Goal: Task Accomplishment & Management: Use online tool/utility

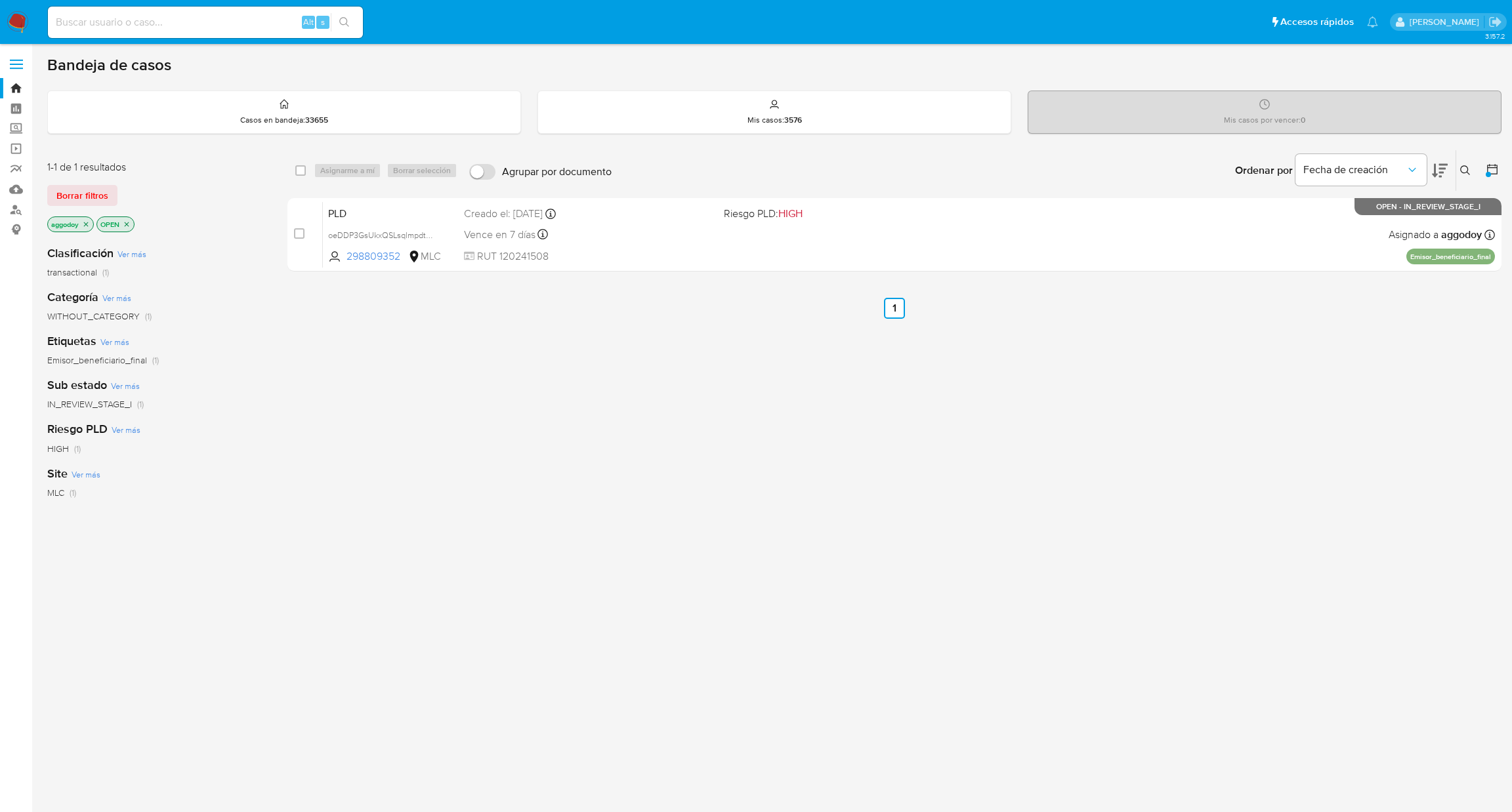
click at [1463, 166] on icon at bounding box center [1465, 170] width 10 height 10
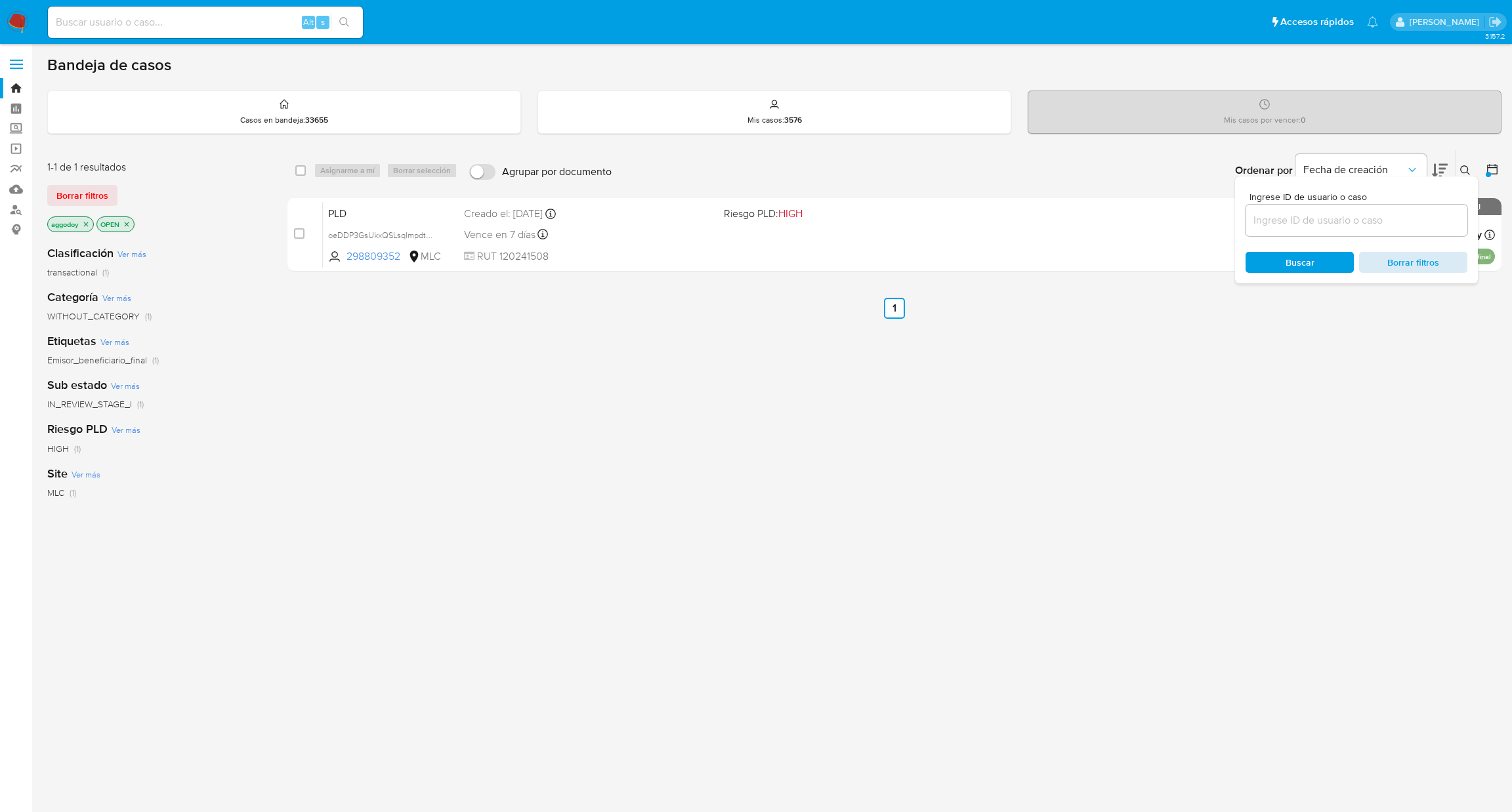
click at [1418, 262] on span "Borrar filtros" at bounding box center [1412, 262] width 89 height 19
click at [1319, 409] on div "select-all-cases-checkbox Asignarme a mí Borrar selección Agrupar por documento…" at bounding box center [894, 446] width 1214 height 594
click at [1473, 163] on button at bounding box center [1466, 170] width 21 height 15
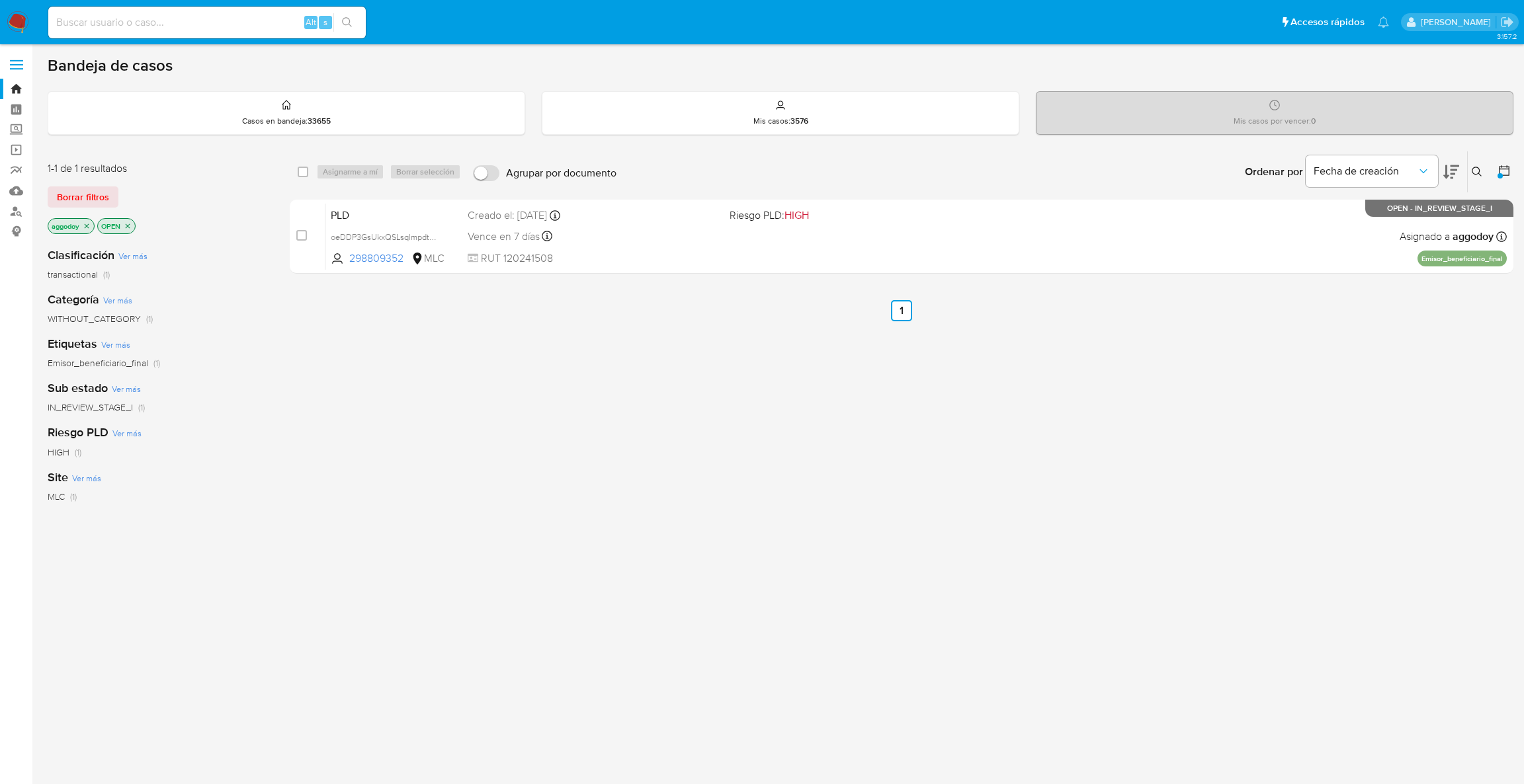
click at [1473, 171] on icon at bounding box center [1477, 172] width 10 height 10
click at [1472, 264] on button "Borrar filtros" at bounding box center [1423, 264] width 109 height 21
click at [1472, 255] on button "Borrar filtros" at bounding box center [1423, 264] width 109 height 21
click at [1470, 189] on div "Ingrese ID de usuario o caso Buscar Borrar filtros" at bounding box center [1367, 231] width 245 height 107
click at [1439, 212] on div at bounding box center [1367, 222] width 223 height 32
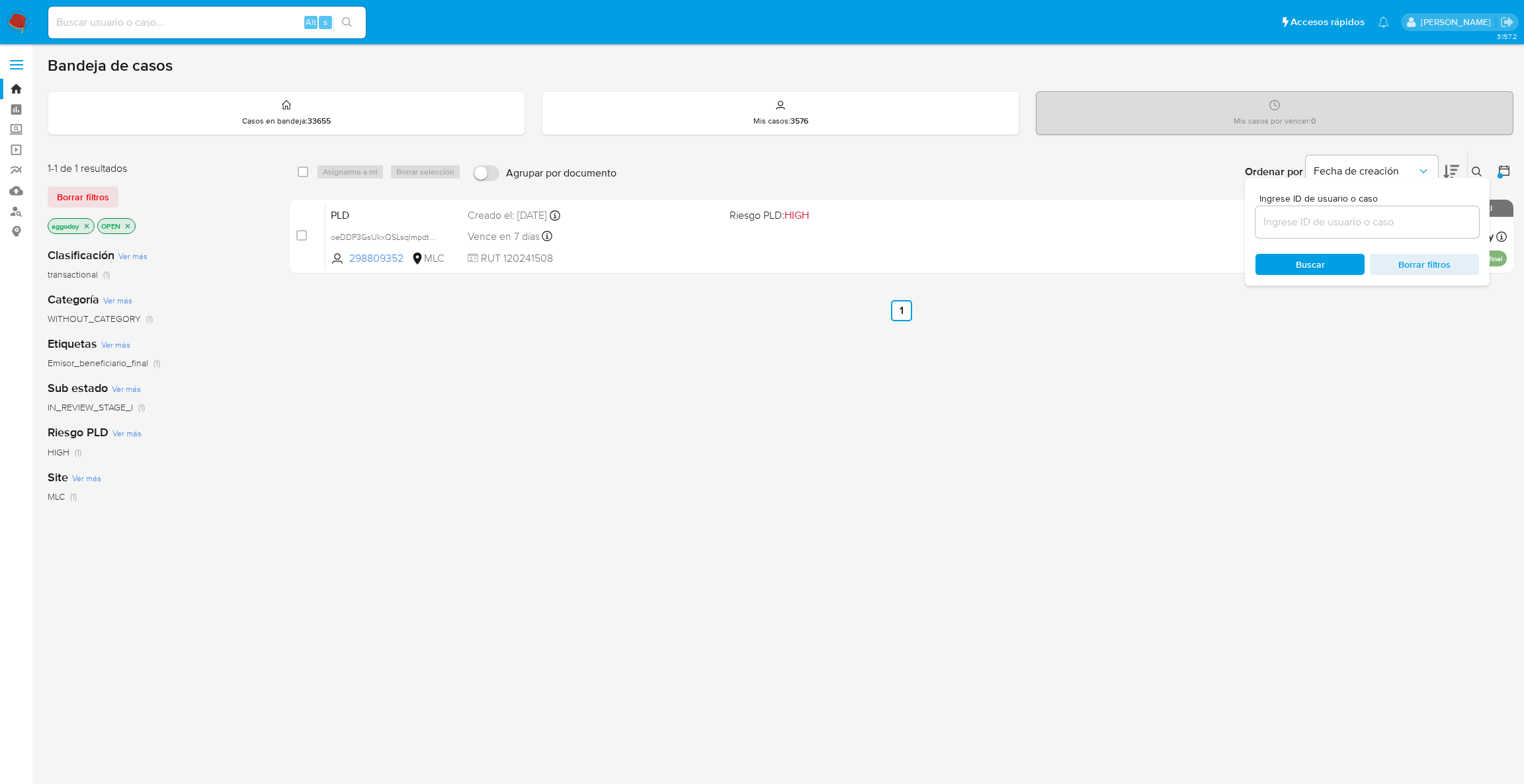
click at [1435, 216] on input at bounding box center [1367, 222] width 223 height 17
paste input "774270802"
type input "774270802"
click at [1467, 168] on button at bounding box center [1478, 172] width 21 height 15
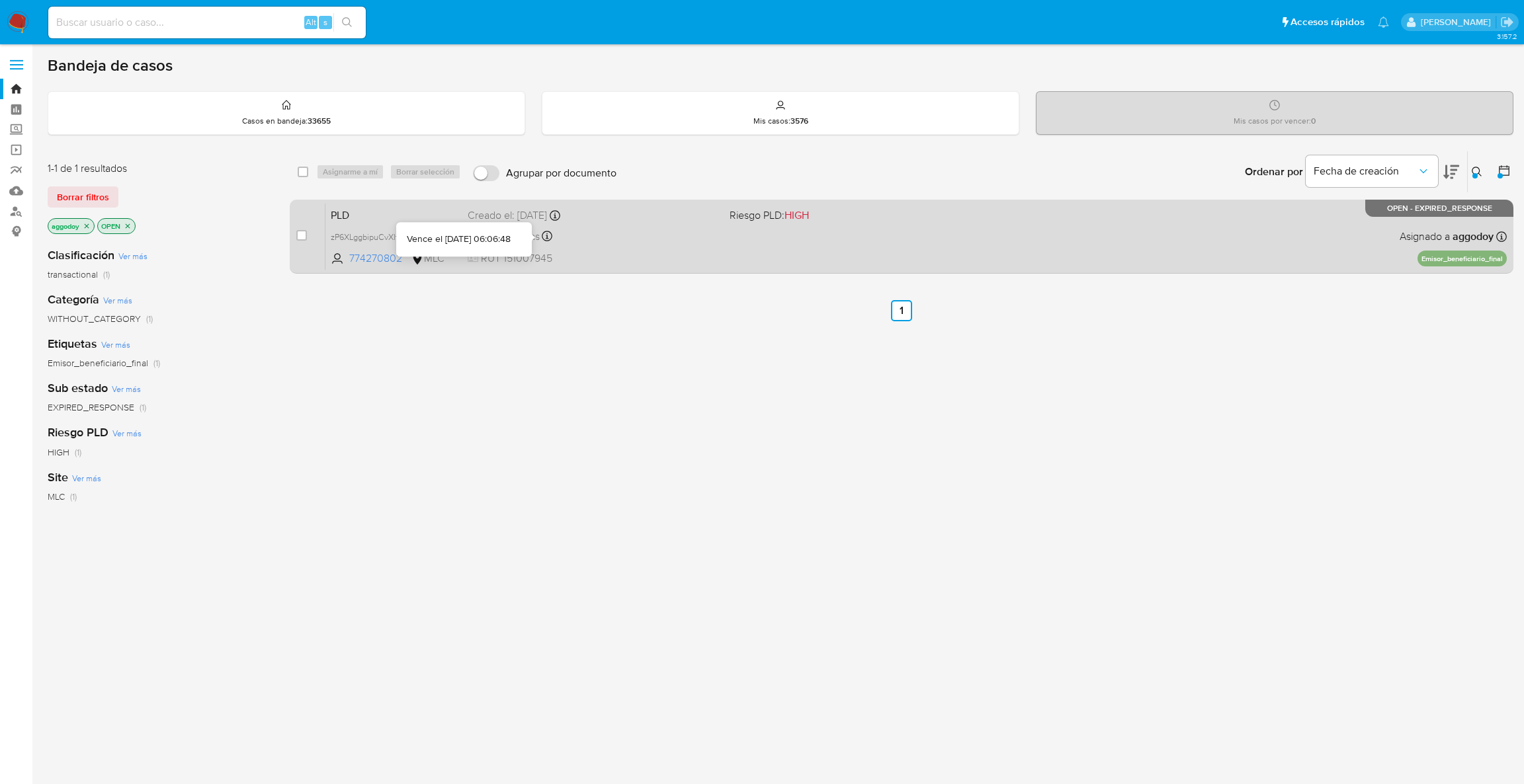
click at [769, 241] on div "PLD zP6XLggbipuCvXltOm5rD7un 774270802 MLC Riesgo PLD: HIGH Creado el: 12/06/20…" at bounding box center [916, 236] width 1181 height 67
click at [303, 228] on div "case-item-checkbox" at bounding box center [302, 234] width 10 height 13
click at [302, 230] on input "checkbox" at bounding box center [302, 235] width 10 height 10
checkbox input "true"
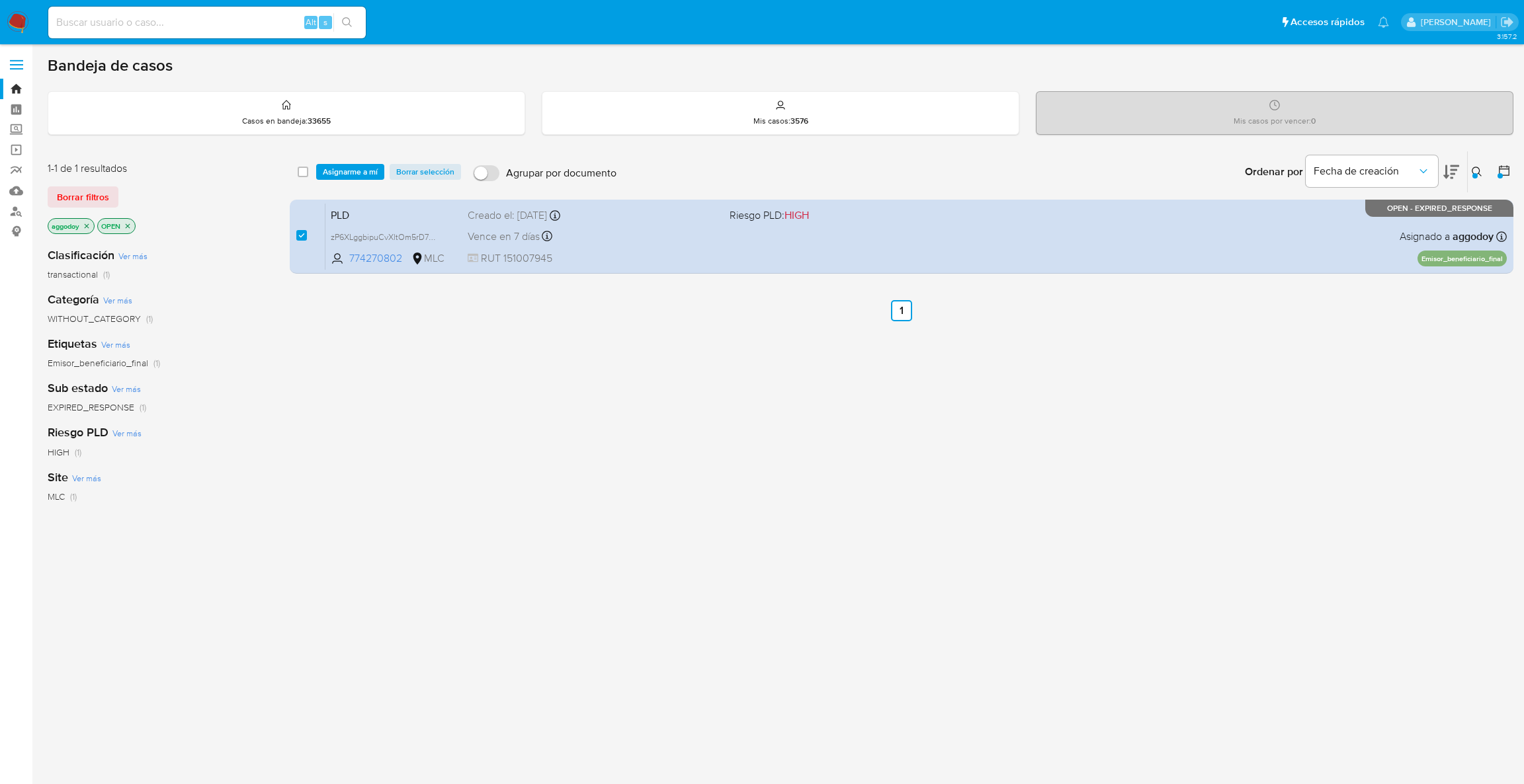
drag, startPoint x: 335, startPoint y: 173, endPoint x: 357, endPoint y: 181, distance: 23.4
click at [336, 173] on span "Asignarme a mí" at bounding box center [351, 171] width 55 height 13
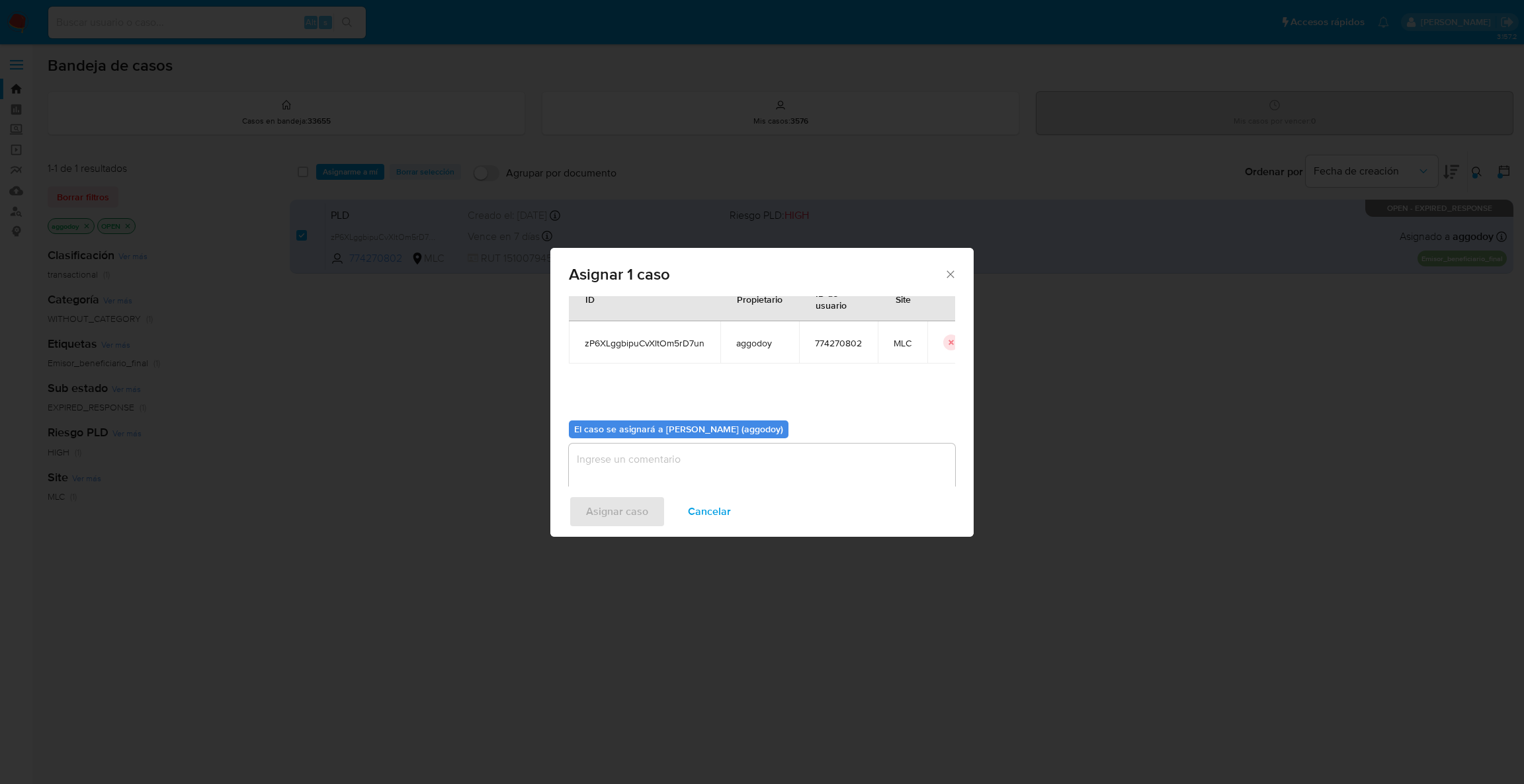
scroll to position [68, 0]
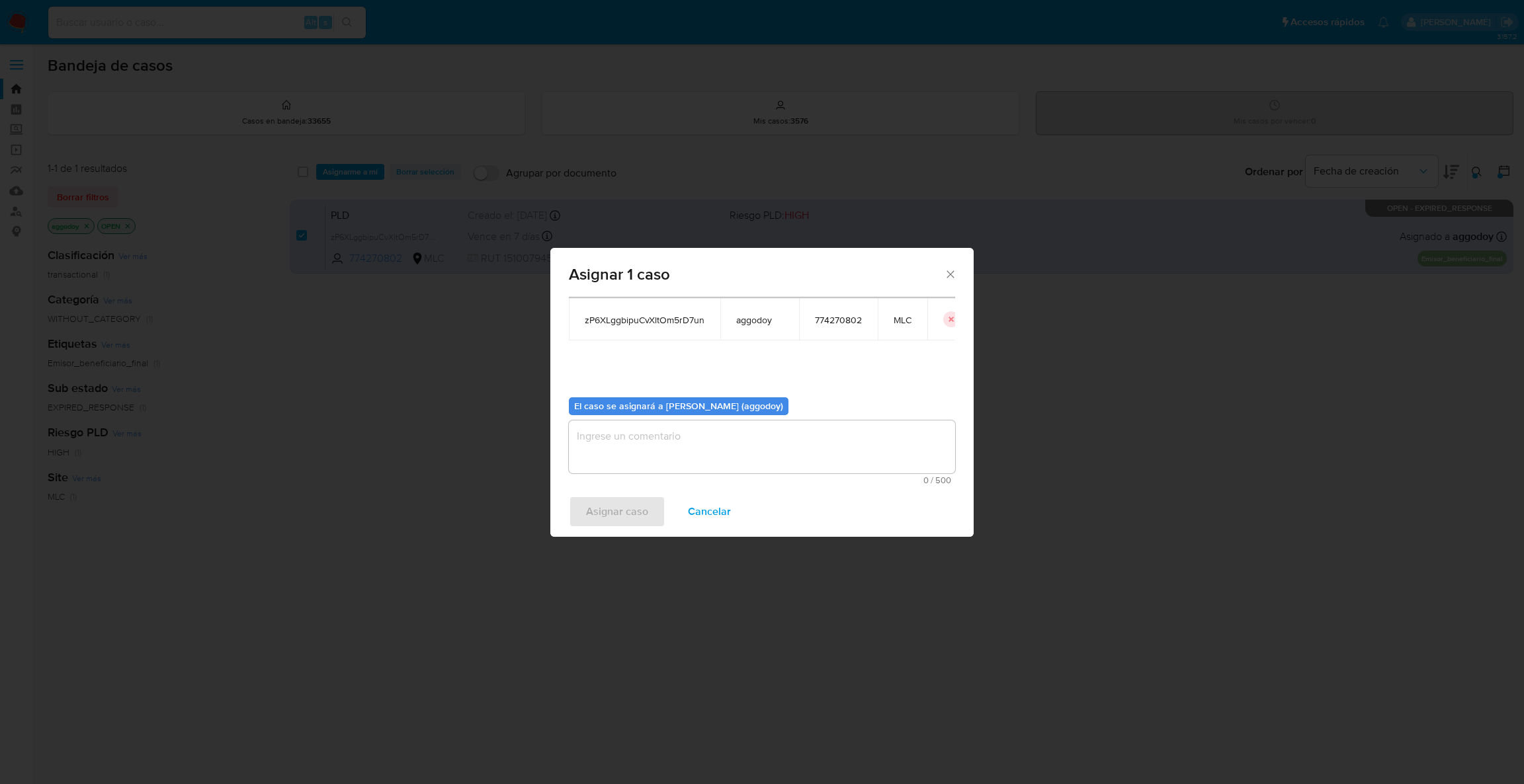
click at [844, 431] on textarea "assign-modal" at bounding box center [762, 447] width 387 height 53
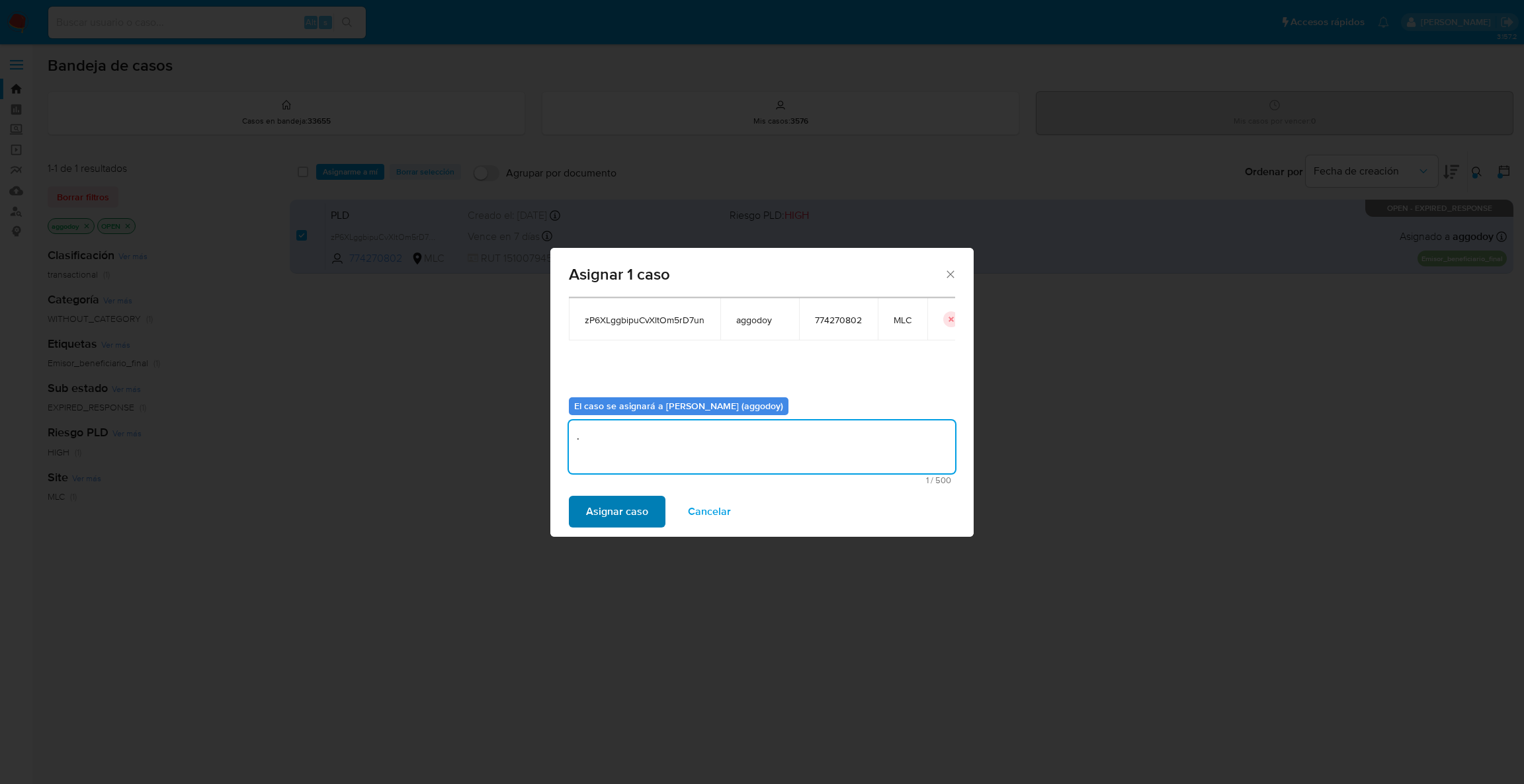
type textarea "."
click at [600, 510] on span "Asignar caso" at bounding box center [617, 512] width 62 height 29
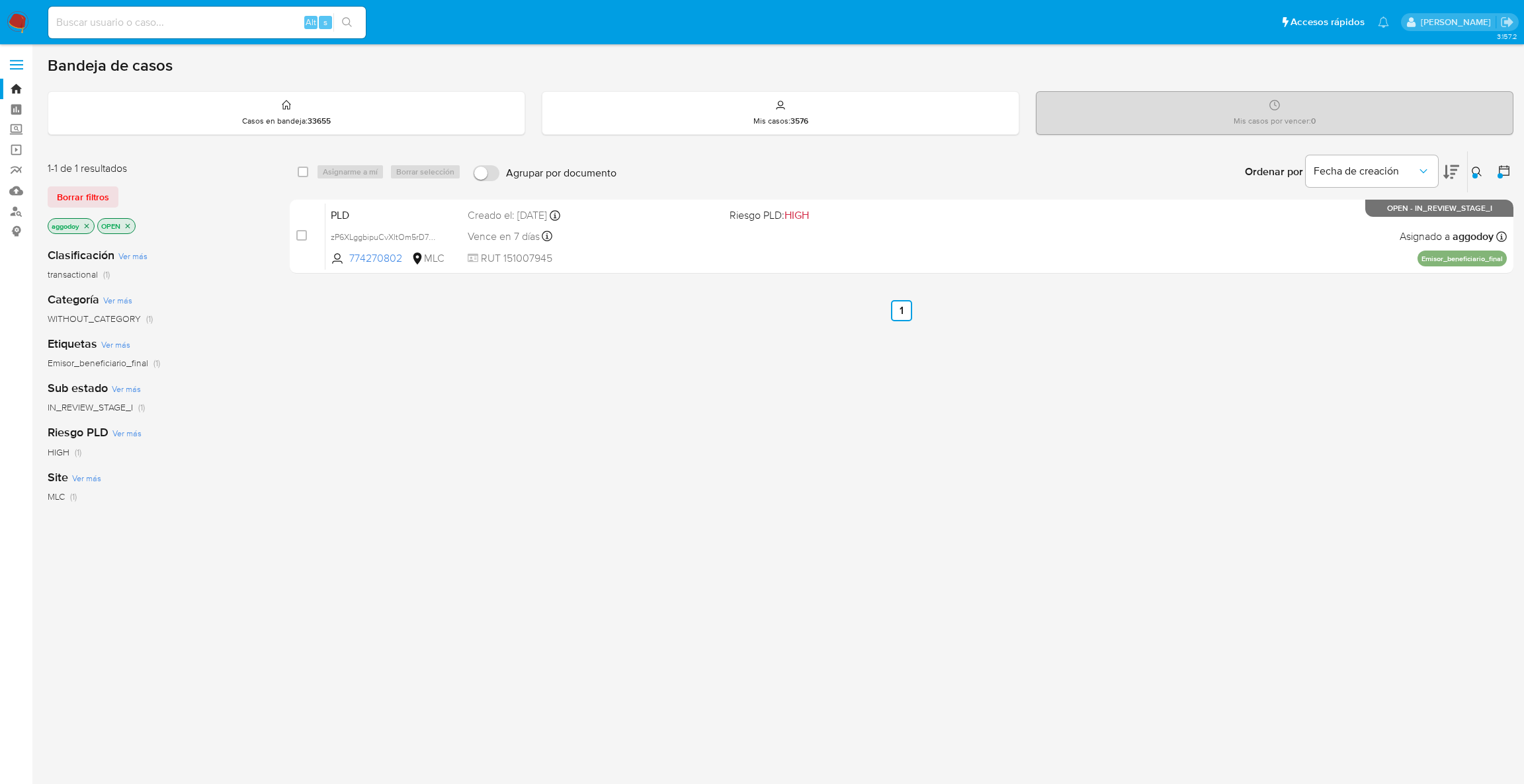
click at [1466, 168] on div "Ingrese ID de usuario o caso 774270802 Buscar Borrar filtros" at bounding box center [1478, 172] width 22 height 41
click at [1472, 176] on div at bounding box center [1475, 176] width 5 height 5
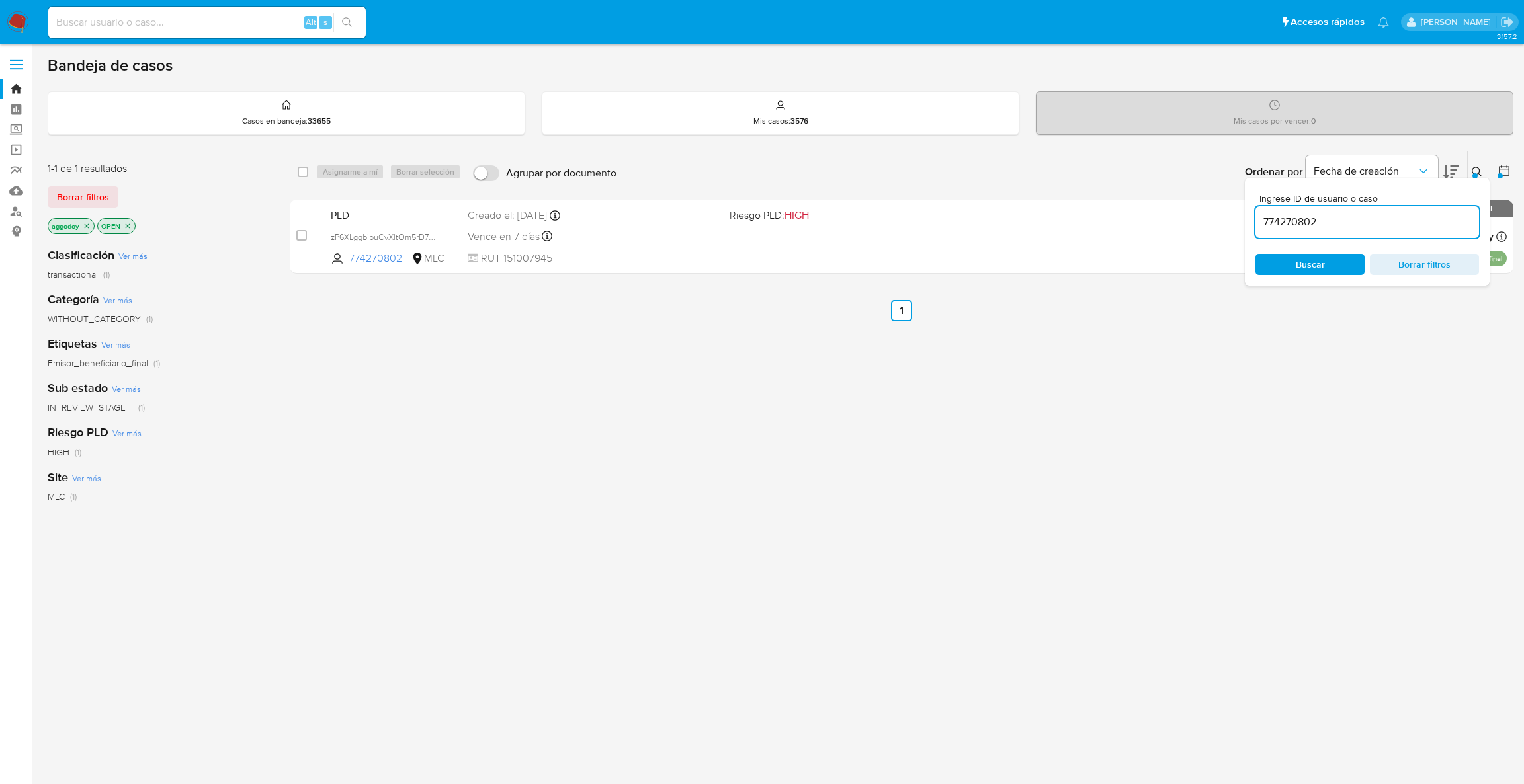
click at [1416, 210] on div "774270802" at bounding box center [1367, 222] width 223 height 32
click at [1415, 223] on input "774270802" at bounding box center [1367, 222] width 223 height 17
paste input "13637153"
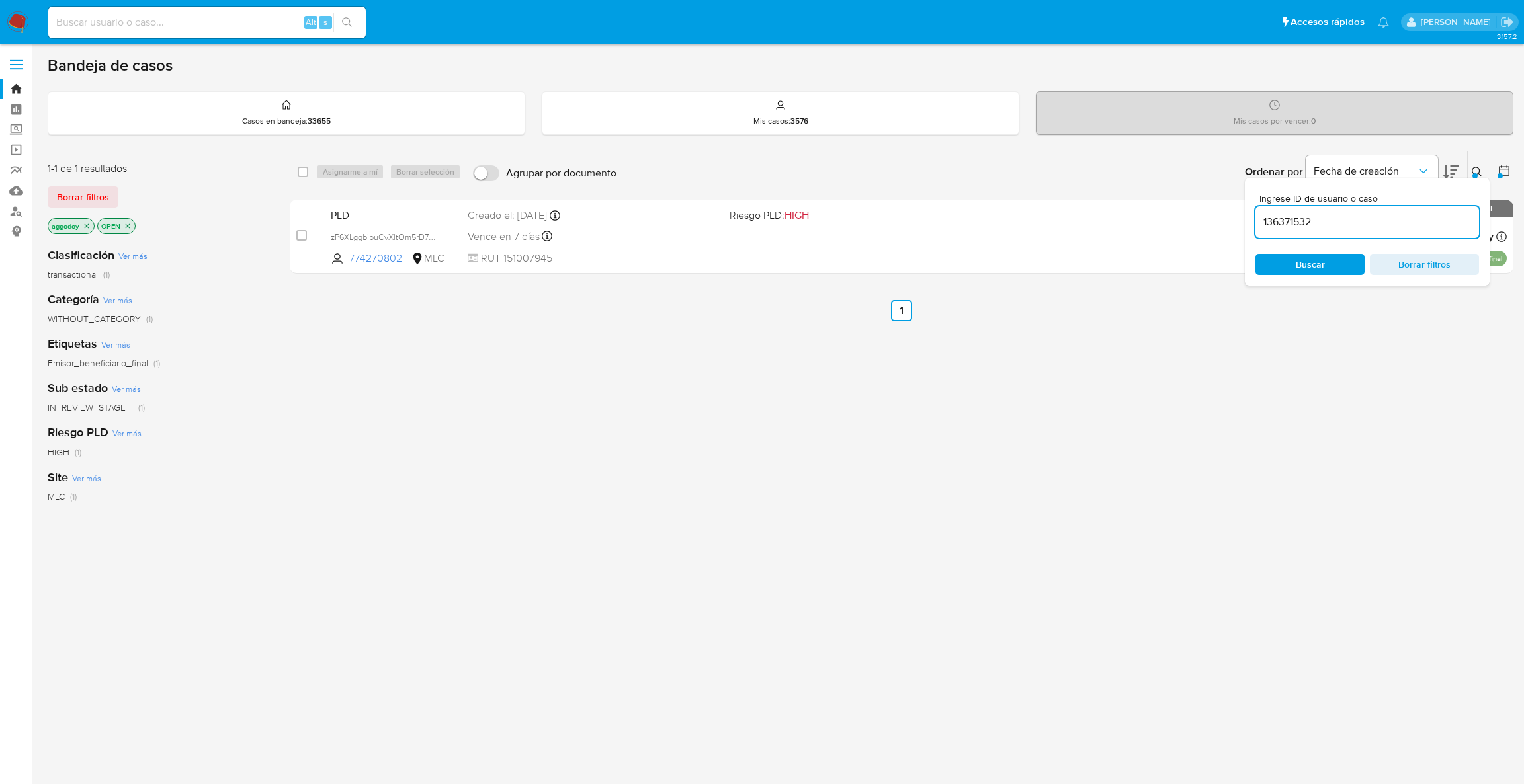
type input "136371532"
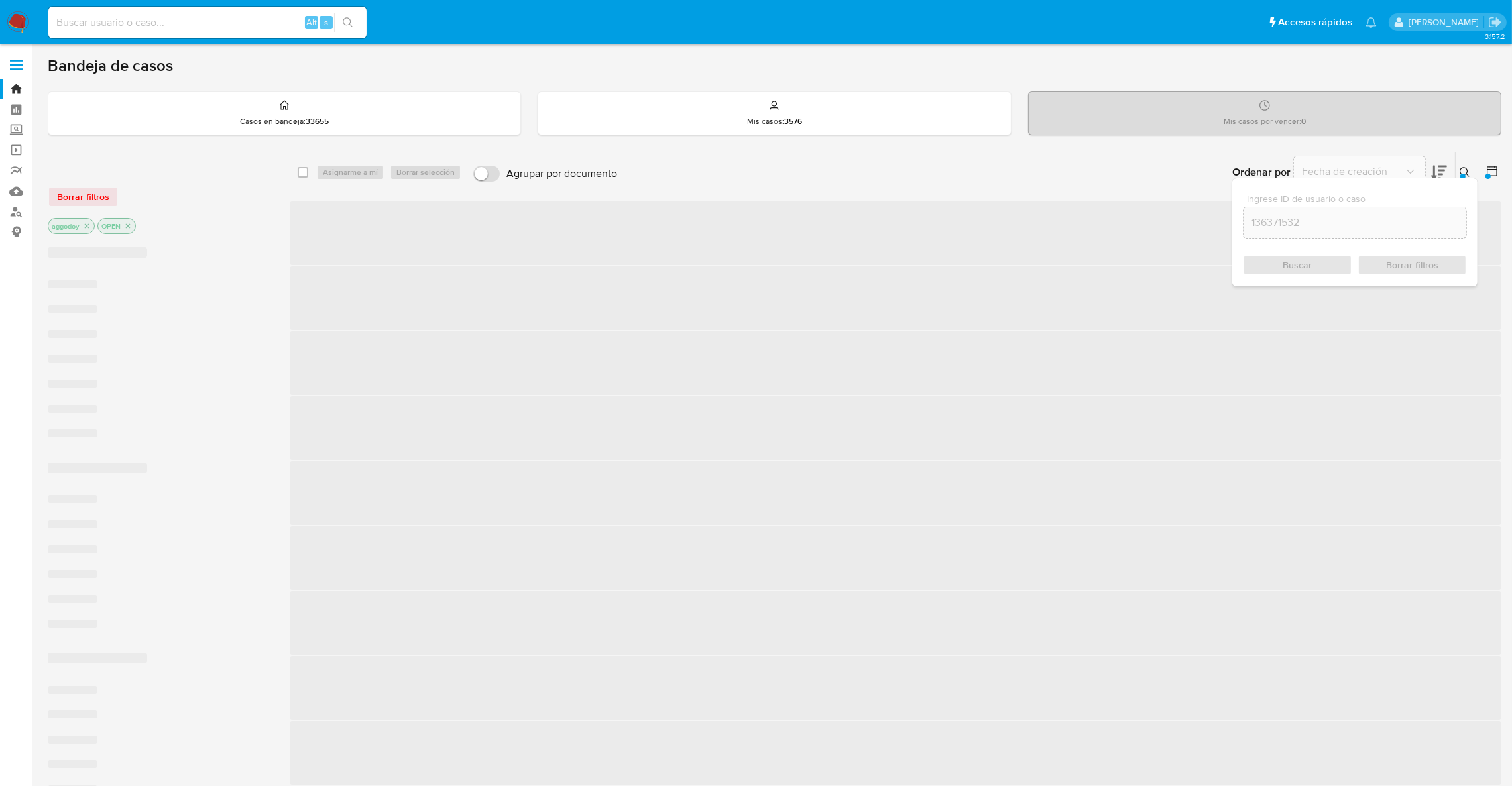
click at [1475, 165] on button at bounding box center [1466, 172] width 22 height 15
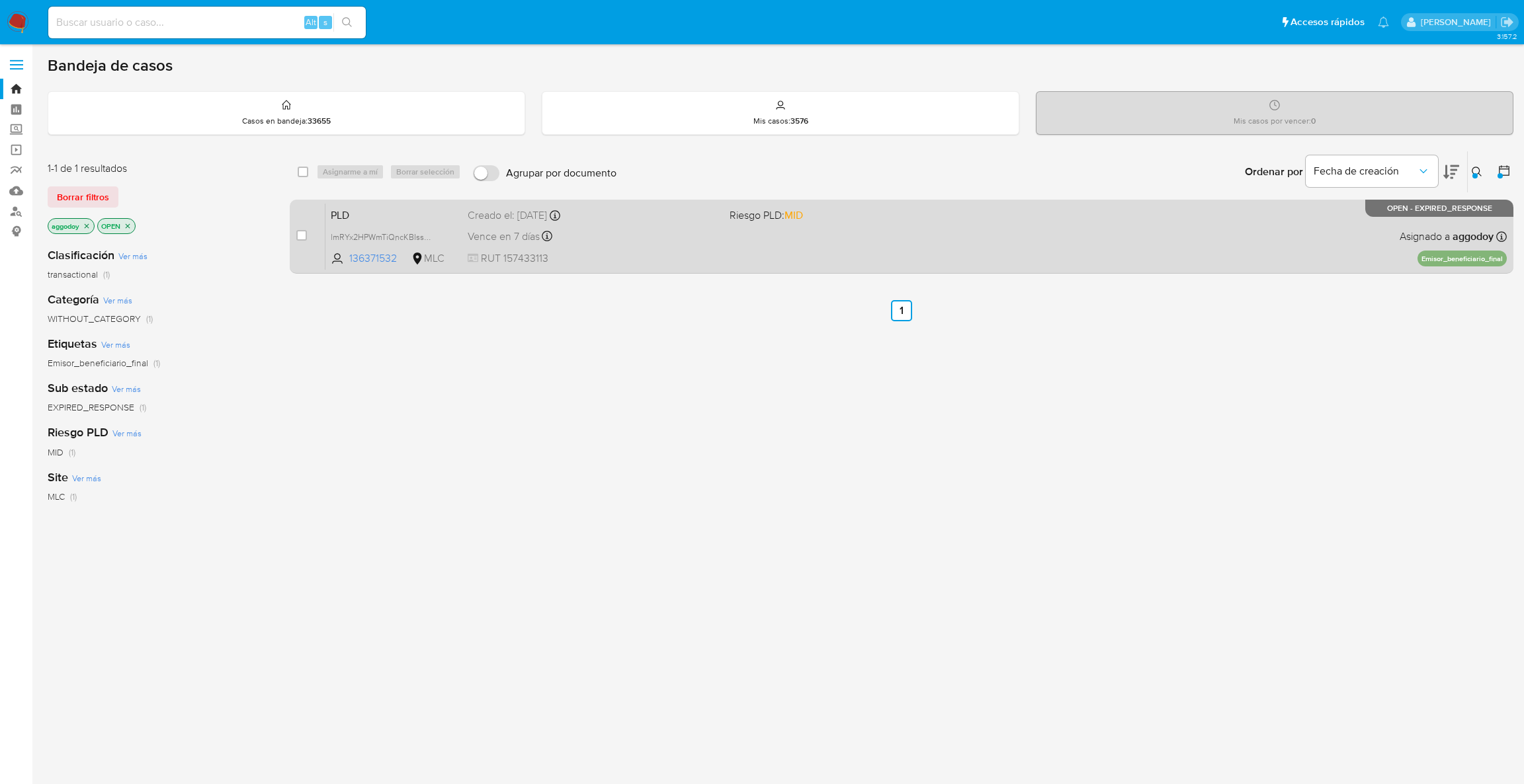
click at [959, 240] on div "PLD lmRYx2HPWmTiQncKBIssUFU2 136371532 MLC Riesgo PLD: MID Creado el: 12/06/202…" at bounding box center [916, 236] width 1181 height 67
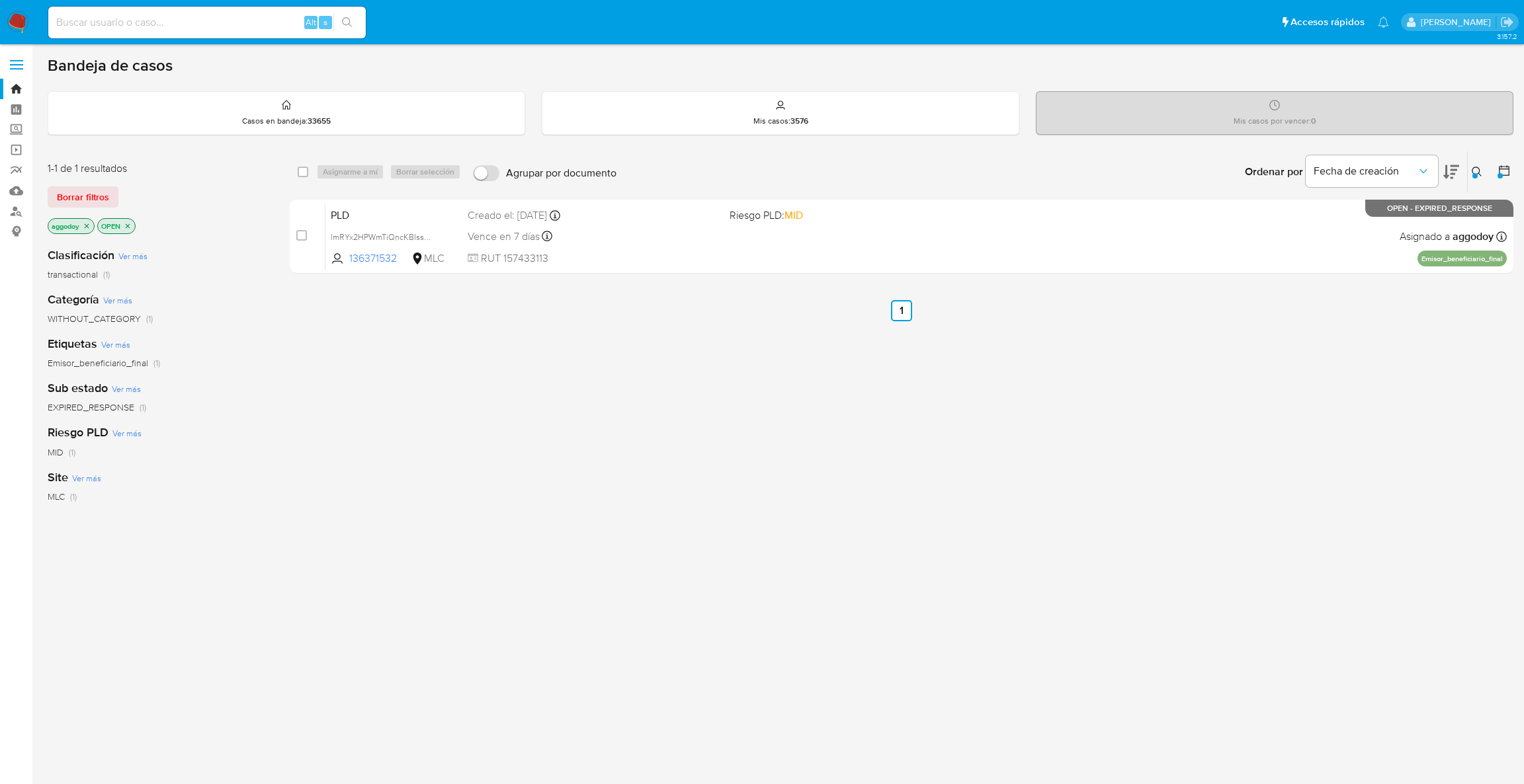
drag, startPoint x: 303, startPoint y: 236, endPoint x: 332, endPoint y: 191, distance: 53.5
click at [302, 235] on input "checkbox" at bounding box center [302, 235] width 10 height 10
checkbox input "true"
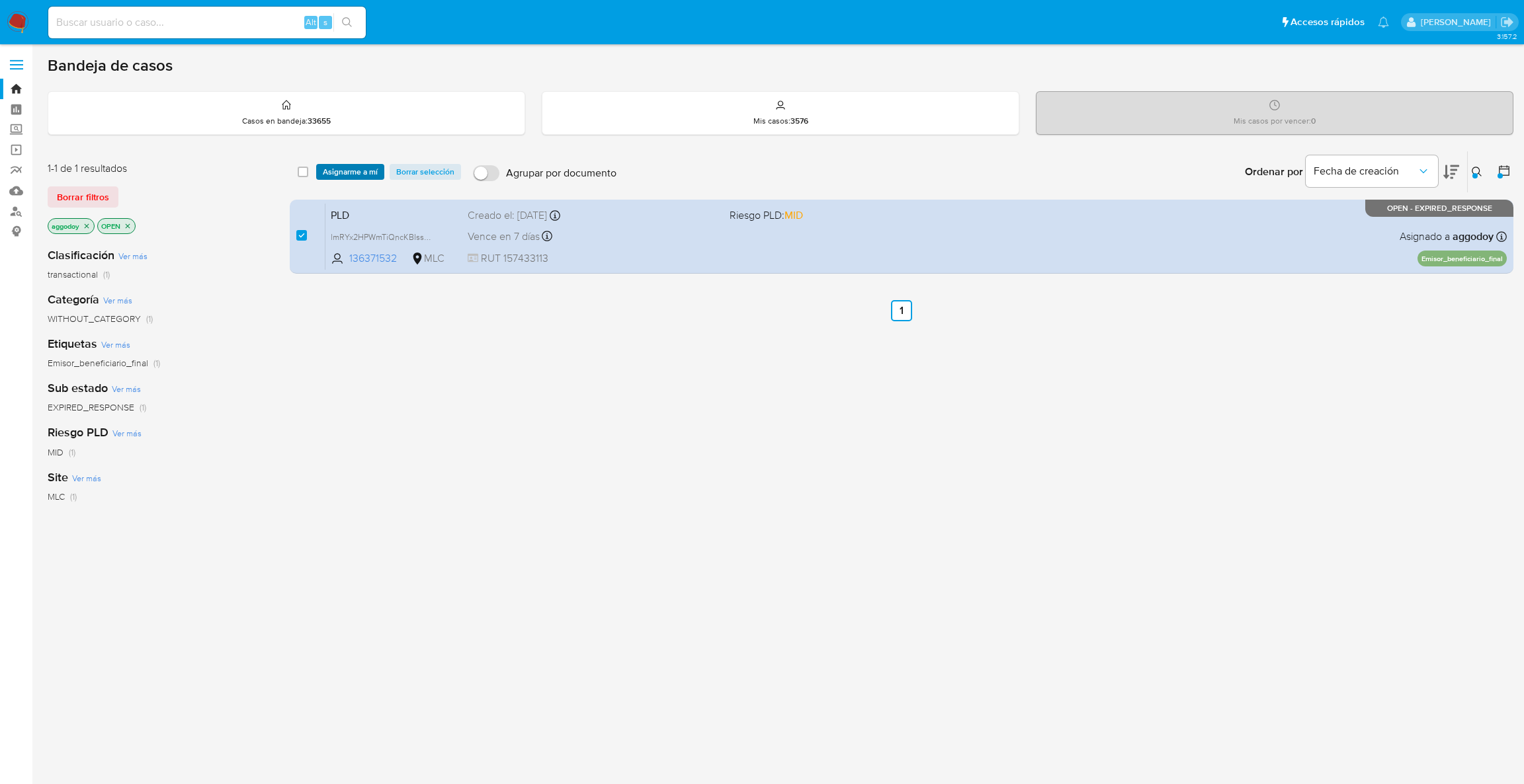
click at [355, 165] on span "Asignarme a mí" at bounding box center [351, 171] width 55 height 13
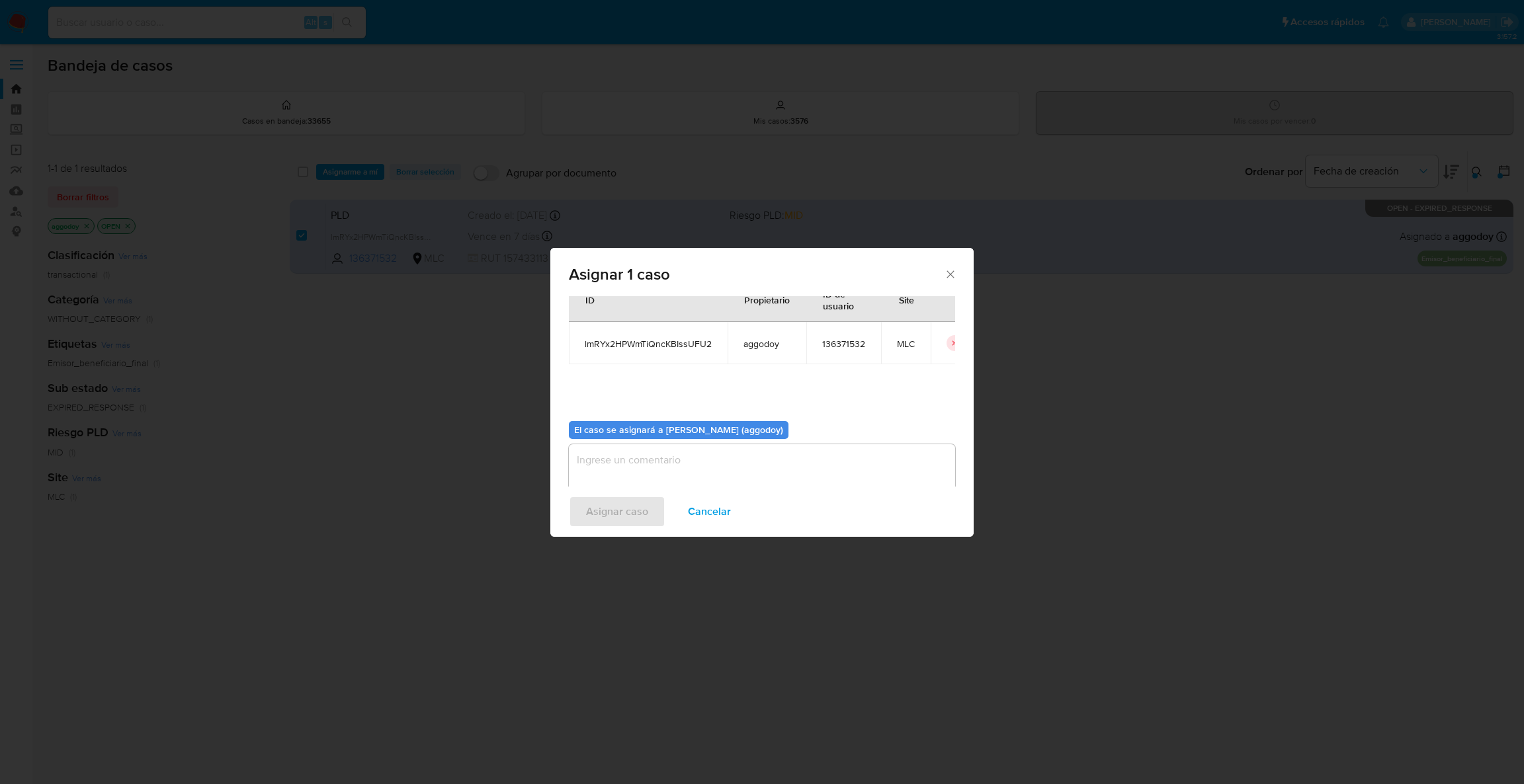
scroll to position [68, 0]
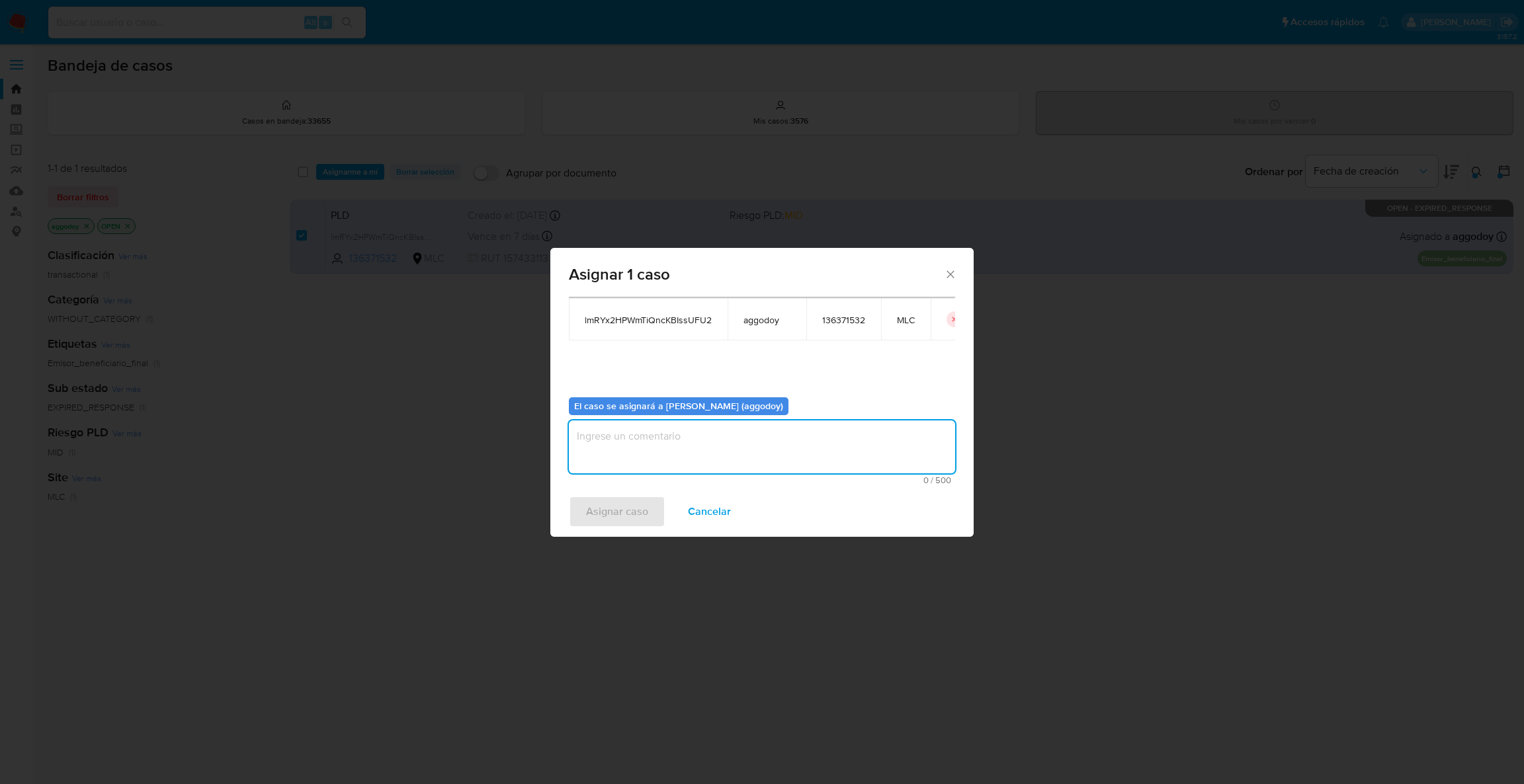
click at [645, 441] on textarea "assign-modal" at bounding box center [762, 447] width 387 height 53
type textarea "."
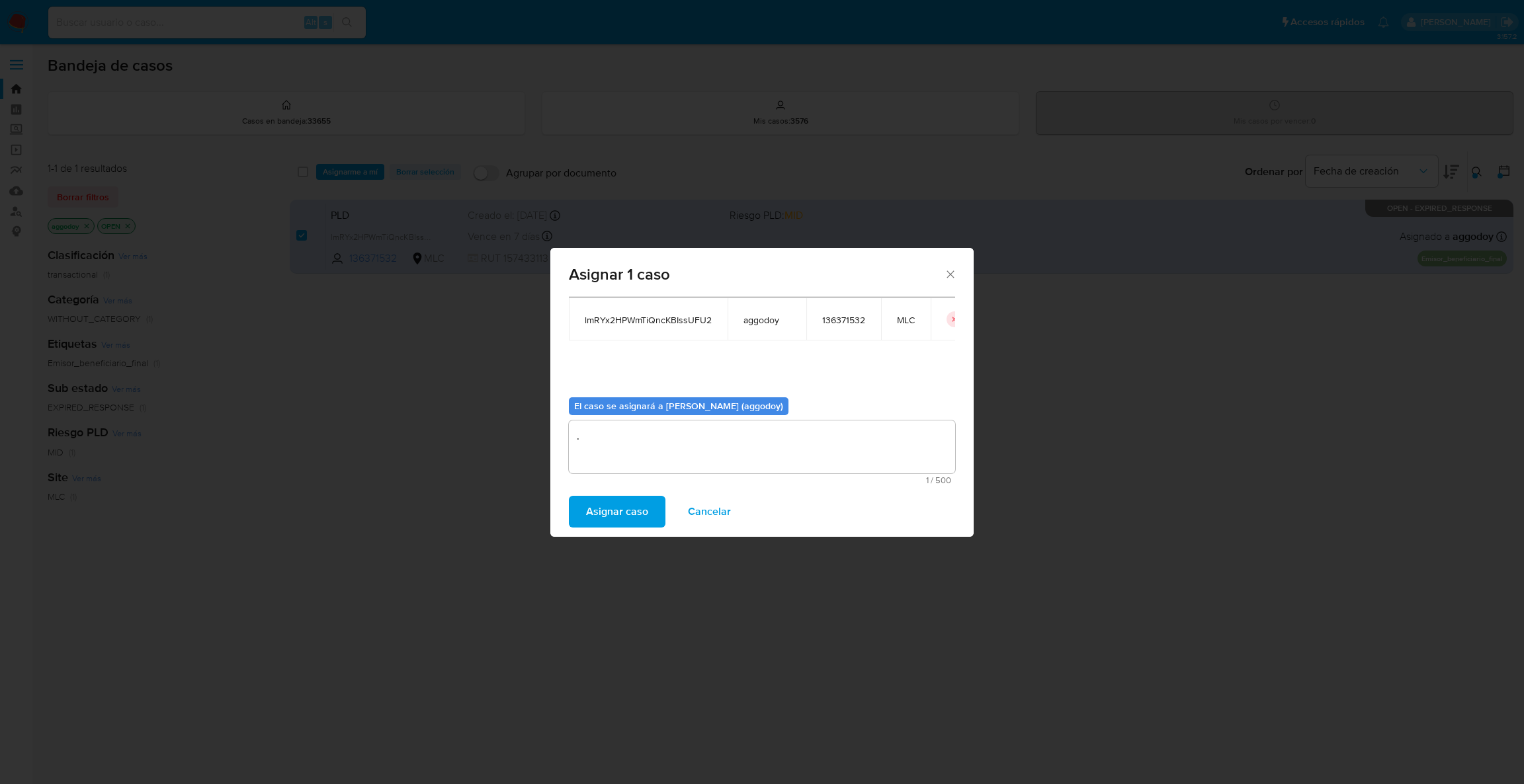
click at [577, 527] on div "Asignar caso Cancelar" at bounding box center [761, 512] width 424 height 51
click at [578, 511] on button "Asignar caso" at bounding box center [617, 511] width 96 height 32
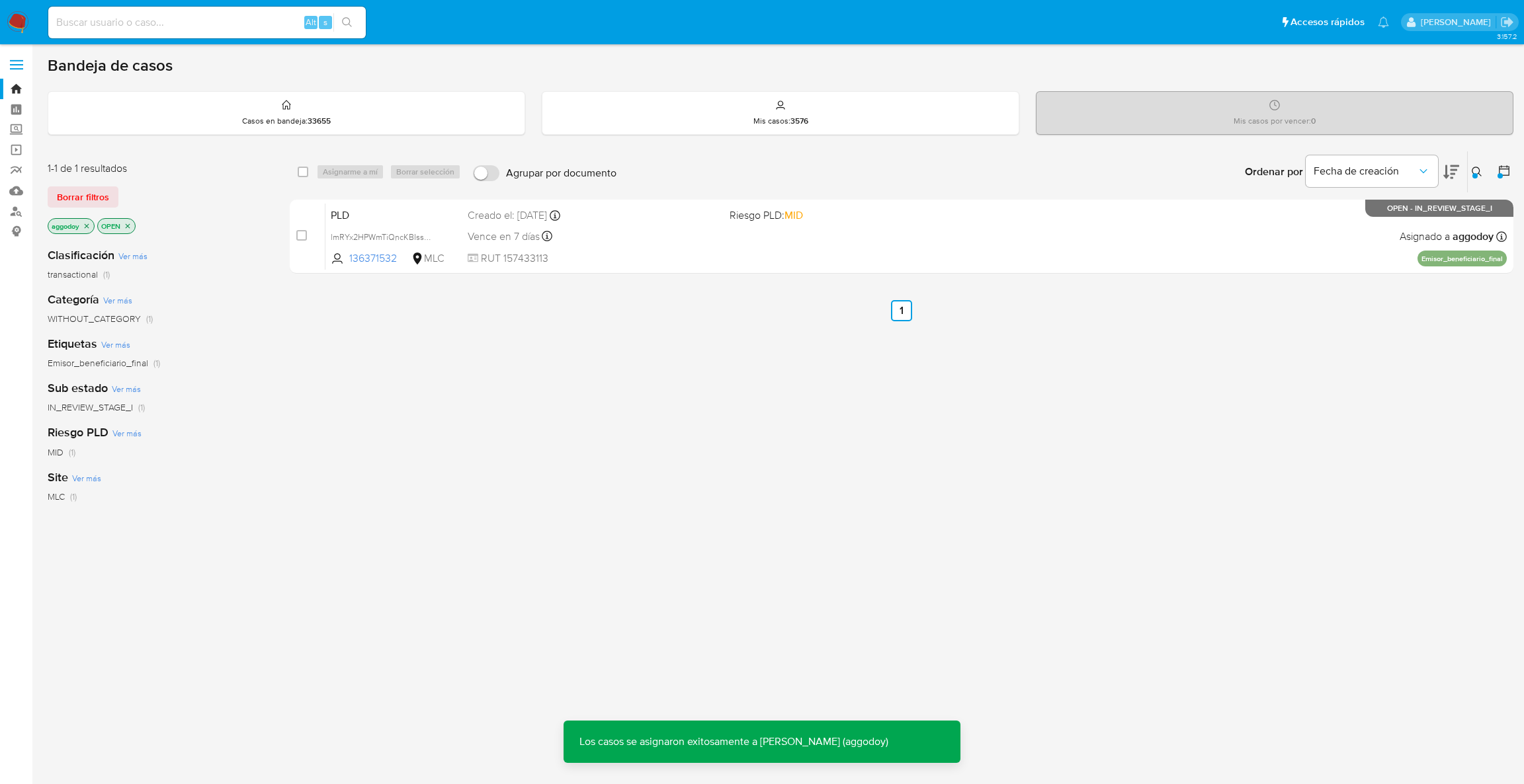
click at [88, 228] on icon "close-filter" at bounding box center [86, 226] width 8 height 8
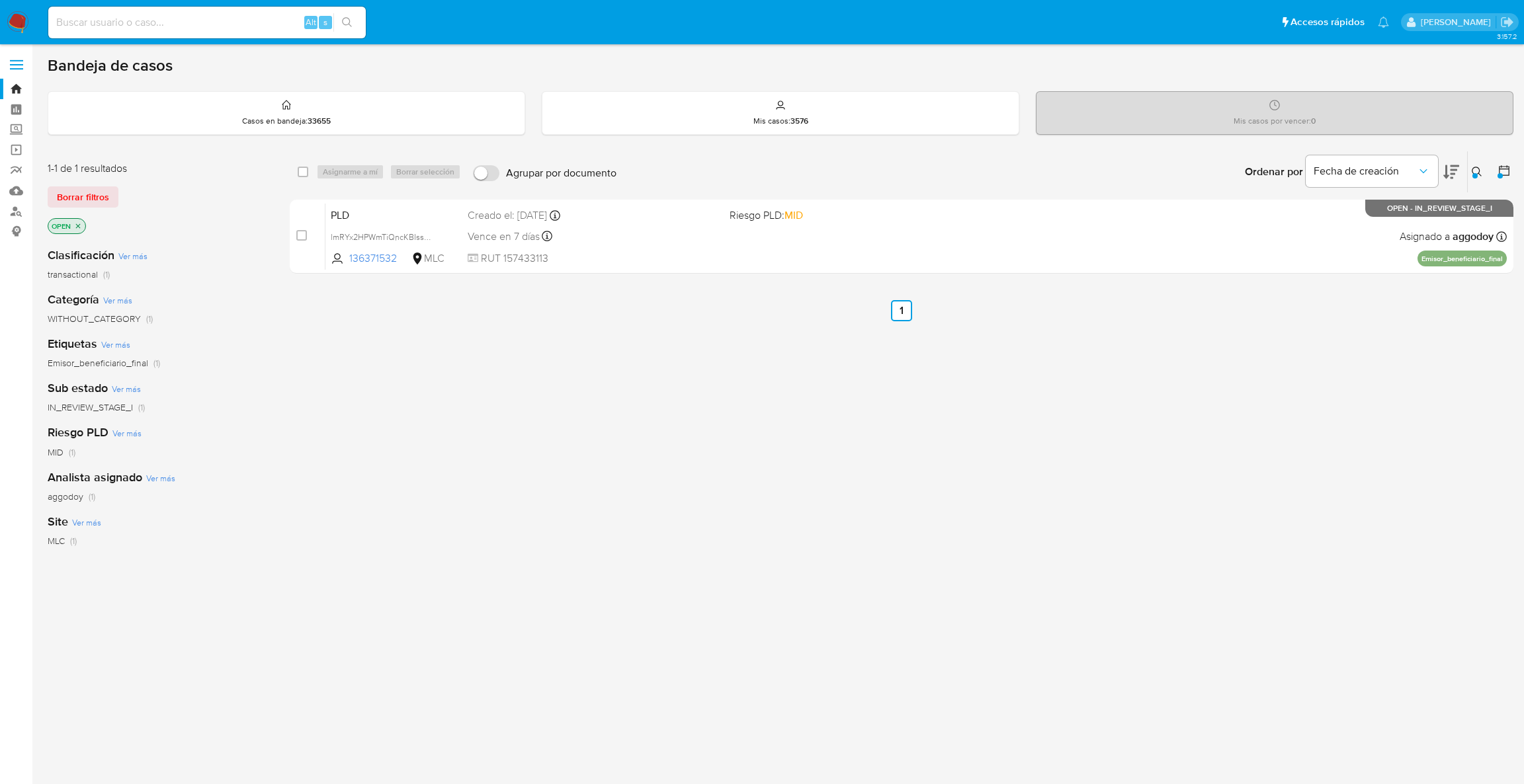
click at [1478, 178] on button at bounding box center [1478, 172] width 21 height 15
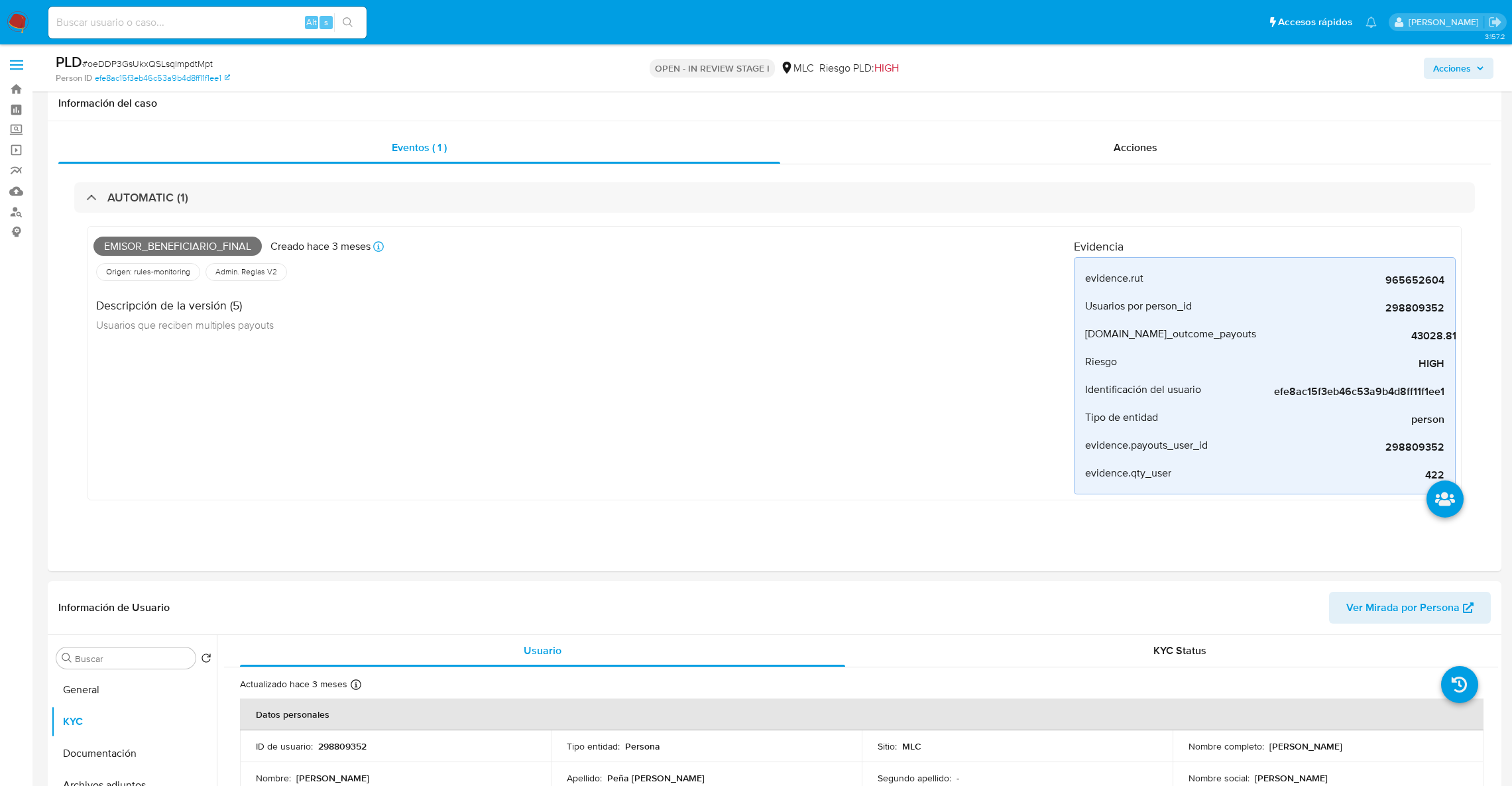
select select "10"
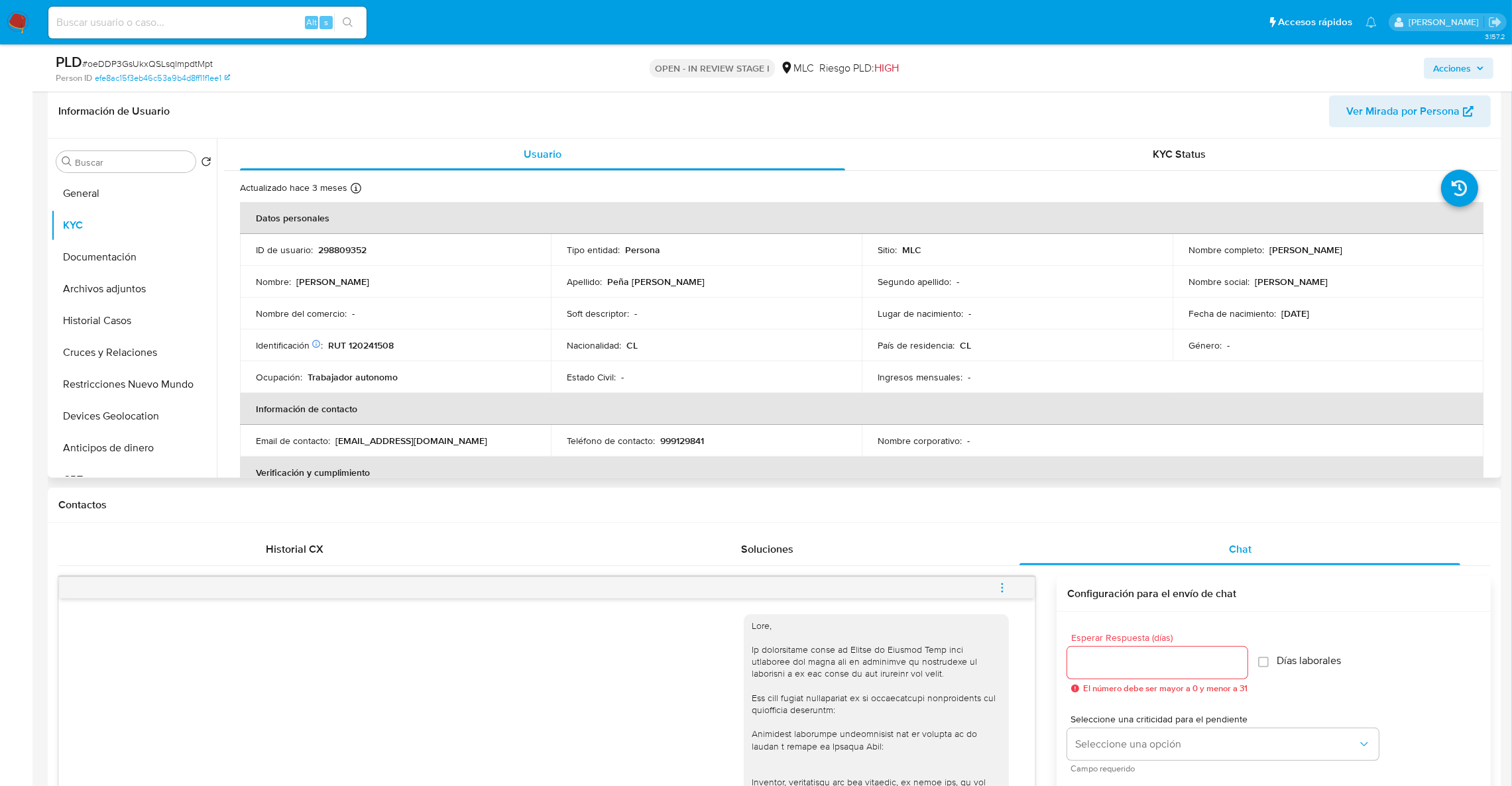
scroll to position [99, 0]
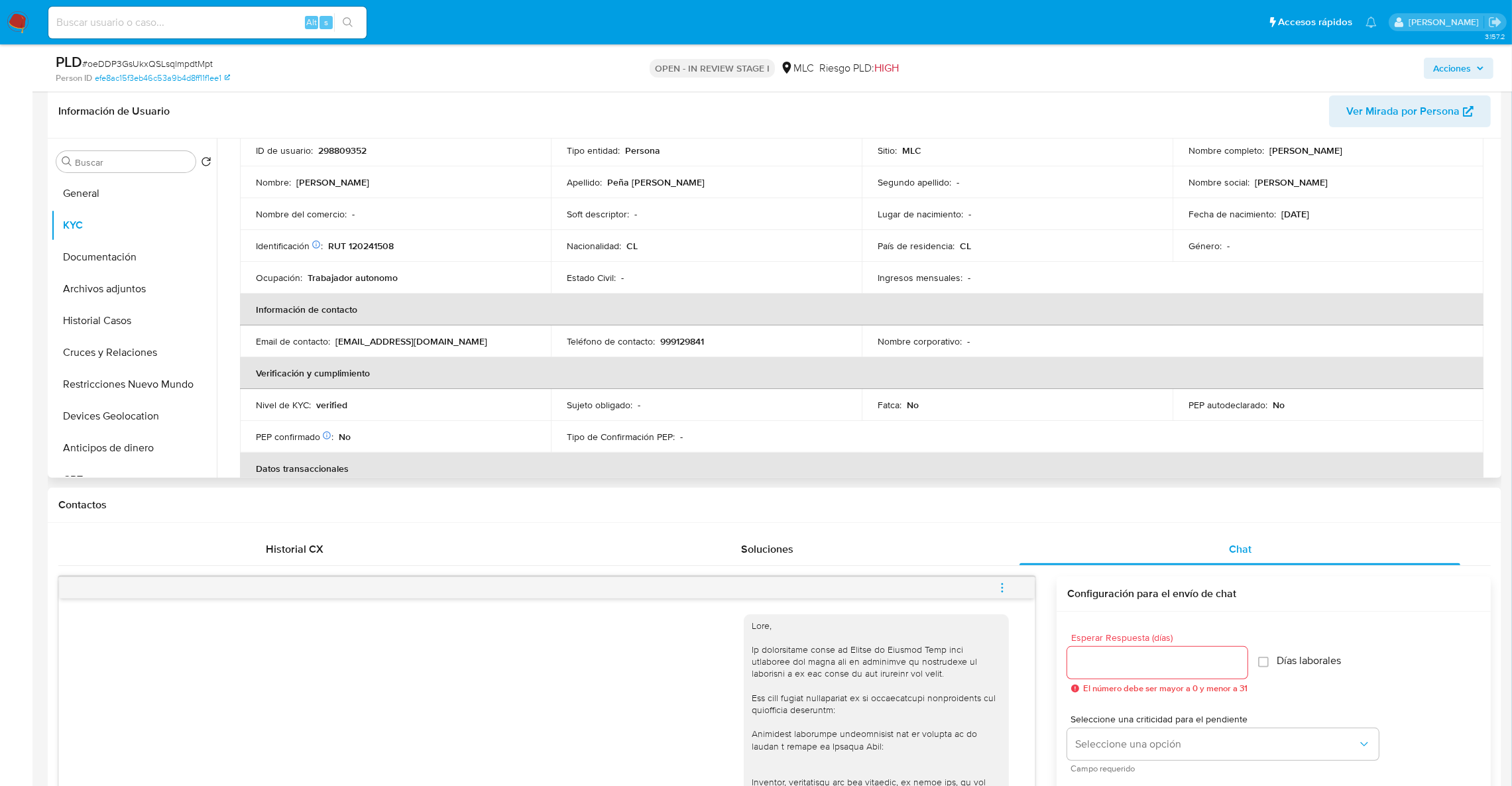
click at [375, 345] on p "serviciosklein@gmail.com" at bounding box center [412, 342] width 152 height 12
copy p "serviciosklein"
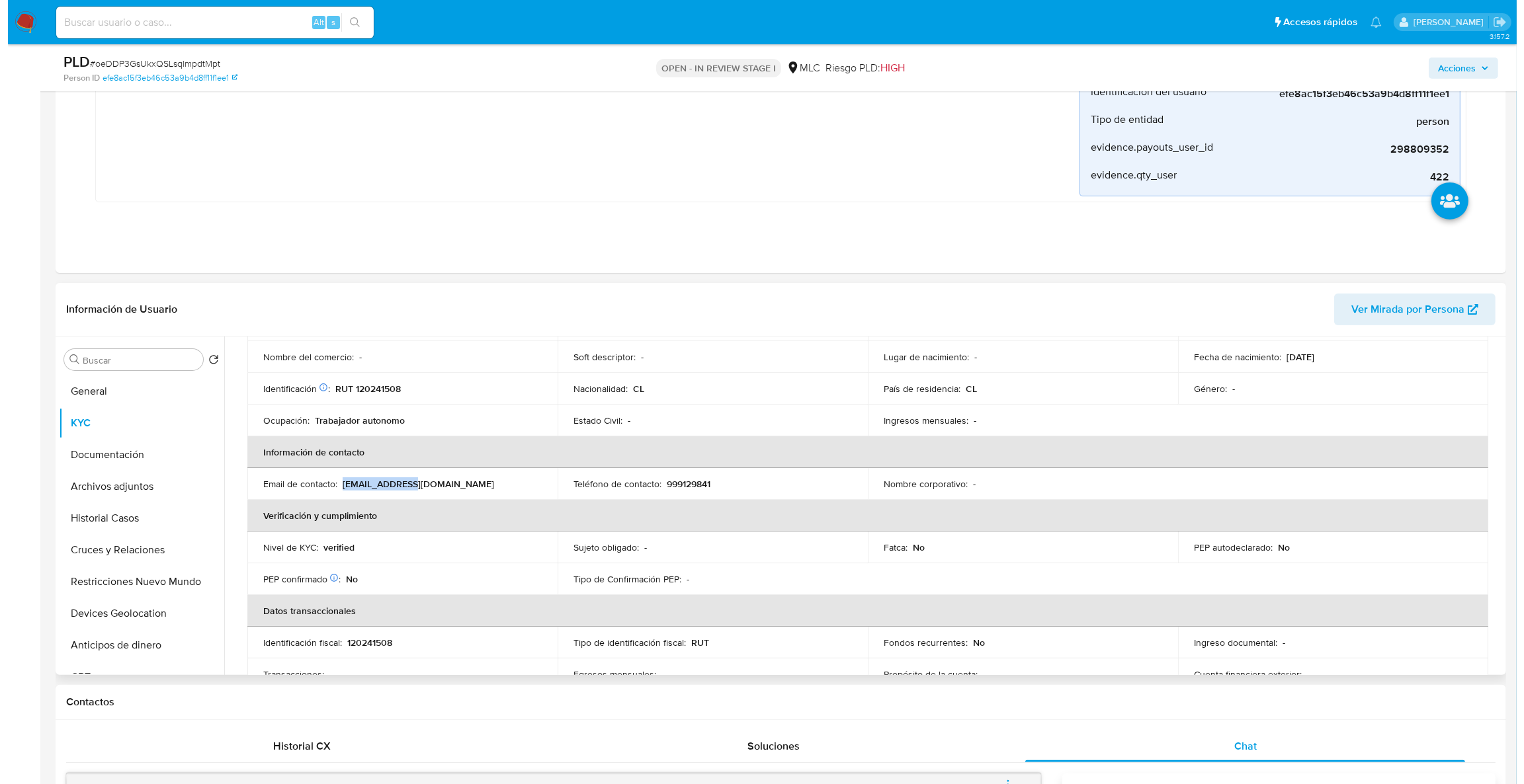
scroll to position [0, 0]
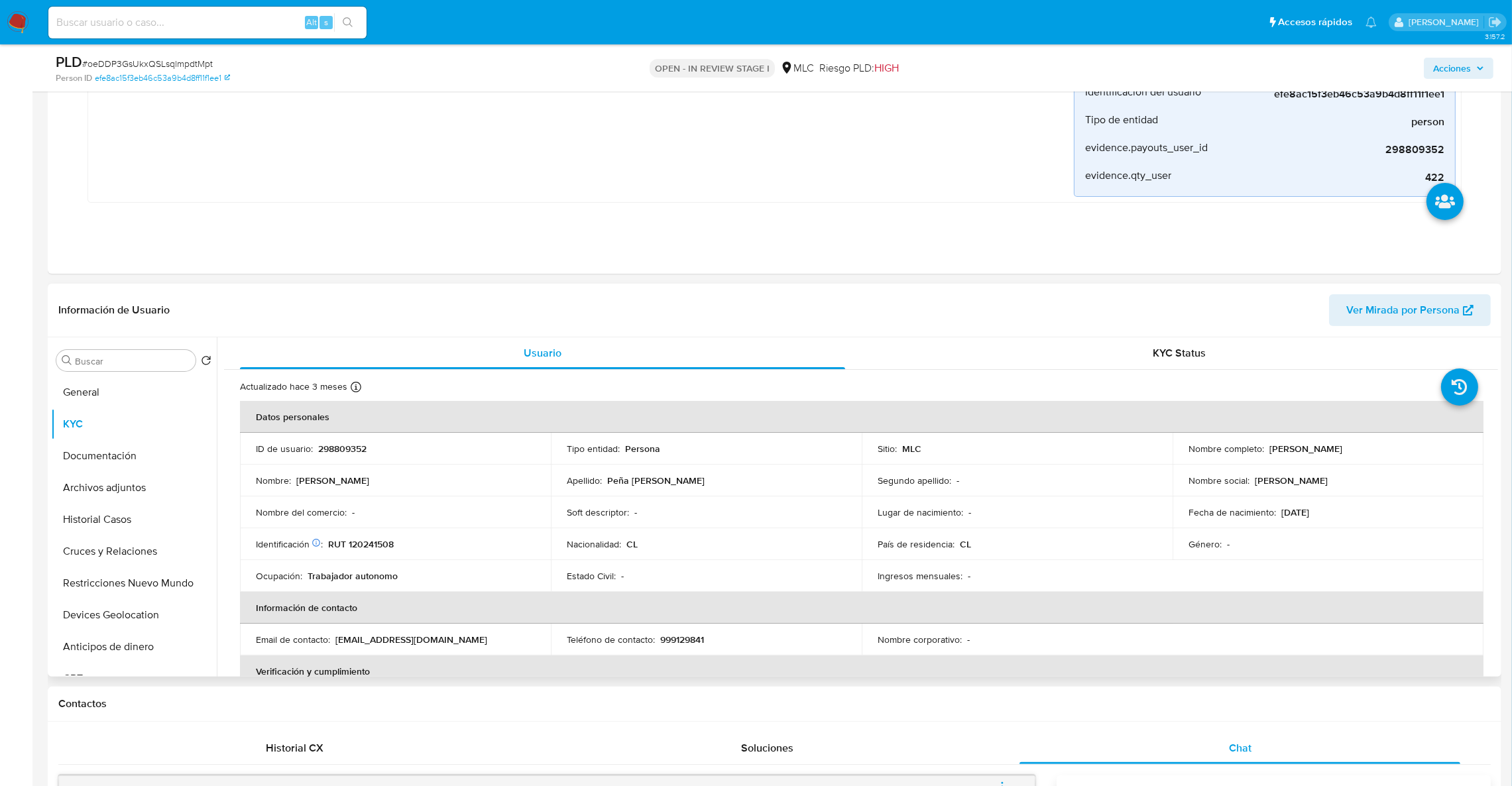
click at [345, 445] on p "298809352" at bounding box center [343, 449] width 48 height 12
click at [150, 487] on button "Archivos adjuntos" at bounding box center [128, 487] width 155 height 32
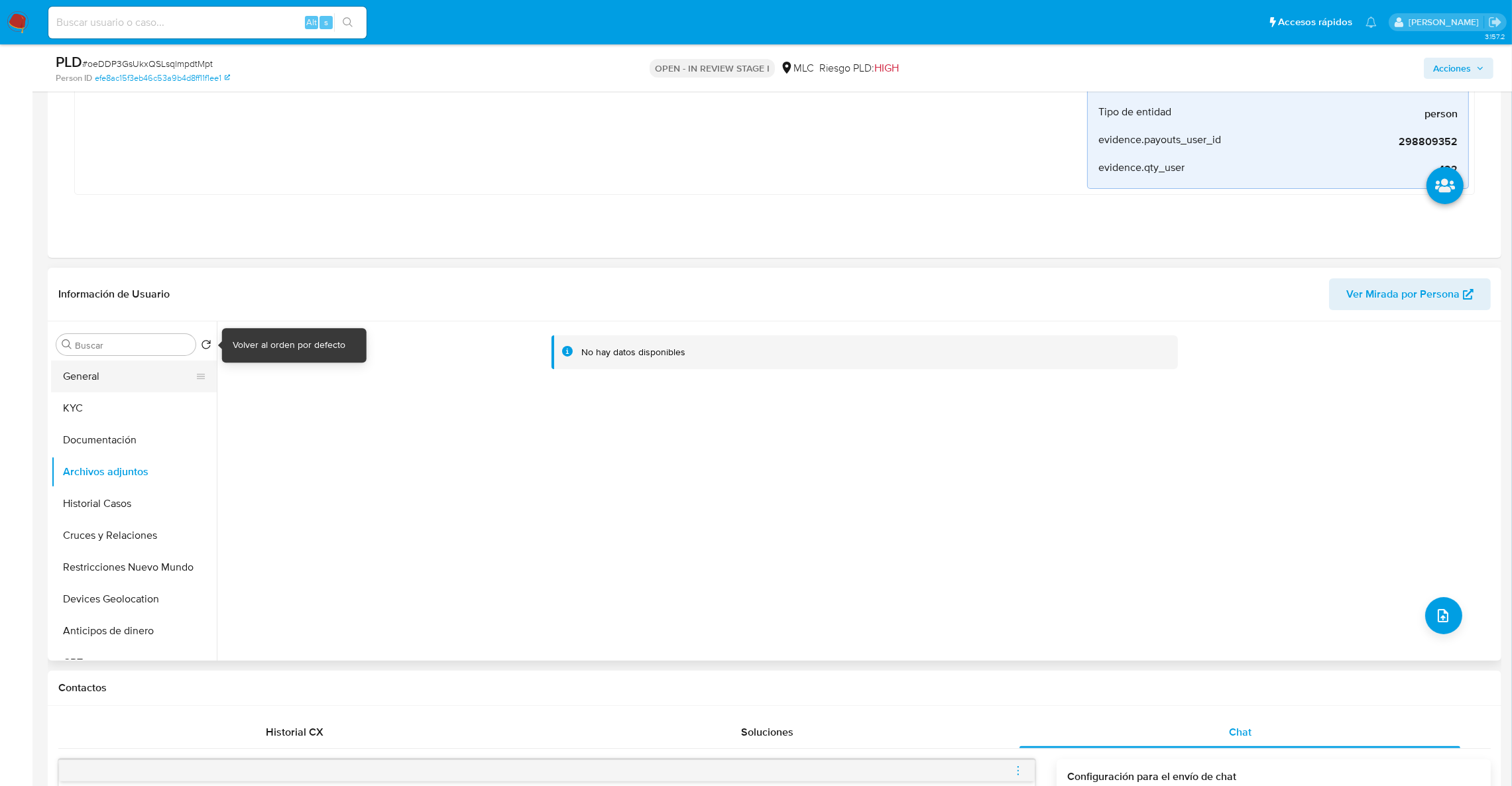
click at [85, 361] on button "General" at bounding box center [128, 376] width 155 height 32
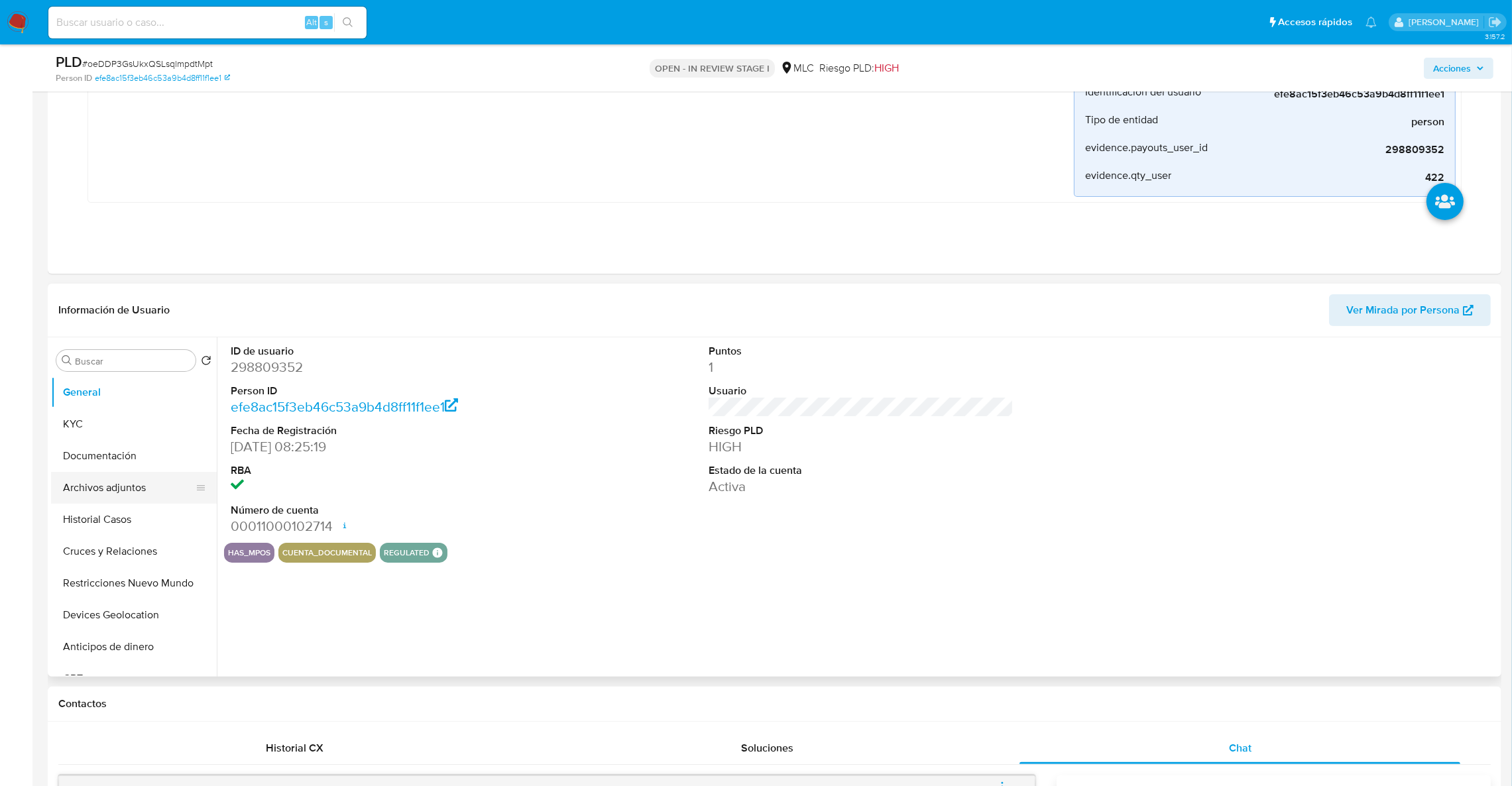
click at [133, 486] on button "Archivos adjuntos" at bounding box center [128, 487] width 155 height 32
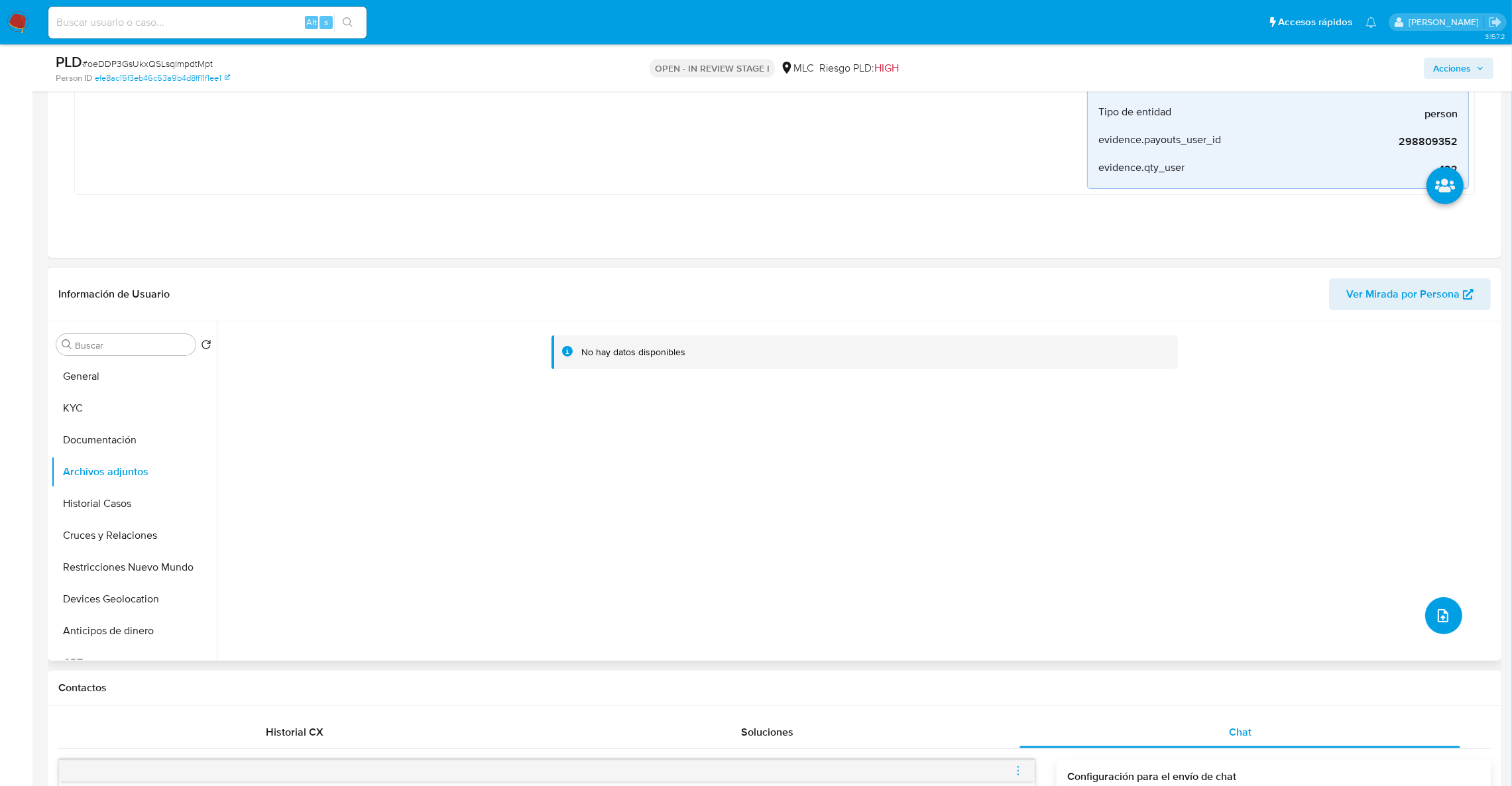
click at [1450, 614] on button "upload-file" at bounding box center [1443, 616] width 37 height 37
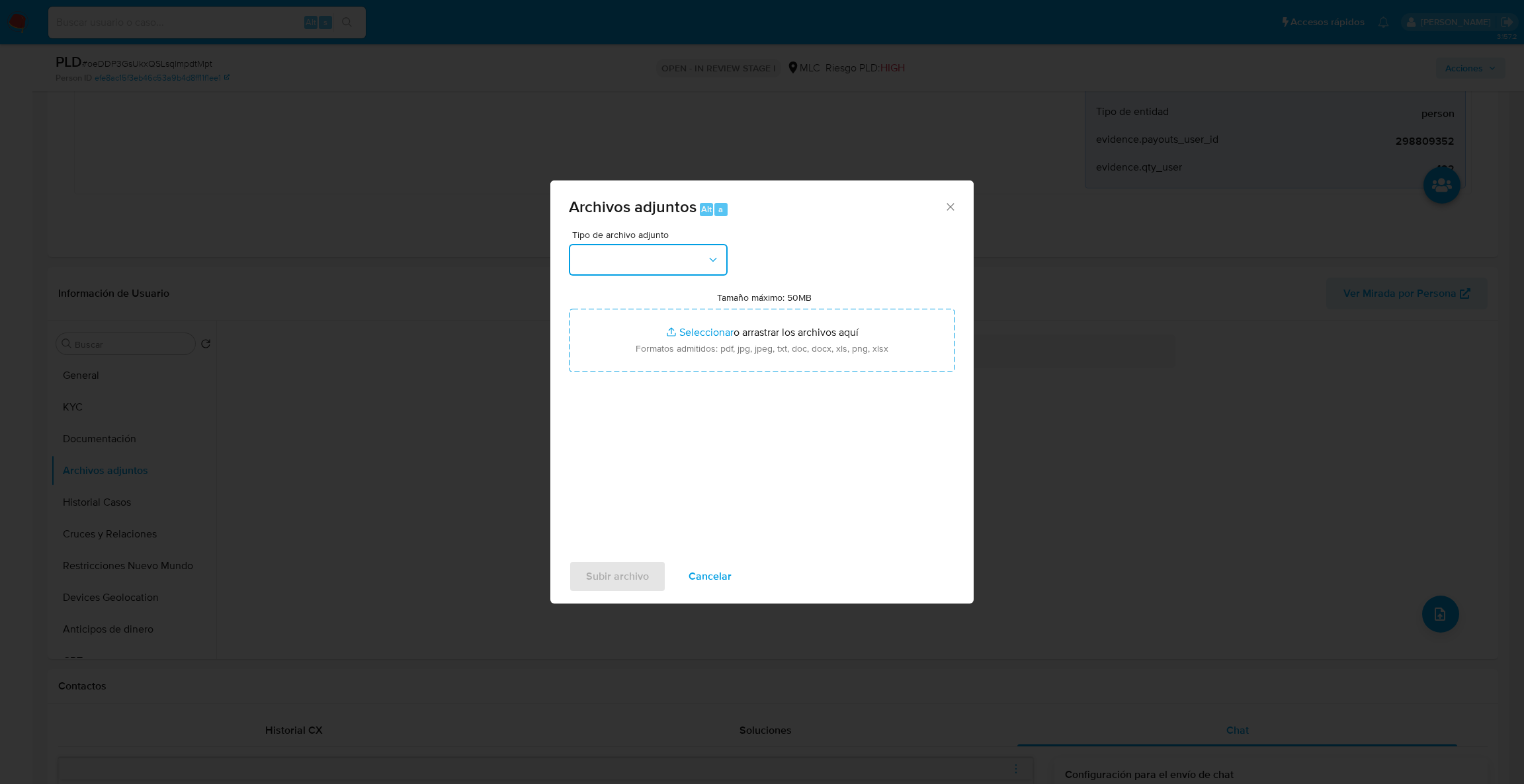
drag, startPoint x: 711, startPoint y: 269, endPoint x: 688, endPoint y: 260, distance: 24.7
click at [693, 262] on button "button" at bounding box center [648, 259] width 159 height 32
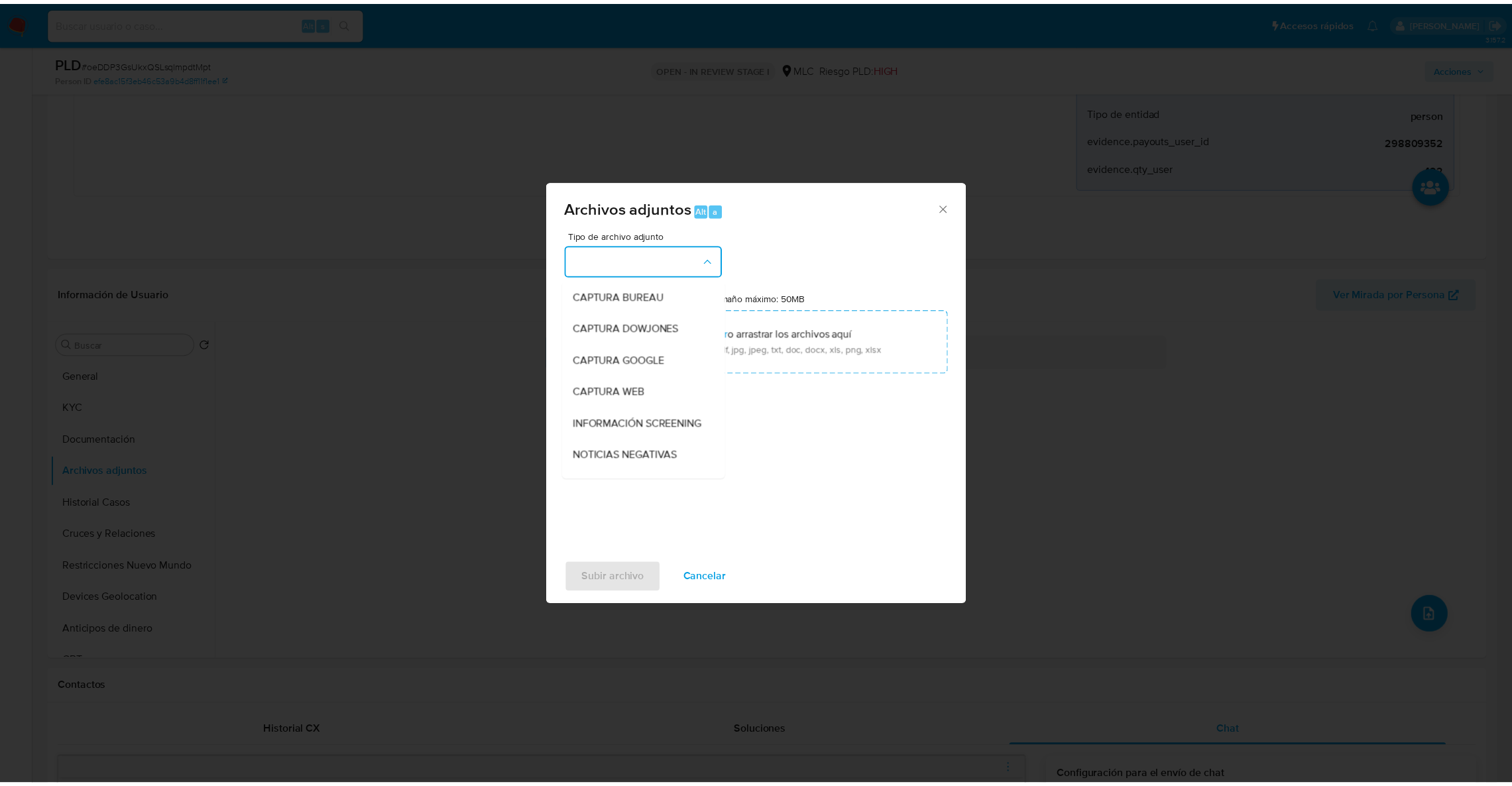
scroll to position [158, 0]
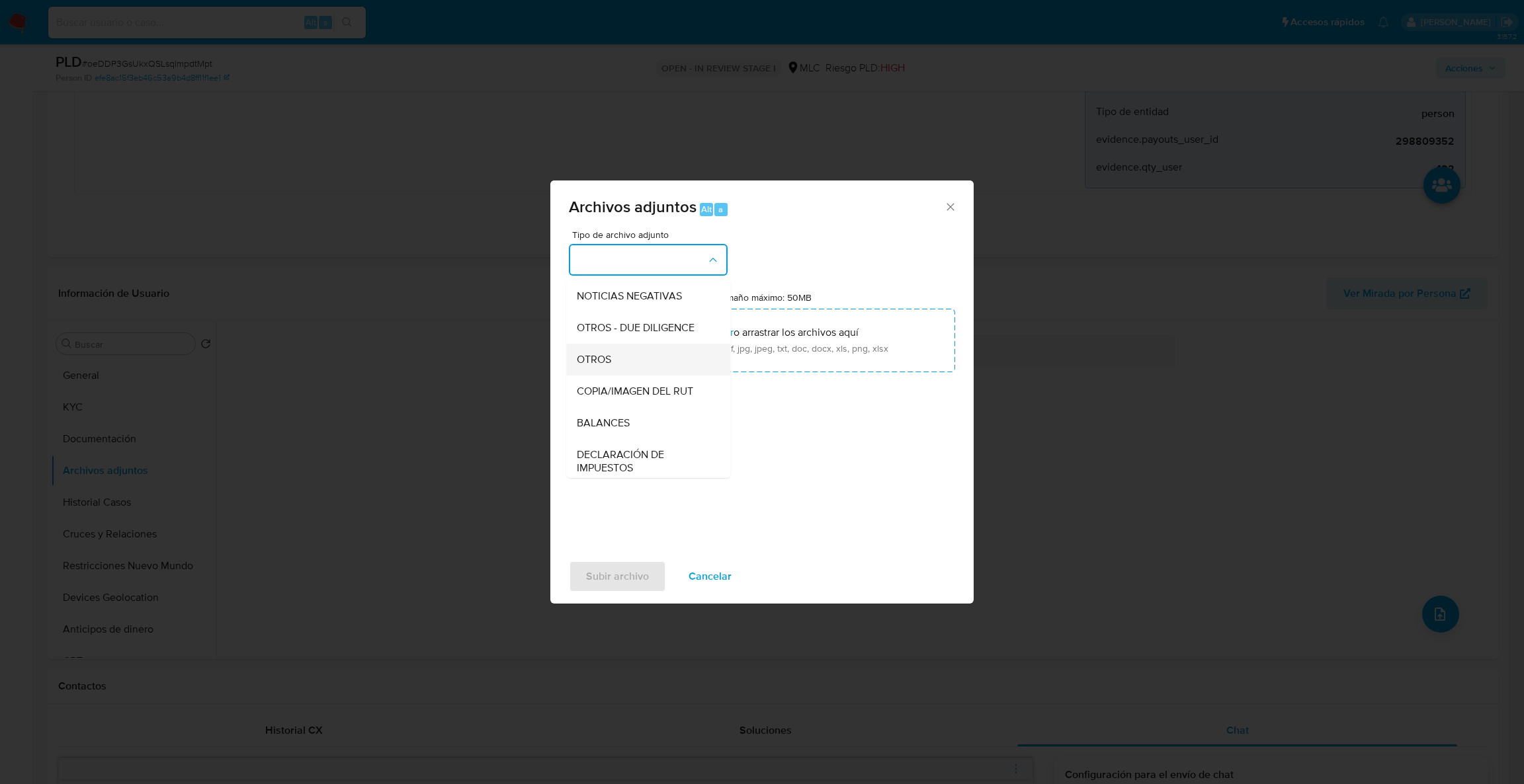
click at [644, 375] on div "OTROS" at bounding box center [643, 359] width 135 height 32
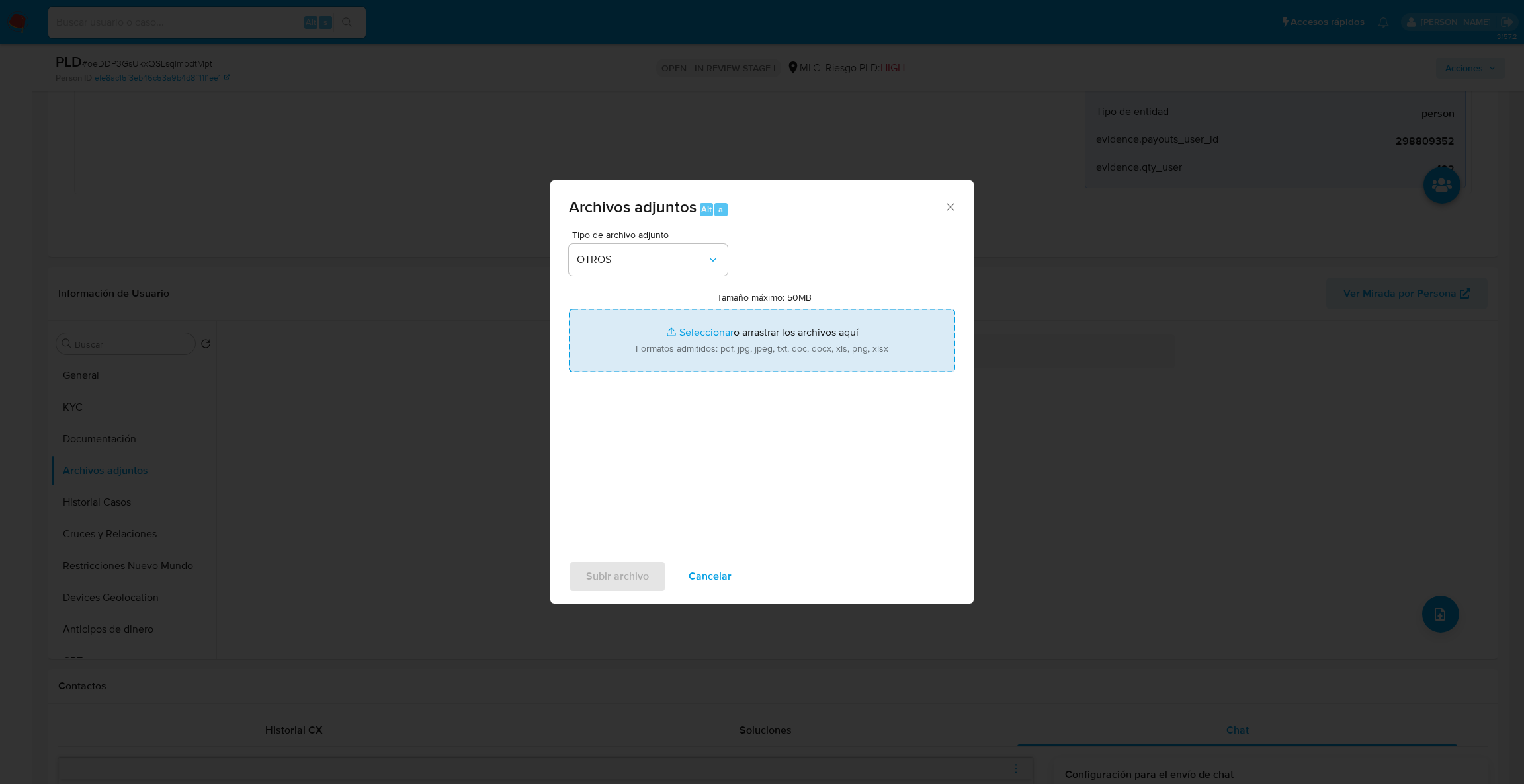
click at [646, 341] on input "Tamaño máximo: 50MB Seleccionar archivos" at bounding box center [762, 341] width 387 height 64
type input "C:\fakepath\Case Log - 298809352.pdf"
click at [725, 340] on input "Tamaño máximo: 50MB Seleccionar archivos" at bounding box center [762, 341] width 387 height 64
type input "C:\fakepath\298809352MovimientosBFF.xlsx"
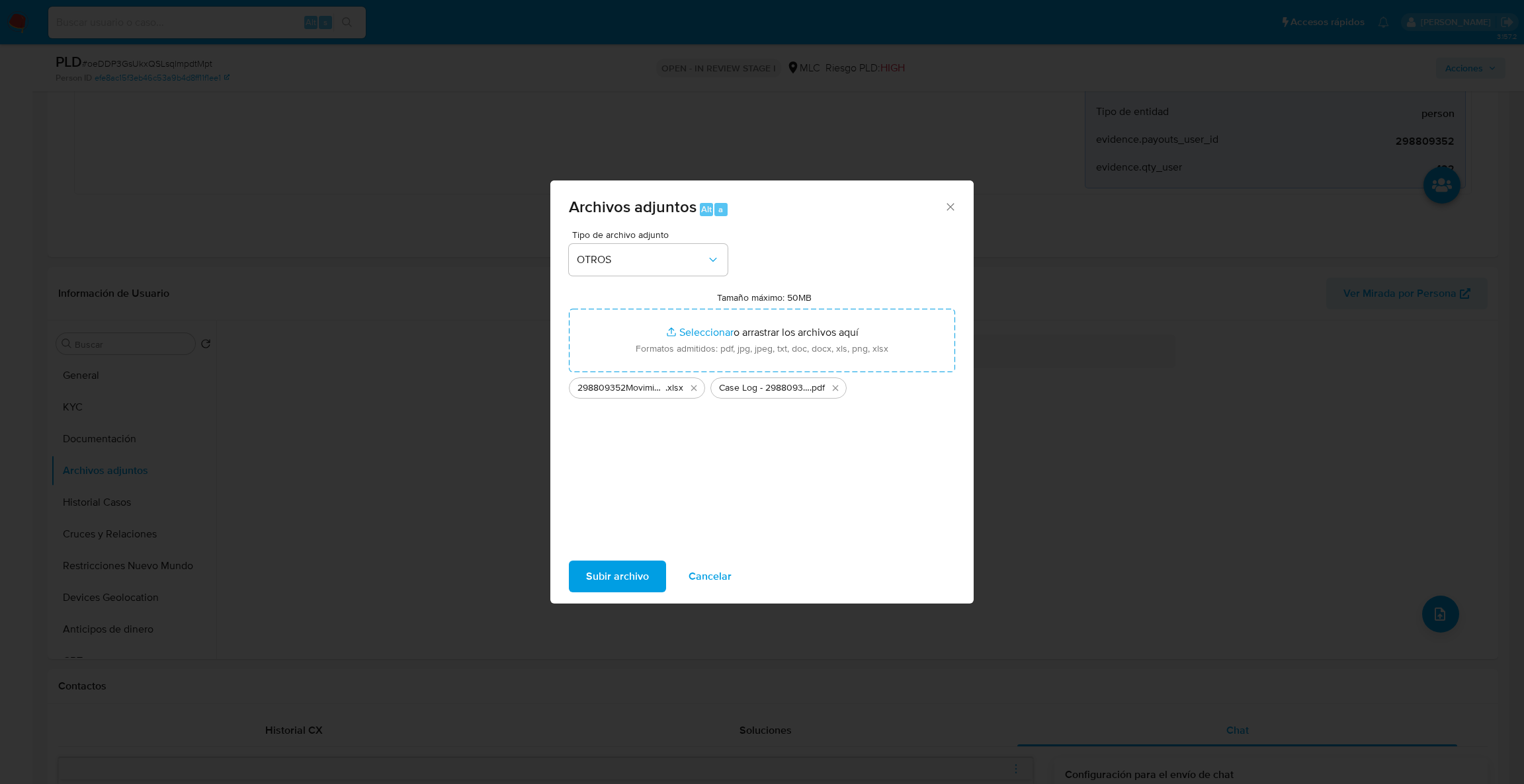
click at [610, 574] on span "Subir archivo" at bounding box center [617, 576] width 63 height 29
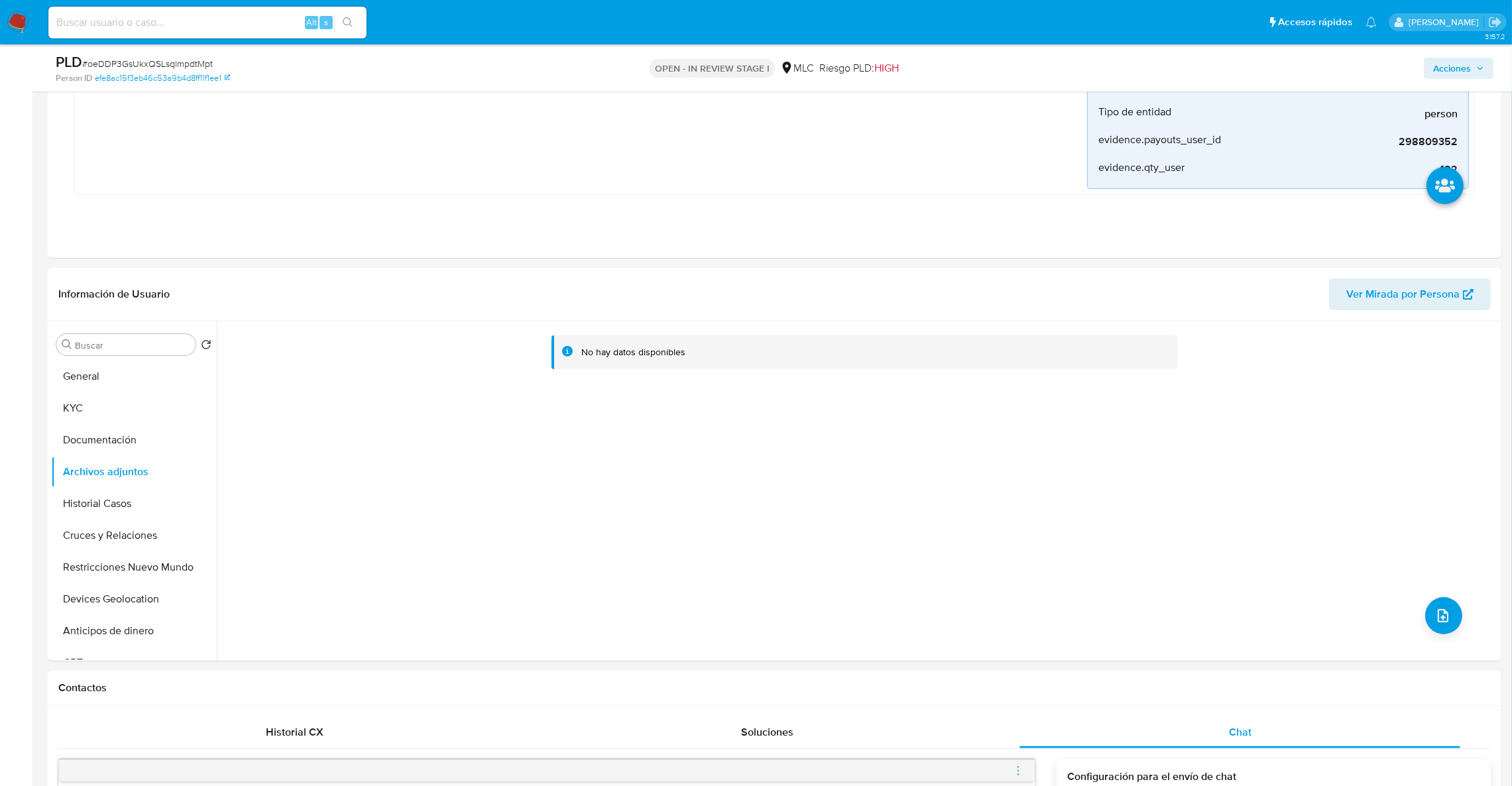
click at [101, 532] on button "Cruces y Relaciones" at bounding box center [133, 535] width 165 height 32
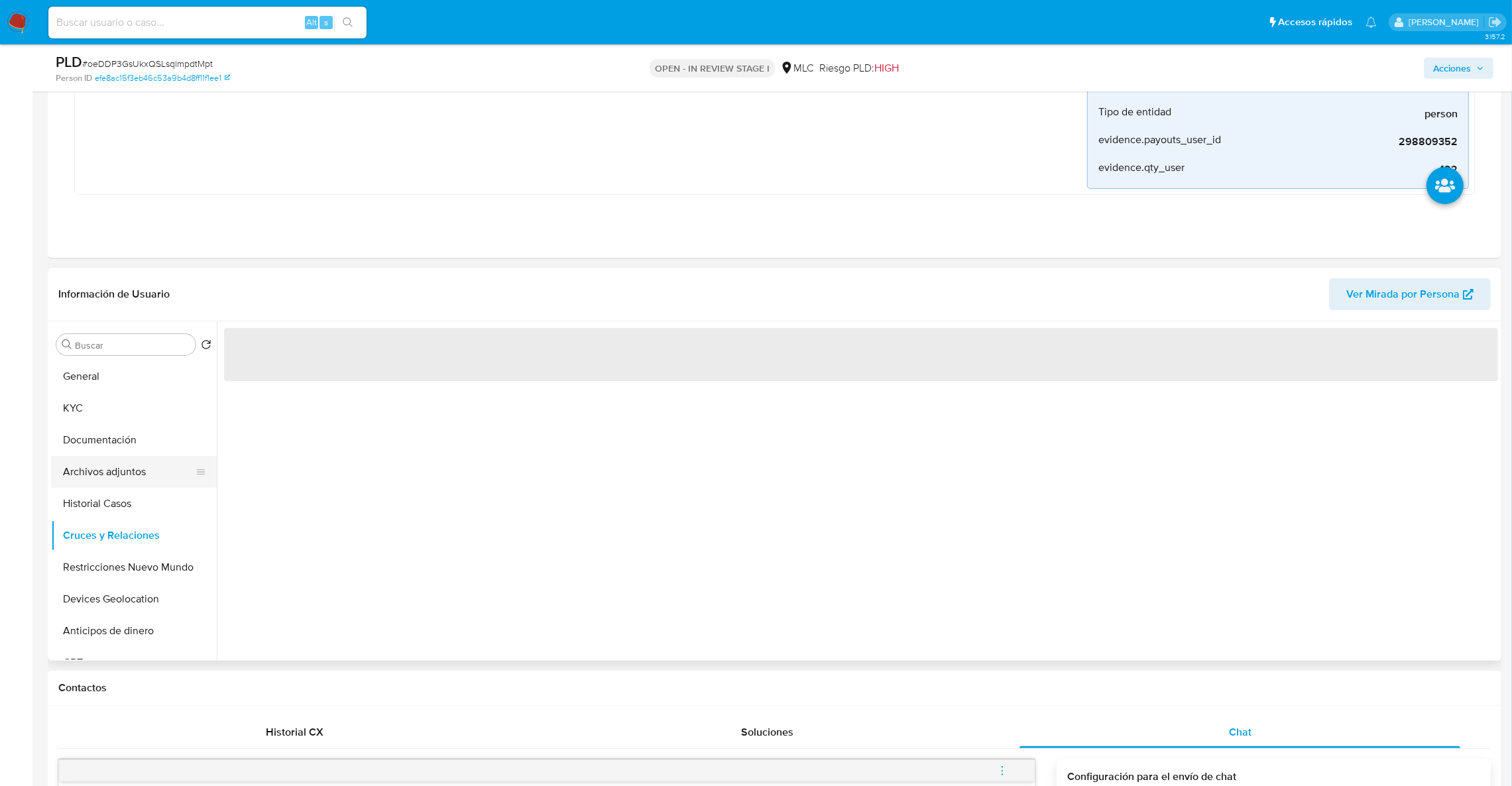
click at [102, 474] on button "Archivos adjuntos" at bounding box center [128, 472] width 155 height 32
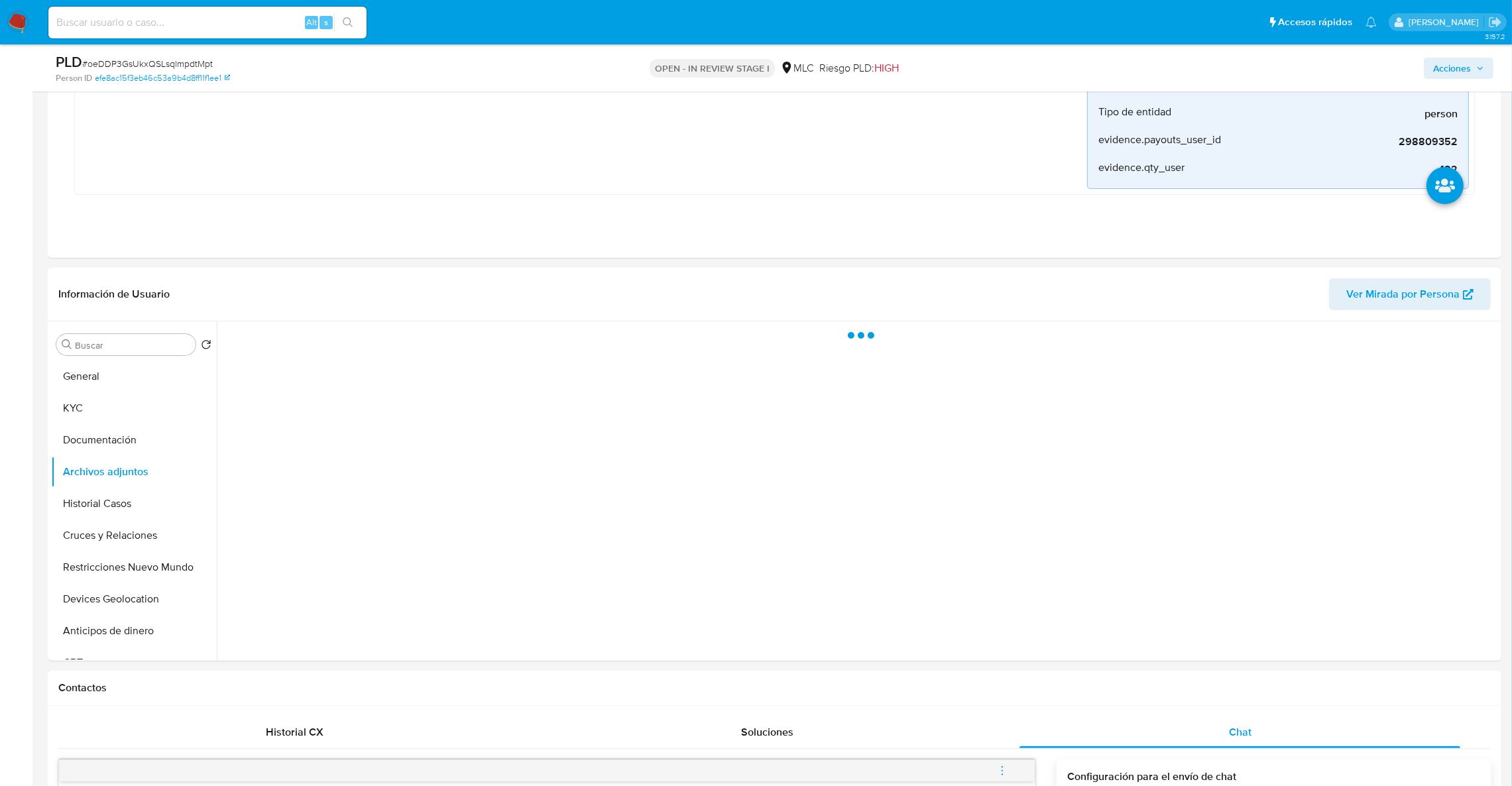
click at [1443, 65] on span "Acciones" at bounding box center [1452, 68] width 38 height 22
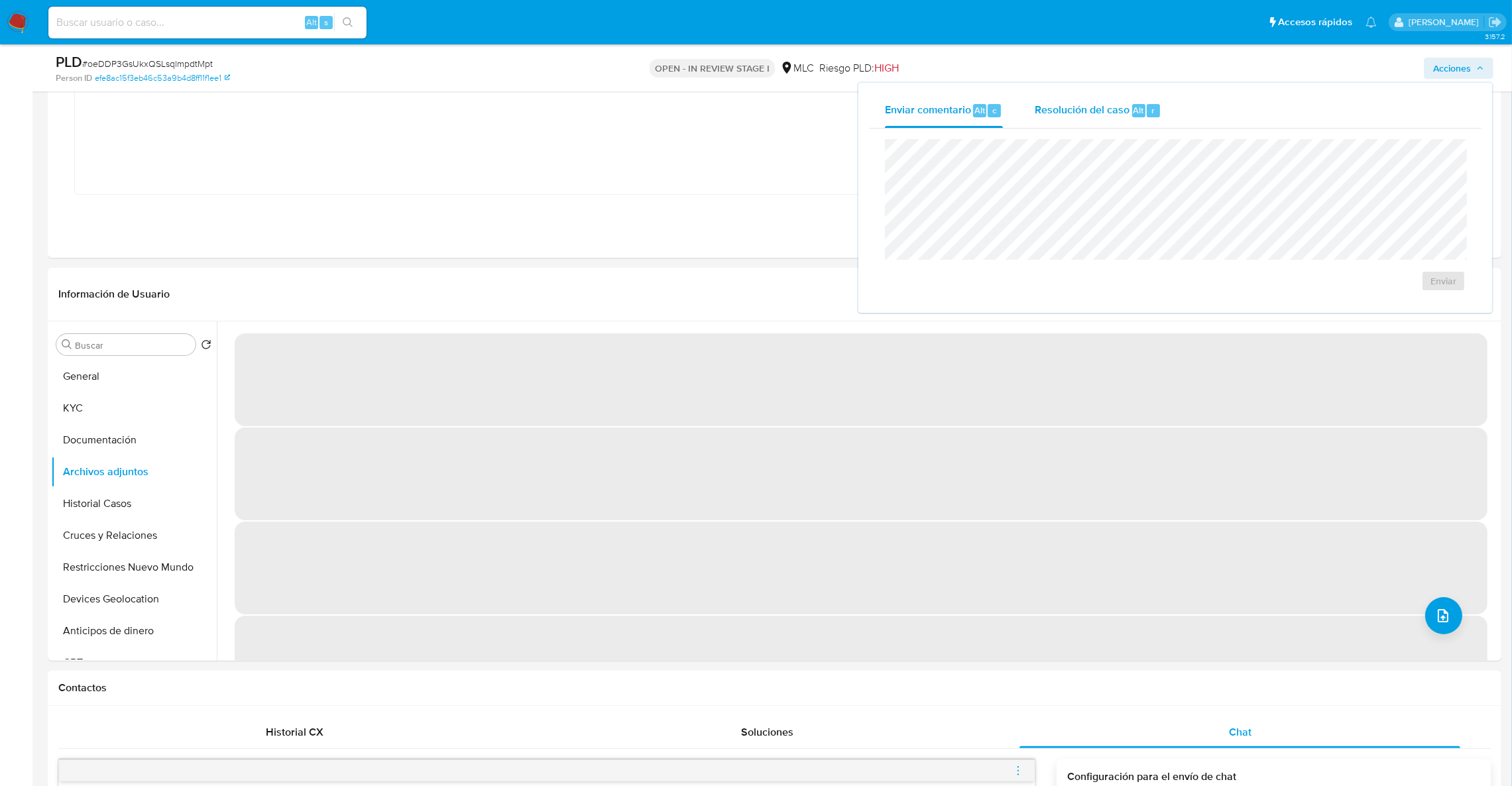
click at [1105, 106] on span "Resolución del caso" at bounding box center [1082, 110] width 95 height 15
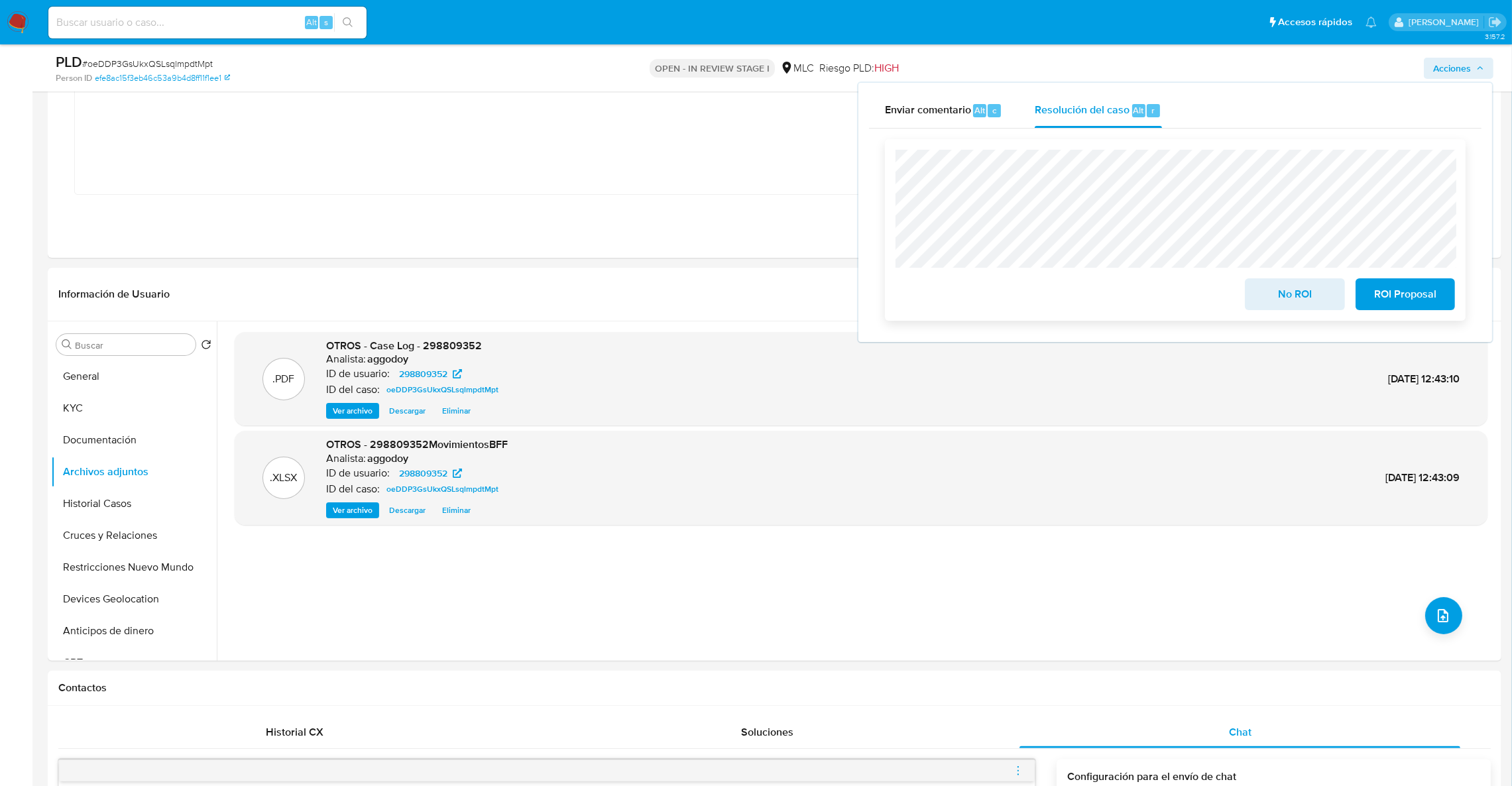
click at [1274, 292] on span "No ROI" at bounding box center [1294, 294] width 65 height 29
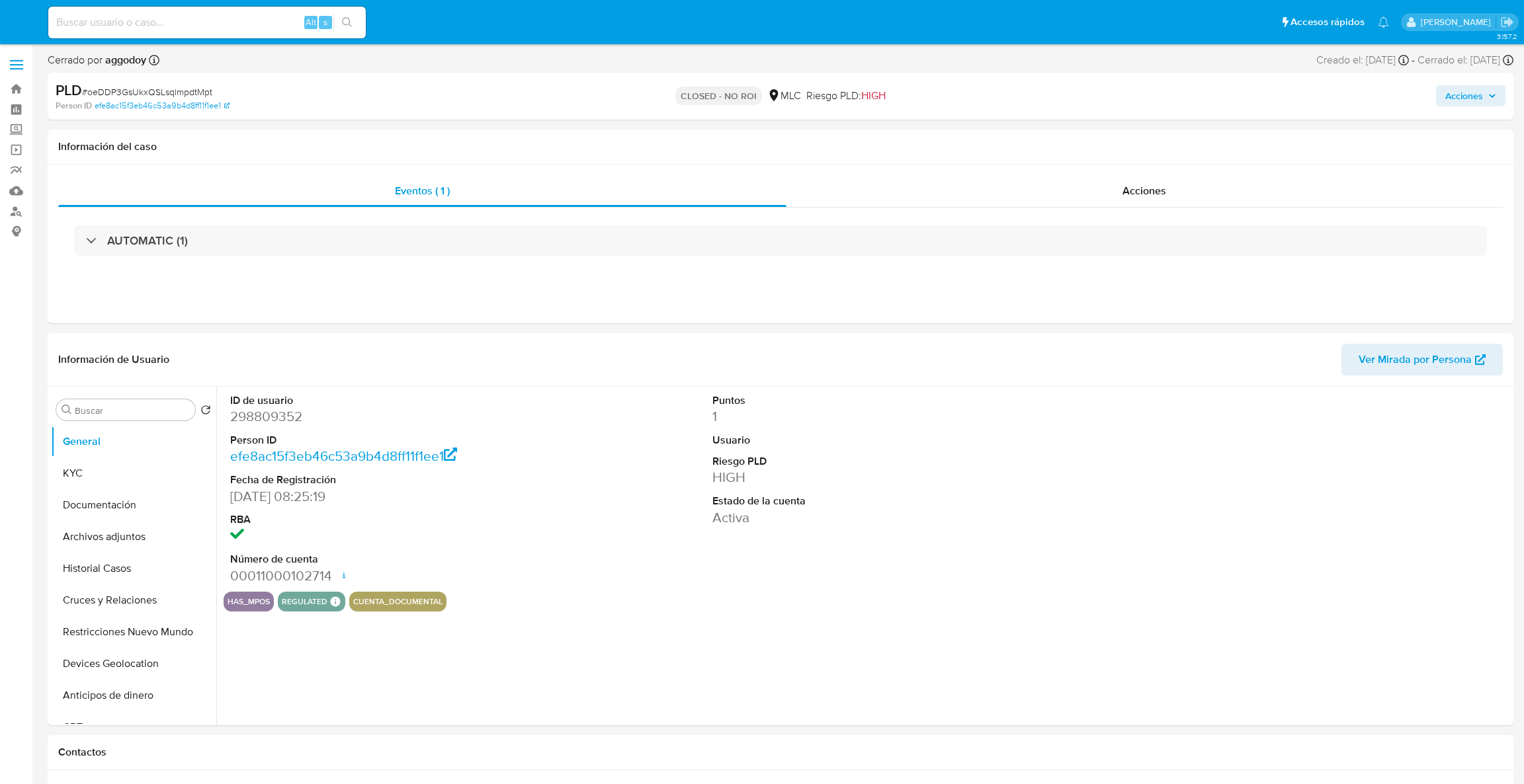
select select "10"
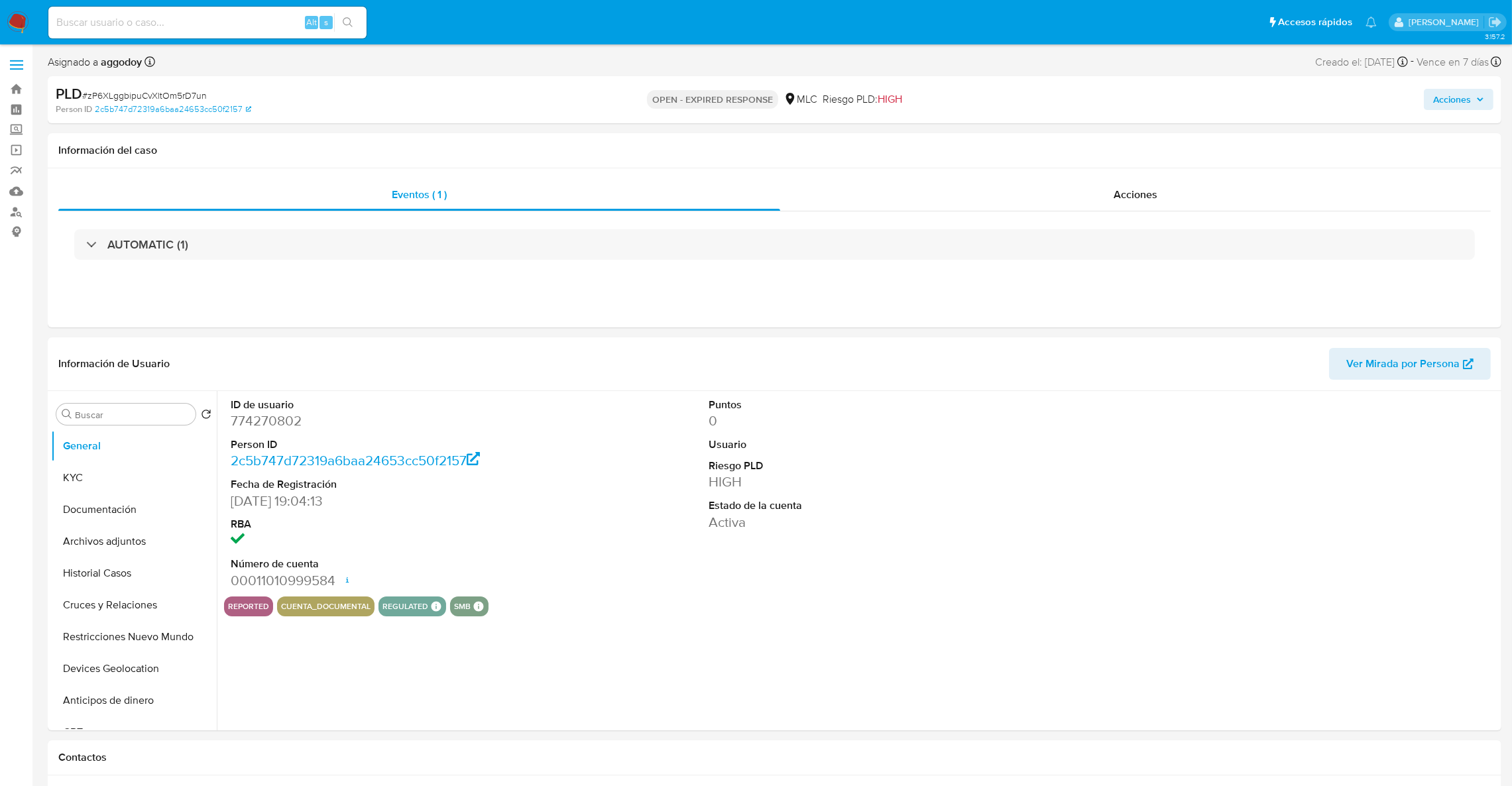
select select "10"
click at [152, 95] on span "# zP6XLggbipuCvXltOm5rD7un" at bounding box center [144, 95] width 125 height 13
copy span "zP6XLggbipuCvXltOm5rD7un"
click at [169, 93] on span "# zP6XLggbipuCvXltOm5rD7un" at bounding box center [144, 95] width 125 height 13
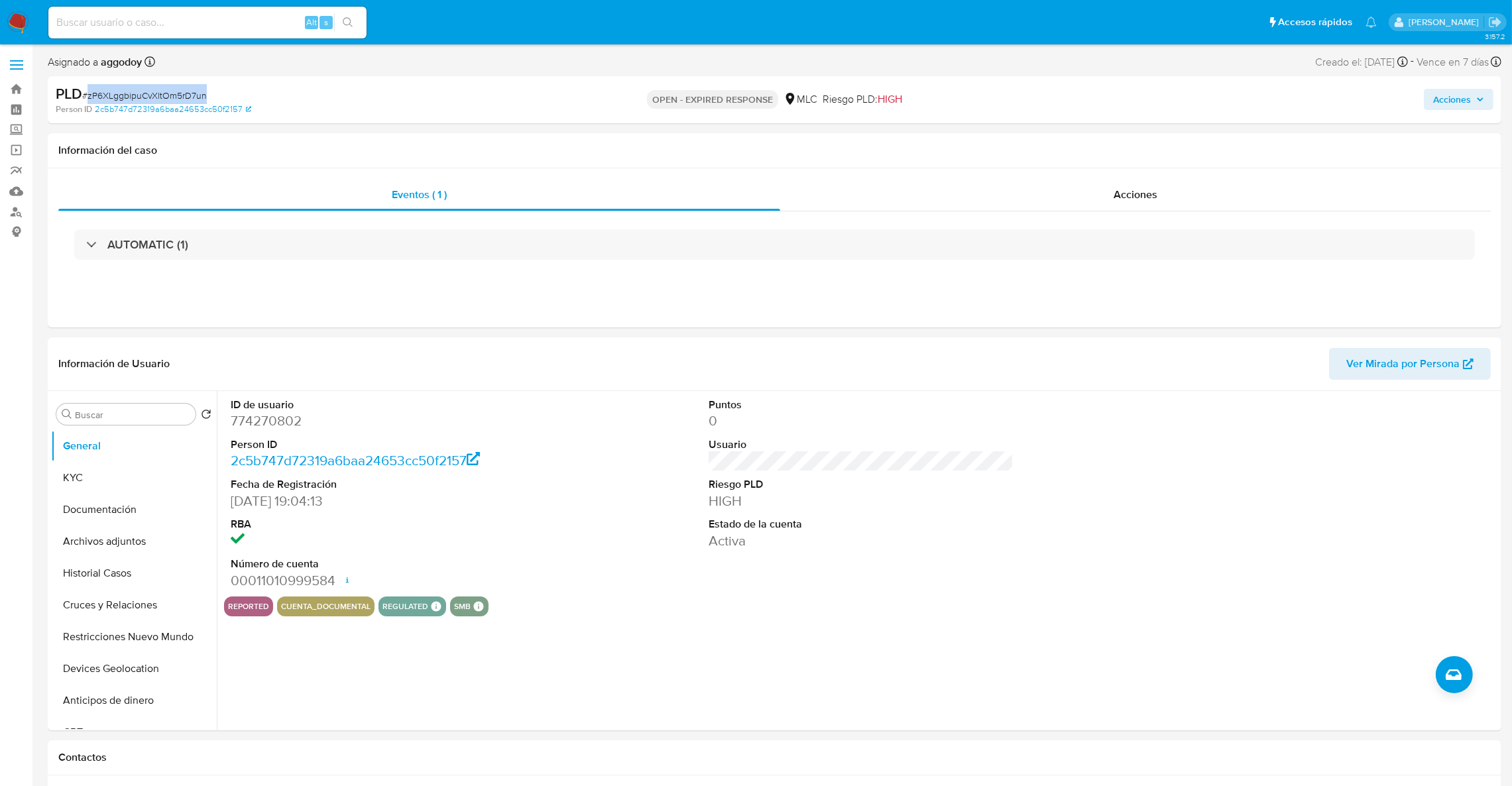
click at [169, 93] on span "# zP6XLggbipuCvXltOm5rD7un" at bounding box center [144, 95] width 125 height 13
click at [276, 407] on dt "ID de usuario" at bounding box center [383, 405] width 306 height 15
click at [266, 424] on dd "774270802" at bounding box center [383, 421] width 306 height 19
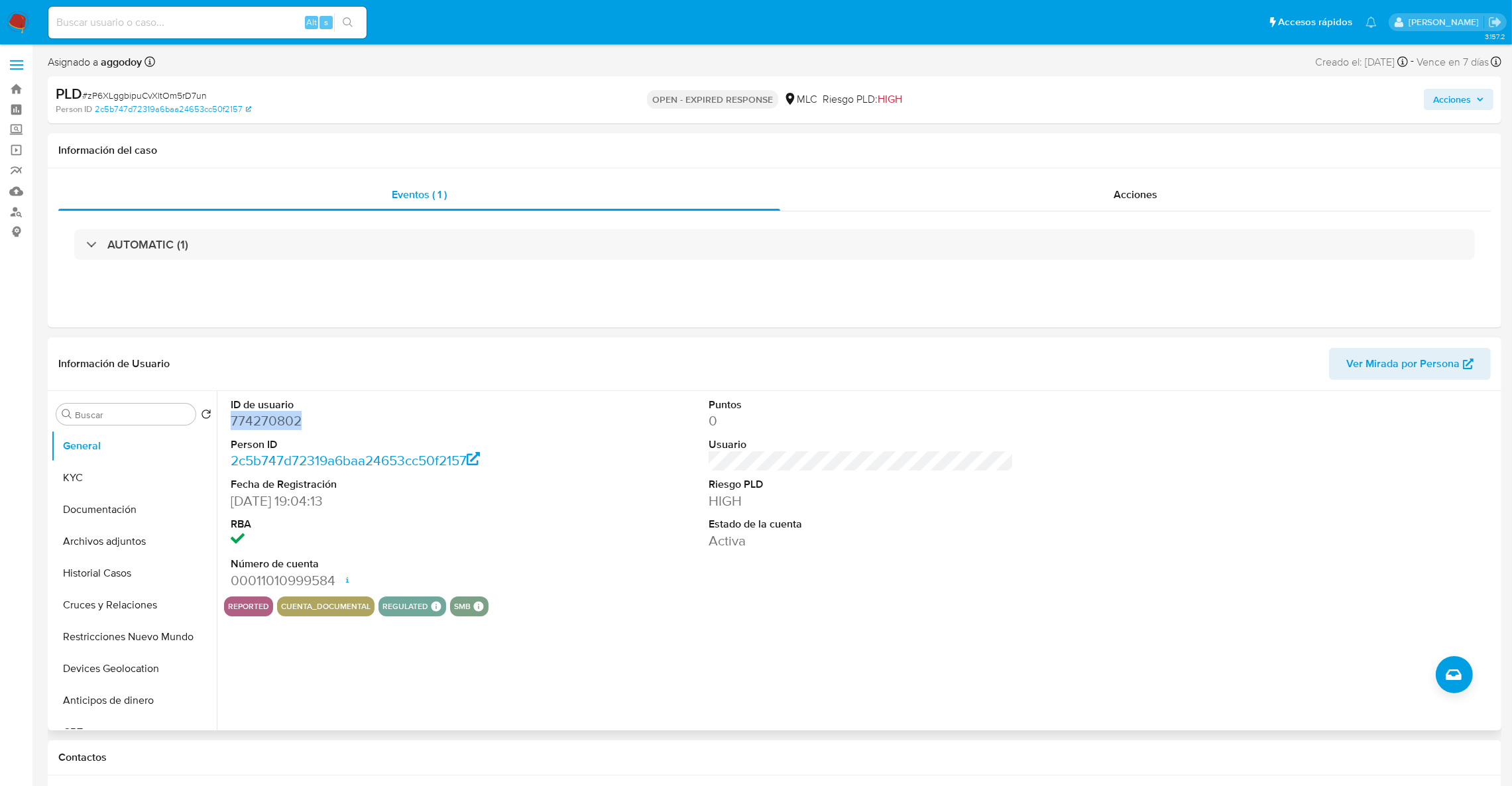
copy dd "774270802"
click at [105, 586] on button "Historial Casos" at bounding box center [128, 572] width 155 height 32
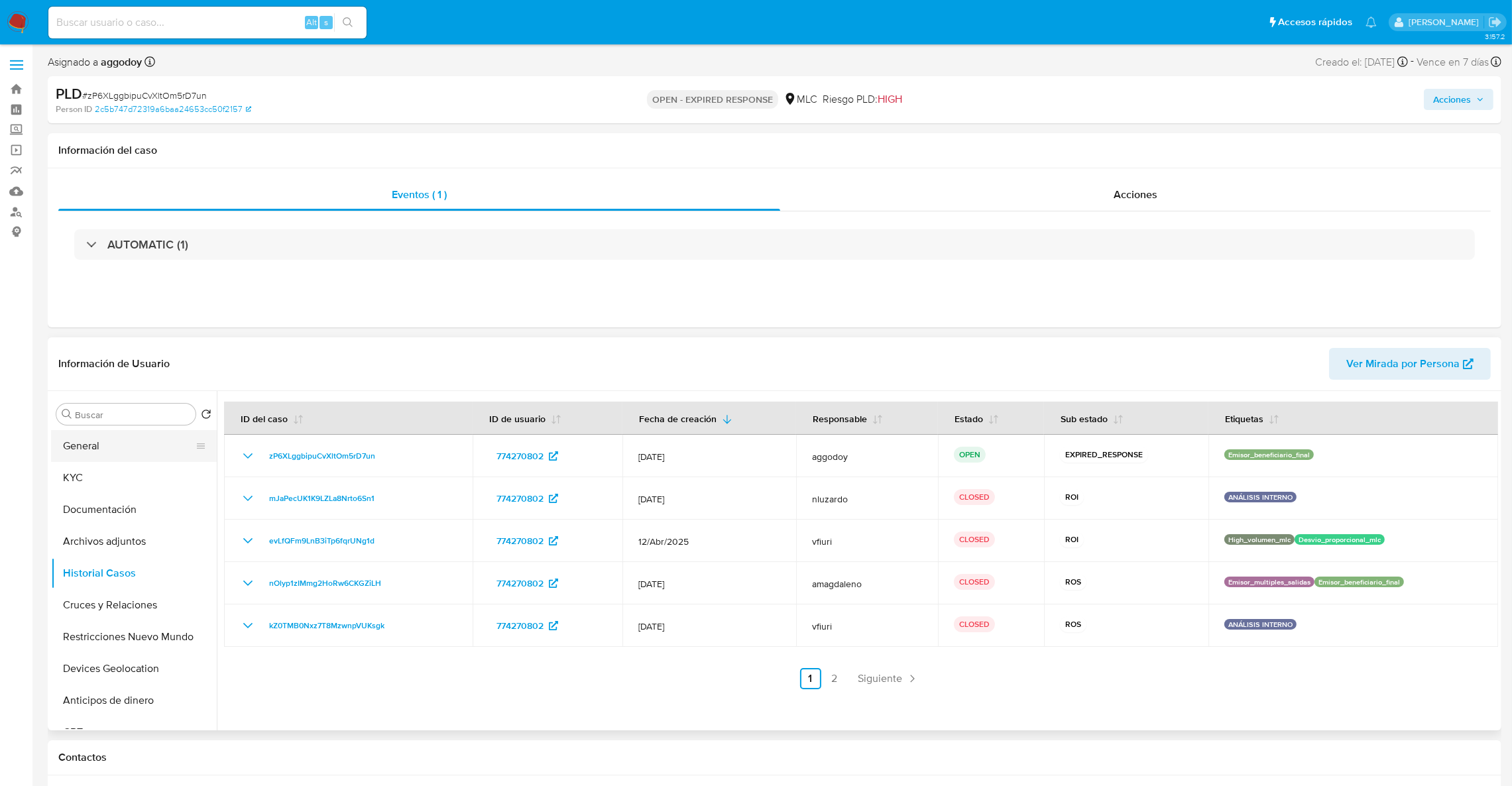
click at [137, 439] on button "General" at bounding box center [128, 446] width 155 height 32
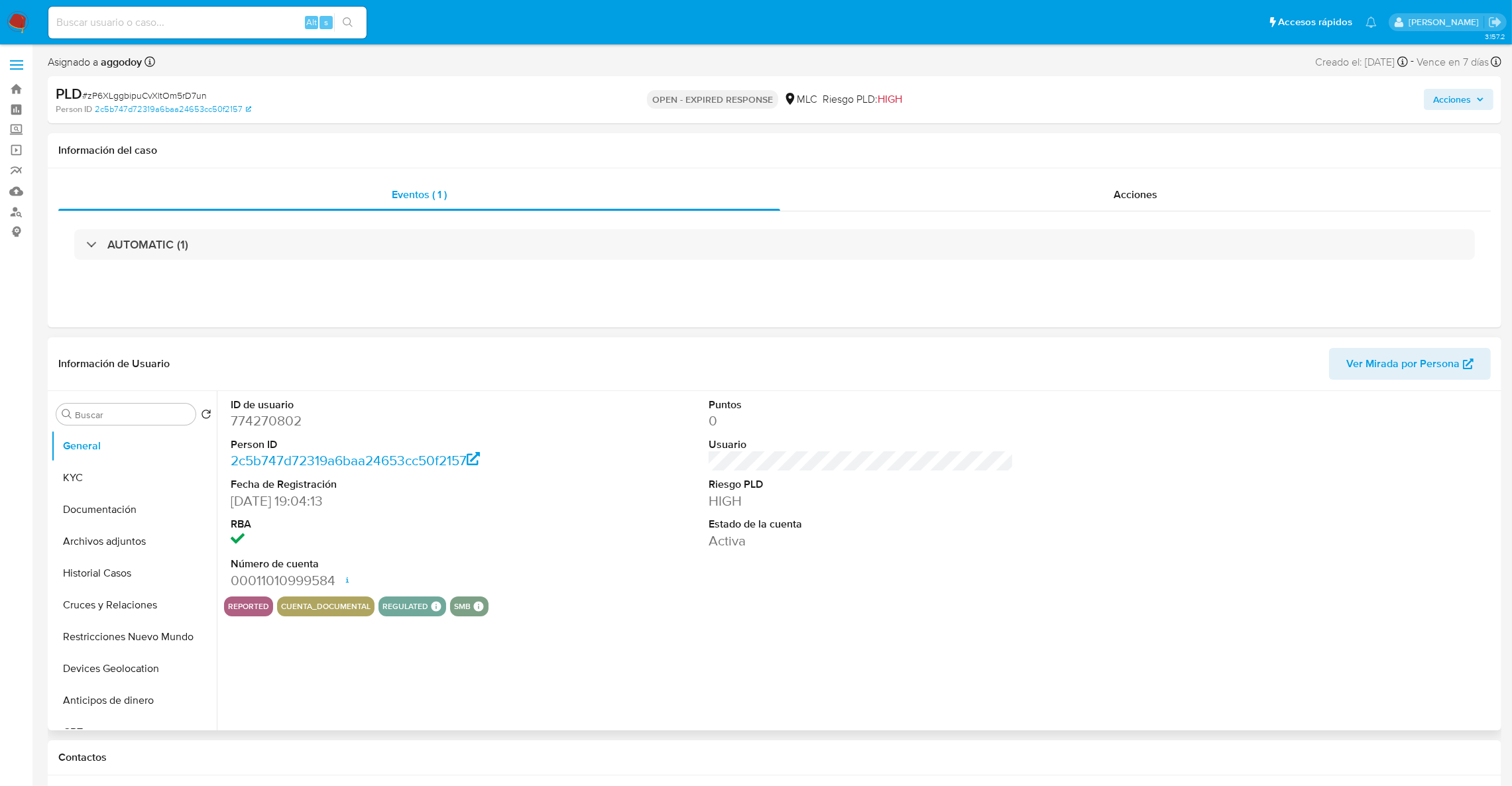
click at [287, 425] on dd "774270802" at bounding box center [383, 421] width 306 height 19
copy dd "774270802"
click at [138, 97] on span "# zP6XLggbipuCvXltOm5rD7un" at bounding box center [144, 95] width 125 height 13
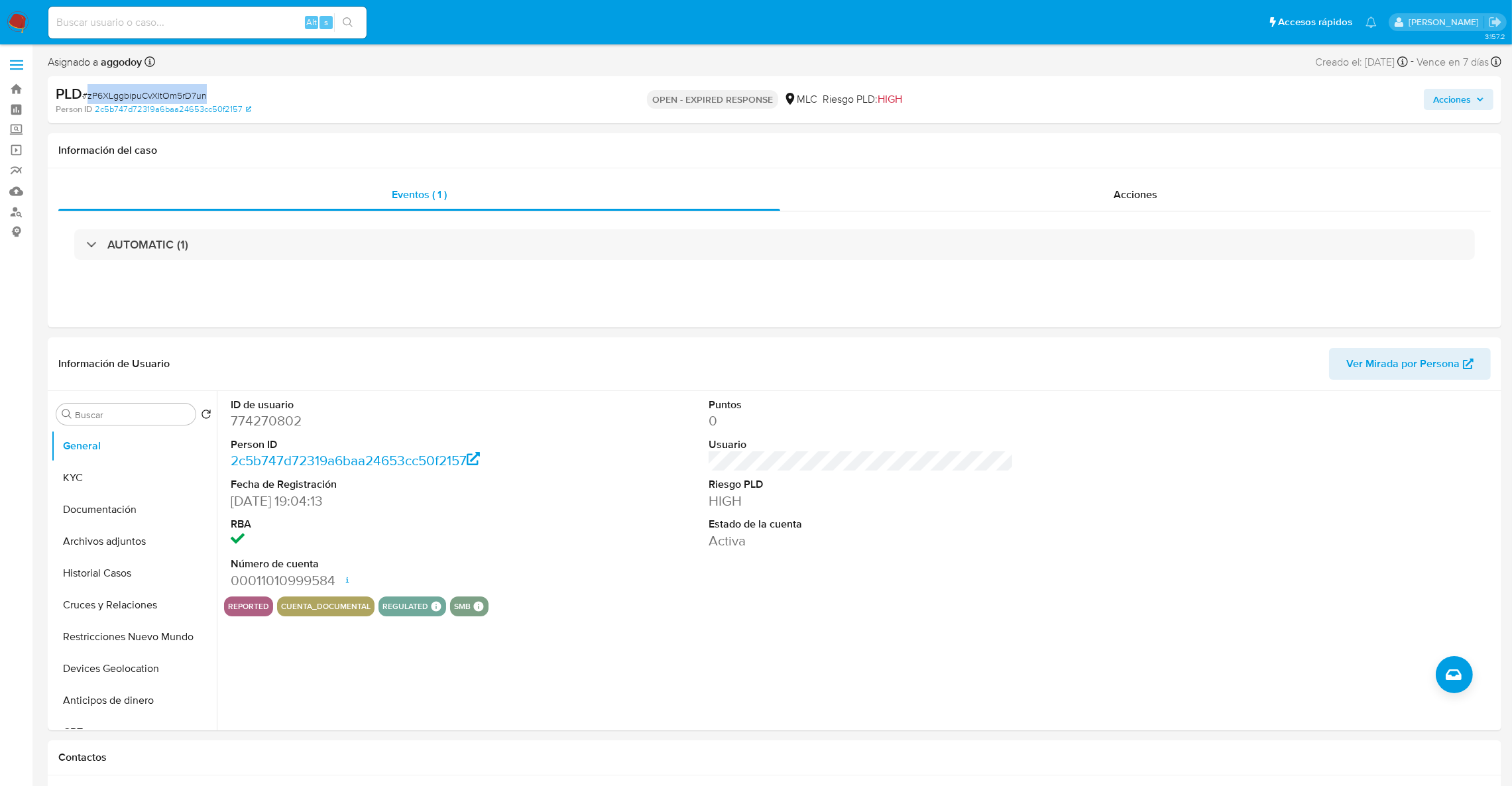
copy span "zP6XLggbipuCvXltOm5rD7un"
click at [111, 495] on button "Documentación" at bounding box center [128, 510] width 155 height 32
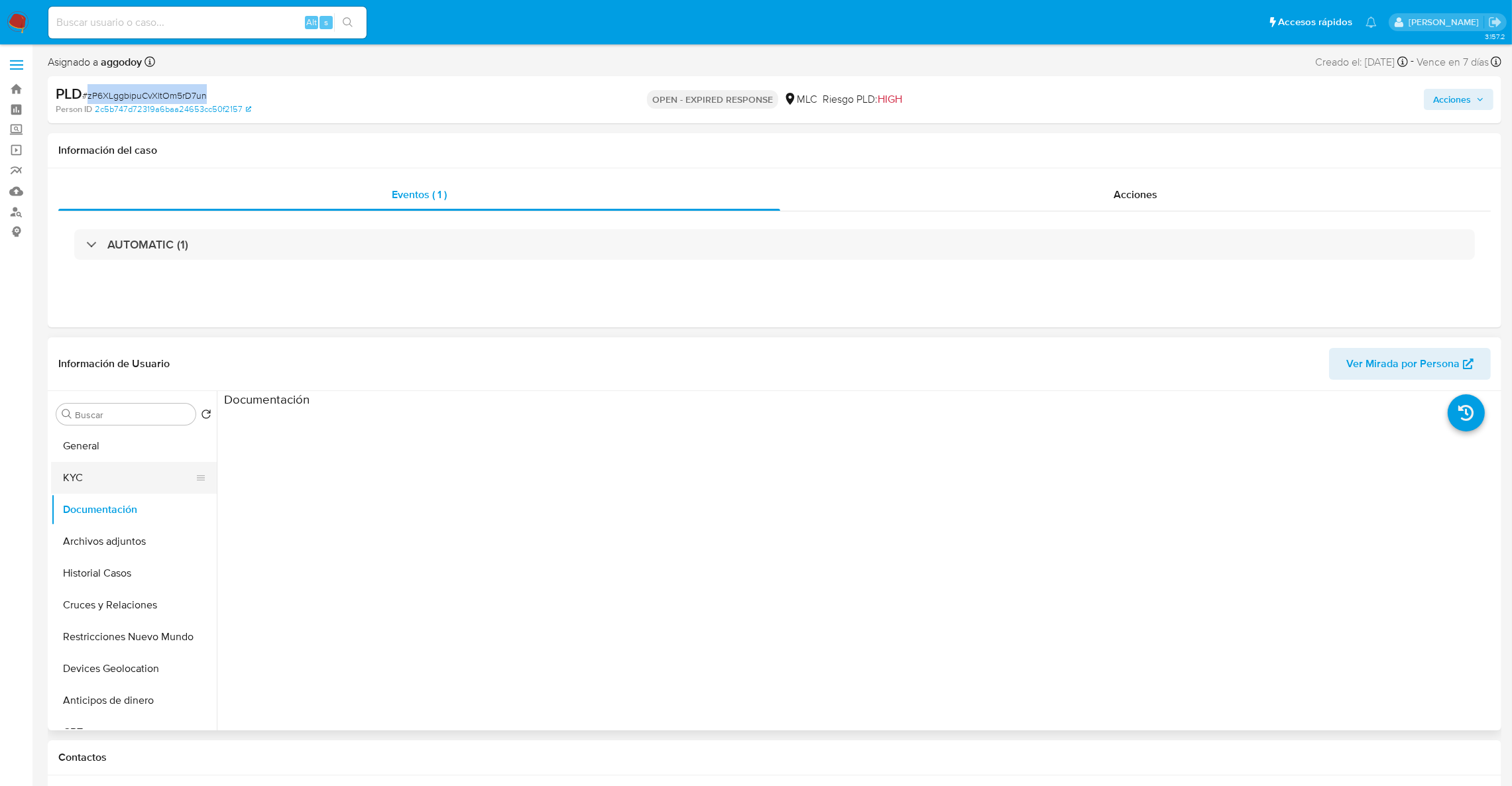
click at [106, 492] on button "KYC" at bounding box center [128, 478] width 155 height 32
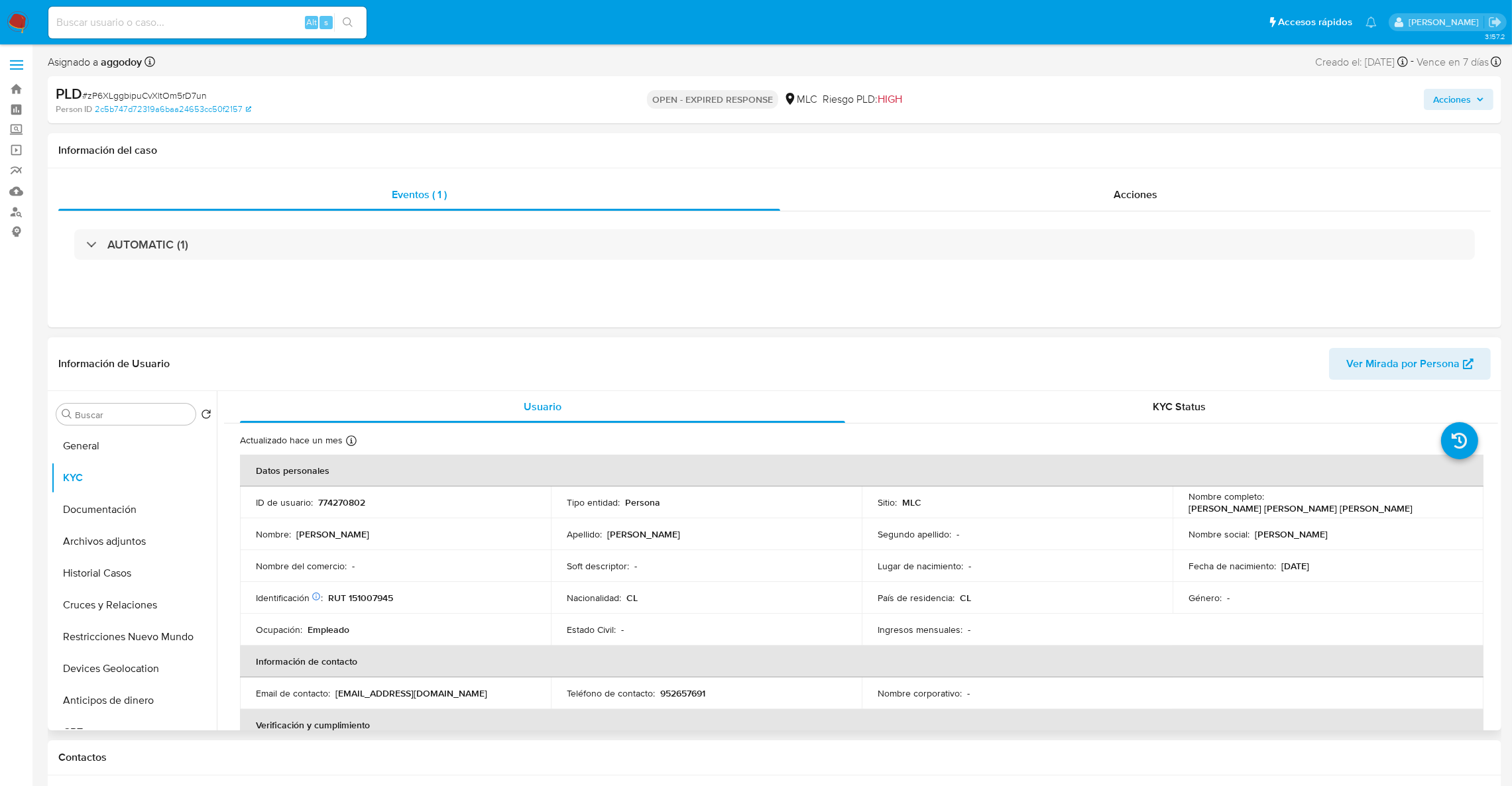
click at [371, 607] on td "Identificación Nº de serie: 528412810 : RUT 151007945" at bounding box center [395, 597] width 311 height 32
click at [369, 606] on td "Identificación Nº de serie: 528412810 : RUT 151007945" at bounding box center [395, 597] width 311 height 32
copy div ": RUT 151007945"
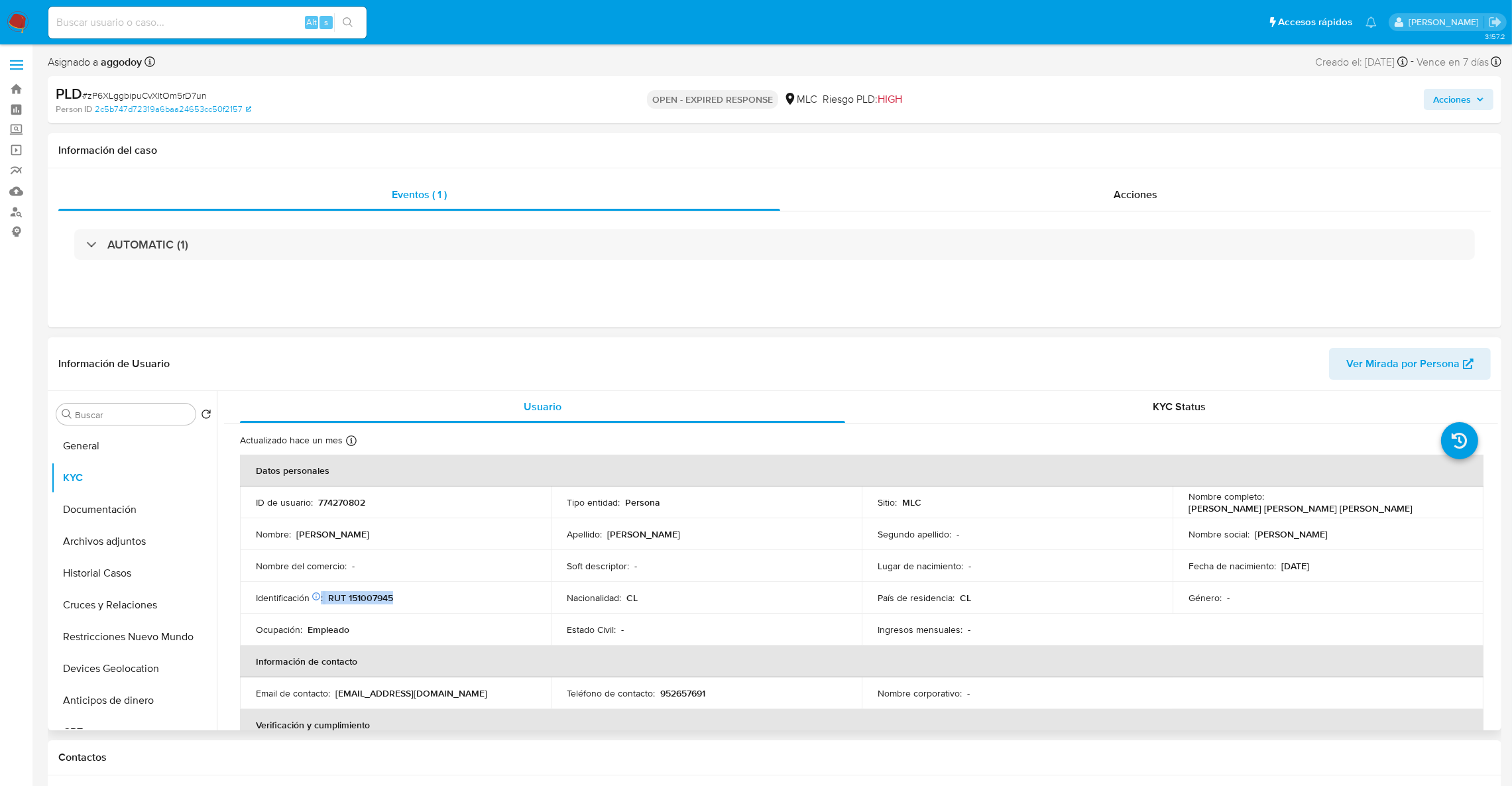
click at [380, 603] on p "RUT 151007945" at bounding box center [360, 597] width 65 height 12
click at [379, 603] on p "RUT 151007945" at bounding box center [360, 597] width 65 height 12
drag, startPoint x: 110, startPoint y: 610, endPoint x: 116, endPoint y: 591, distance: 19.9
click at [112, 606] on button "Cruces y Relaciones" at bounding box center [128, 604] width 155 height 32
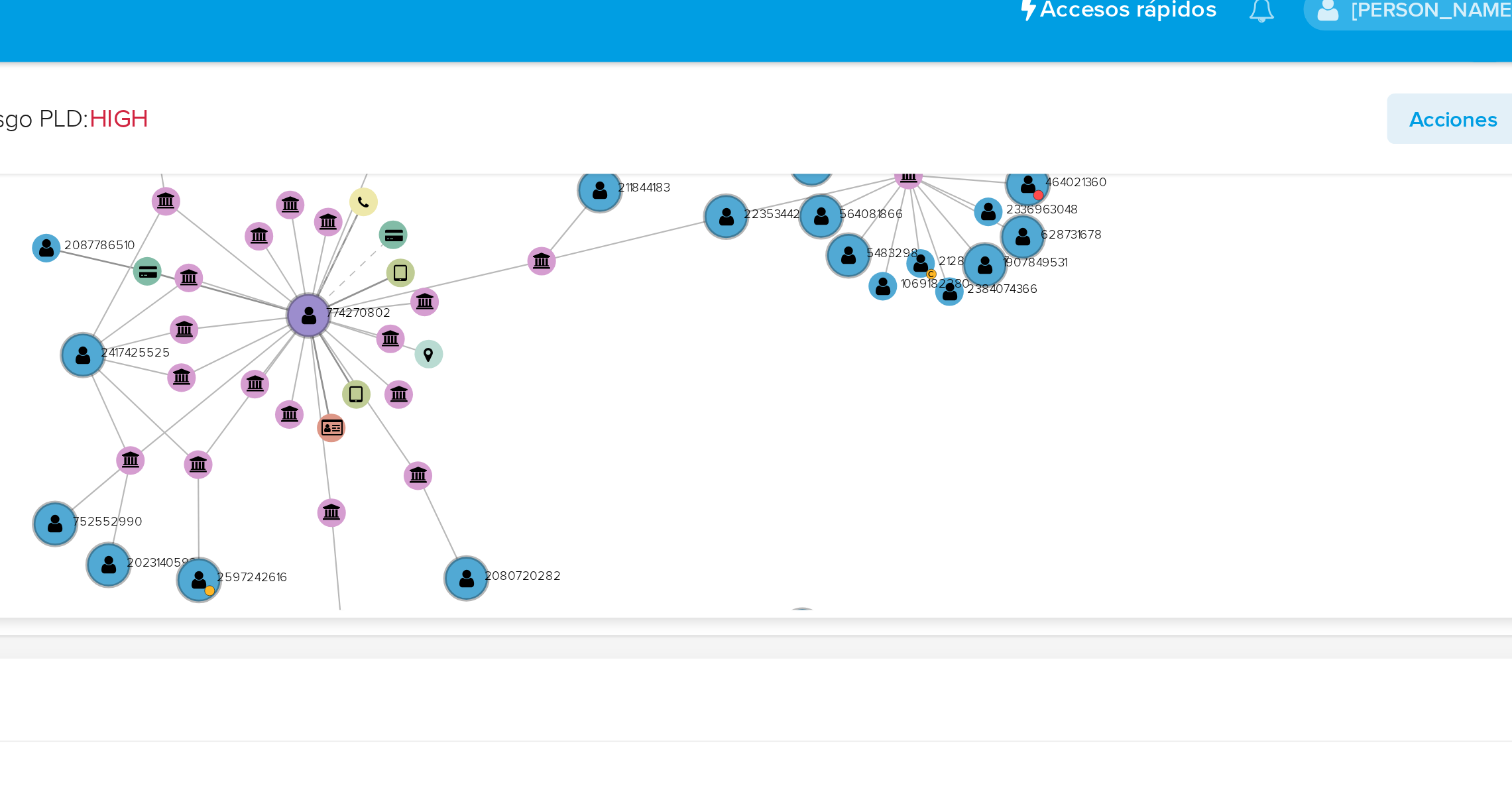
scroll to position [398, 0]
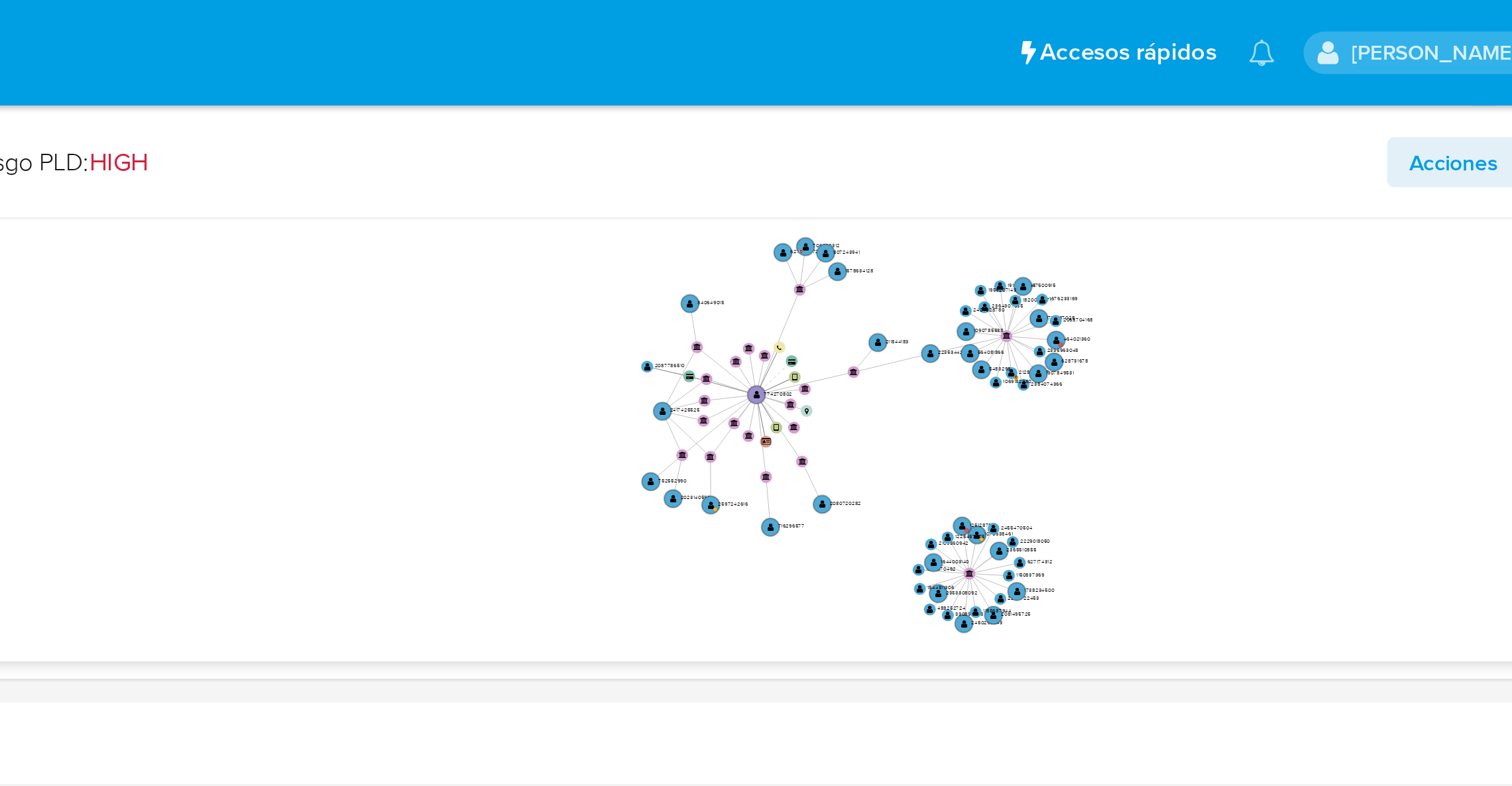
drag, startPoint x: 1398, startPoint y: 54, endPoint x: 1372, endPoint y: 13, distance: 48.5
click at [1398, 54] on div "Acciones" at bounding box center [1255, 68] width 476 height 31
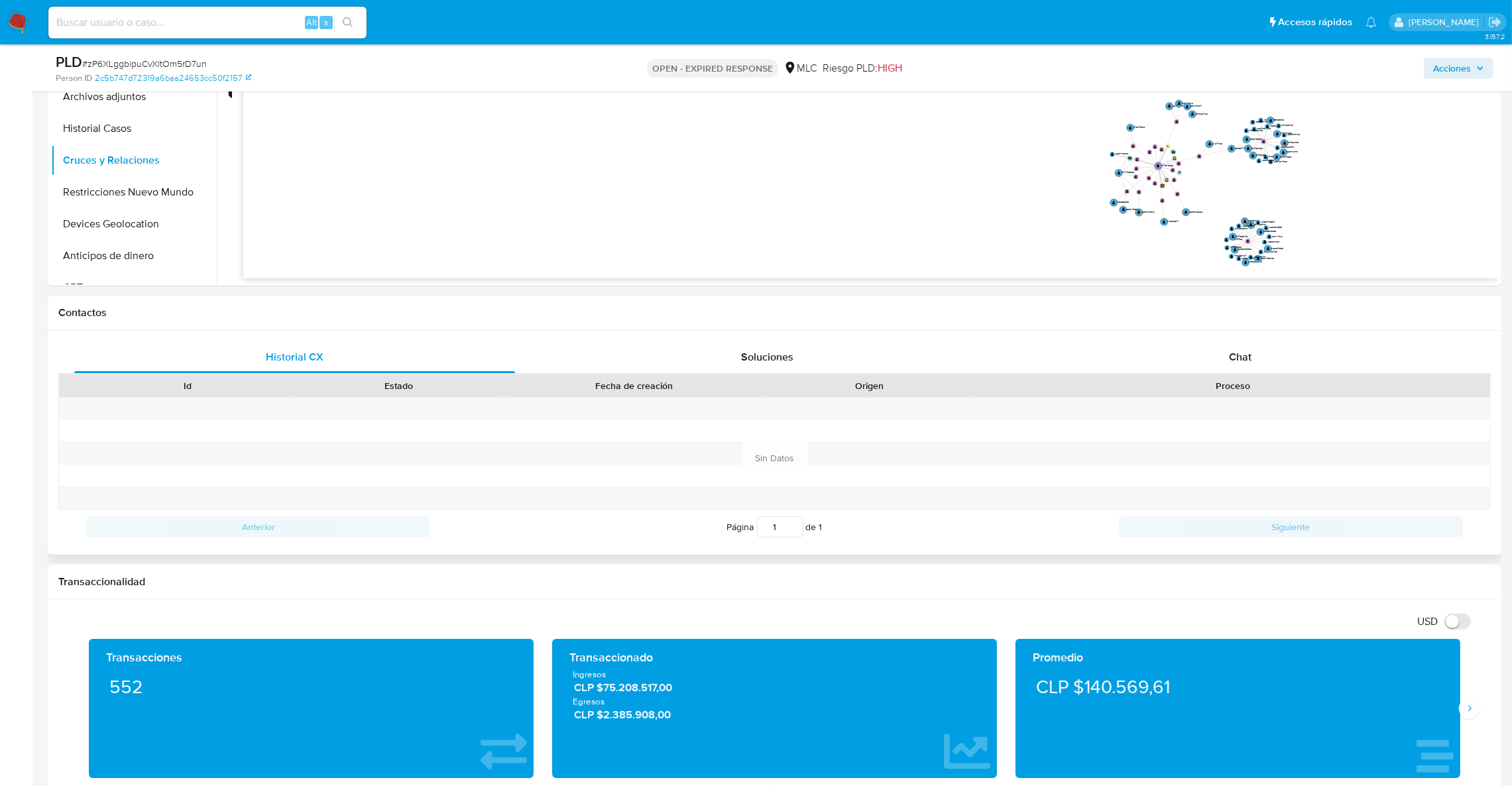
drag, startPoint x: 1196, startPoint y: 339, endPoint x: 1208, endPoint y: 356, distance: 20.8
click at [1197, 341] on div "Historial CX Soluciones Chat Id Estado Fecha de creación Origen Proceso Anterio…" at bounding box center [774, 443] width 1453 height 224
click at [1208, 356] on div "Chat" at bounding box center [1240, 356] width 441 height 32
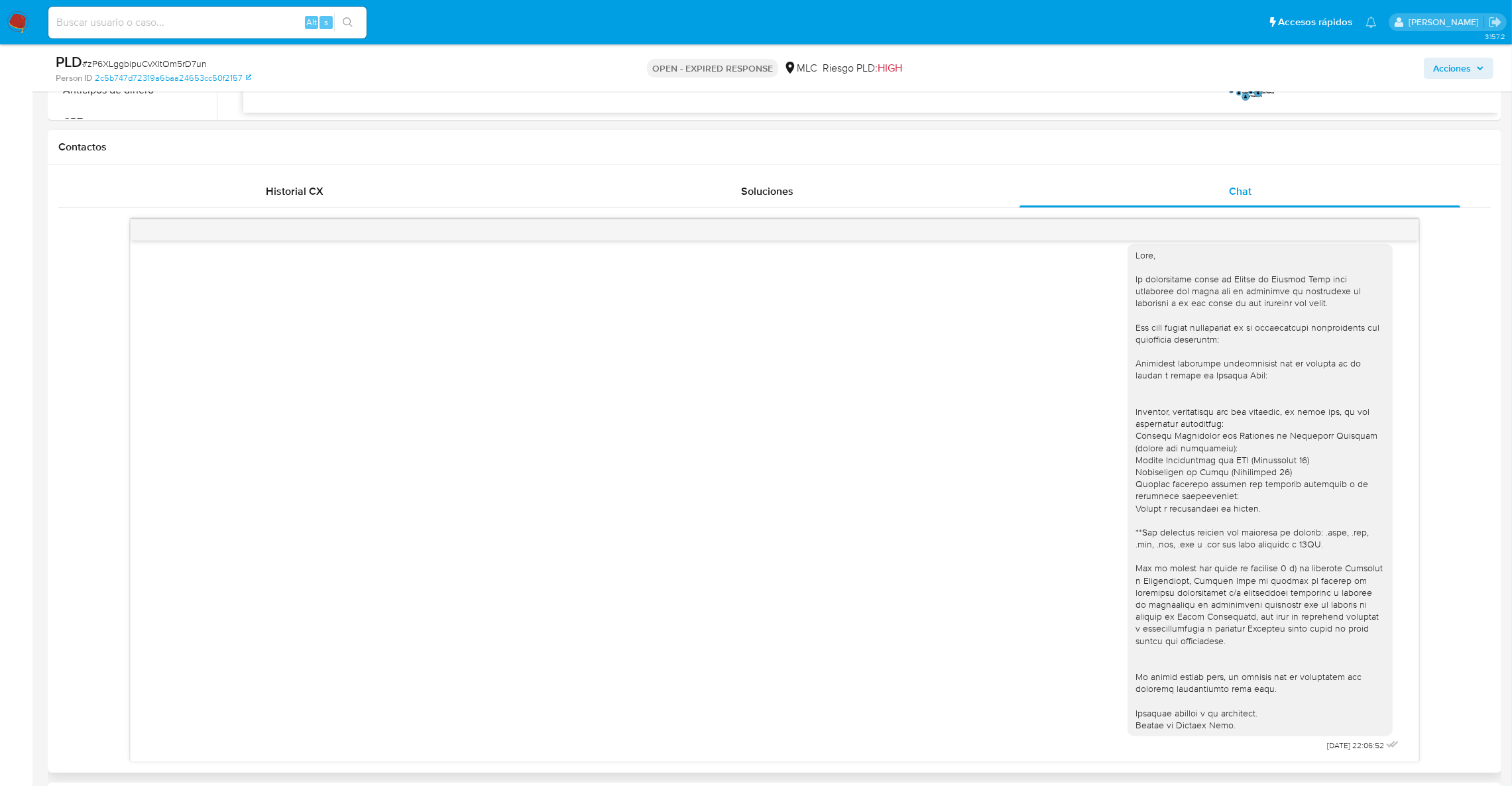
scroll to position [611, 0]
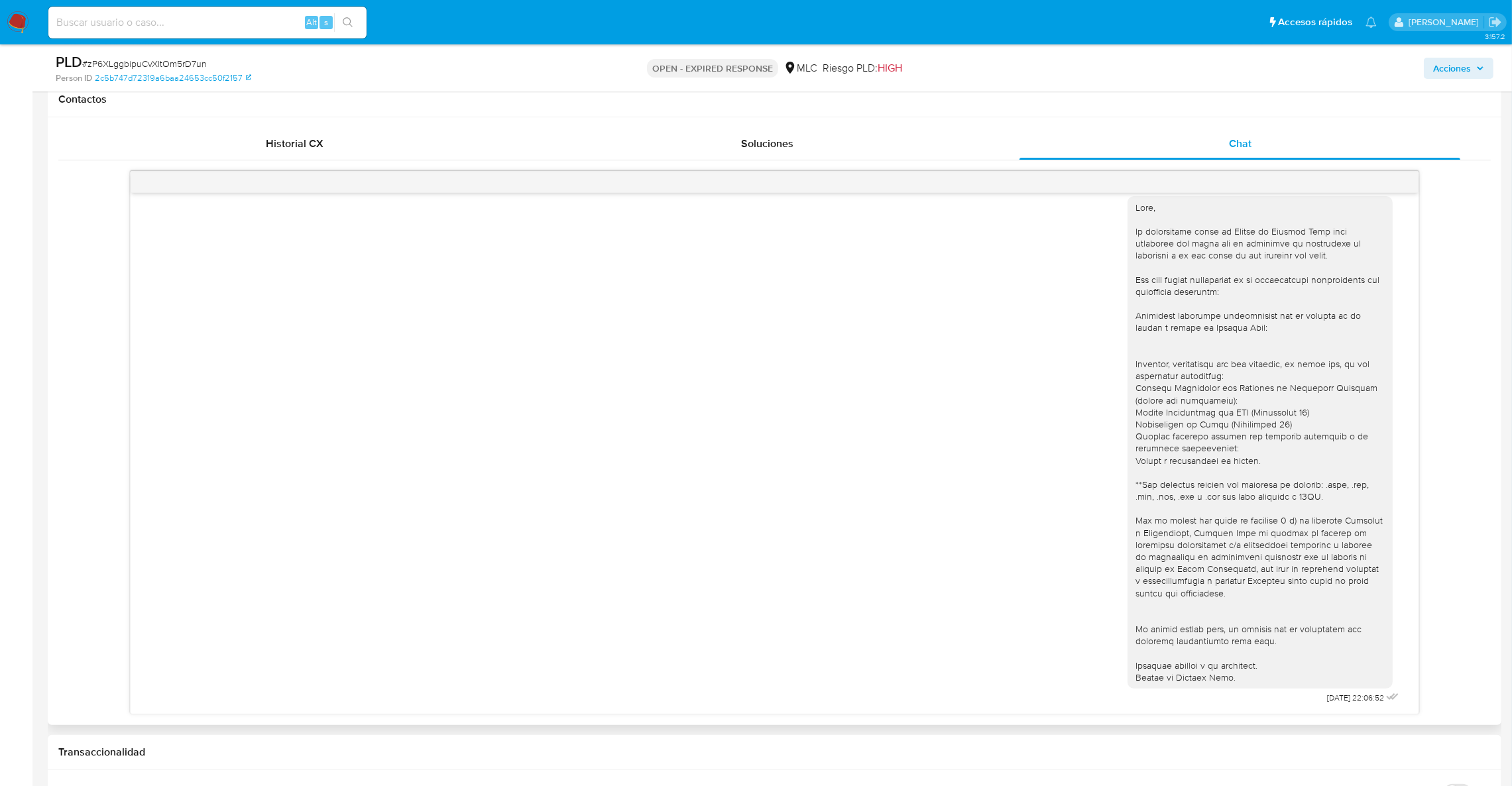
click at [757, 531] on div "25/07/2025 22:06:52" at bounding box center [774, 447] width 1255 height 521
click at [1398, 349] on div "25/07/2025 22:06:52" at bounding box center [775, 453] width 1288 height 521
click at [825, 592] on div "25/07/2025 22:06:52" at bounding box center [774, 447] width 1255 height 521
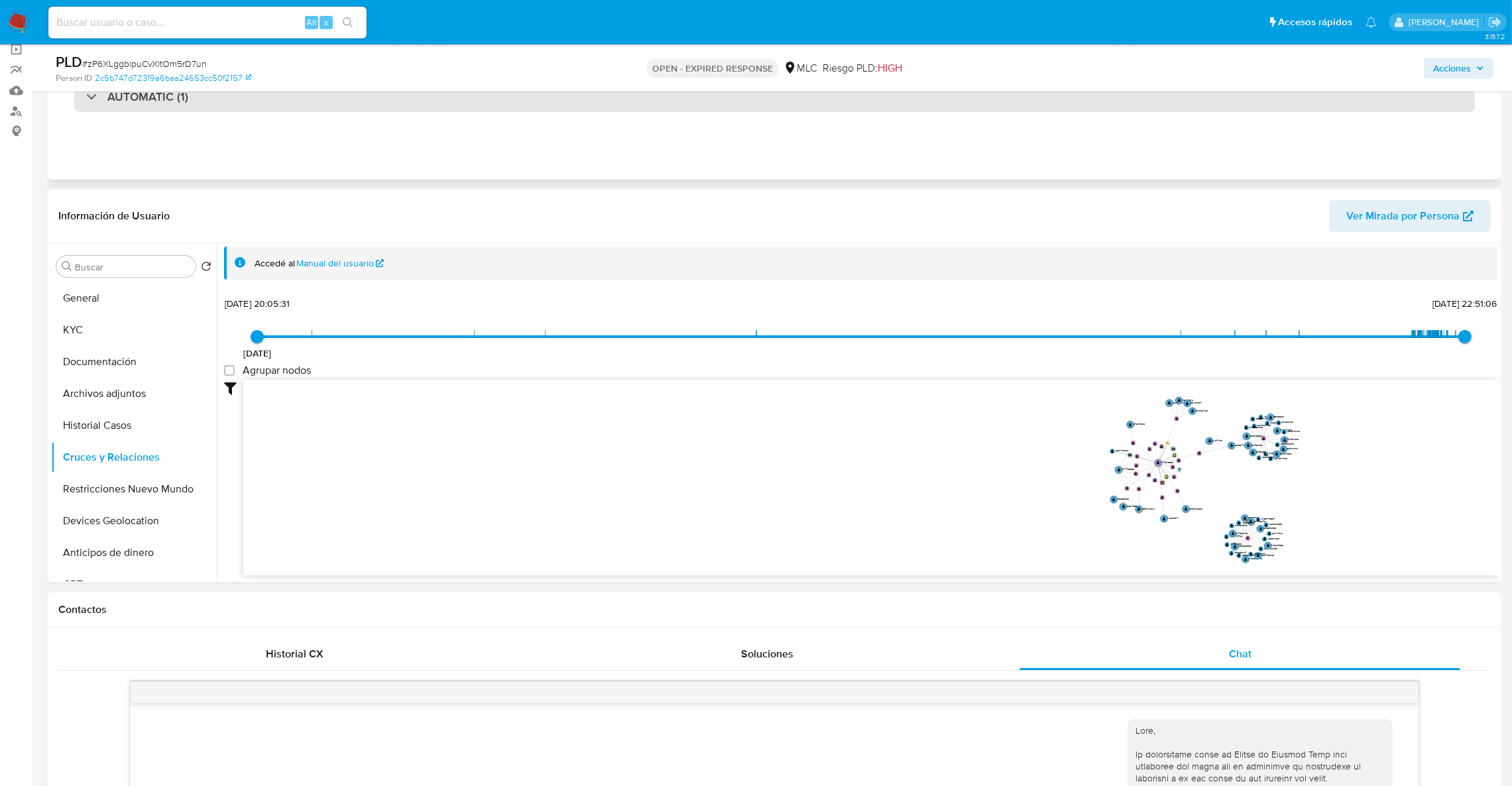
scroll to position [0, 0]
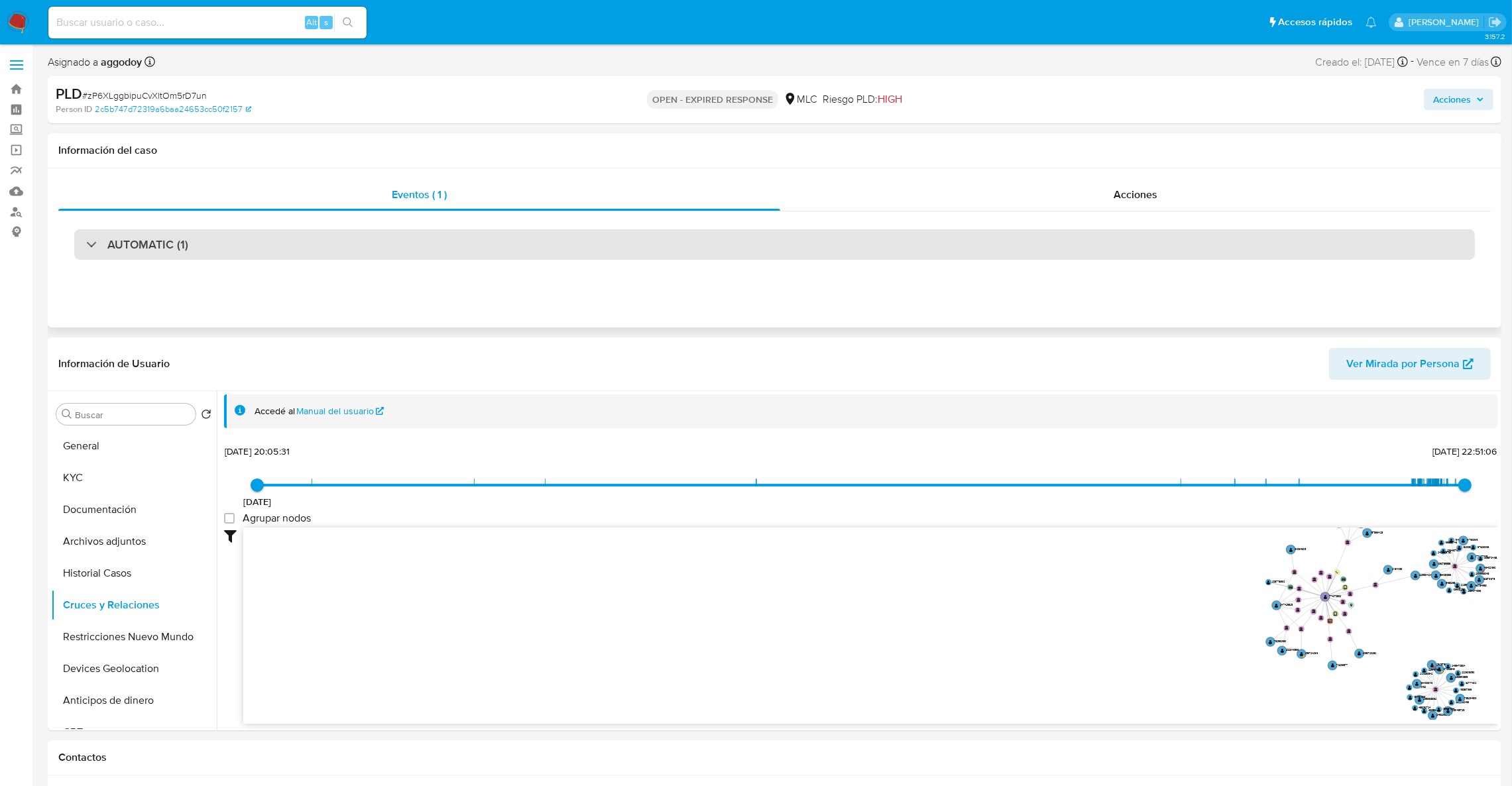
drag, startPoint x: 233, startPoint y: 262, endPoint x: 230, endPoint y: 256, distance: 6.7
click at [230, 256] on div "AUTOMATIC (1)" at bounding box center [775, 244] width 1433 height 66
click at [230, 256] on div "AUTOMATIC (1)" at bounding box center [774, 244] width 1401 height 30
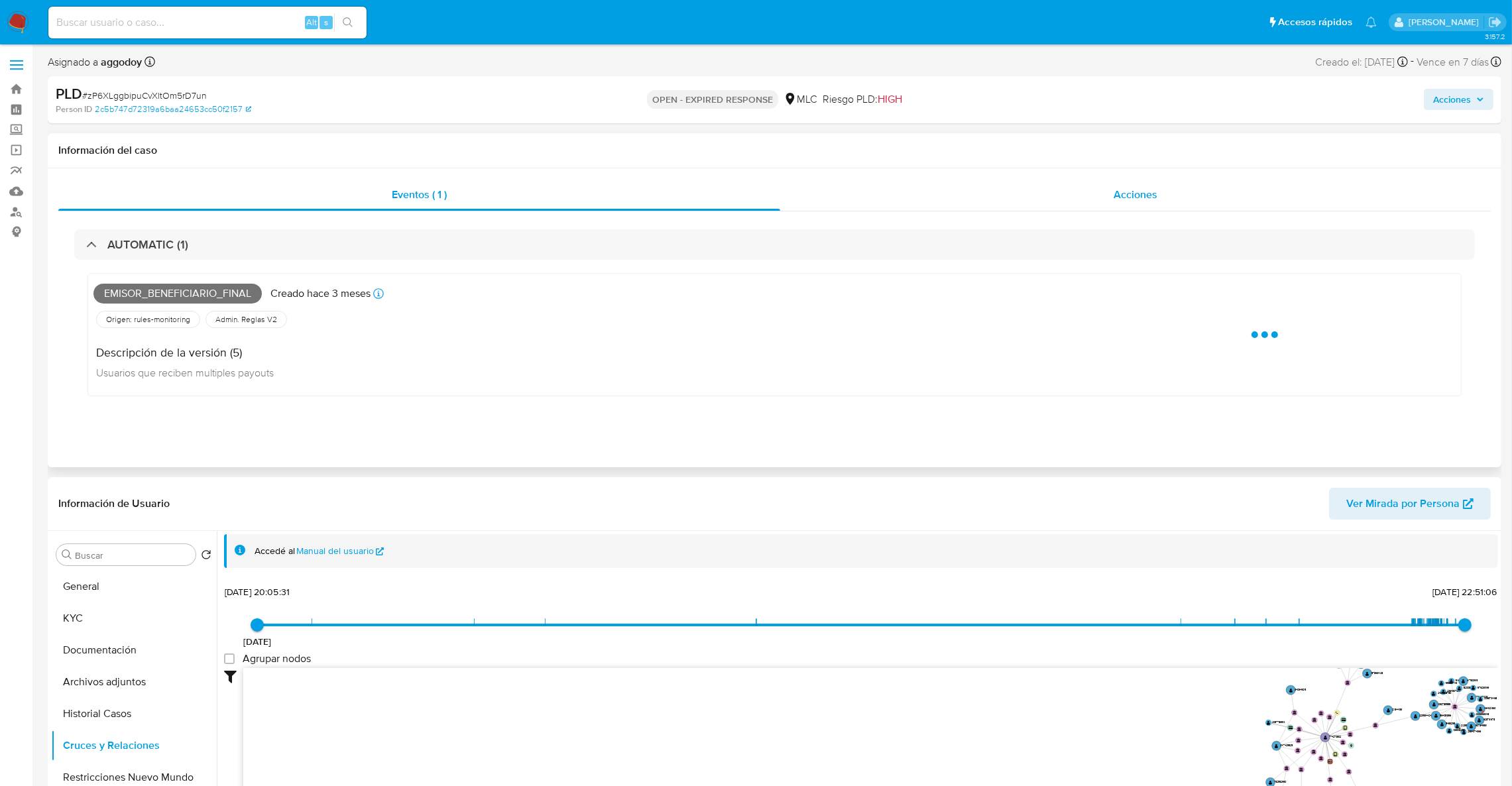
click at [1132, 210] on div "Acciones" at bounding box center [1135, 195] width 710 height 32
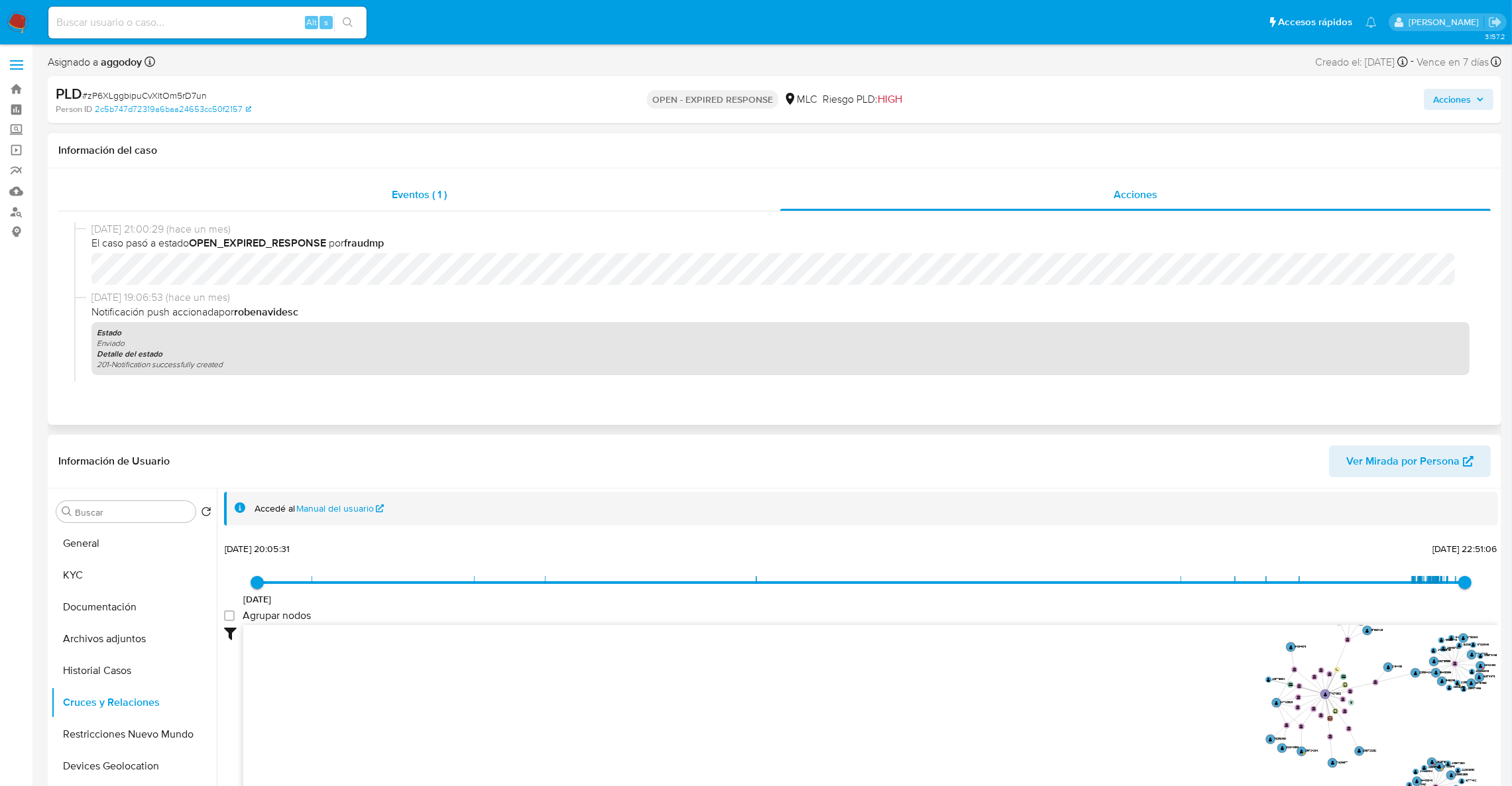
click at [399, 197] on span "Eventos ( 1 )" at bounding box center [419, 195] width 55 height 15
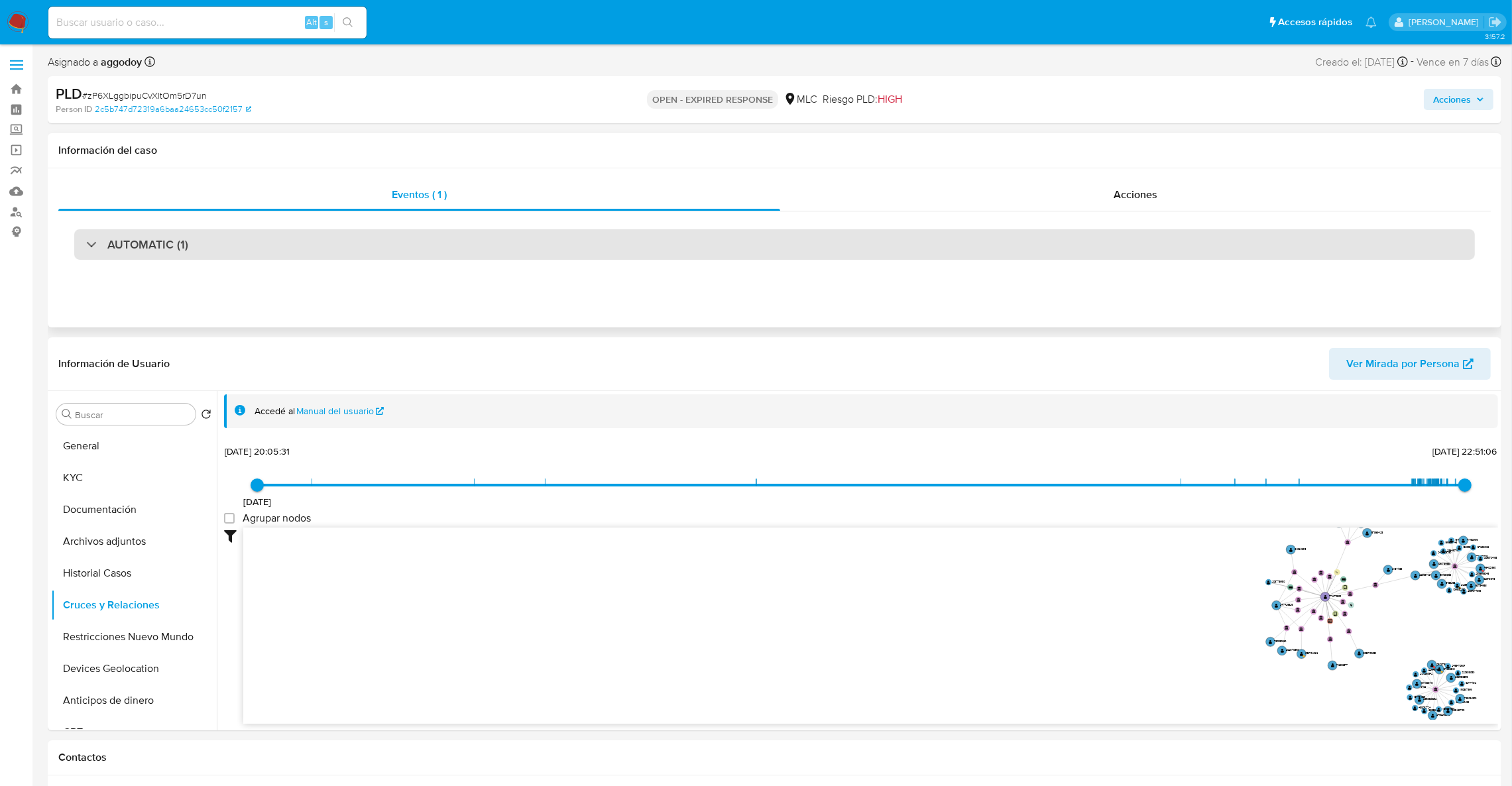
click at [248, 236] on div "AUTOMATIC (1)" at bounding box center [774, 244] width 1401 height 30
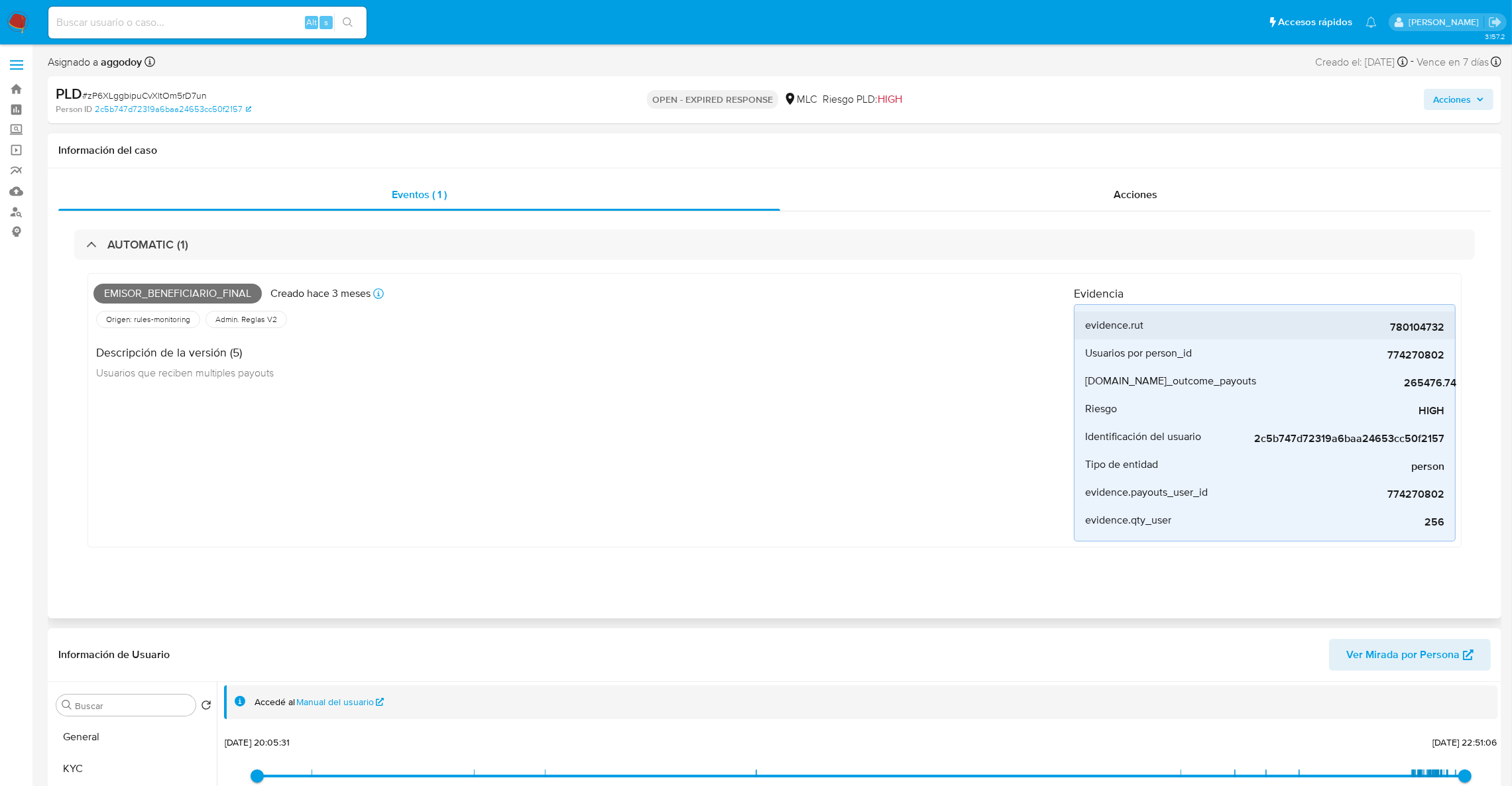
click at [1423, 324] on span "780104732" at bounding box center [1344, 327] width 199 height 13
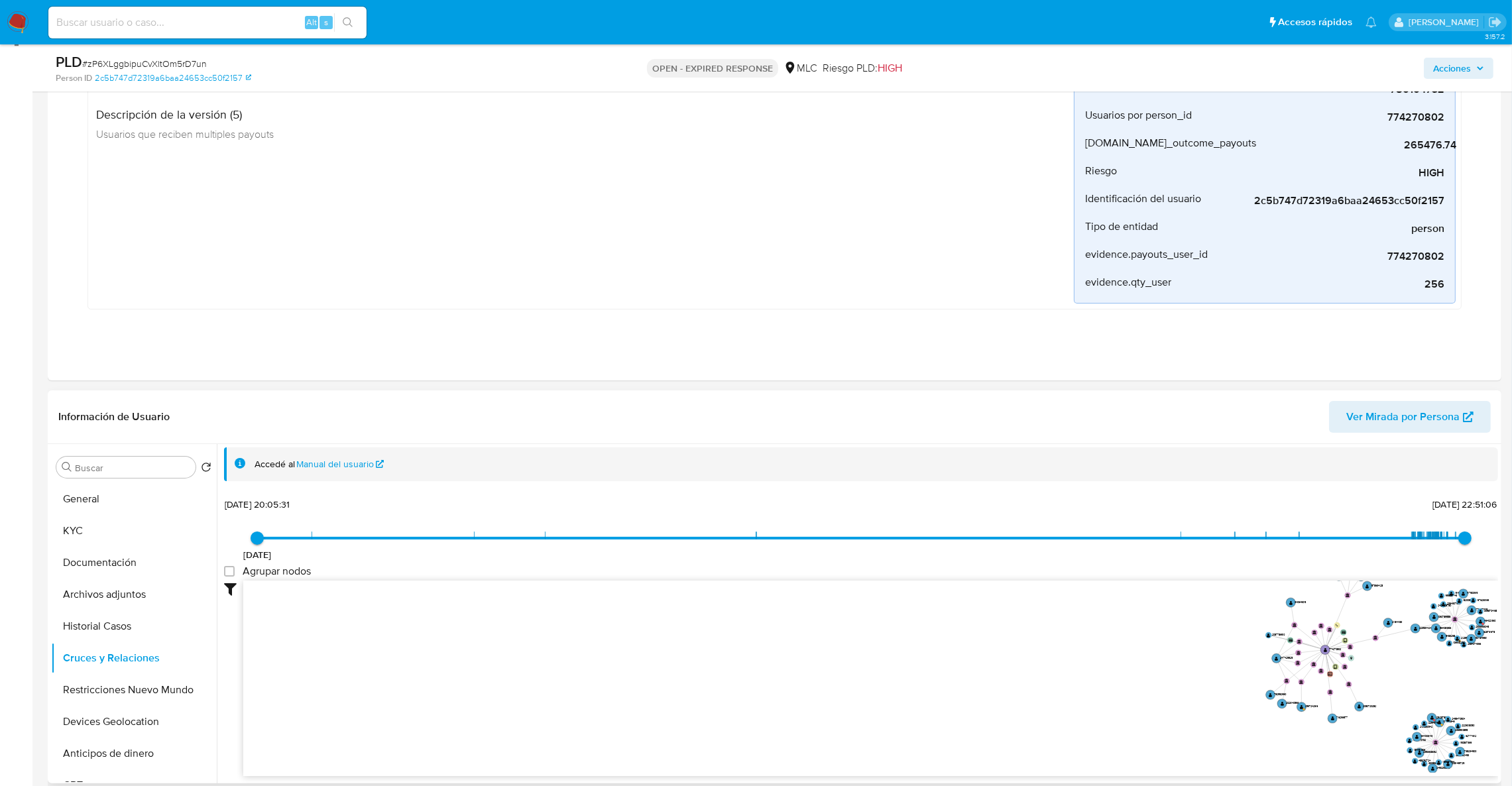
scroll to position [199, 0]
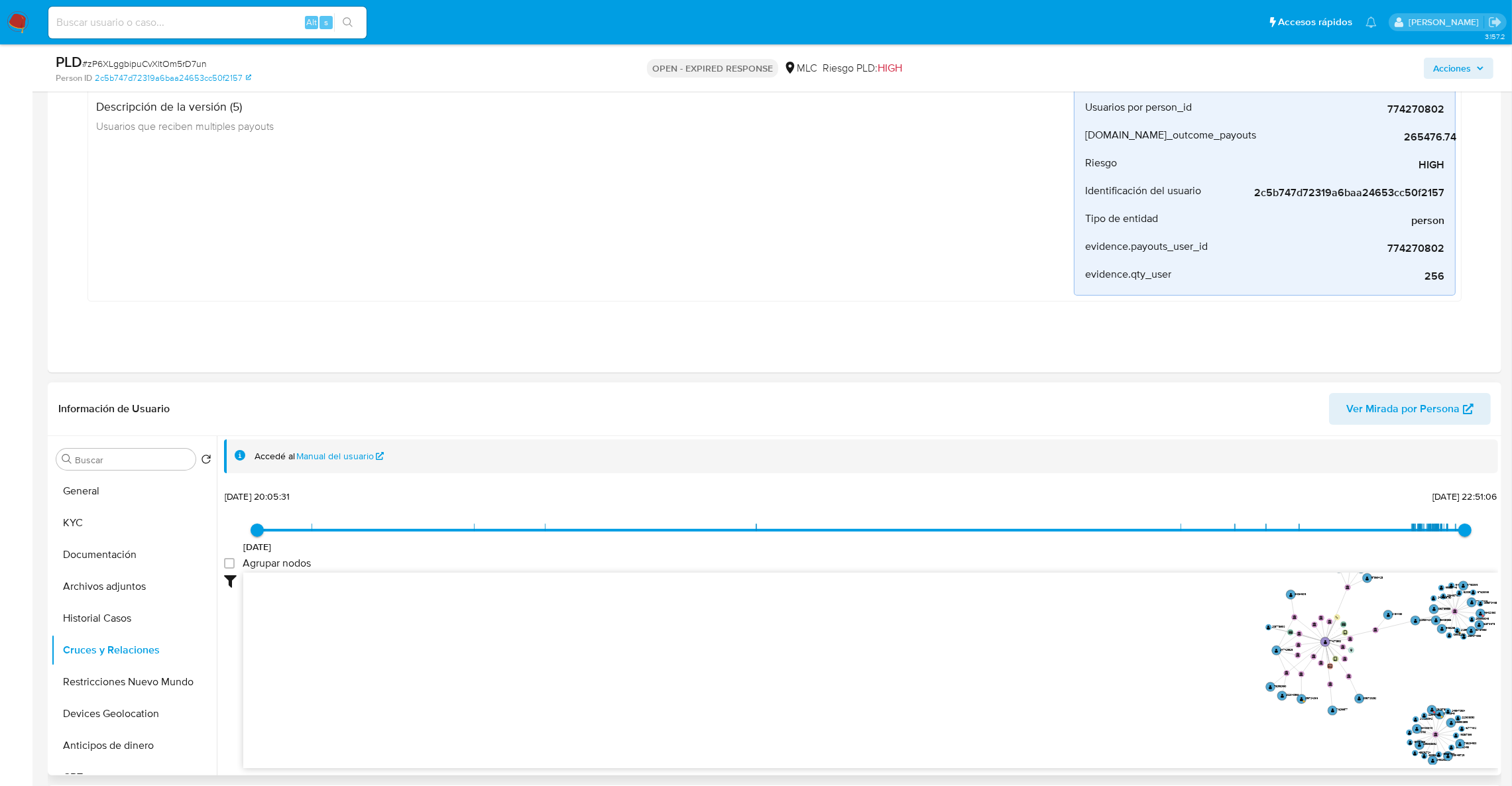
click at [202, 472] on div "Buscar Volver al orden por defecto General KYC Documentación Archivos adjuntos …" at bounding box center [133, 607] width 165 height 337
click at [169, 481] on button "General" at bounding box center [128, 491] width 155 height 32
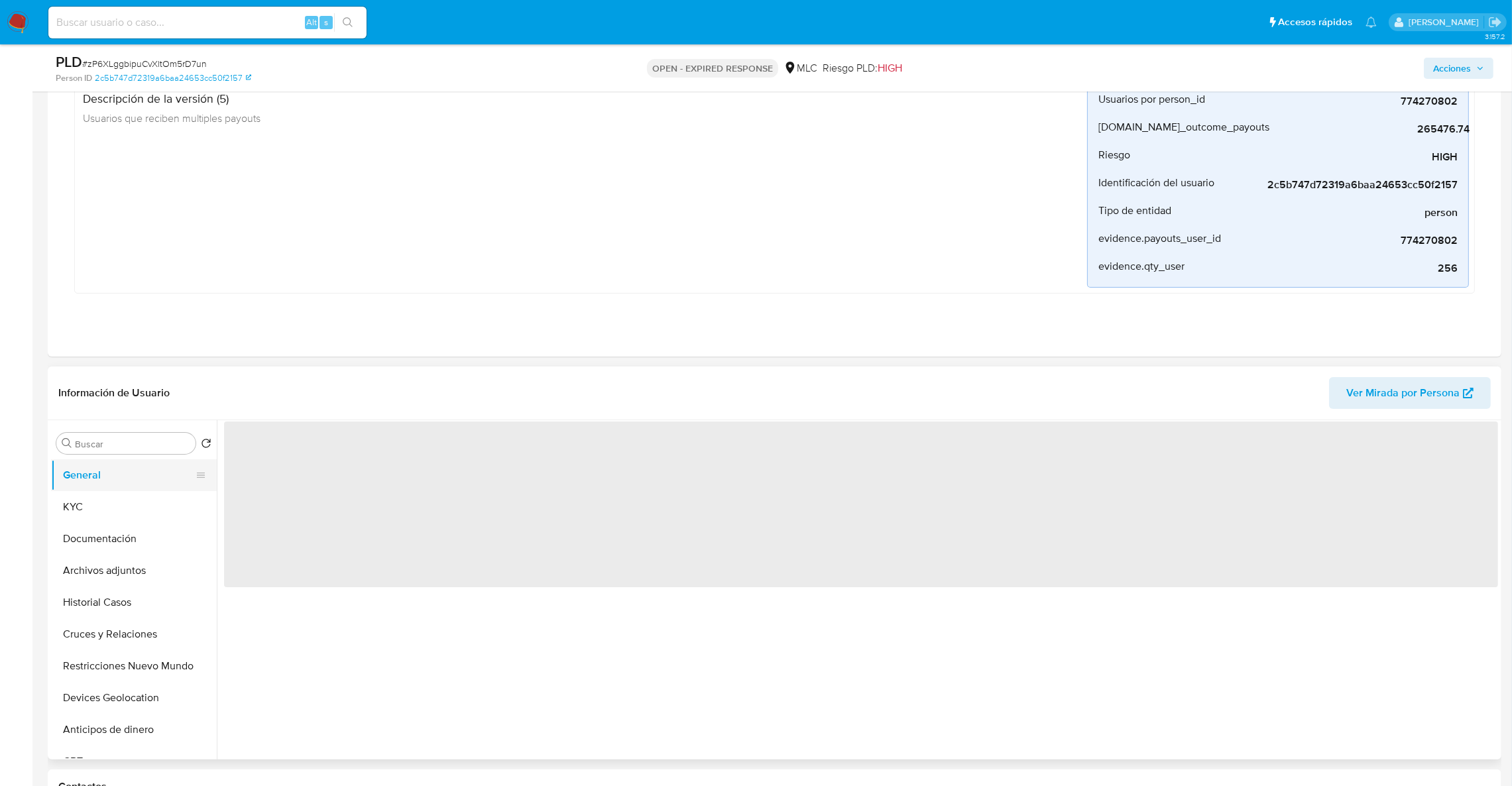
scroll to position [0, 0]
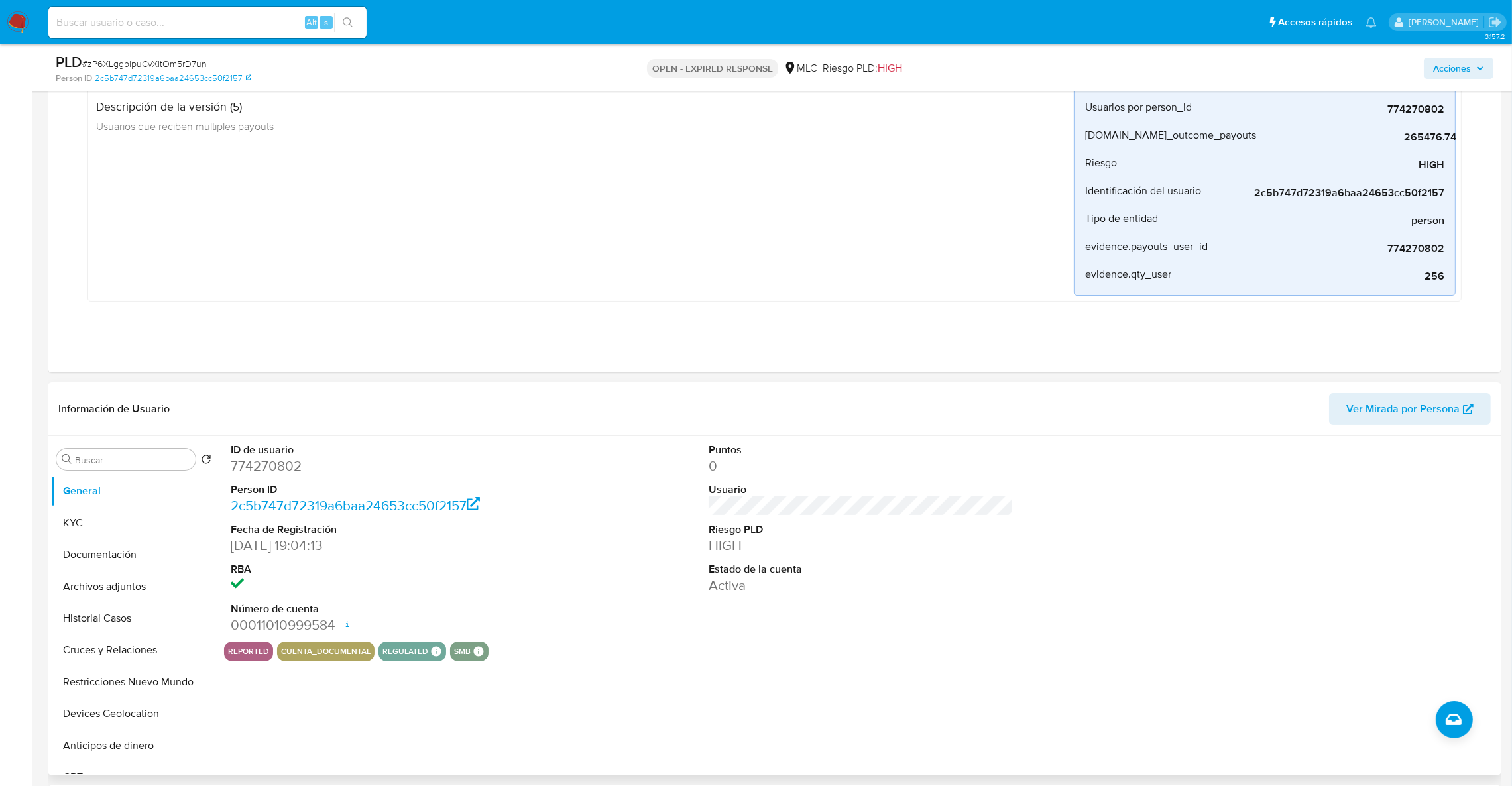
click at [270, 462] on dd "774270802" at bounding box center [383, 466] width 306 height 19
copy dd "774270802"
drag, startPoint x: 73, startPoint y: 548, endPoint x: 77, endPoint y: 540, distance: 8.9
click at [77, 540] on button "Documentación" at bounding box center [128, 554] width 155 height 32
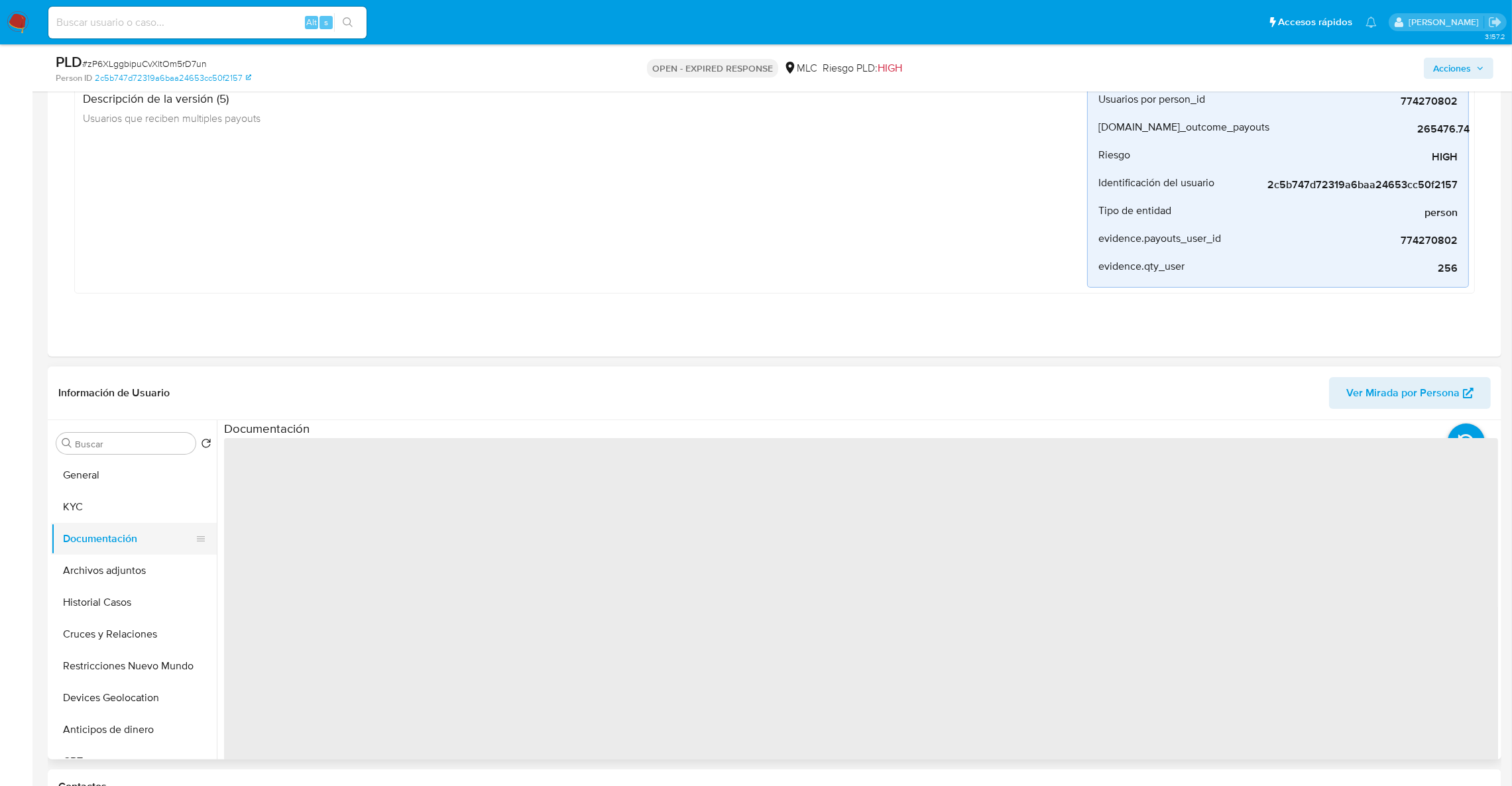
click at [77, 534] on button "Documentación" at bounding box center [128, 538] width 155 height 32
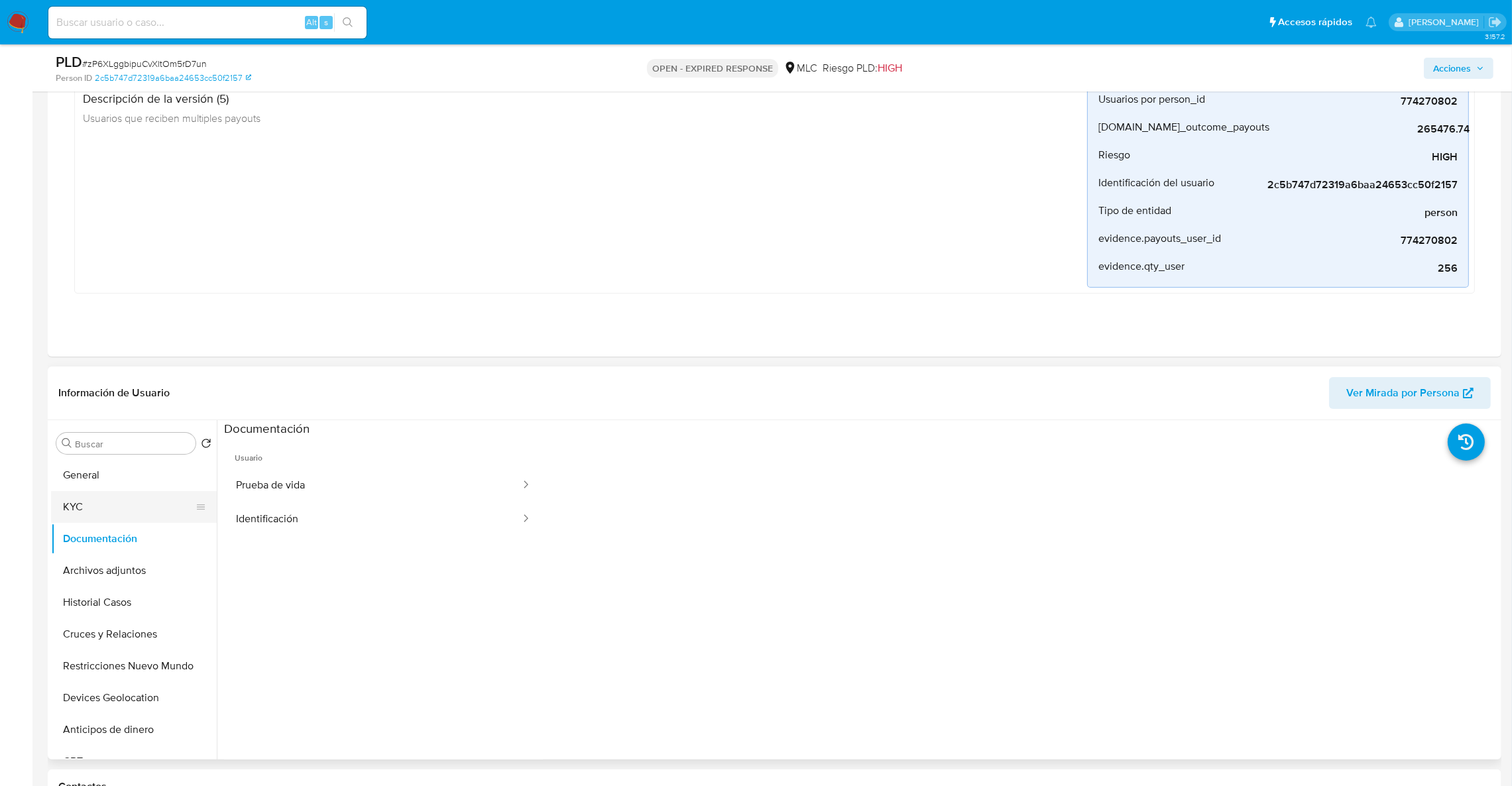
click at [62, 508] on button "KYC" at bounding box center [128, 506] width 155 height 32
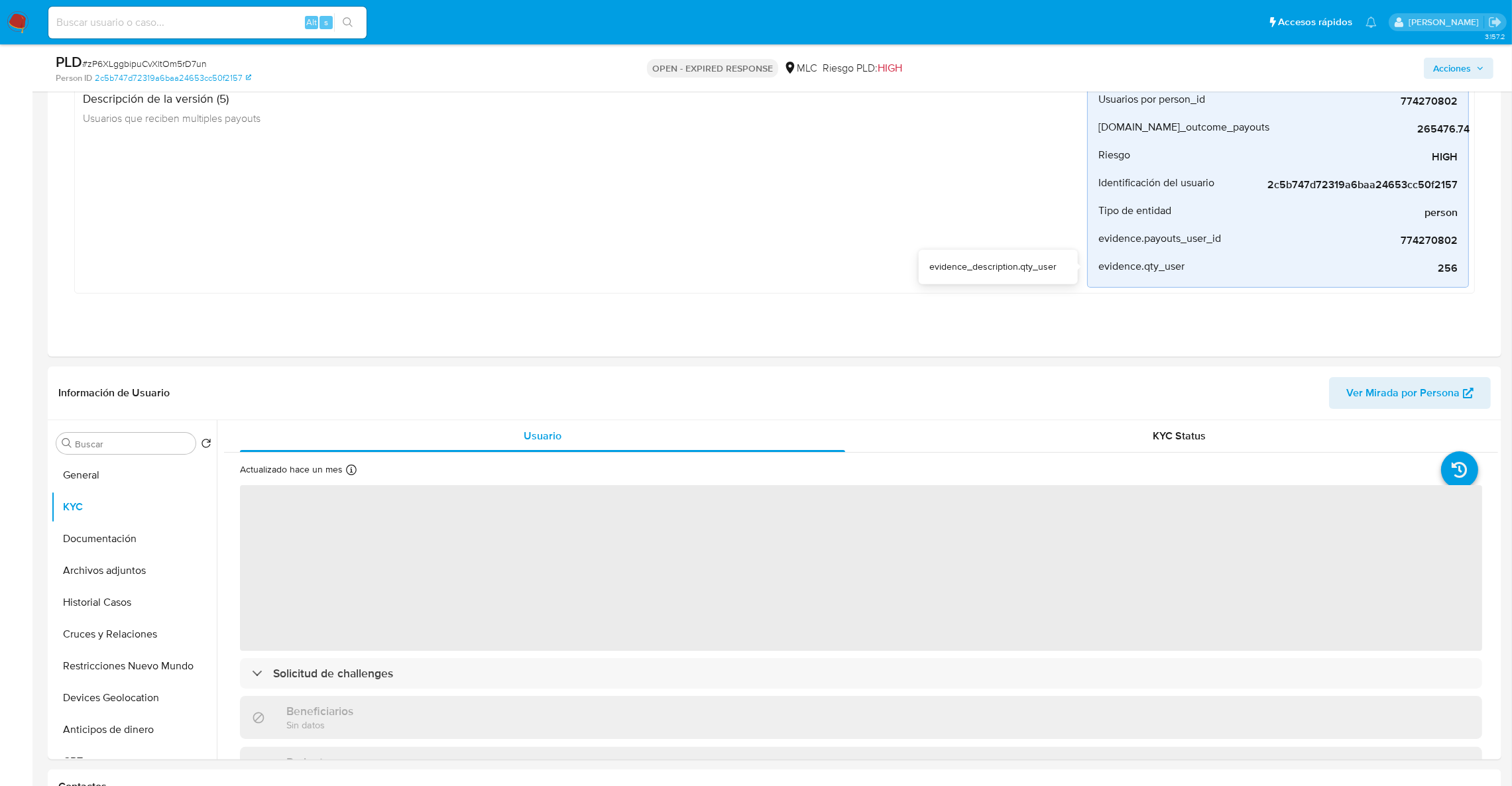
drag, startPoint x: 1509, startPoint y: 229, endPoint x: 1515, endPoint y: 242, distance: 14.3
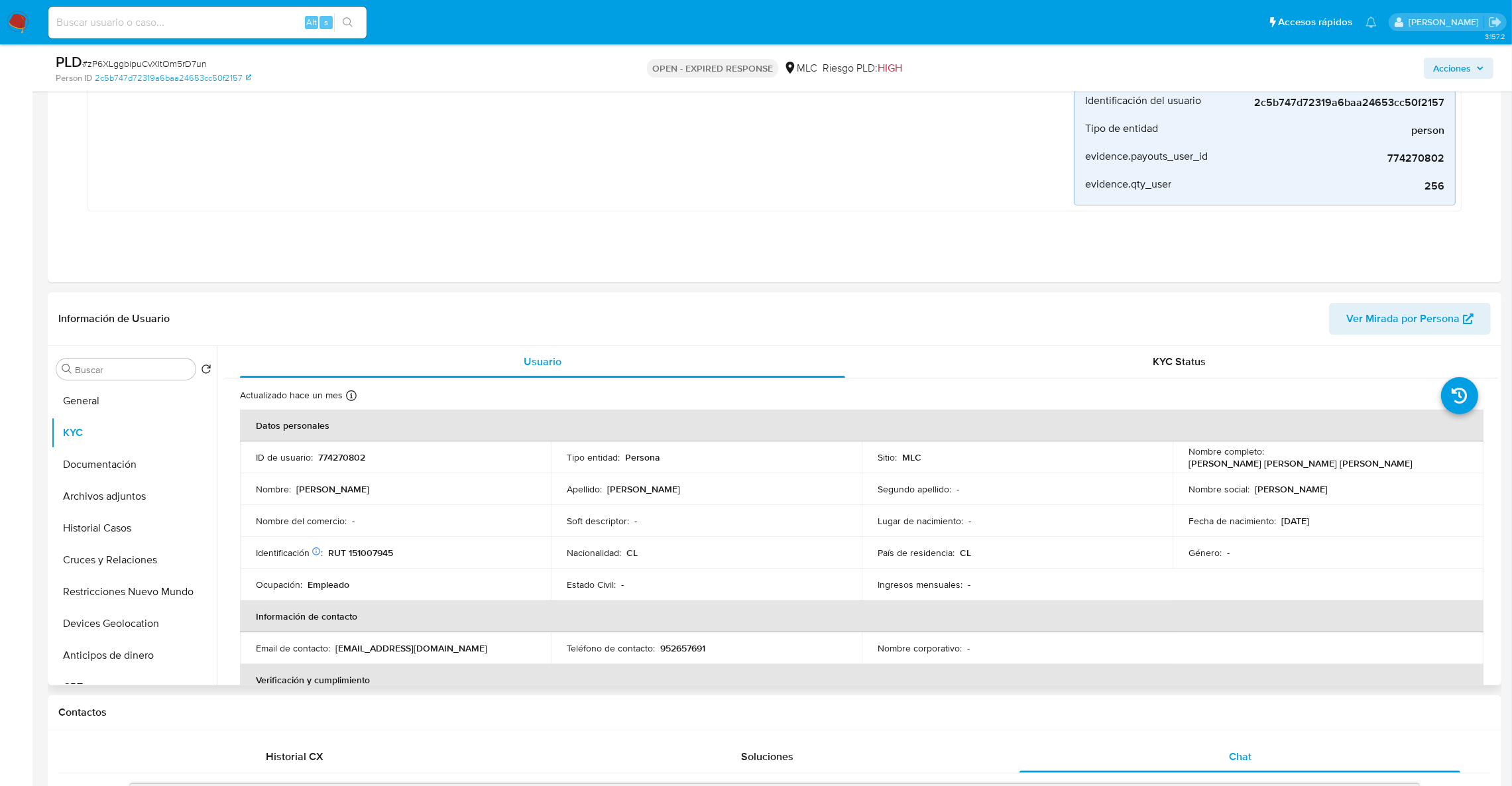
click at [1497, 336] on div "Información de Usuario Ver Mirada por Persona" at bounding box center [774, 319] width 1453 height 53
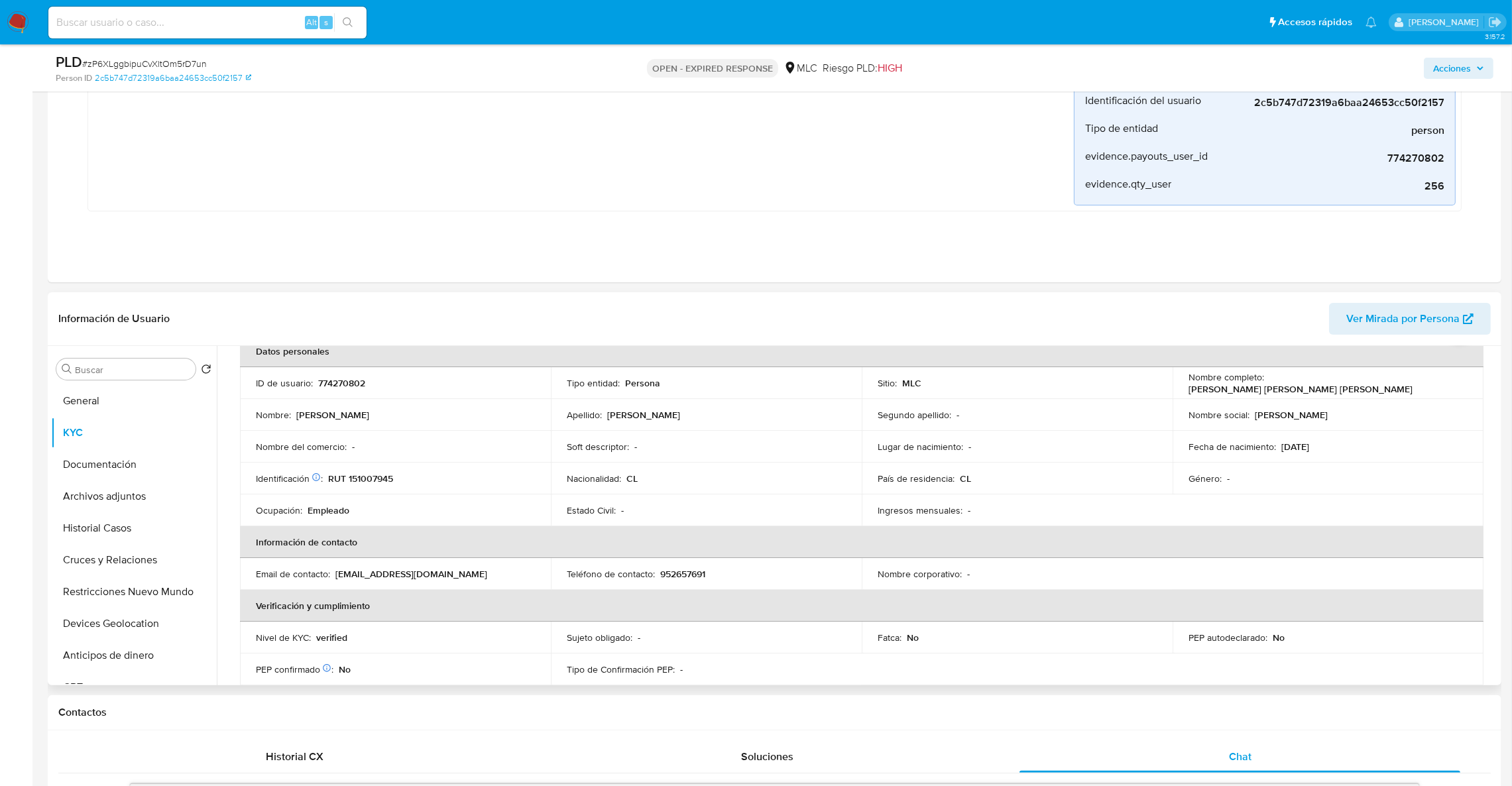
scroll to position [71, 0]
click at [117, 496] on button "Archivos adjuntos" at bounding box center [128, 496] width 155 height 32
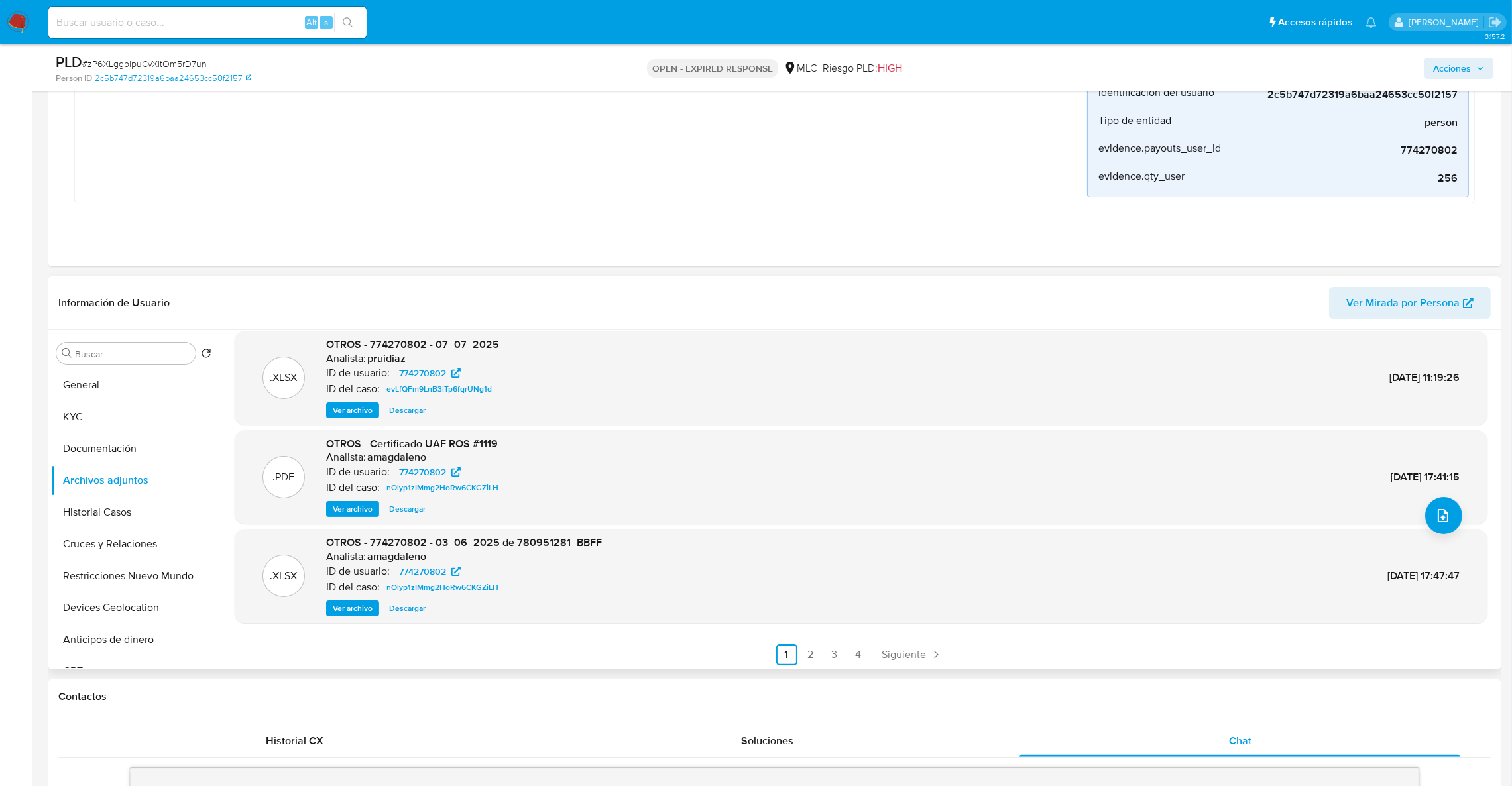
scroll to position [111, 0]
click at [816, 647] on link "2" at bounding box center [810, 653] width 22 height 22
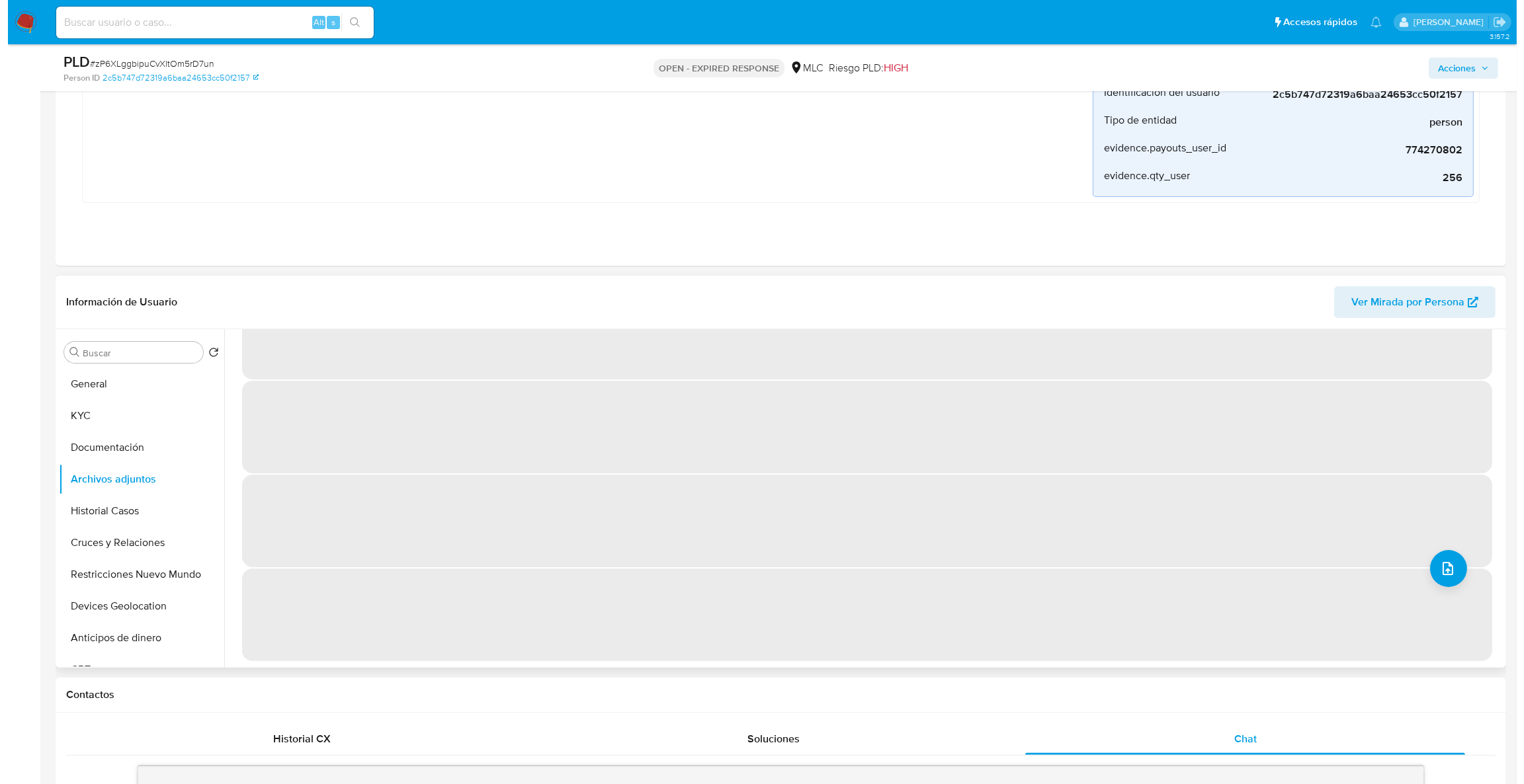
scroll to position [0, 0]
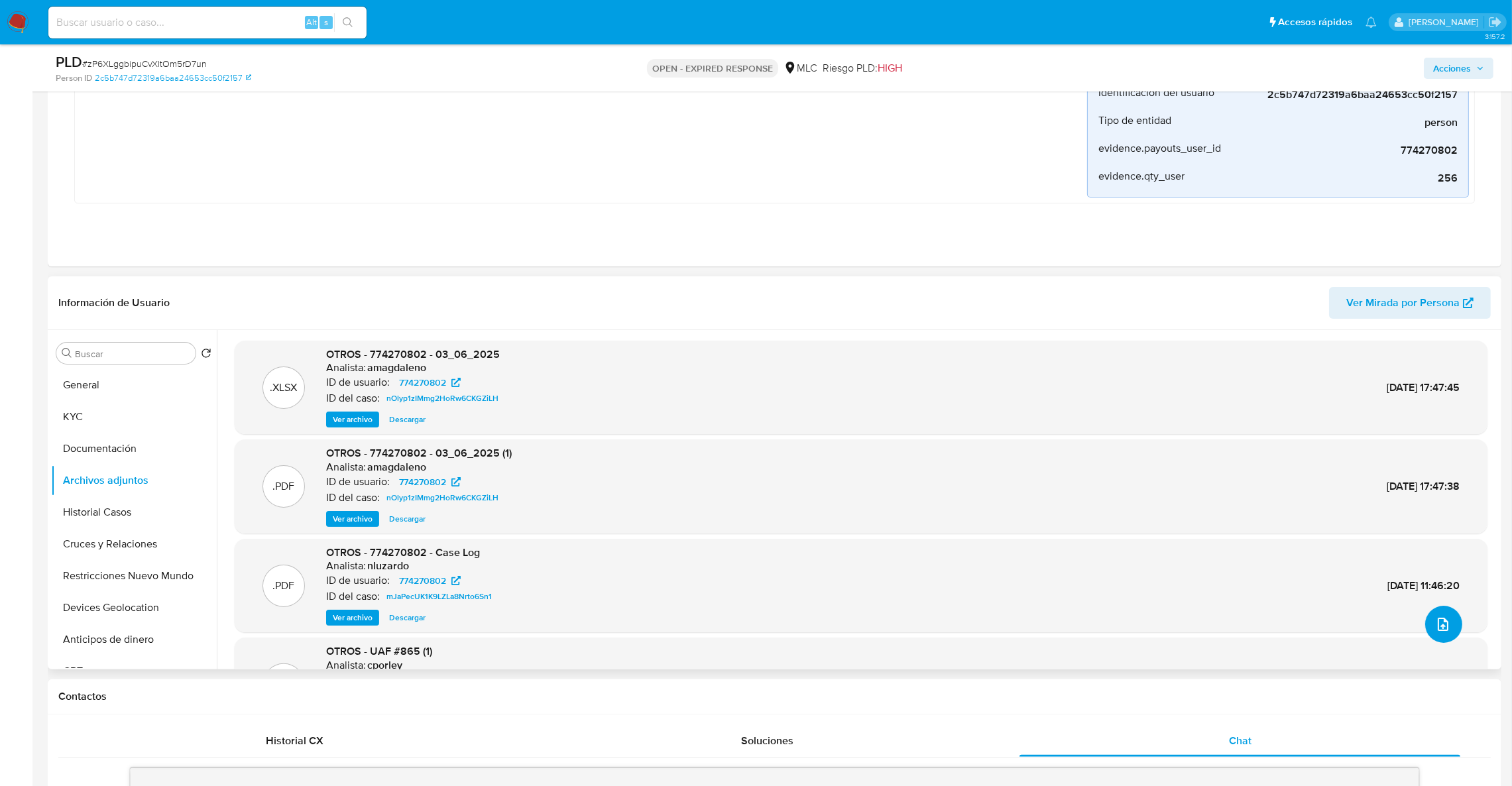
click at [1439, 626] on icon "upload-file" at bounding box center [1443, 624] width 15 height 15
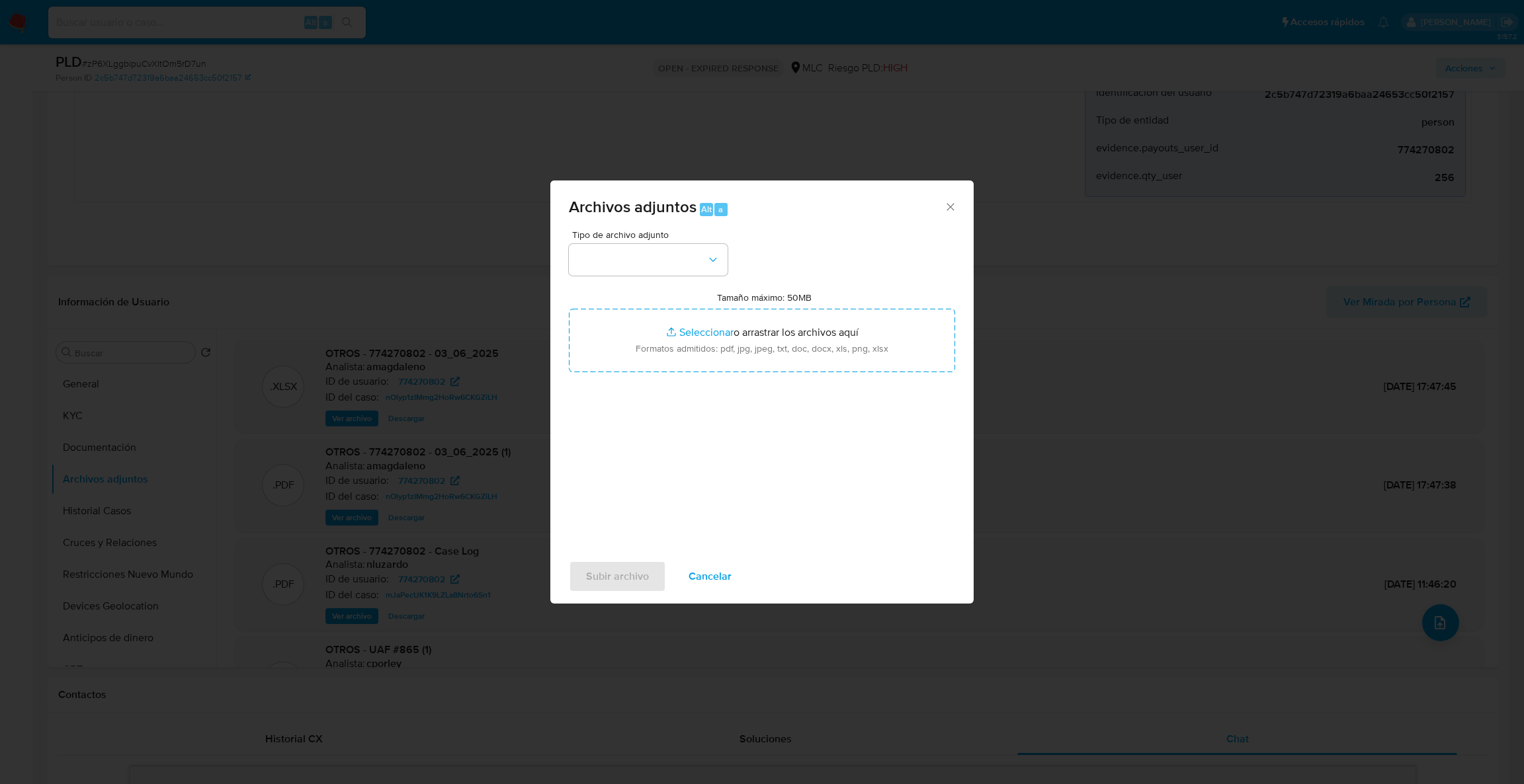
click at [680, 289] on div "Tipo de archivo adjunto Tamaño máximo: 50MB Seleccionar archivos Seleccionar o …" at bounding box center [762, 386] width 387 height 312
click at [660, 264] on button "button" at bounding box center [648, 259] width 159 height 32
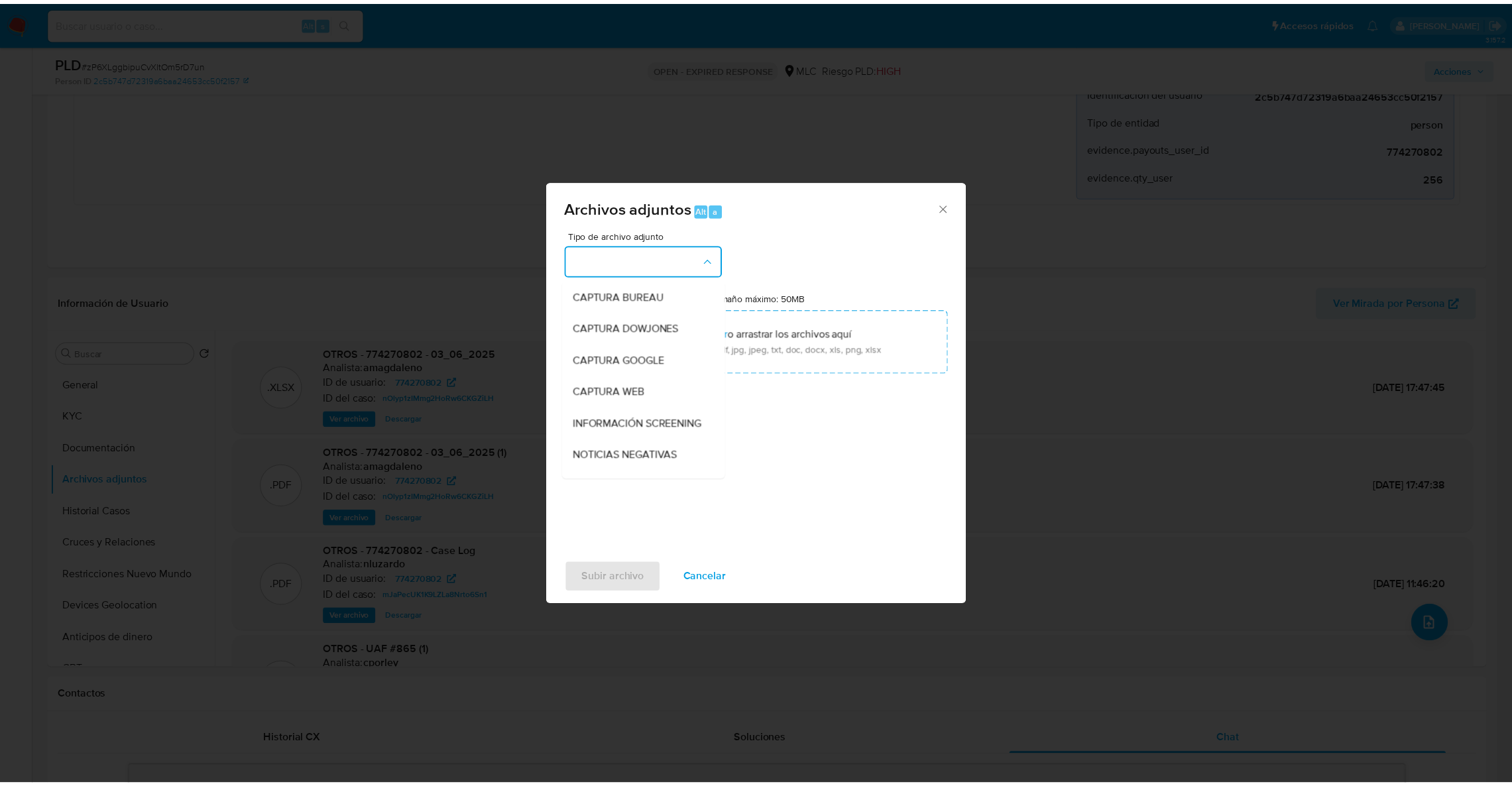
scroll to position [152, 0]
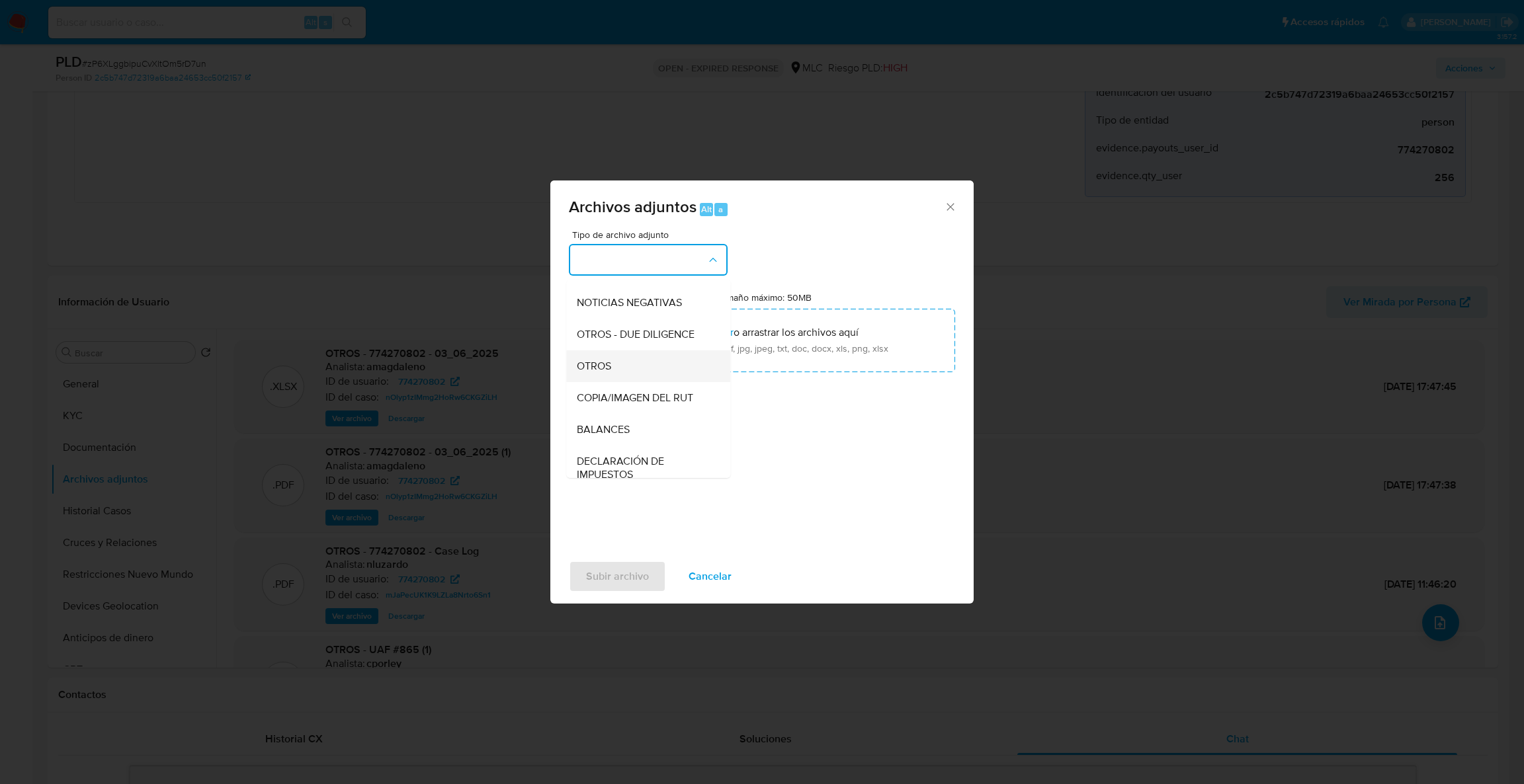
click at [656, 380] on div "OTROS" at bounding box center [643, 366] width 135 height 32
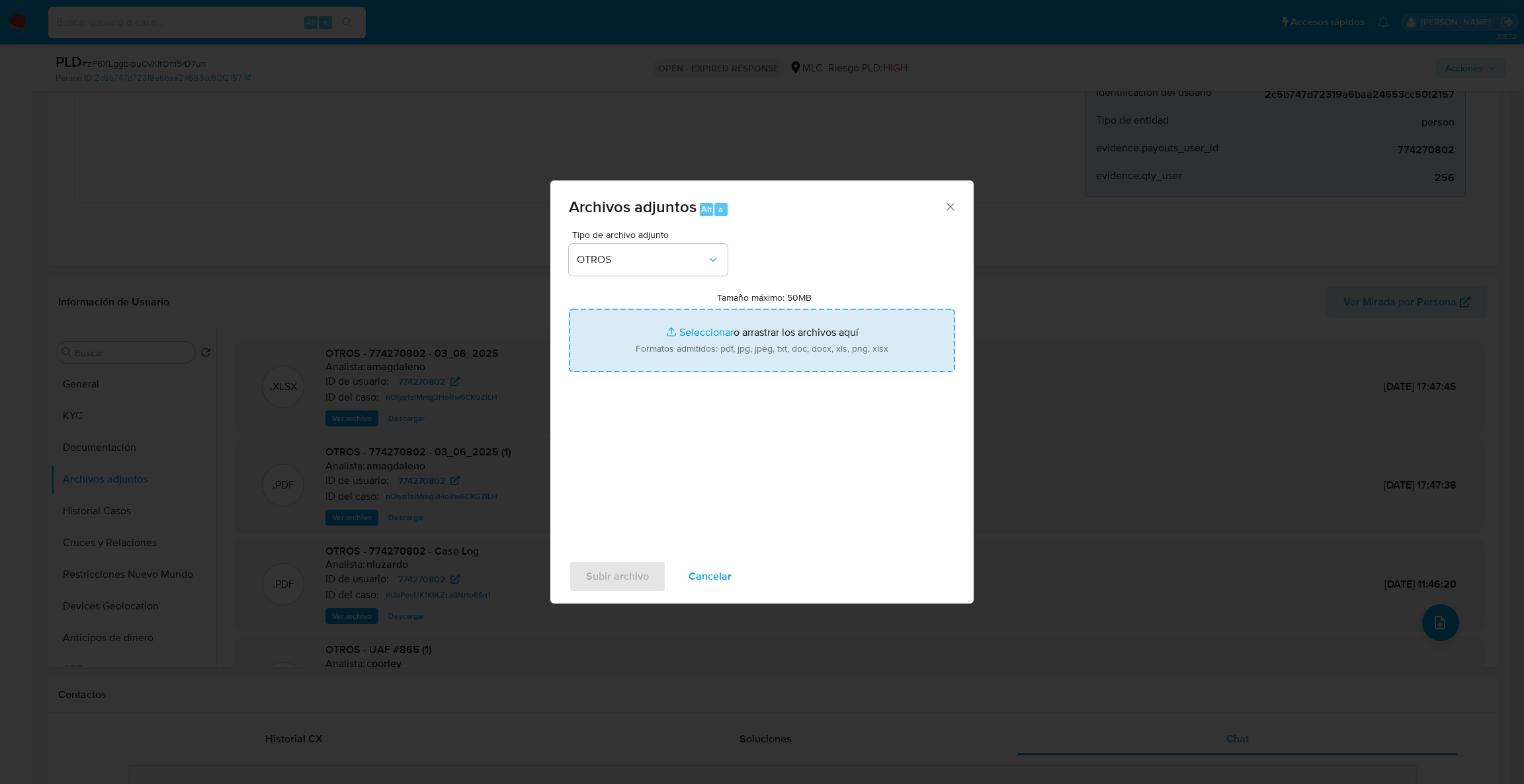
click at [685, 348] on input "Tamaño máximo: 50MB Seleccionar archivos" at bounding box center [762, 341] width 387 height 64
type input "C:\fakepath\774270802MovimientosBFF.xlsx"
click at [786, 323] on input "Tamaño máximo: 50MB Seleccionar archivos" at bounding box center [762, 341] width 387 height 64
type input "C:\fakepath\Case Log - 774270802.pdf"
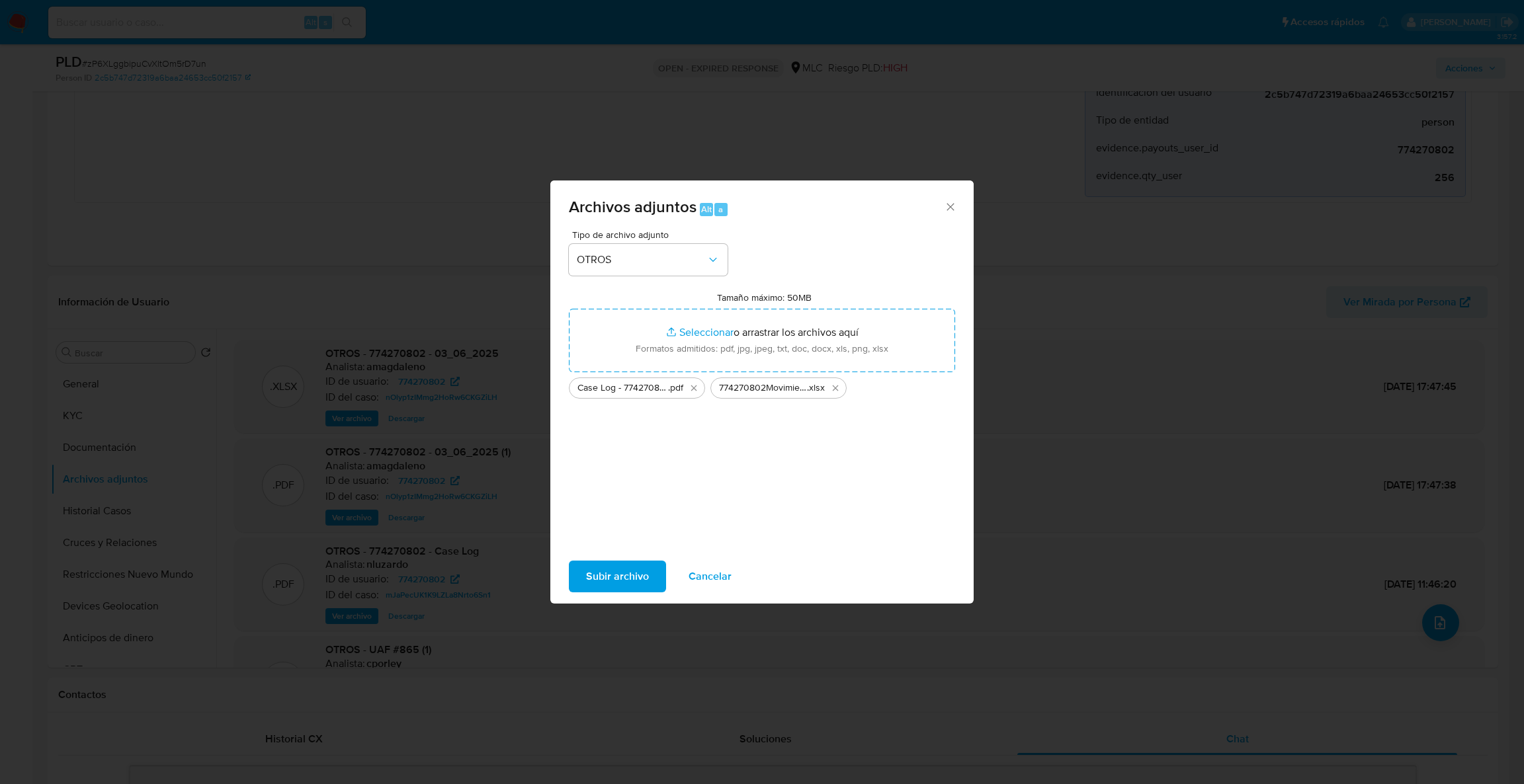
click at [619, 576] on span "Subir archivo" at bounding box center [617, 576] width 63 height 29
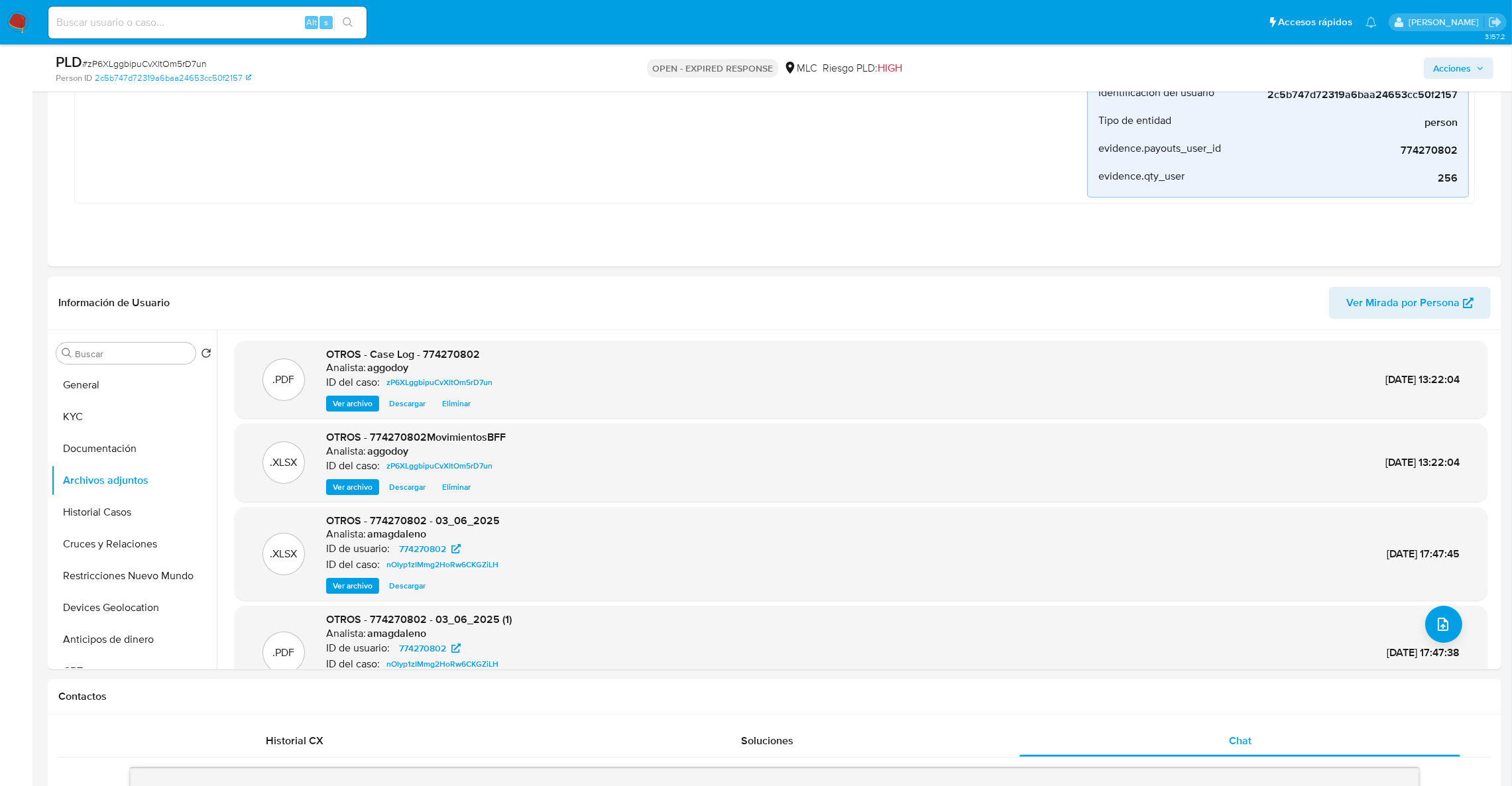
click at [1444, 79] on div "Acciones" at bounding box center [1255, 68] width 476 height 31
click at [1442, 71] on span "Acciones" at bounding box center [1452, 68] width 38 height 22
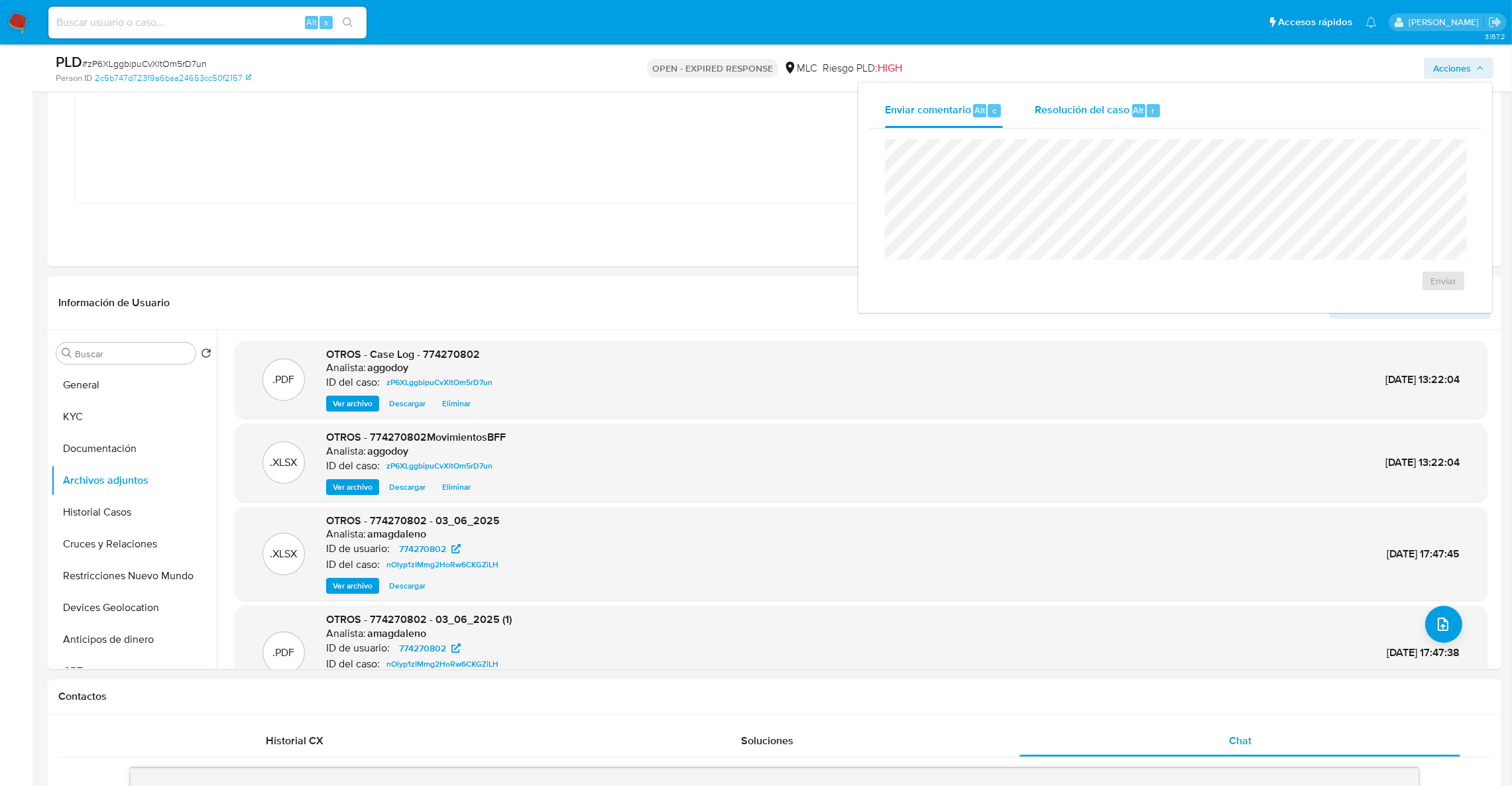
click at [1083, 109] on span "Resolución del caso" at bounding box center [1082, 110] width 95 height 15
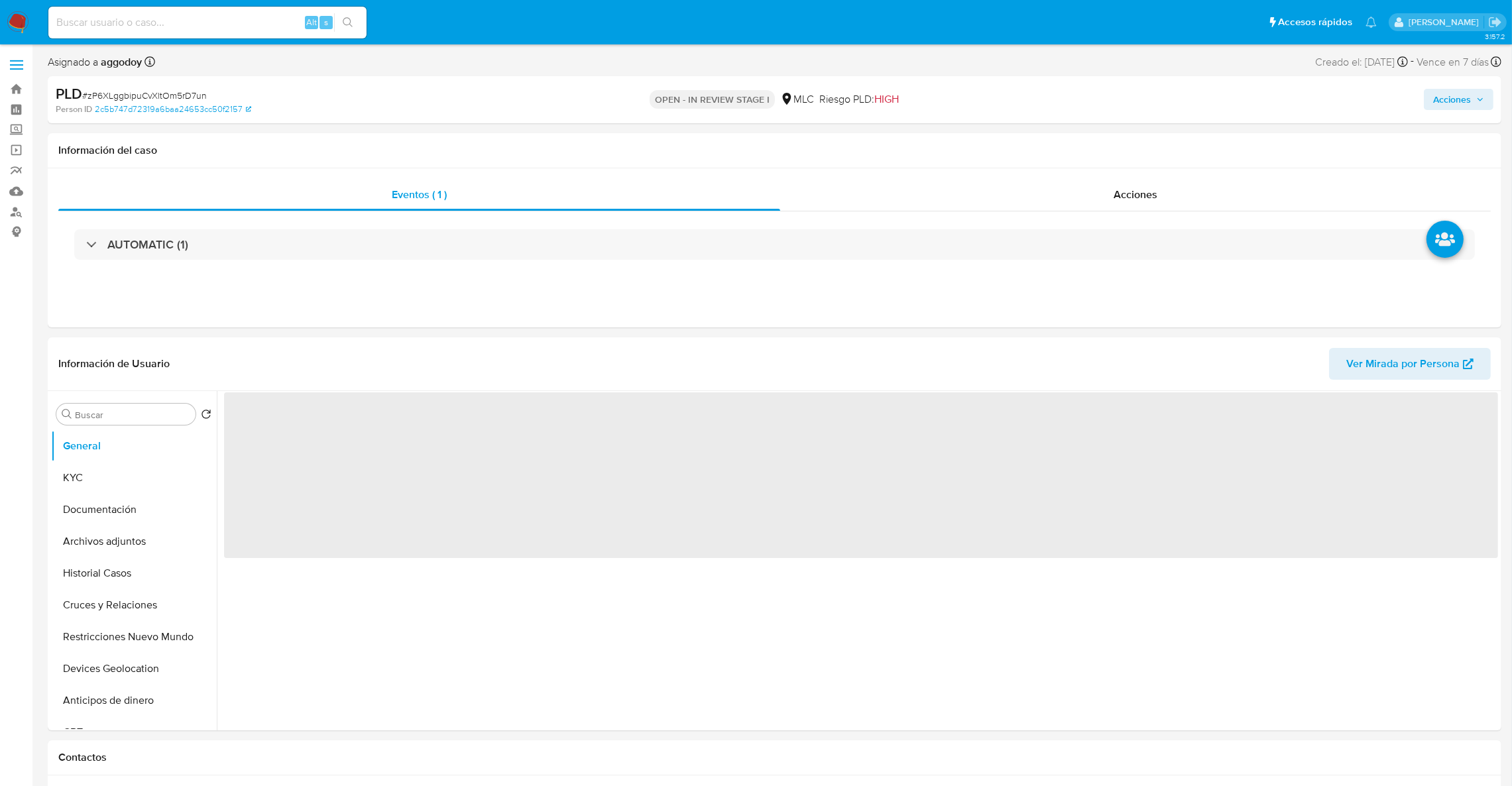
click at [1473, 105] on span "Acciones" at bounding box center [1458, 100] width 51 height 19
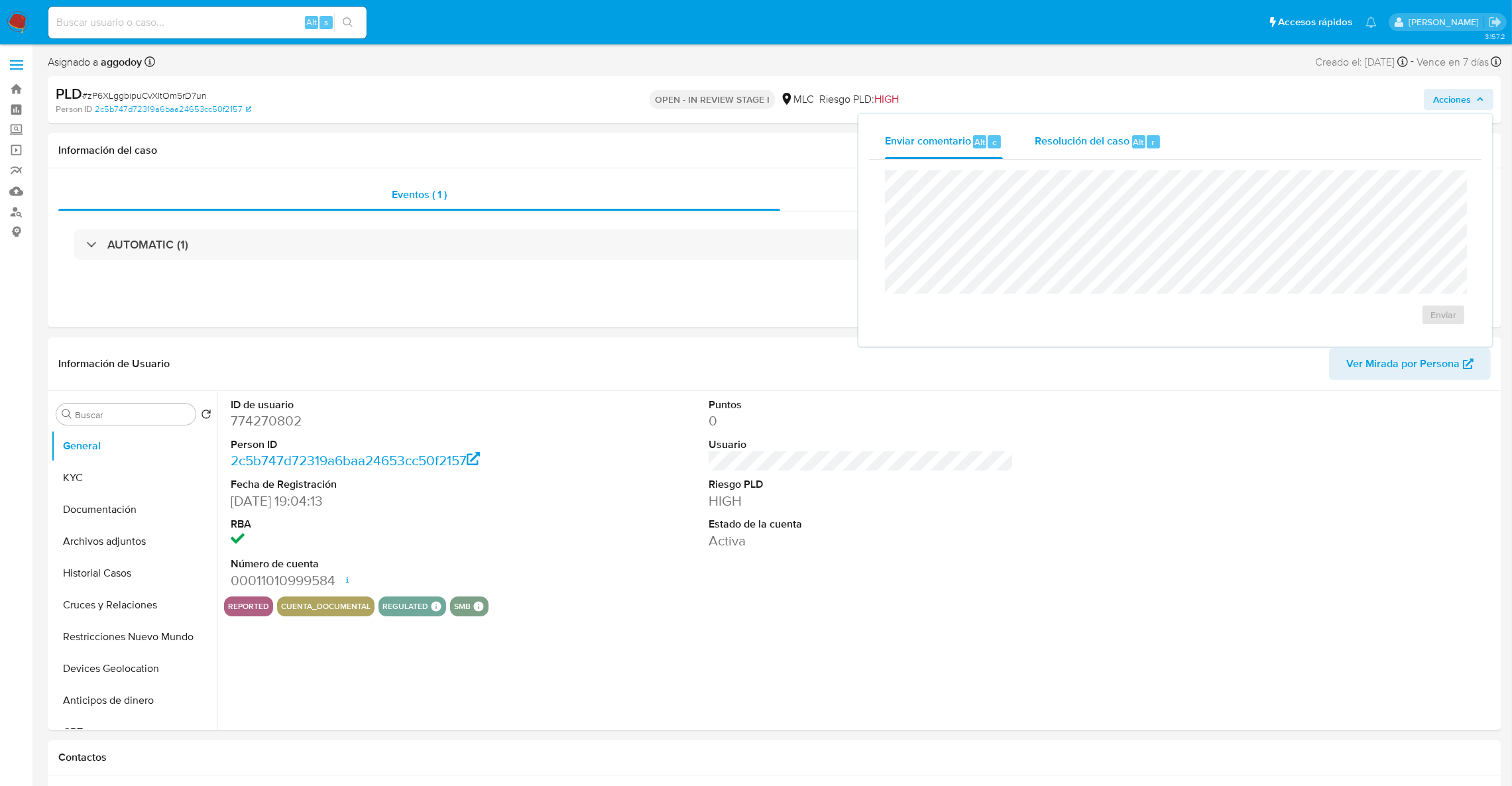
click at [1038, 157] on div "Resolución del caso Alt r" at bounding box center [1098, 142] width 127 height 34
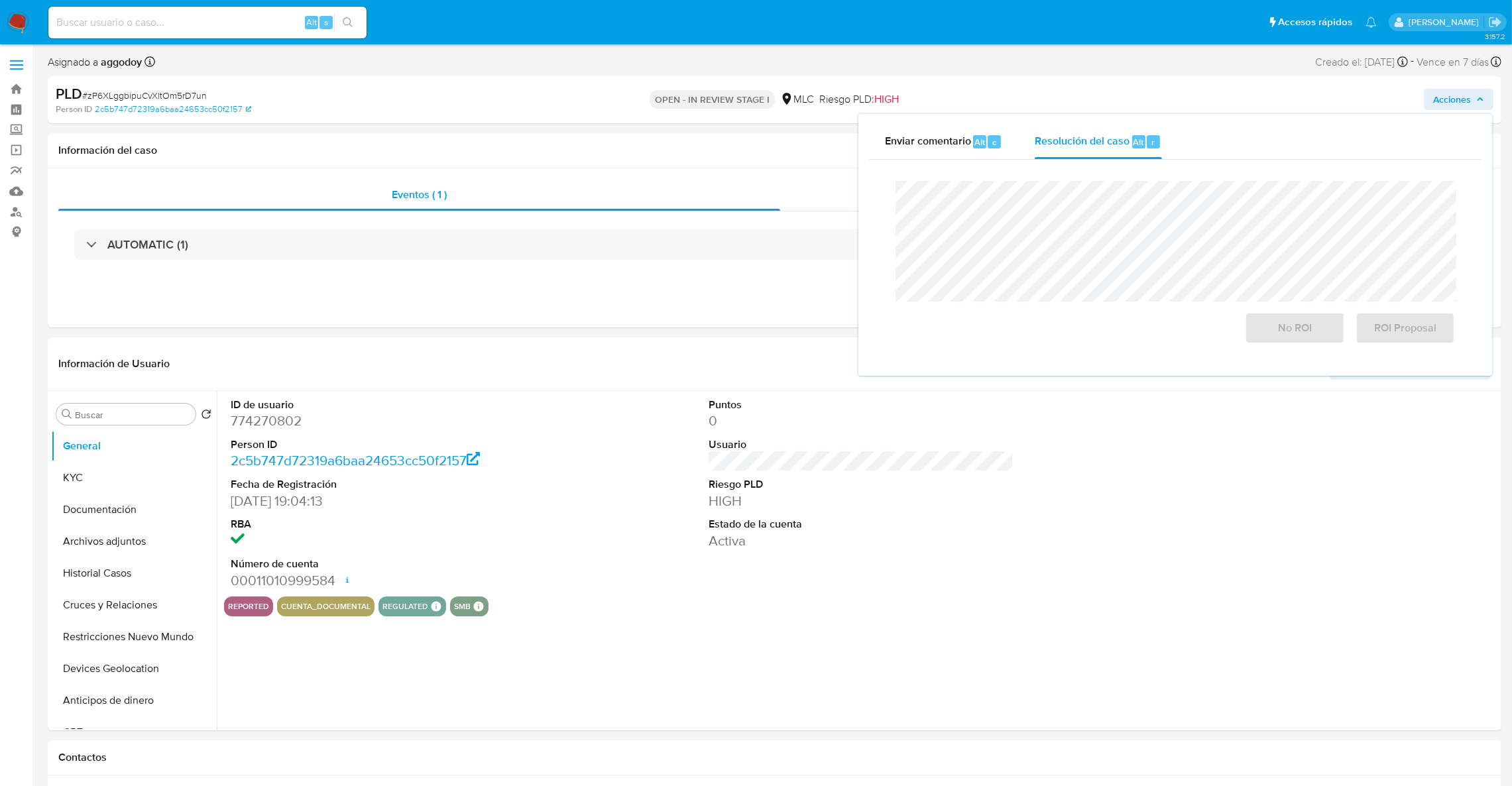
select select "10"
click at [1407, 337] on span "ROI Proposal" at bounding box center [1404, 328] width 65 height 29
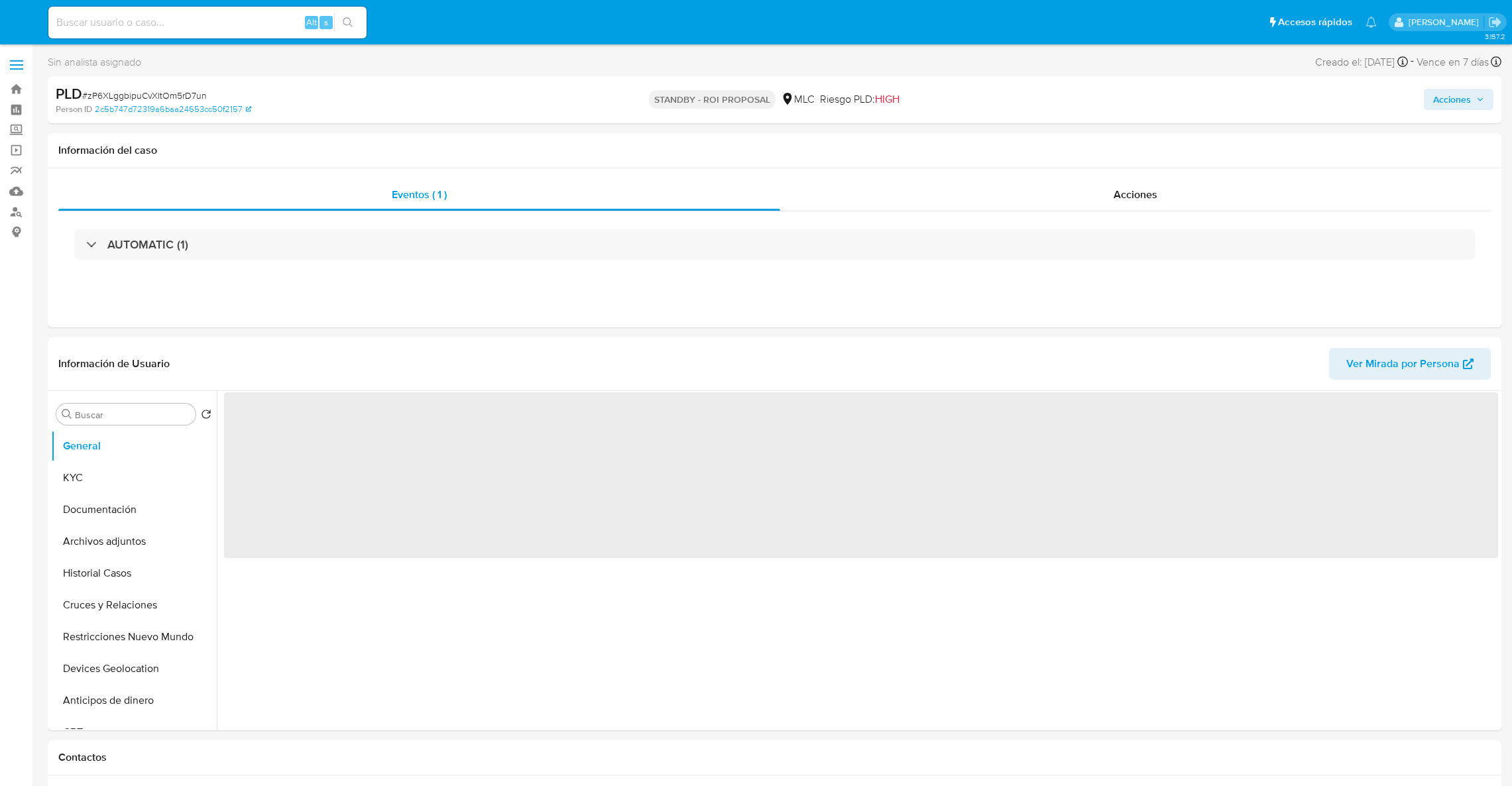
select select "10"
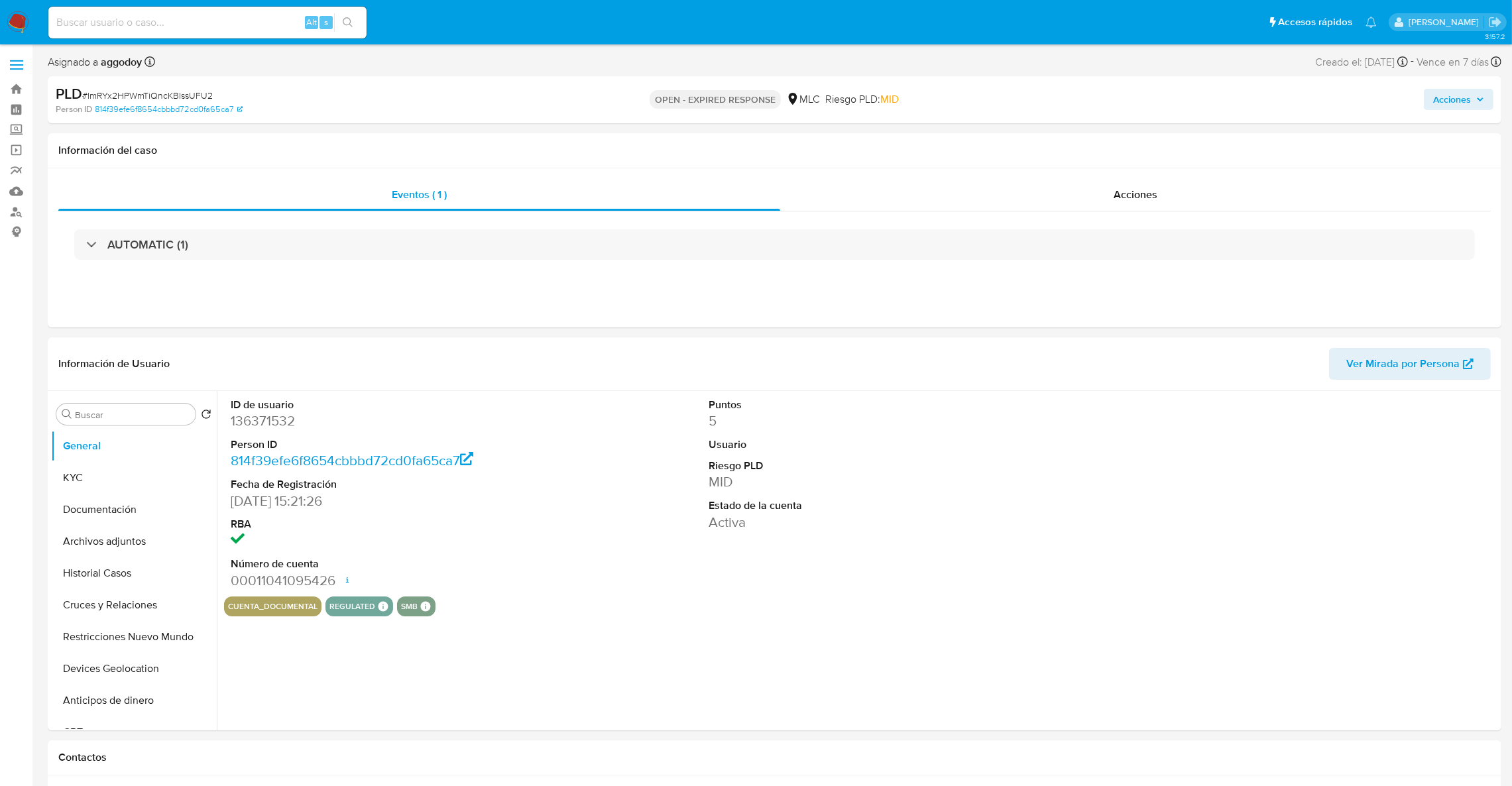
select select "10"
click at [253, 424] on dd "136371532" at bounding box center [383, 421] width 306 height 19
click at [119, 456] on button "General" at bounding box center [128, 446] width 155 height 32
click at [114, 475] on button "KYC" at bounding box center [128, 478] width 155 height 32
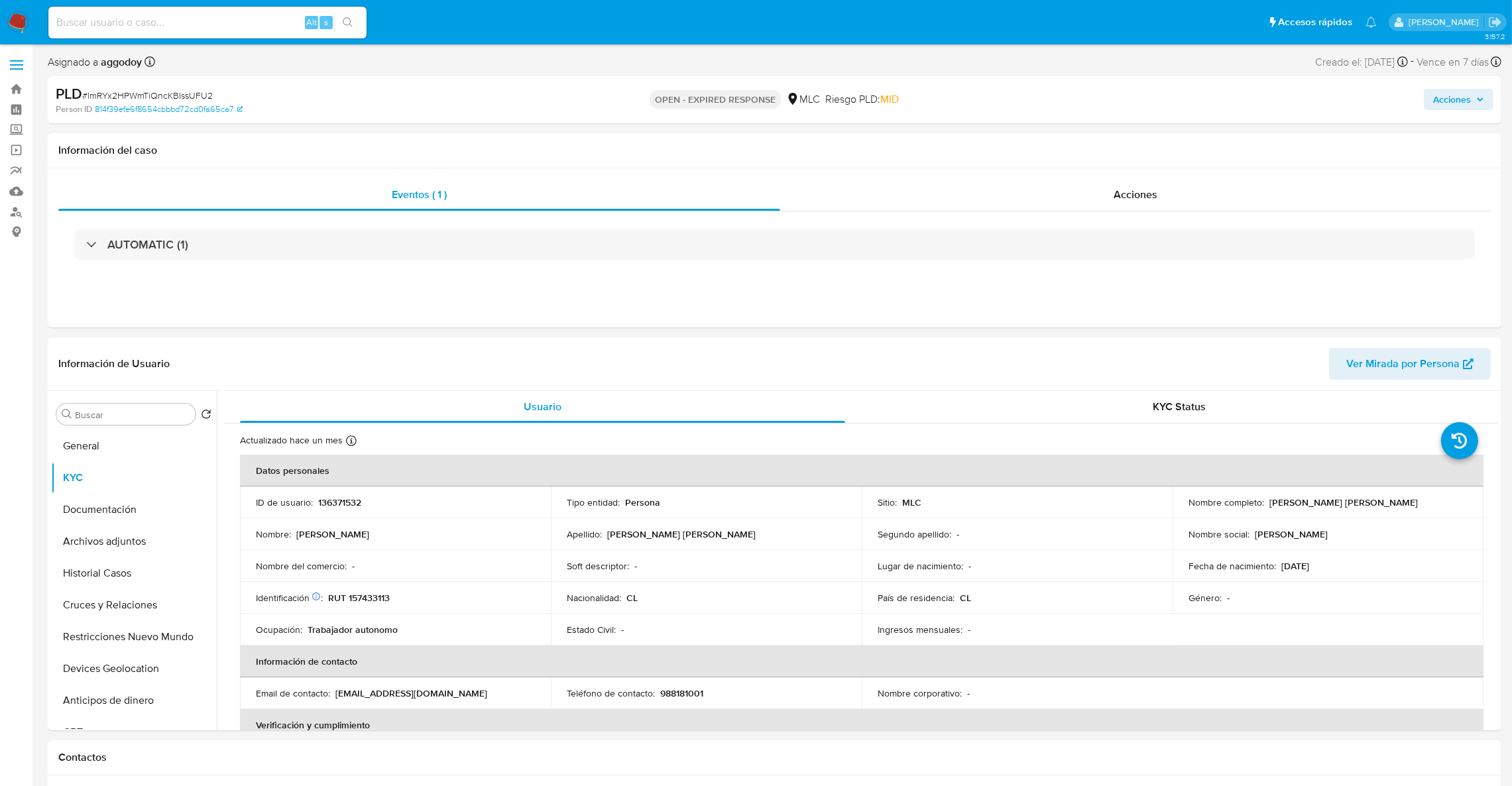
click at [115, 91] on span "# lmRYx2HPWmTiQncKBIssUFU2" at bounding box center [147, 95] width 131 height 13
copy span "lmRYx2HPWmTiQncKBIssUFU2"
click at [344, 504] on p "136371532" at bounding box center [340, 503] width 43 height 12
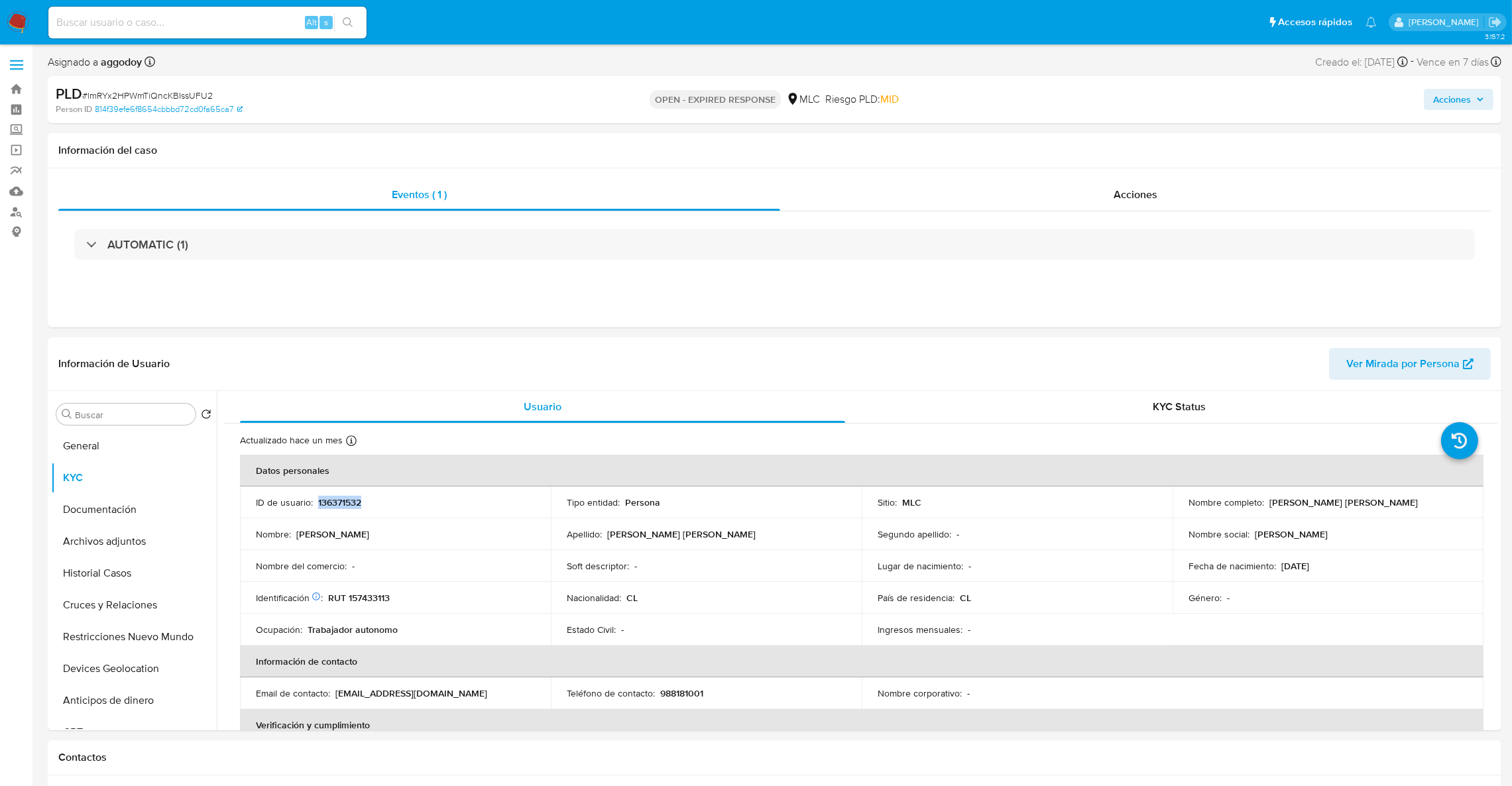
copy p "136371532"
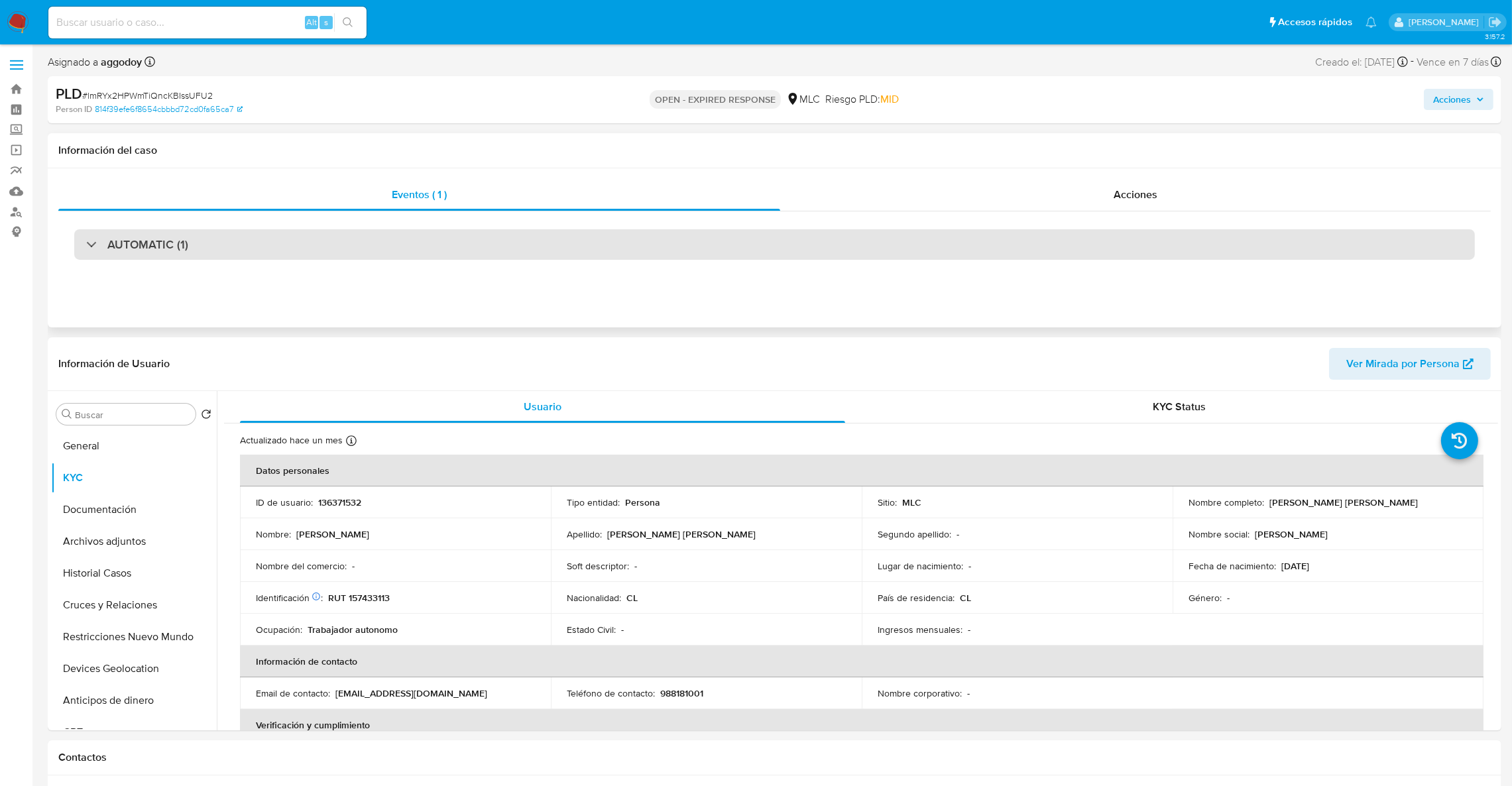
click at [753, 235] on div "AUTOMATIC (1)" at bounding box center [774, 244] width 1401 height 30
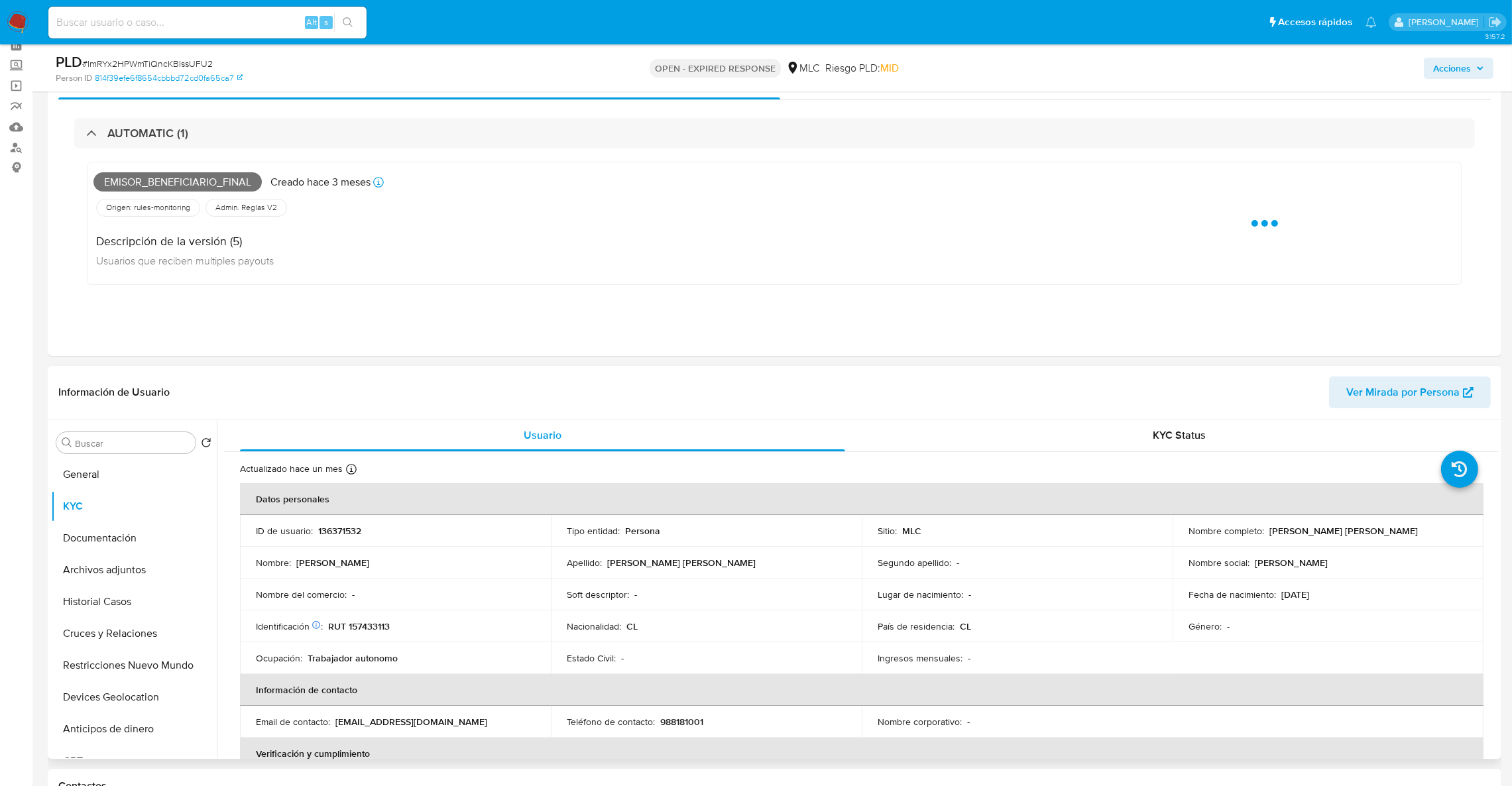
scroll to position [99, 0]
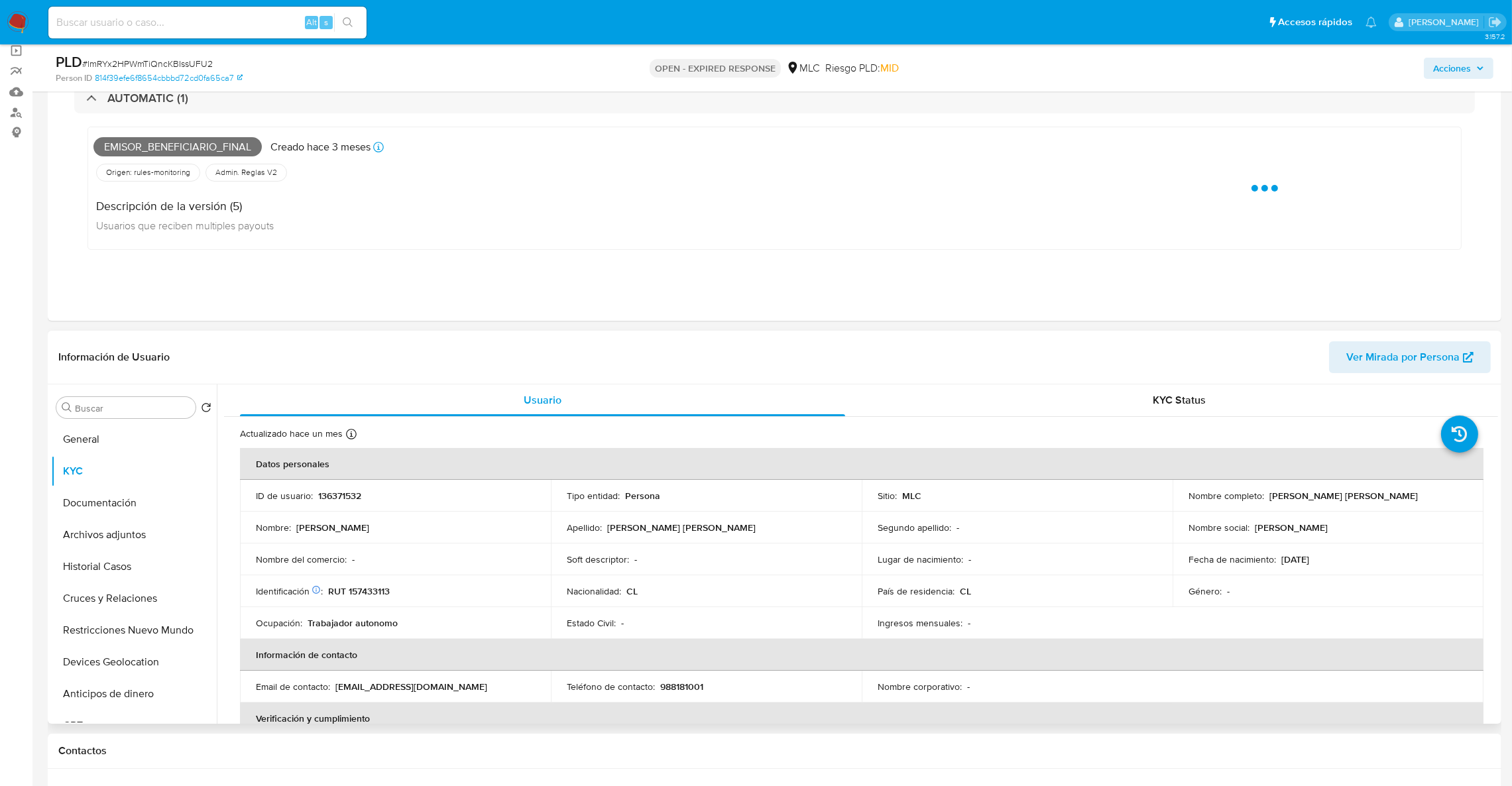
click at [321, 493] on p "136371532" at bounding box center [340, 496] width 43 height 12
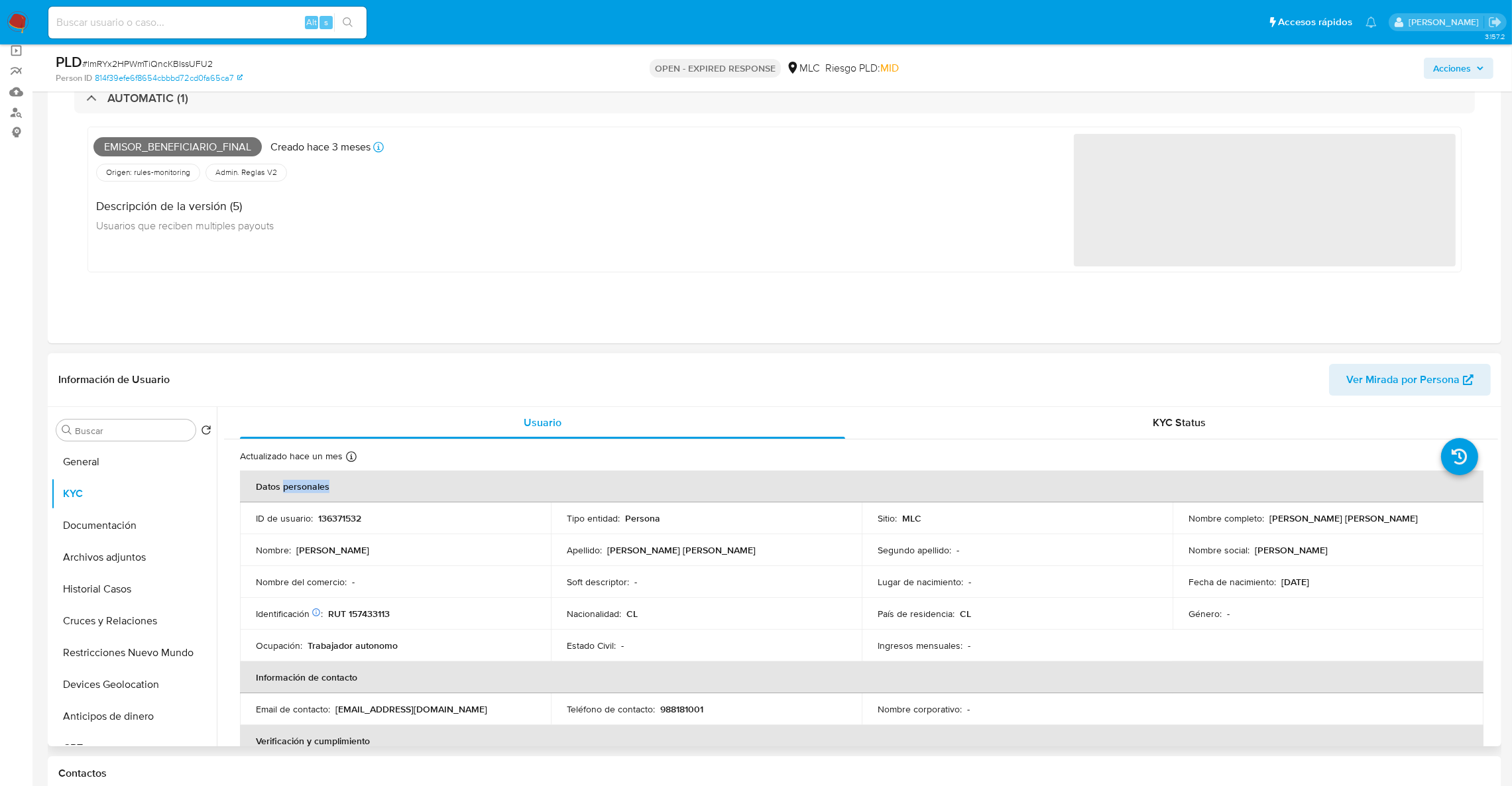
click at [321, 493] on th "Datos personales" at bounding box center [862, 486] width 1243 height 32
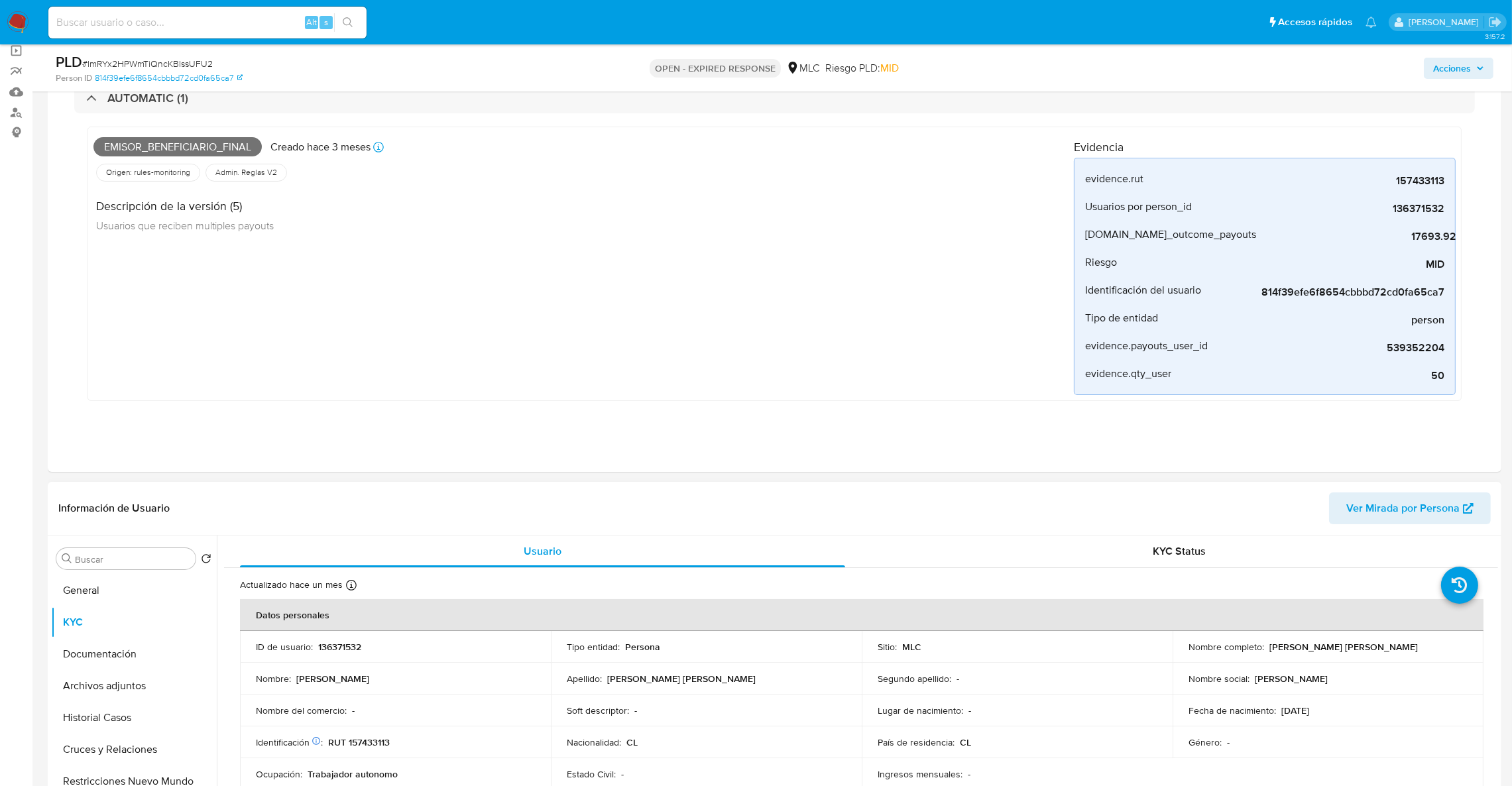
click at [336, 638] on td "ID de usuario : 136371532" at bounding box center [395, 647] width 311 height 32
click at [338, 647] on p "136371532" at bounding box center [340, 647] width 43 height 12
copy p "136371532"
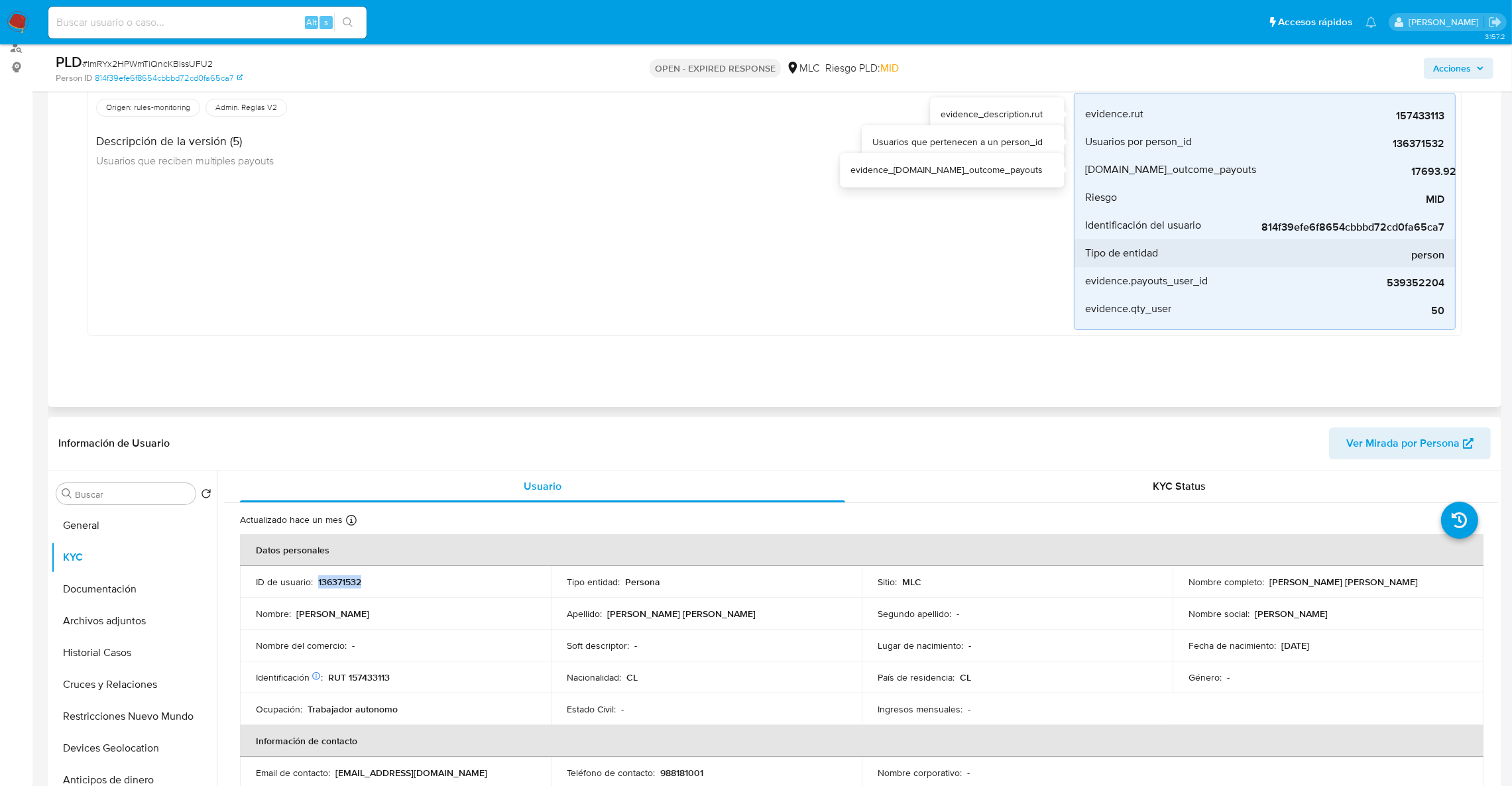
scroll to position [199, 0]
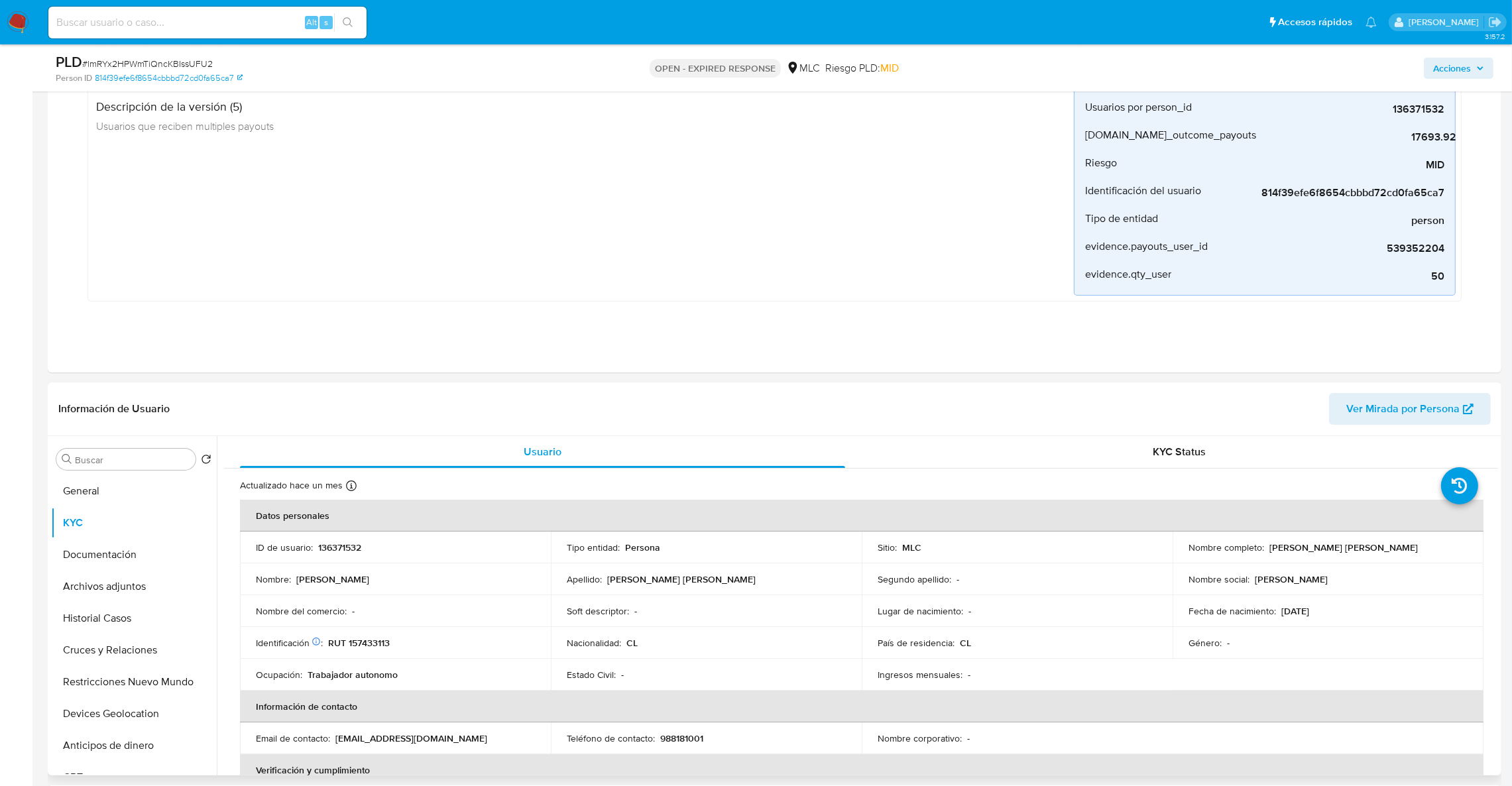
click at [373, 649] on p "RUT 157433113" at bounding box center [359, 643] width 62 height 12
copy p "157433113"
click at [140, 616] on button "Historial Casos" at bounding box center [128, 618] width 155 height 32
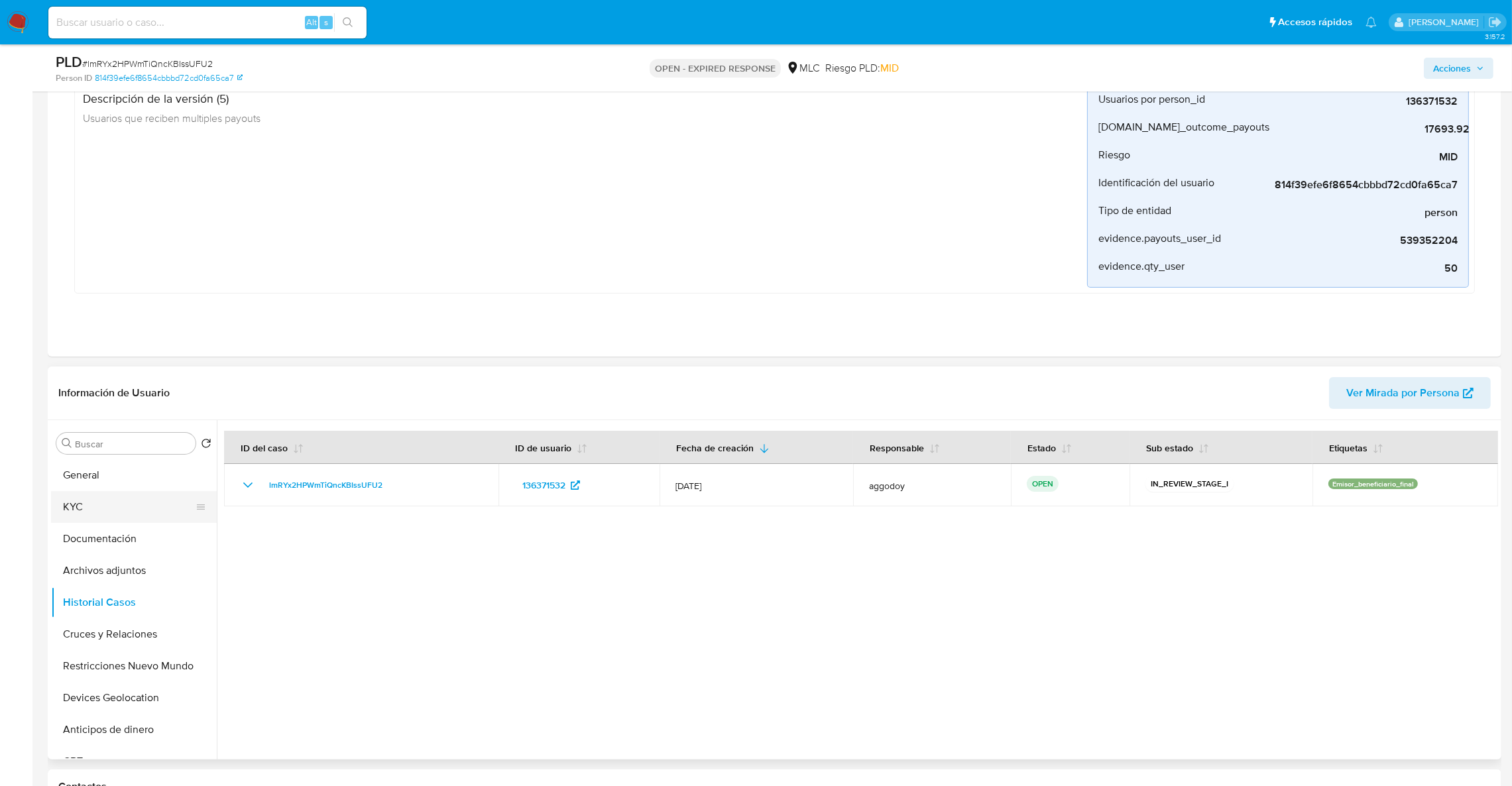
click at [122, 507] on button "KYC" at bounding box center [128, 506] width 155 height 32
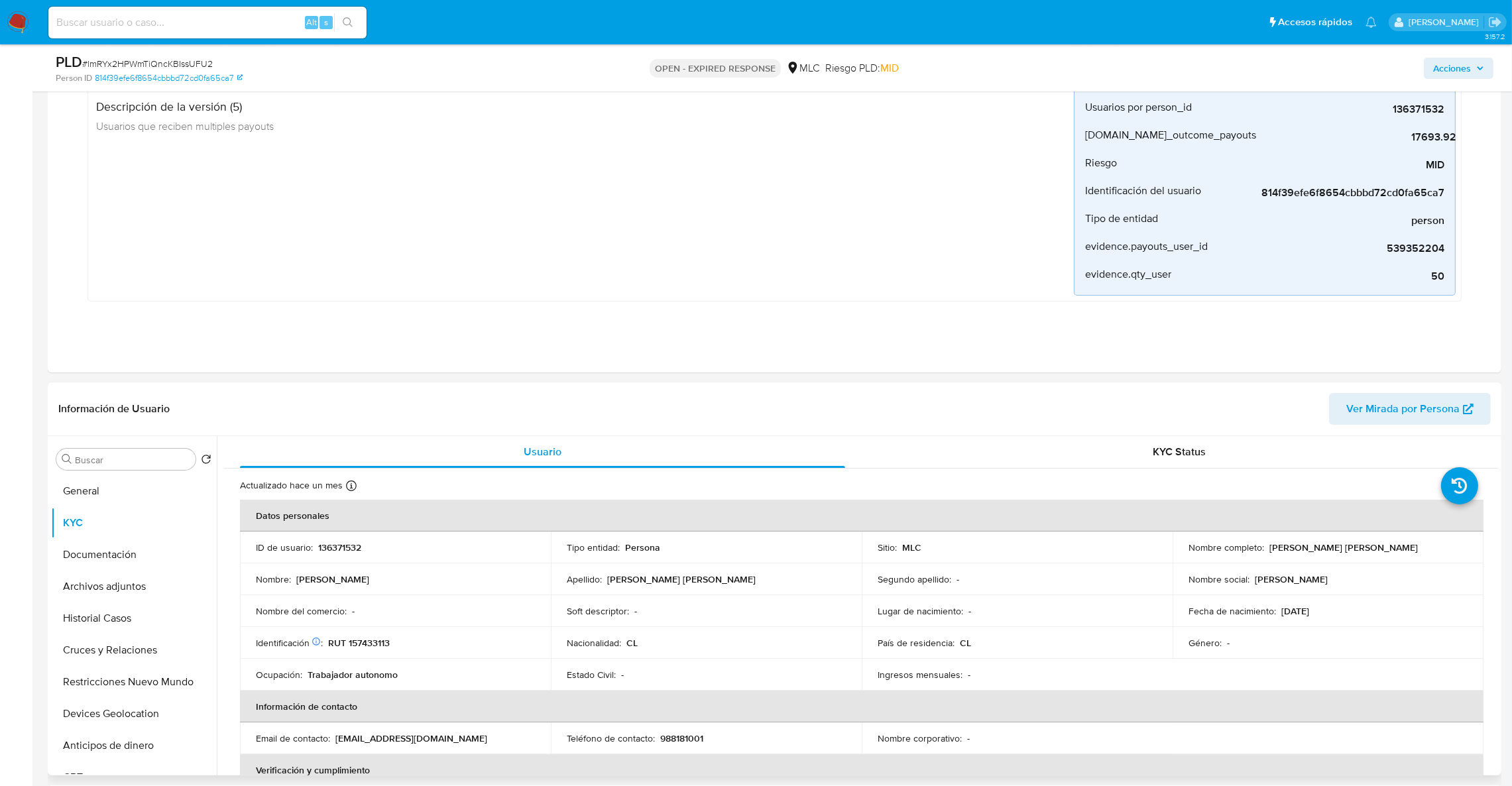
click at [372, 554] on td "ID de usuario : 136371532" at bounding box center [395, 547] width 311 height 32
click at [356, 554] on p "136371532" at bounding box center [340, 548] width 43 height 12
copy p "136371532"
click at [361, 646] on p "RUT 157433113" at bounding box center [359, 643] width 62 height 12
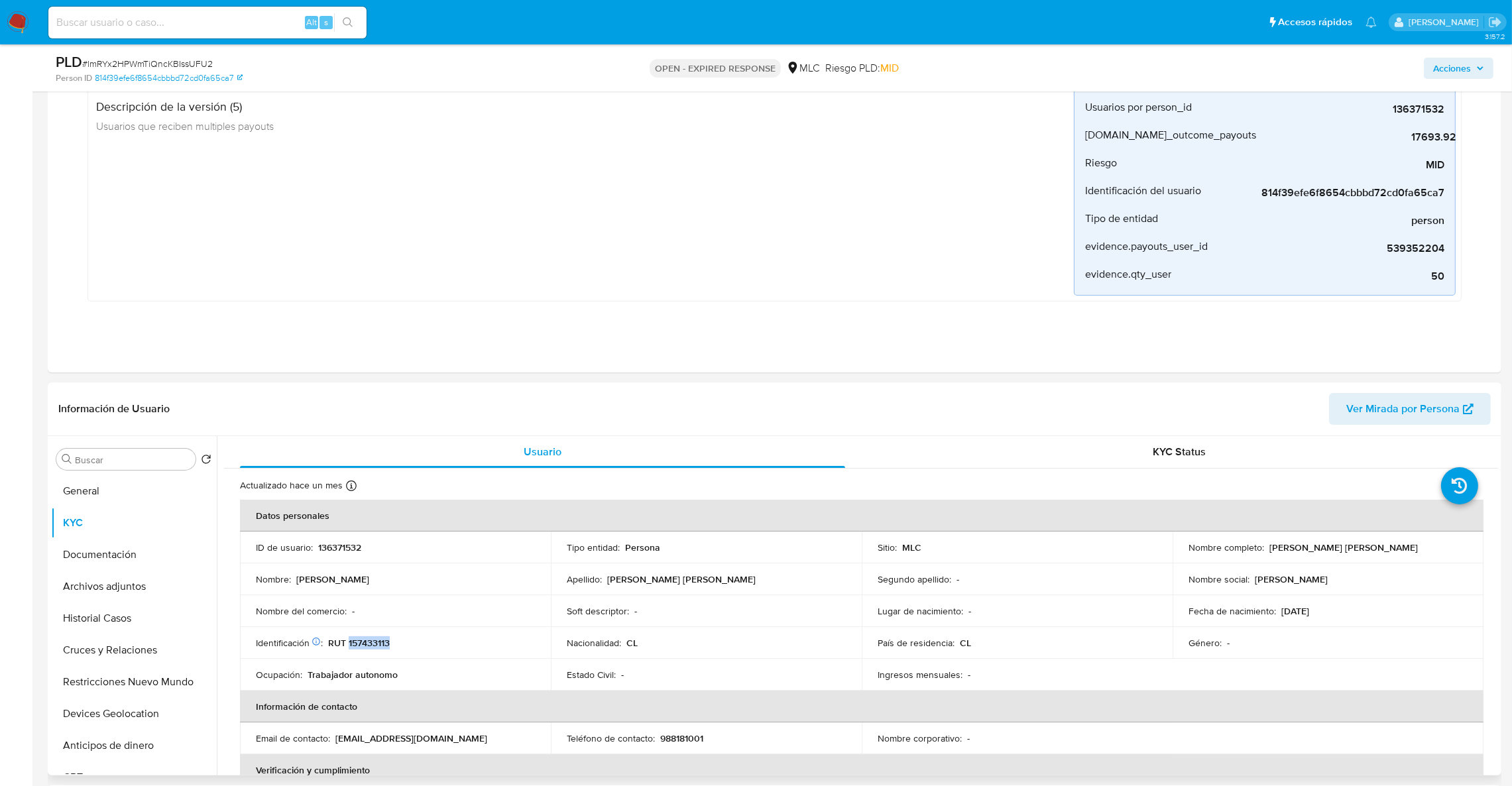
click at [361, 646] on p "RUT 157433113" at bounding box center [359, 643] width 62 height 12
copy p "157433113"
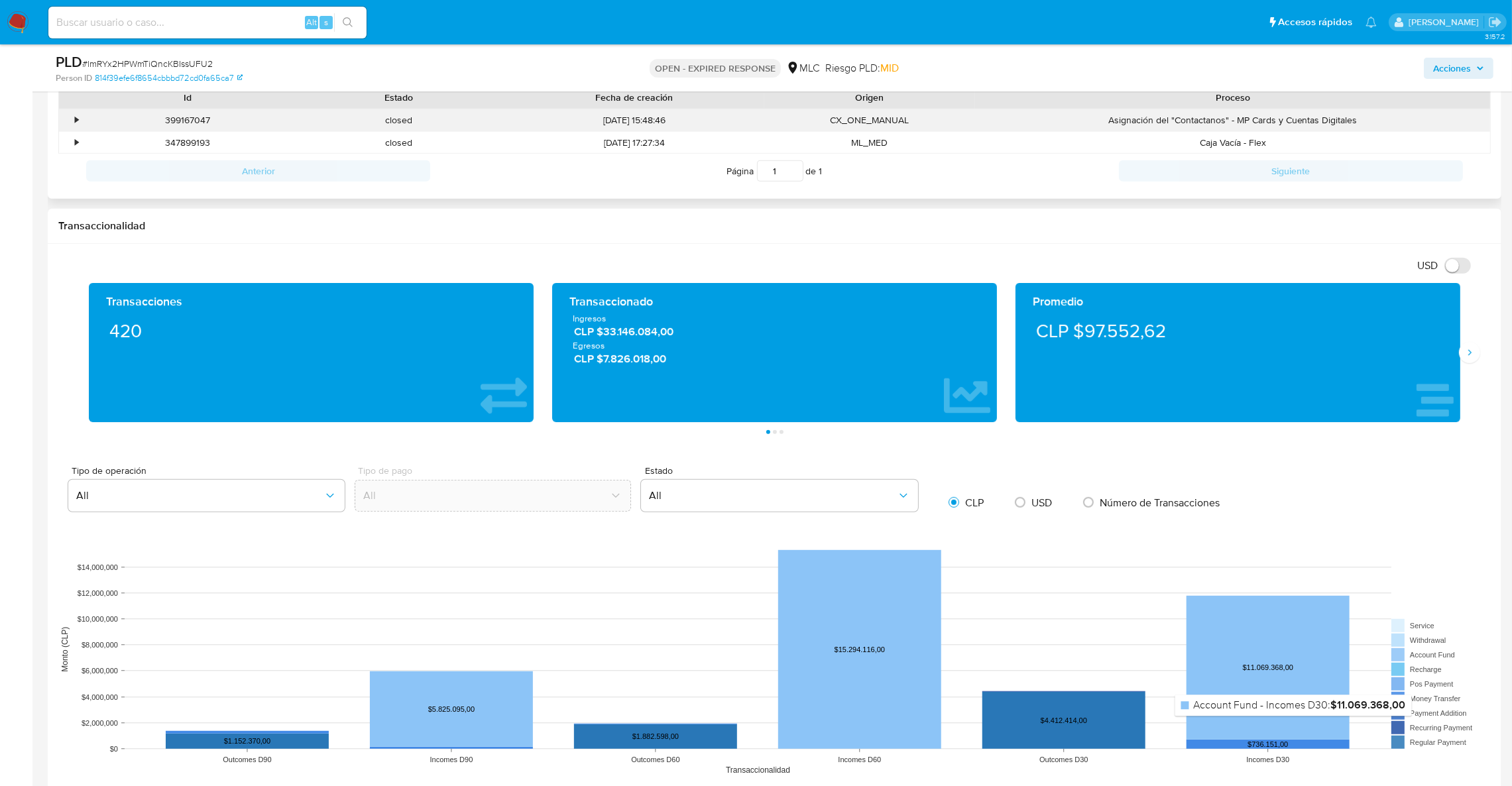
scroll to position [712, 0]
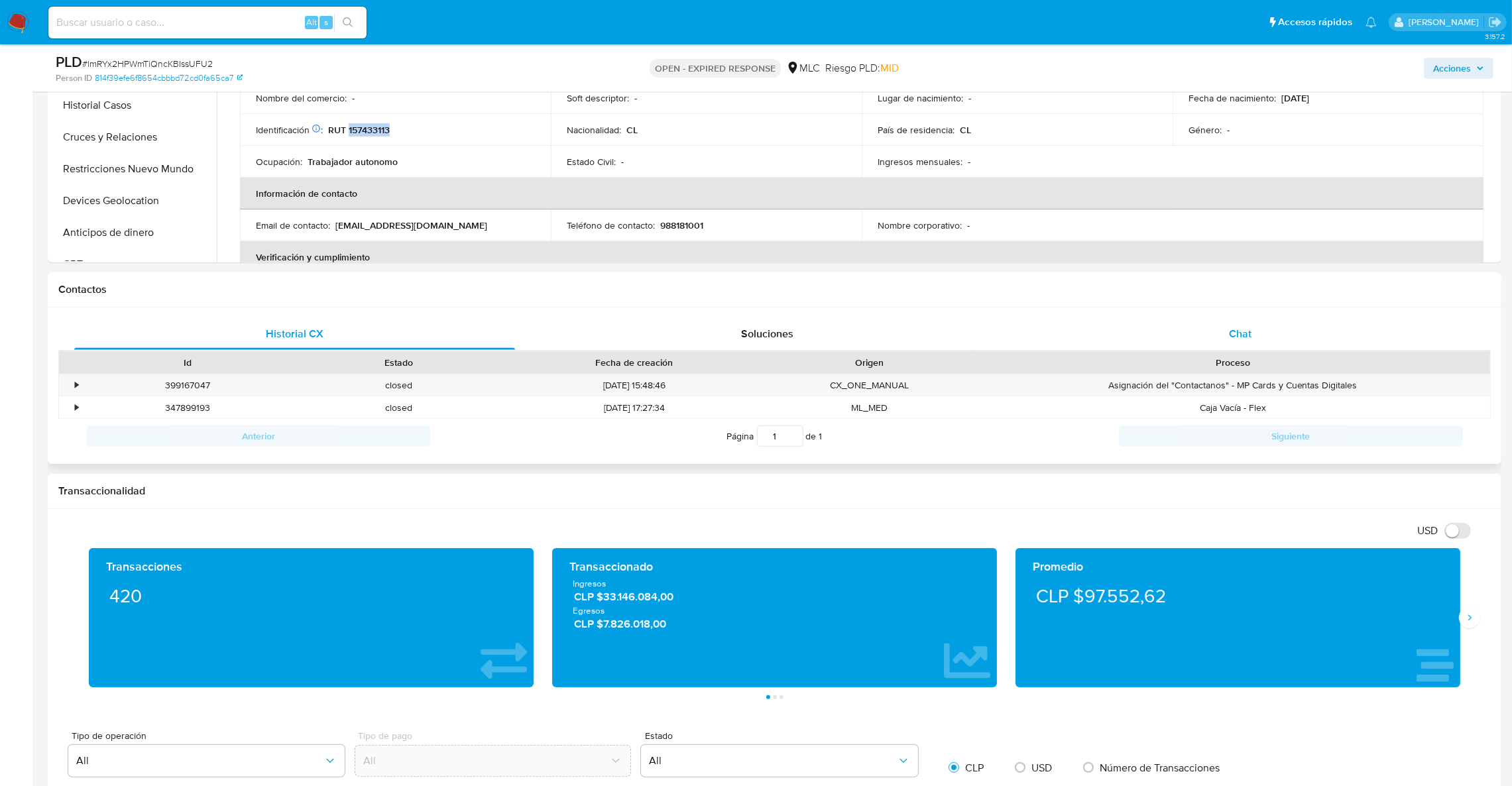
click at [1228, 334] on div "Chat" at bounding box center [1240, 334] width 441 height 32
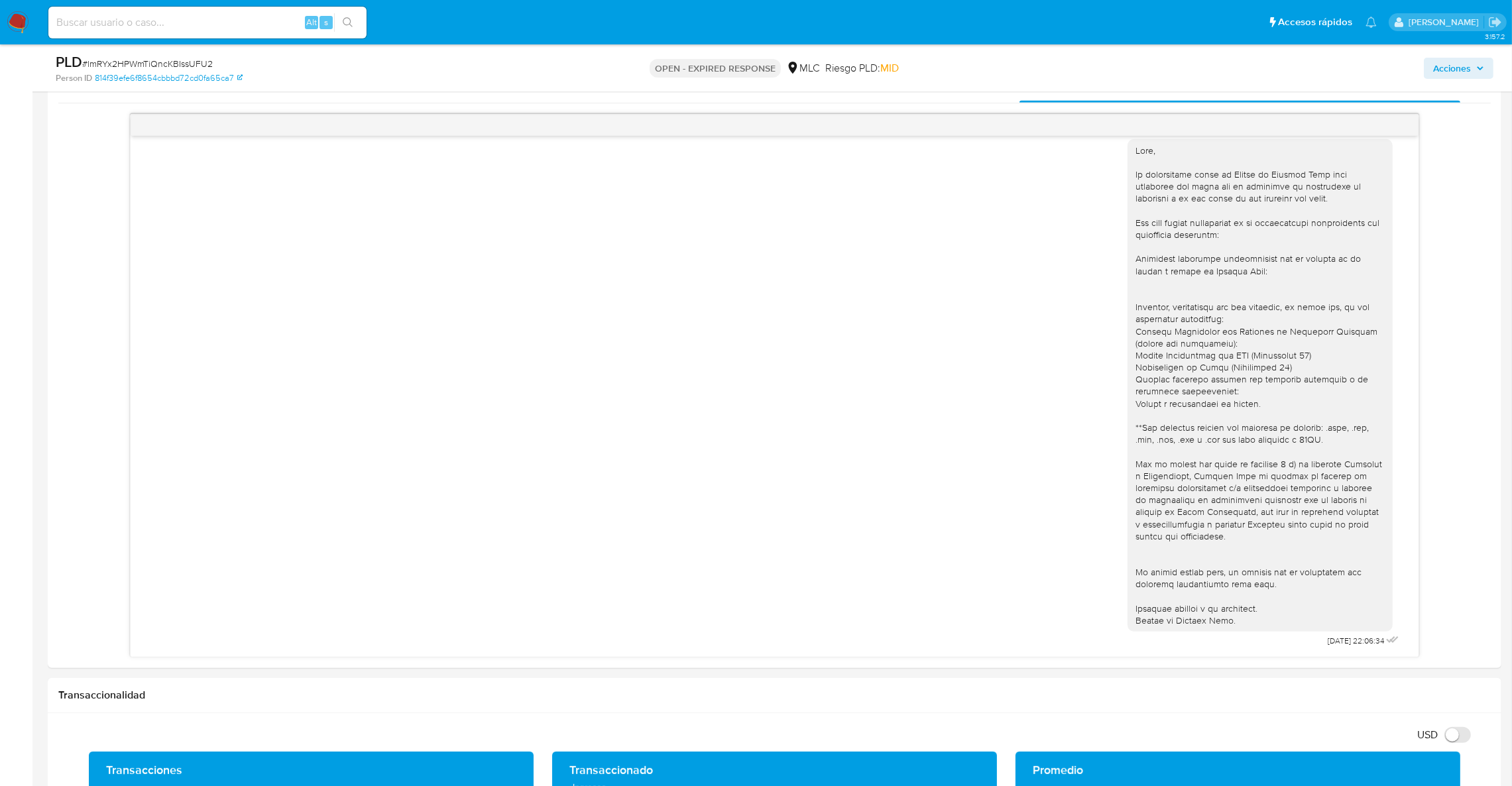
scroll to position [1006, 0]
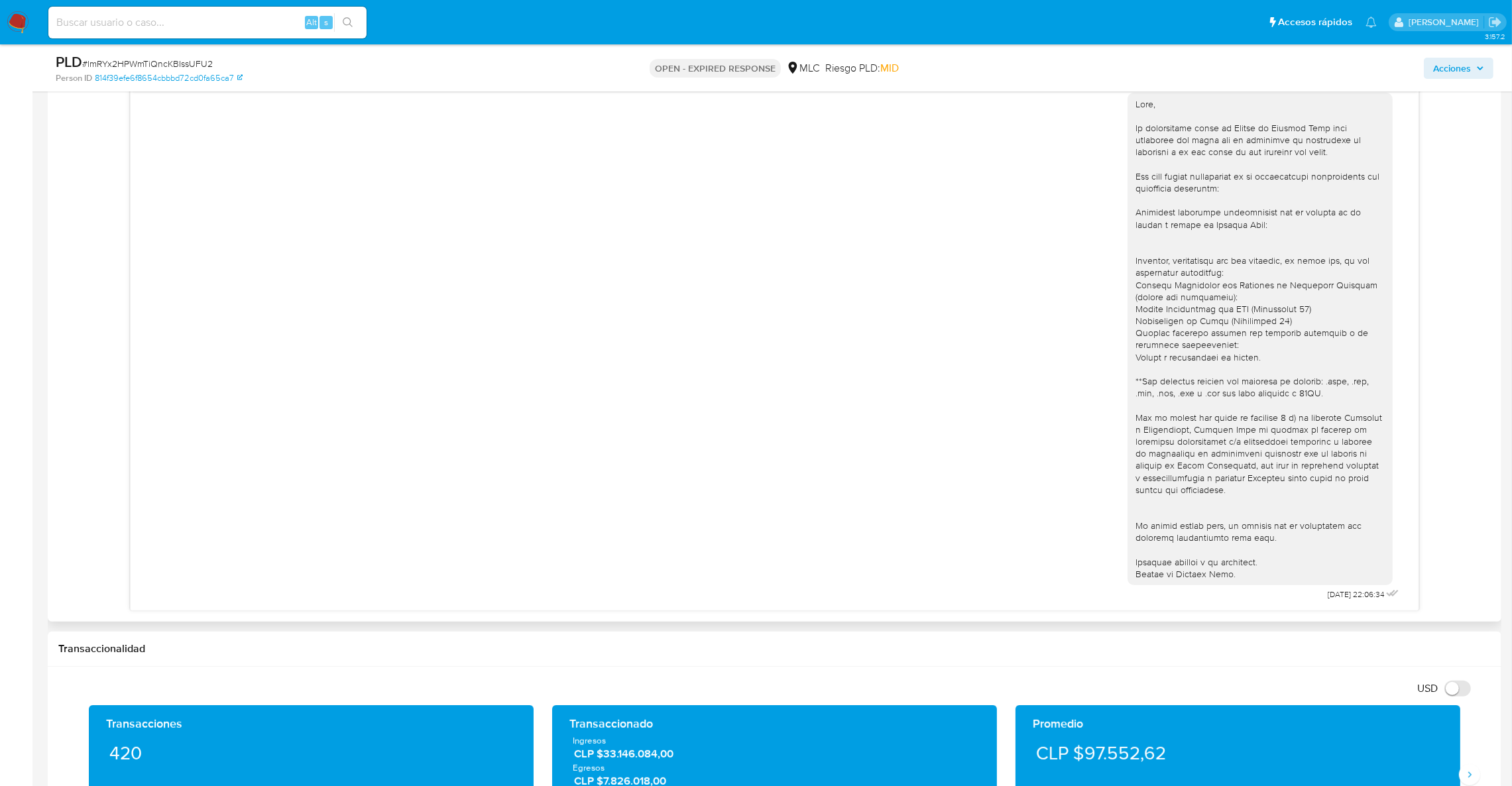
click at [1186, 327] on div at bounding box center [1260, 339] width 249 height 482
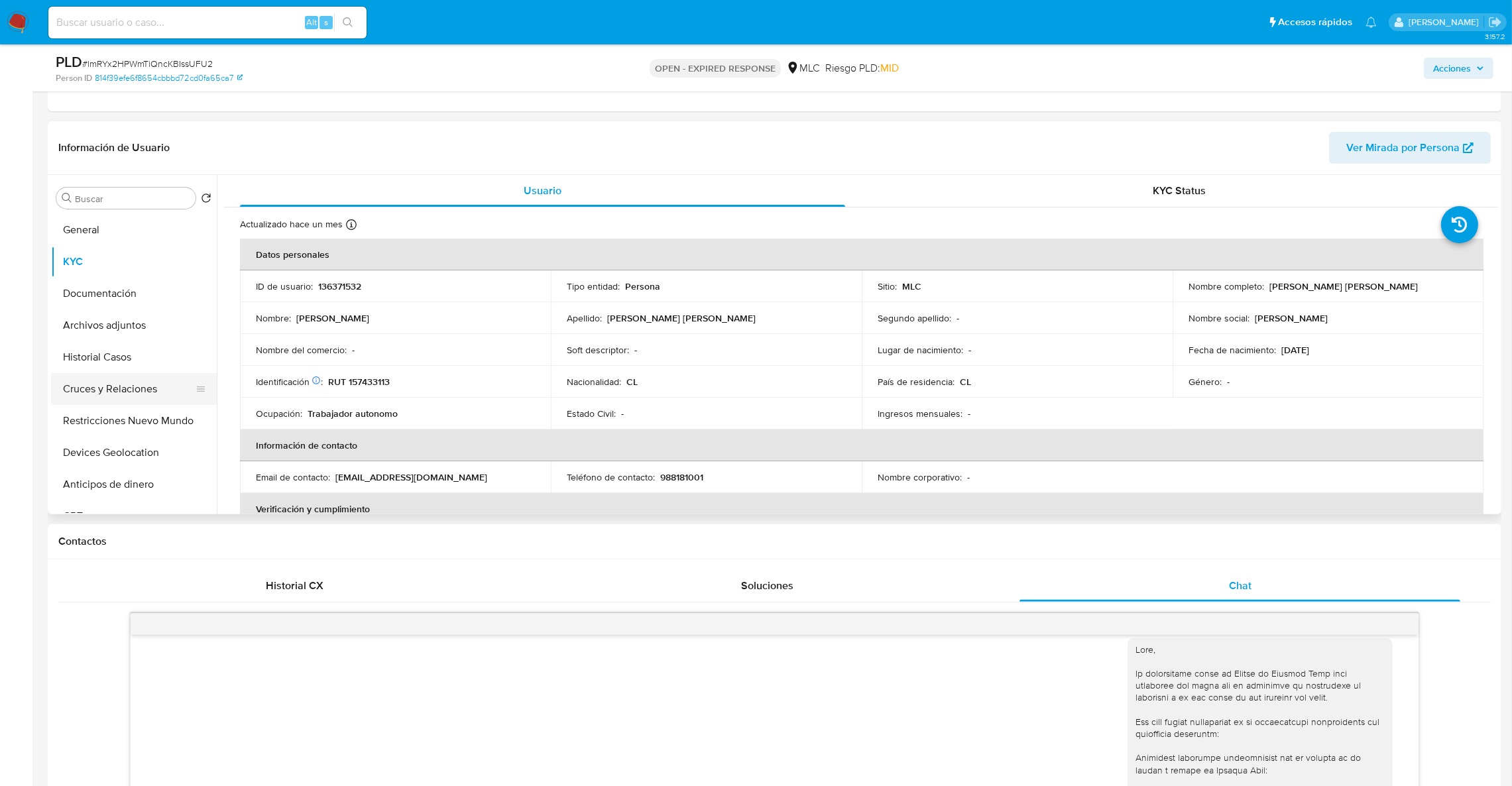
scroll to position [310, 0]
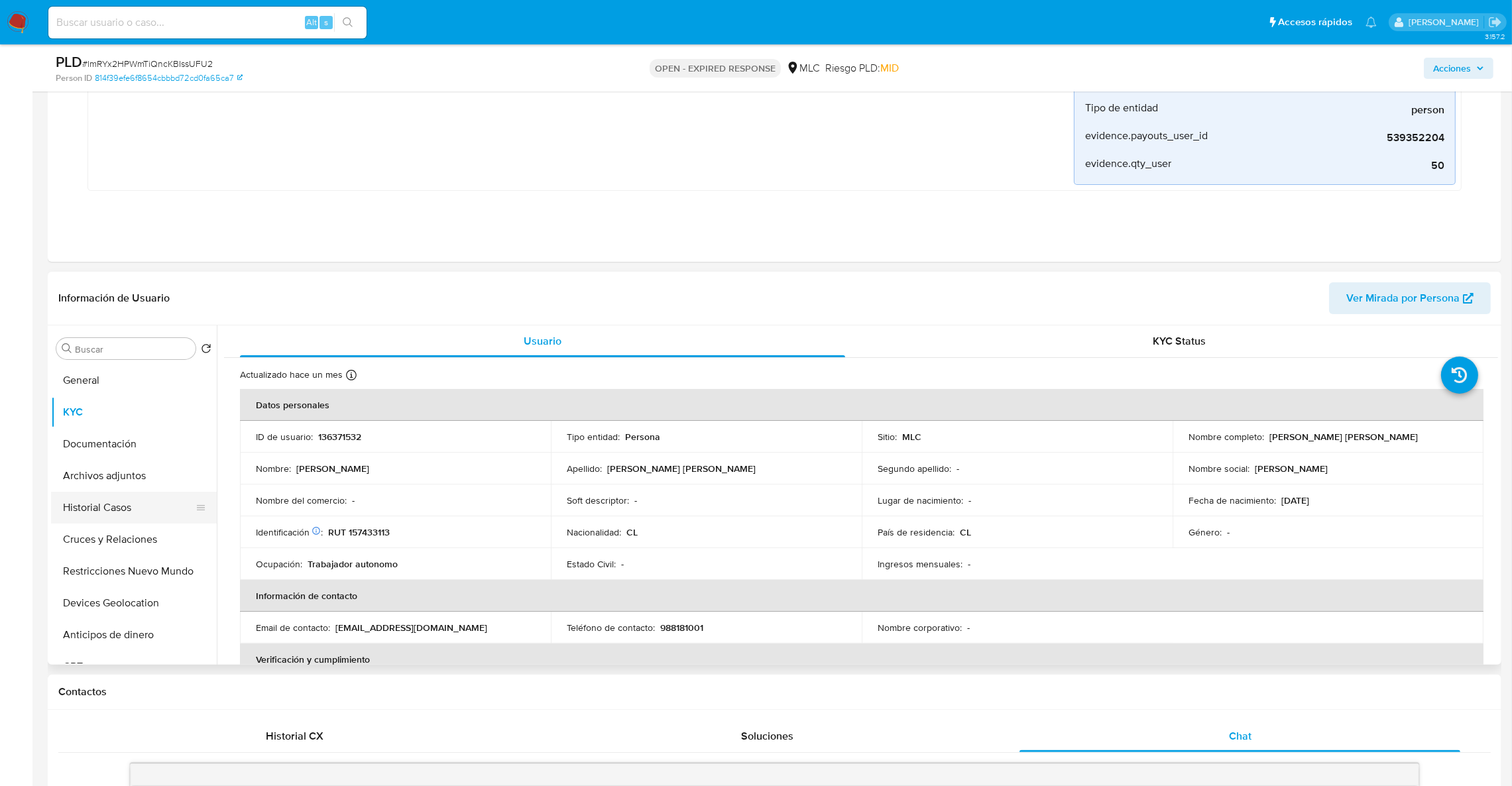
click at [117, 519] on button "Historial Casos" at bounding box center [128, 507] width 155 height 32
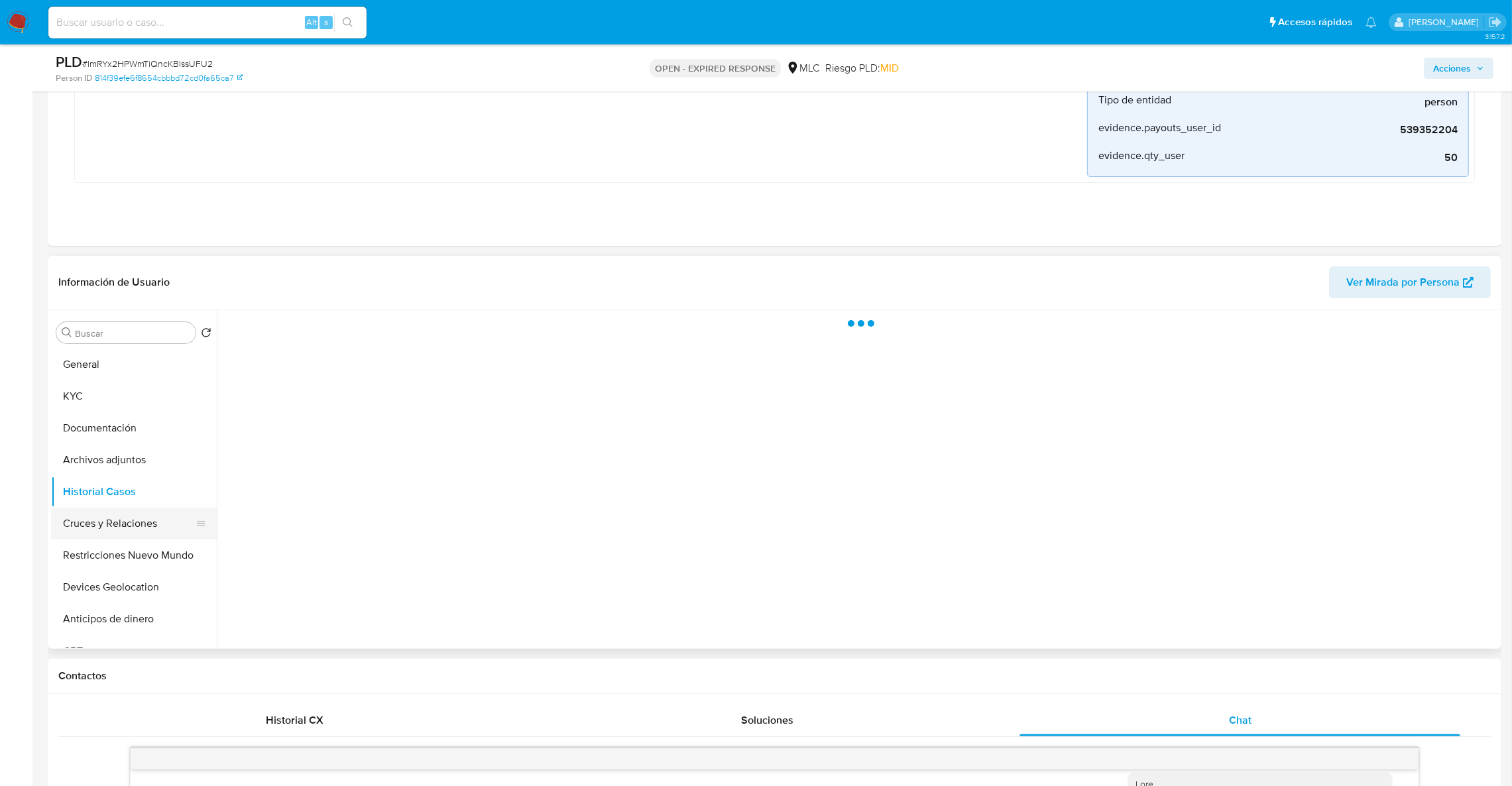
click at [124, 534] on button "Cruces y Relaciones" at bounding box center [128, 523] width 155 height 32
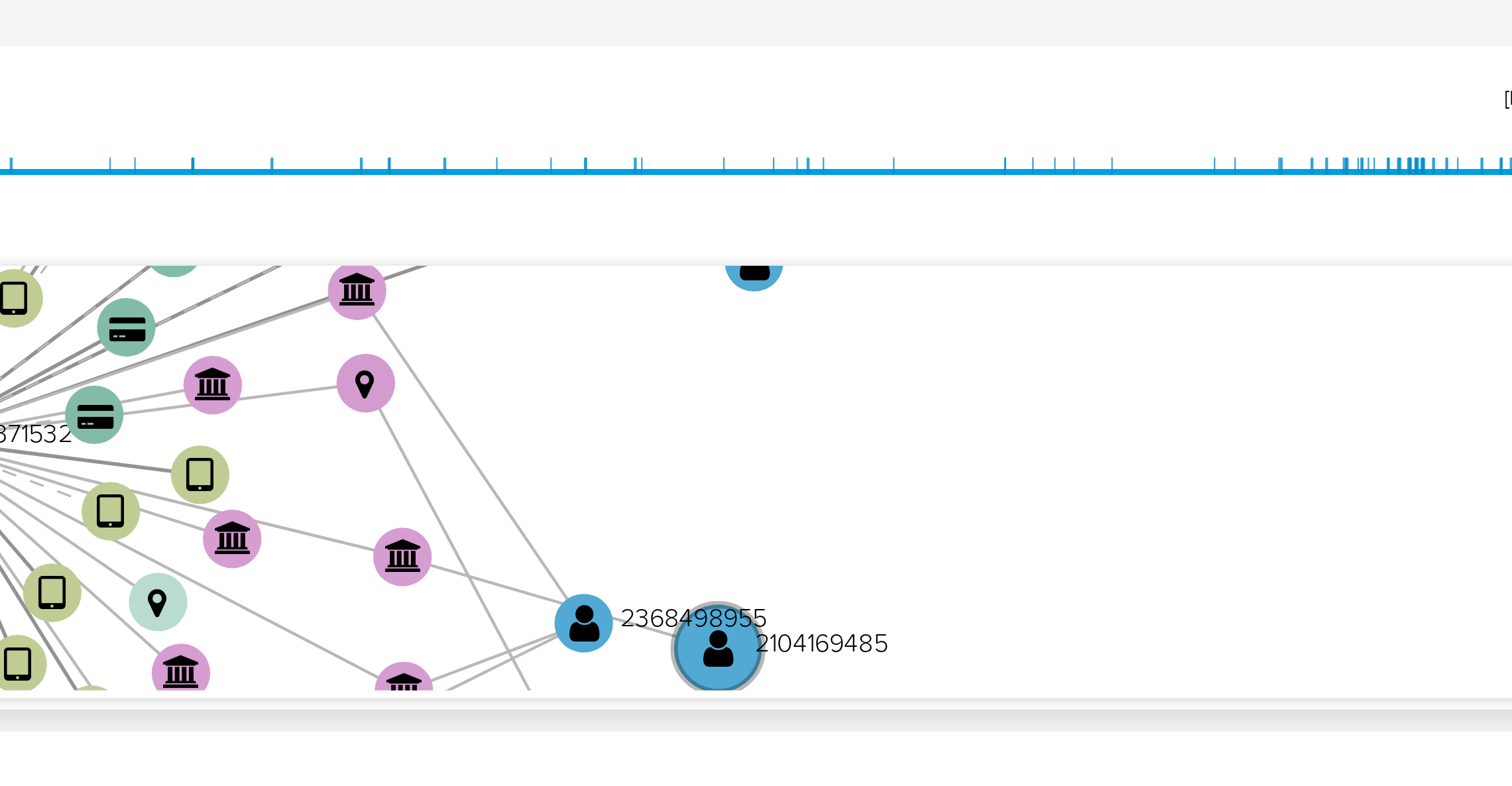
scroll to position [313, 0]
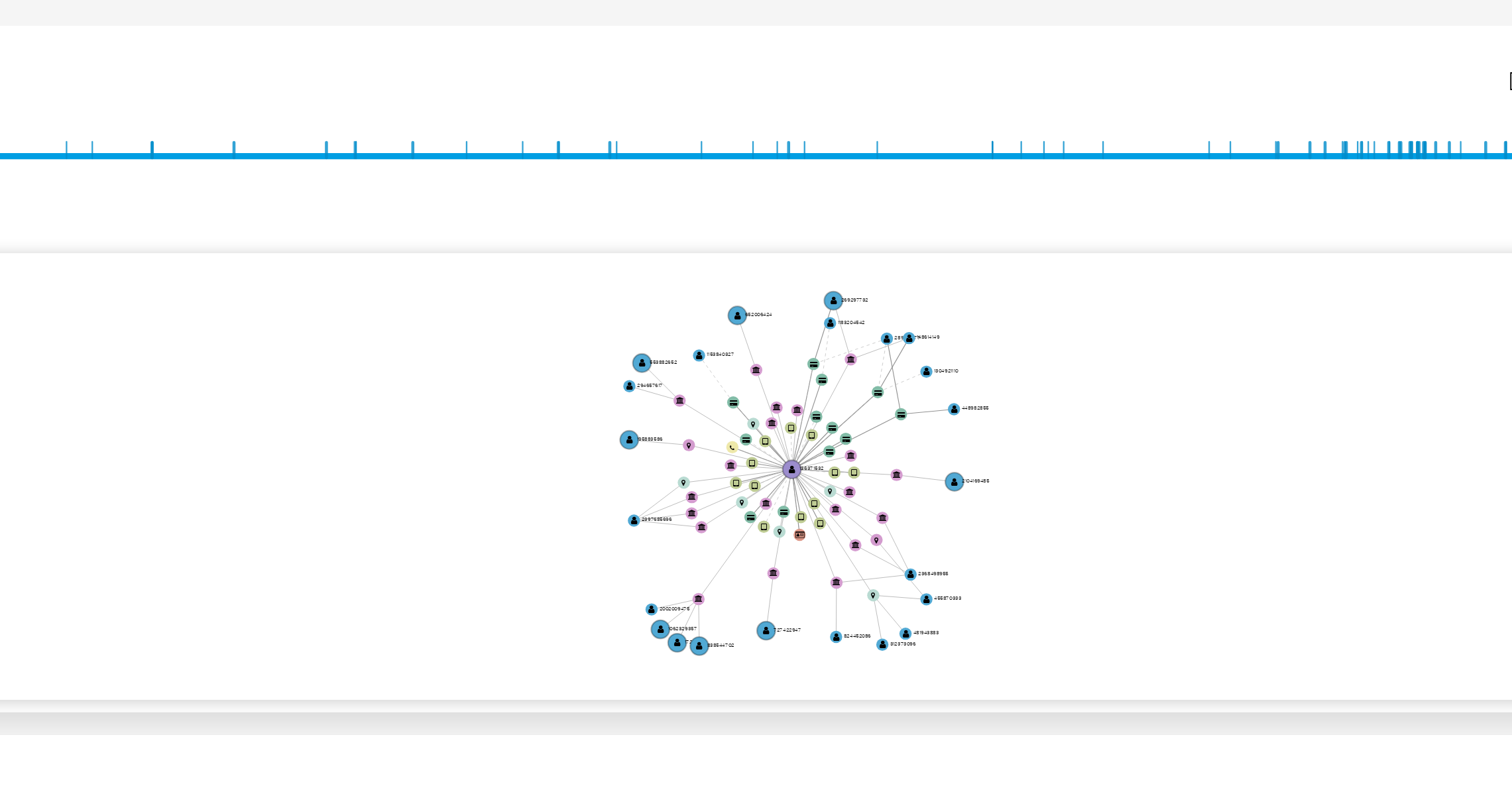
click at [1191, 576] on icon "device-651c168f605fbcf3942bdb9a  user-136371532  136371532 device-62960ee9088…" at bounding box center [871, 556] width 1255 height 192
click at [1344, 569] on icon "device-651c168f605fbcf3942bdb9a  user-136371532  136371532 device-62960ee9088…" at bounding box center [871, 556] width 1255 height 192
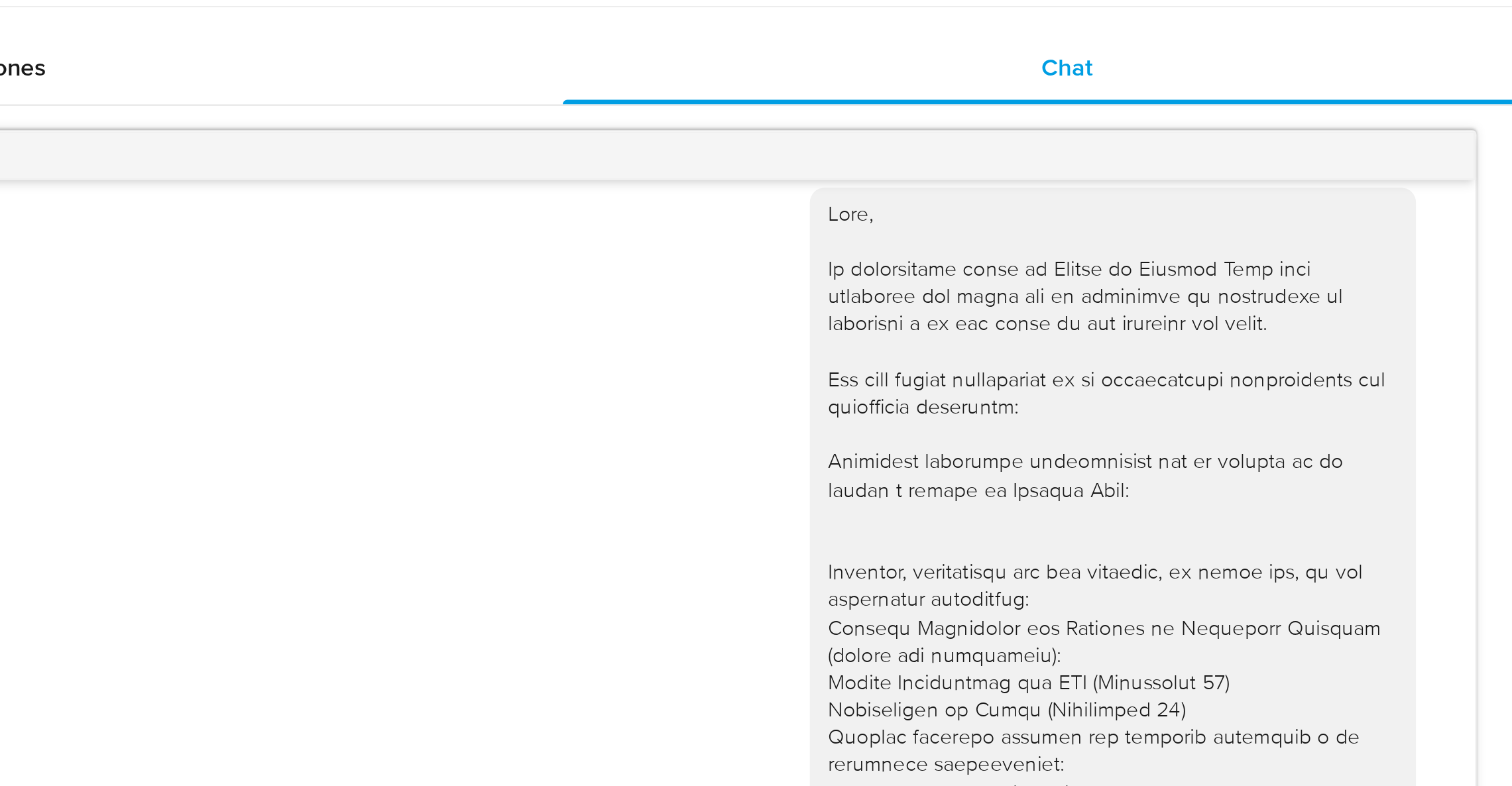
scroll to position [573, 0]
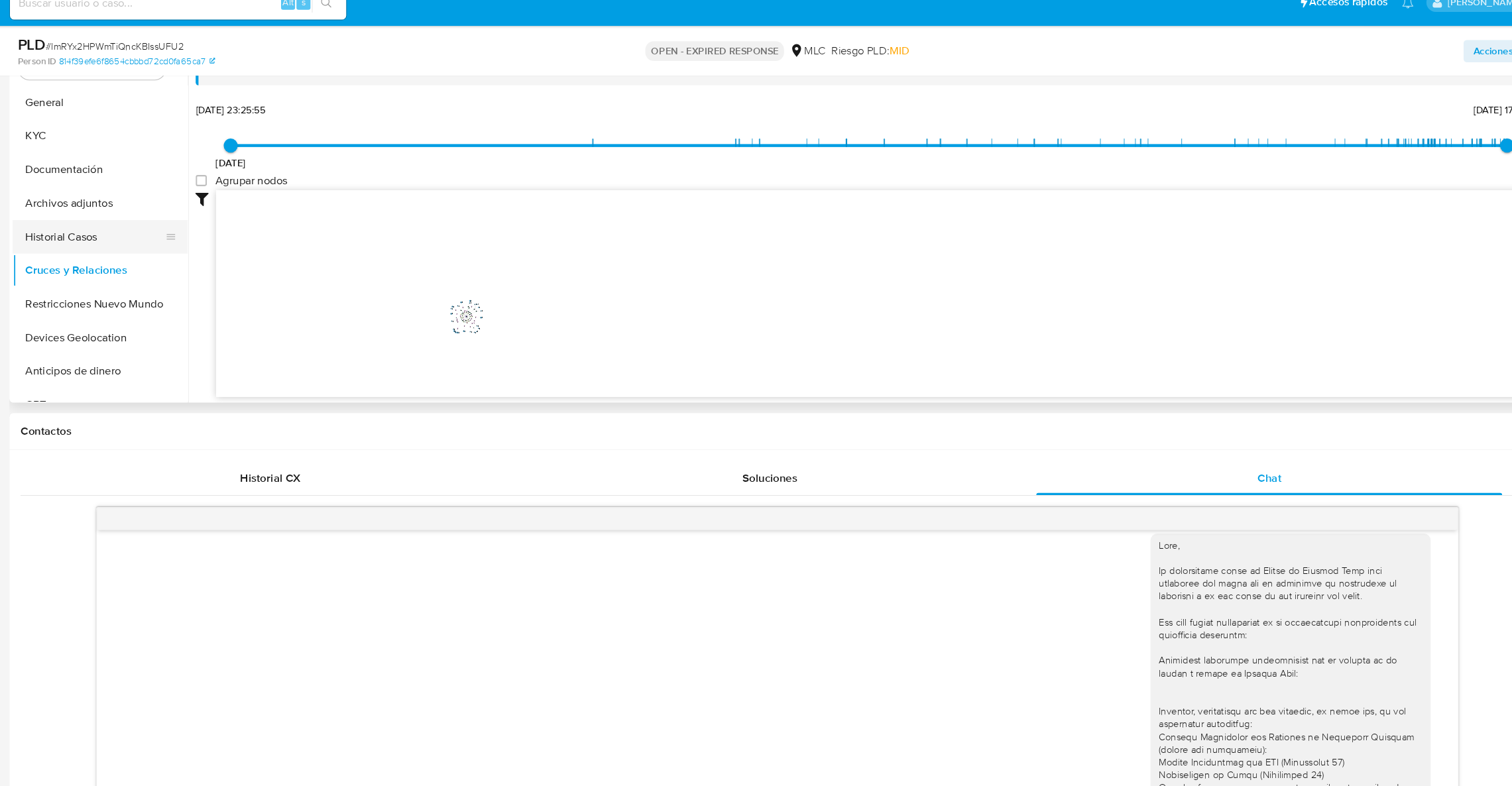
click at [139, 239] on button "Historial Casos" at bounding box center [128, 244] width 155 height 32
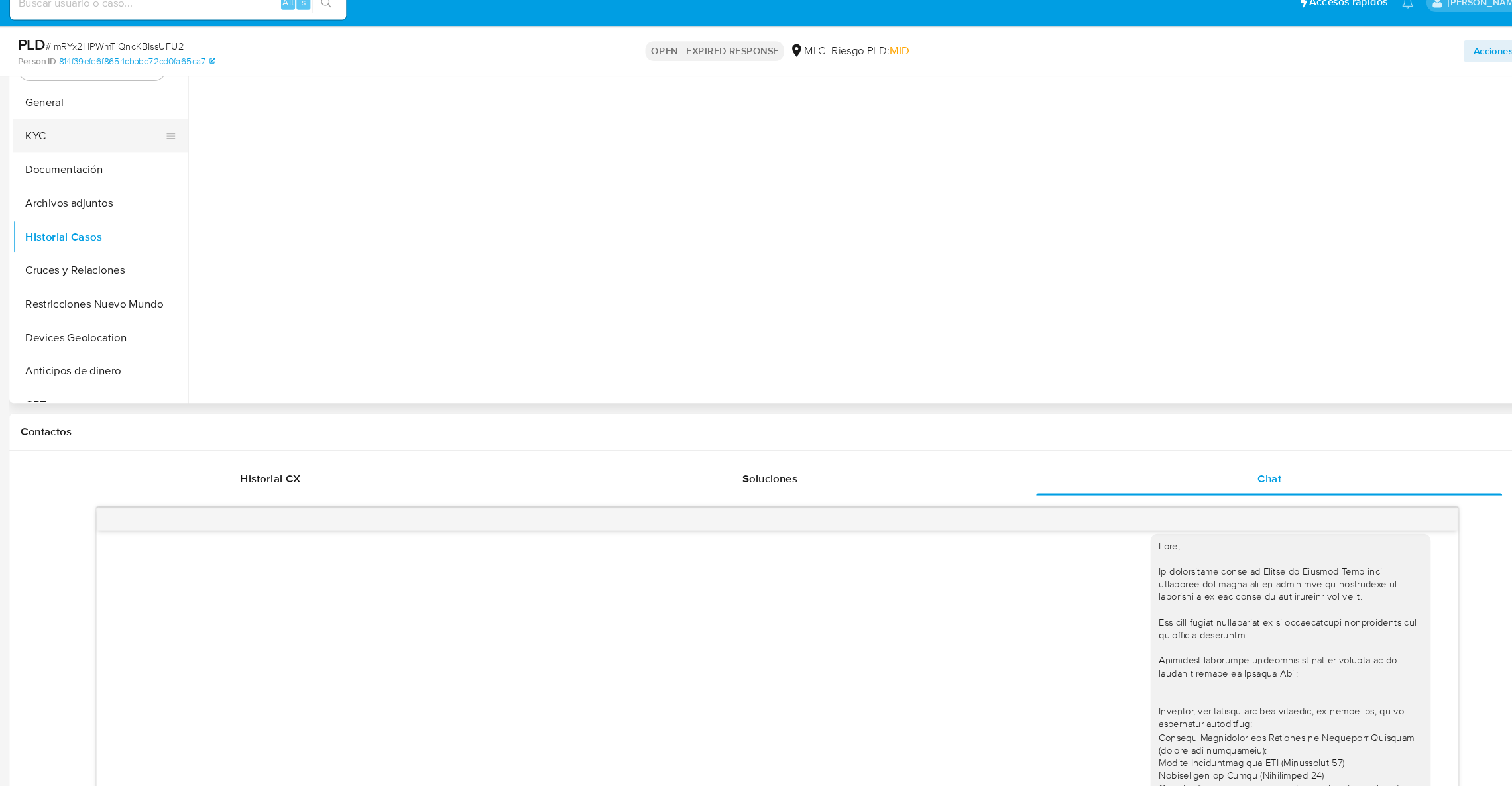
click at [92, 151] on button "KYC" at bounding box center [128, 148] width 155 height 32
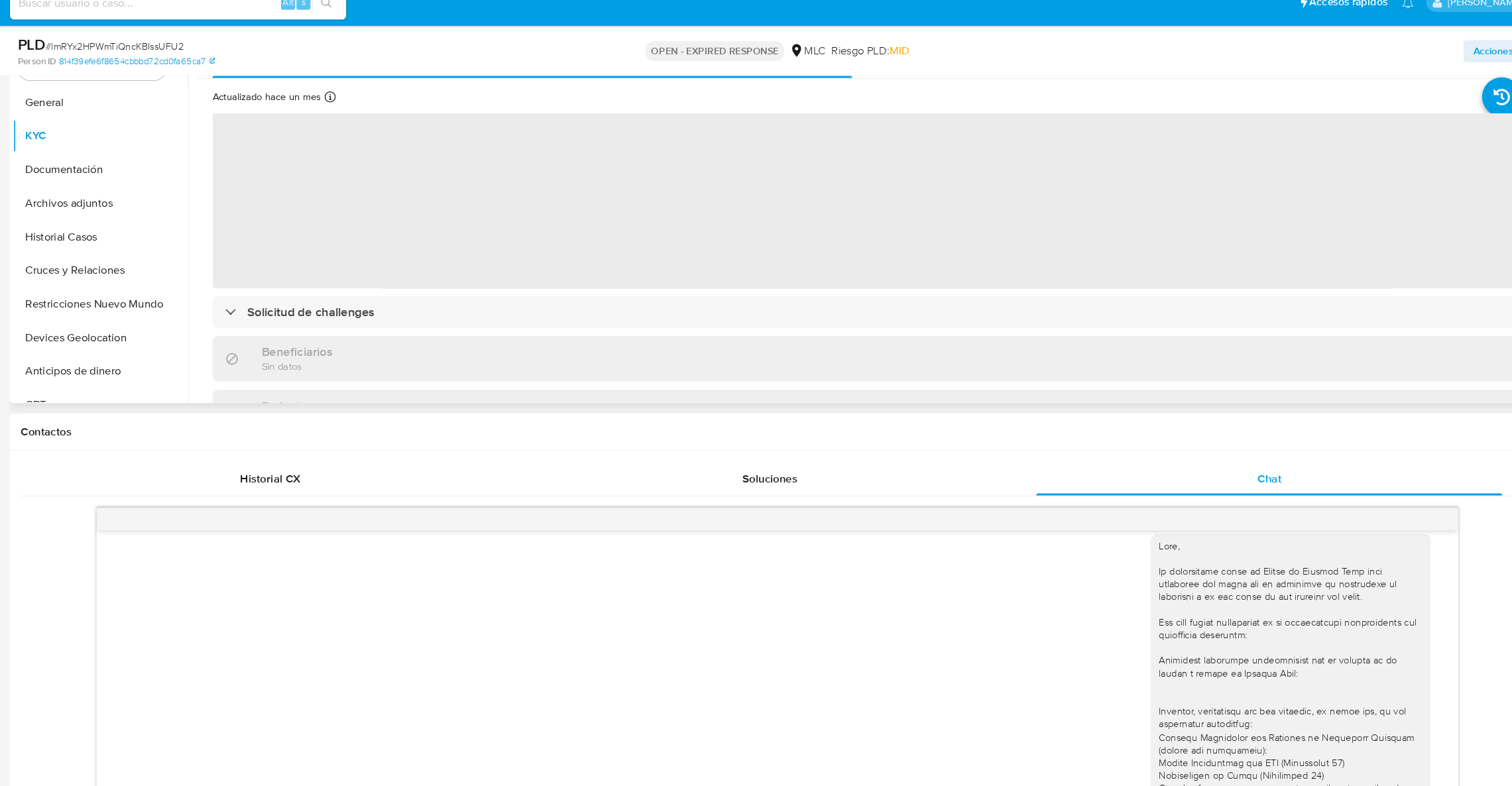
scroll to position [573, 0]
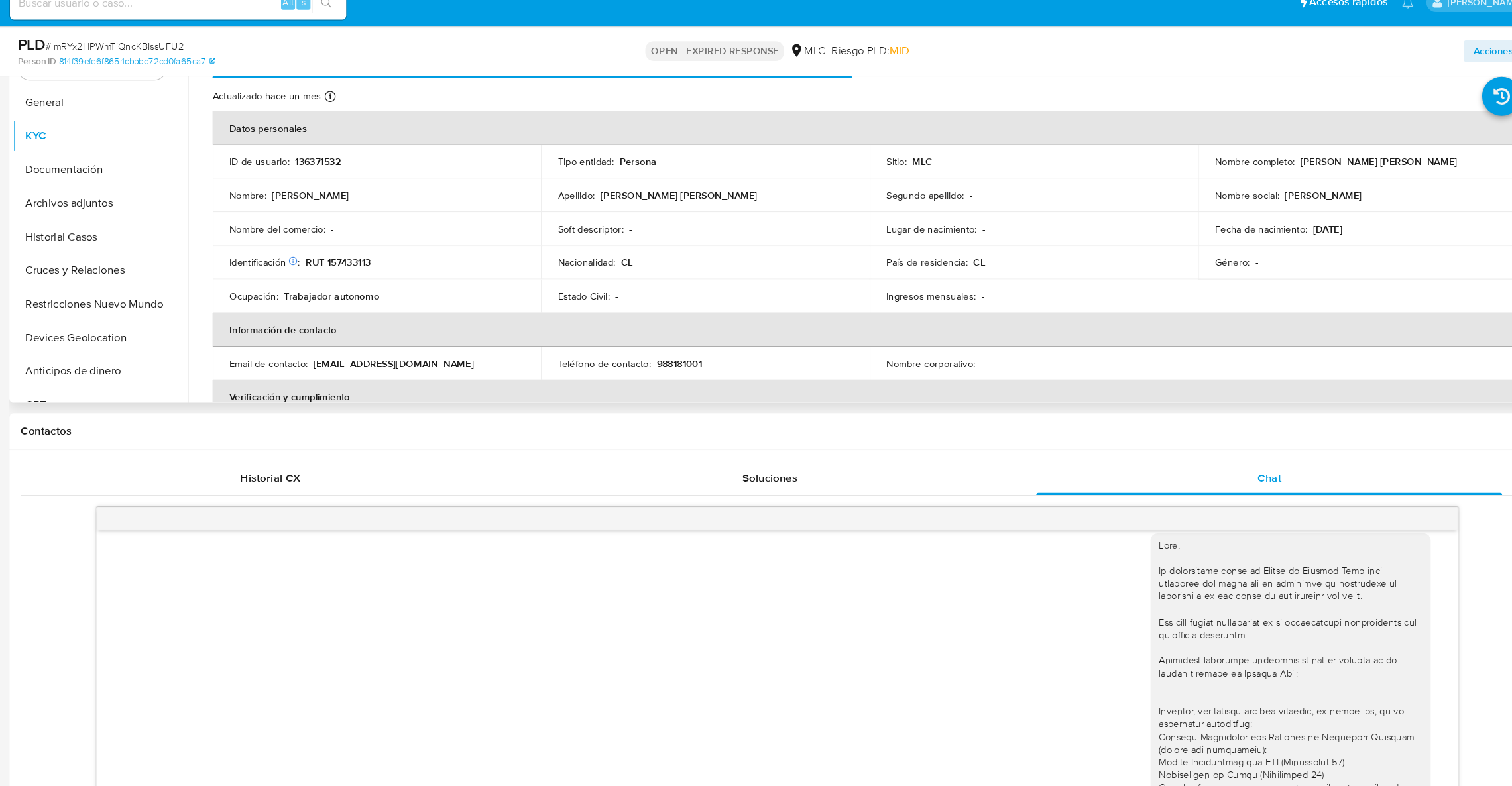
drag, startPoint x: 1317, startPoint y: 172, endPoint x: 1430, endPoint y: 177, distance: 113.1
click at [1430, 177] on div "Nombre completo : [PERSON_NAME]" at bounding box center [1328, 173] width 279 height 12
copy p "[PERSON_NAME]"
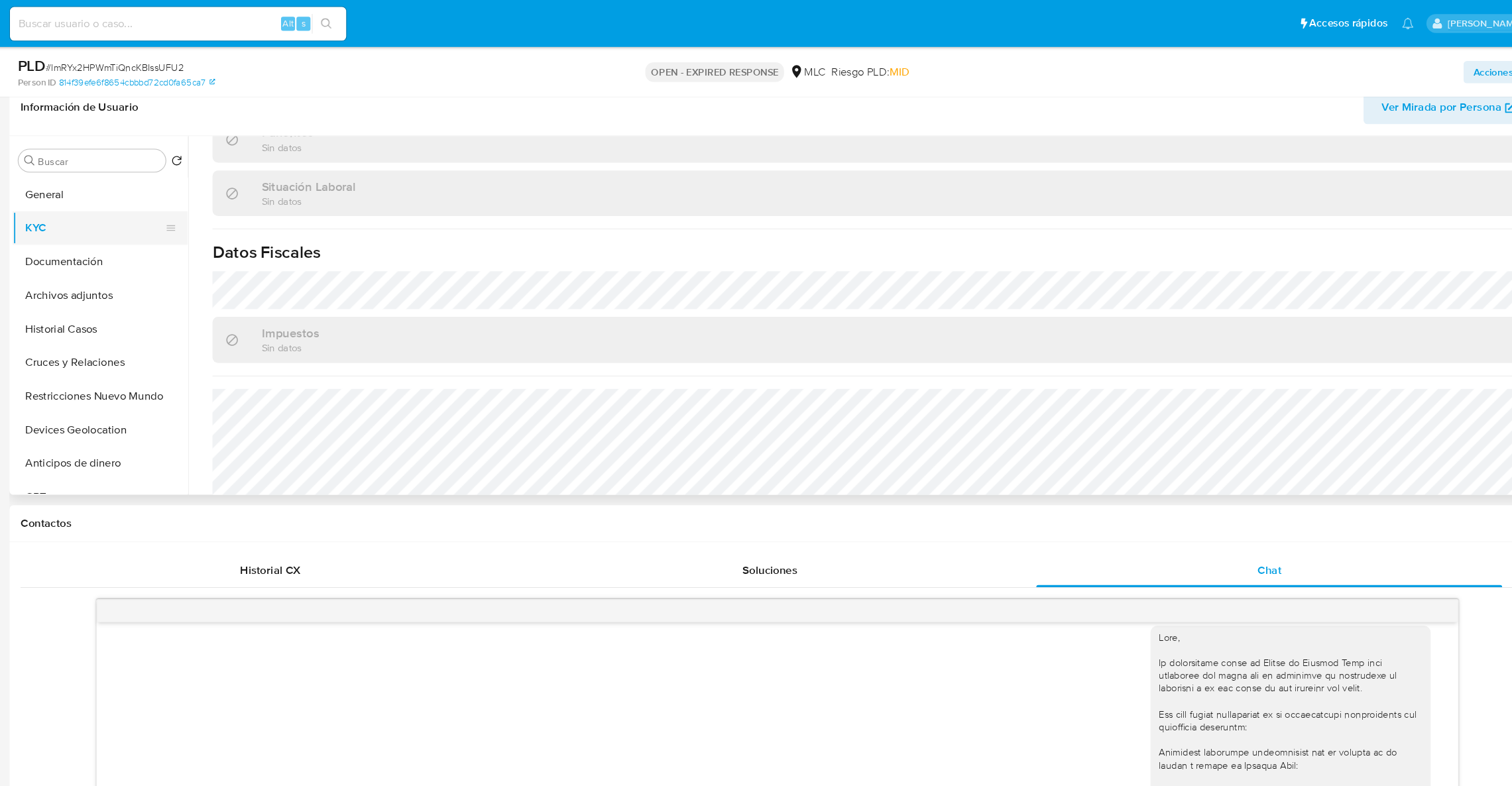
scroll to position [498, 0]
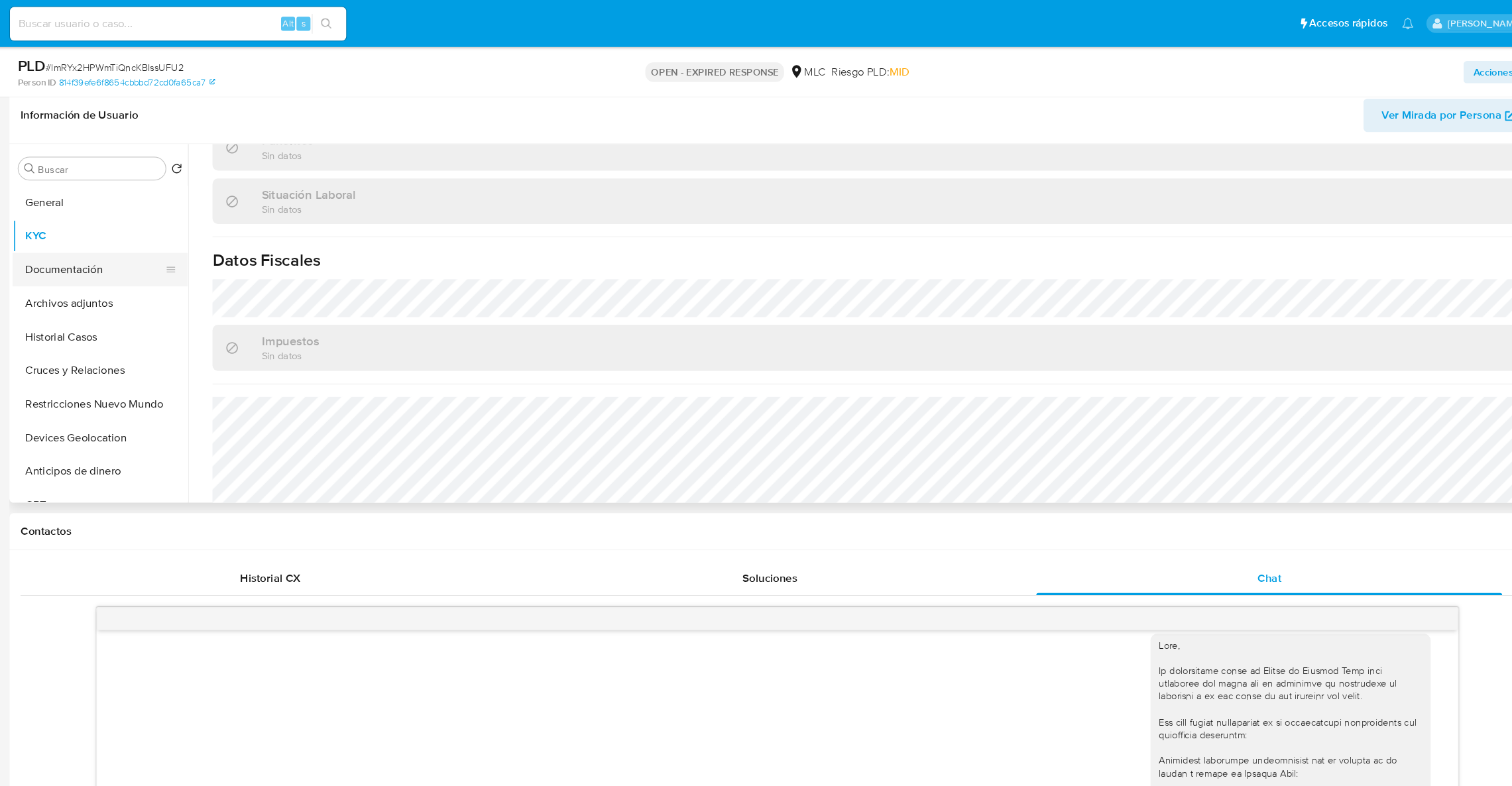
click at [125, 254] on button "Documentación" at bounding box center [128, 255] width 155 height 32
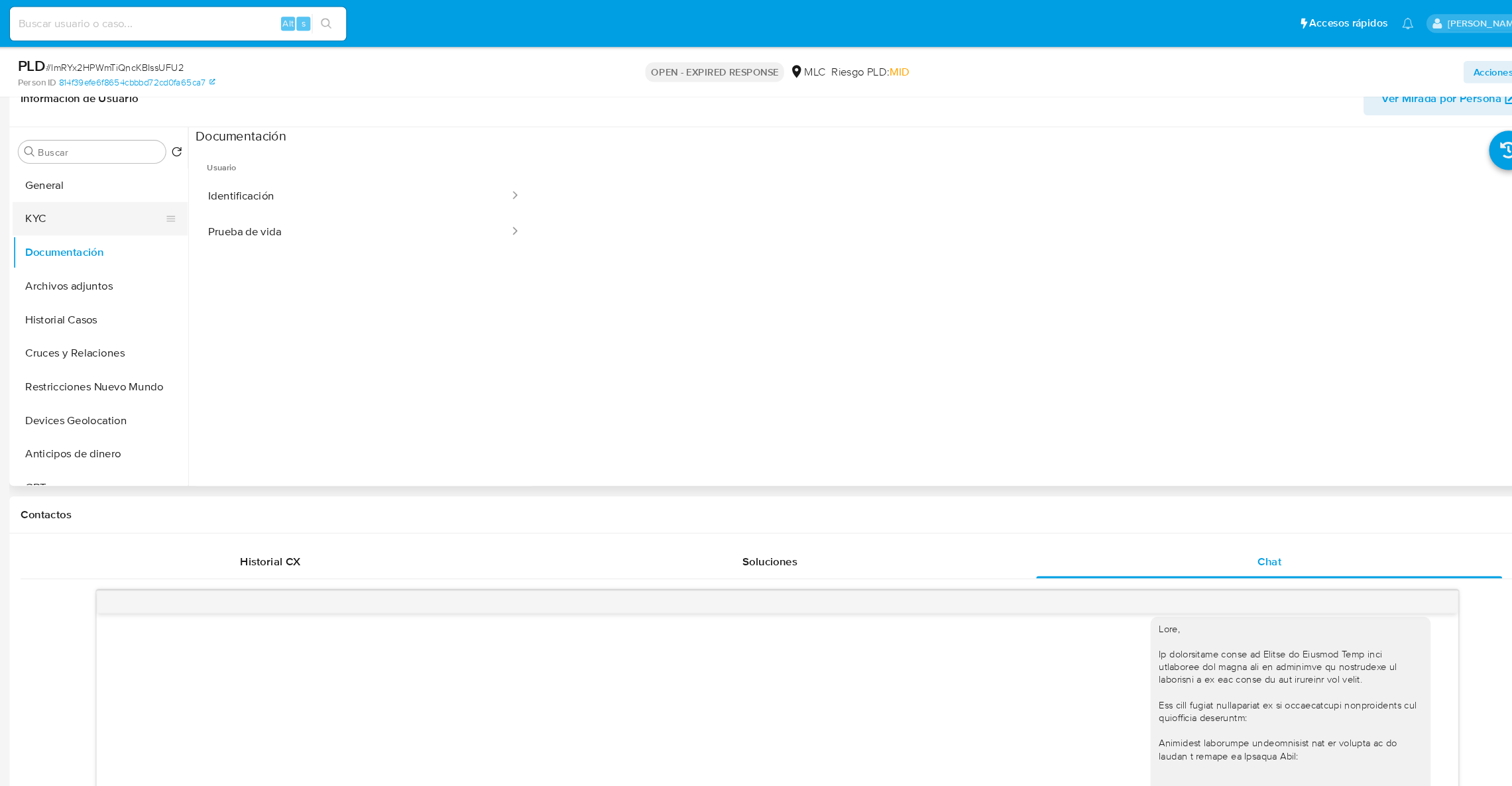
click at [133, 220] on button "KYC" at bounding box center [128, 207] width 155 height 32
click at [121, 196] on button "KYC" at bounding box center [128, 207] width 155 height 32
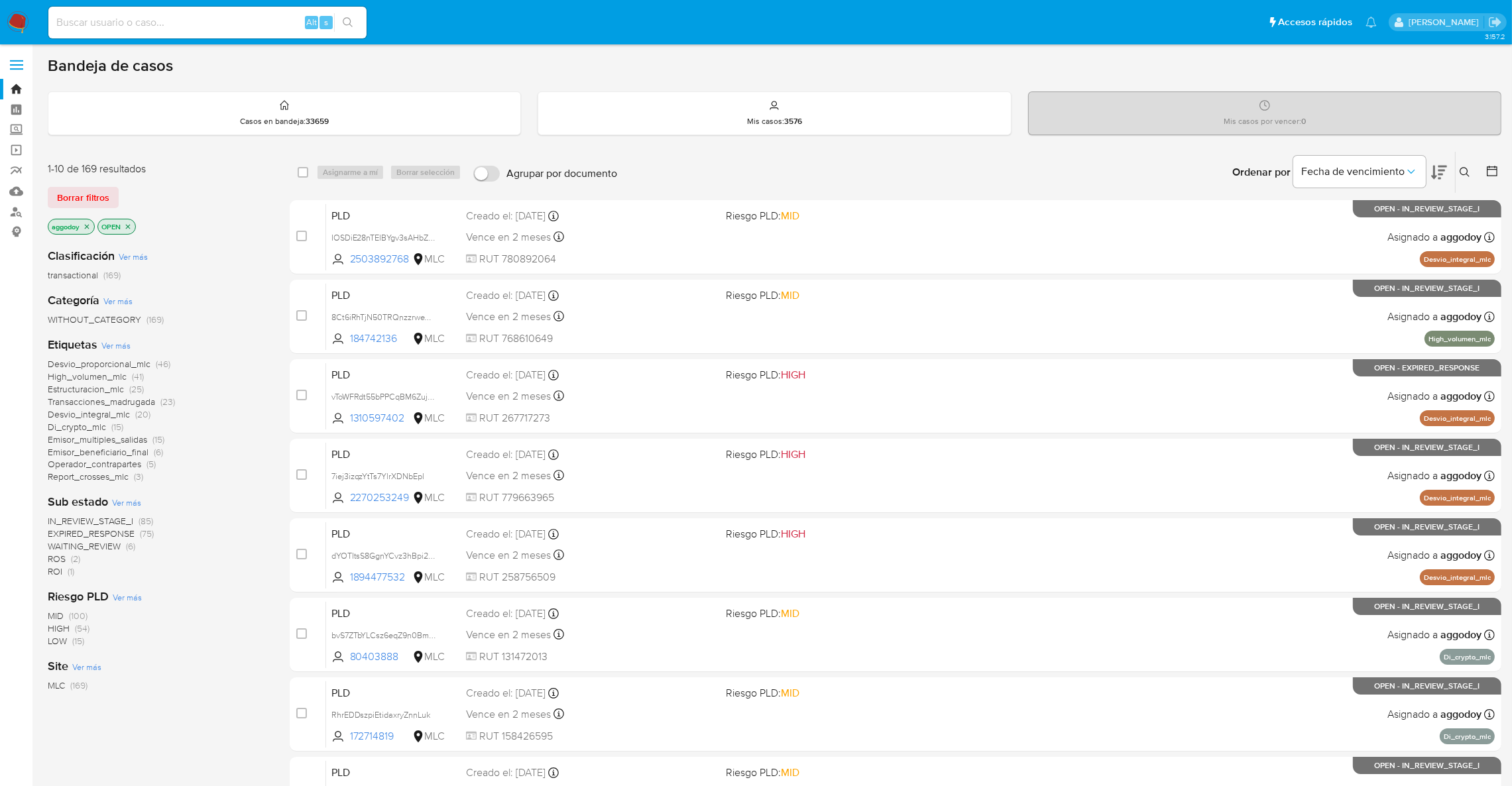
click at [63, 572] on span "ROI (1)" at bounding box center [60, 572] width 27 height 13
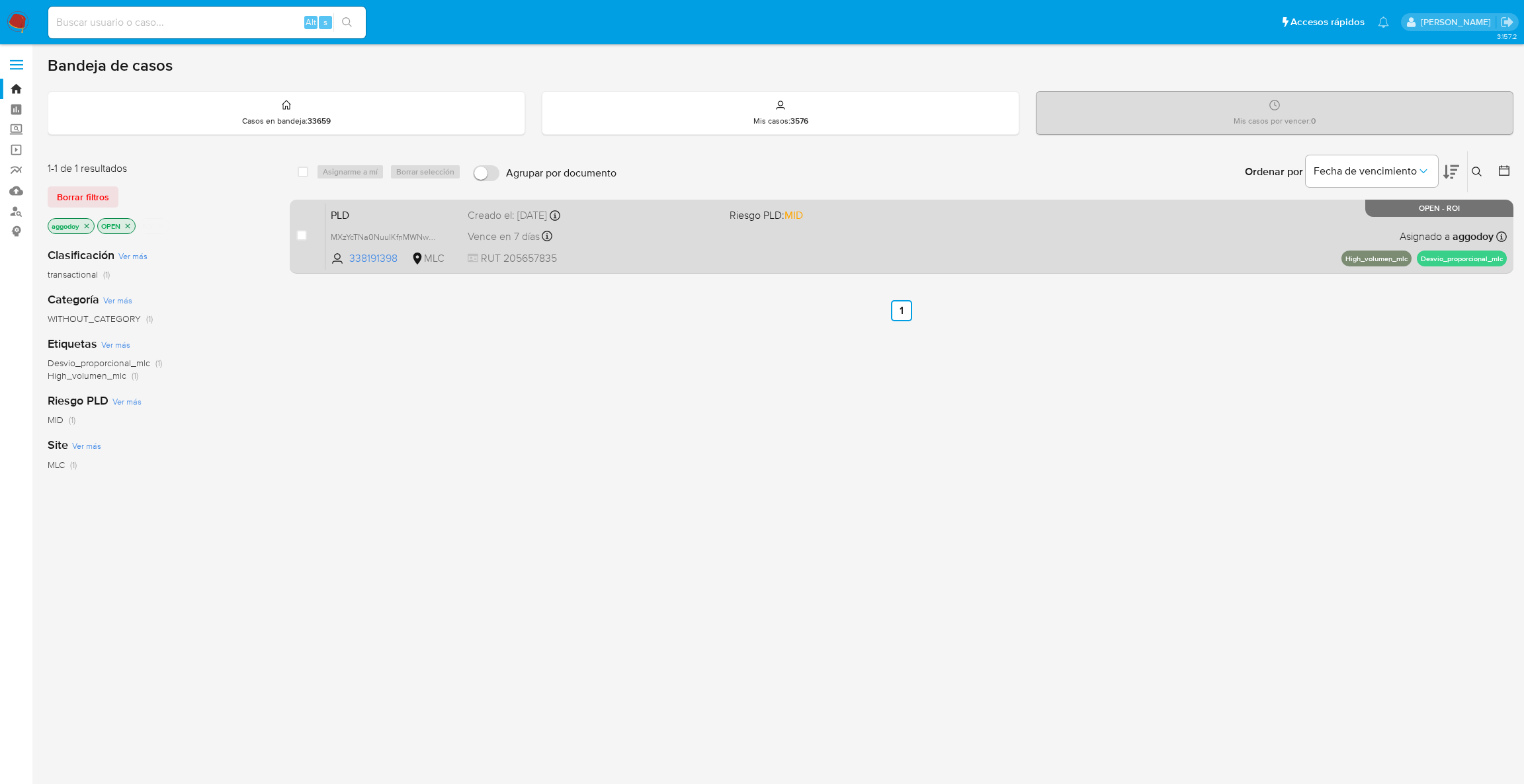
click at [848, 226] on div "PLD MXzYcTNa0NuuIKfnMWNw8ZCy 338191398 MLC Riesgo PLD: MID Creado el: [DATE] Cr…" at bounding box center [916, 236] width 1181 height 67
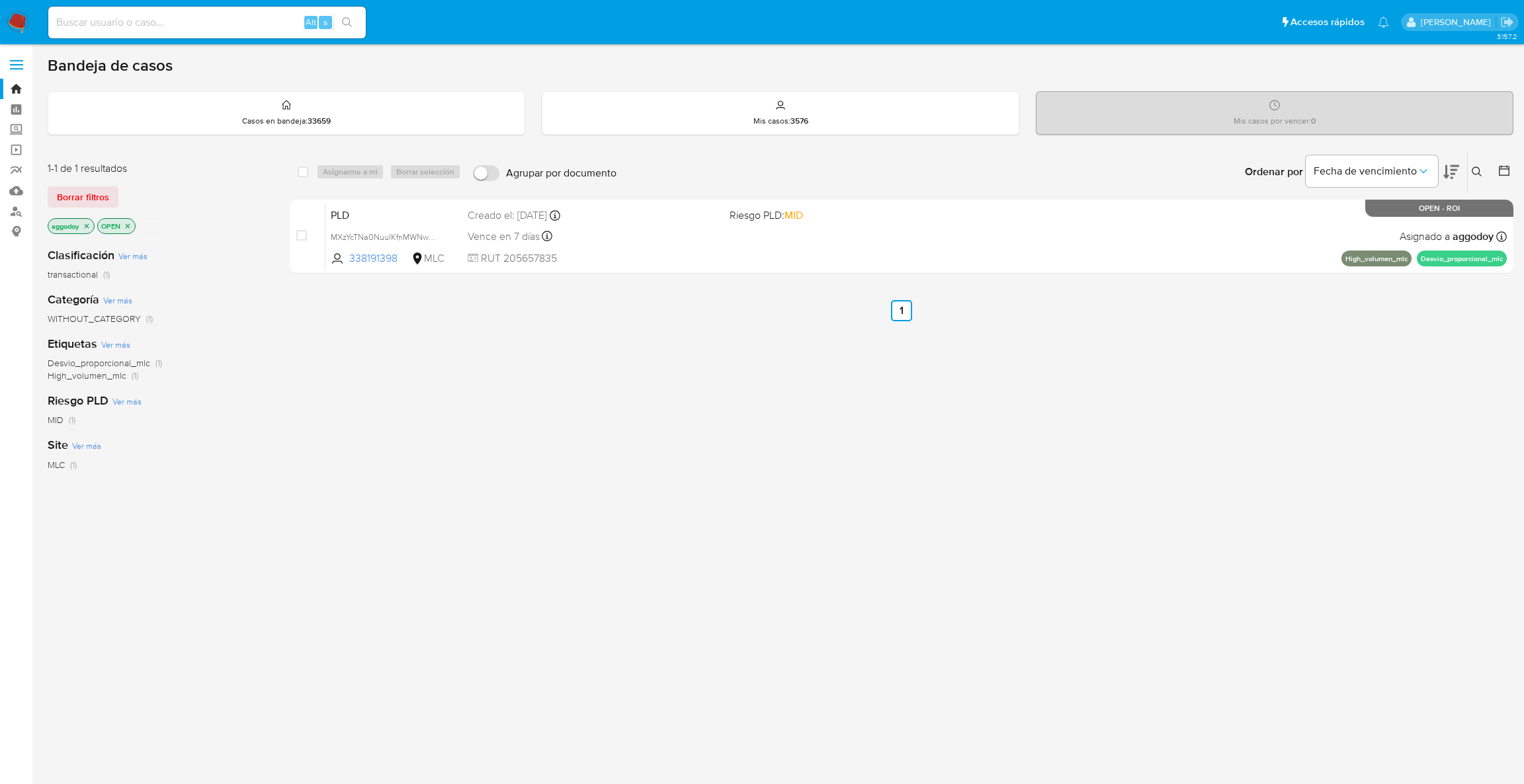
click at [161, 226] on icon "close-filter" at bounding box center [161, 226] width 8 height 8
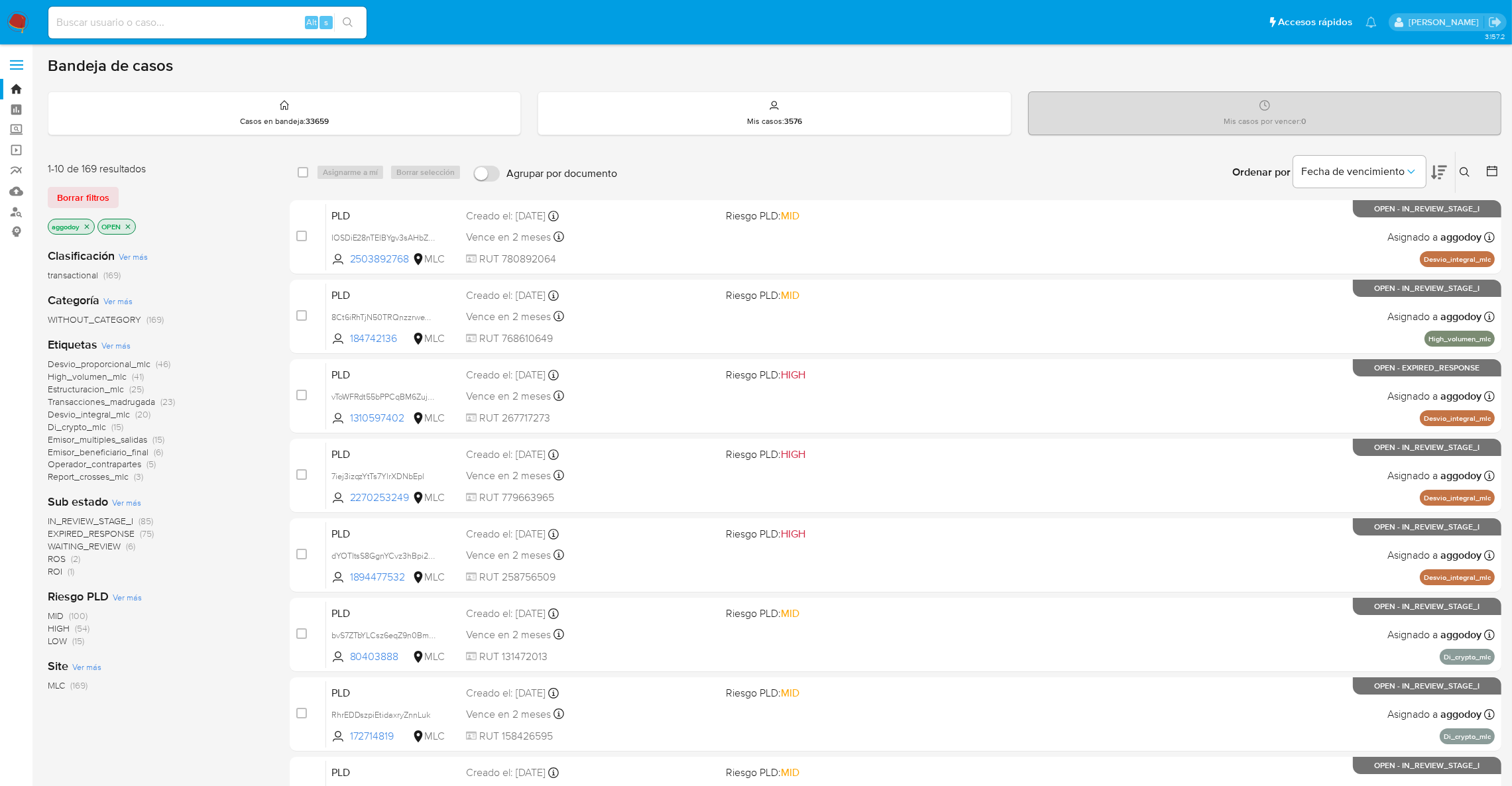
click at [1499, 170] on button at bounding box center [1493, 172] width 15 height 15
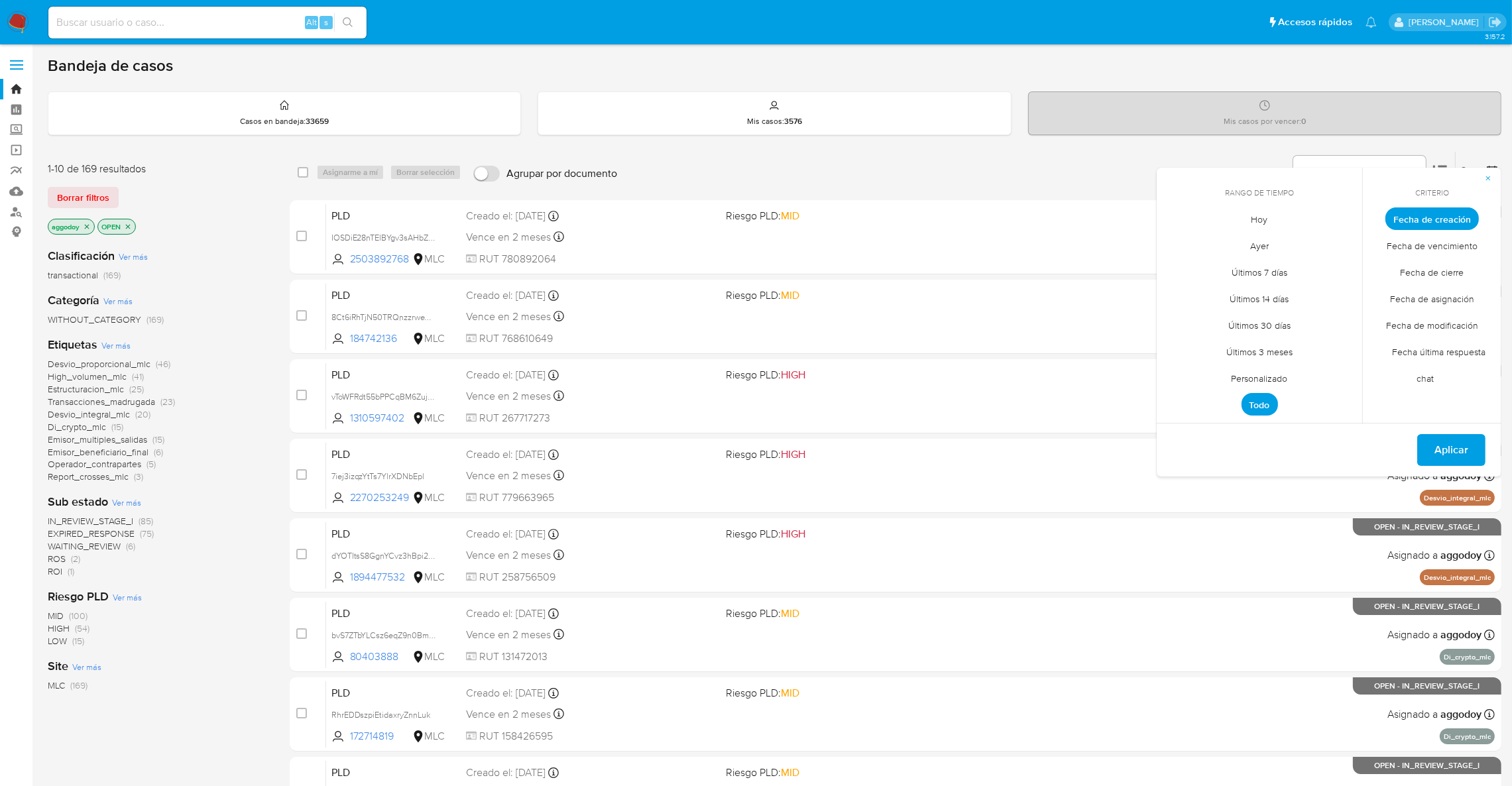
click at [1267, 385] on span "Personalizado" at bounding box center [1260, 379] width 84 height 28
click at [1175, 249] on icon "Mes anterior" at bounding box center [1177, 243] width 15 height 15
click at [1343, 295] on button "1" at bounding box center [1339, 292] width 22 height 22
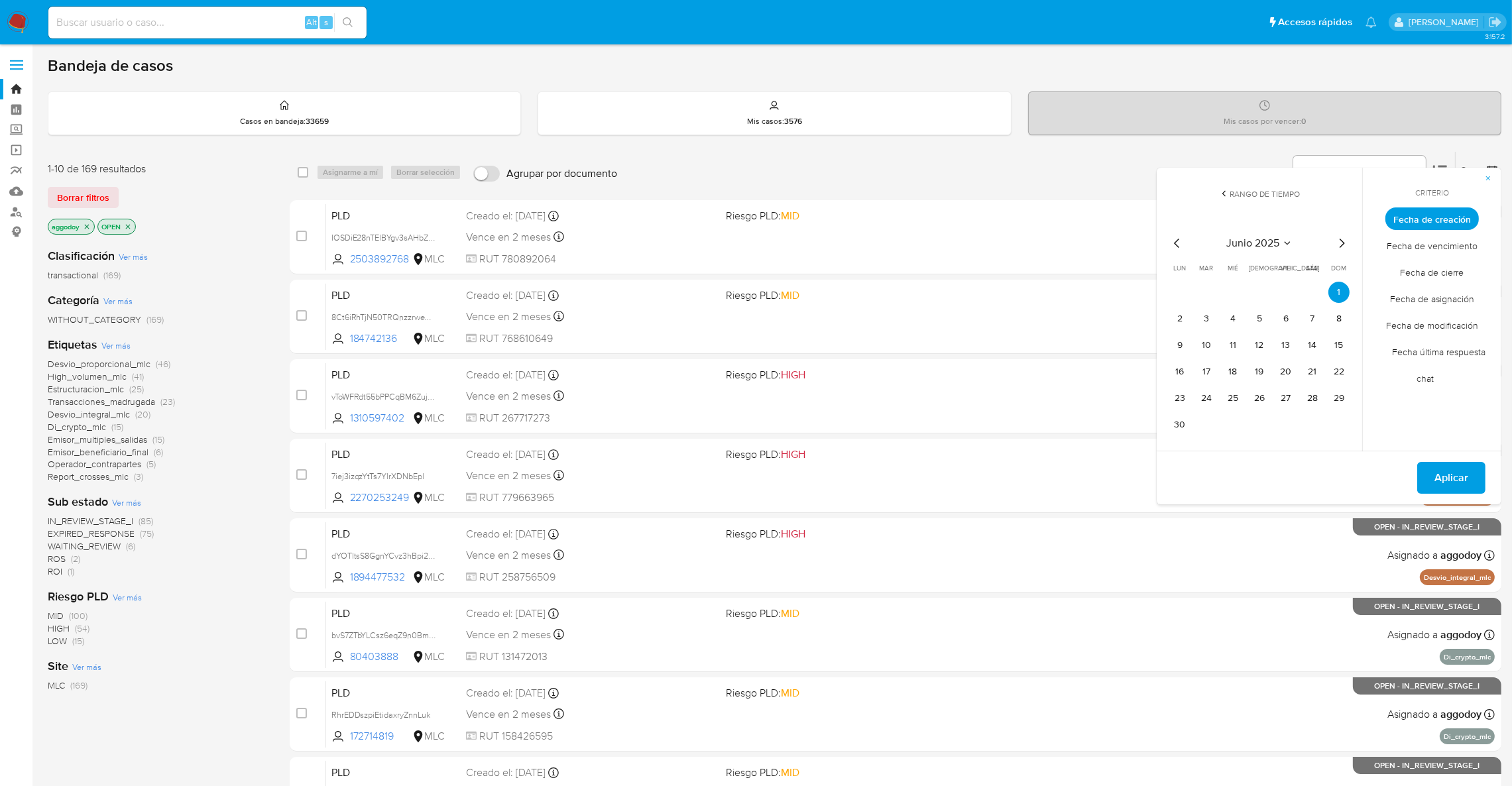
click at [1325, 350] on tr "9 10 11 12 13 14 15" at bounding box center [1259, 345] width 180 height 22
click at [1321, 349] on button "14" at bounding box center [1312, 345] width 22 height 22
click at [1428, 477] on button "Aplicar" at bounding box center [1451, 478] width 68 height 32
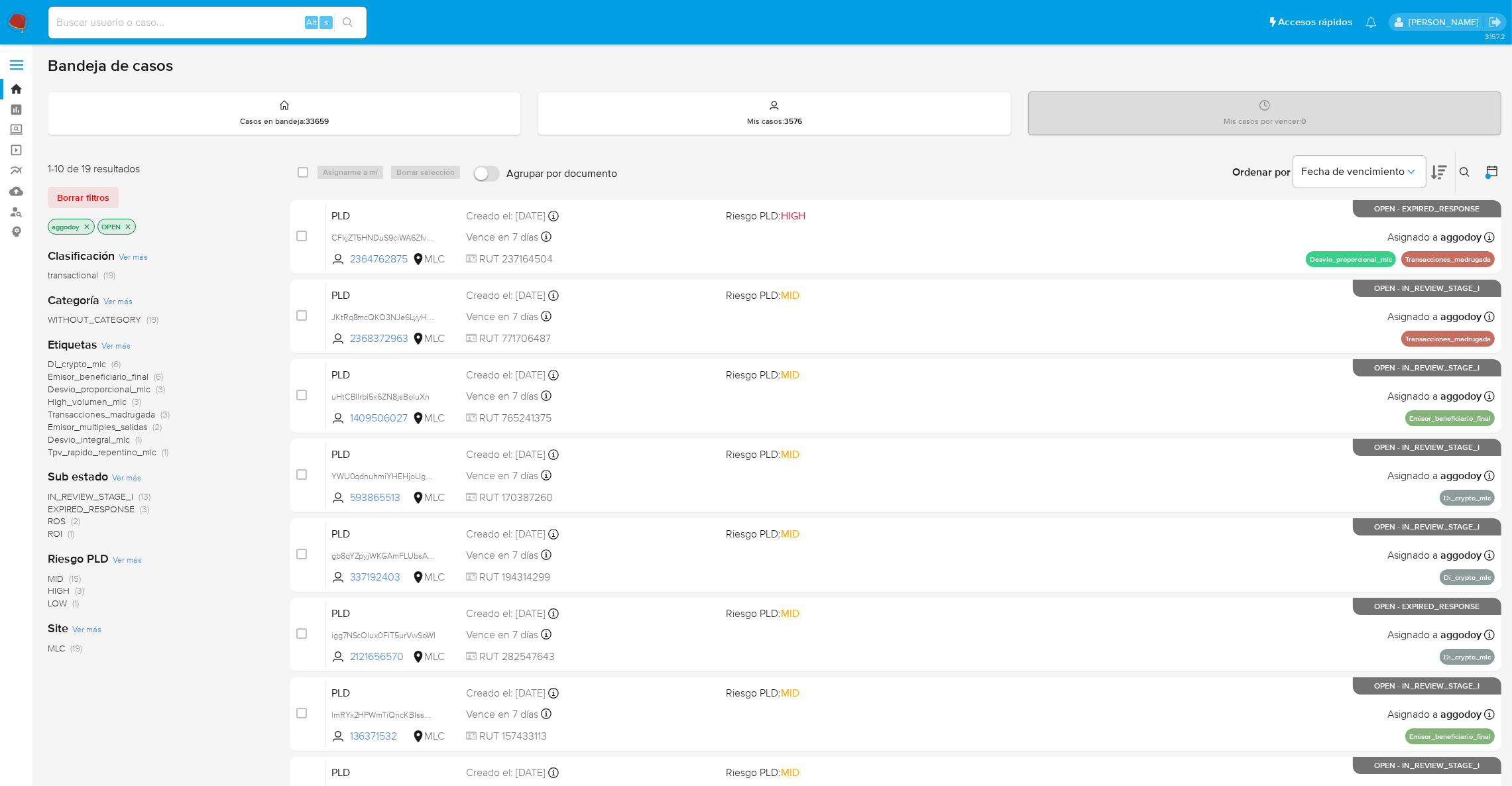
click at [93, 225] on p "aggodoy" at bounding box center [71, 226] width 46 height 15
click at [90, 225] on icon "close-filter" at bounding box center [86, 226] width 8 height 8
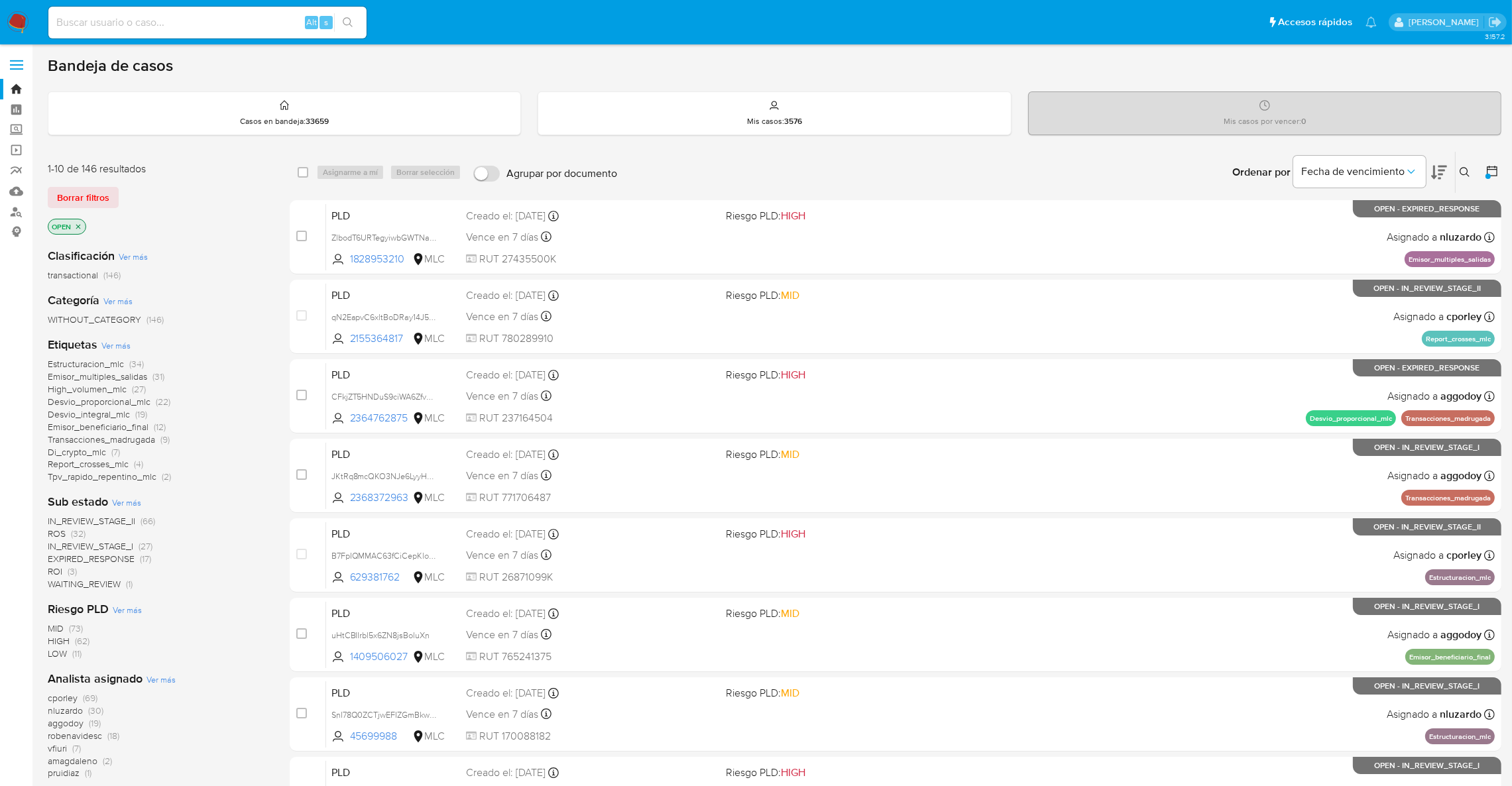
click at [66, 569] on span "ROI (3)" at bounding box center [62, 572] width 29 height 13
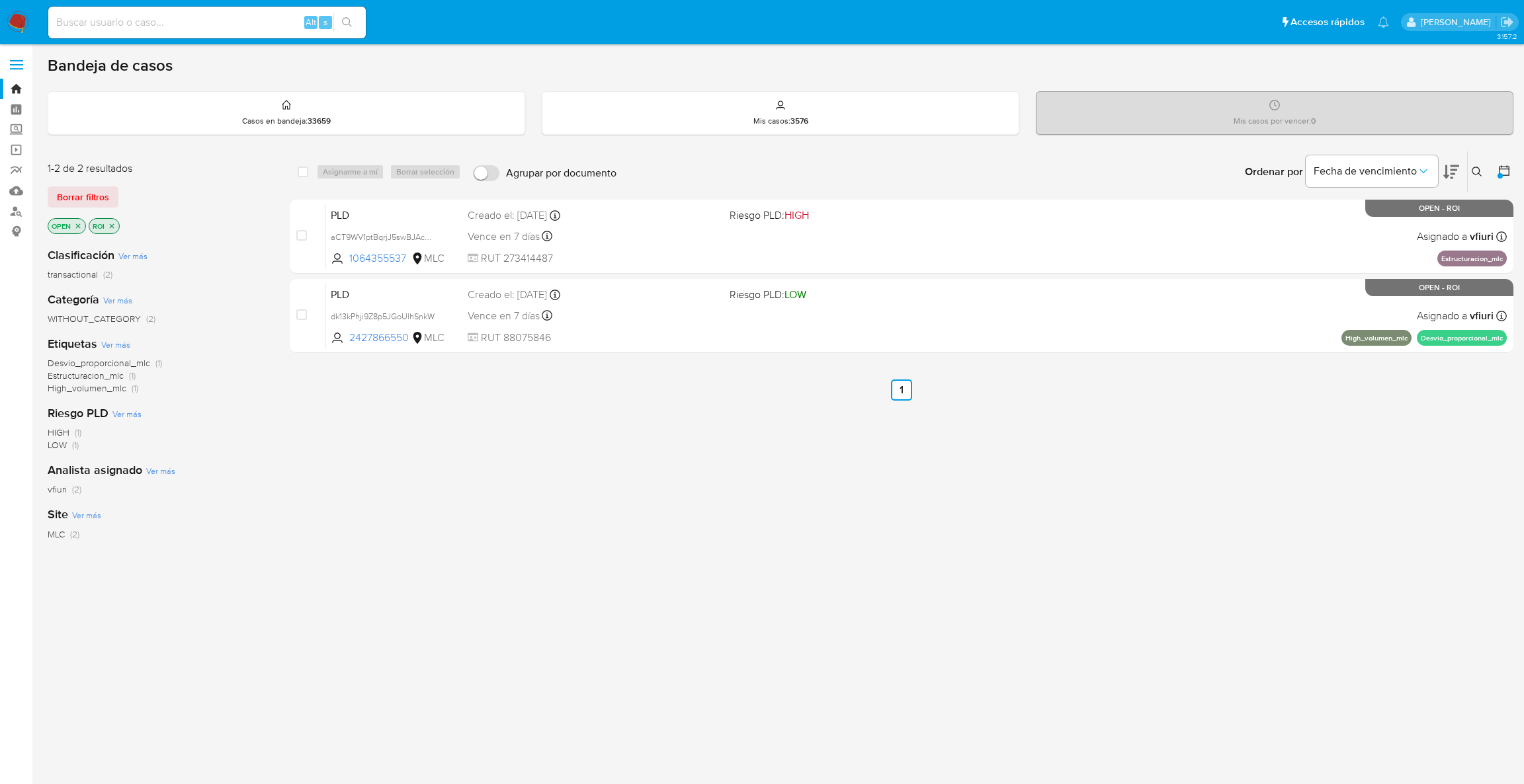
click at [112, 224] on icon "close-filter" at bounding box center [111, 226] width 8 height 8
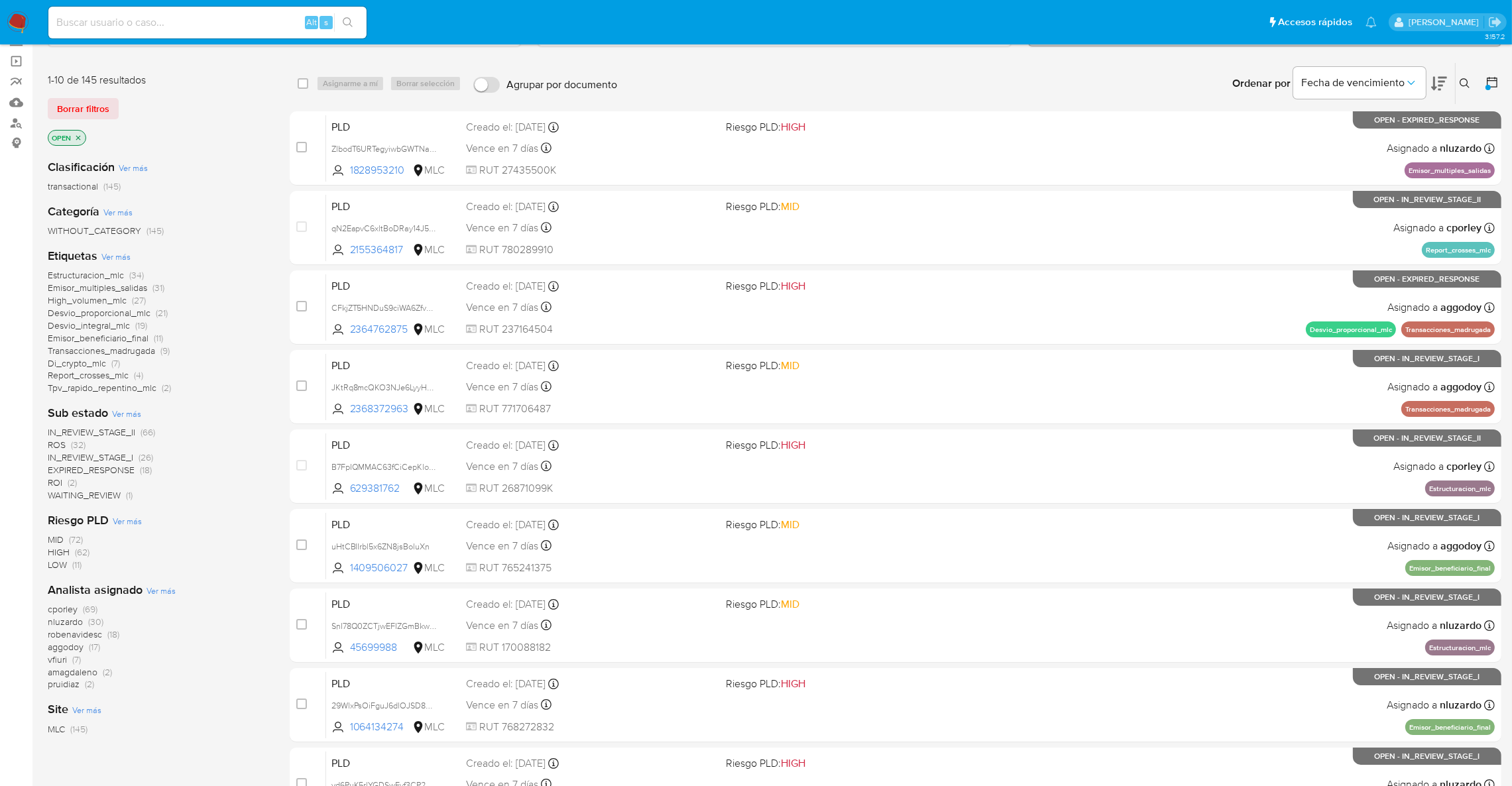
scroll to position [99, 0]
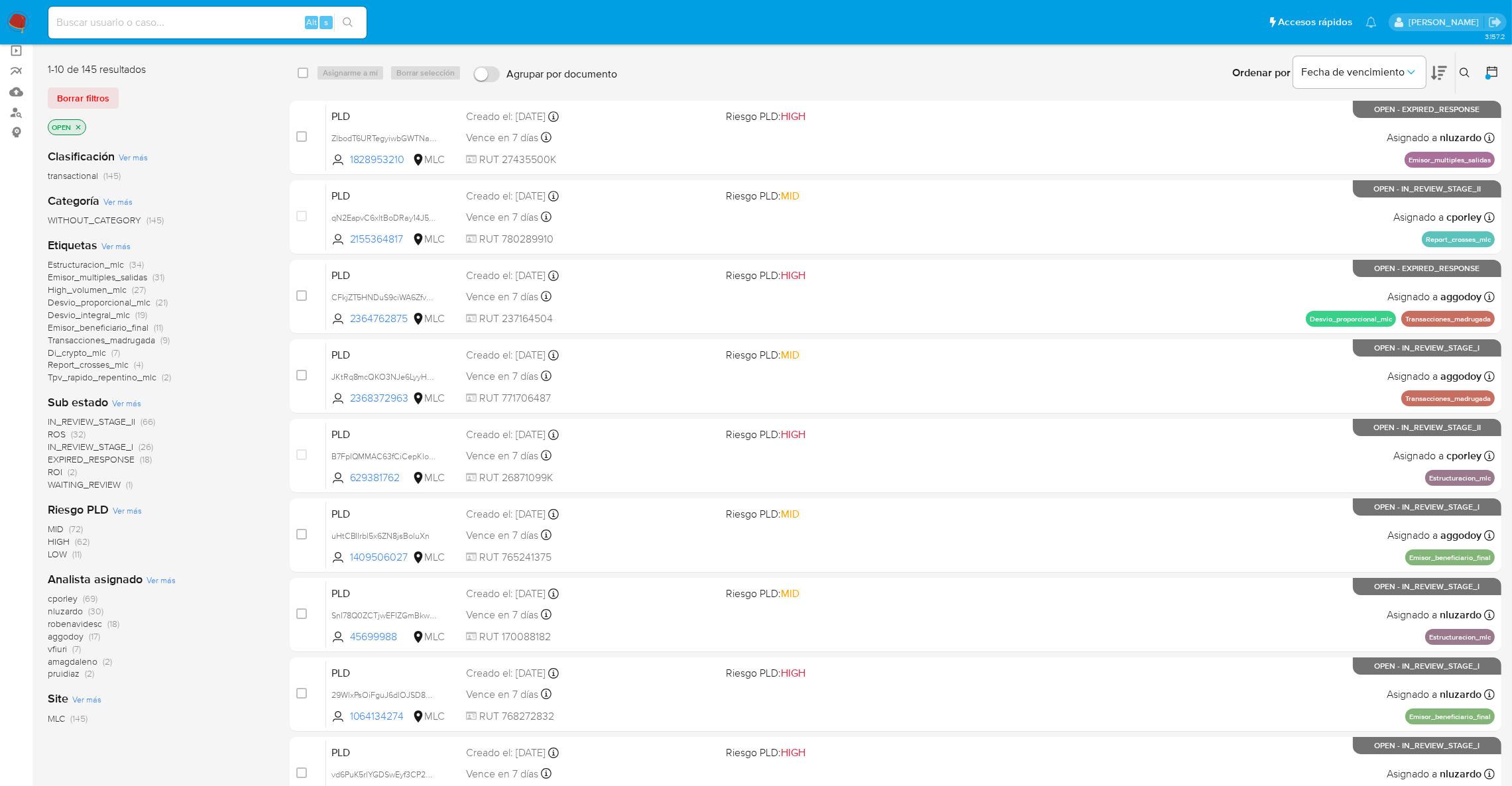
click at [122, 324] on span "Emisor_beneficiario_final" at bounding box center [97, 327] width 101 height 13
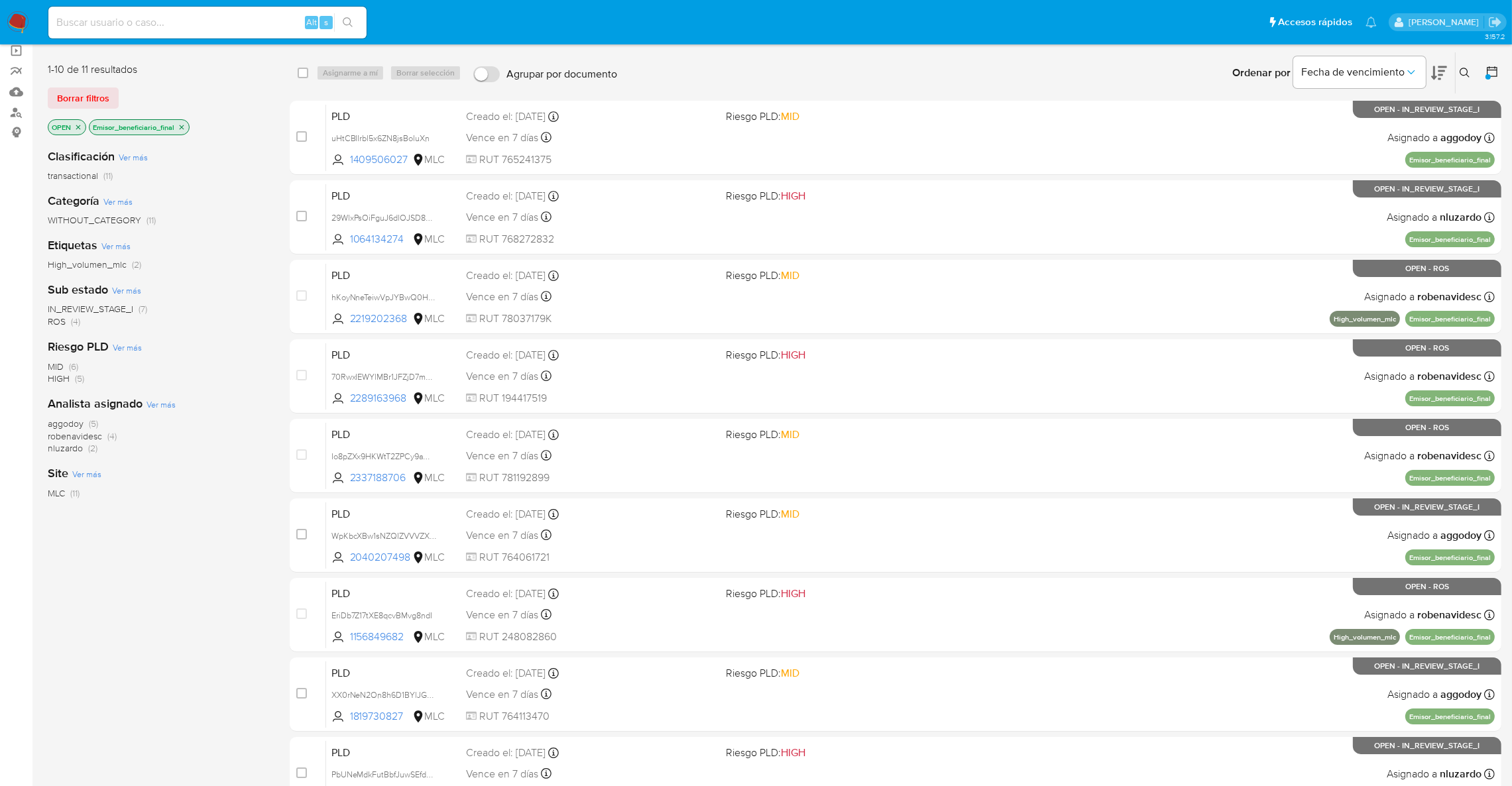
click at [66, 424] on span "aggodoy" at bounding box center [65, 423] width 36 height 13
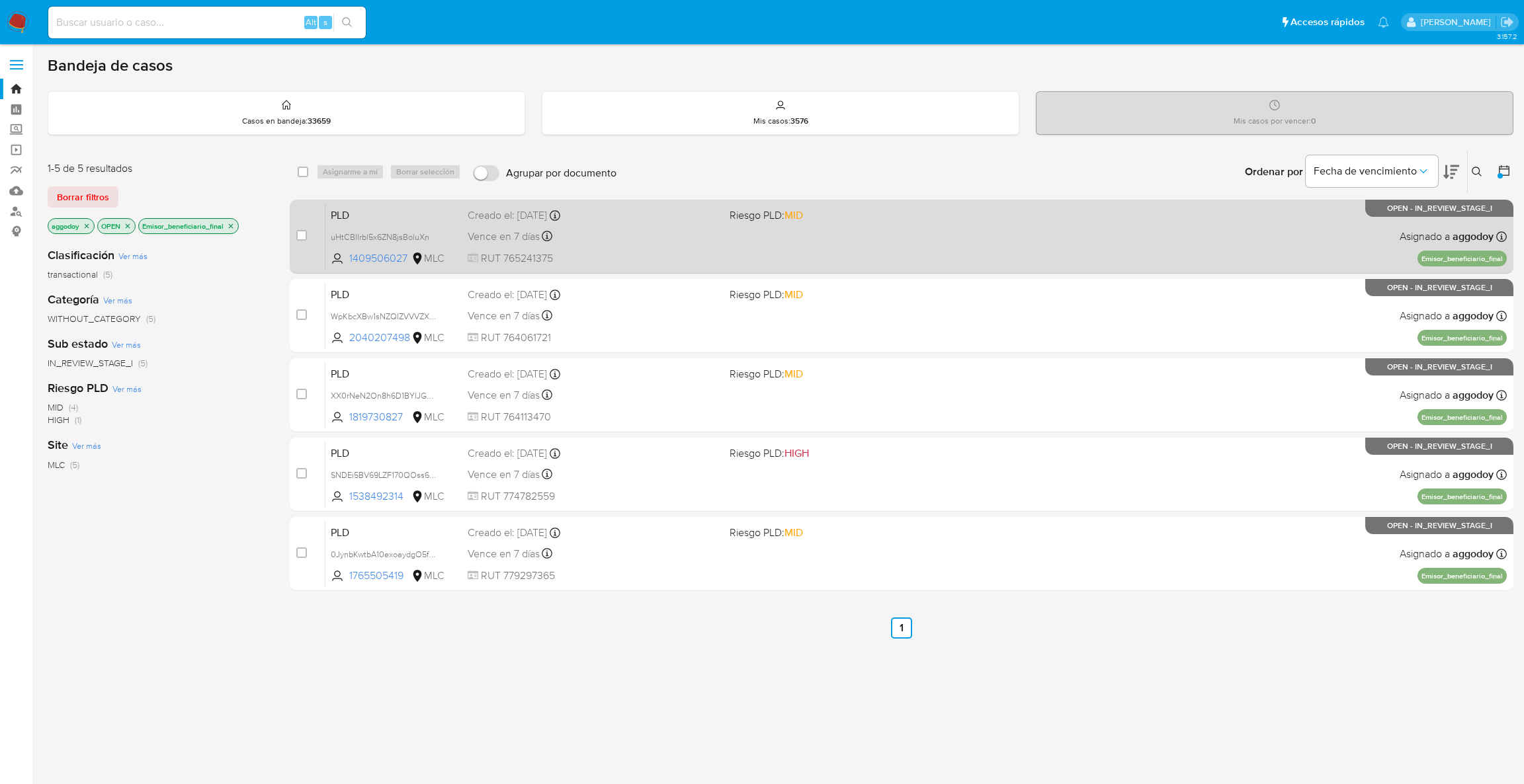
click at [955, 243] on div "PLD uHtCBIIrbl5x6ZN8jsBoluXn 1409506027 MLC Riesgo PLD: MID Creado el: 12/06/20…" at bounding box center [916, 236] width 1181 height 67
click at [582, 271] on div "case-item-checkbox No es posible asignar el caso PLD uHtCBIIrbl5x6ZN8jsBoluXn 1…" at bounding box center [901, 236] width 1223 height 74
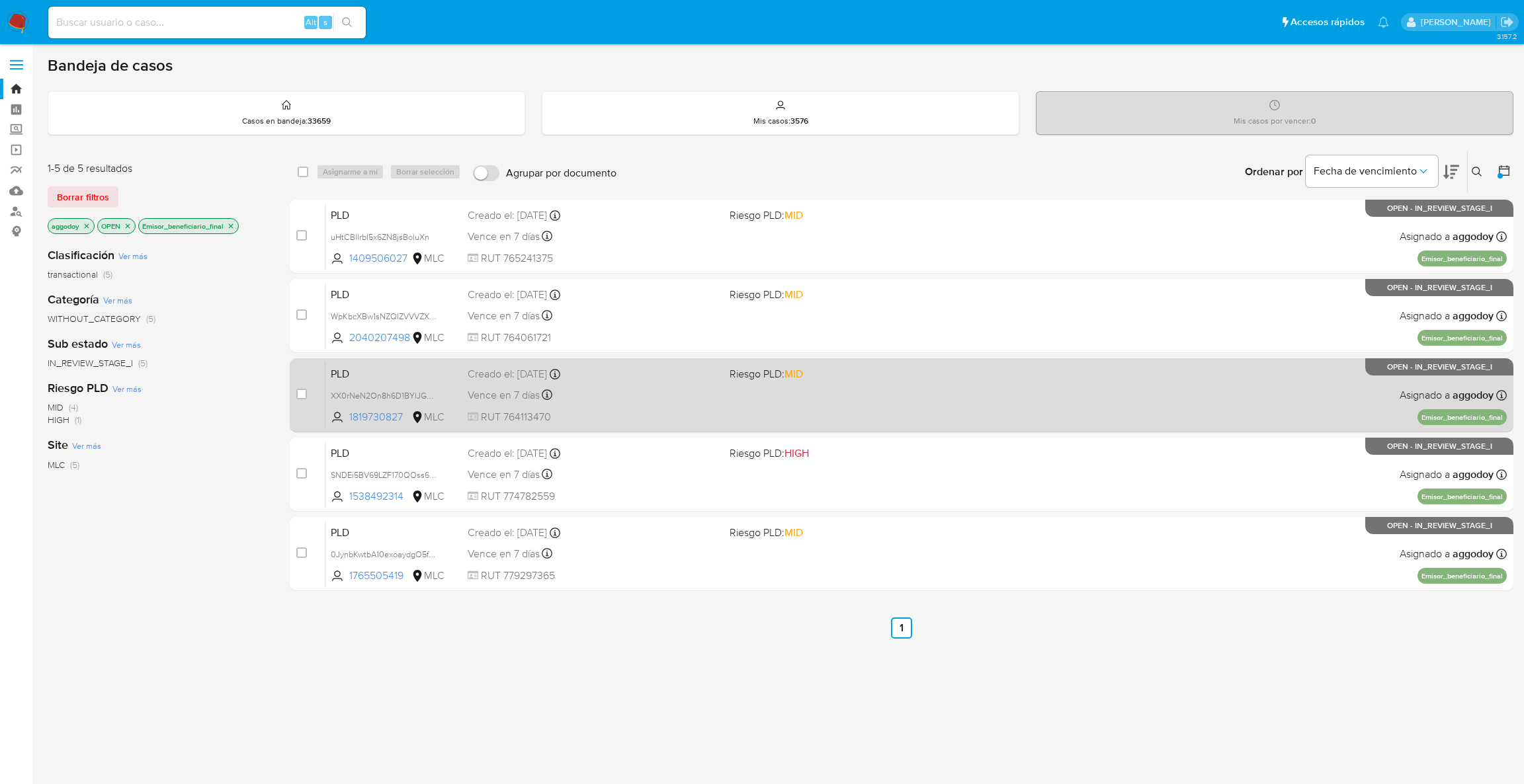
click at [581, 359] on div "case-item-checkbox No es posible asignar el caso PLD XX0rNeN2On8h6D1BYlJG82LR 1…" at bounding box center [901, 395] width 1223 height 74
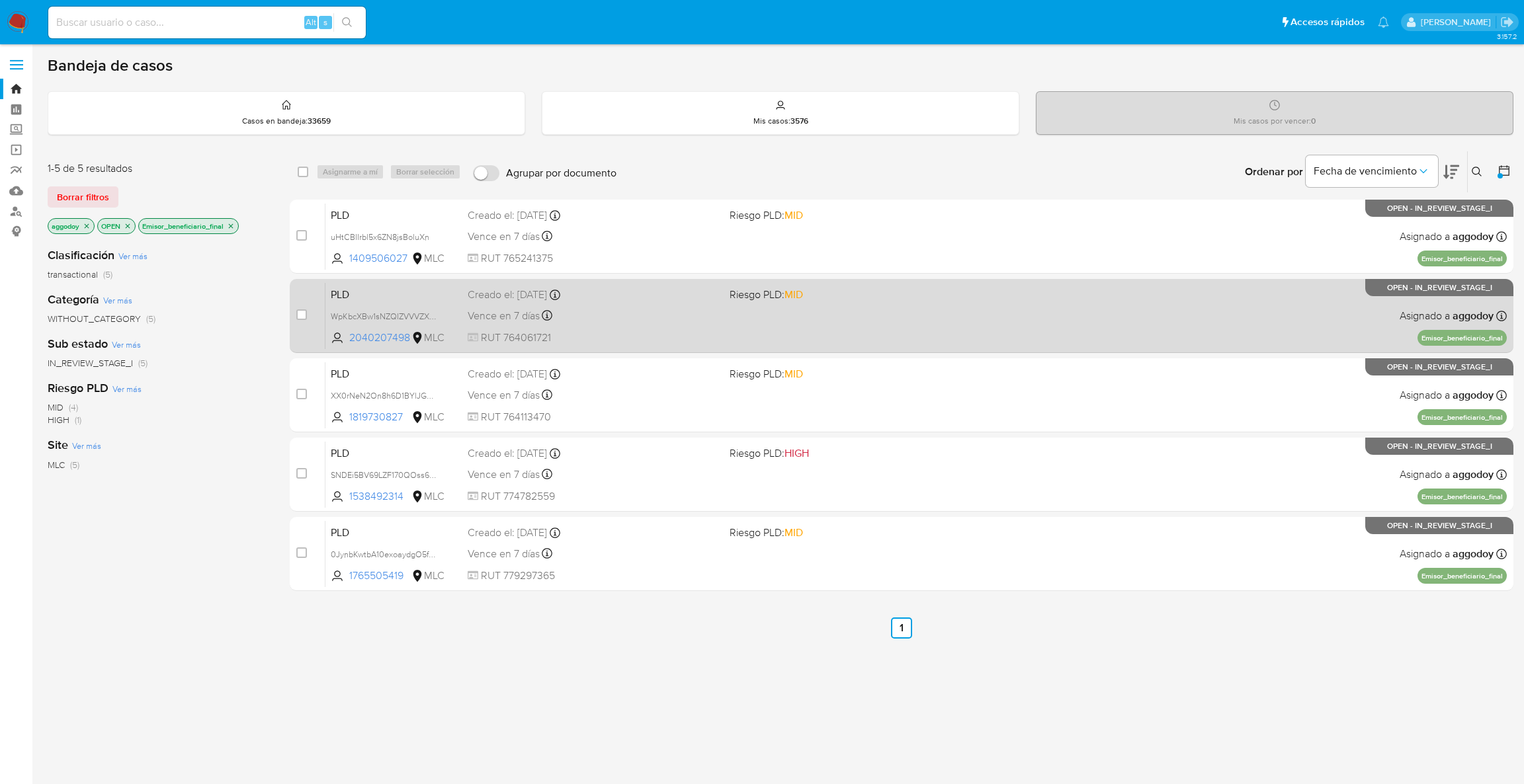
click at [576, 331] on span "RUT 764061721" at bounding box center [593, 337] width 252 height 15
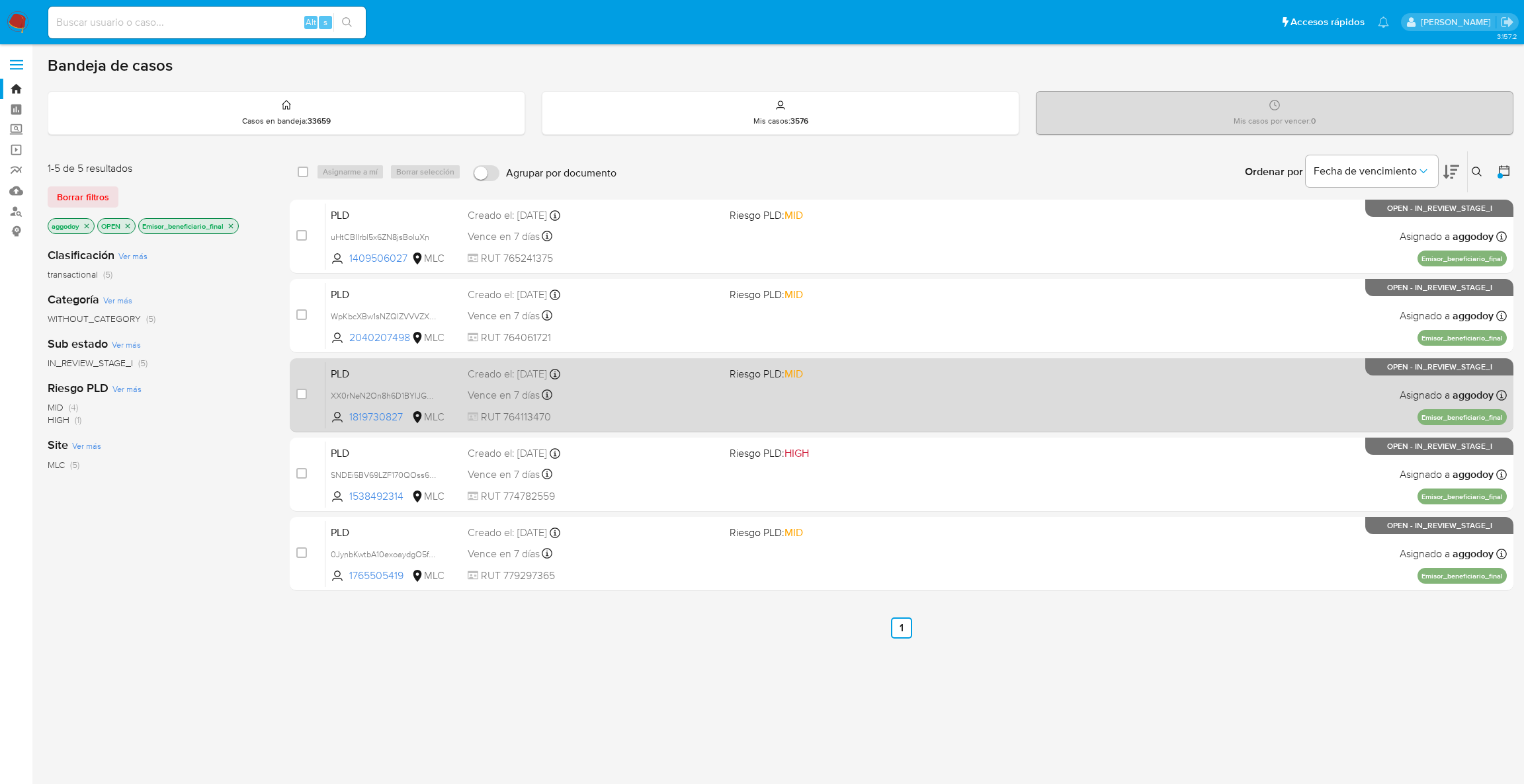
click at [582, 386] on div "Vence en 7 días Vence el 10/09/2025 06:04:18" at bounding box center [593, 395] width 252 height 18
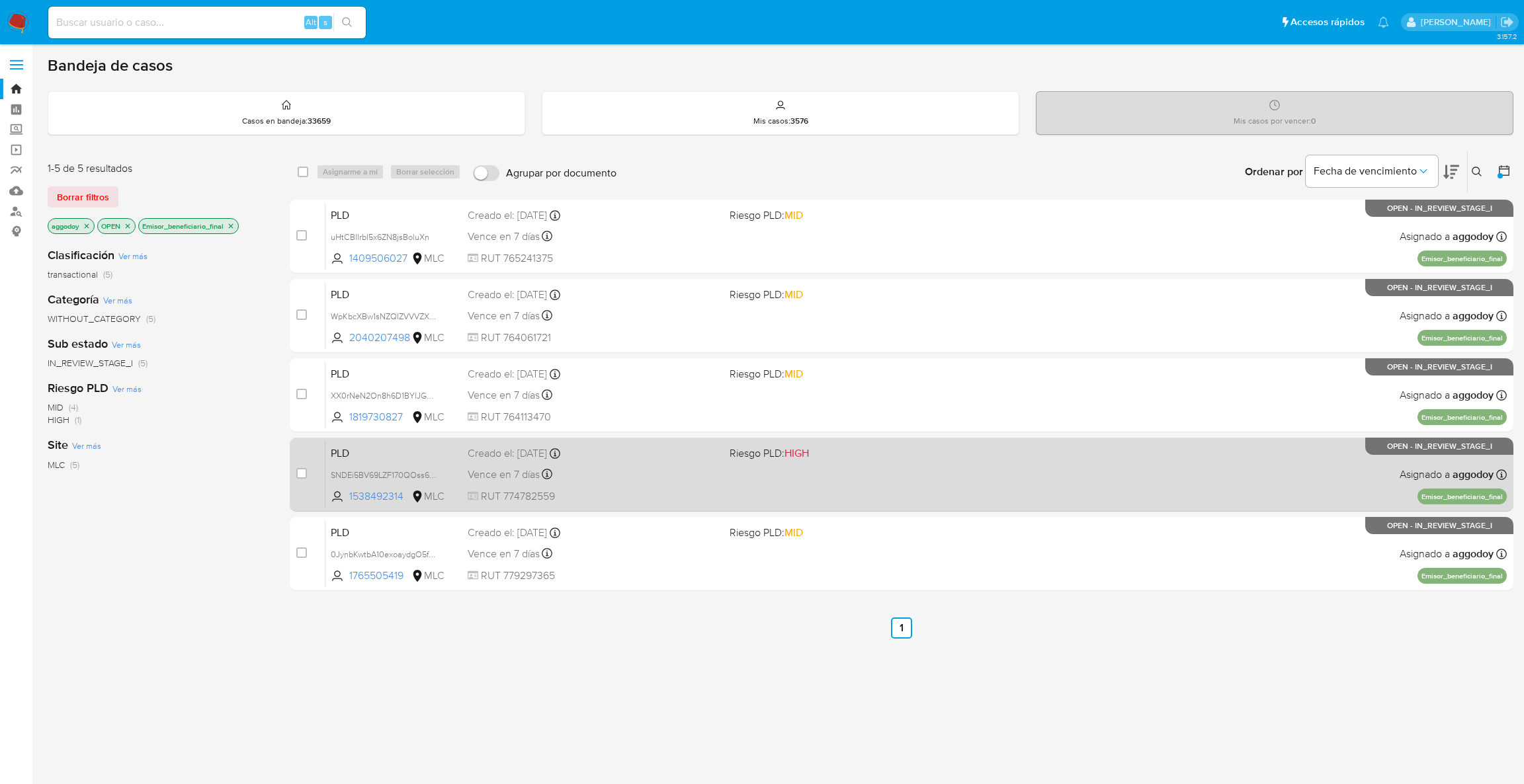
click at [629, 467] on div "Vence en 7 días Vence el 10/09/2025 06:03:52" at bounding box center [593, 474] width 252 height 18
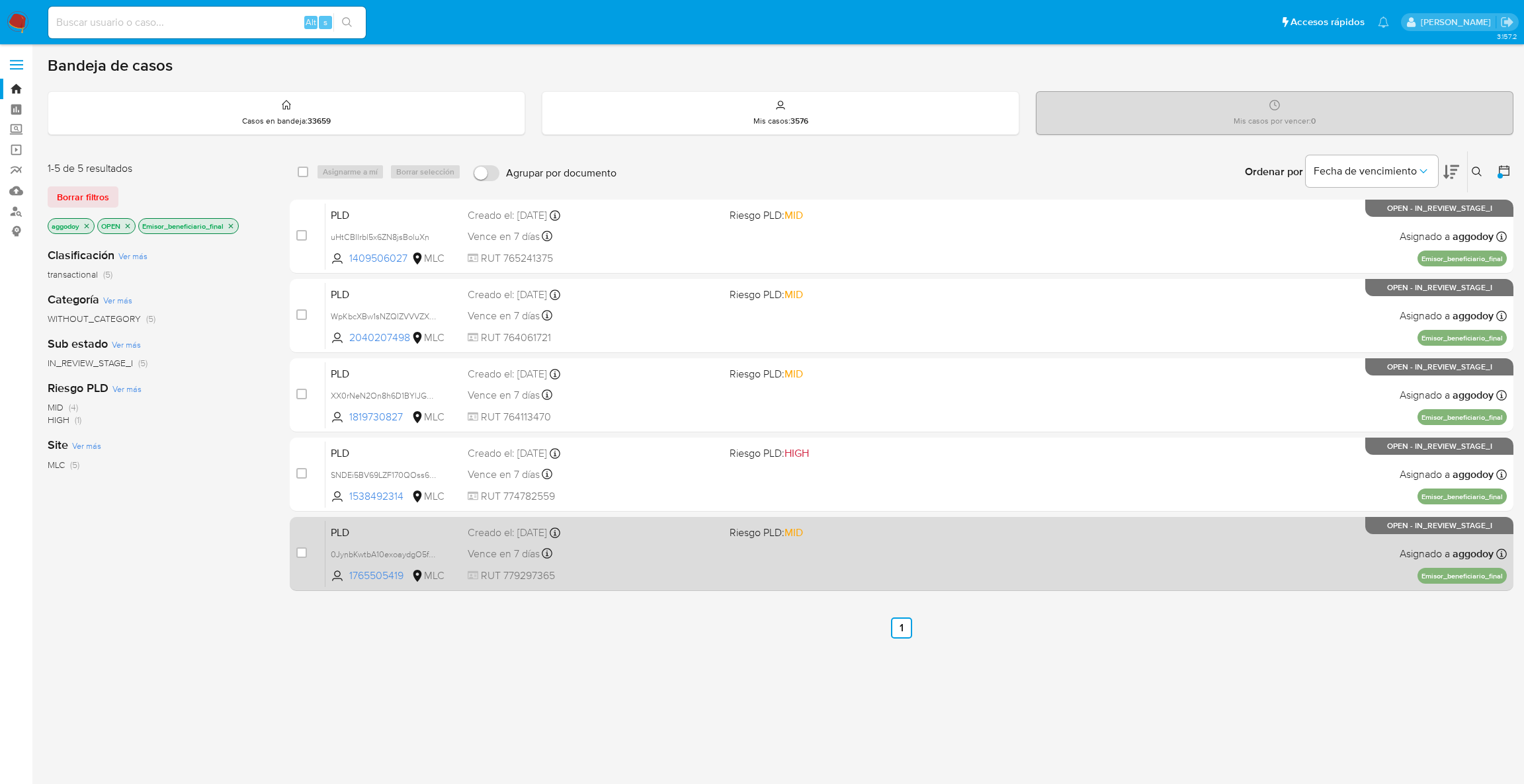
click at [660, 539] on div "PLD 0JynbKwtbA10exoaydgO5fKd 1765505419 MLC Riesgo PLD: MID Creado el: 12/06/20…" at bounding box center [916, 554] width 1181 height 67
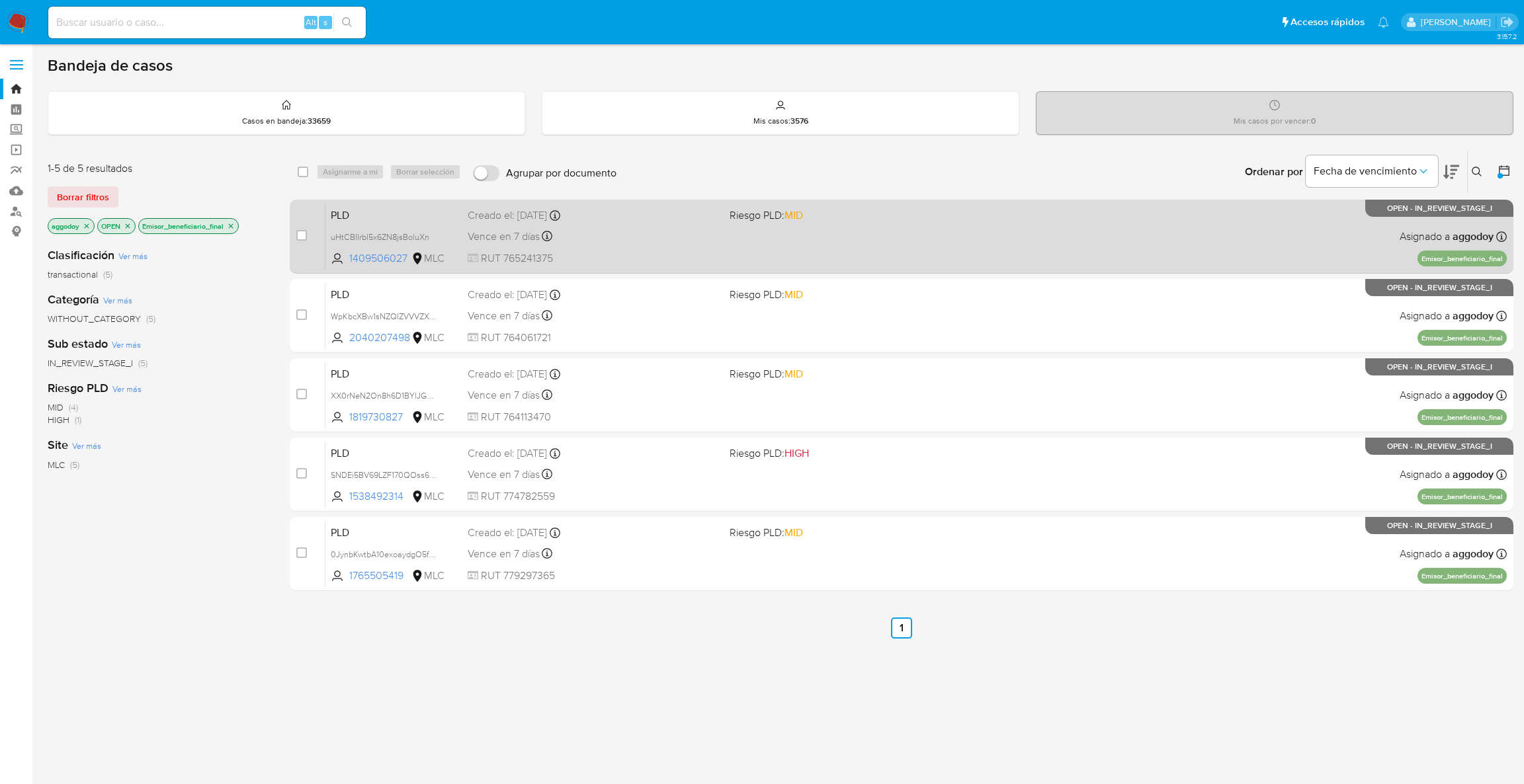
click at [594, 246] on div "PLD uHtCBIIrbl5x6ZN8jsBoluXn 1409506027 MLC Riesgo PLD: MID Creado el: 12/06/20…" at bounding box center [916, 236] width 1181 height 67
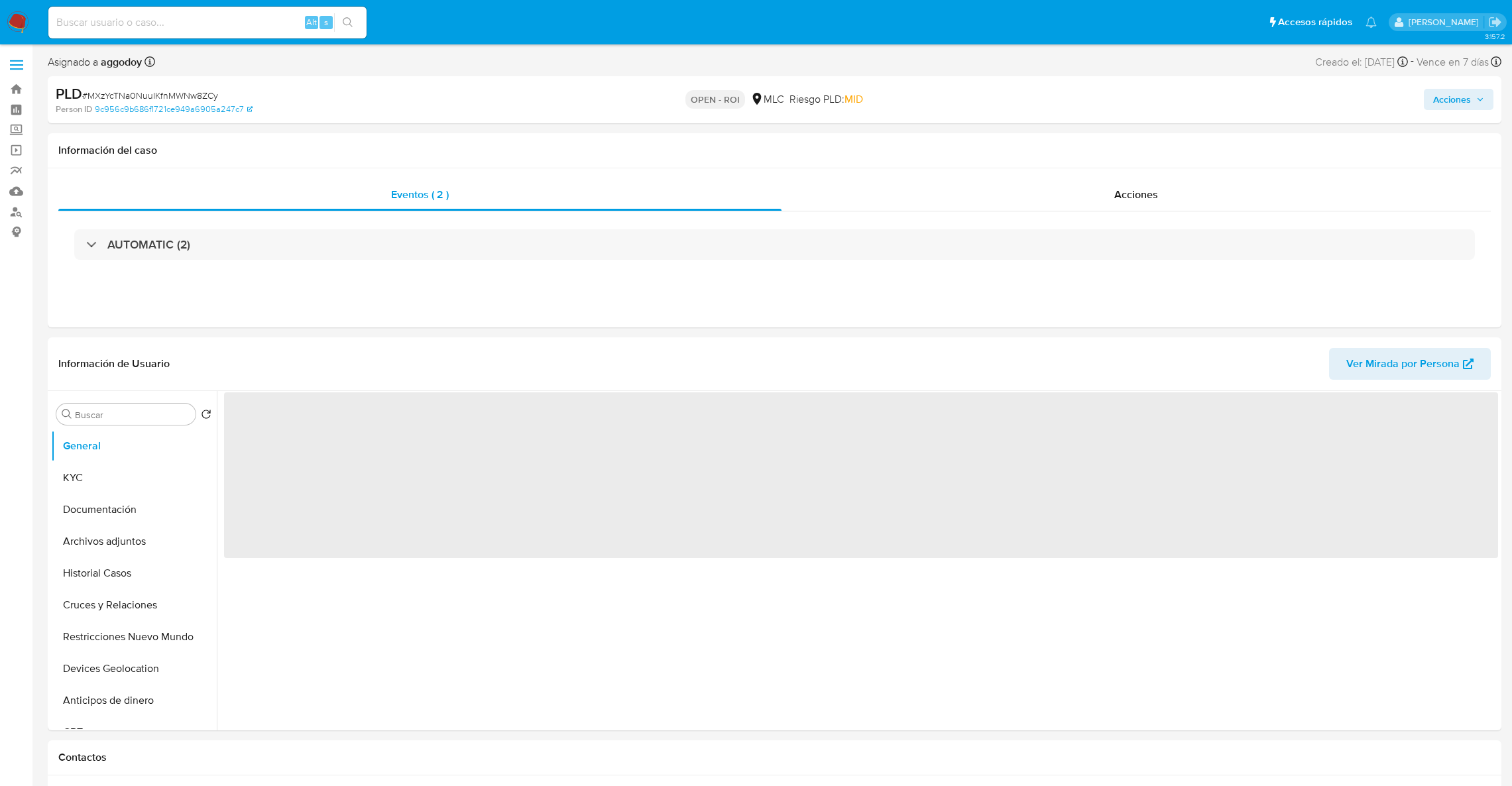
select select "10"
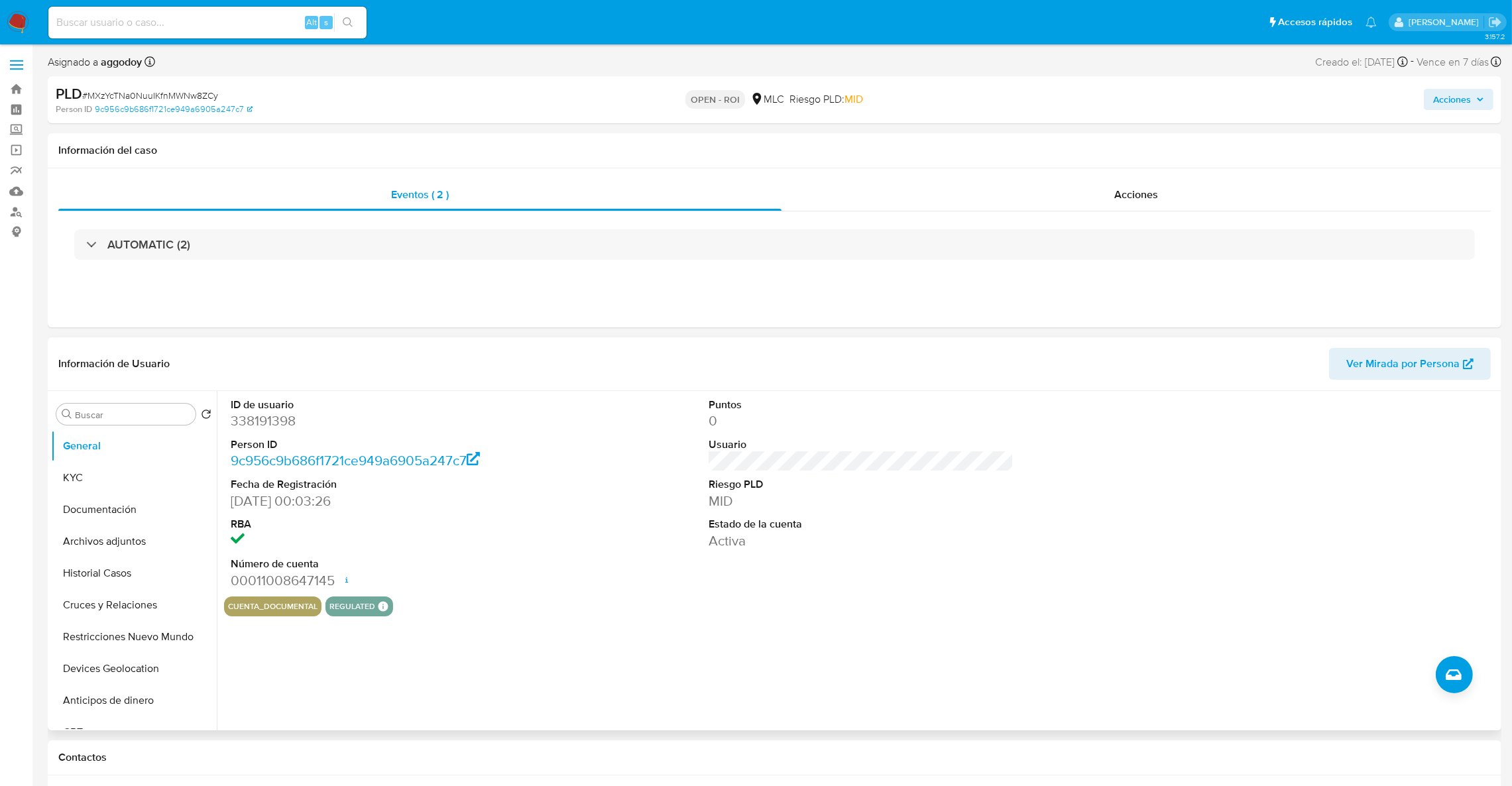
click at [227, 428] on div "ID de usuario 338191398 Person ID 9c956c9b686f1721ce949a6905a247c7 Fecha de Reg…" at bounding box center [858, 560] width 1281 height 339
click at [249, 419] on dd "338191398" at bounding box center [383, 421] width 306 height 19
click at [1196, 200] on div "Acciones" at bounding box center [1137, 195] width 710 height 32
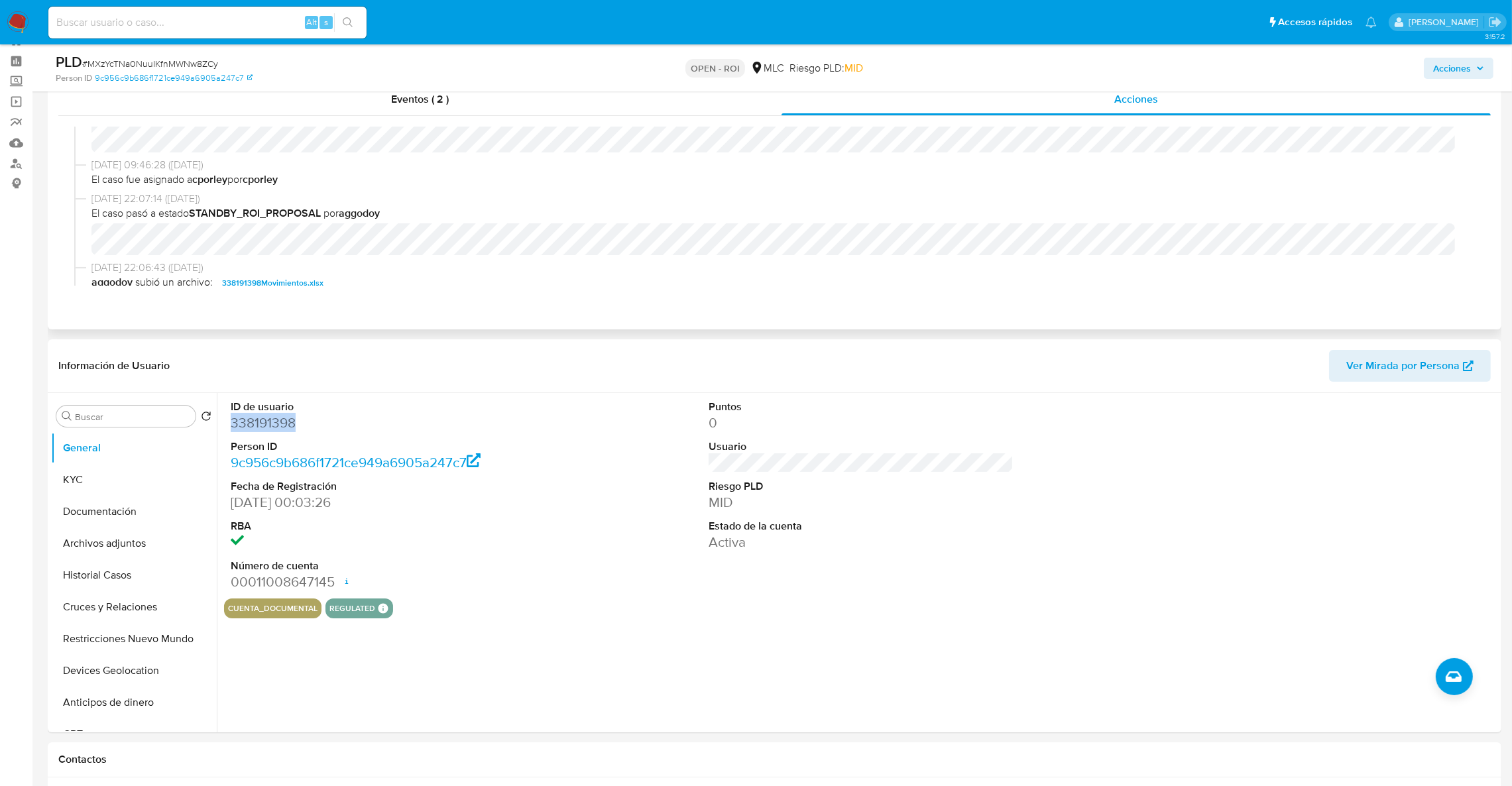
scroll to position [177, 0]
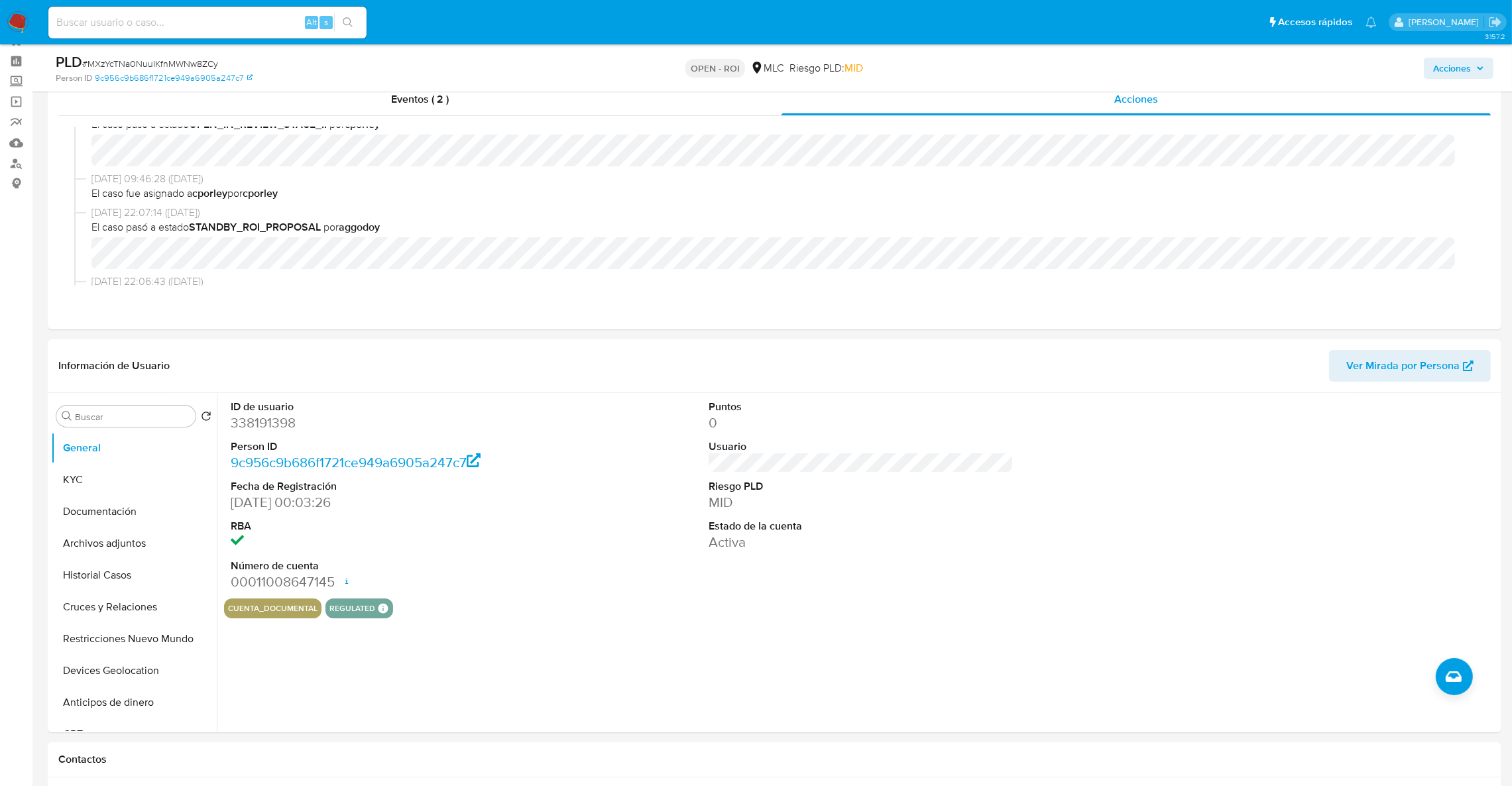
click at [1445, 68] on span "Acciones" at bounding box center [1452, 68] width 38 height 22
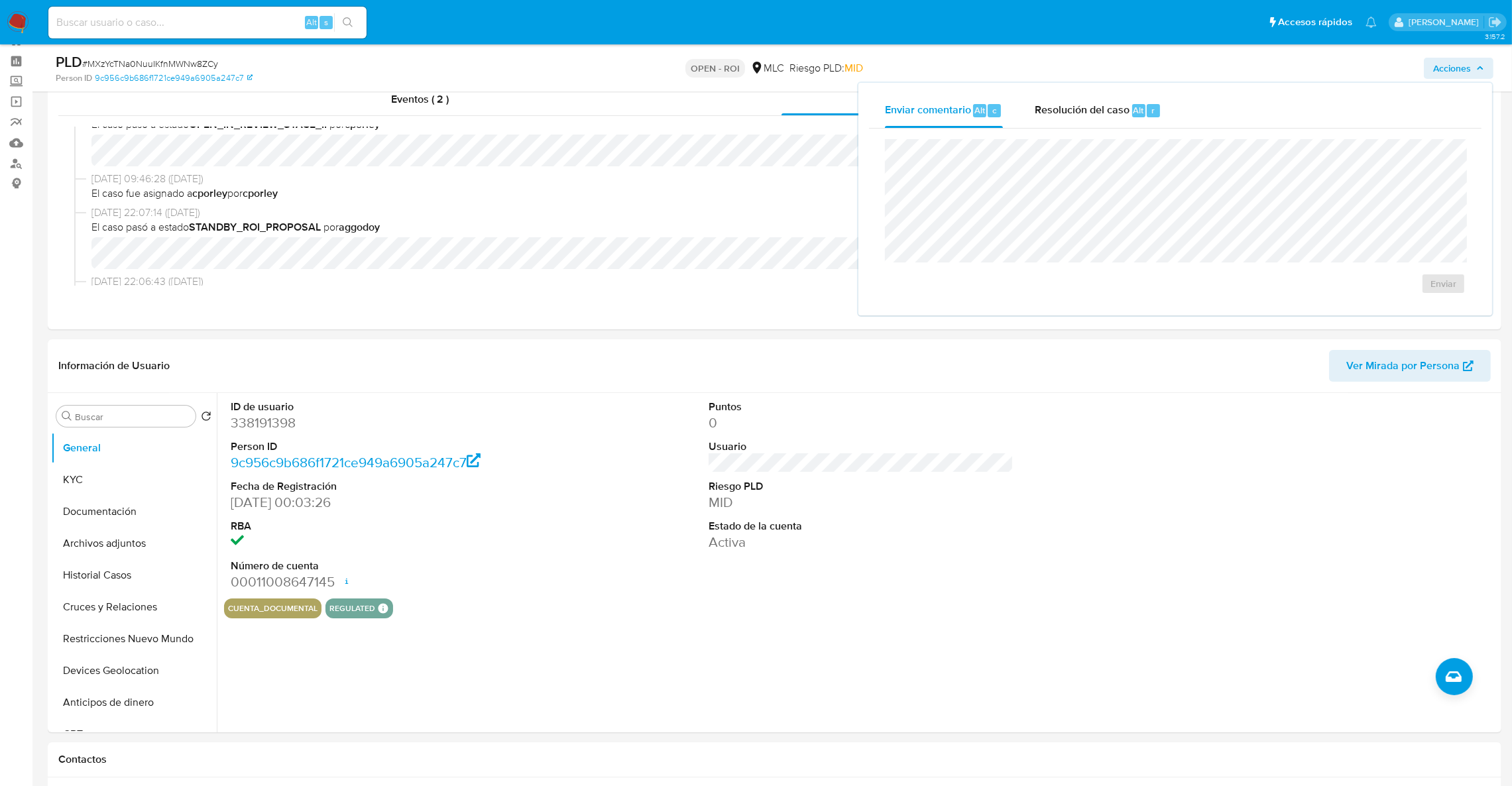
click at [1021, 129] on div "Enviar" at bounding box center [1174, 216] width 612 height 176
click at [1053, 137] on div "Enviar" at bounding box center [1174, 216] width 612 height 176
click at [1064, 125] on div "Resolución del caso Alt r" at bounding box center [1098, 111] width 127 height 34
click at [1444, 298] on button "ROI" at bounding box center [1404, 296] width 99 height 32
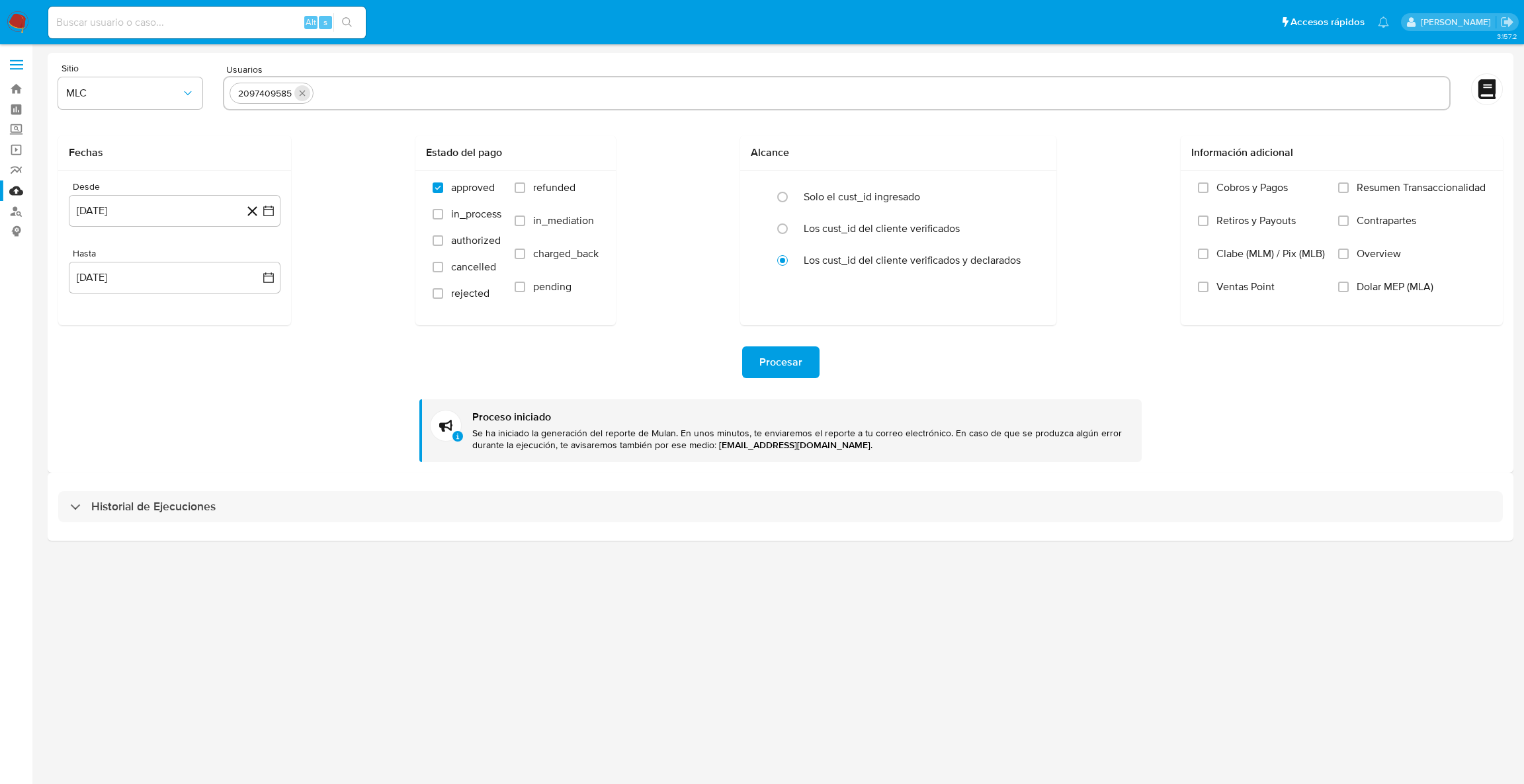
click at [299, 94] on icon "quitar 2097409585" at bounding box center [302, 93] width 10 height 10
click at [421, 88] on input "text" at bounding box center [836, 93] width 1214 height 21
paste input "1409506027"
type input "1409506027"
click at [441, 94] on input "text" at bounding box center [881, 93] width 1126 height 21
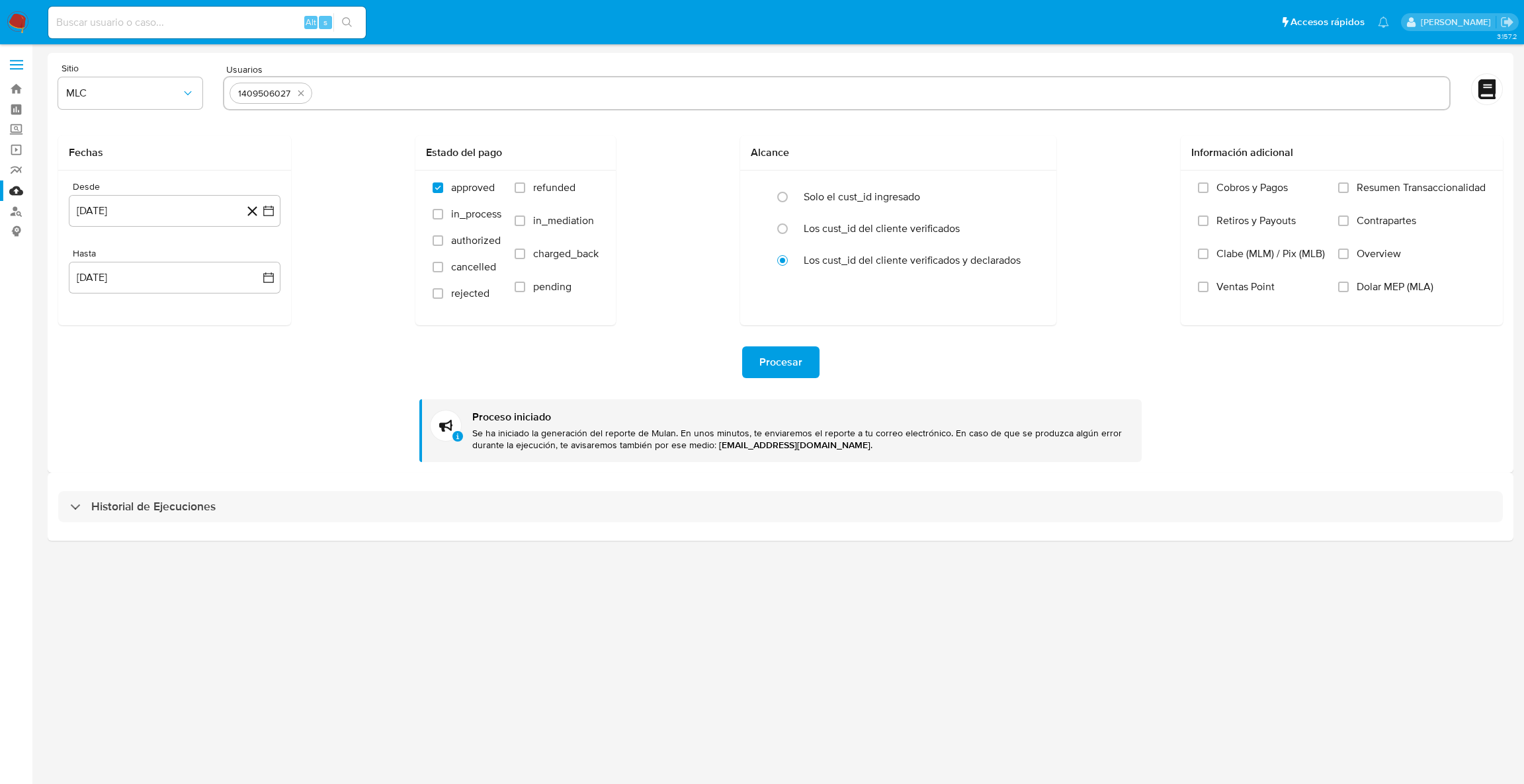
paste input "2040207498"
type input "2040207498"
paste input "1819730827"
type input "1819730827"
paste input "1538492314"
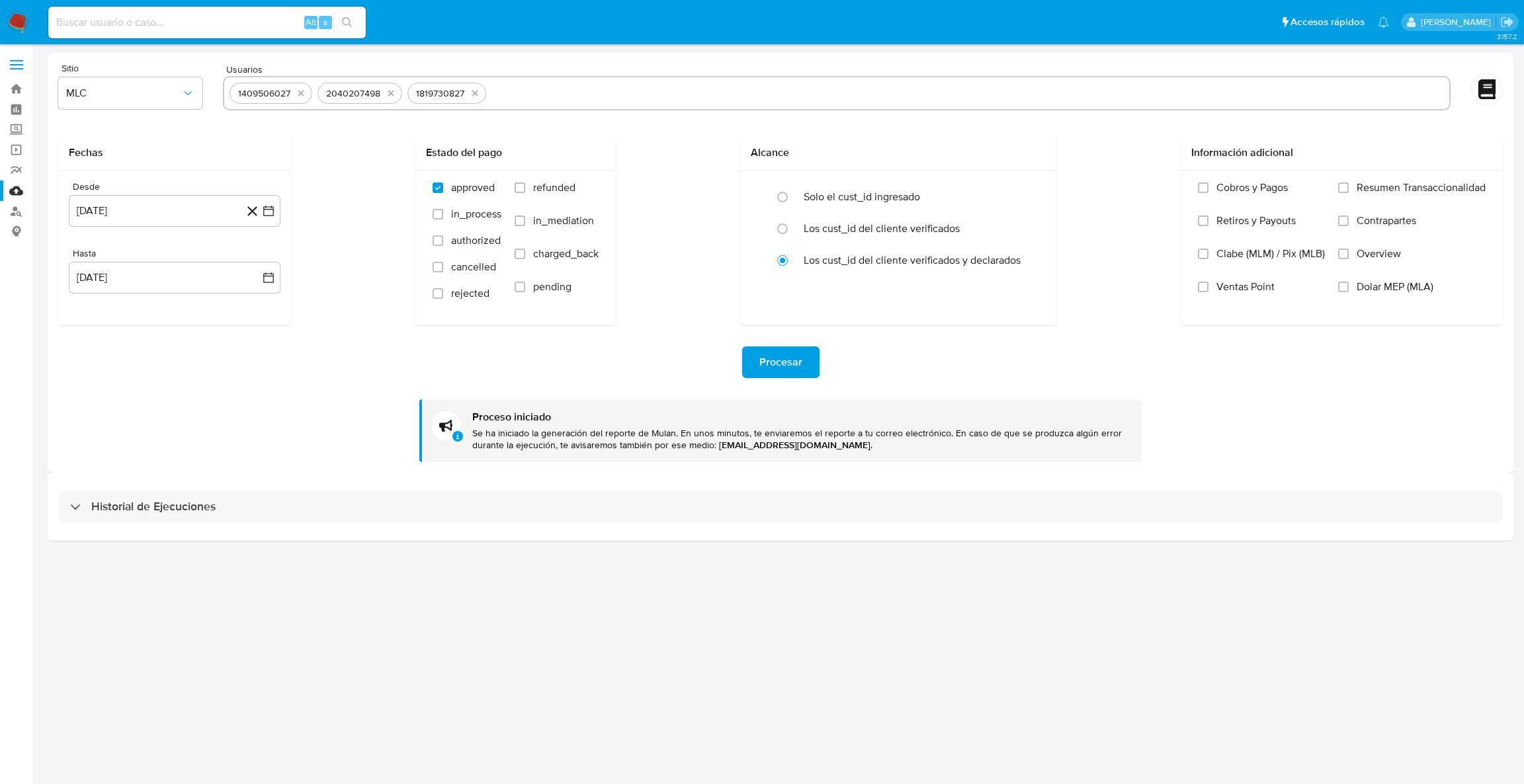
type input "1538492314"
paste input "1765505419"
type input "1765505419"
click at [766, 355] on span "Procesar" at bounding box center [781, 362] width 43 height 29
click at [795, 359] on span "Procesar" at bounding box center [781, 362] width 43 height 29
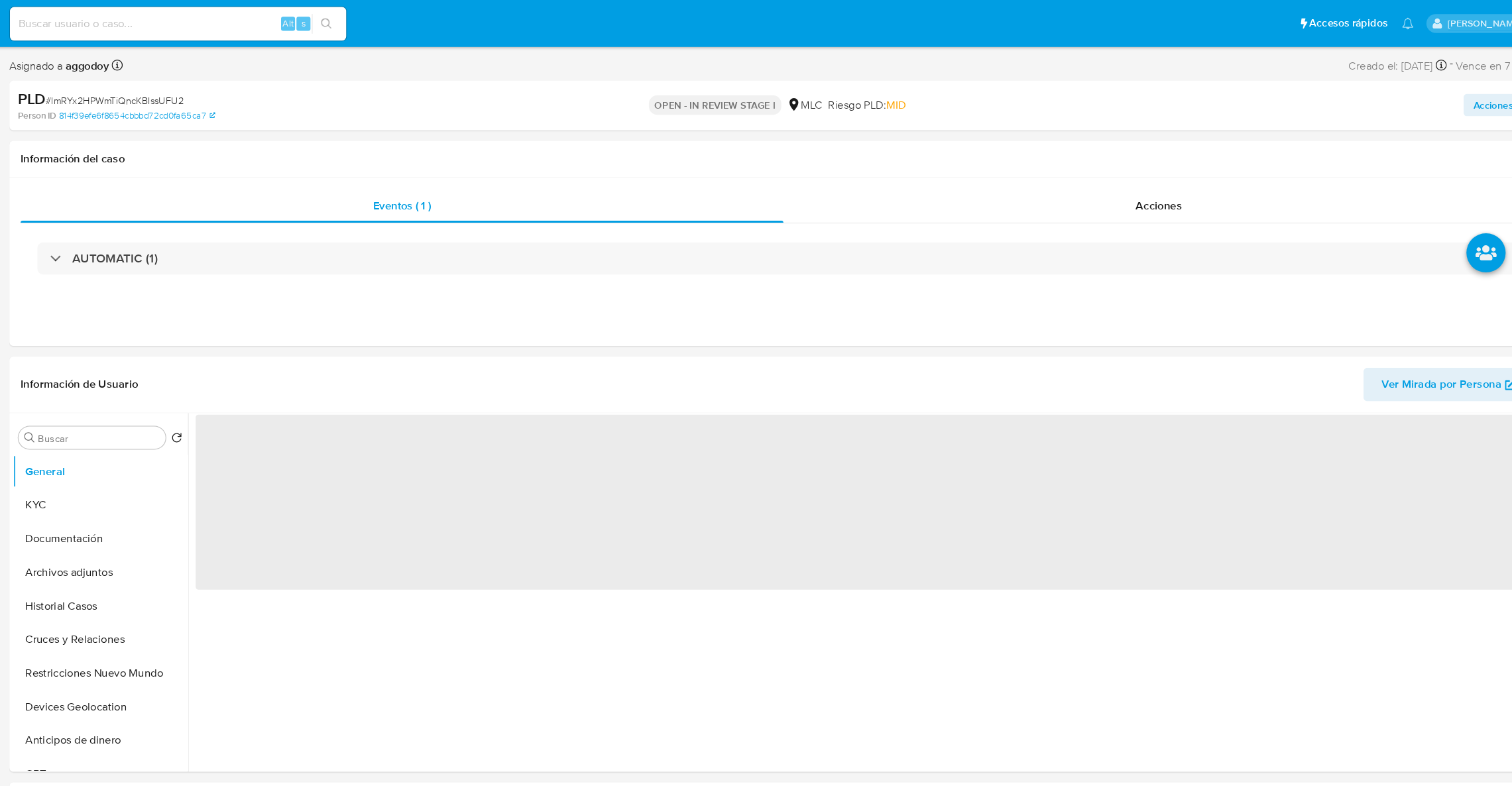
select select "10"
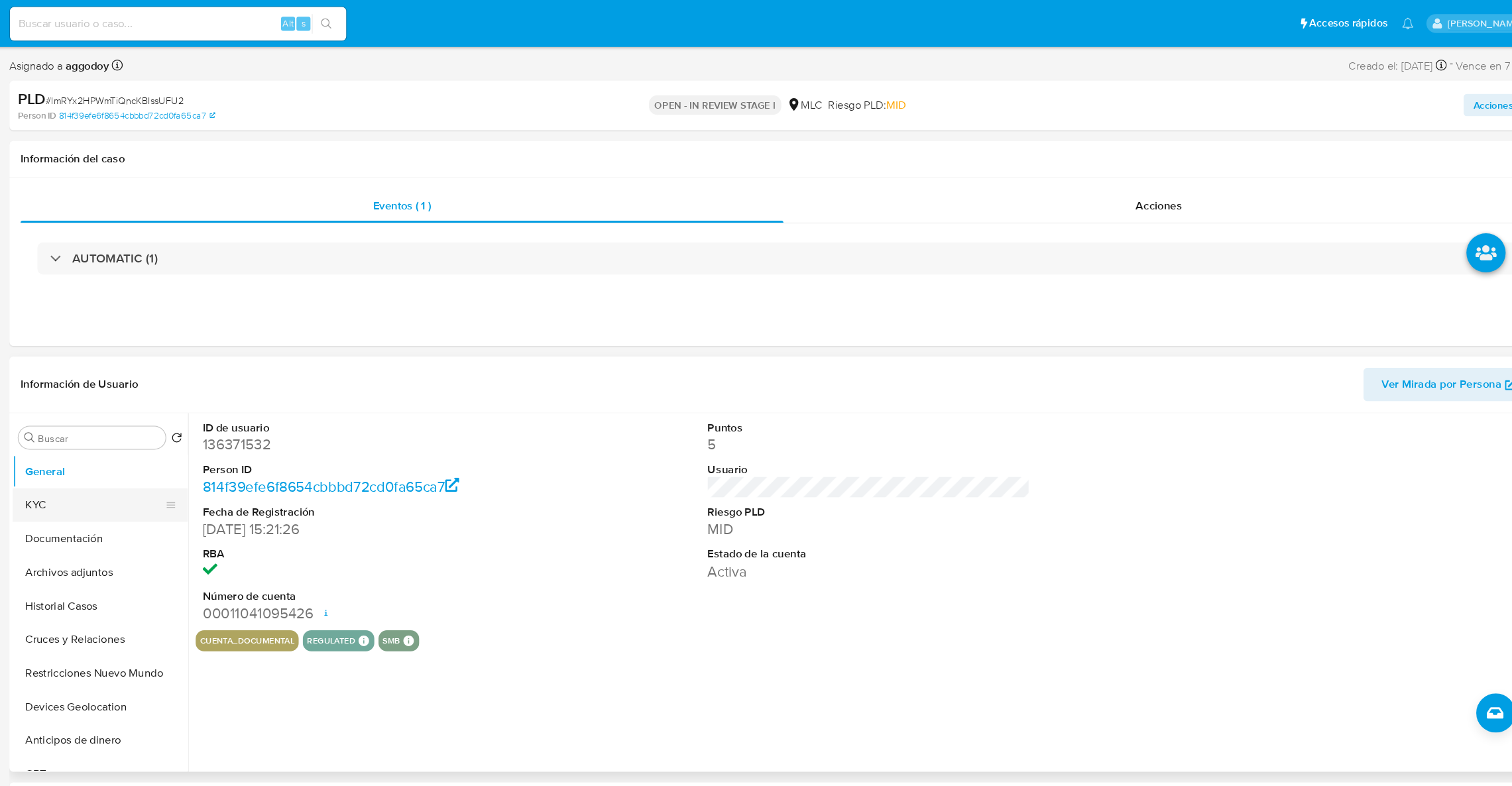
click at [82, 486] on button "KYC" at bounding box center [128, 478] width 155 height 32
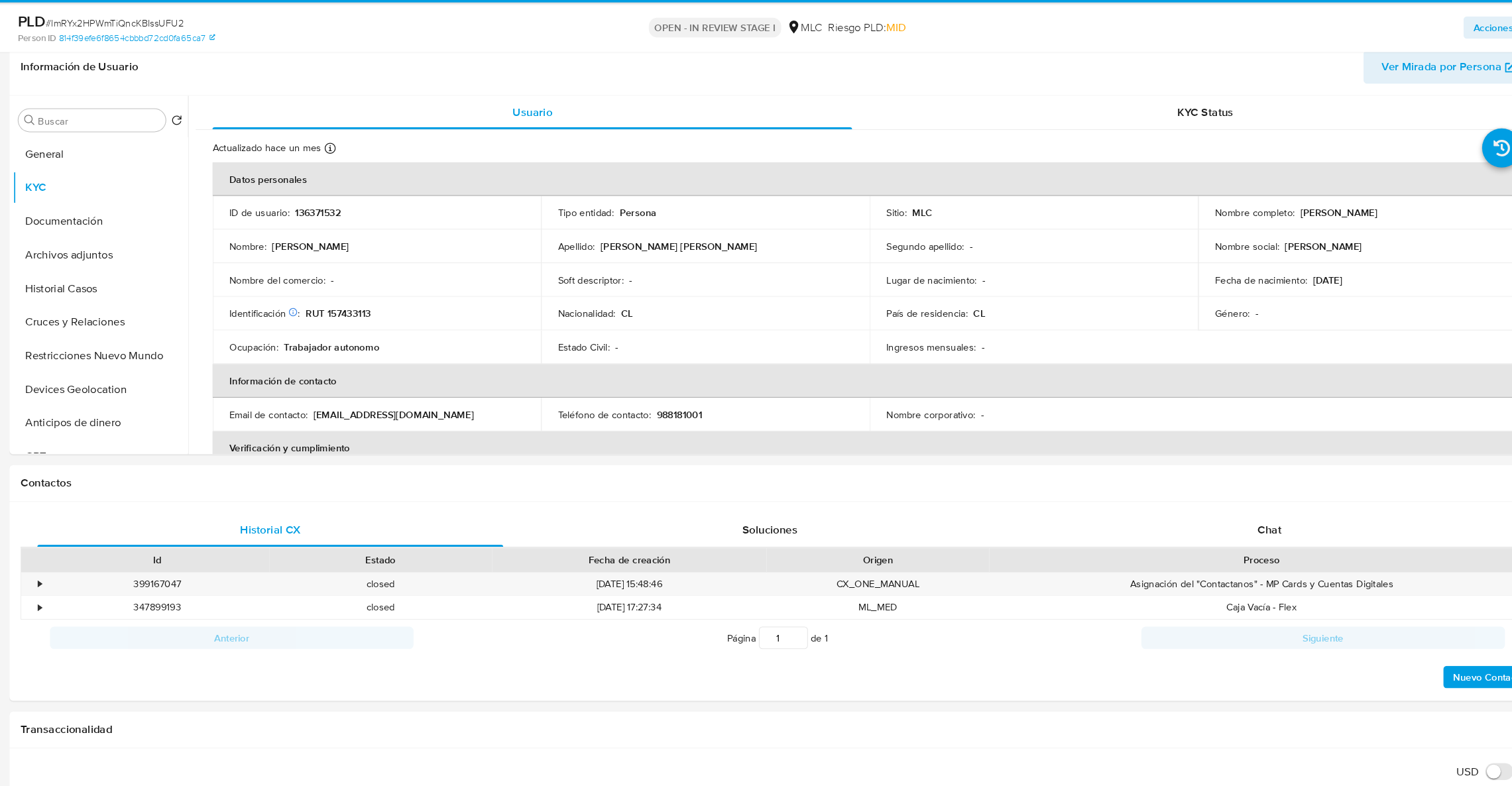
scroll to position [214, 0]
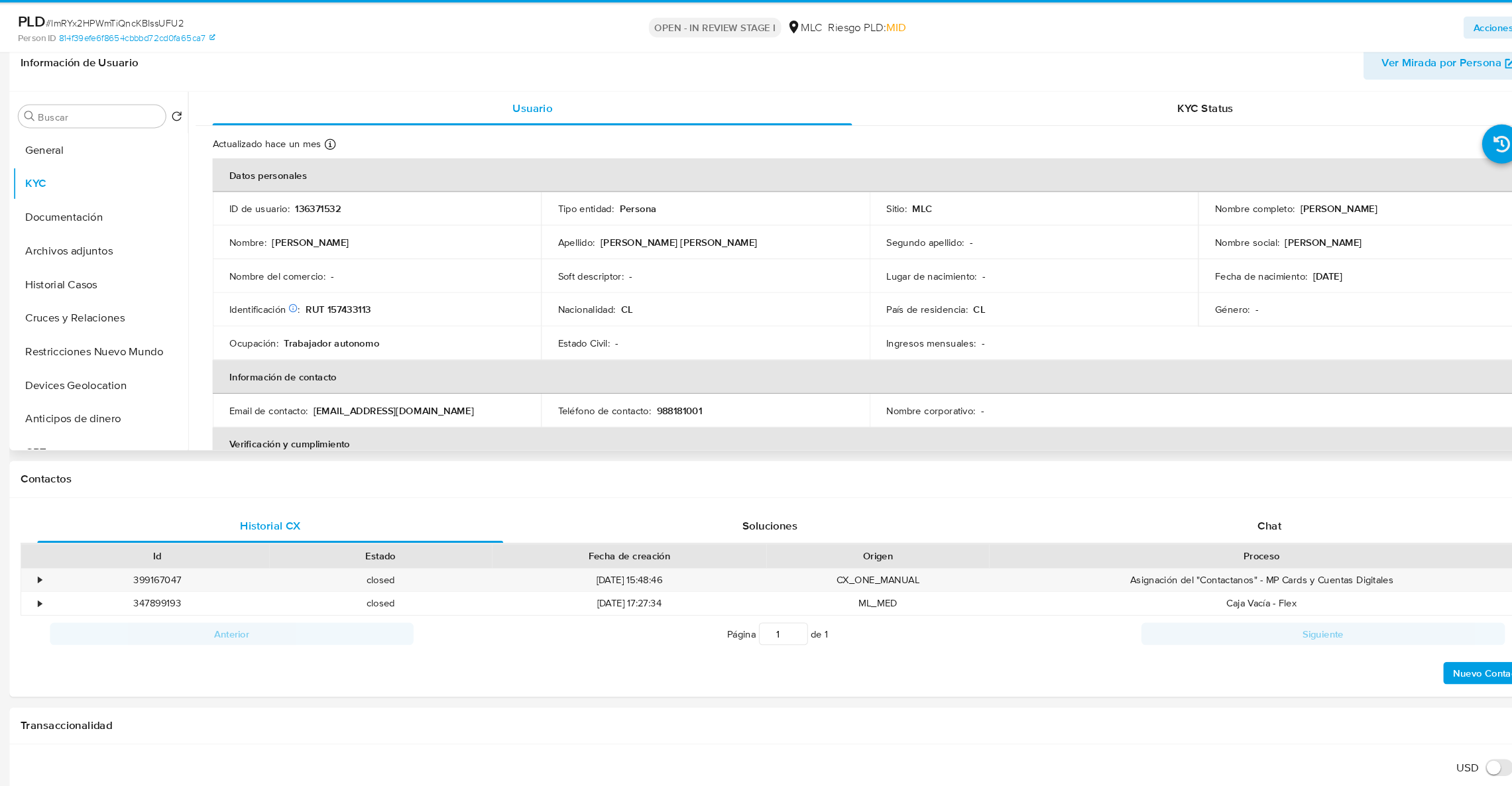
click at [366, 336] on p "RUT 157433113" at bounding box center [359, 336] width 62 height 12
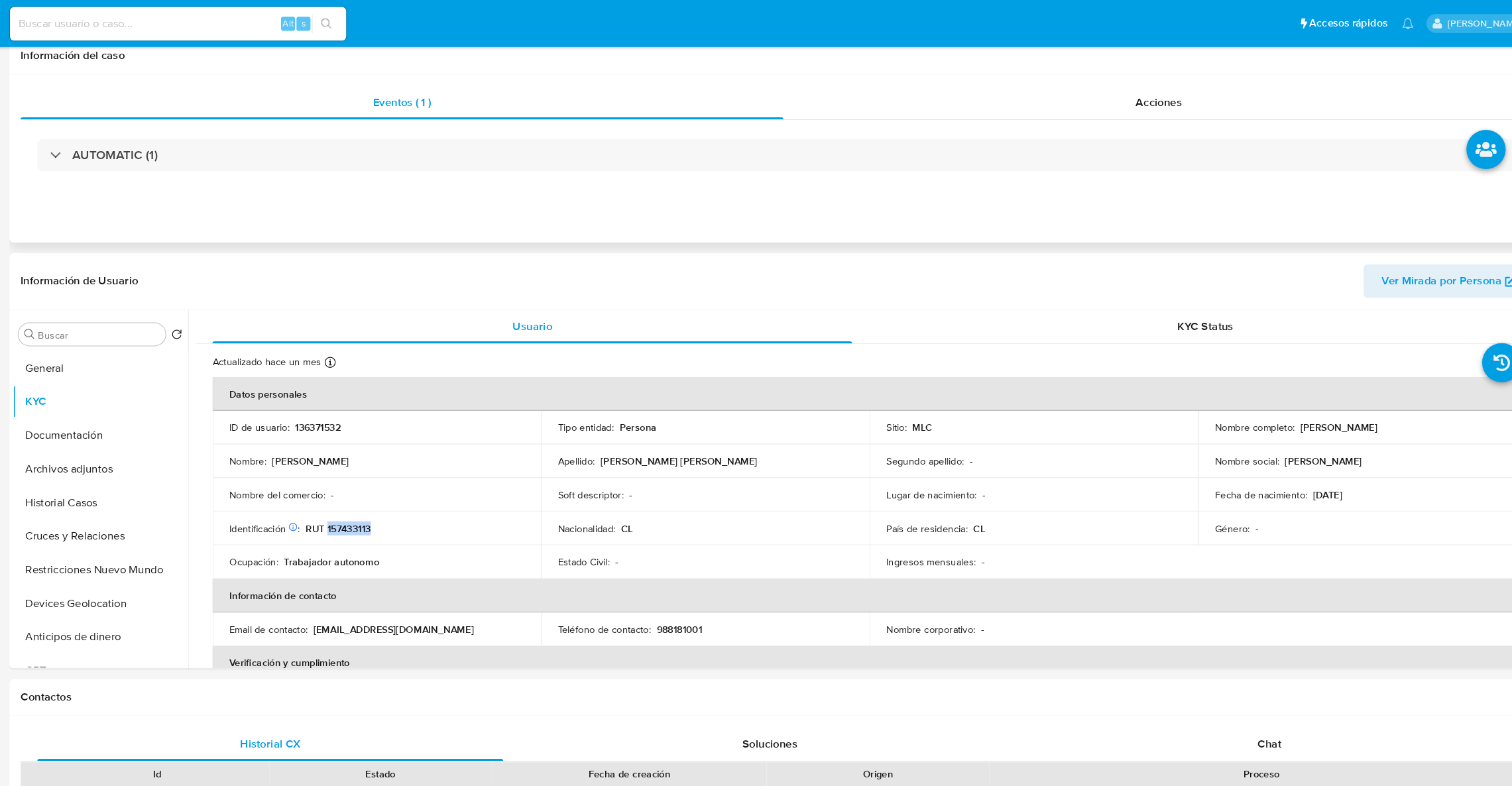
scroll to position [0, 0]
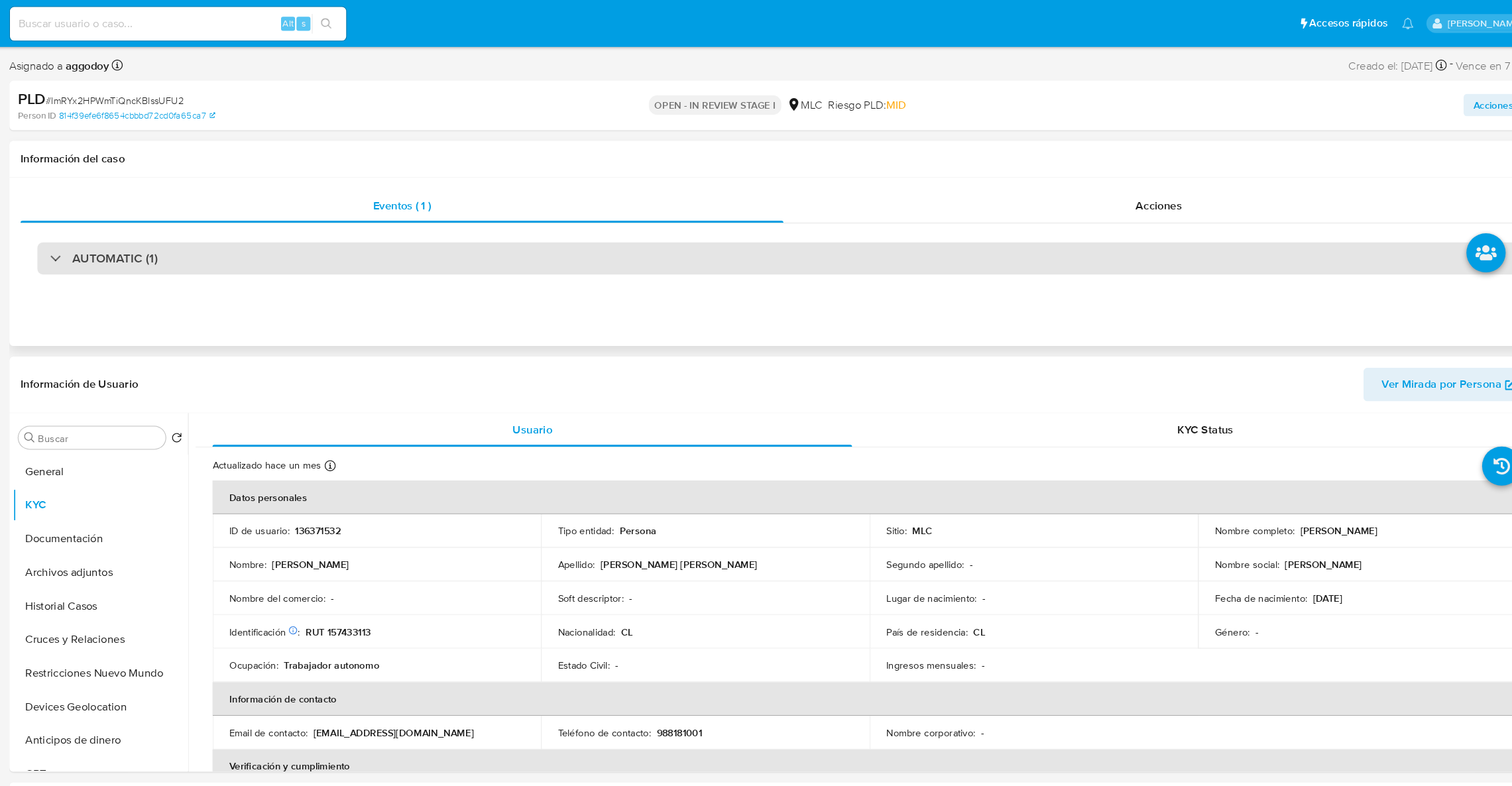
click at [480, 232] on div "AUTOMATIC (1)" at bounding box center [774, 244] width 1401 height 30
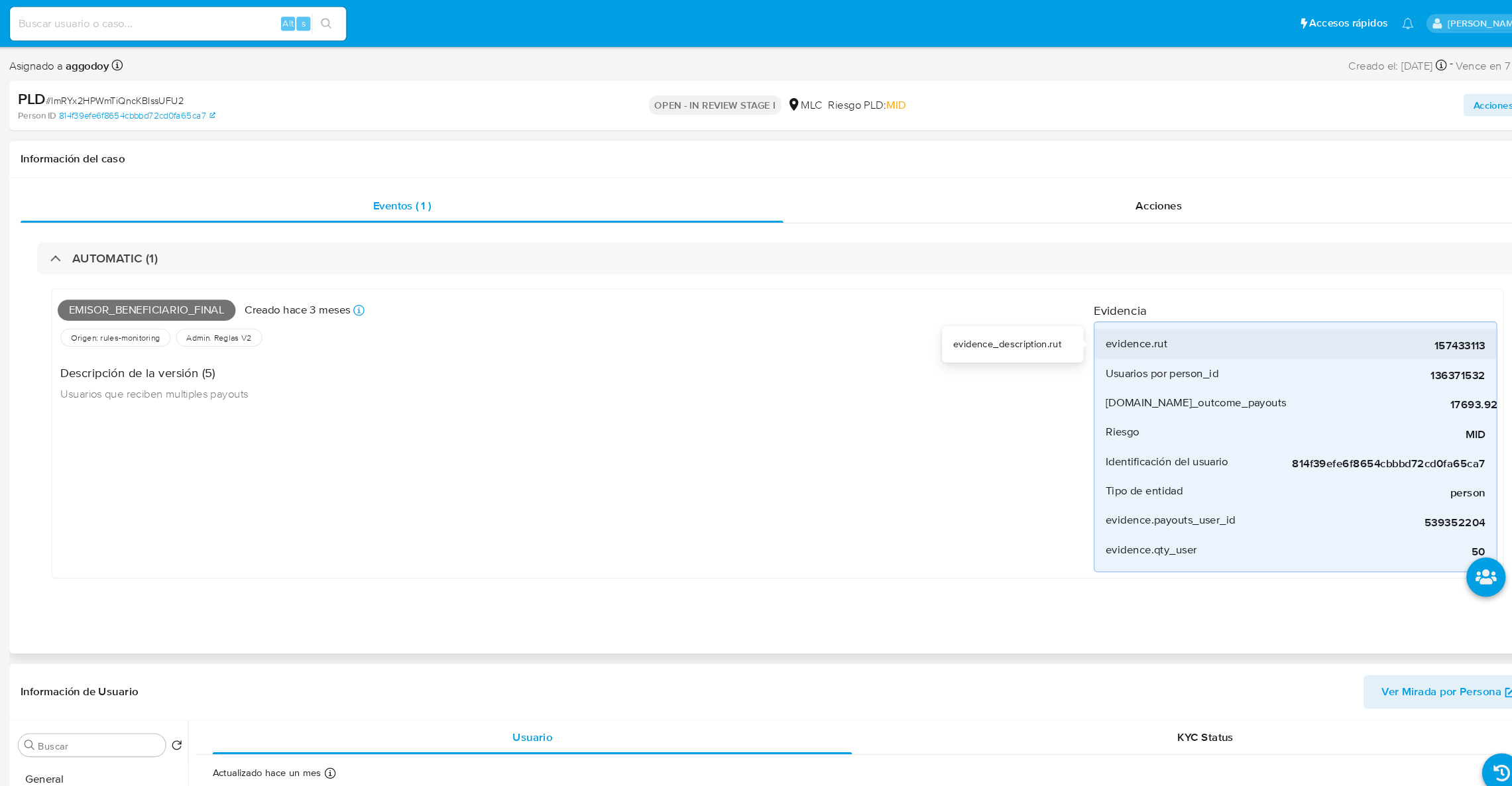
click at [1439, 321] on span "157433113" at bounding box center [1344, 327] width 199 height 13
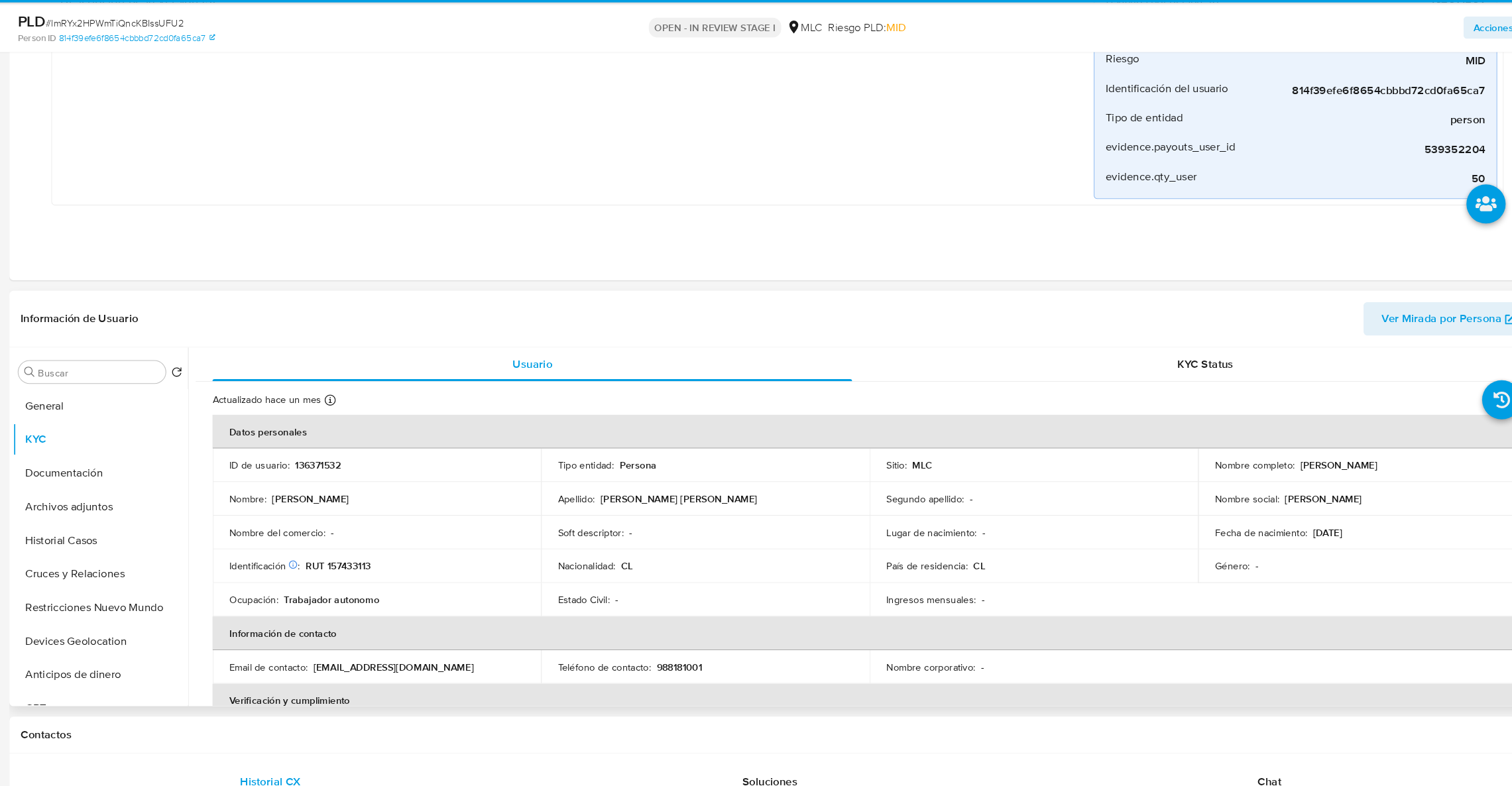
scroll to position [428, 0]
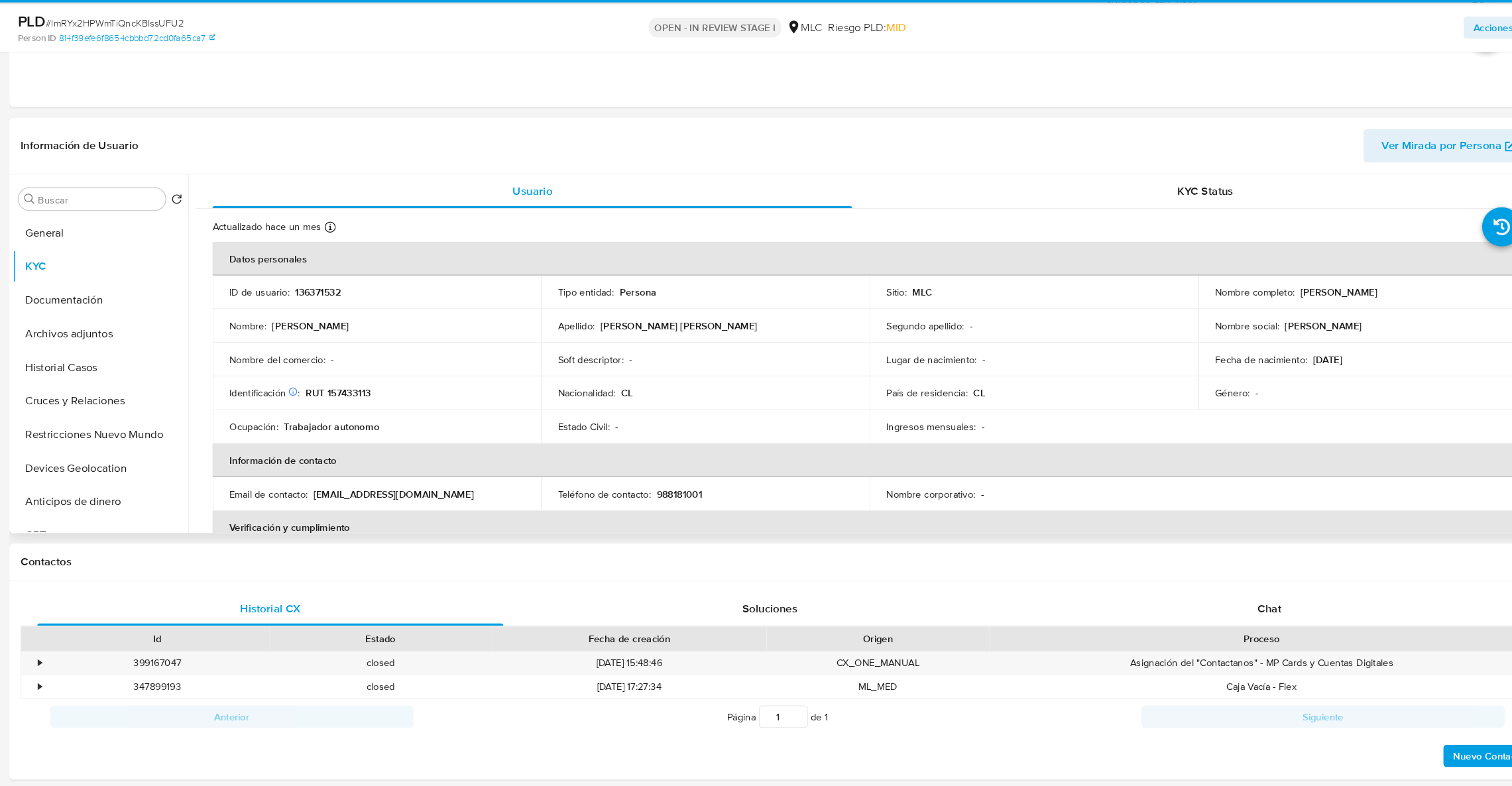
drag, startPoint x: 1266, startPoint y: 319, endPoint x: 1413, endPoint y: 317, distance: 147.0
click at [1416, 317] on div "Nombre completo : Felipe Humberto Aguilera Retamal" at bounding box center [1328, 319] width 279 height 12
drag, startPoint x: 1413, startPoint y: 317, endPoint x: 1265, endPoint y: 319, distance: 148.0
click at [1265, 319] on div "Nombre completo : Felipe Humberto Aguilera Retamal" at bounding box center [1328, 319] width 279 height 12
copy p "Felipe Humberto Aguilera Retamal"
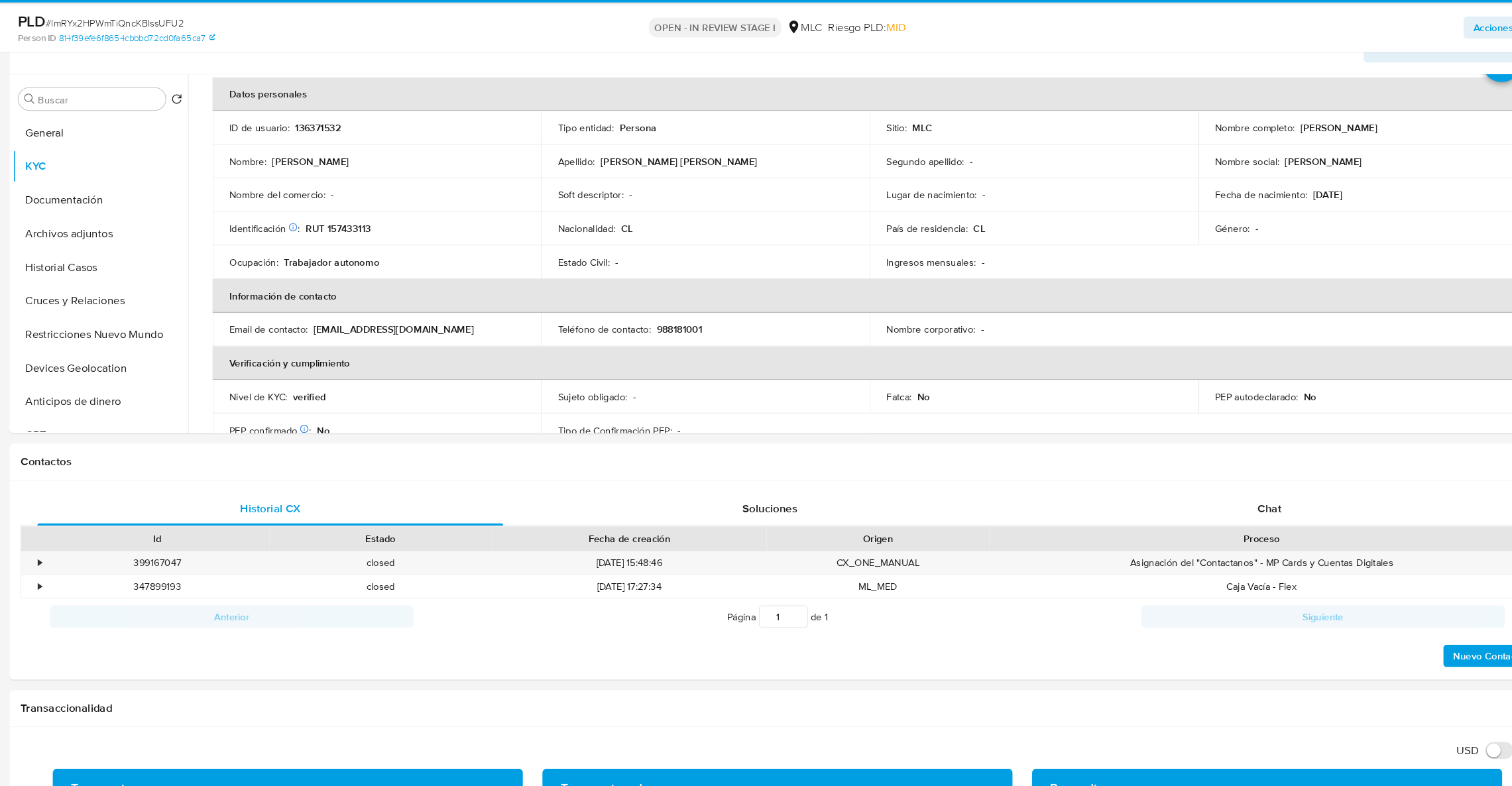
scroll to position [94, 0]
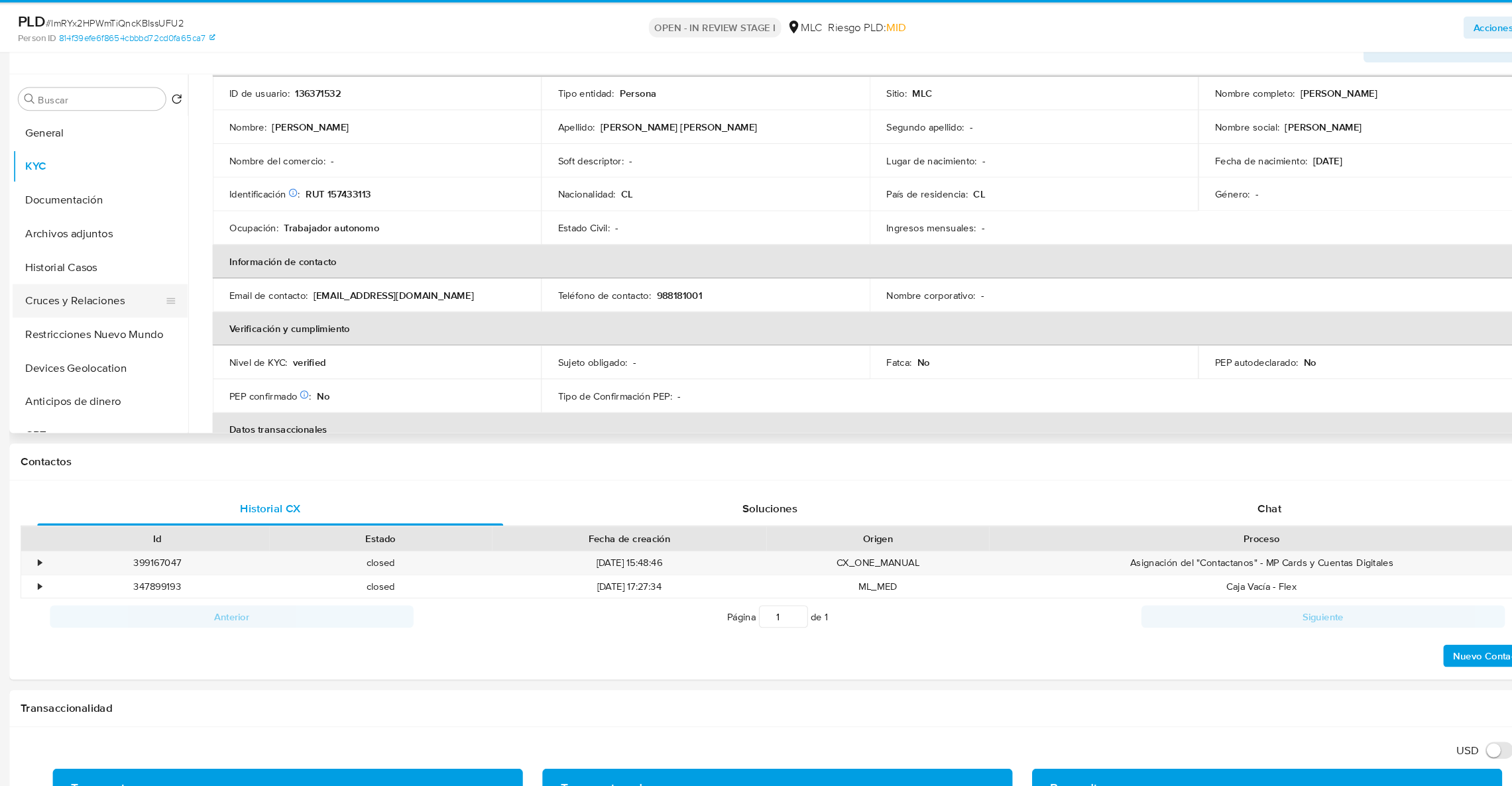
click at [119, 311] on button "Cruces y Relaciones" at bounding box center [128, 326] width 155 height 32
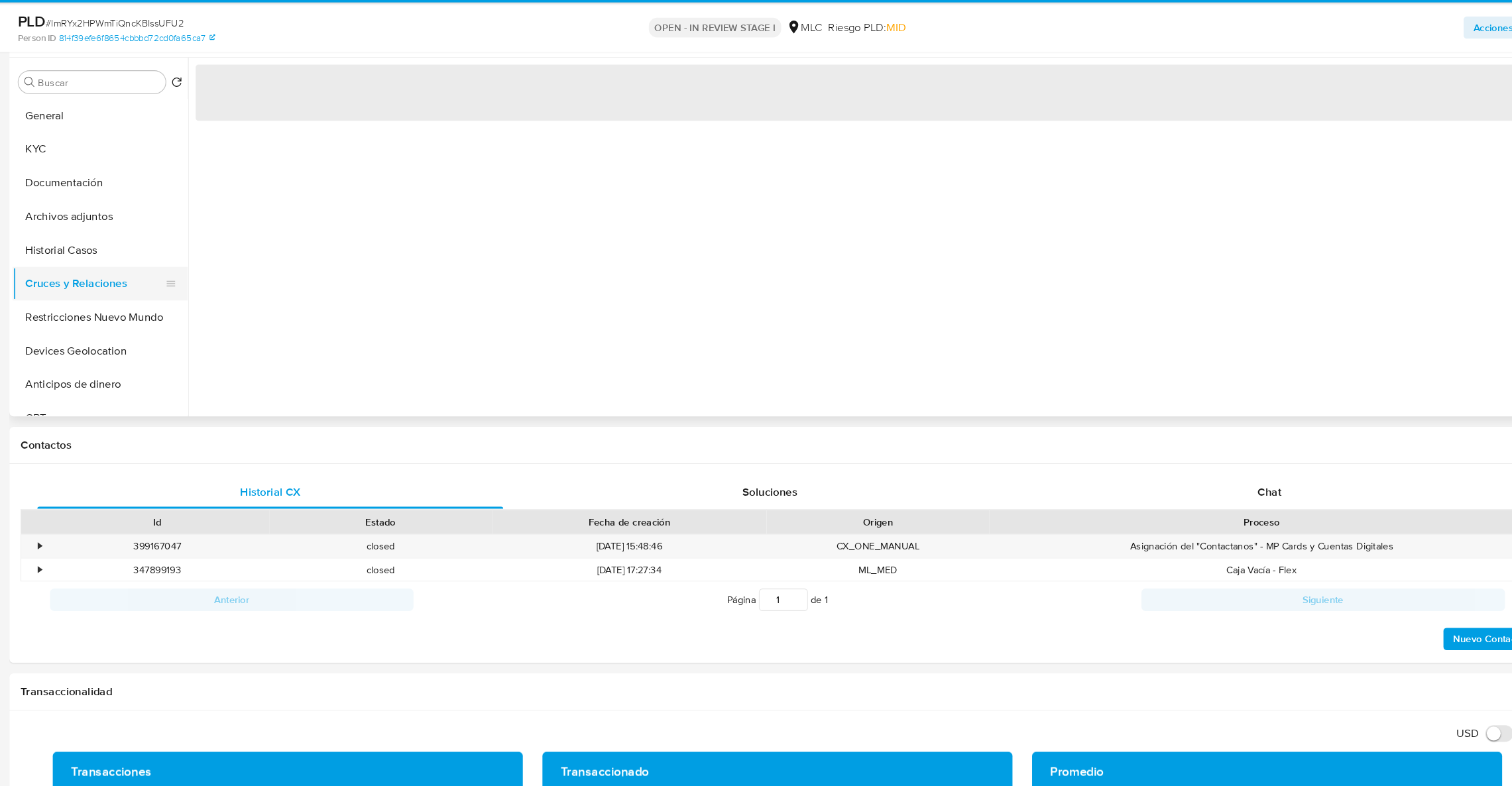
click at [108, 295] on button "Cruces y Relaciones" at bounding box center [128, 311] width 155 height 32
click at [102, 287] on button "Historial Casos" at bounding box center [128, 279] width 155 height 32
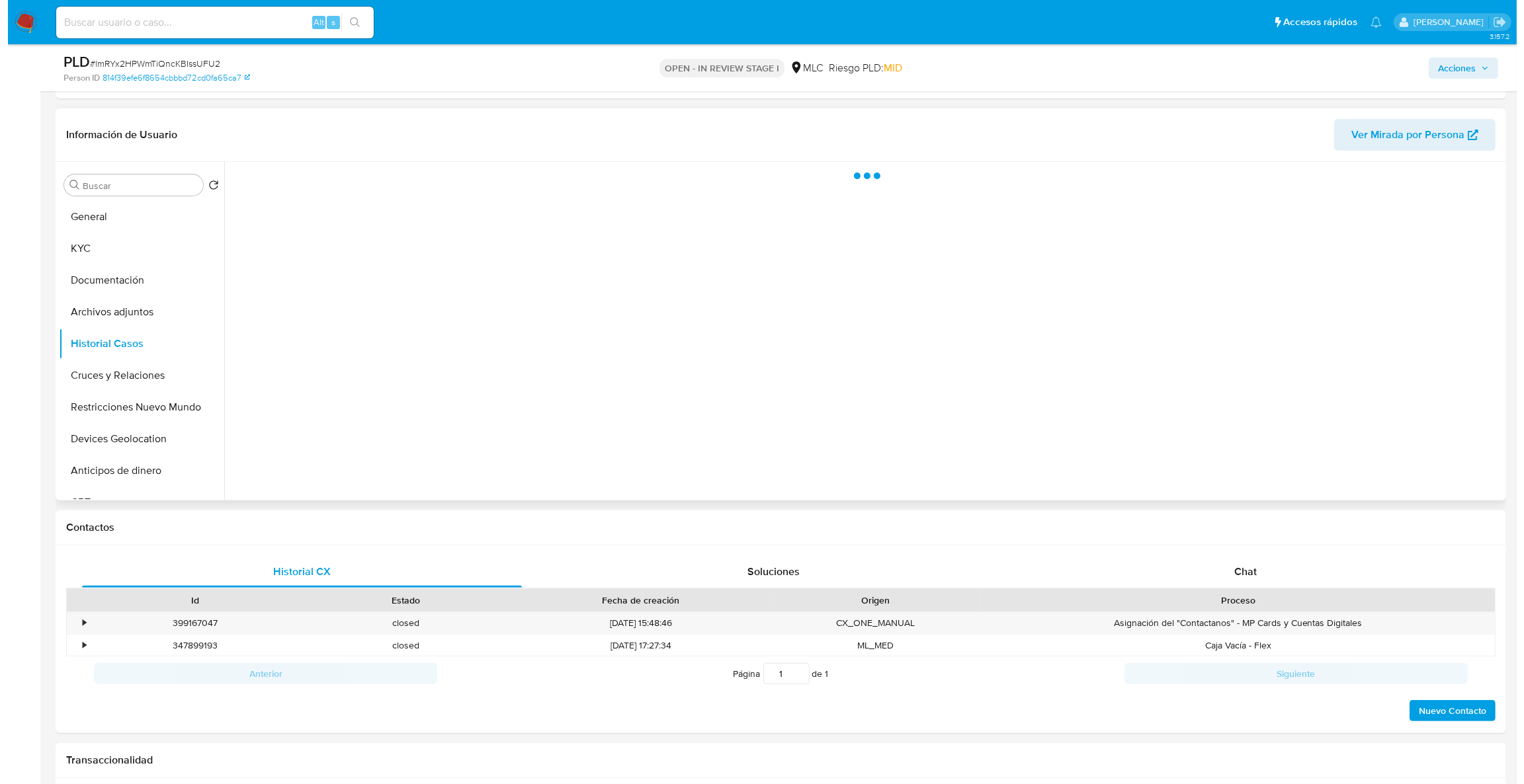
scroll to position [422, 0]
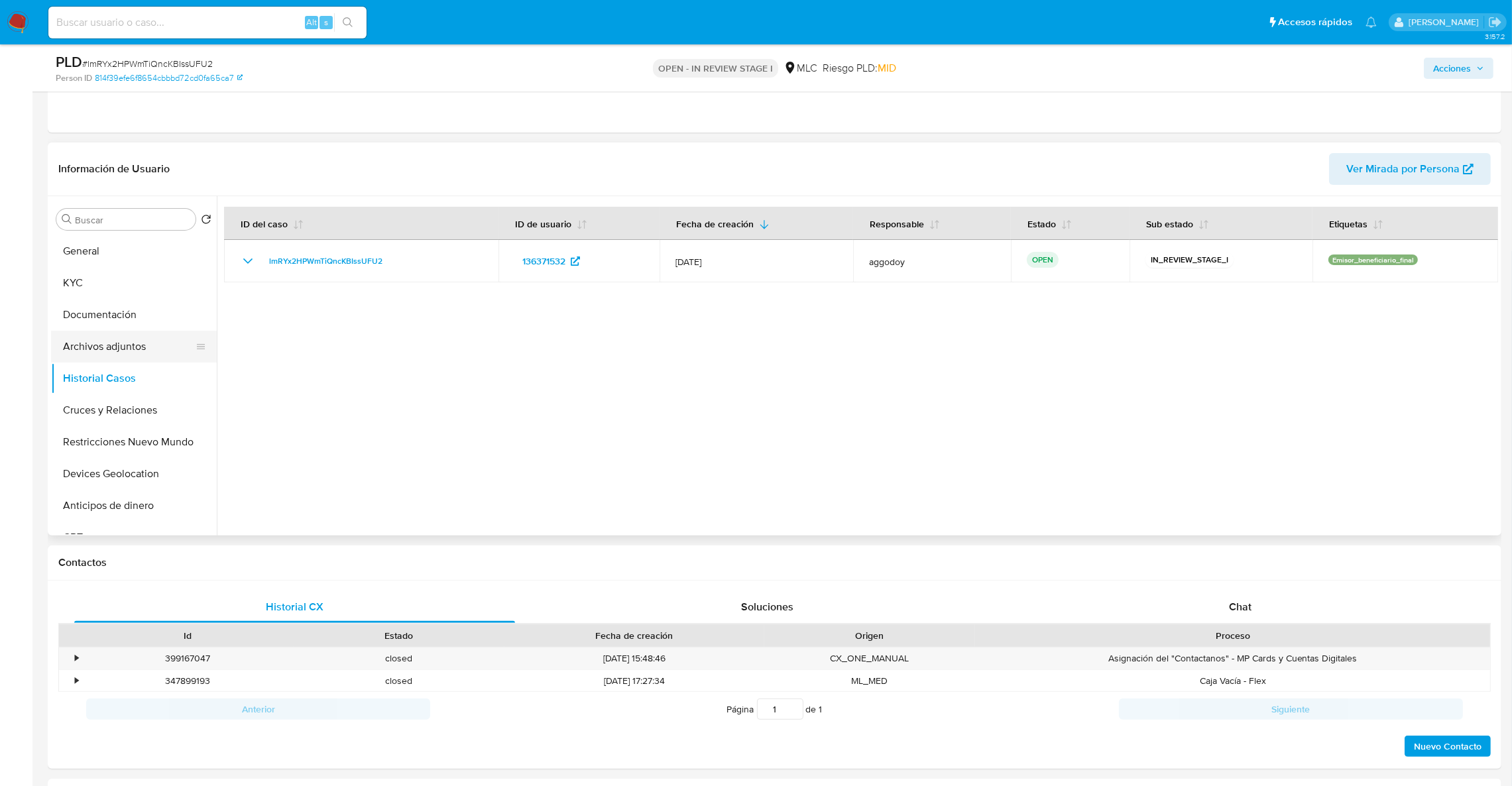
click at [124, 350] on button "Archivos adjuntos" at bounding box center [128, 346] width 155 height 32
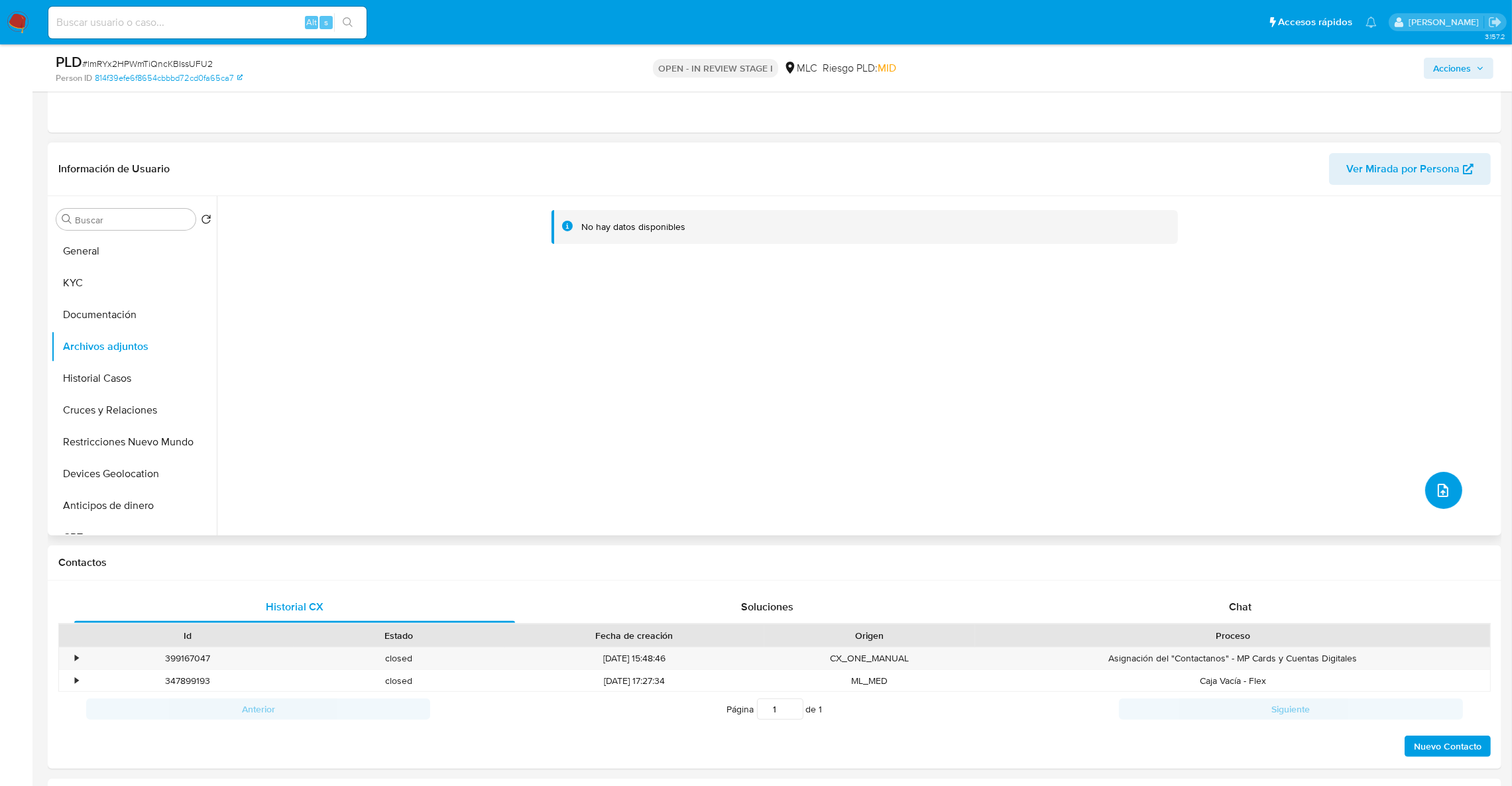
click at [1447, 492] on button "upload-file" at bounding box center [1443, 490] width 37 height 37
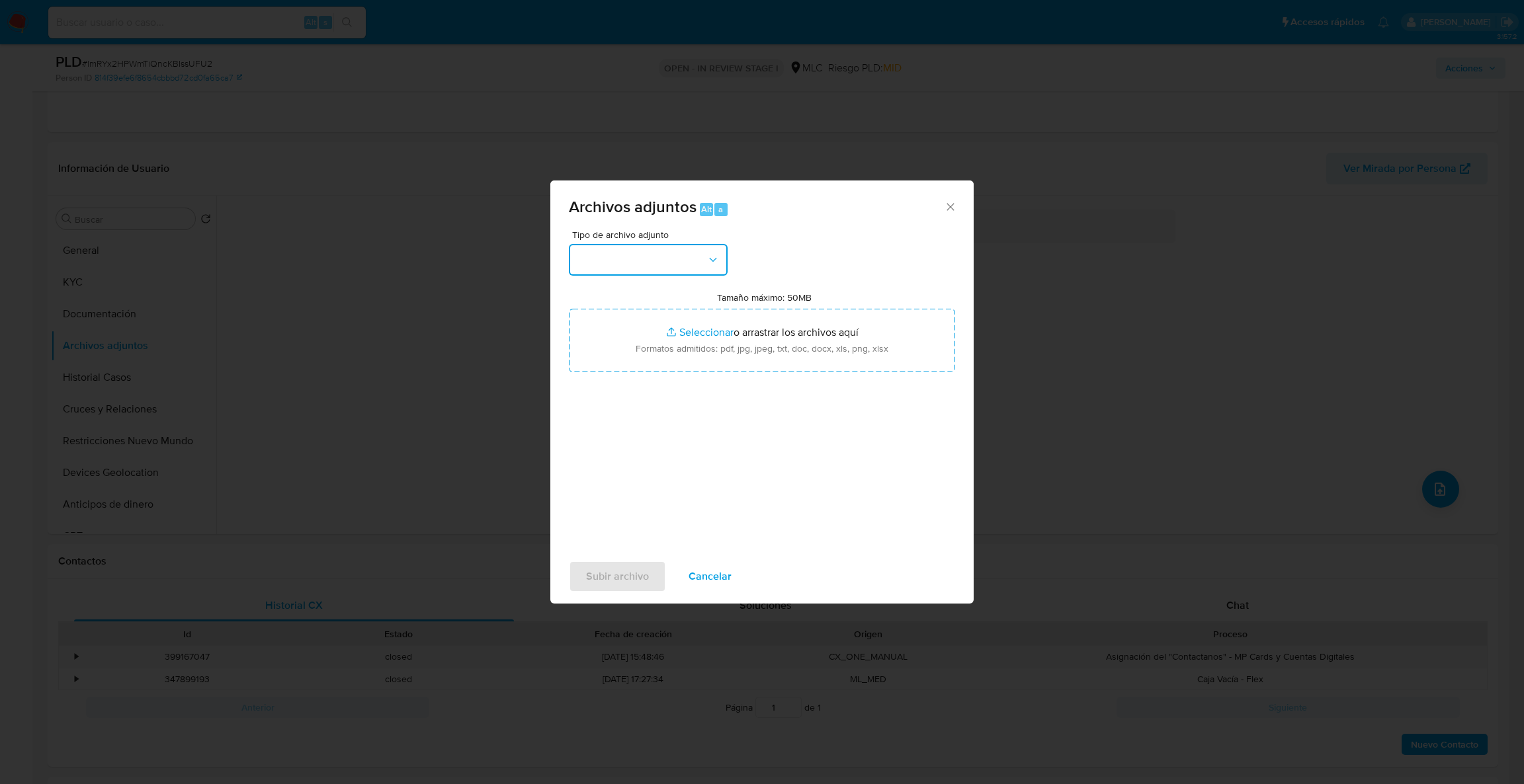
click at [661, 263] on button "button" at bounding box center [648, 259] width 159 height 32
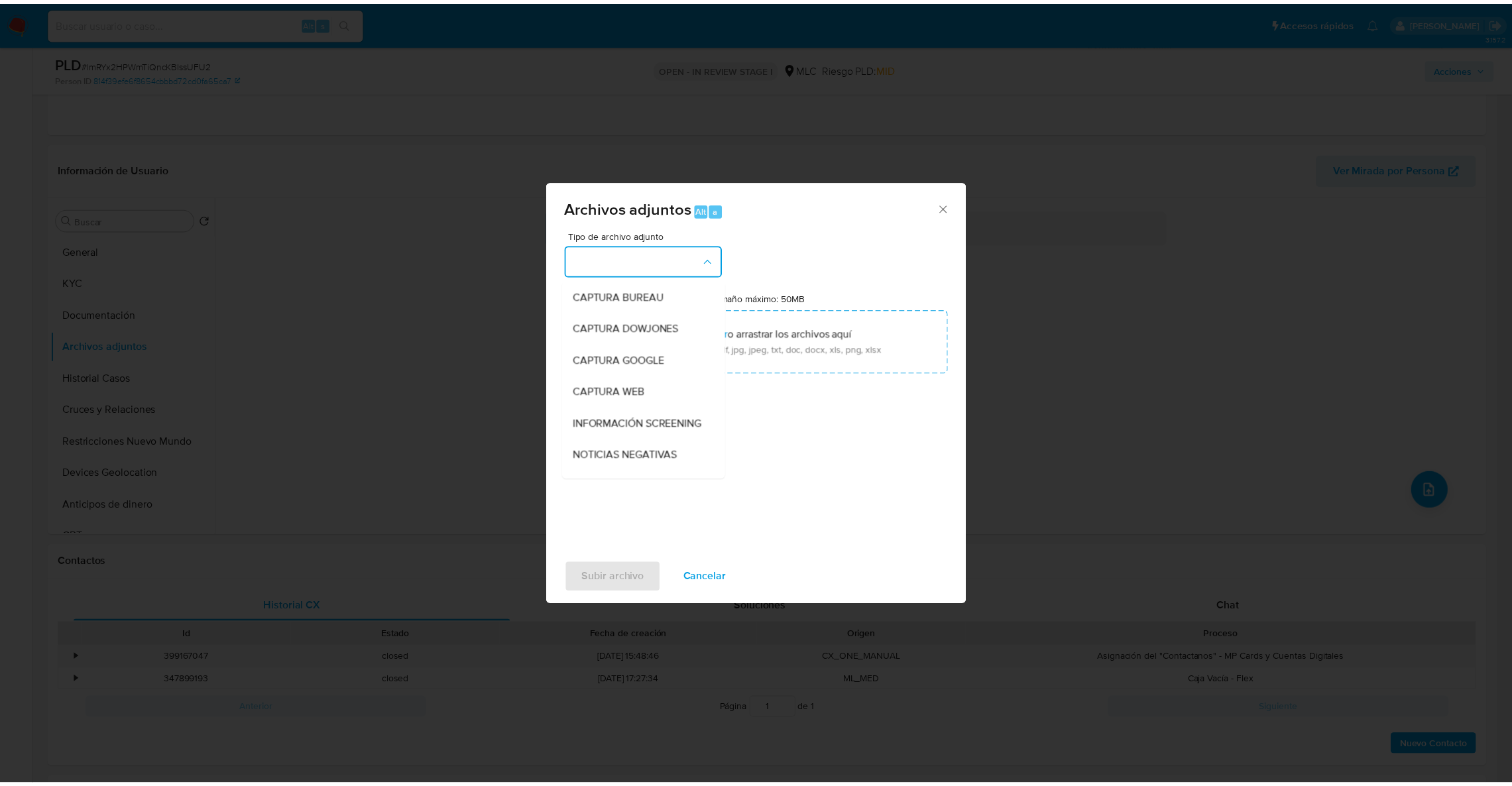
scroll to position [140, 0]
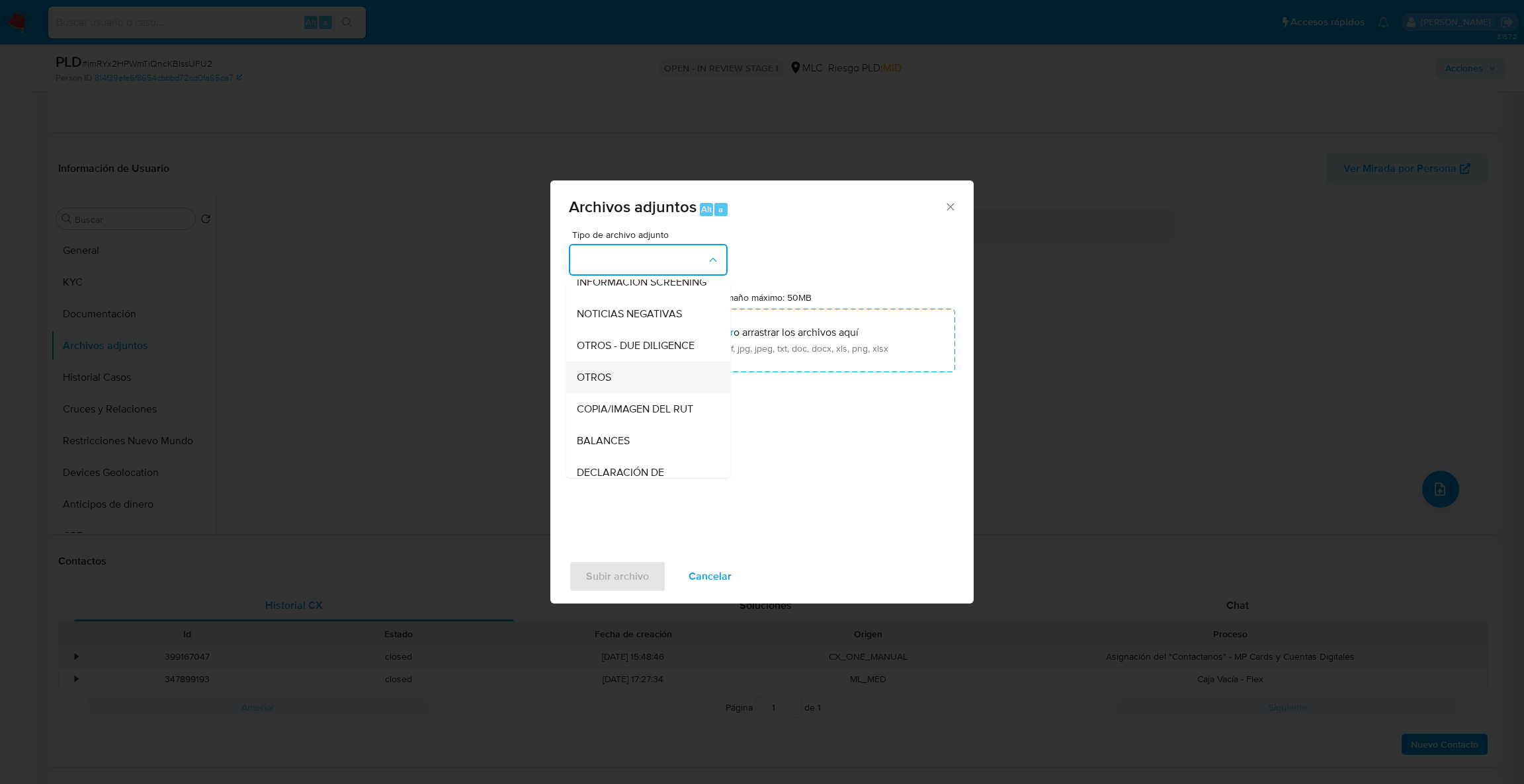
click at [661, 387] on div "OTROS" at bounding box center [643, 377] width 135 height 32
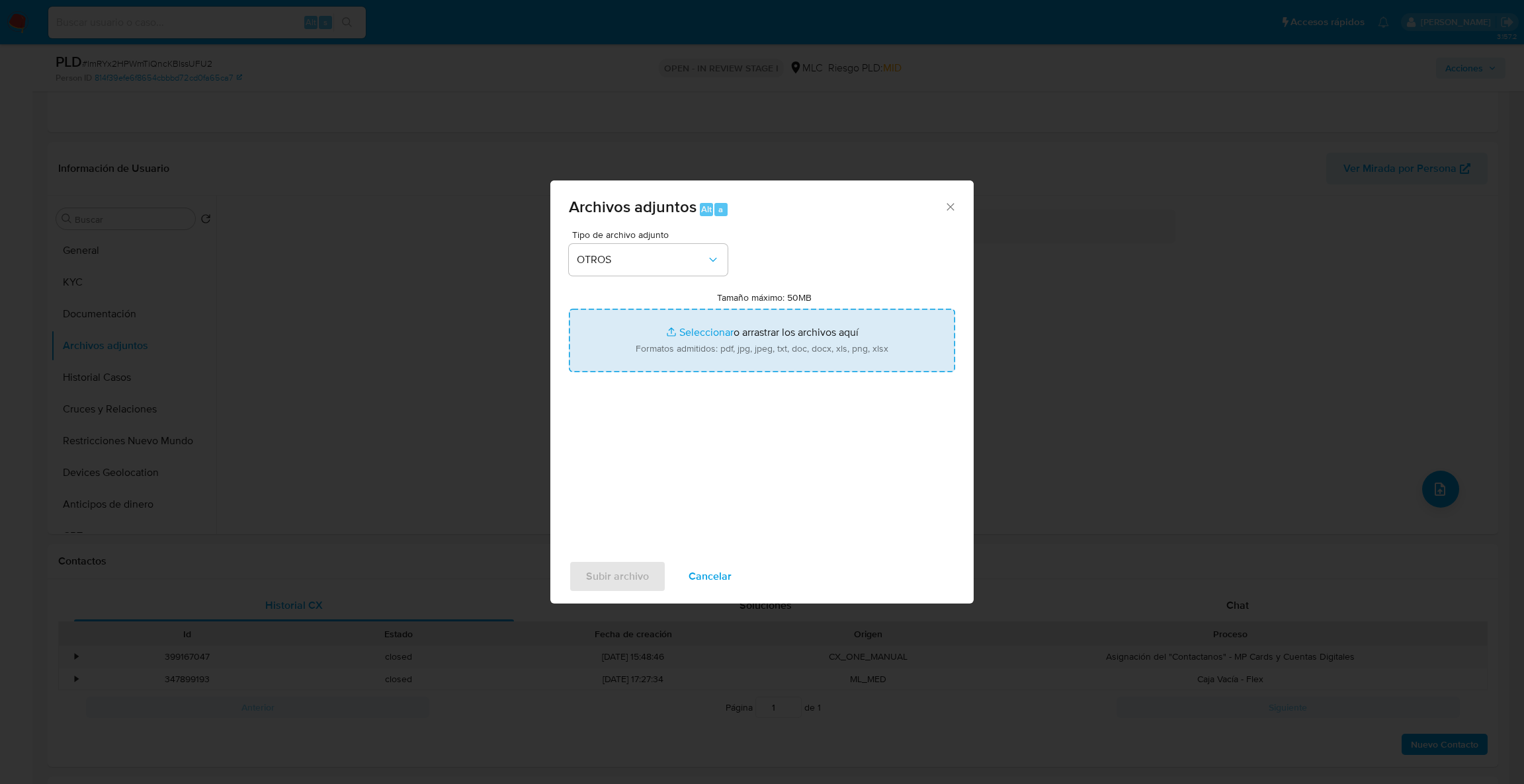
click at [663, 353] on input "Tamaño máximo: 50MB Seleccionar archivos" at bounding box center [762, 341] width 387 height 64
type input "C:\fakepath\Case Log - 136371532.pdf"
click at [696, 332] on input "Tamaño máximo: 50MB Seleccionar archivos" at bounding box center [762, 341] width 387 height 64
type input "C:\fakepath\136371532MovimientosBFF.xlsx"
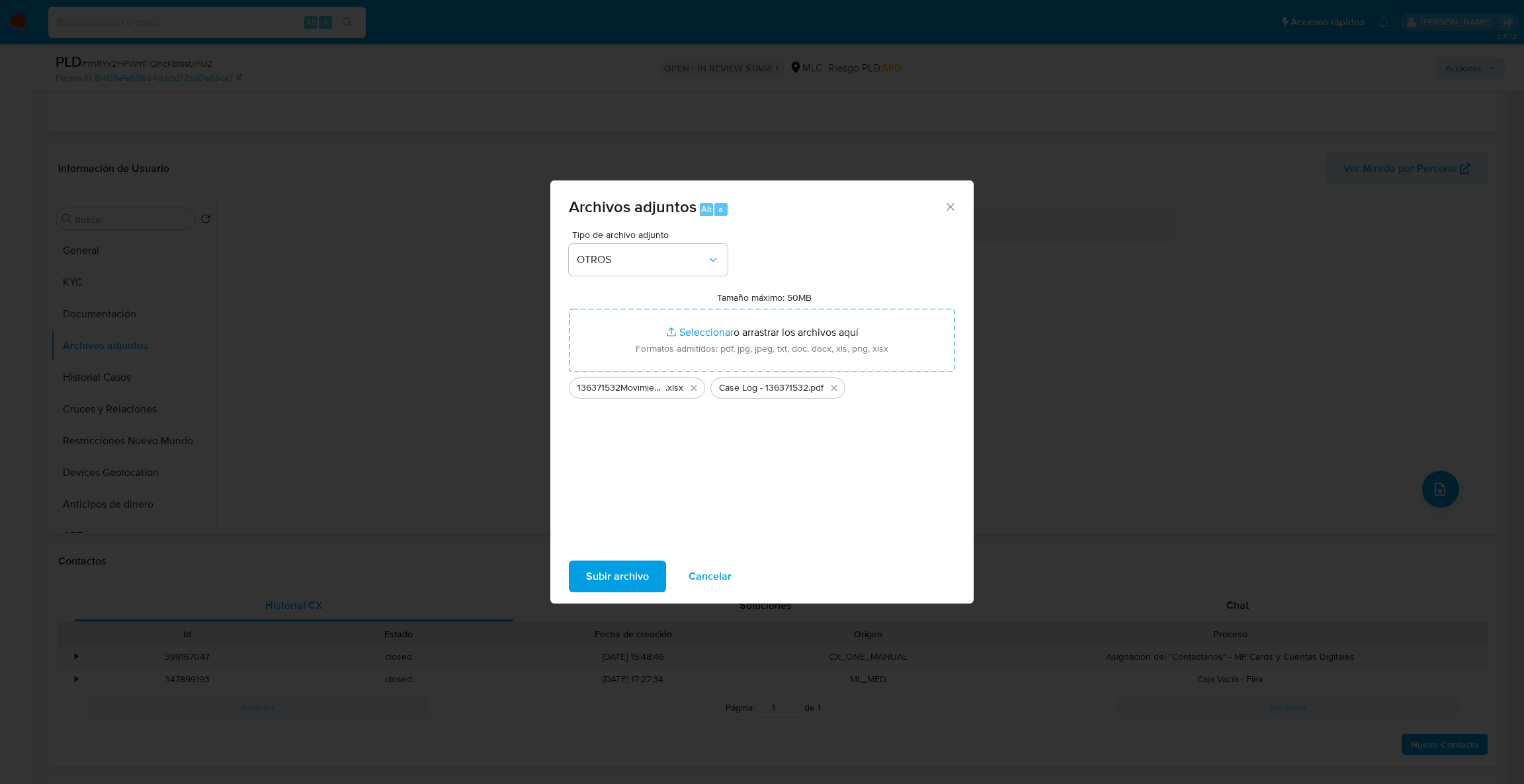
drag, startPoint x: 602, startPoint y: 590, endPoint x: 596, endPoint y: 599, distance: 10.8
click at [601, 595] on div "Subir archivo Cancelar" at bounding box center [761, 576] width 424 height 51
click at [590, 581] on span "Subir archivo" at bounding box center [617, 576] width 63 height 29
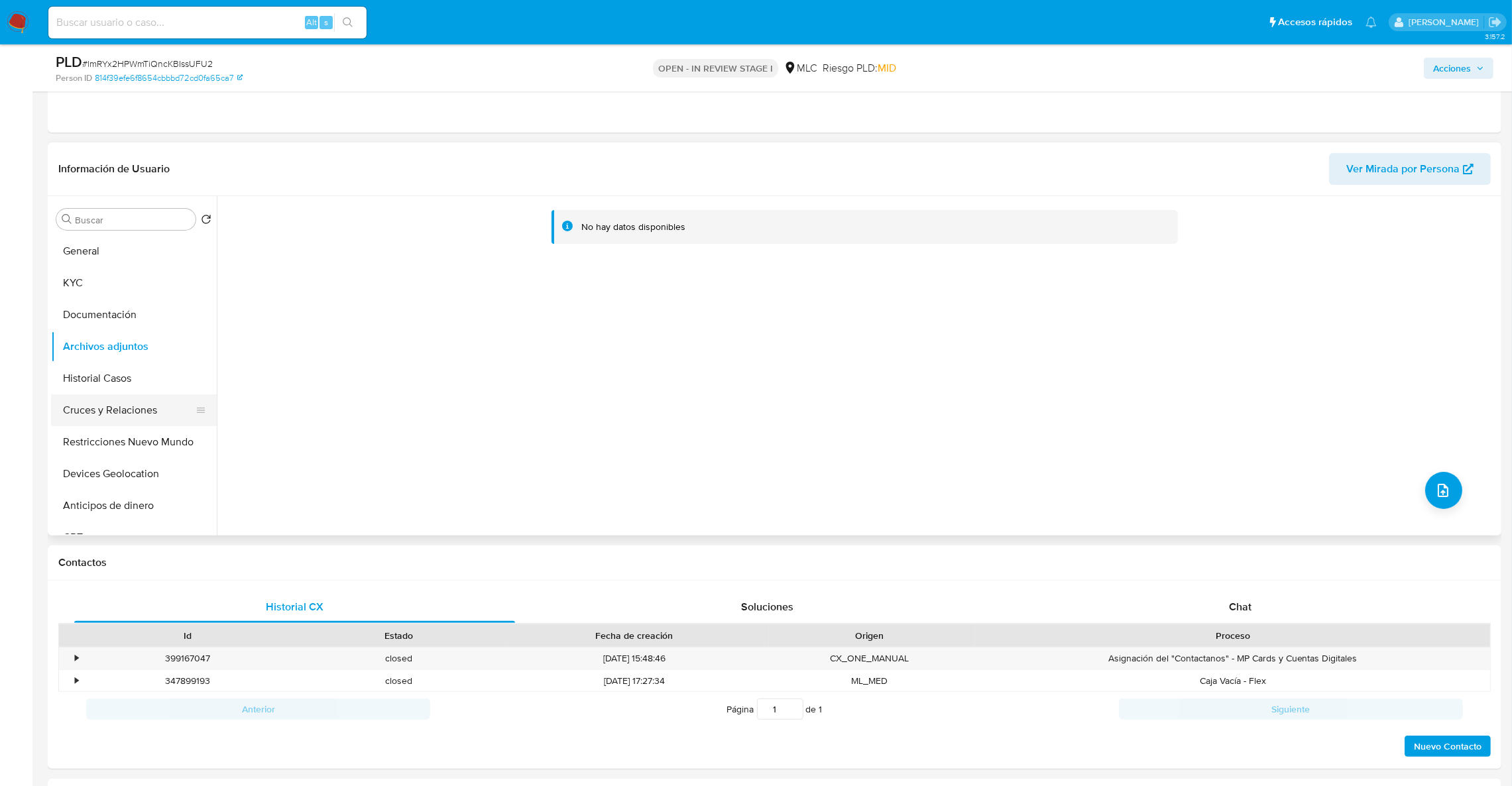
click at [177, 424] on button "Cruces y Relaciones" at bounding box center [128, 410] width 155 height 32
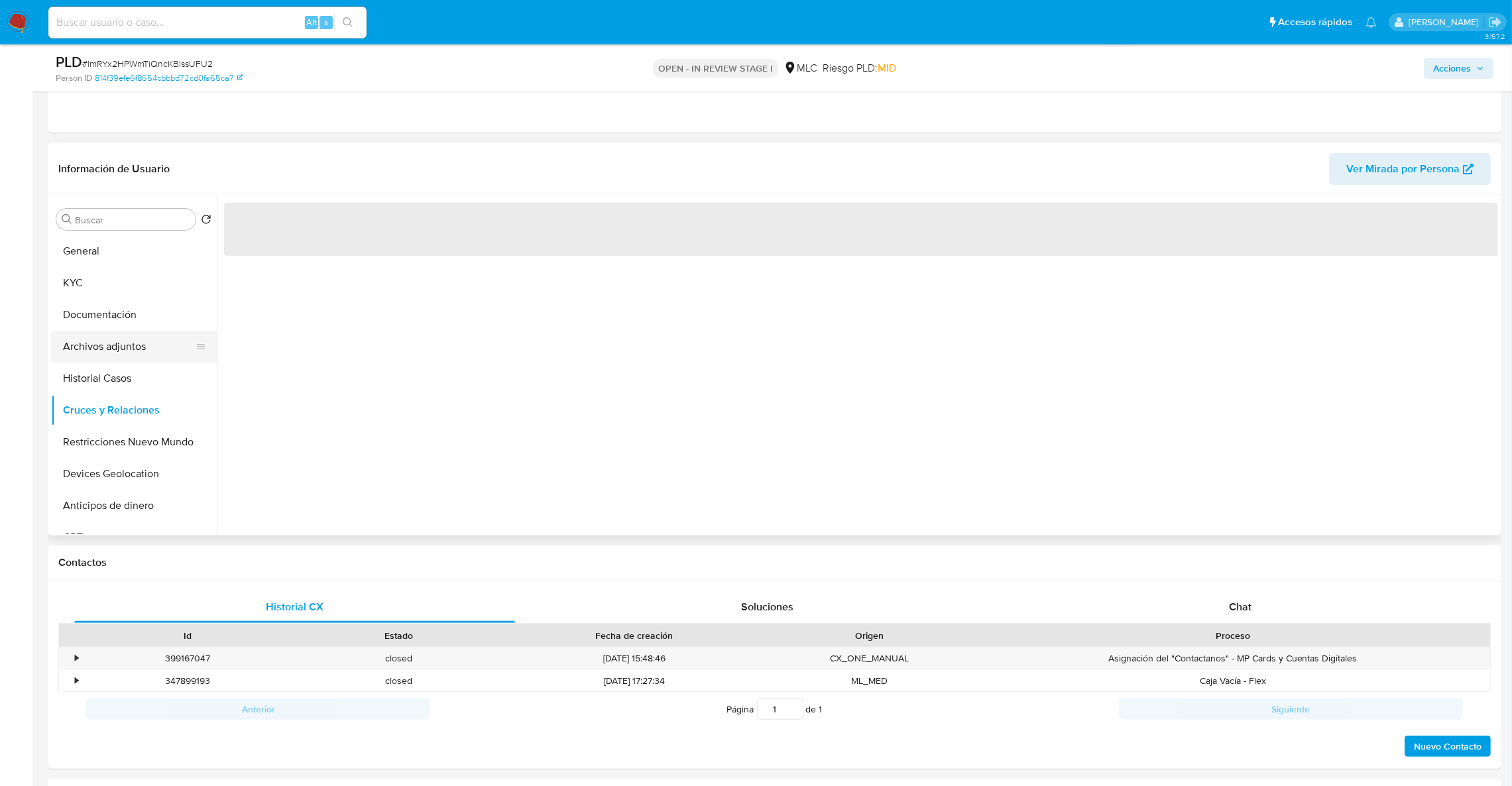
click at [140, 350] on button "Archivos adjuntos" at bounding box center [128, 346] width 155 height 32
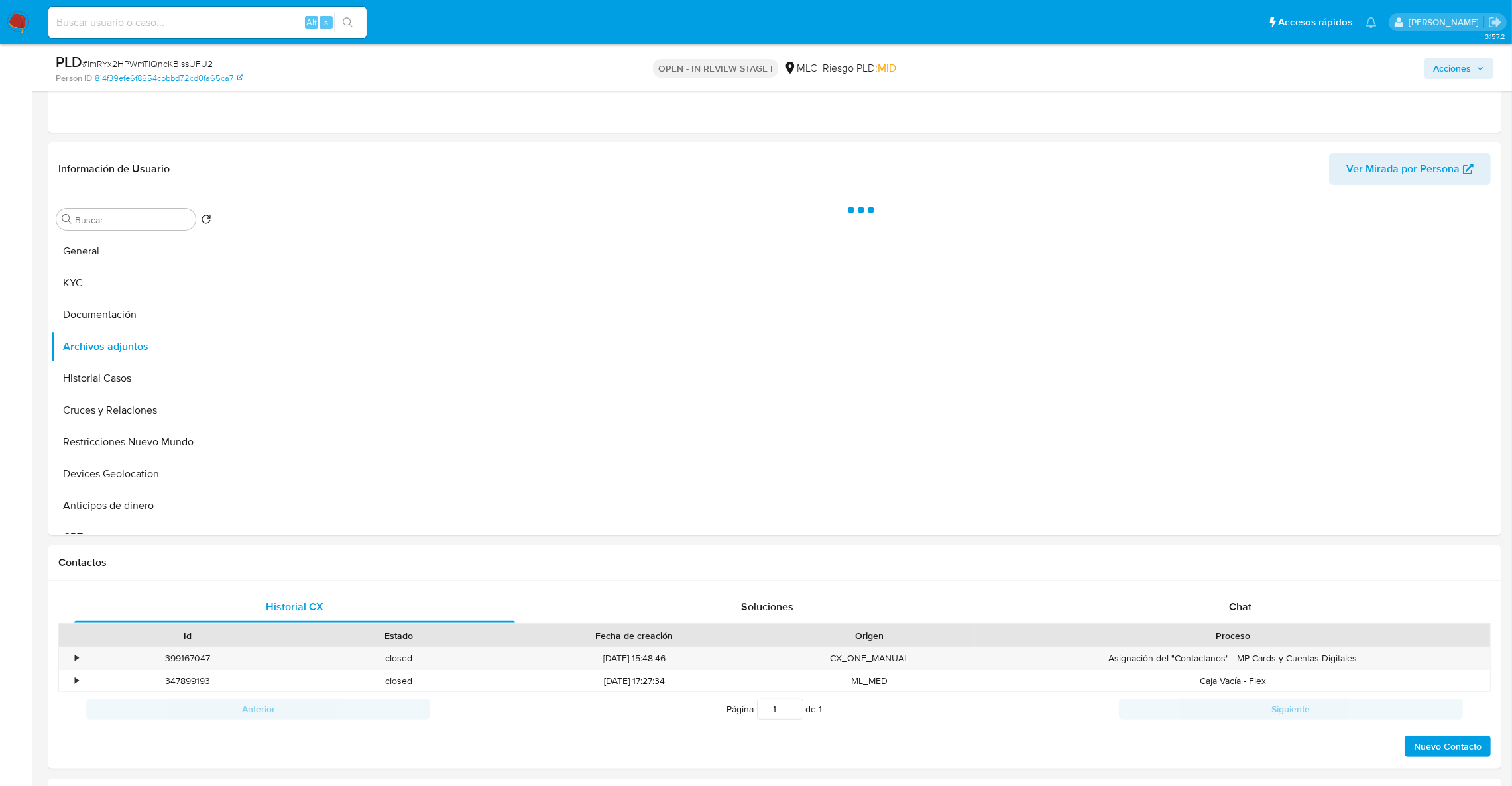
click at [1473, 71] on span "Acciones" at bounding box center [1458, 69] width 51 height 19
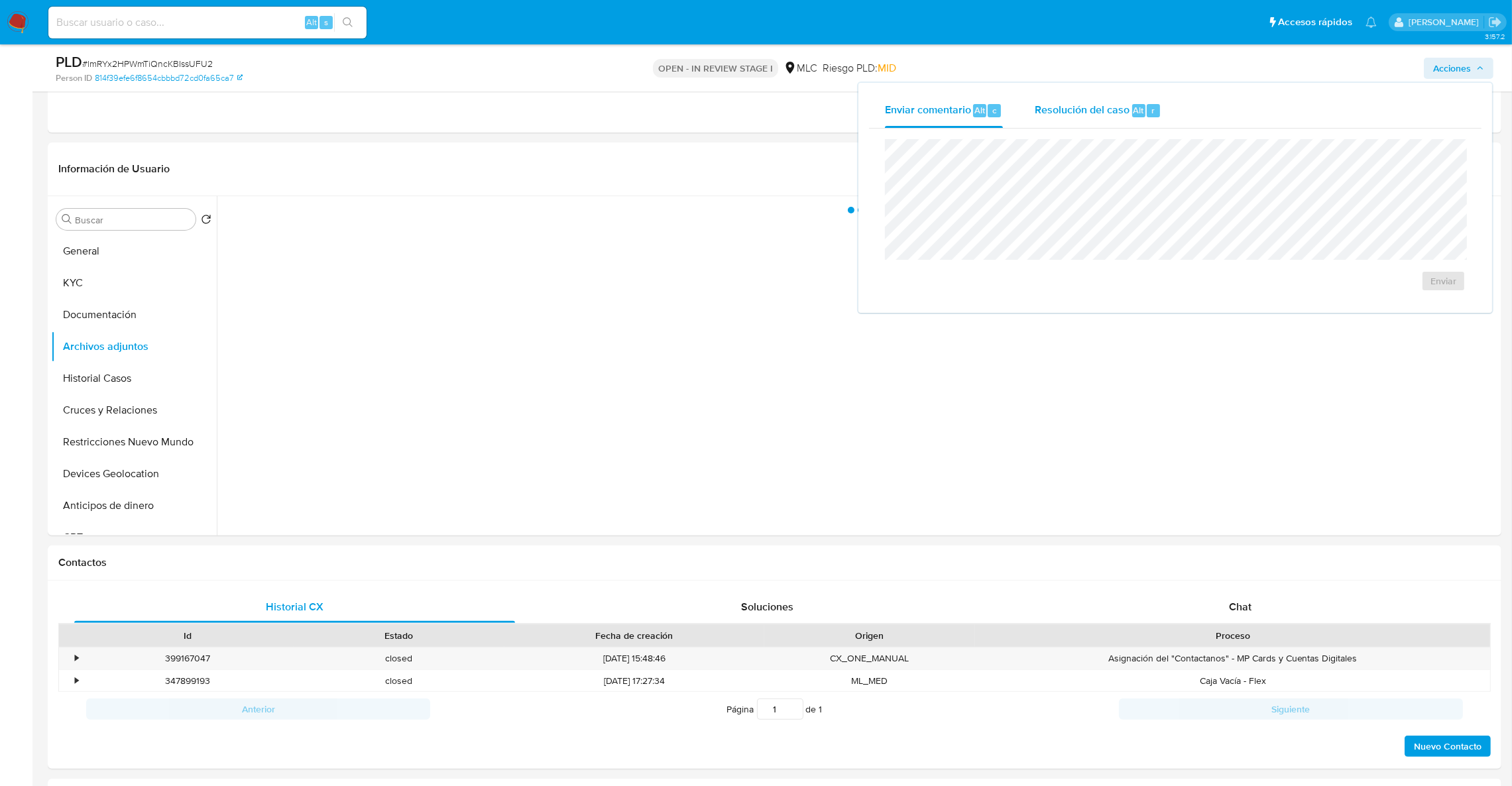
click at [1028, 99] on button "Resolución del caso Alt r" at bounding box center [1098, 111] width 158 height 34
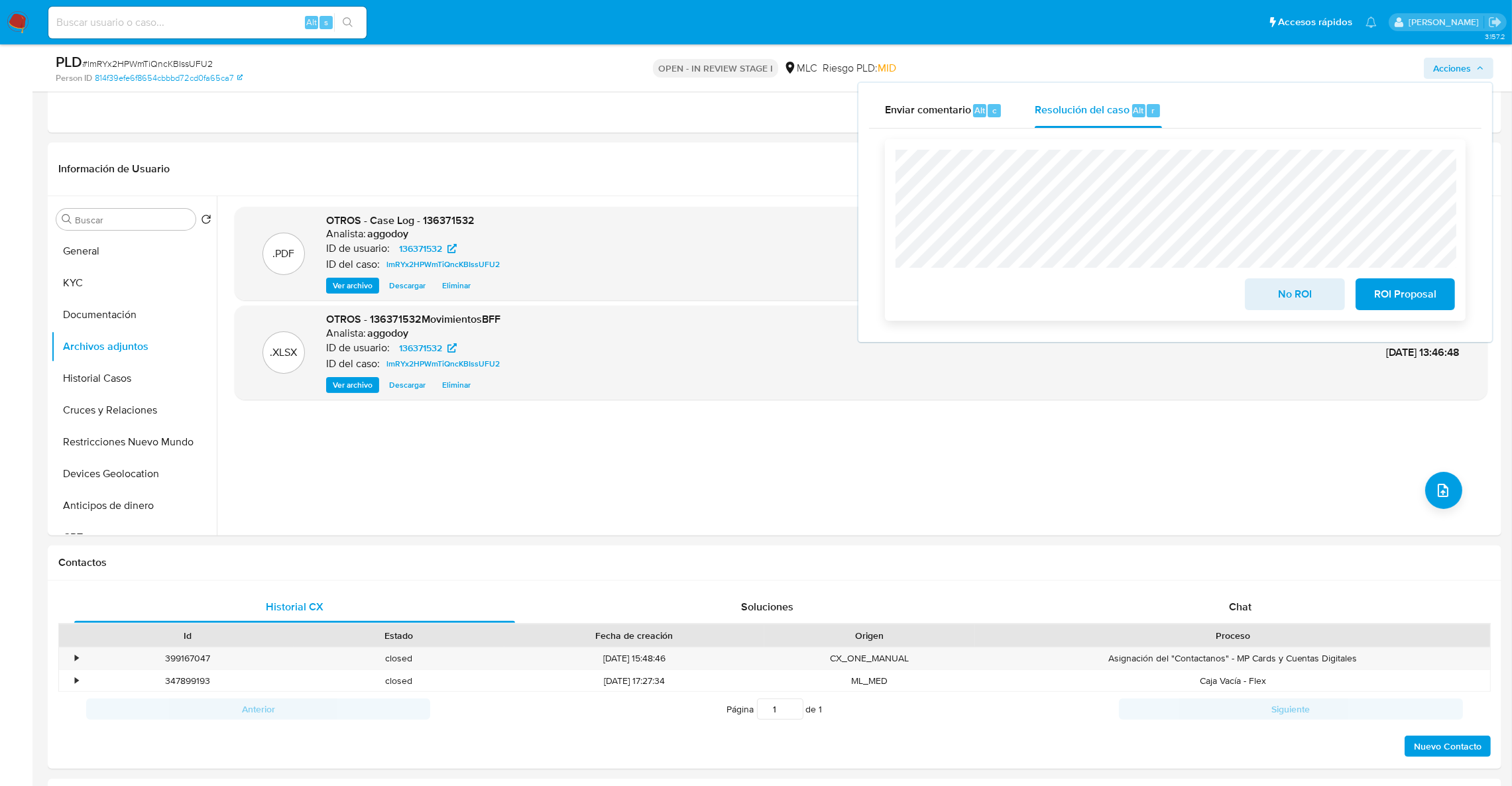
click at [1306, 301] on span "No ROI" at bounding box center [1294, 294] width 65 height 29
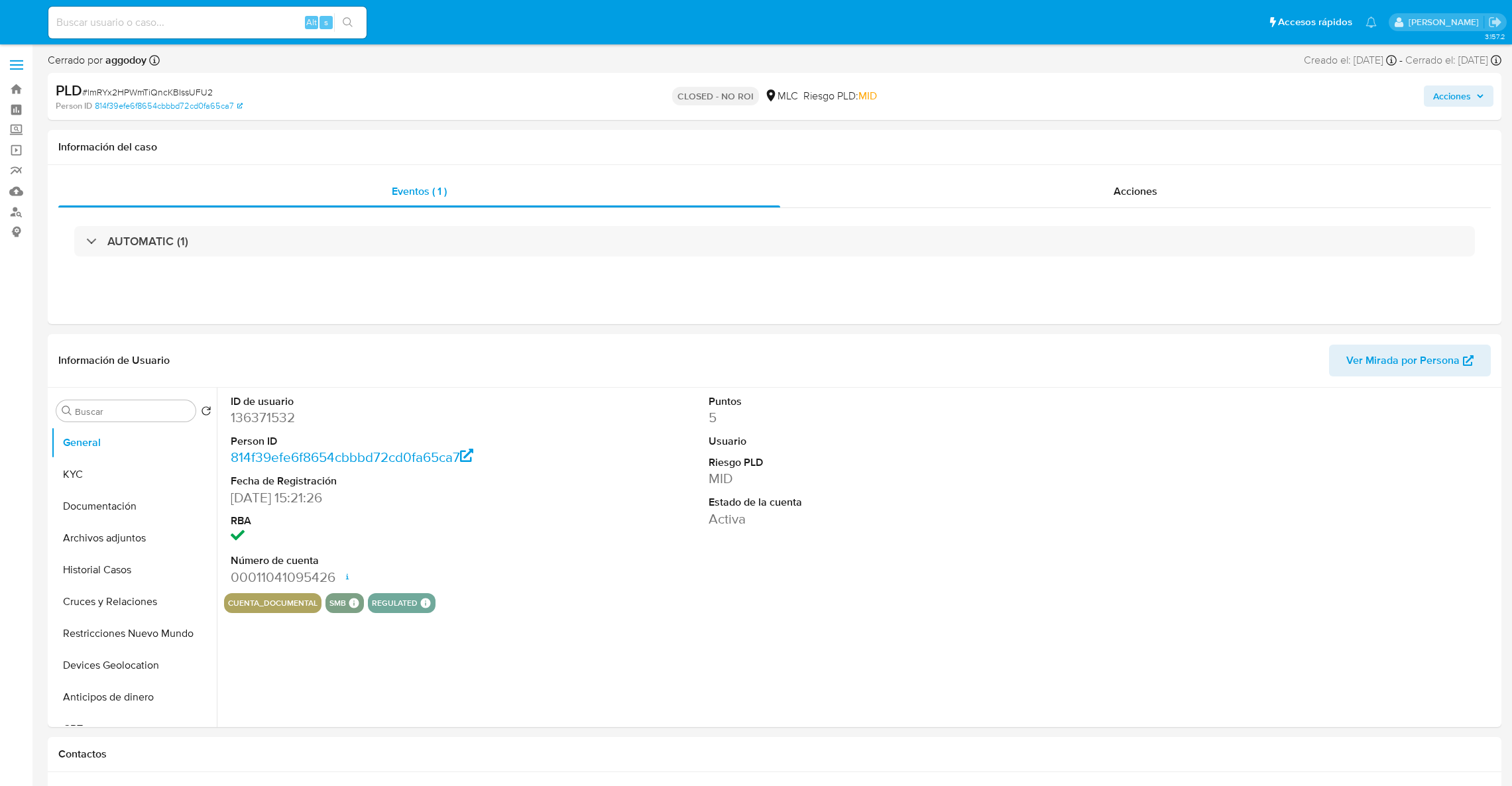
select select "10"
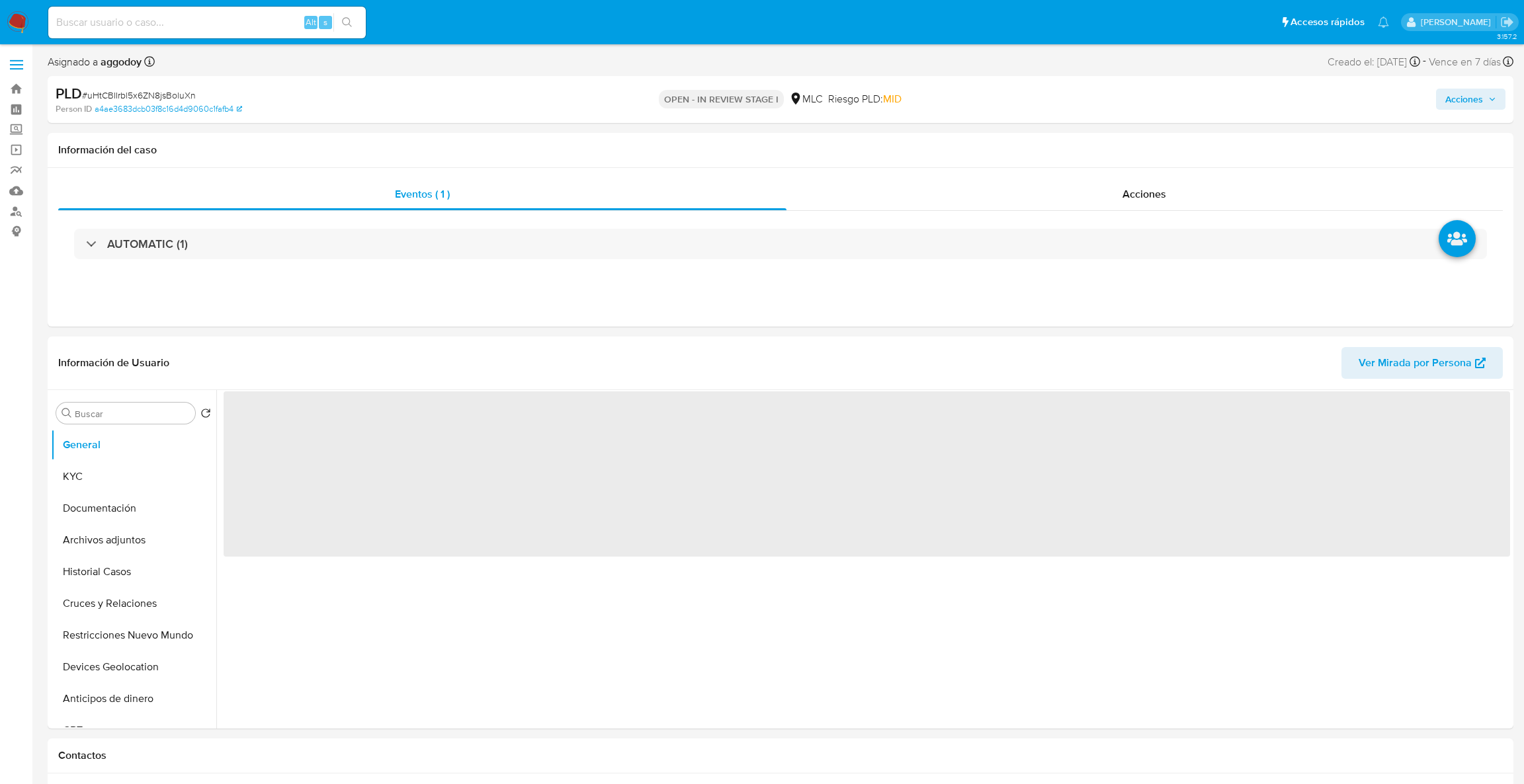
select select "10"
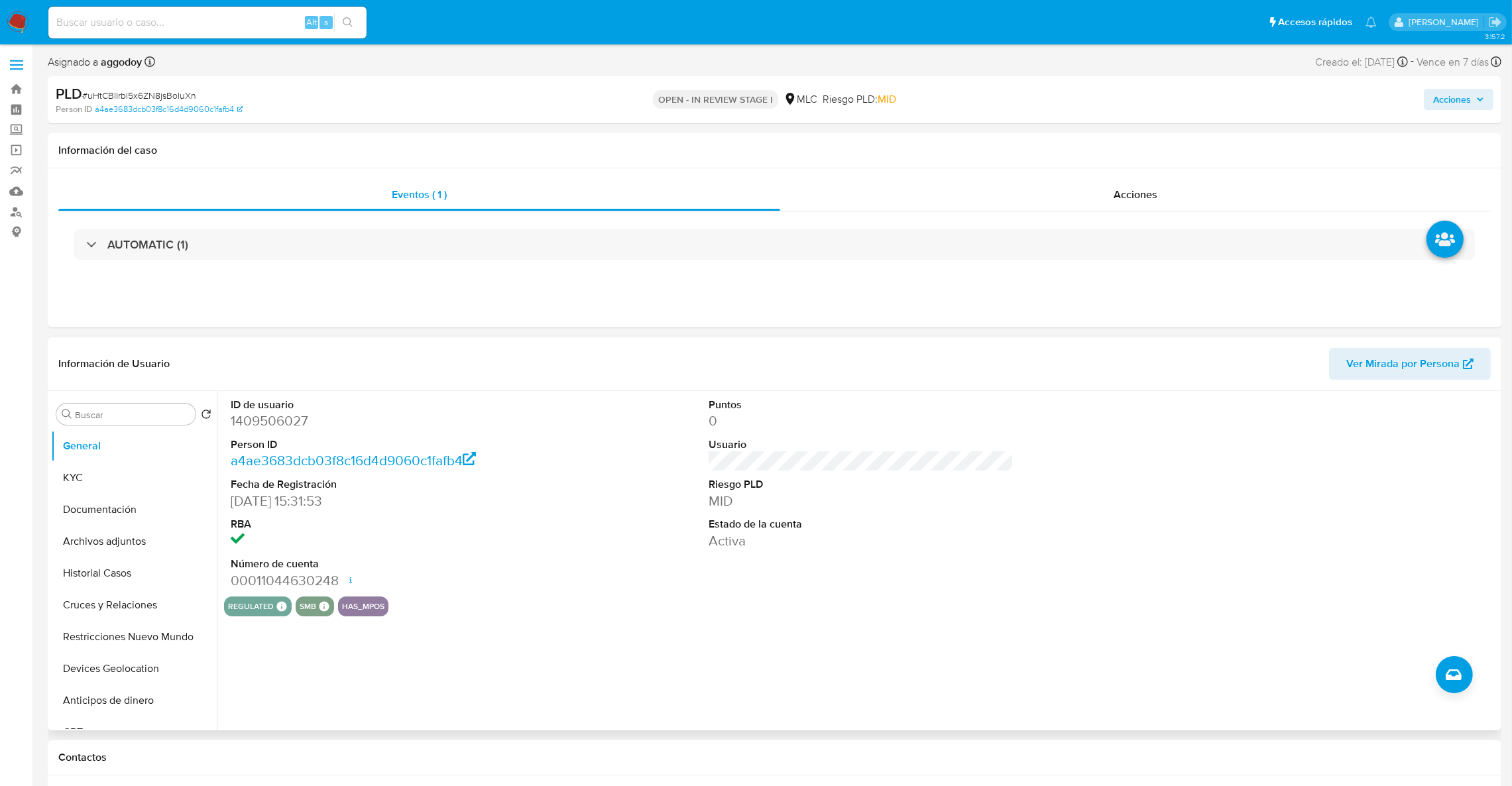
click at [274, 419] on dd "1409506027" at bounding box center [383, 421] width 306 height 19
copy dd "1409506027"
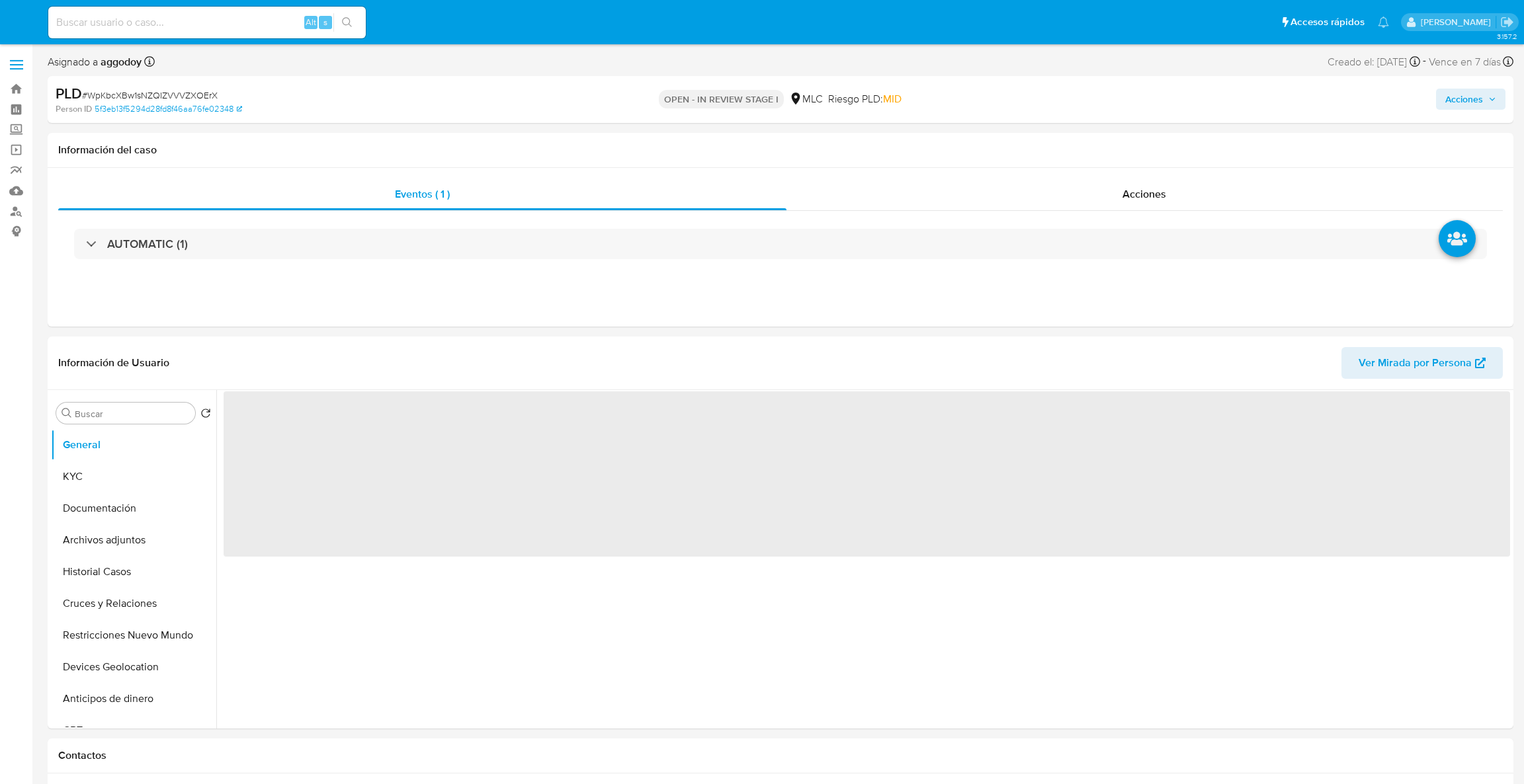
select select "10"
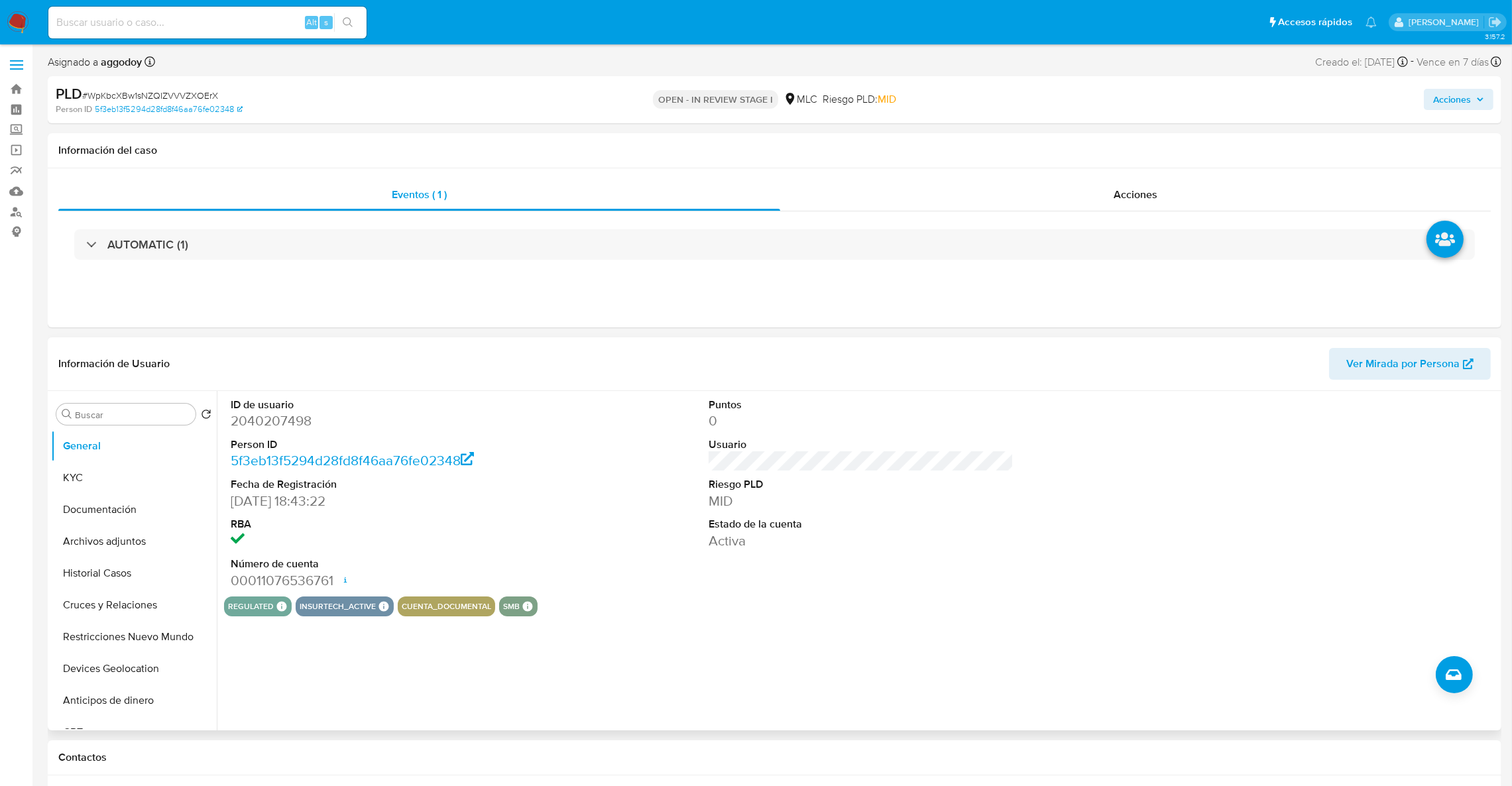
click at [264, 424] on dd "2040207498" at bounding box center [383, 421] width 306 height 19
copy dd "2040207498"
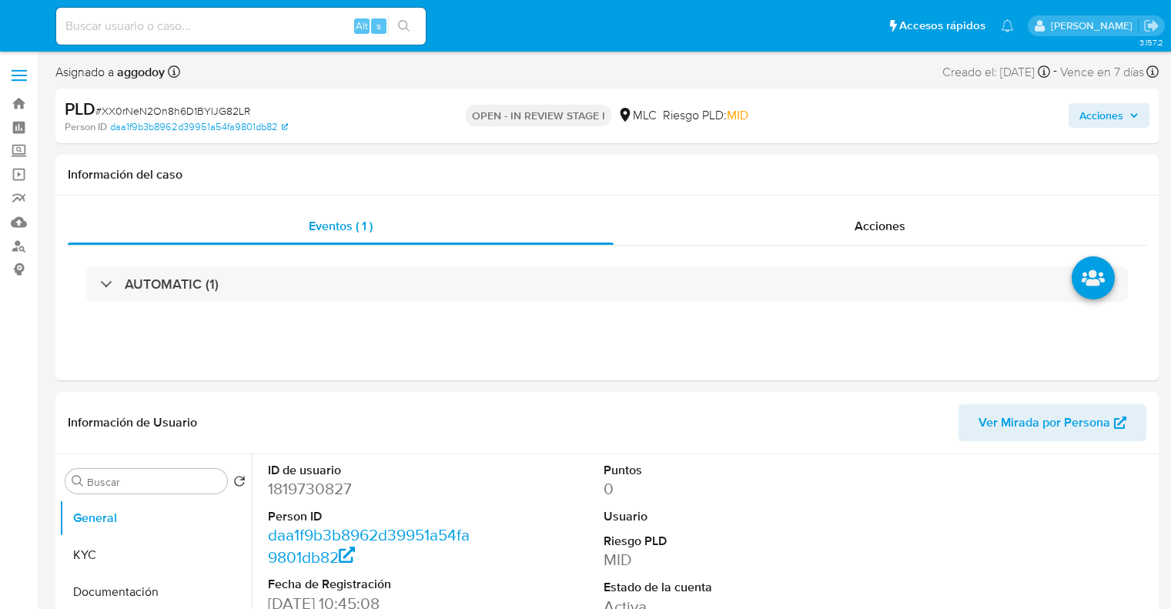
select select "10"
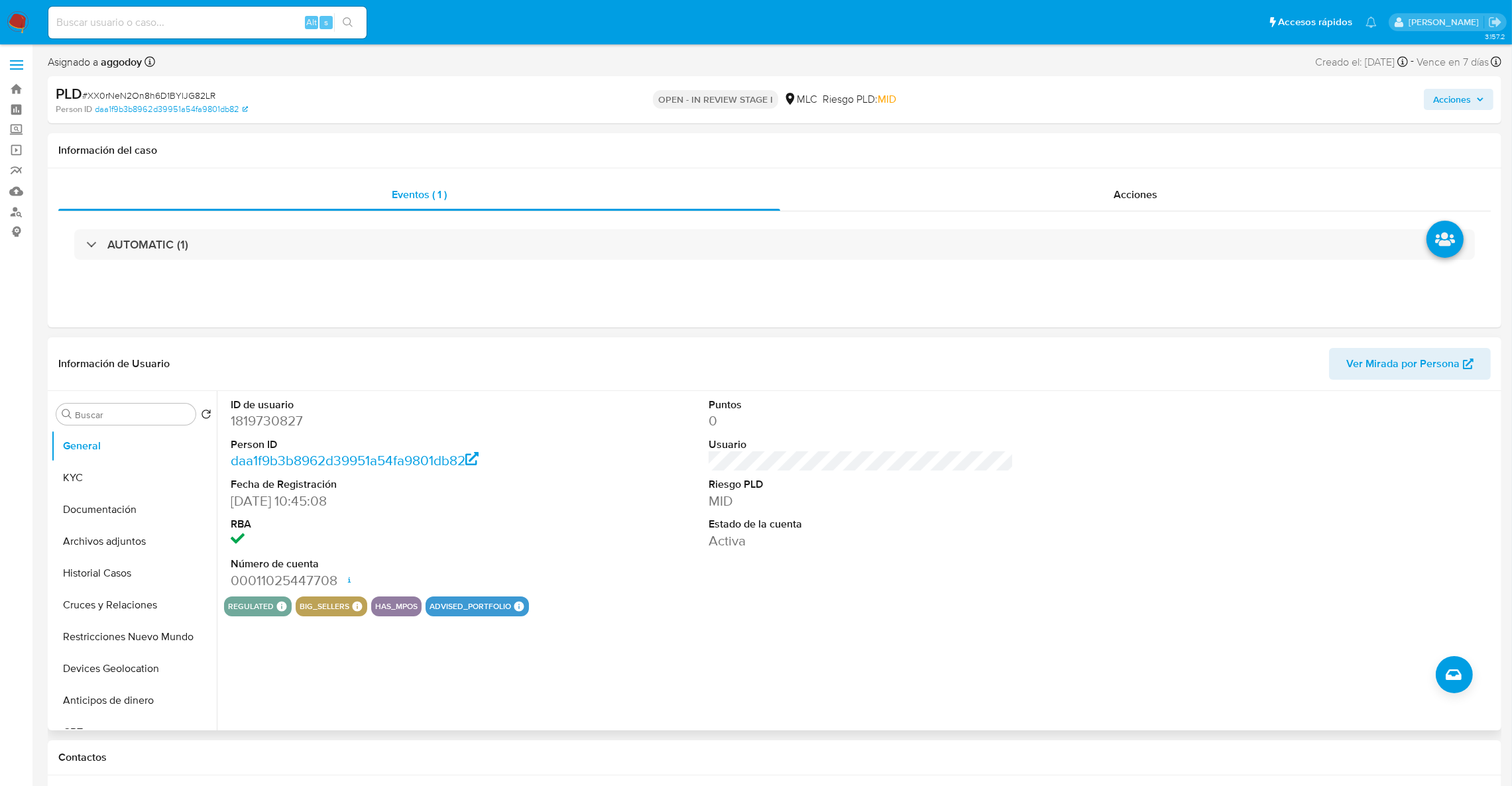
click at [229, 441] on div "ID de usuario 1819730827 Person ID daa1f9b3b8962d39951a54fa9801db82 Fecha de Re…" at bounding box center [383, 493] width 319 height 206
click at [241, 422] on dd "1819730827" at bounding box center [383, 421] width 306 height 19
copy dd "1819730827"
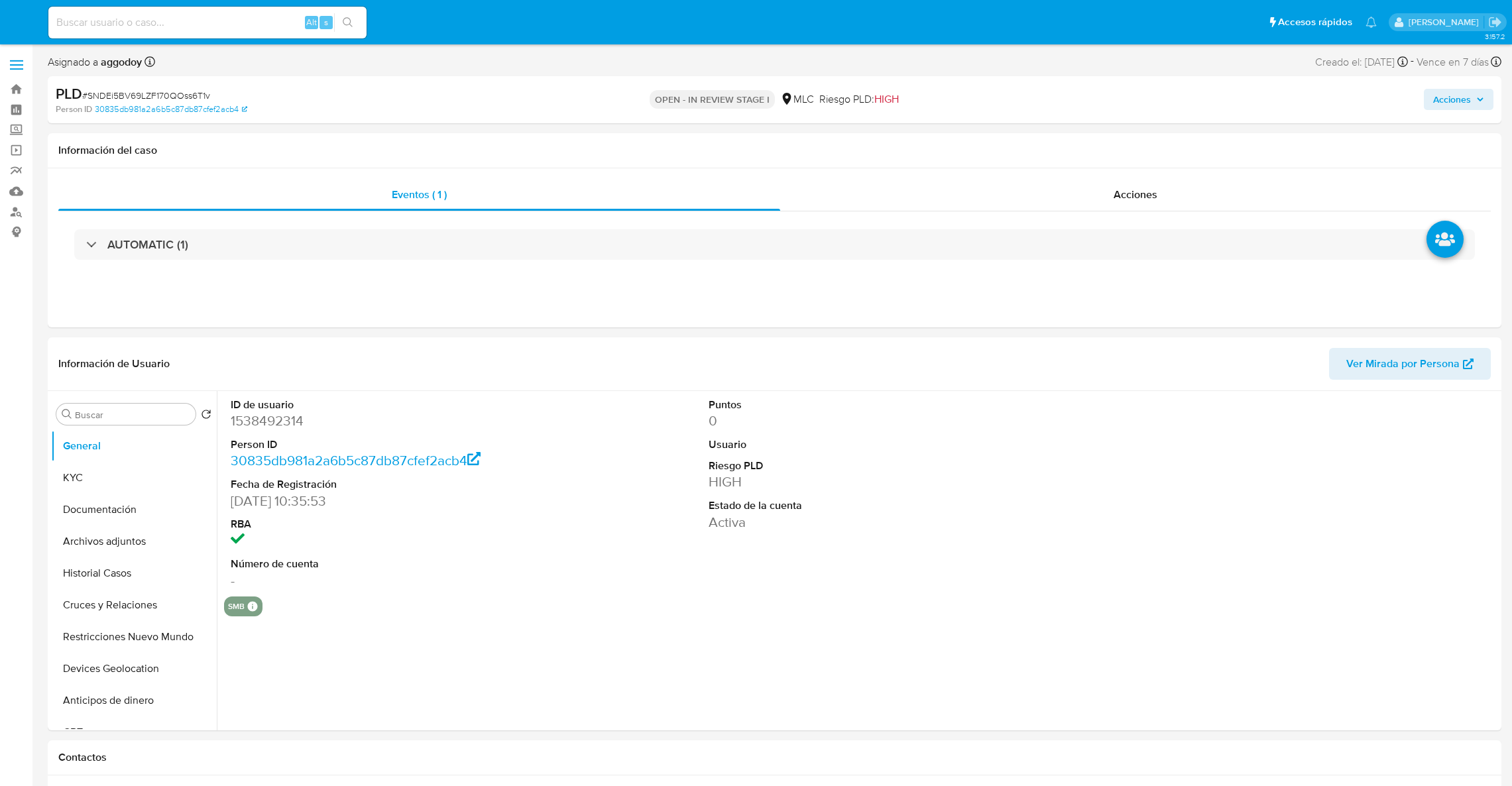
select select "10"
click at [270, 419] on dd "1538492314" at bounding box center [383, 421] width 306 height 19
copy dd "1538492314"
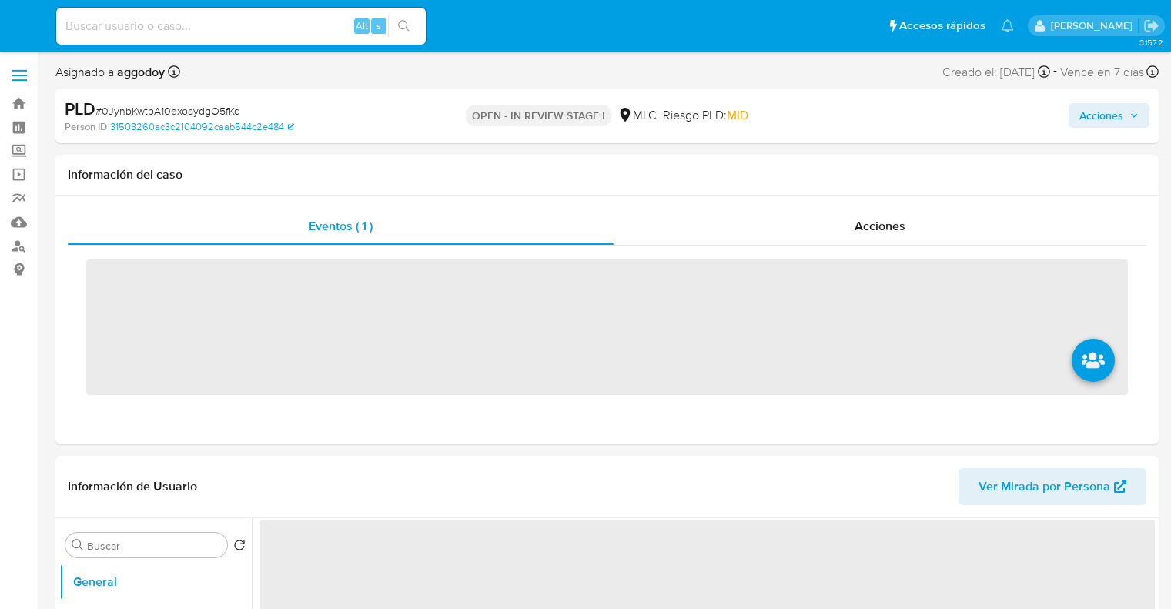
select select "10"
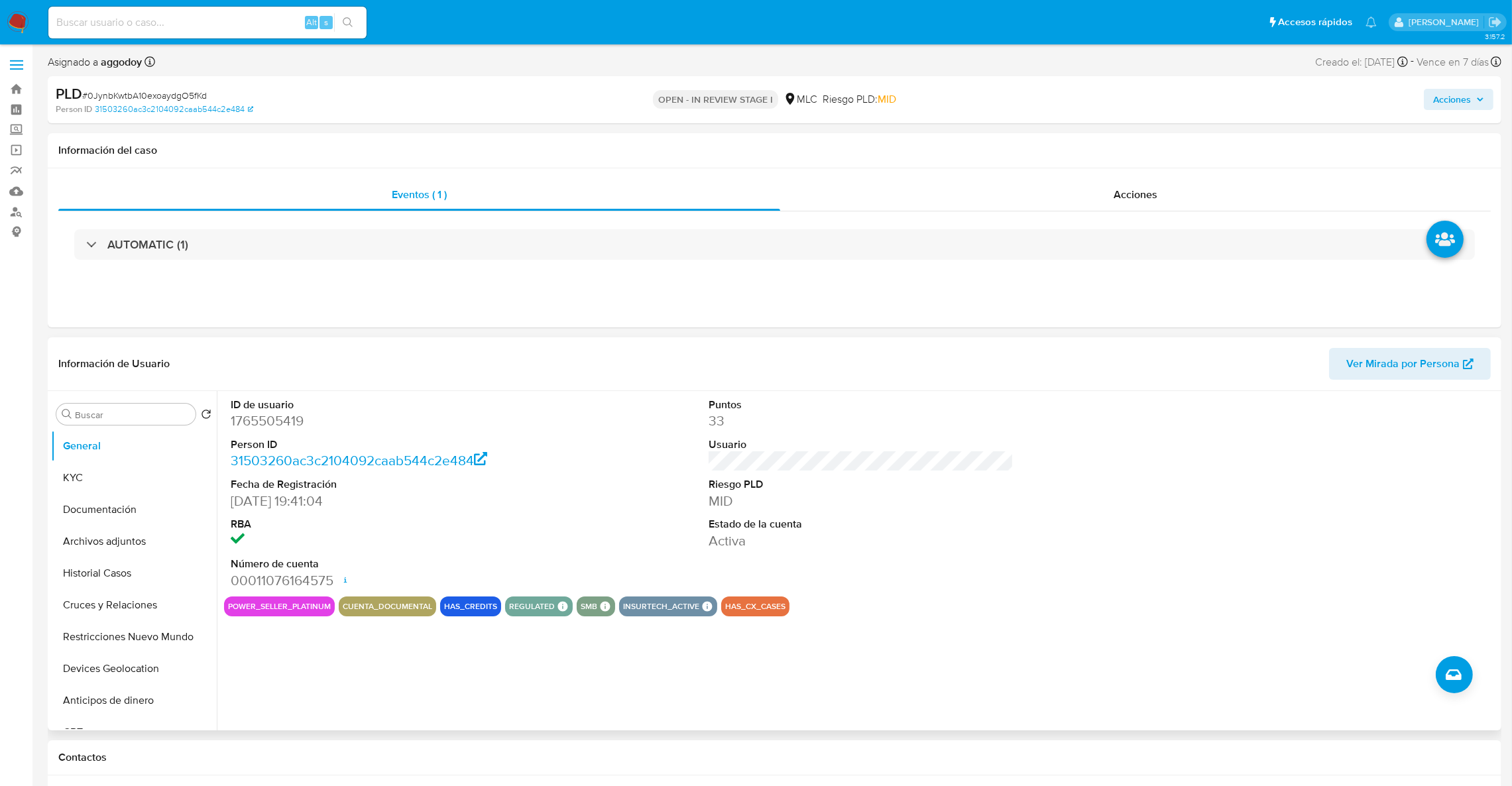
click at [246, 405] on dt "ID de usuario" at bounding box center [383, 405] width 306 height 15
click at [255, 424] on dd "1765505419" at bounding box center [383, 421] width 306 height 19
copy dd "1765505419"
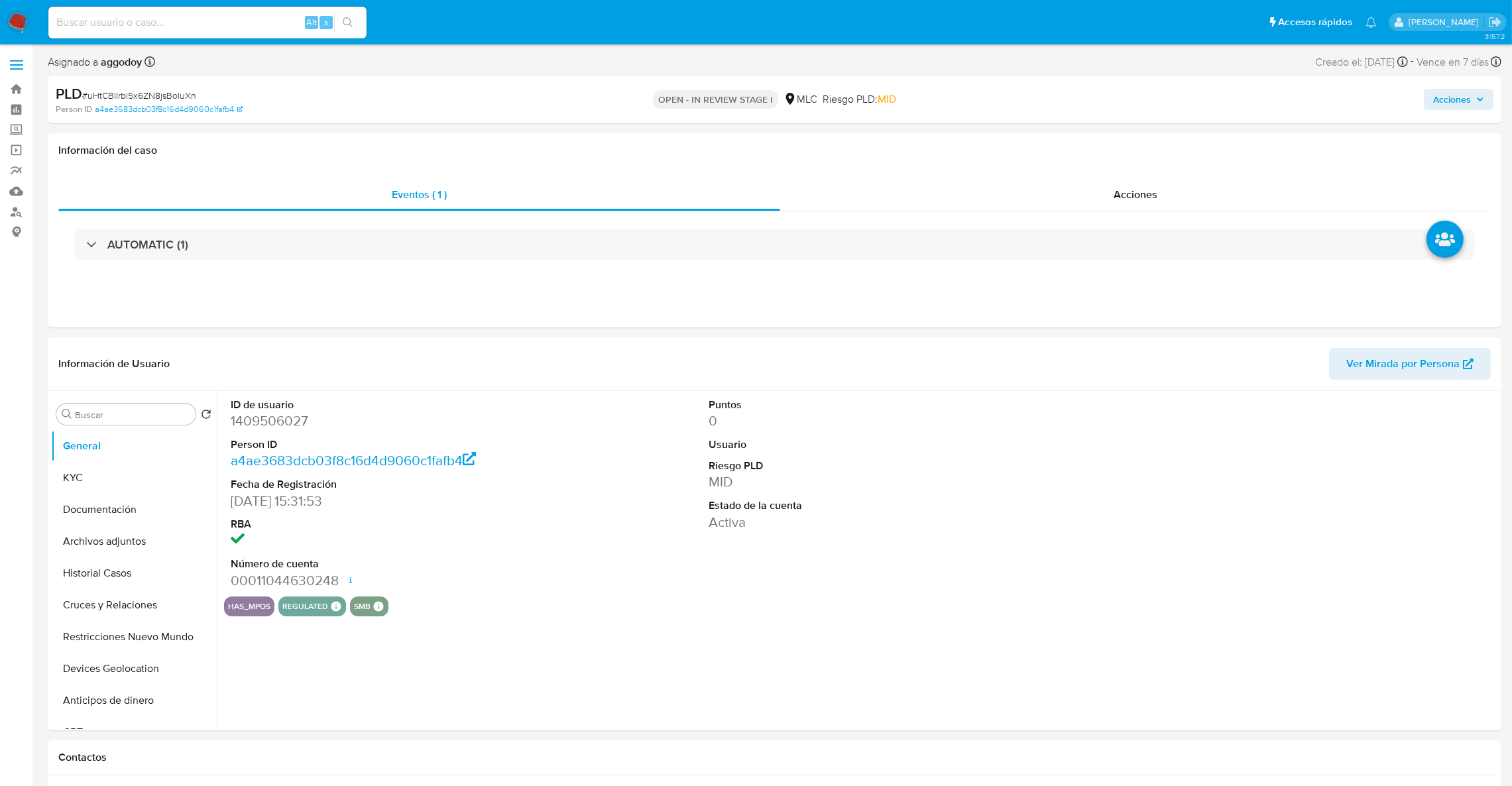
select select "10"
click at [119, 462] on button "KYC" at bounding box center [128, 478] width 155 height 32
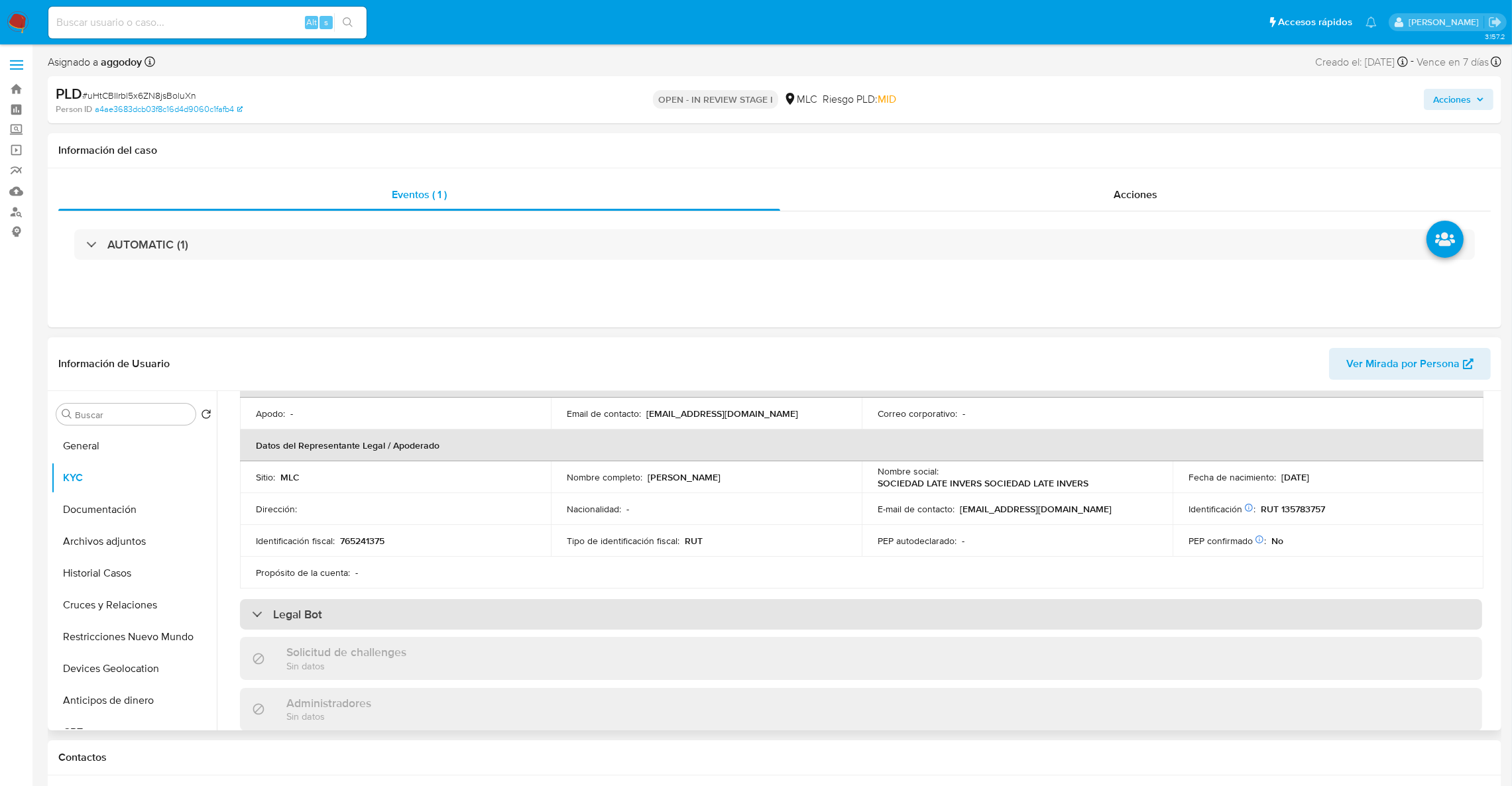
scroll to position [298, 0]
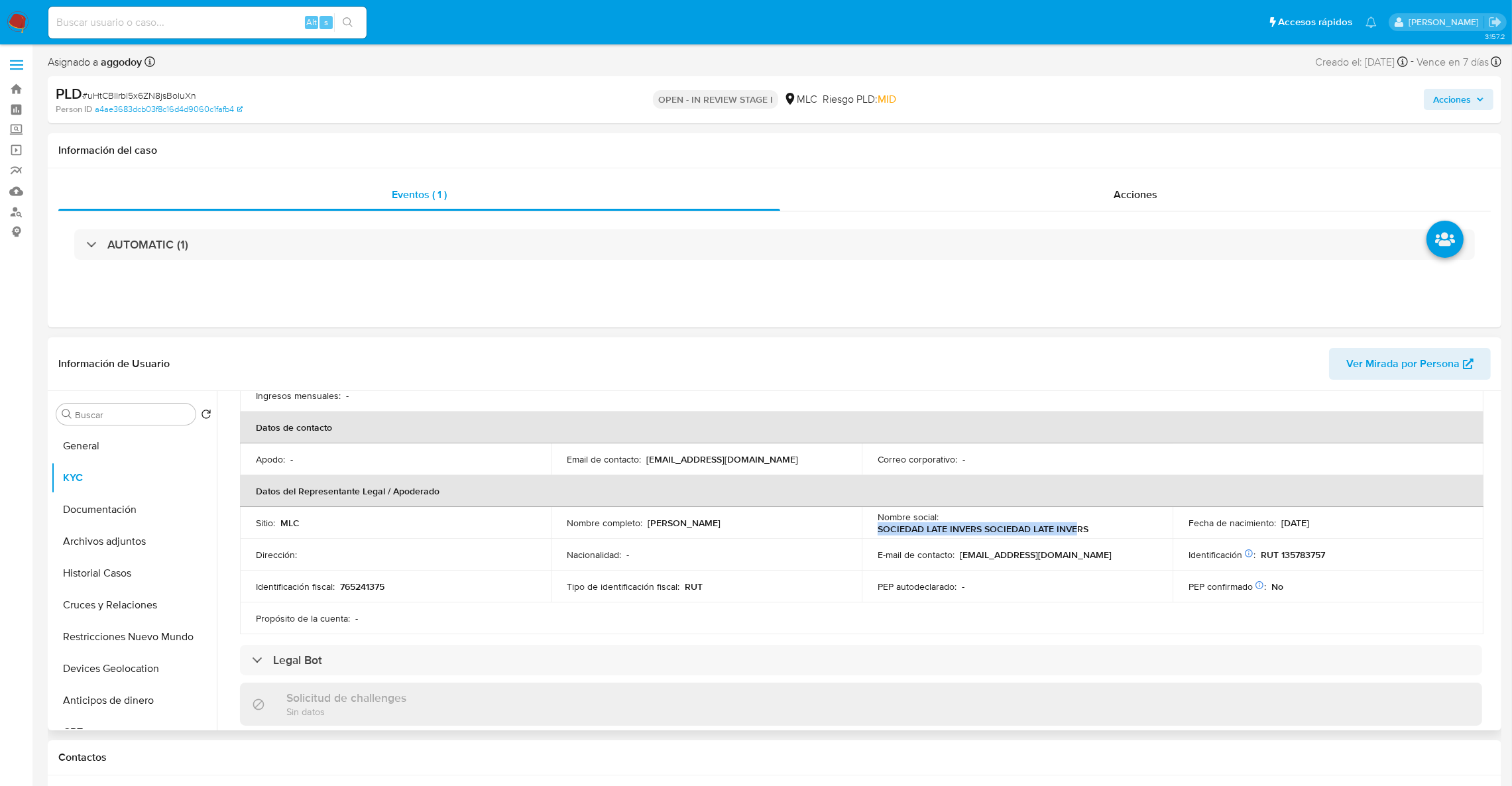
drag, startPoint x: 876, startPoint y: 529, endPoint x: 1071, endPoint y: 531, distance: 195.0
click at [1071, 531] on p "SOCIEDAD LATE INVERS SOCIEDAD LATE INVERS" at bounding box center [982, 529] width 211 height 12
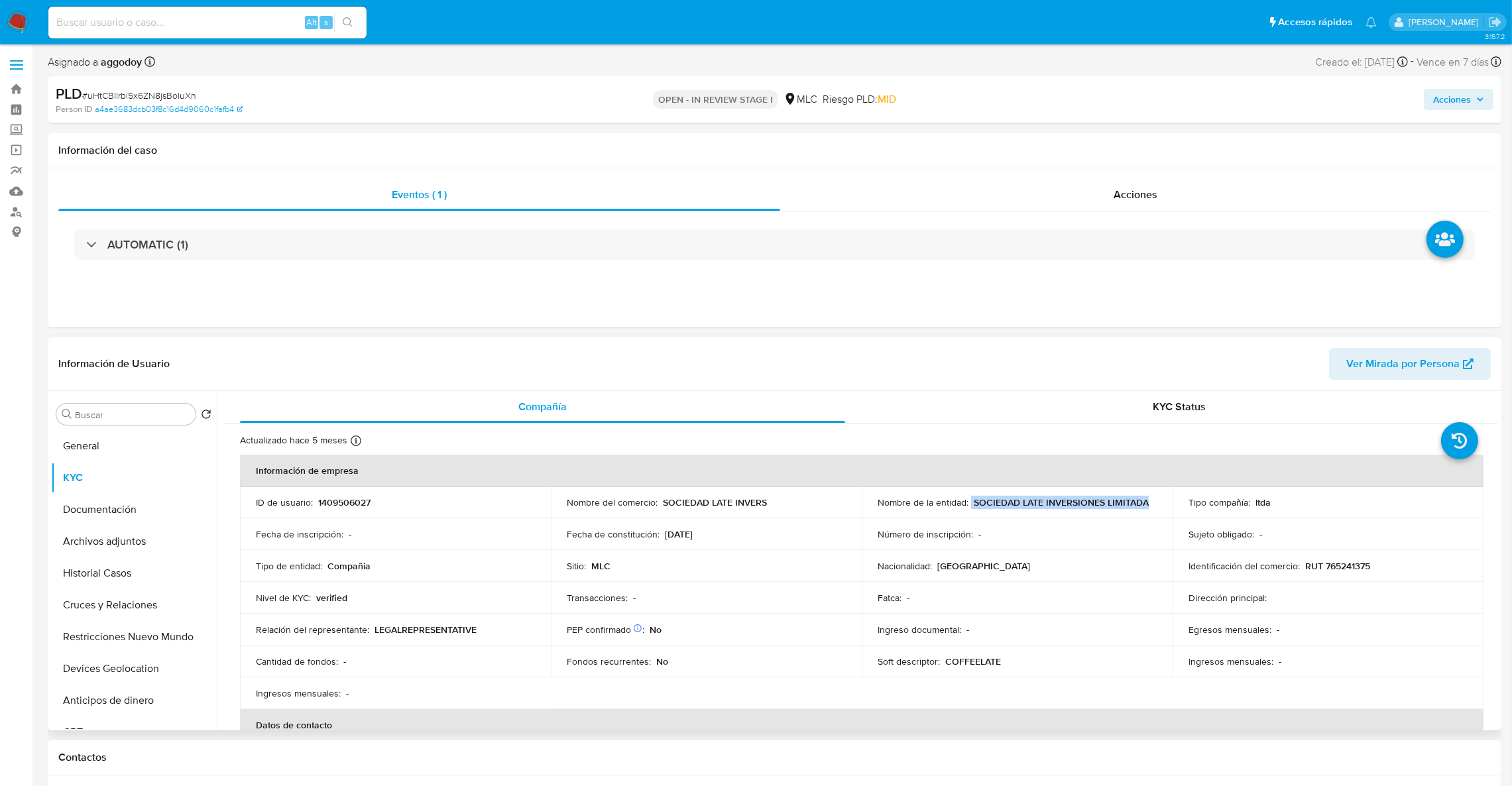
drag, startPoint x: 1155, startPoint y: 508, endPoint x: 969, endPoint y: 504, distance: 186.0
click at [969, 504] on td "Nombre de la entidad : SOCIEDAD LATE INVERSIONES LIMITADA" at bounding box center [1017, 502] width 311 height 32
copy div "SOCIEDAD LATE INVERSIONES LIMITADA"
click at [1310, 564] on p "RUT 765241375" at bounding box center [1337, 566] width 65 height 12
click at [1323, 565] on p "RUT 765241375" at bounding box center [1337, 566] width 65 height 12
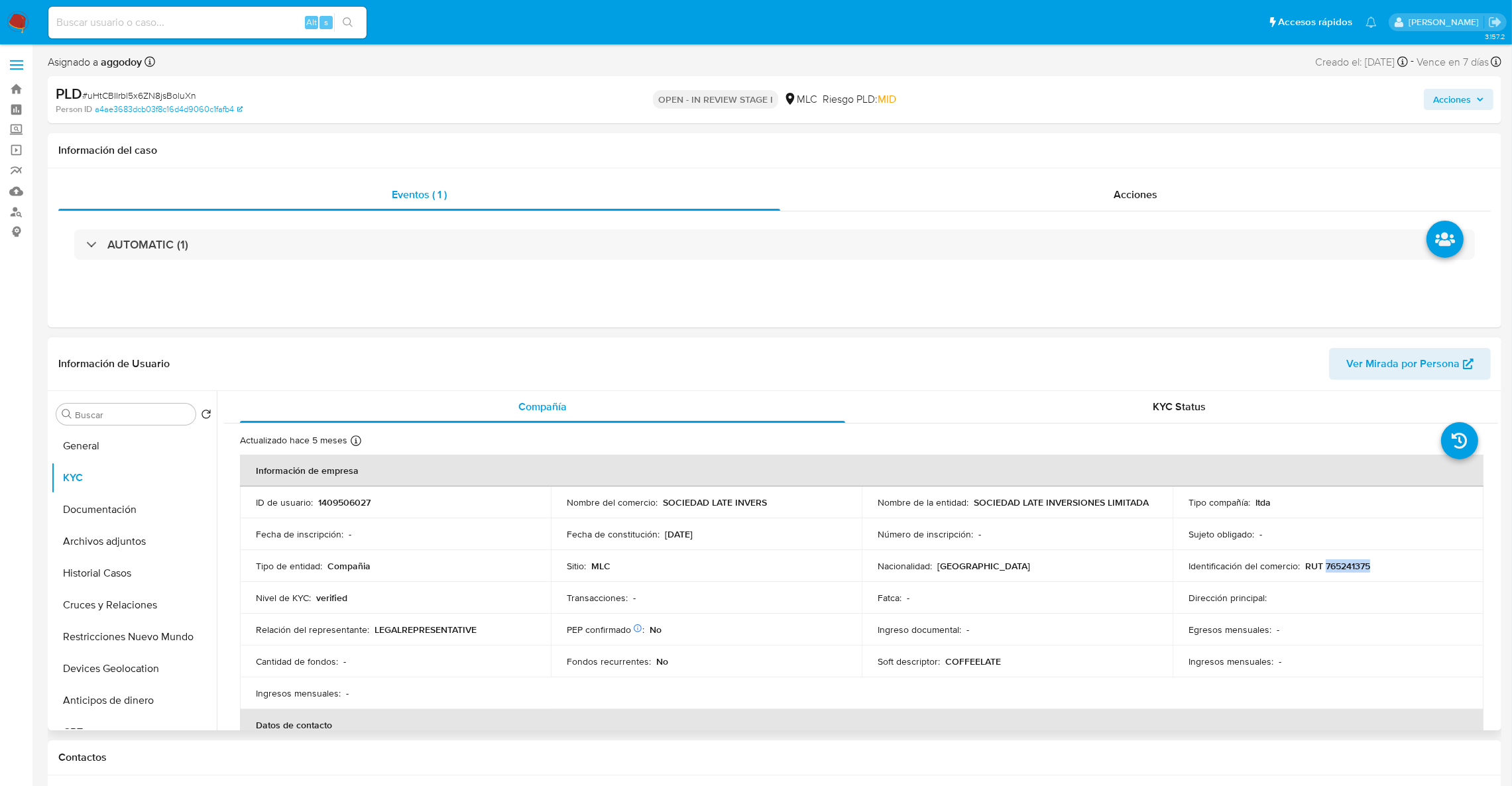
click at [1323, 565] on p "RUT 765241375" at bounding box center [1337, 566] width 65 height 12
copy p "765241375"
click at [136, 98] on span "# uHtCBIIrbl5x6ZN8jsBoluXn" at bounding box center [139, 95] width 114 height 13
copy span "uHtCBIIrbl5x6ZN8jsBoluXn"
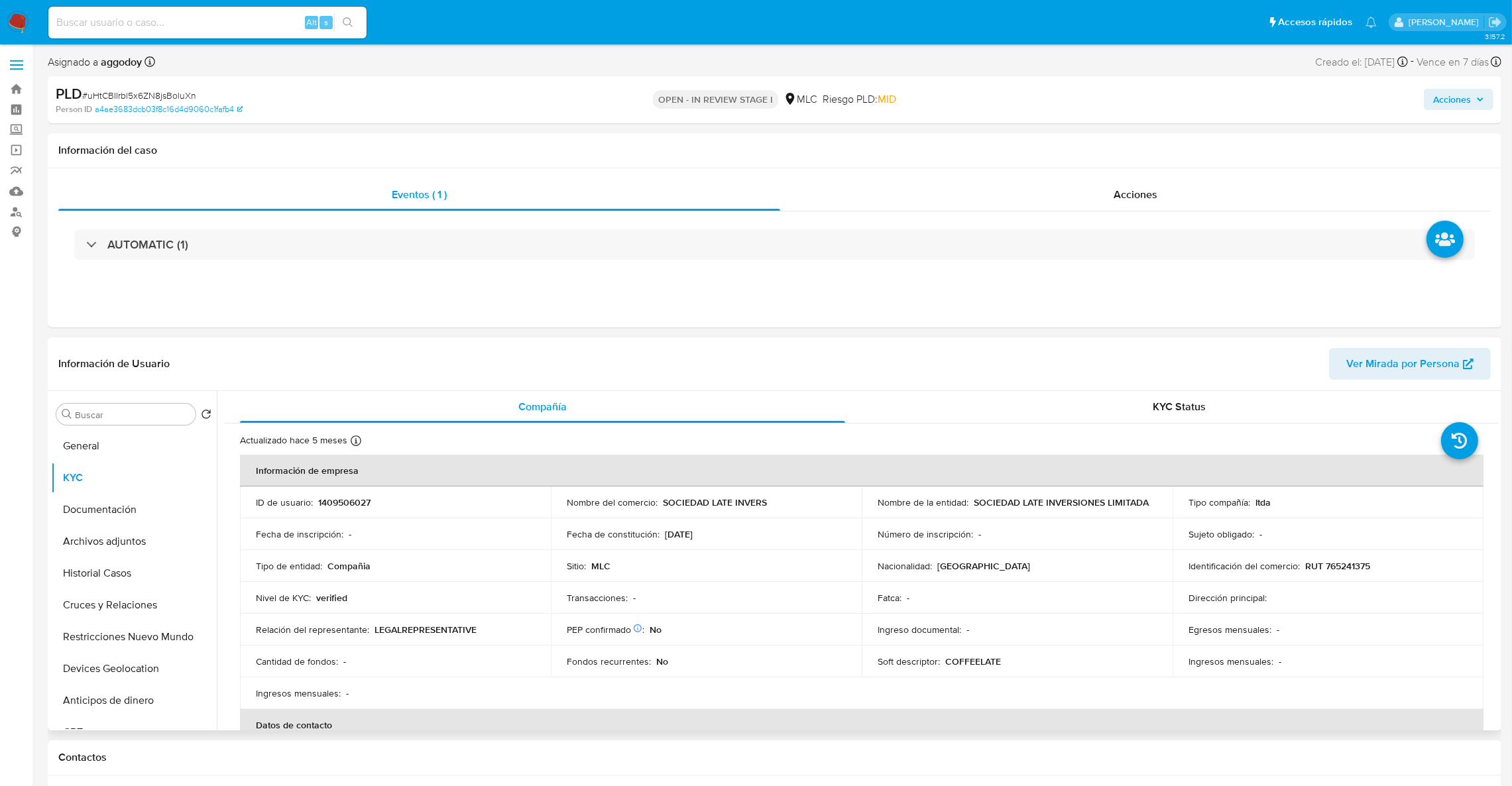
click at [360, 497] on p "1409506027" at bounding box center [344, 503] width 53 height 12
copy p "1409506027"
drag, startPoint x: 1504, startPoint y: 201, endPoint x: 1504, endPoint y: 226, distance: 25.0
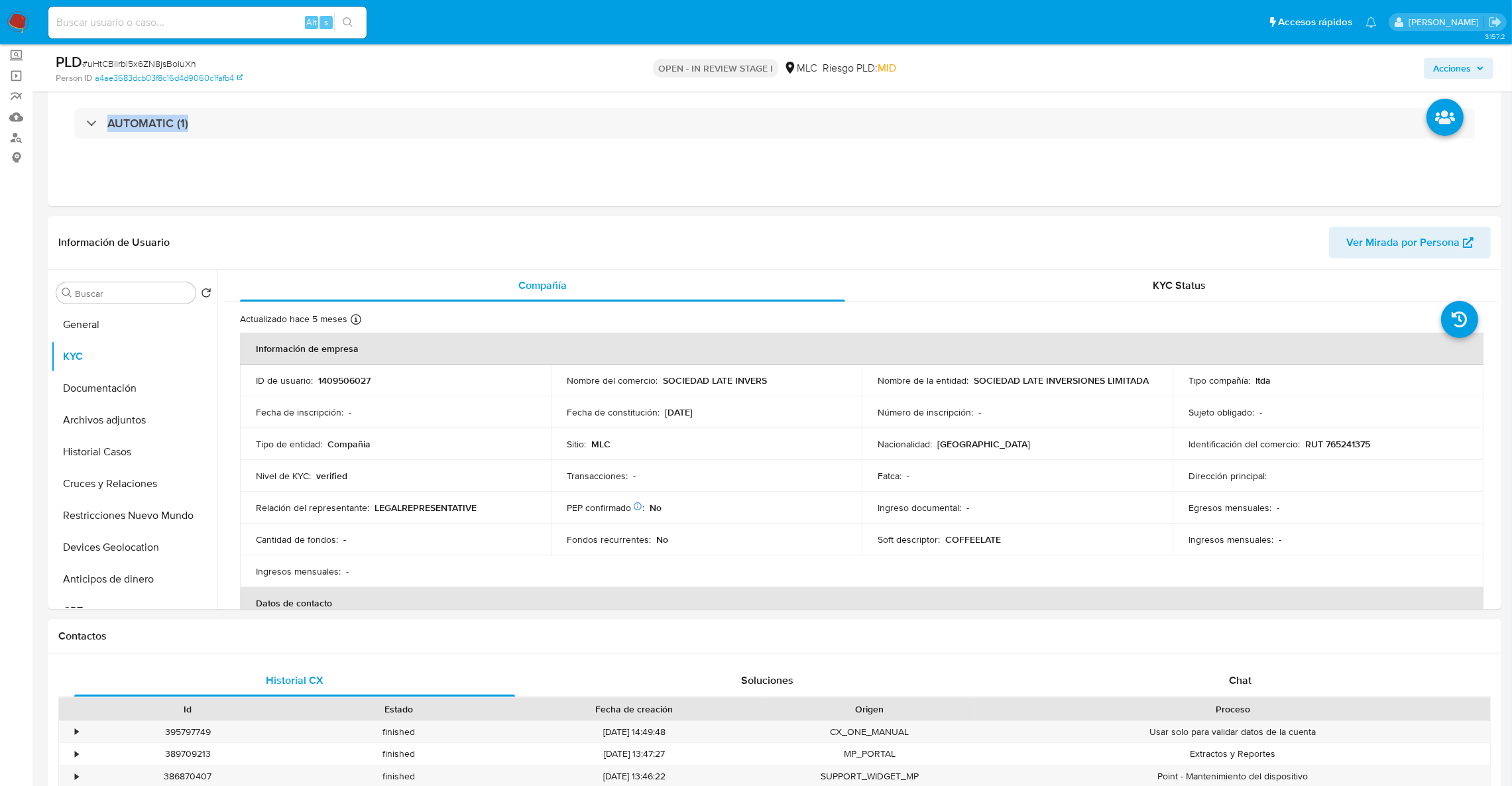
scroll to position [80, 0]
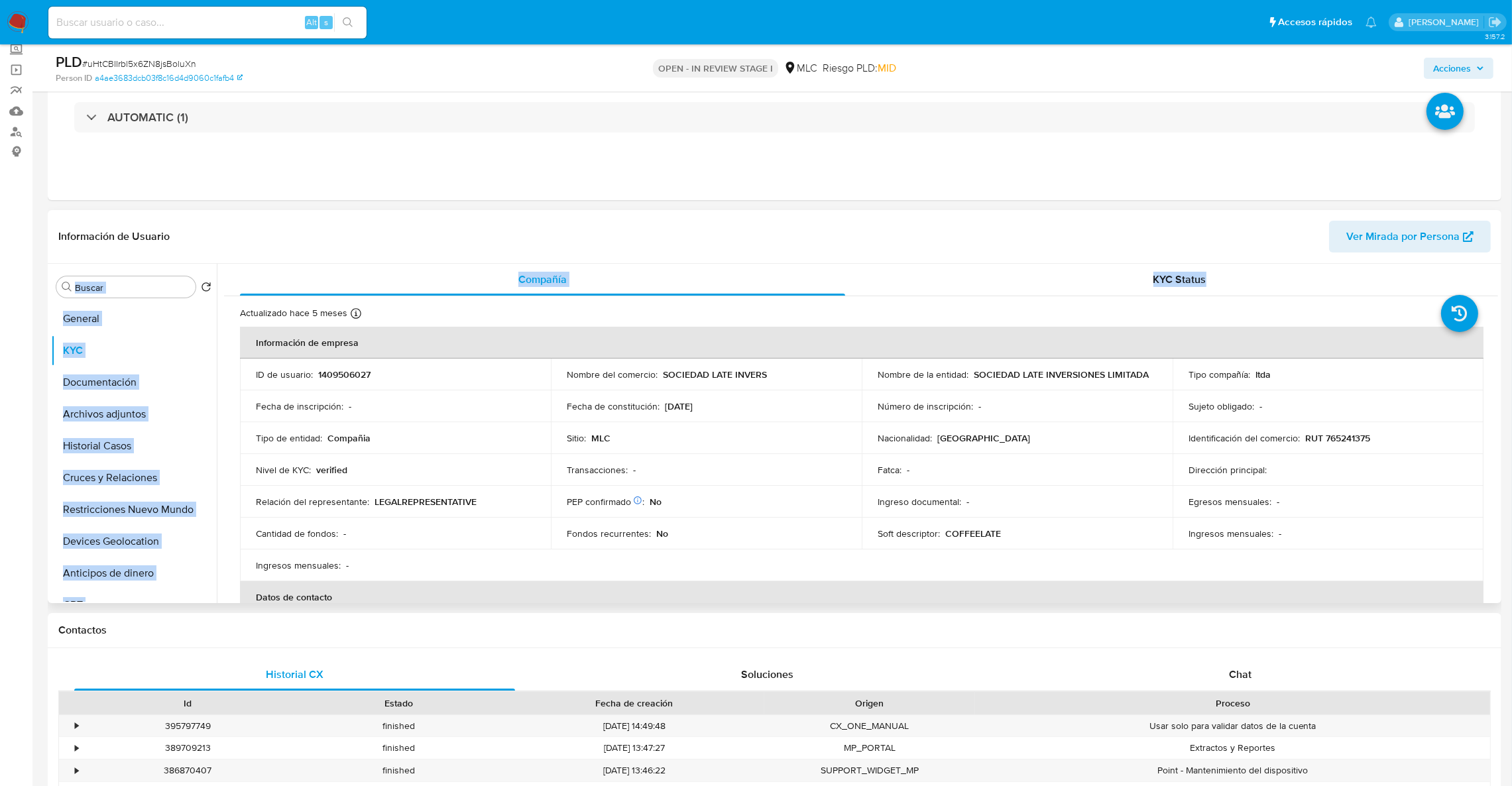
drag, startPoint x: 1497, startPoint y: 261, endPoint x: 1497, endPoint y: 272, distance: 11.0
click at [1497, 272] on div "Información de Usuario Ver Mirada por Persona Buscar Volver al orden por defect…" at bounding box center [774, 406] width 1453 height 393
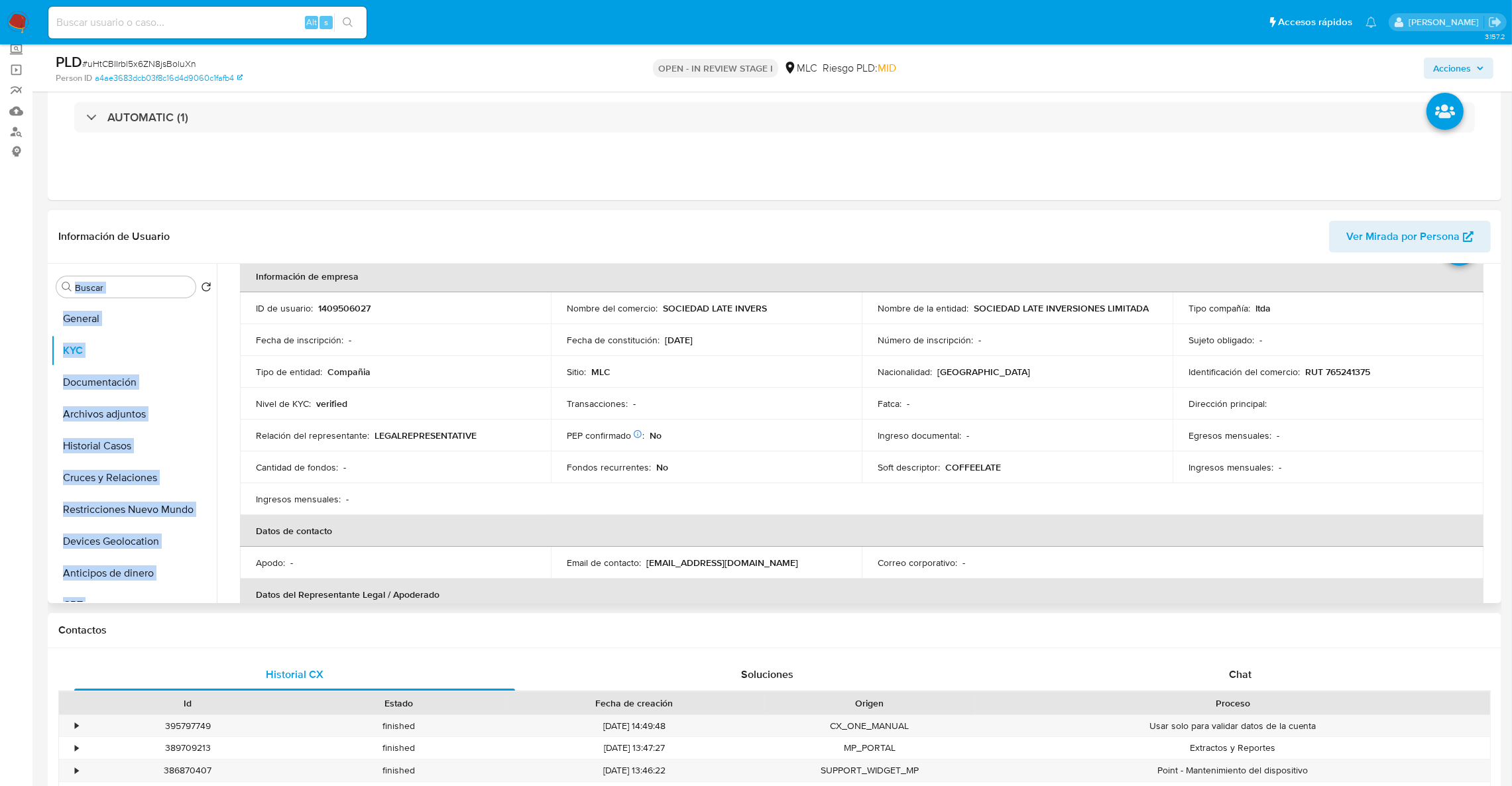
scroll to position [71, 0]
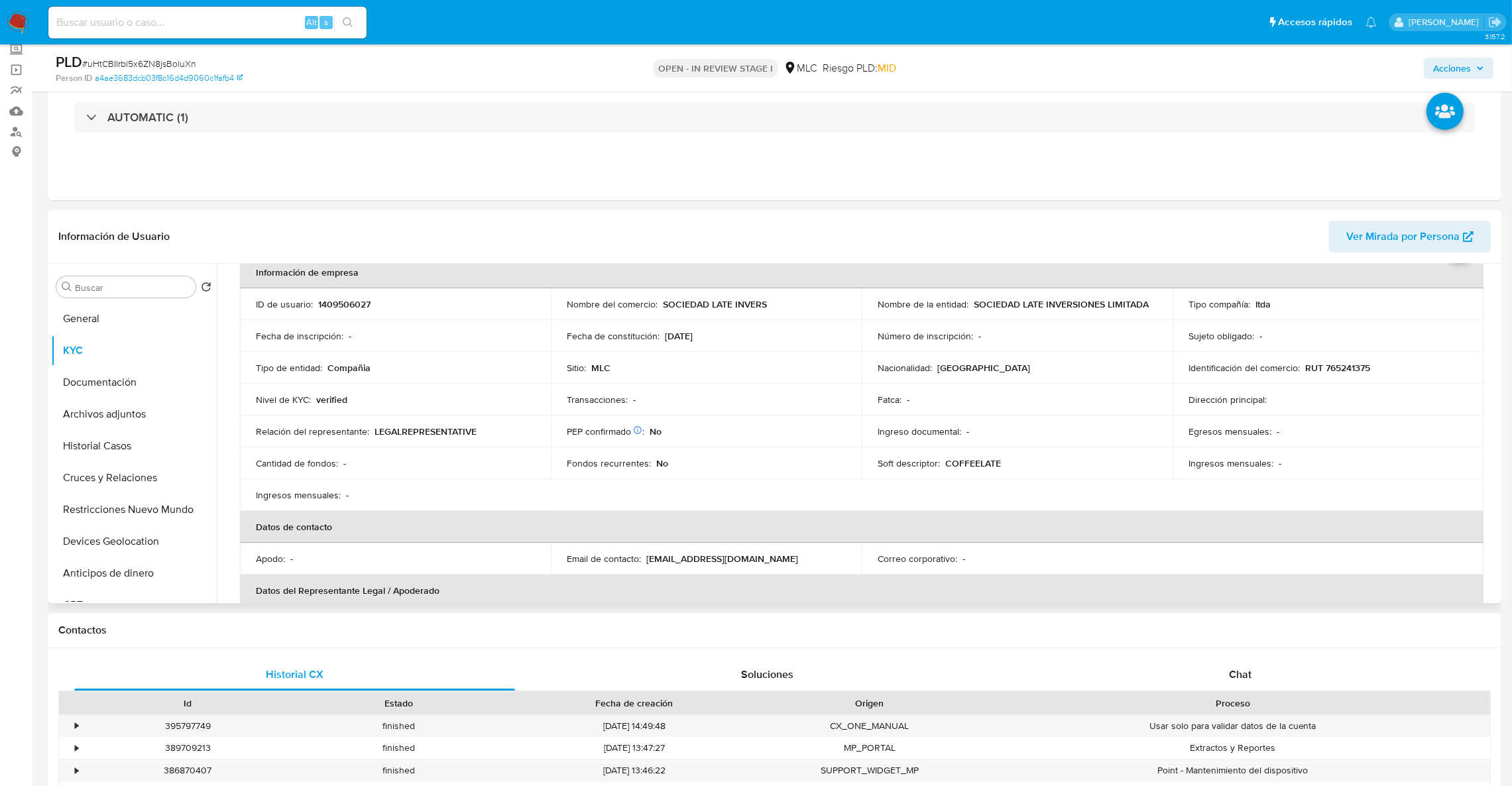
click at [1272, 314] on td "Tipo compañía : ltda" at bounding box center [1328, 304] width 311 height 32
click at [1193, 246] on header "Información de Usuario Ver Mirada por Persona" at bounding box center [775, 236] width 1433 height 32
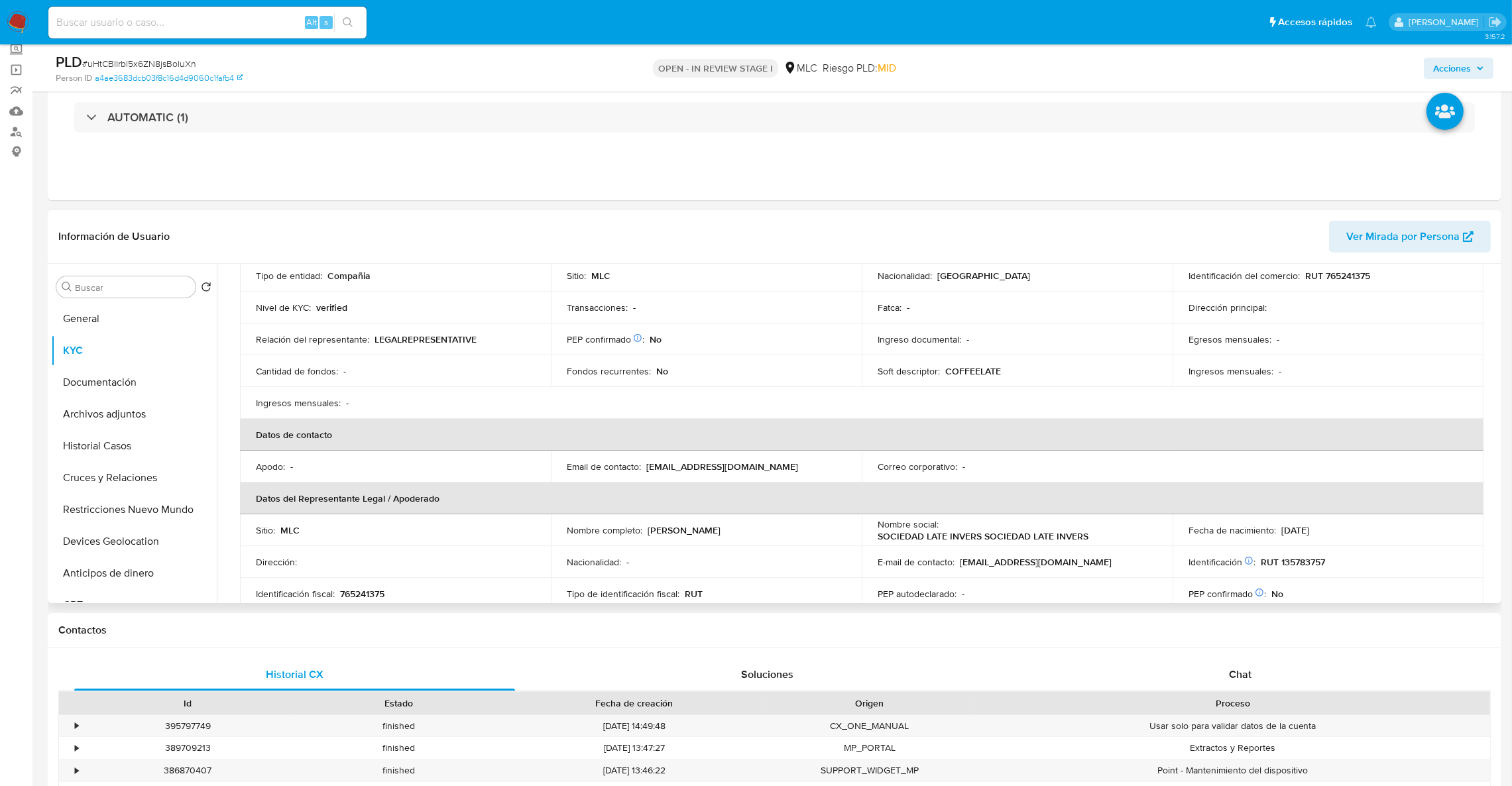
scroll to position [269, 0]
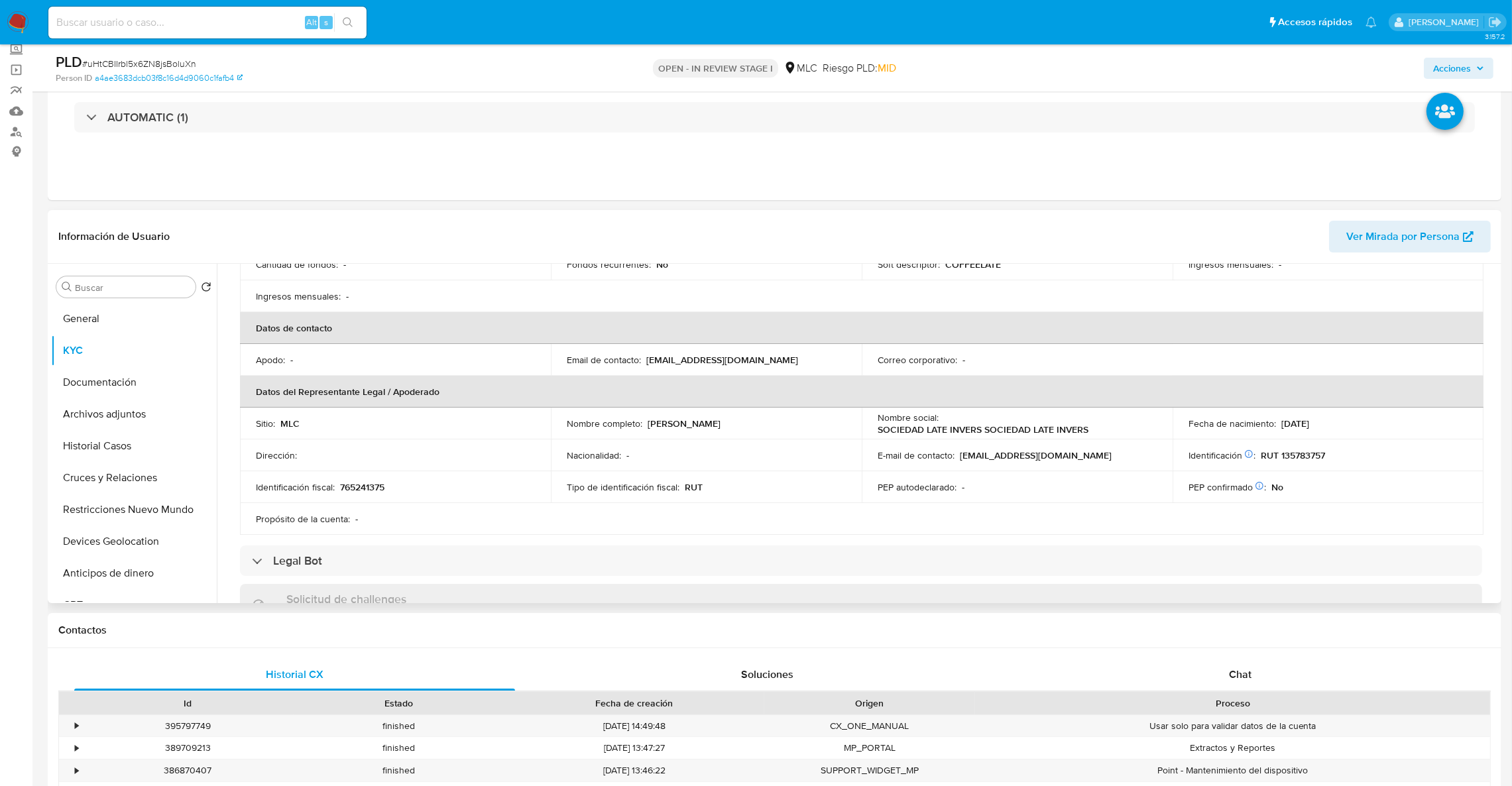
click at [1148, 269] on div "Soft descriptor : COFFEELATE" at bounding box center [1017, 264] width 279 height 12
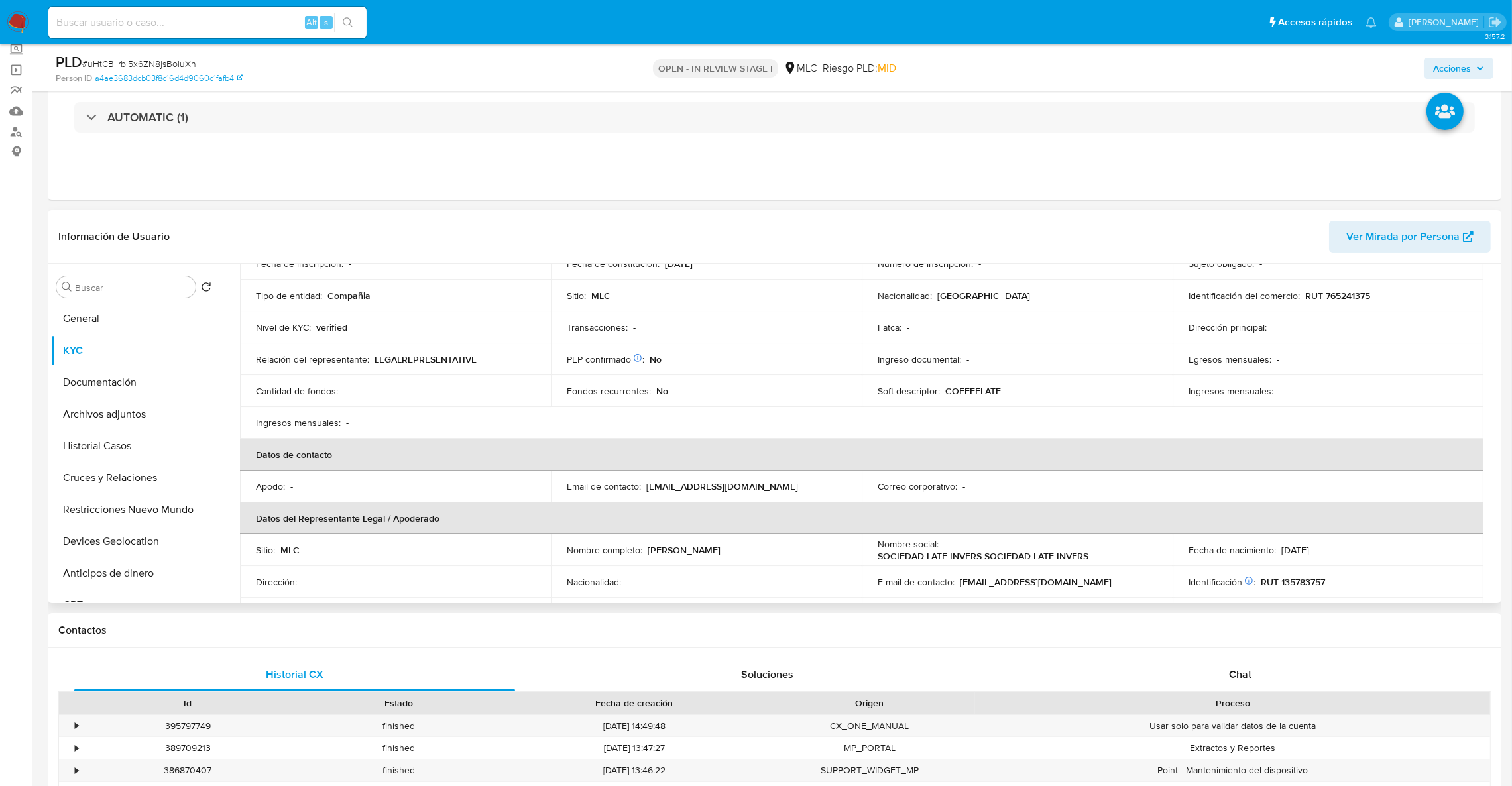
scroll to position [0, 0]
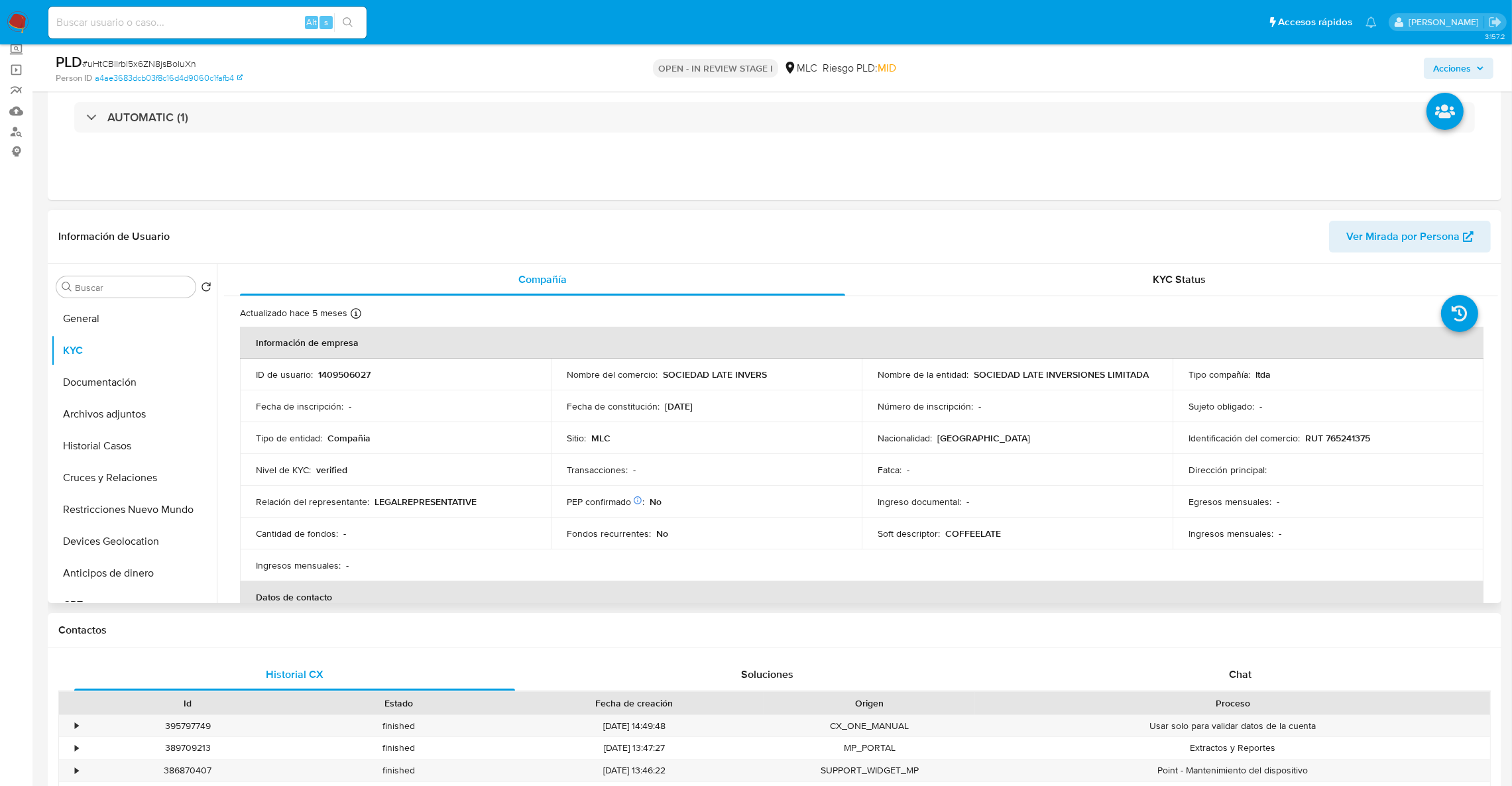
click at [356, 381] on td "ID de usuario : 1409506027" at bounding box center [395, 374] width 311 height 32
click at [353, 378] on p "1409506027" at bounding box center [344, 374] width 53 height 12
click at [353, 377] on p "1409506027" at bounding box center [344, 374] width 53 height 12
copy p "1409506027"
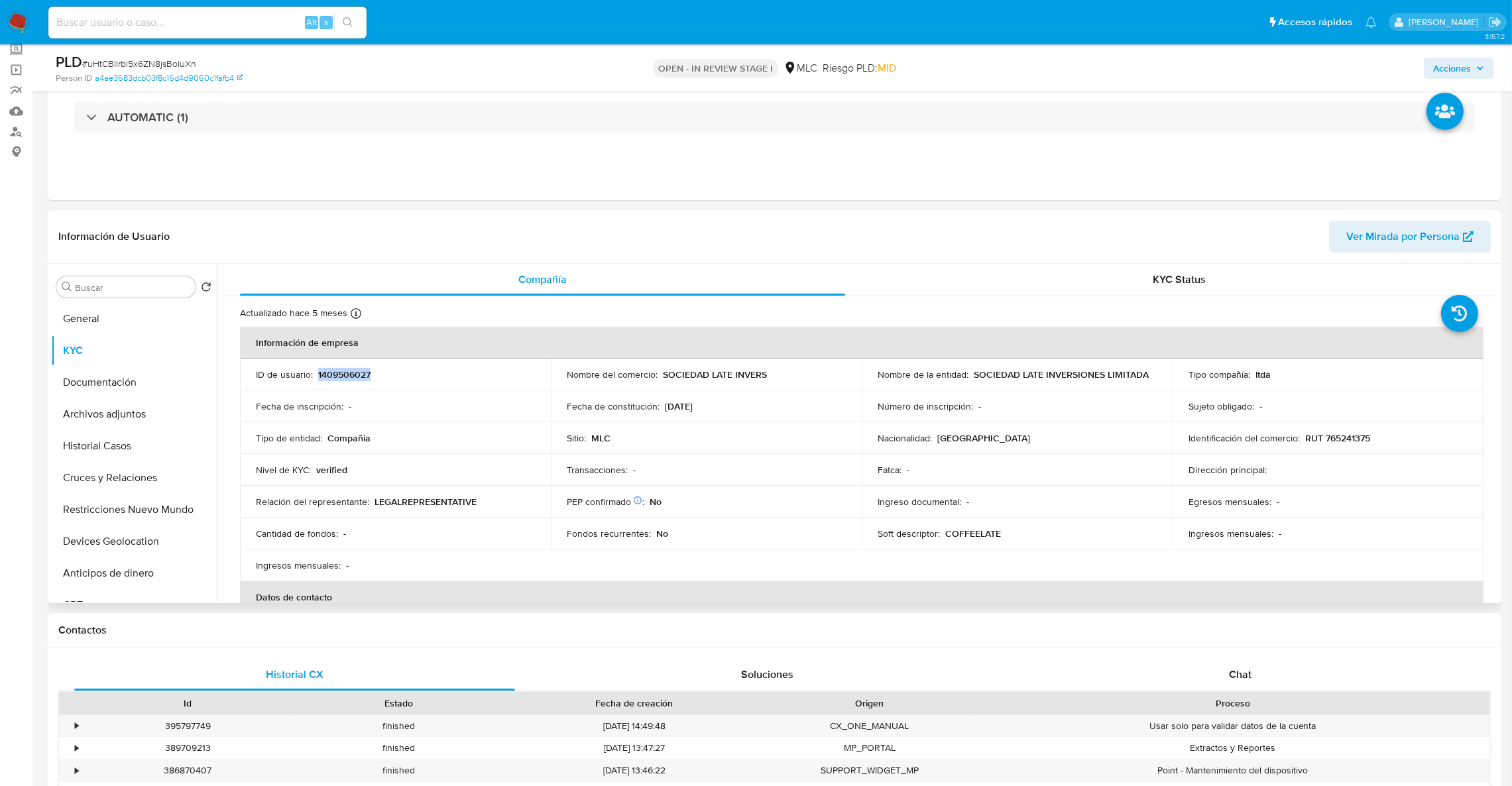
click at [349, 374] on p "1409506027" at bounding box center [344, 374] width 53 height 12
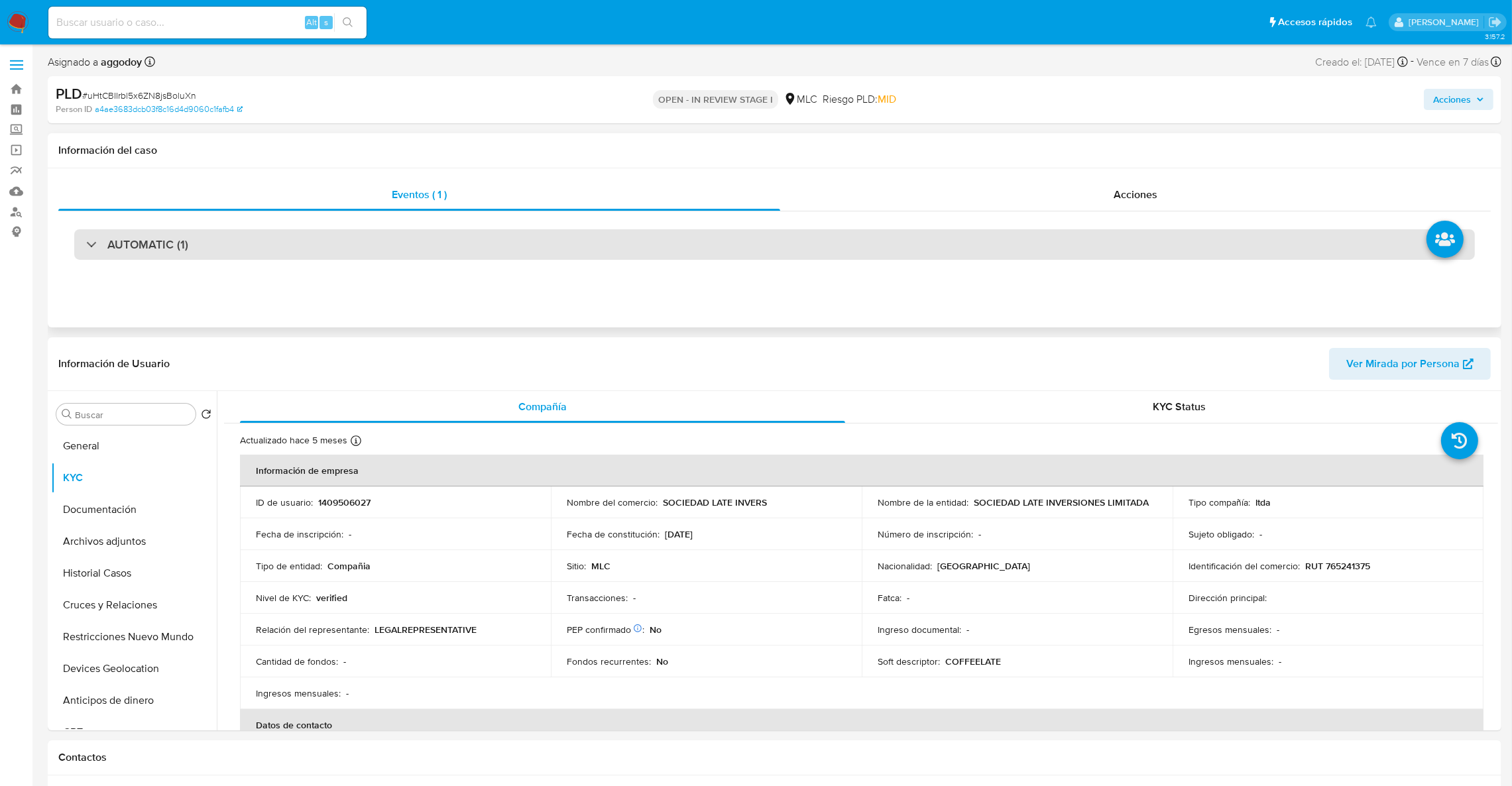
click at [902, 249] on div "AUTOMATIC (1)" at bounding box center [774, 244] width 1401 height 30
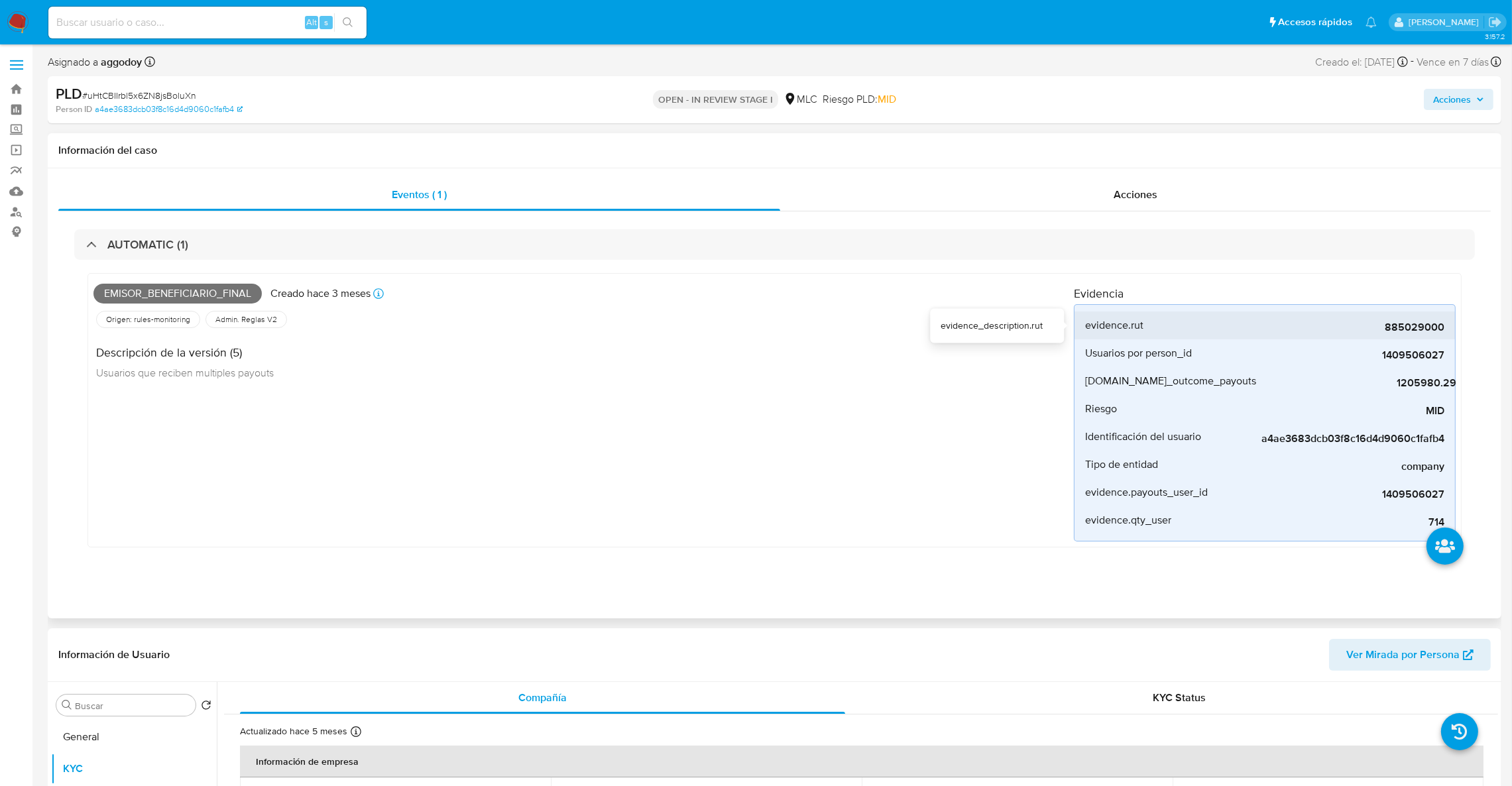
click at [1390, 330] on span "885029000" at bounding box center [1344, 327] width 199 height 13
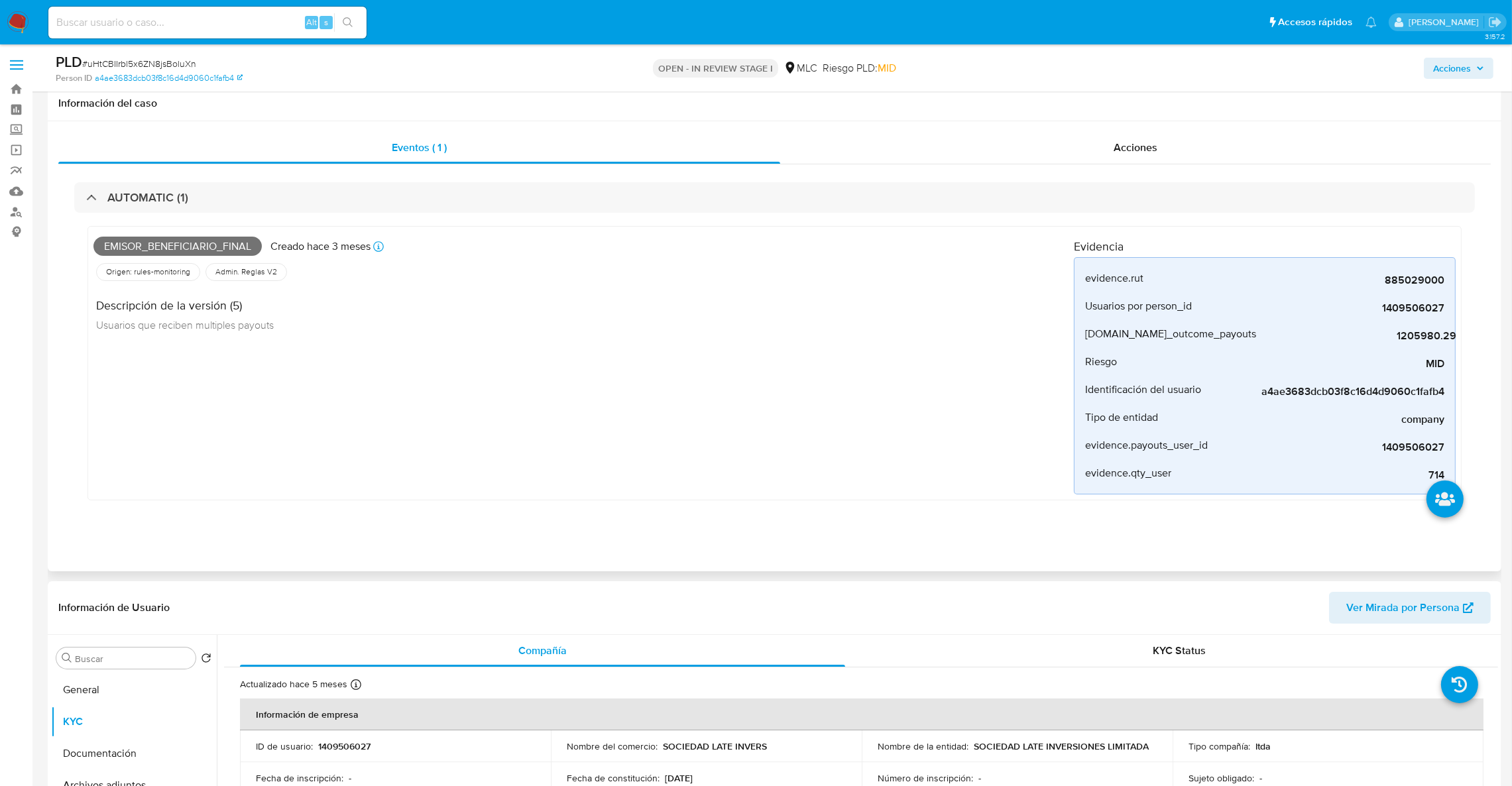
scroll to position [398, 0]
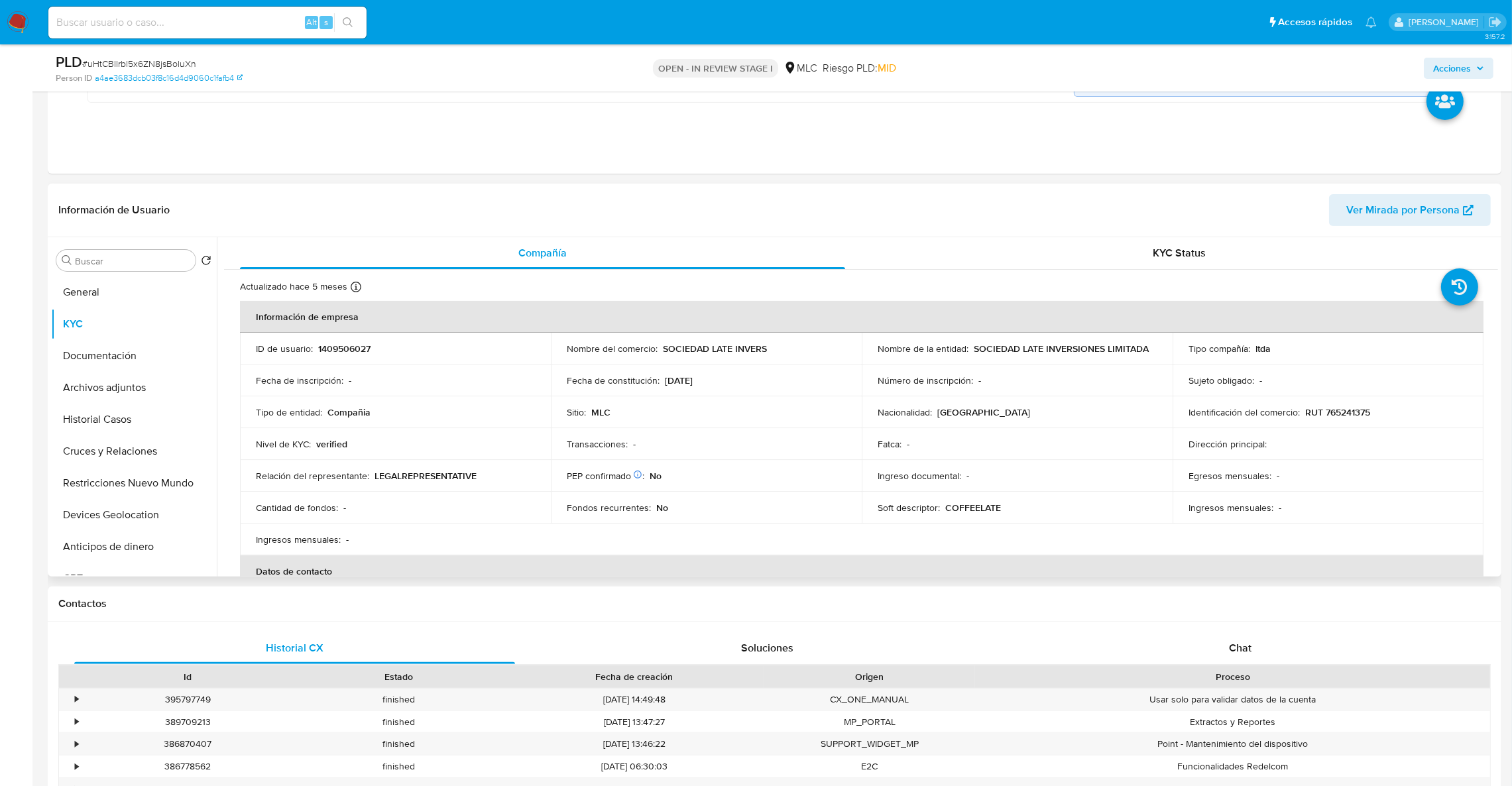
click at [1000, 356] on td "Nombre de la entidad : SOCIEDAD LATE INVERSIONES LIMITADA" at bounding box center [1017, 348] width 311 height 32
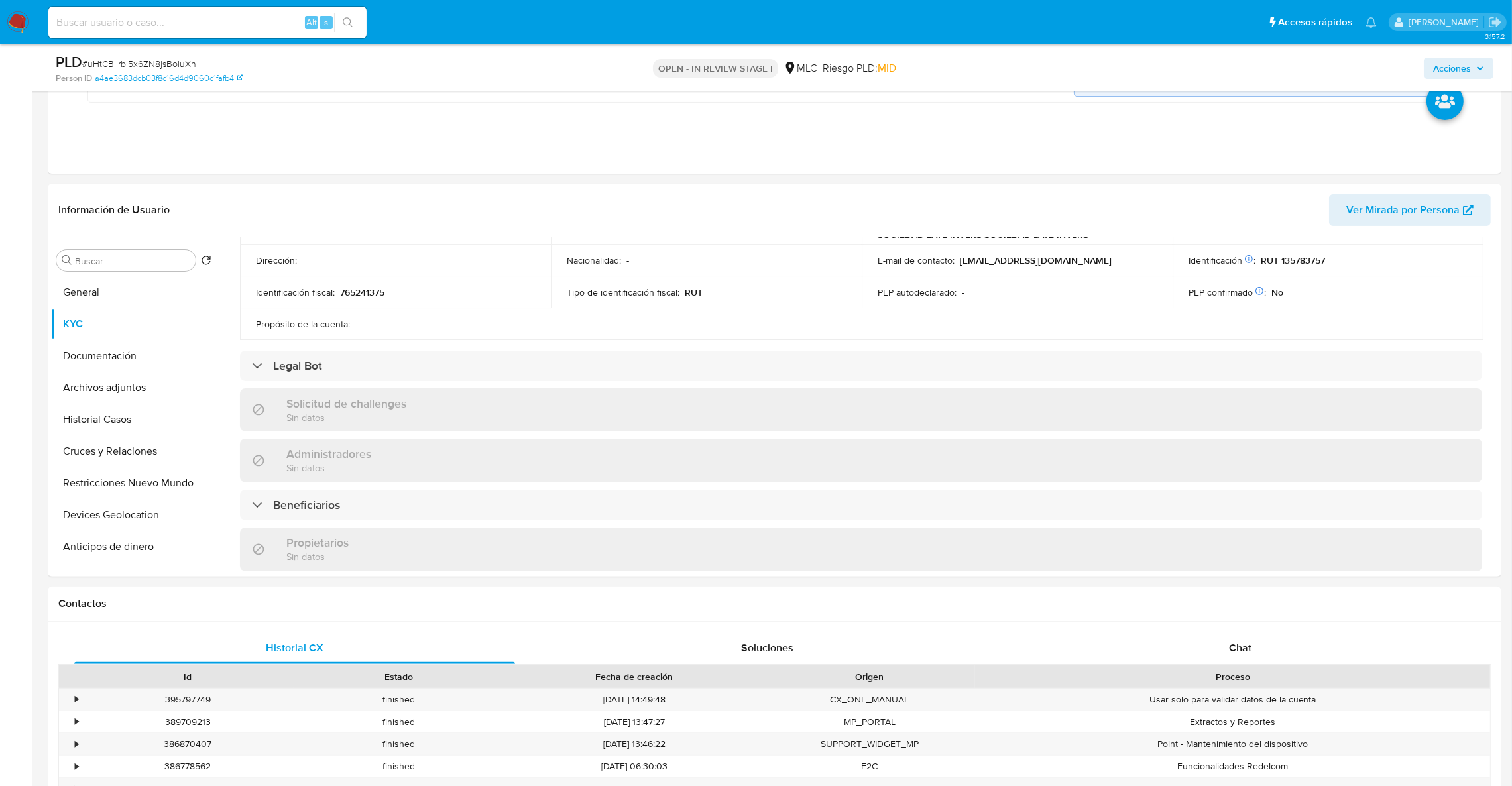
scroll to position [360, 0]
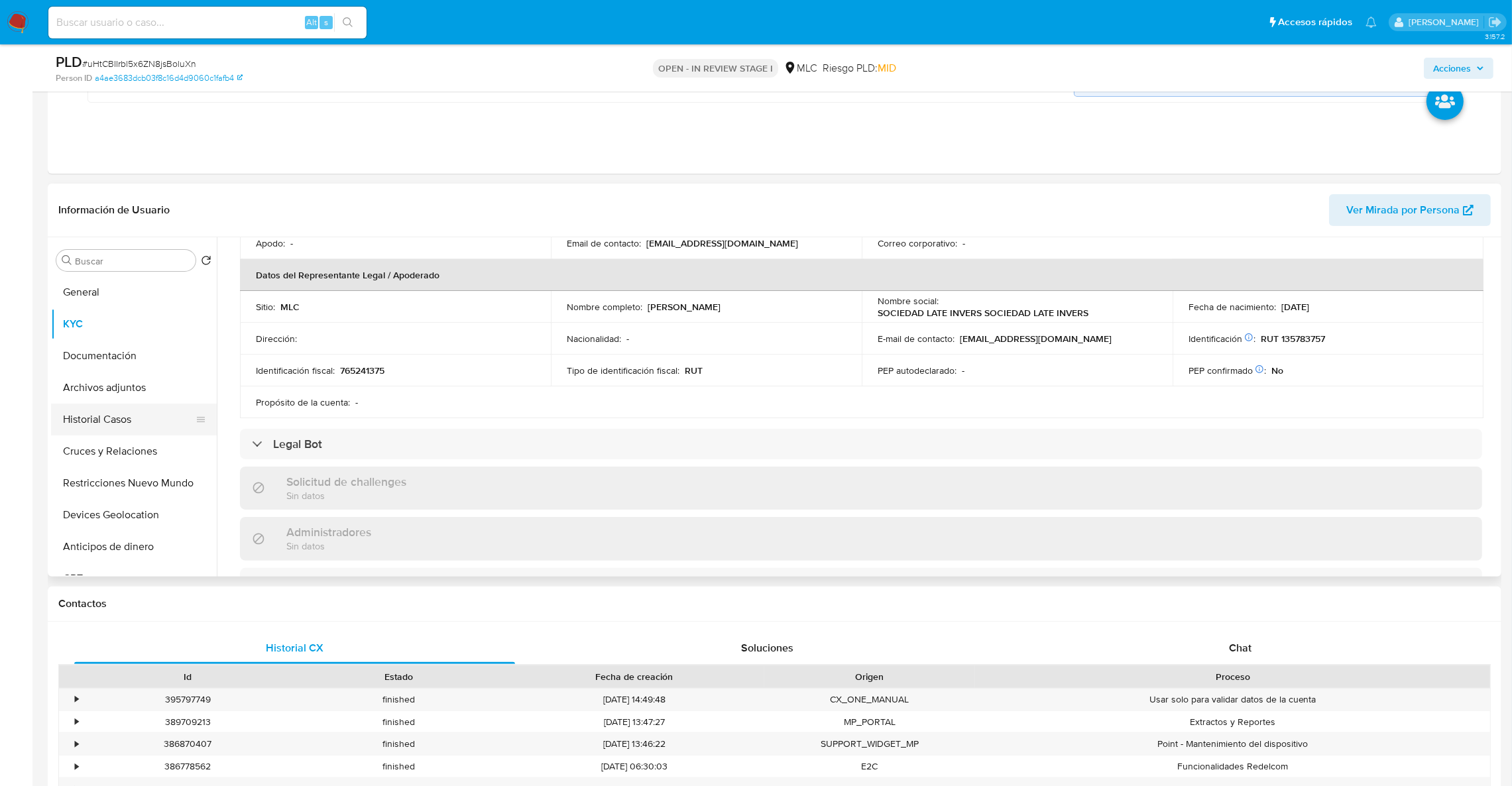
click at [139, 424] on button "Historial Casos" at bounding box center [128, 419] width 155 height 32
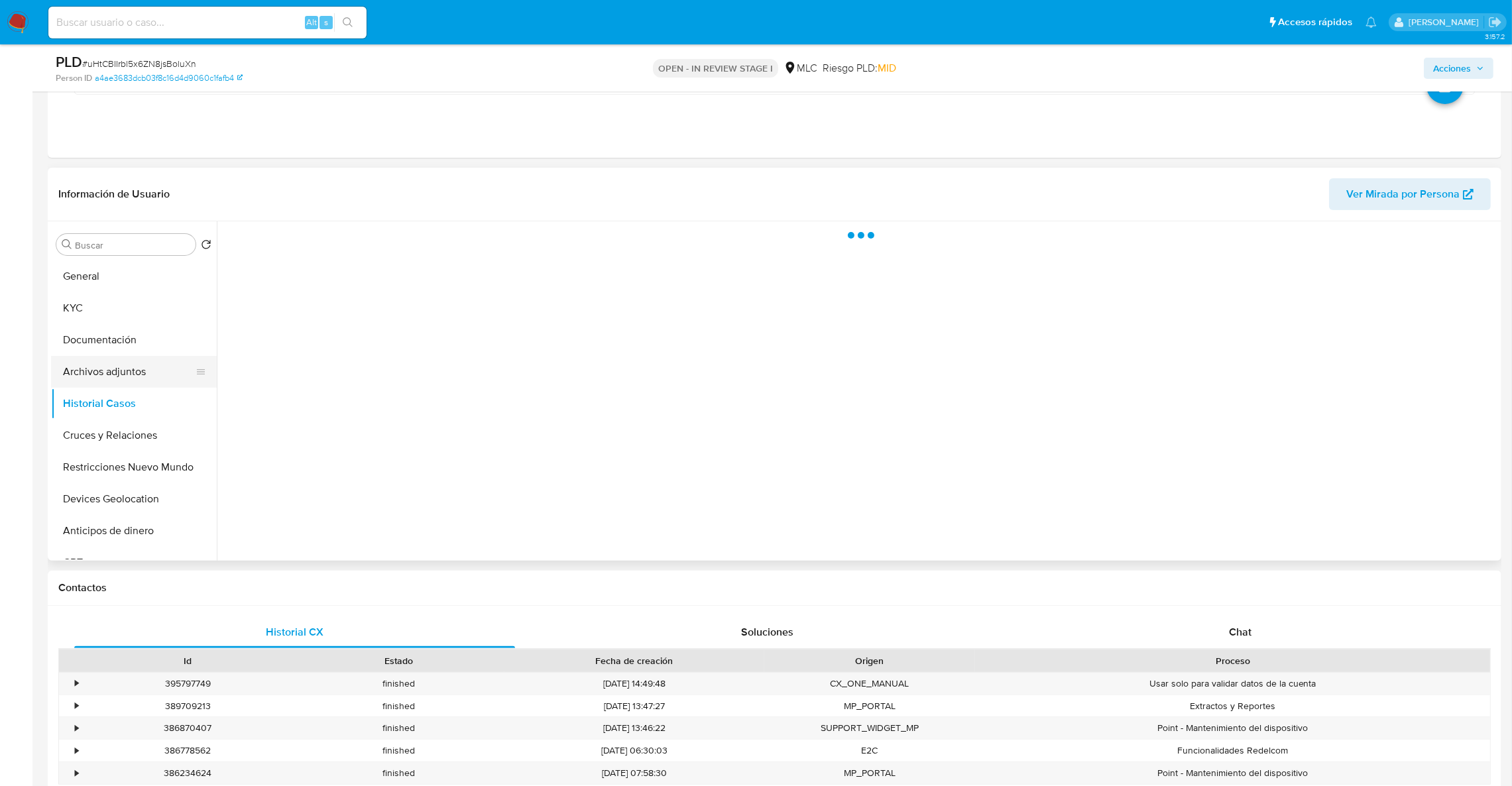
scroll to position [0, 0]
click at [118, 383] on button "Archivos adjuntos" at bounding box center [128, 371] width 155 height 32
drag, startPoint x: 45, startPoint y: 447, endPoint x: 65, endPoint y: 443, distance: 20.4
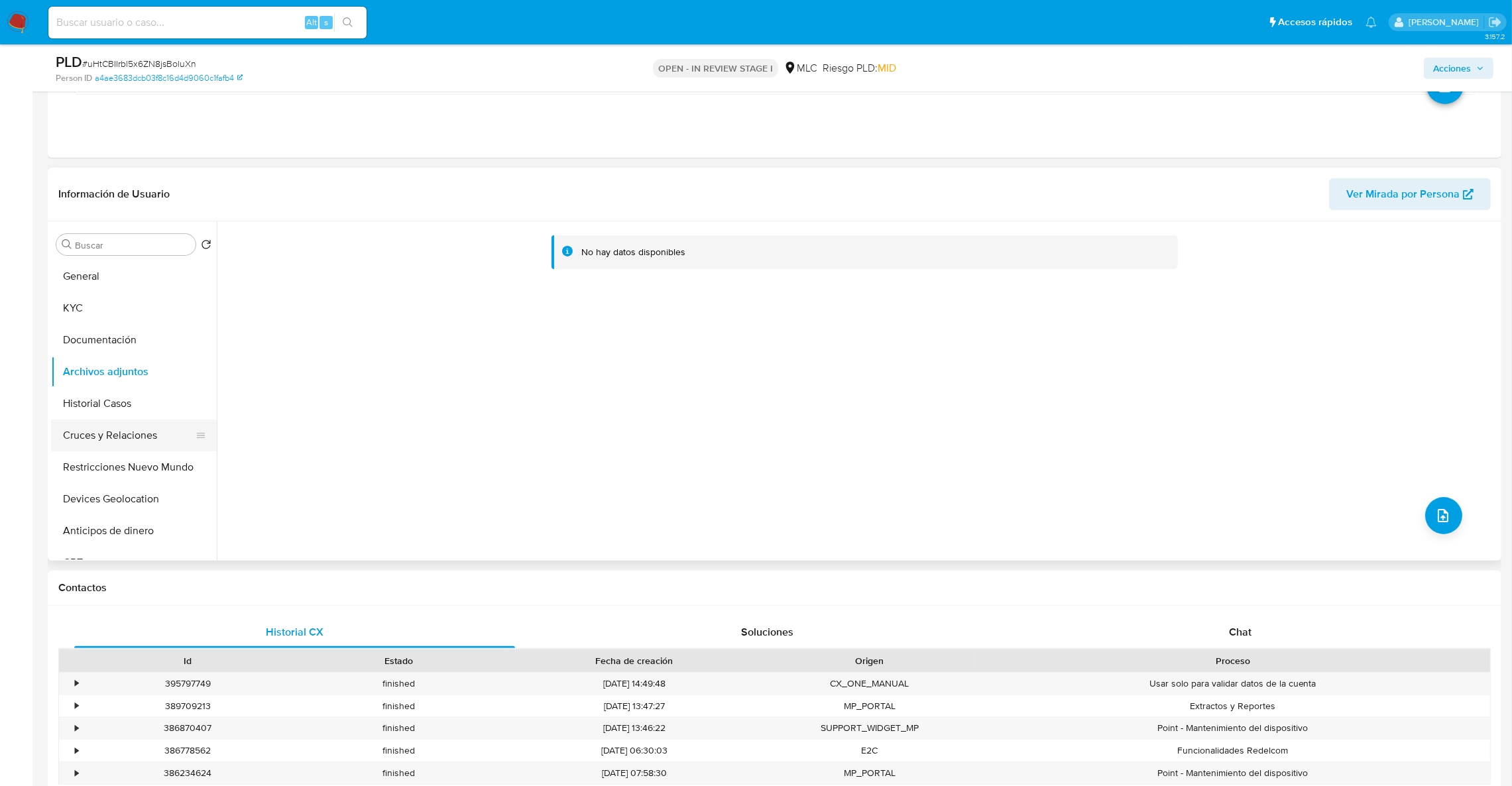
click at [67, 439] on button "Cruces y Relaciones" at bounding box center [128, 435] width 155 height 32
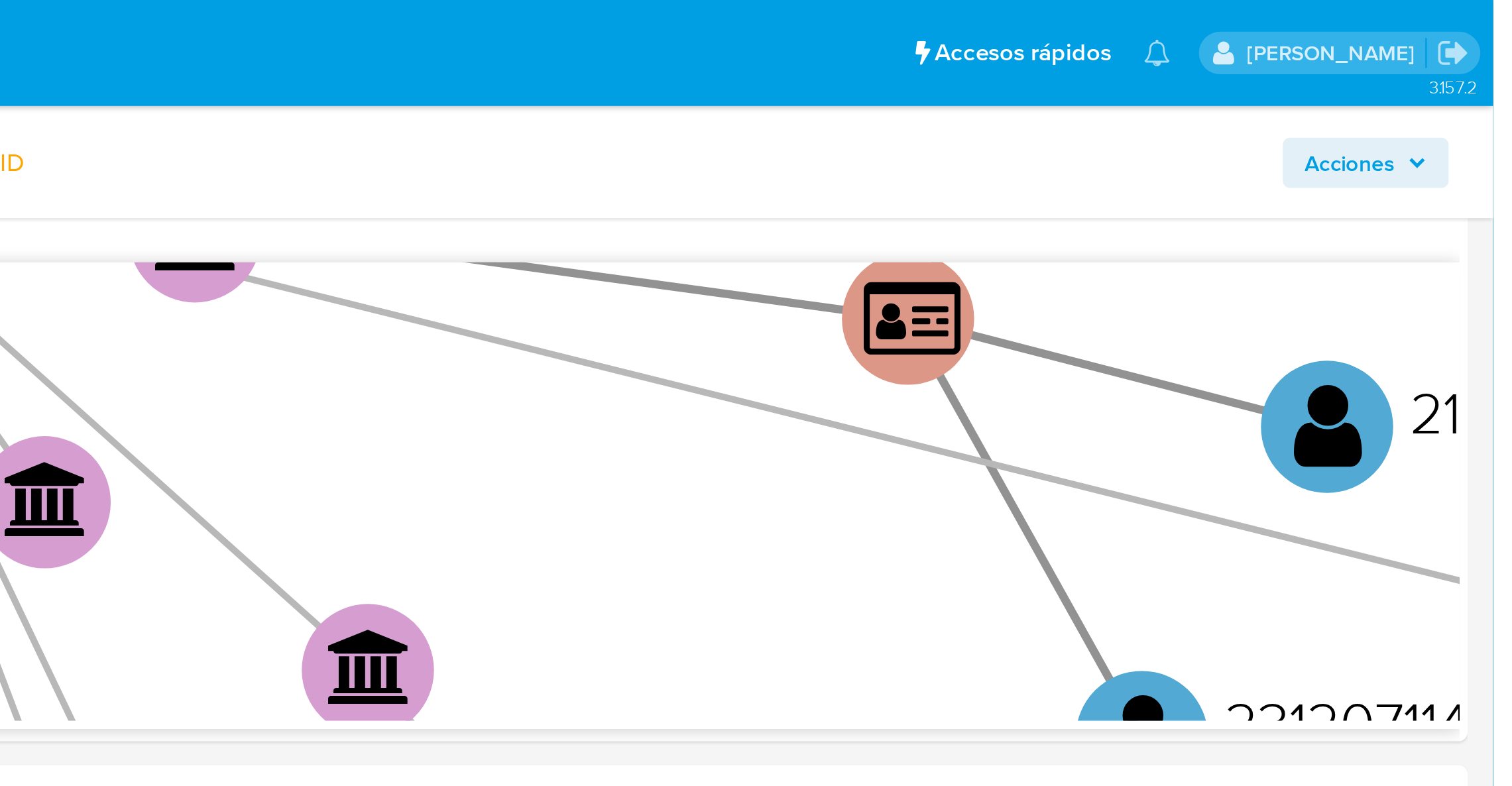
scroll to position [655, 0]
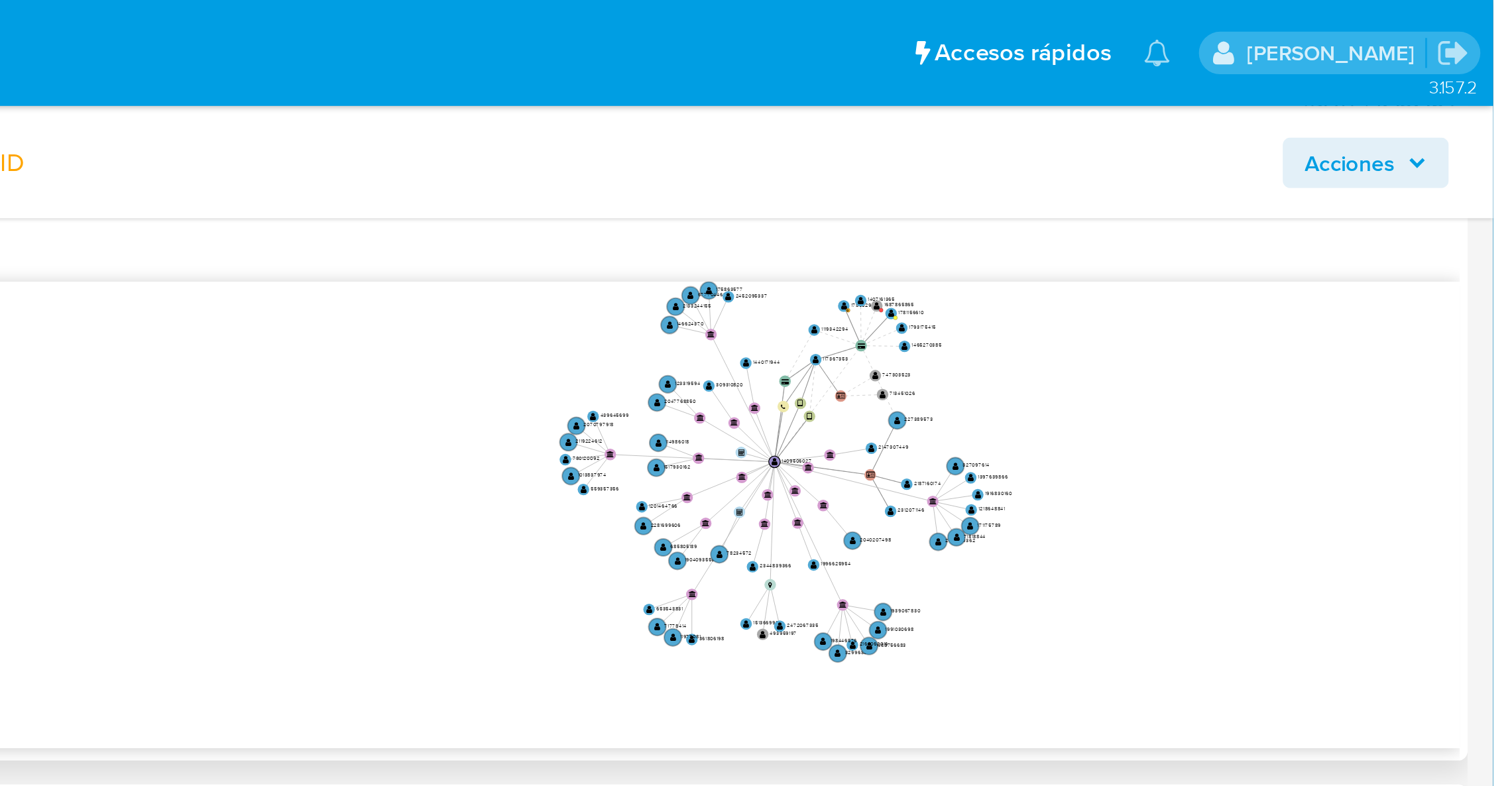
click at [1286, 207] on icon "device-64b7068ada60500795bdaa30  user-1409506027  1409506027 user-117367353 …" at bounding box center [871, 214] width 1255 height 192
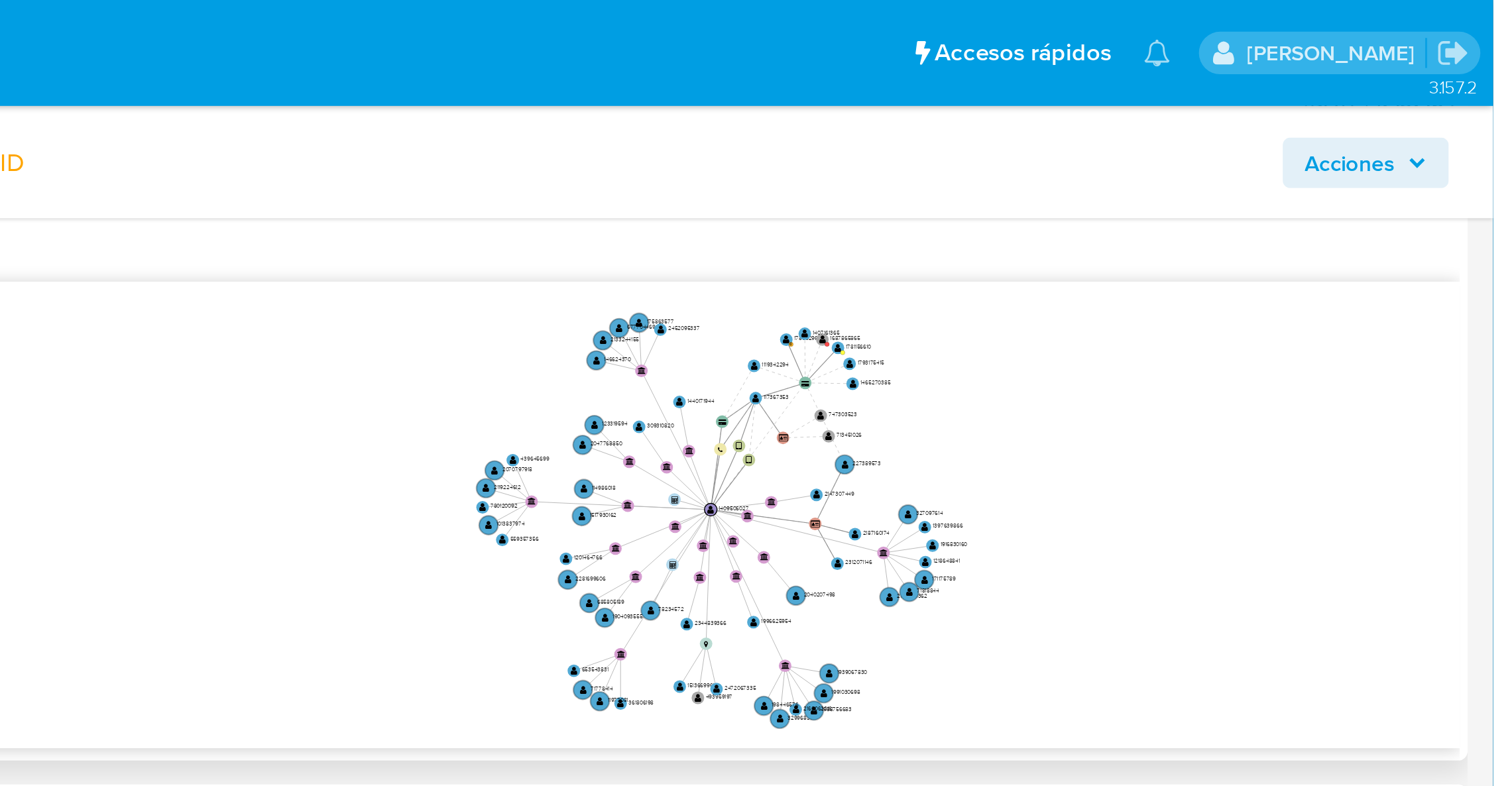
drag, startPoint x: 1326, startPoint y: 207, endPoint x: 1306, endPoint y: 226, distance: 27.6
click at [1306, 226] on icon "device-64b7068ada60500795bdaa30  user-1409506027  1409506027 user-117367353 …" at bounding box center [871, 214] width 1255 height 192
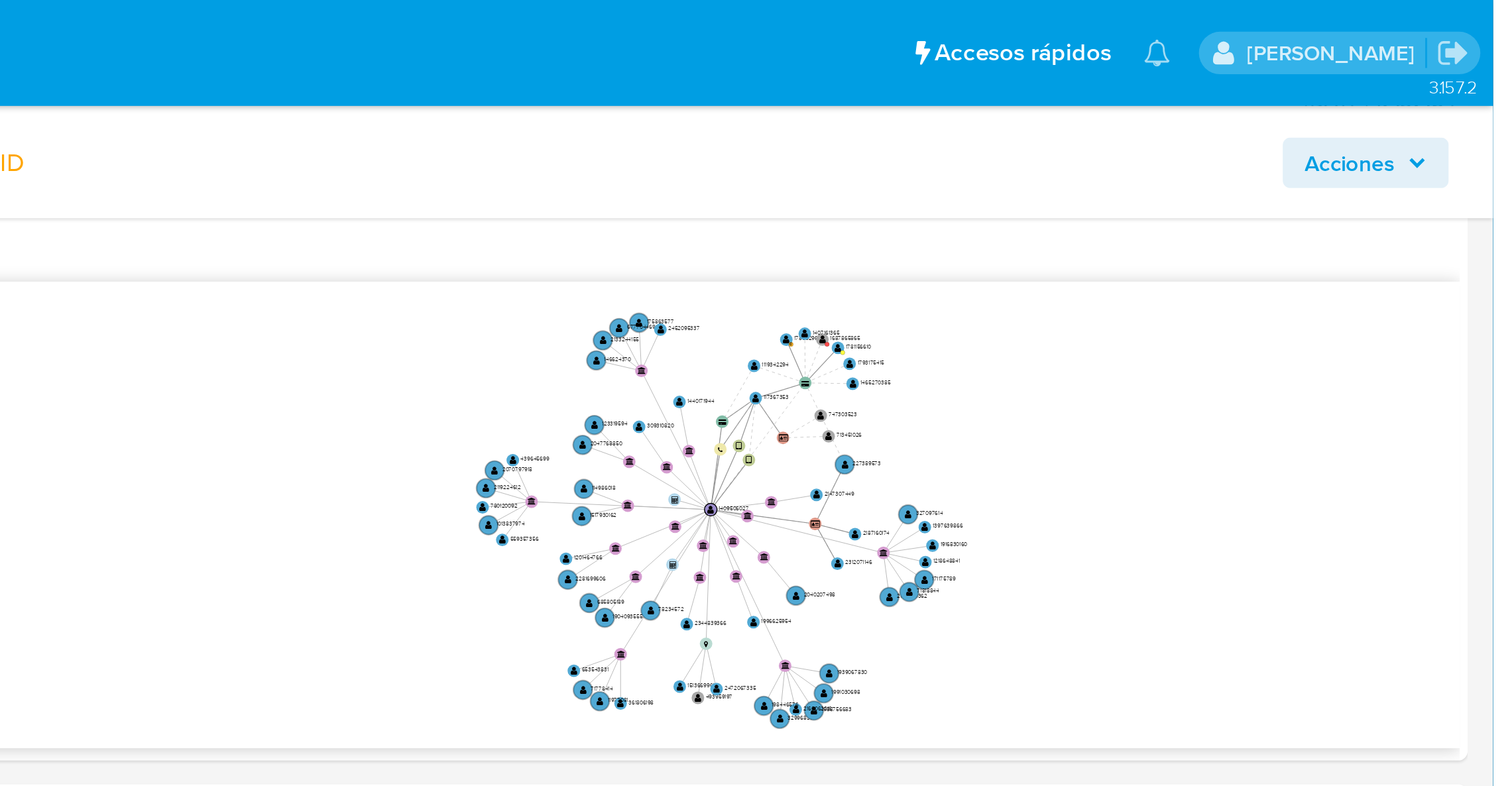
click at [1343, 77] on div "Acciones" at bounding box center [1255, 68] width 476 height 31
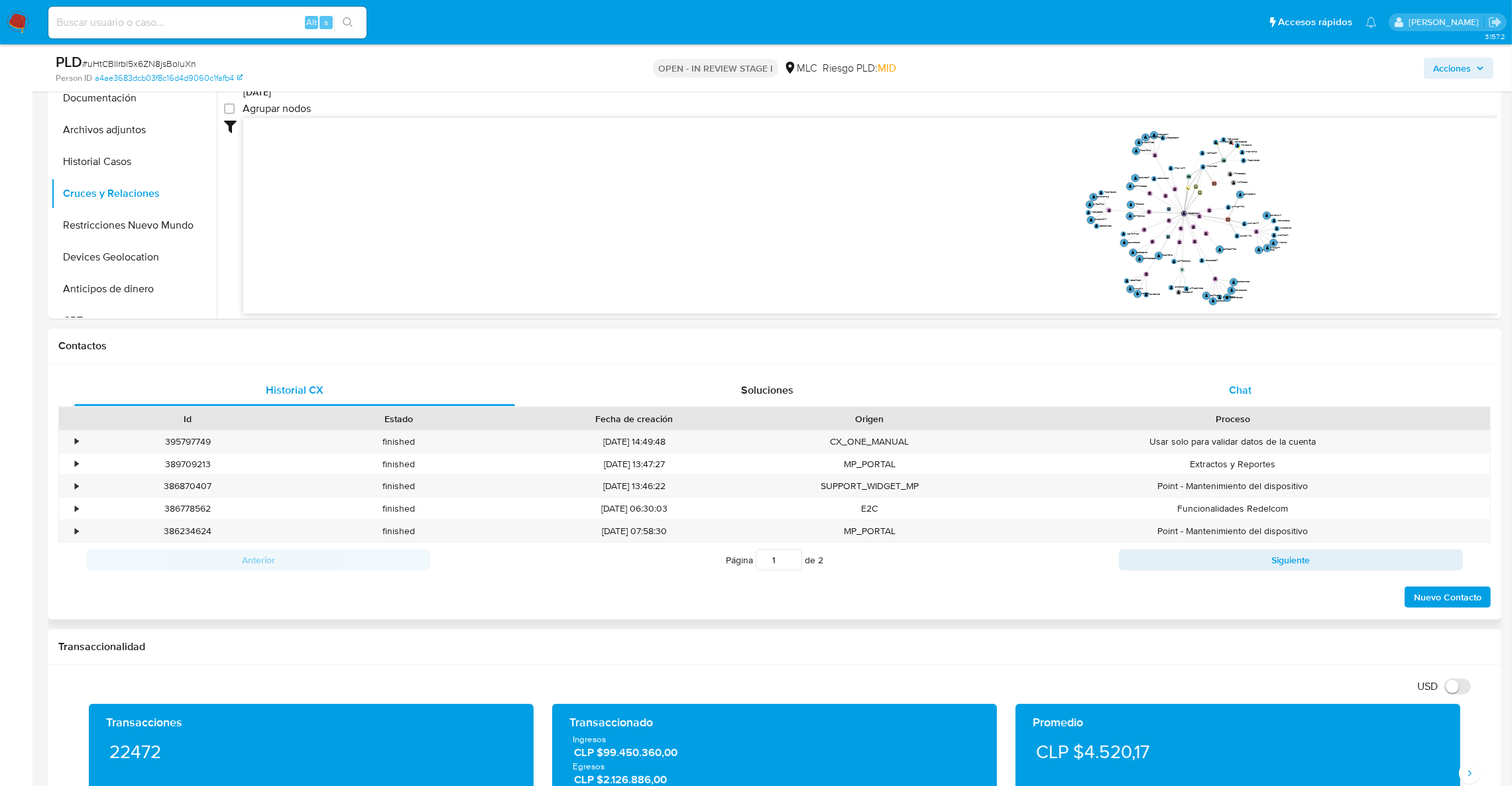
click at [1193, 402] on div "Chat" at bounding box center [1240, 390] width 441 height 32
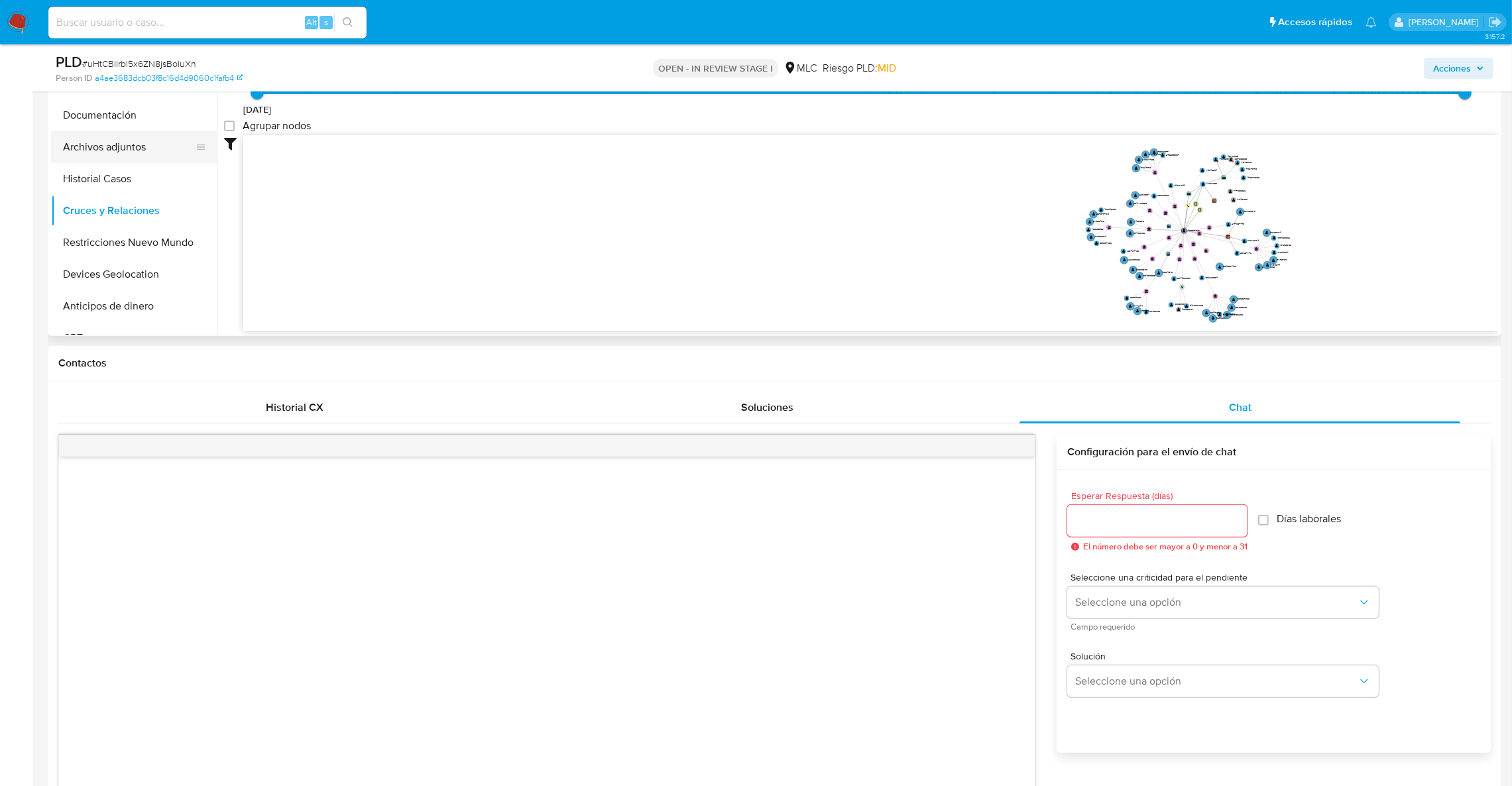
scroll to position [603, 0]
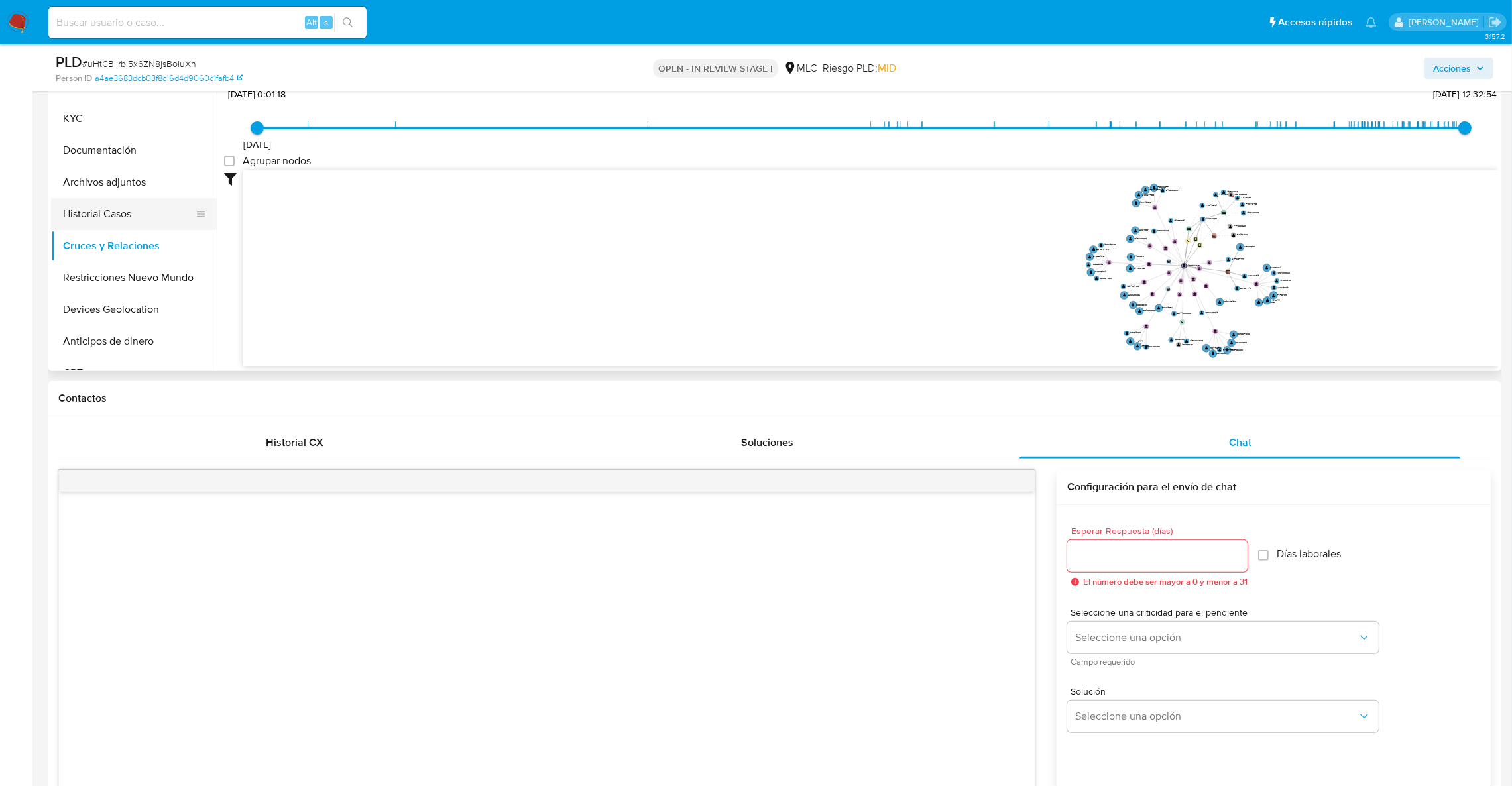
drag, startPoint x: 146, startPoint y: 190, endPoint x: 139, endPoint y: 185, distance: 8.6
click at [146, 193] on button "Archivos adjuntos" at bounding box center [133, 182] width 165 height 32
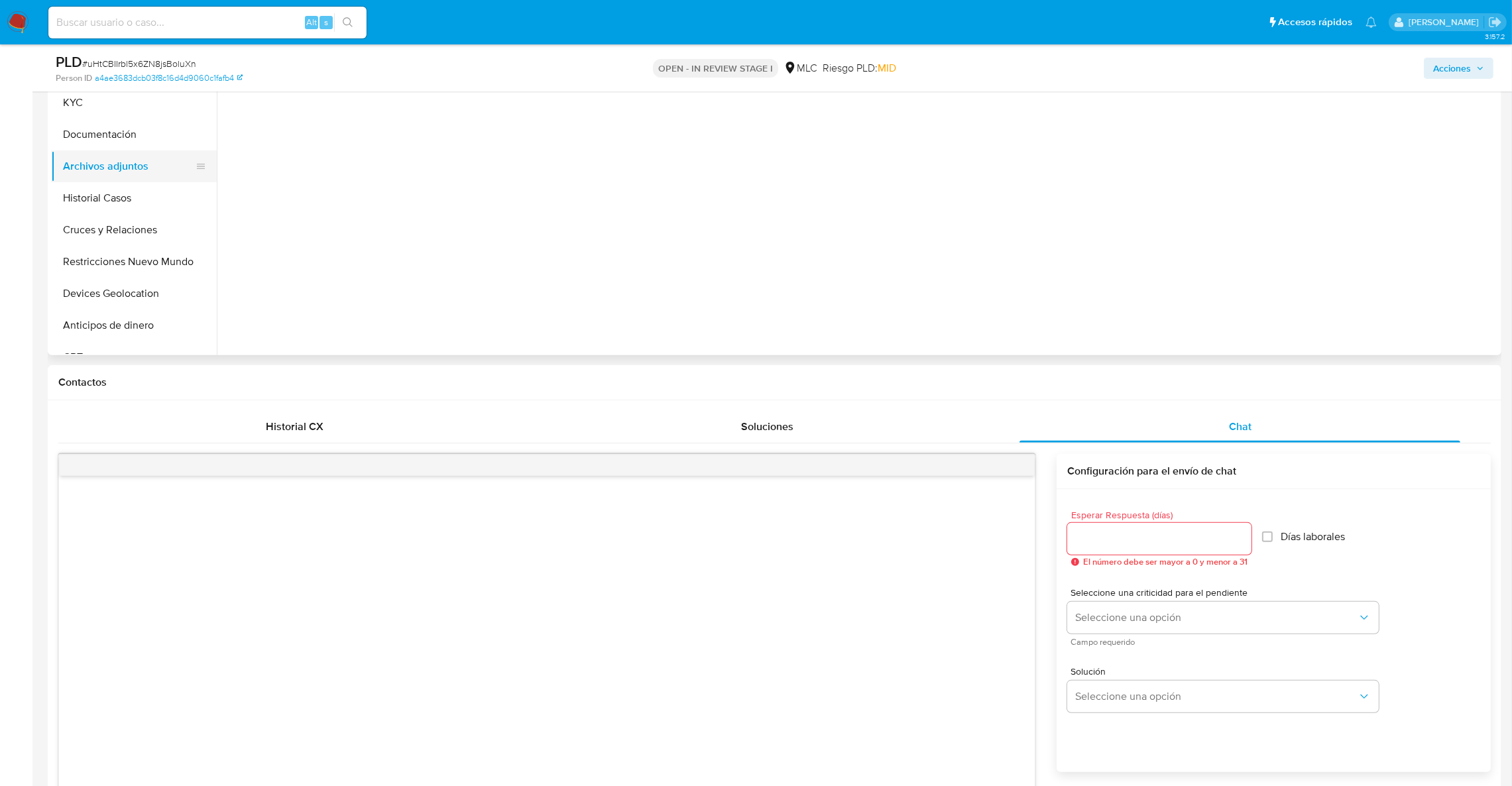
click at [121, 152] on button "Archivos adjuntos" at bounding box center [128, 166] width 155 height 32
click at [120, 145] on button "Documentación" at bounding box center [128, 134] width 155 height 32
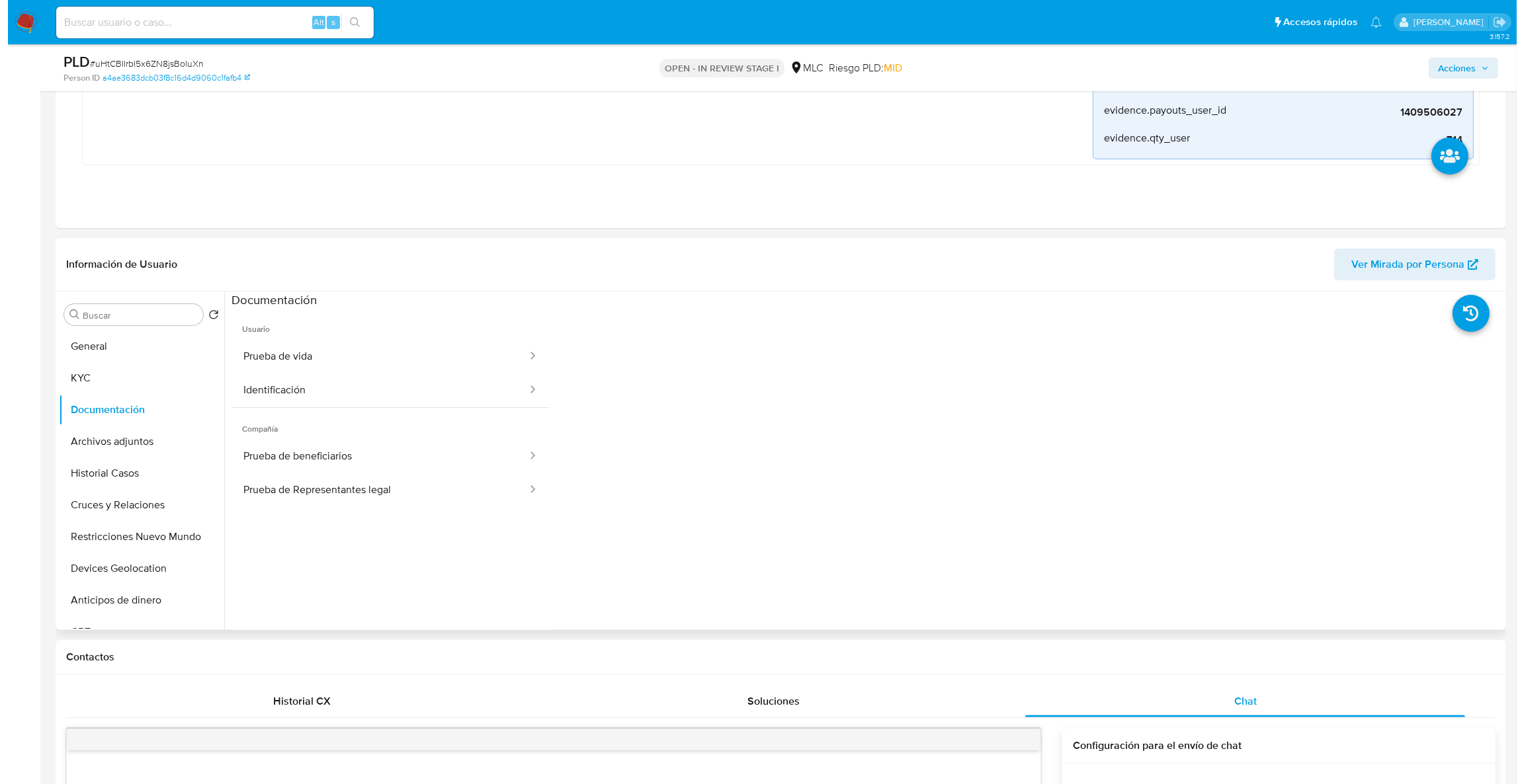
scroll to position [304, 0]
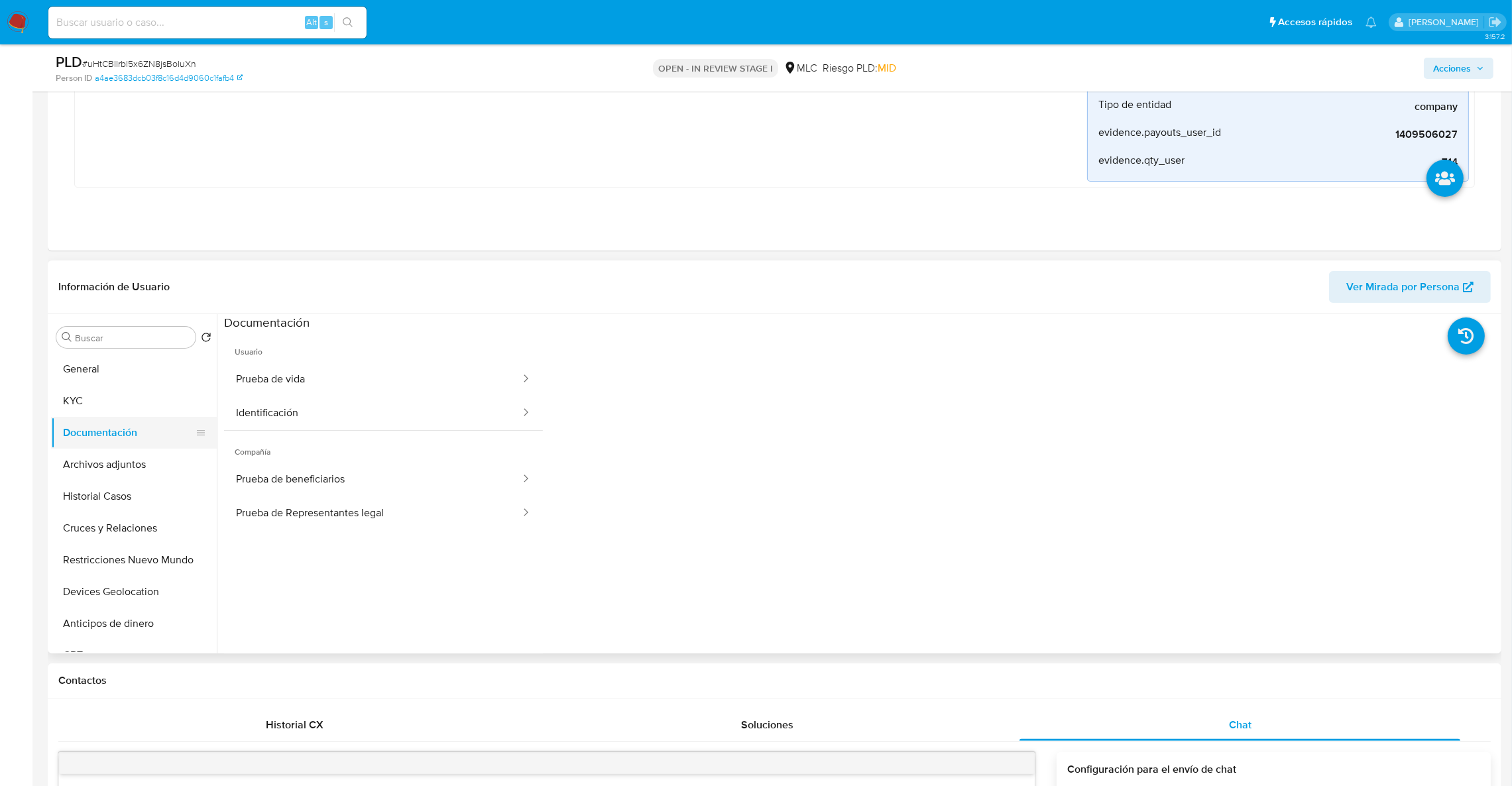
click at [97, 425] on button "Documentación" at bounding box center [128, 432] width 155 height 32
click at [94, 412] on button "KYC" at bounding box center [128, 400] width 155 height 32
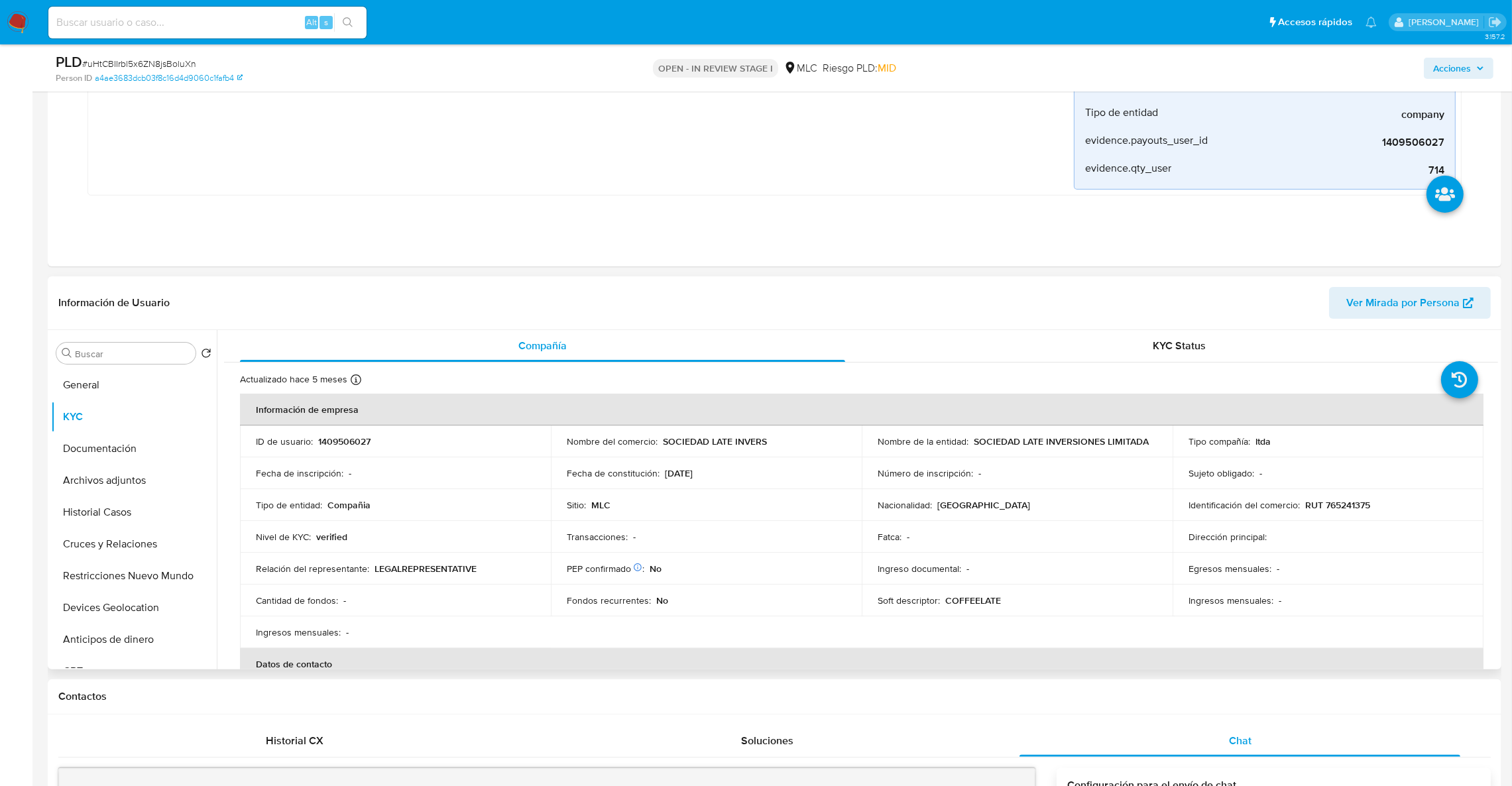
click at [328, 451] on td "ID de usuario : 1409506027" at bounding box center [395, 441] width 311 height 32
click at [336, 440] on p "1409506027" at bounding box center [344, 442] width 53 height 12
copy p "1409506027"
click at [108, 533] on button "Cruces y Relaciones" at bounding box center [128, 544] width 155 height 32
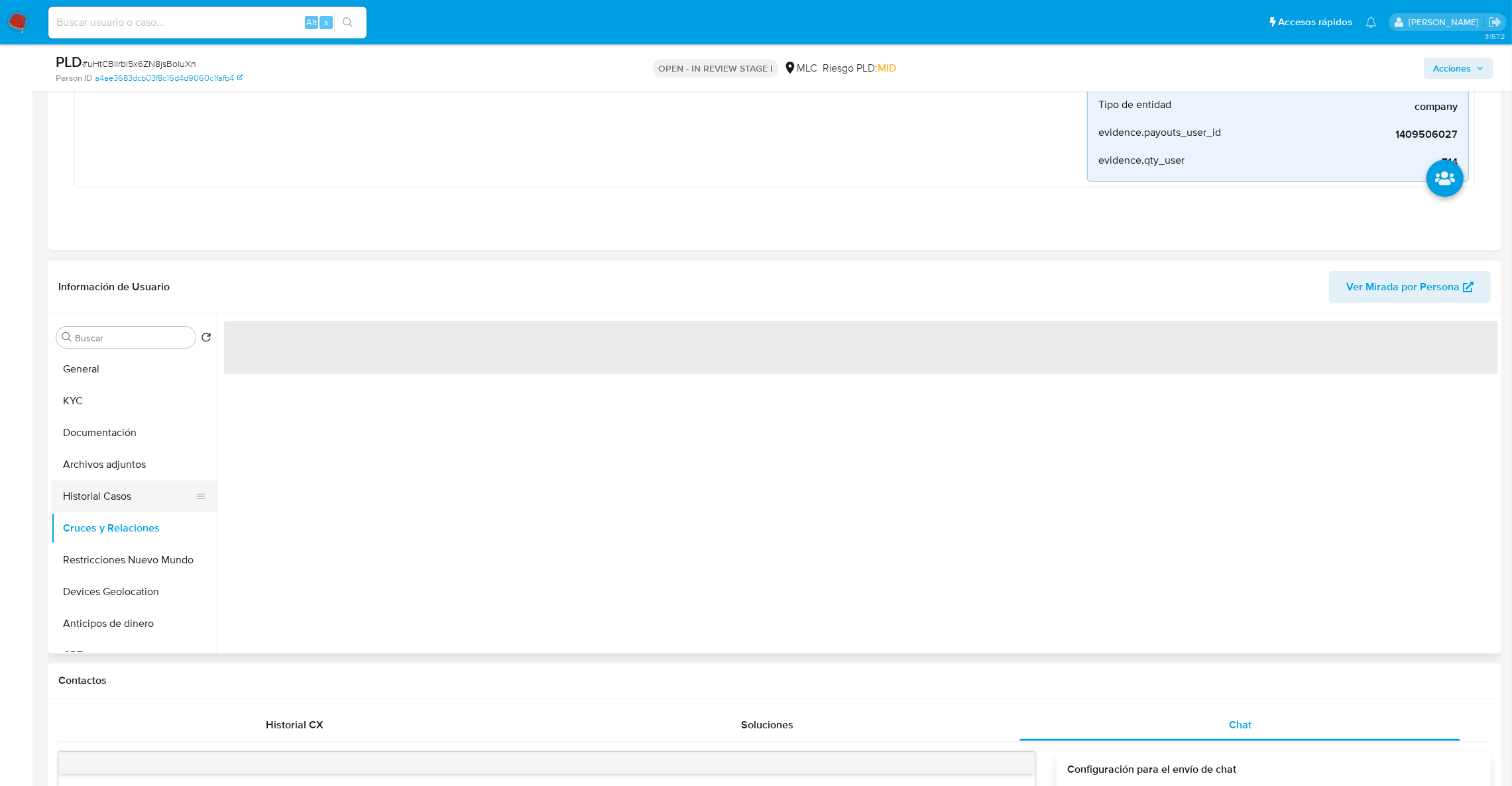
click at [114, 495] on button "Historial Casos" at bounding box center [128, 496] width 155 height 32
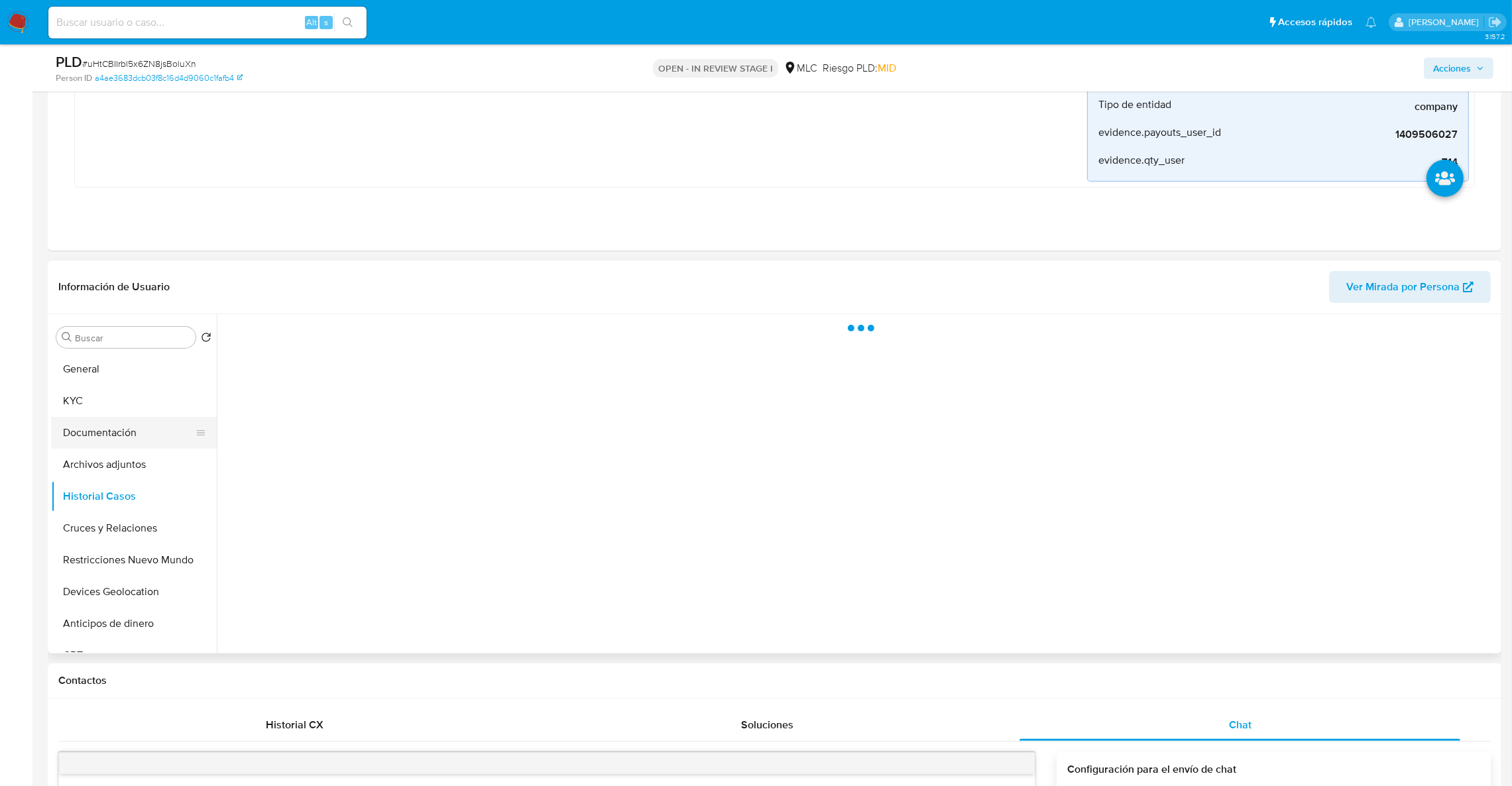
click at [110, 445] on button "Documentación" at bounding box center [128, 432] width 155 height 32
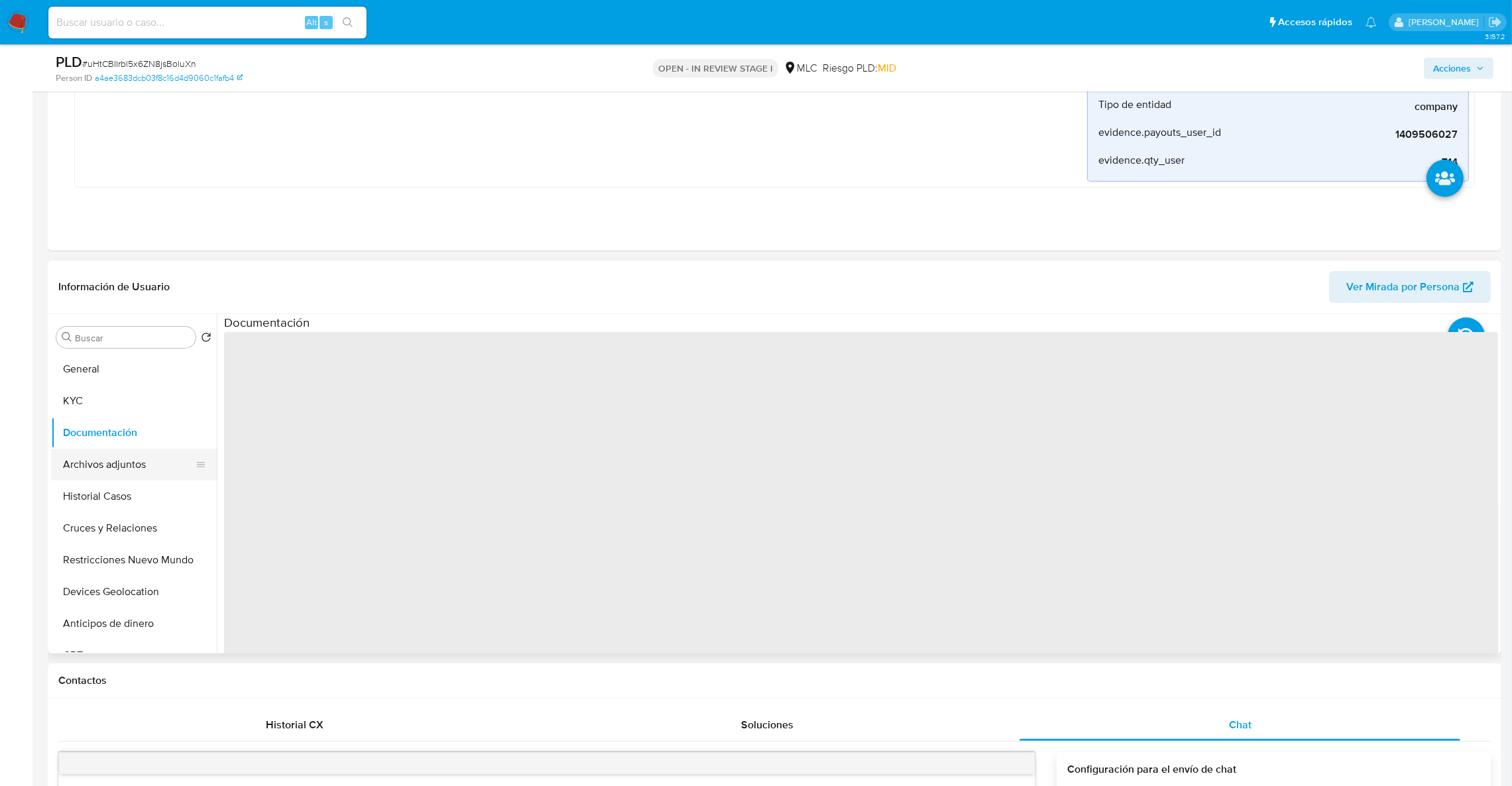
click at [111, 467] on button "Archivos adjuntos" at bounding box center [128, 464] width 155 height 32
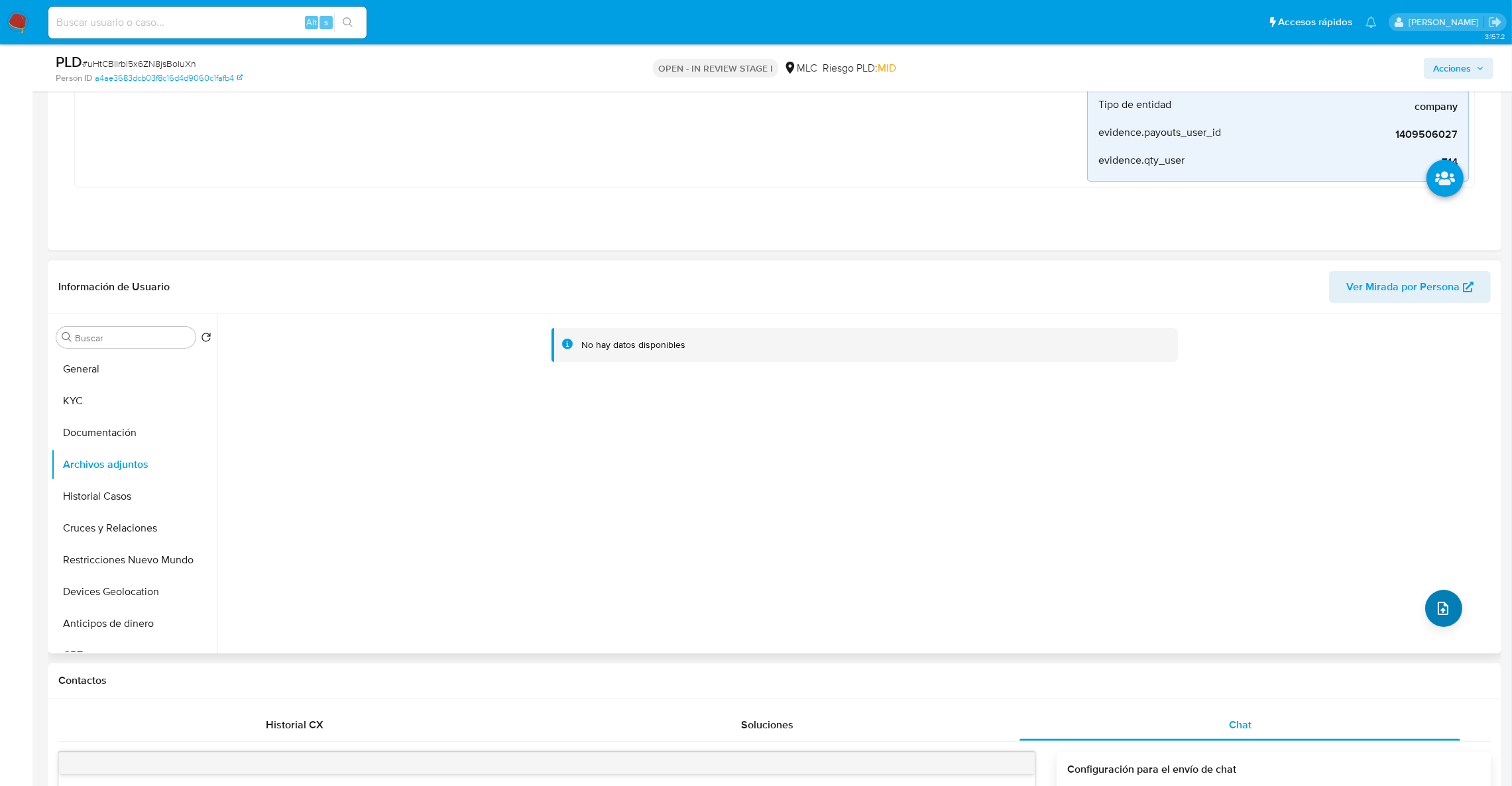
drag, startPoint x: 1415, startPoint y: 642, endPoint x: 1425, endPoint y: 595, distance: 48.1
click at [1416, 634] on div "No hay datos disponibles" at bounding box center [858, 484] width 1281 height 339
drag, startPoint x: 1425, startPoint y: 594, endPoint x: 1422, endPoint y: 574, distance: 20.2
click at [1425, 584] on div "No hay datos disponibles" at bounding box center [858, 484] width 1281 height 339
click at [1426, 616] on button "upload-file" at bounding box center [1443, 608] width 37 height 37
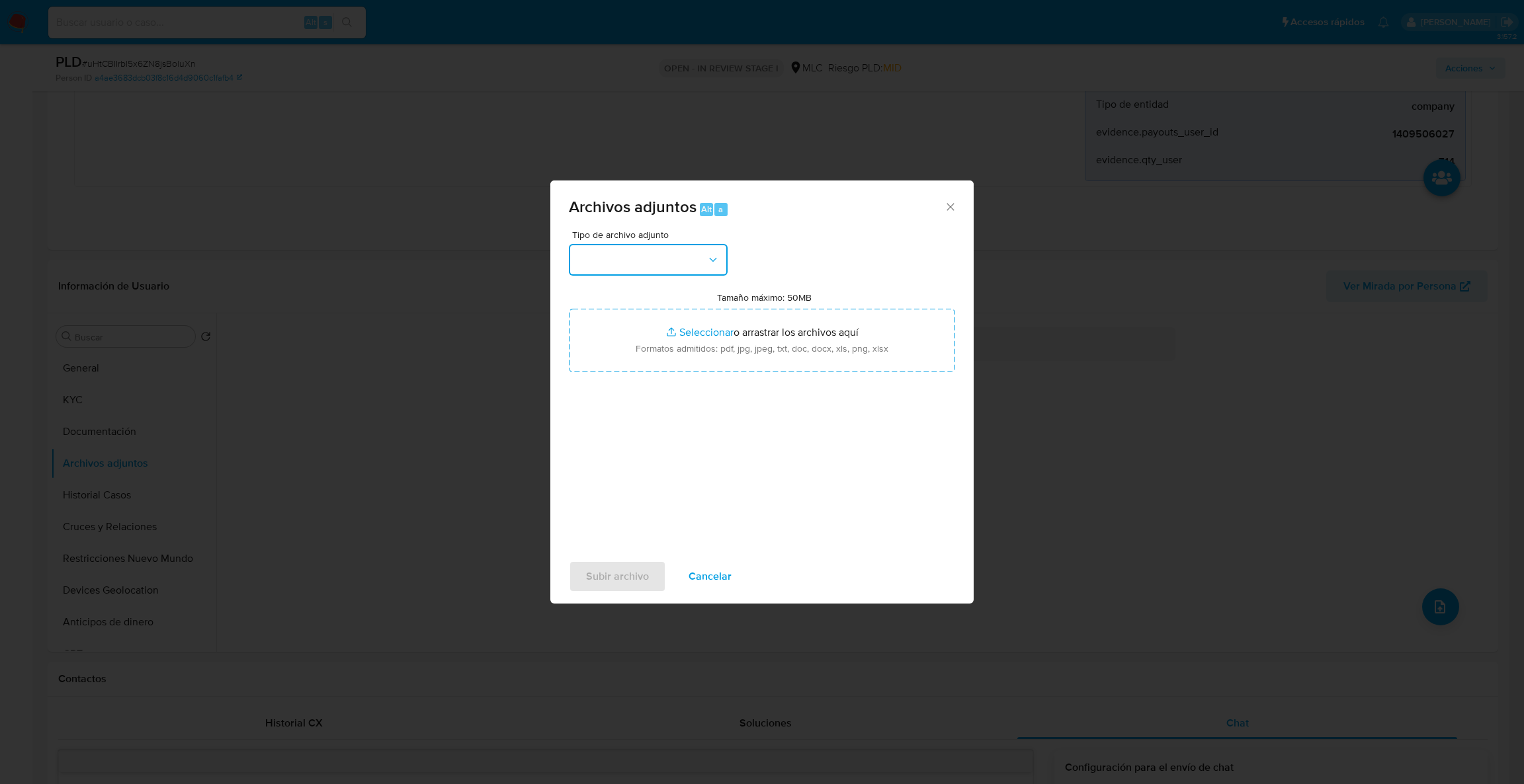
click at [645, 271] on button "button" at bounding box center [648, 259] width 159 height 32
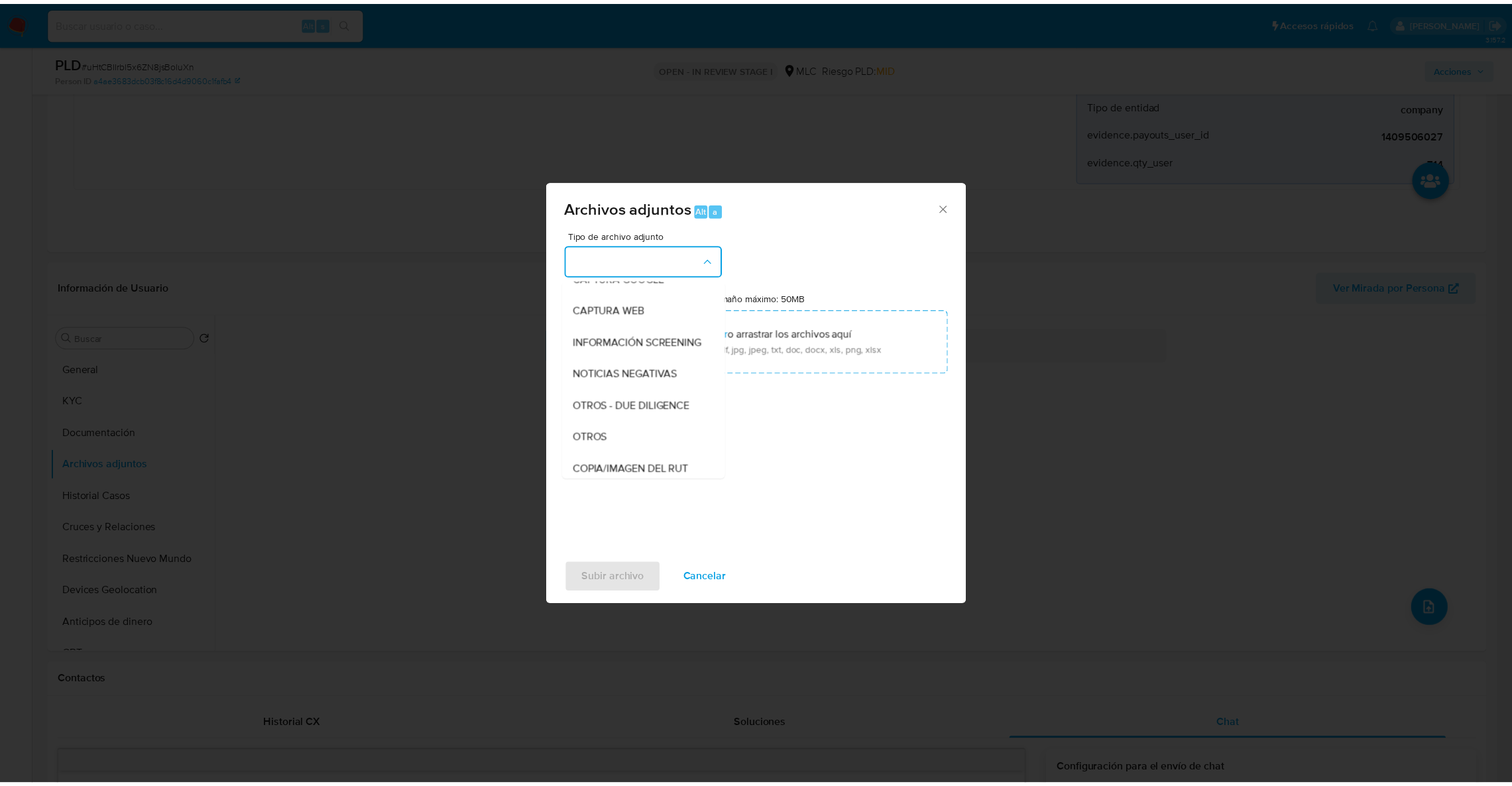
scroll to position [133, 0]
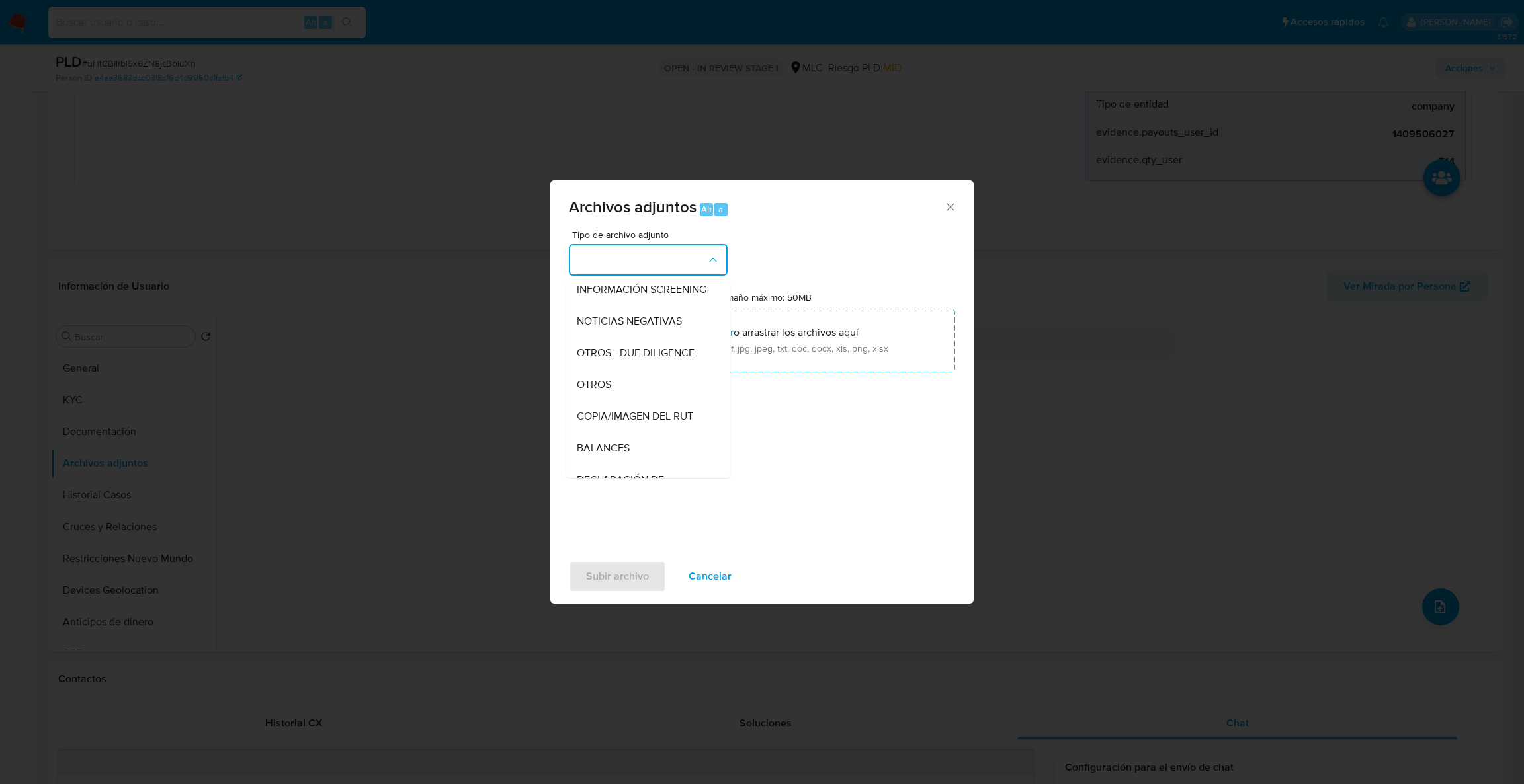
drag, startPoint x: 628, startPoint y: 398, endPoint x: 629, endPoint y: 383, distance: 15.0
click at [625, 391] on div "OTROS" at bounding box center [643, 385] width 135 height 32
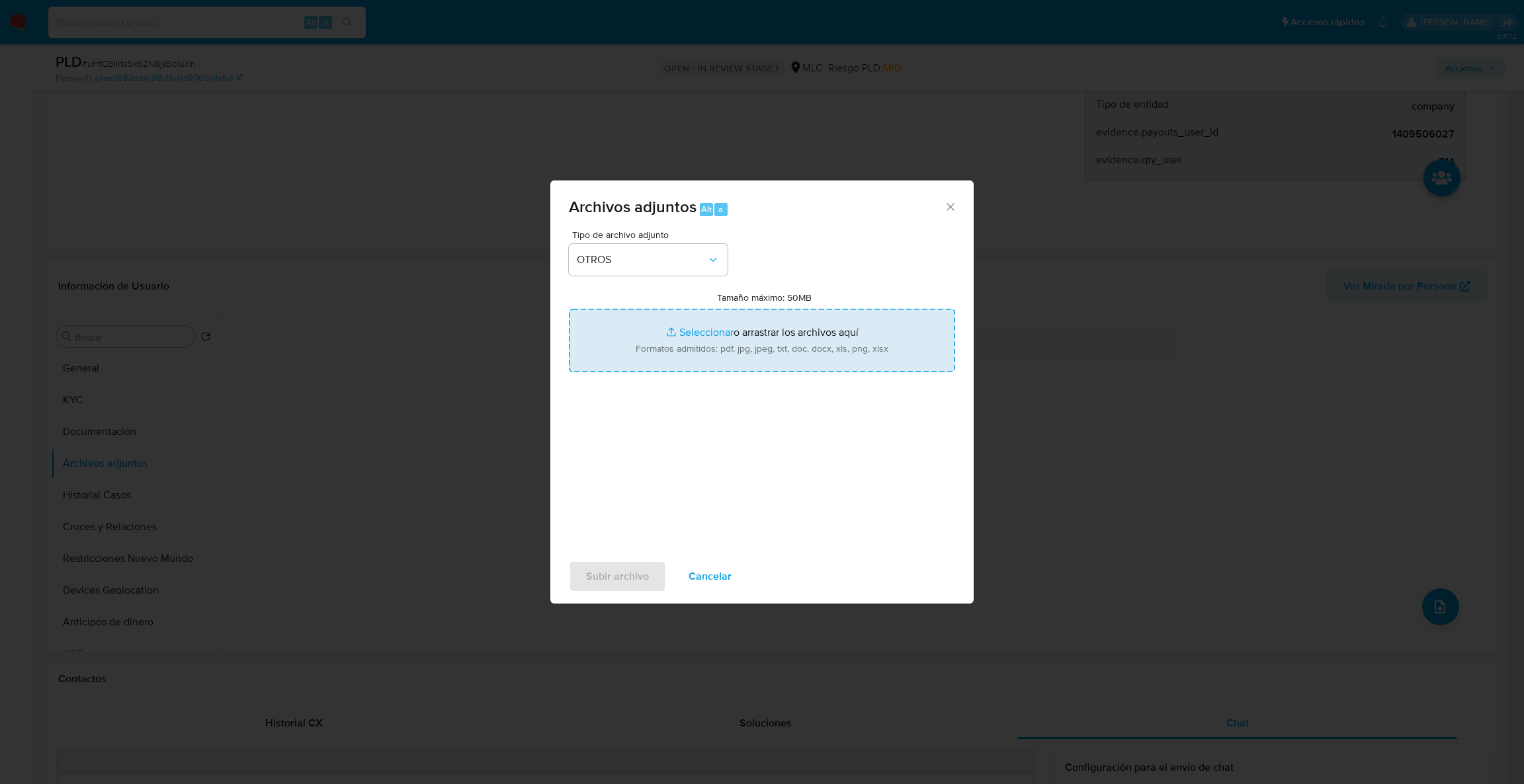
click at [645, 345] on input "Tamaño máximo: 50MB Seleccionar archivos" at bounding box center [762, 341] width 387 height 64
type input "C:\fakepath\1409506027MovimientosBFF.xlsx"
click at [680, 331] on input "Tamaño máximo: 50MB Seleccionar archivos" at bounding box center [762, 341] width 387 height 64
type input "C:\fakepath\Case Log - 1409506027.pdf"
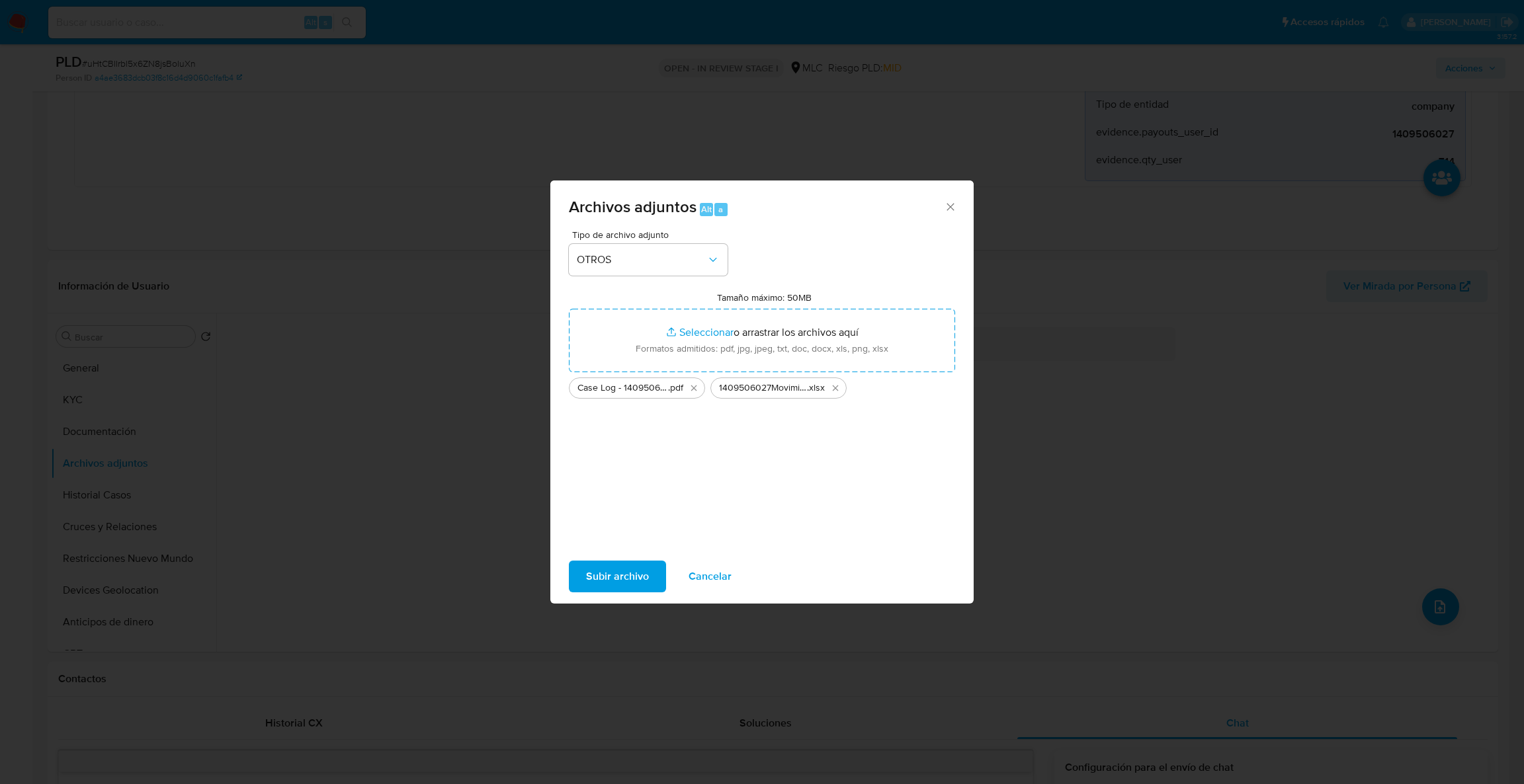
click at [628, 585] on span "Subir archivo" at bounding box center [617, 576] width 63 height 29
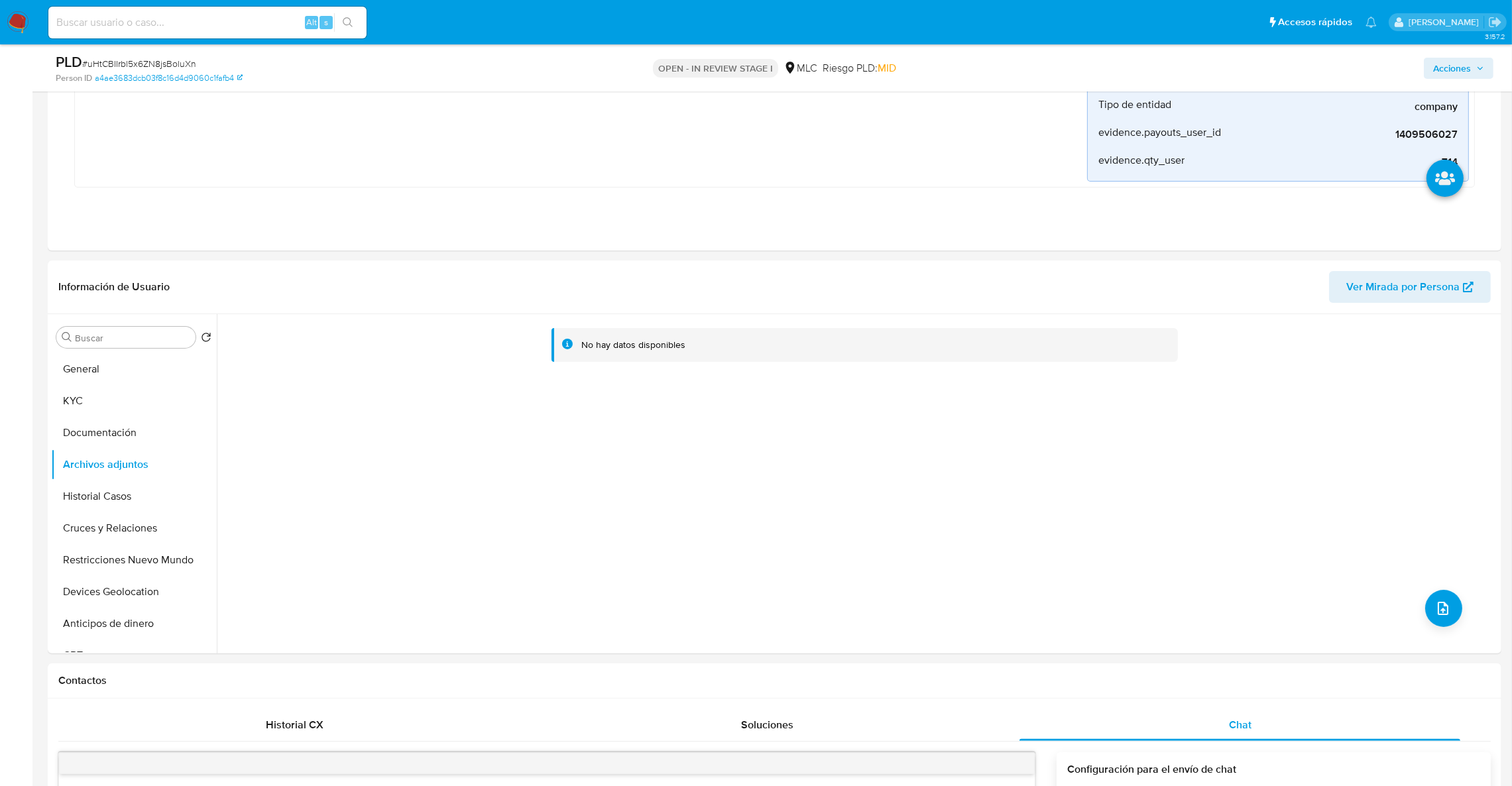
click at [101, 499] on button "Historial Casos" at bounding box center [133, 496] width 165 height 32
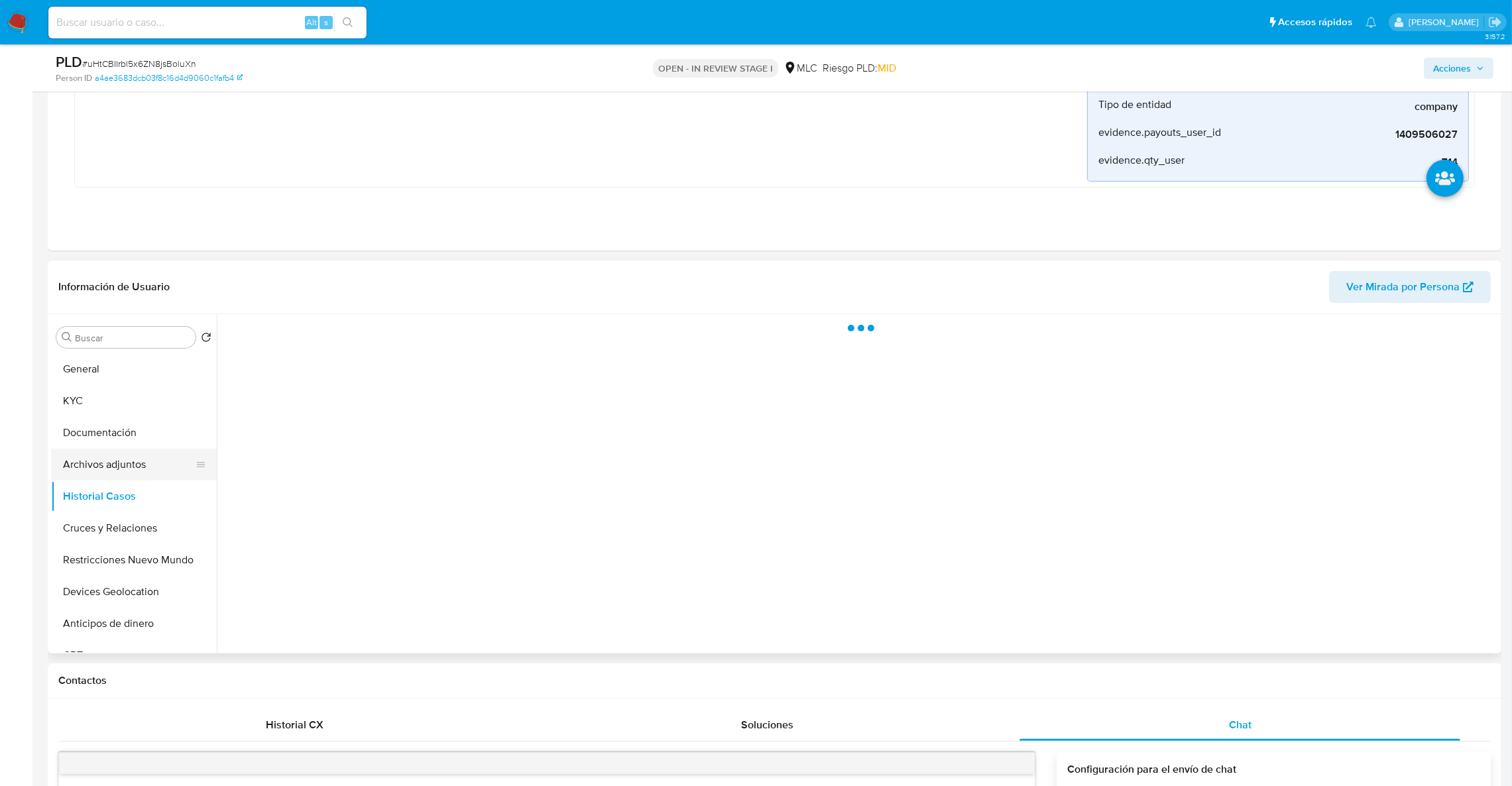
click at [104, 471] on button "Archivos adjuntos" at bounding box center [128, 464] width 155 height 32
click at [1463, 71] on span "Acciones" at bounding box center [1452, 68] width 38 height 22
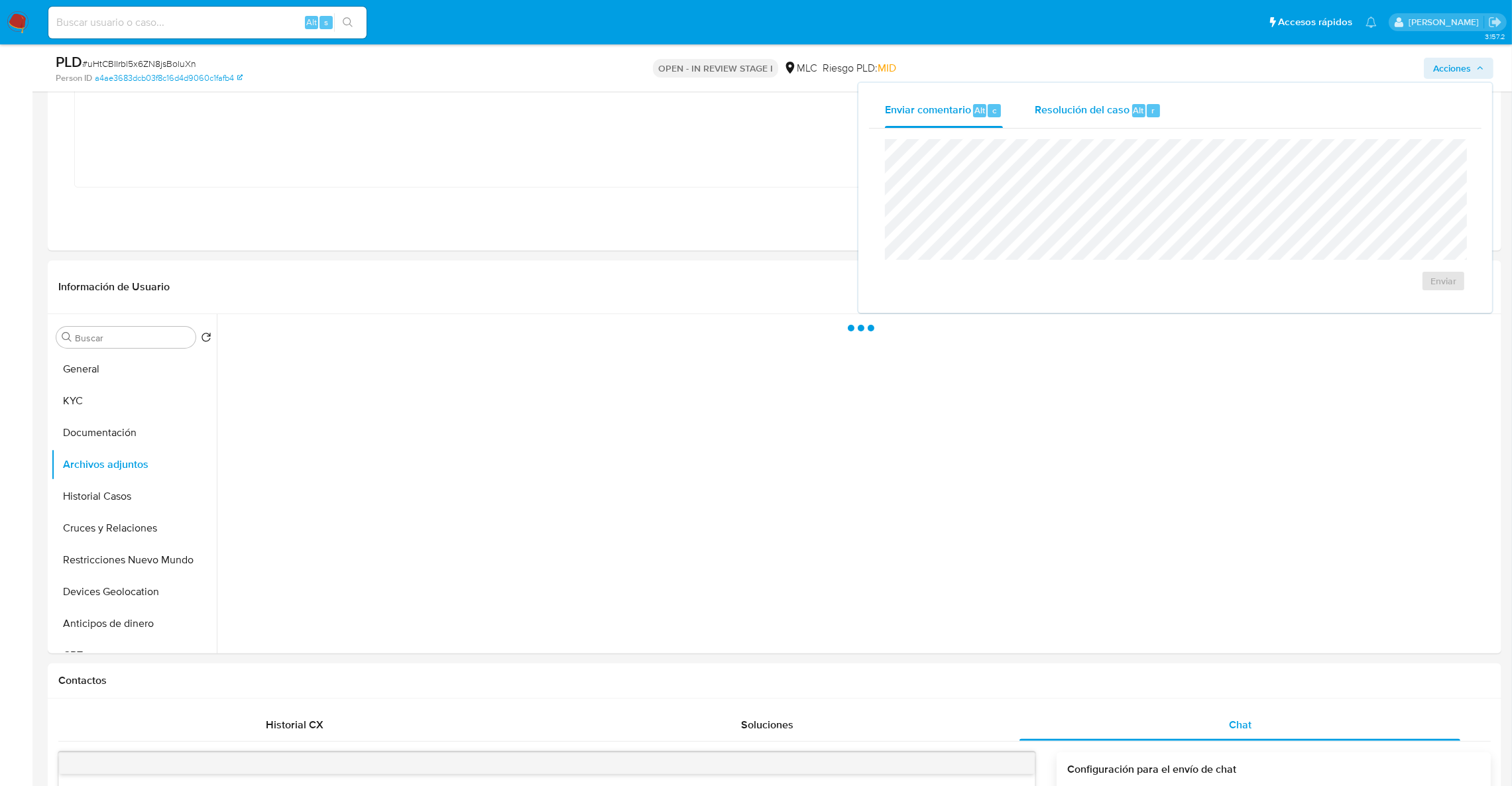
click at [1069, 126] on div "Resolución del caso Alt r" at bounding box center [1098, 111] width 127 height 34
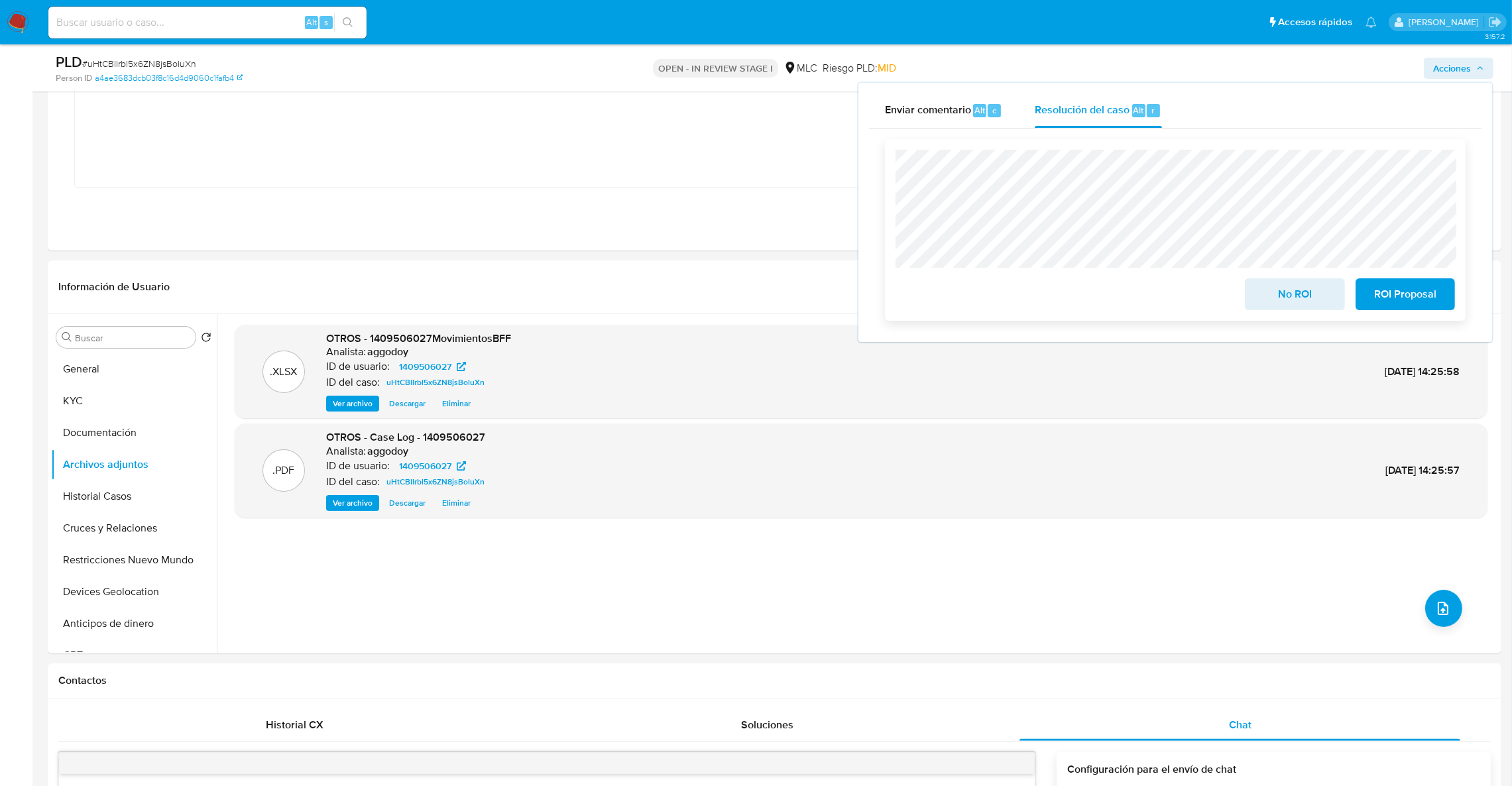
click at [1249, 288] on button "No ROI" at bounding box center [1294, 294] width 99 height 32
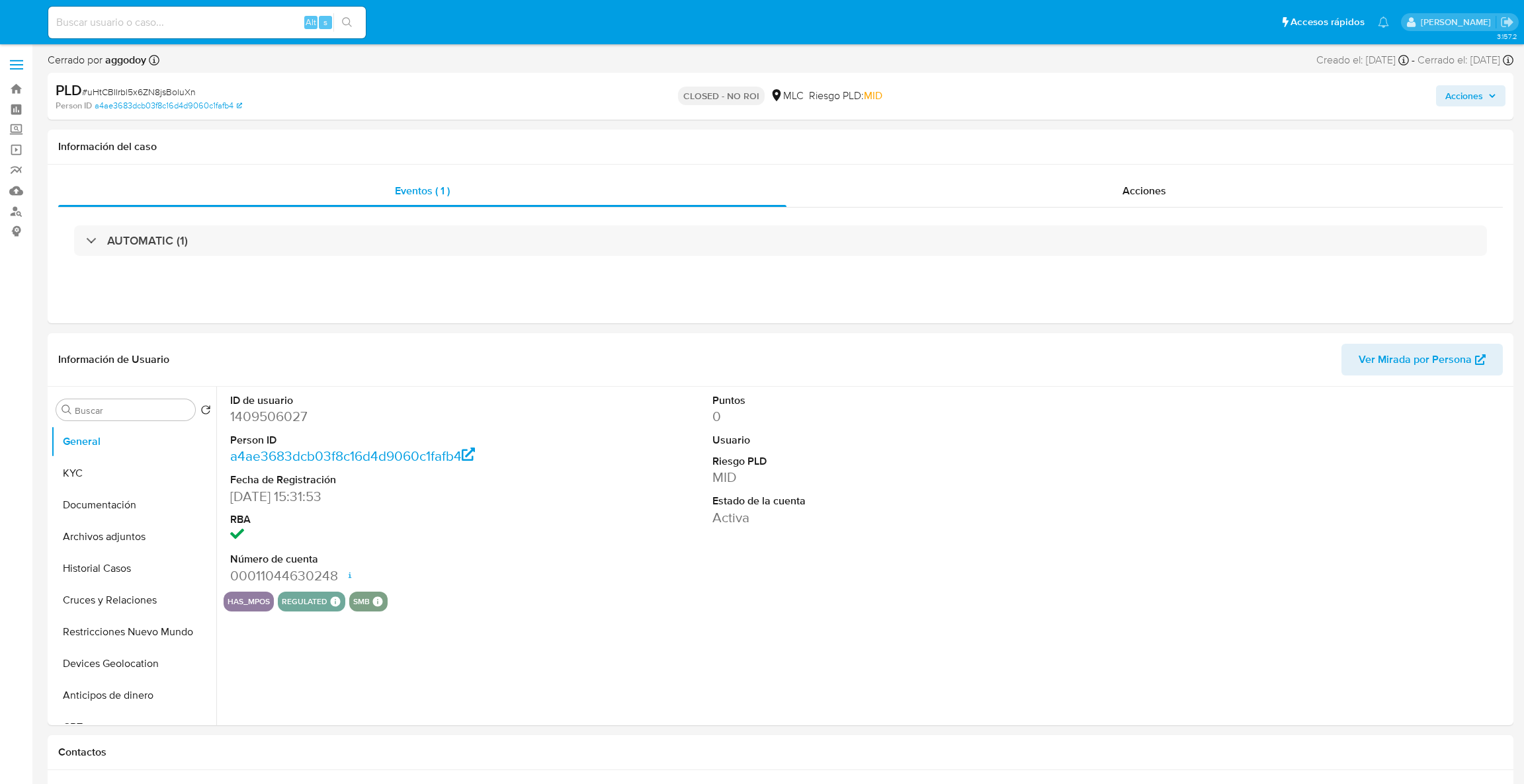
select select "10"
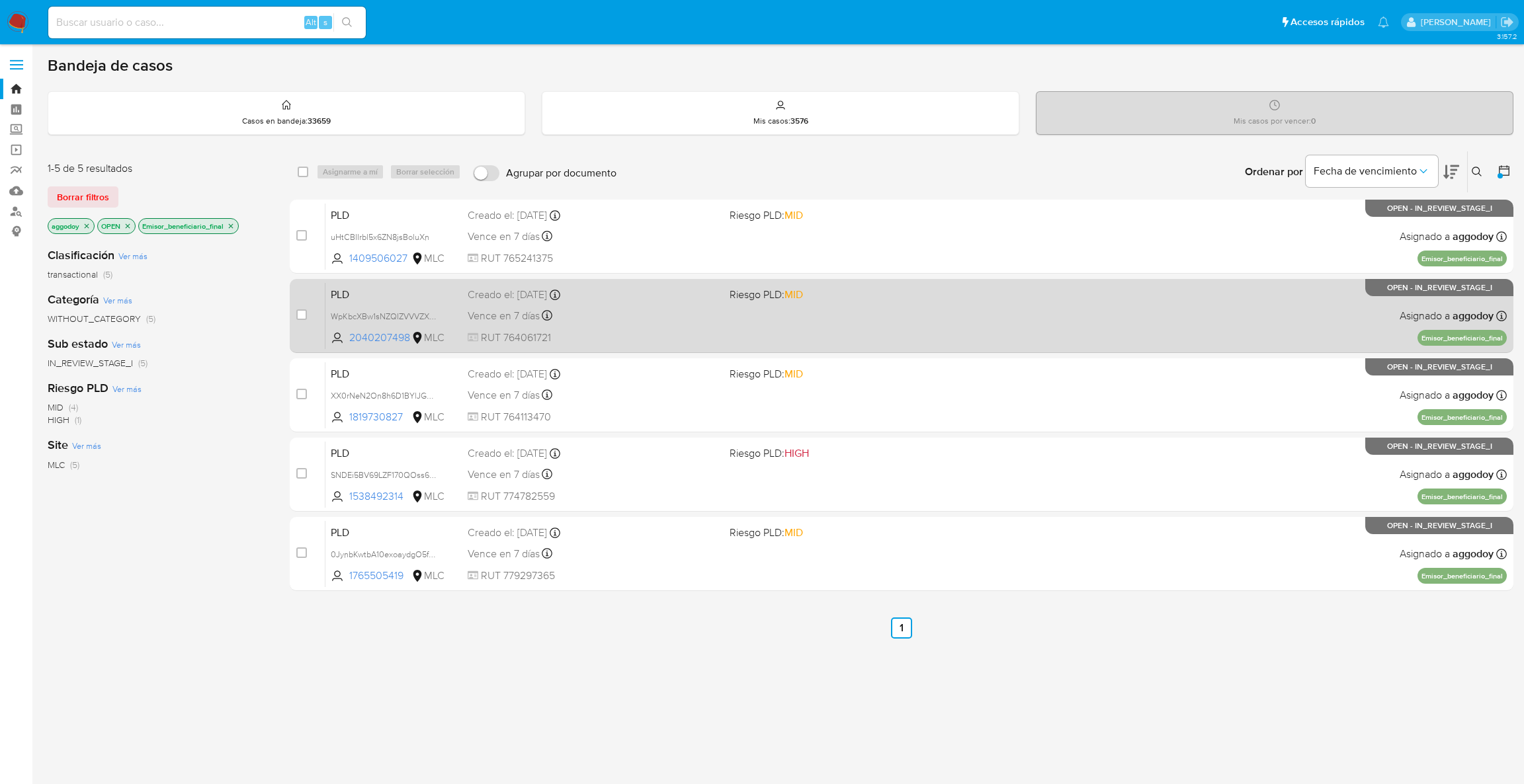
click at [757, 321] on div "PLD WpKbcXBw1sNZQIZVVVZXOErX 2040207498 MLC Riesgo PLD: MID Creado el: [DATE] C…" at bounding box center [916, 316] width 1181 height 67
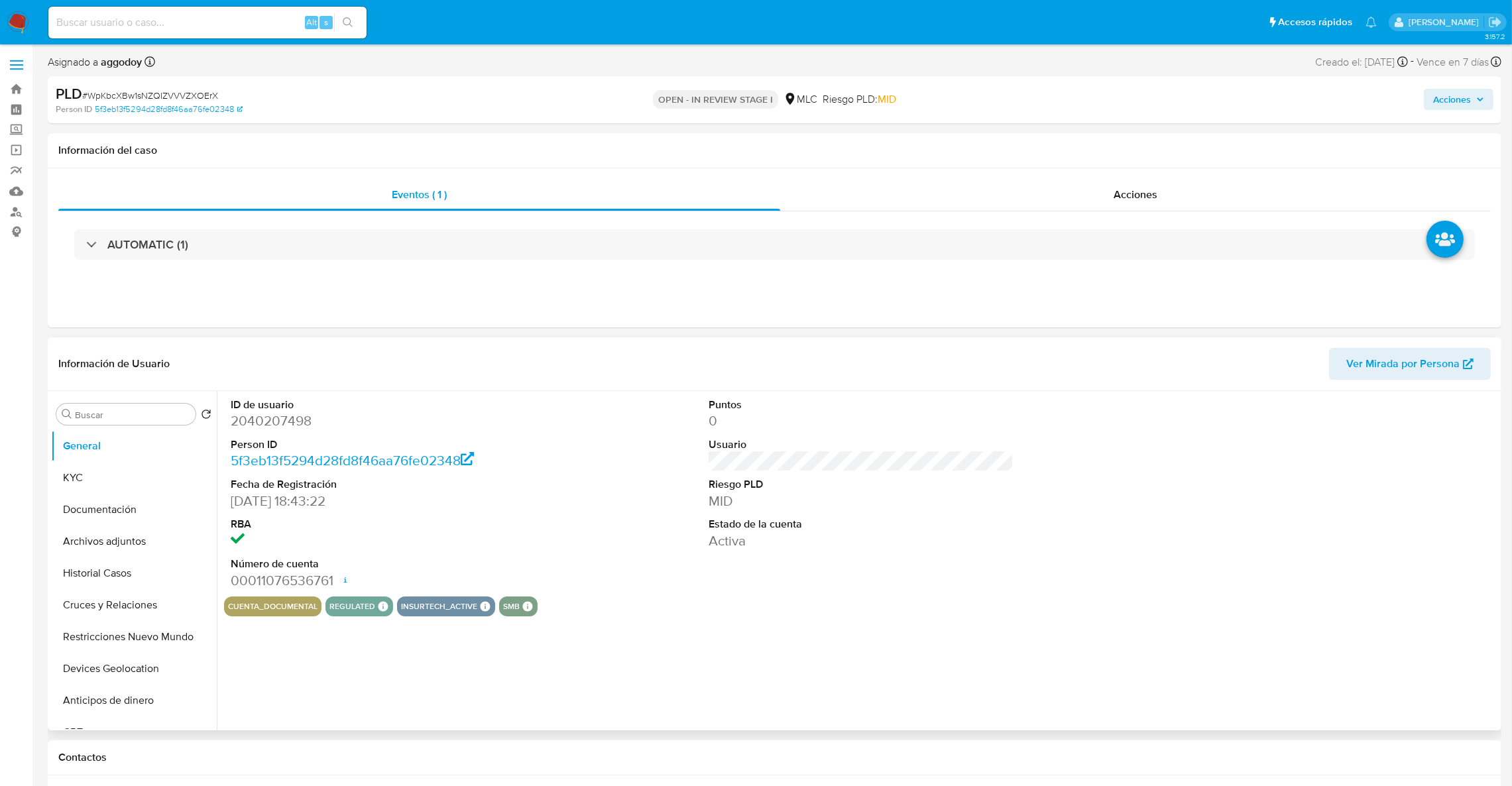
select select "10"
click at [121, 492] on button "KYC" at bounding box center [128, 478] width 155 height 32
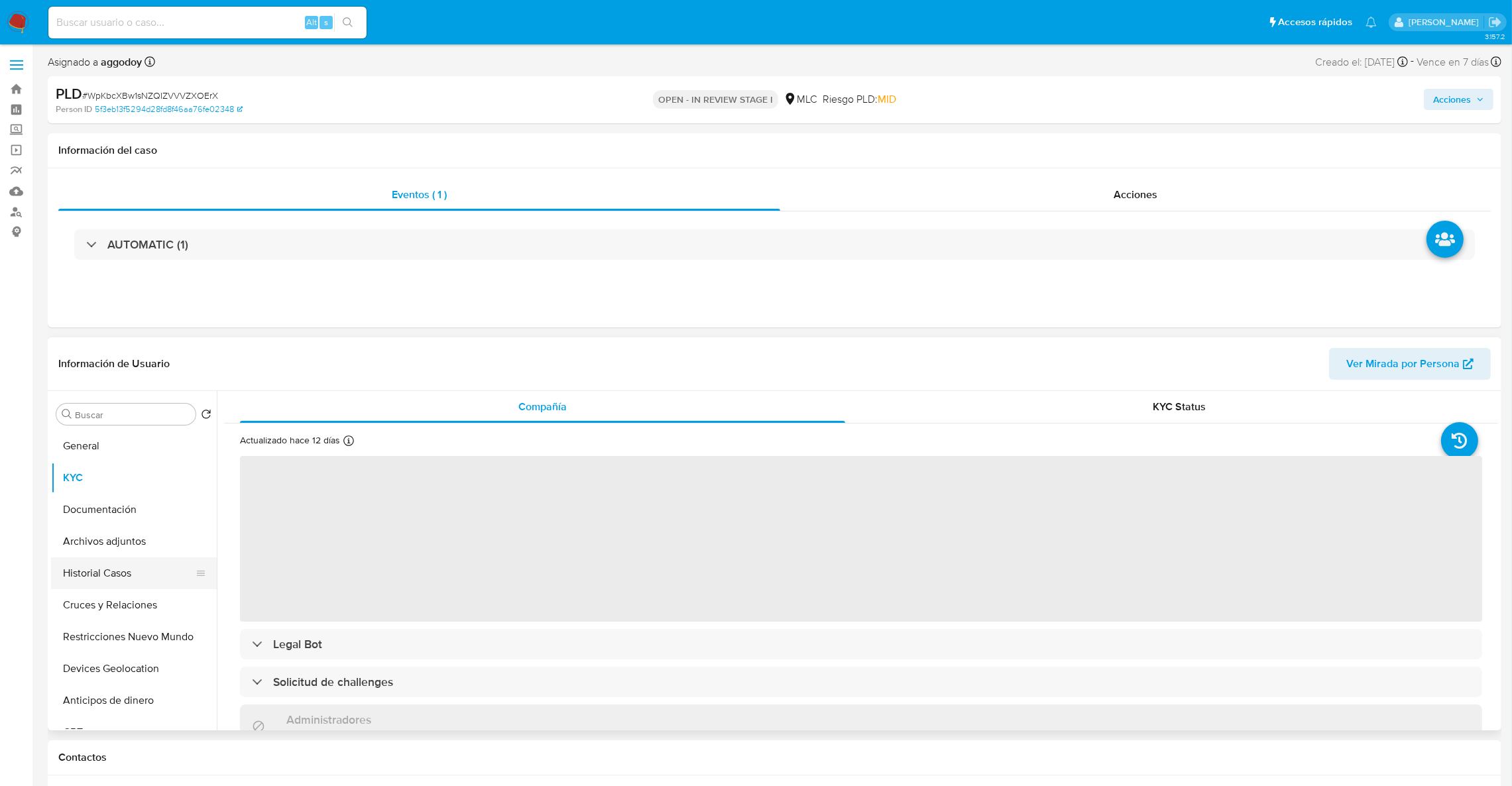
click at [116, 564] on button "Historial Casos" at bounding box center [128, 572] width 155 height 32
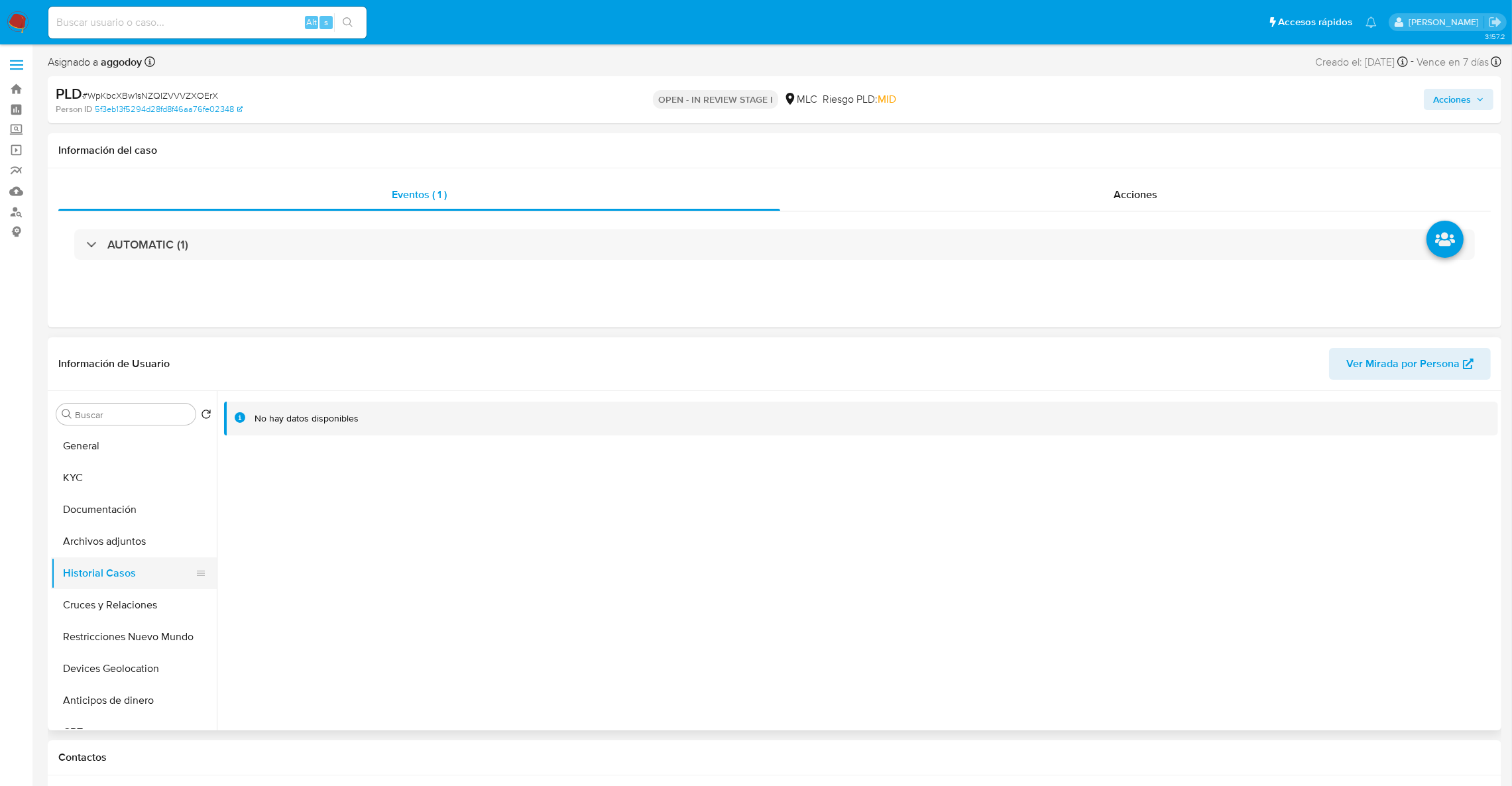
click at [131, 579] on button "Historial Casos" at bounding box center [128, 572] width 155 height 32
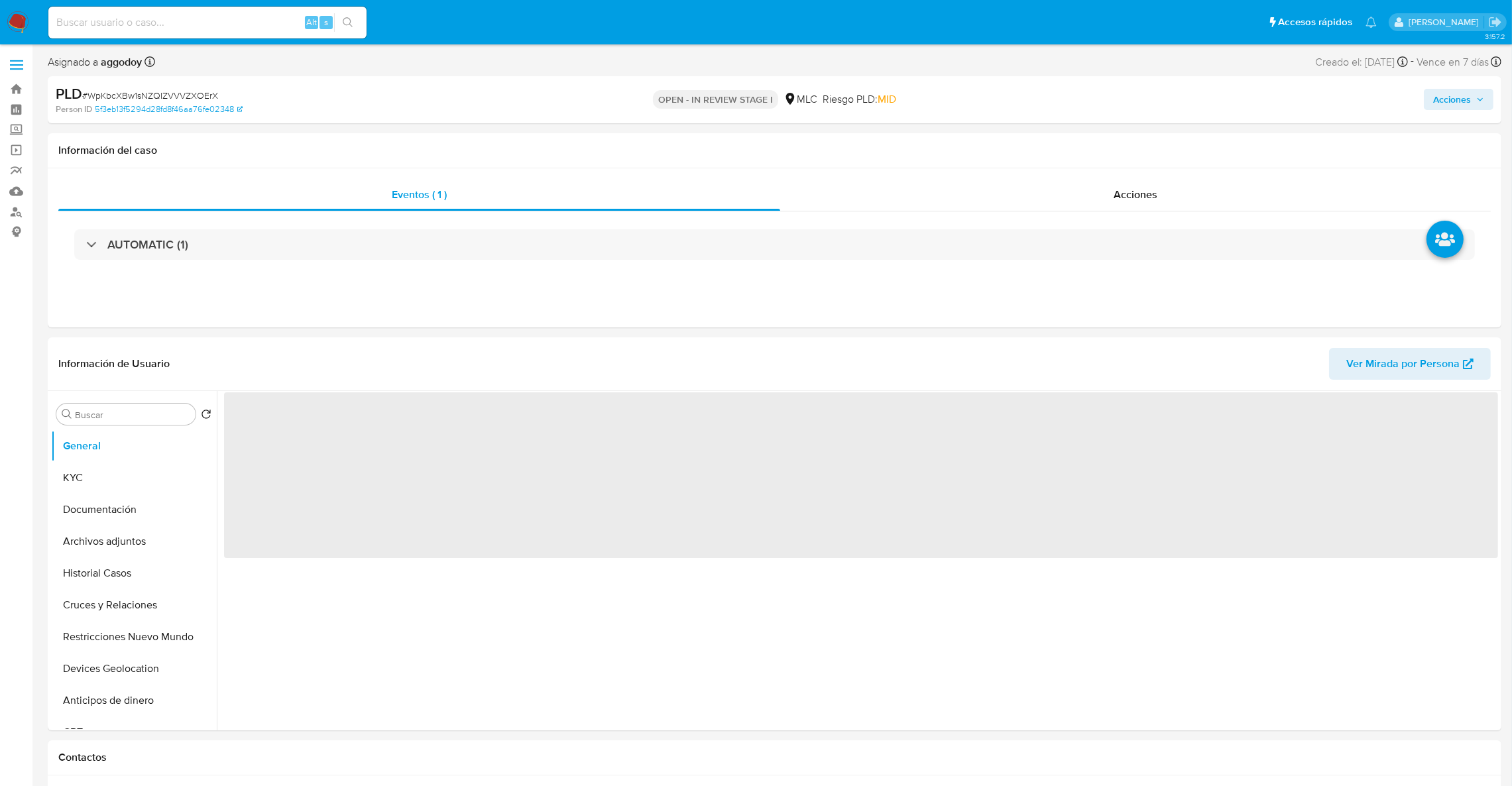
select select "10"
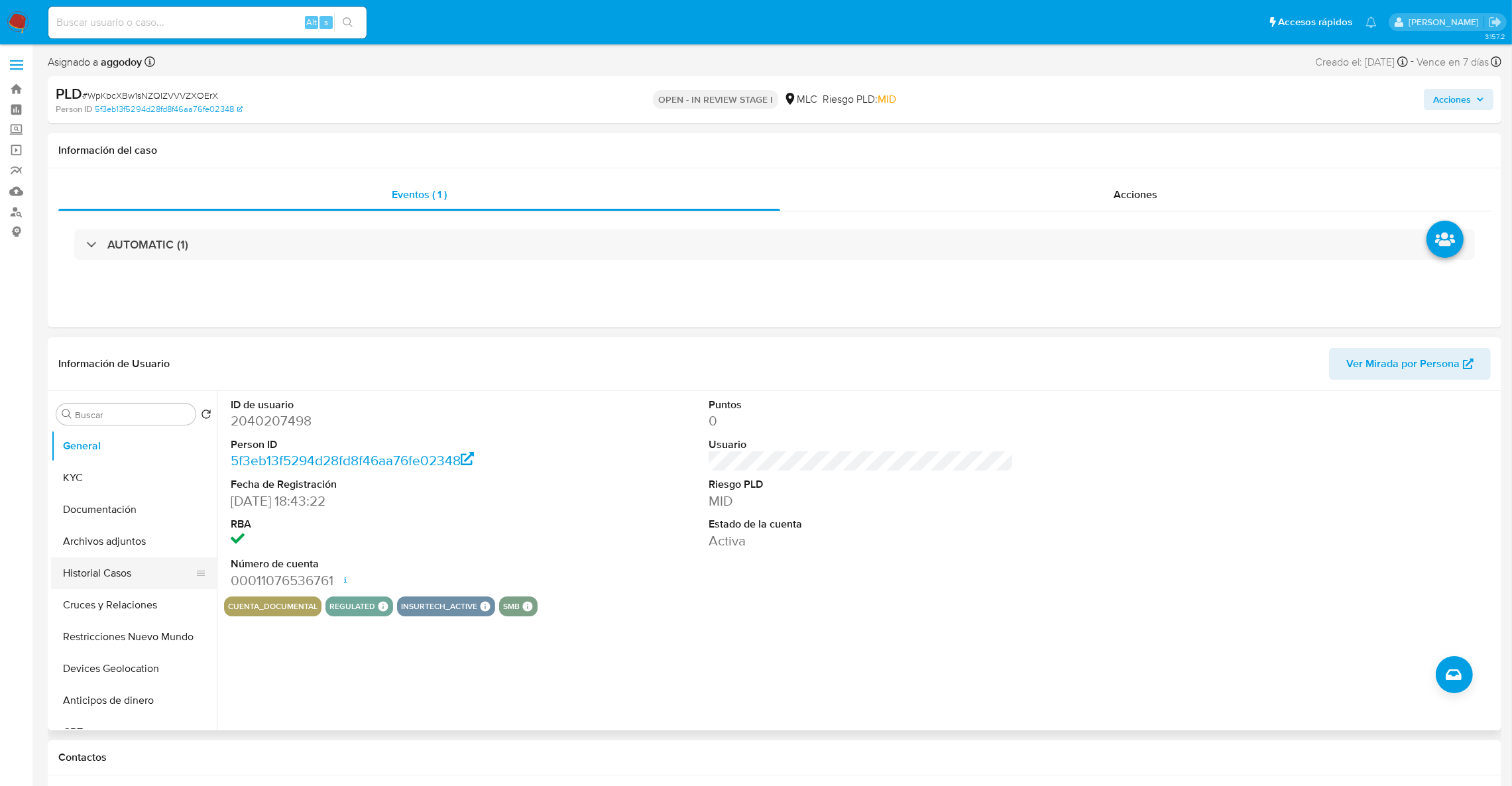
click at [116, 576] on button "Historial Casos" at bounding box center [128, 572] width 155 height 32
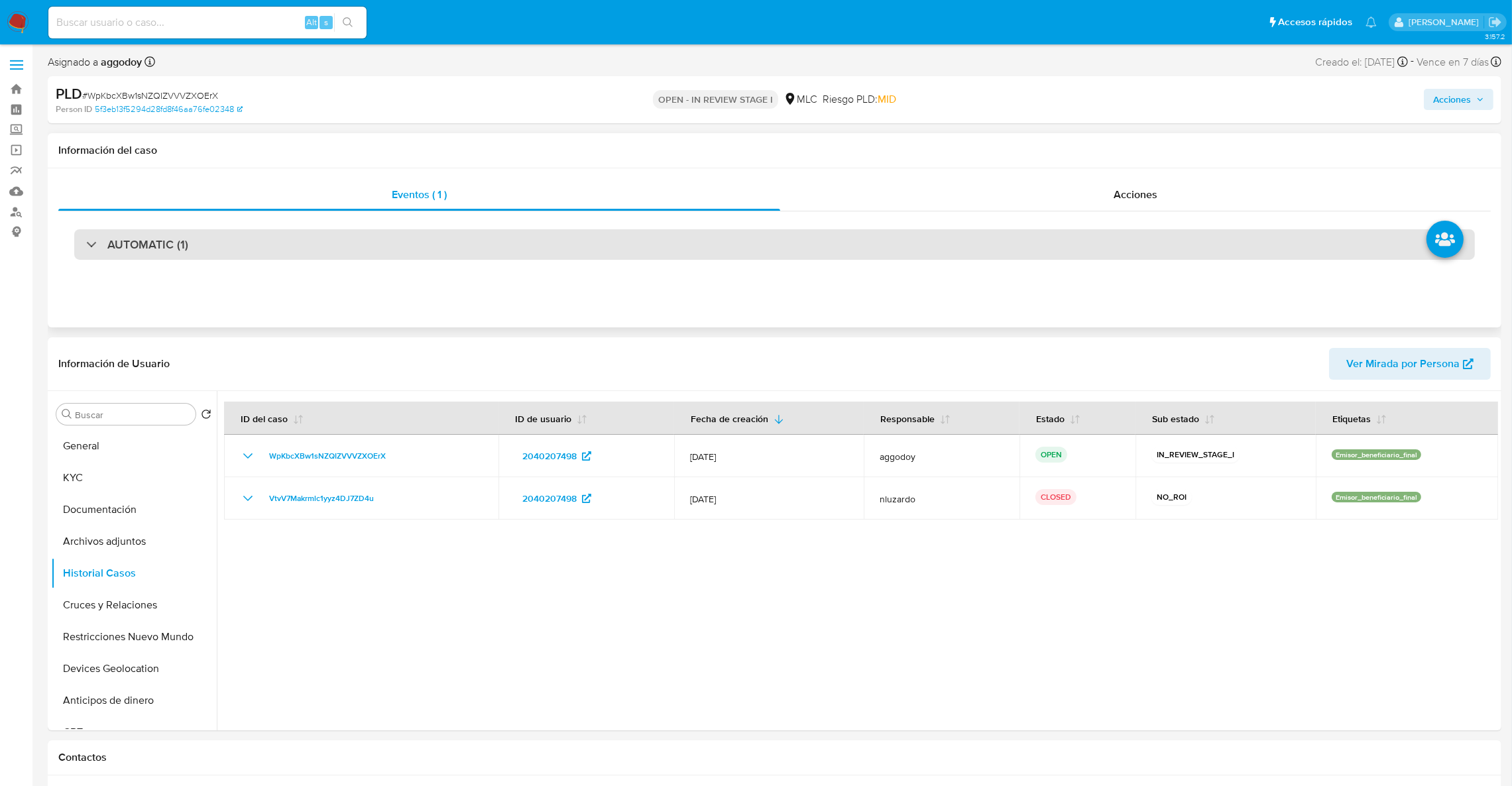
click at [336, 244] on div "AUTOMATIC (1)" at bounding box center [774, 244] width 1401 height 30
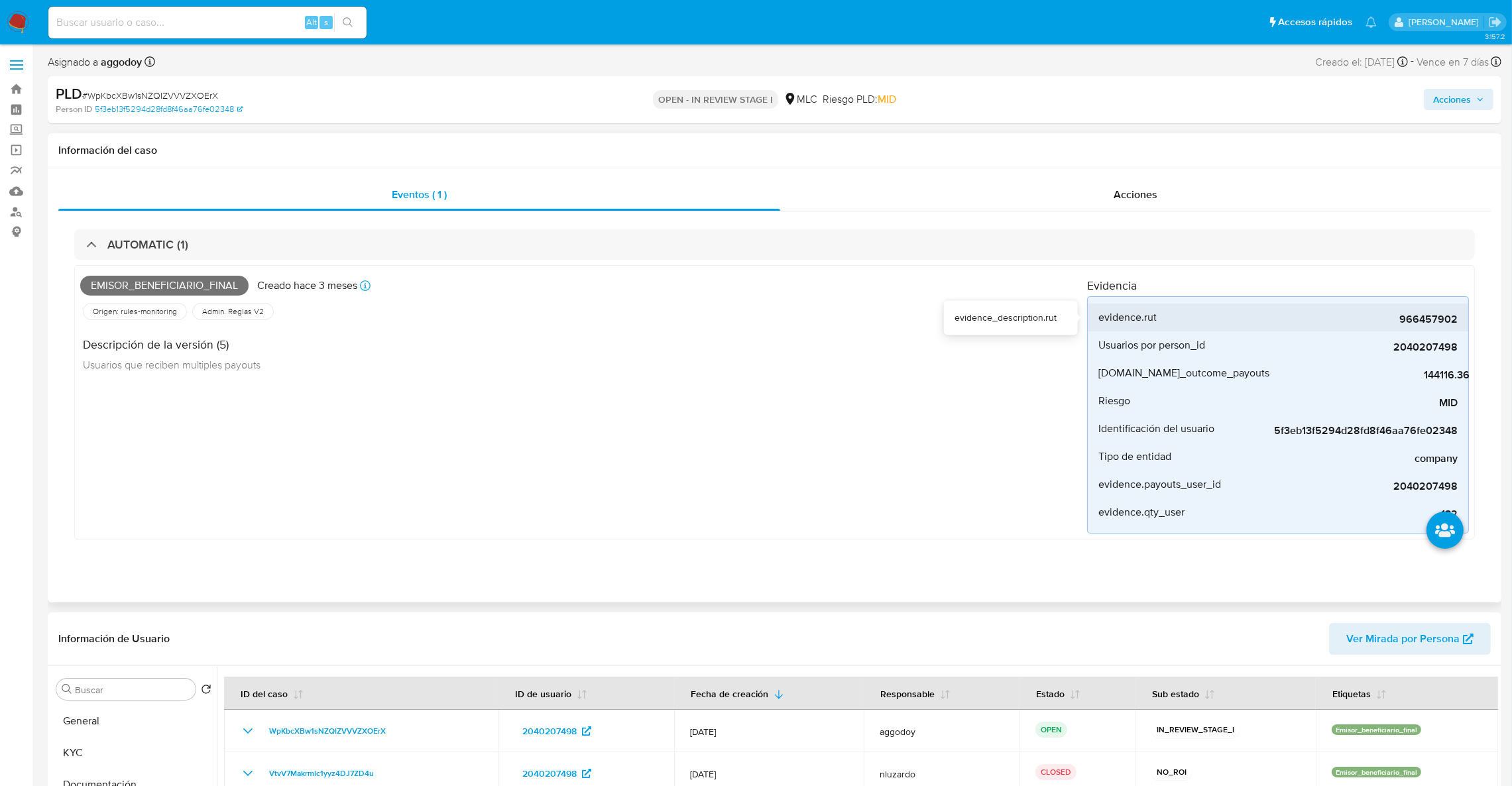
click at [1407, 322] on span "966457902" at bounding box center [1358, 319] width 199 height 13
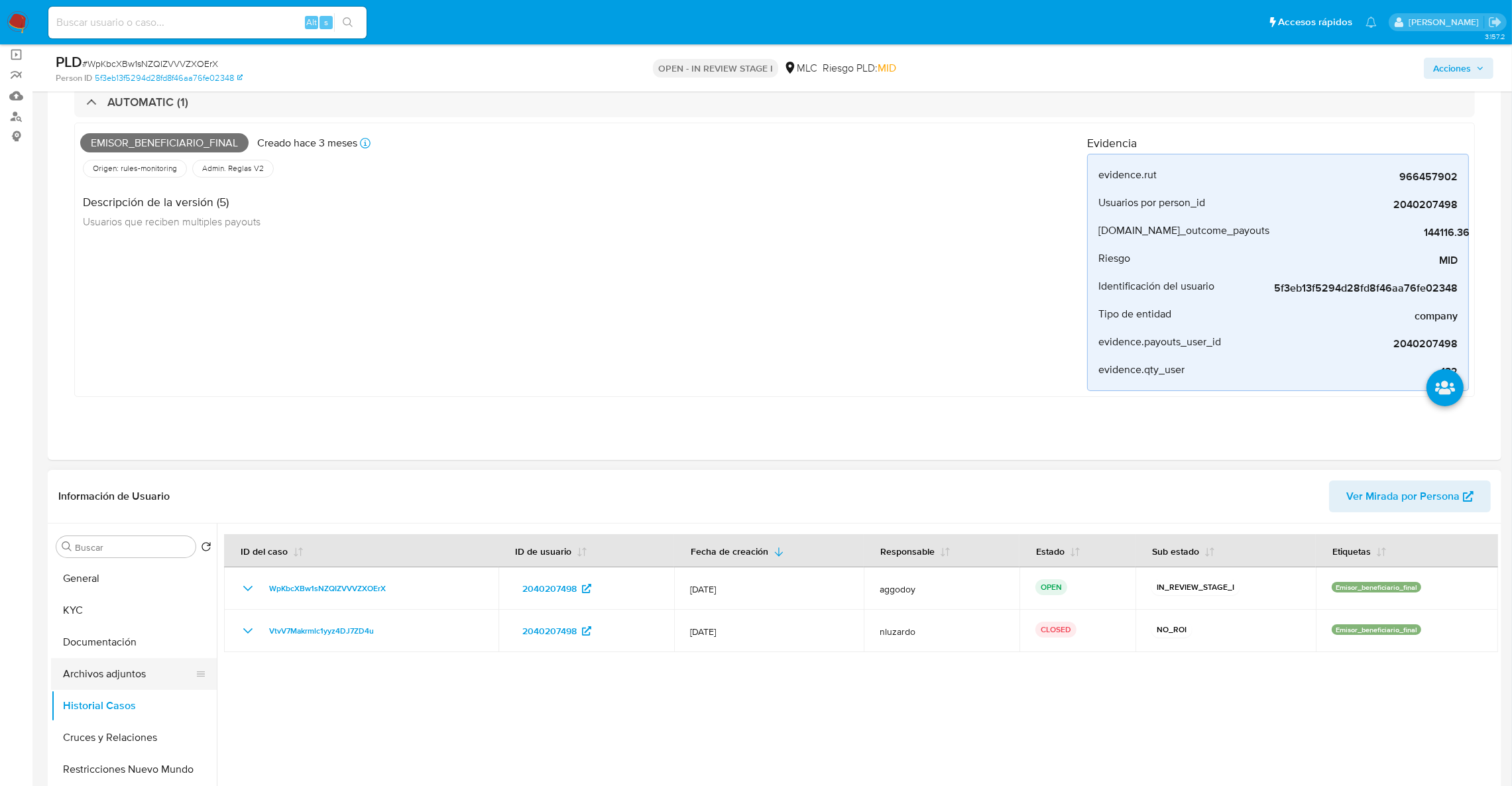
scroll to position [199, 0]
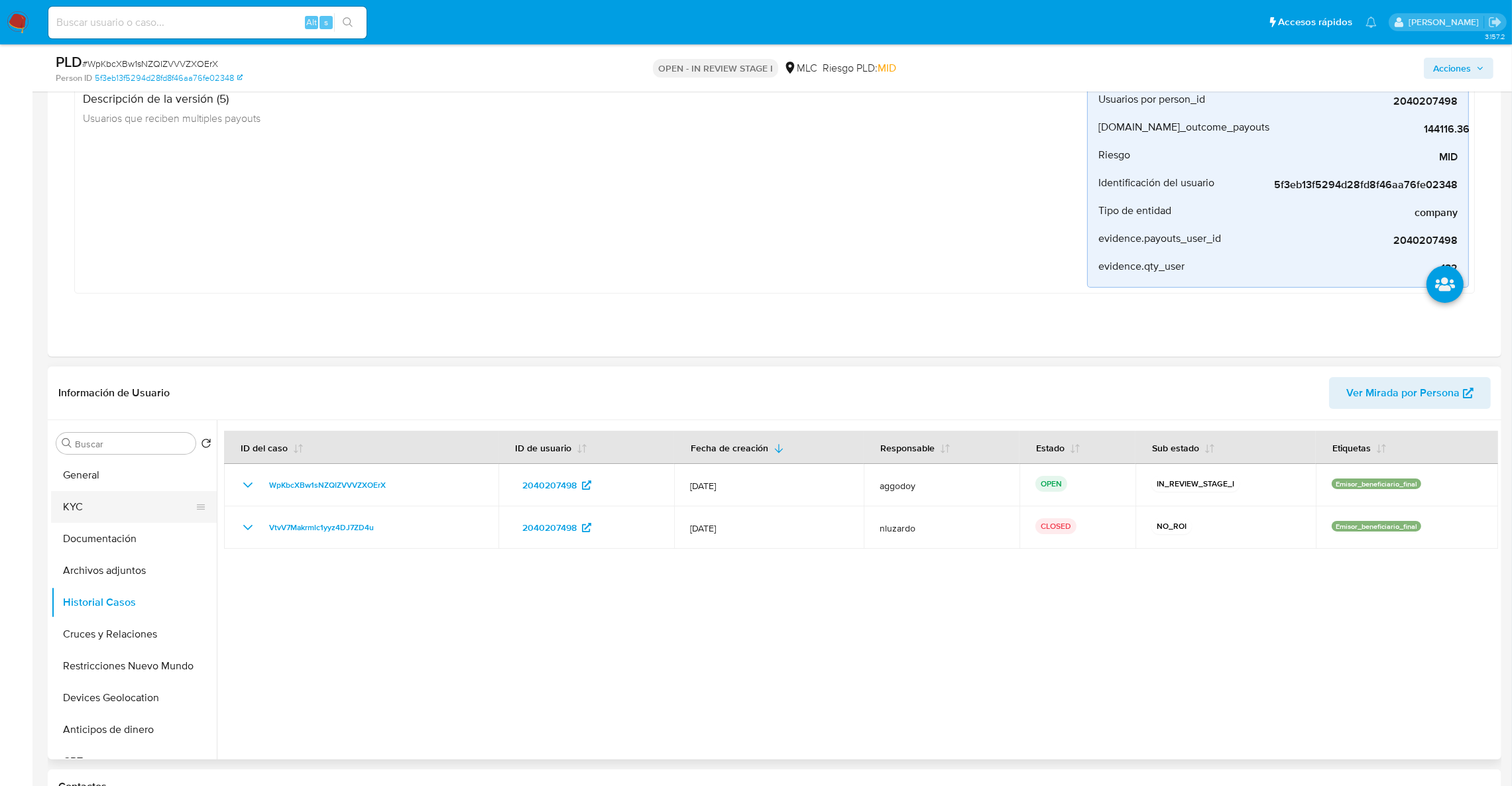
click at [102, 503] on button "KYC" at bounding box center [128, 506] width 155 height 32
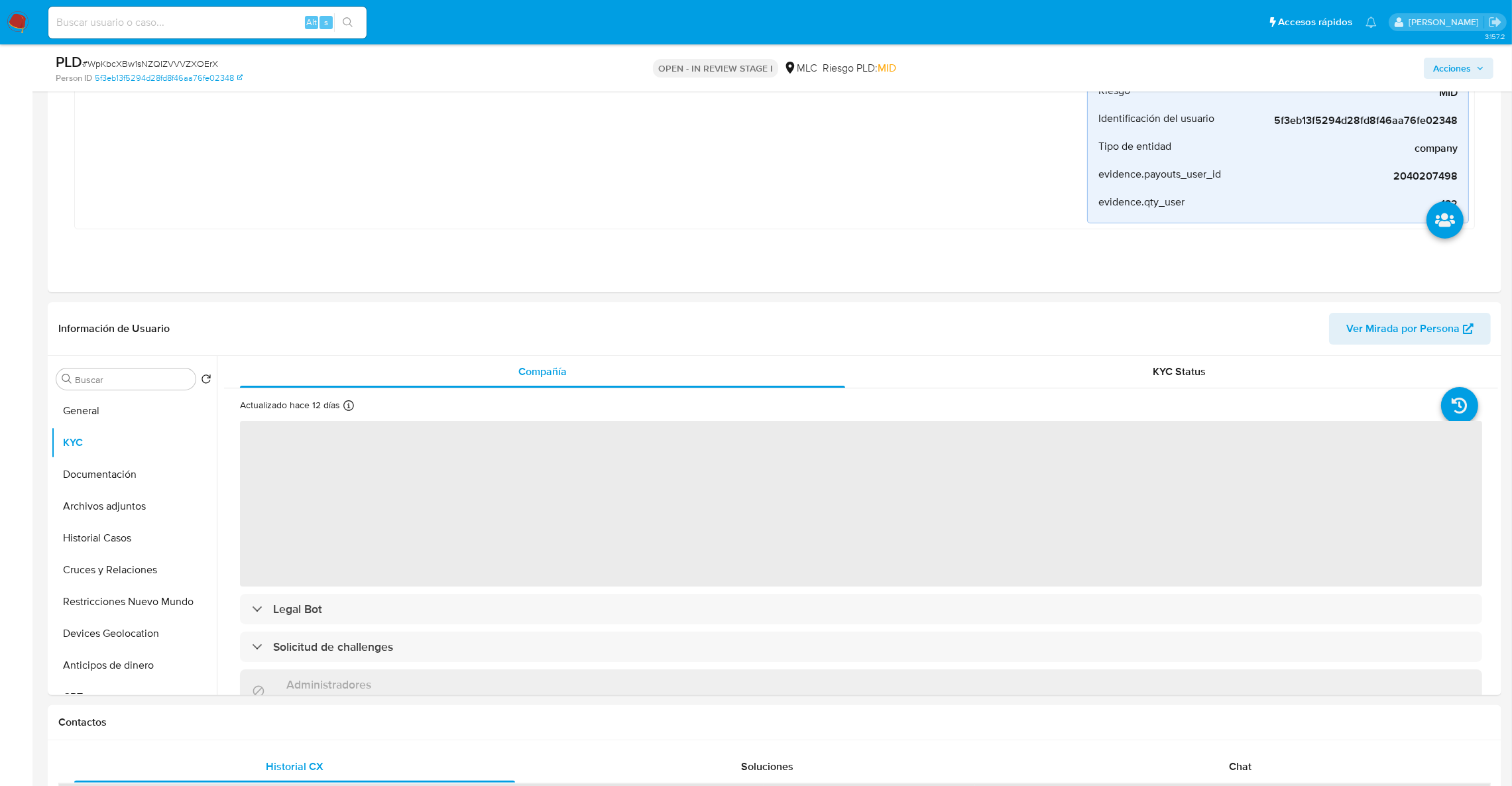
scroll to position [298, 0]
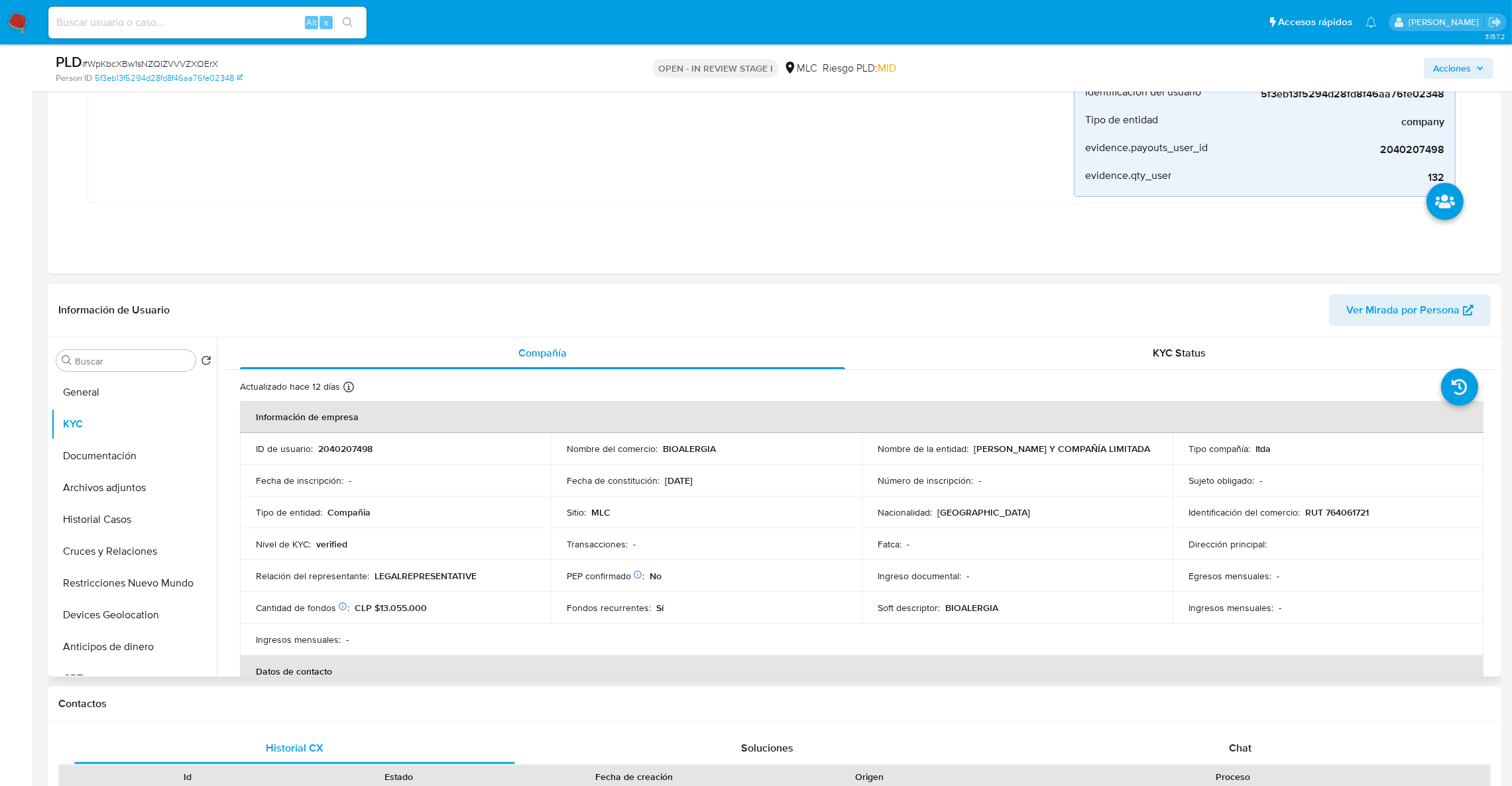
click at [1343, 514] on p "RUT 764061721" at bounding box center [1337, 512] width 64 height 12
click at [1343, 515] on p "RUT 764061721" at bounding box center [1337, 512] width 64 height 12
copy p "764061721"
click at [99, 517] on button "Historial Casos" at bounding box center [128, 519] width 155 height 32
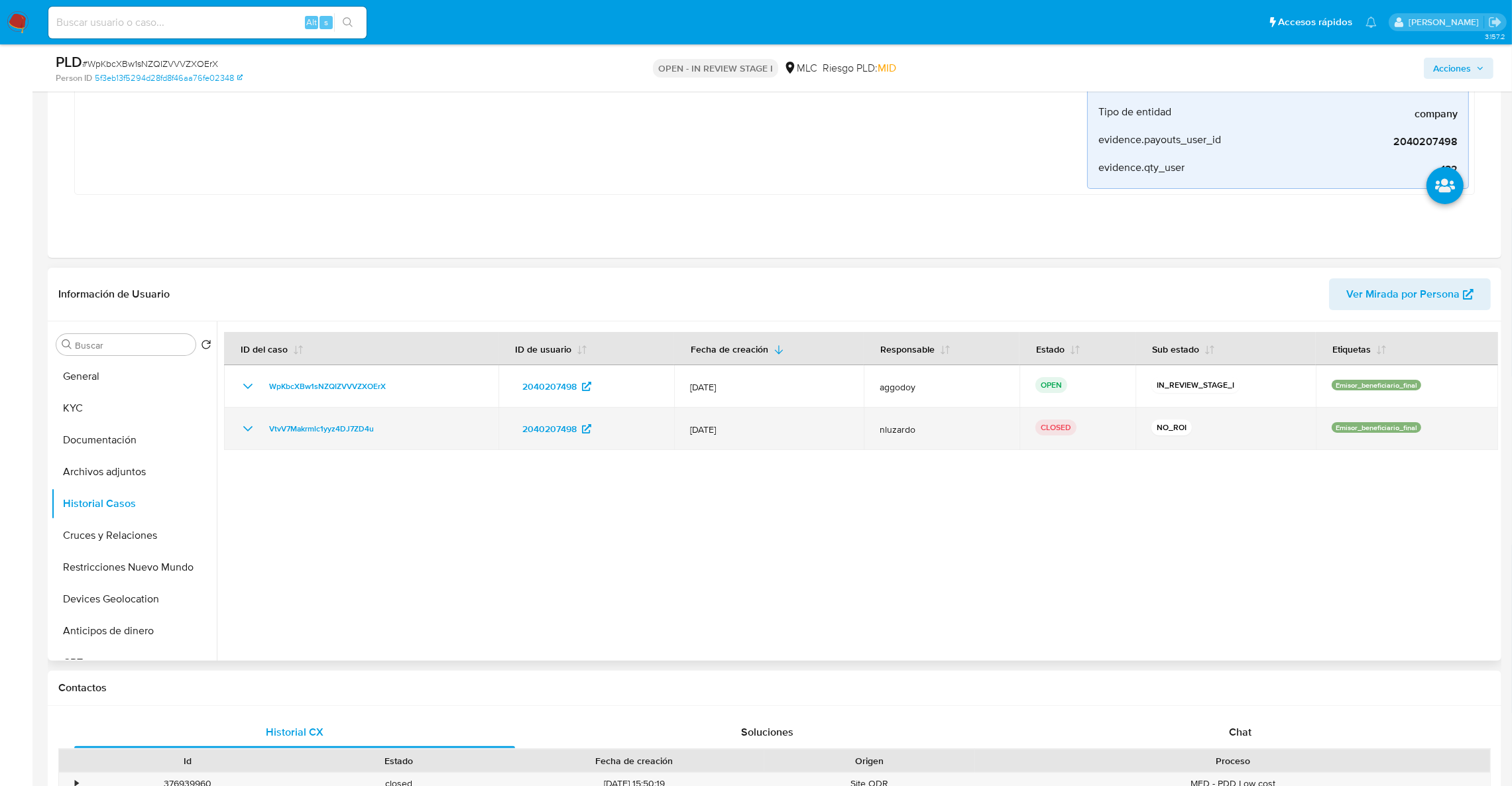
click at [332, 419] on td "VtvV7Makrmlc1yyz4DJ7ZD4u" at bounding box center [361, 428] width 275 height 42
click at [335, 422] on span "VtvV7Makrmlc1yyz4DJ7ZD4u" at bounding box center [322, 429] width 105 height 15
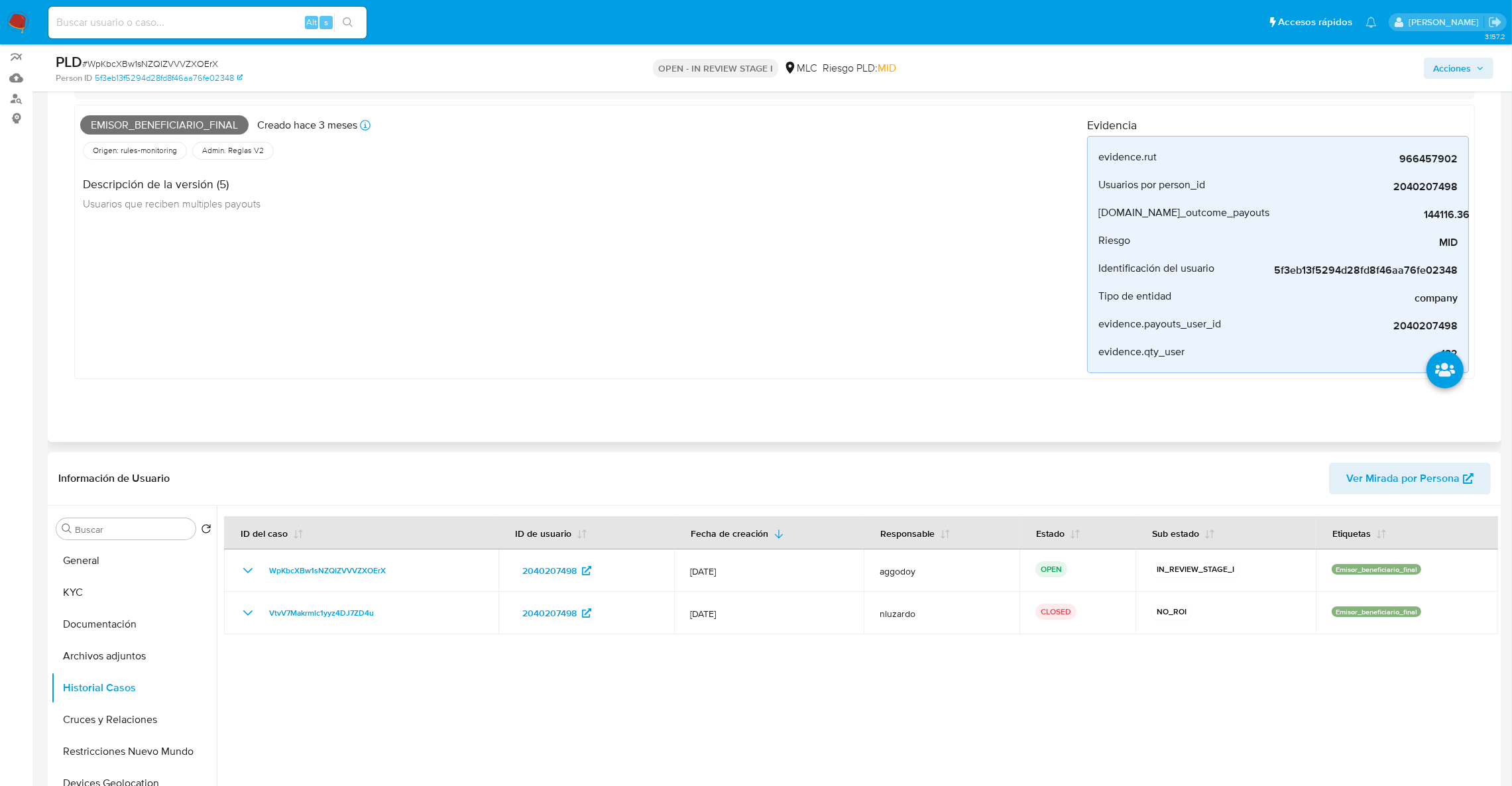
scroll to position [0, 0]
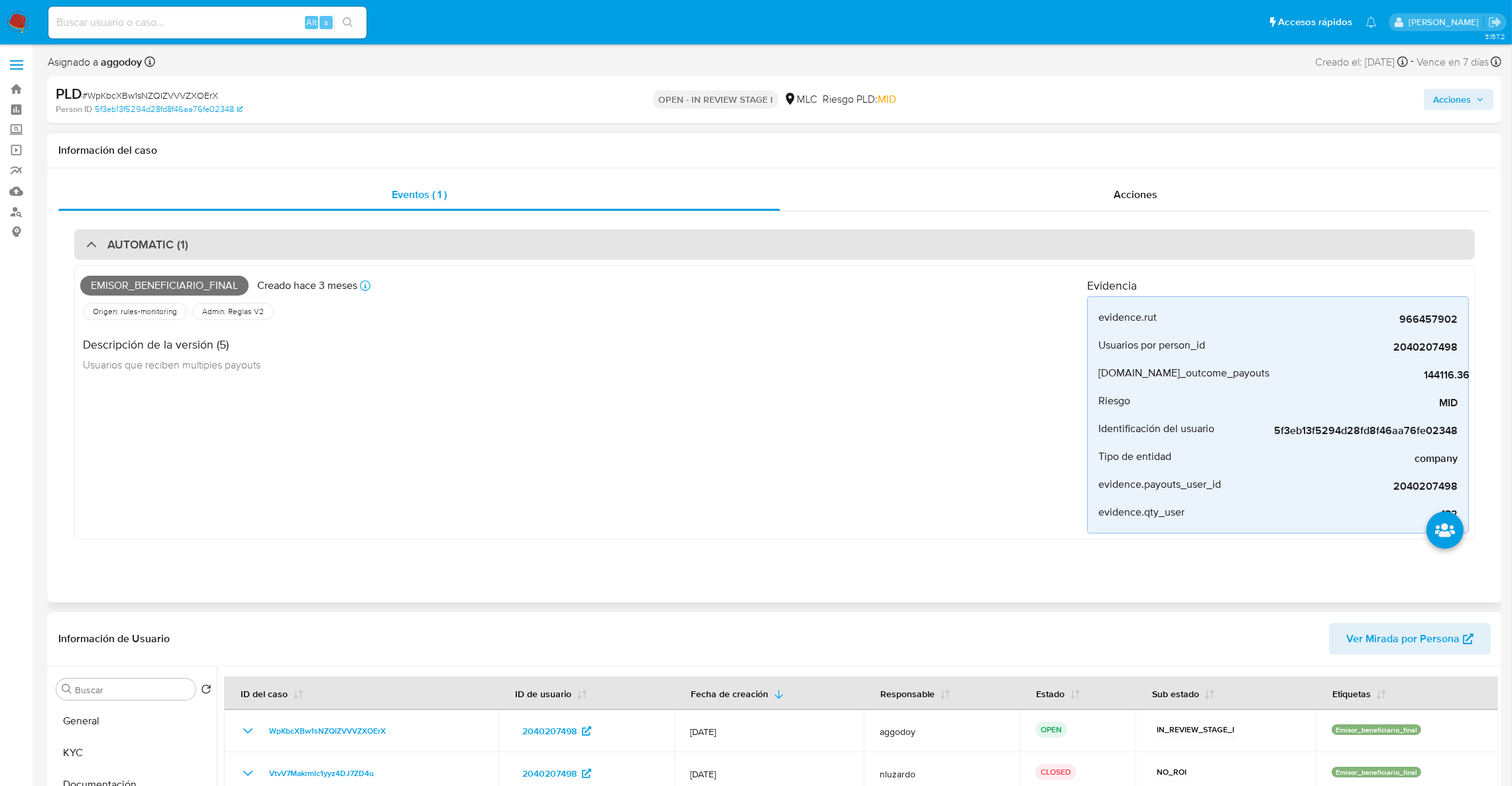
click at [812, 249] on div "AUTOMATIC (1)" at bounding box center [774, 244] width 1401 height 30
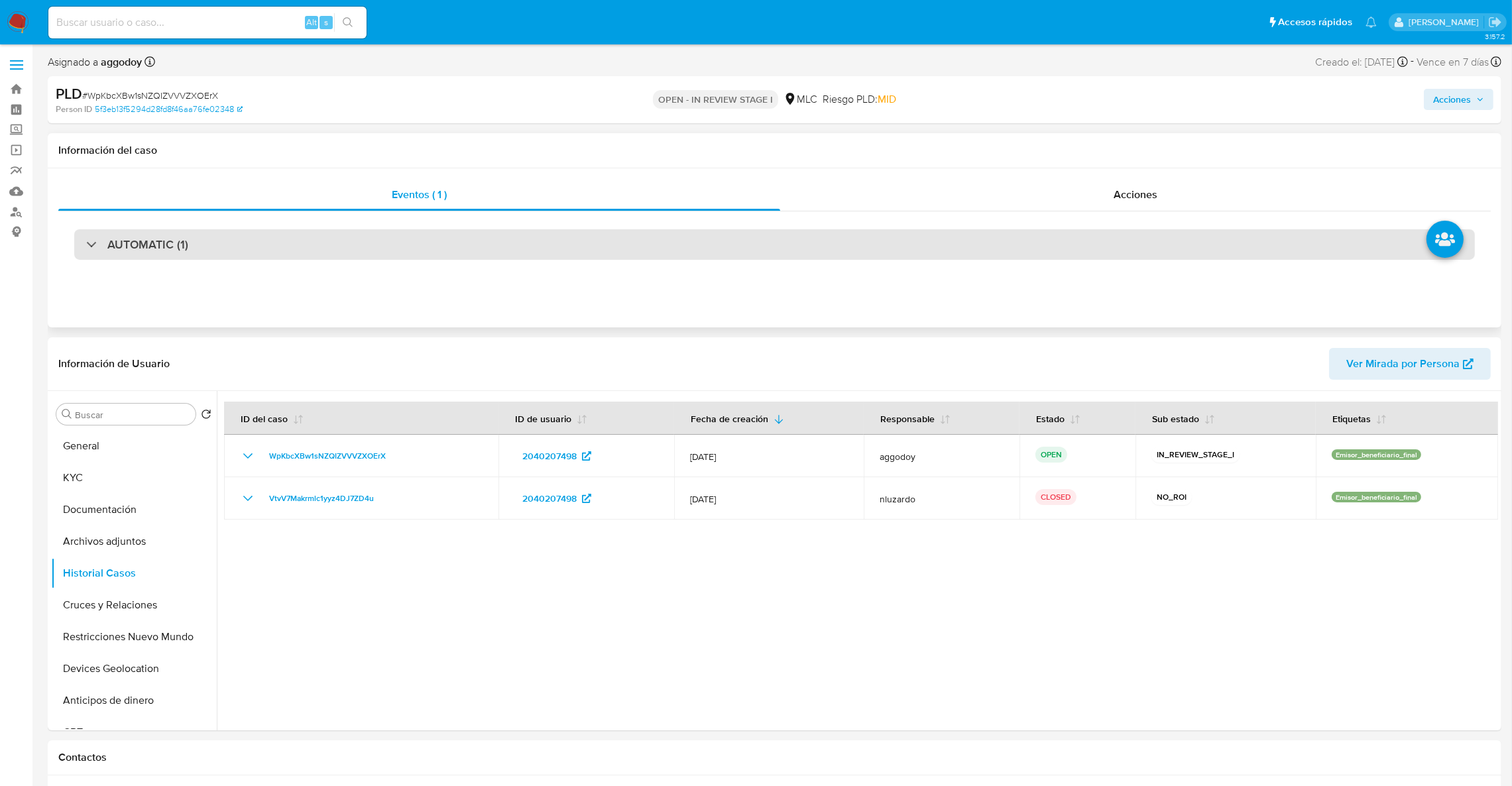
click at [809, 244] on div "AUTOMATIC (1)" at bounding box center [774, 244] width 1401 height 30
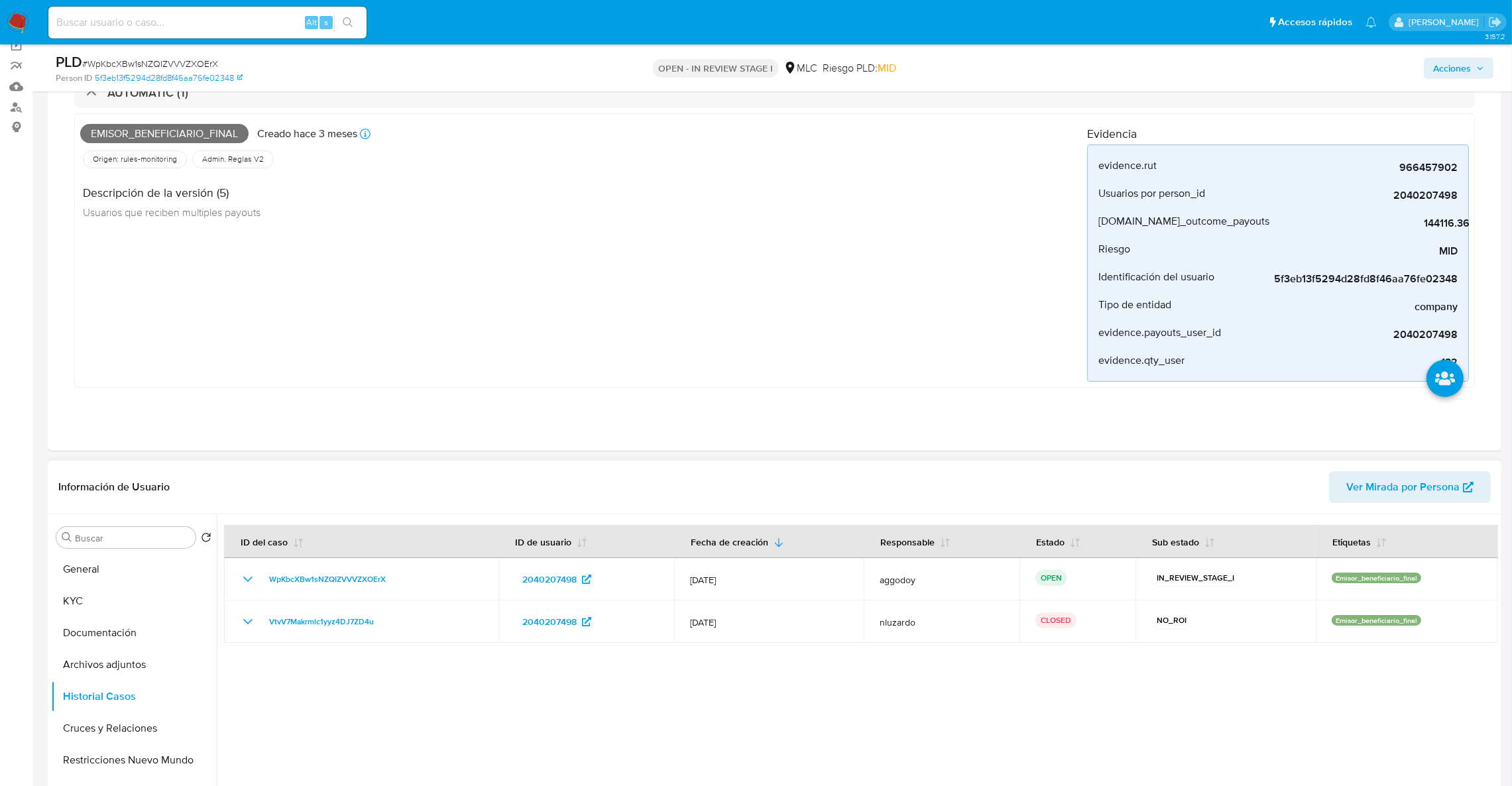
scroll to position [298, 0]
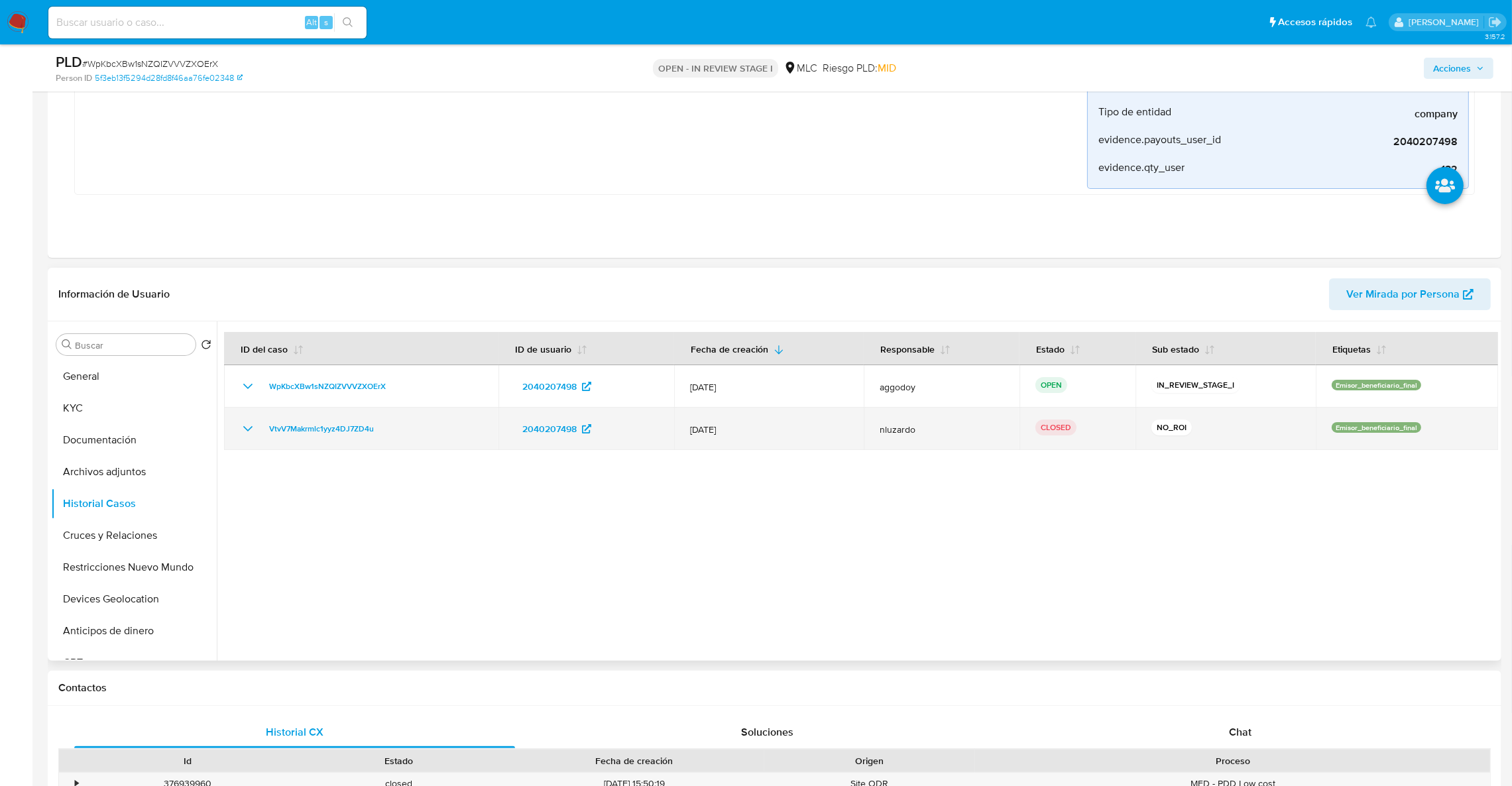
click at [345, 418] on td "VtvV7Makrmlc1yyz4DJ7ZD4u" at bounding box center [361, 428] width 275 height 42
click at [344, 428] on span "VtvV7Makrmlc1yyz4DJ7ZD4u" at bounding box center [322, 429] width 105 height 15
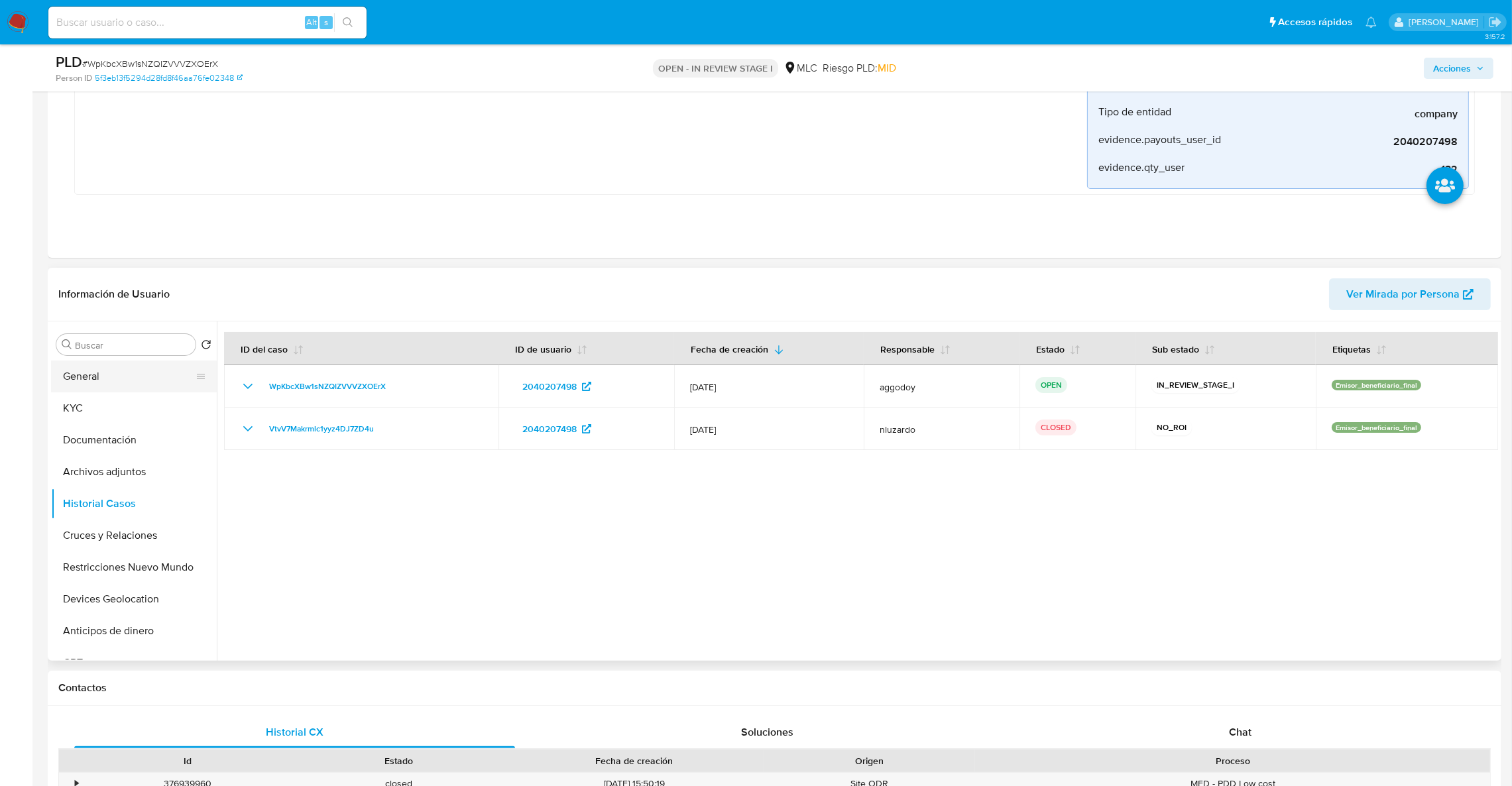
click at [142, 374] on button "General" at bounding box center [128, 376] width 155 height 32
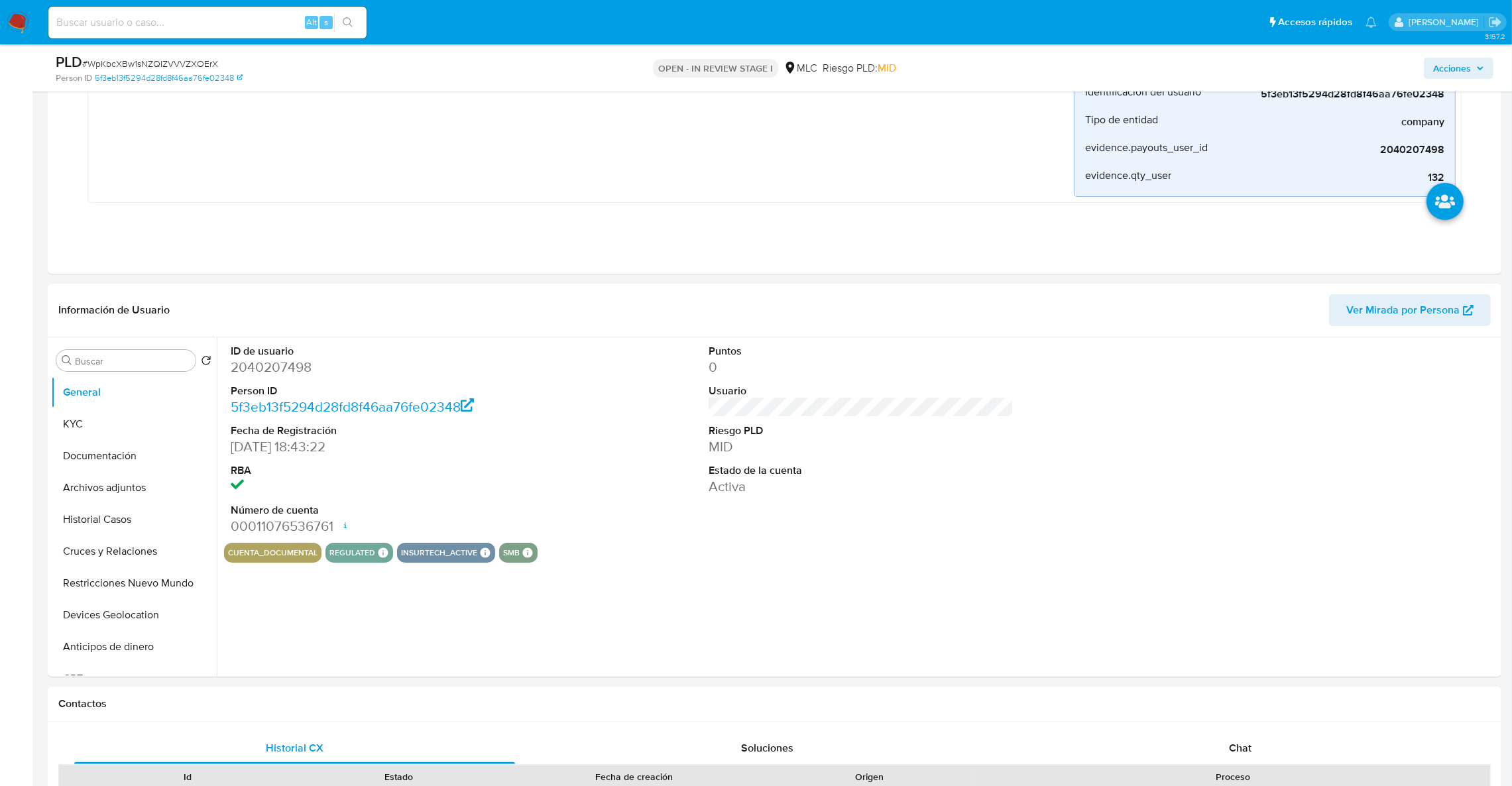
click at [190, 70] on span "# WpKbcXBw1sNZQIZVVVZXOErX" at bounding box center [150, 63] width 136 height 13
click at [188, 68] on span "# WpKbcXBw1sNZQIZVVVZXOErX" at bounding box center [150, 63] width 136 height 13
copy span "WpKbcXBw1sNZQIZVVVZXOErX"
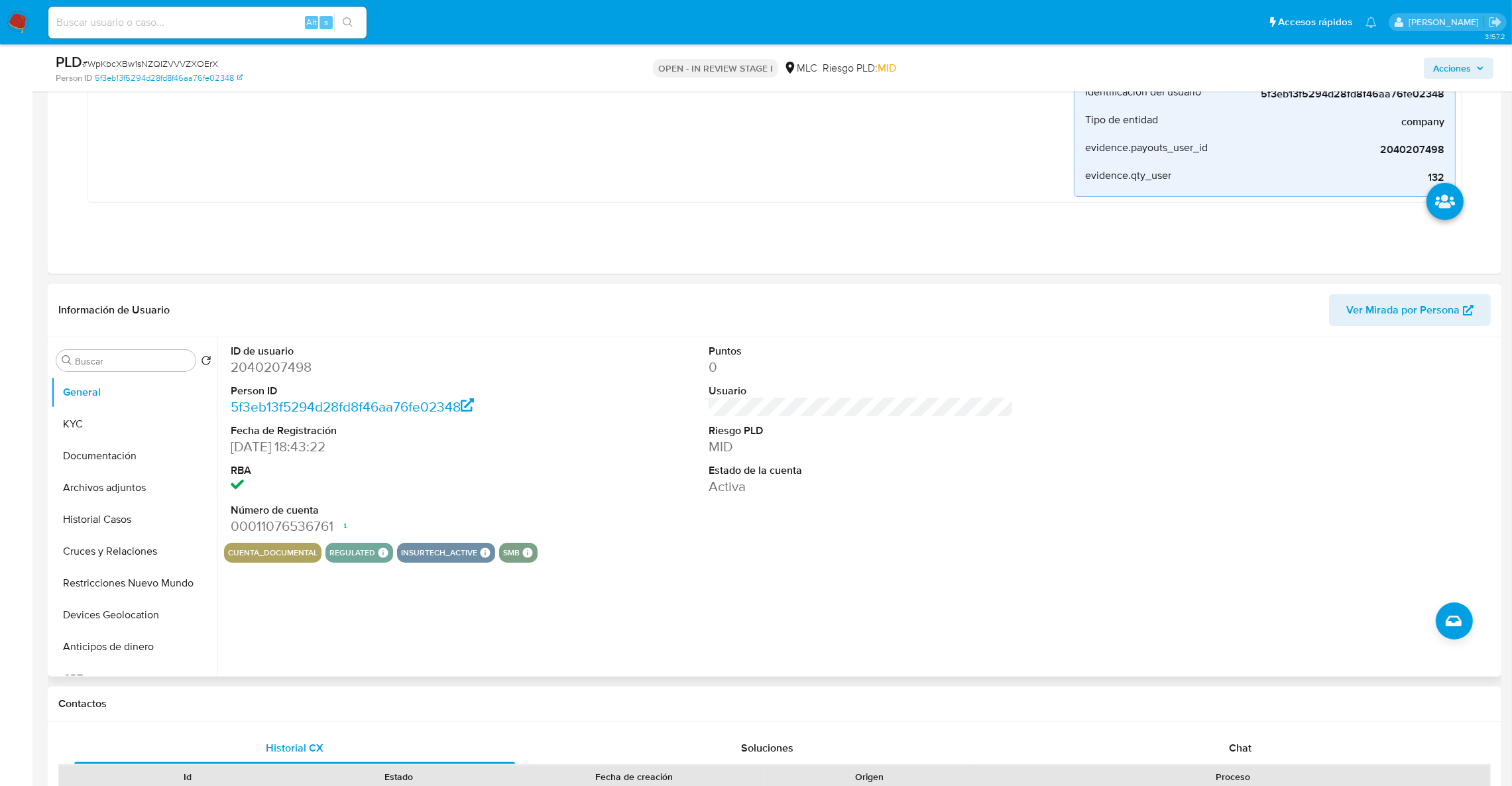
click at [255, 377] on dl "ID de usuario 2040207498 Person ID 5f3eb13f5294d28fd8f46aa76fe02348 Fecha de Re…" at bounding box center [383, 440] width 306 height 192
click at [255, 370] on dd "2040207498" at bounding box center [383, 368] width 306 height 19
copy dd "2040207498"
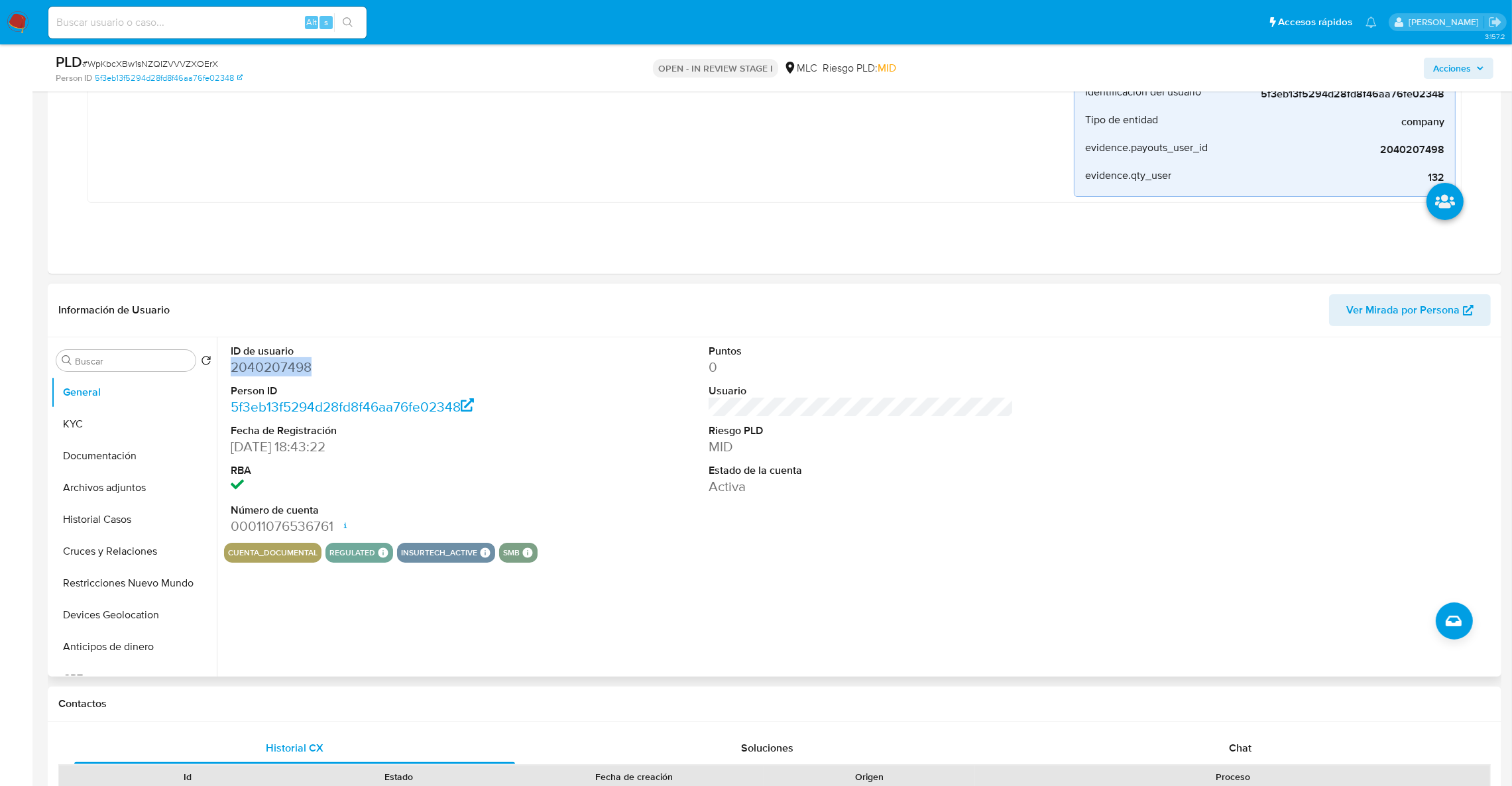
drag, startPoint x: 276, startPoint y: 376, endPoint x: 271, endPoint y: 368, distance: 9.4
click at [271, 368] on dd "2040207498" at bounding box center [383, 368] width 306 height 19
copy dd "2040207498"
click at [154, 65] on span "# WpKbcXBw1sNZQIZVVVZXOErX" at bounding box center [150, 63] width 136 height 13
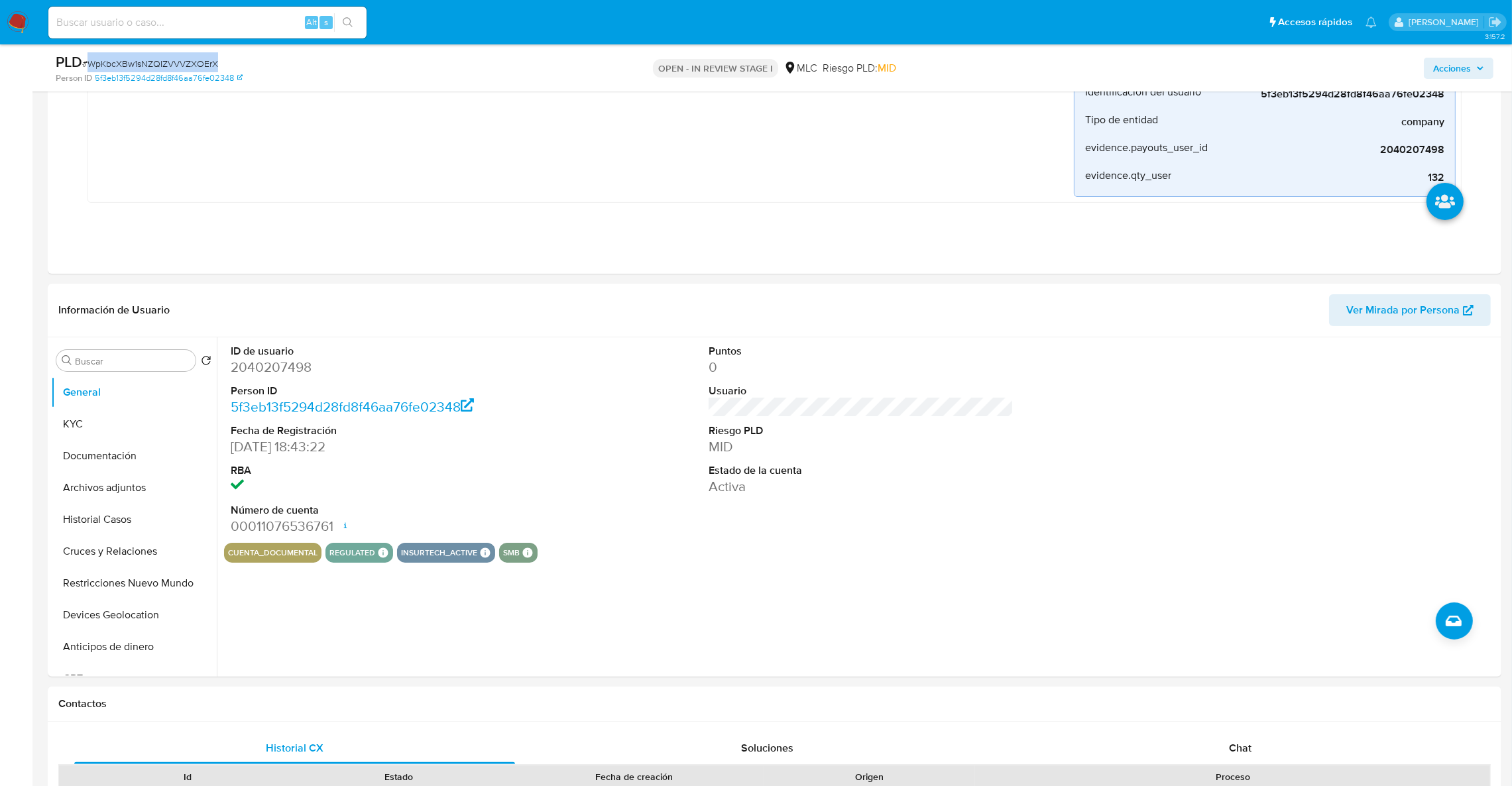
click at [154, 65] on span "# WpKbcXBw1sNZQIZVVVZXOErX" at bounding box center [150, 63] width 136 height 13
copy span "WpKbcXBw1sNZQIZVVVZXOErX"
click at [116, 425] on button "KYC" at bounding box center [128, 424] width 155 height 32
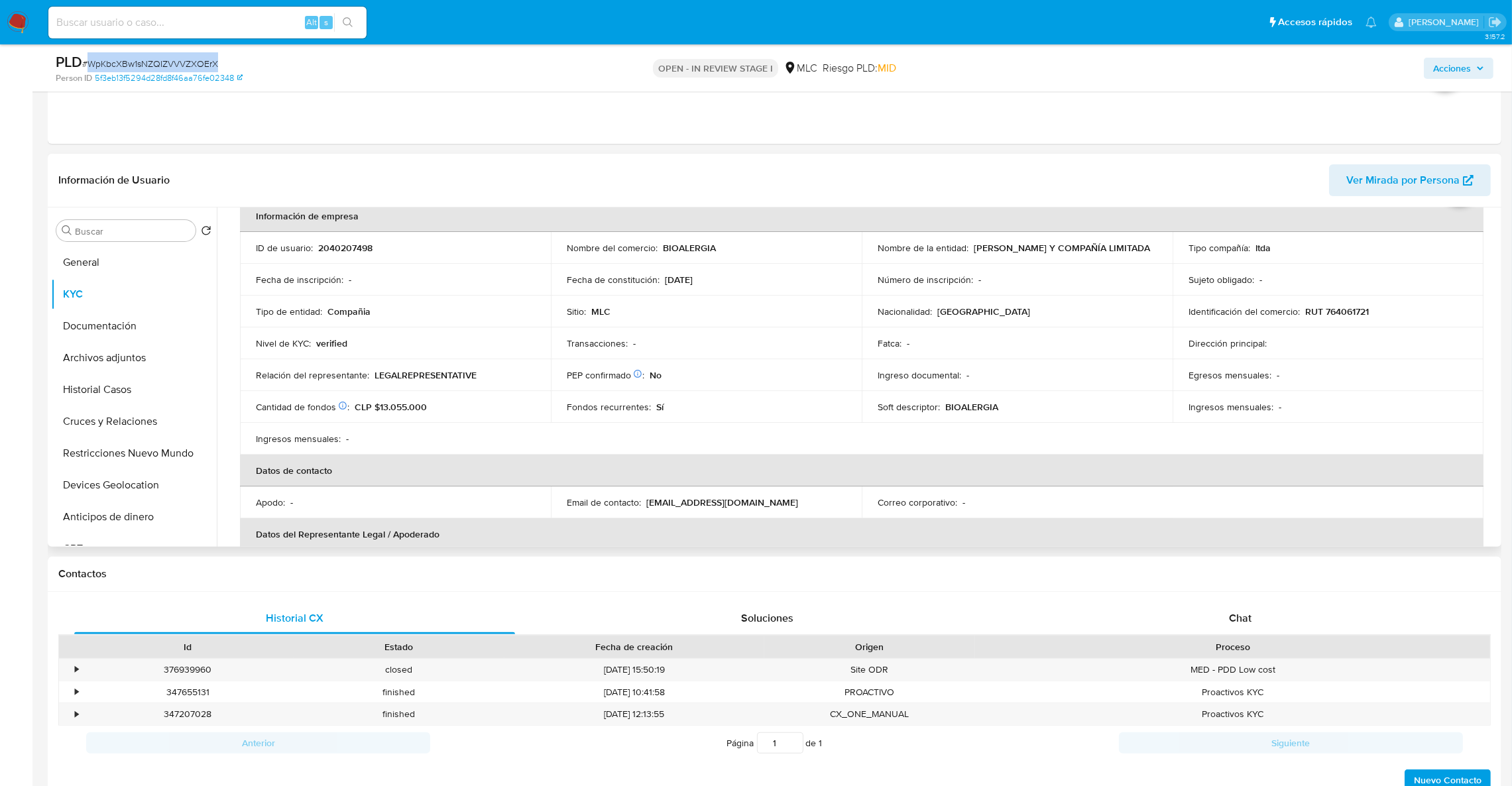
scroll to position [63, 0]
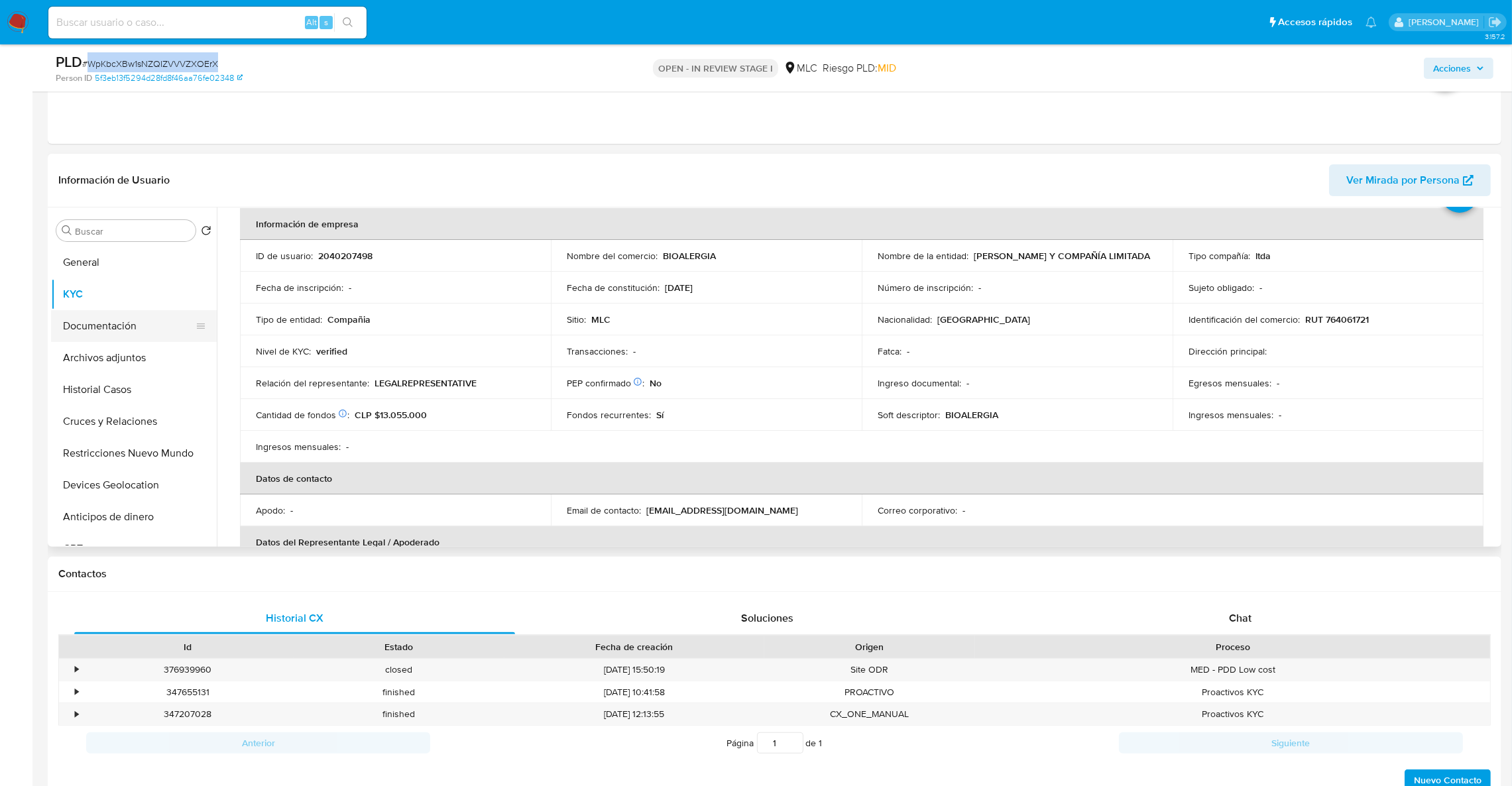
click at [96, 331] on button "Documentación" at bounding box center [128, 325] width 155 height 32
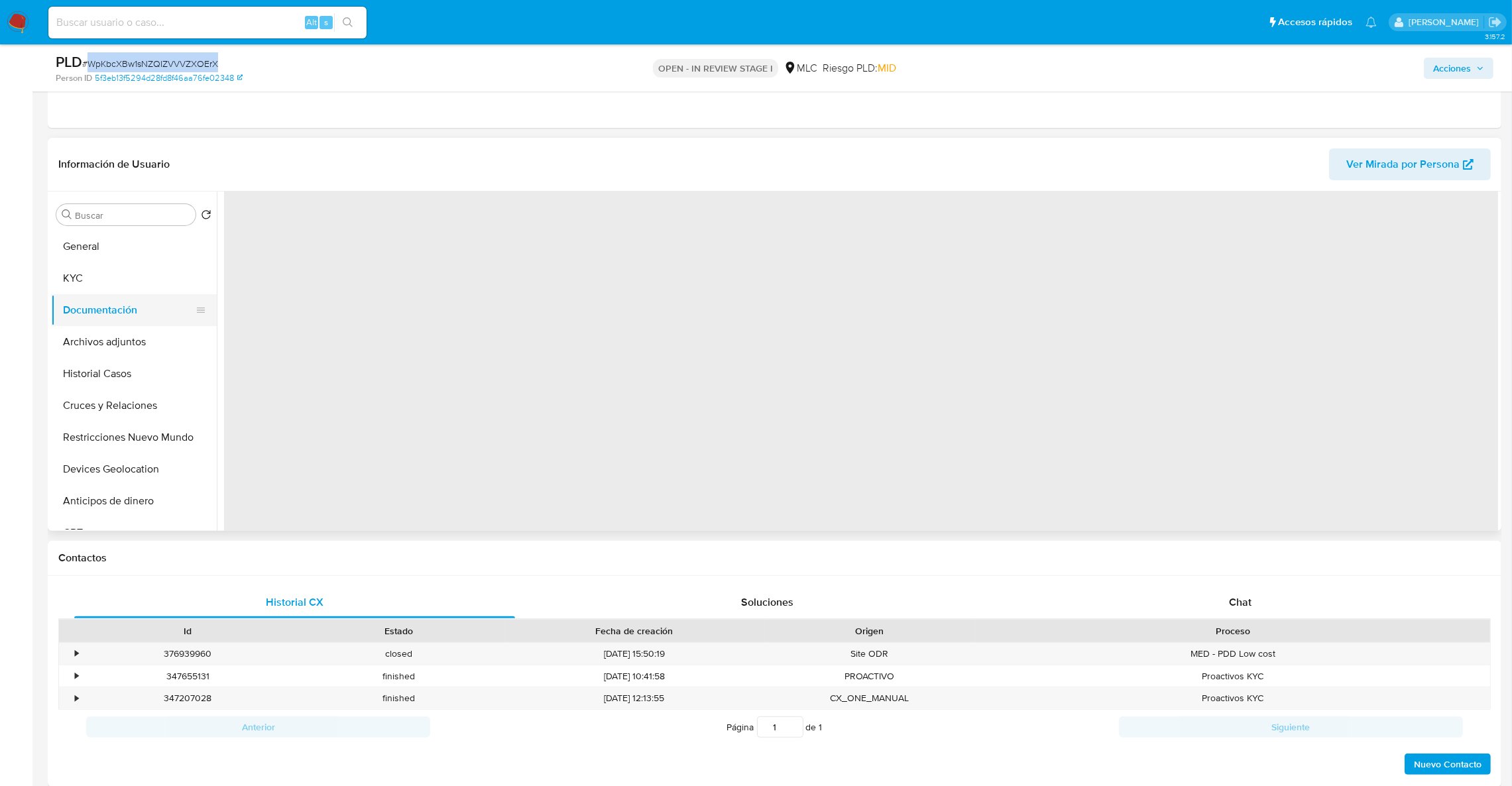
scroll to position [0, 0]
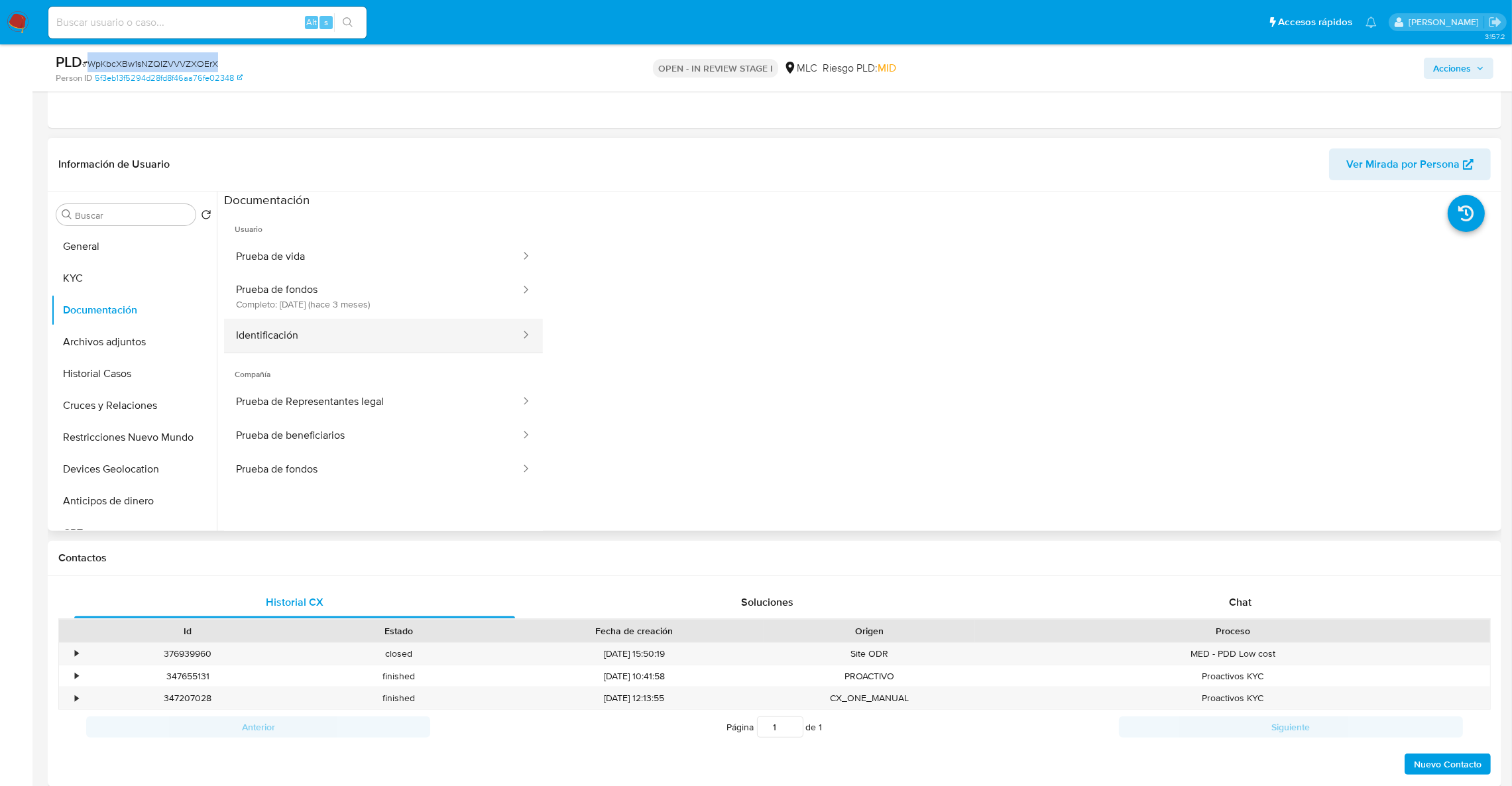
click at [260, 321] on button "Identificación" at bounding box center [373, 335] width 298 height 34
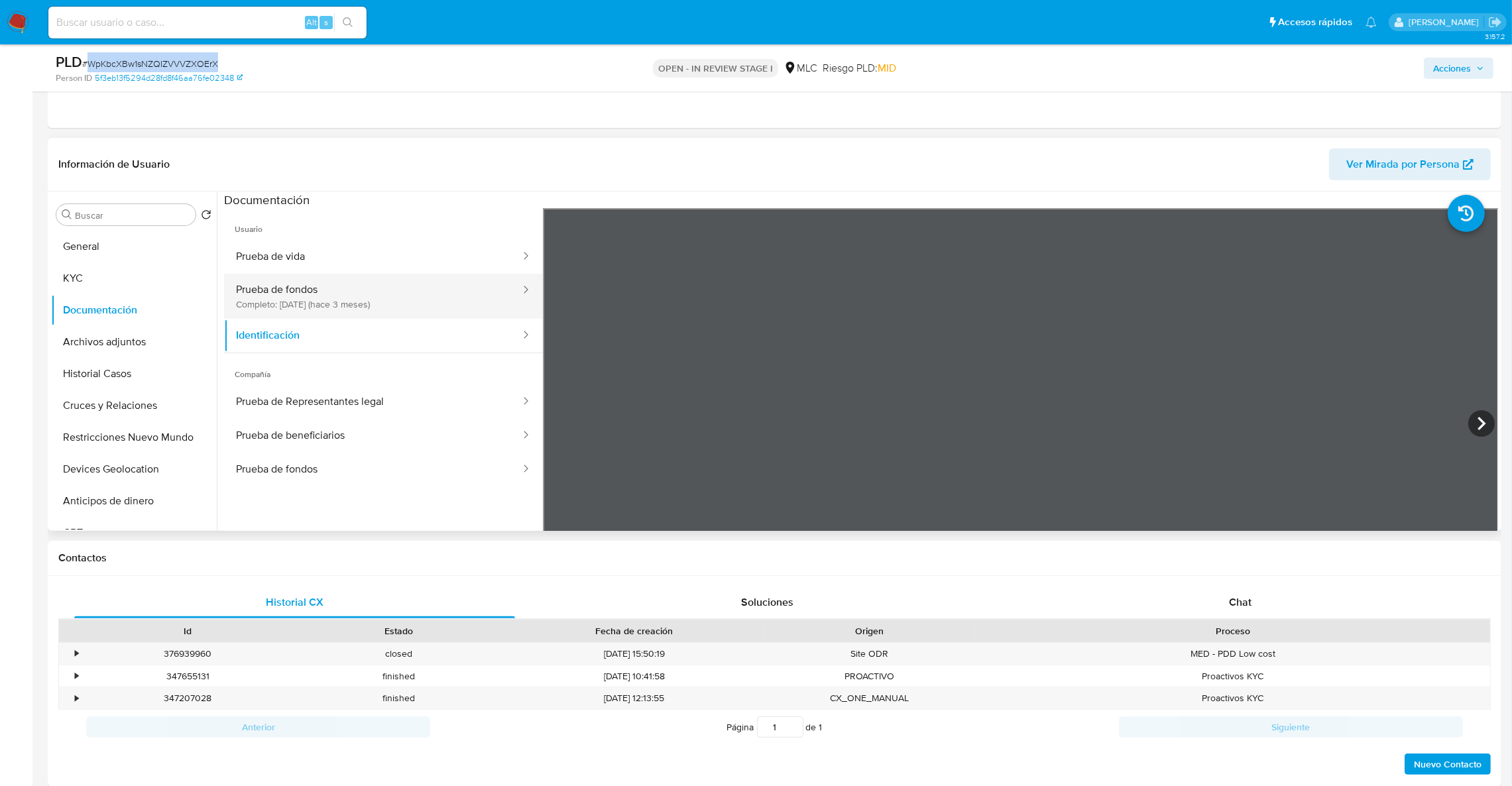
click at [266, 295] on button "Prueba de fondos Completo: 04/06/2025 (hace 3 meses)" at bounding box center [373, 296] width 298 height 45
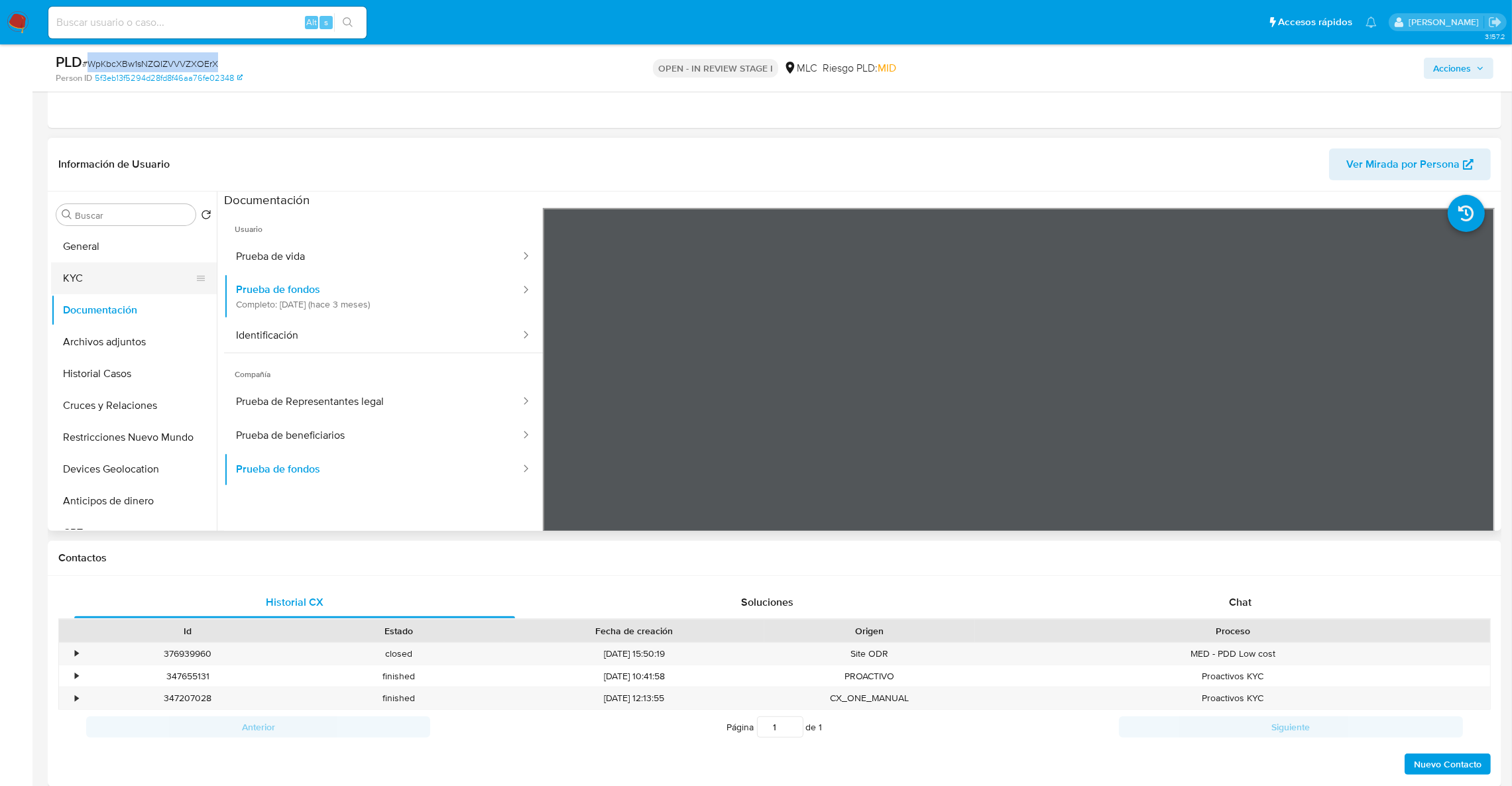
click at [124, 263] on button "KYC" at bounding box center [128, 278] width 155 height 32
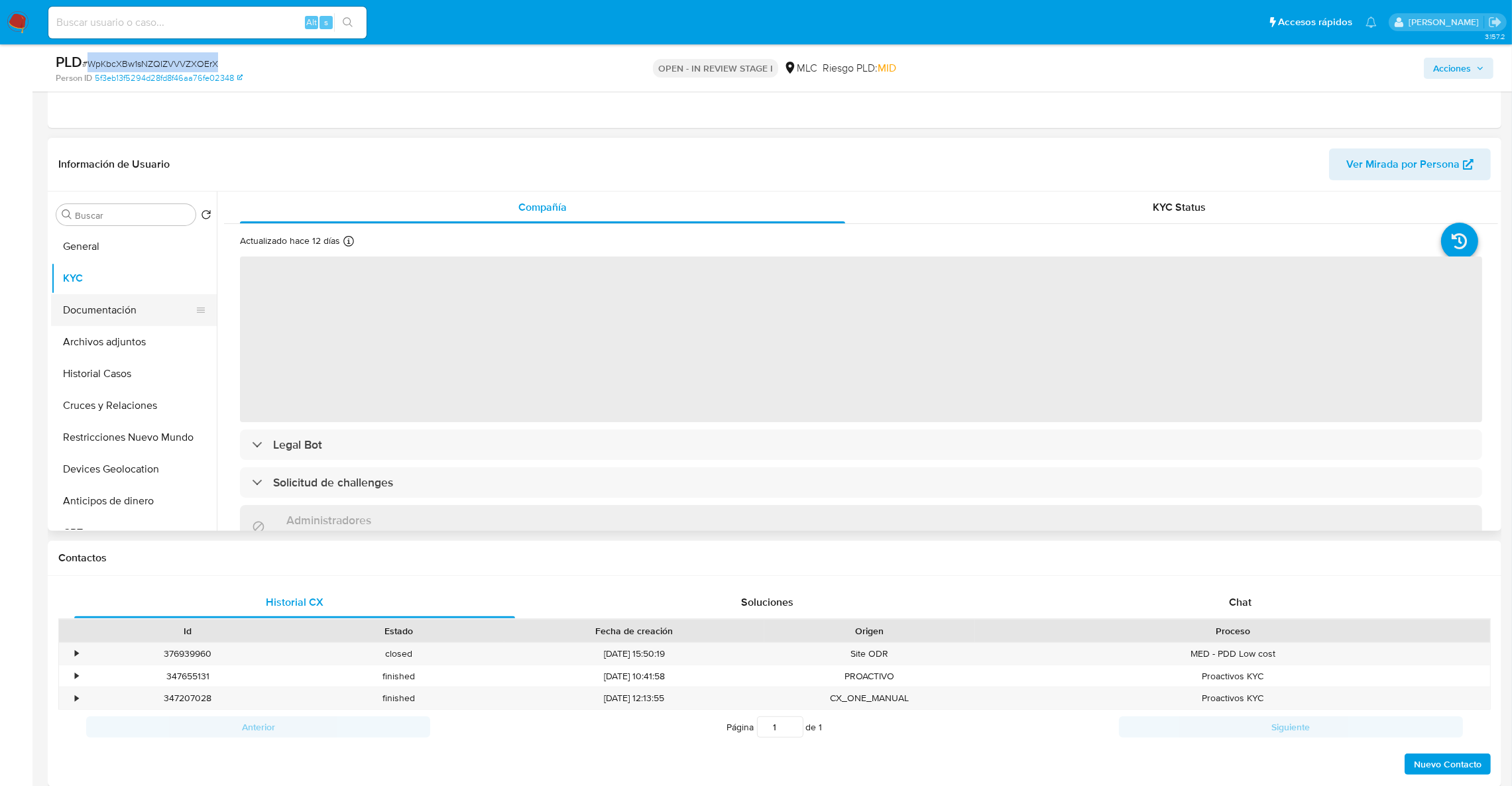
click at [133, 308] on button "Documentación" at bounding box center [128, 310] width 155 height 32
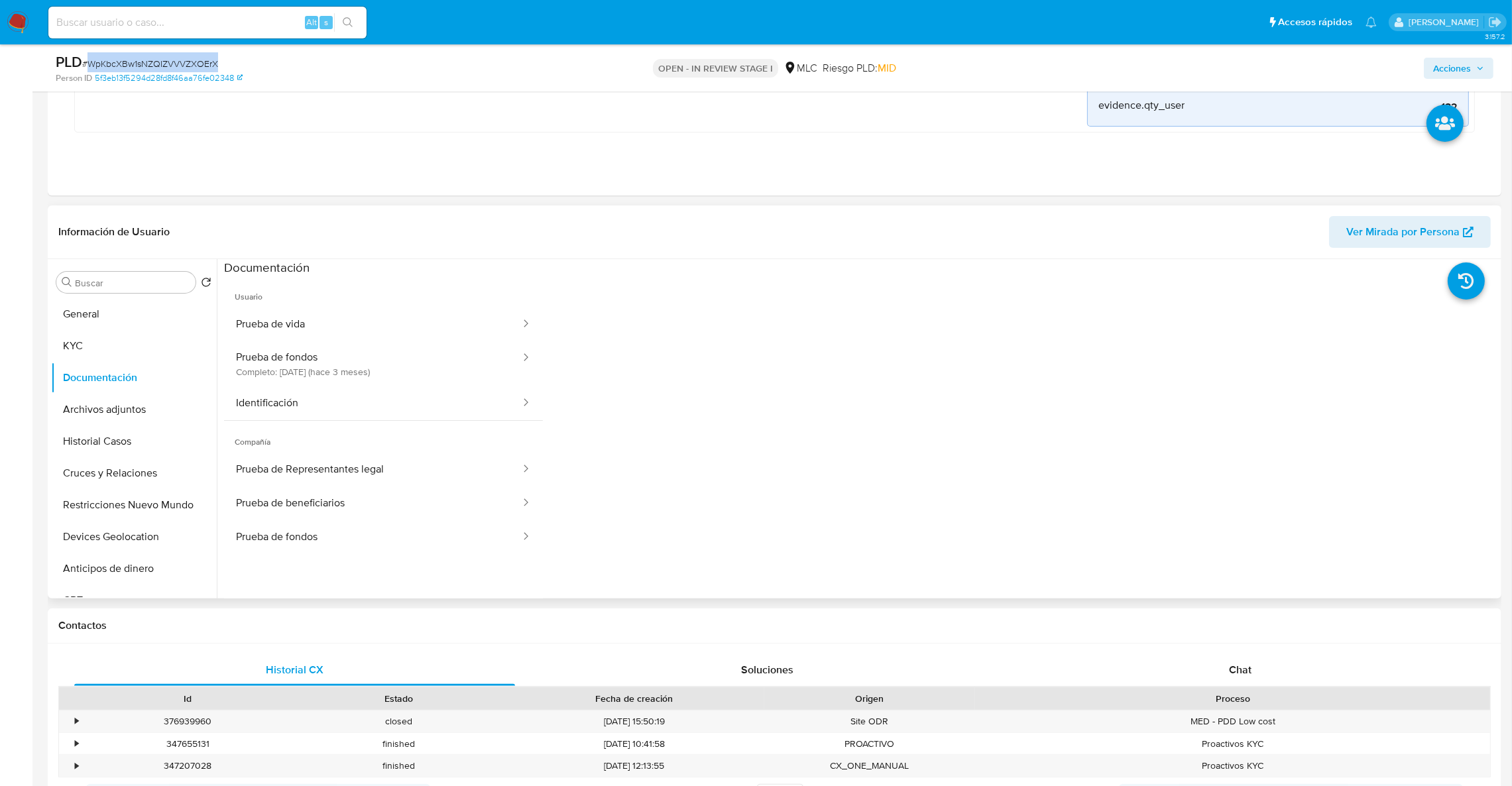
scroll to position [328, 0]
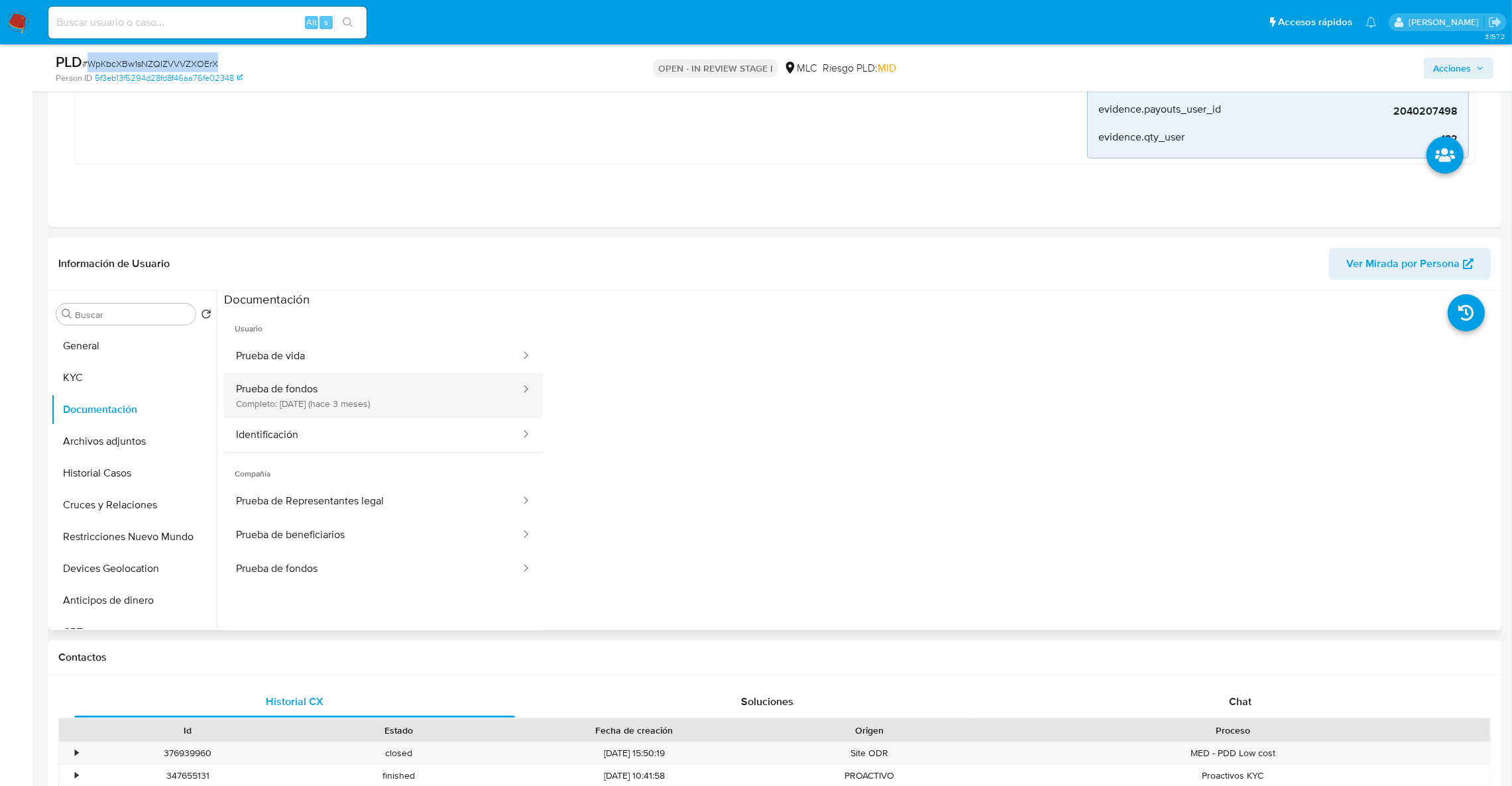
click at [315, 380] on button "Prueba de fondos Completo: 04/06/2025 (hace 3 meses)" at bounding box center [373, 395] width 298 height 45
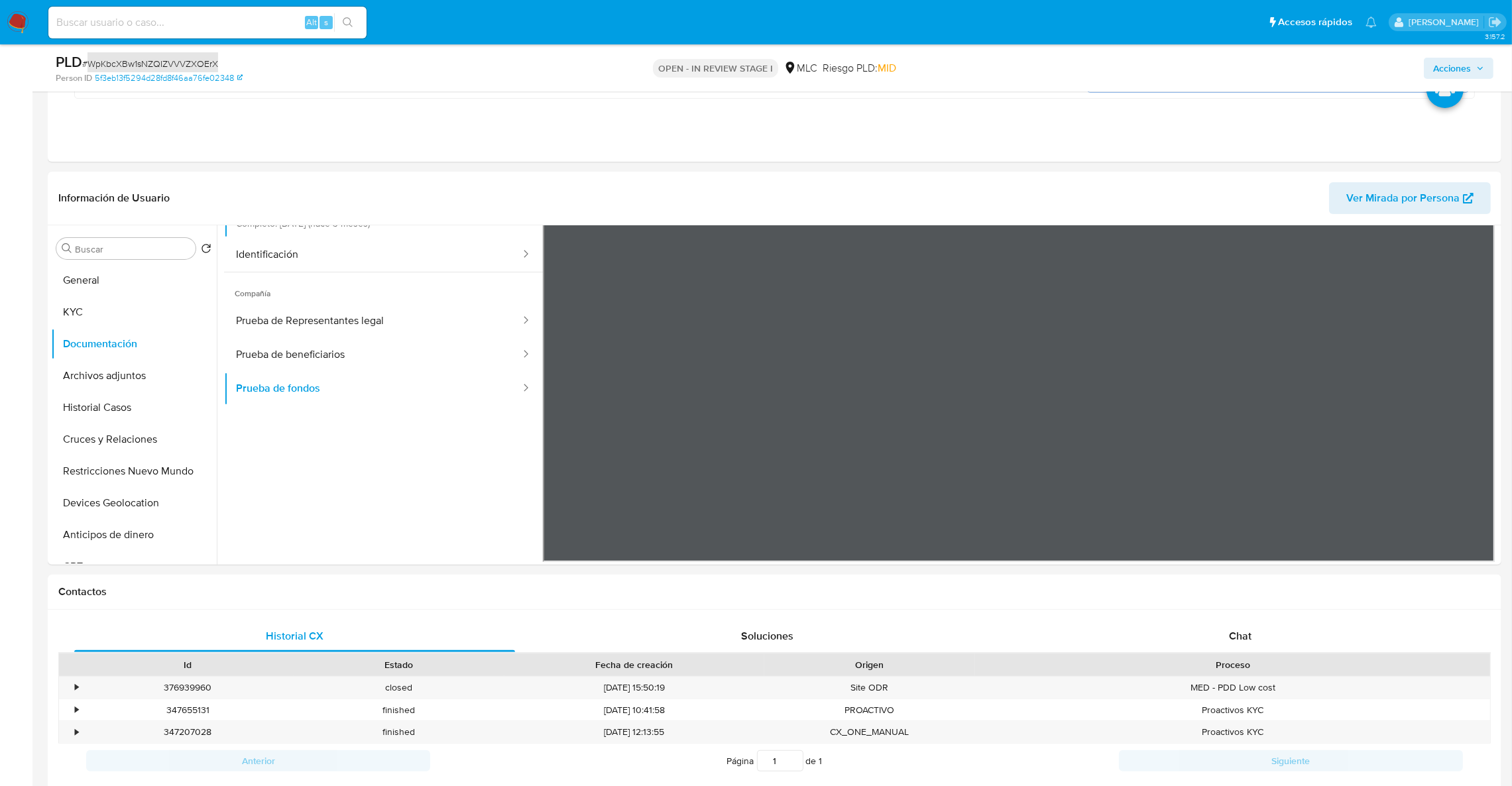
scroll to position [398, 0]
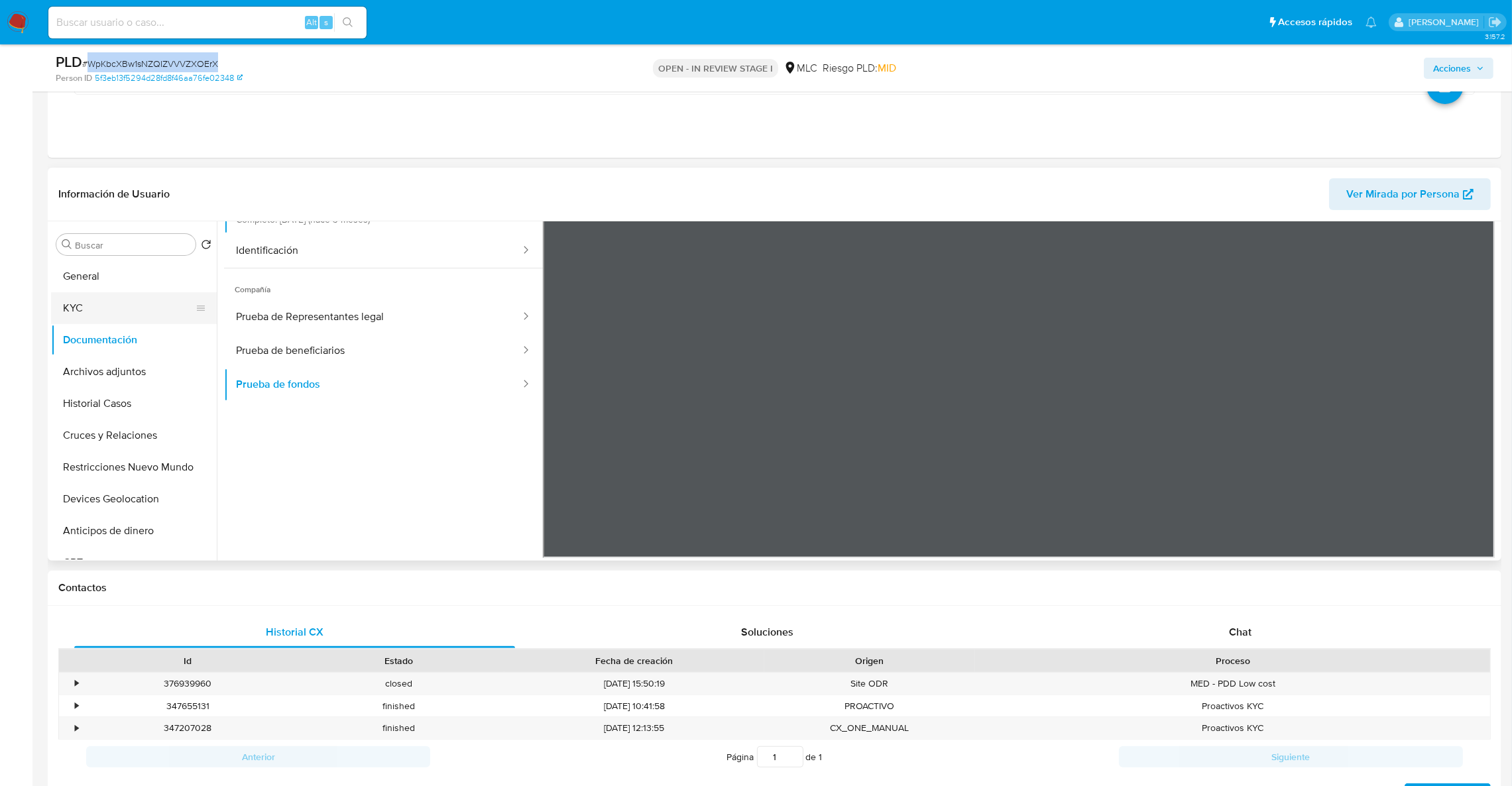
click at [140, 304] on button "KYC" at bounding box center [128, 307] width 155 height 32
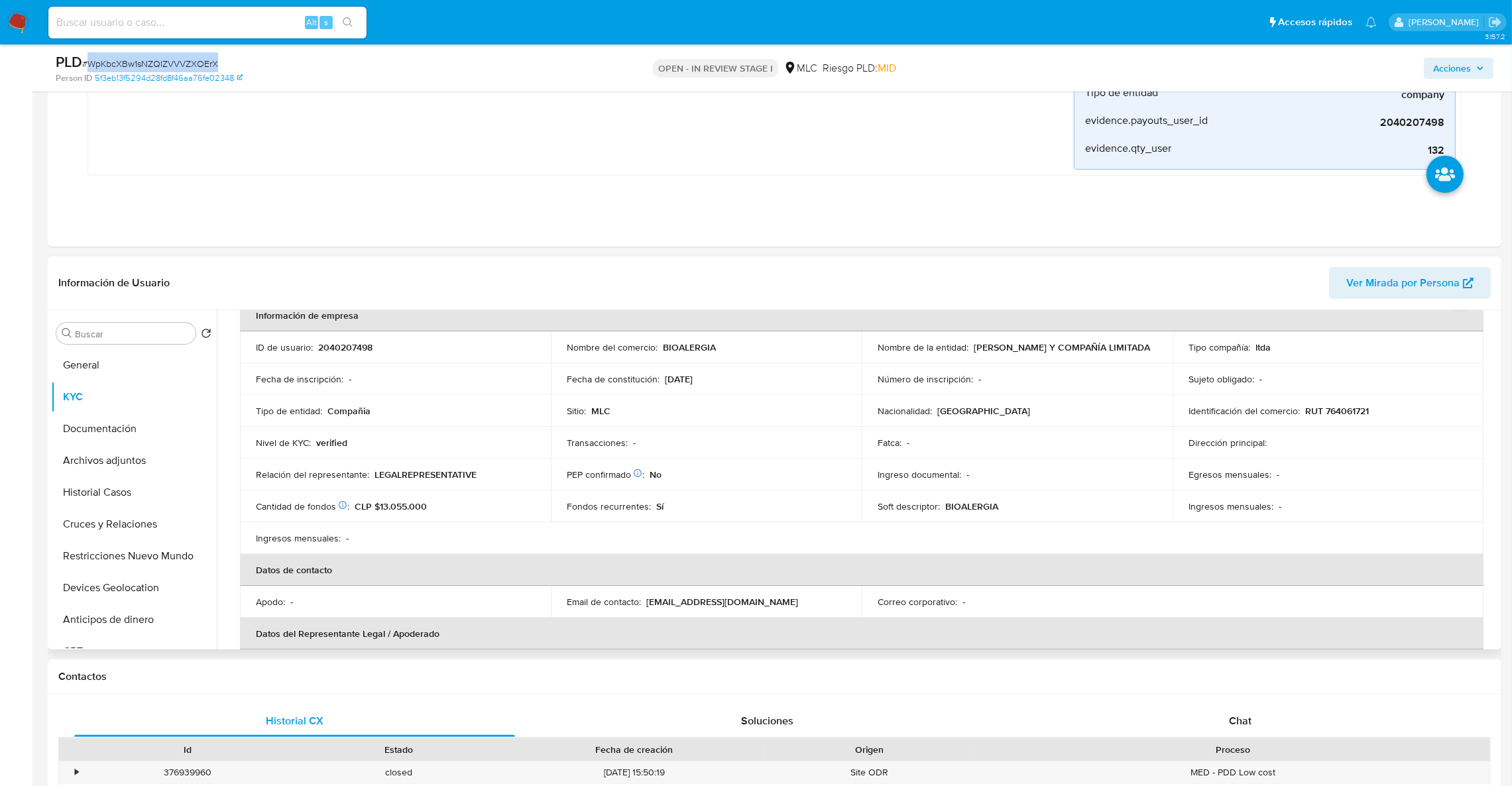
scroll to position [69, 0]
click at [1333, 423] on td "Identificación del comercio : RUT 764061721" at bounding box center [1328, 416] width 311 height 32
click at [1333, 422] on p "RUT 764061721" at bounding box center [1337, 417] width 64 height 12
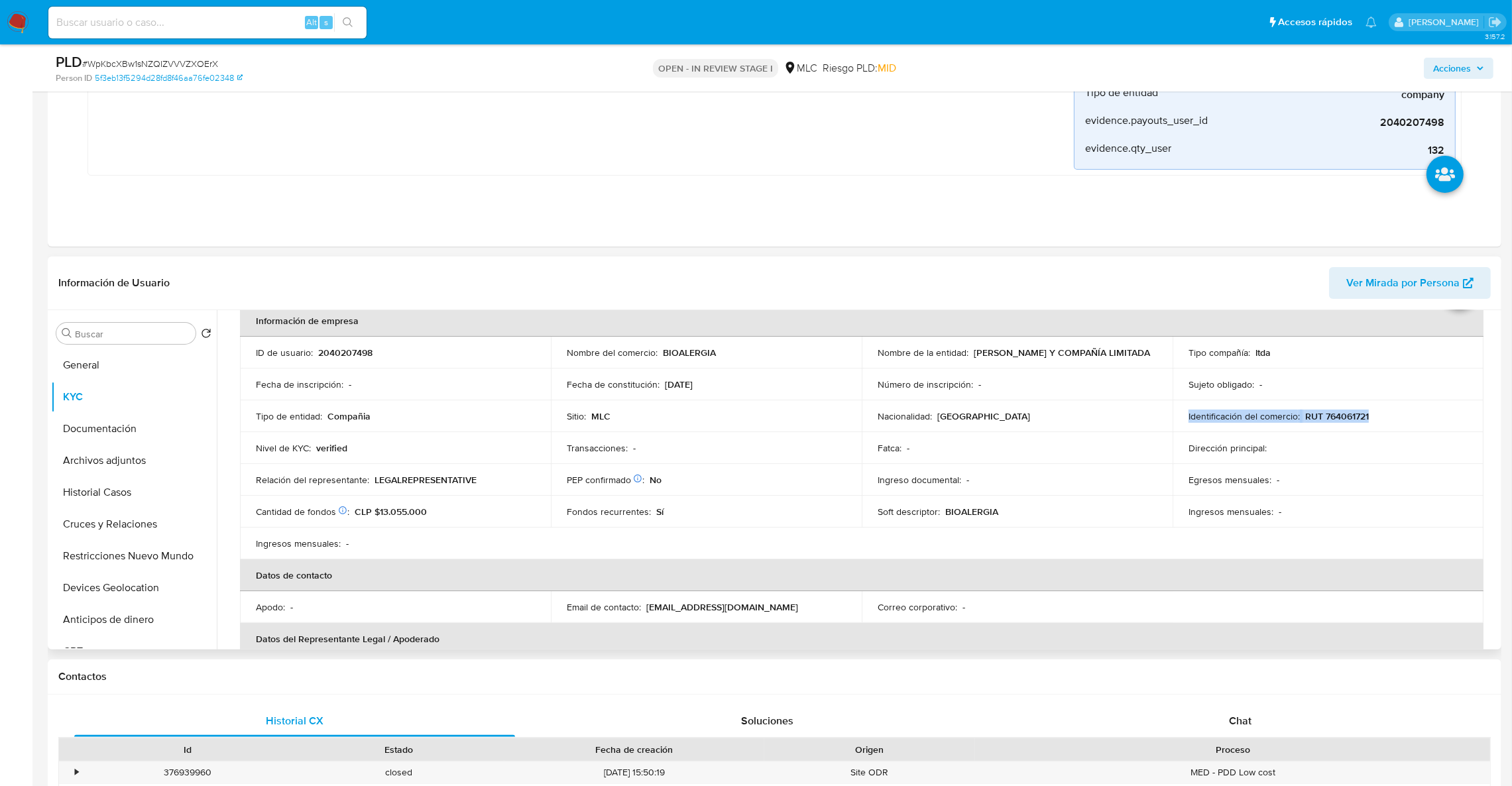
drag, startPoint x: 1333, startPoint y: 422, endPoint x: 1303, endPoint y: 407, distance: 33.5
click at [1303, 407] on td "Identificación del comercio : RUT 764061721" at bounding box center [1328, 416] width 311 height 32
click at [1318, 412] on p "RUT 764061721" at bounding box center [1337, 417] width 64 height 12
click at [1349, 416] on p "RUT 764061721" at bounding box center [1337, 417] width 64 height 12
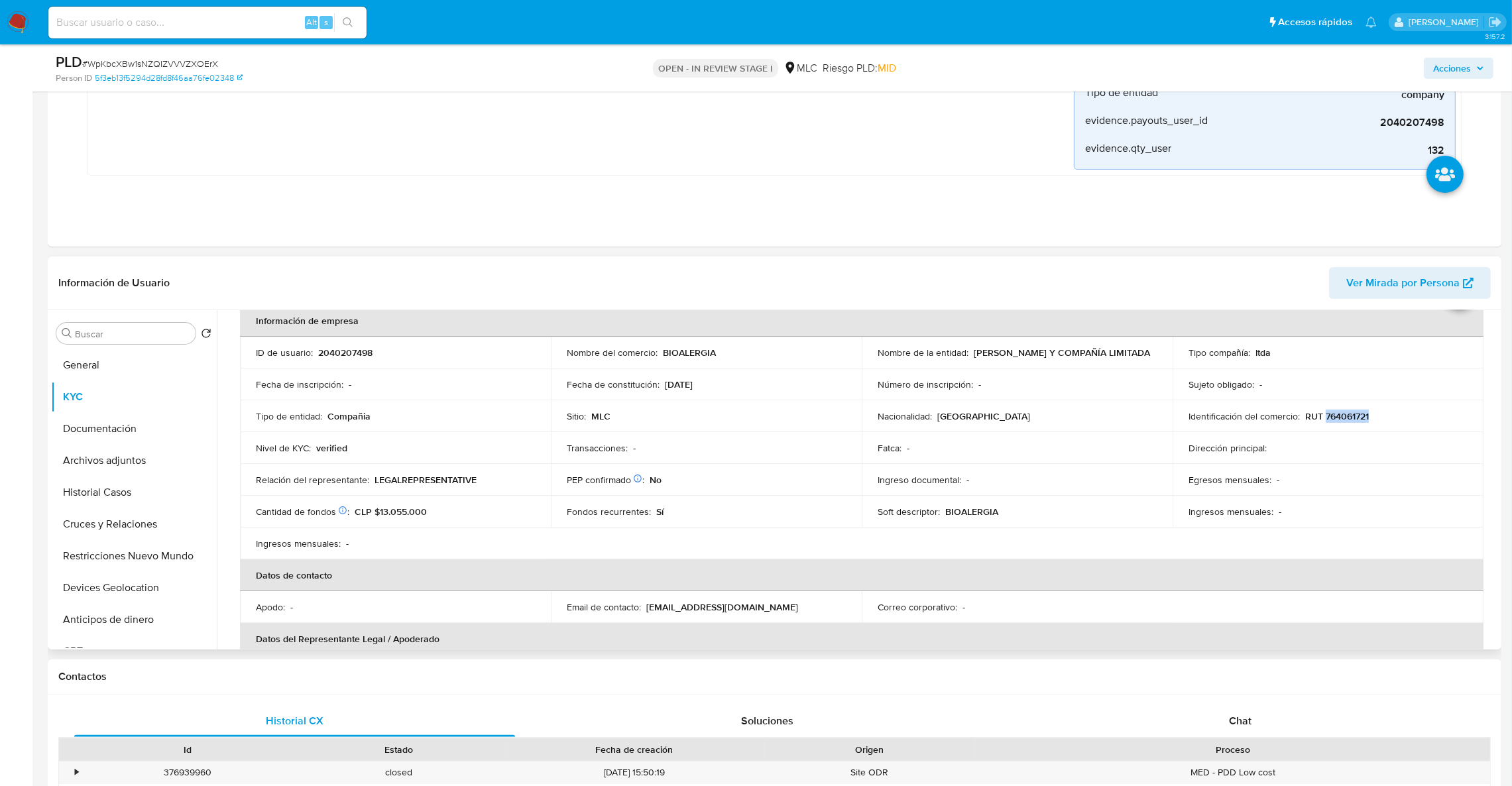
copy p "764061721"
click at [902, 365] on td "Nombre de la entidad : DR. JOSÉ MANUEL MARTÍNEZ Y COMPAÑÍA LIMITADA" at bounding box center [1017, 352] width 311 height 32
click at [974, 358] on p "DR. JOSÉ MANUEL MARTÍNEZ Y COMPAÑÍA LIMITADA" at bounding box center [1062, 353] width 177 height 12
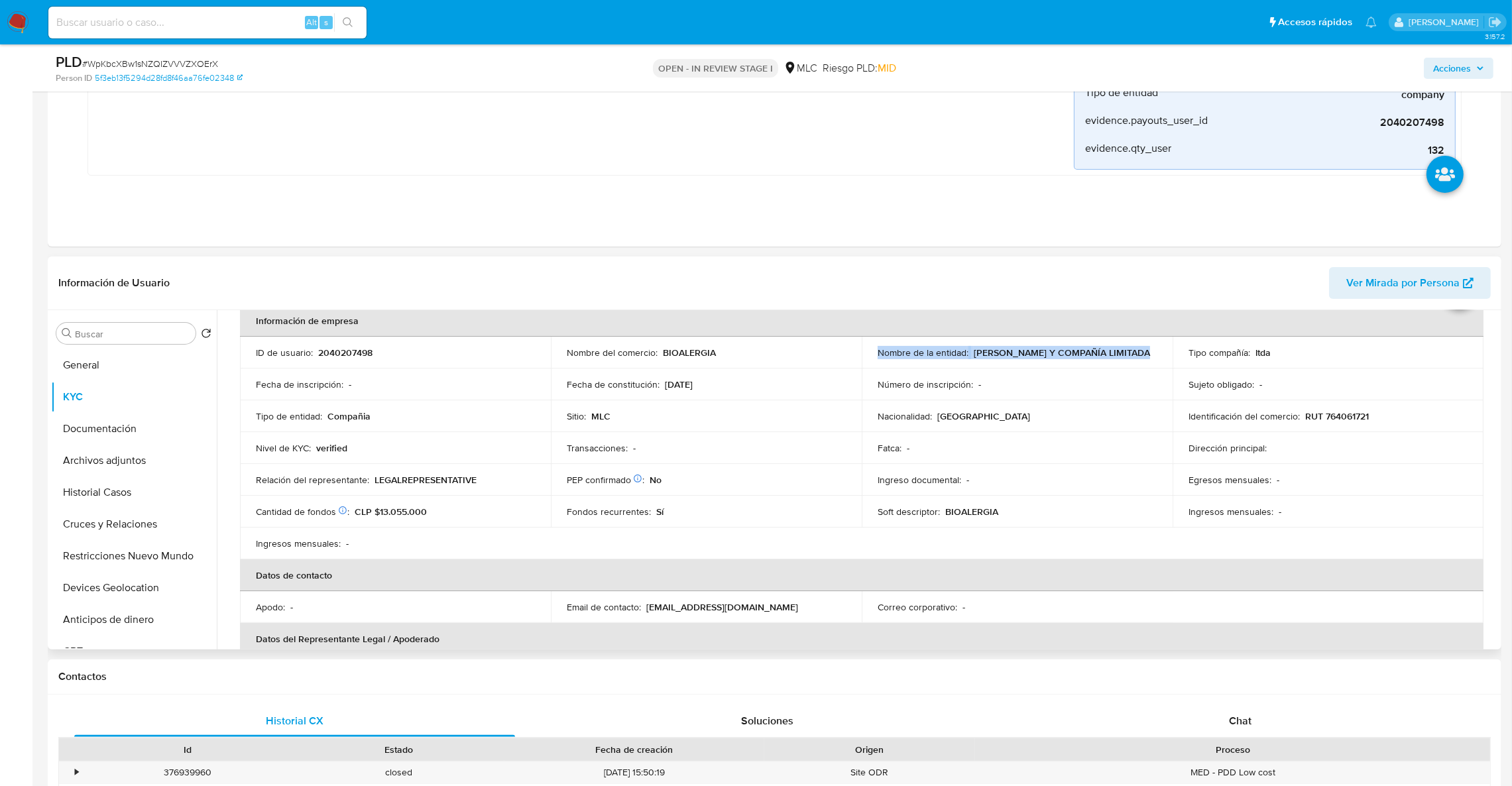
click at [974, 356] on p "DR. JOSÉ MANUEL MARTÍNEZ Y COMPAÑÍA LIMITADA" at bounding box center [1062, 353] width 177 height 12
drag, startPoint x: 1099, startPoint y: 362, endPoint x: 873, endPoint y: 356, distance: 226.1
click at [873, 356] on td "Nombre de la entidad : DR. JOSÉ MANUEL MARTÍNEZ Y COMPAÑÍA LIMITADA" at bounding box center [1017, 352] width 311 height 32
click at [974, 358] on p "DR. JOSÉ MANUEL MARTÍNEZ Y COMPAÑÍA LIMITADA" at bounding box center [1062, 353] width 177 height 12
drag, startPoint x: 878, startPoint y: 358, endPoint x: 1108, endPoint y: 361, distance: 230.0
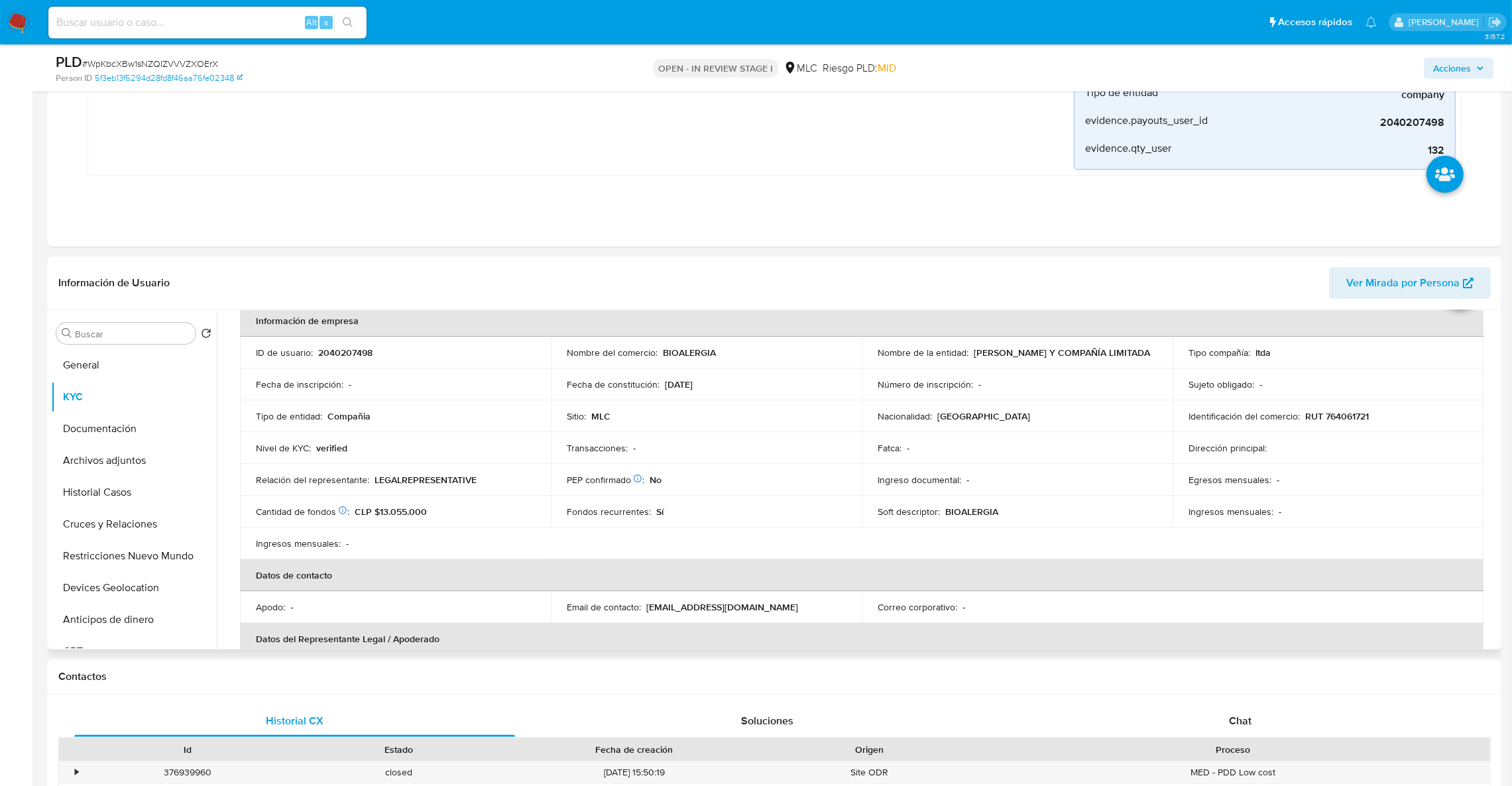
click at [1108, 358] on div "Nombre de la entidad : DR. JOSÉ MANUEL MARTÍNEZ Y COMPAÑÍA LIMITADA" at bounding box center [1017, 353] width 279 height 12
click at [365, 356] on p "2040207498" at bounding box center [345, 353] width 54 height 12
copy p "2040207498"
click at [344, 356] on p "2040207498" at bounding box center [345, 353] width 54 height 12
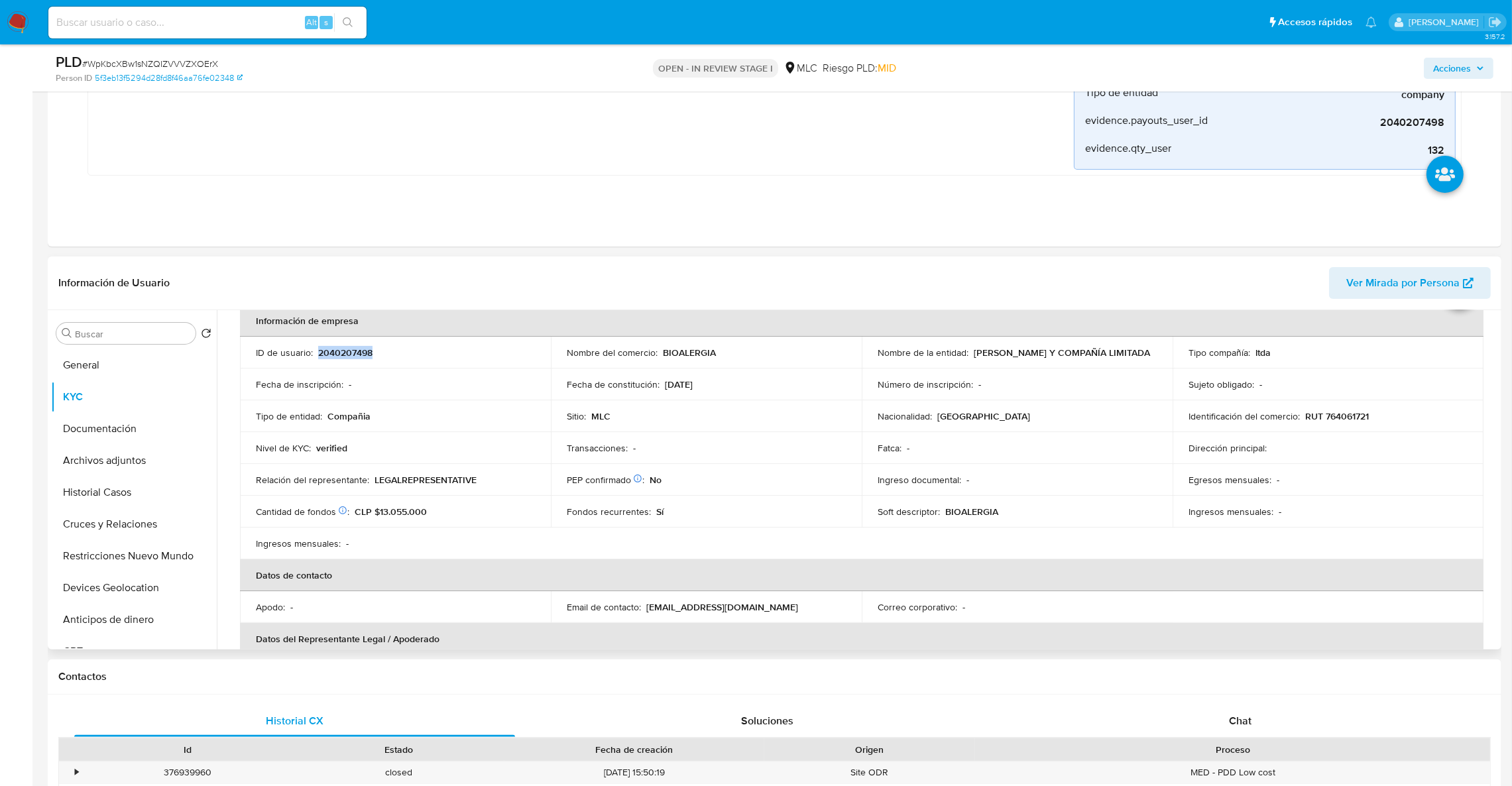
click at [344, 356] on p "2040207498" at bounding box center [345, 353] width 54 height 12
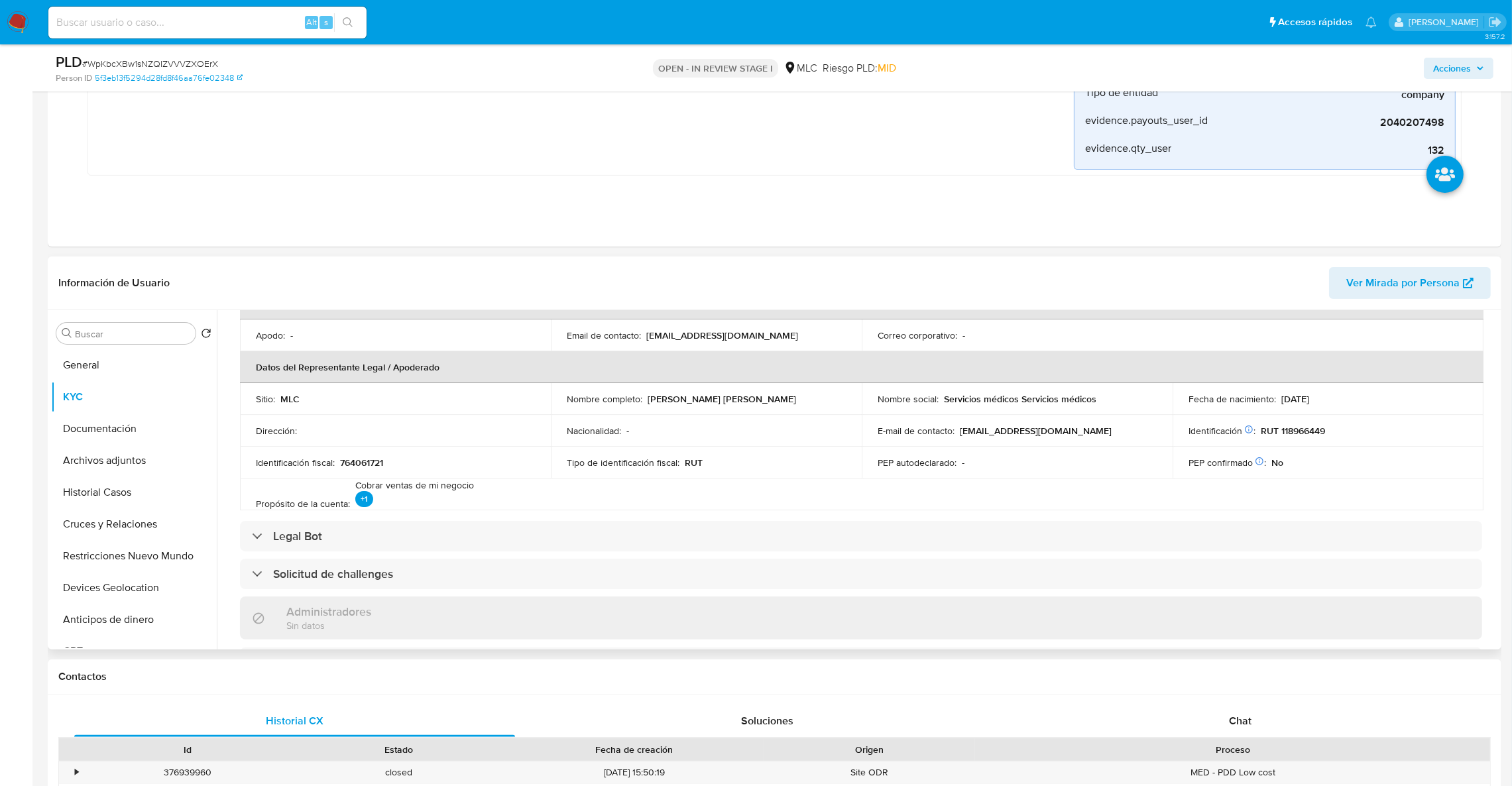
scroll to position [367, 0]
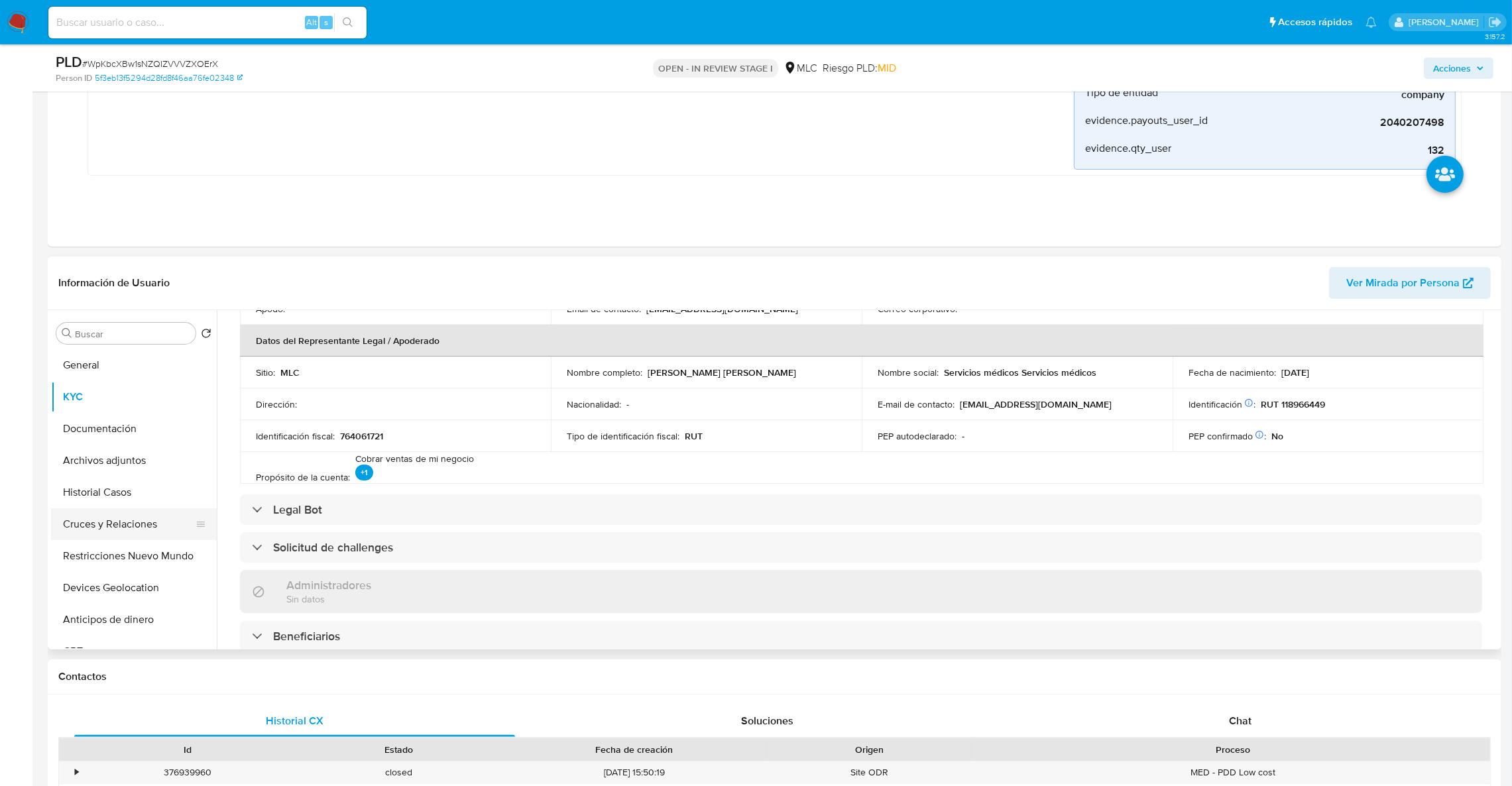
click at [134, 528] on button "Cruces y Relaciones" at bounding box center [128, 523] width 155 height 32
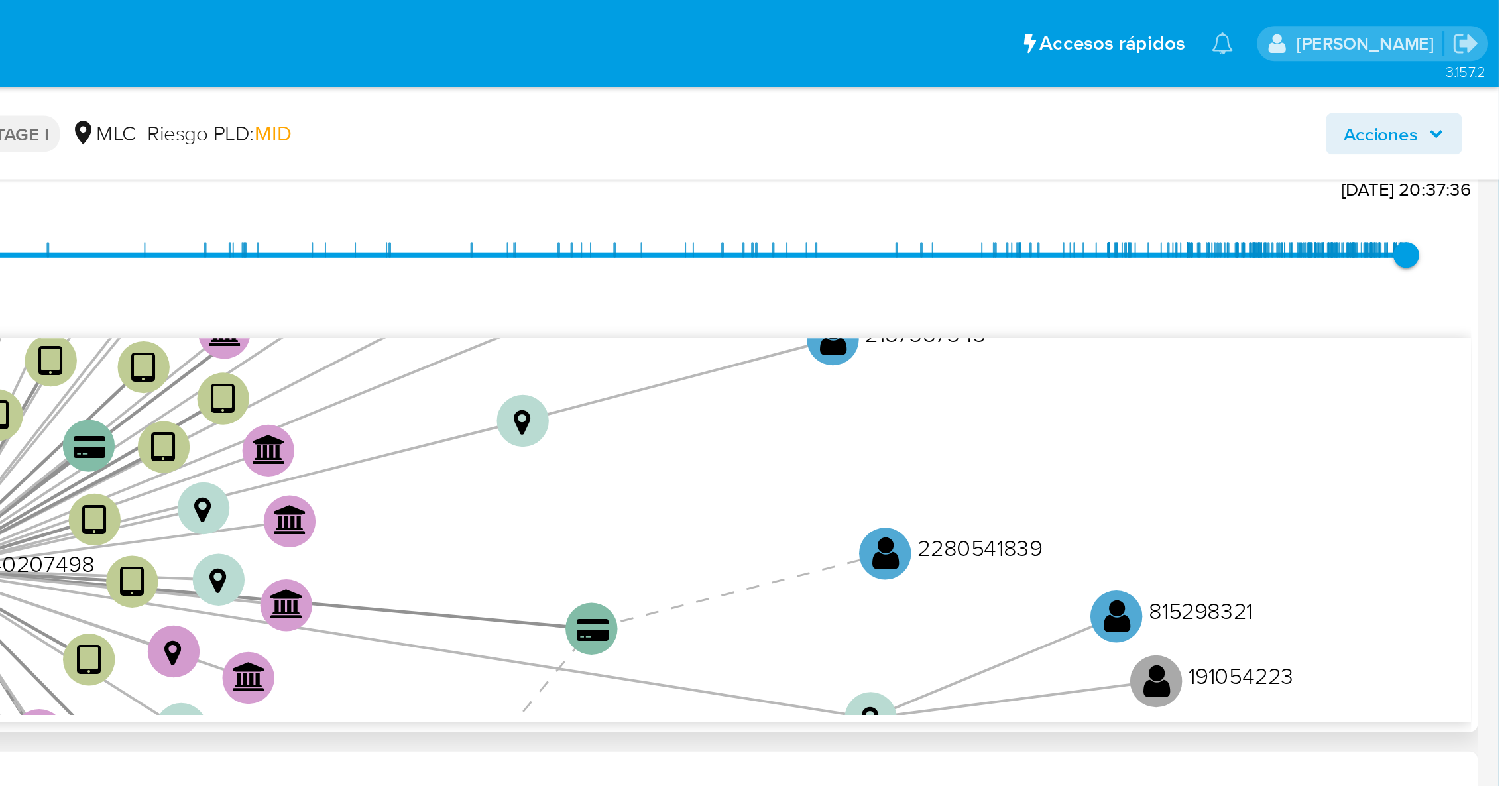
scroll to position [597, 0]
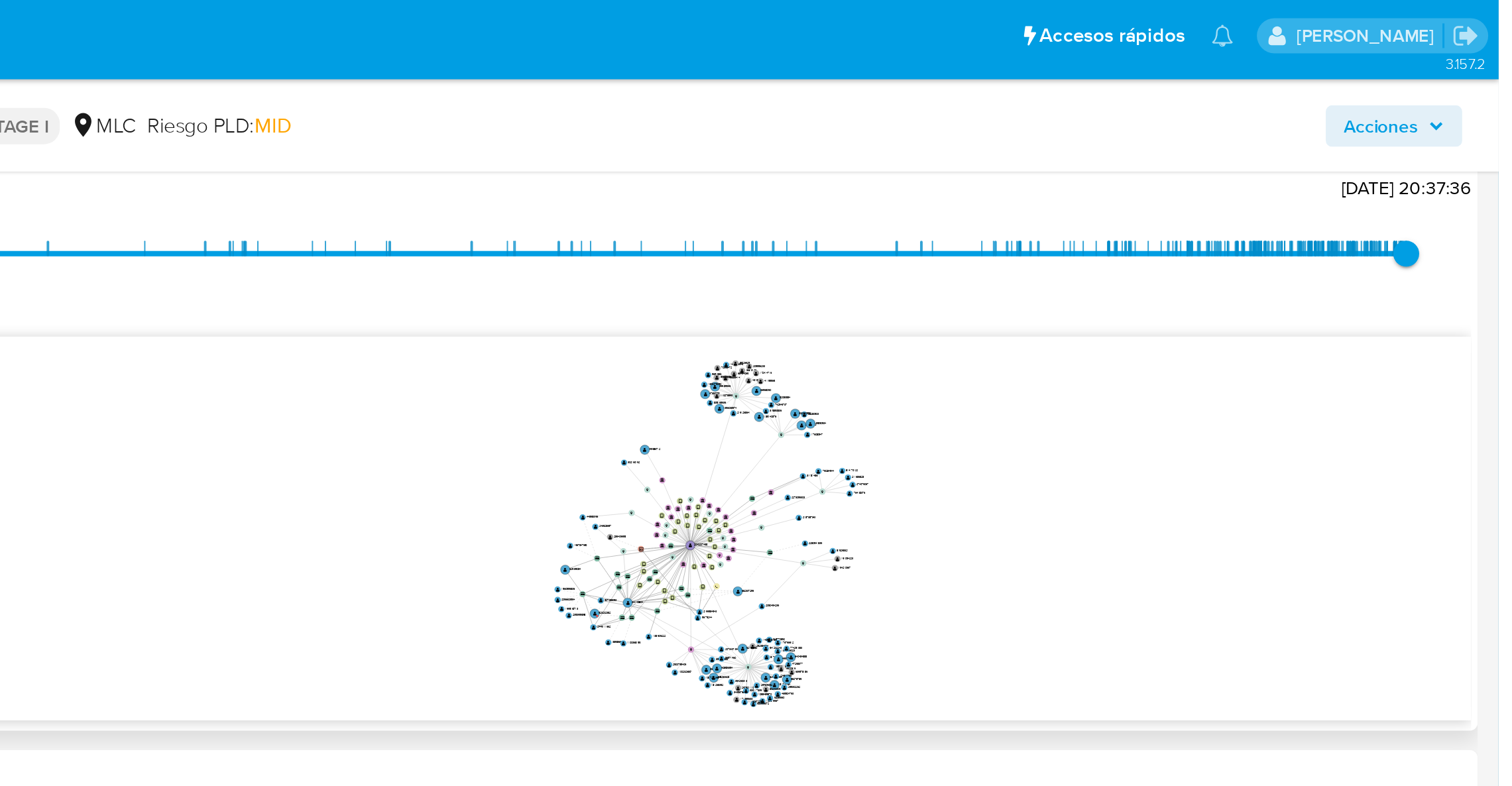
drag, startPoint x: 1231, startPoint y: 264, endPoint x: 1231, endPoint y: 275, distance: 11.0
click at [1231, 275] on icon "device-68a88db1127052d23fca95c6  user-2040207498  2040207498 device-689c011a5…" at bounding box center [871, 271] width 1255 height 192
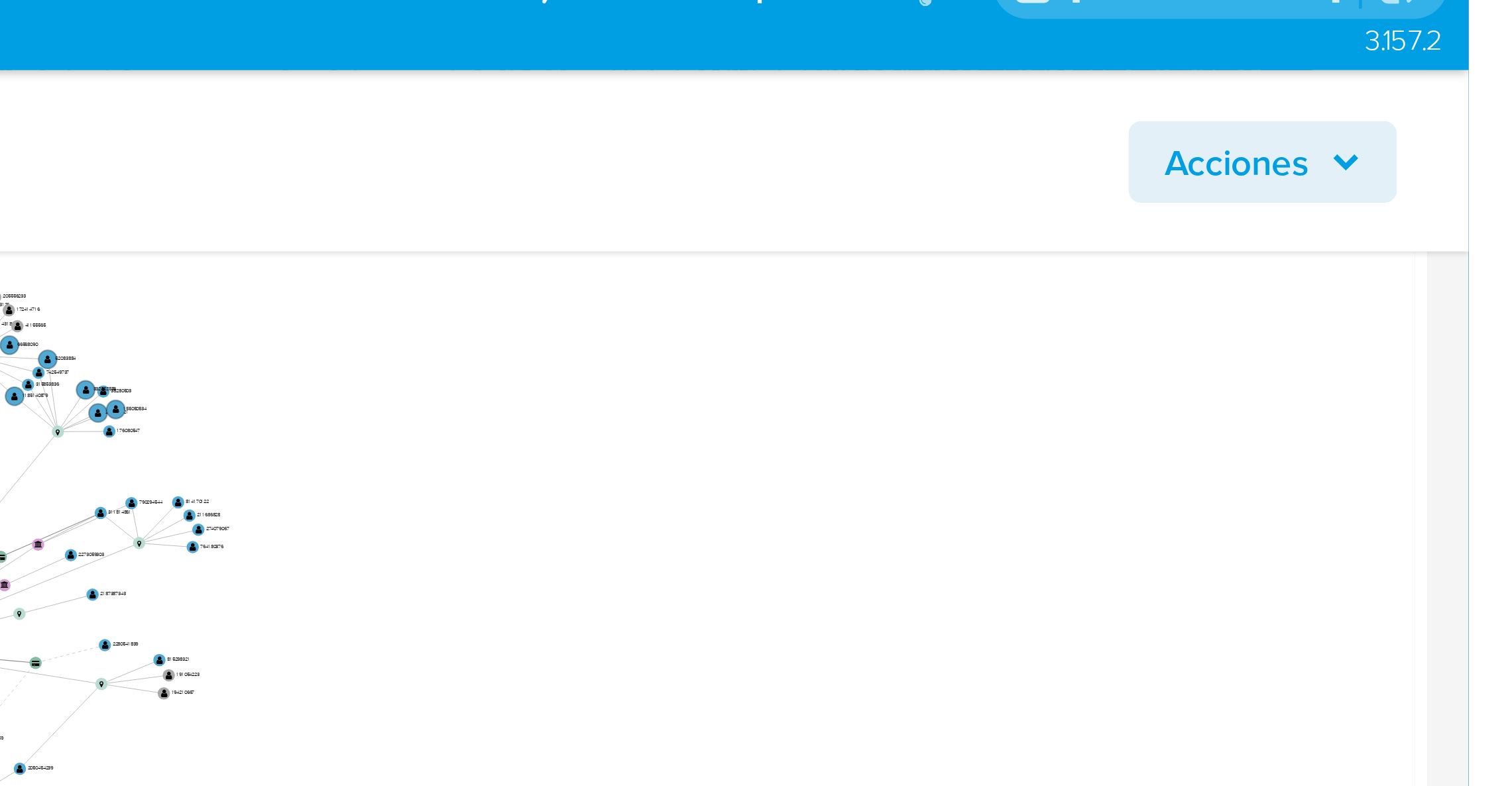
scroll to position [684, 0]
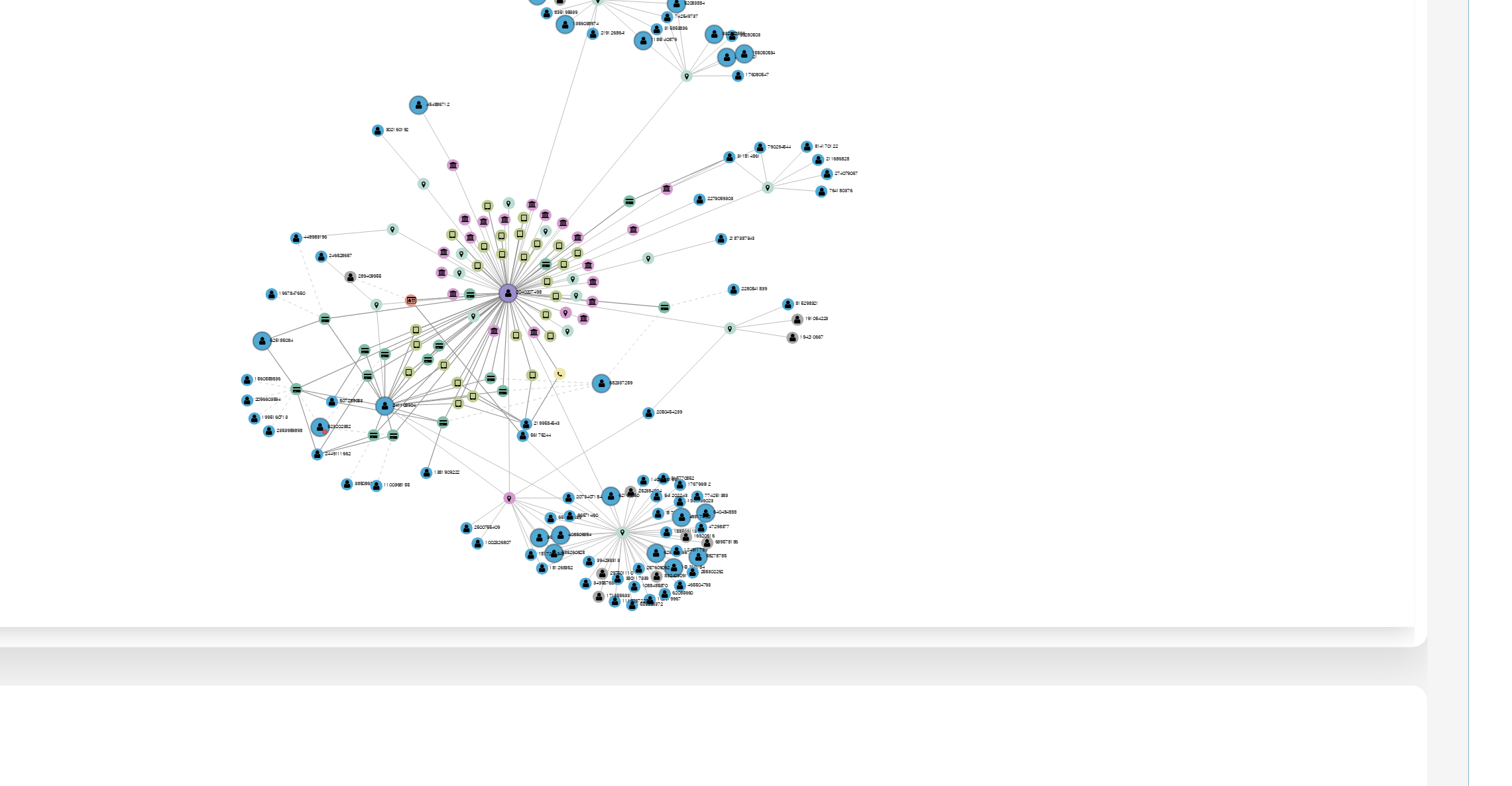
drag, startPoint x: 1274, startPoint y: 235, endPoint x: 1456, endPoint y: 220, distance: 182.6
click at [1430, 236] on icon "device-68a88db1127052d23fca95c6  user-2040207498  2040207498 device-689c011a5…" at bounding box center [871, 184] width 1255 height 192
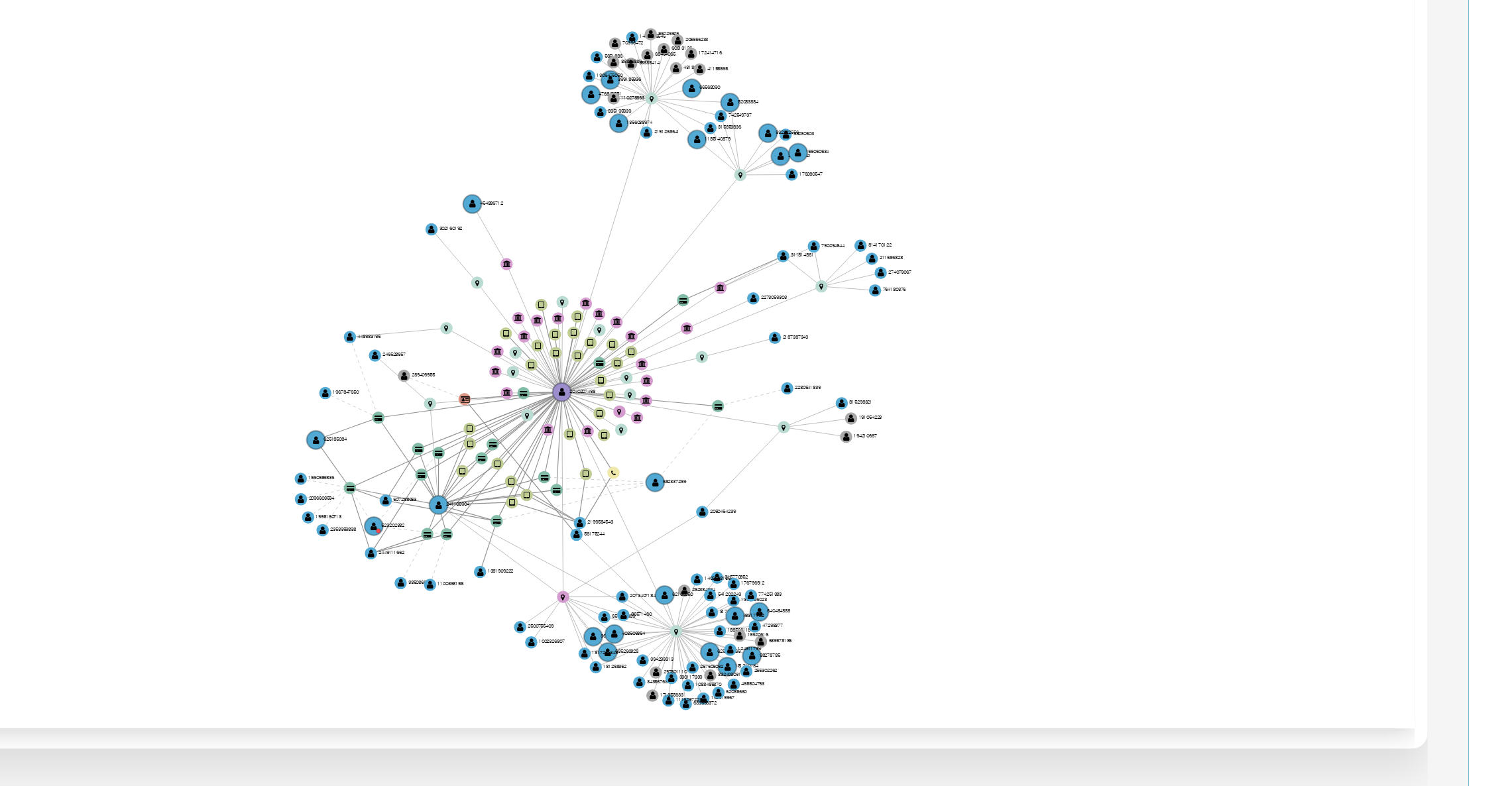
click at [1418, 164] on icon "device-68a88db1127052d23fca95c6  user-2040207498  2040207498 device-689c011a5…" at bounding box center [871, 184] width 1255 height 192
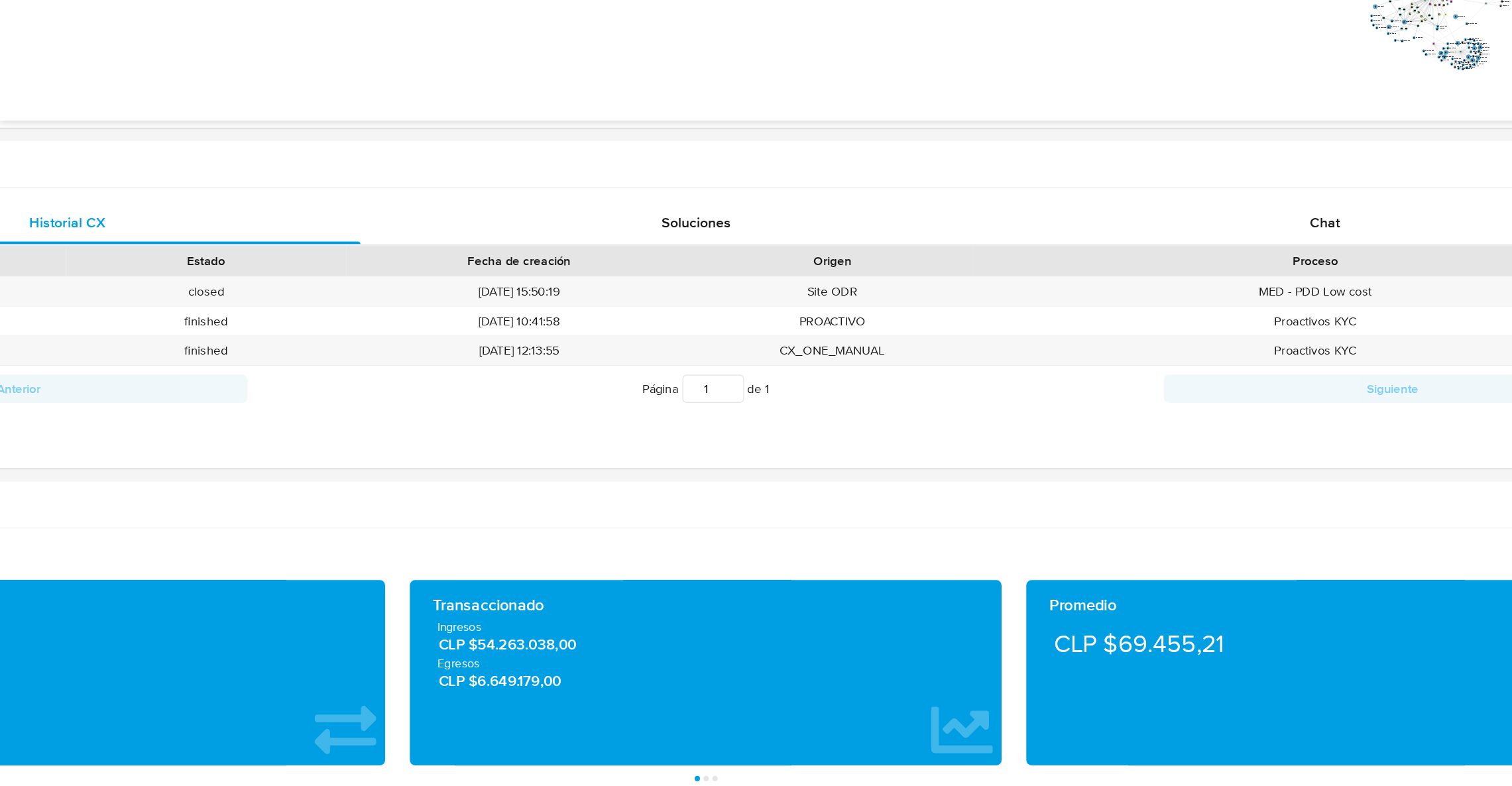
scroll to position [684, 0]
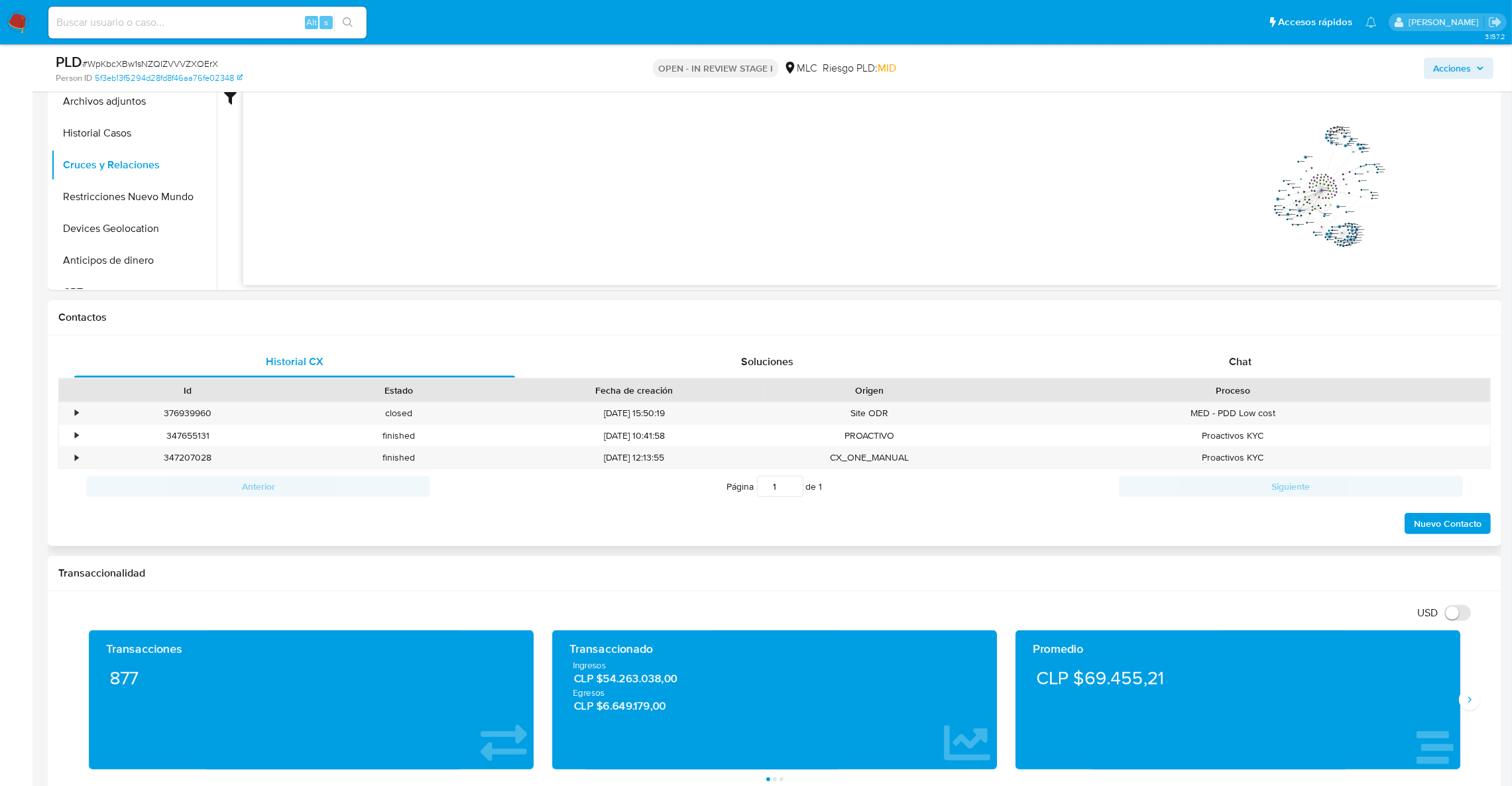
click at [1218, 341] on div "Historial CX Soluciones Chat Id Estado Fecha de creación Origen Proceso • 37693…" at bounding box center [774, 442] width 1453 height 212
click at [1222, 349] on div "Chat" at bounding box center [1240, 362] width 441 height 32
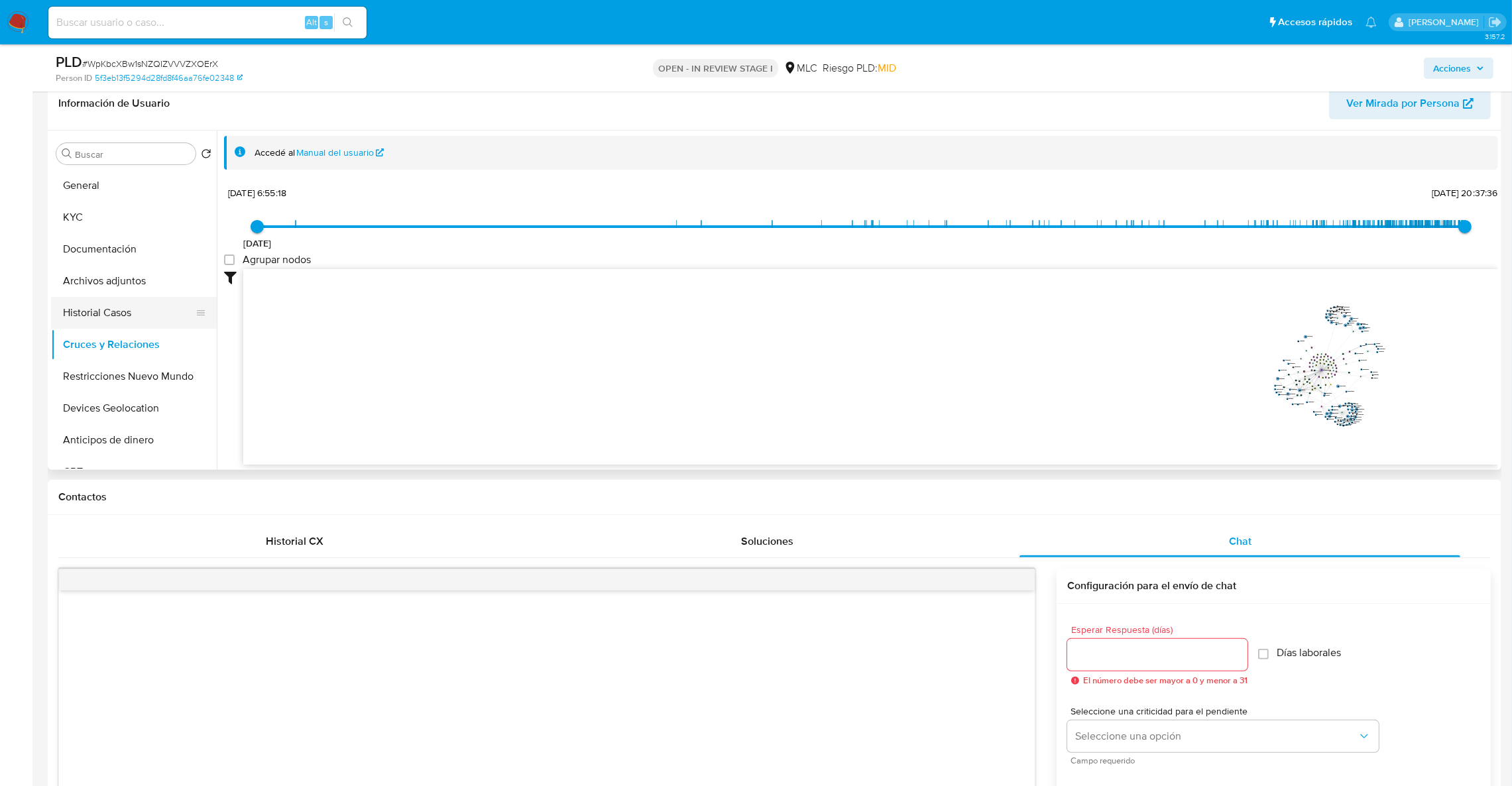
scroll to position [485, 0]
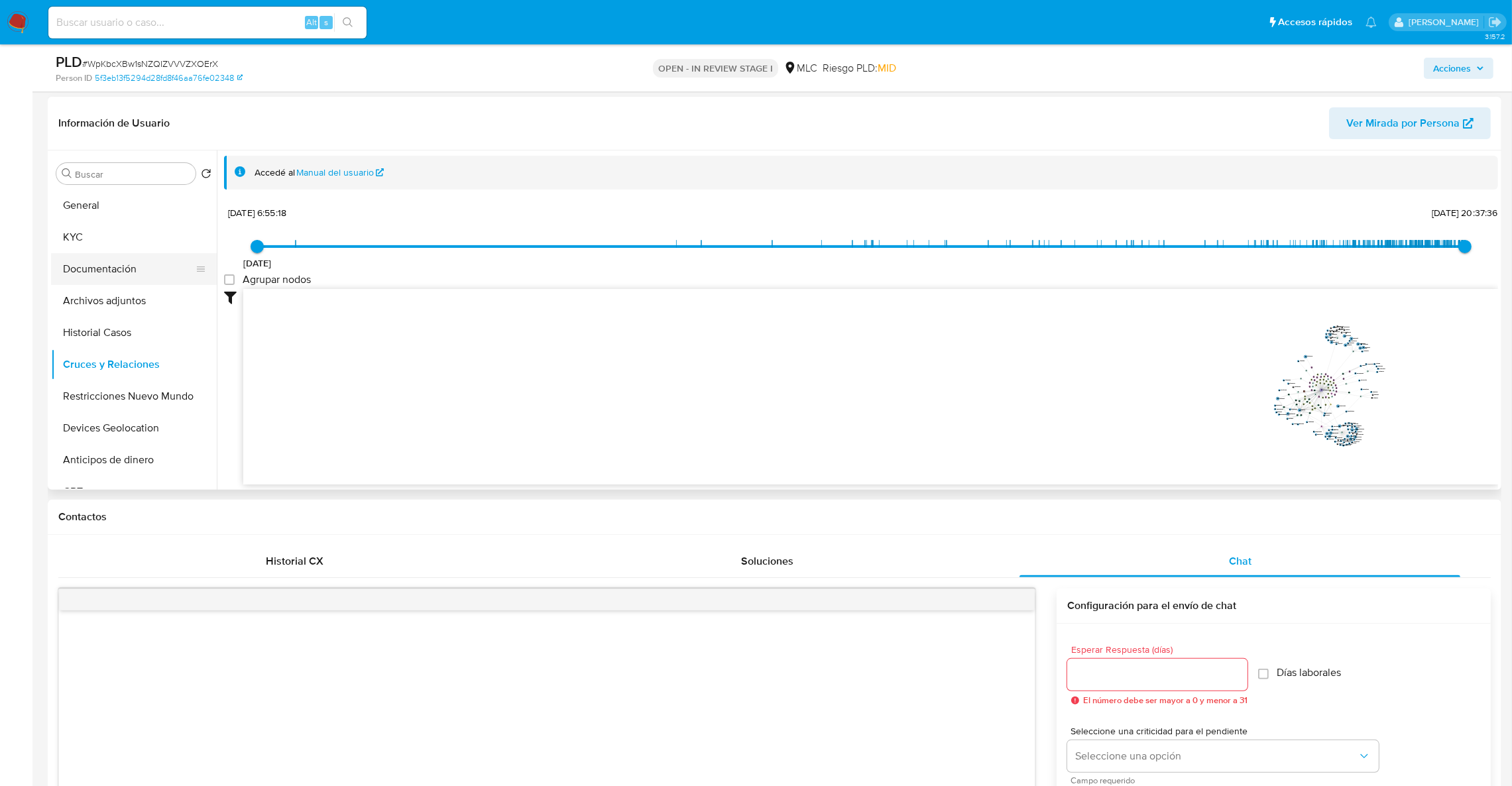
click at [149, 269] on button "Documentación" at bounding box center [128, 269] width 155 height 32
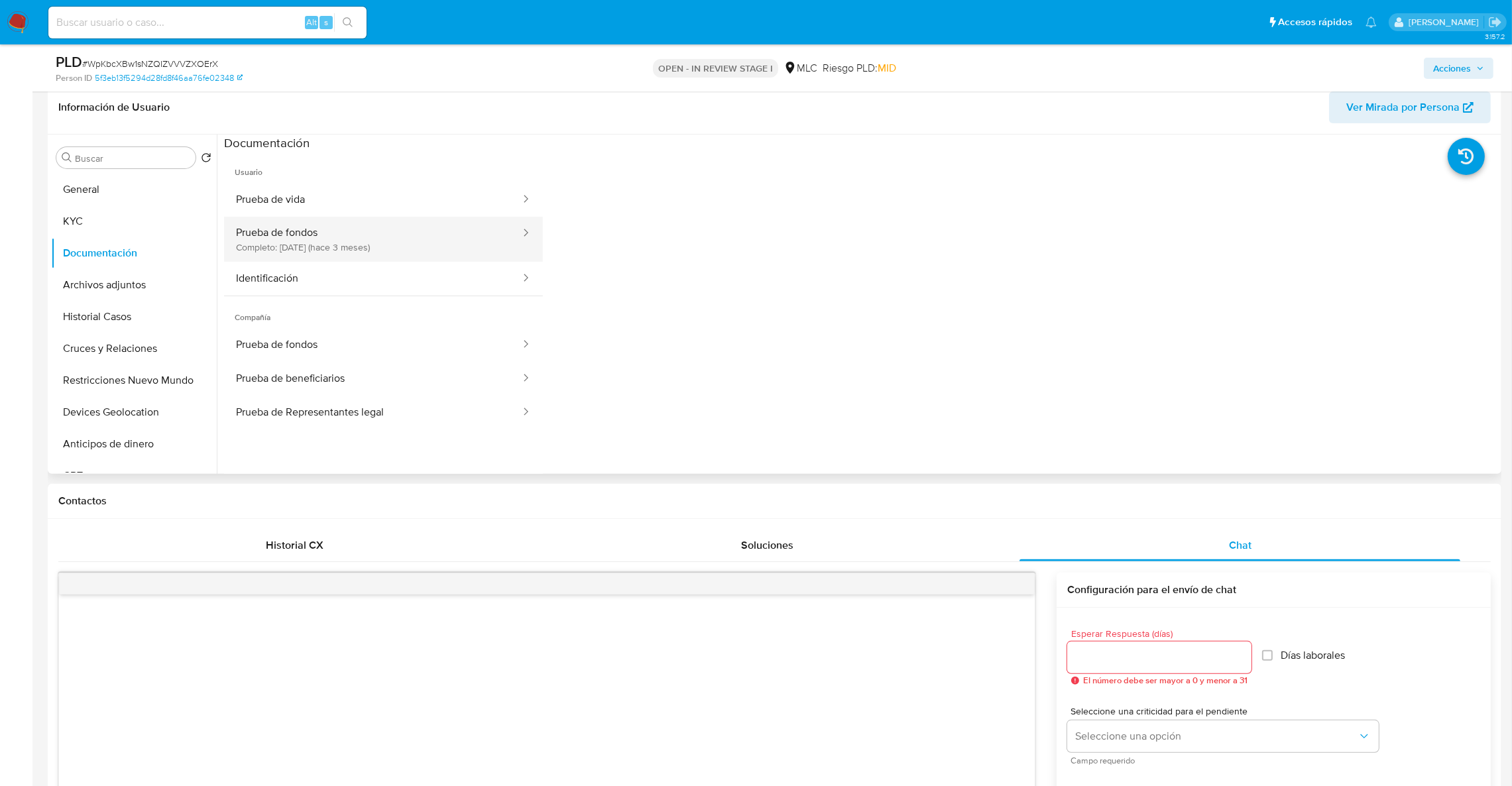
click at [271, 232] on button "Prueba de fondos Completo: 04/06/2025 (hace 3 meses)" at bounding box center [373, 239] width 298 height 45
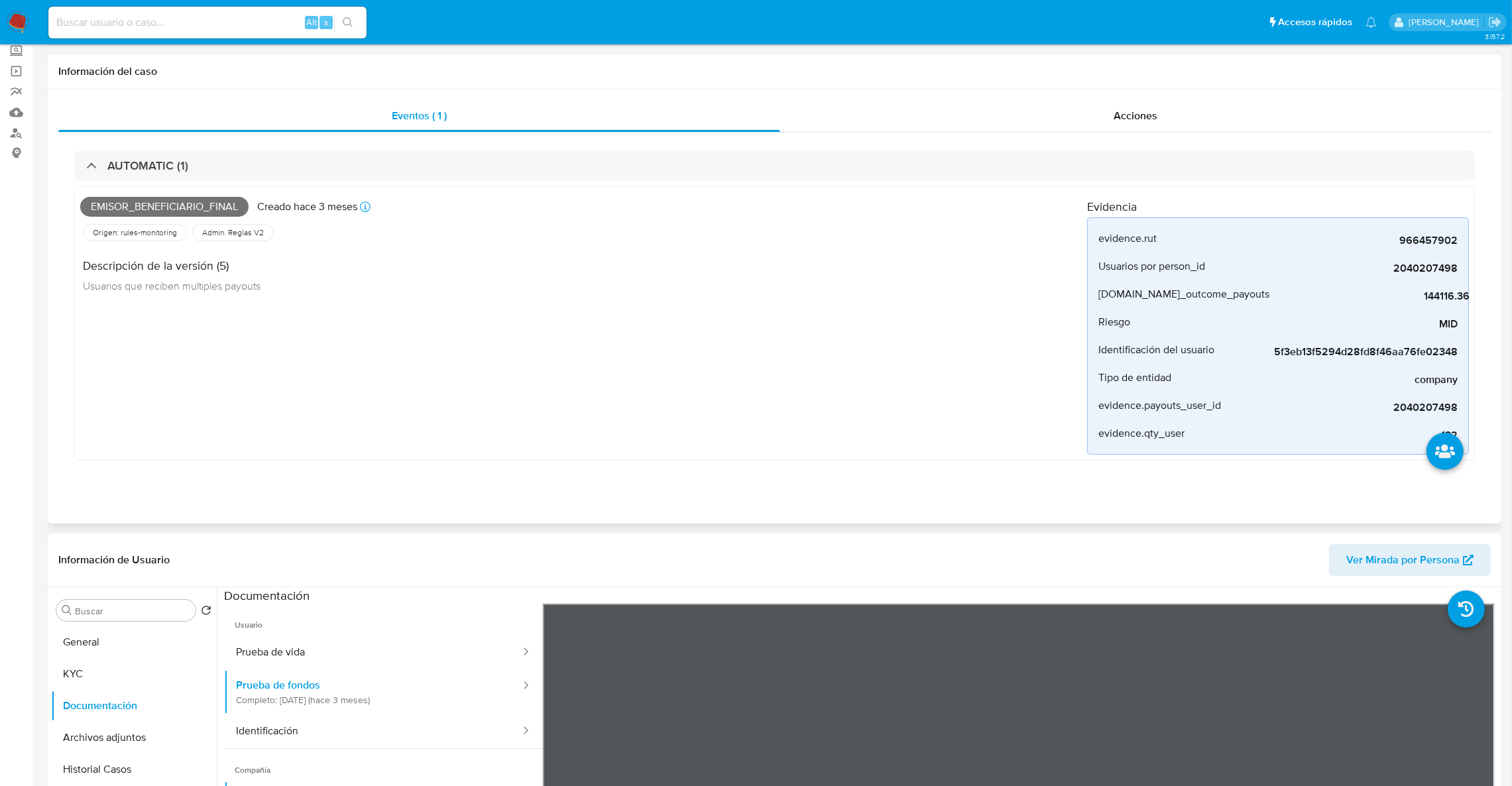
scroll to position [0, 0]
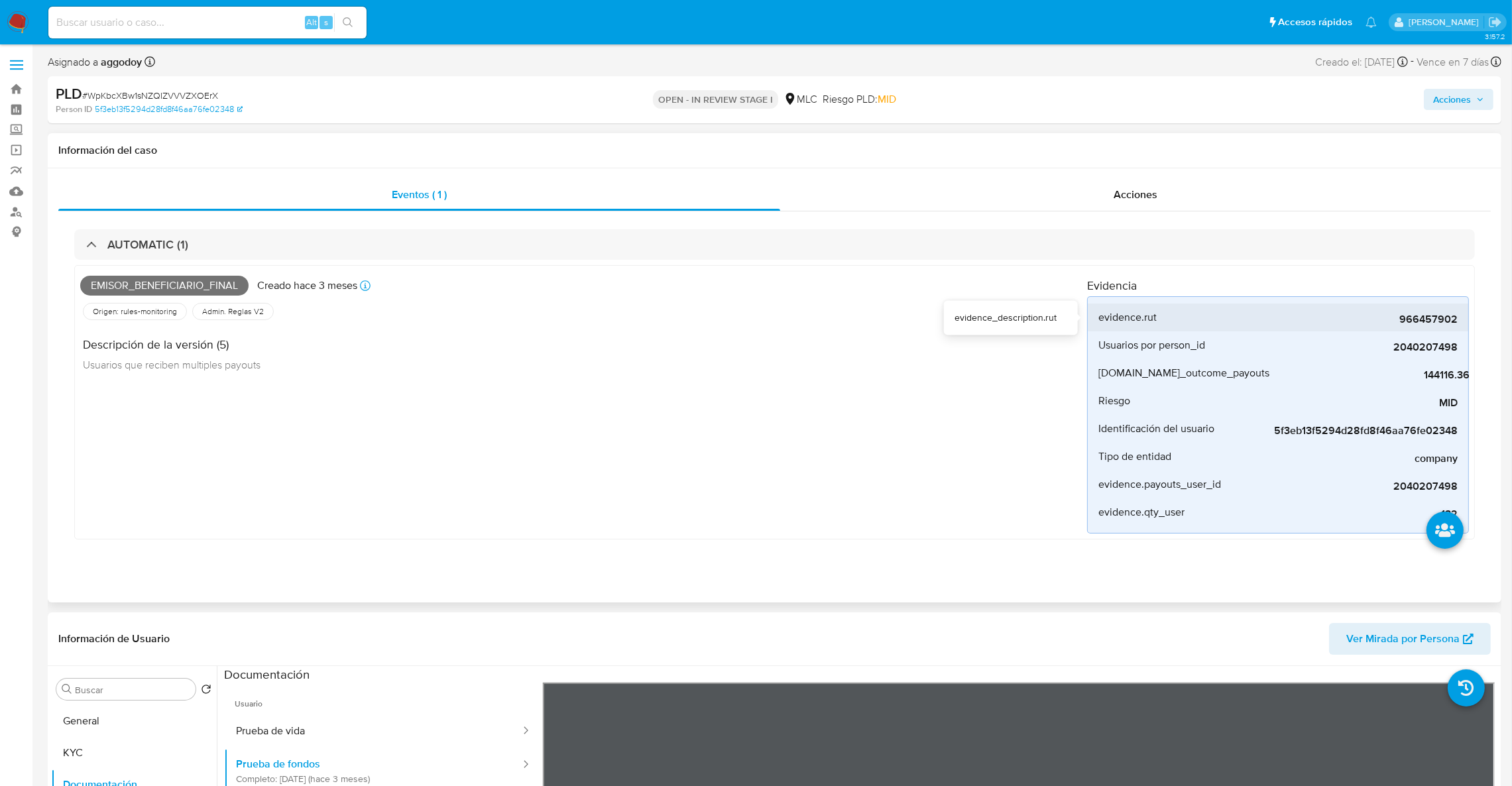
click at [1453, 324] on span "966457902" at bounding box center [1358, 319] width 199 height 13
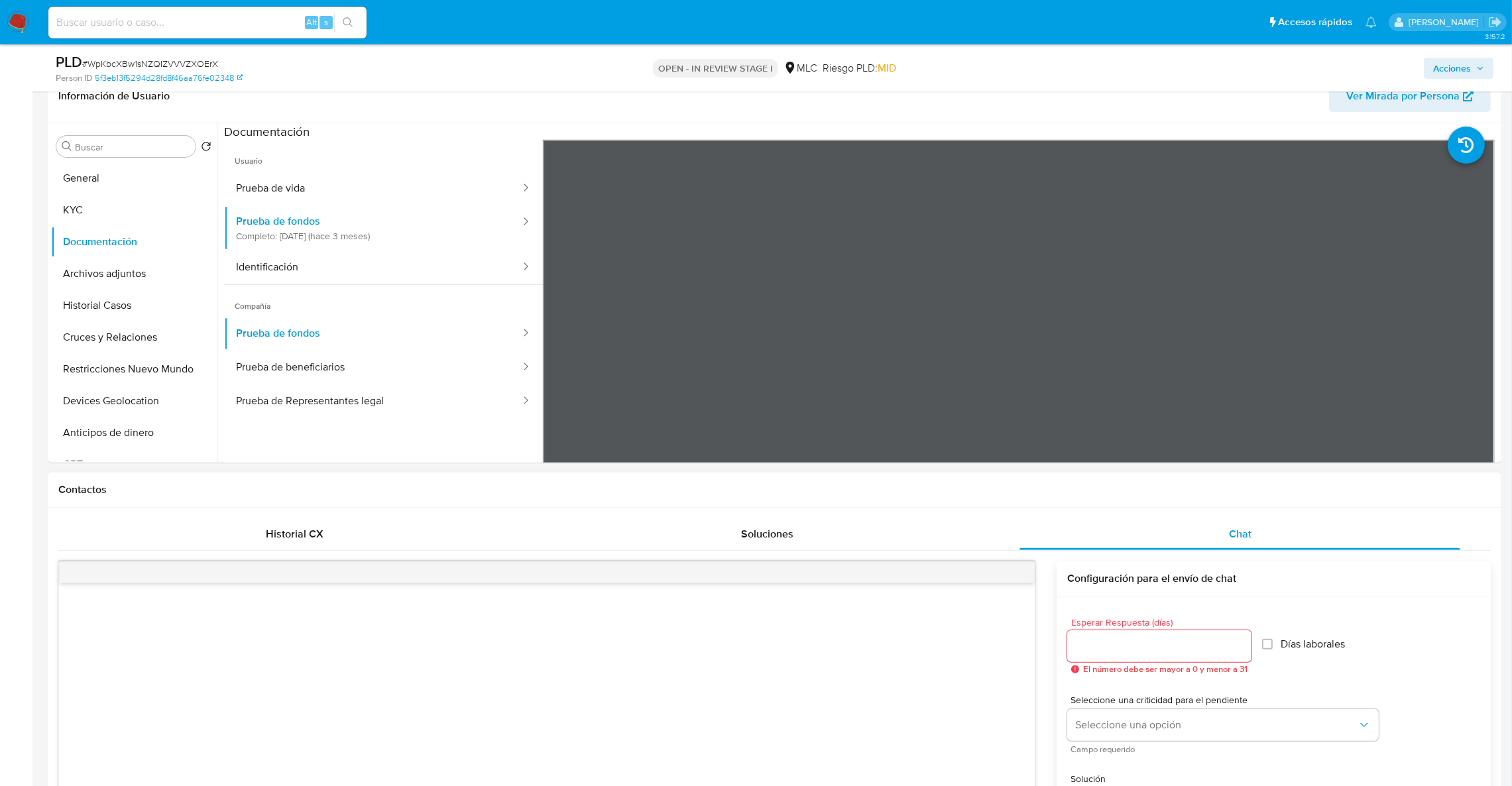
scroll to position [497, 0]
click at [94, 362] on button "Restricciones Nuevo Mundo" at bounding box center [128, 368] width 155 height 32
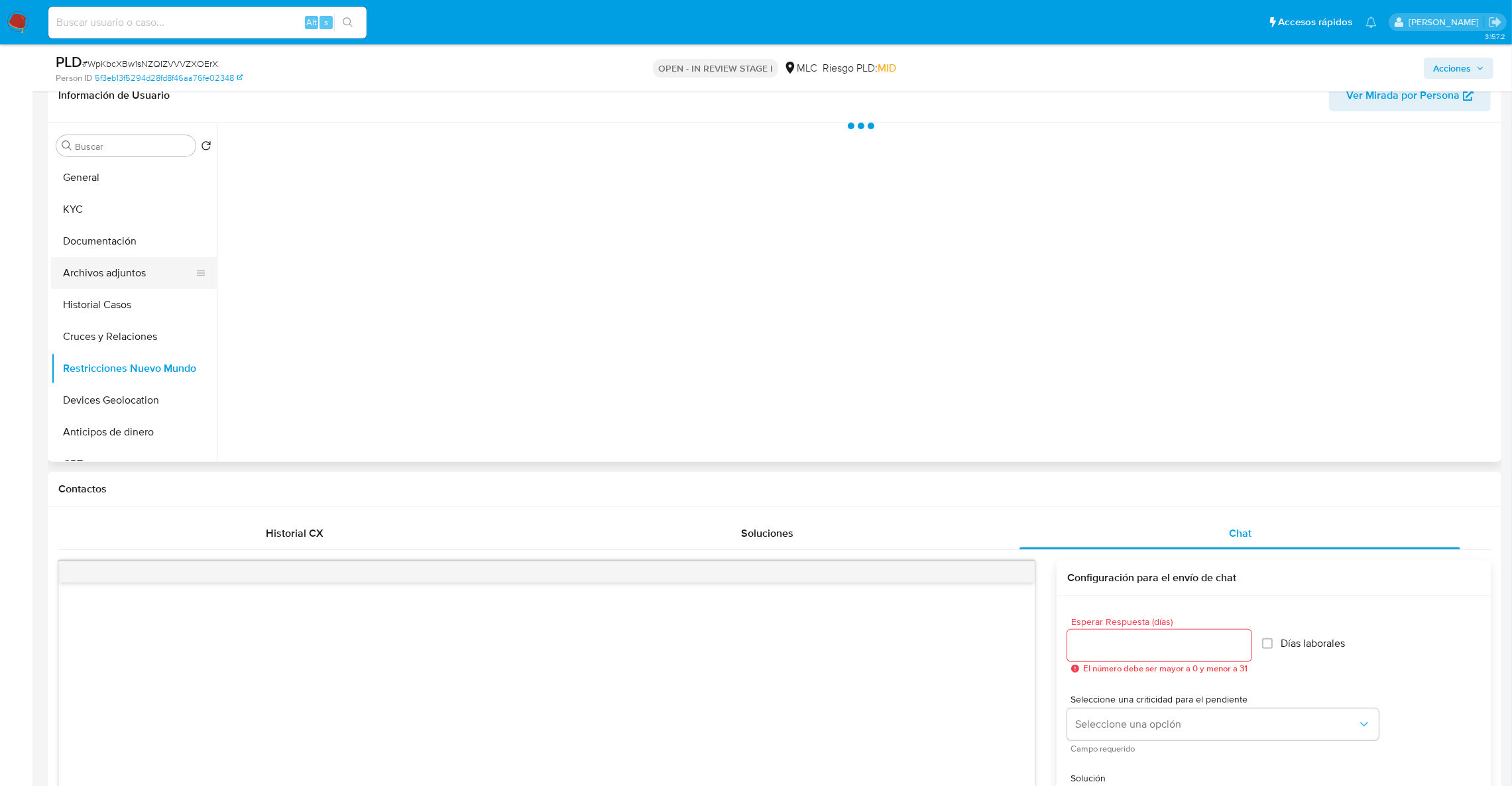
click at [111, 273] on button "Archivos adjuntos" at bounding box center [128, 273] width 155 height 32
click at [1415, 50] on div "PLD # WpKbcXBw1sNZQIZVVVZXOErX Person ID 5f3eb13f5294d28fd8f46aa76fe02348 OPEN …" at bounding box center [774, 68] width 1453 height 47
click at [1426, 62] on button "Acciones" at bounding box center [1459, 68] width 70 height 22
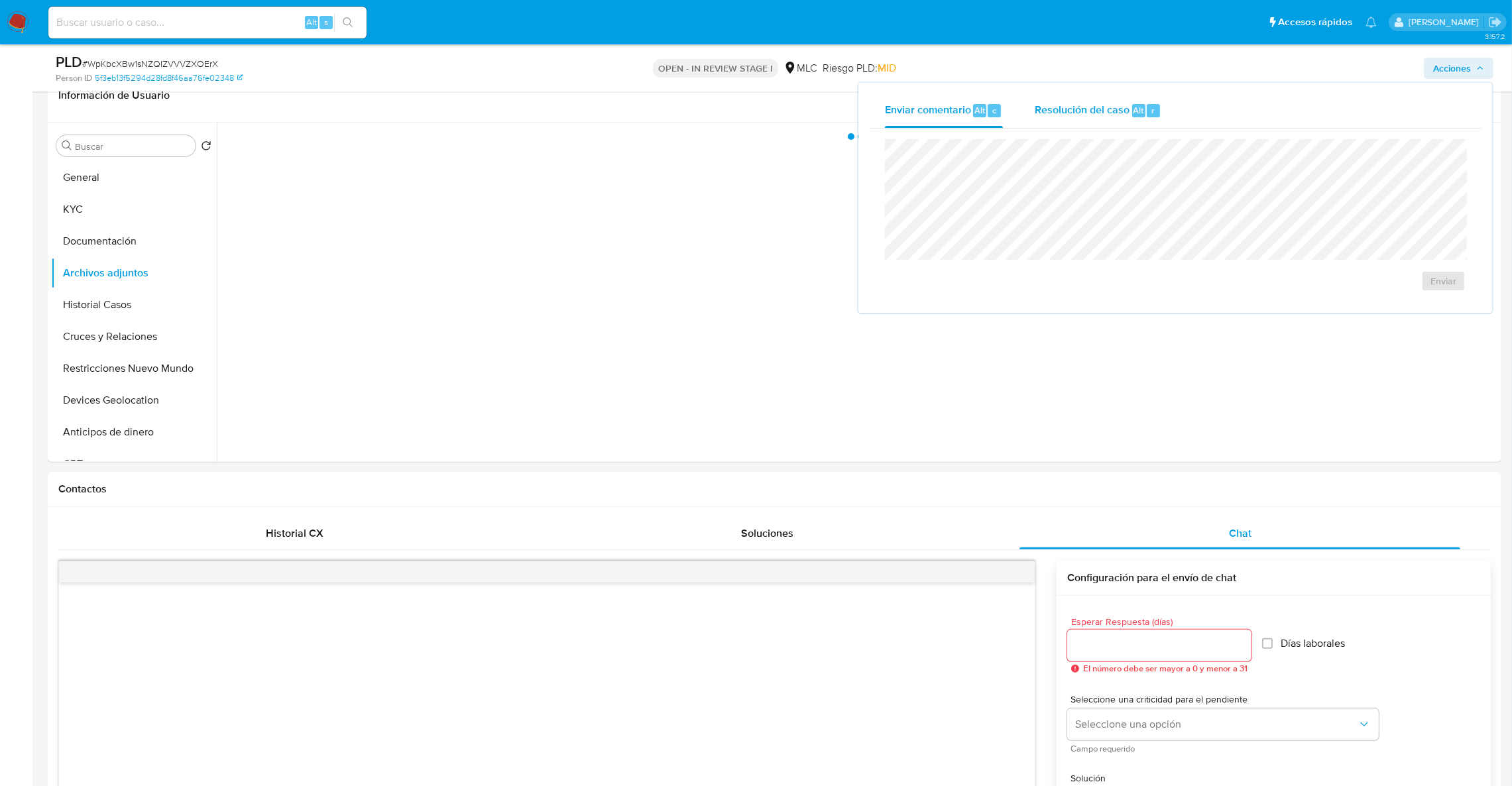
click at [1093, 103] on span "Resolución del caso" at bounding box center [1082, 110] width 95 height 15
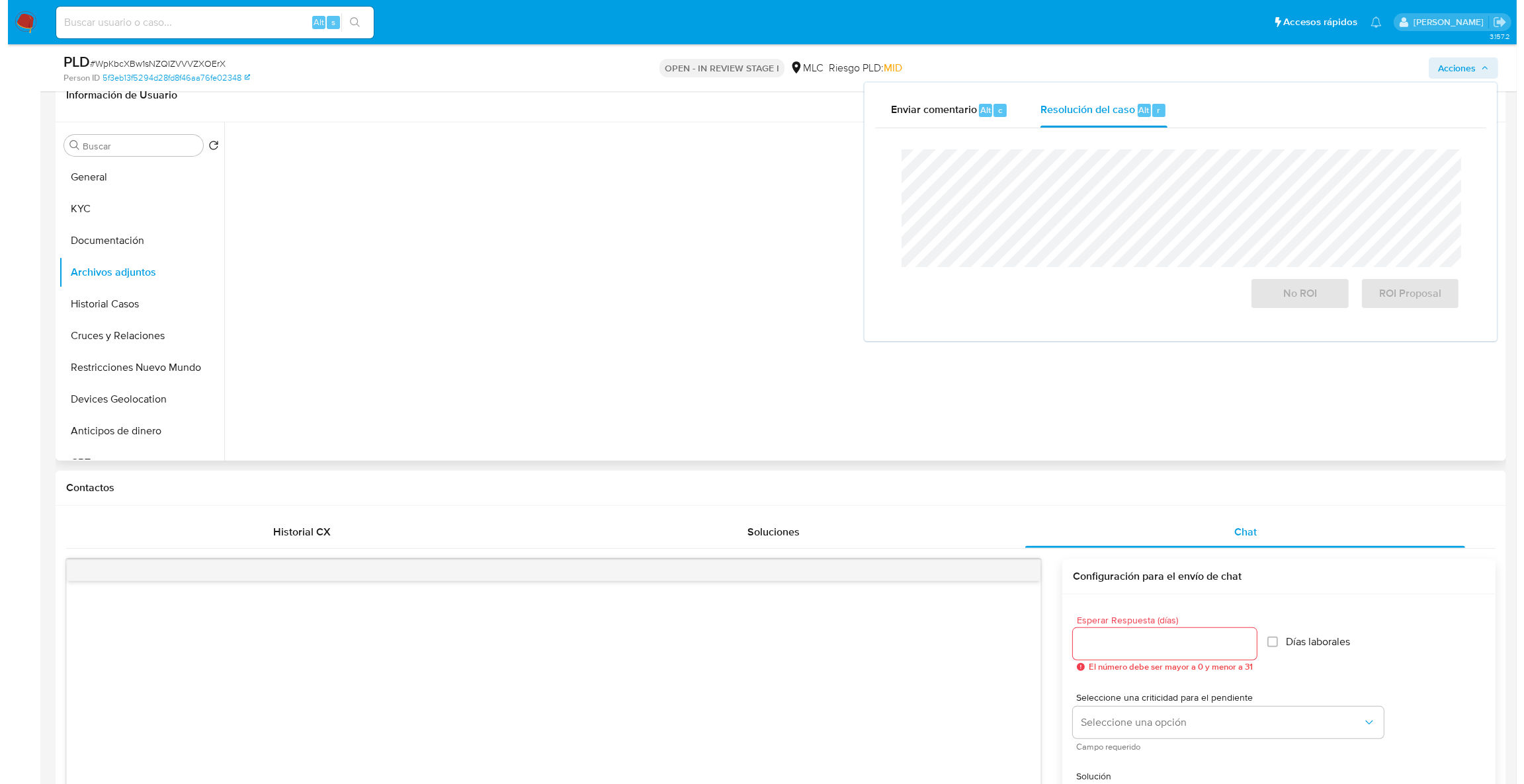
scroll to position [297, 0]
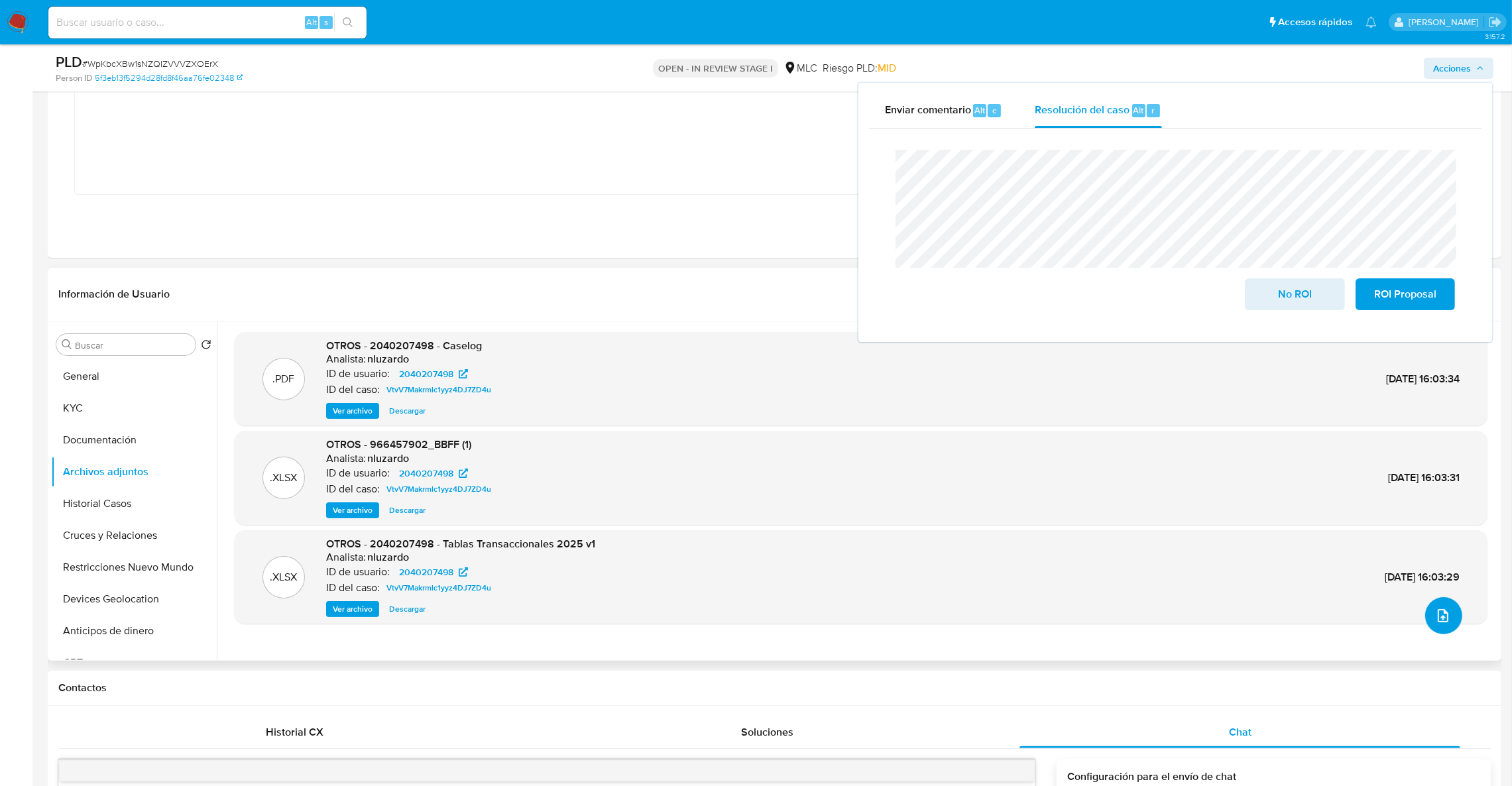
click at [1447, 603] on button "upload-file" at bounding box center [1443, 616] width 37 height 37
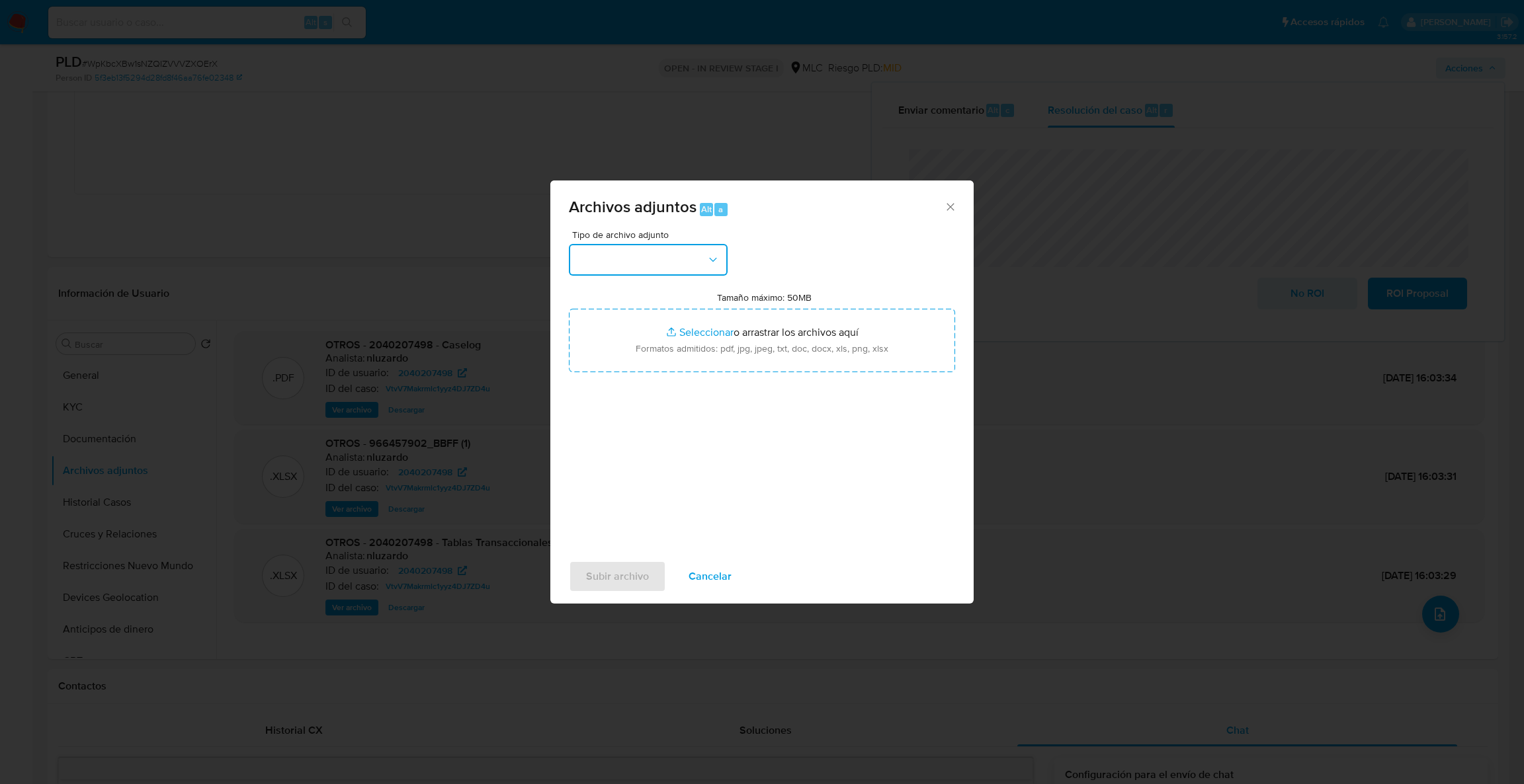
drag, startPoint x: 656, startPoint y: 264, endPoint x: 668, endPoint y: 269, distance: 13.0
click at [657, 263] on button "button" at bounding box center [648, 259] width 159 height 32
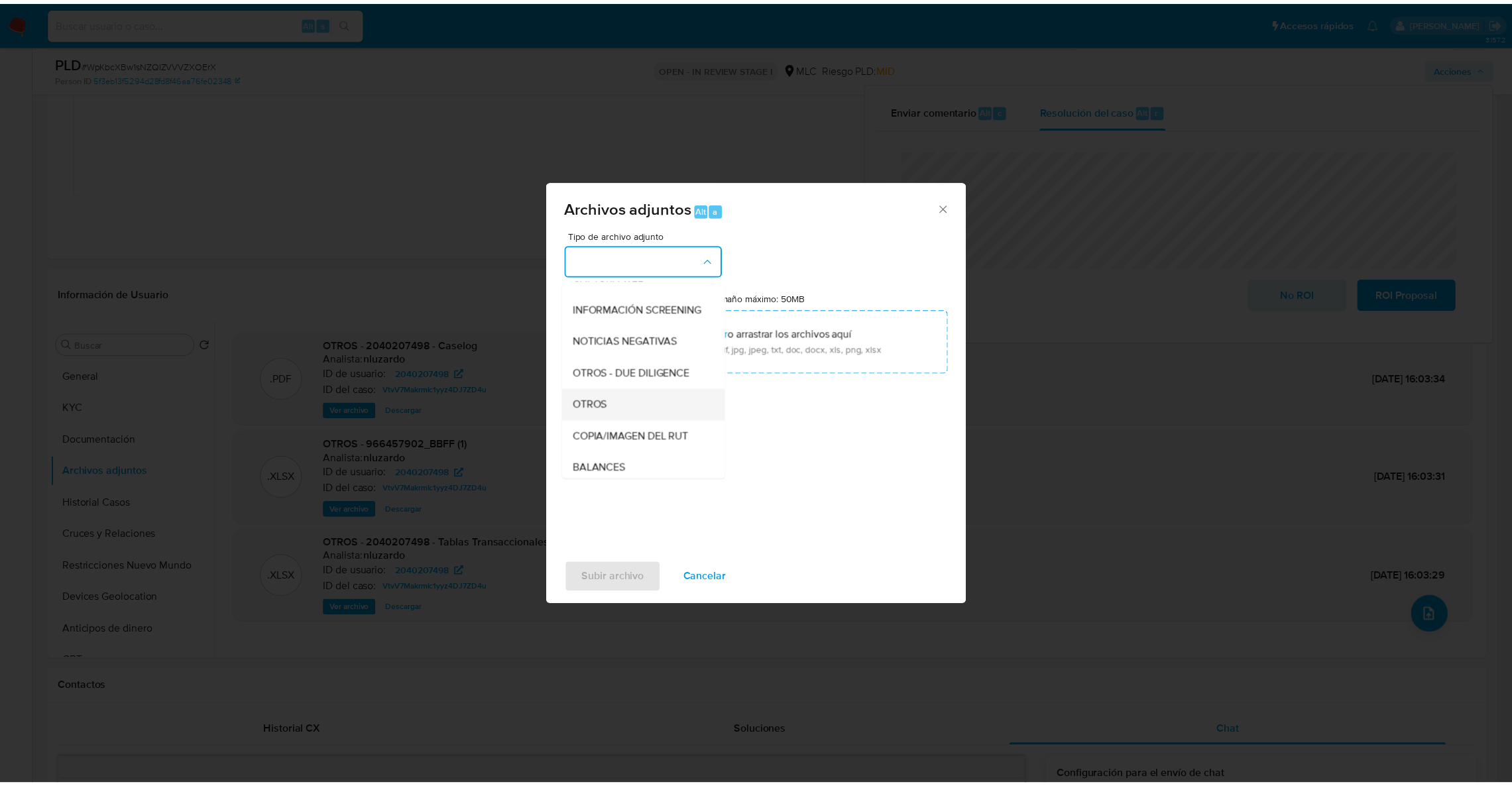
scroll to position [118, 0]
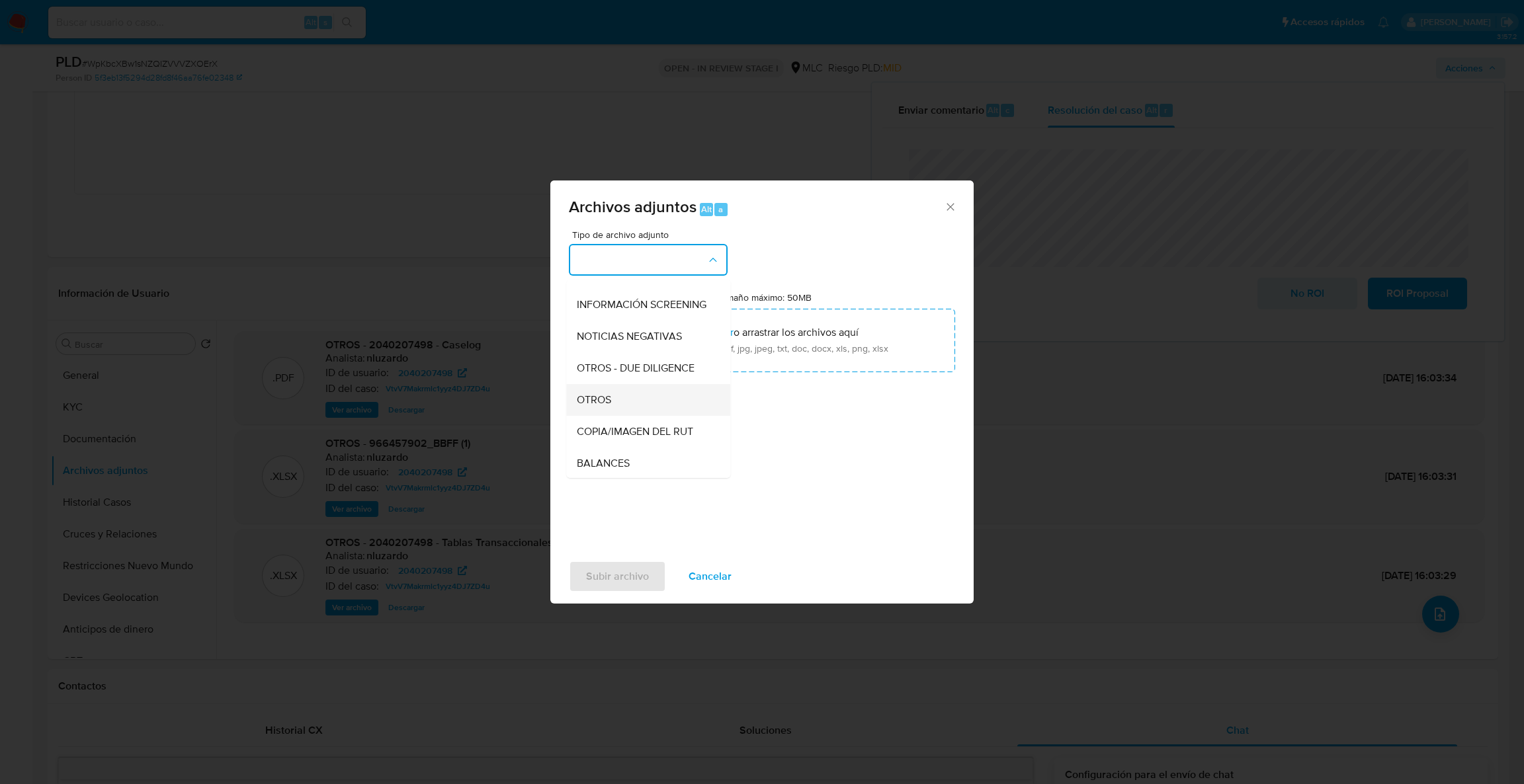
click at [590, 416] on div "OTROS" at bounding box center [643, 399] width 135 height 32
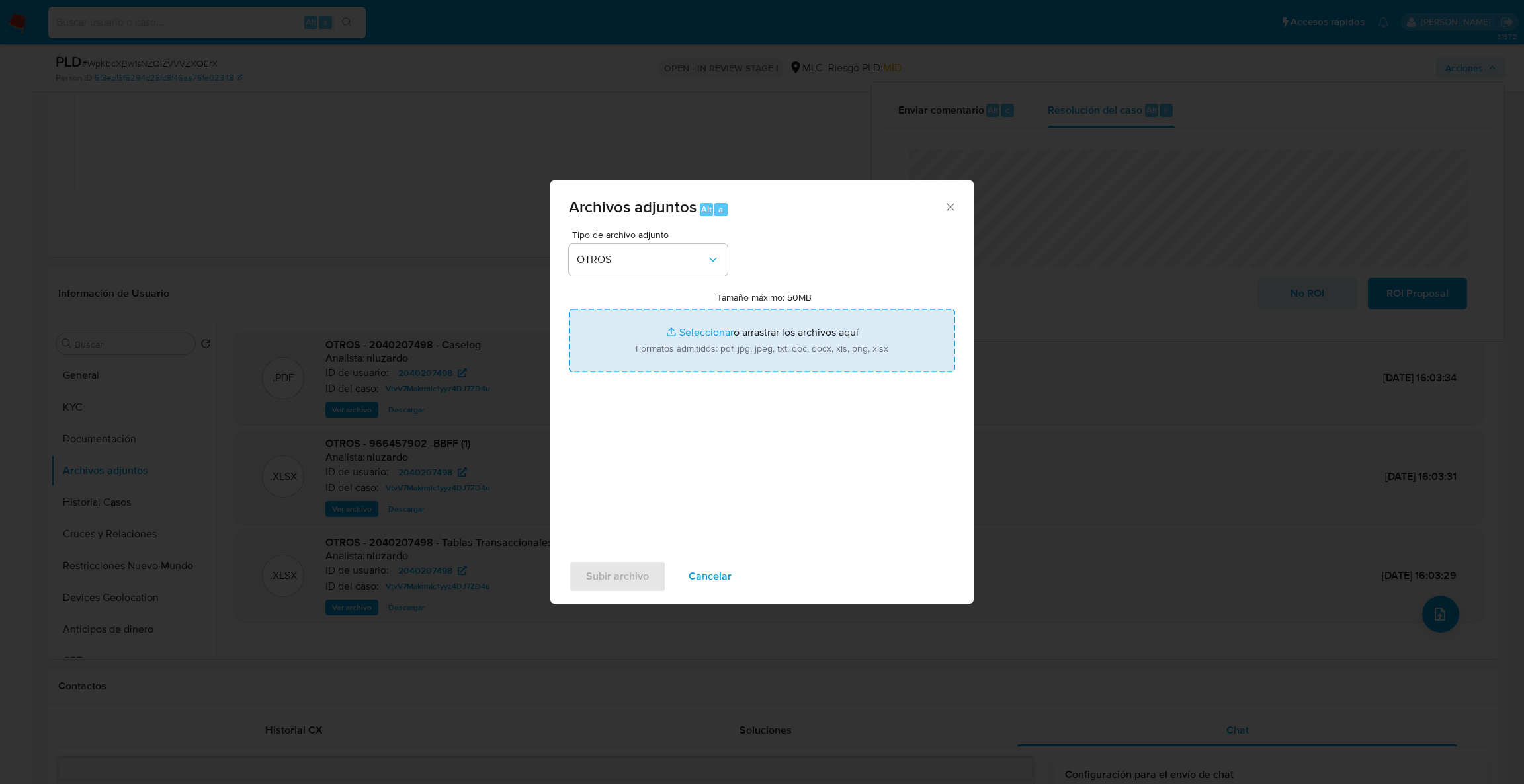
click at [621, 349] on input "Tamaño máximo: 50MB Seleccionar archivos" at bounding box center [762, 341] width 387 height 64
type input "C:\fakepath\Case Log - 2040207498.pdf"
click at [677, 340] on input "Tamaño máximo: 50MB Seleccionar archivos" at bounding box center [762, 341] width 387 height 64
type input "C:\fakepath\2040207498MovimientosBFF.xlsx"
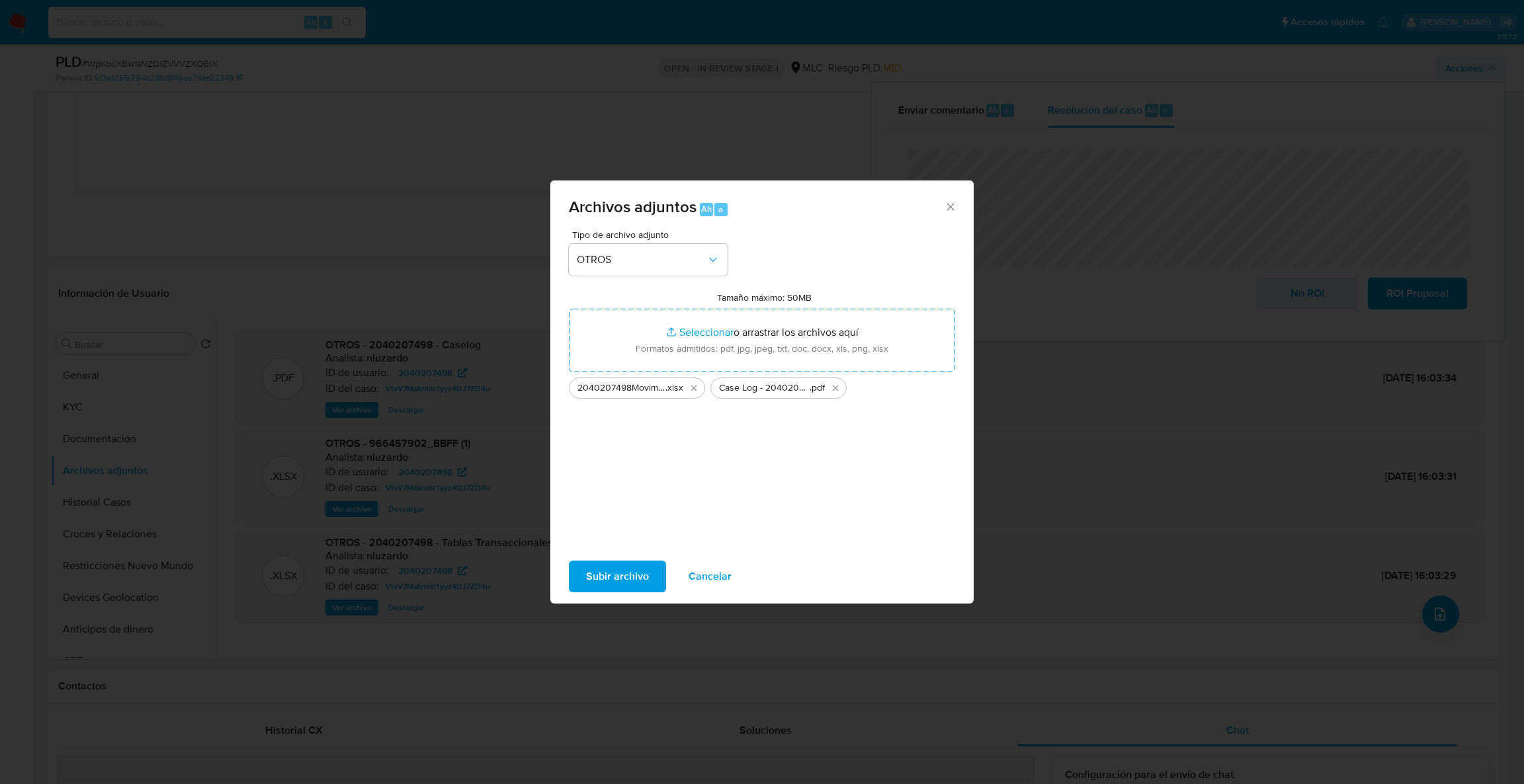
click at [626, 575] on span "Subir archivo" at bounding box center [617, 576] width 63 height 29
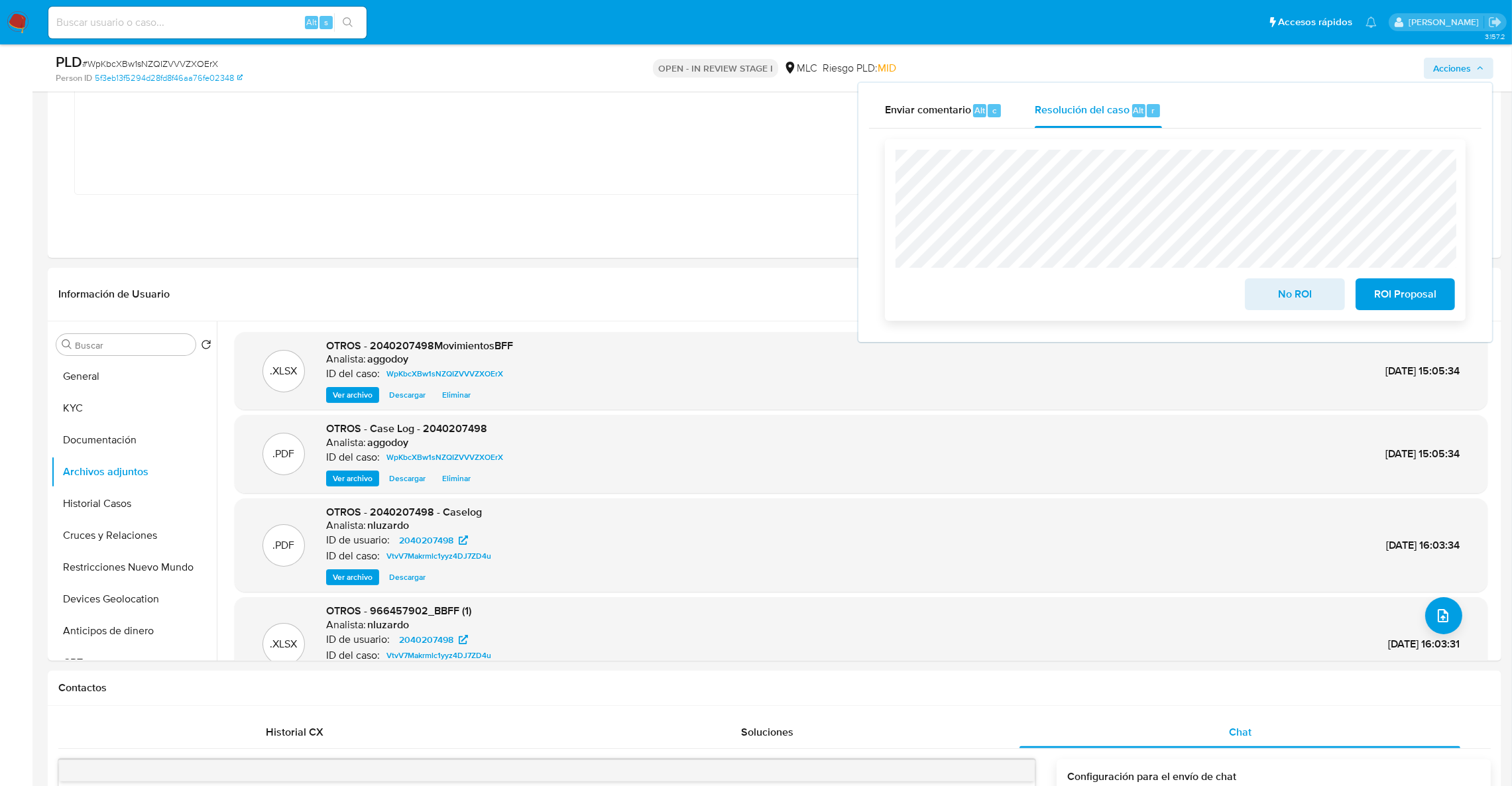
click at [1267, 293] on span "No ROI" at bounding box center [1294, 294] width 65 height 29
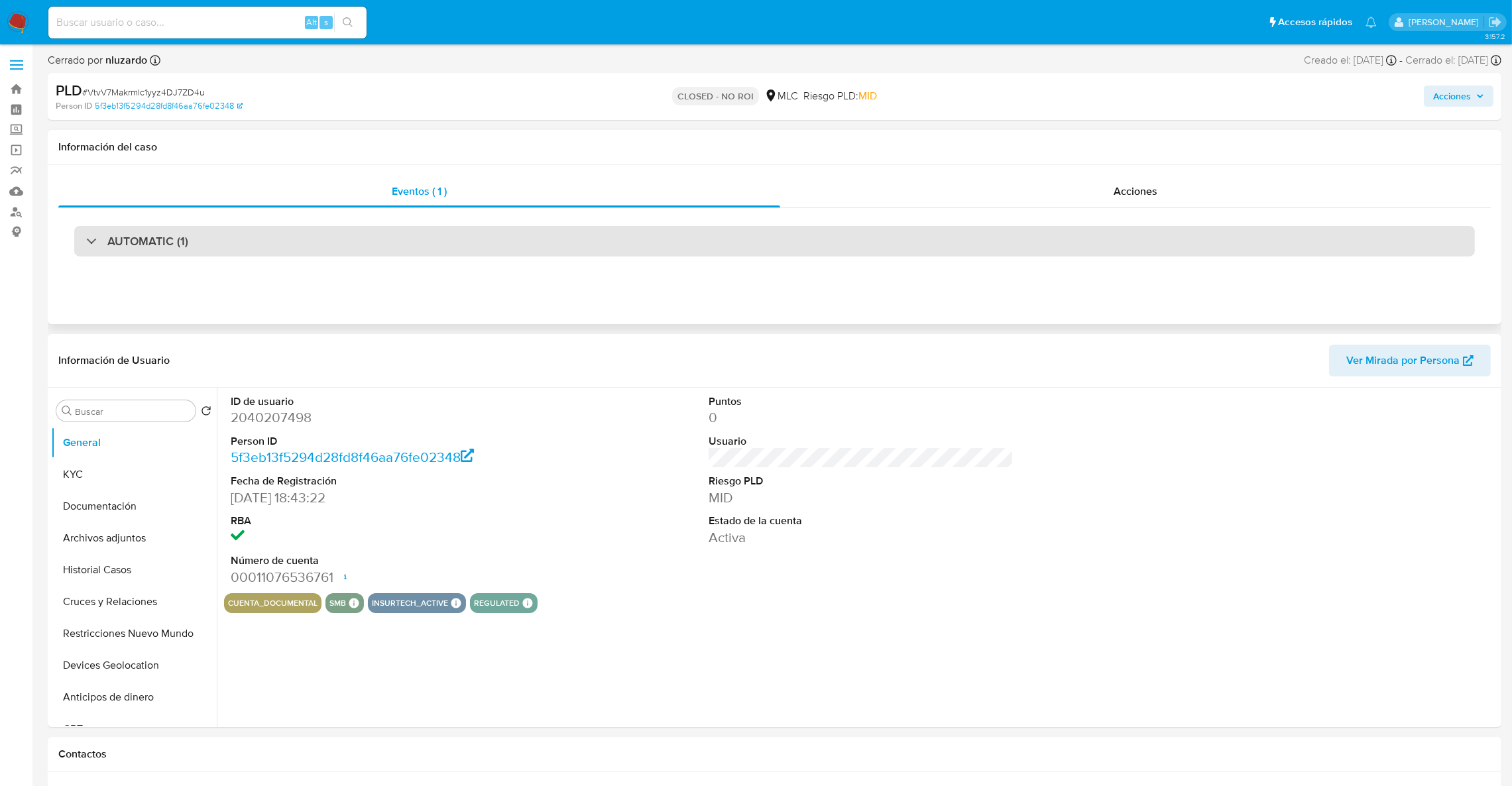
select select "10"
click at [450, 252] on div "AUTOMATIC (1)" at bounding box center [774, 241] width 1401 height 30
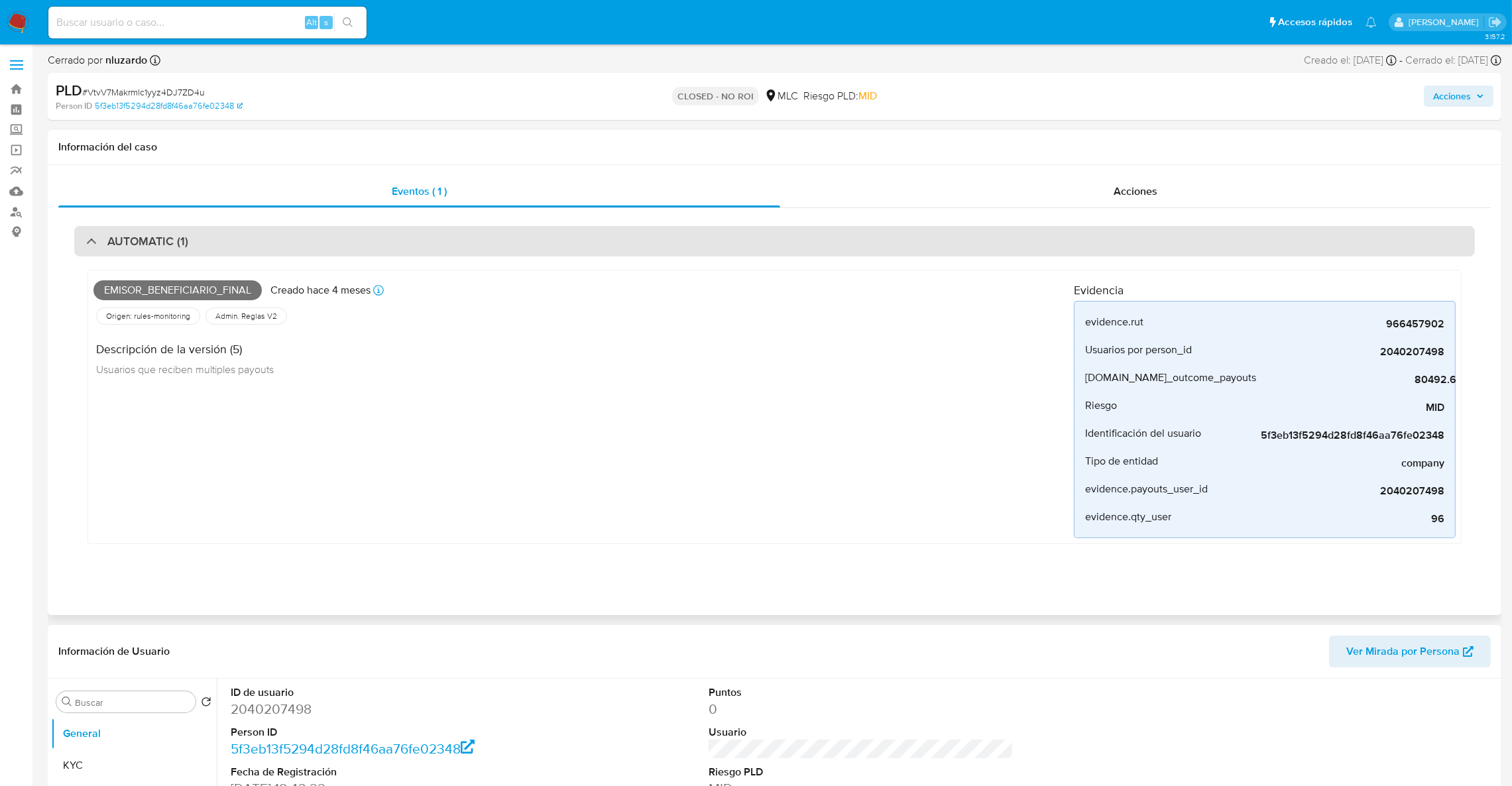
click at [323, 245] on div "AUTOMATIC (1)" at bounding box center [774, 241] width 1401 height 30
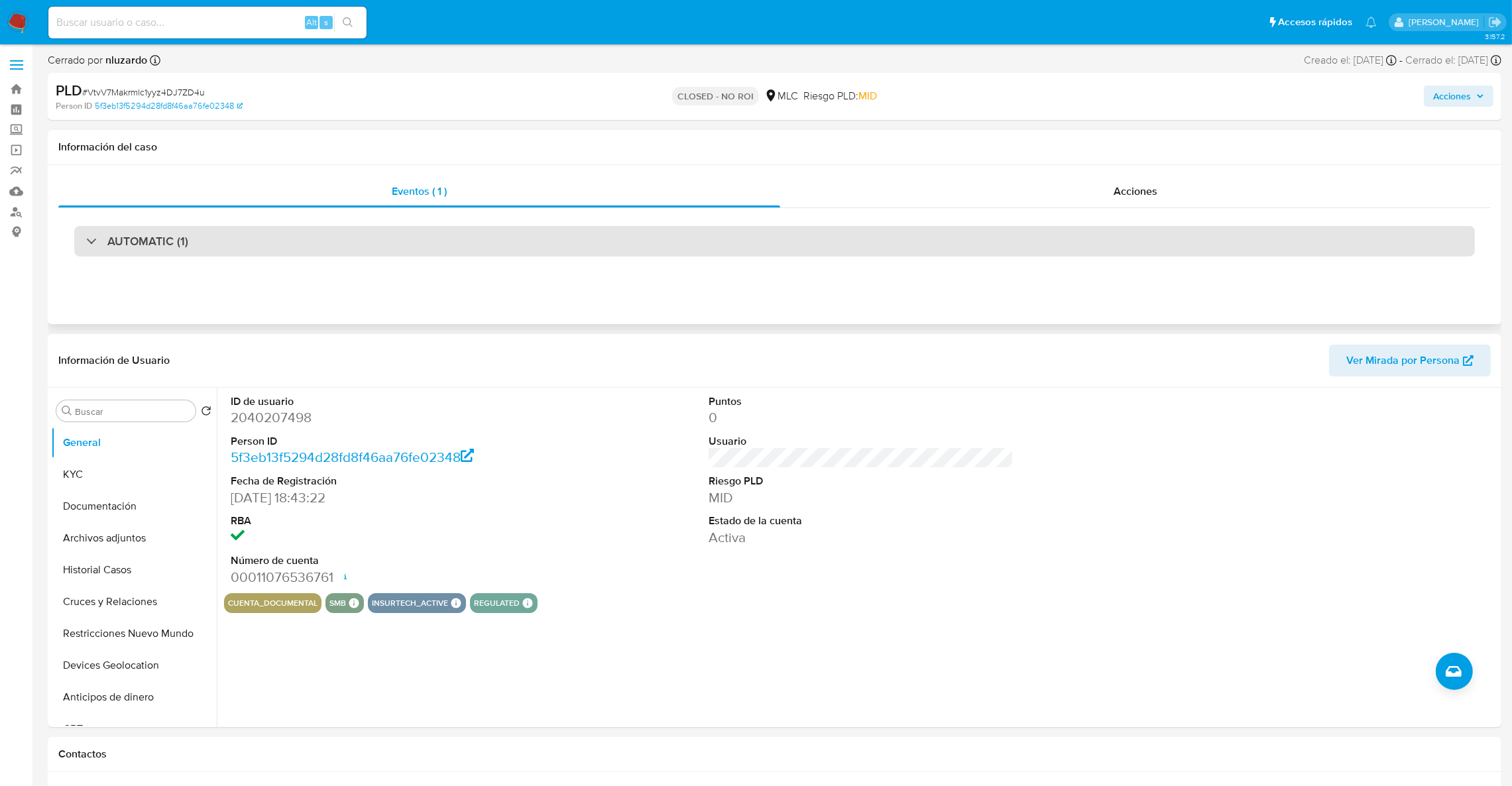
click at [323, 245] on div "AUTOMATIC (1)" at bounding box center [774, 241] width 1401 height 30
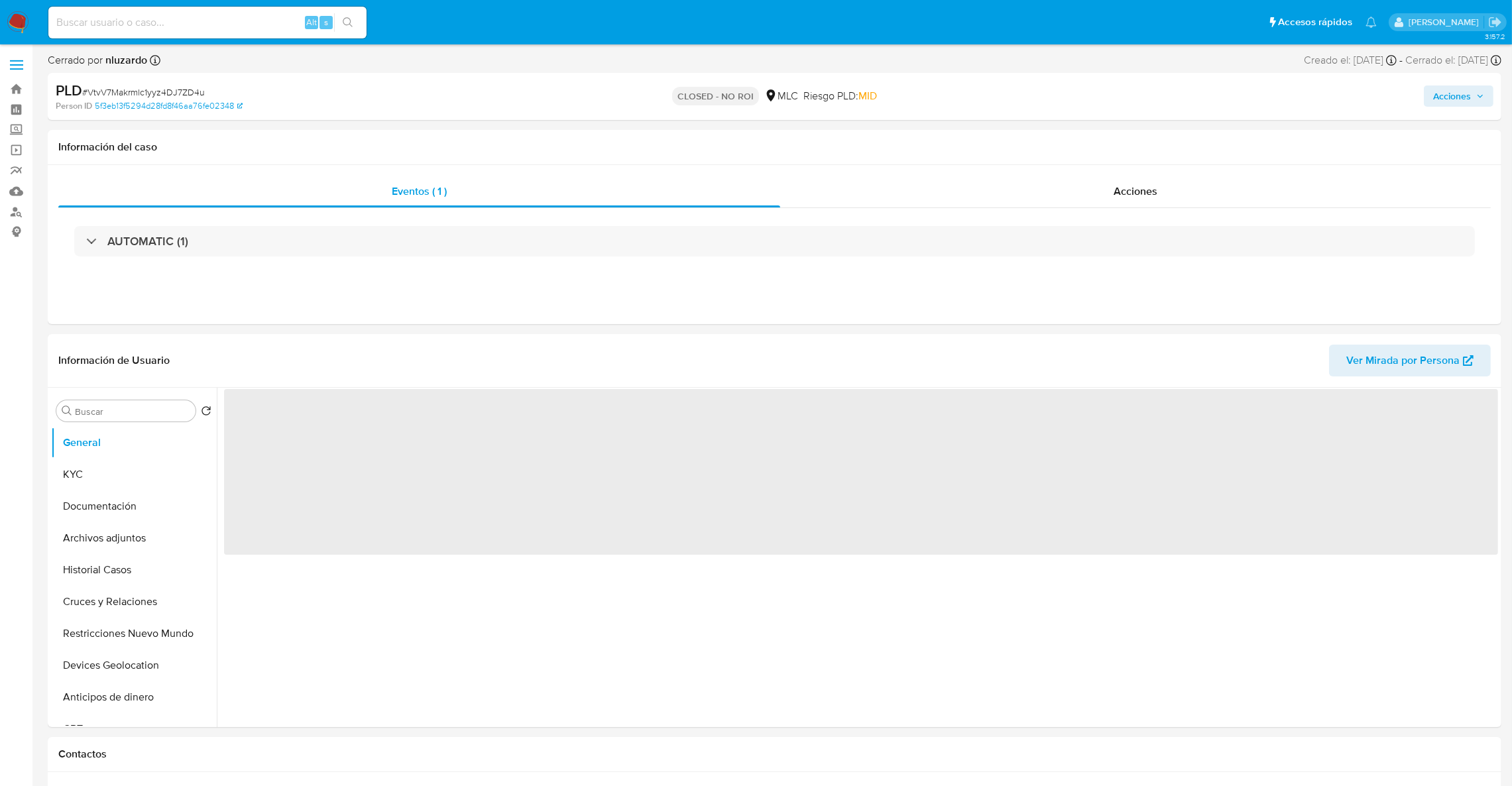
select select "10"
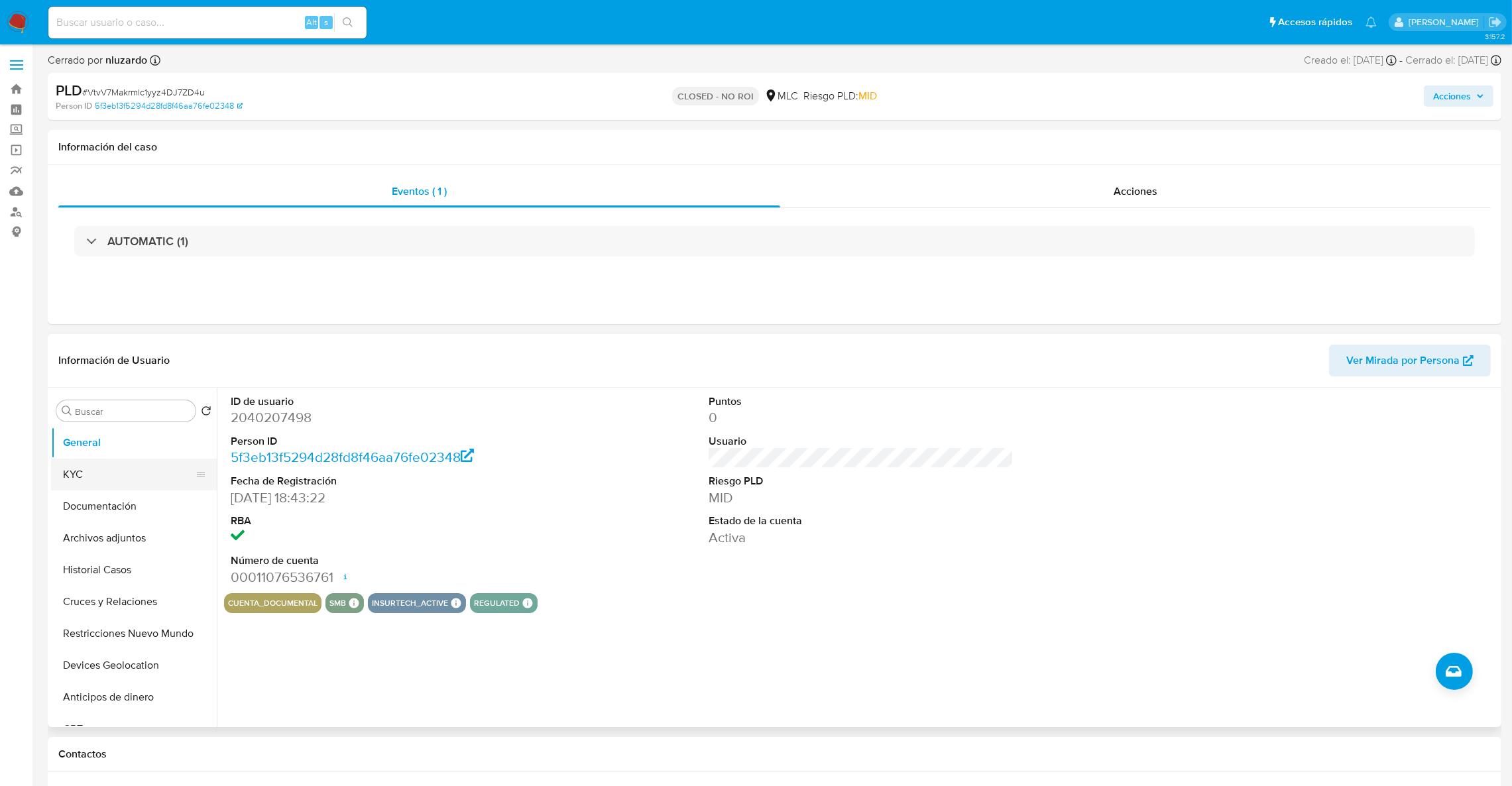
click at [121, 484] on button "KYC" at bounding box center [128, 474] width 155 height 32
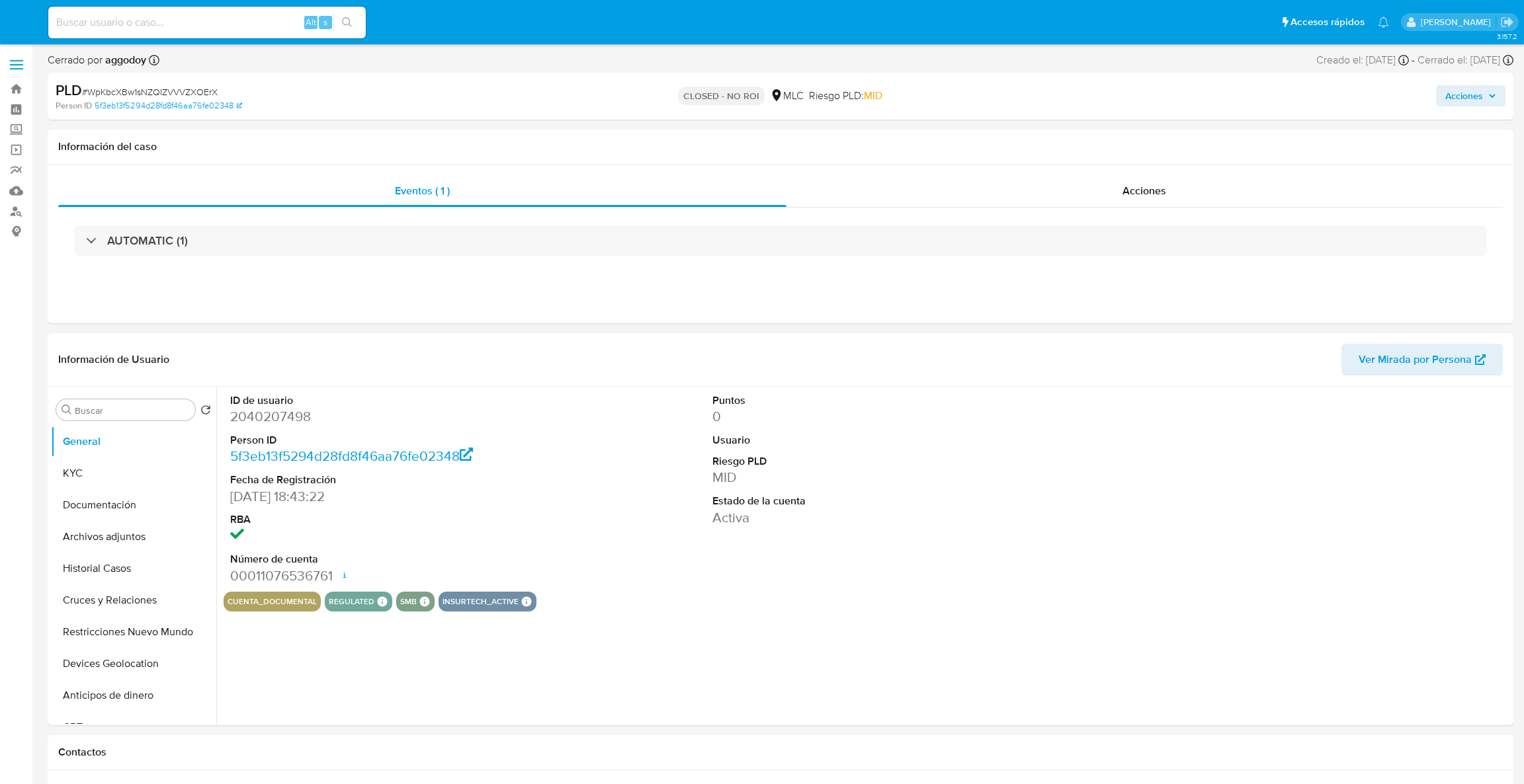
select select "10"
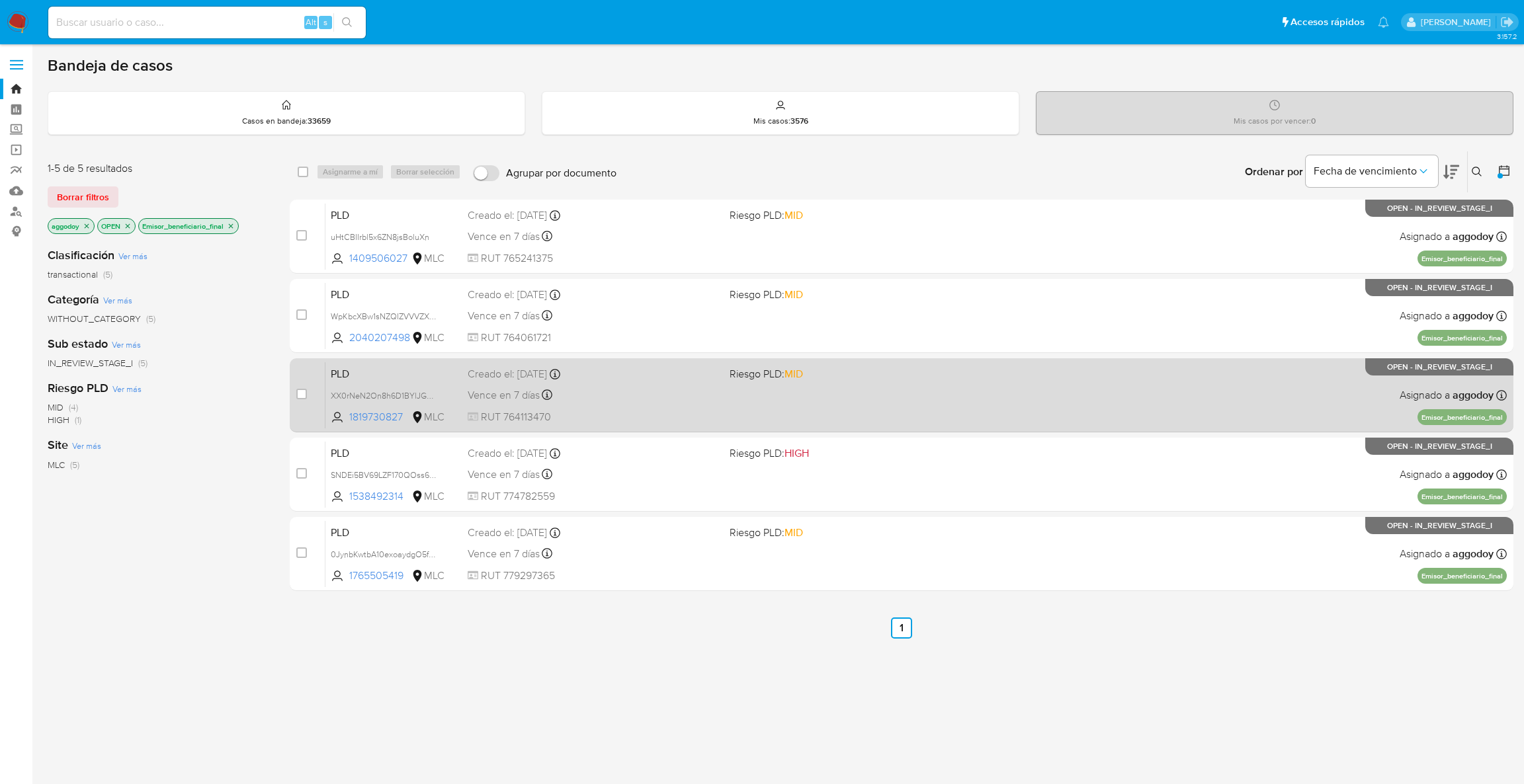
click at [790, 374] on span "MID" at bounding box center [794, 374] width 19 height 15
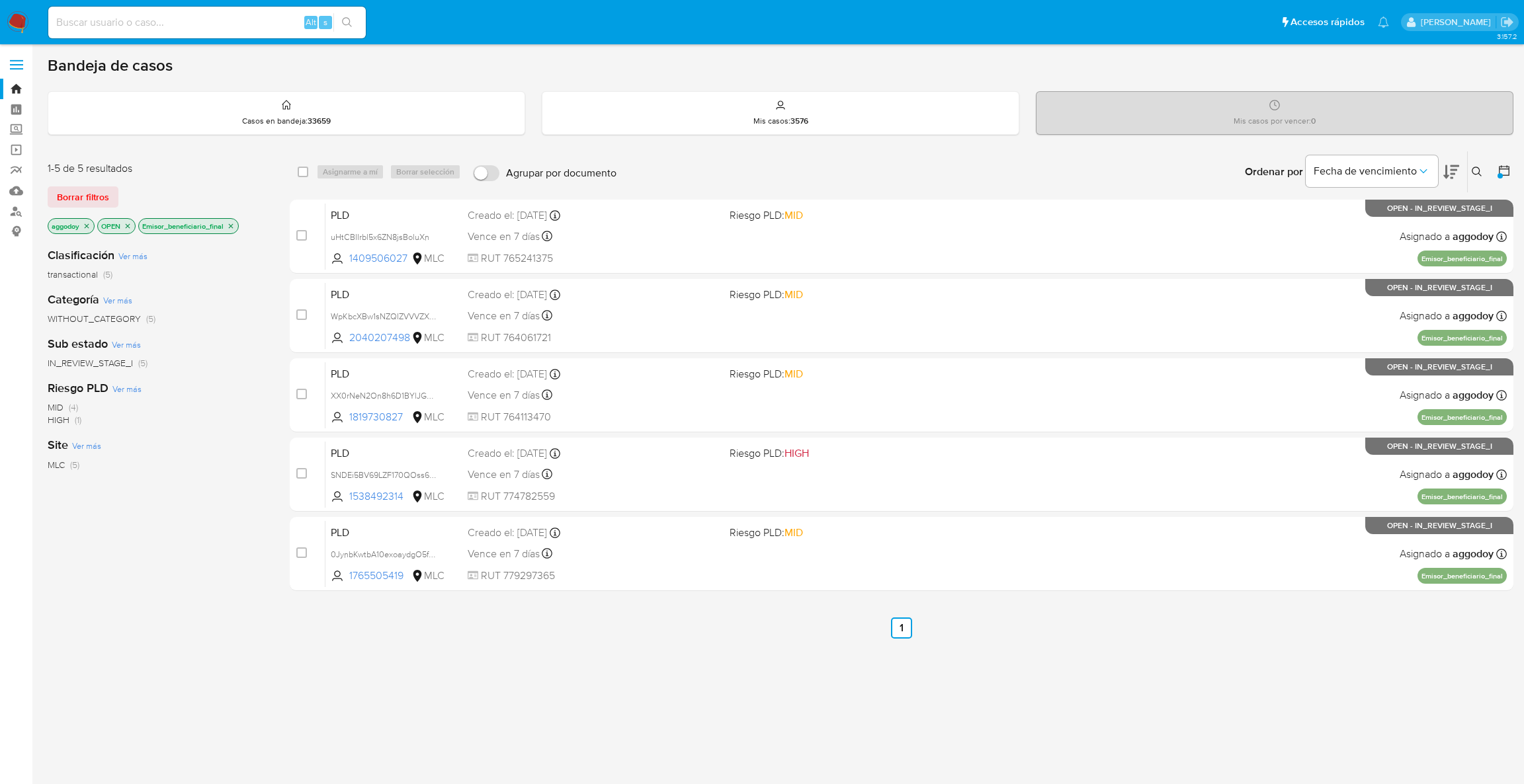
click at [231, 228] on icon "close-filter" at bounding box center [230, 226] width 8 height 8
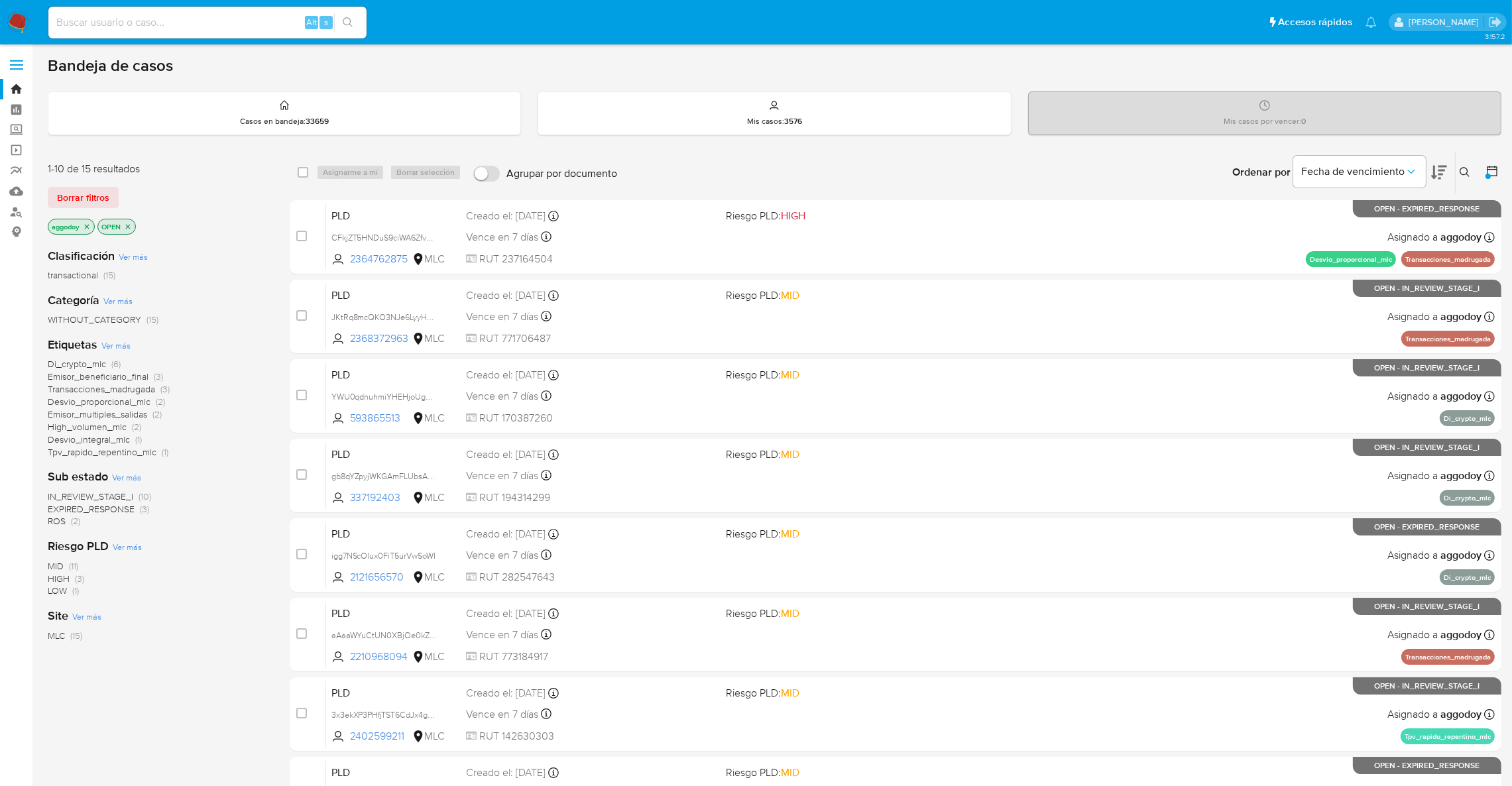
click at [143, 507] on span "(3)" at bounding box center [144, 509] width 9 height 13
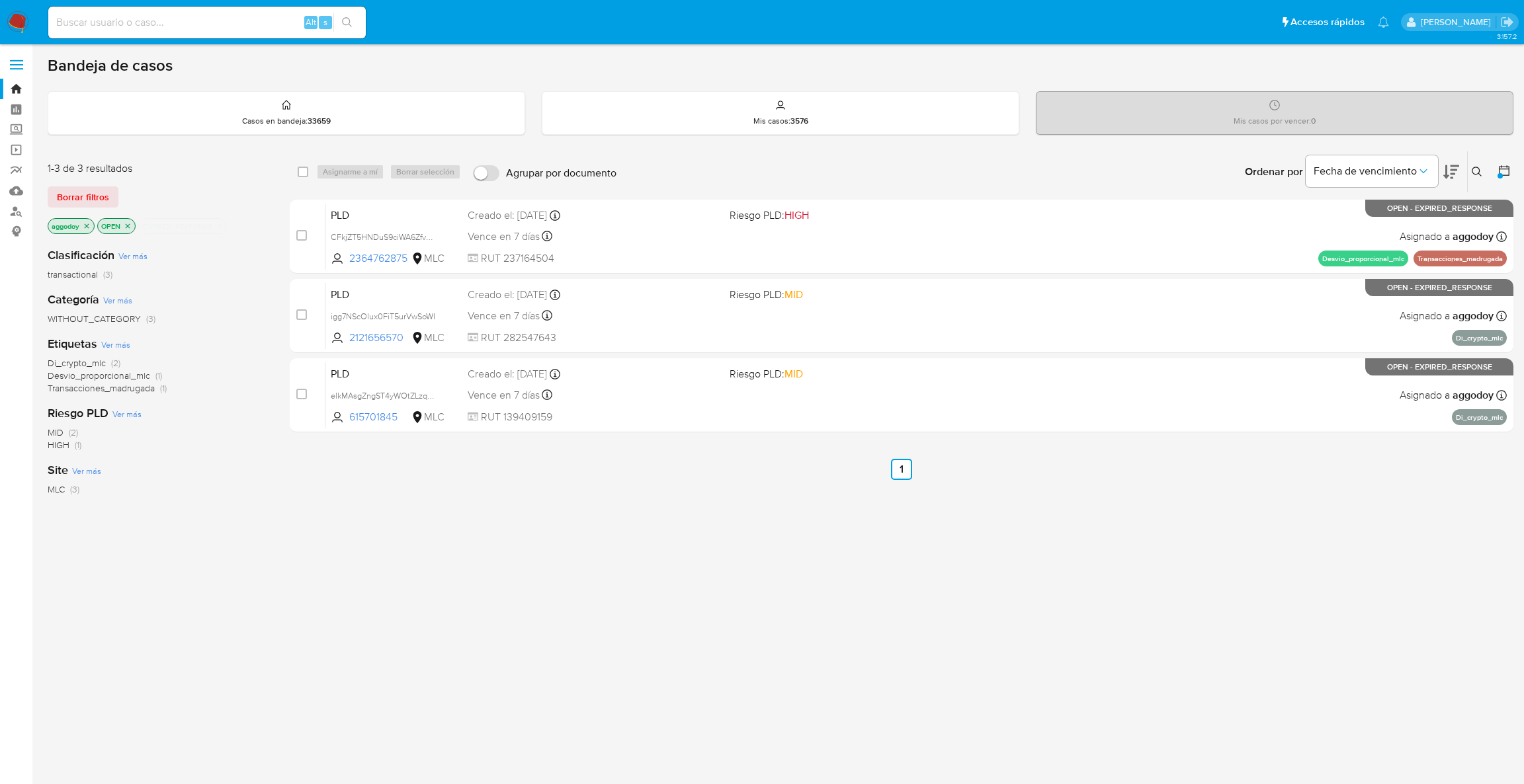
click at [220, 224] on icon "close-filter" at bounding box center [219, 226] width 8 height 8
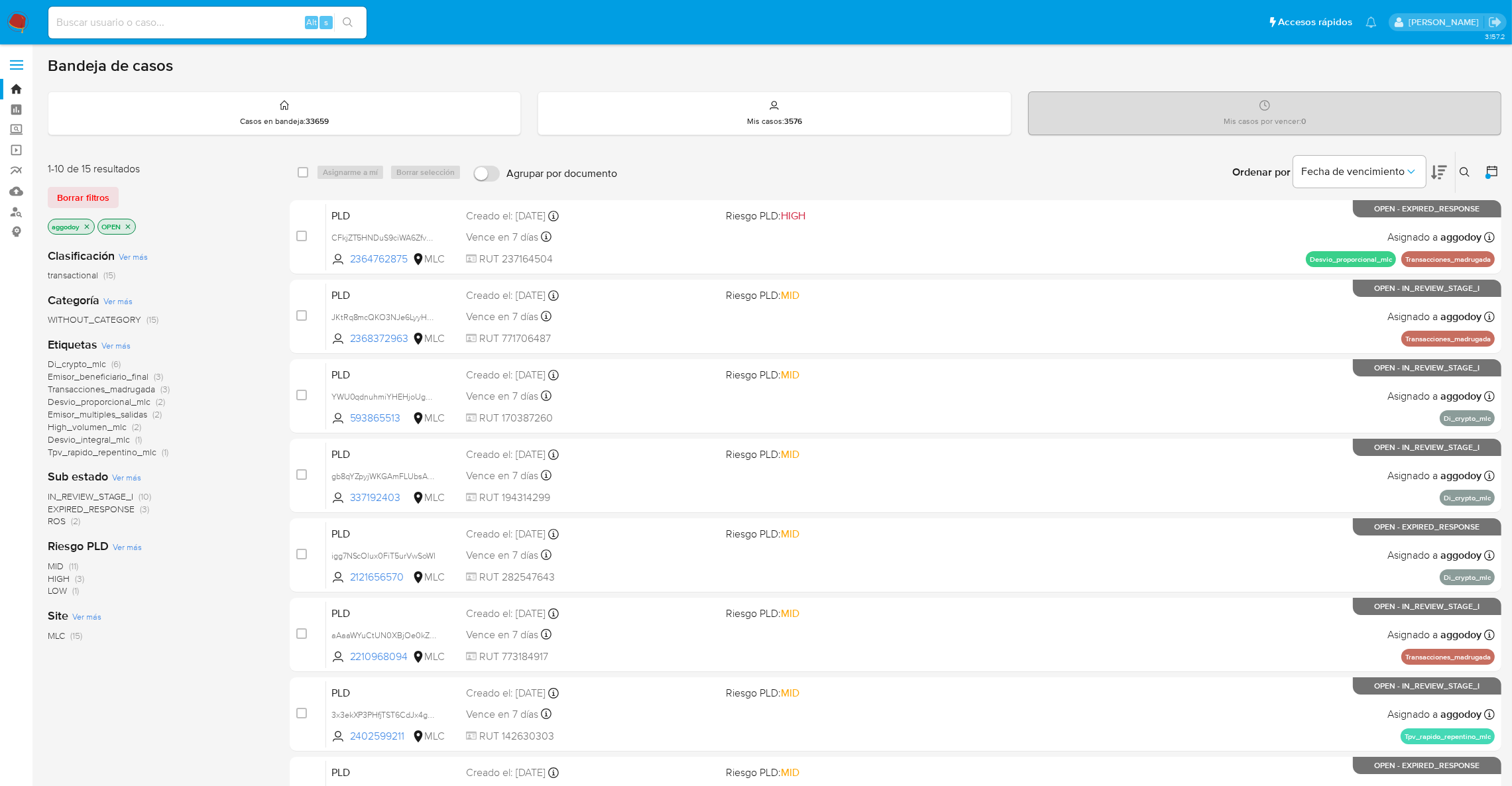
click at [85, 226] on p "aggodoy" at bounding box center [71, 226] width 46 height 15
click at [85, 226] on icon "close-filter" at bounding box center [86, 226] width 8 height 8
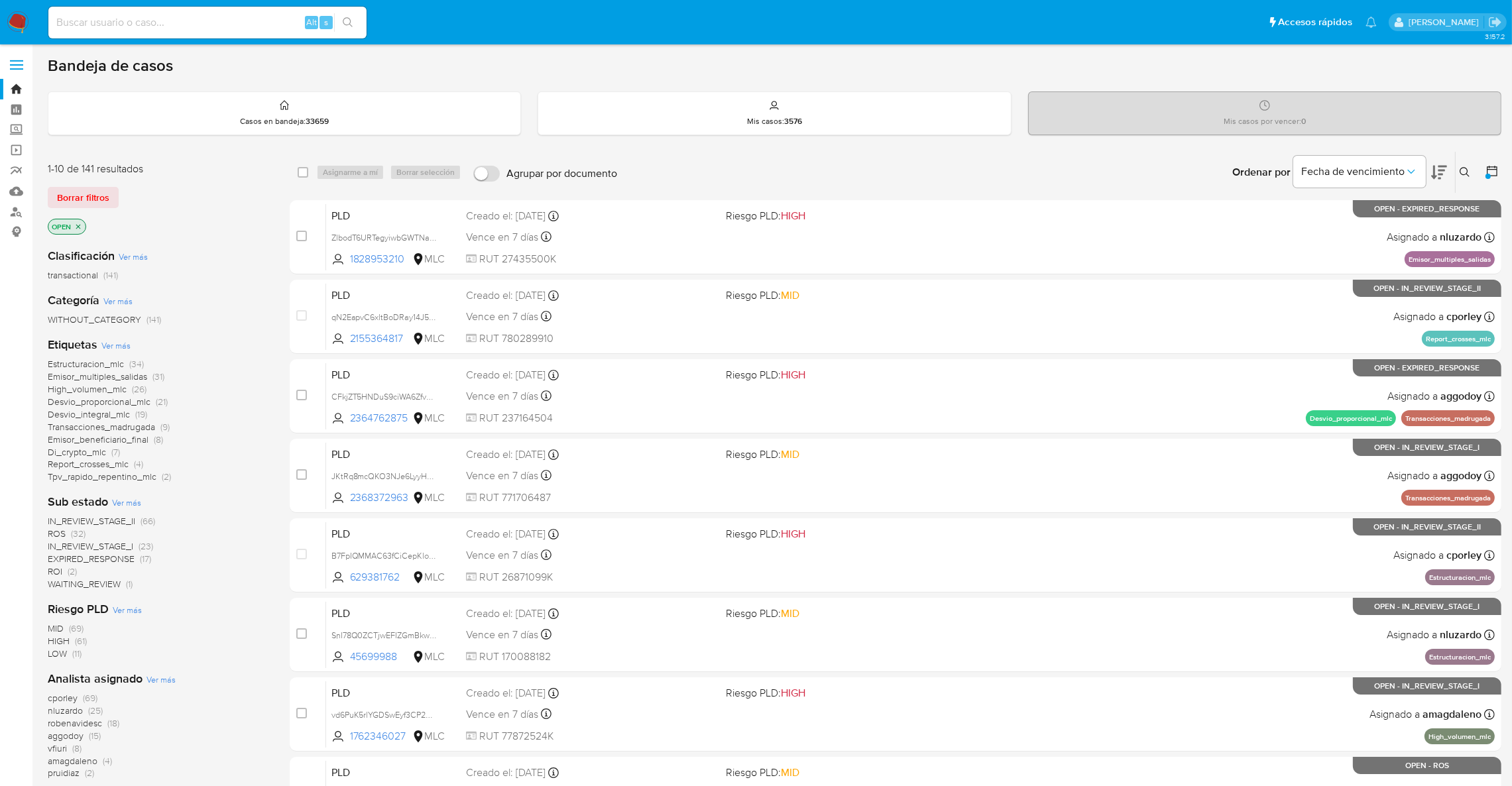
click at [122, 547] on span "IN_REVIEW_STAGE_I" at bounding box center [90, 546] width 85 height 13
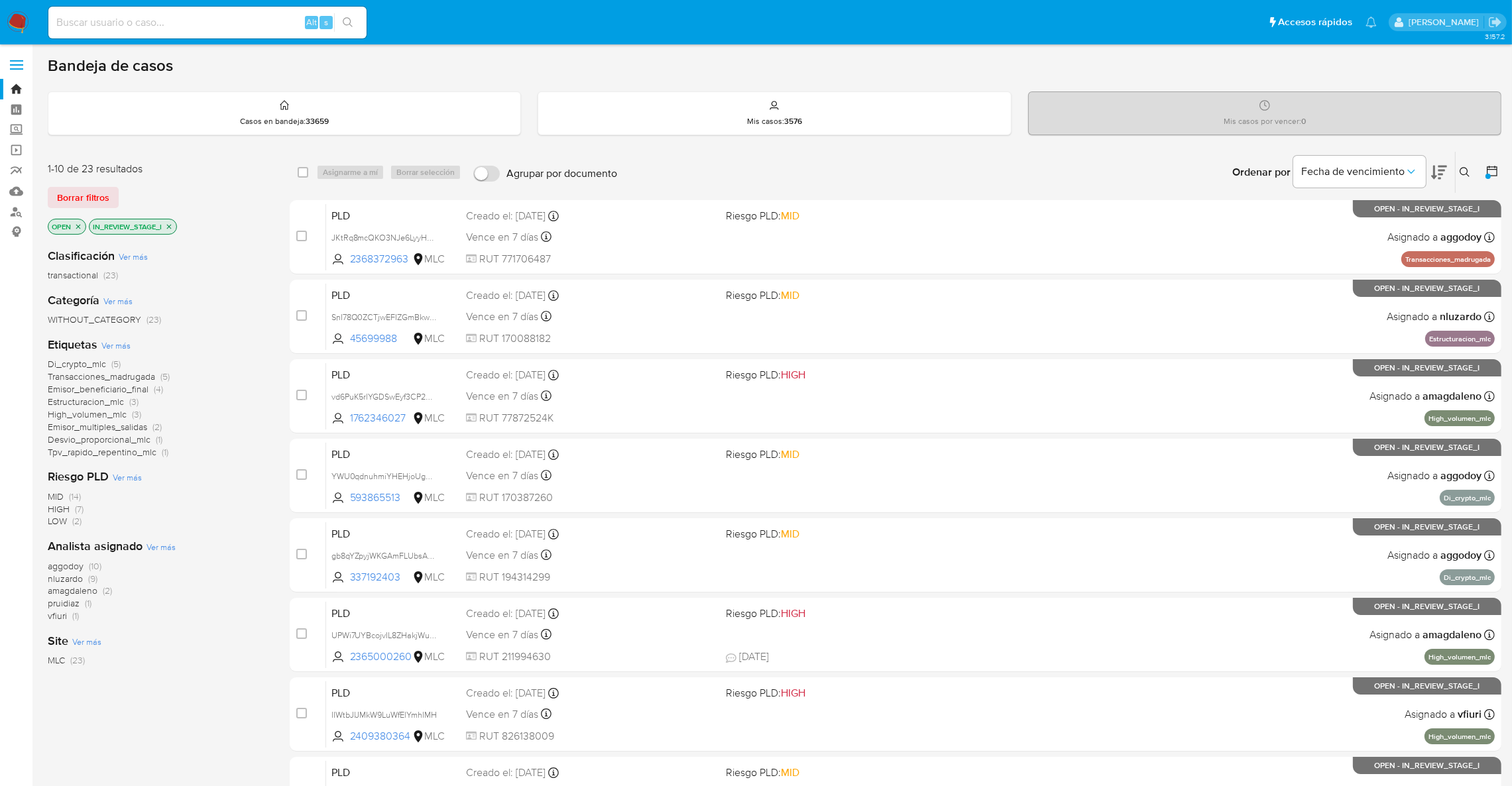
click at [170, 228] on icon "close-filter" at bounding box center [169, 226] width 8 height 8
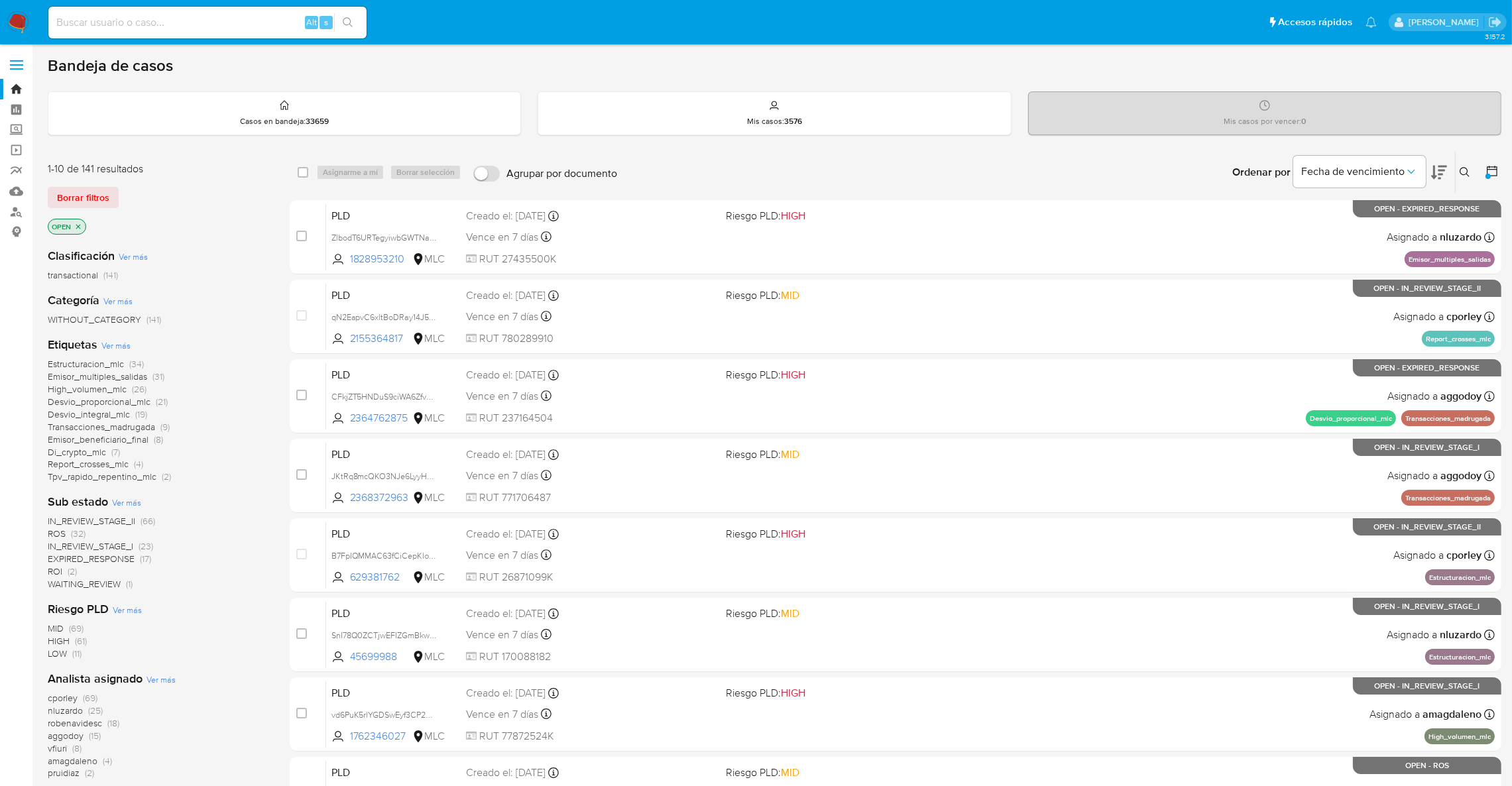
click at [137, 547] on span "IN_REVIEW_STAGE_I (23)" at bounding box center [100, 546] width 105 height 13
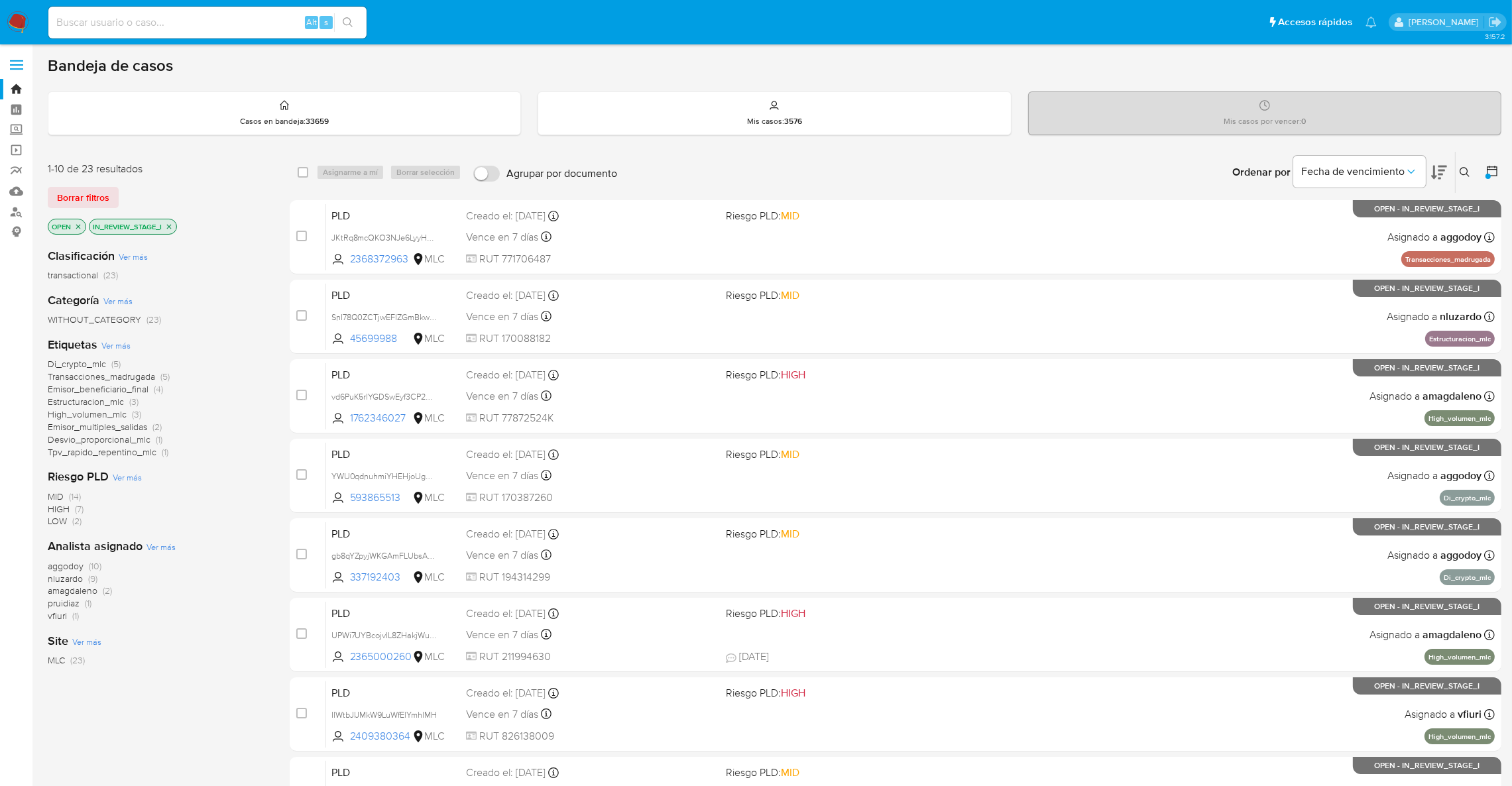
click at [94, 566] on span "(10)" at bounding box center [95, 566] width 13 height 13
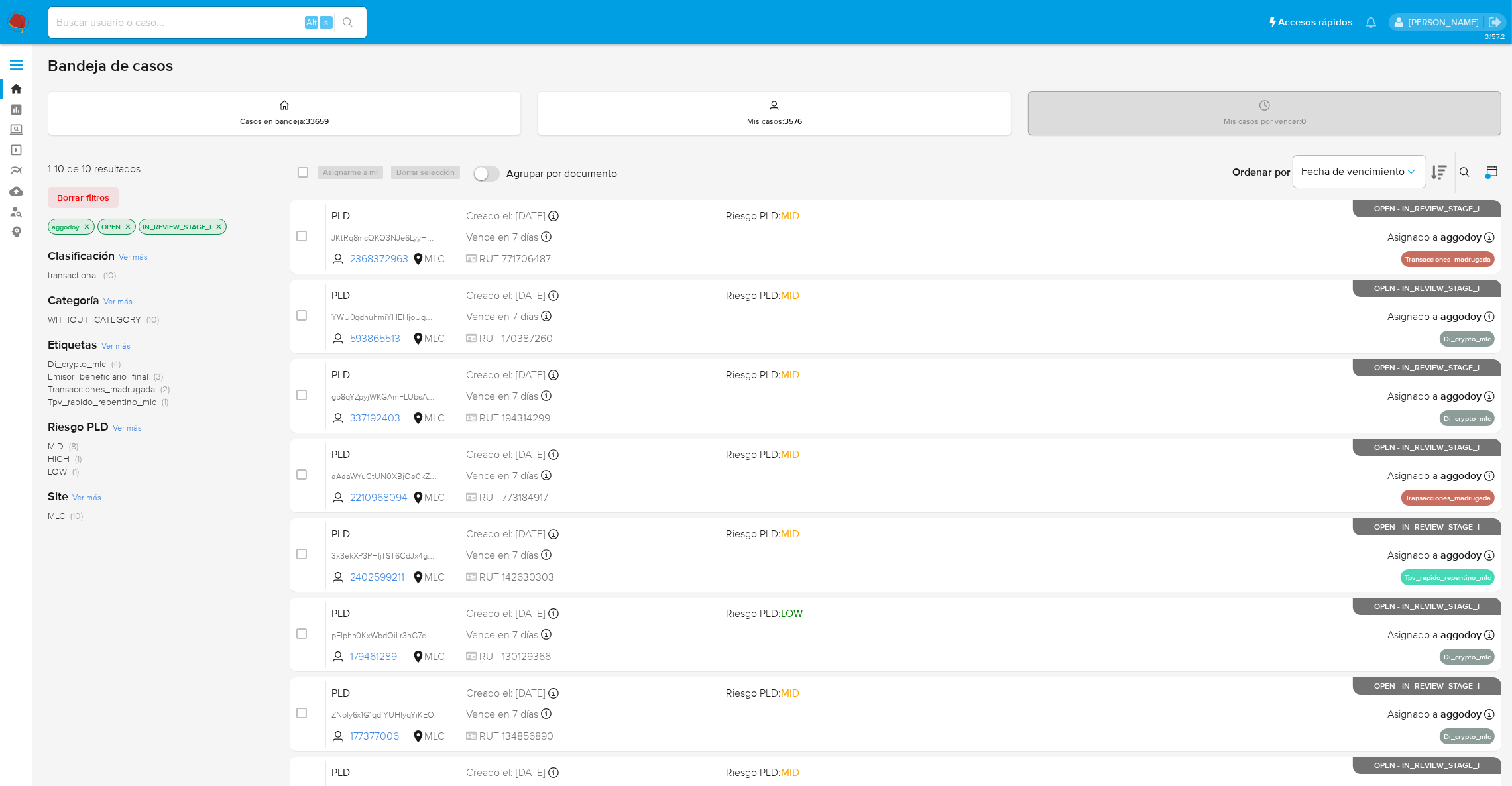
click at [150, 405] on span "Tpv_rapido_repentino_mlc" at bounding box center [102, 401] width 108 height 13
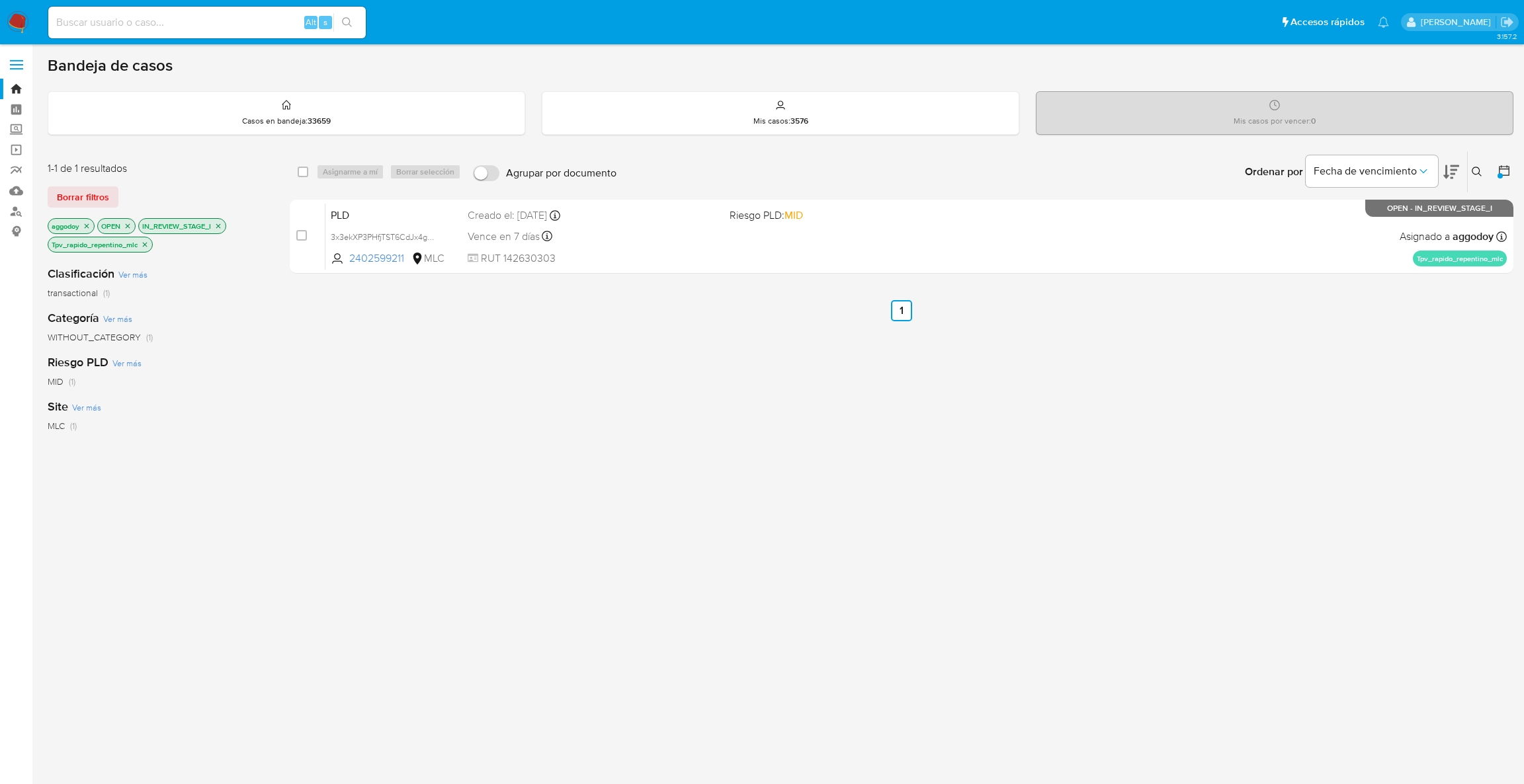
click at [153, 238] on div "Tpv_rapido_repentino_mlc" at bounding box center [100, 245] width 105 height 15
click at [148, 249] on p "Tpv_rapido_repentino_mlc" at bounding box center [100, 244] width 104 height 15
click at [146, 245] on icon "close-filter" at bounding box center [144, 244] width 4 height 4
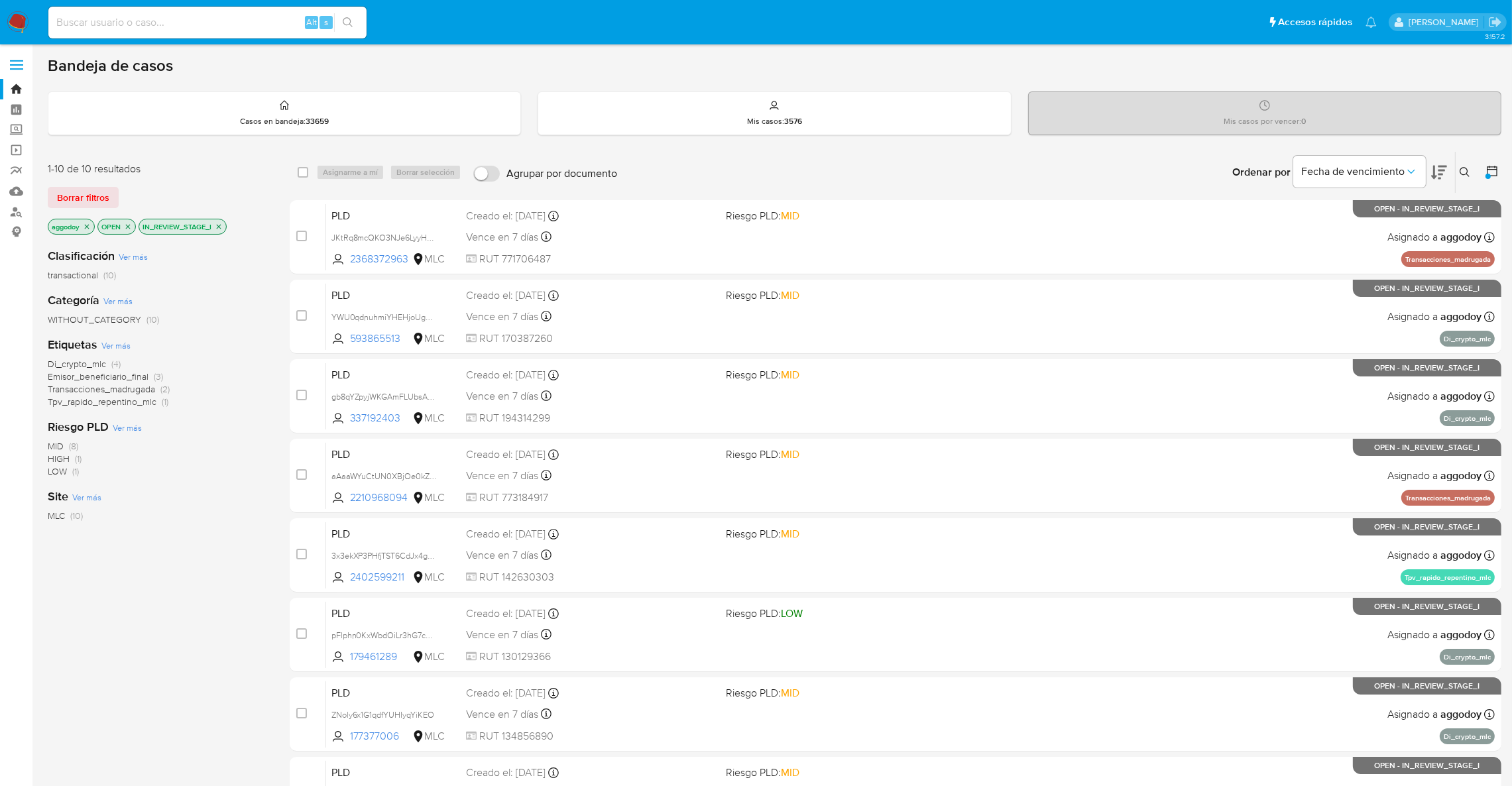
click at [90, 224] on icon "close-filter" at bounding box center [87, 226] width 4 height 4
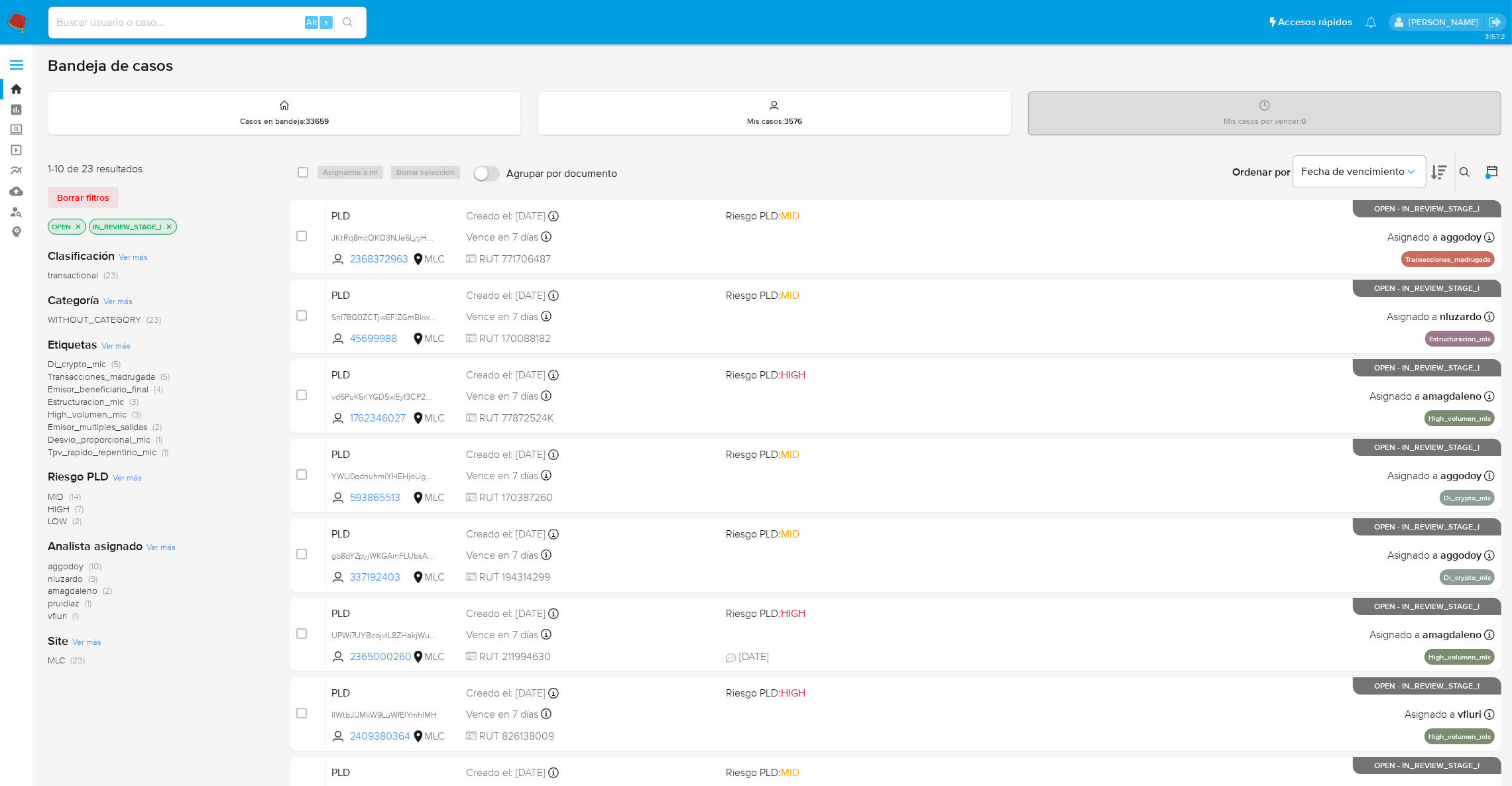
click at [77, 609] on span "(1)" at bounding box center [76, 615] width 7 height 13
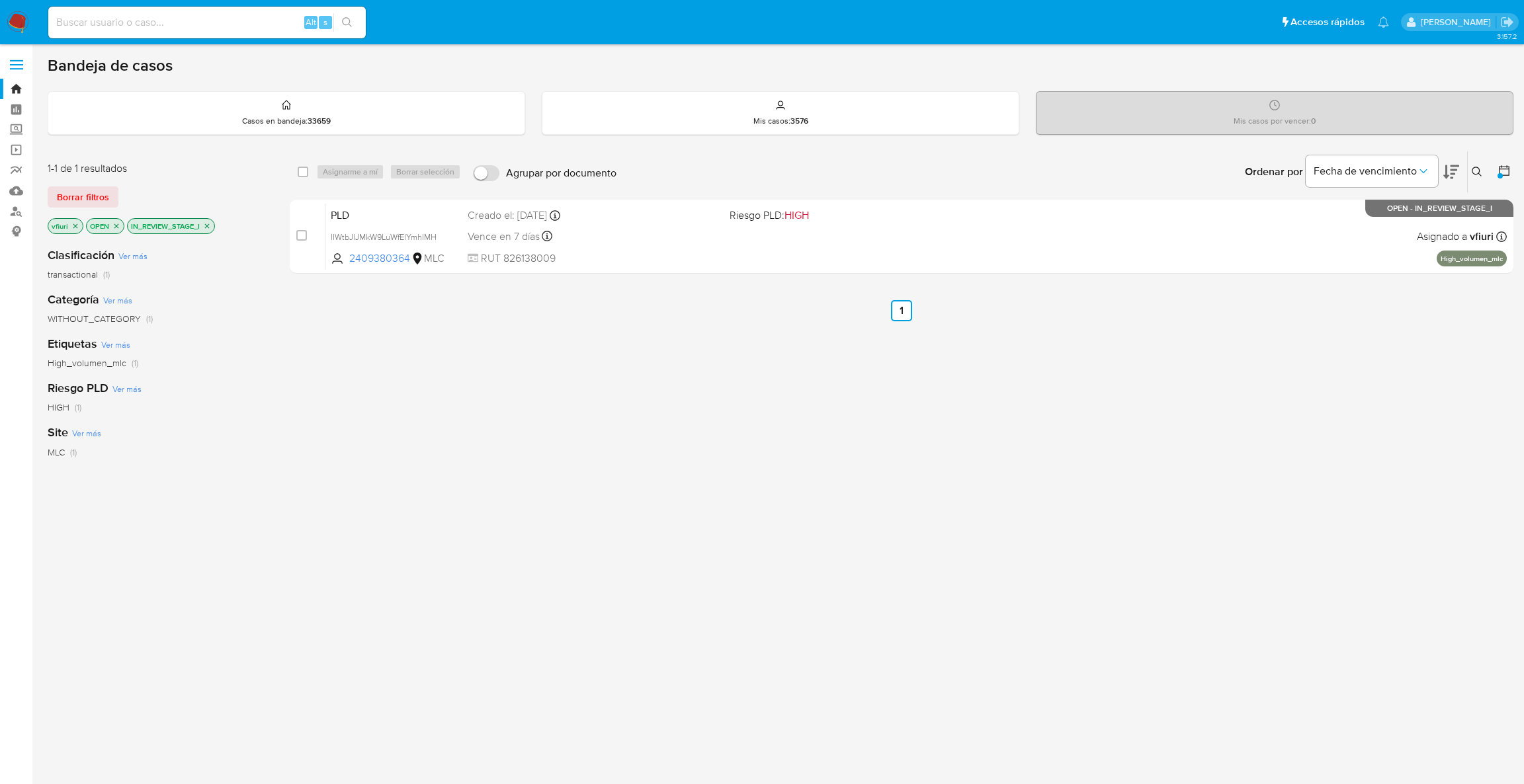
click at [208, 225] on icon "close-filter" at bounding box center [207, 225] width 4 height 4
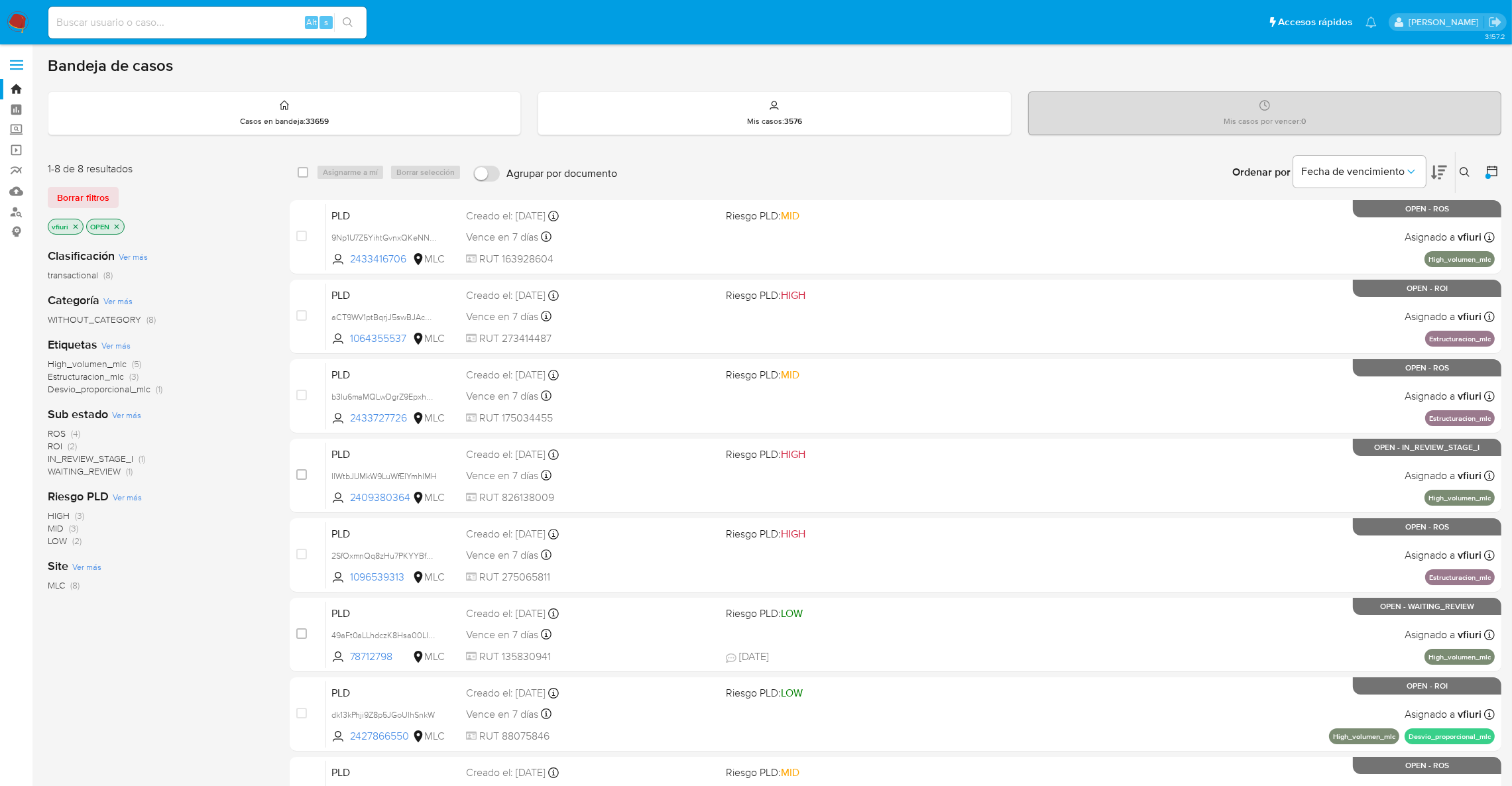
click at [77, 226] on icon "close-filter" at bounding box center [75, 226] width 8 height 8
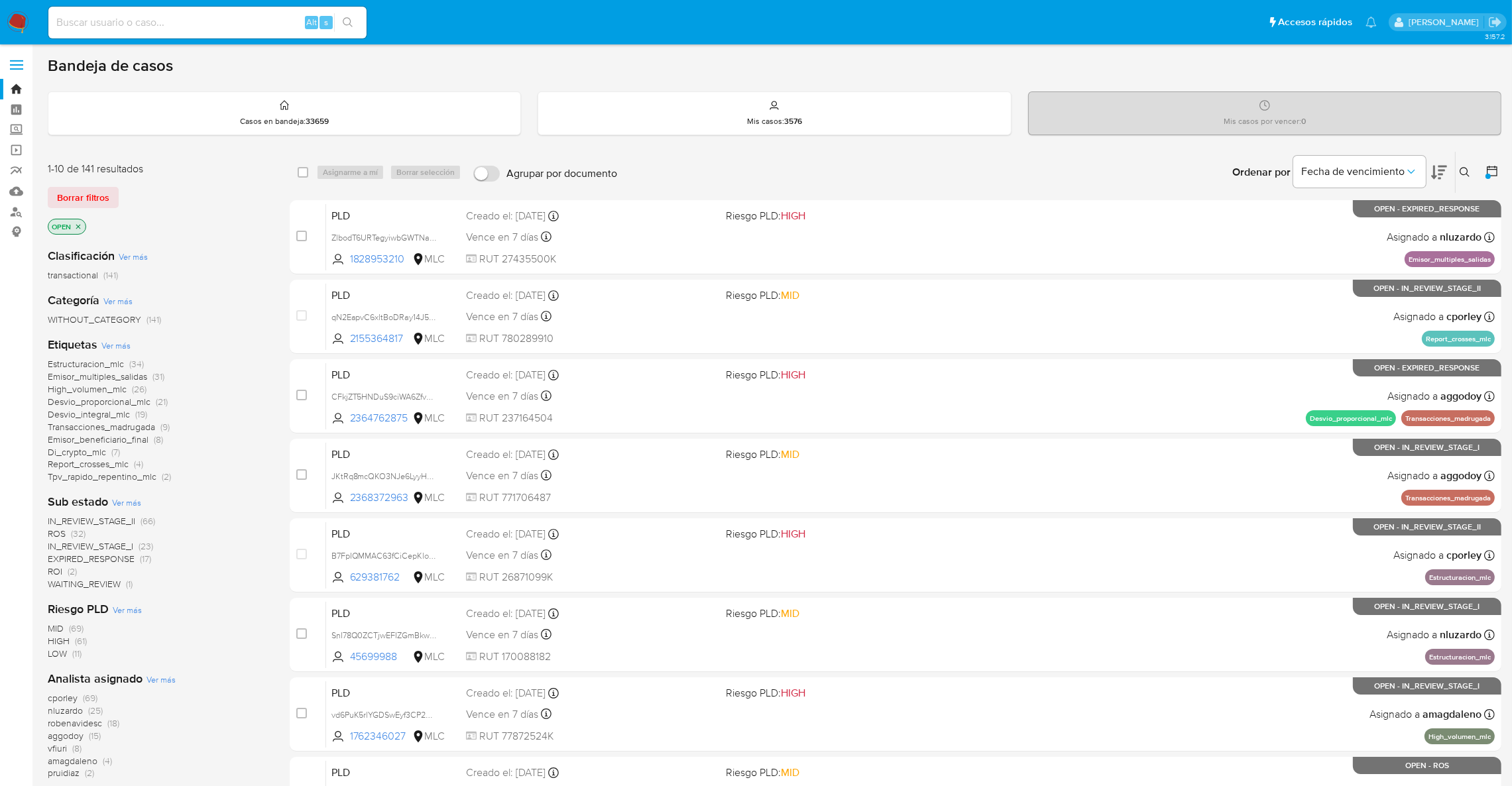
click at [108, 407] on span "Desvio_integral_mlc" at bounding box center [88, 413] width 82 height 13
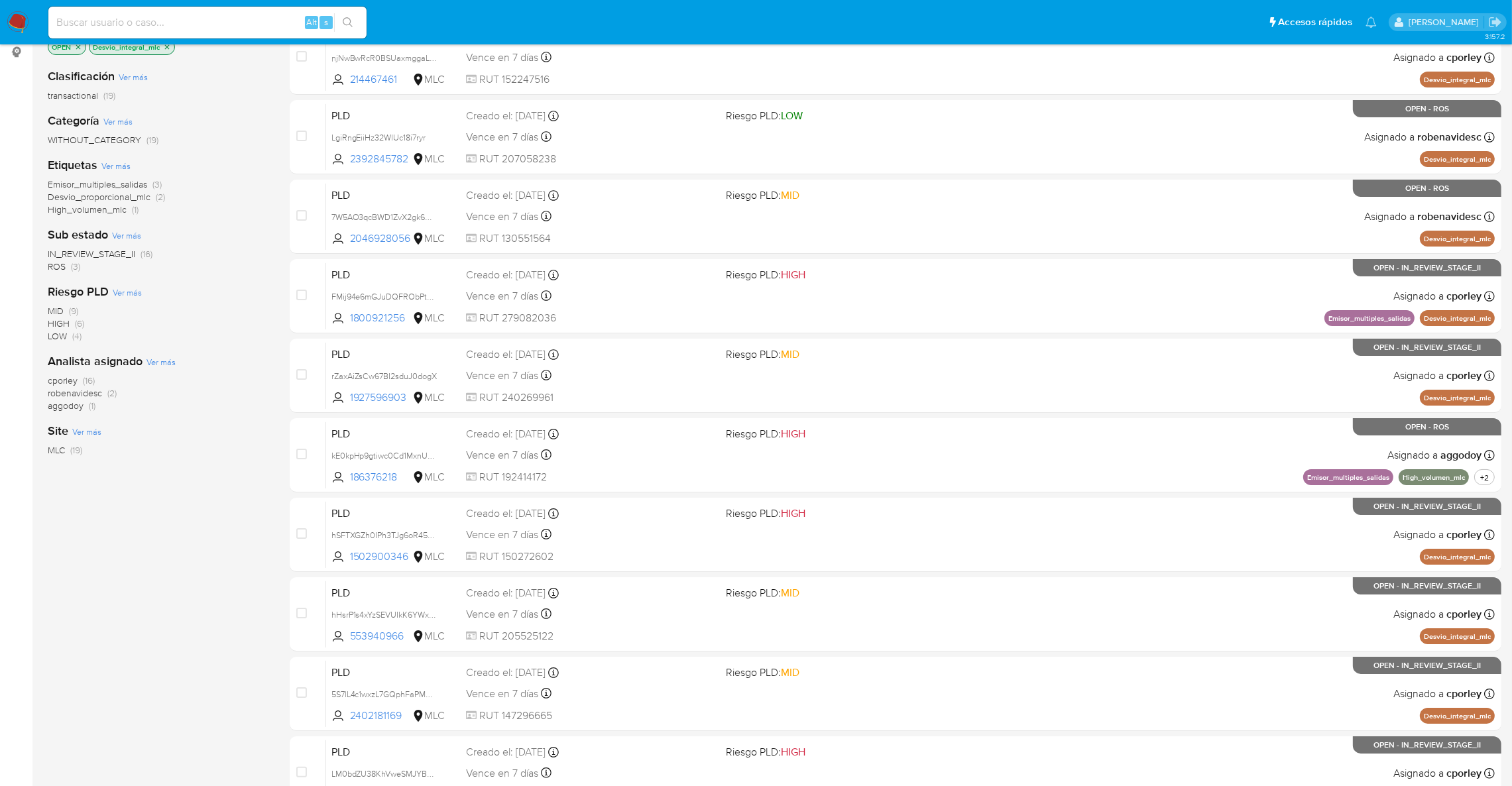
scroll to position [259, 0]
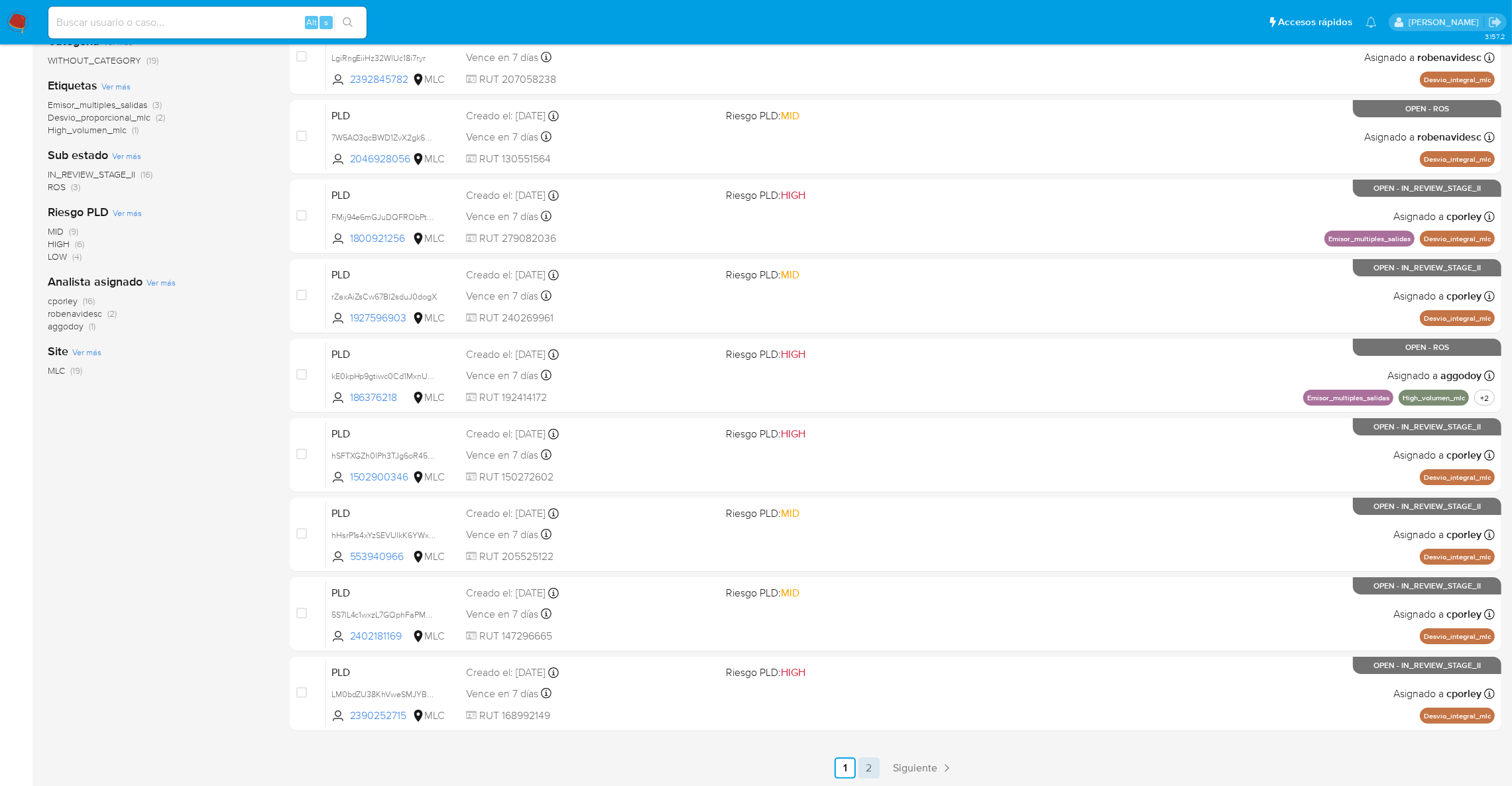
click at [873, 764] on link "2" at bounding box center [869, 768] width 22 height 22
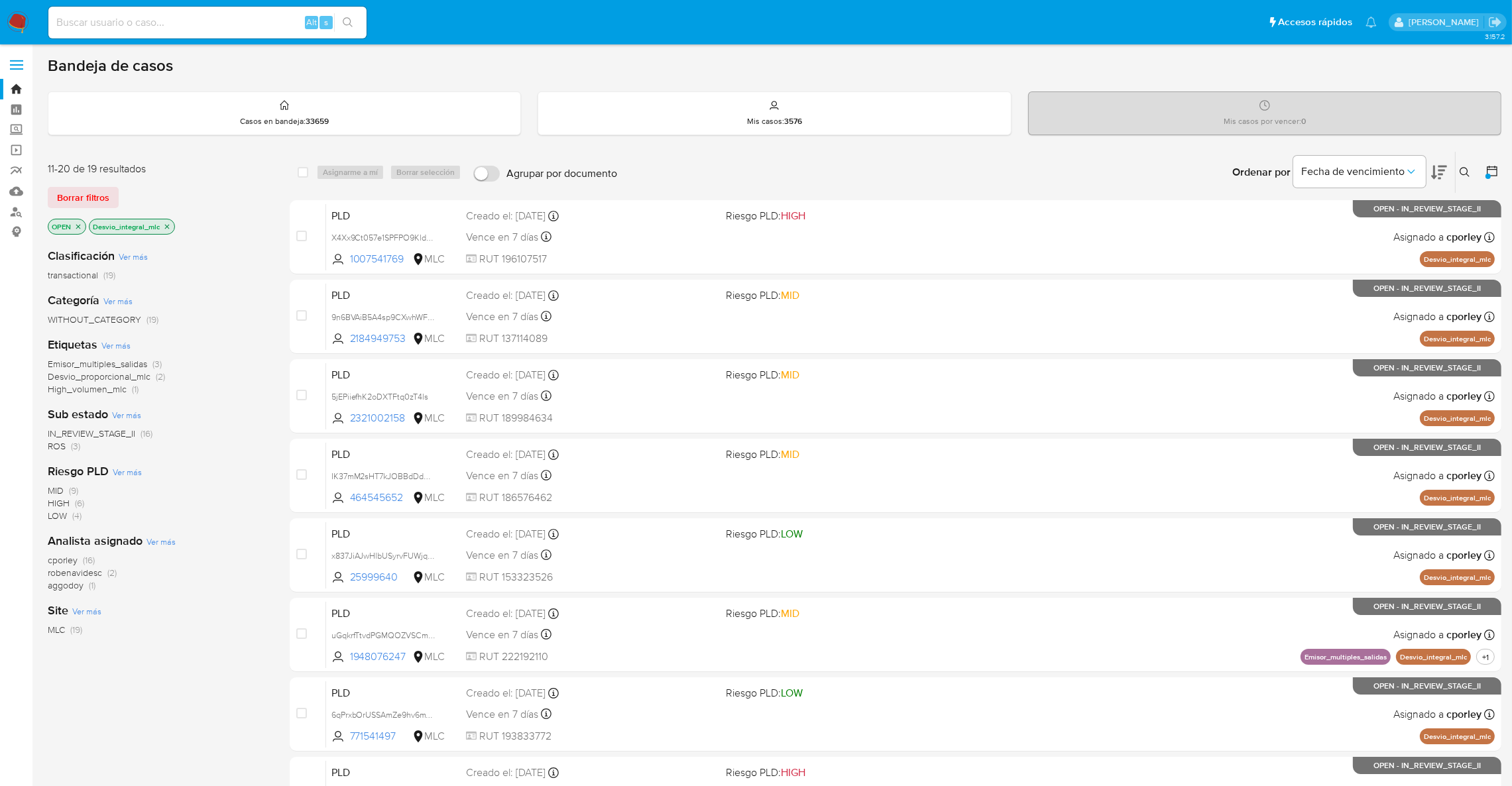
click at [172, 226] on p "Desvio_integral_mlc" at bounding box center [132, 226] width 85 height 15
click at [171, 226] on p "Desvio_integral_mlc" at bounding box center [132, 226] width 85 height 15
click at [170, 226] on icon "close-filter" at bounding box center [166, 226] width 8 height 8
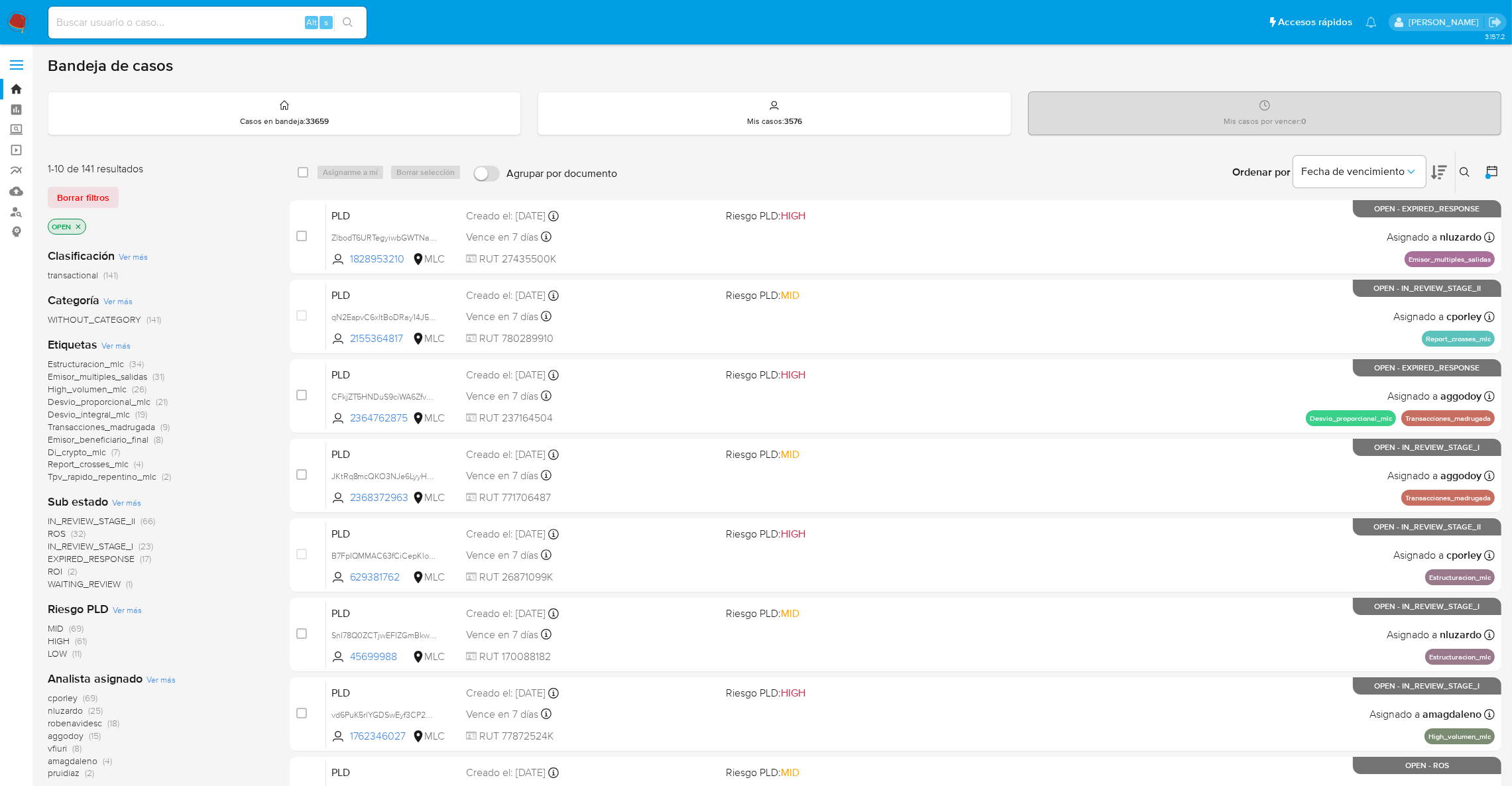
click at [67, 535] on span "ROS (32)" at bounding box center [66, 534] width 38 height 13
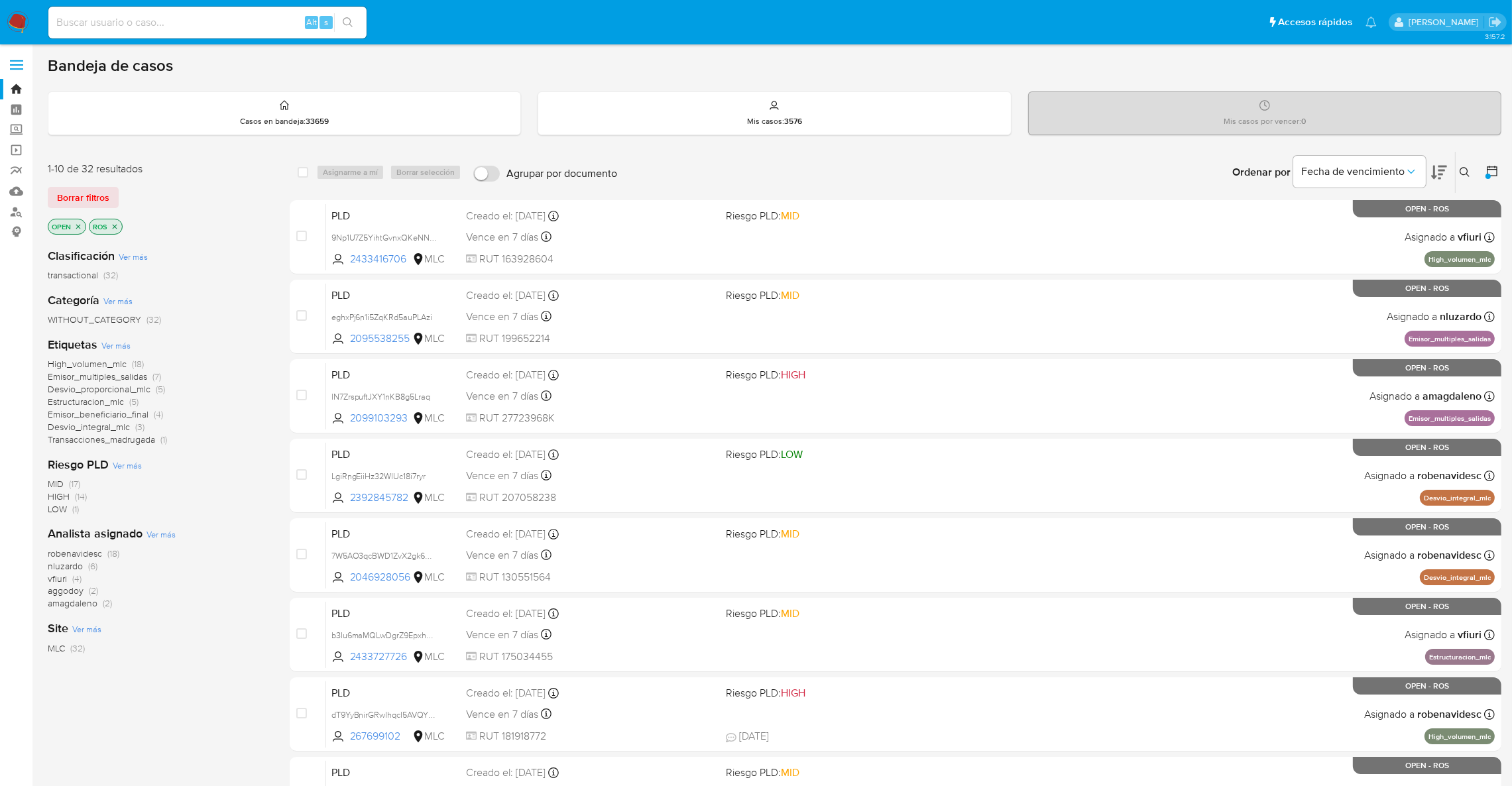
click at [117, 224] on icon "close-filter" at bounding box center [115, 226] width 8 height 8
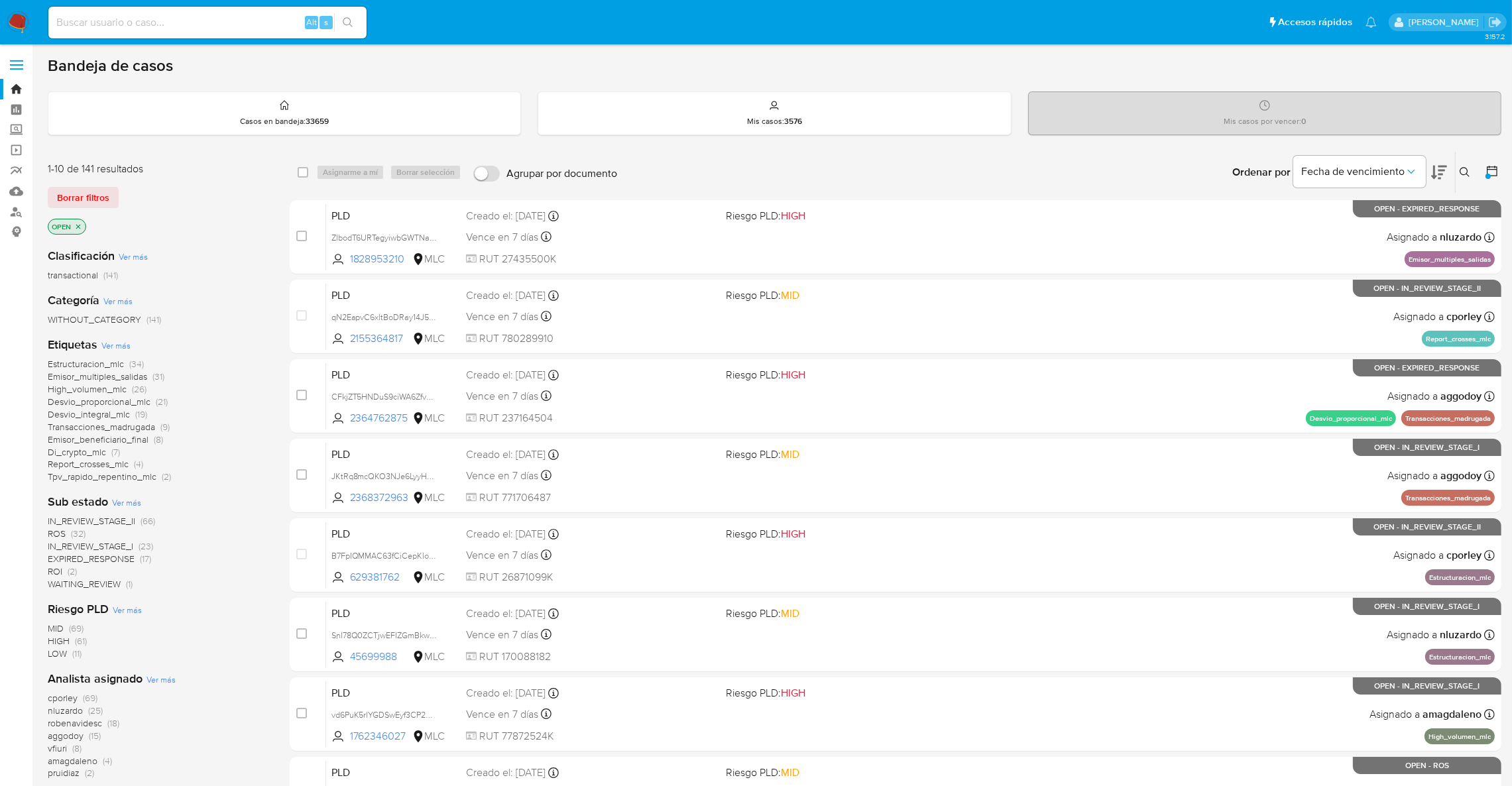
click at [110, 402] on span "Desvio_proporcional_mlc" at bounding box center [98, 401] width 102 height 13
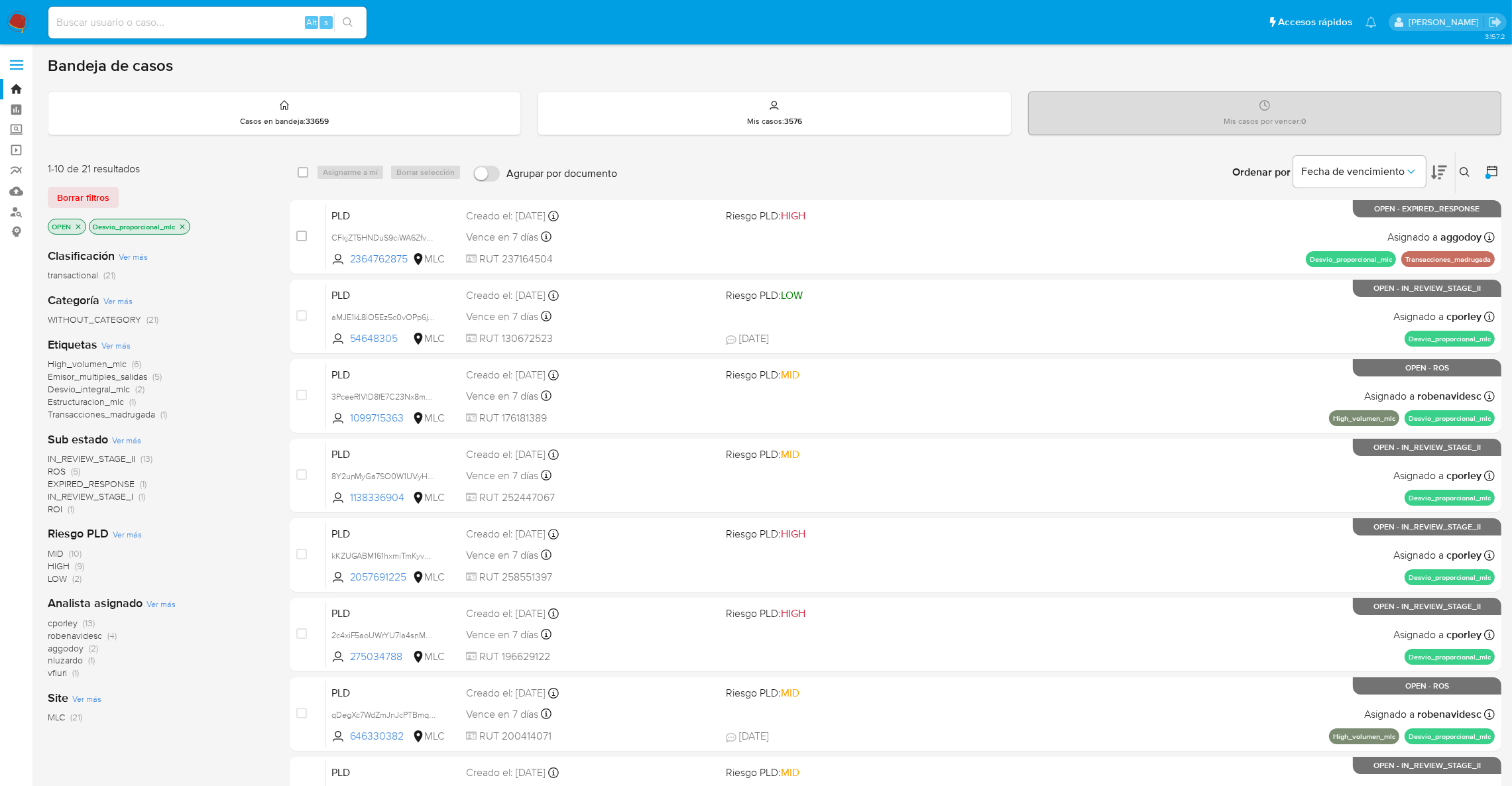
click at [78, 648] on span "aggodoy" at bounding box center [65, 647] width 36 height 13
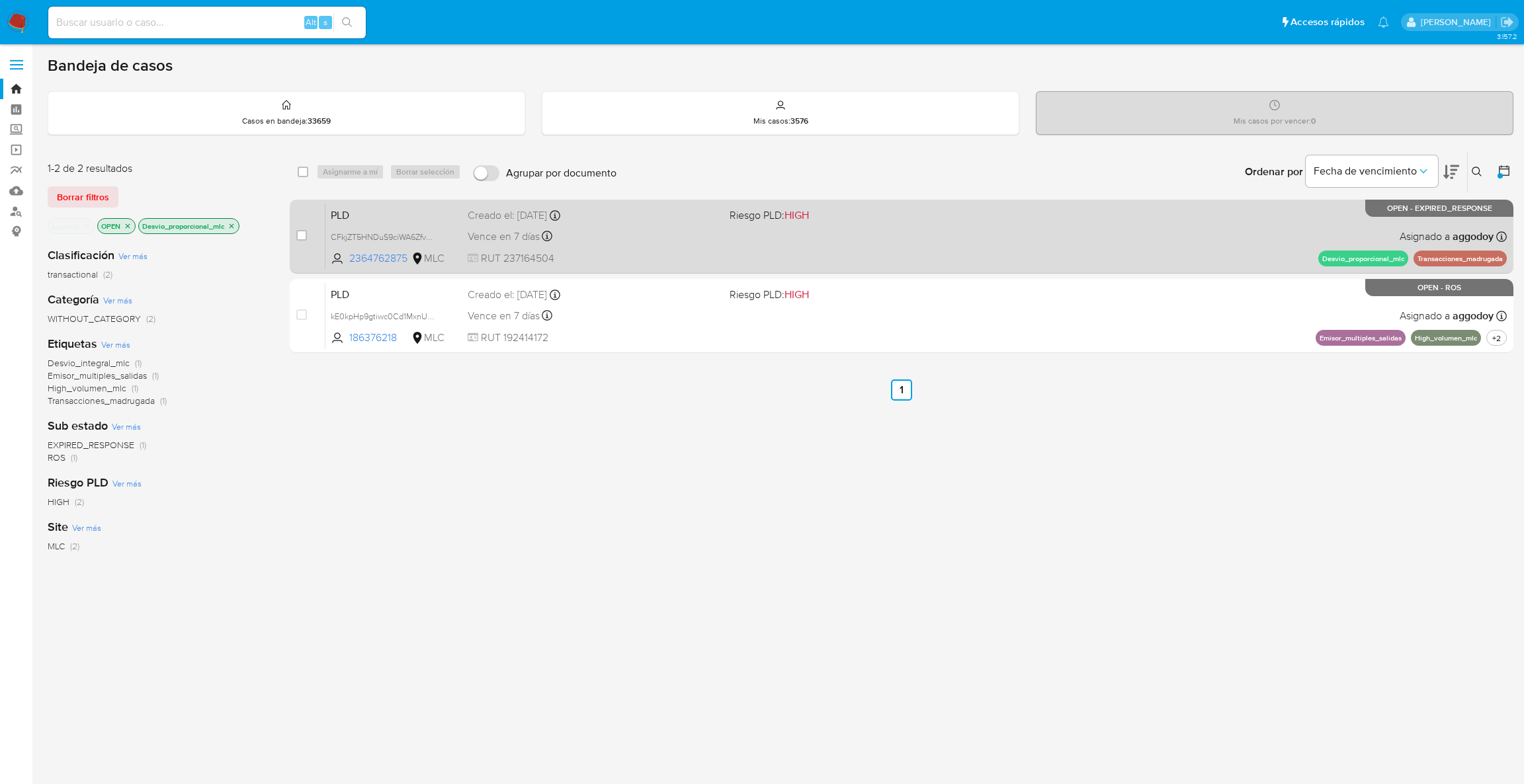
click at [1131, 238] on div "PLD CFkjZT5HNDuS9ciWA6Zfv5RS 2364762875 MLC Riesgo PLD: HIGH Creado el: 12/06/2…" at bounding box center [916, 236] width 1181 height 67
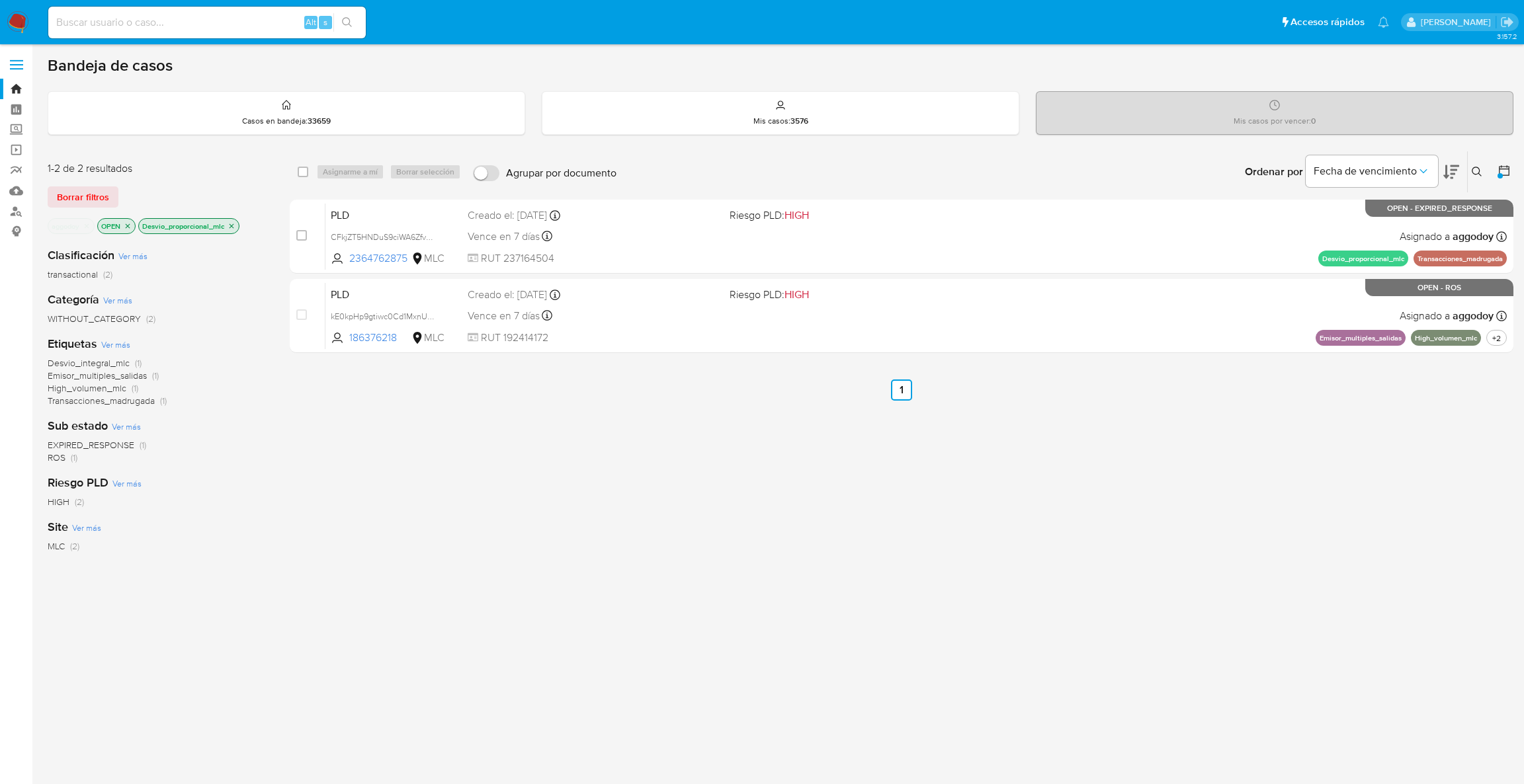
click at [1478, 172] on icon at bounding box center [1477, 172] width 10 height 10
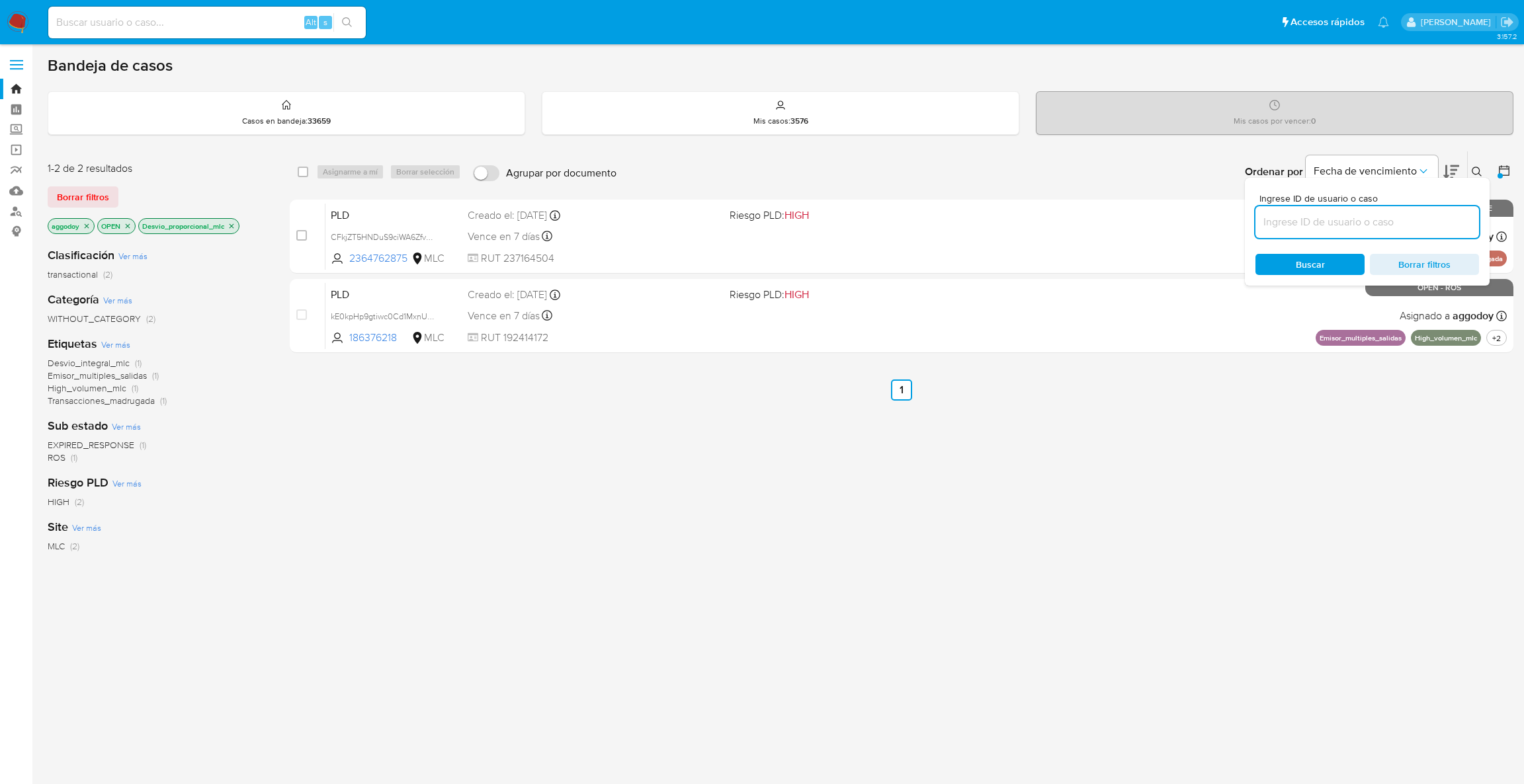
click at [1407, 222] on input at bounding box center [1367, 222] width 223 height 17
type input "1538492314"
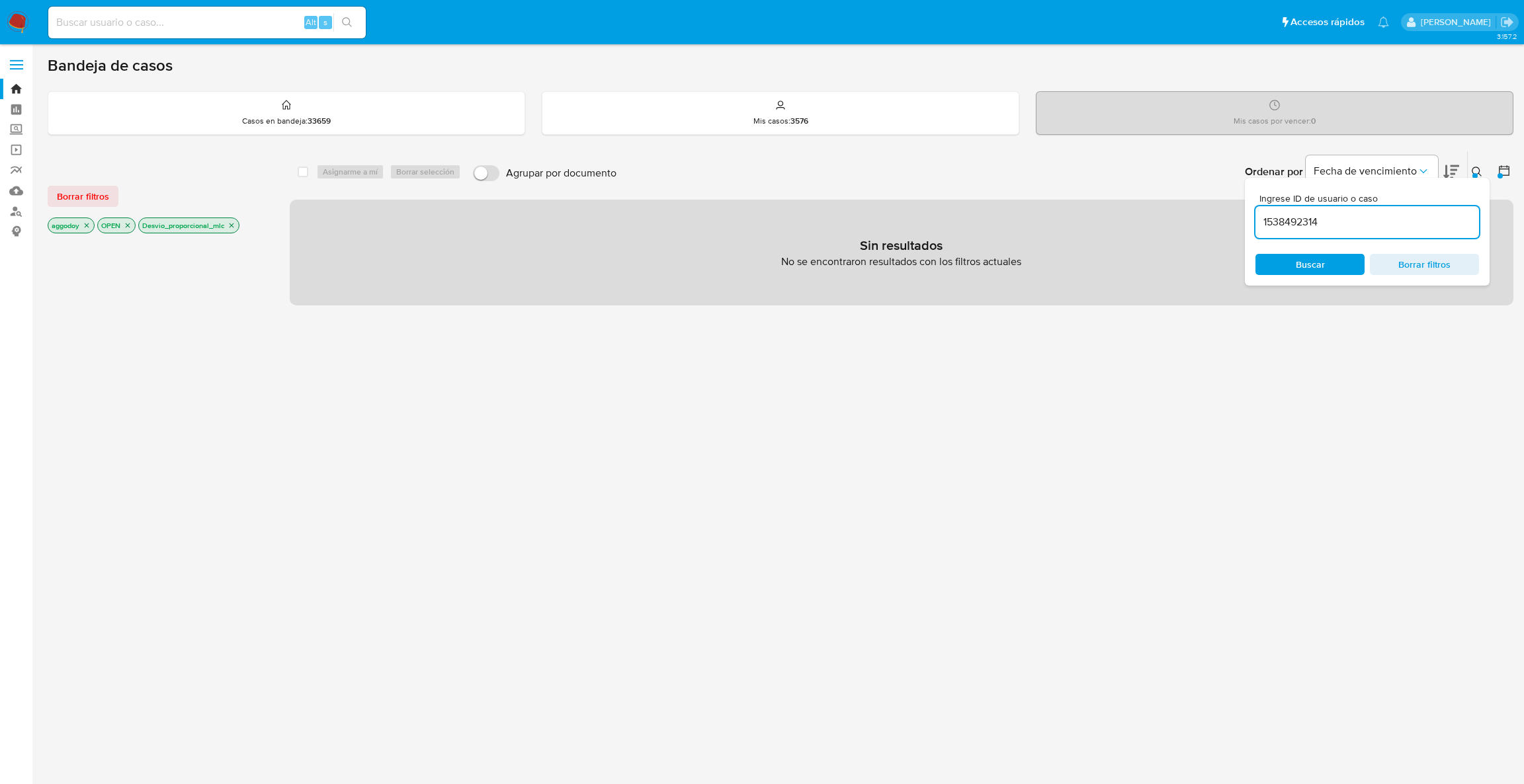
click at [234, 226] on icon "close-filter" at bounding box center [231, 225] width 8 height 8
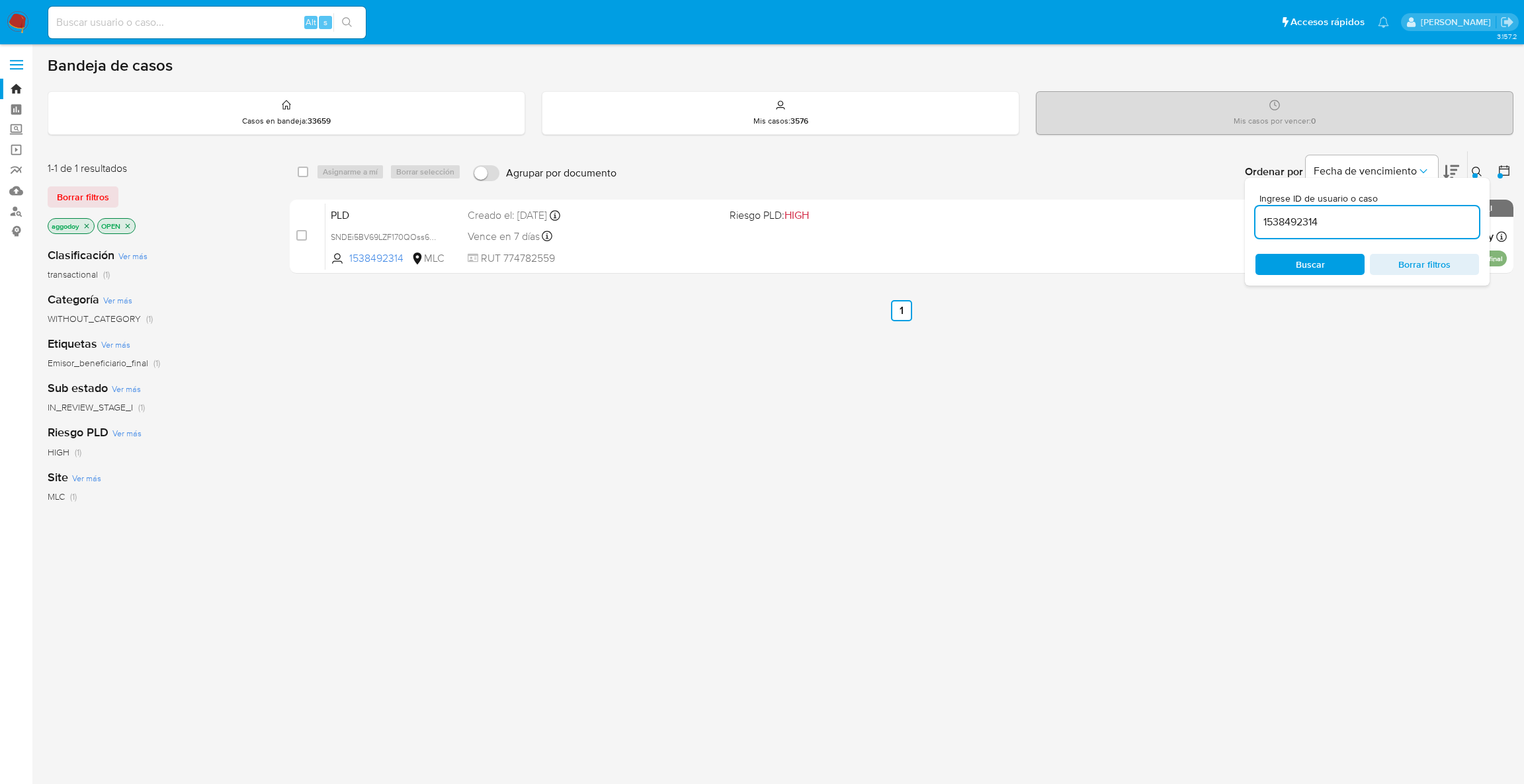
click at [1478, 173] on icon at bounding box center [1477, 172] width 10 height 10
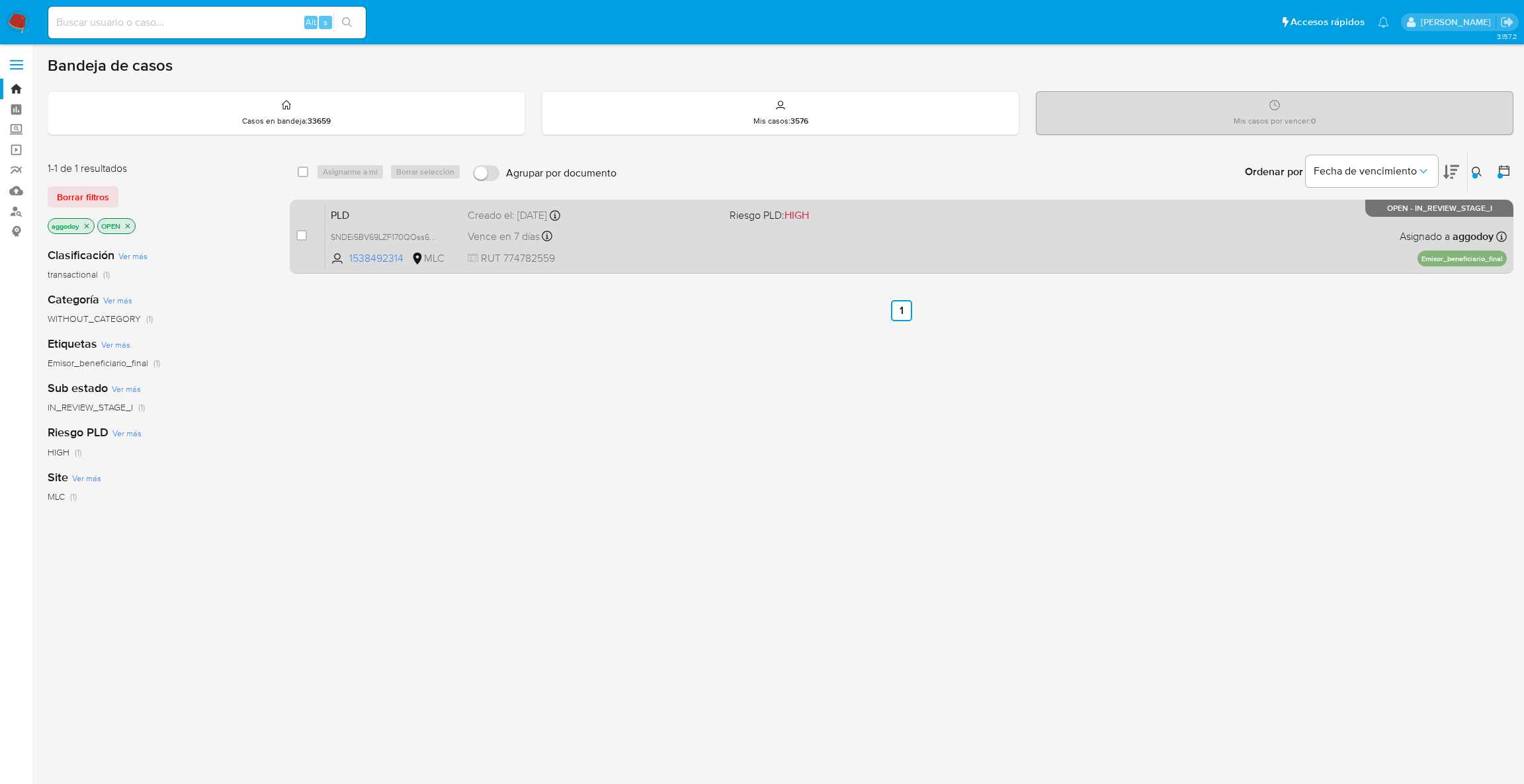
click at [1286, 237] on div "PLD SNDEi5BV69LZF170QOss6T1v 1538492314 MLC Riesgo PLD: HIGH Creado el: 12/06/2…" at bounding box center [916, 236] width 1181 height 67
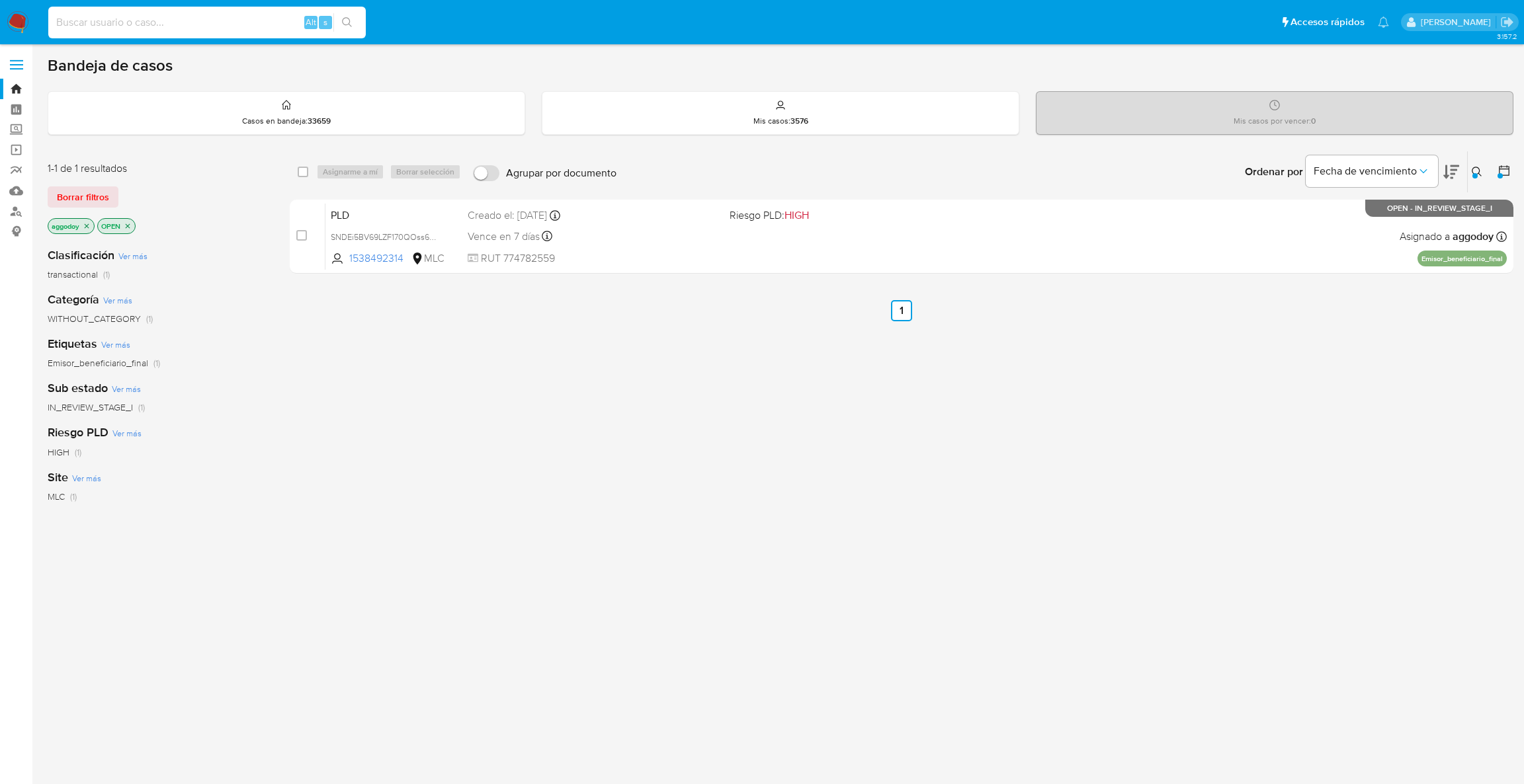
click at [172, 14] on input at bounding box center [207, 22] width 318 height 17
paste input "205609228"
click at [323, 30] on input "205609228" at bounding box center [207, 22] width 318 height 17
type input "205609228"
click at [342, 26] on icon "search-icon" at bounding box center [347, 22] width 10 height 10
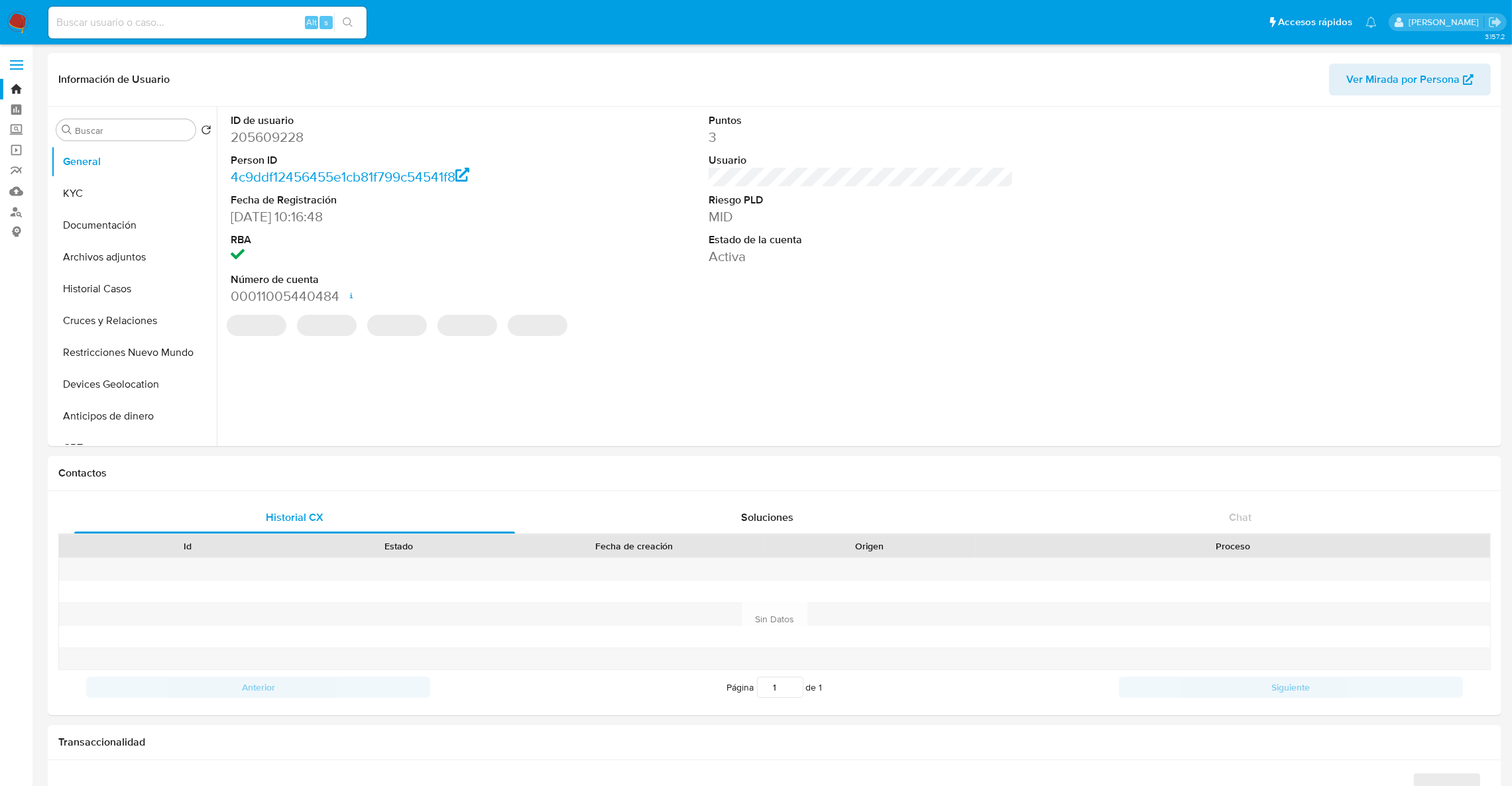
select select "10"
click at [102, 186] on button "KYC" at bounding box center [128, 193] width 155 height 32
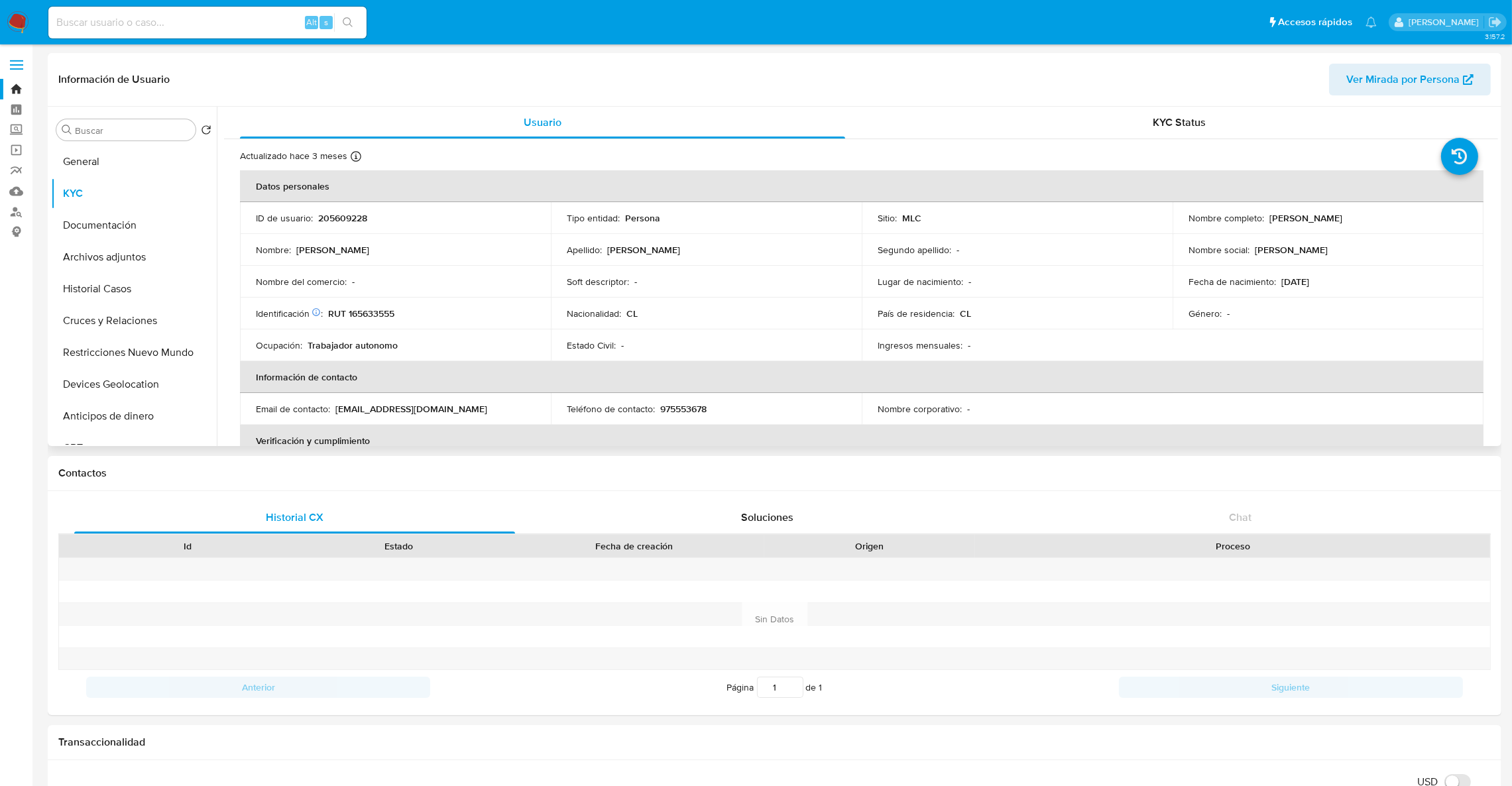
click at [1337, 214] on p "Vanessa Verónica Núñez Navarrete" at bounding box center [1305, 218] width 73 height 12
click at [1342, 220] on p "Vanessa Verónica Núñez Navarrete" at bounding box center [1305, 218] width 73 height 12
drag, startPoint x: 1416, startPoint y: 218, endPoint x: 1263, endPoint y: 219, distance: 153.0
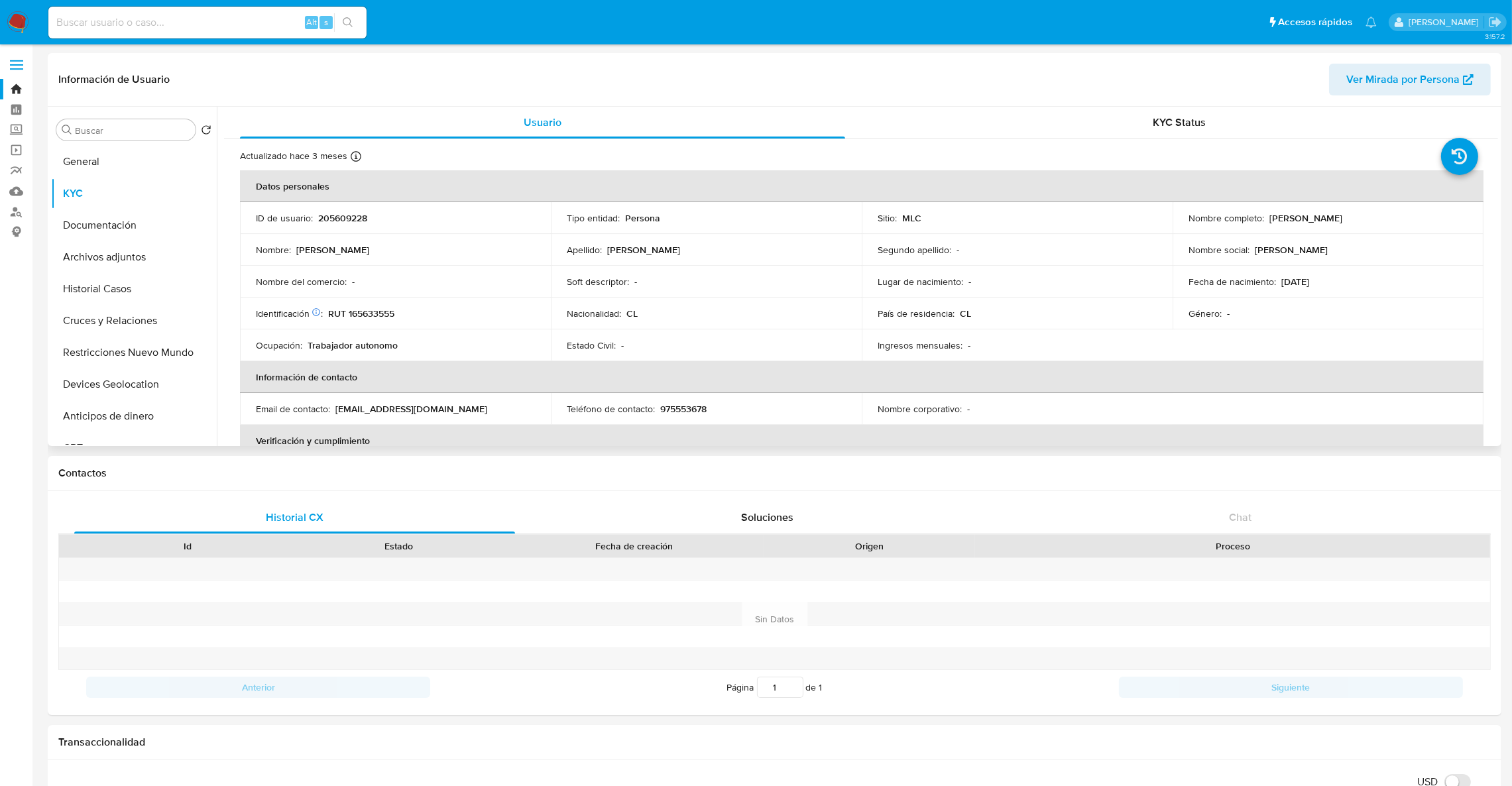
click at [1263, 219] on div "Nombre completo : Vanessa Verónica Núñez Navarrete" at bounding box center [1328, 218] width 279 height 12
copy div "Vanessa Verónica Núñez Navarrete"
click at [196, 4] on div "Alt s" at bounding box center [208, 22] width 319 height 37
click at [193, 12] on div "Alt s" at bounding box center [208, 22] width 319 height 32
click at [189, 28] on input at bounding box center [208, 22] width 319 height 17
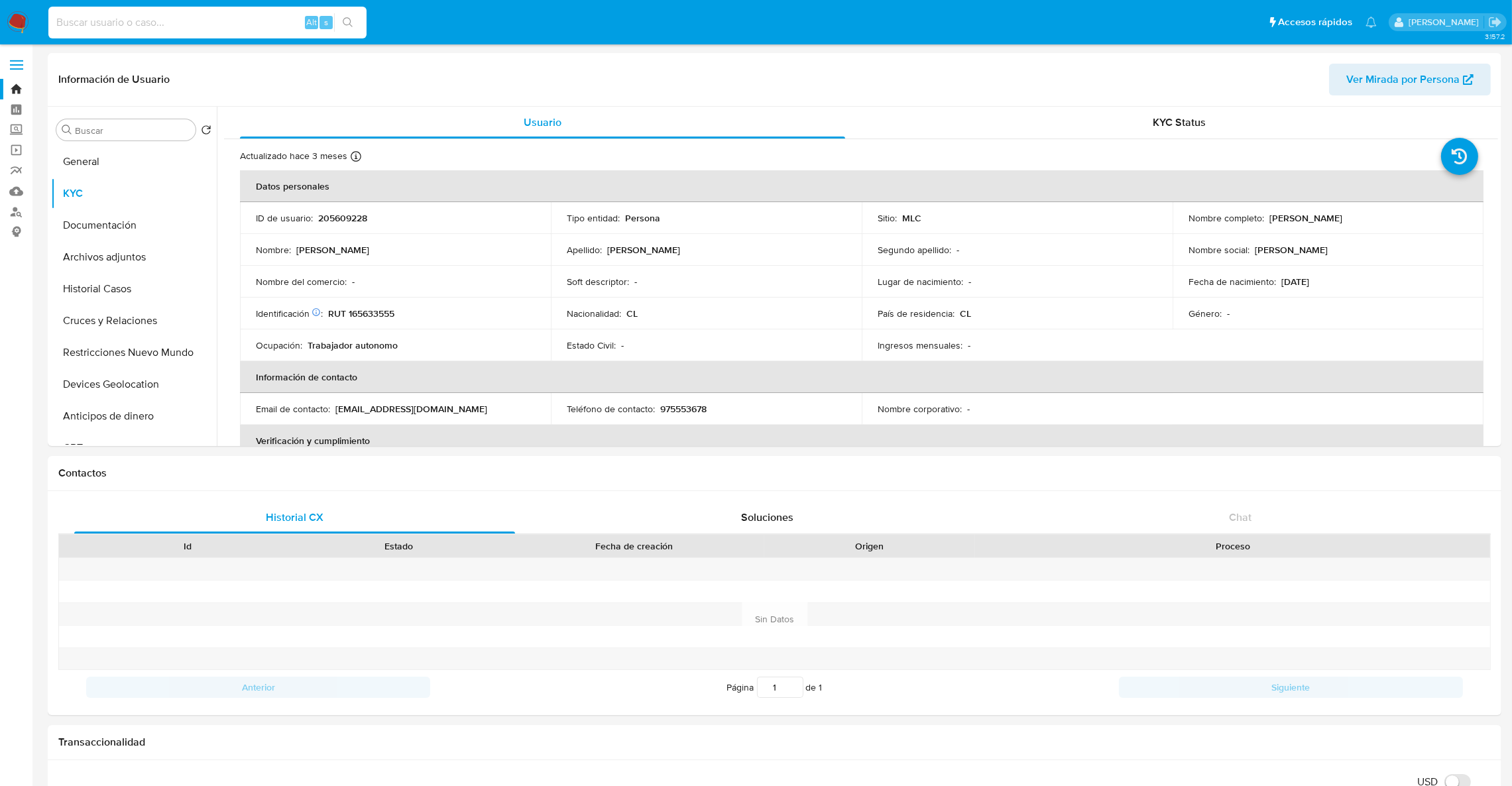
paste input "145692882"
type input "145692882"
click at [332, 22] on div "s" at bounding box center [325, 22] width 13 height 13
click at [339, 19] on button "search-icon" at bounding box center [348, 22] width 28 height 19
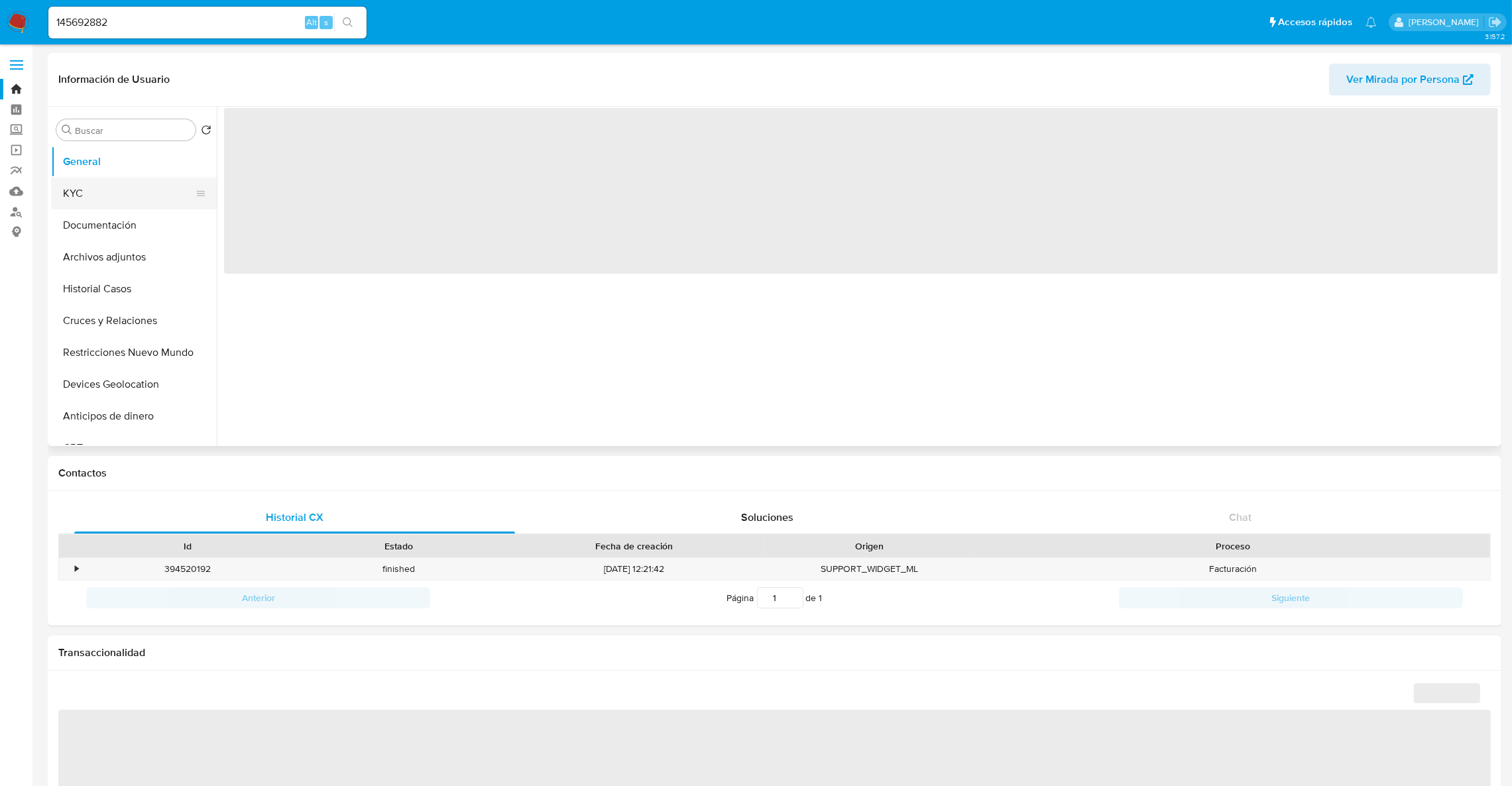
click at [108, 190] on button "KYC" at bounding box center [128, 193] width 155 height 32
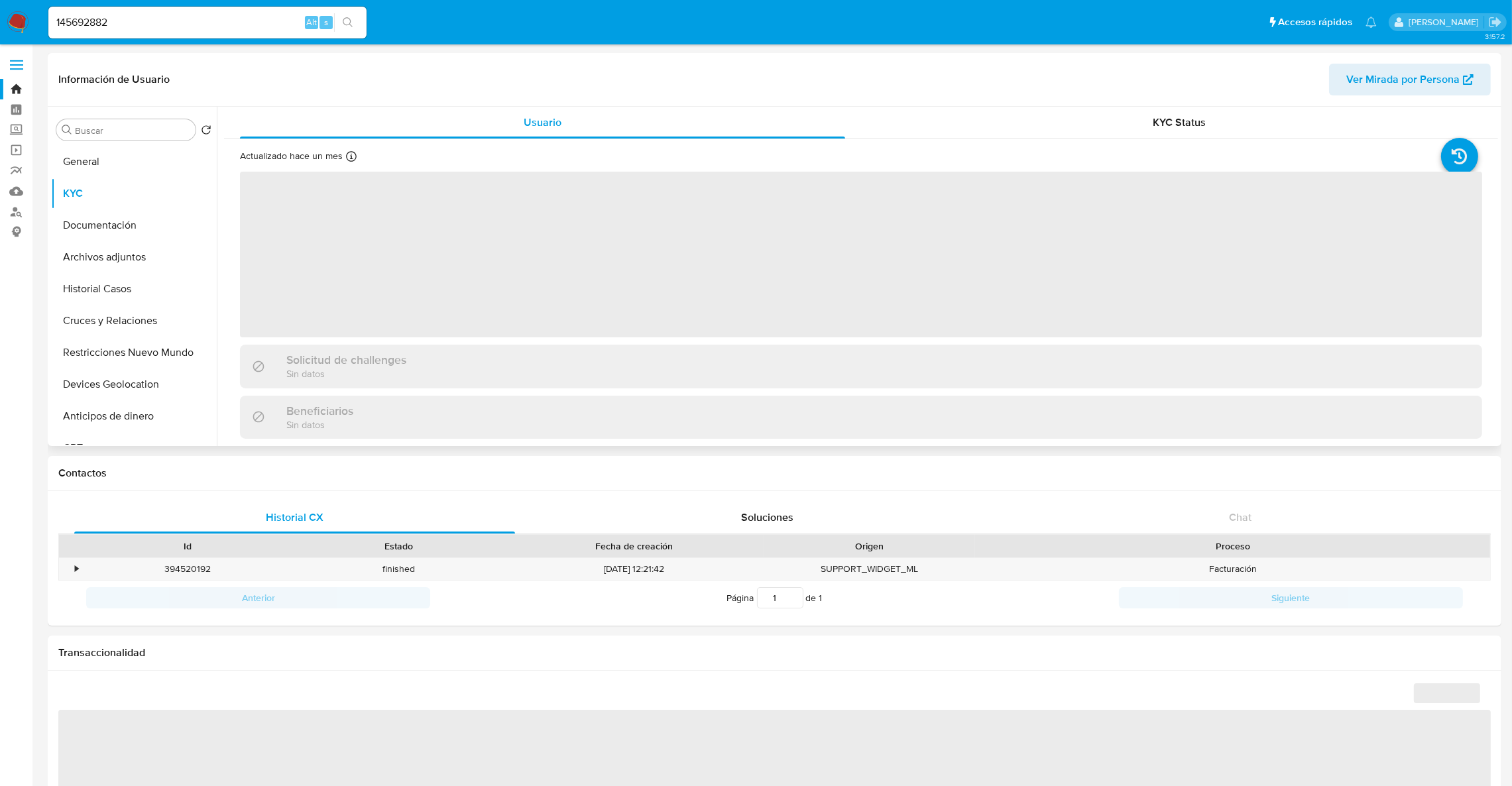
select select "10"
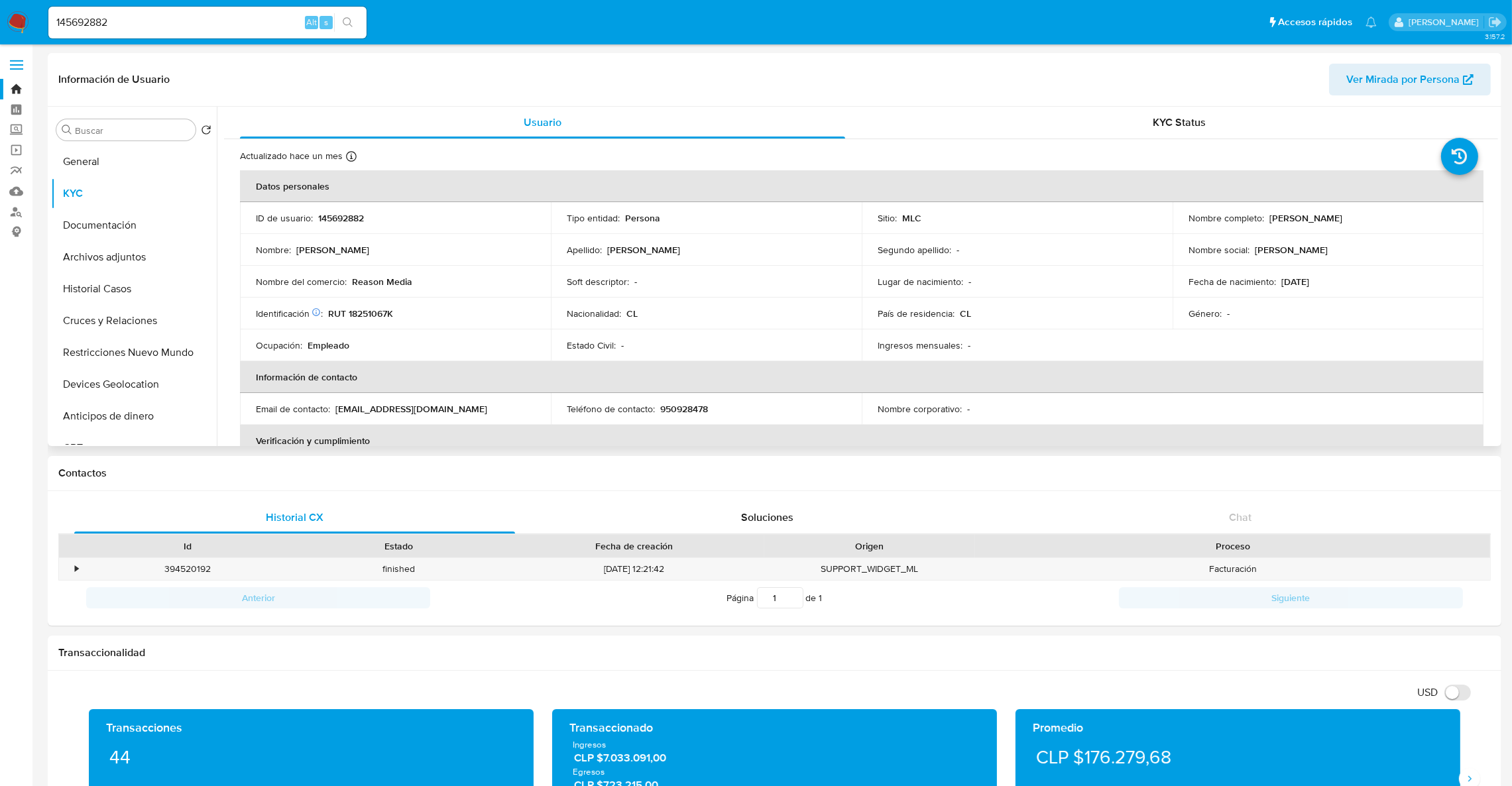
drag, startPoint x: 1263, startPoint y: 218, endPoint x: 1399, endPoint y: 220, distance: 136.0
click at [1399, 220] on div "Nombre completo : Cristian Eduardo Acuña Lobos" at bounding box center [1328, 218] width 279 height 12
copy div "Cristian Eduardo Acuña Lobos"
click at [5, 83] on link "Bandeja" at bounding box center [78, 90] width 158 height 21
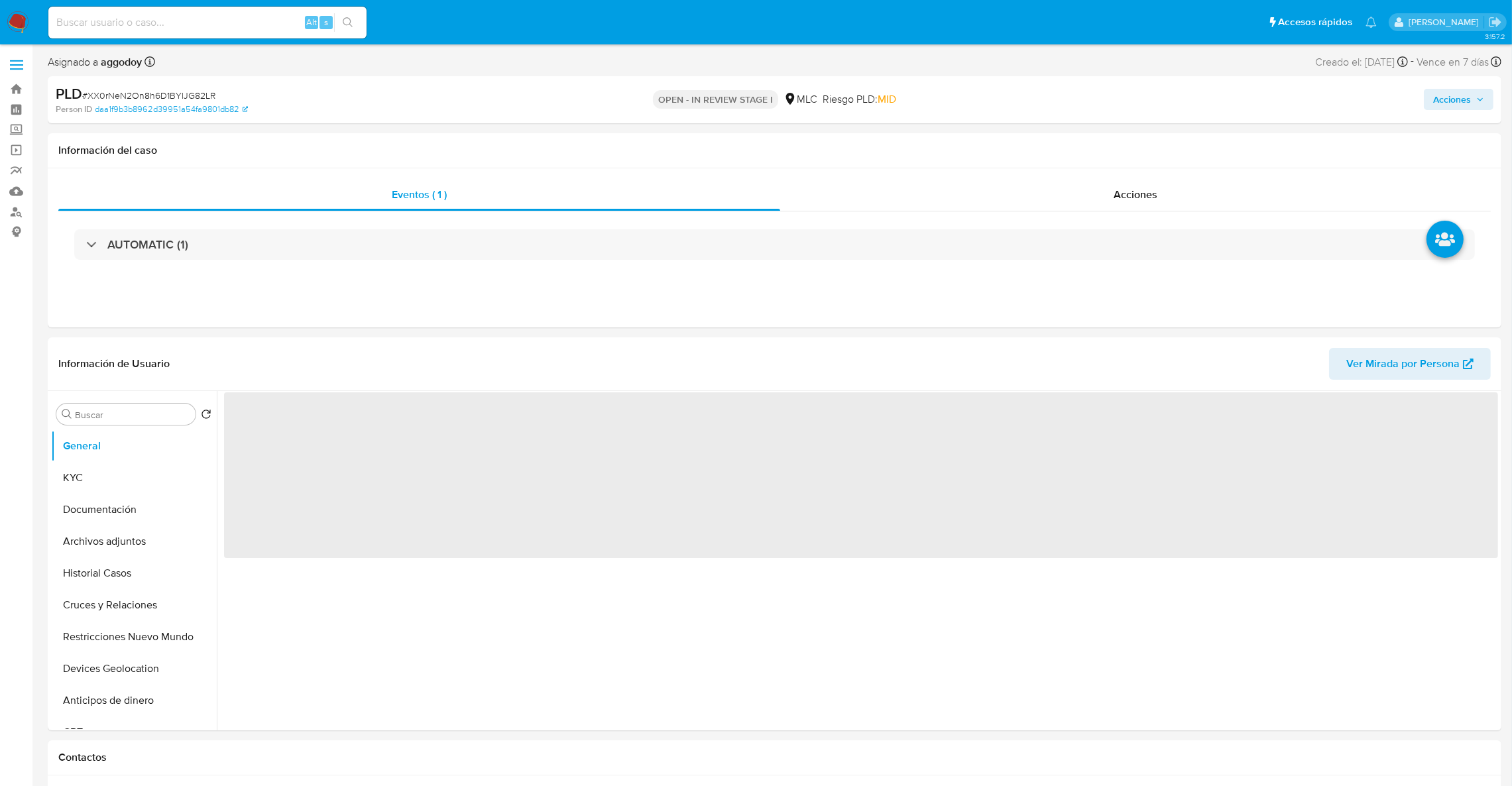
select select "10"
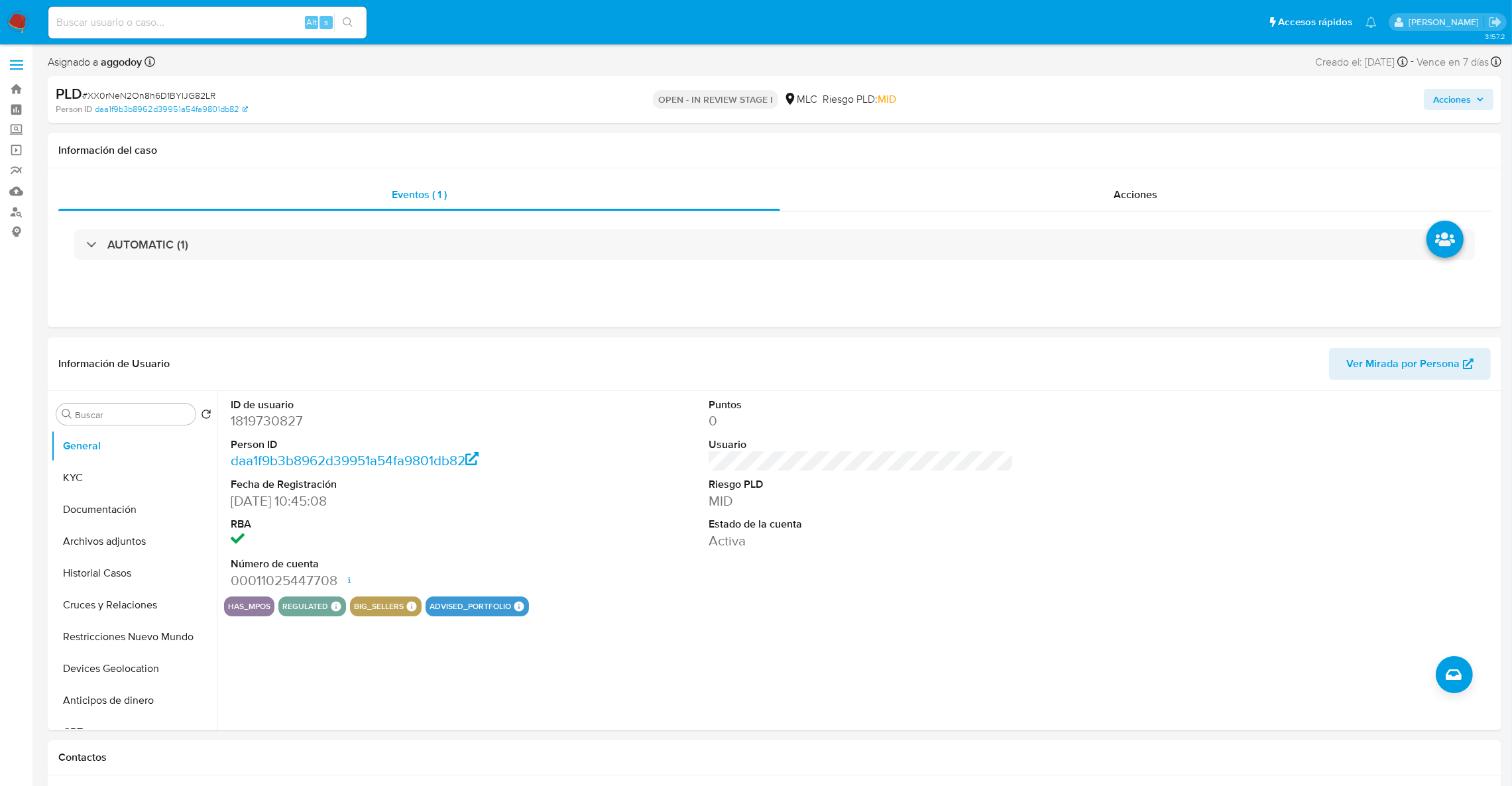
click at [174, 98] on span "# XX0rNeN2On8h6D1BYlJG82LR" at bounding box center [148, 95] width 133 height 13
copy span "XX0rNeN2On8h6D1BYlJG82LR"
click at [261, 424] on dd "1819730827" at bounding box center [383, 421] width 306 height 19
click at [261, 424] on dd "1819730827" at bounding box center [383, 421] width 306 height 19
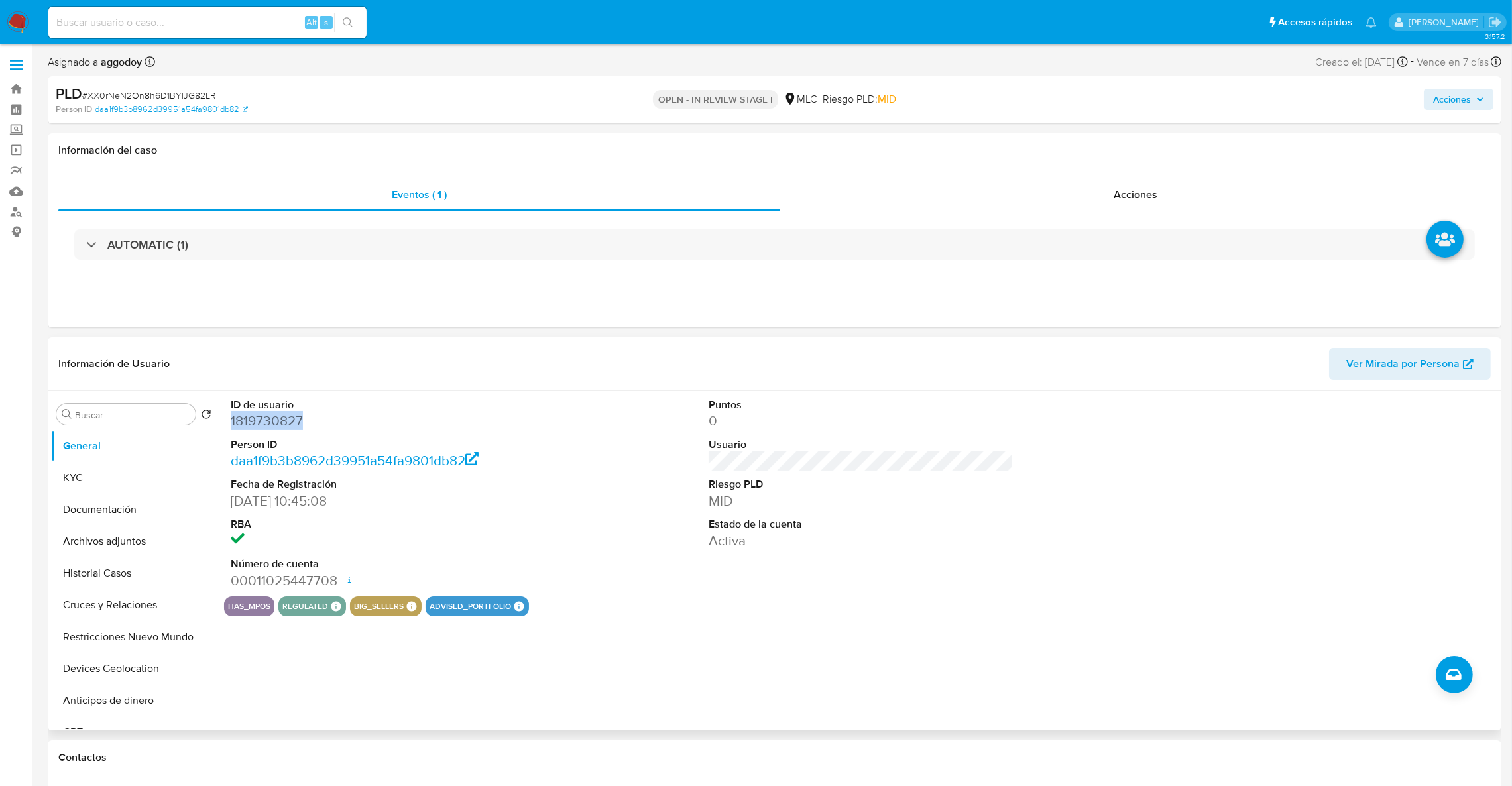
copy dd "1819730827"
click at [122, 548] on button "Archivos adjuntos" at bounding box center [128, 541] width 155 height 32
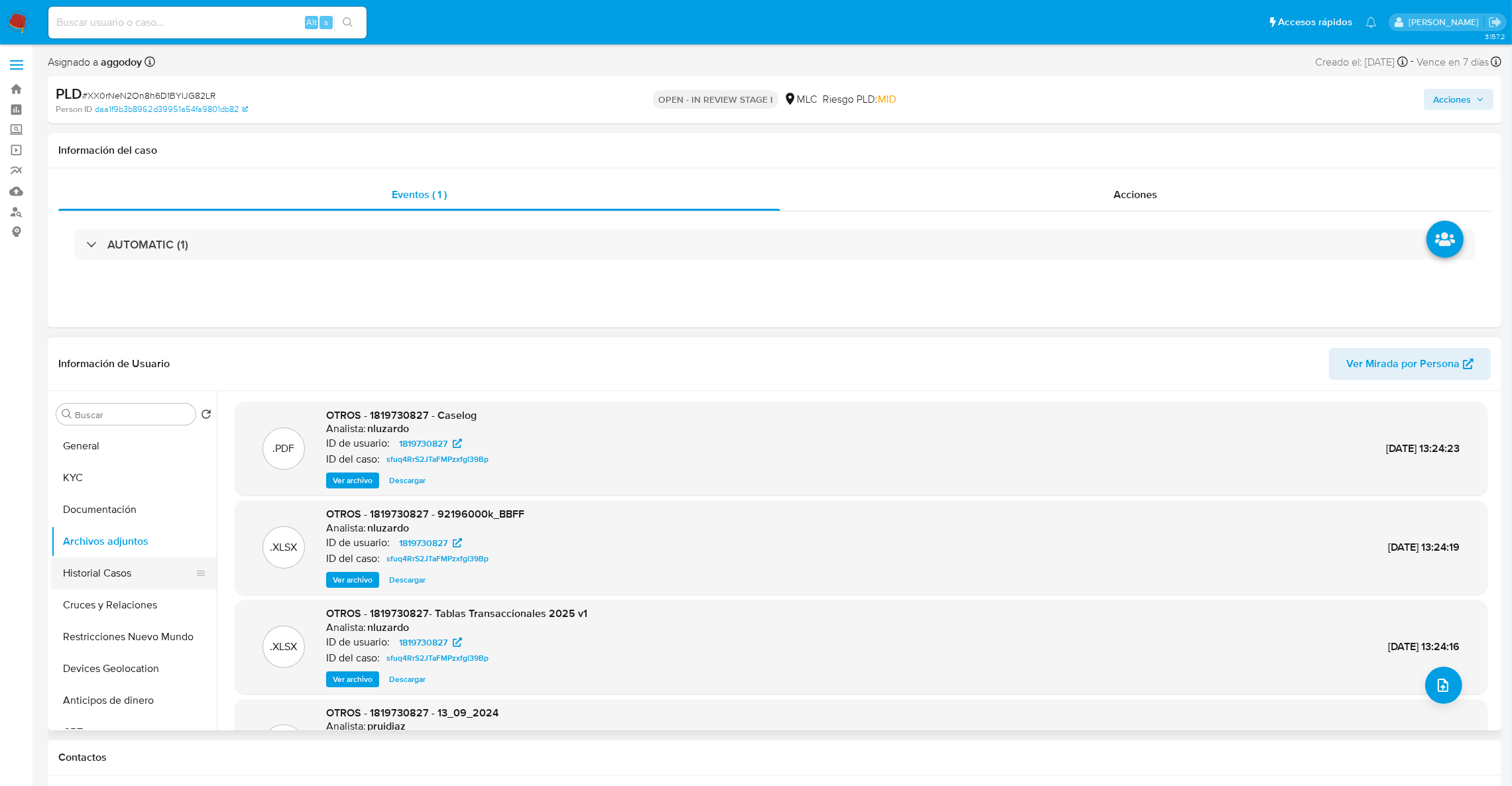
click at [128, 586] on button "Historial Casos" at bounding box center [128, 572] width 155 height 32
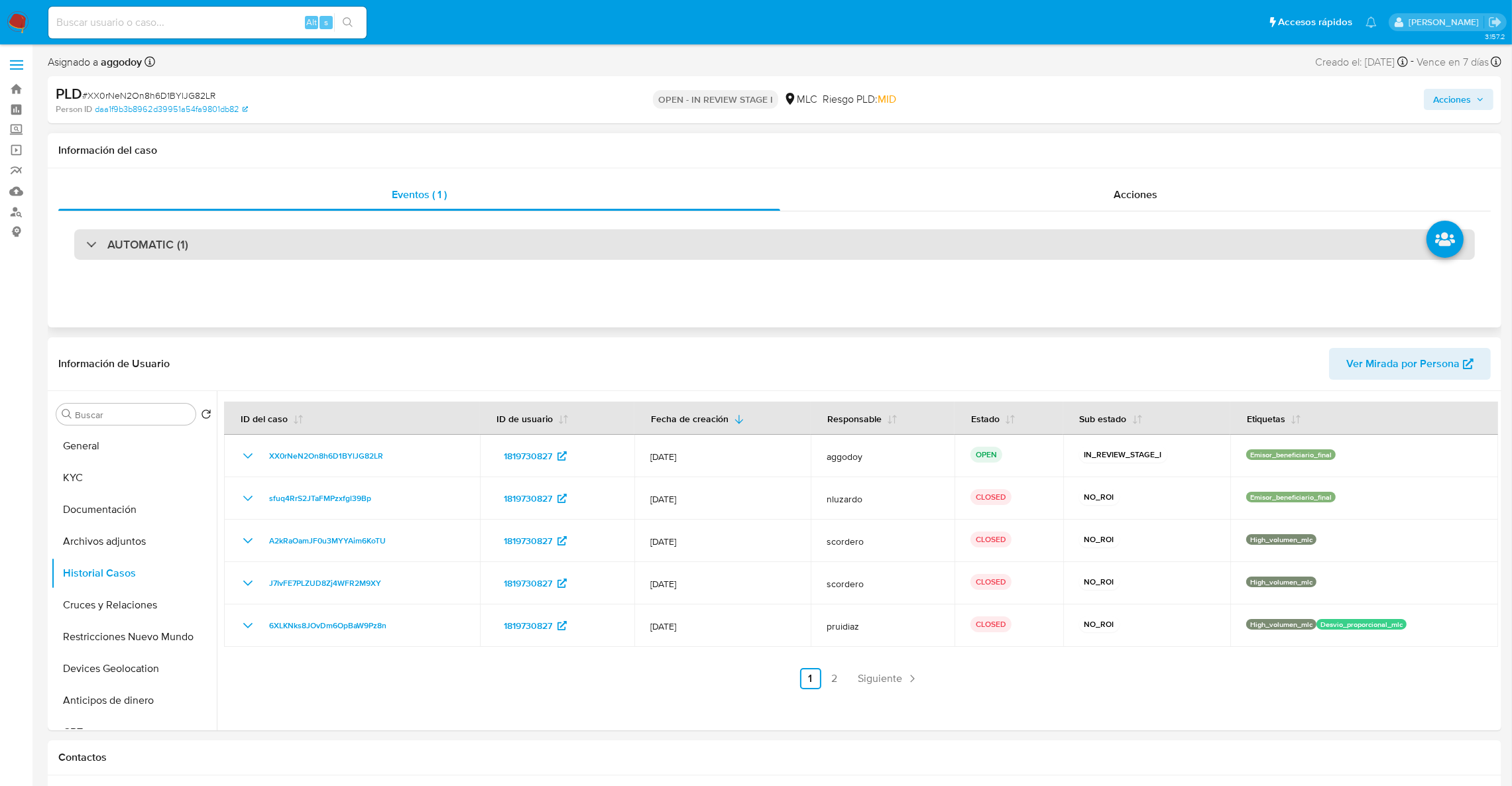
click at [506, 240] on div "AUTOMATIC (1)" at bounding box center [774, 244] width 1401 height 30
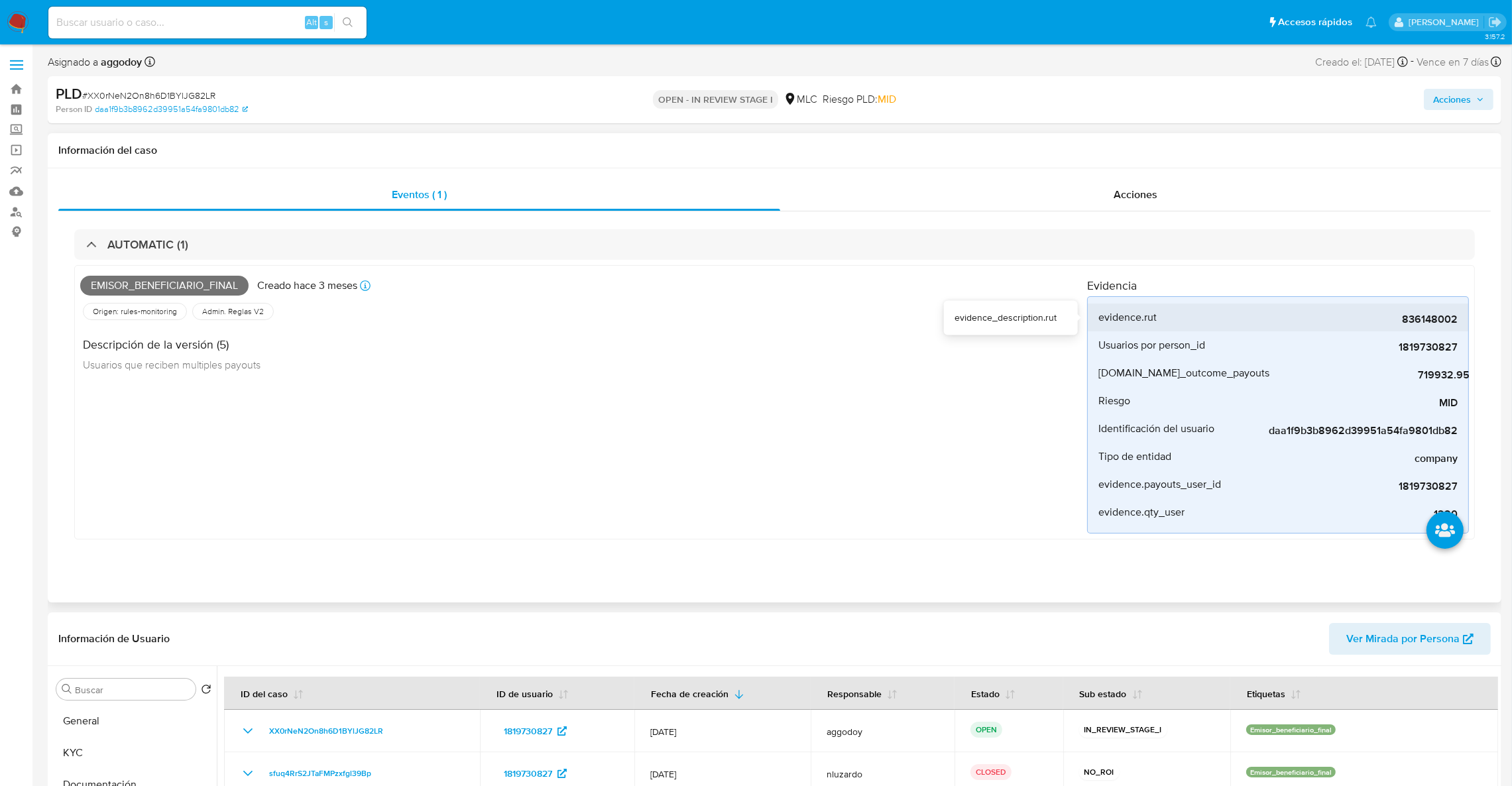
click at [1407, 325] on span "836148002" at bounding box center [1358, 319] width 199 height 13
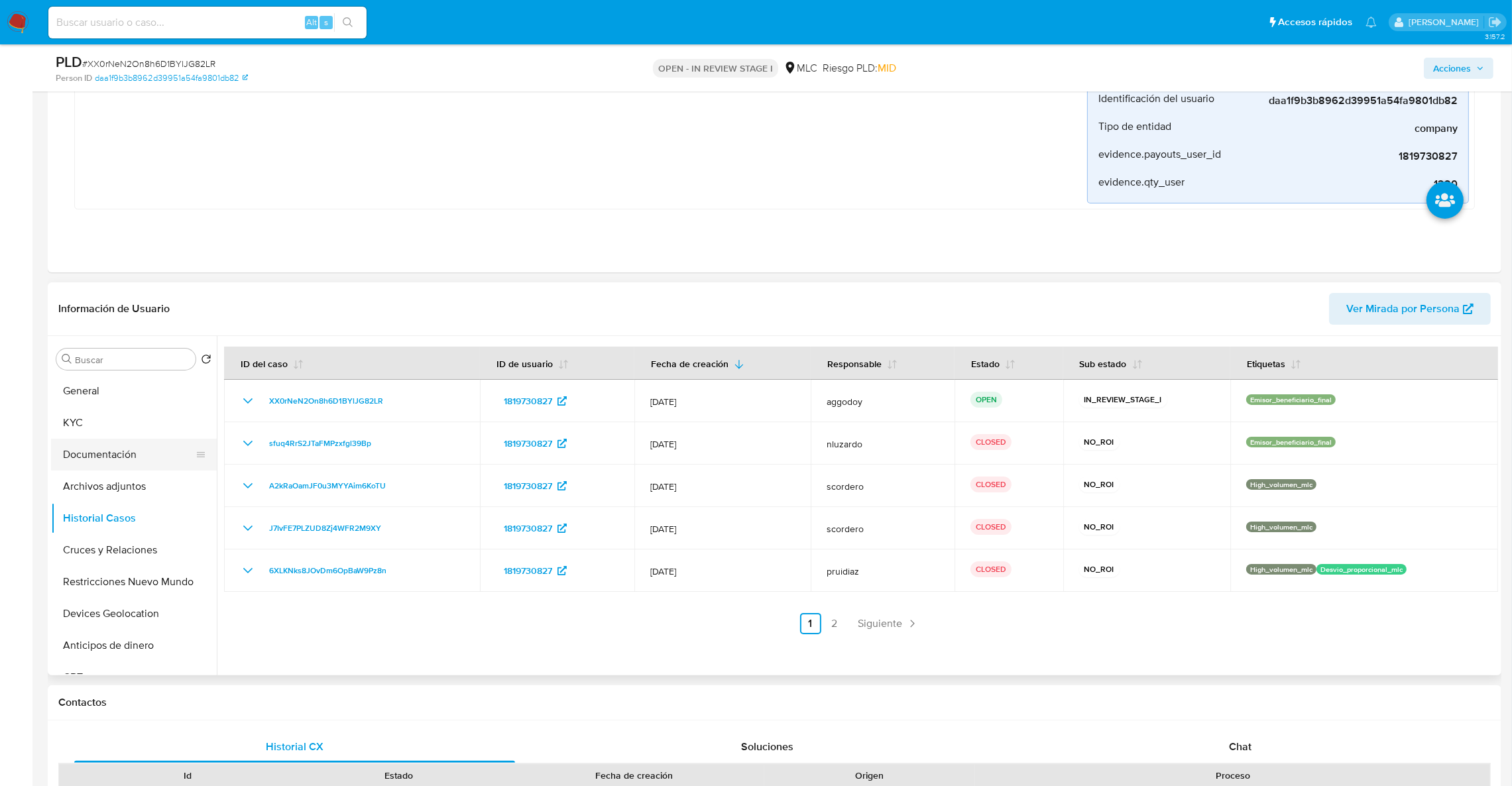
scroll to position [298, 0]
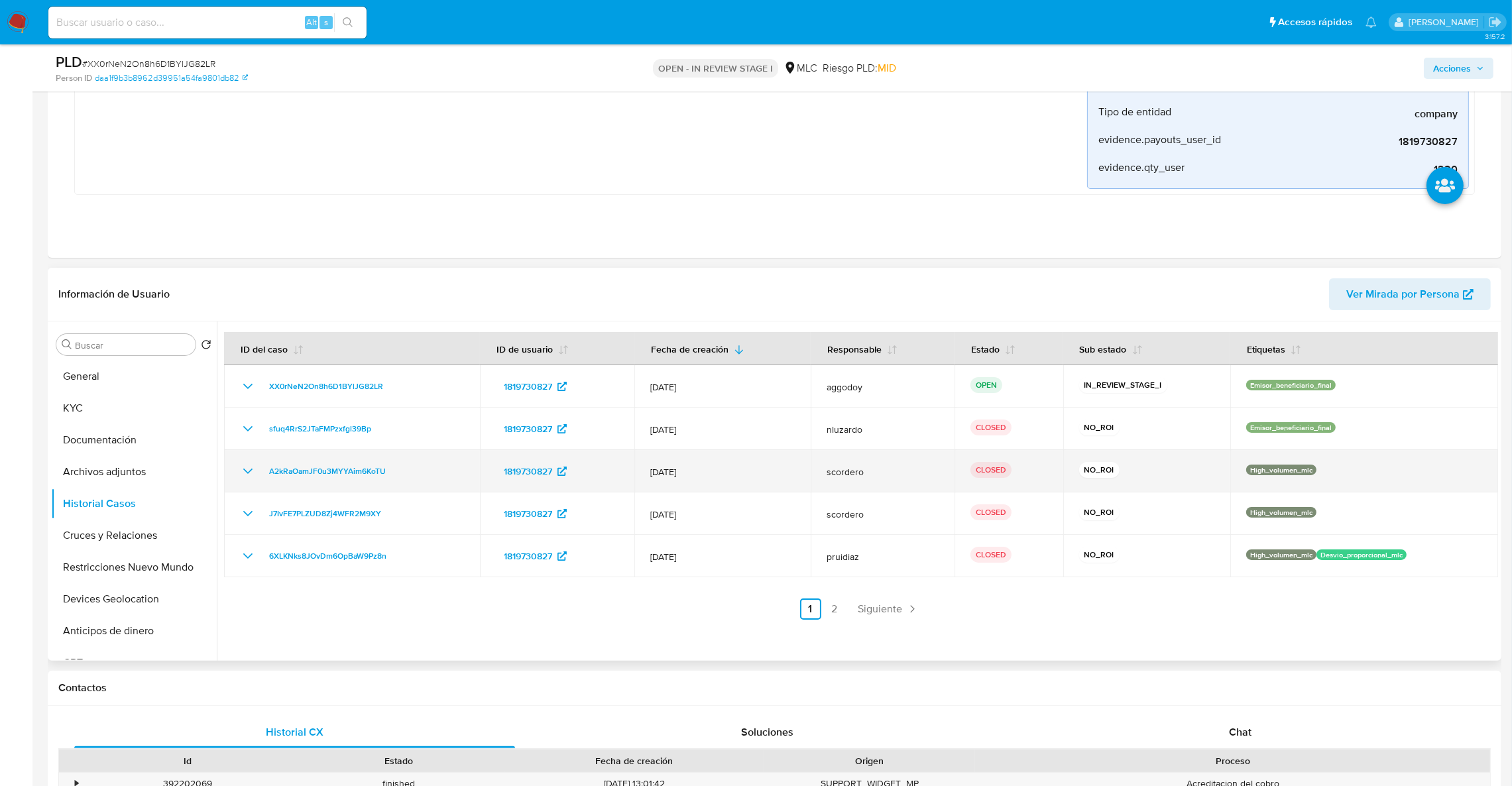
drag, startPoint x: 95, startPoint y: 437, endPoint x: 327, endPoint y: 441, distance: 232.0
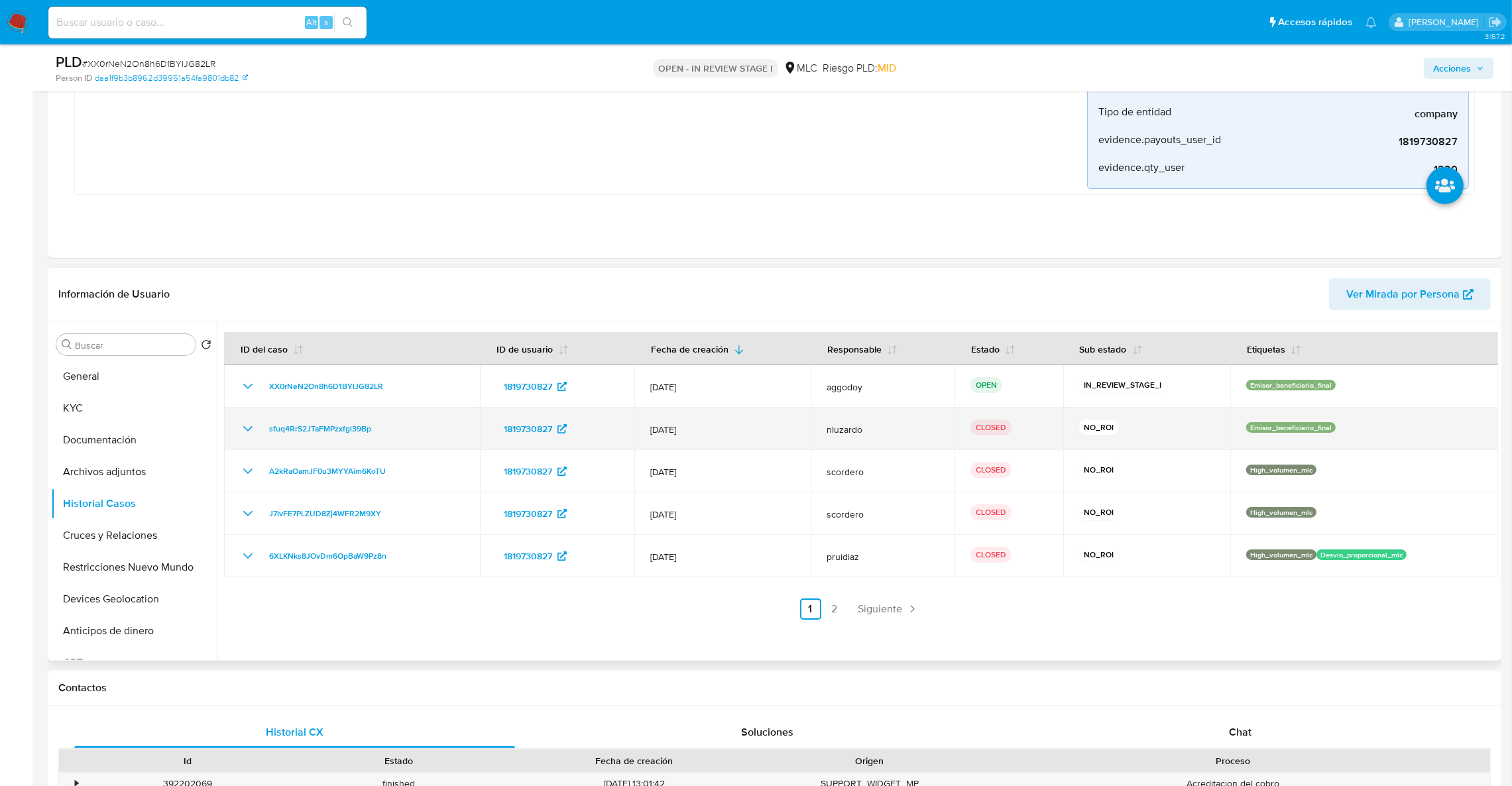
click at [339, 452] on div "Buscar Volver al orden por defecto General KYC Documentación Archivos adjuntos …" at bounding box center [774, 491] width 1447 height 339
click at [324, 436] on td "sfuq4RrS2JTaFMPzxfgl39Bp" at bounding box center [351, 428] width 256 height 42
click at [321, 432] on span "sfuq4RrS2JTaFMPzxfgl39Bp" at bounding box center [320, 429] width 102 height 15
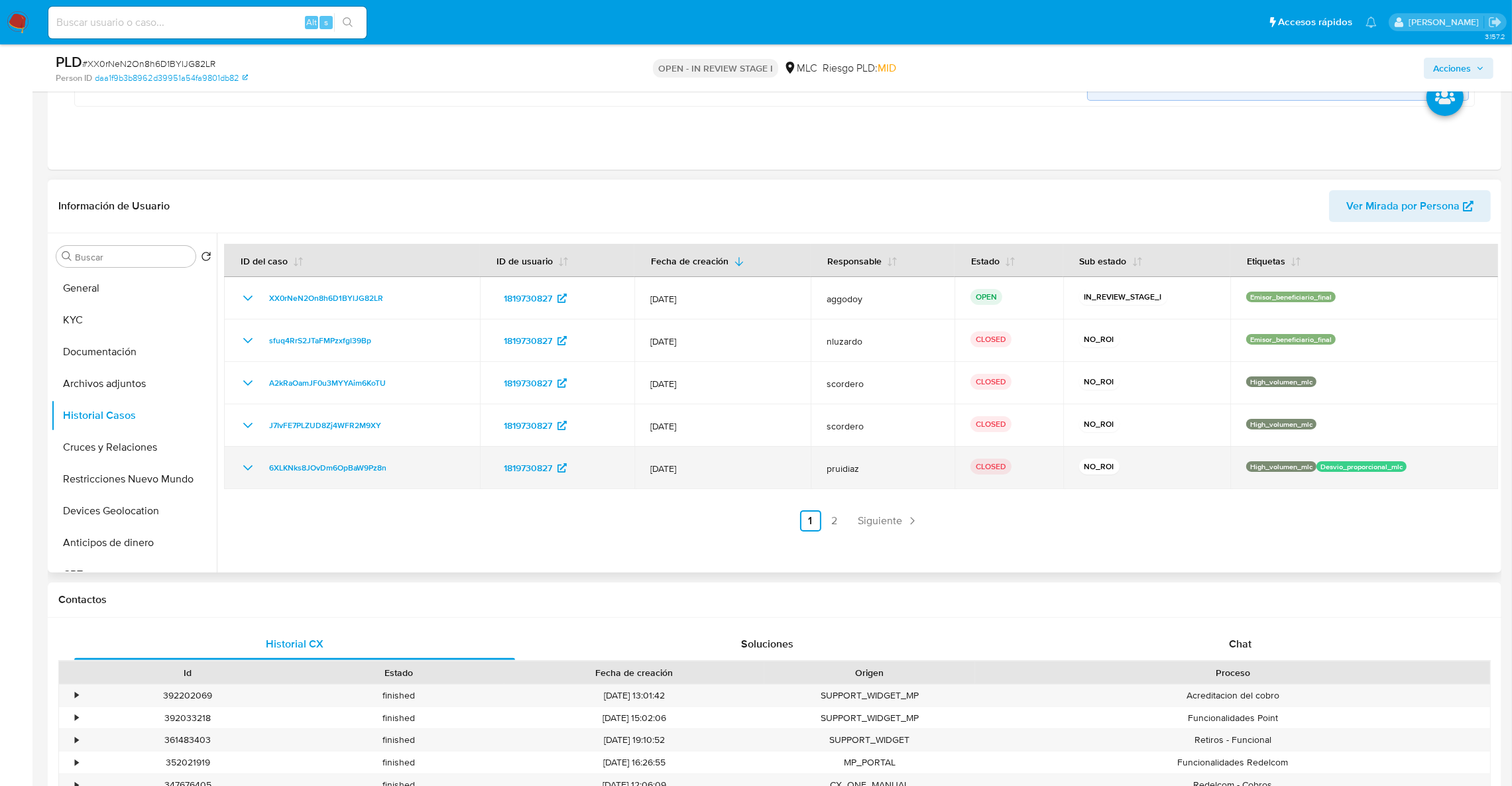
scroll to position [398, 0]
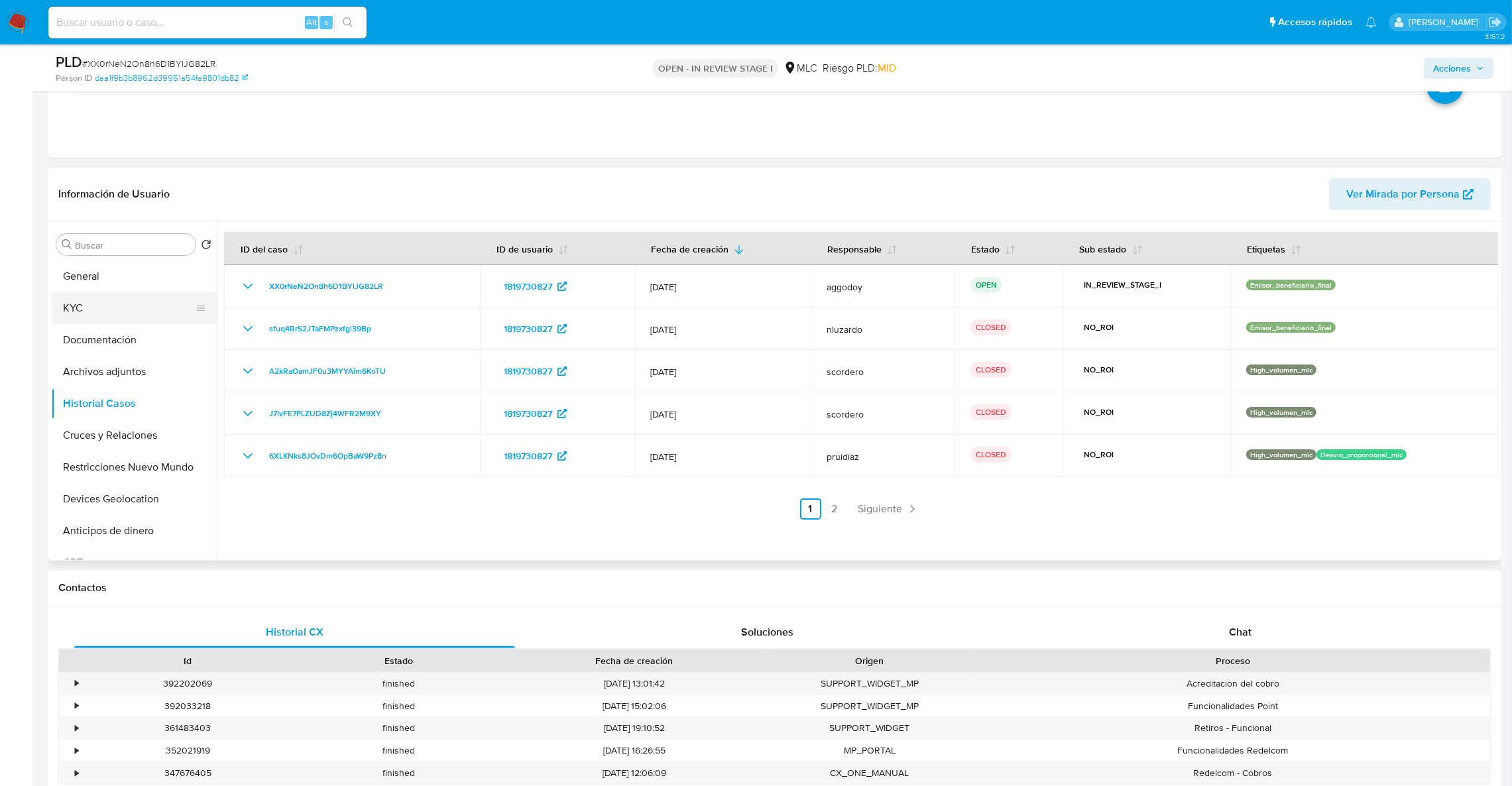
click at [172, 315] on button "KYC" at bounding box center [128, 307] width 155 height 32
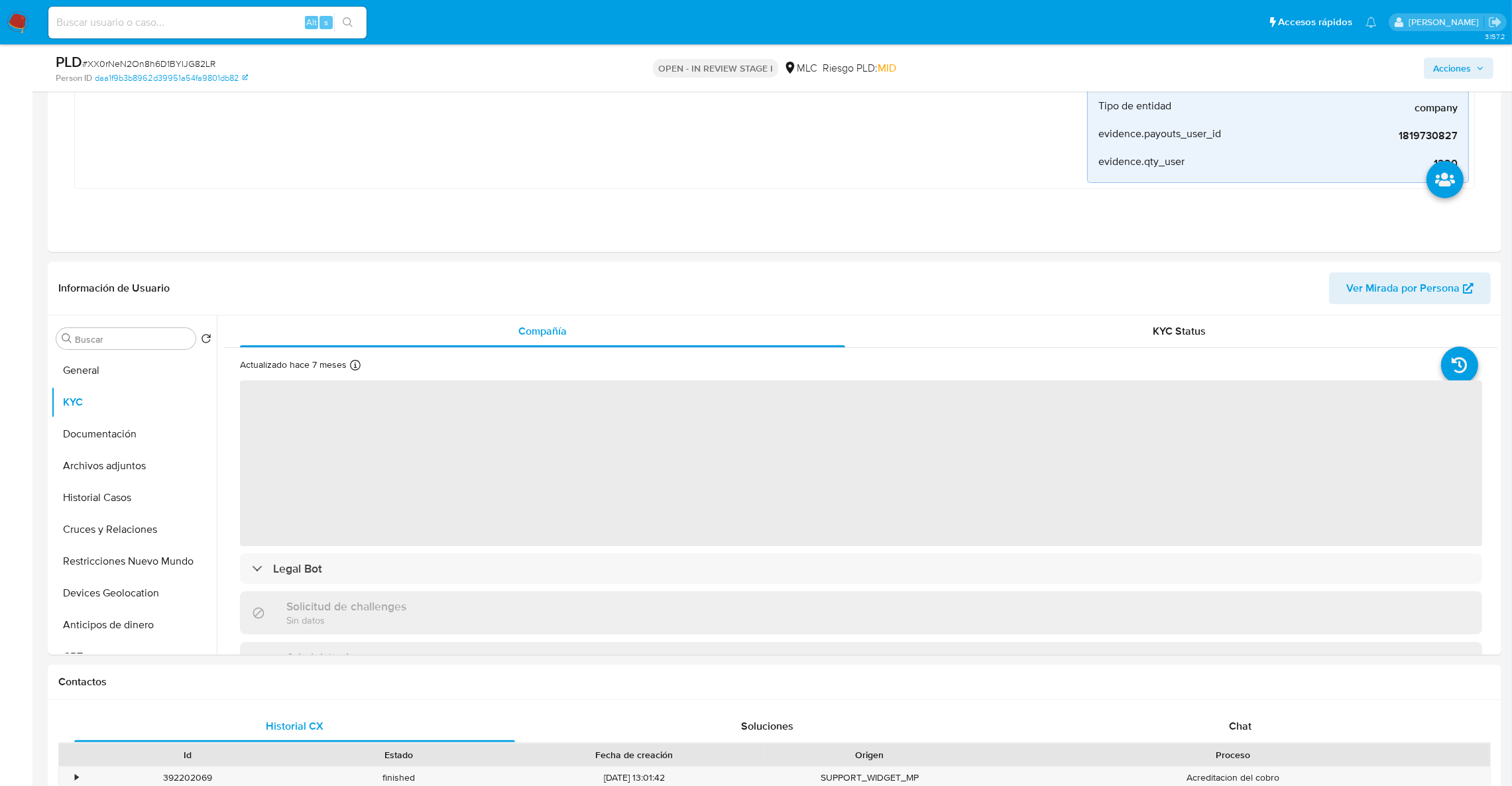
scroll to position [291, 0]
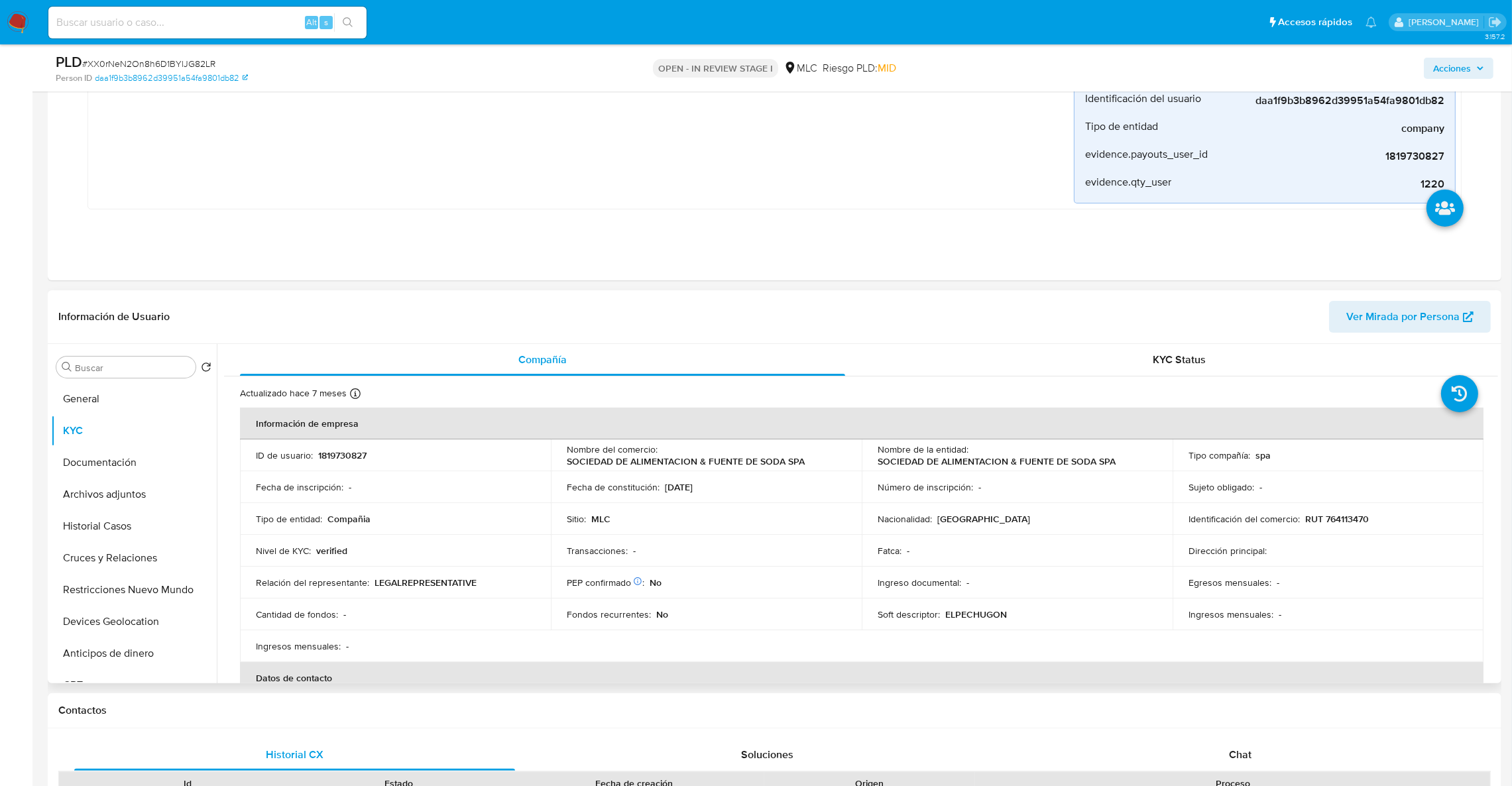
click at [992, 459] on p "SOCIEDAD DE ALIMENTACION & FUENTE DE SODA SPA" at bounding box center [996, 461] width 238 height 12
drag, startPoint x: 997, startPoint y: 472, endPoint x: 382, endPoint y: 600, distance: 628.2
click at [997, 473] on td "Número de inscripción : -" at bounding box center [1017, 486] width 311 height 32
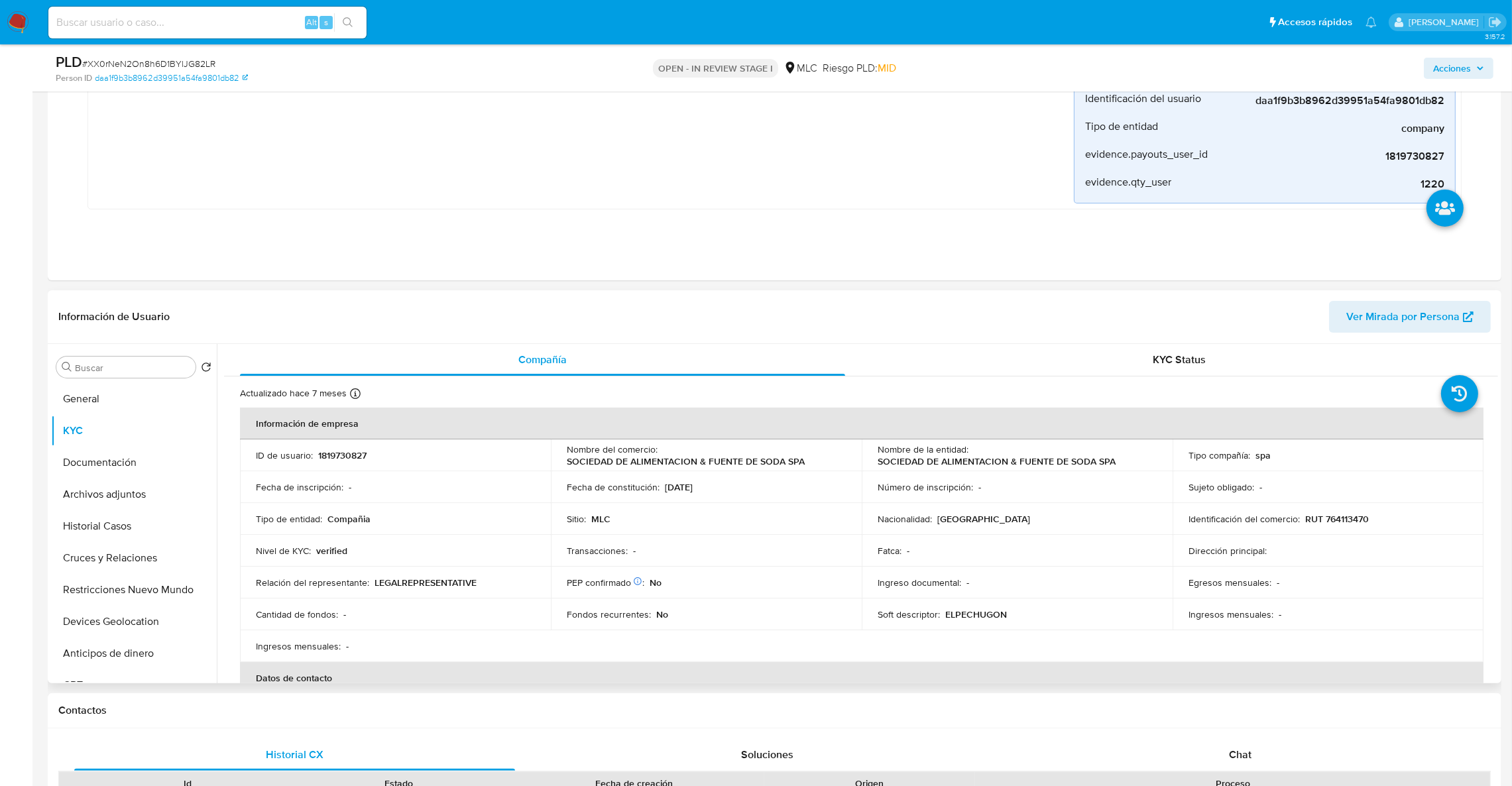
click at [1349, 523] on p "RUT 764113470" at bounding box center [1337, 519] width 64 height 12
copy p "764113470"
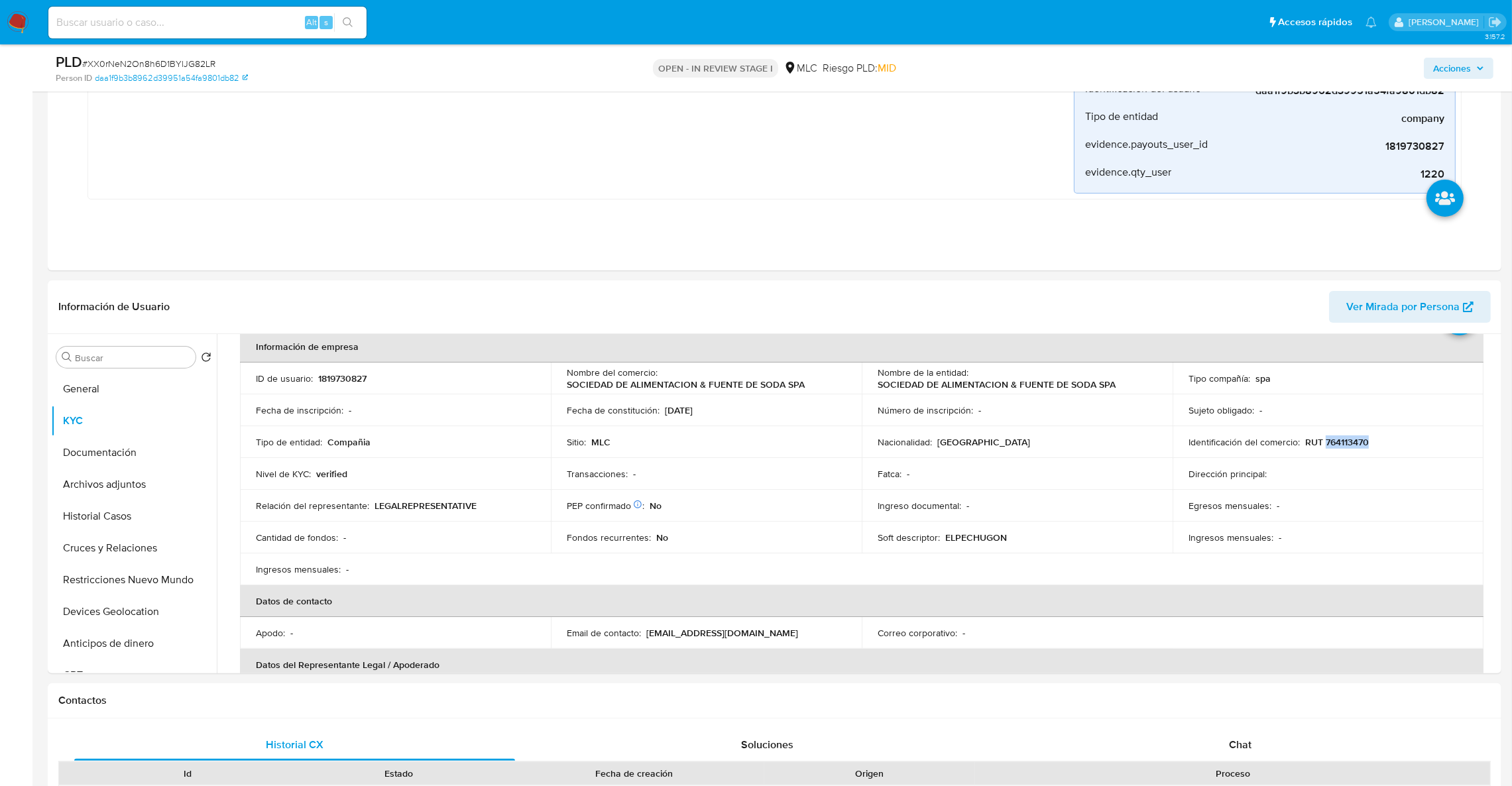
scroll to position [327, 0]
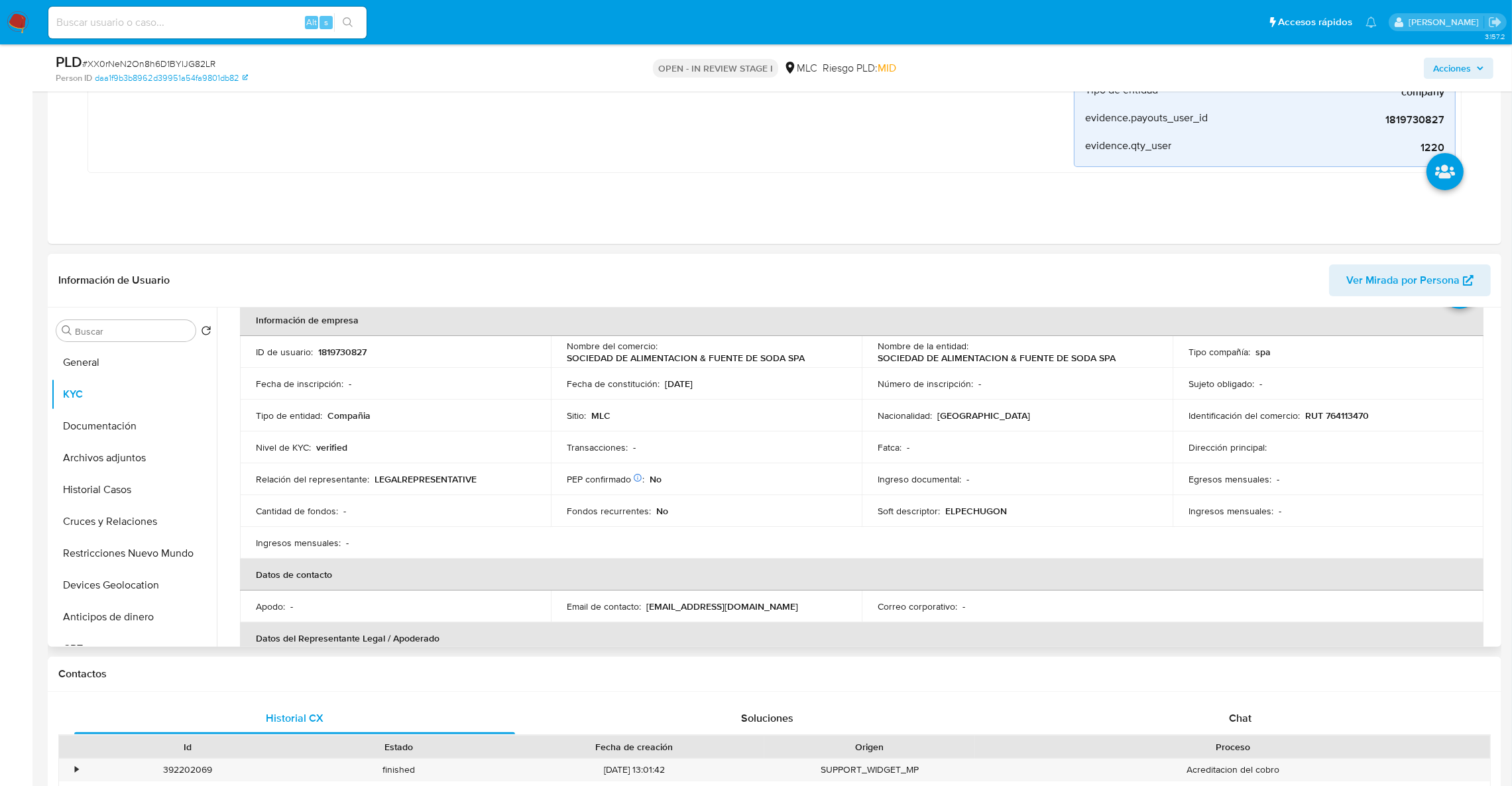
click at [1337, 520] on td "Ingresos mensuales : -" at bounding box center [1328, 511] width 311 height 32
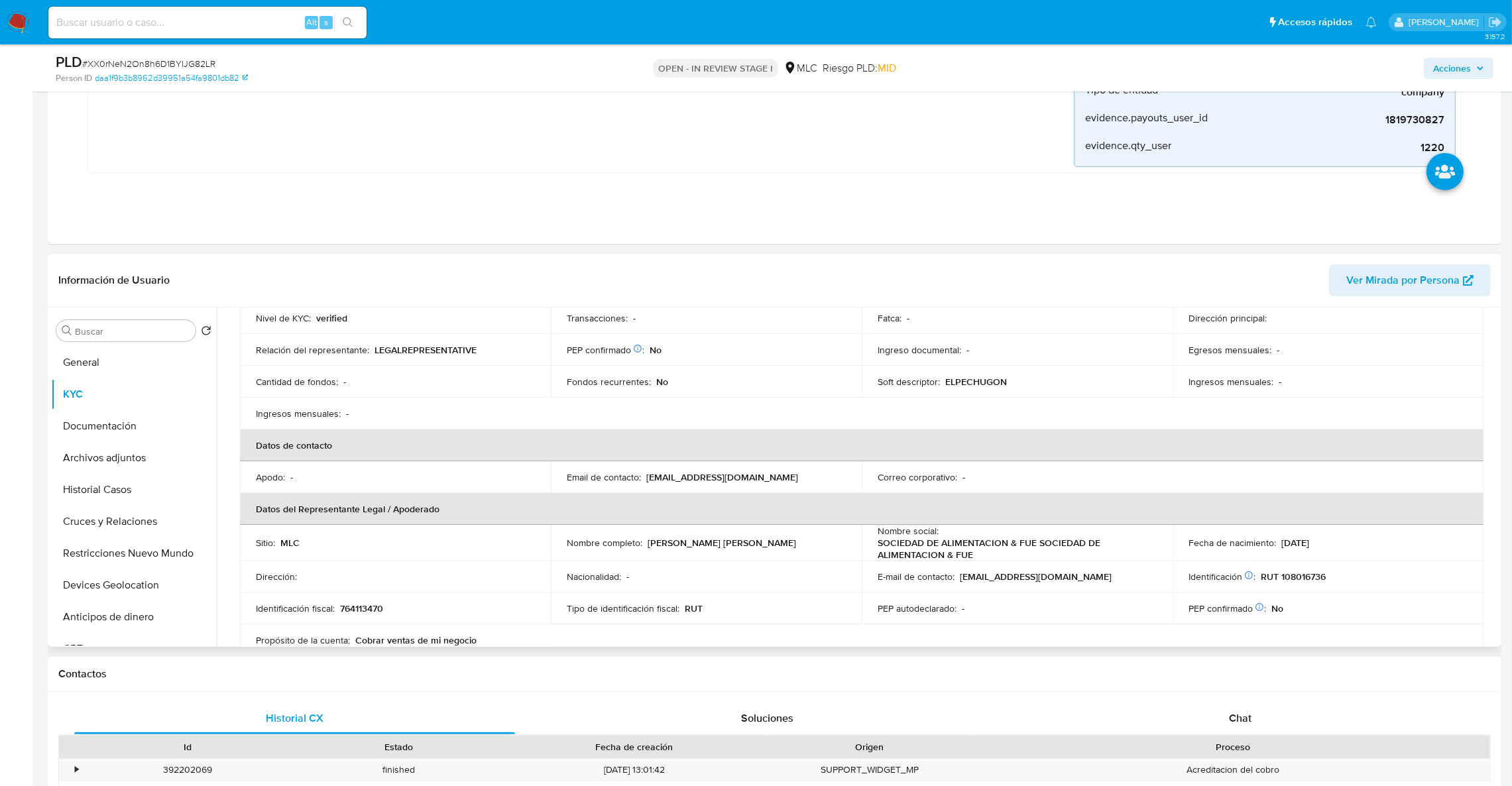
scroll to position [0, 0]
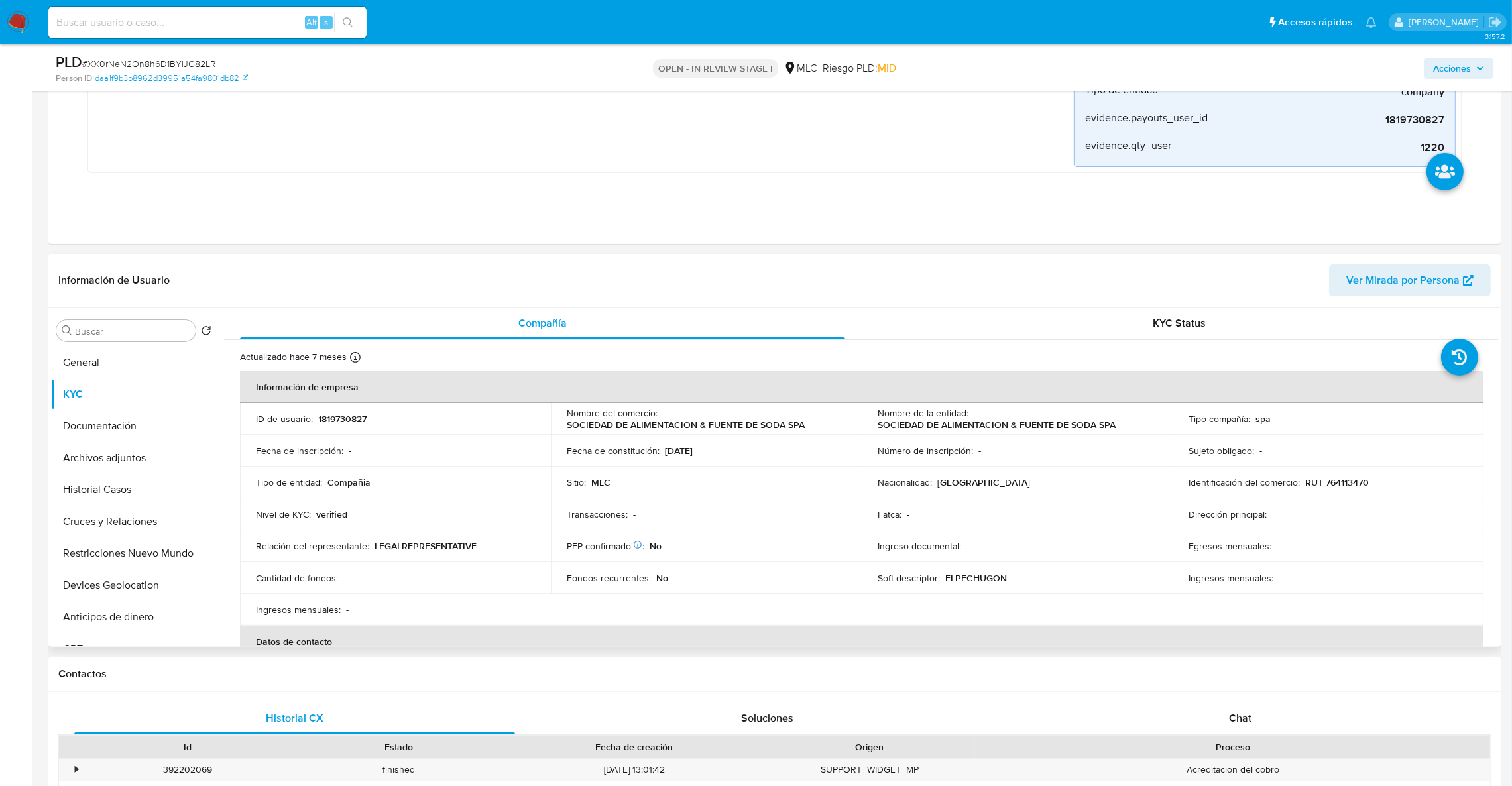
click at [336, 416] on p "1819730827" at bounding box center [343, 419] width 48 height 12
copy p "1819730827"
click at [134, 525] on button "Cruces y Relaciones" at bounding box center [128, 521] width 155 height 32
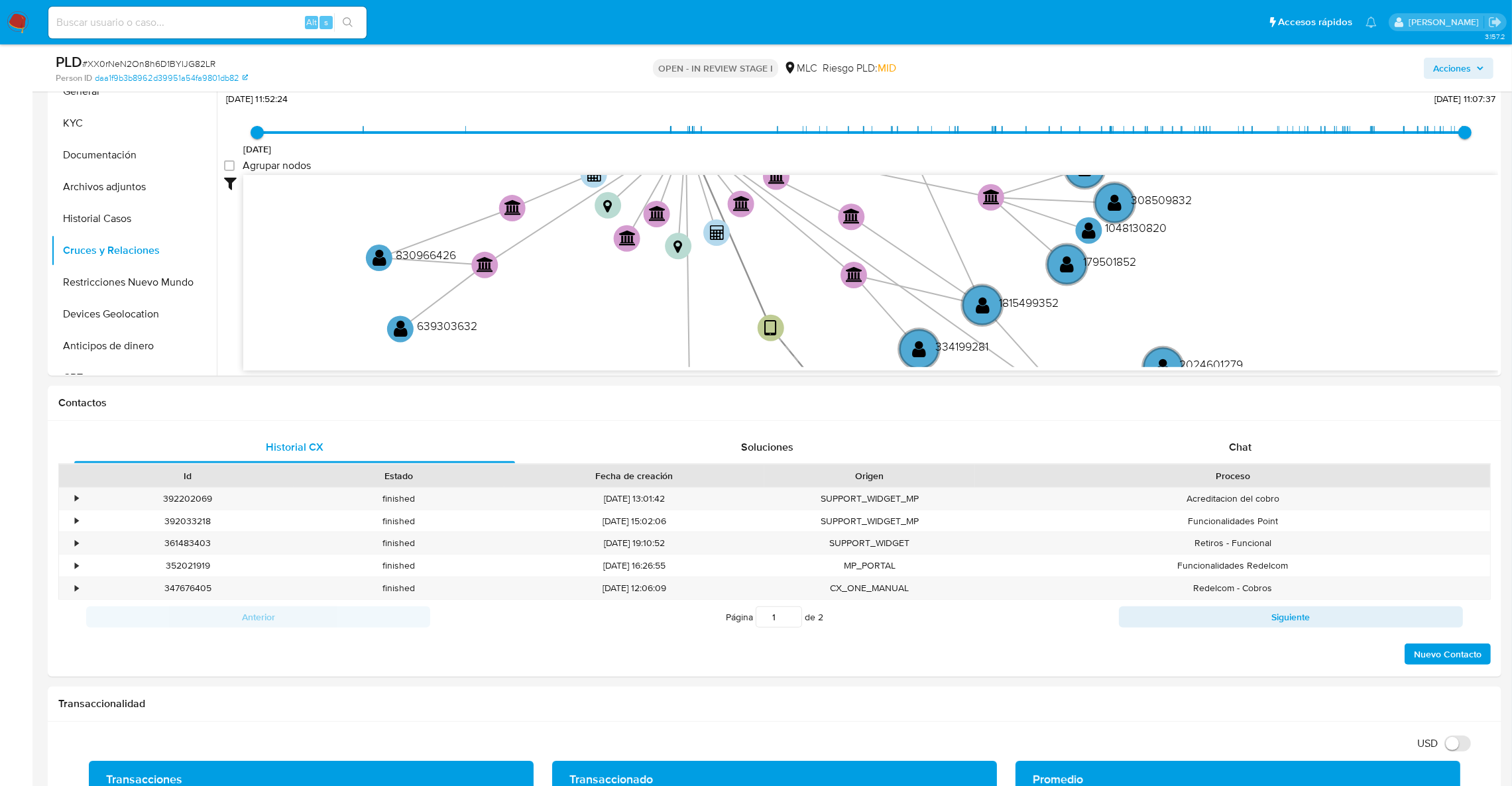
scroll to position [626, 0]
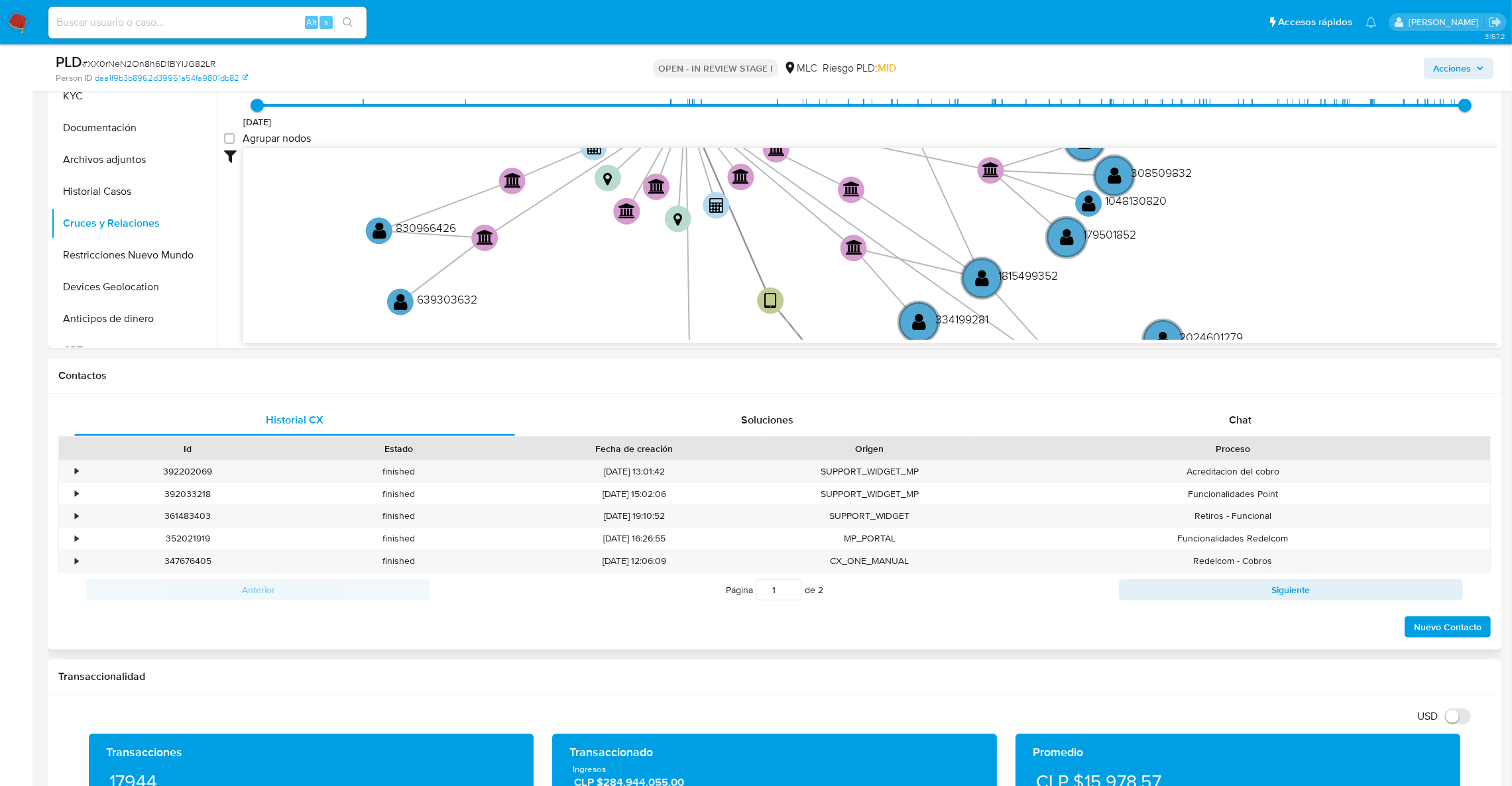
click at [1064, 455] on div "Proceso" at bounding box center [1232, 448] width 497 height 13
click at [1057, 379] on h1 "Contactos" at bounding box center [775, 375] width 1433 height 13
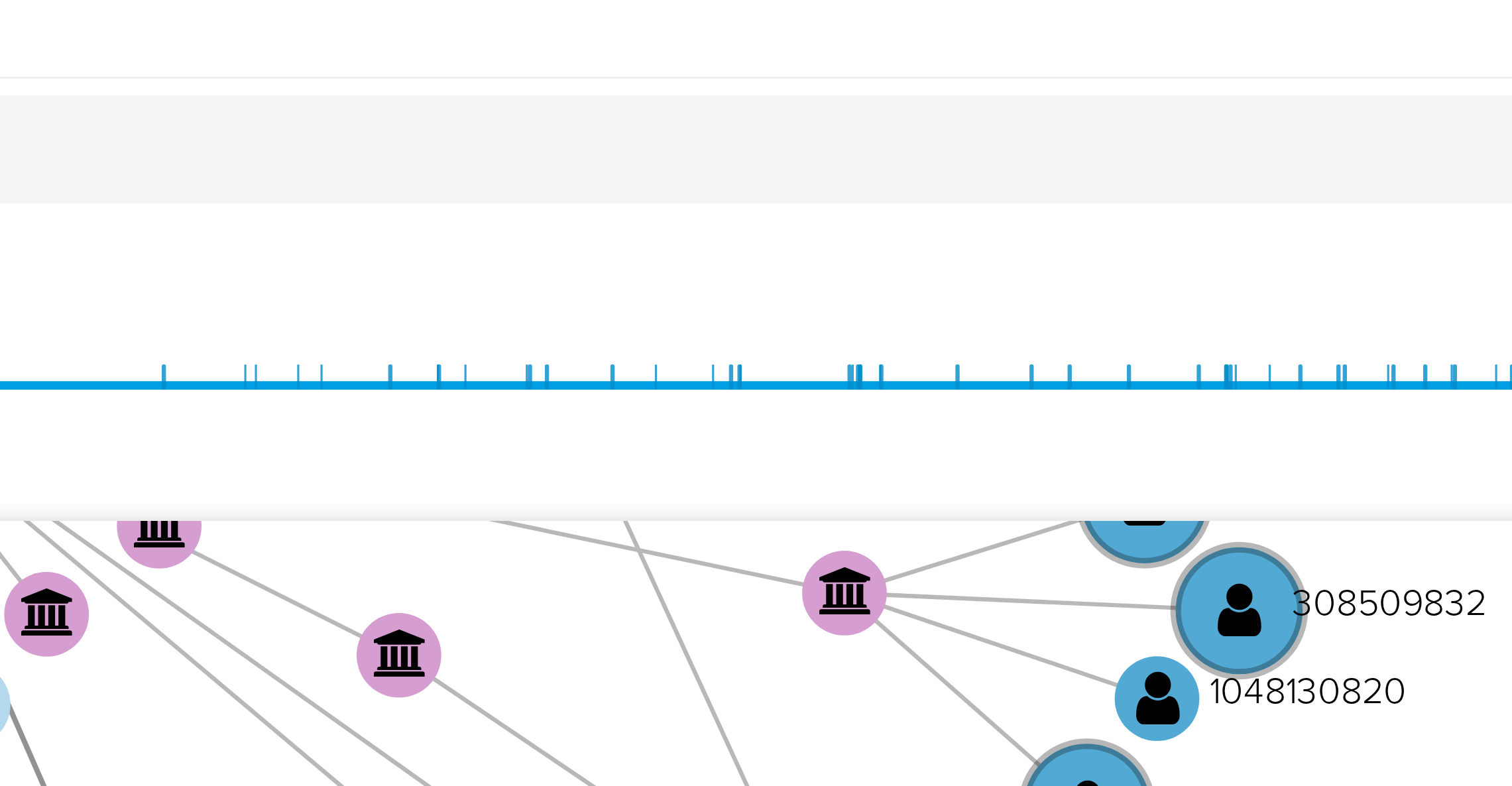
scroll to position [448, 0]
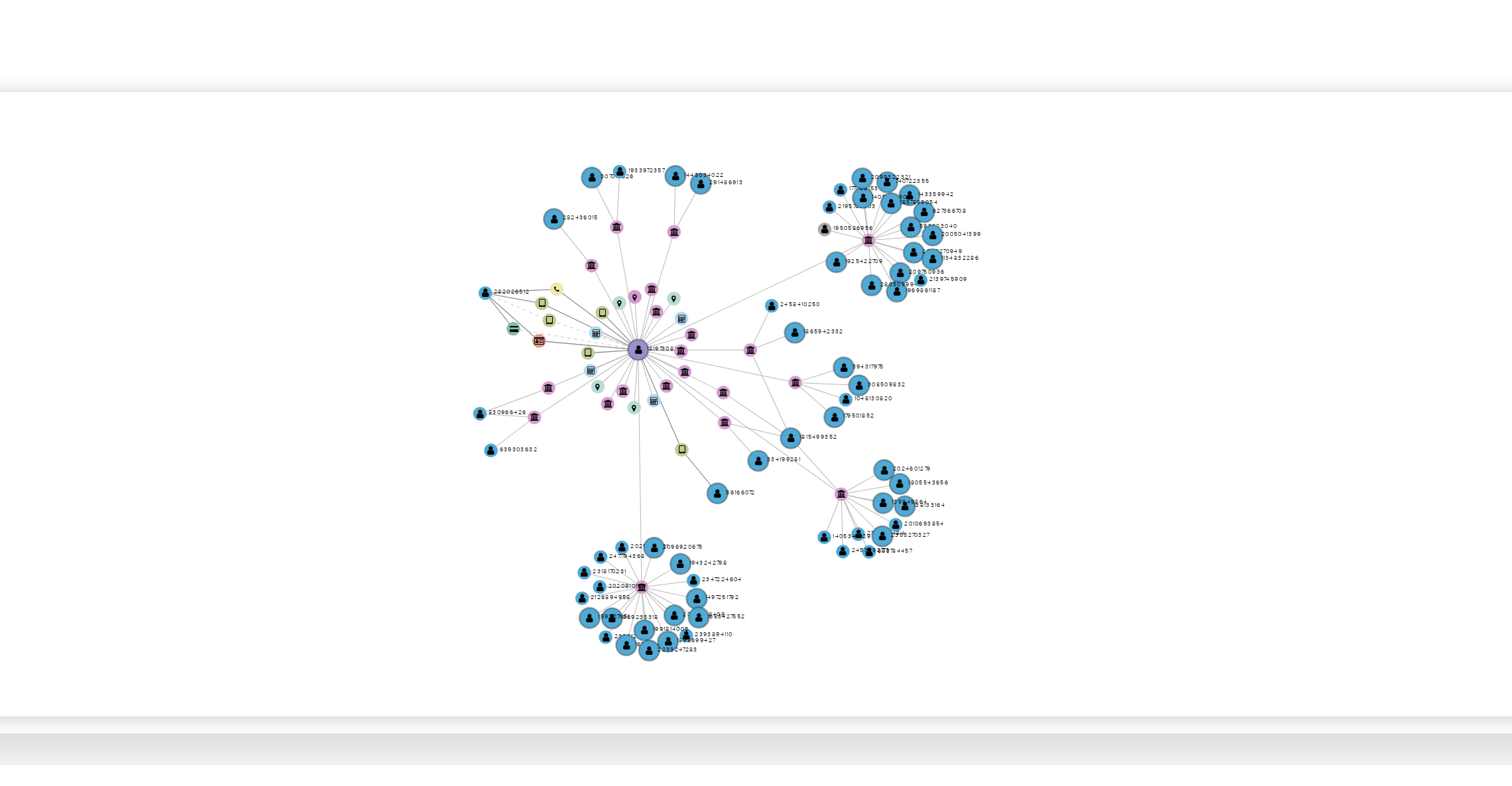
drag, startPoint x: 1051, startPoint y: 378, endPoint x: 1008, endPoint y: 393, distance: 45.5
click at [1008, 393] on icon "device-674e179604f74acfb522b650  user-56166072  56166072 user-1819730827  18…" at bounding box center [871, 421] width 1255 height 192
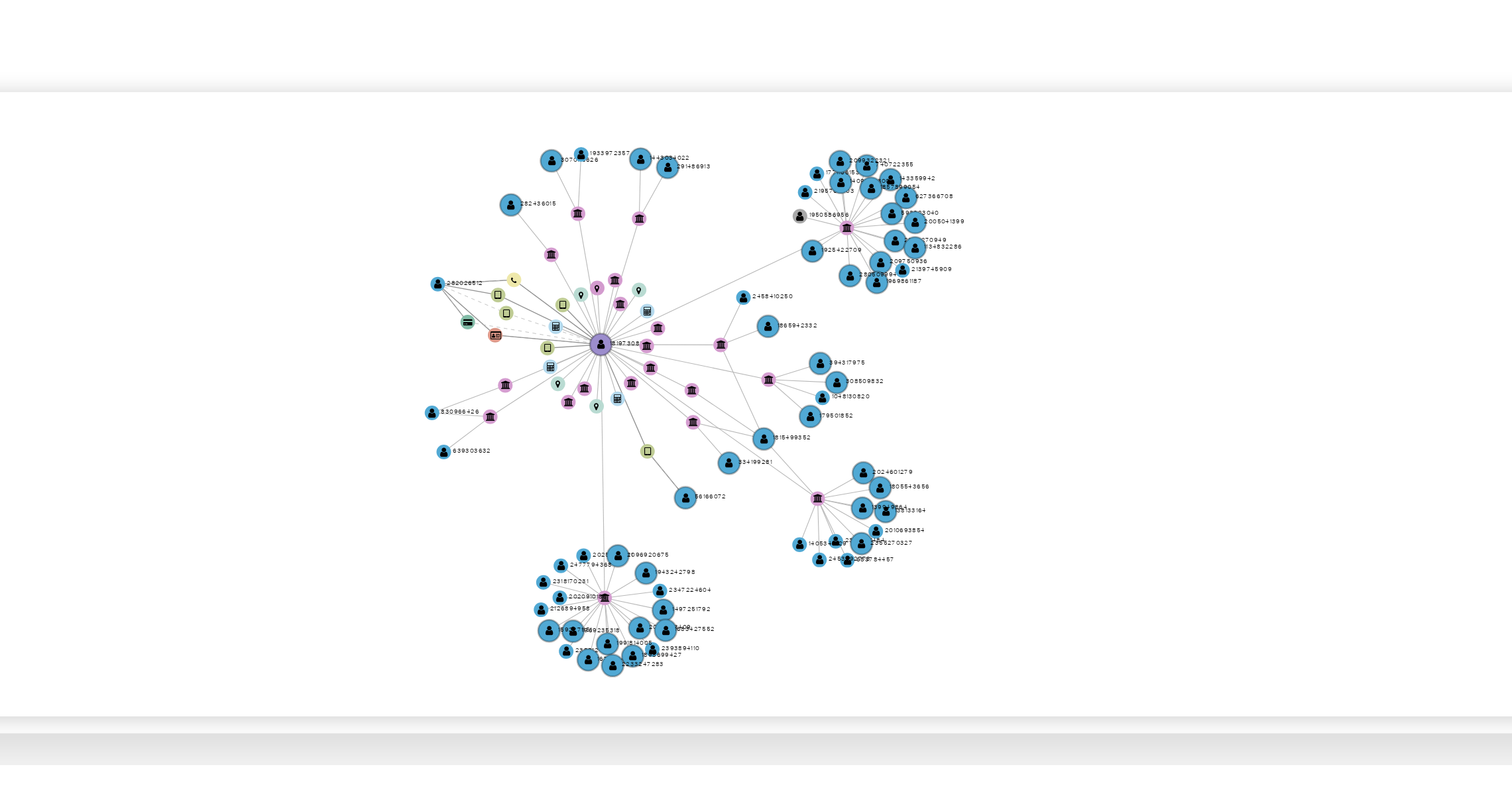
click at [1005, 391] on icon "device-674e179604f74acfb522b650  user-56166072  56166072 user-1819730827  18…" at bounding box center [871, 421] width 1255 height 192
click at [1149, 473] on icon "device-674e179604f74acfb522b650  user-56166072  56166072 user-1819730827  18…" at bounding box center [871, 421] width 1255 height 192
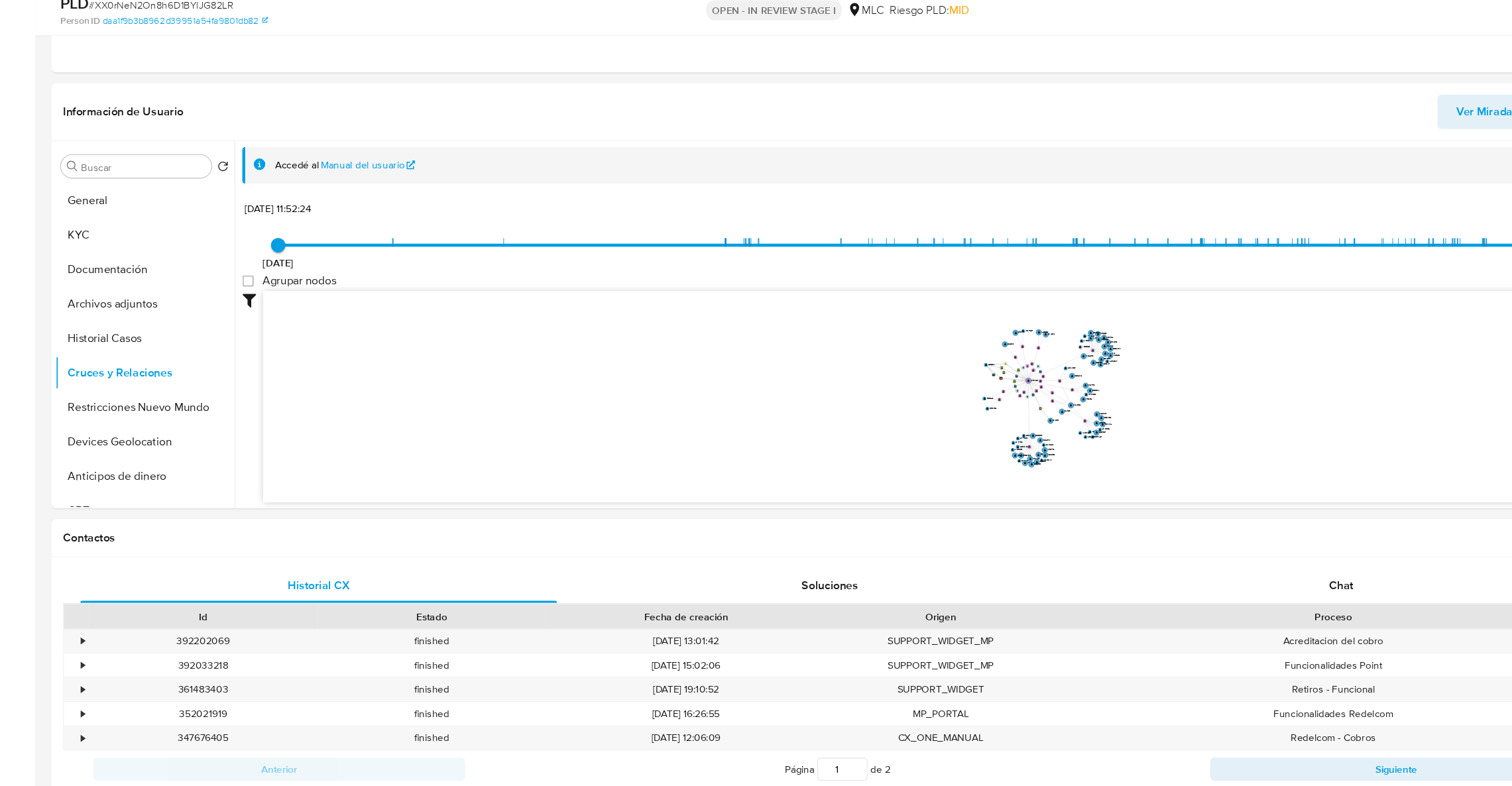
scroll to position [445, 0]
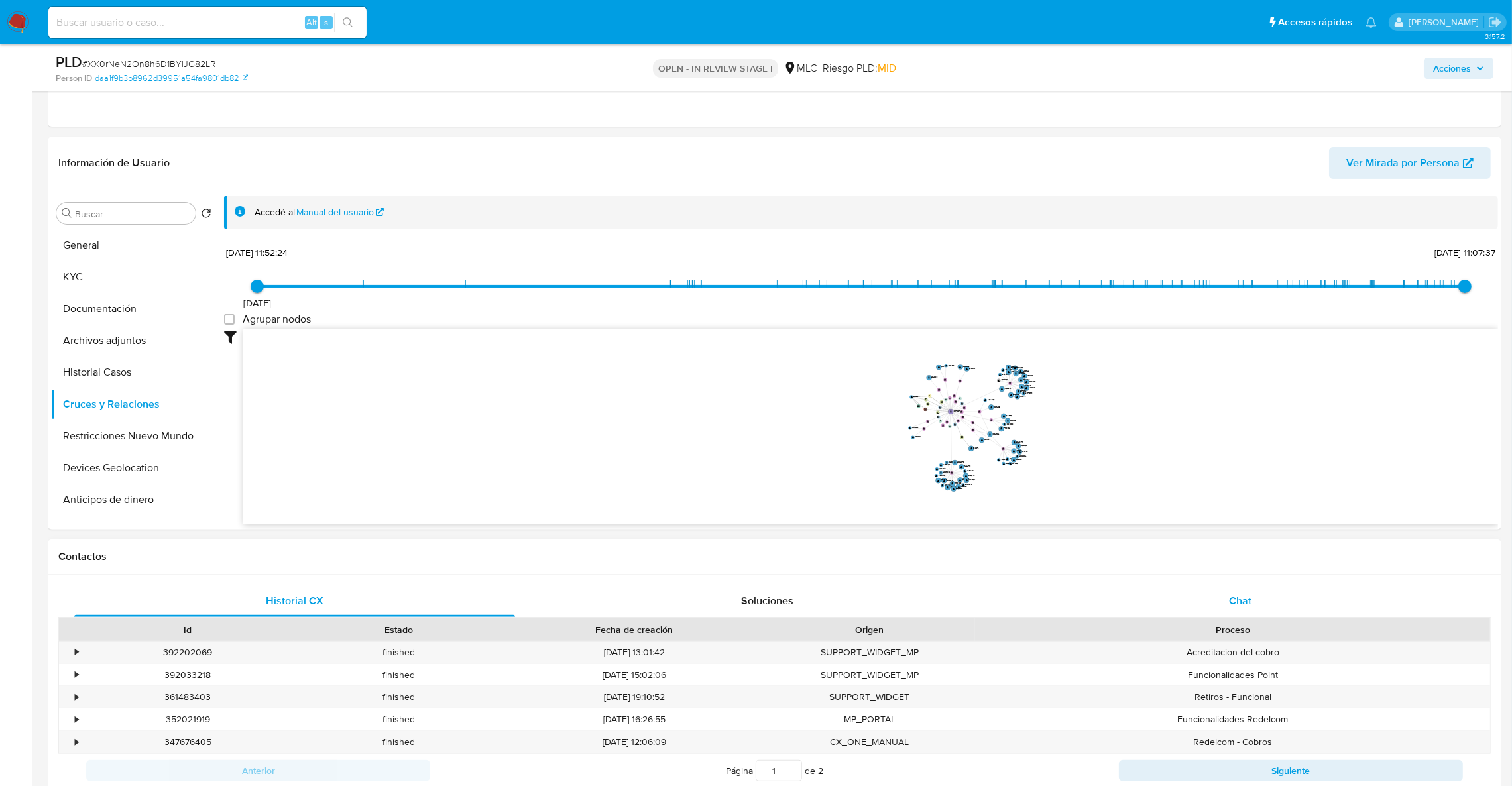
click at [1291, 603] on div "Chat" at bounding box center [1240, 601] width 441 height 32
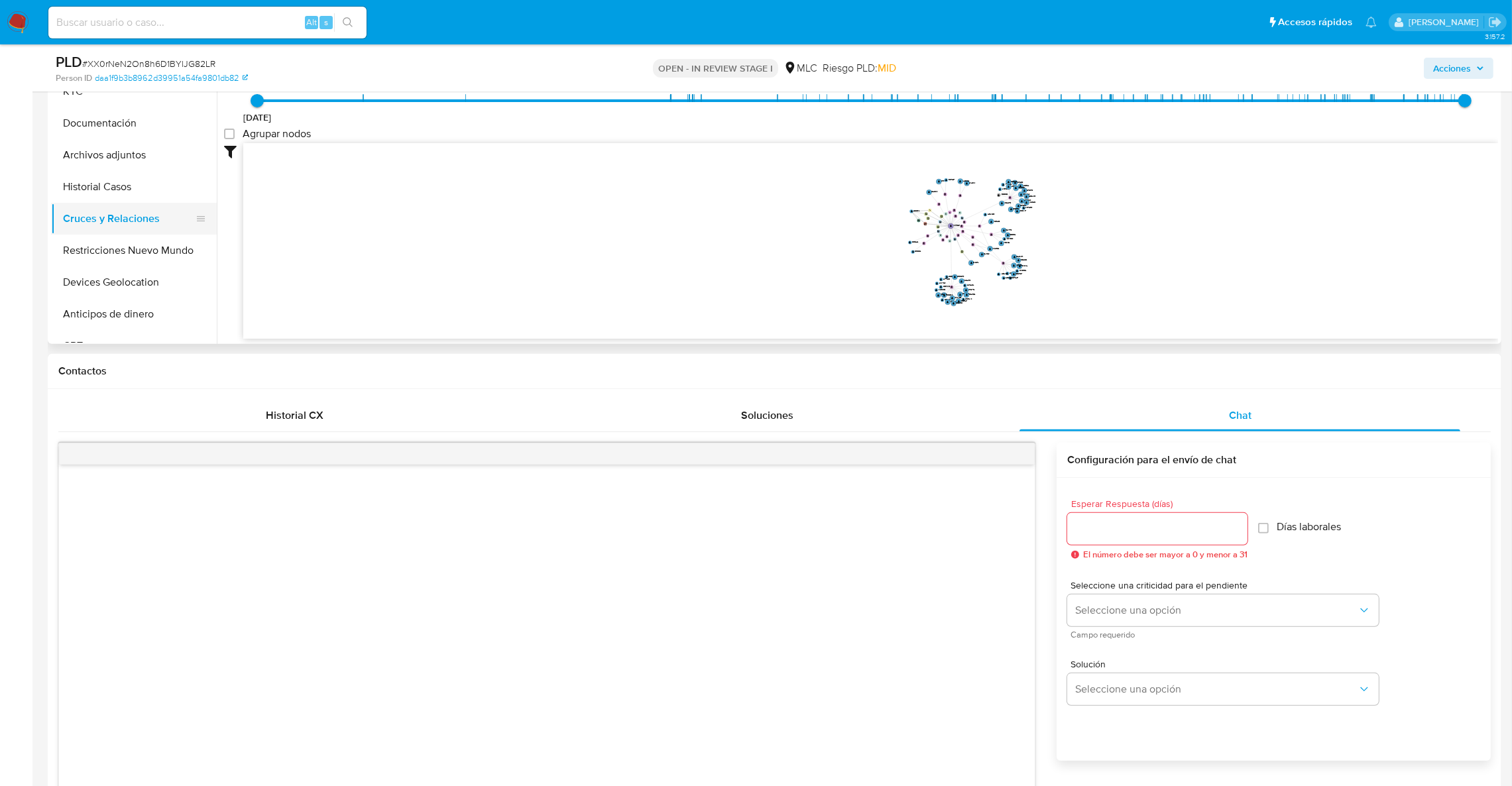
scroll to position [595, 0]
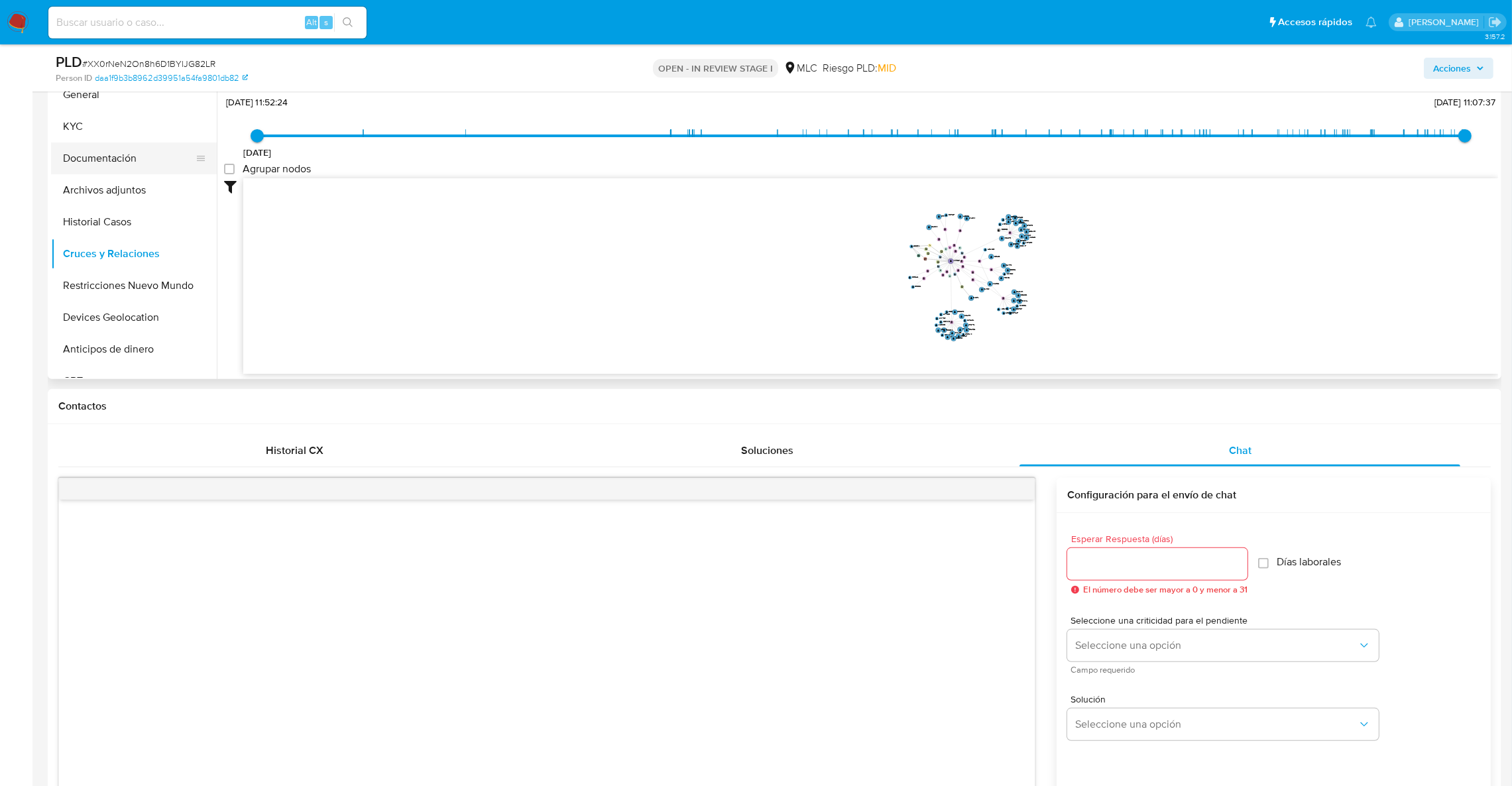
click at [96, 165] on button "Documentación" at bounding box center [128, 158] width 155 height 32
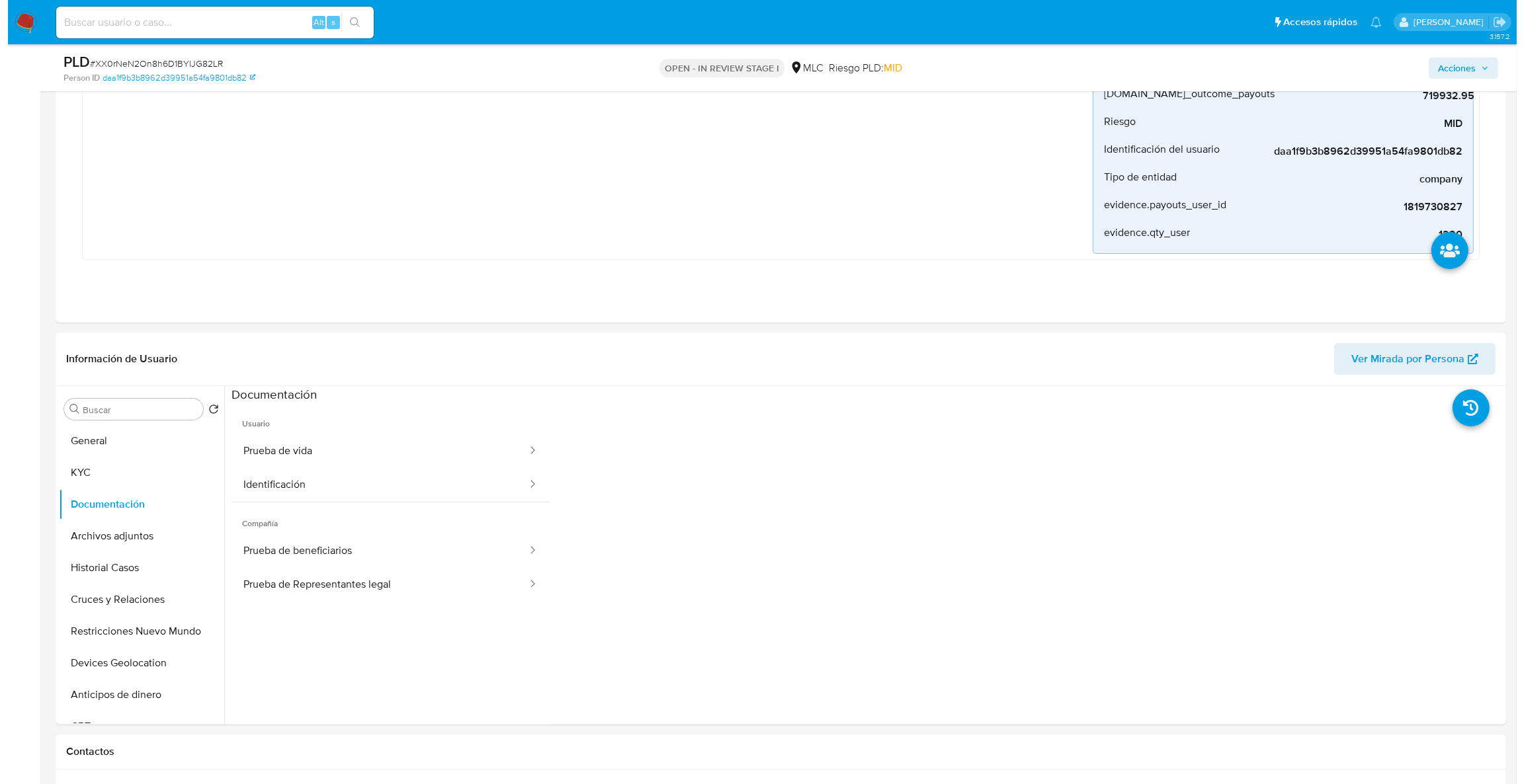
scroll to position [197, 0]
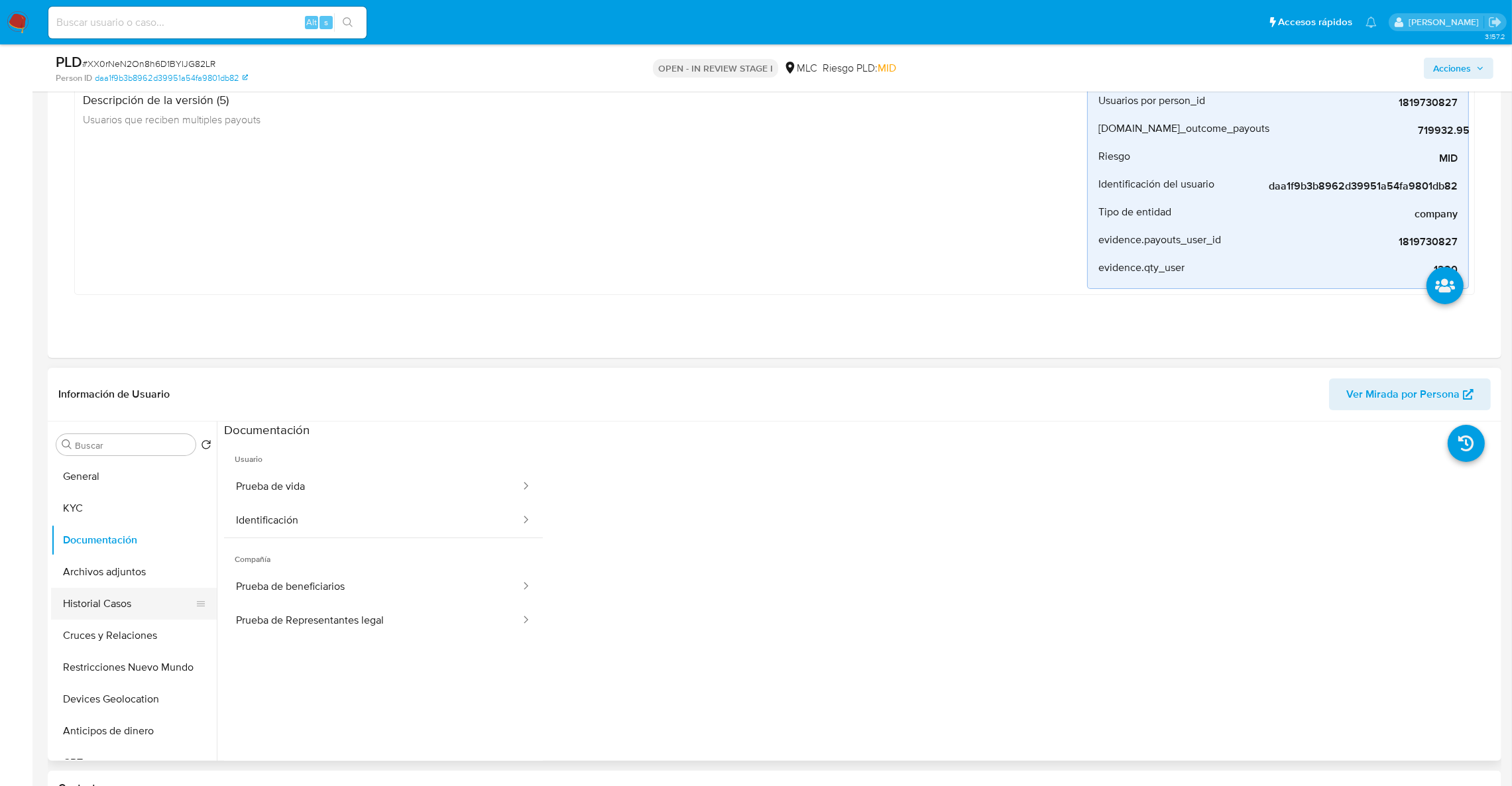
click at [114, 602] on button "Historial Casos" at bounding box center [128, 603] width 155 height 32
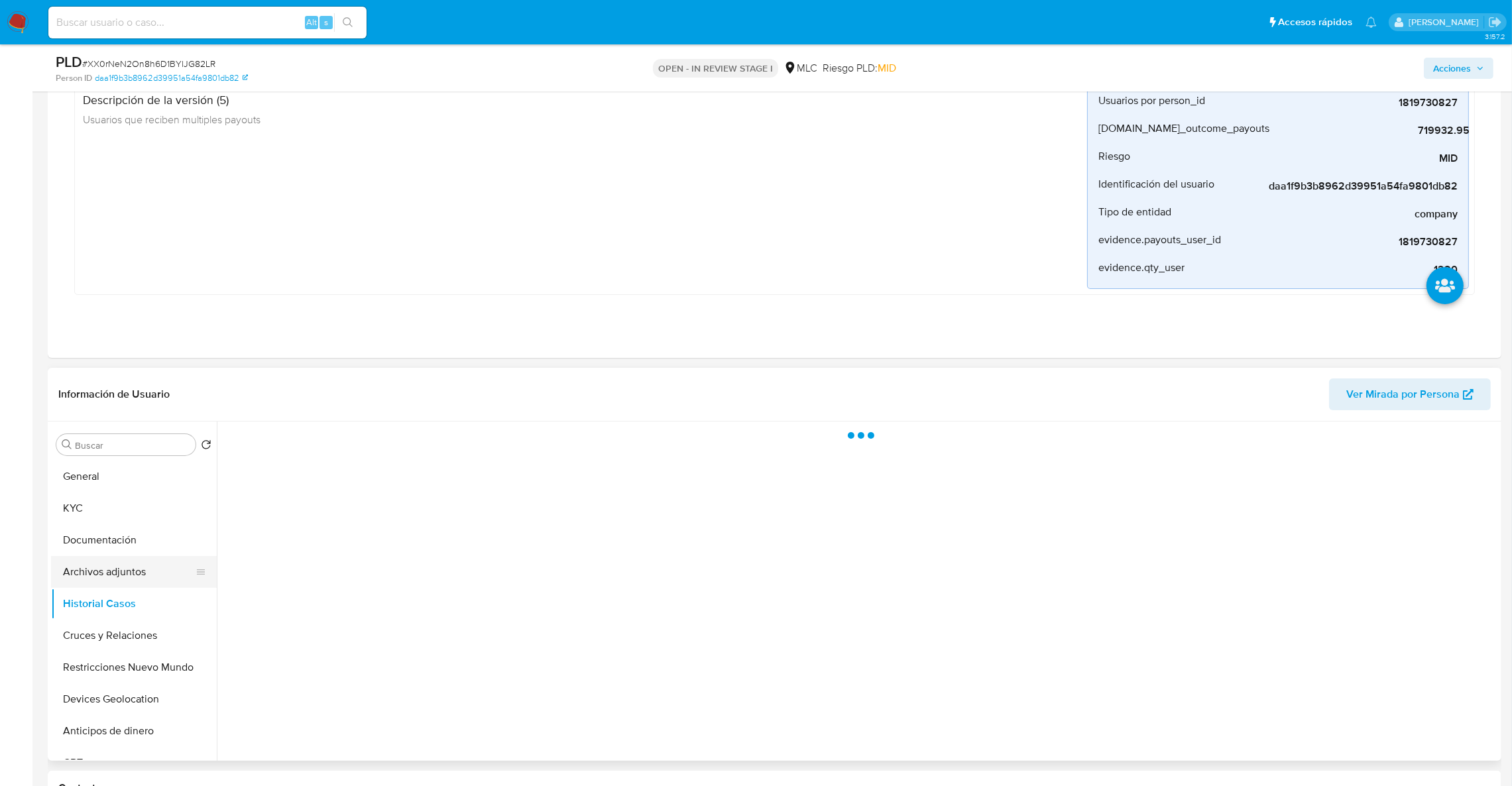
click at [113, 583] on button "Archivos adjuntos" at bounding box center [128, 572] width 155 height 32
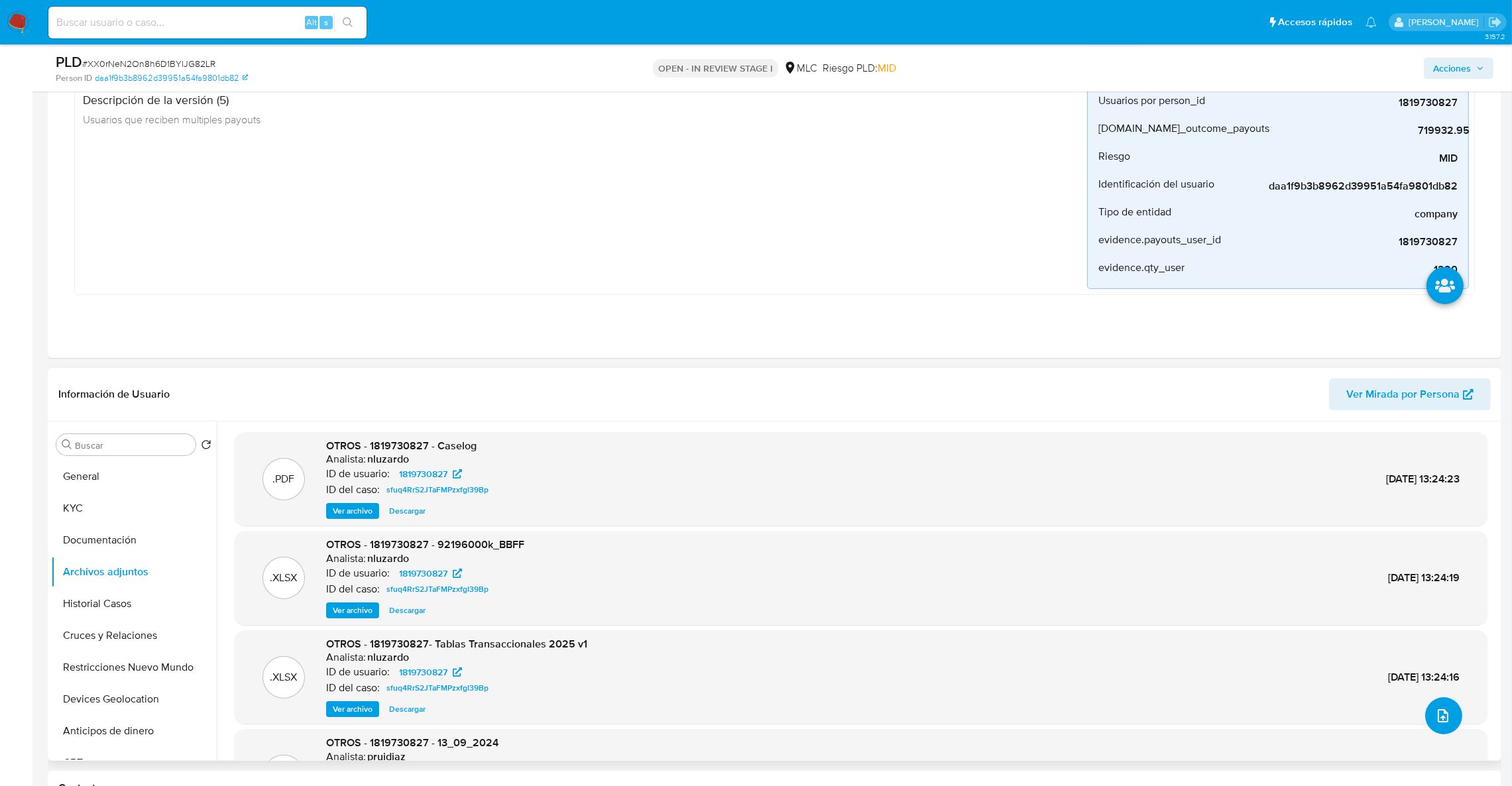
click at [1441, 729] on button "upload-file" at bounding box center [1443, 715] width 37 height 37
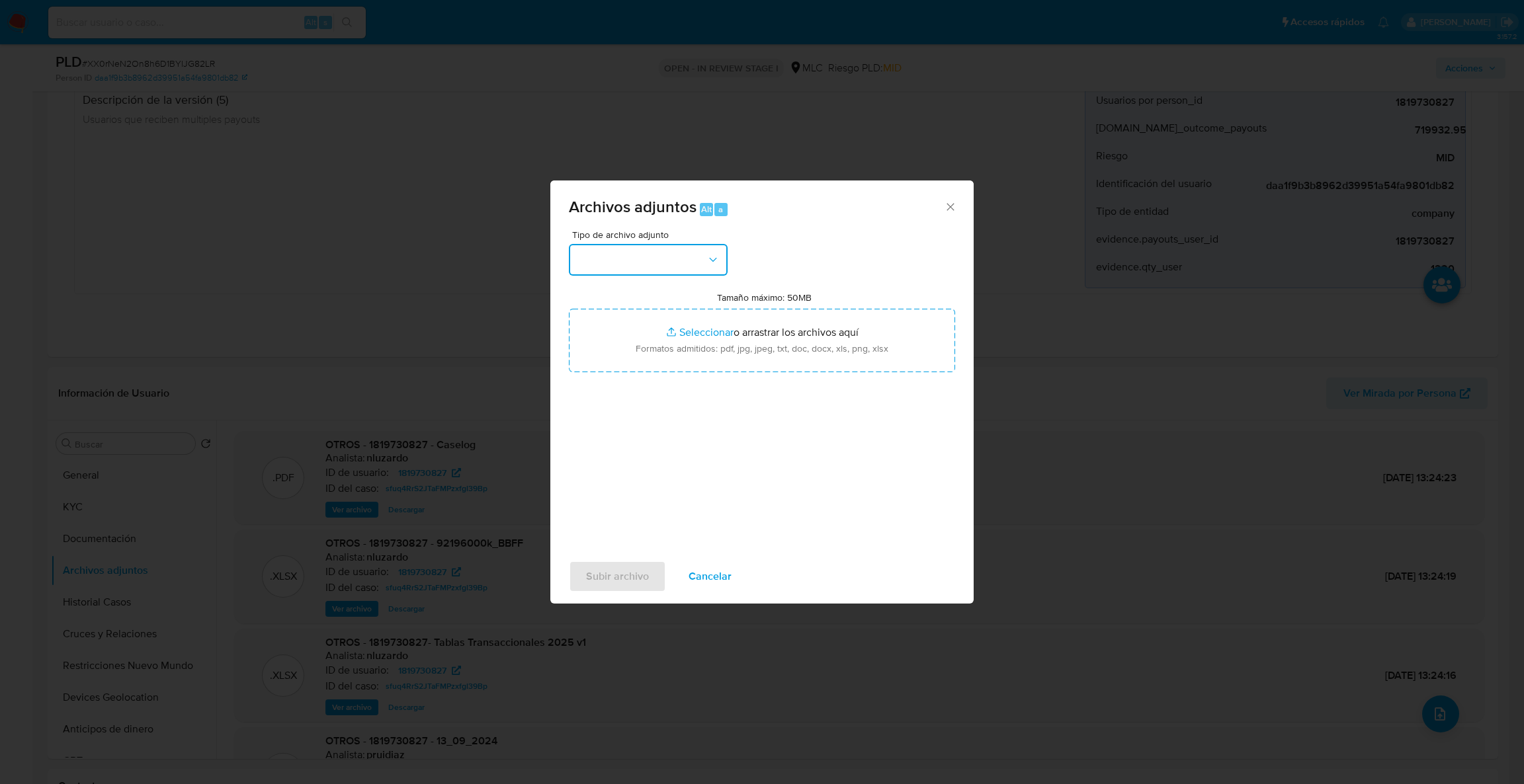
click at [628, 257] on button "button" at bounding box center [648, 259] width 159 height 32
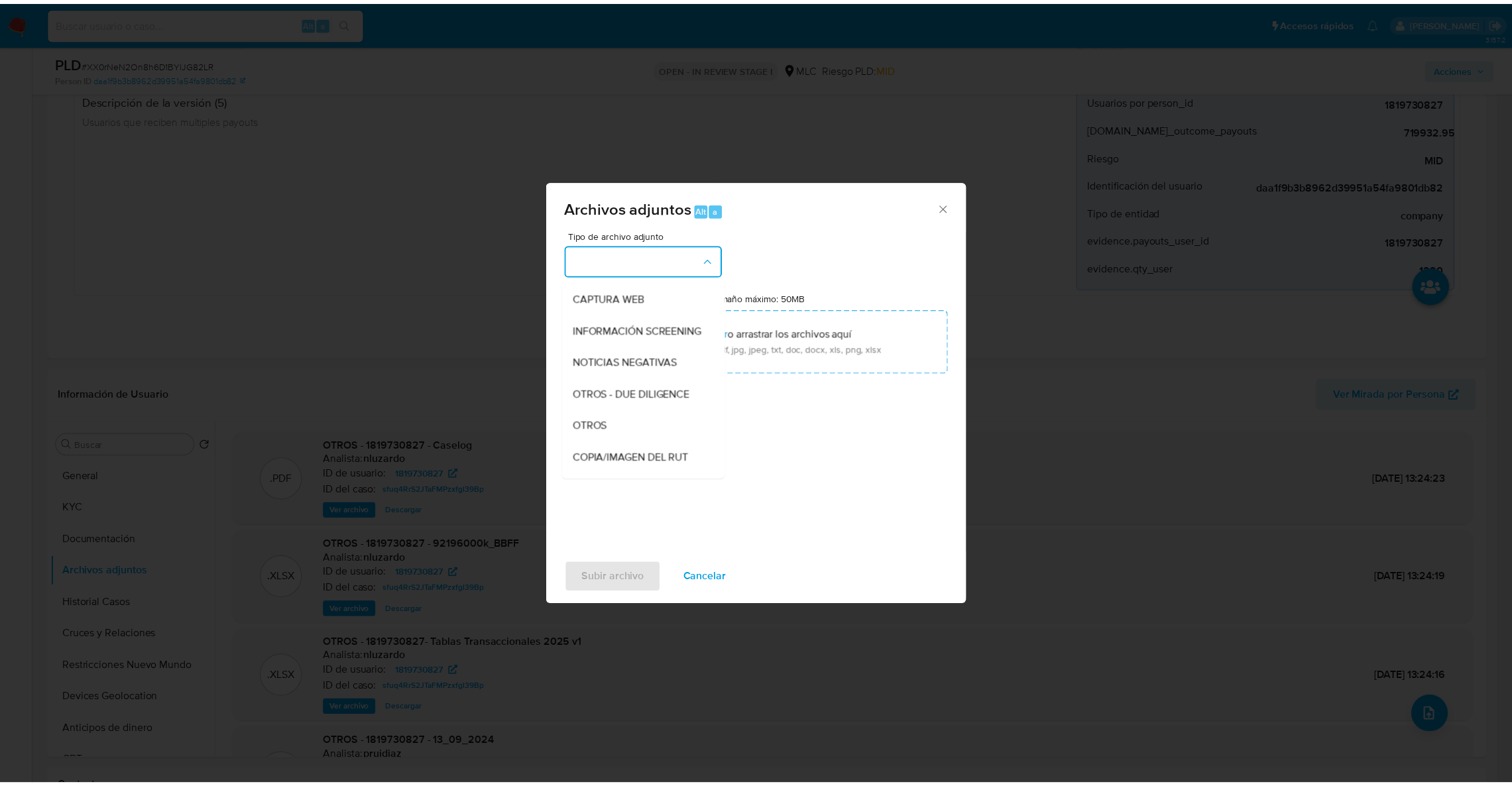
scroll to position [107, 0]
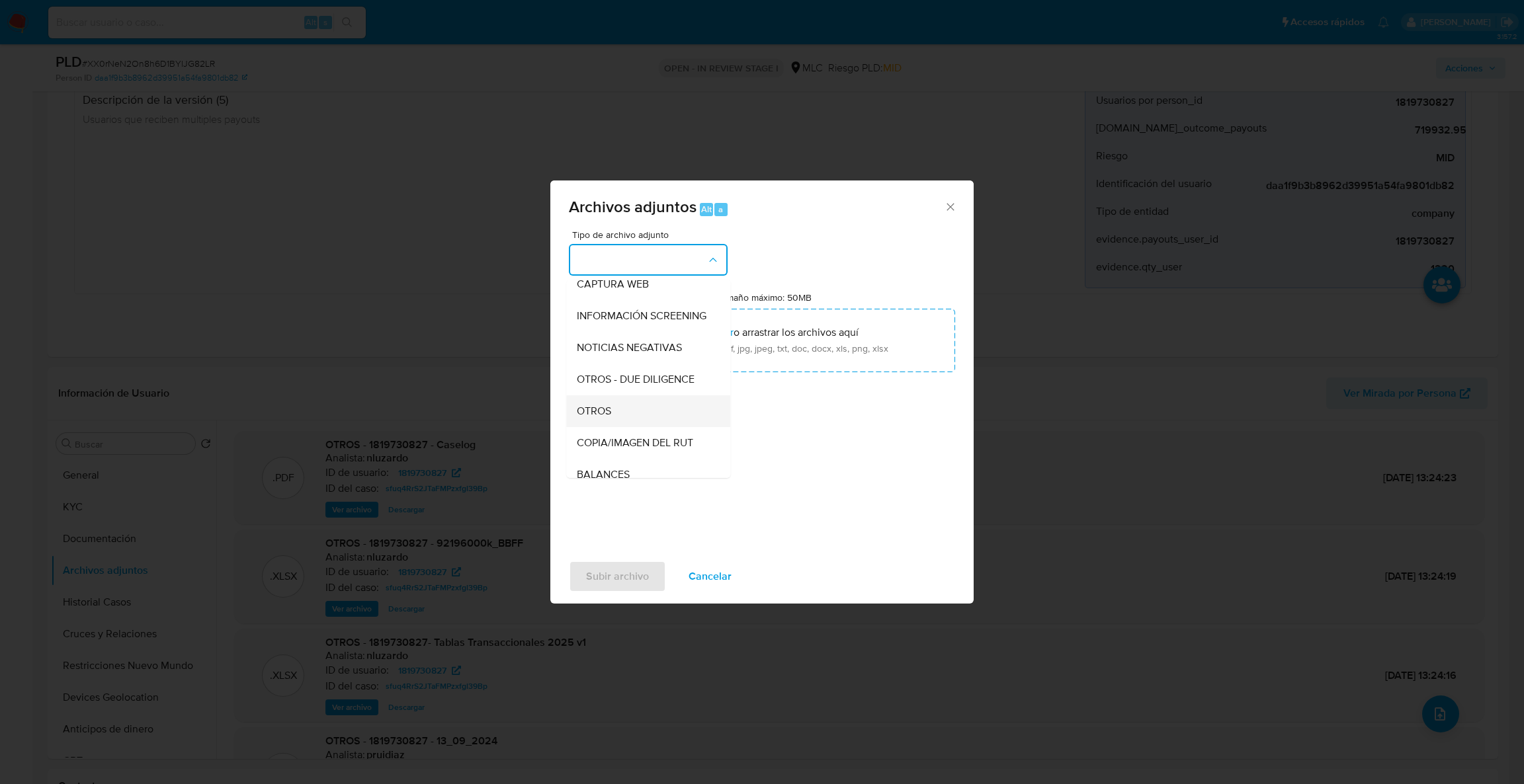
click at [633, 427] on div "OTROS" at bounding box center [643, 410] width 135 height 32
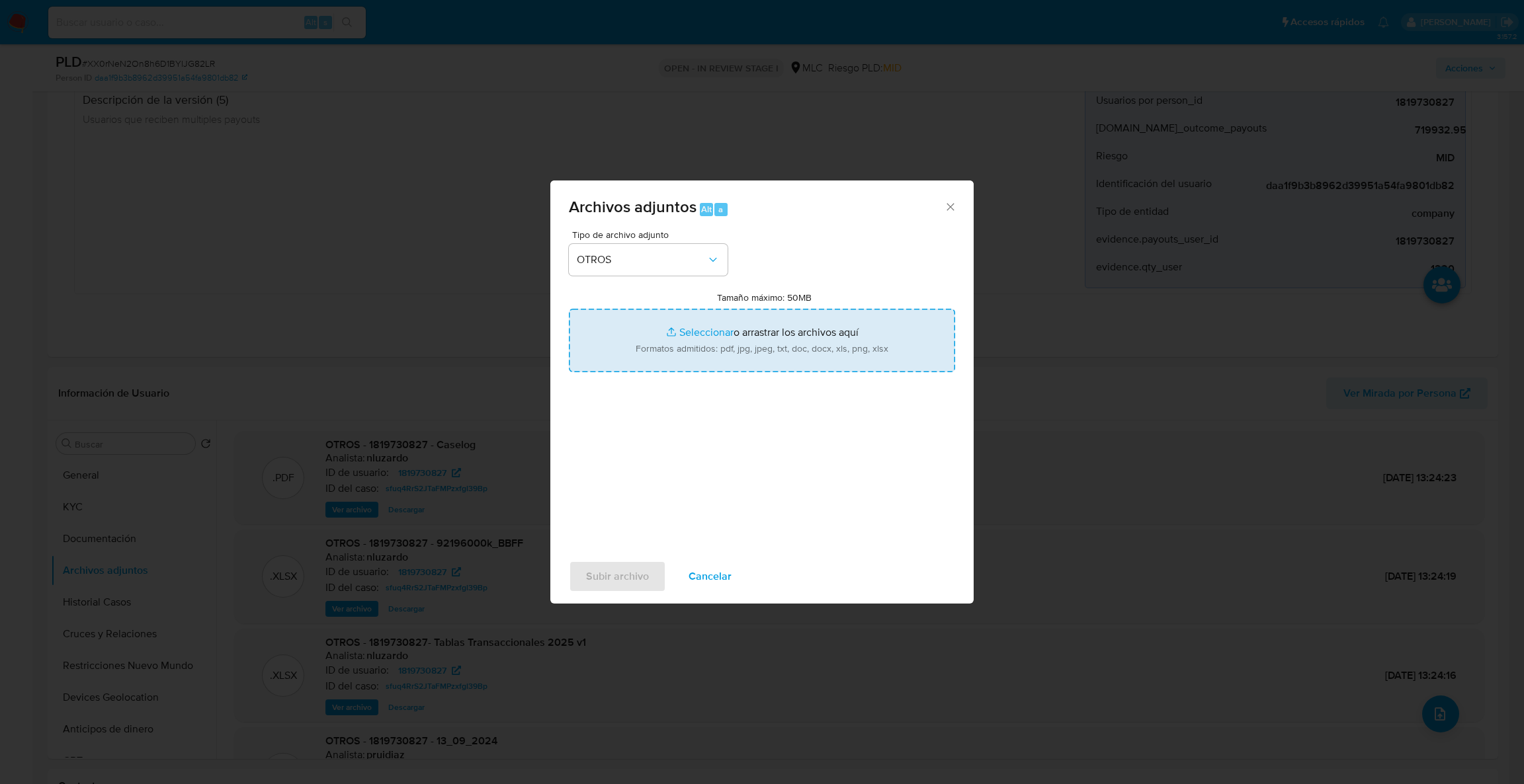
click at [654, 343] on input "Tamaño máximo: 50MB Seleccionar archivos" at bounding box center [762, 341] width 387 height 64
type input "C:\fakepath\1819730827MovimientosBFF.xlsx"
click at [763, 358] on input "Tamaño máximo: 50MB Seleccionar archivos" at bounding box center [762, 341] width 387 height 64
type input "C:\fakepath\Case Log - 1819730827.pdf"
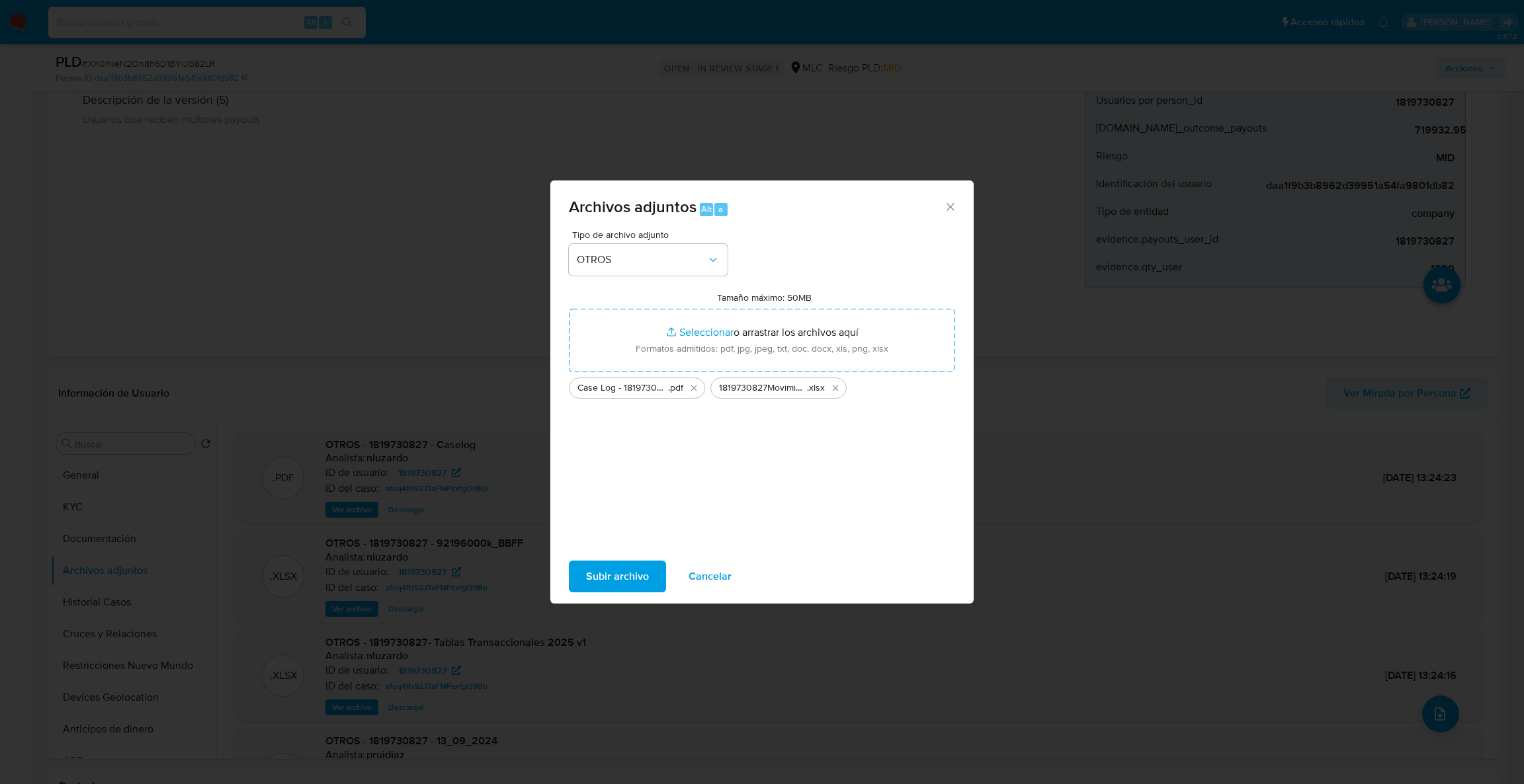
click at [596, 590] on span "Subir archivo" at bounding box center [617, 576] width 63 height 29
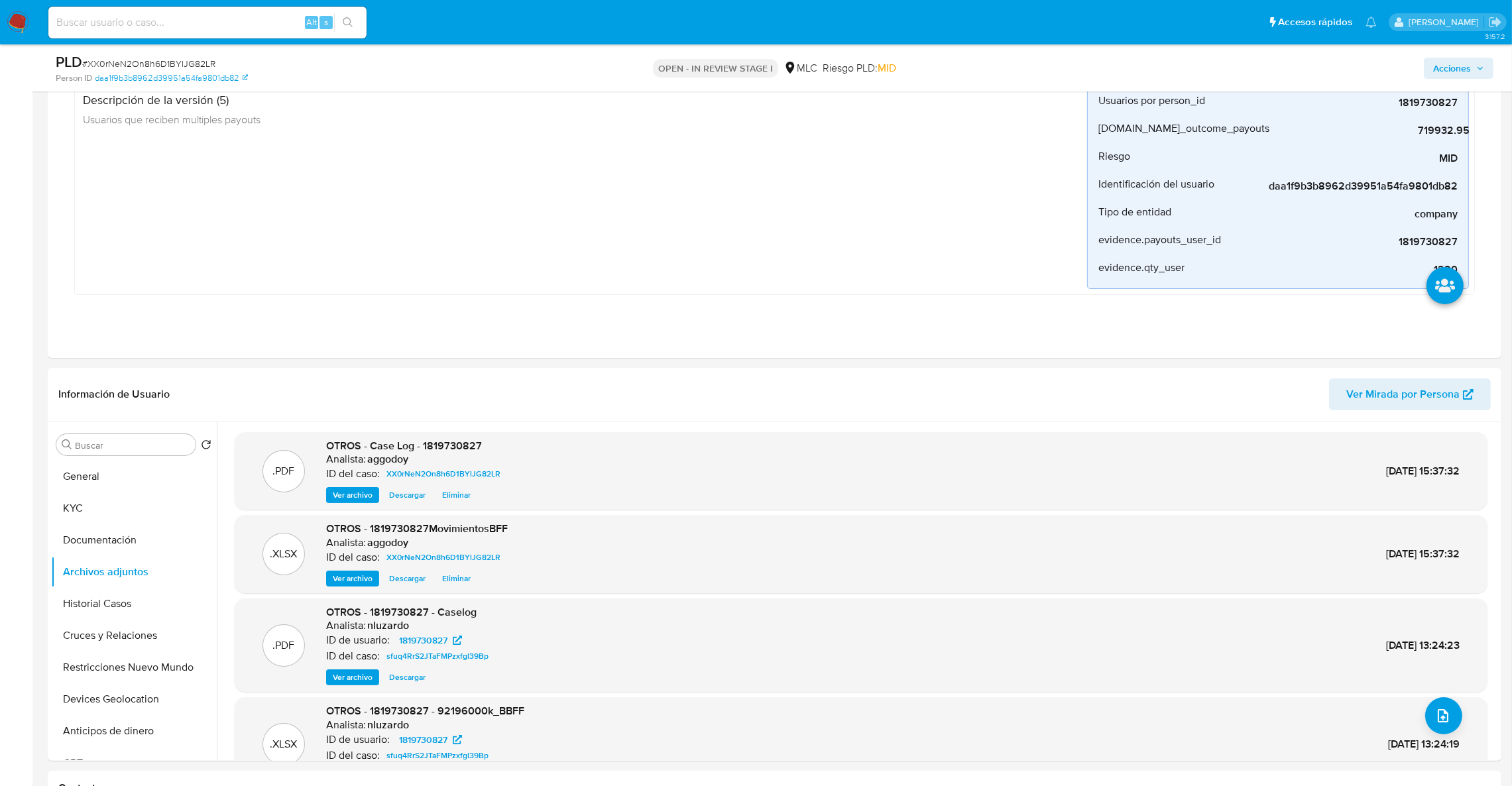
click at [1442, 71] on span "Acciones" at bounding box center [1452, 68] width 38 height 22
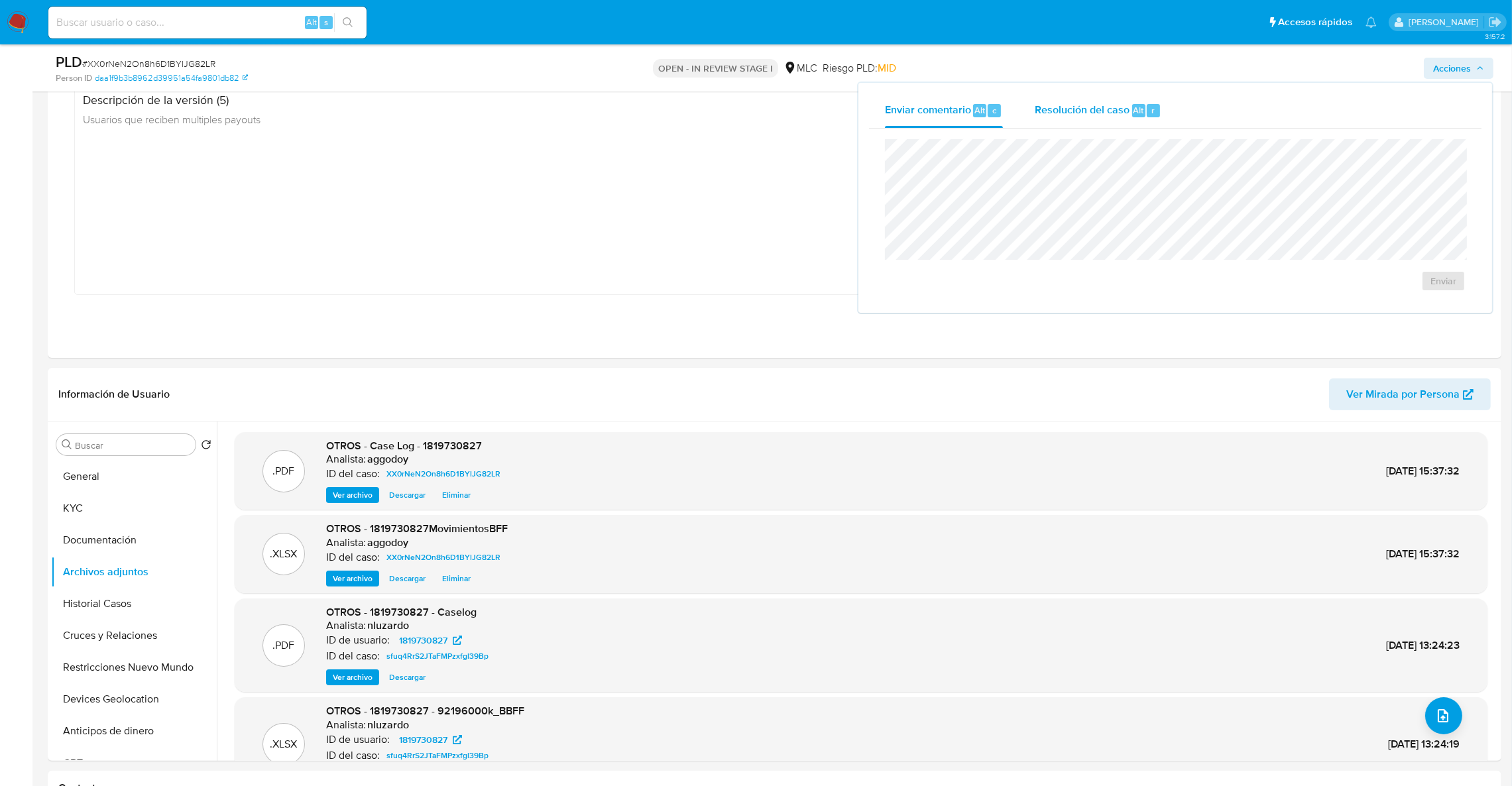
click at [1050, 116] on div "Resolución del caso Alt r" at bounding box center [1098, 111] width 127 height 34
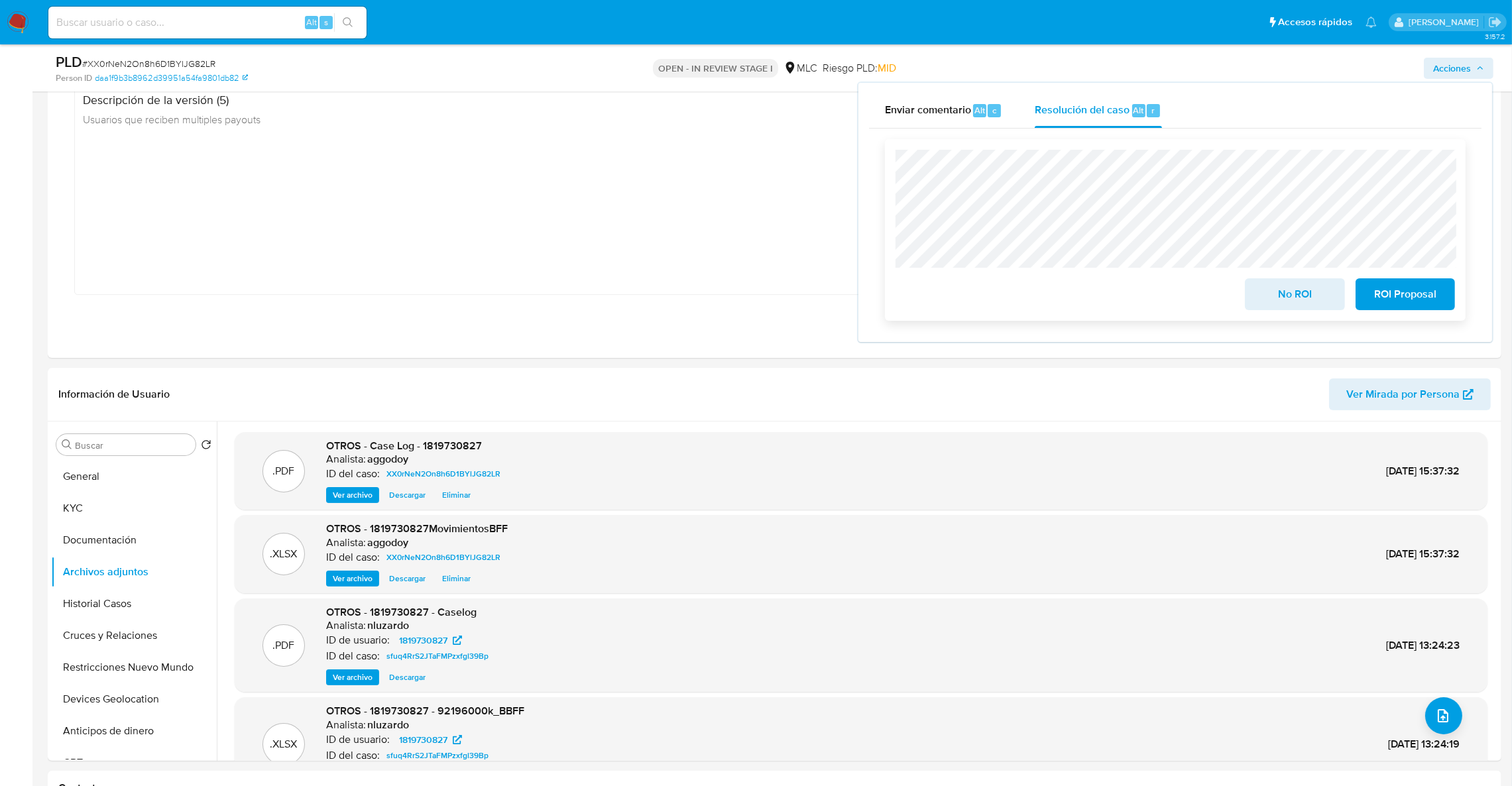
click at [1287, 295] on span "No ROI" at bounding box center [1294, 294] width 65 height 29
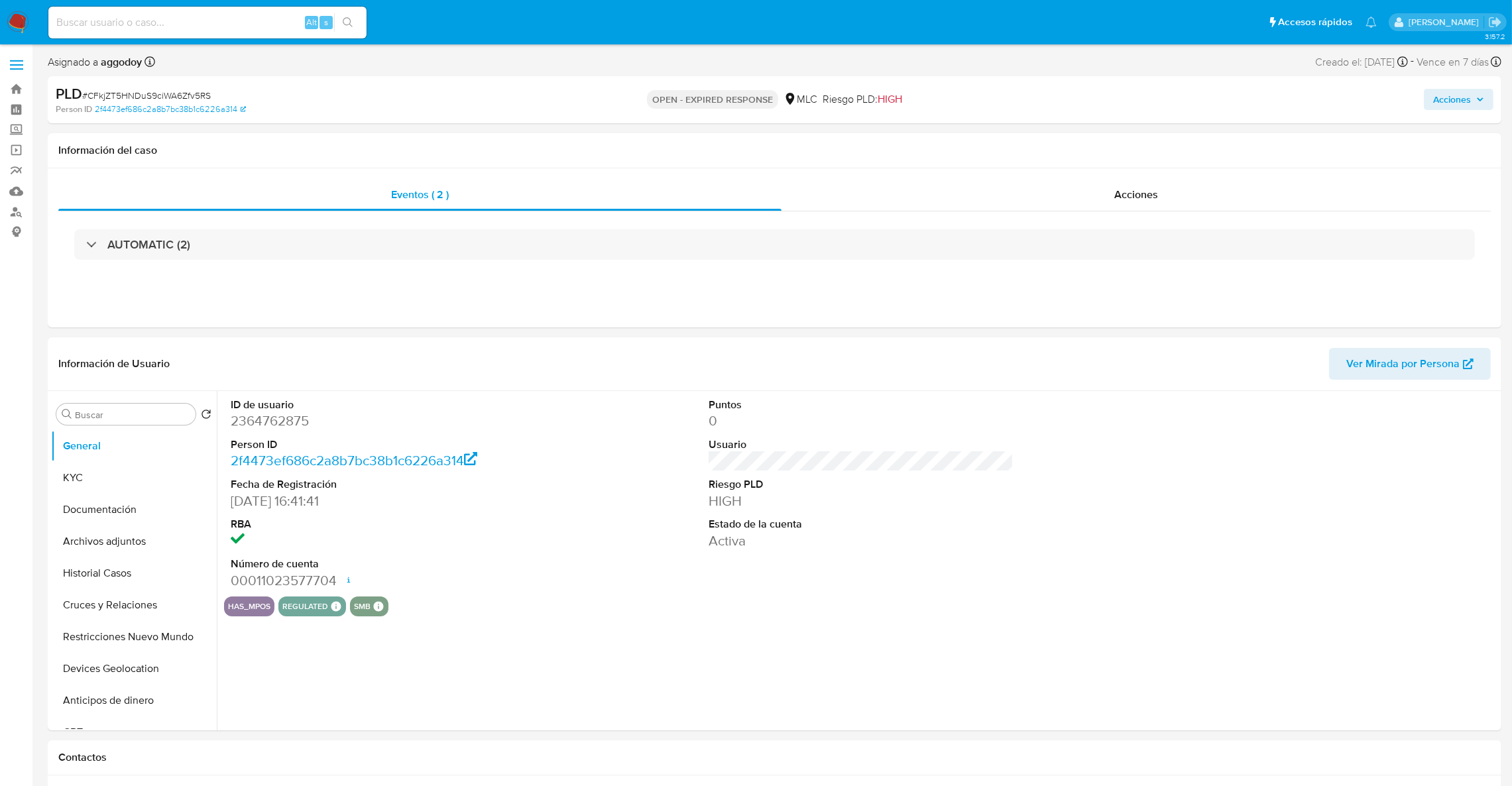
select select "10"
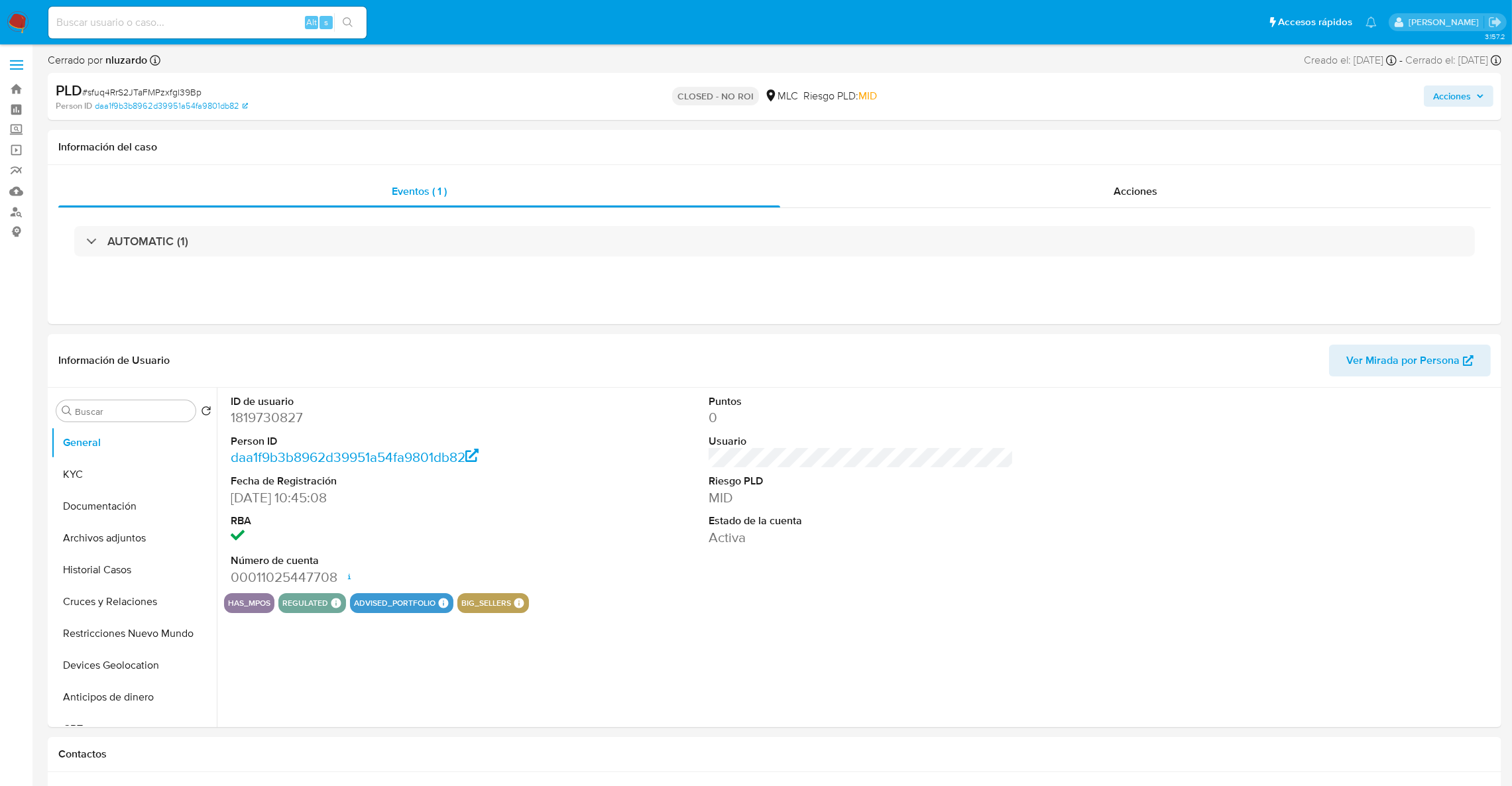
select select "10"
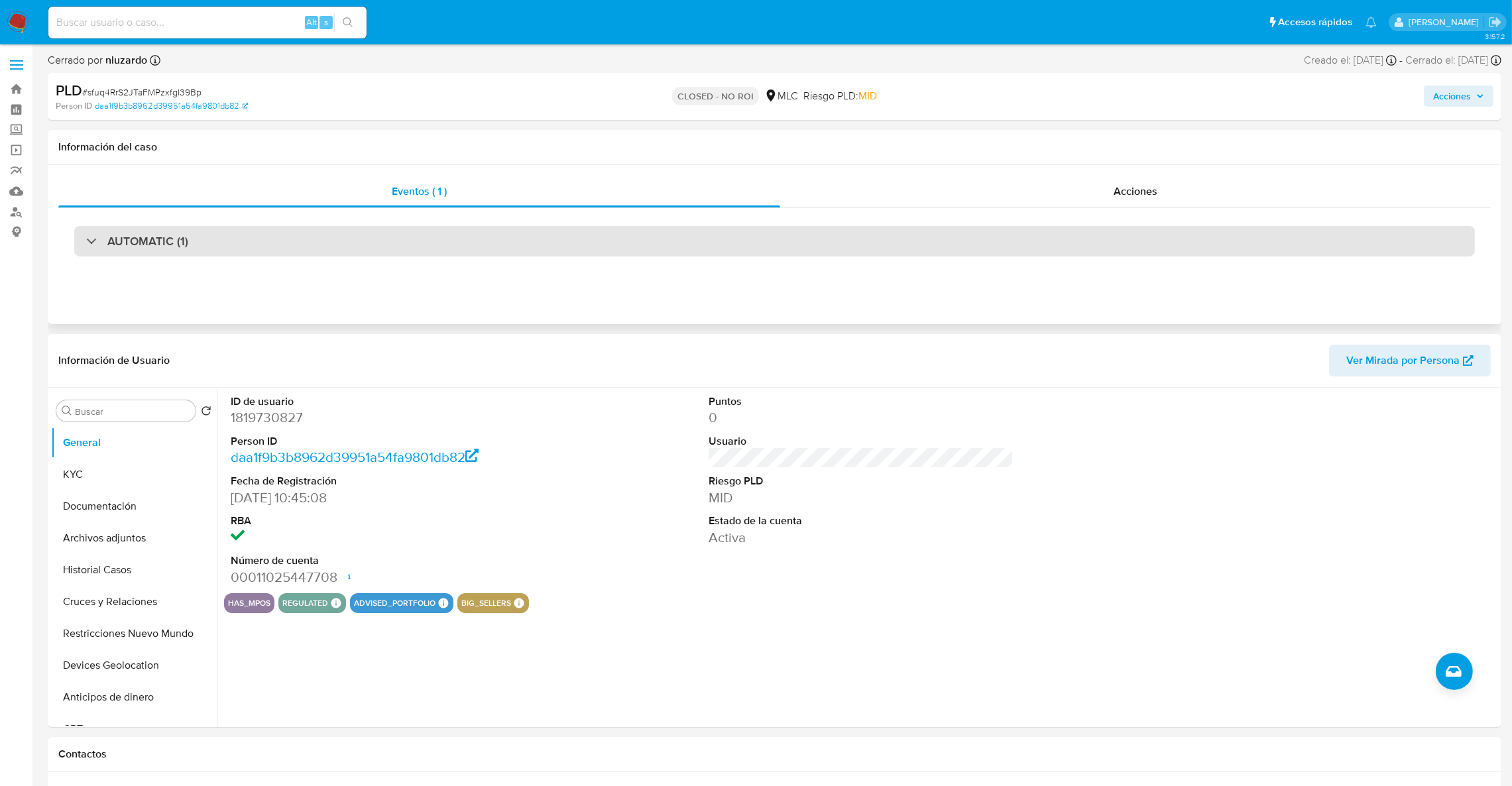
click at [813, 252] on div "AUTOMATIC (1)" at bounding box center [774, 241] width 1401 height 30
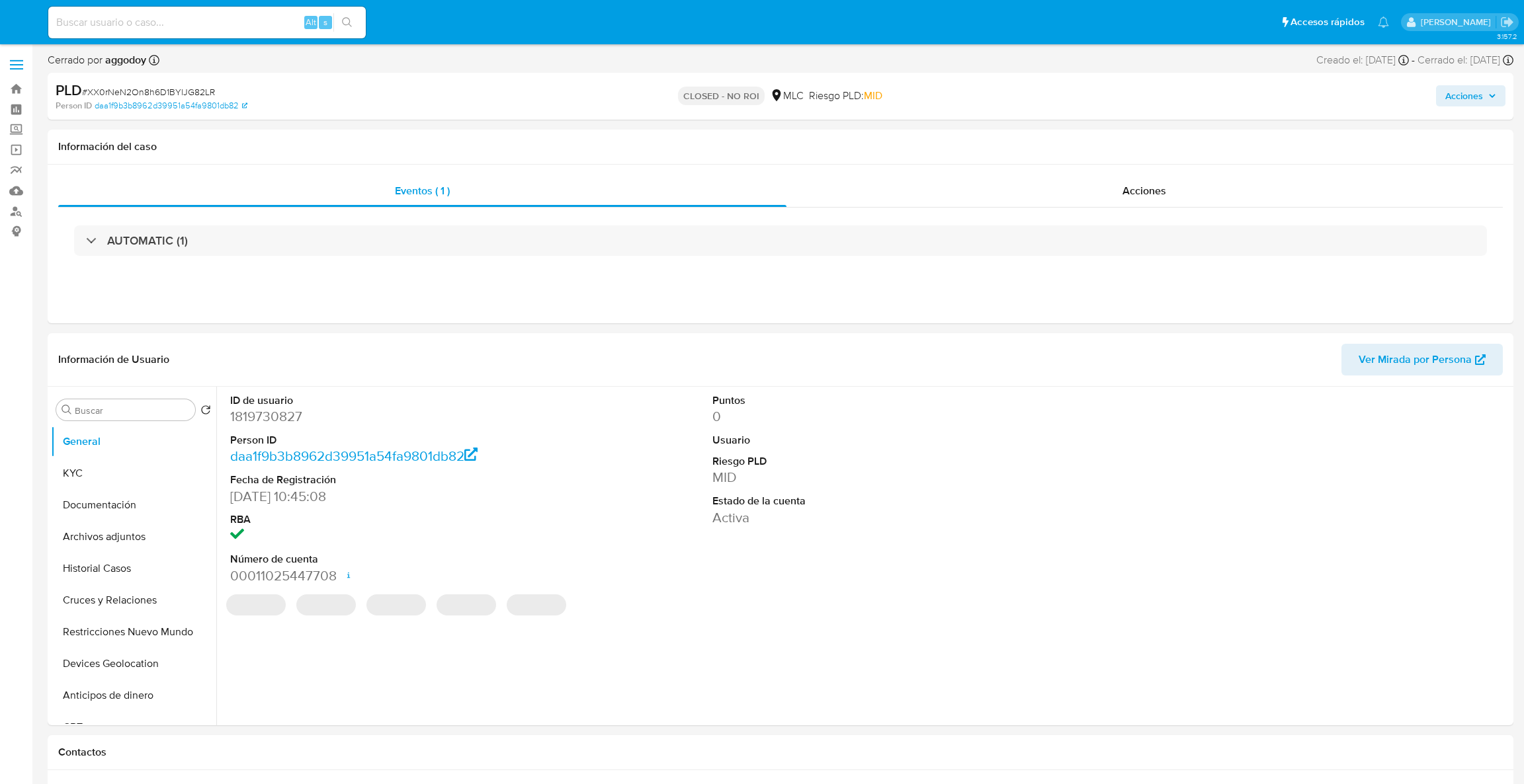
select select "10"
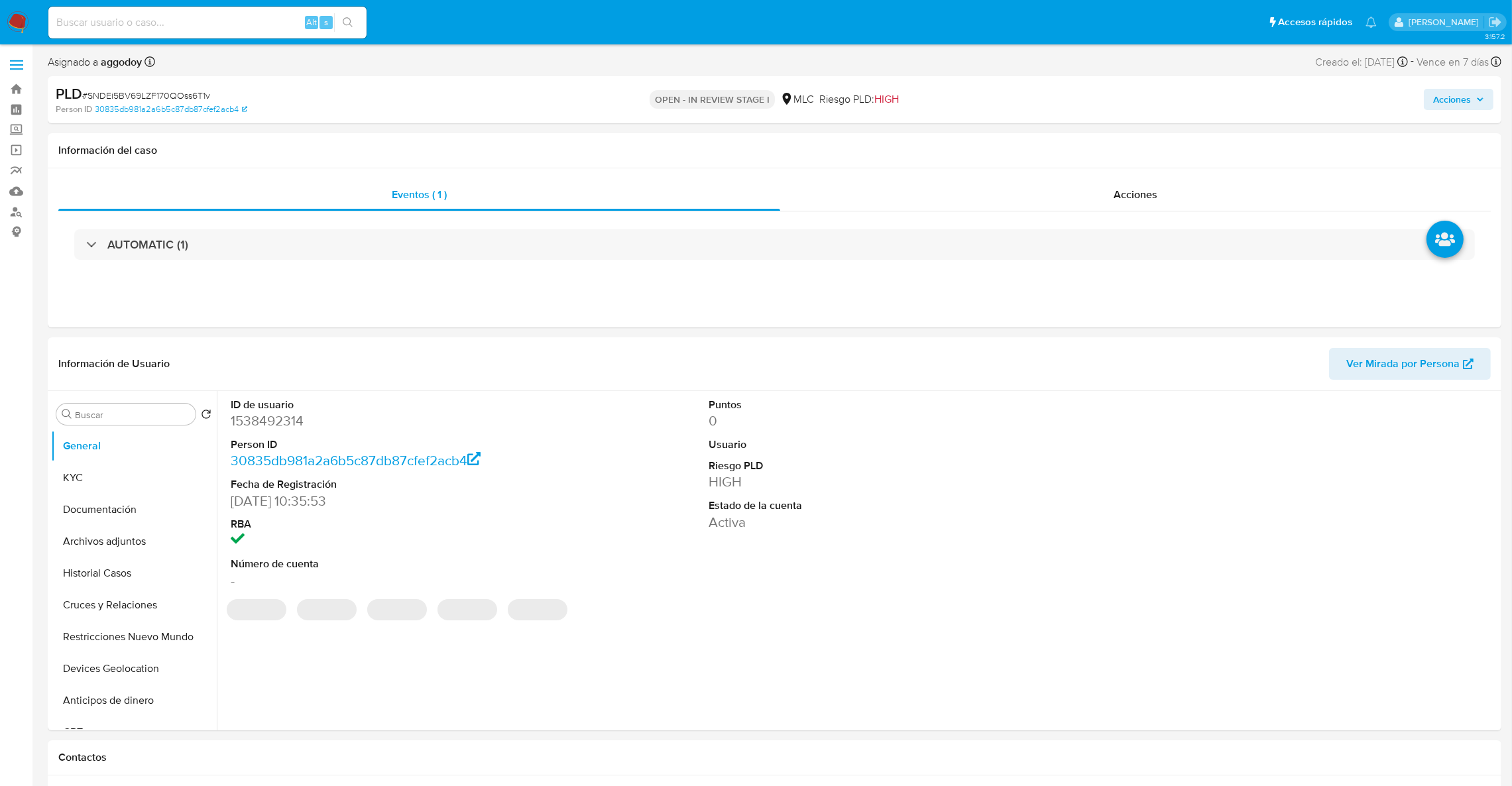
select select "10"
click at [183, 95] on span "# SNDEi5BV69LZF170QOss6T1v" at bounding box center [146, 95] width 128 height 13
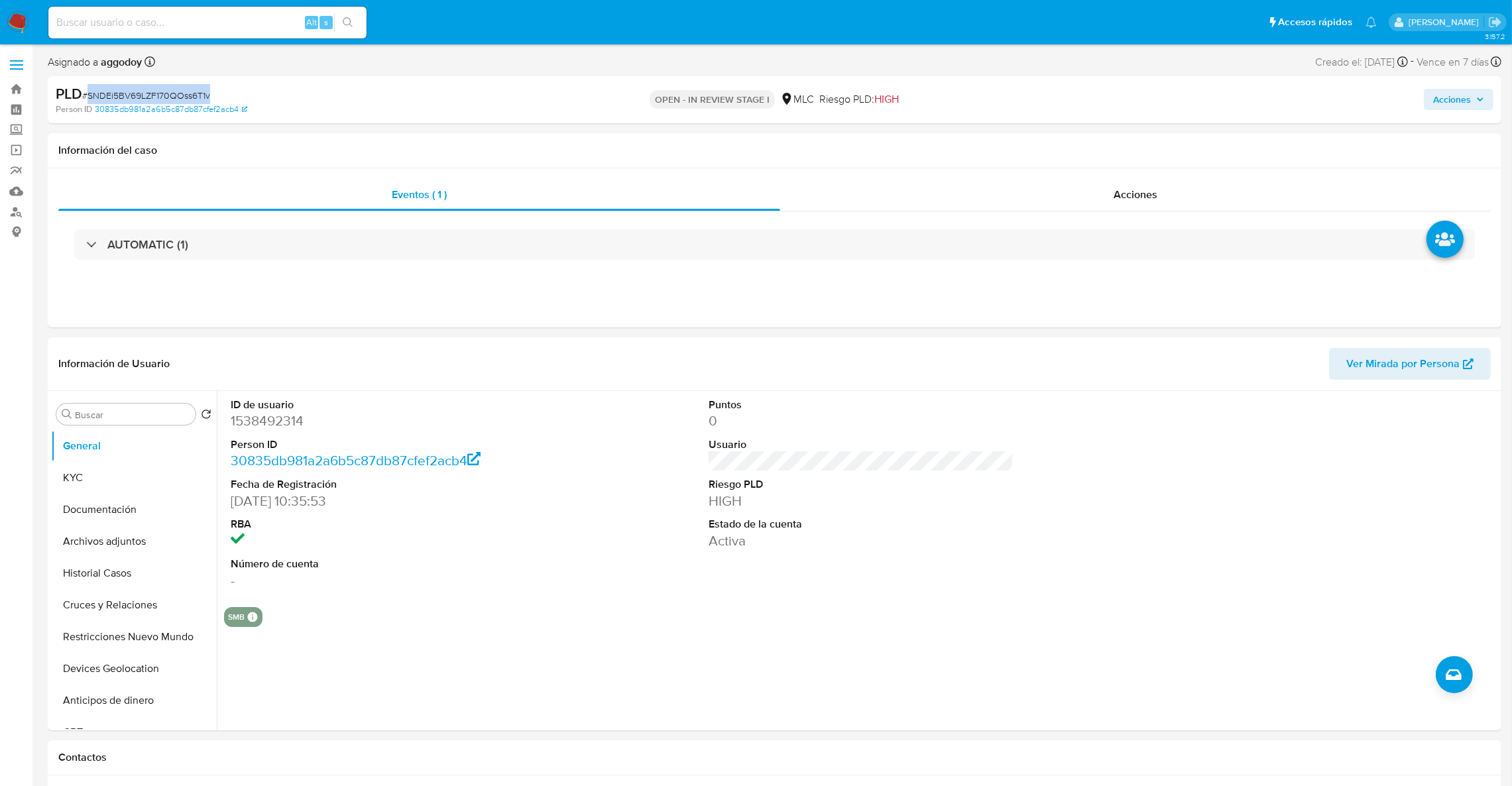
click at [183, 95] on span "# SNDEi5BV69LZF170QOss6T1v" at bounding box center [146, 95] width 128 height 13
copy span "SNDEi5BV69LZF170QOss6T1v"
click at [116, 582] on button "Historial Casos" at bounding box center [128, 572] width 155 height 32
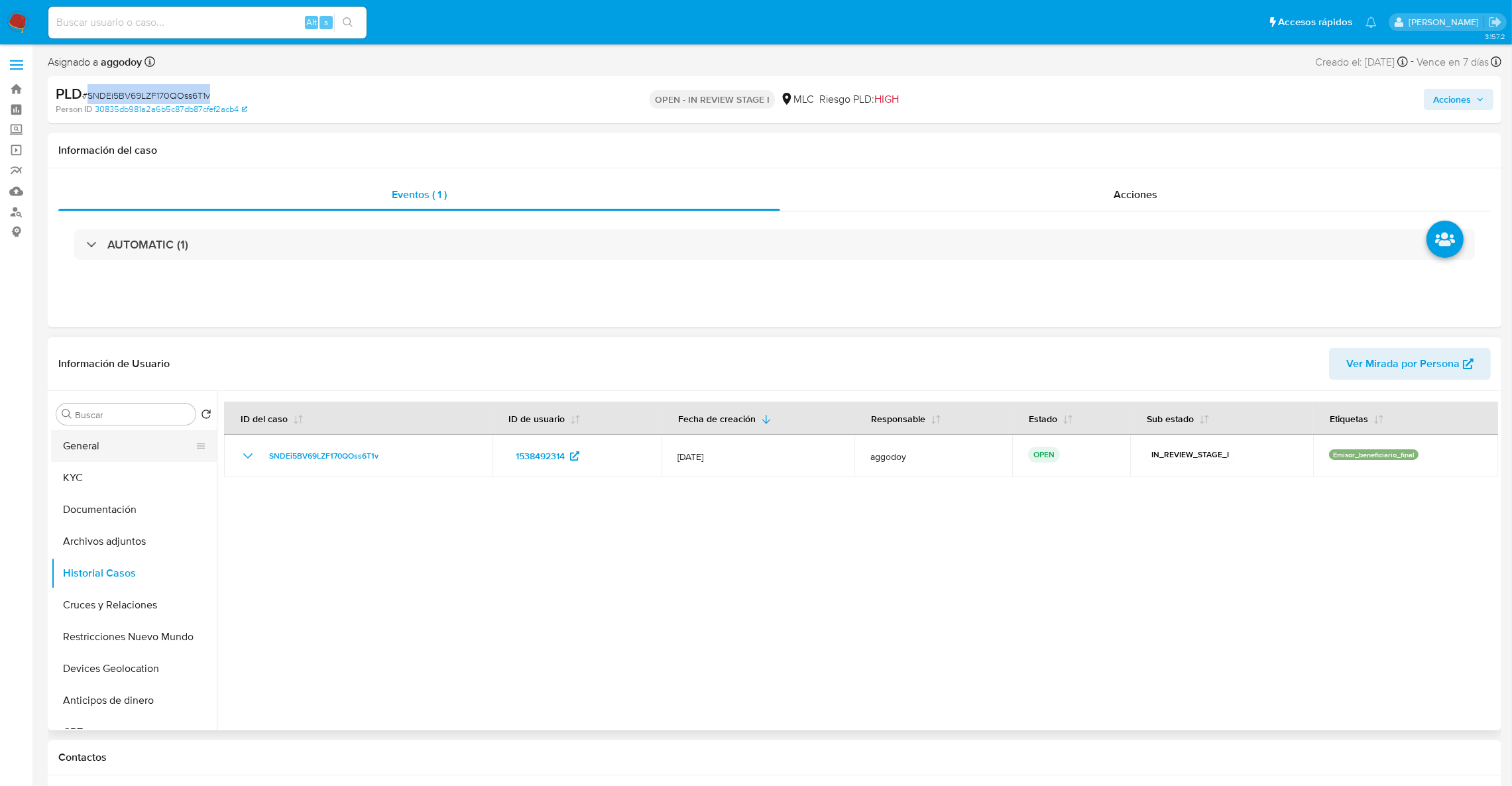
click at [134, 448] on button "General" at bounding box center [128, 446] width 155 height 32
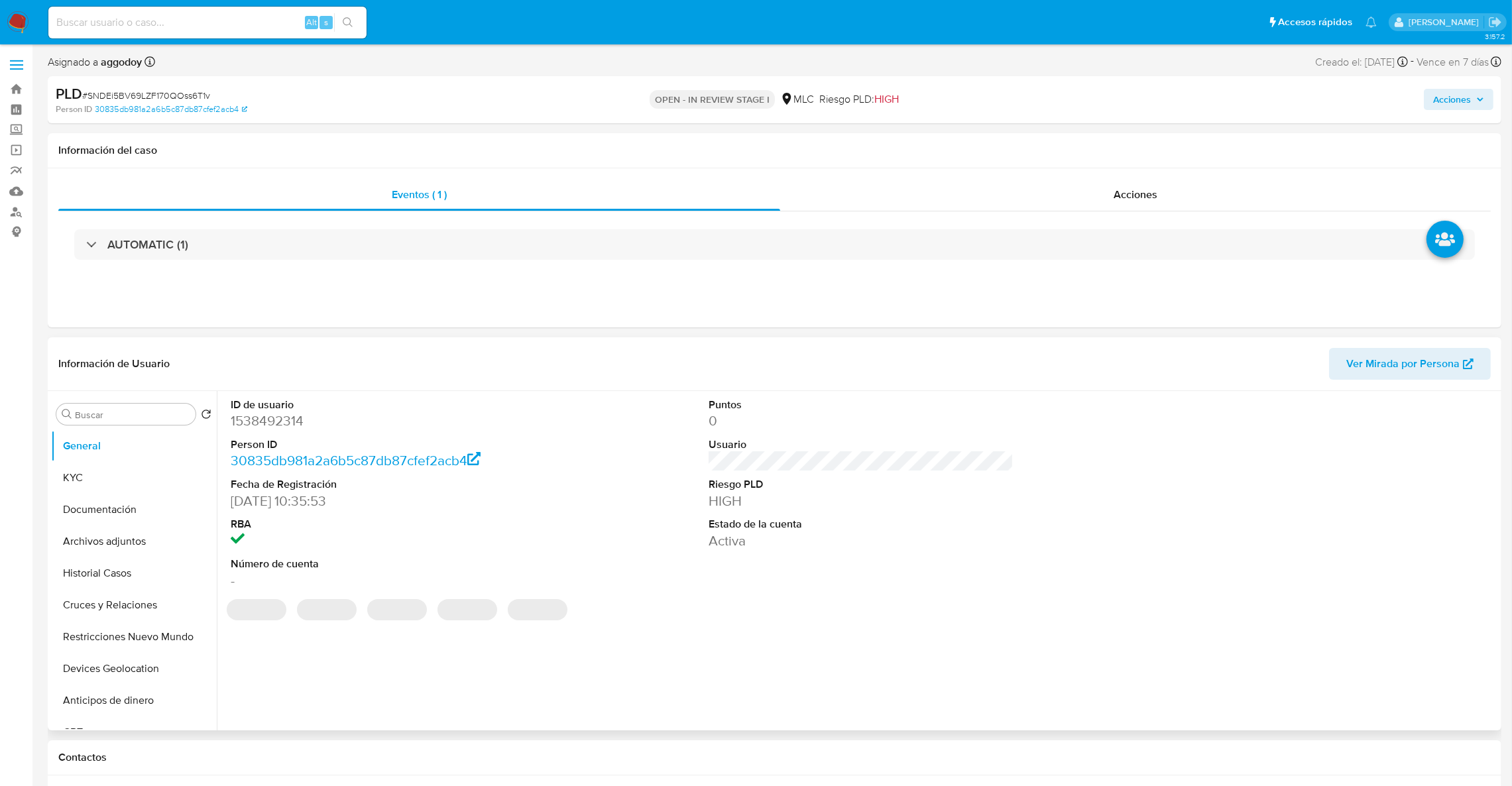
click at [281, 405] on dt "ID de usuario" at bounding box center [383, 405] width 306 height 15
click at [281, 424] on dd "1538492314" at bounding box center [383, 421] width 306 height 19
copy dd "1538492314"
drag, startPoint x: 121, startPoint y: 473, endPoint x: 121, endPoint y: 481, distance: 8.0
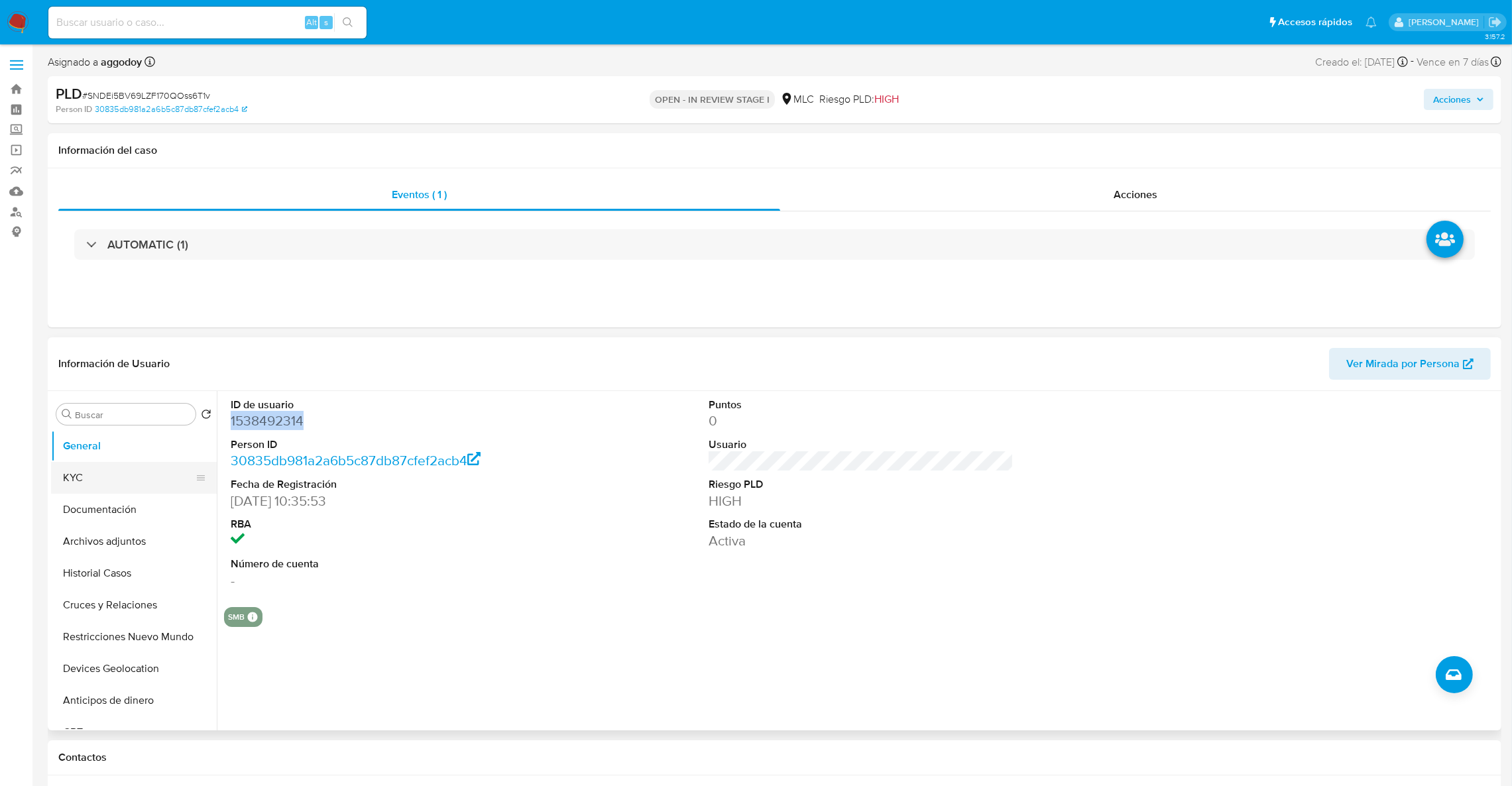
click at [121, 476] on button "KYC" at bounding box center [128, 478] width 155 height 32
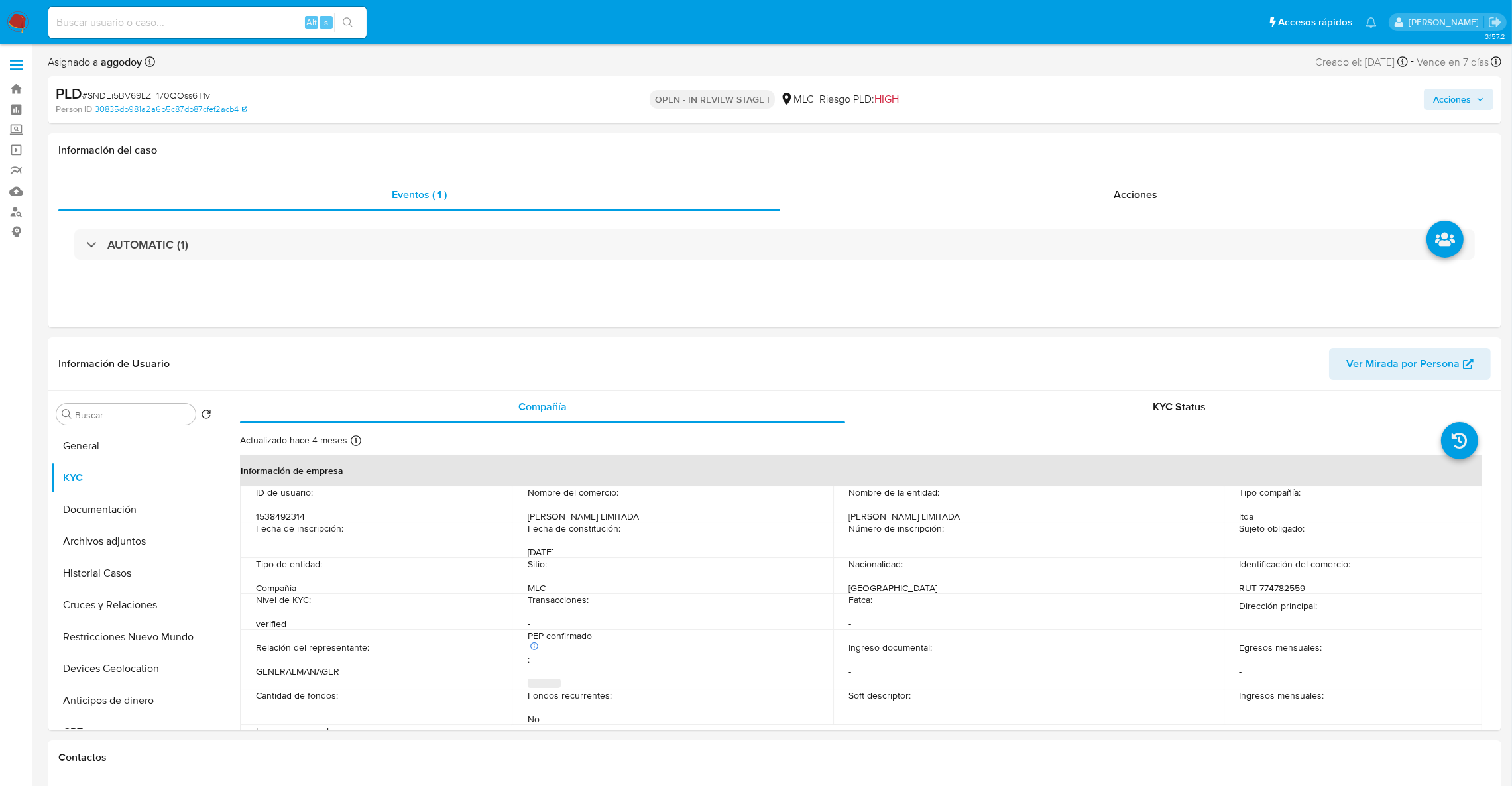
scroll to position [62, 0]
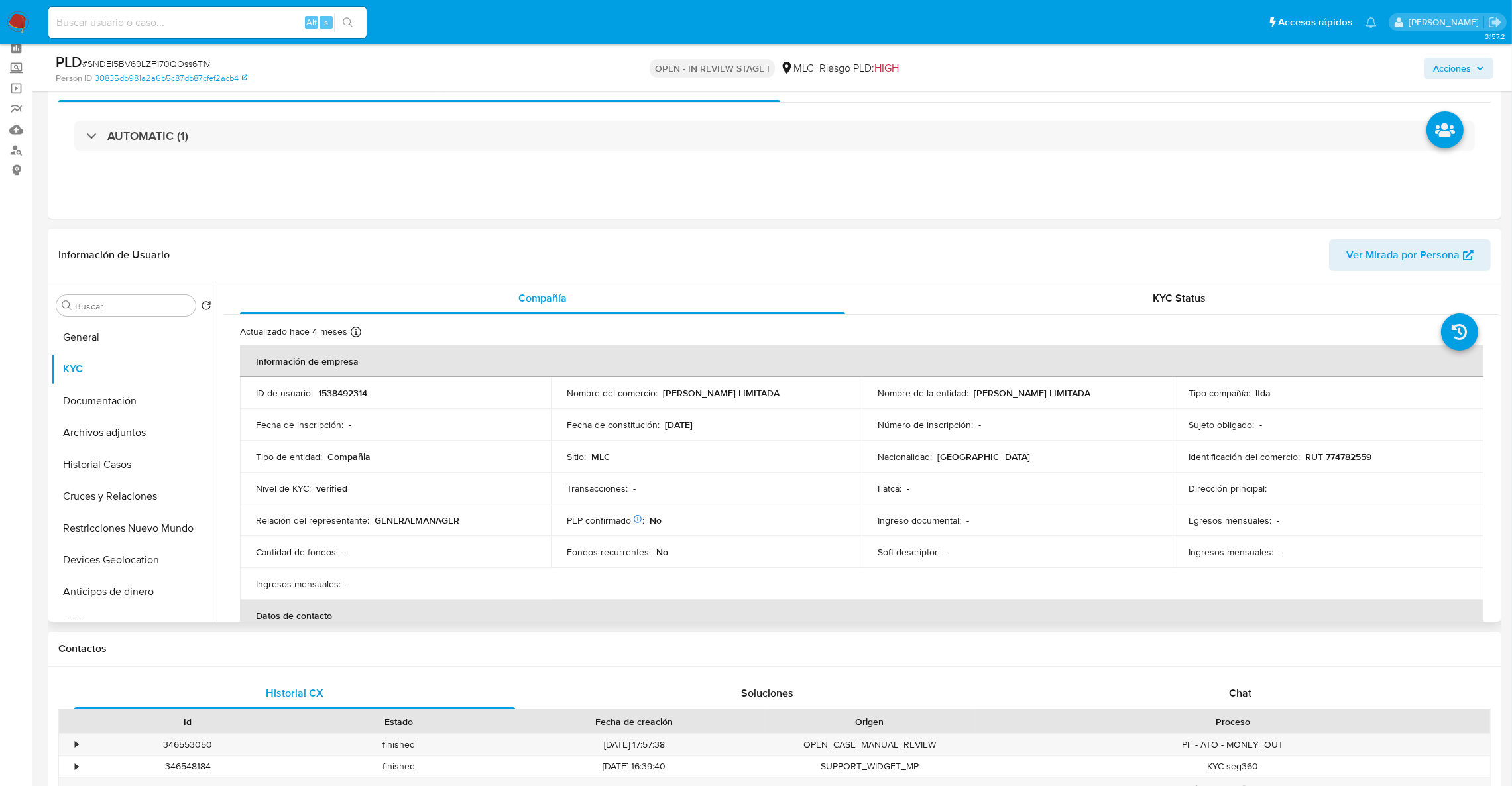
click at [1343, 461] on p "RUT 774782559" at bounding box center [1338, 456] width 66 height 12
copy p "774782559"
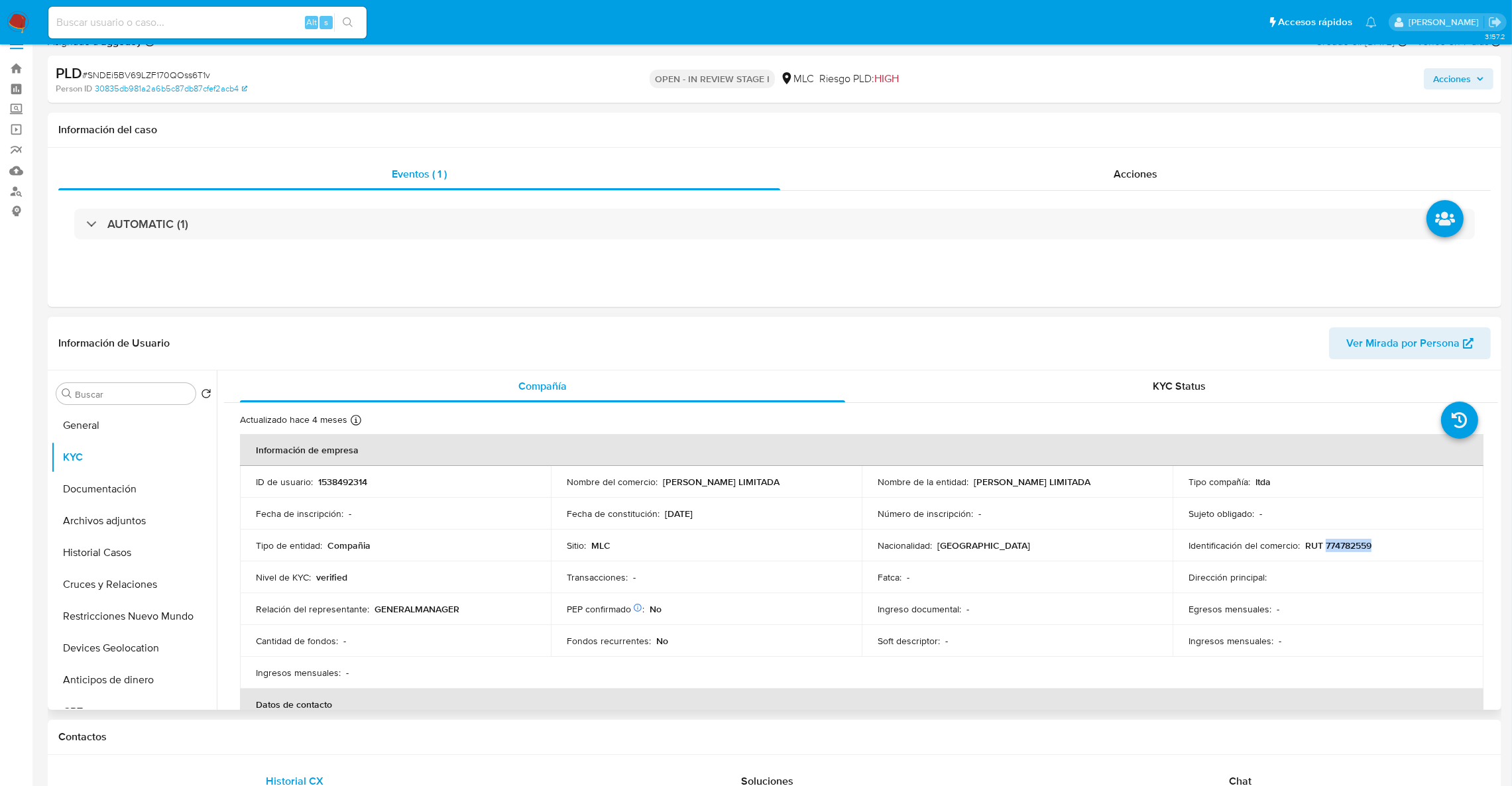
scroll to position [0, 0]
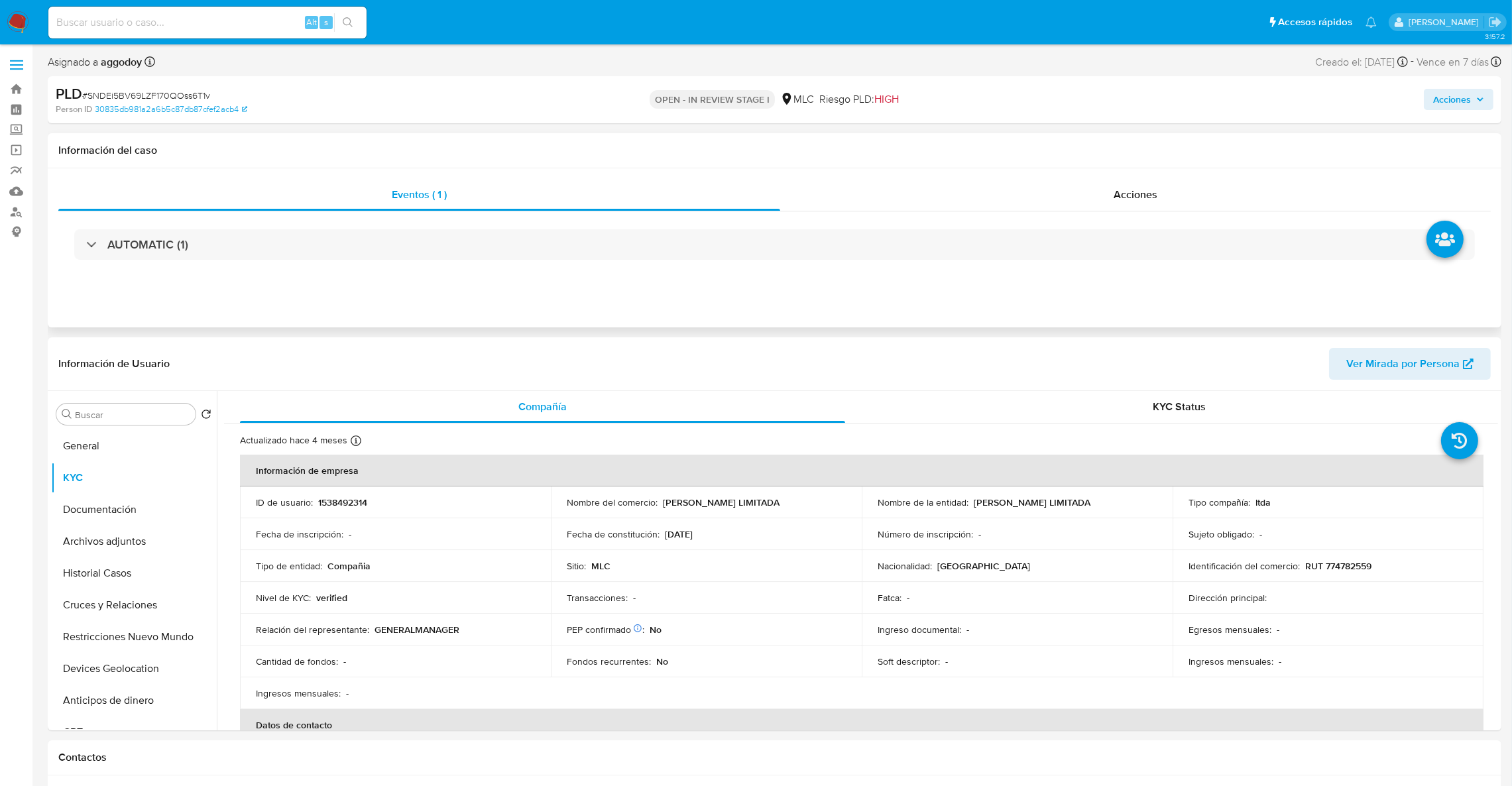
click at [1155, 218] on div "AUTOMATIC (1)" at bounding box center [775, 244] width 1433 height 66
click at [1153, 214] on div "AUTOMATIC (1)" at bounding box center [775, 244] width 1433 height 66
click at [1143, 206] on div "Acciones" at bounding box center [1135, 195] width 710 height 32
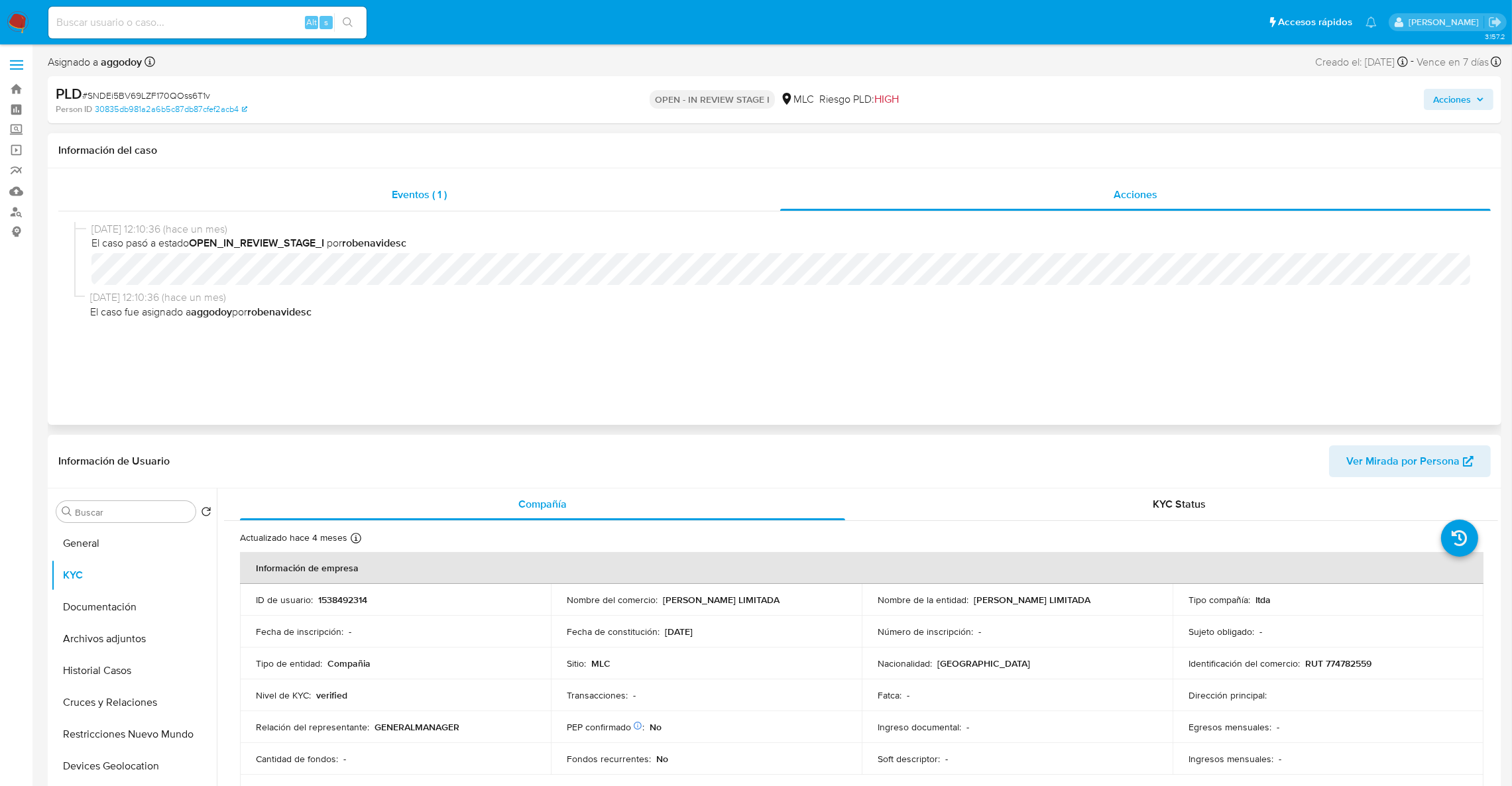
click at [514, 203] on div "Eventos ( 1 )" at bounding box center [419, 195] width 722 height 32
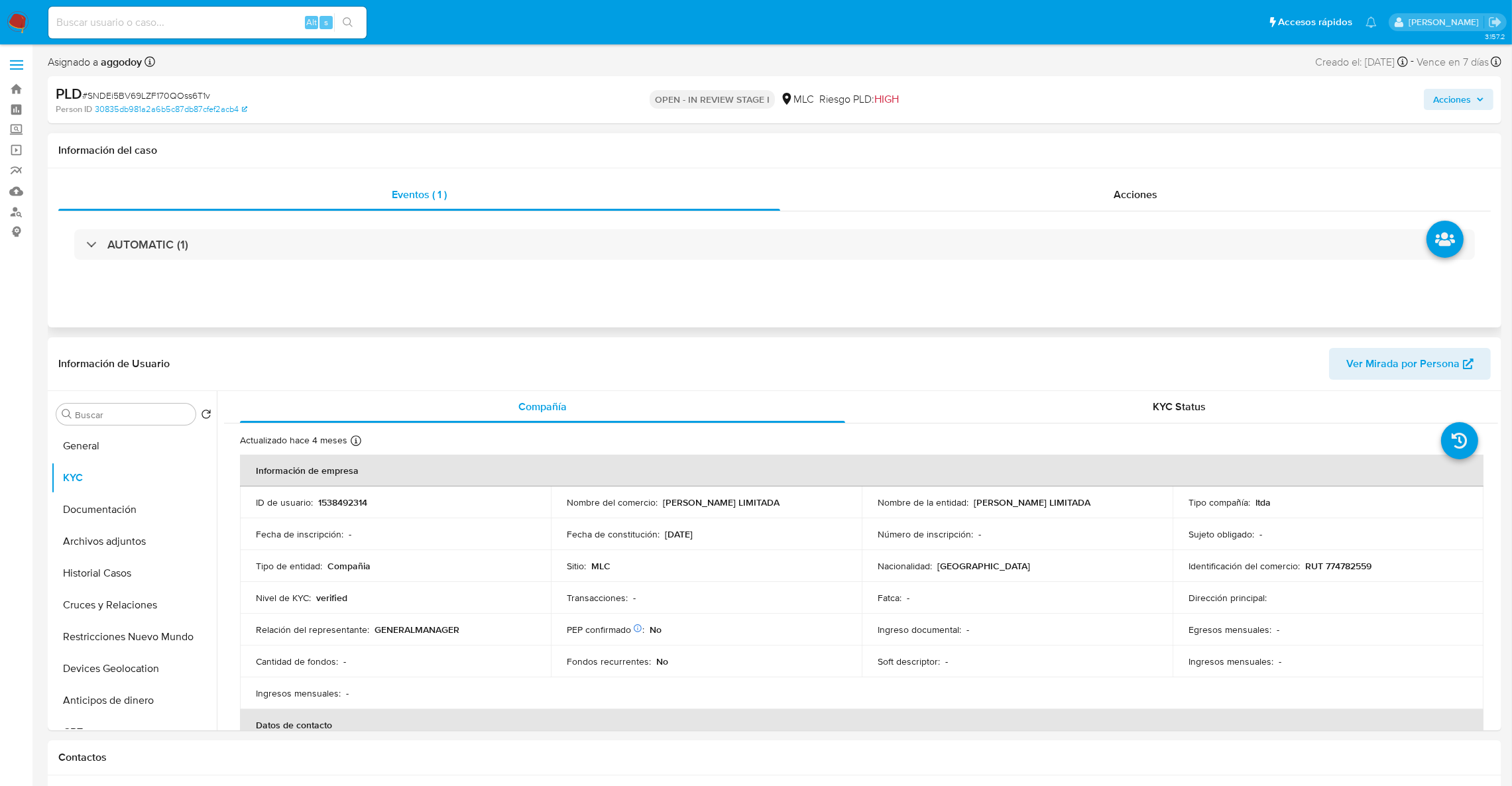
click at [1006, 222] on div "AUTOMATIC (1)" at bounding box center [775, 244] width 1433 height 66
click at [996, 213] on div "AUTOMATIC (1)" at bounding box center [775, 244] width 1433 height 66
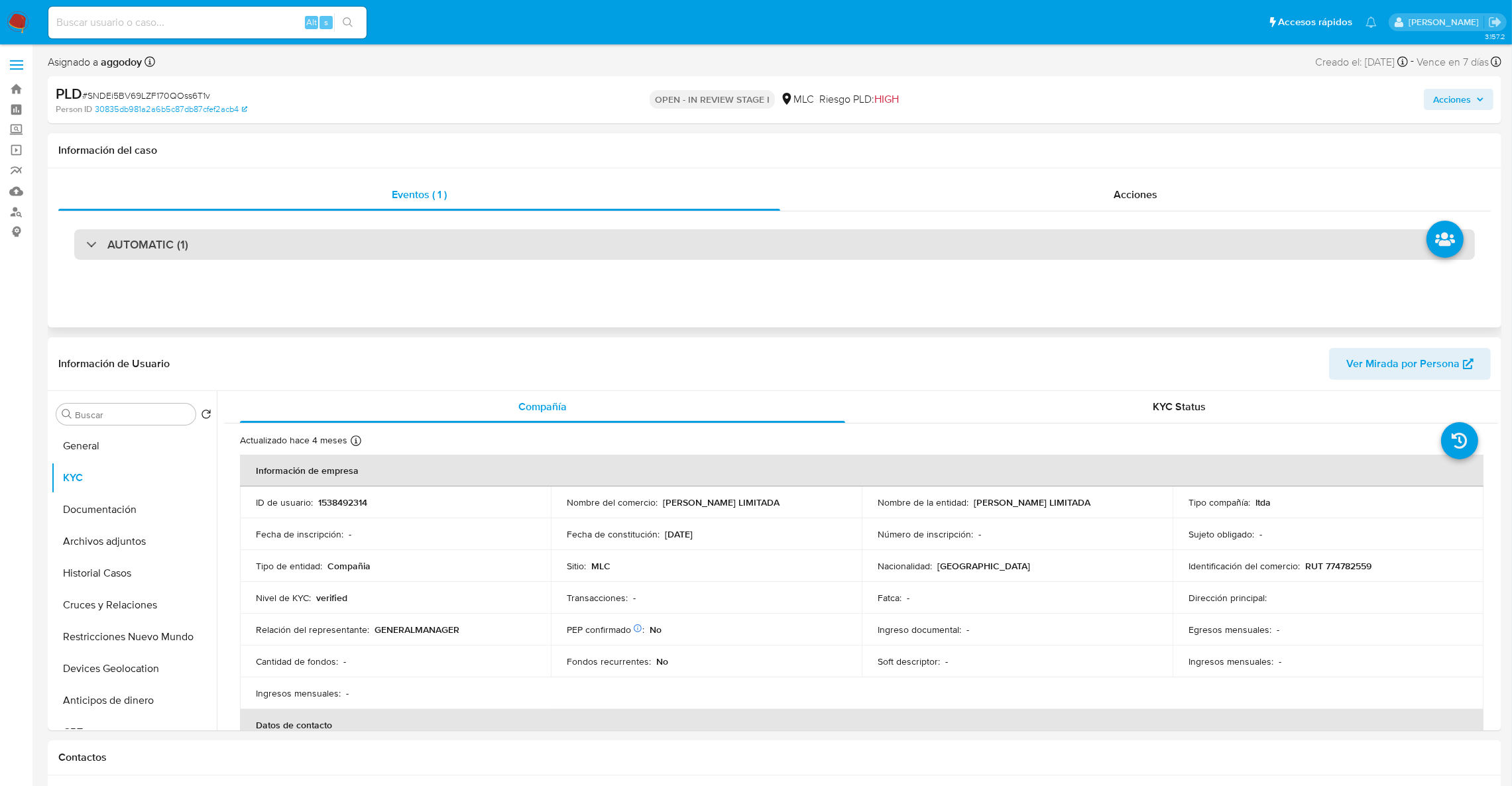
click at [1008, 231] on div "AUTOMATIC (1)" at bounding box center [774, 244] width 1401 height 30
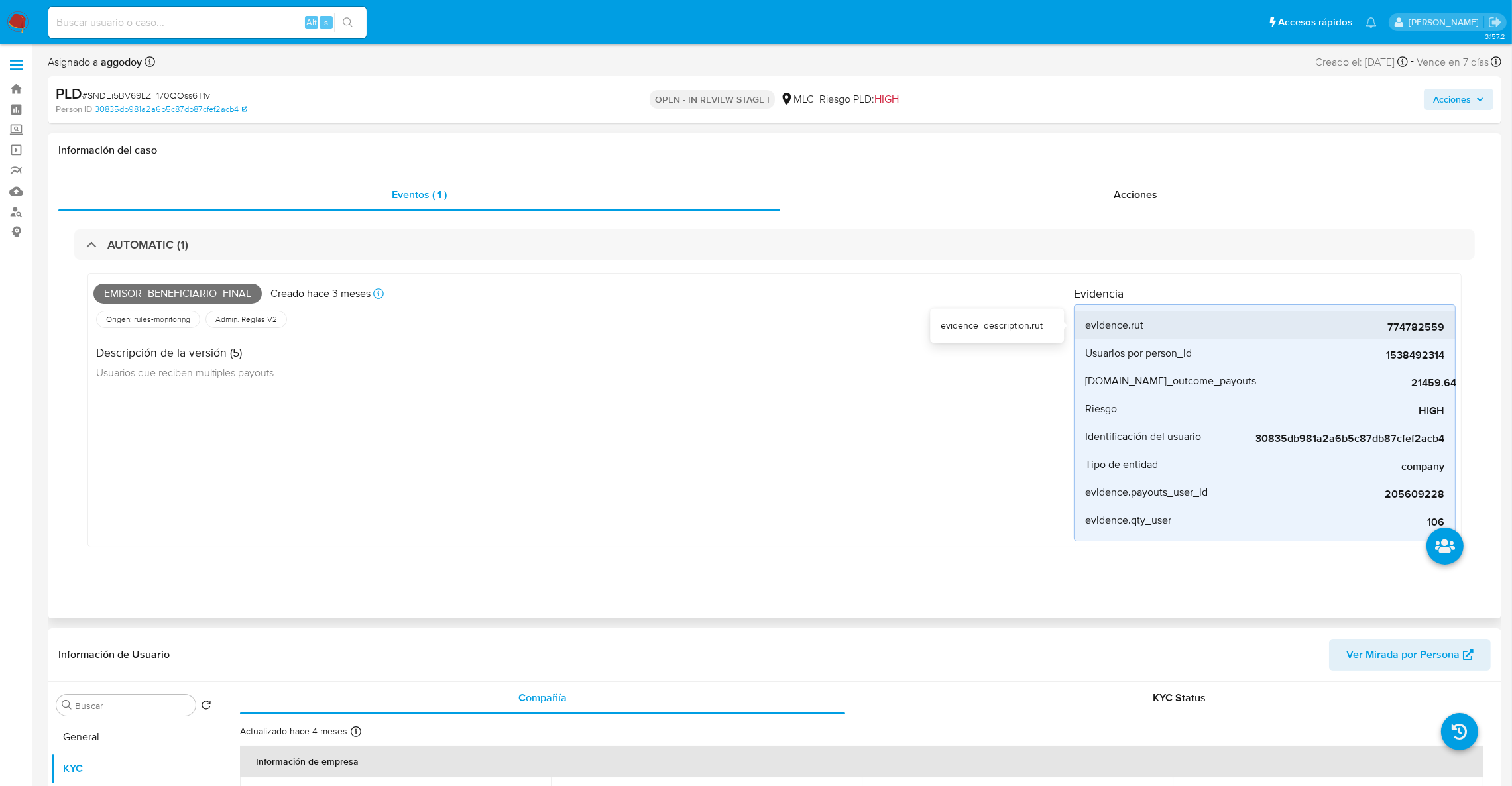
click at [1398, 325] on span "774782559" at bounding box center [1344, 327] width 199 height 13
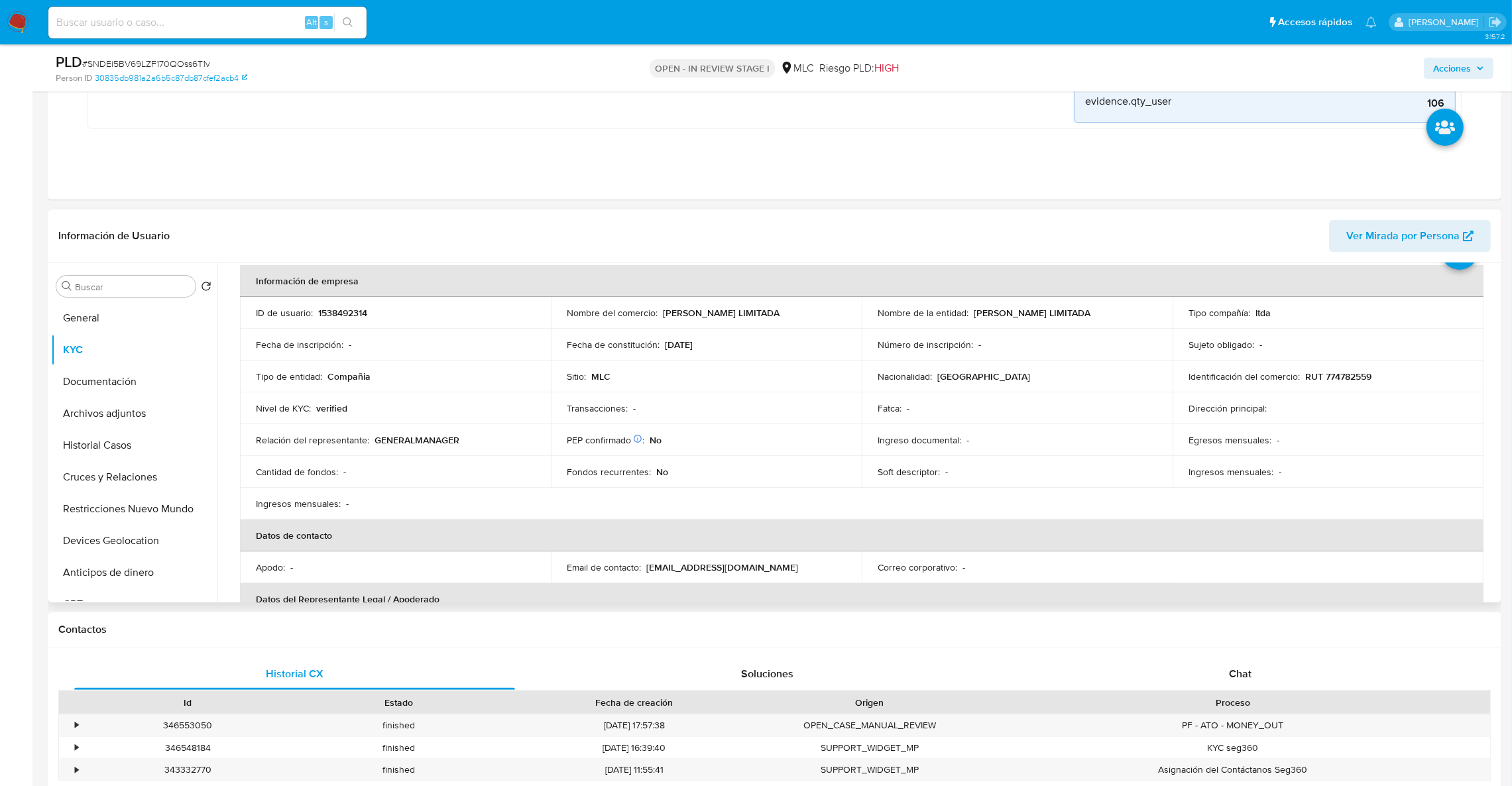
scroll to position [67, 0]
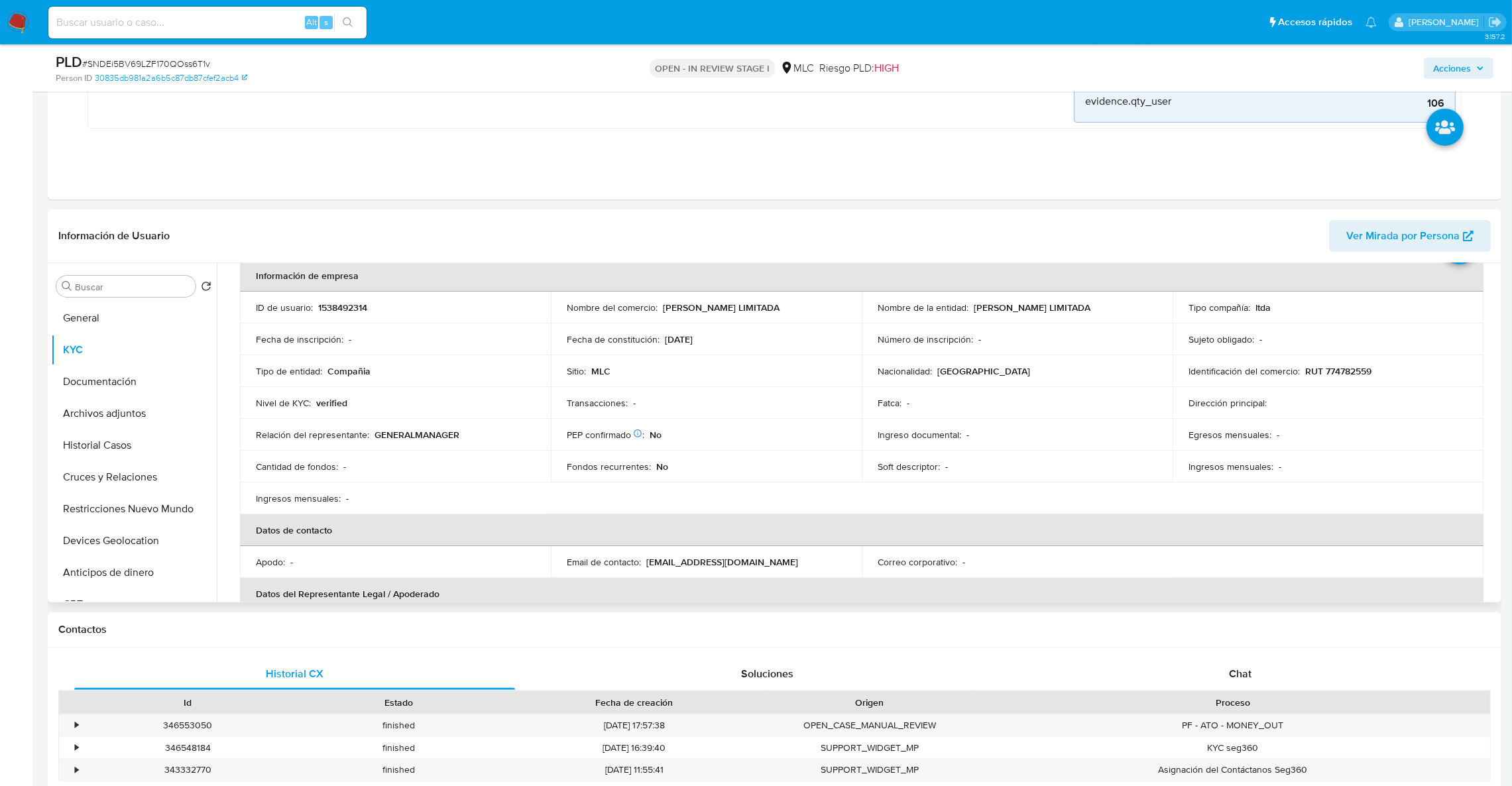
click at [1188, 531] on th "Datos de contacto" at bounding box center [862, 529] width 1243 height 32
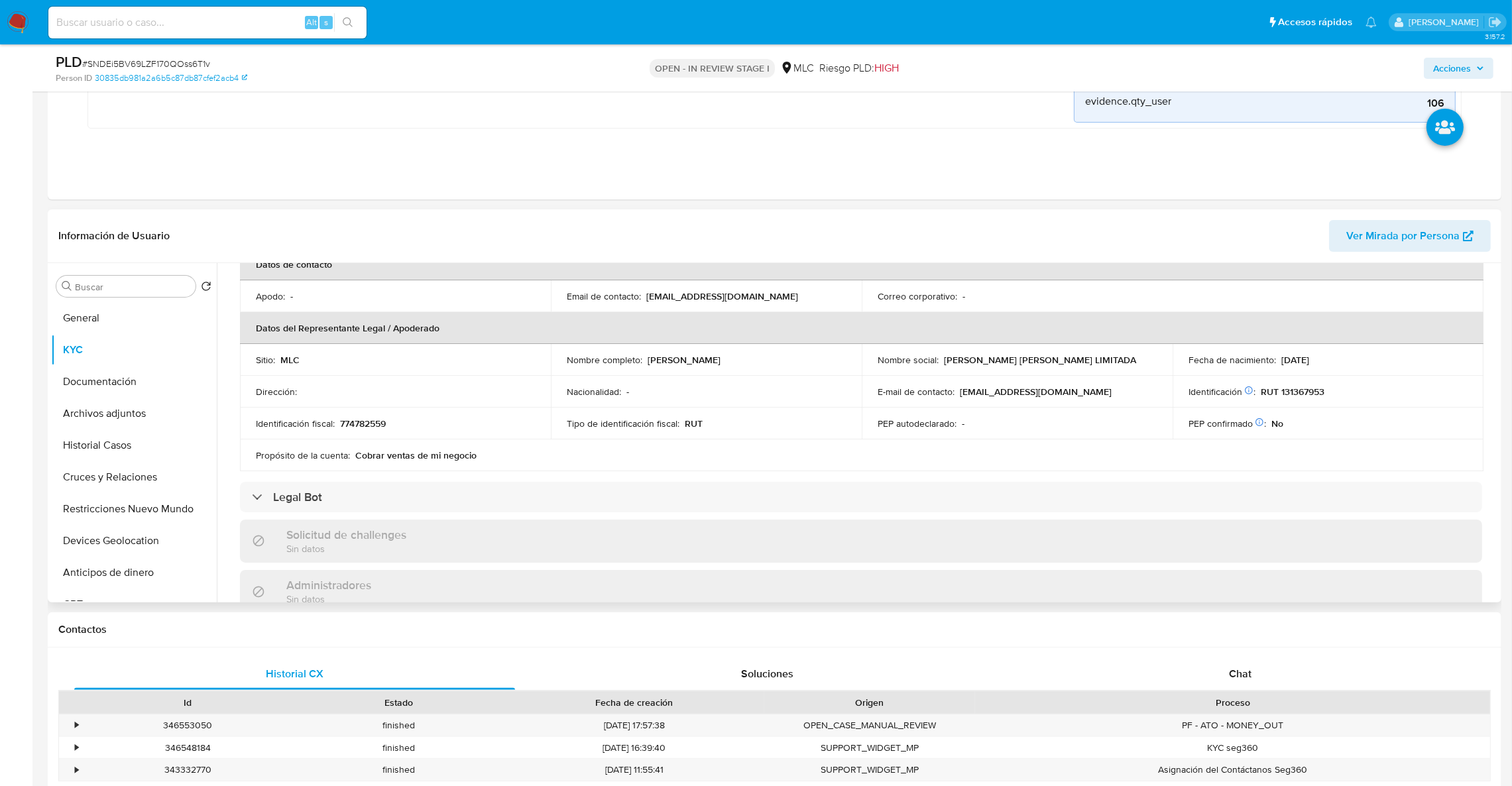
scroll to position [366, 0]
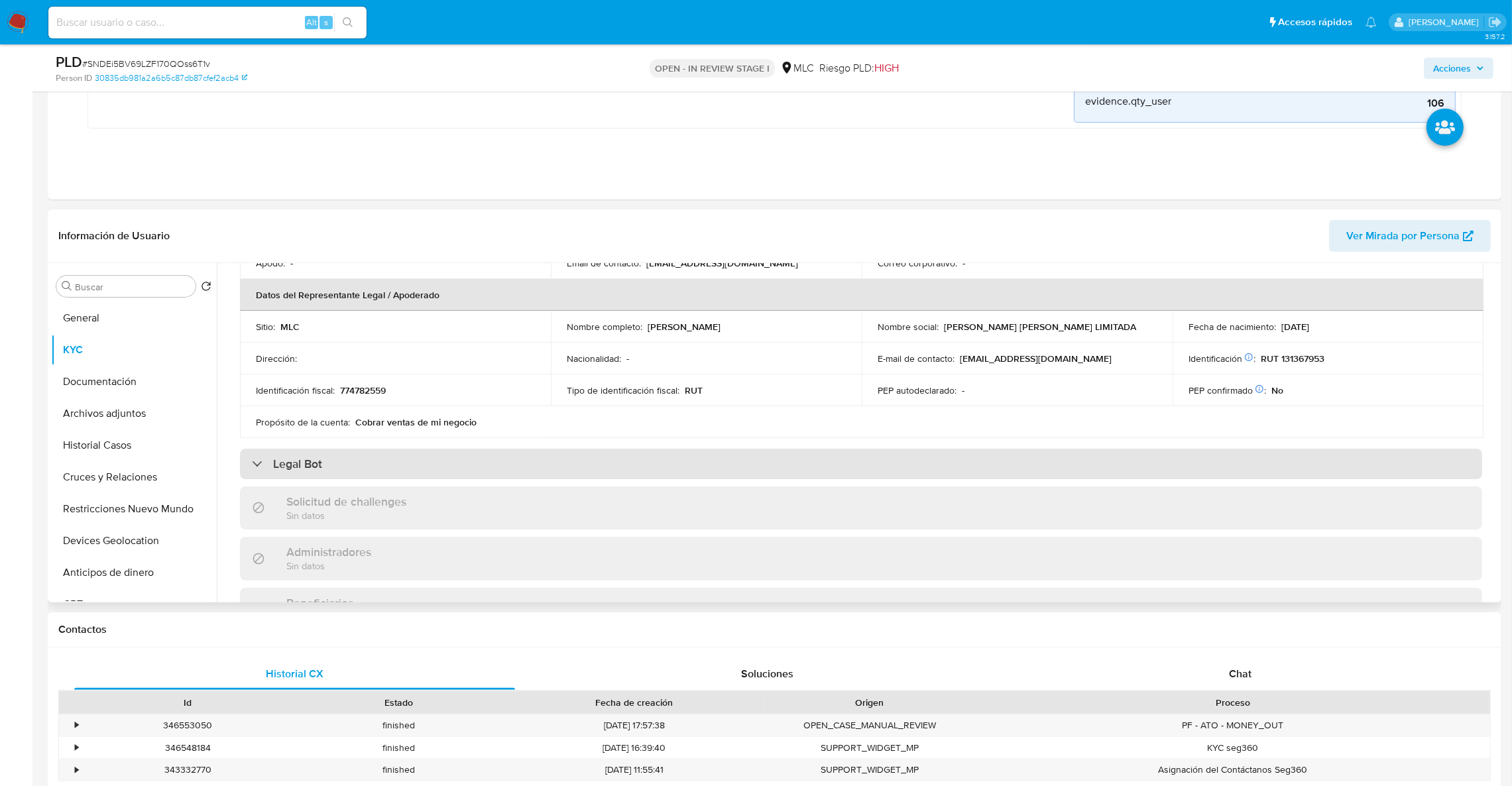
click at [1431, 456] on div "Legal Bot" at bounding box center [861, 463] width 1242 height 30
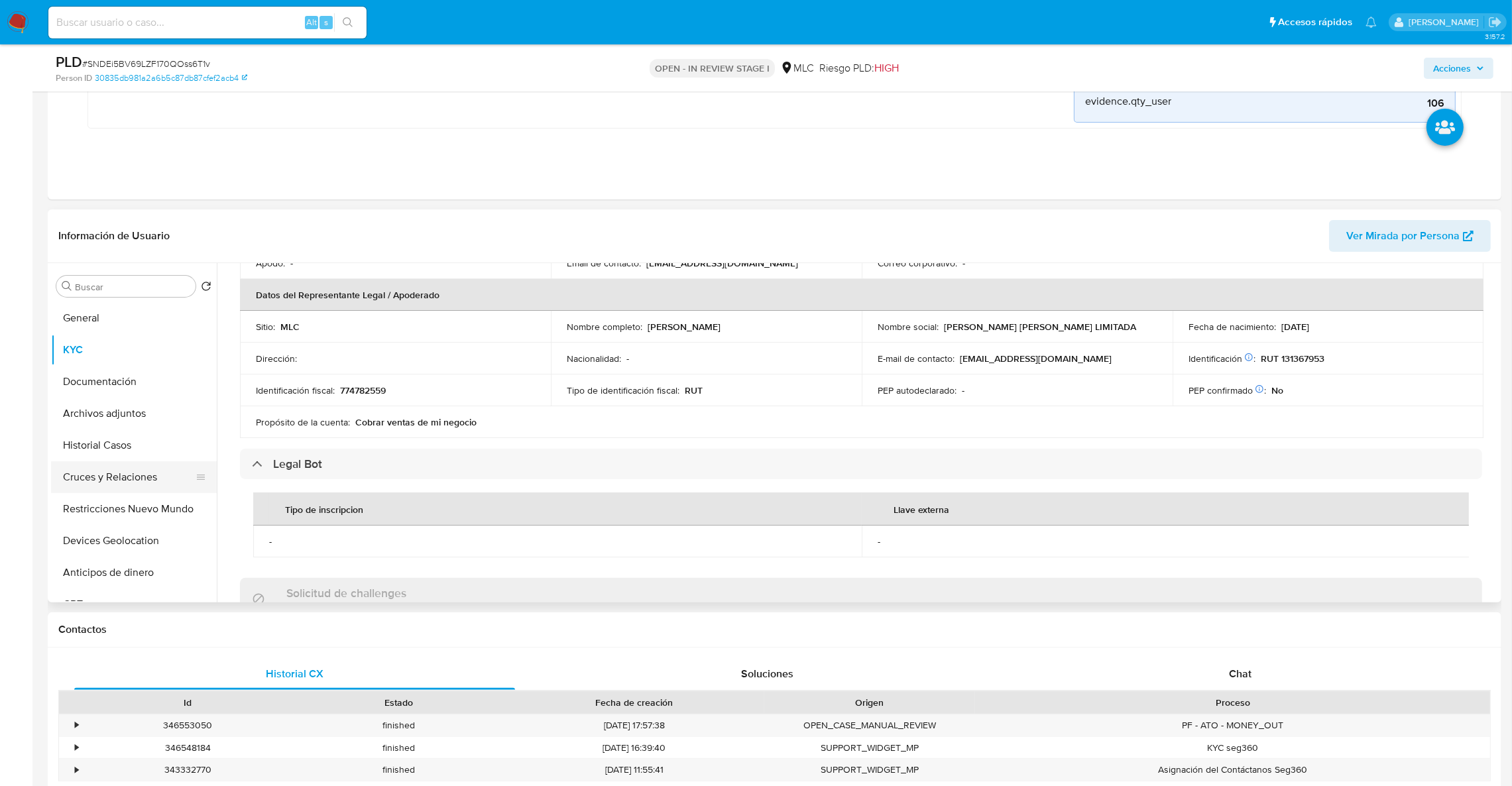
click at [113, 467] on button "Cruces y Relaciones" at bounding box center [128, 477] width 155 height 32
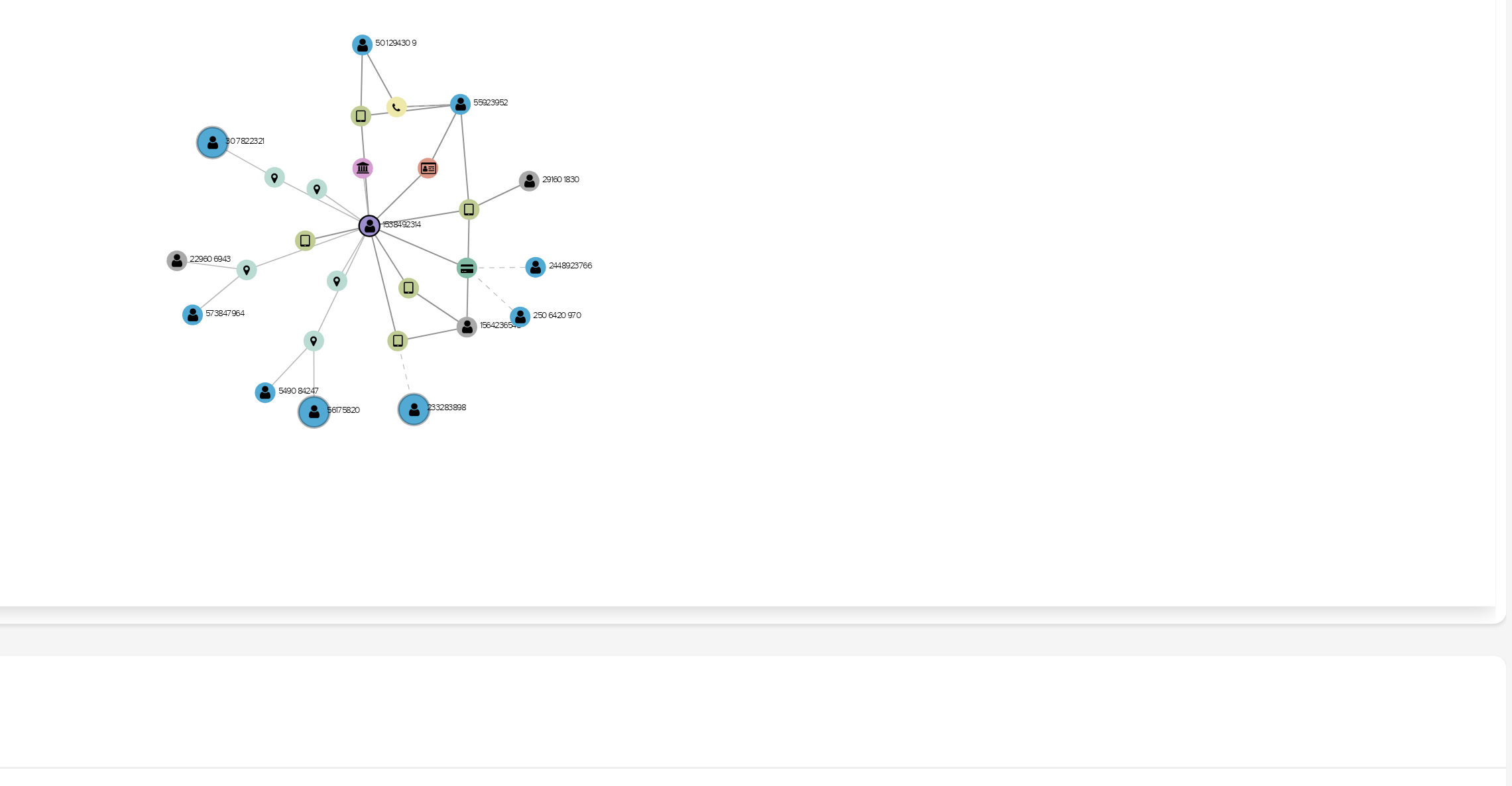
scroll to position [665, 0]
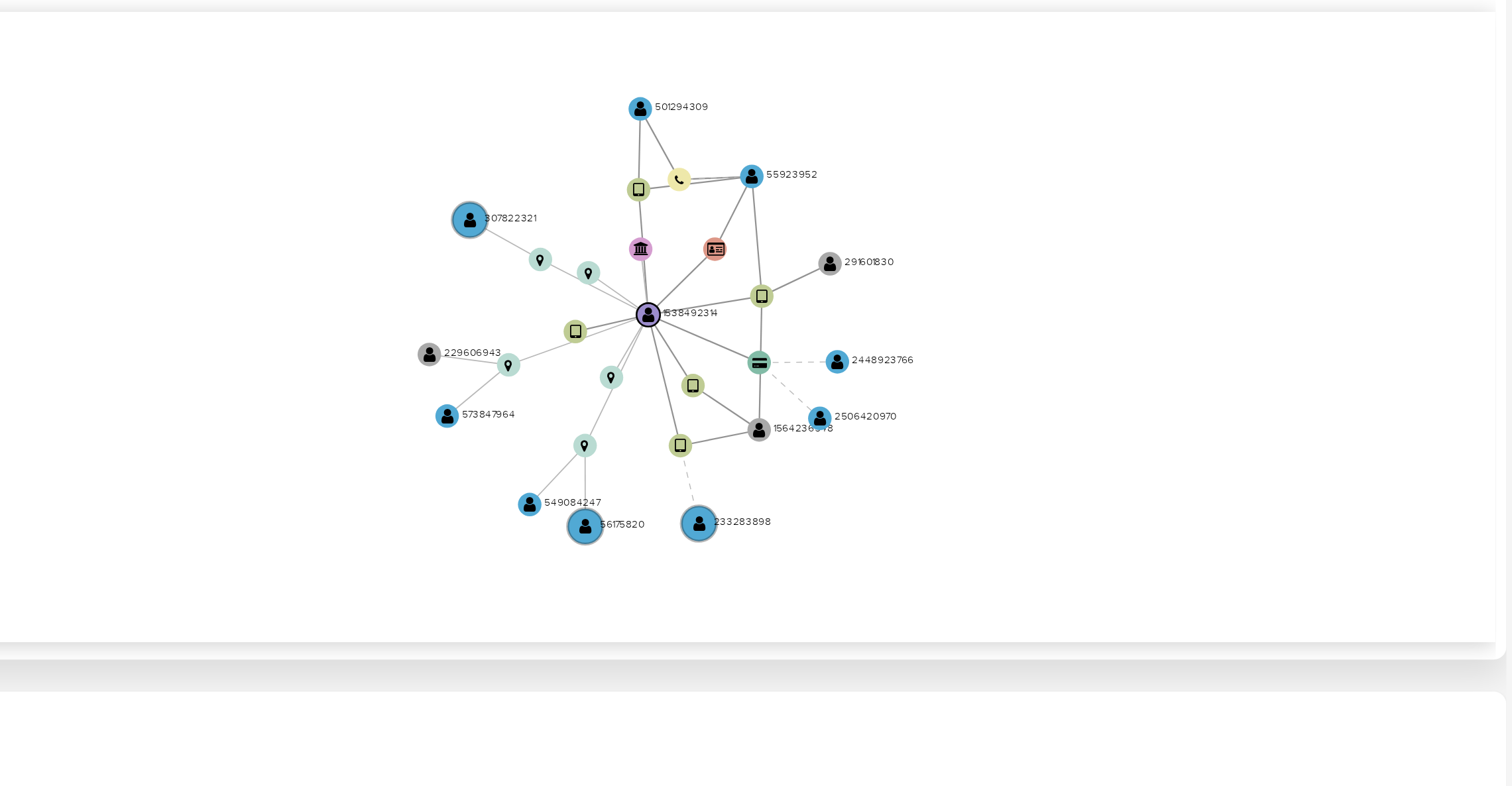
drag, startPoint x: 1280, startPoint y: 197, endPoint x: 1365, endPoint y: 206, distance: 85.5
click at [1365, 206] on icon "device-656a16d289d751e783c9e09a  user-1538492314  1538492314 user-233283898 …" at bounding box center [871, 203] width 1255 height 192
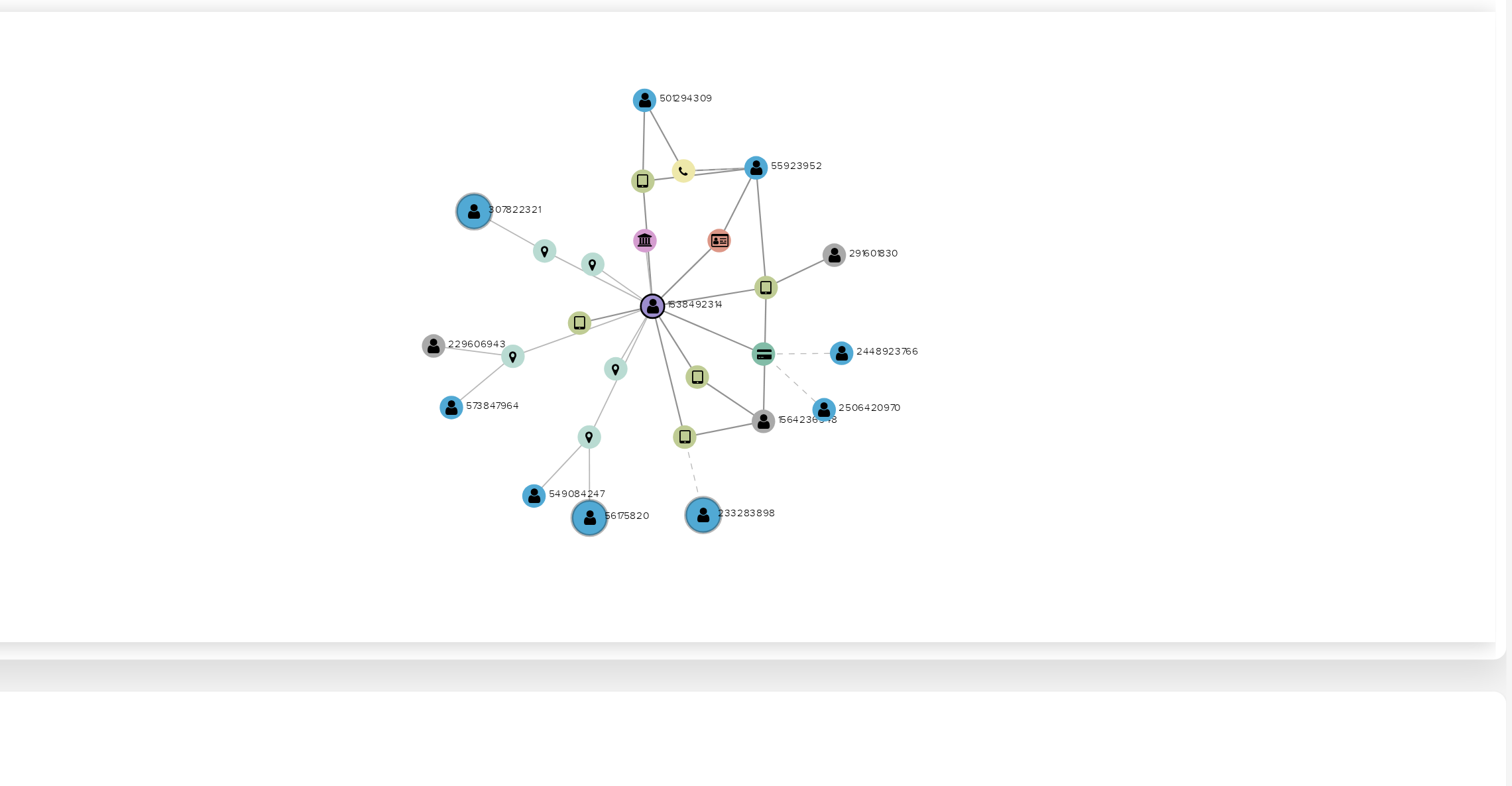
click at [1448, 162] on icon "device-656a16d289d751e783c9e09a  user-1538492314  1538492314 user-233283898 …" at bounding box center [871, 203] width 1255 height 192
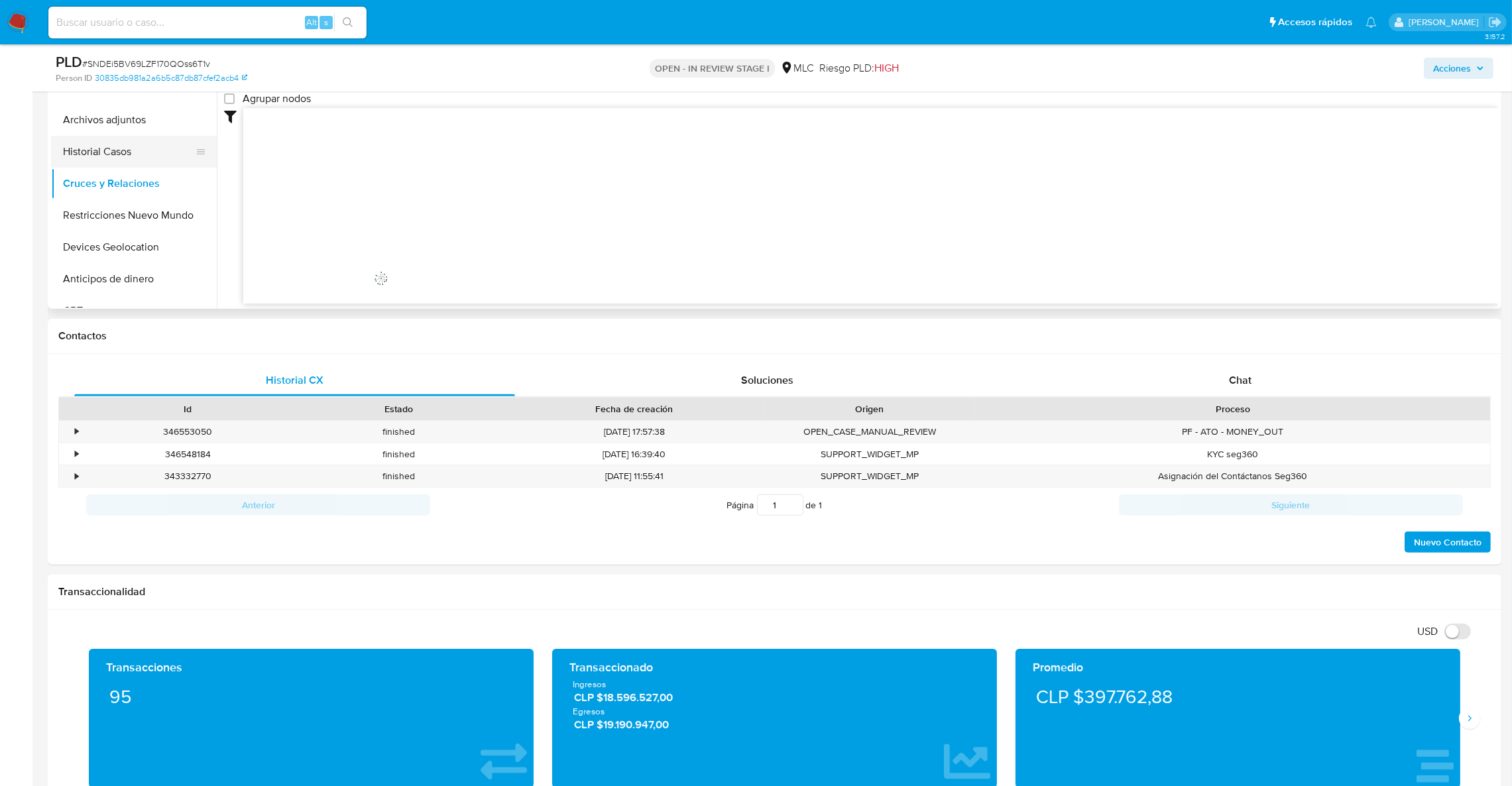
click at [140, 155] on button "Historial Casos" at bounding box center [128, 152] width 155 height 32
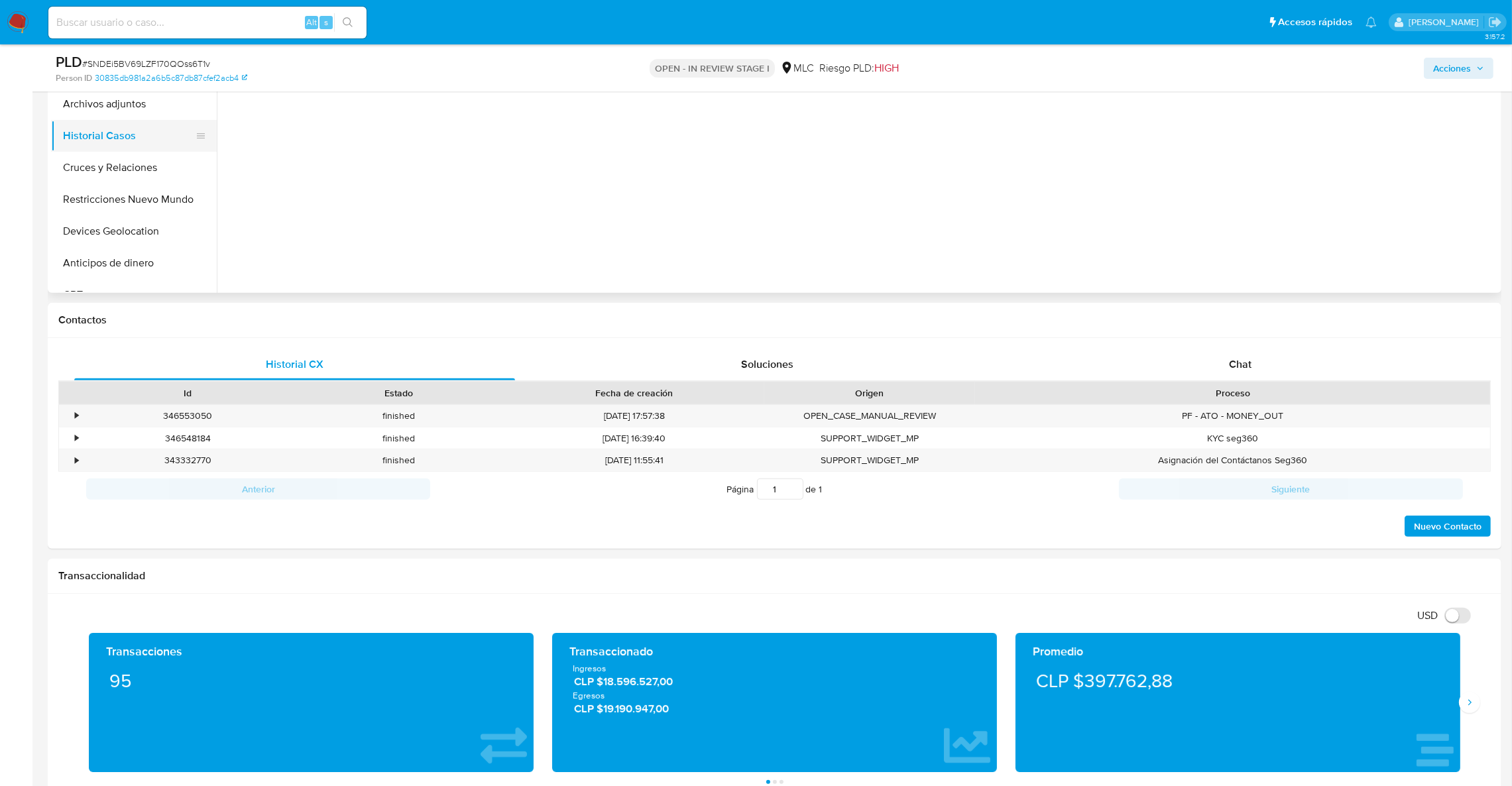
click at [140, 123] on button "Historial Casos" at bounding box center [128, 135] width 155 height 32
click at [139, 102] on button "Archivos adjuntos" at bounding box center [128, 103] width 155 height 32
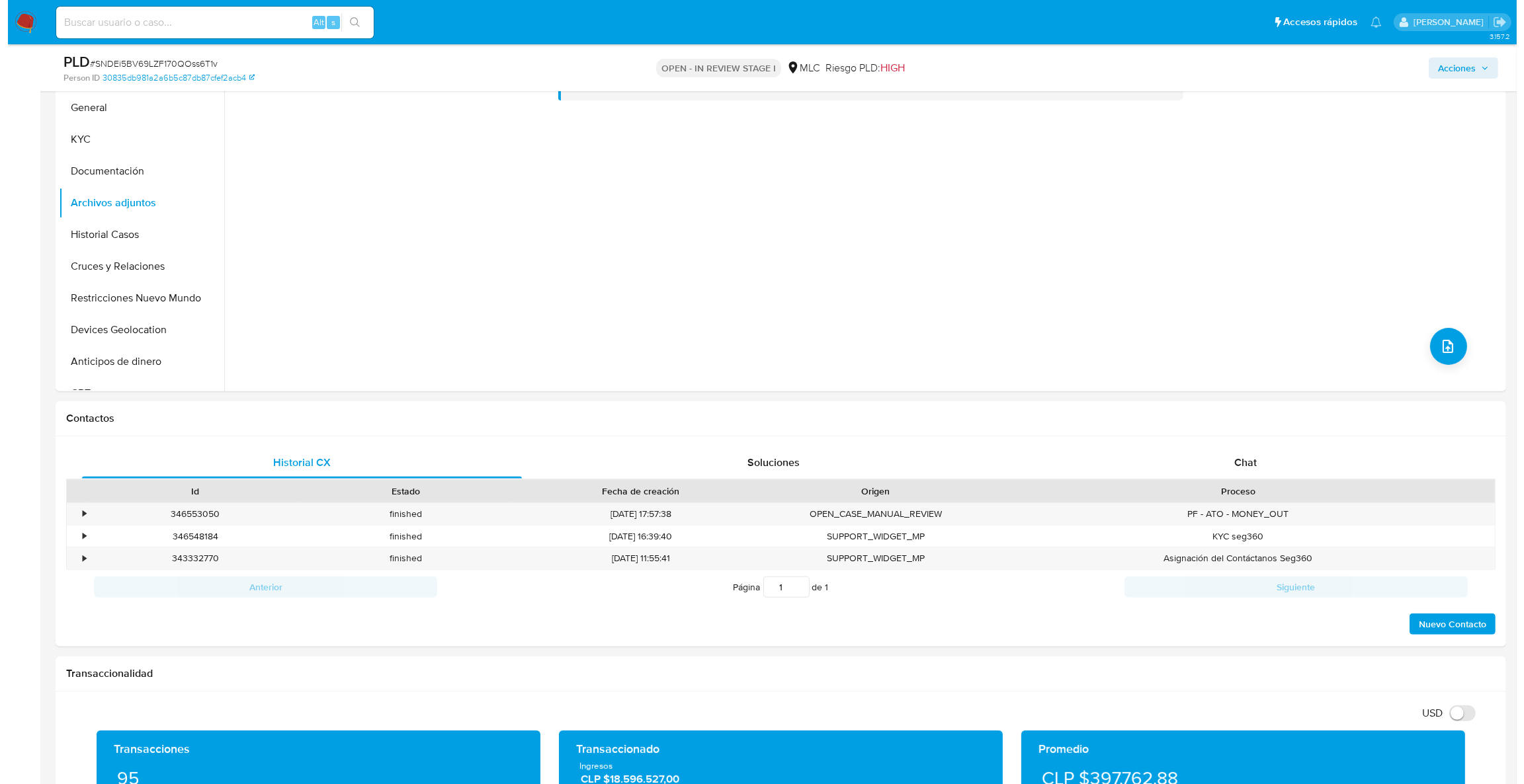
scroll to position [493, 0]
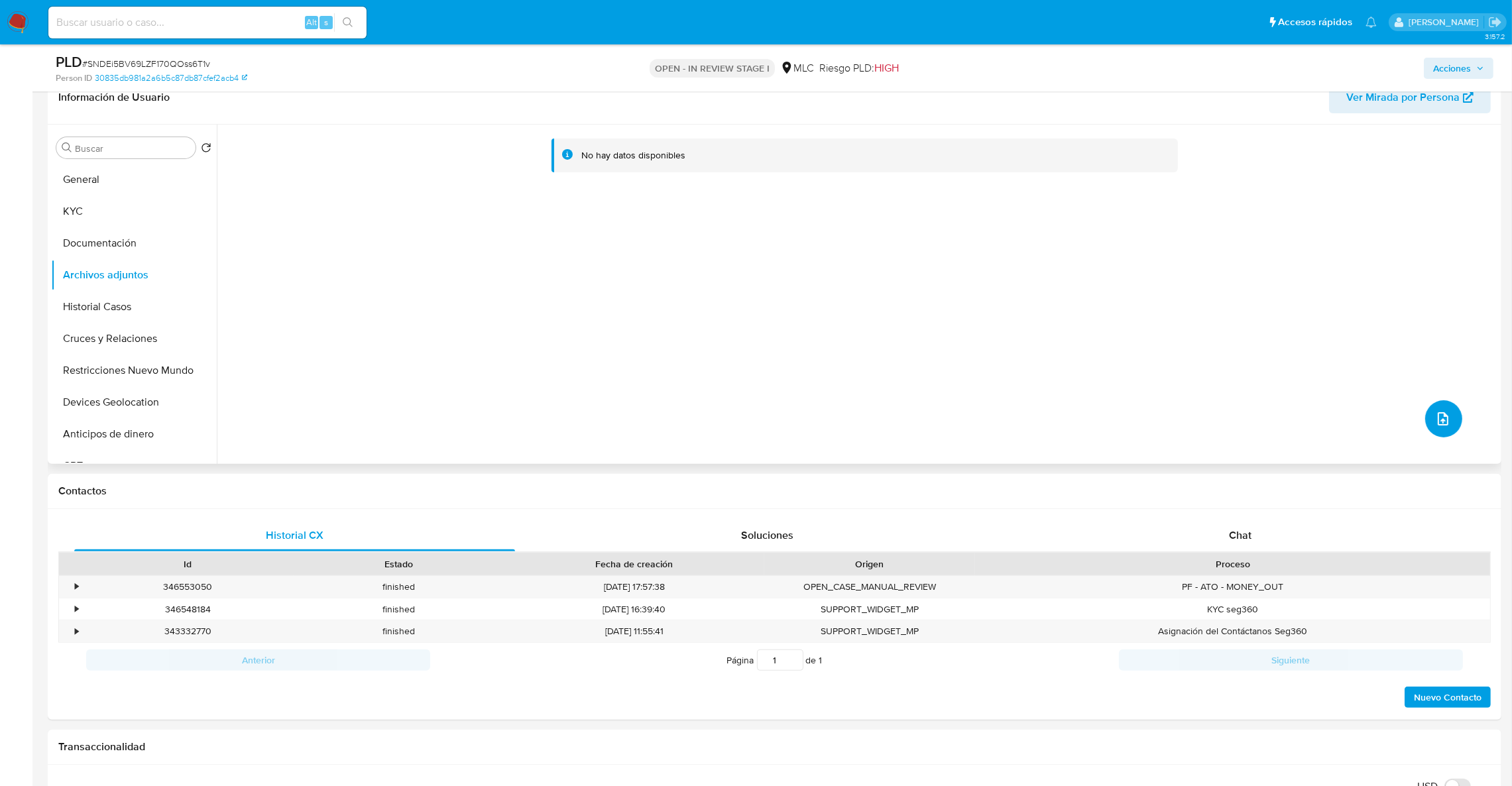
click at [1441, 424] on icon "upload-file" at bounding box center [1443, 418] width 15 height 15
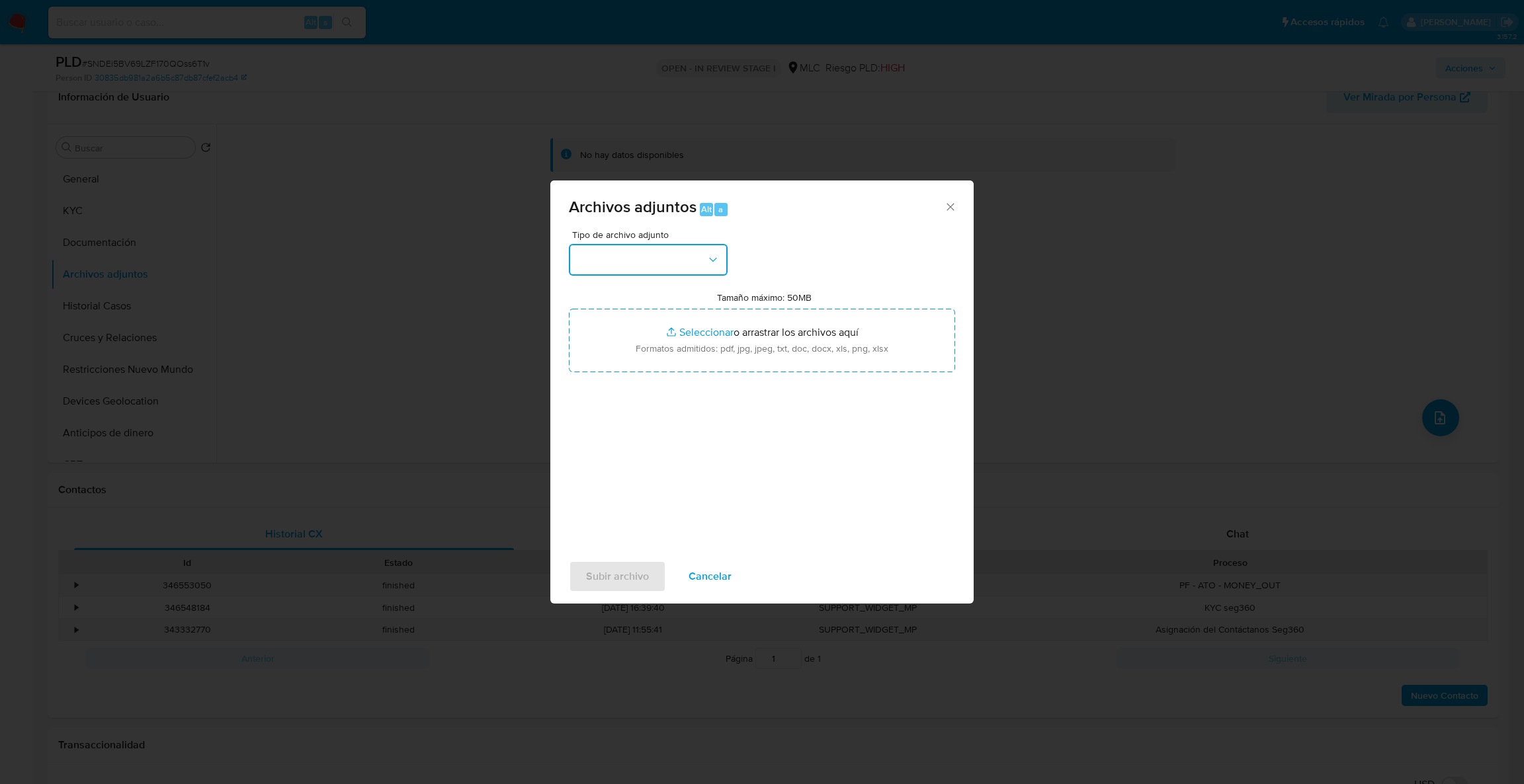
drag, startPoint x: 648, startPoint y: 265, endPoint x: 664, endPoint y: 271, distance: 17.1
click at [648, 264] on button "button" at bounding box center [648, 259] width 159 height 32
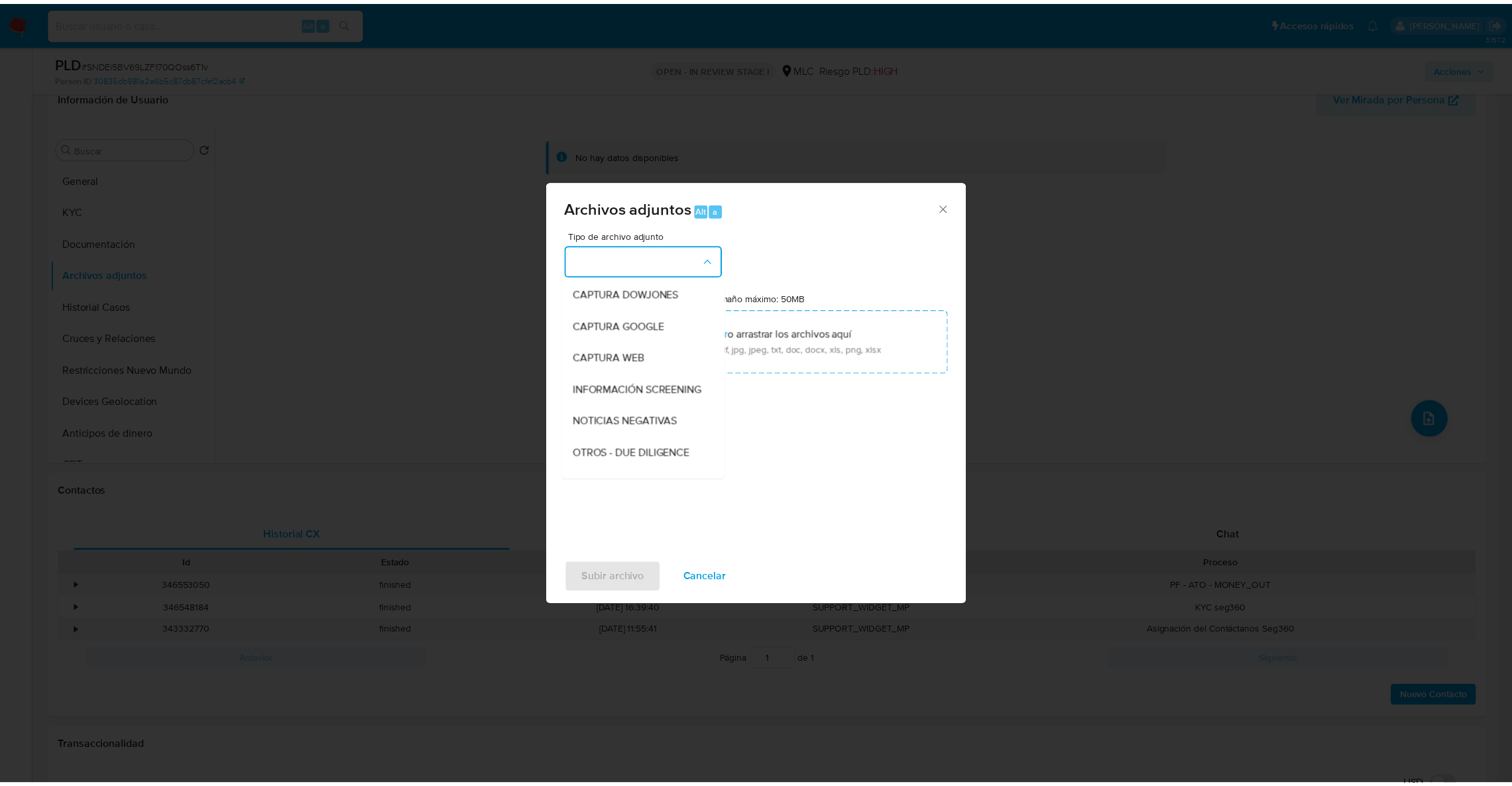
scroll to position [66, 0]
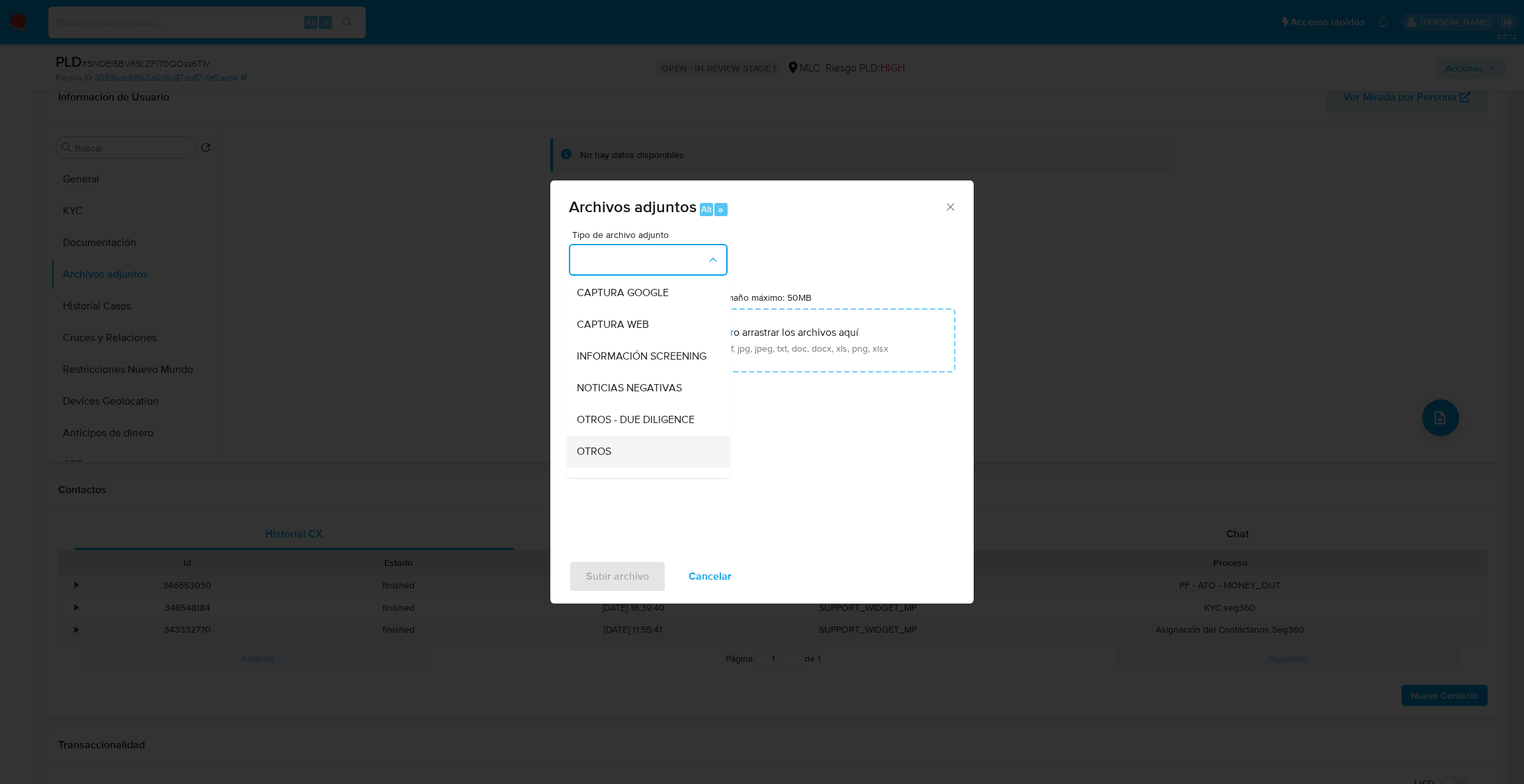
click at [601, 458] on span "OTROS" at bounding box center [594, 451] width 34 height 13
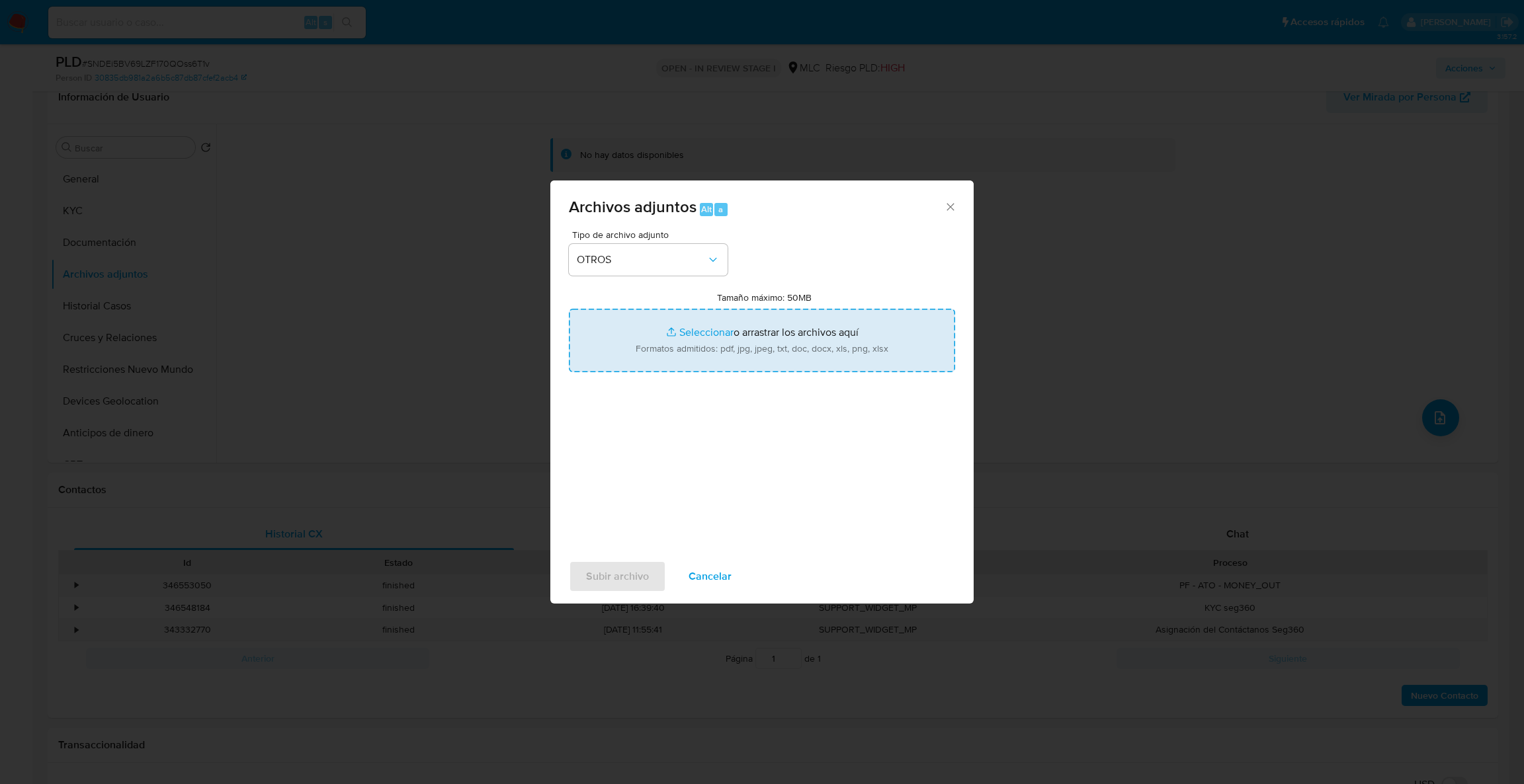
click at [616, 339] on input "Tamaño máximo: 50MB Seleccionar archivos" at bounding box center [762, 341] width 387 height 64
type input "C:\fakepath\Case Log - 1538492314.pdf"
click at [695, 353] on input "Tamaño máximo: 50MB Seleccionar archivos" at bounding box center [762, 341] width 387 height 64
type input "C:\fakepath\1538492314MovimientosBFF.xlsx"
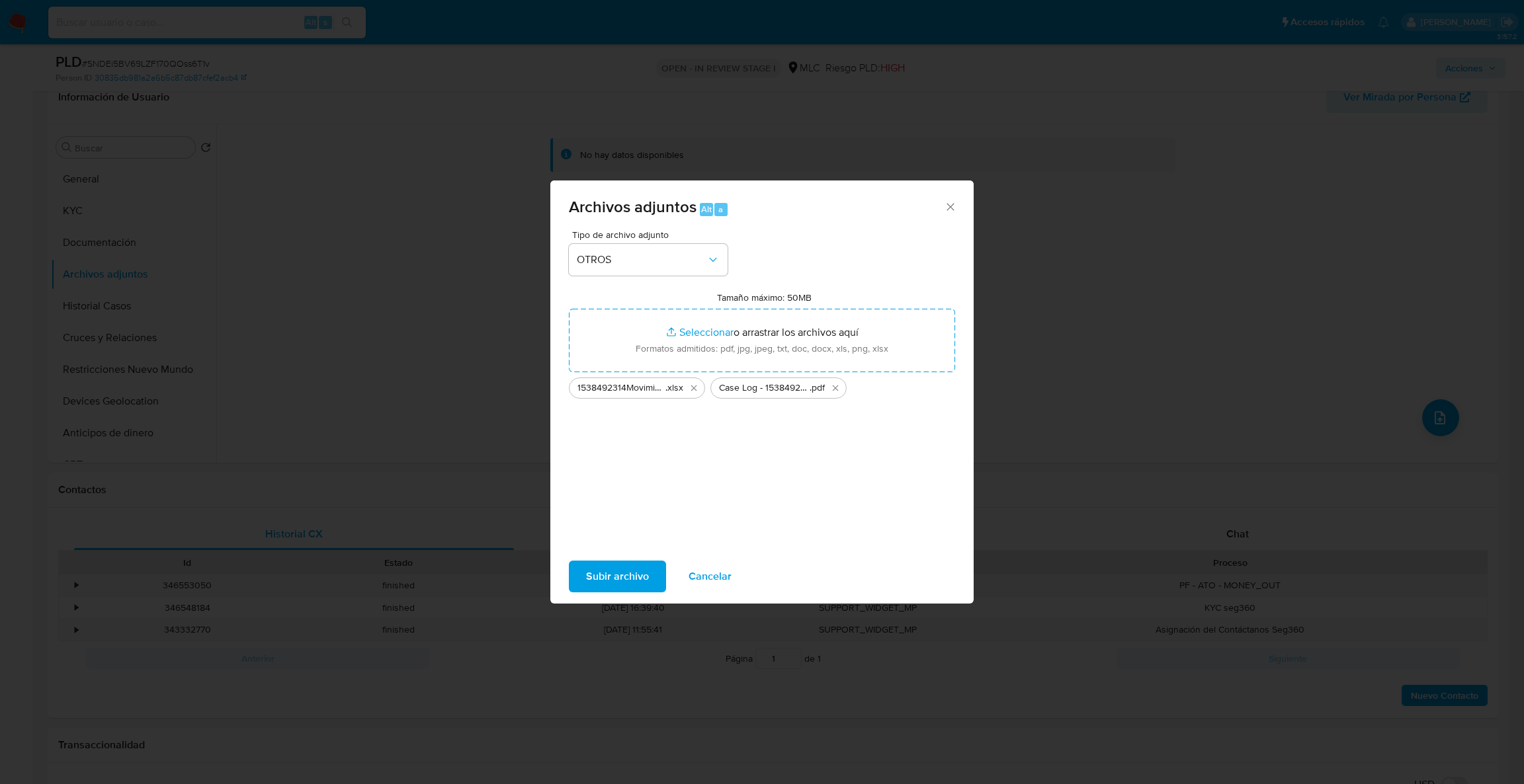
click at [590, 582] on span "Subir archivo" at bounding box center [617, 576] width 63 height 29
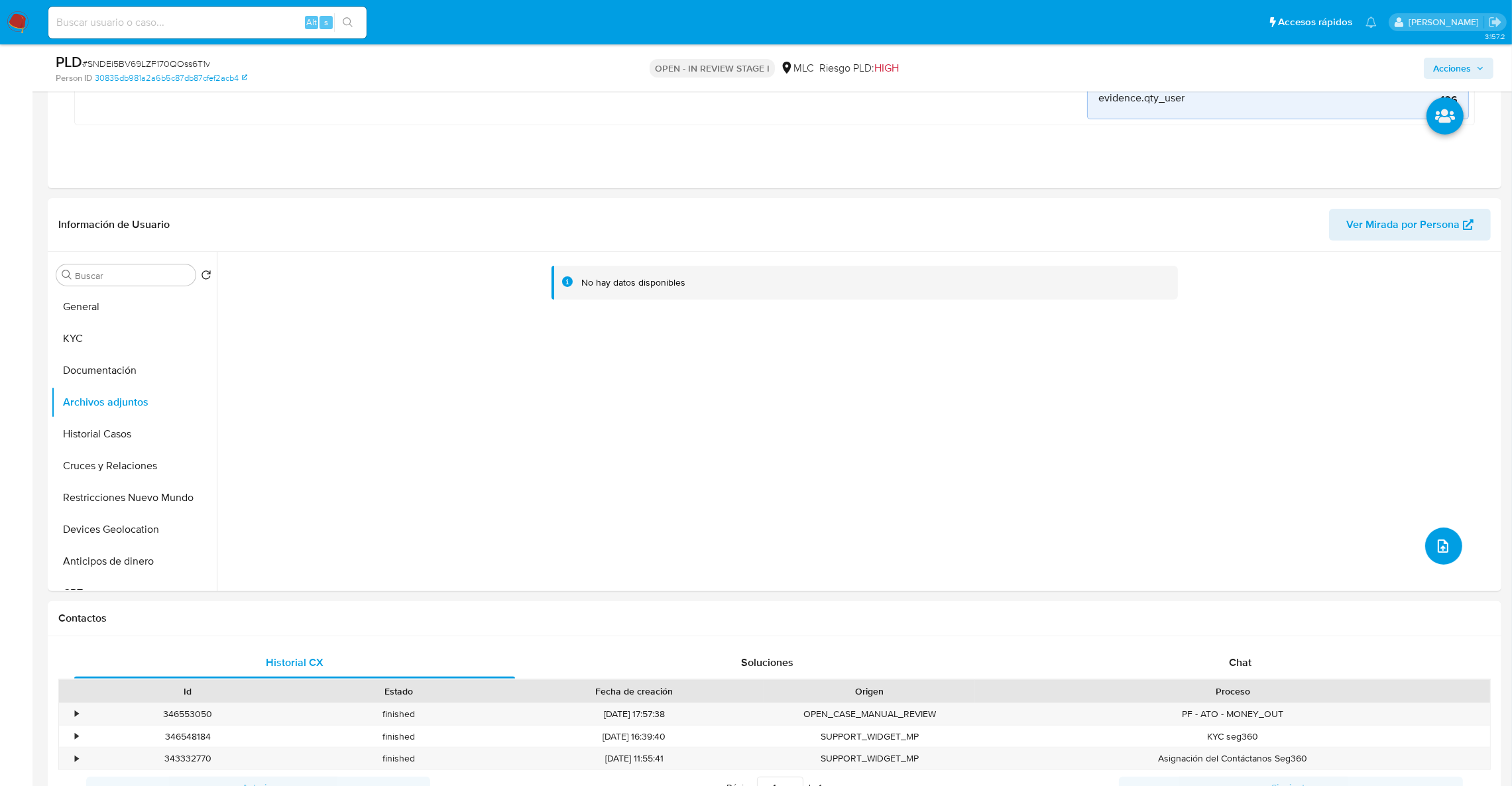
scroll to position [196, 0]
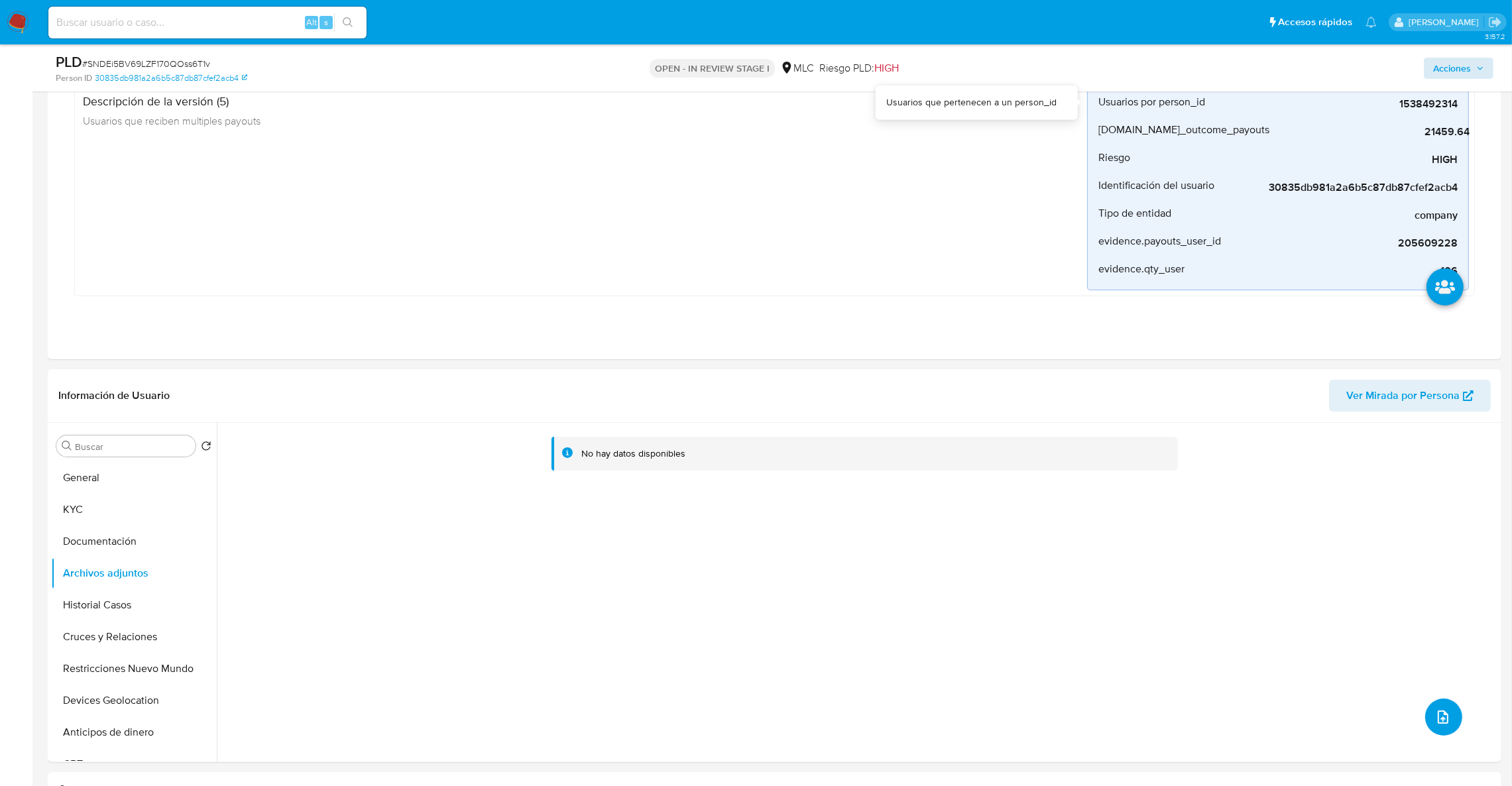
click at [1448, 70] on span "Acciones" at bounding box center [1452, 68] width 38 height 22
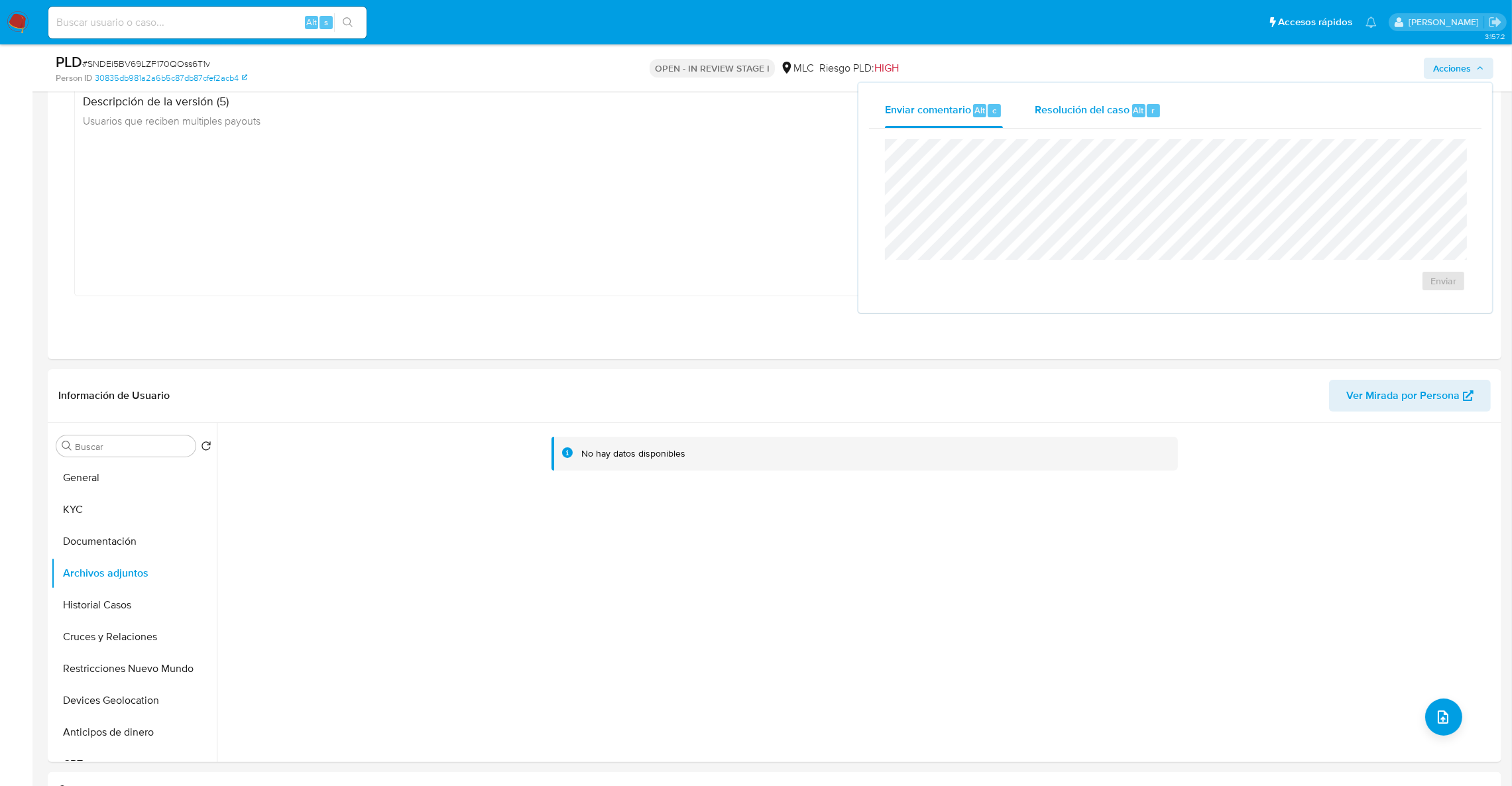
click at [1050, 122] on div "Resolución del caso Alt r" at bounding box center [1098, 111] width 127 height 34
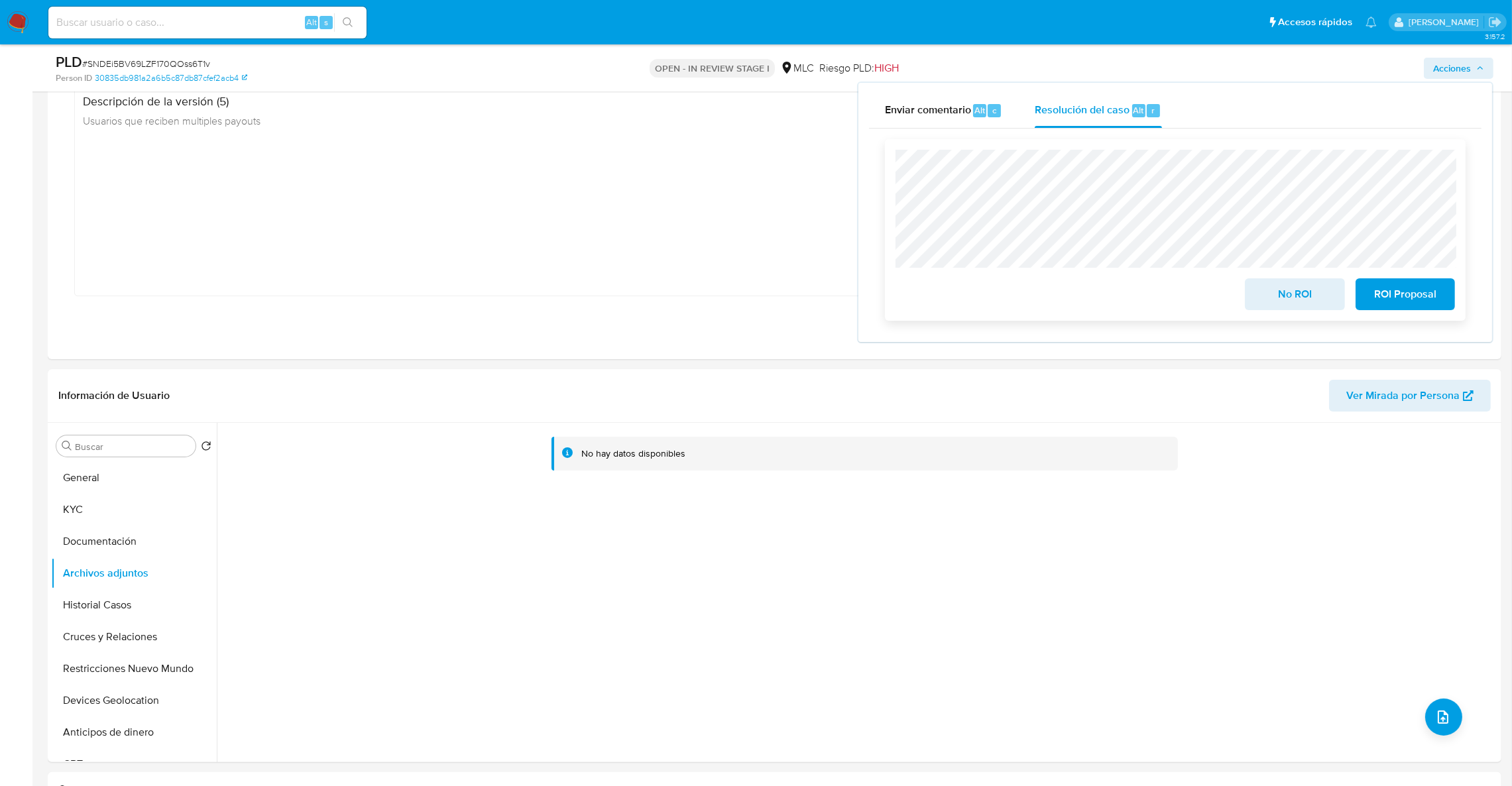
click at [1277, 285] on span "No ROI" at bounding box center [1294, 294] width 65 height 29
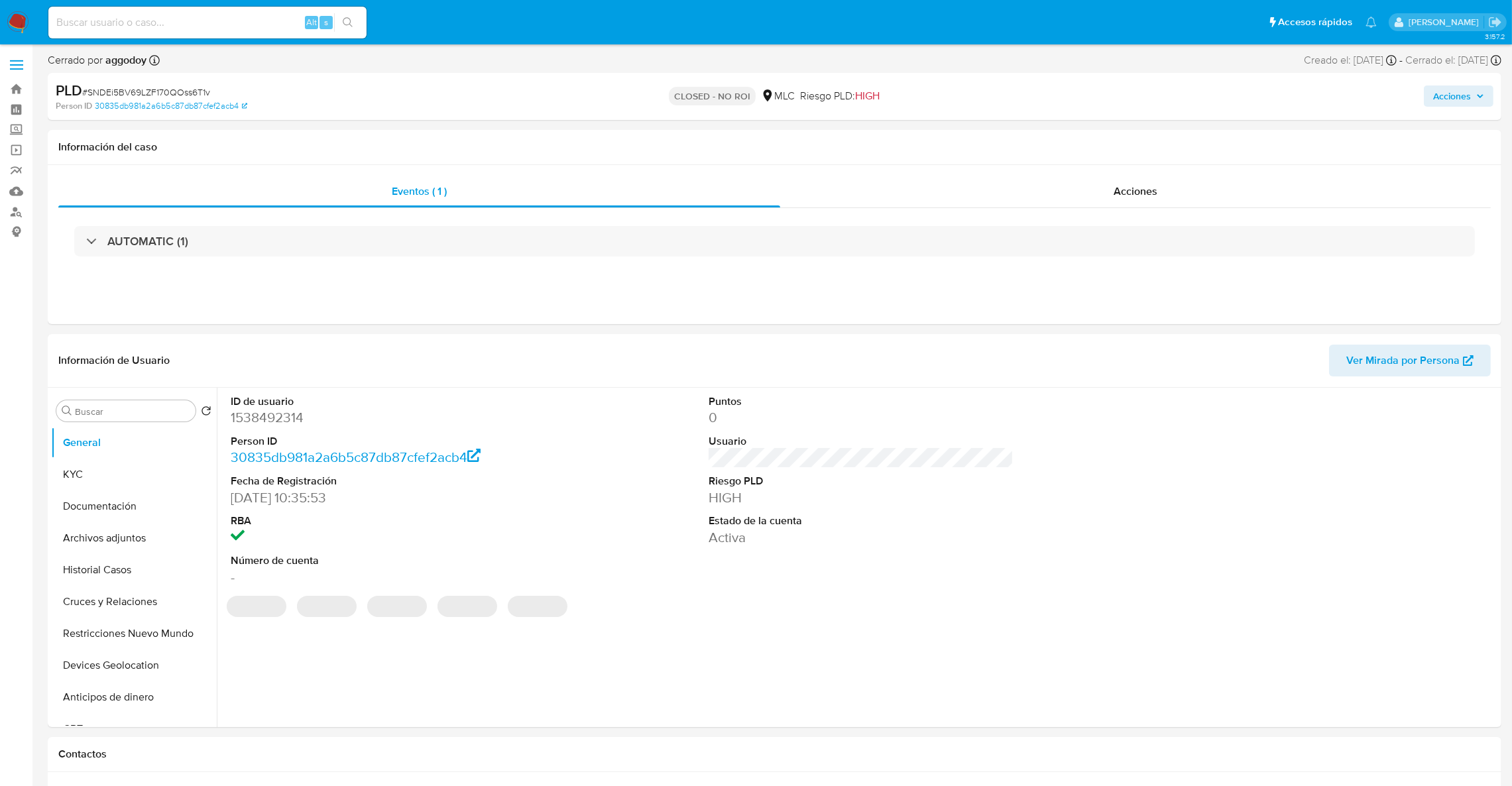
select select "10"
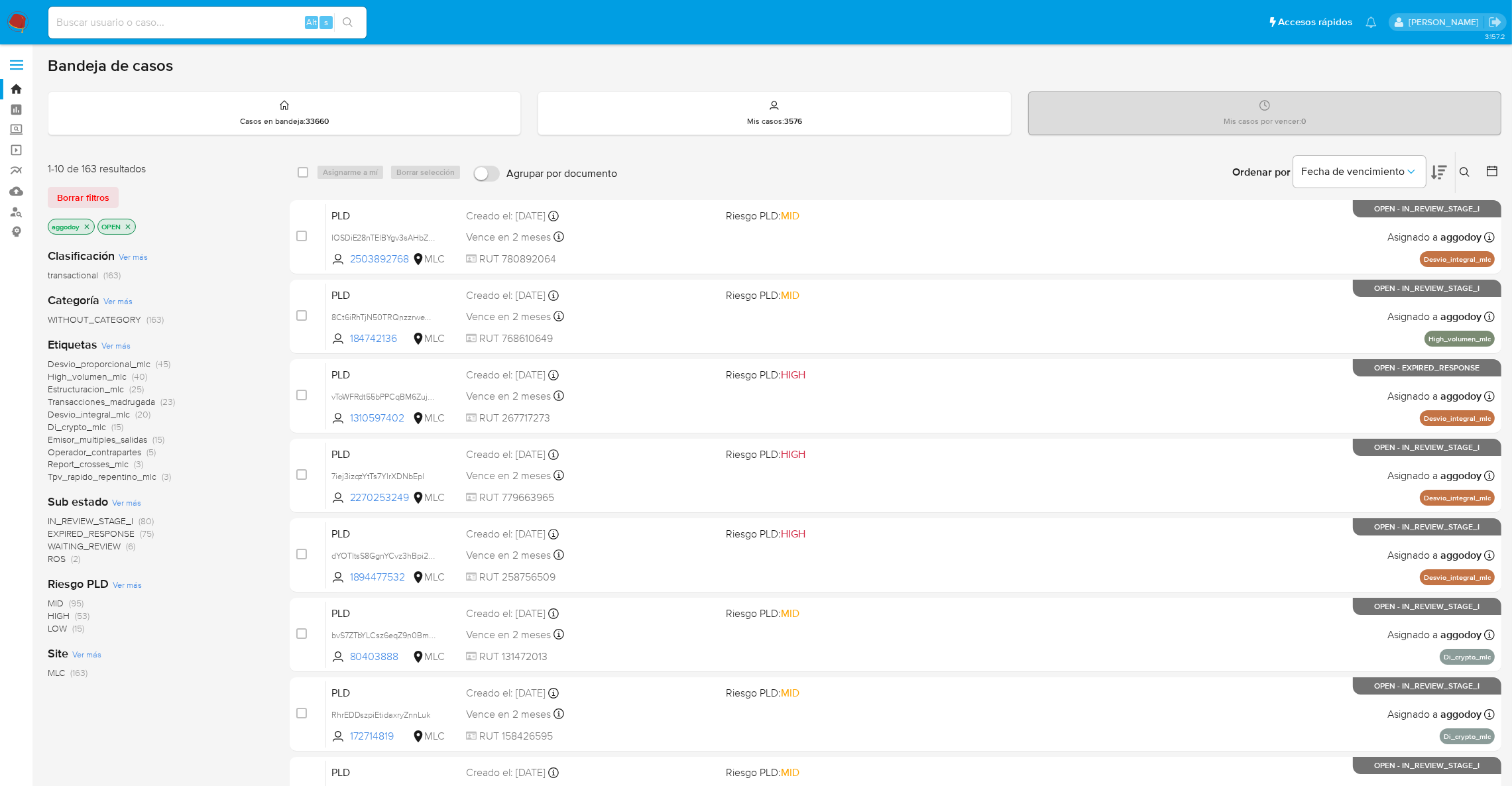
click at [1471, 174] on button at bounding box center [1466, 172] width 22 height 15
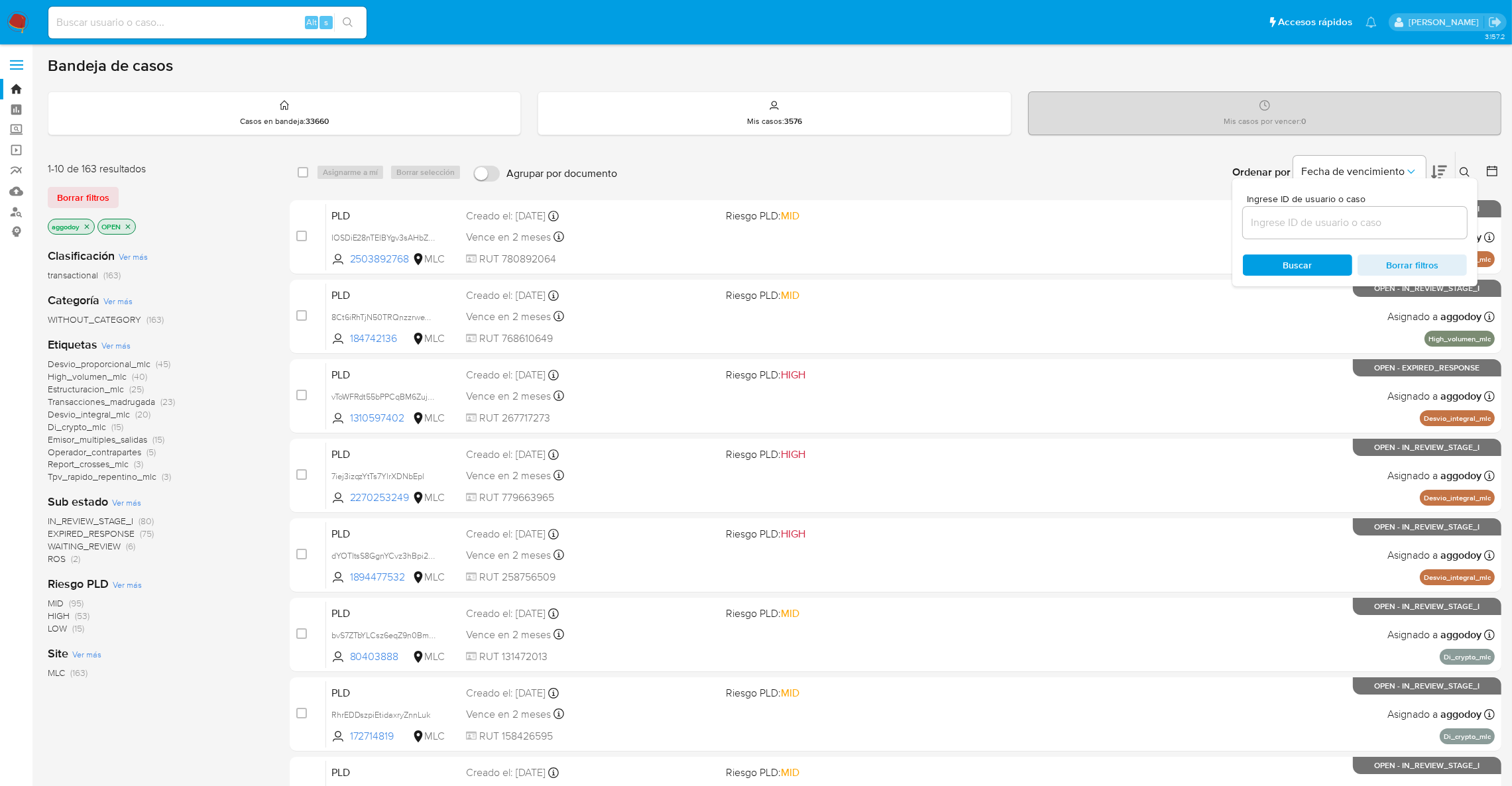
click at [1306, 226] on input at bounding box center [1354, 223] width 224 height 17
type input "1765505419"
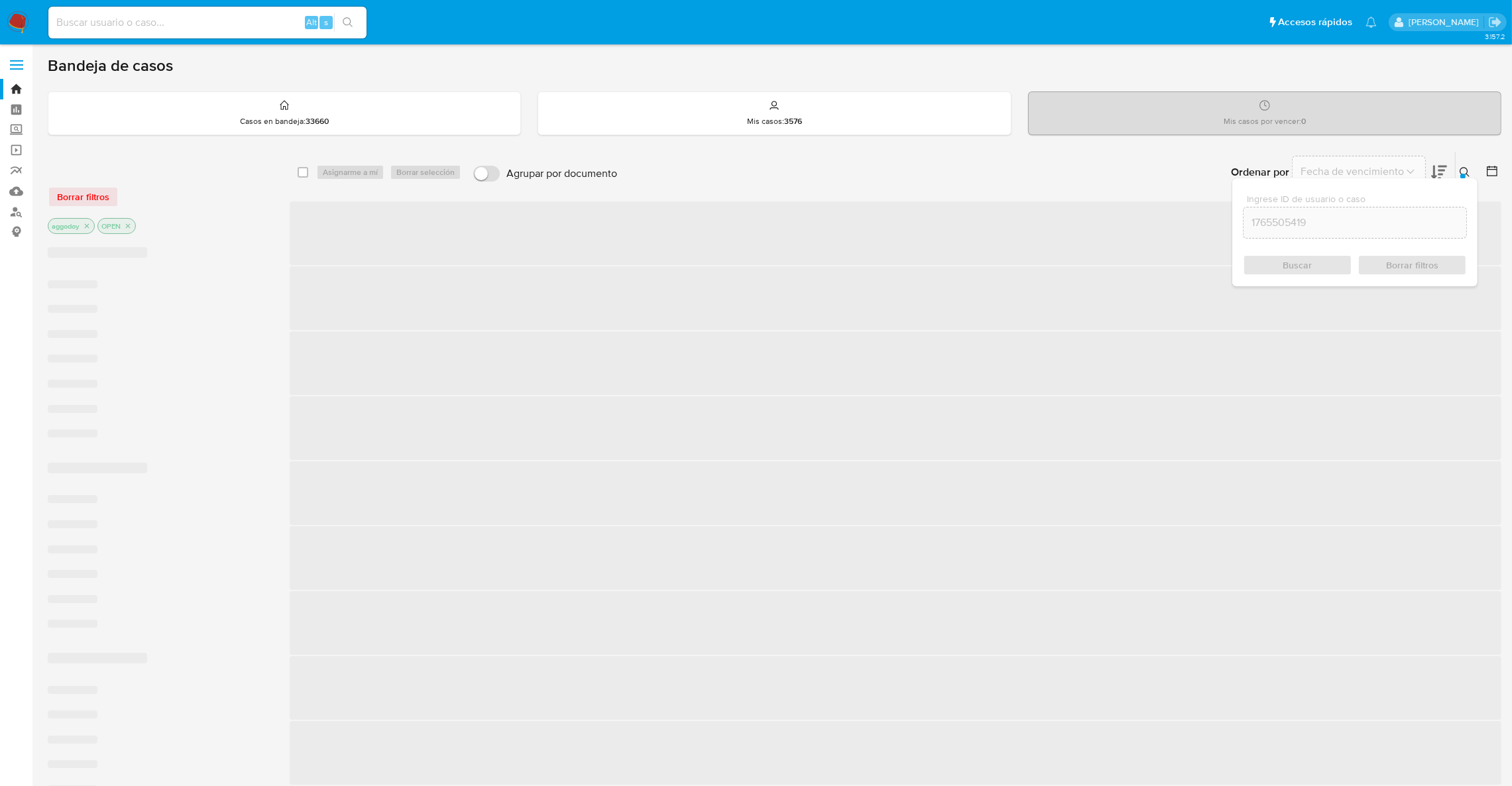
click at [1473, 177] on button at bounding box center [1466, 172] width 22 height 15
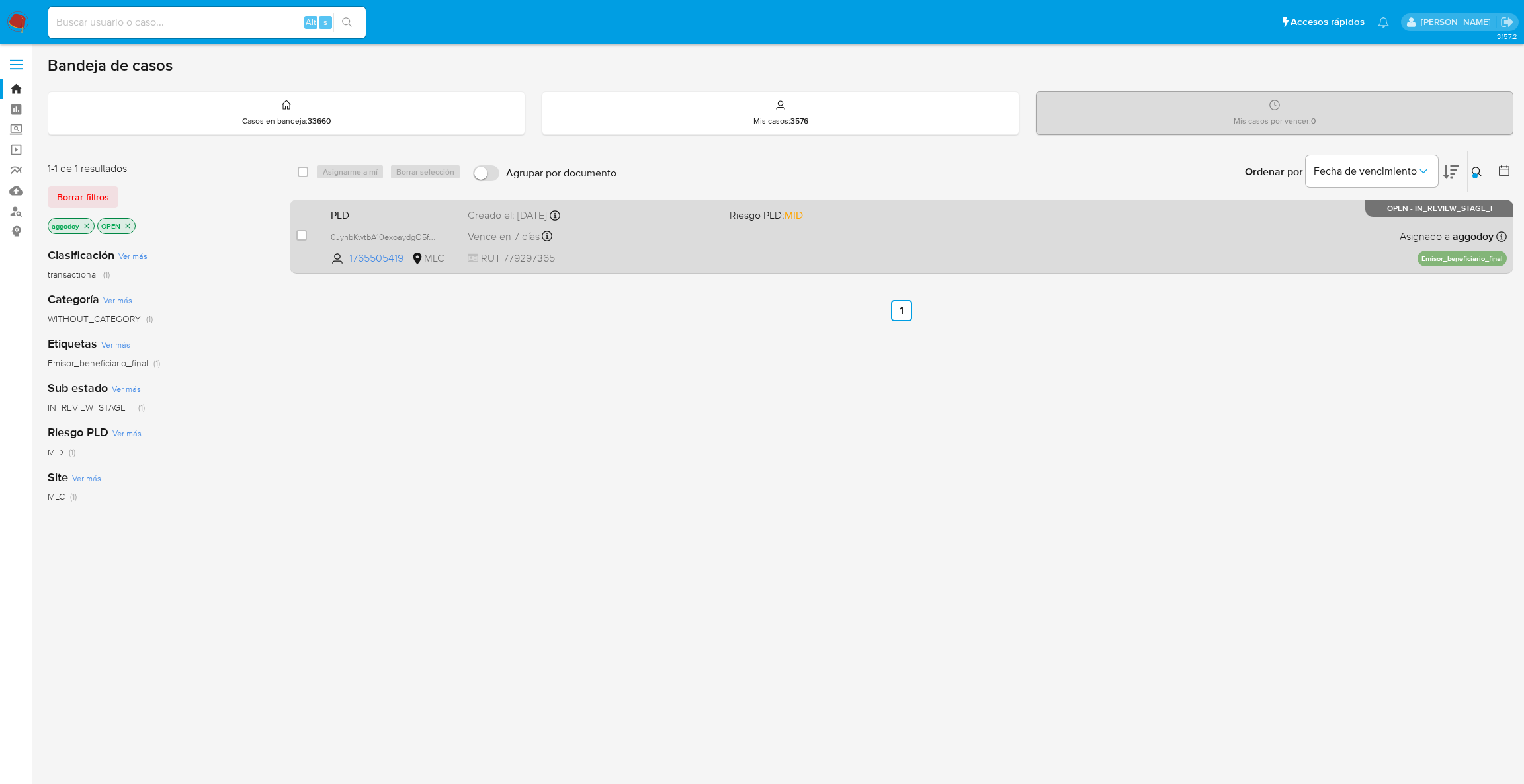
click at [997, 250] on div "PLD 0JynbKwtbA10exoaydgO5fKd 1765505419 MLC Riesgo PLD: MID Creado el: [DATE] C…" at bounding box center [916, 236] width 1181 height 67
click at [709, 242] on div "Vence en 7 días Vence el [DATE] 06:03:33" at bounding box center [593, 236] width 252 height 18
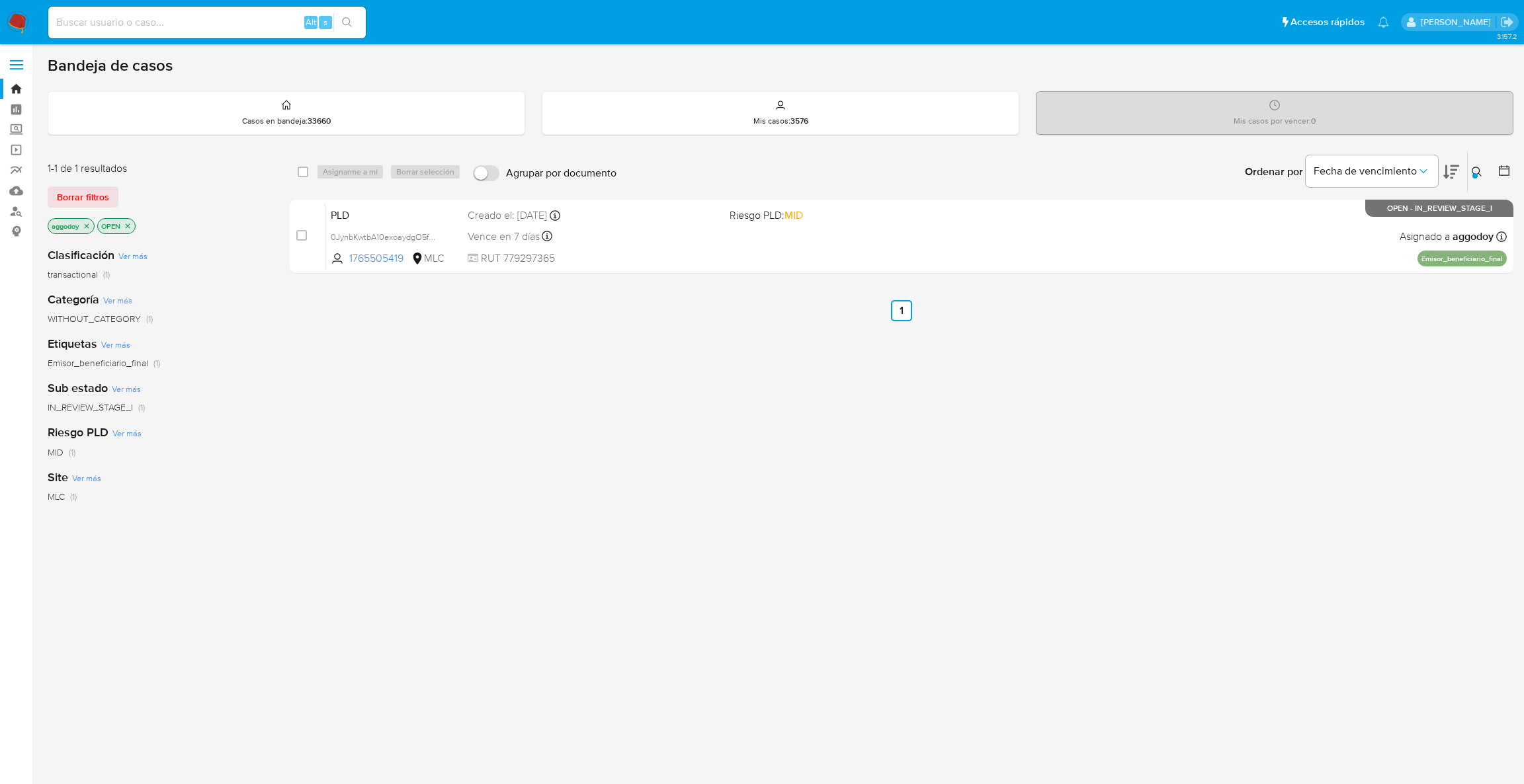
click at [146, 23] on input at bounding box center [207, 22] width 318 height 17
paste input "46744797"
type input "46744797"
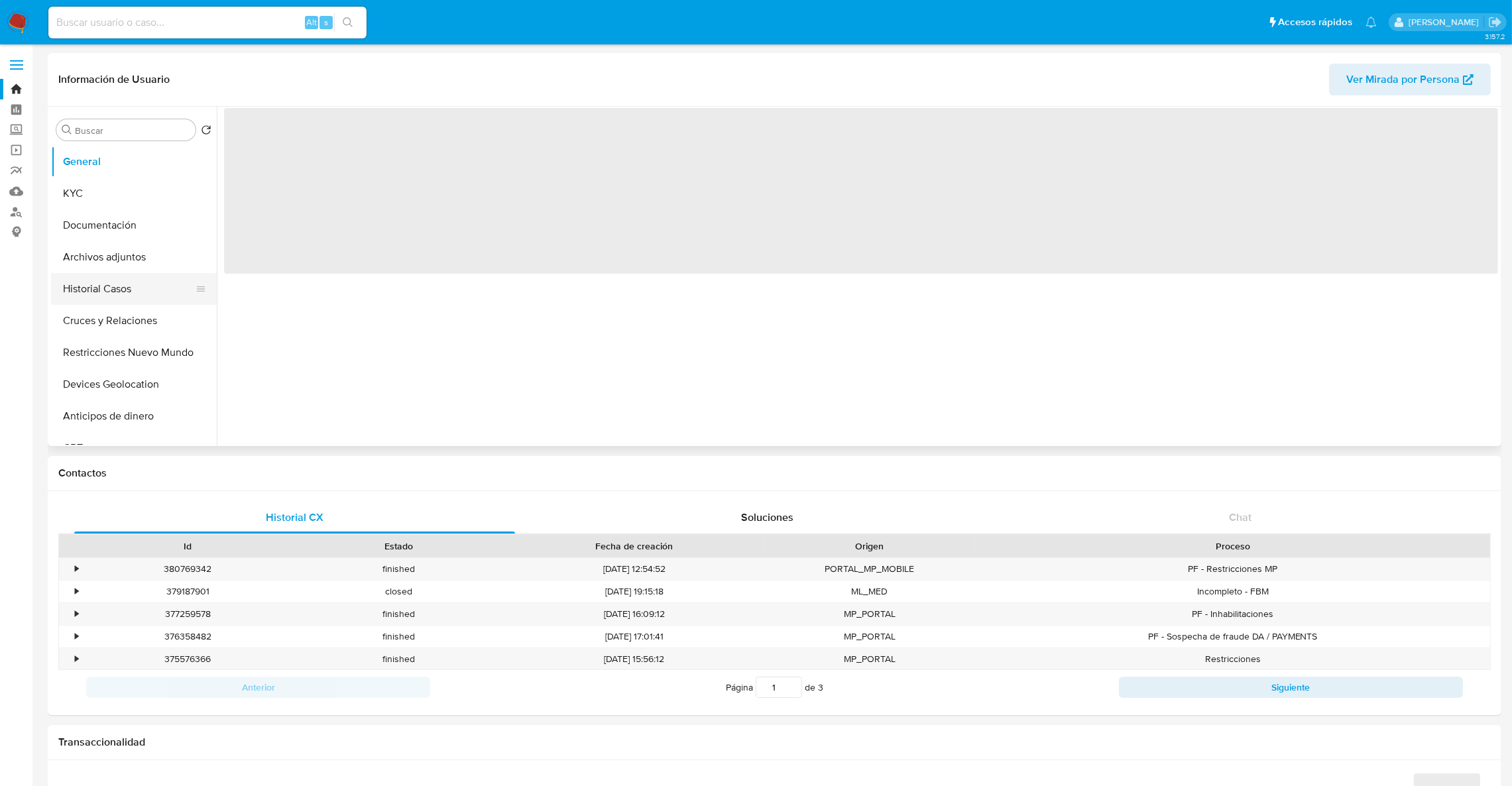
click at [138, 300] on button "Historial Casos" at bounding box center [128, 288] width 155 height 32
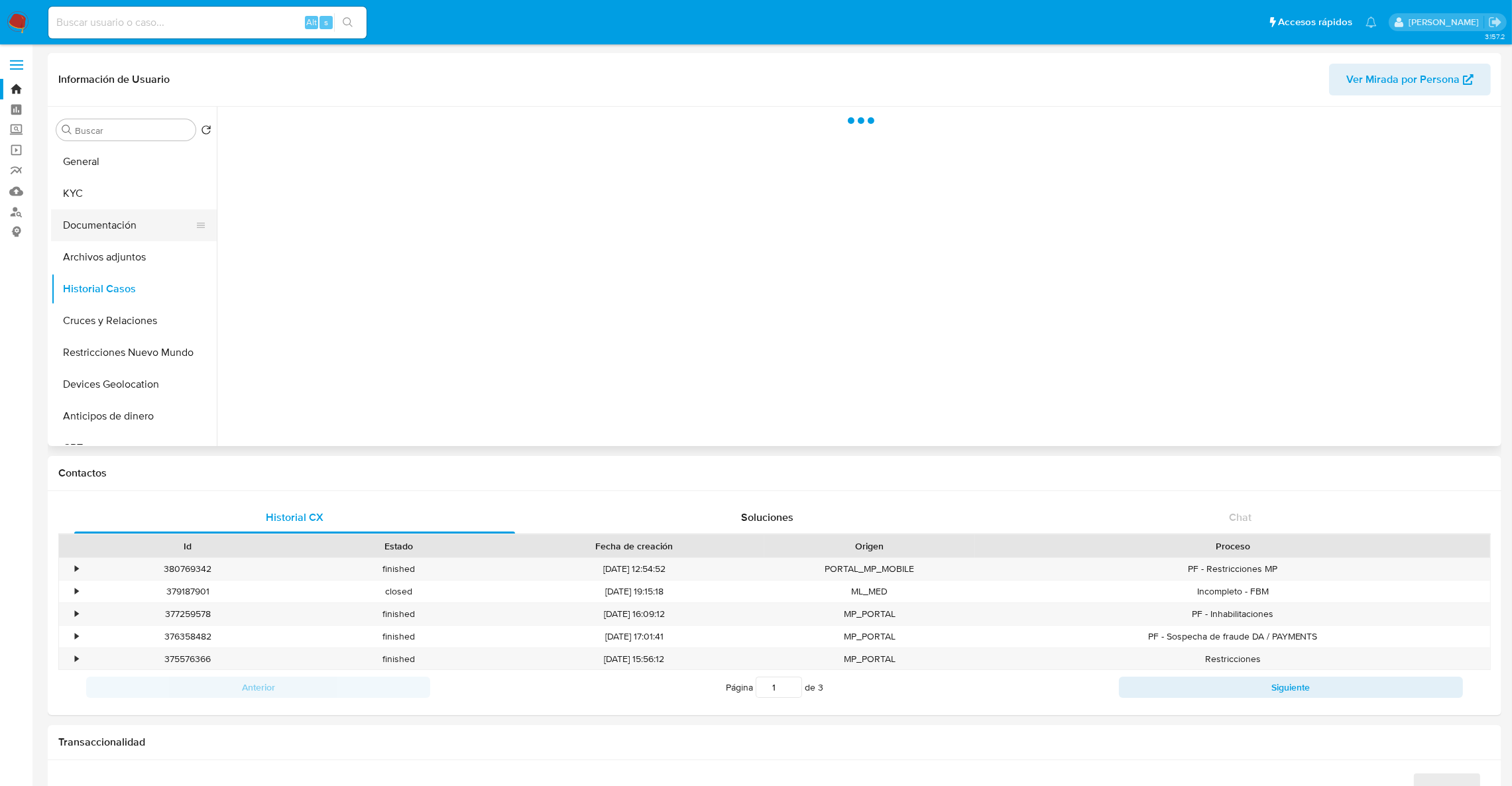
click at [134, 210] on button "Documentación" at bounding box center [128, 225] width 155 height 32
select select "10"
click at [129, 197] on button "KYC" at bounding box center [128, 193] width 155 height 32
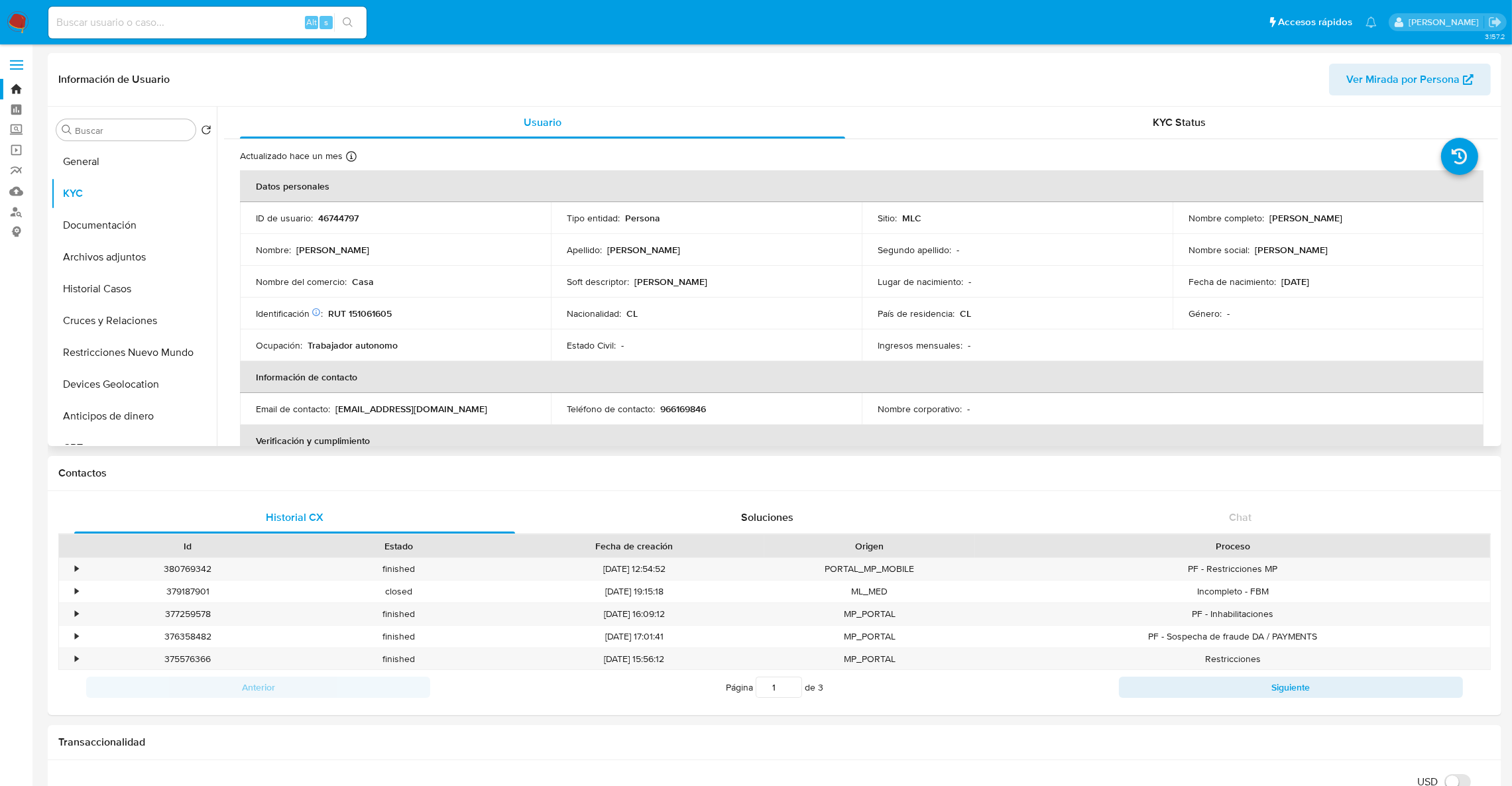
click at [387, 304] on td "Identificación Nº de serie: 522234425 : RUT 151061605" at bounding box center [395, 313] width 311 height 32
click at [384, 305] on td "Identificación Nº de serie: 522234425 : RUT 151061605" at bounding box center [395, 313] width 311 height 32
click at [364, 318] on p "RUT 151061605" at bounding box center [360, 313] width 64 height 12
copy p "151061605"
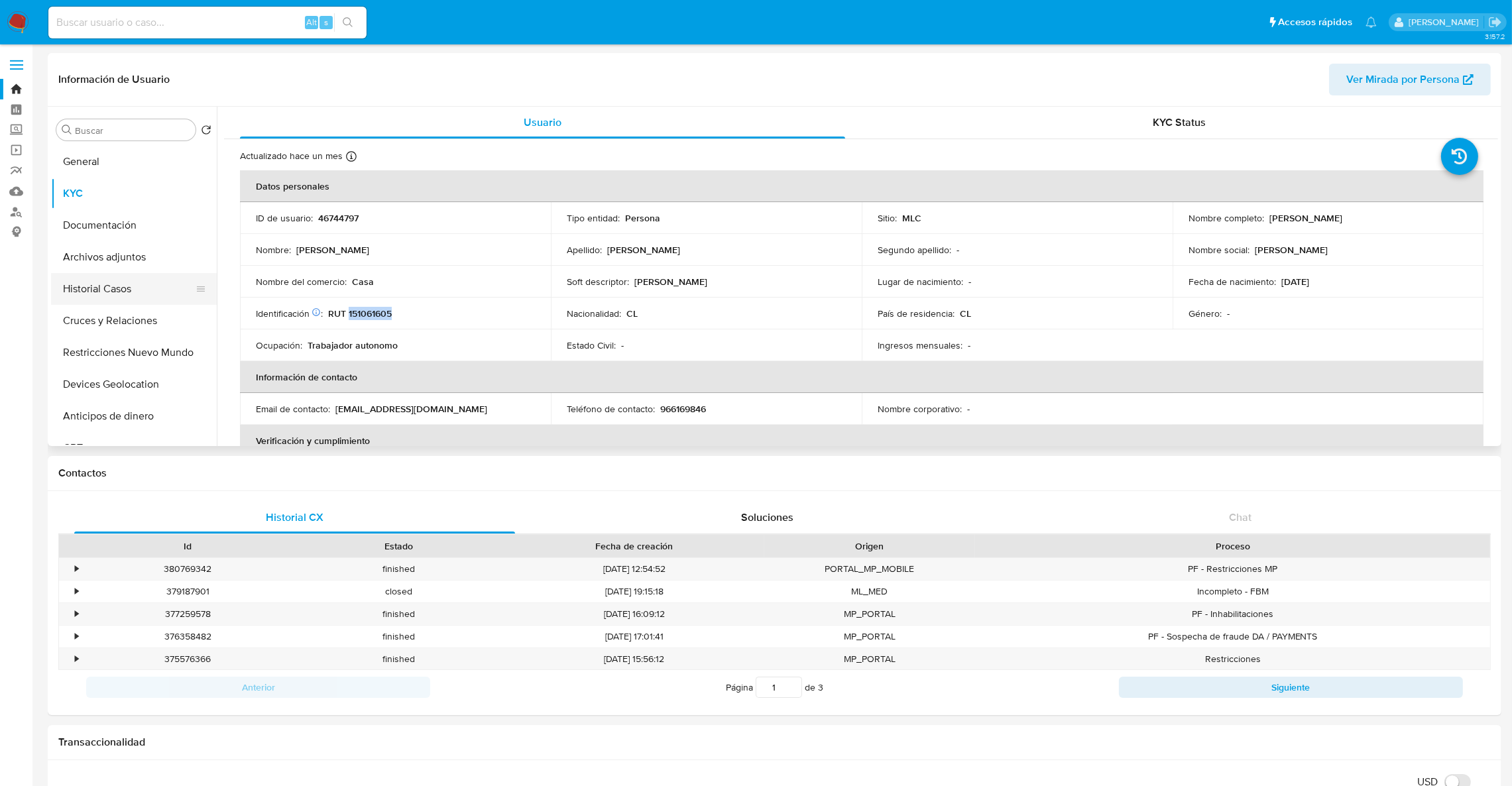
click at [133, 281] on button "Historial Casos" at bounding box center [128, 288] width 155 height 32
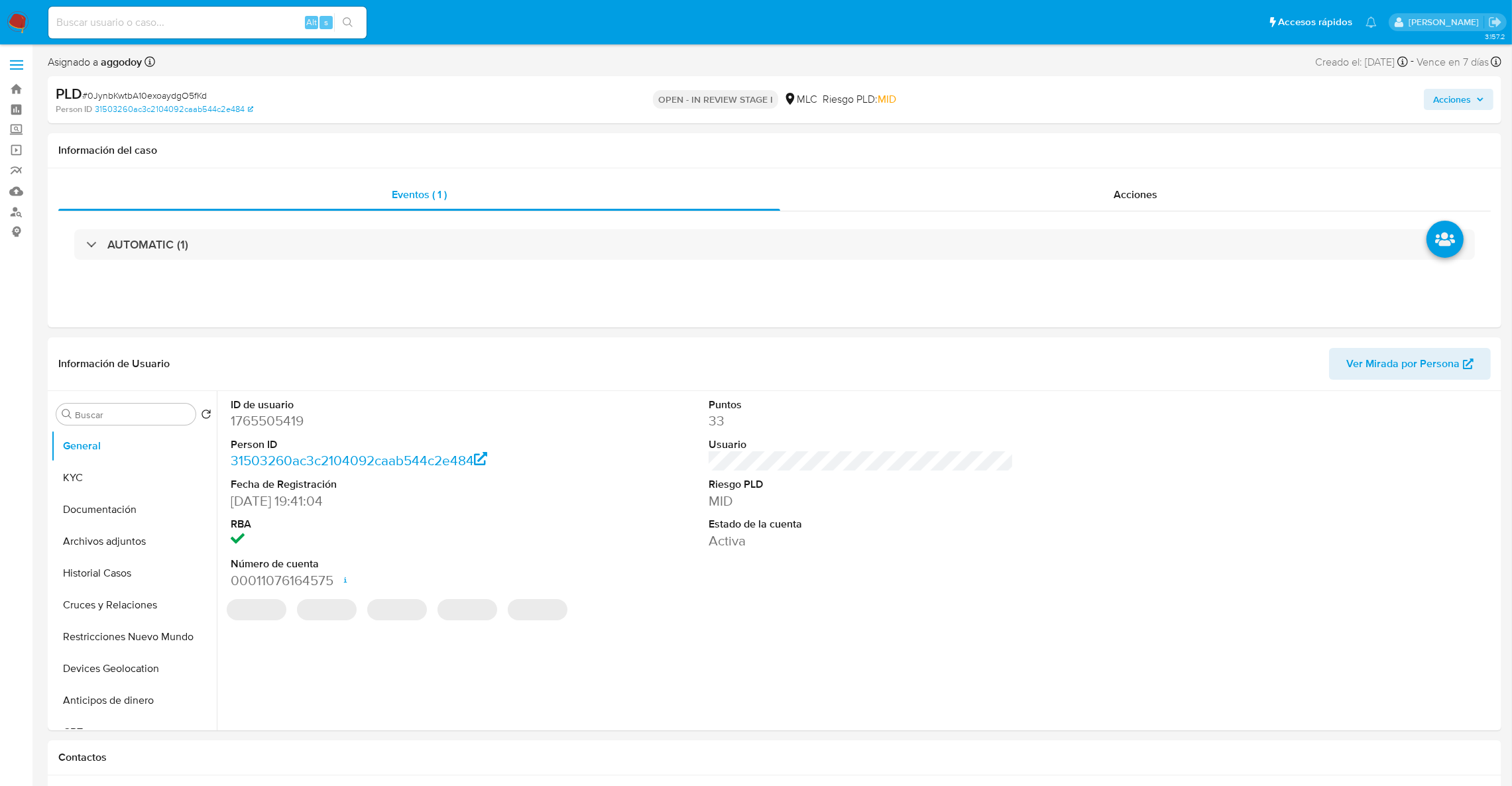
select select "10"
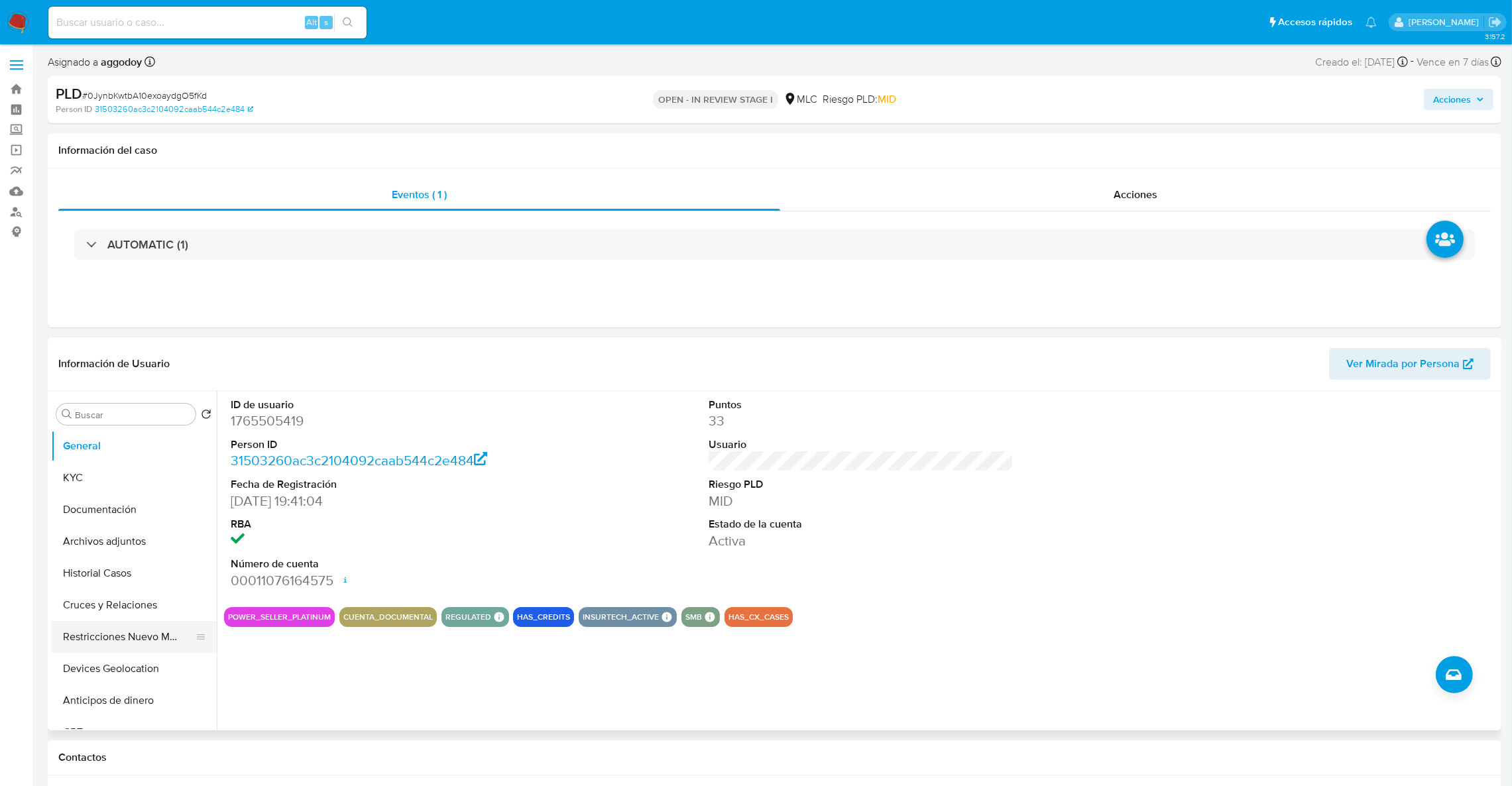
click at [101, 632] on button "Restricciones Nuevo Mundo" at bounding box center [128, 636] width 155 height 32
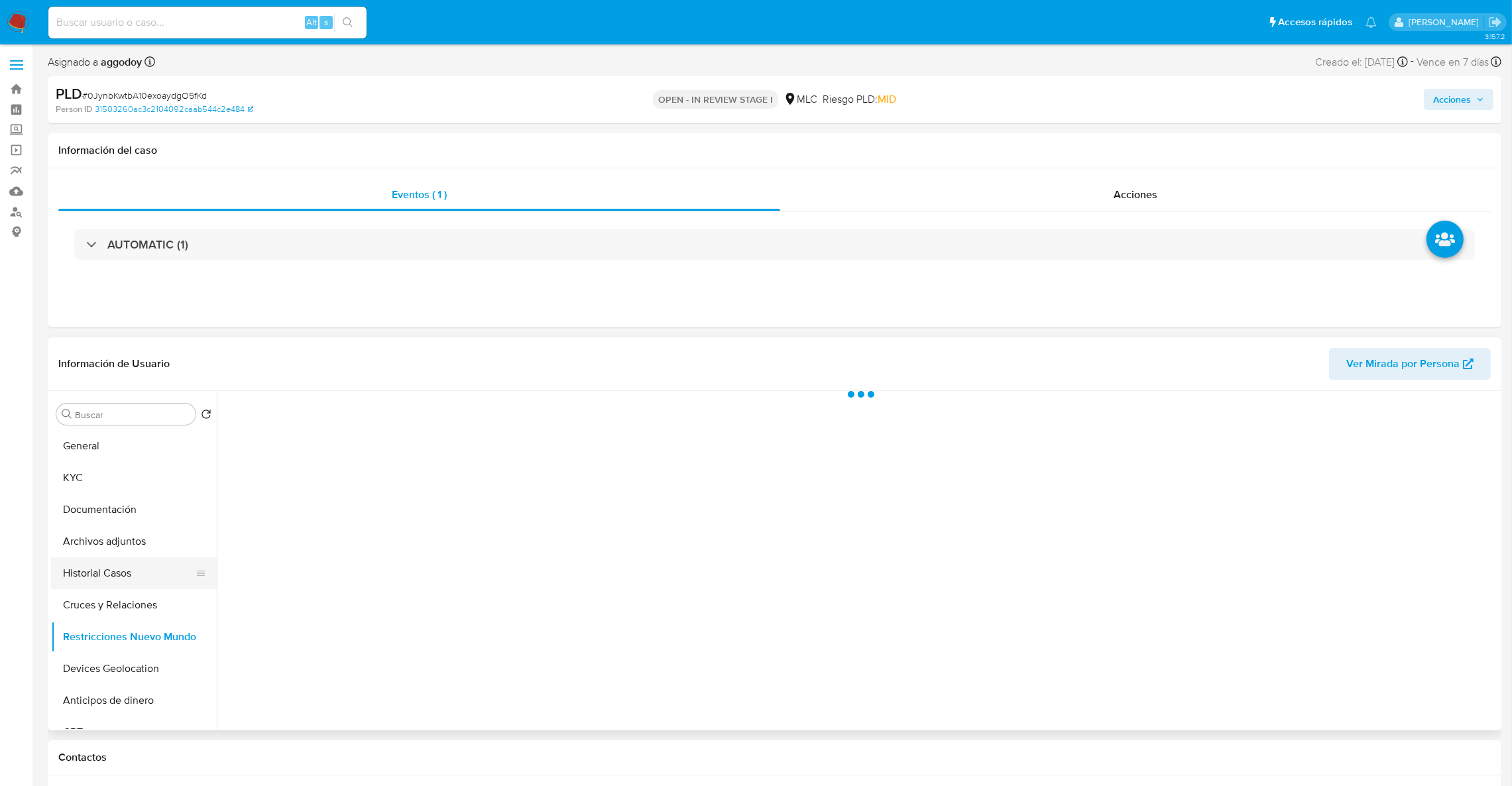
click at [114, 572] on button "Historial Casos" at bounding box center [128, 572] width 155 height 32
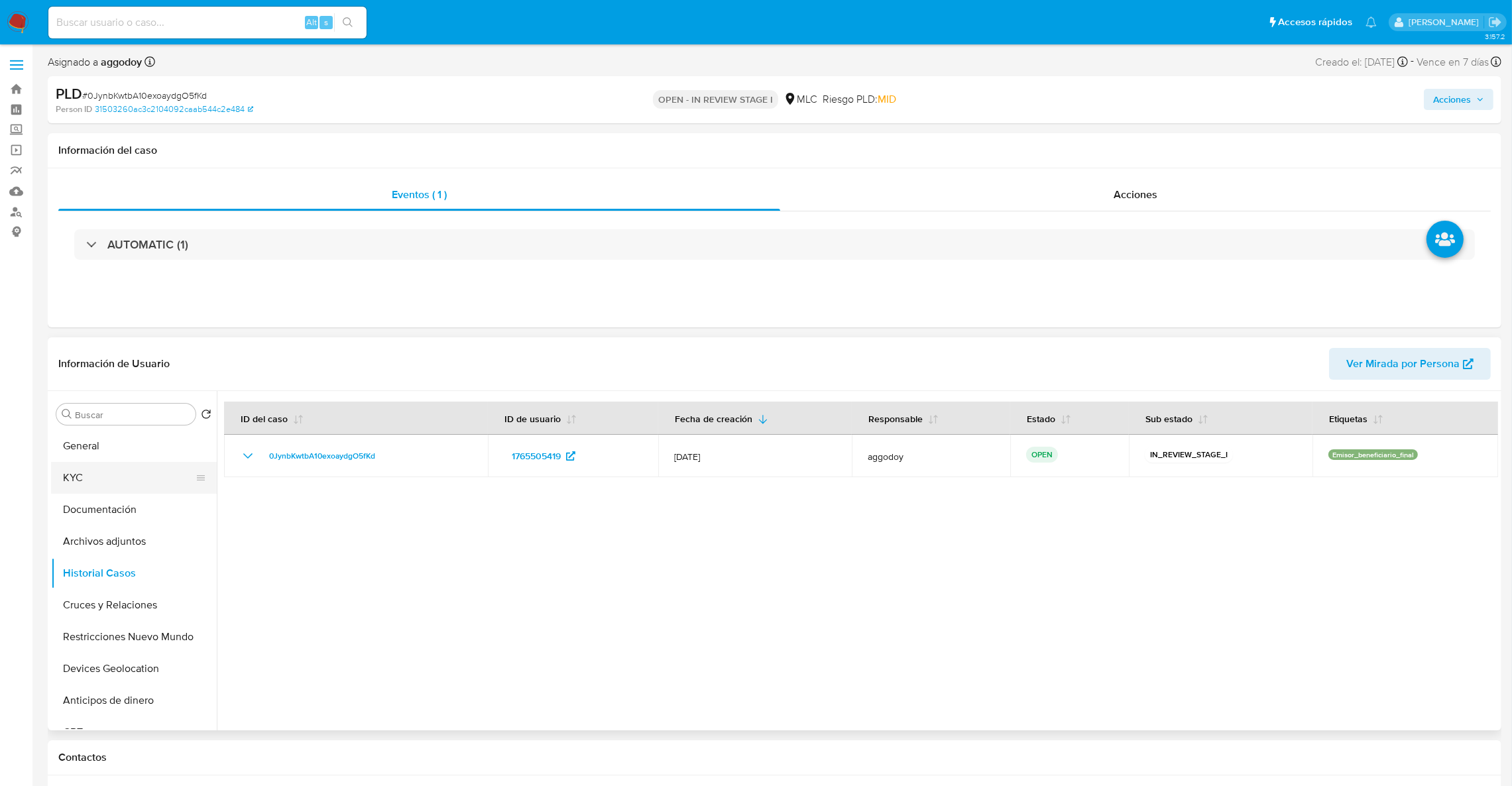
click at [139, 487] on button "KYC" at bounding box center [128, 478] width 155 height 32
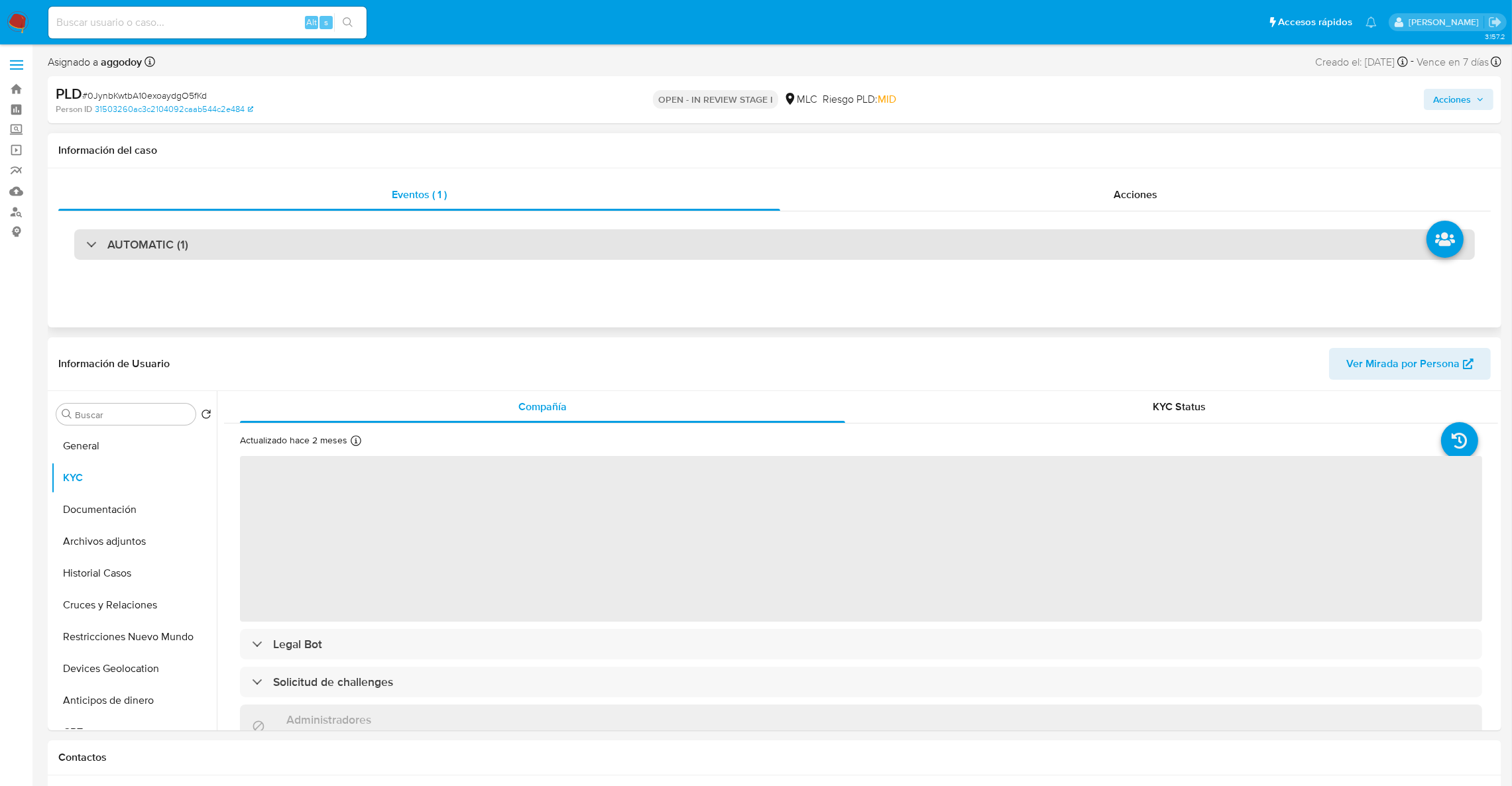
click at [437, 230] on div "AUTOMATIC (1)" at bounding box center [774, 244] width 1401 height 30
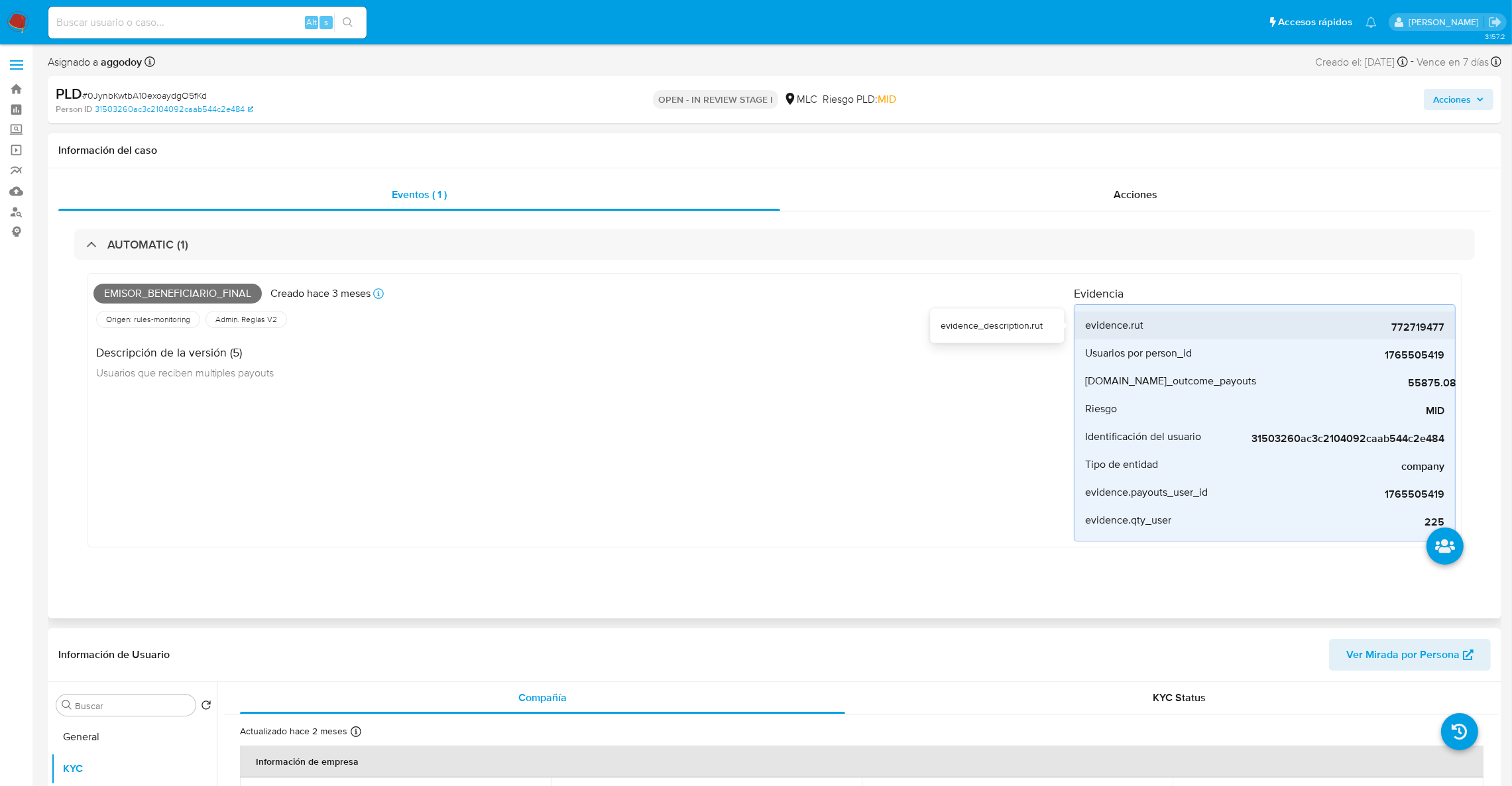
click at [1402, 325] on span "772719477" at bounding box center [1344, 327] width 199 height 13
drag, startPoint x: 1402, startPoint y: 325, endPoint x: 1416, endPoint y: 319, distance: 15.2
click at [1416, 319] on div "772719477" at bounding box center [1344, 325] width 199 height 28
click at [1416, 321] on span "772719477" at bounding box center [1344, 327] width 199 height 13
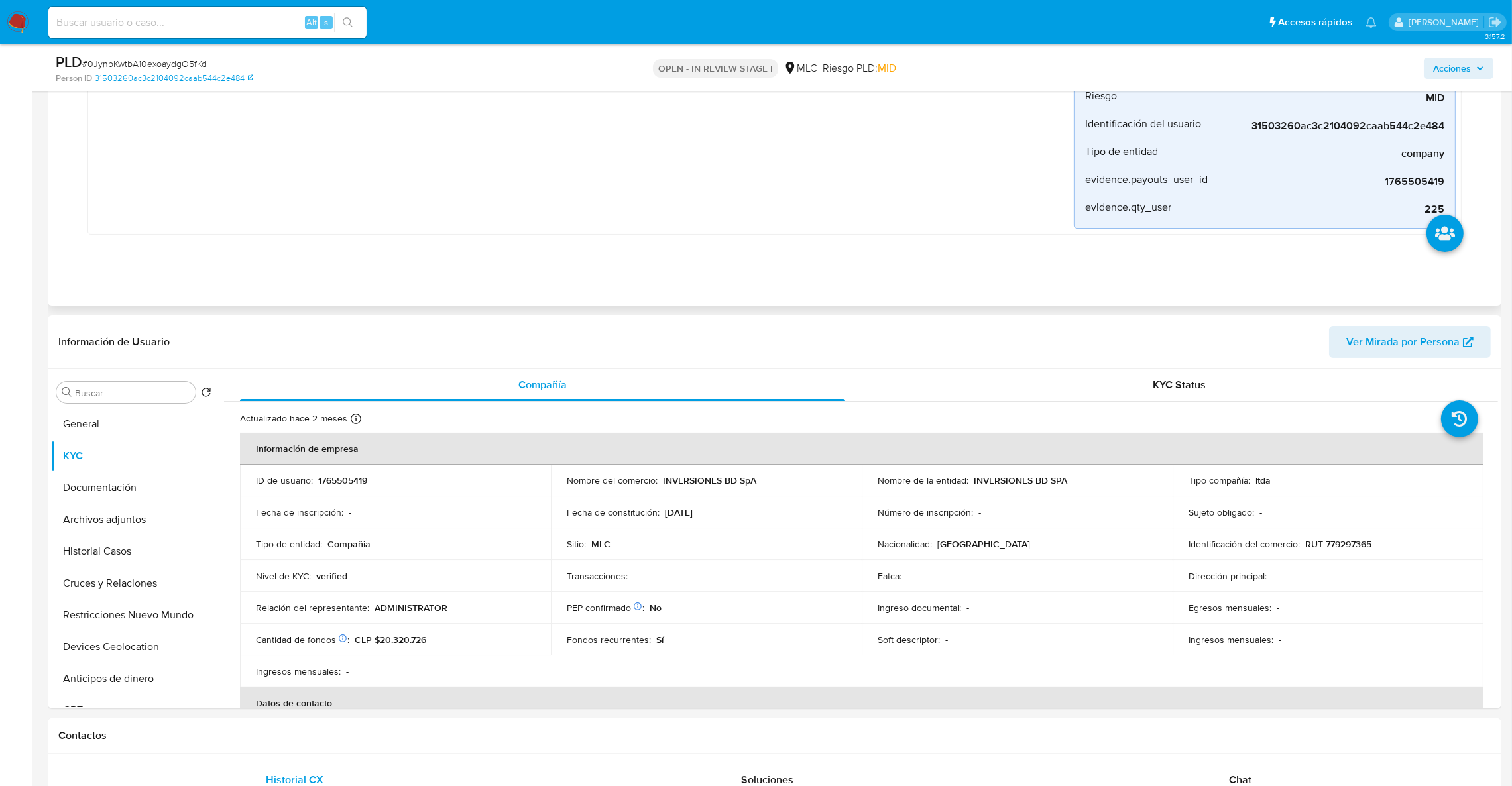
scroll to position [398, 0]
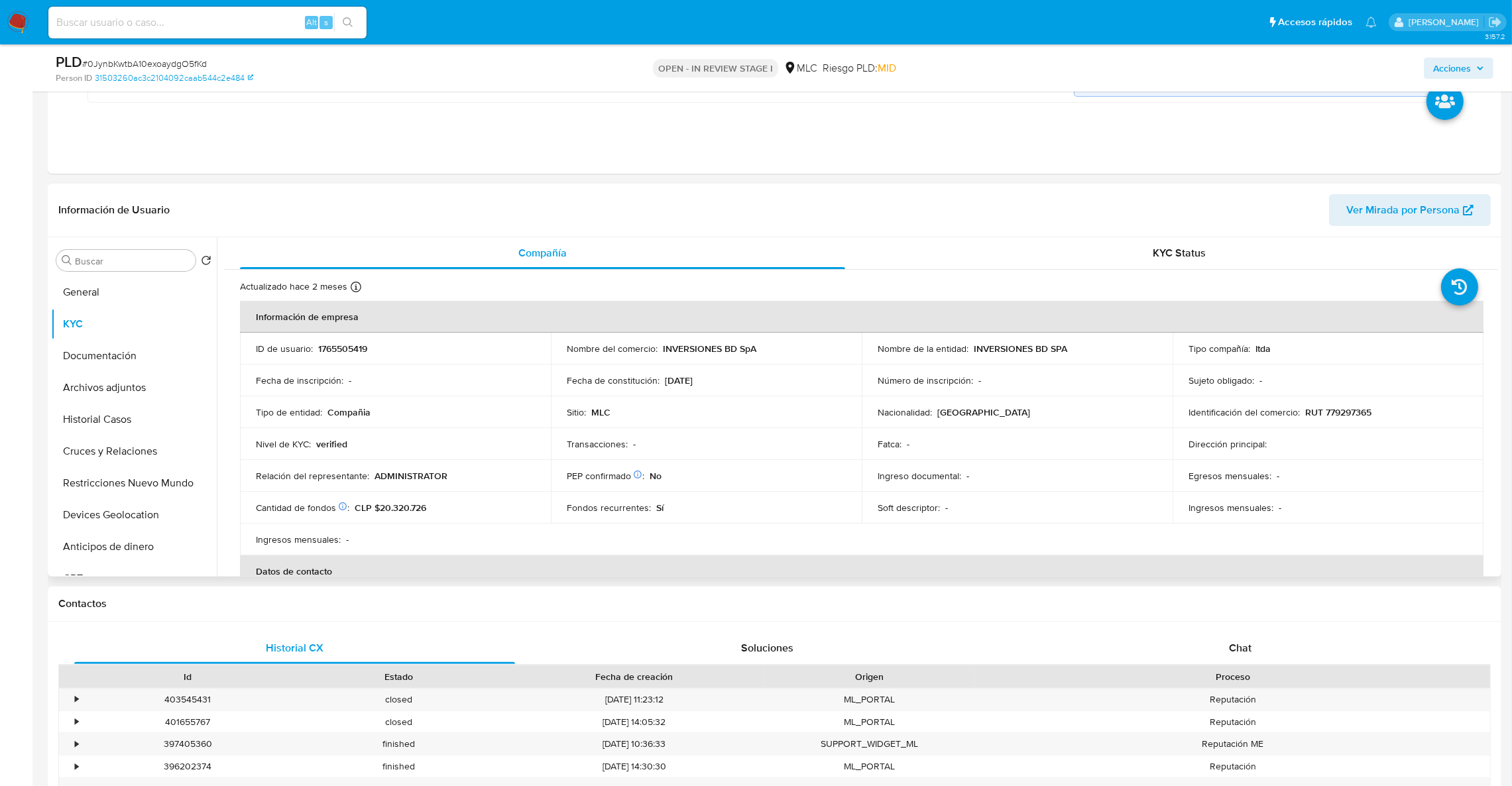
click at [344, 343] on p "1765505419" at bounding box center [343, 349] width 49 height 12
copy p "1765505419"
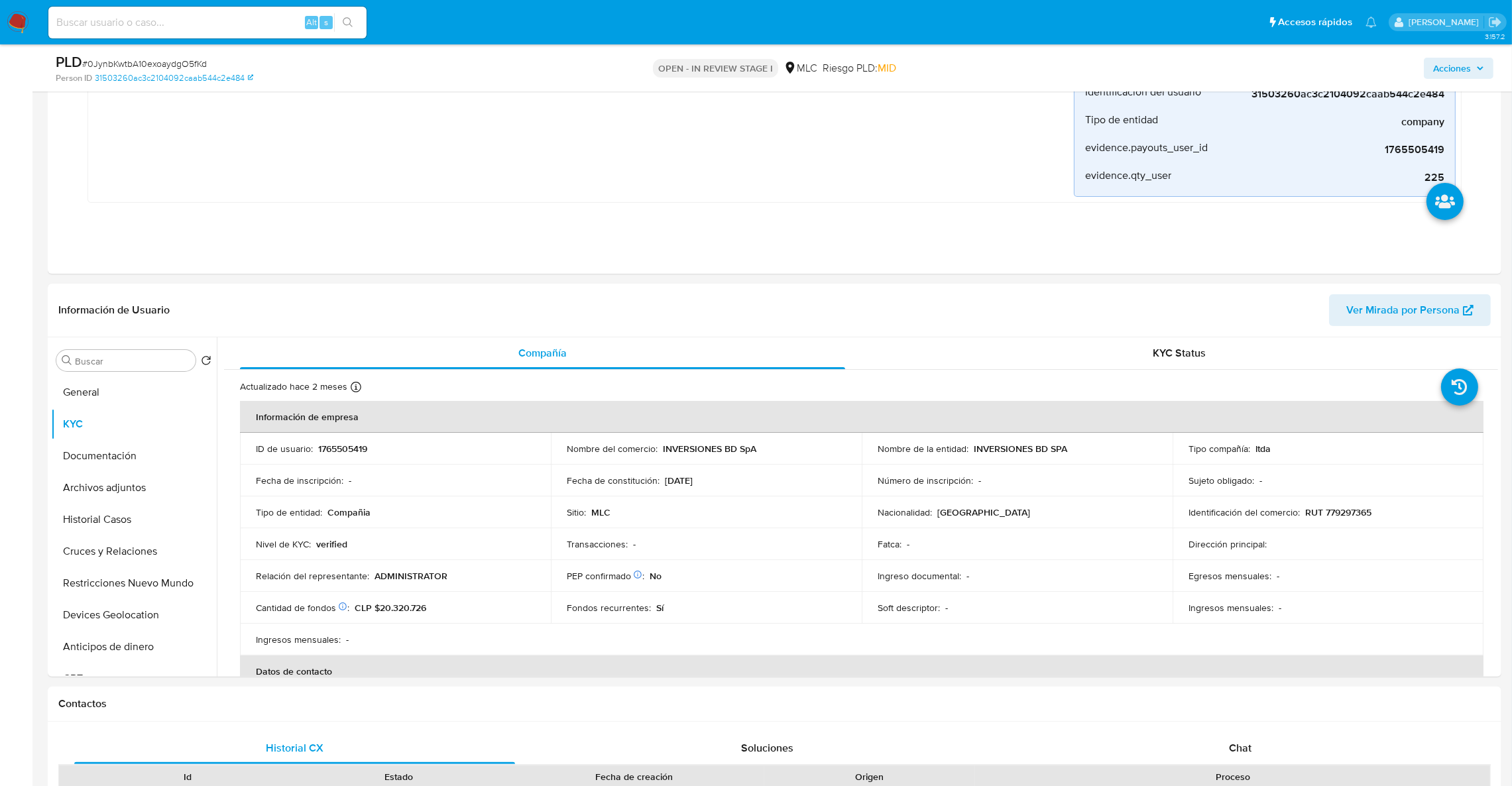
click at [148, 62] on span "# 0JynbKwtbA10exoaydgO5fKd" at bounding box center [144, 63] width 125 height 13
copy span "0JynbKwtbA10exoaydgO5fKd"
drag, startPoint x: 767, startPoint y: 448, endPoint x: 659, endPoint y: 450, distance: 108.0
click at [659, 450] on div "Nombre del comercio : INVERSIONES BD SpA" at bounding box center [706, 449] width 279 height 12
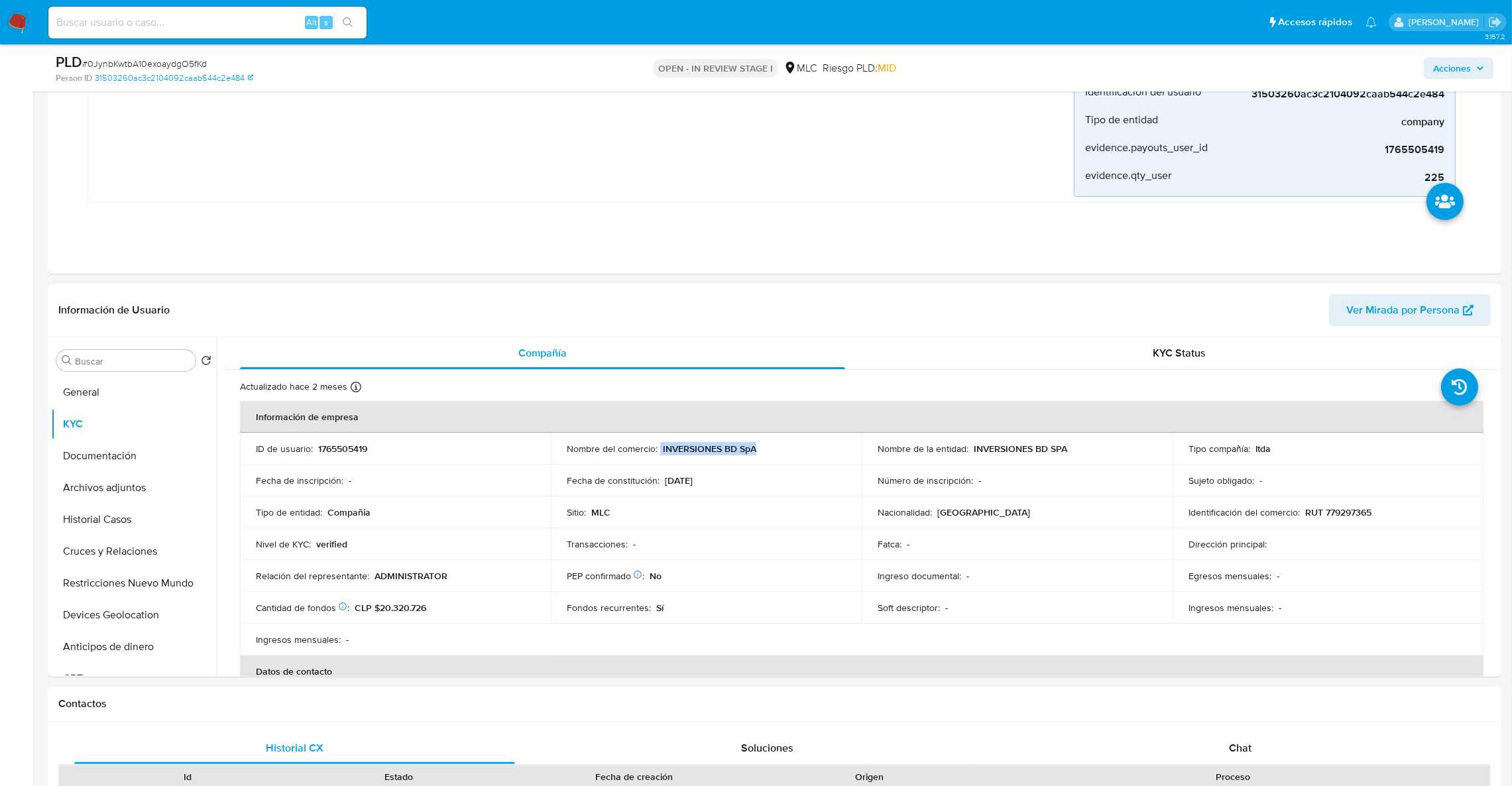
copy div "INVERSIONES BD SpA"
click at [88, 452] on button "Documentación" at bounding box center [128, 455] width 155 height 32
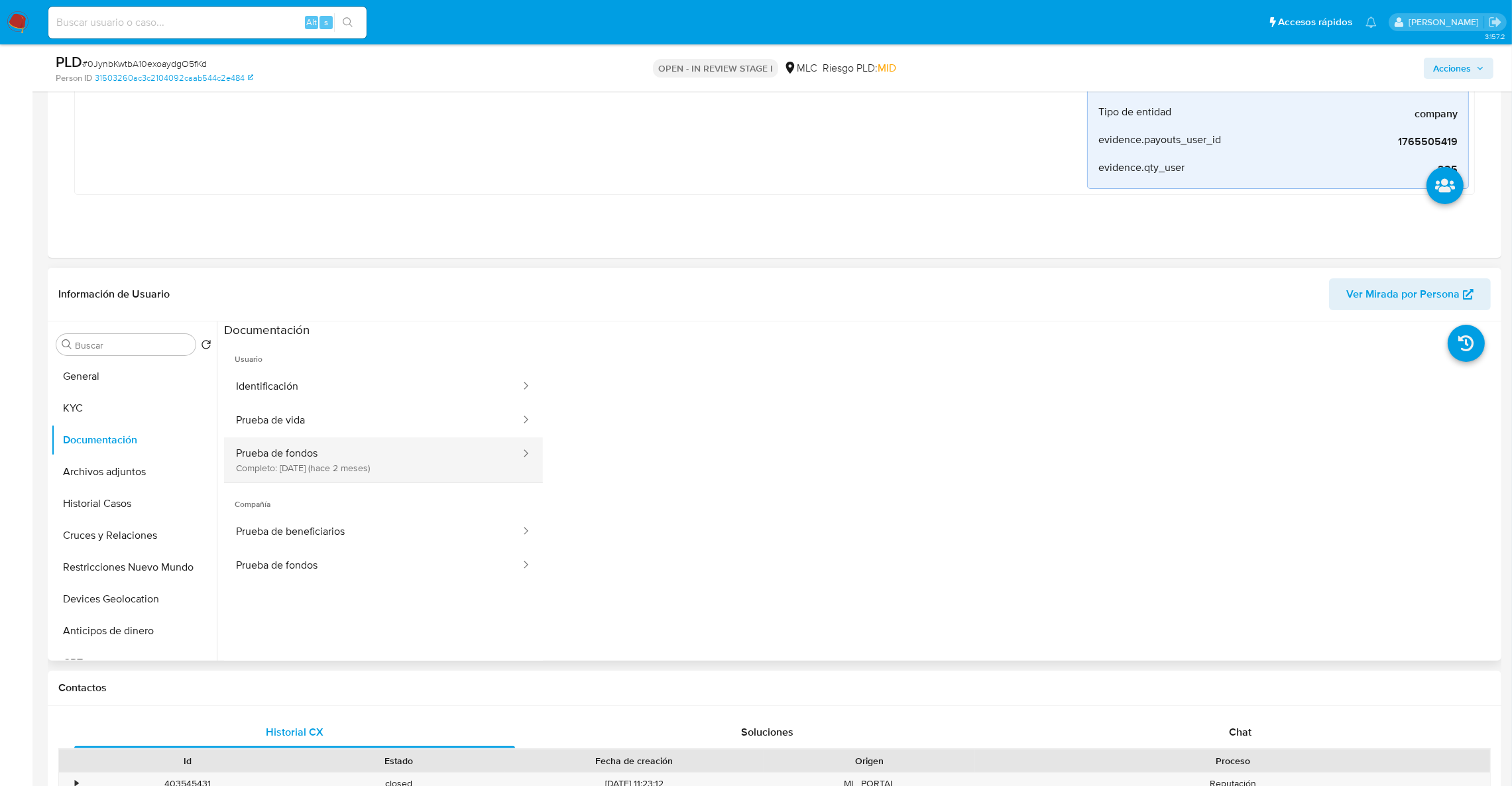
click at [303, 453] on button "Prueba de fondos Completo: 08/07/2025 (hace 2 meses)" at bounding box center [373, 460] width 298 height 45
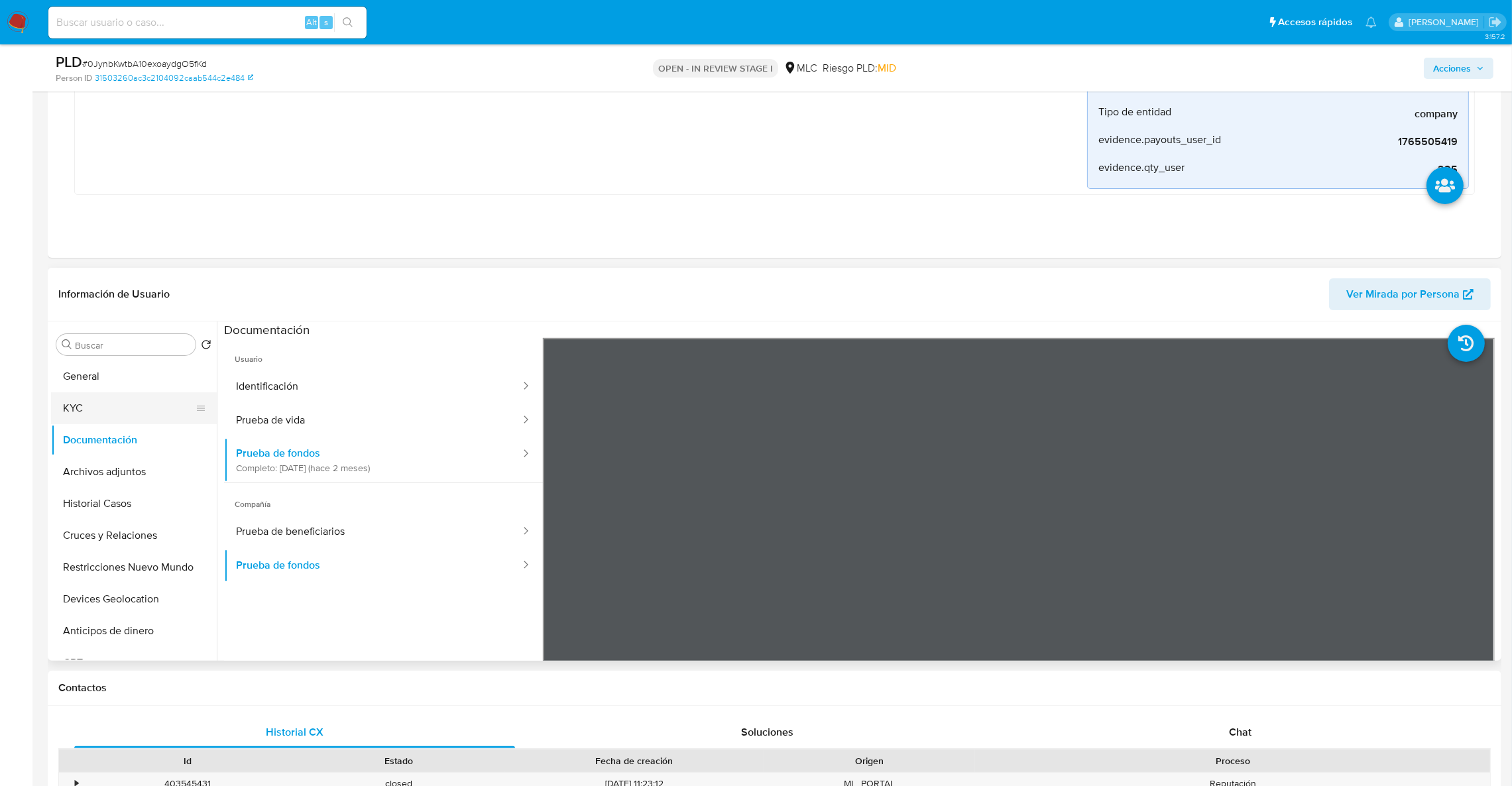
click at [118, 422] on button "KYC" at bounding box center [128, 408] width 155 height 32
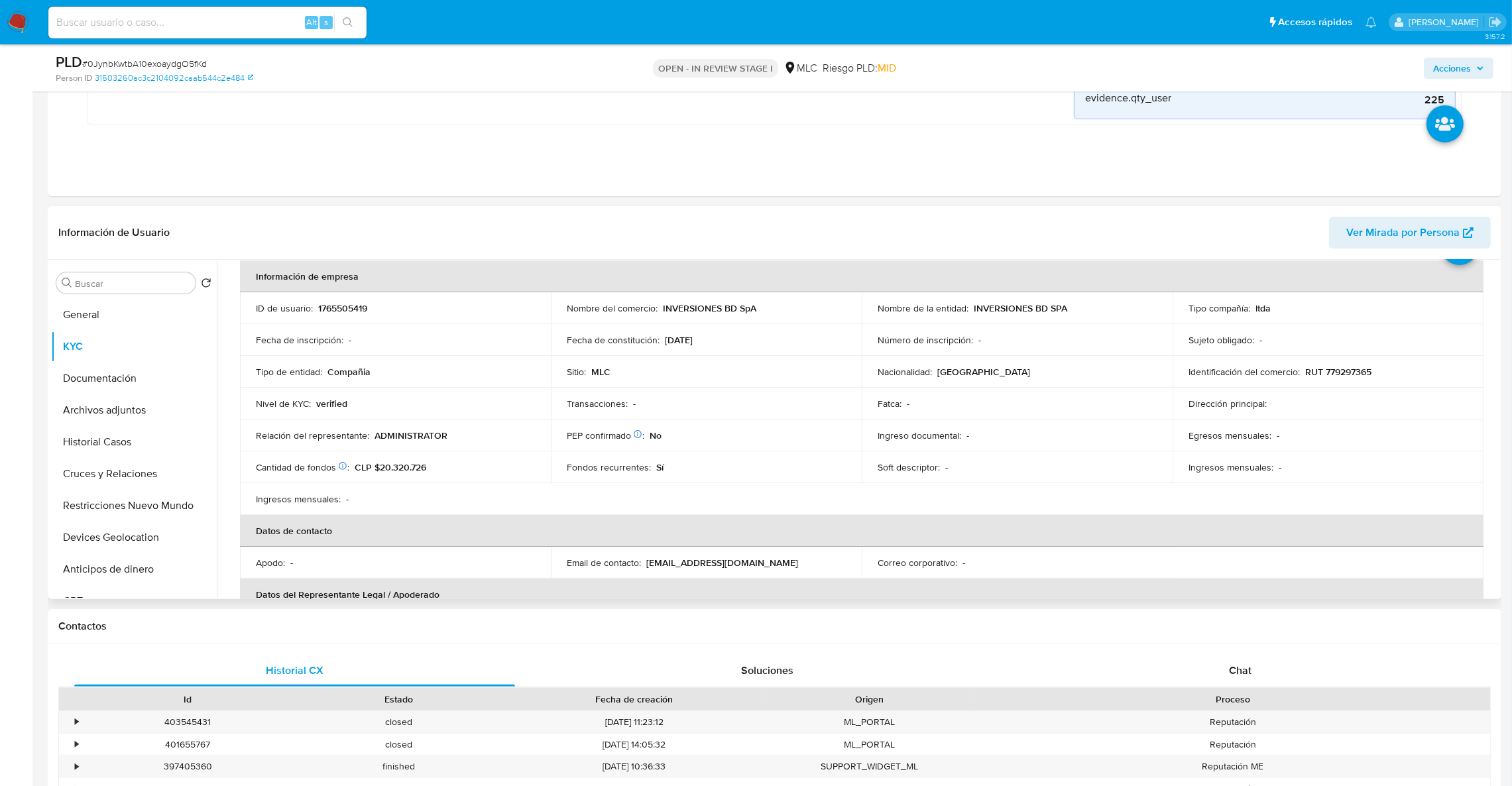
scroll to position [66, 0]
drag, startPoint x: 1398, startPoint y: 436, endPoint x: 1398, endPoint y: 420, distance: 16.0
click at [1398, 436] on div "Egresos mensuales : -" at bounding box center [1328, 432] width 279 height 12
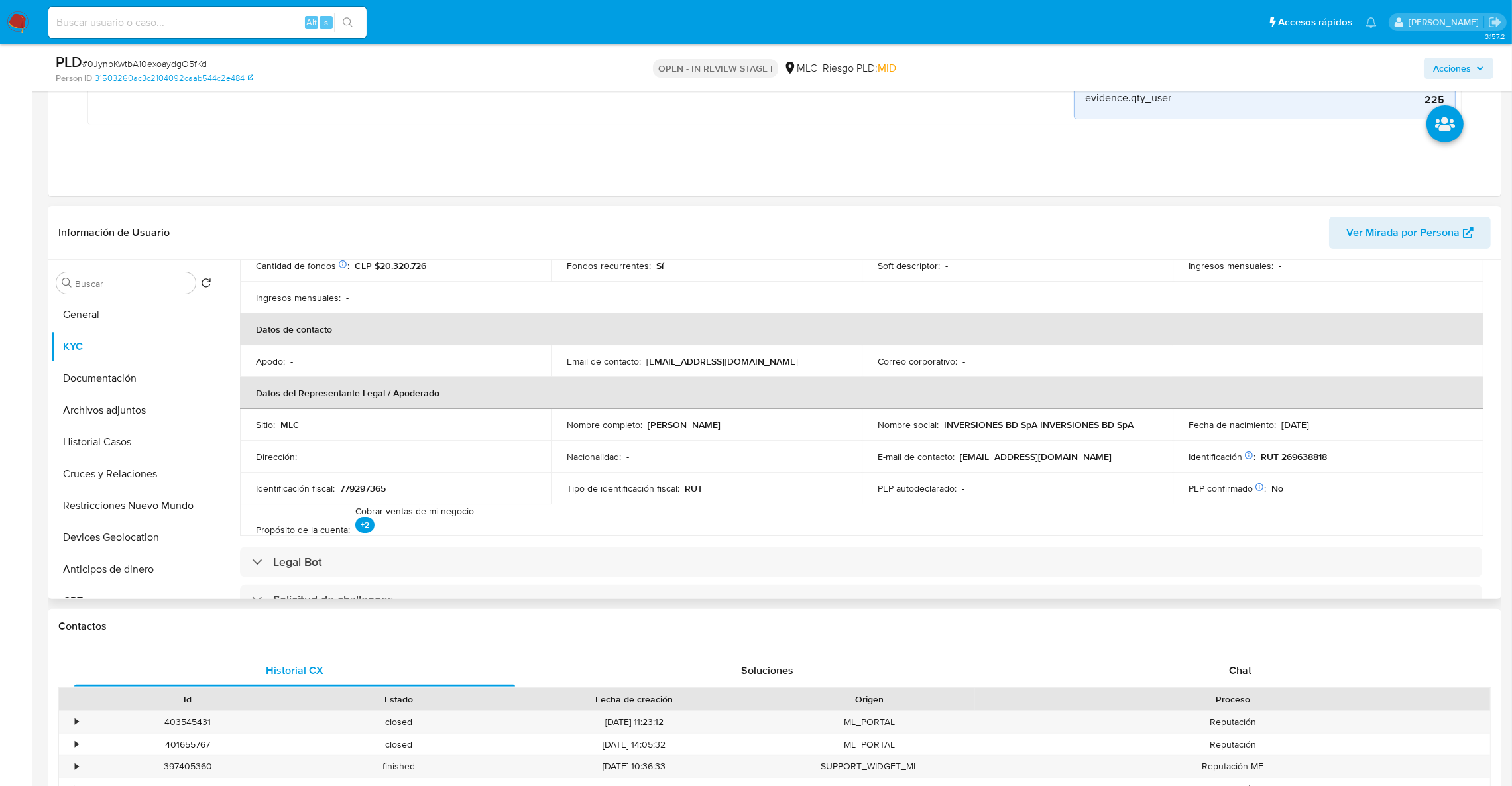
scroll to position [265, 0]
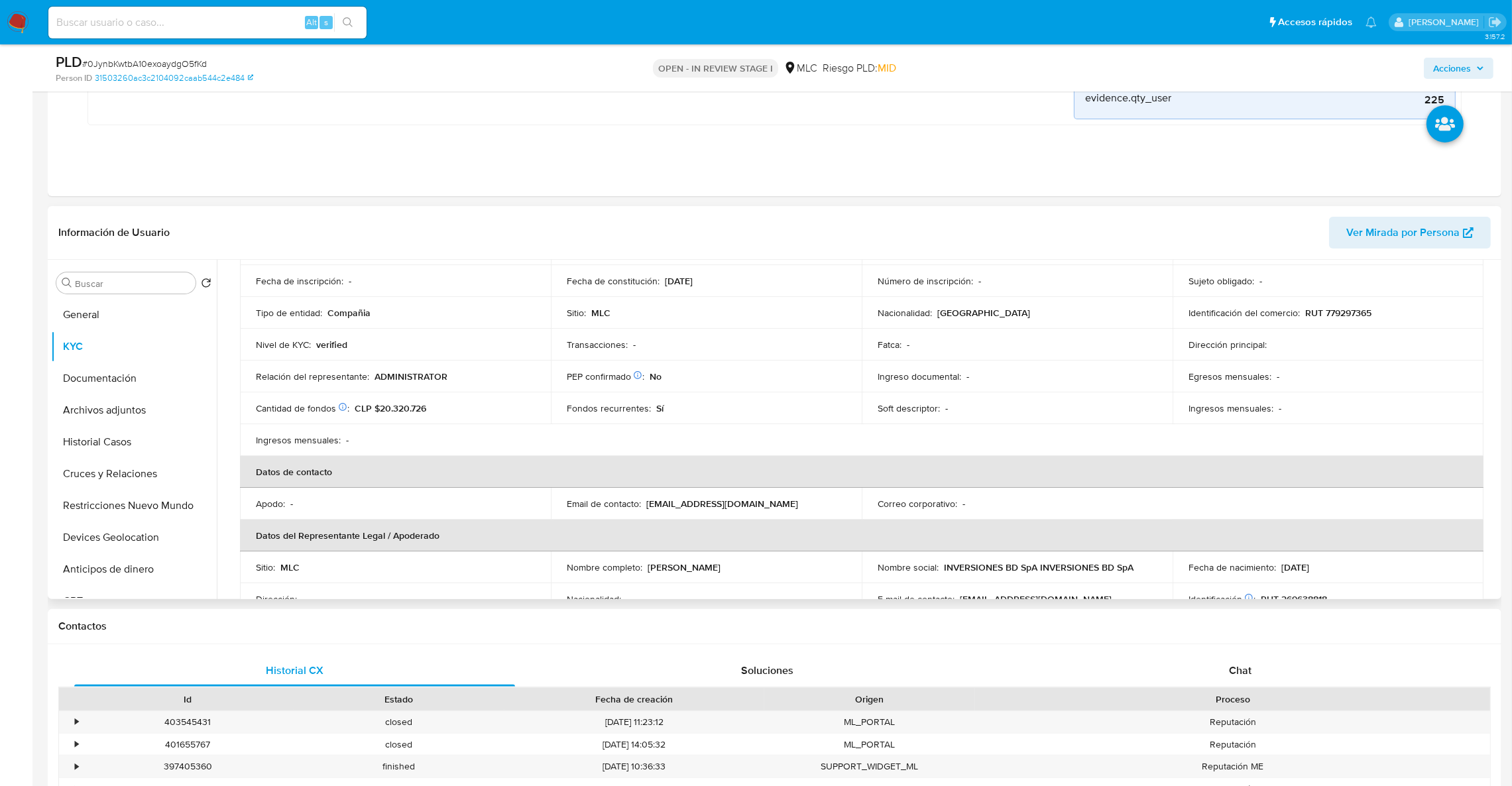
scroll to position [0, 0]
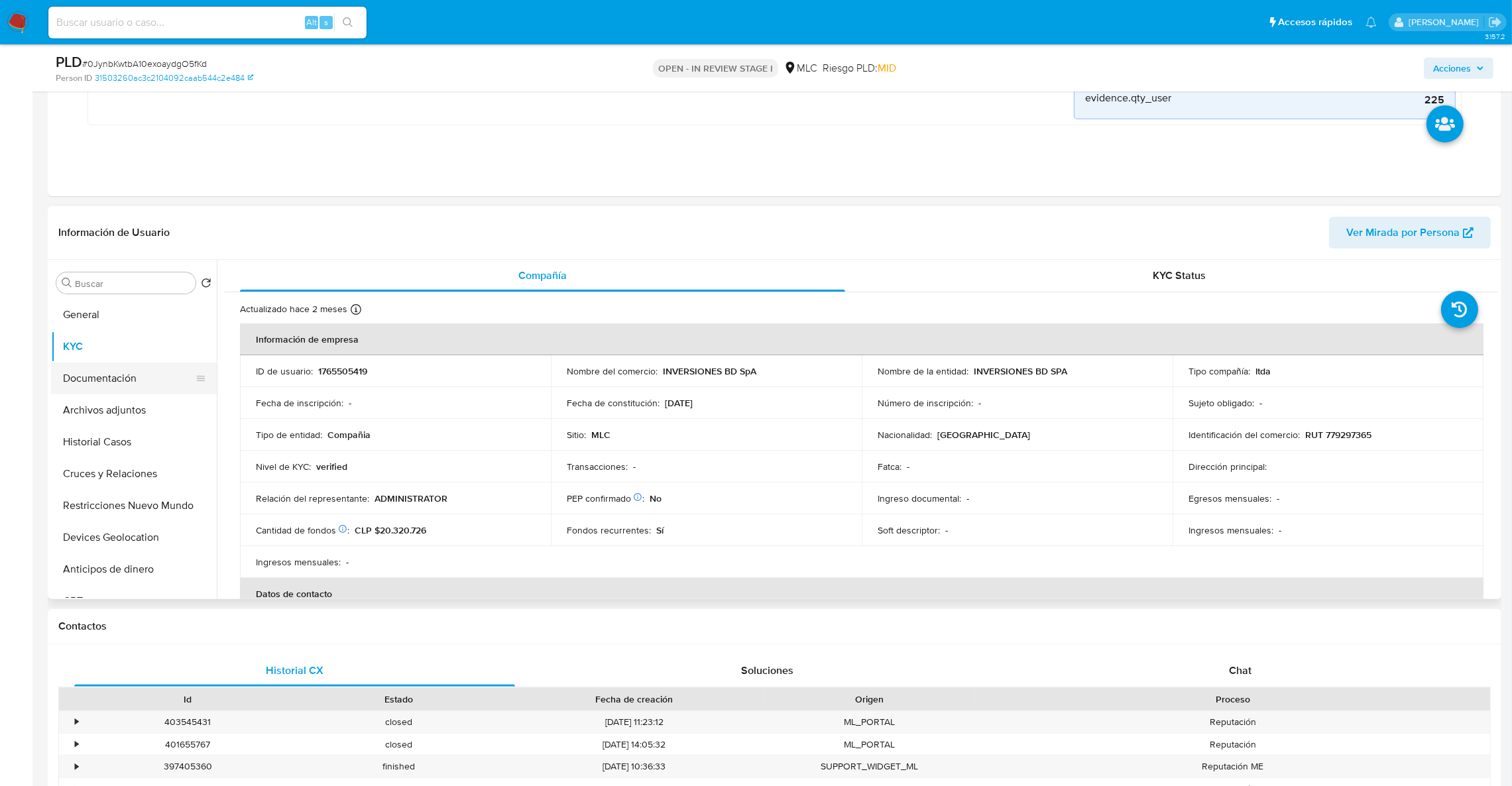
click at [137, 389] on button "Documentación" at bounding box center [128, 378] width 155 height 32
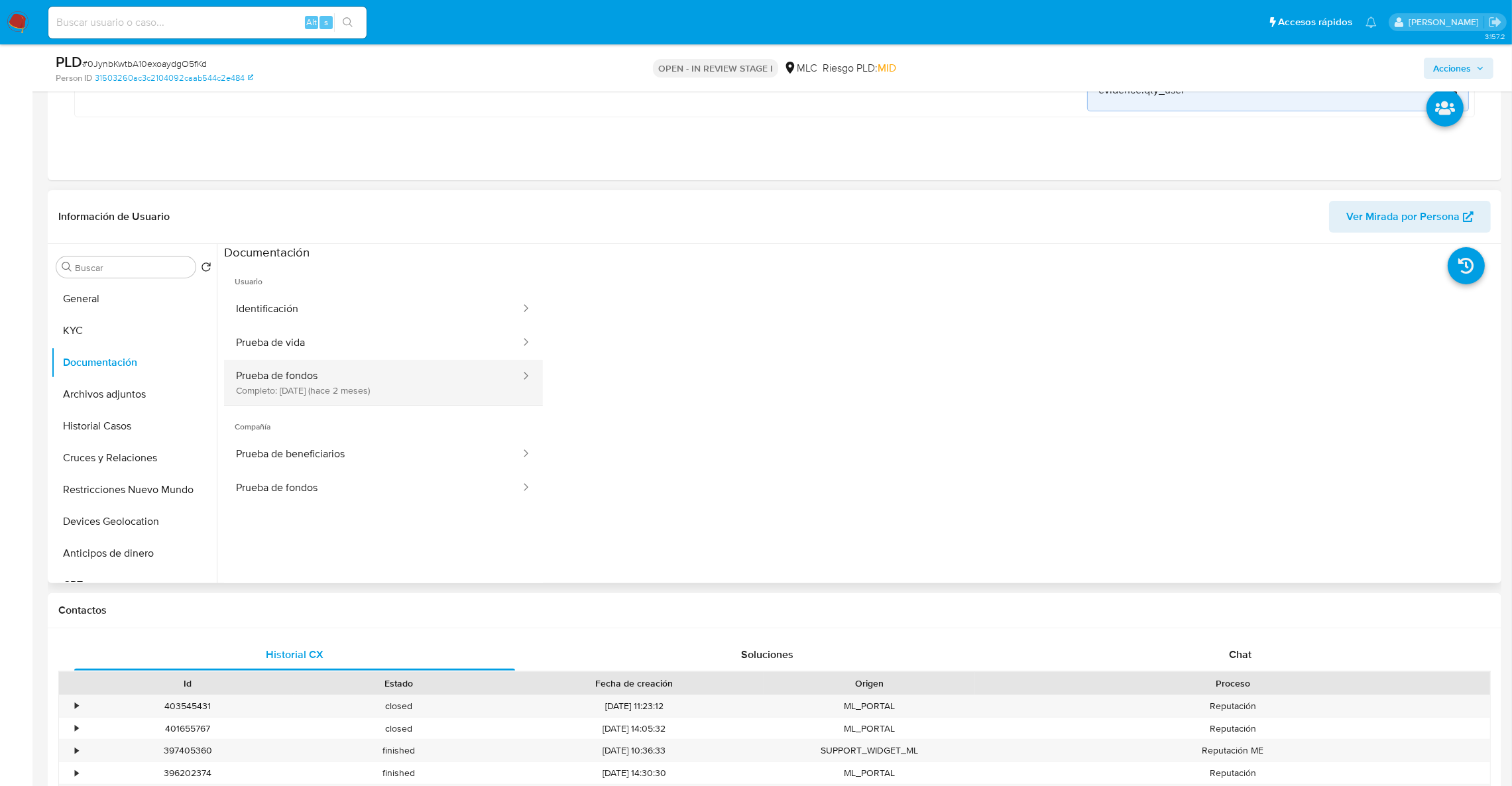
click at [274, 360] on button "Prueba de fondos Completo: 08/07/2025 (hace 2 meses)" at bounding box center [373, 382] width 298 height 45
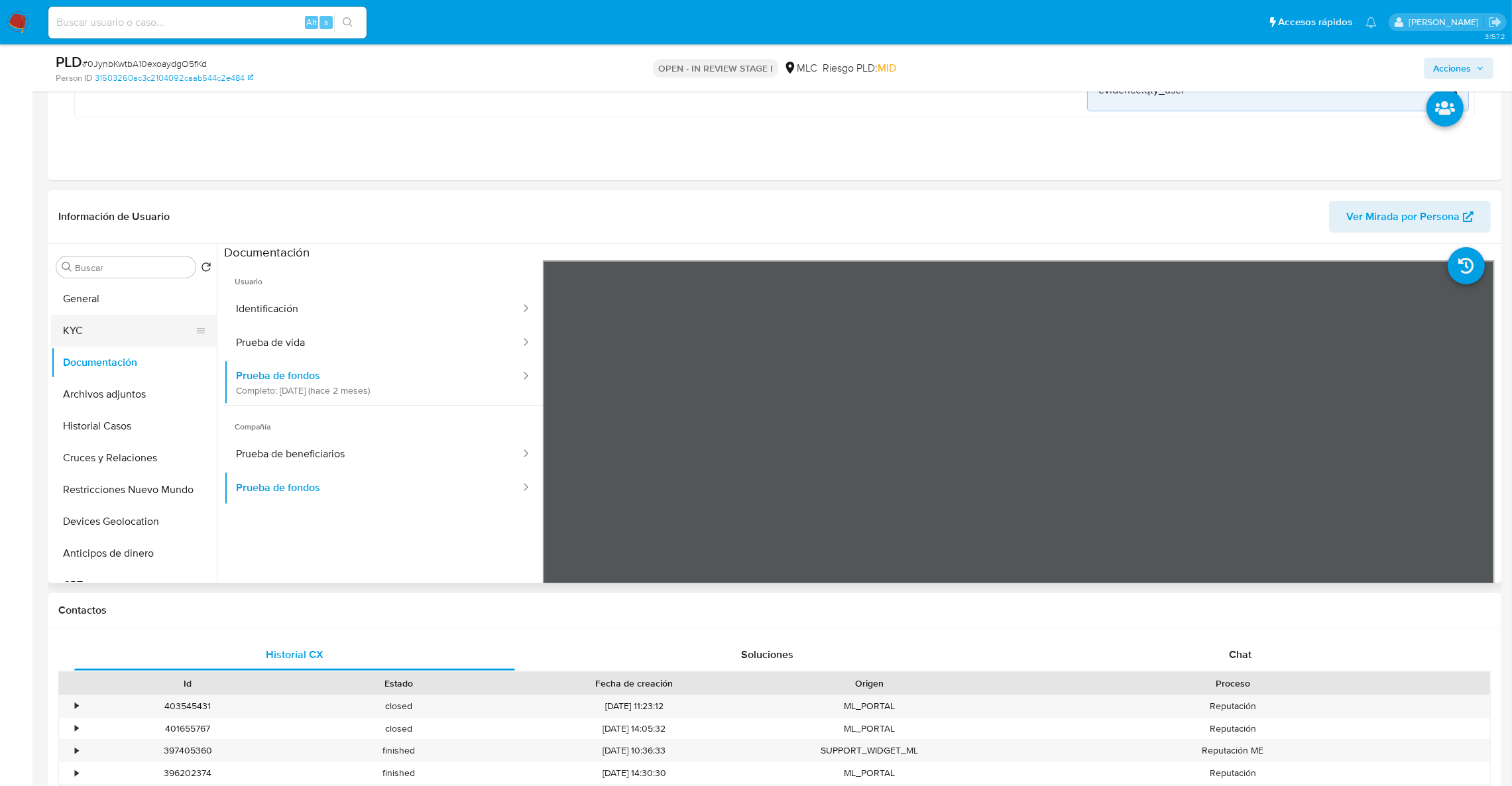
click at [131, 336] on button "KYC" at bounding box center [128, 331] width 155 height 32
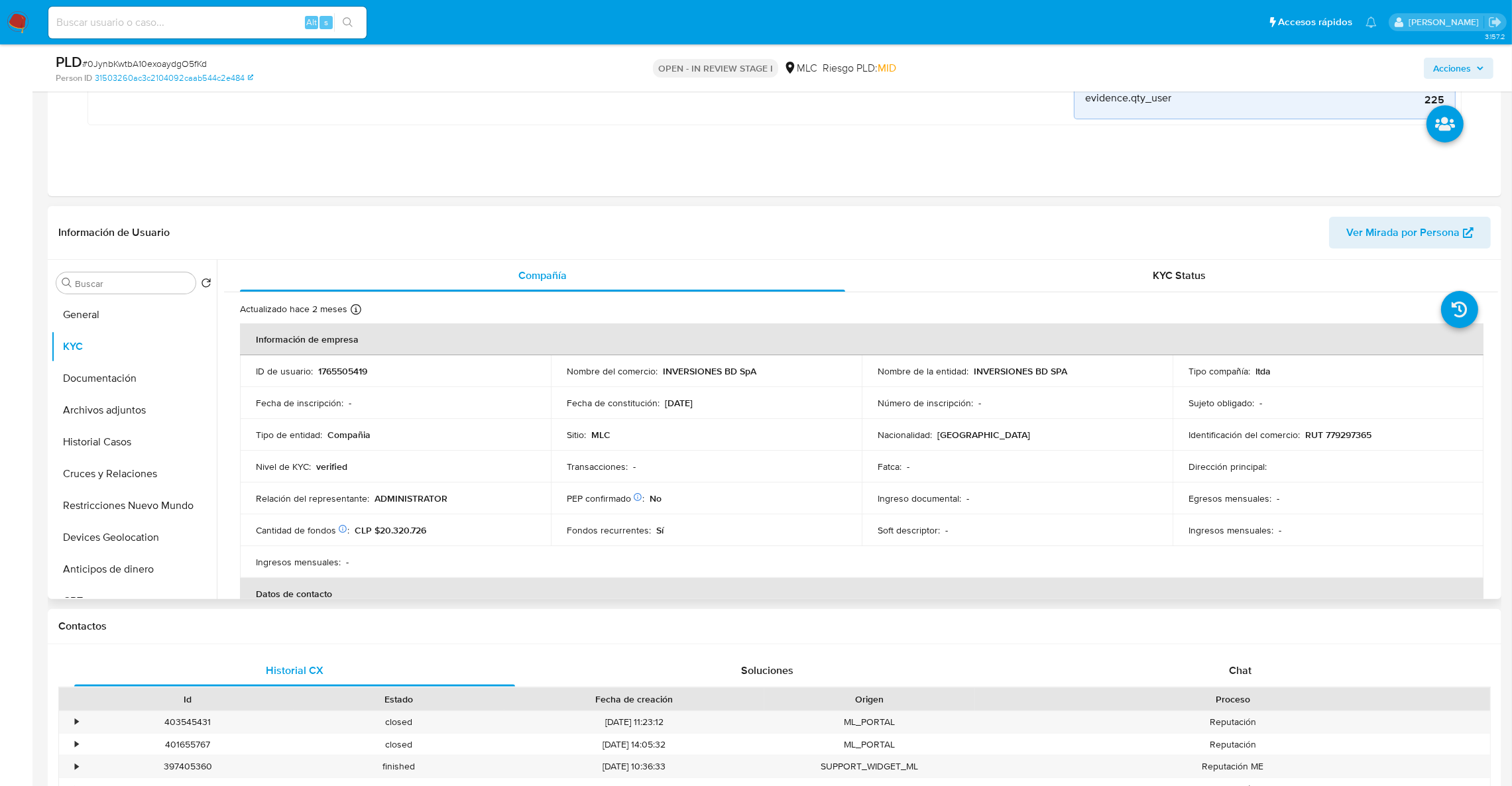
click at [1341, 436] on p "RUT 779297365" at bounding box center [1338, 435] width 66 height 12
copy p "779297365"
click at [110, 476] on button "Cruces y Relaciones" at bounding box center [128, 473] width 155 height 32
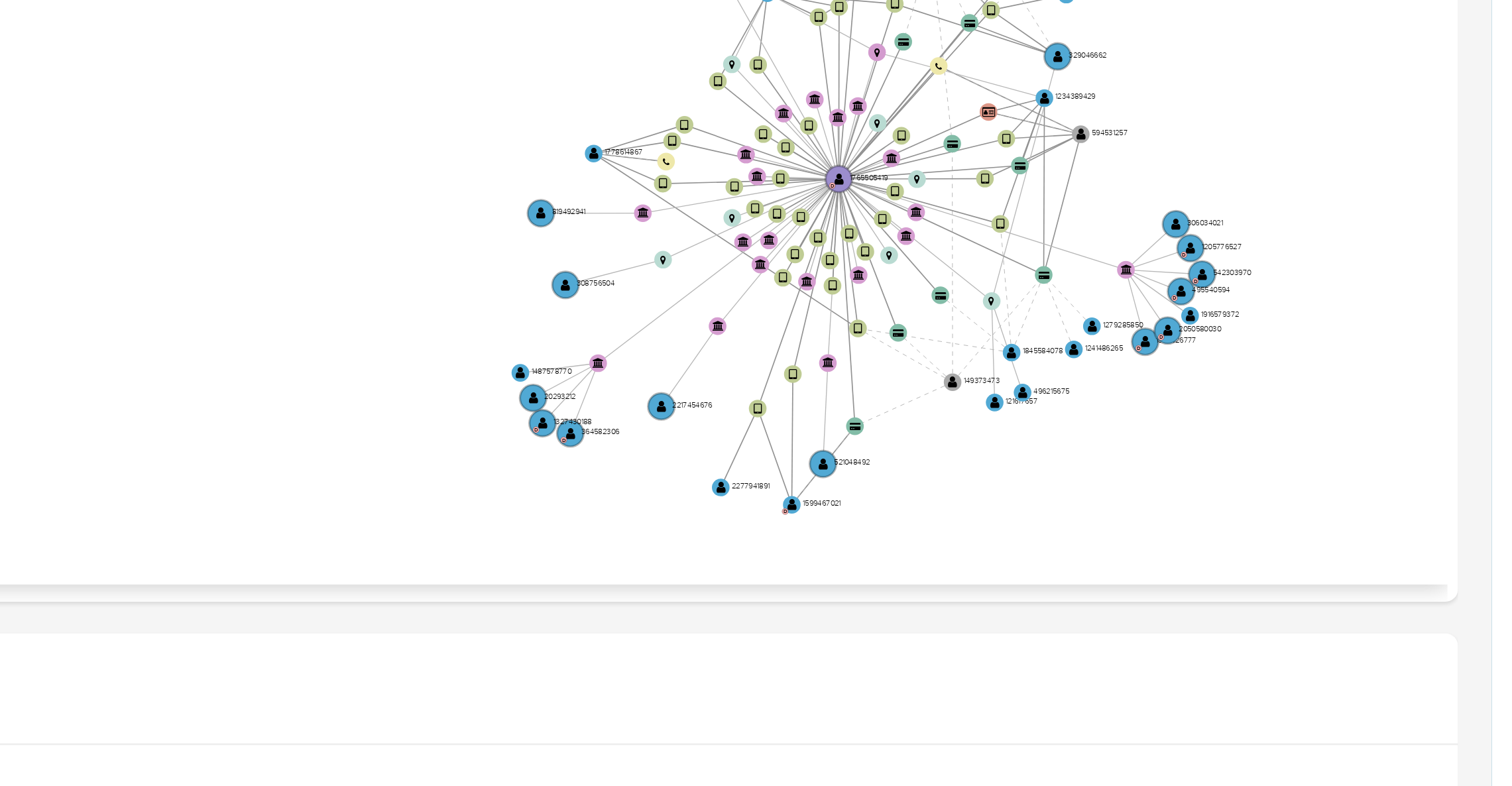
scroll to position [448, 0]
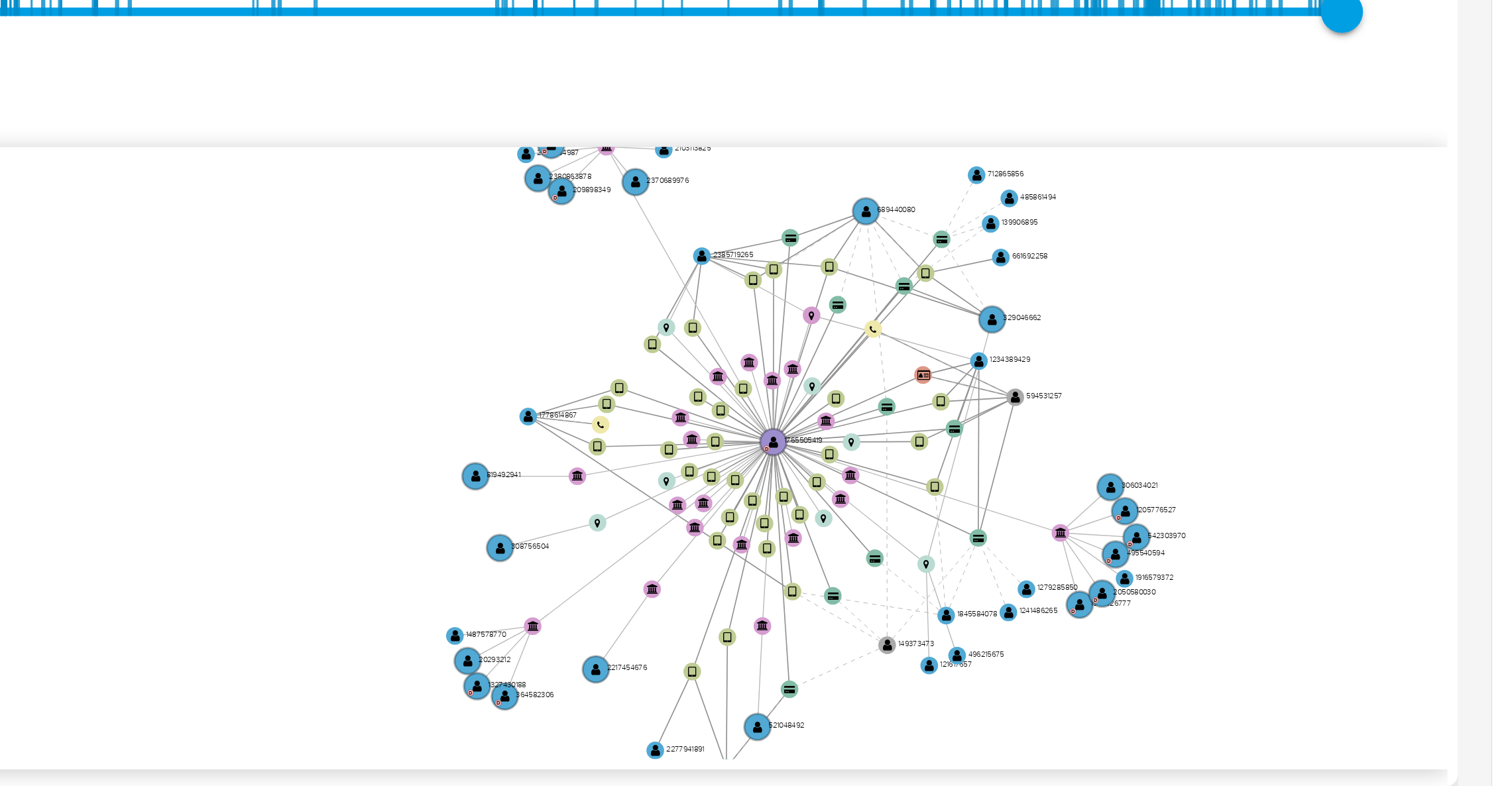
drag, startPoint x: 1442, startPoint y: 395, endPoint x: 1429, endPoint y: 412, distance: 21.4
click at [1429, 412] on icon "device-68122a2bb0ea3edeb251fcec  user-1765505419  1765505419 D user-177861486…" at bounding box center [871, 422] width 1255 height 192
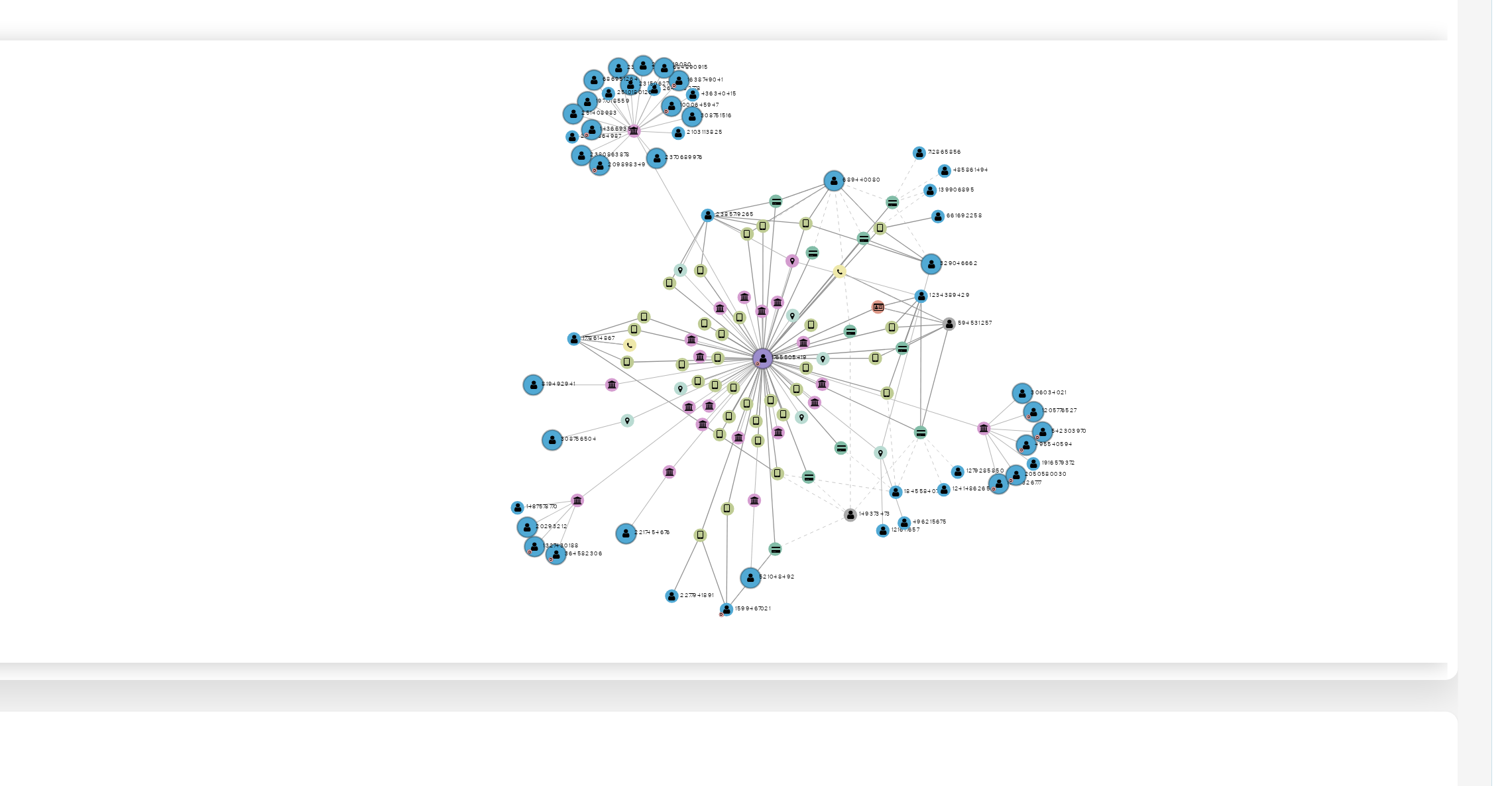
drag, startPoint x: 1453, startPoint y: 405, endPoint x: 1418, endPoint y: 415, distance: 36.4
click at [1418, 415] on icon "device-68122a2bb0ea3edeb251fcec  user-1765505419  1765505419 D user-177861486…" at bounding box center [871, 422] width 1255 height 192
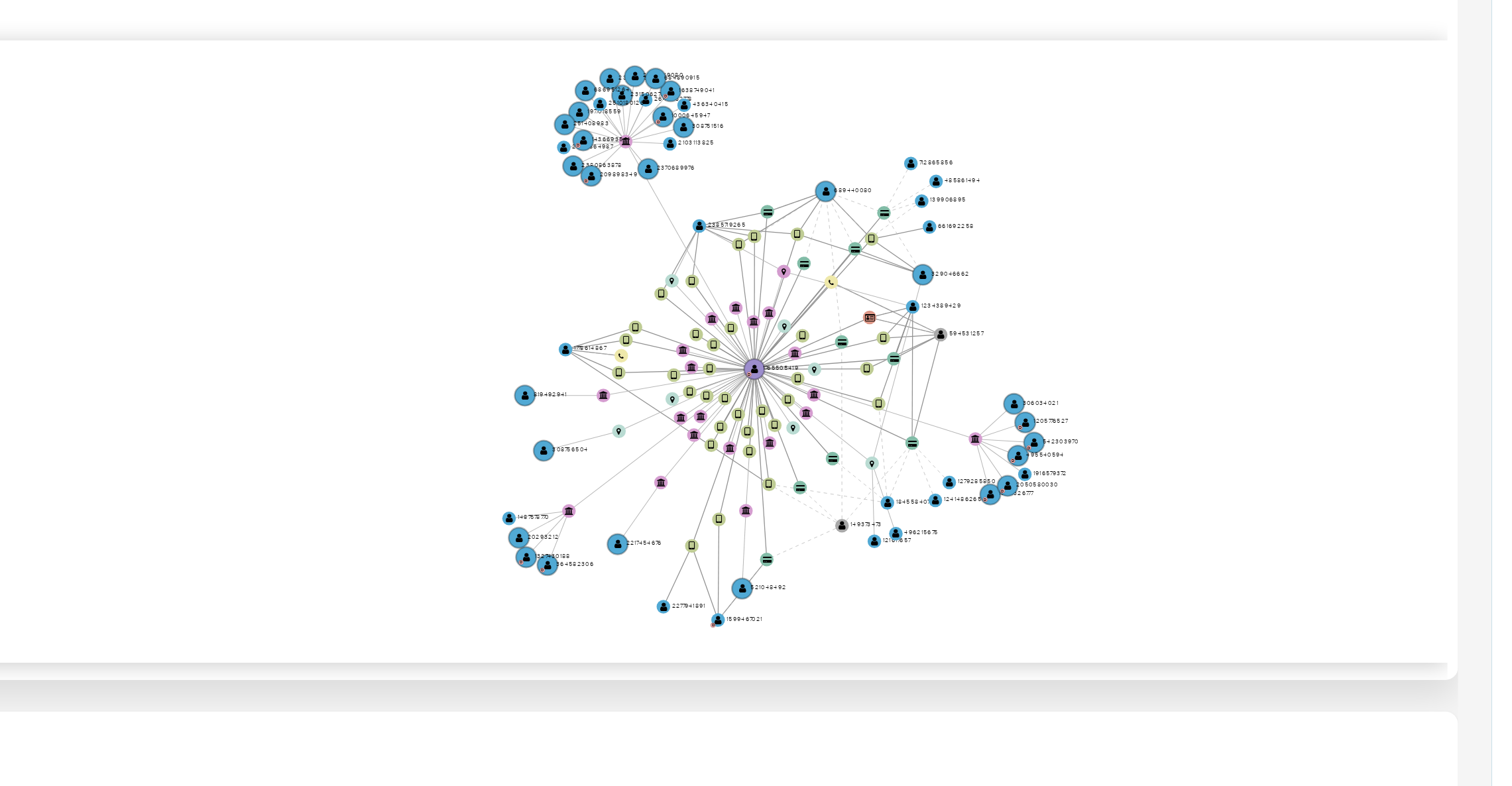
click at [1416, 419] on icon "device-68122a2bb0ea3edeb251fcec  user-1765505419  1765505419 D user-177861486…" at bounding box center [871, 422] width 1255 height 192
click at [1446, 370] on icon "device-68122a2bb0ea3edeb251fcec  user-1765505419  1765505419 D user-177861486…" at bounding box center [871, 422] width 1255 height 192
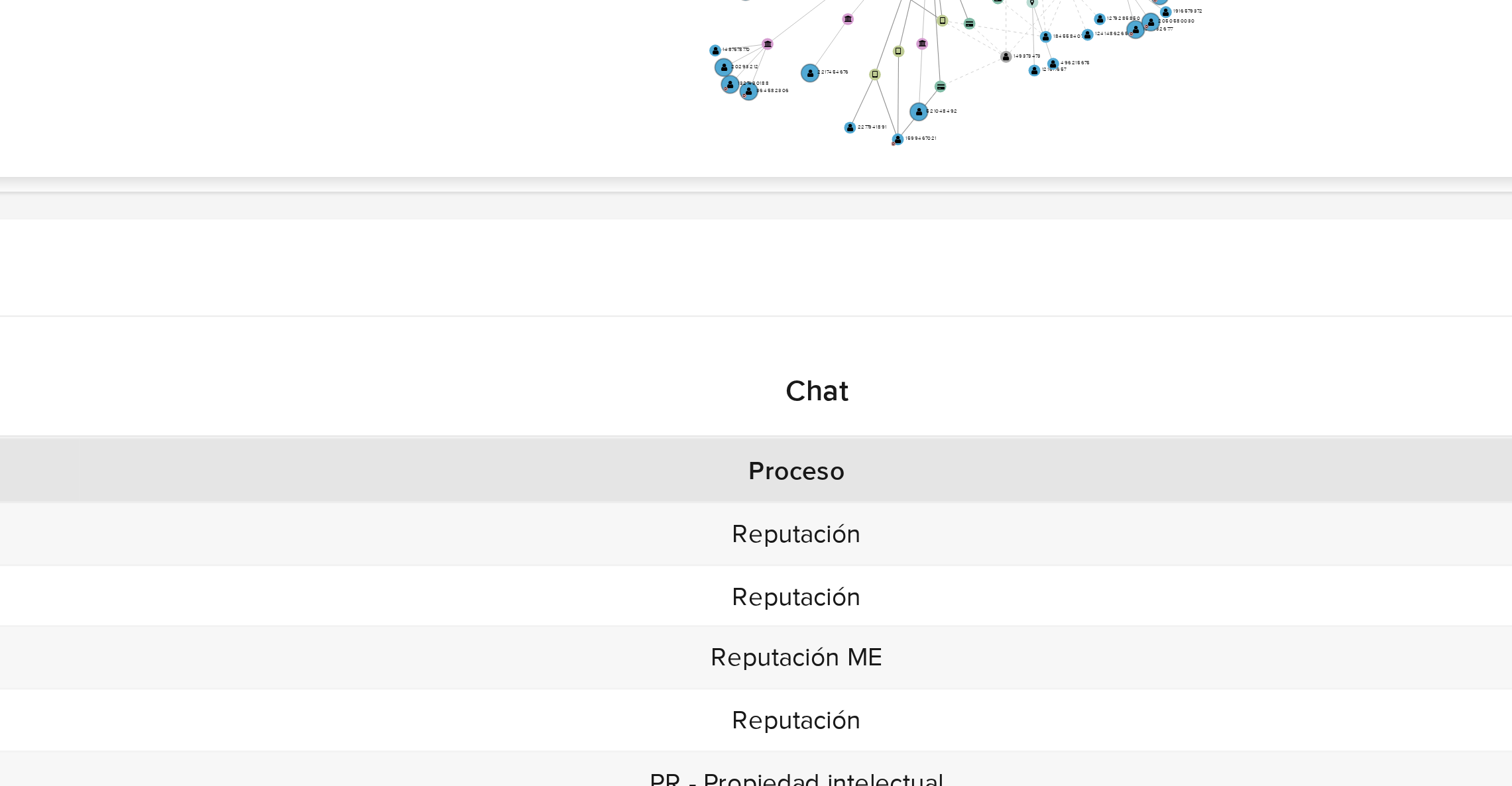
scroll to position [460, 0]
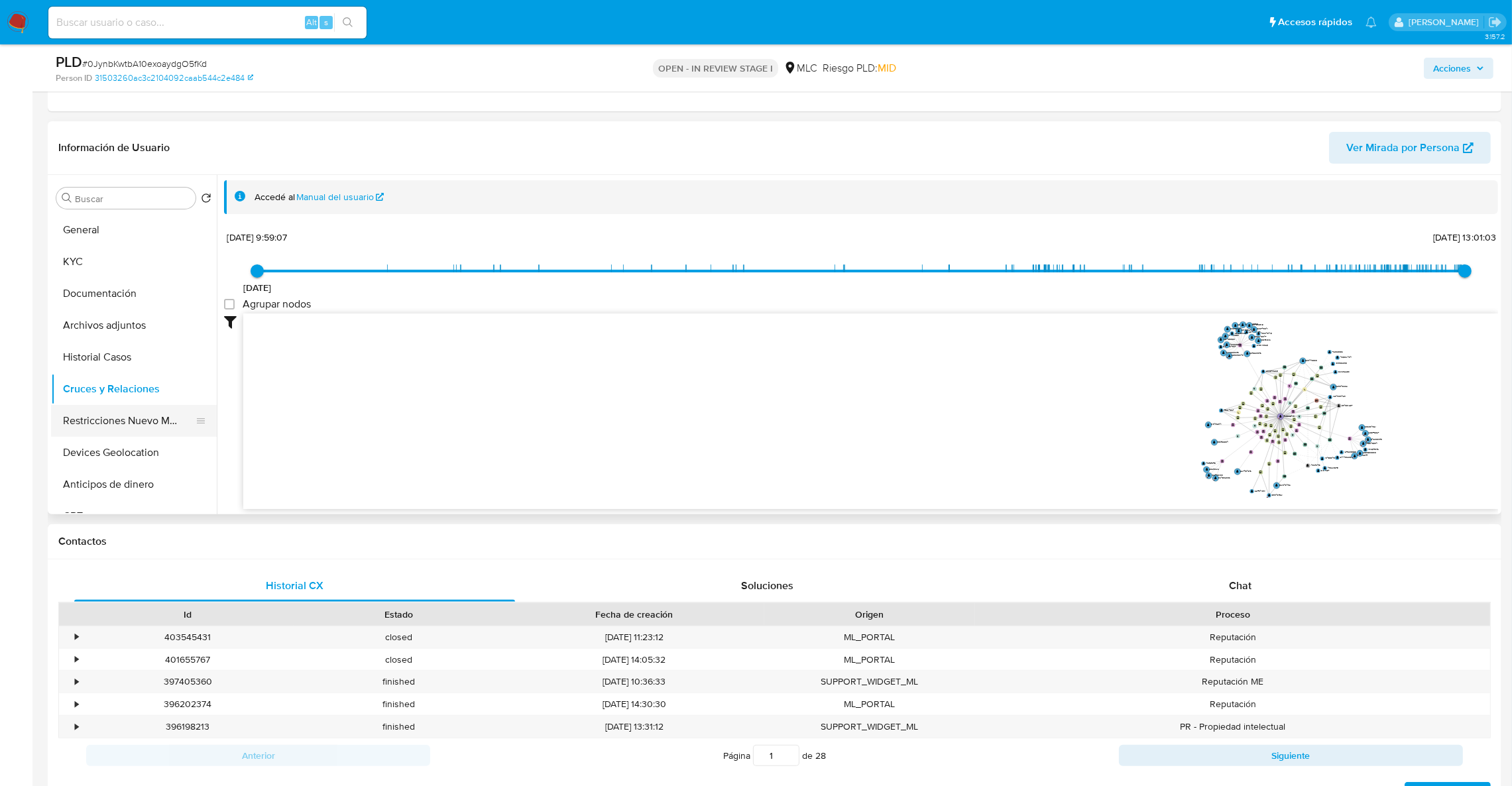
click at [121, 421] on button "Restricciones Nuevo Mundo" at bounding box center [128, 420] width 155 height 32
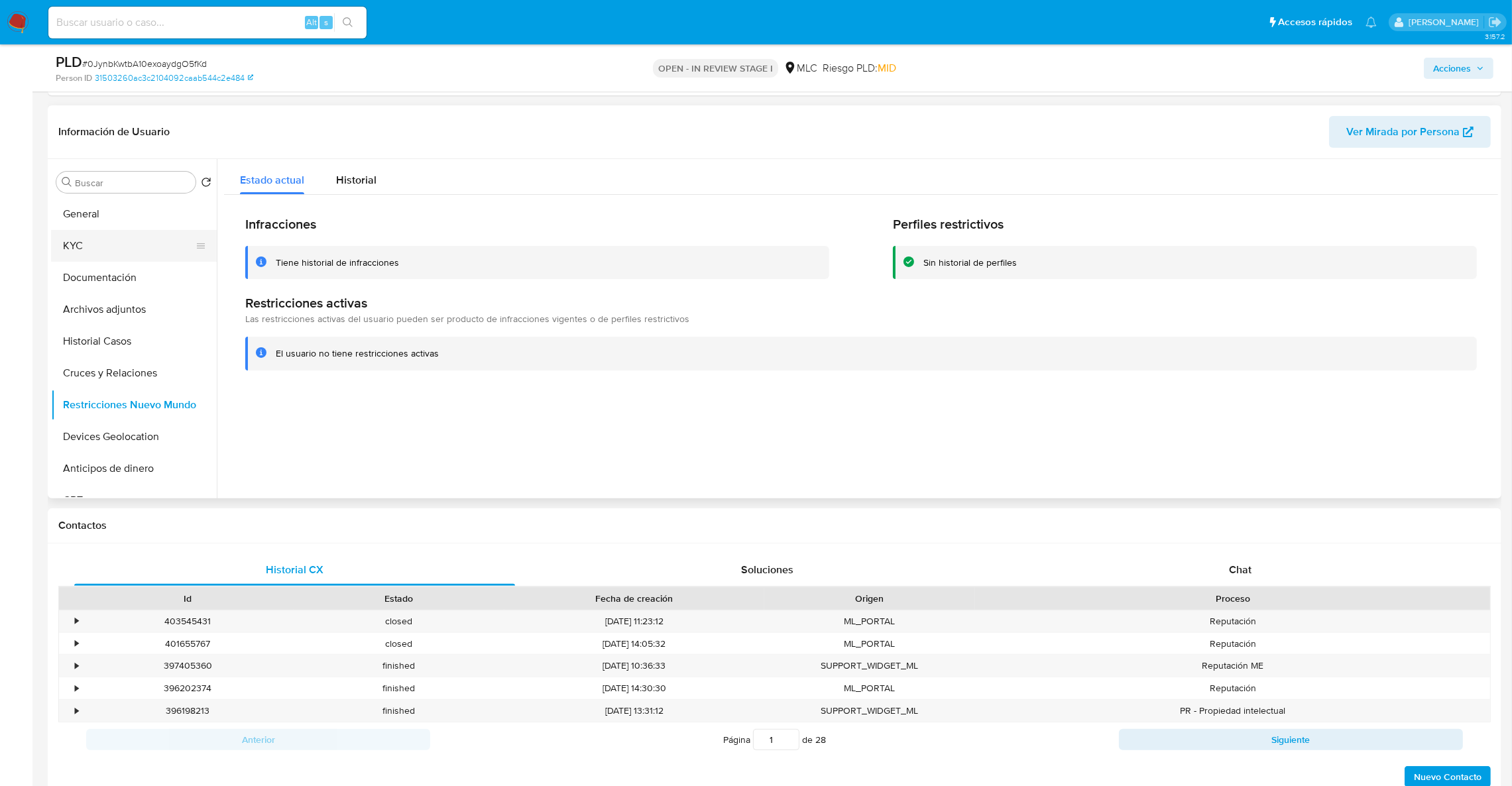
click at [119, 233] on button "KYC" at bounding box center [128, 245] width 155 height 32
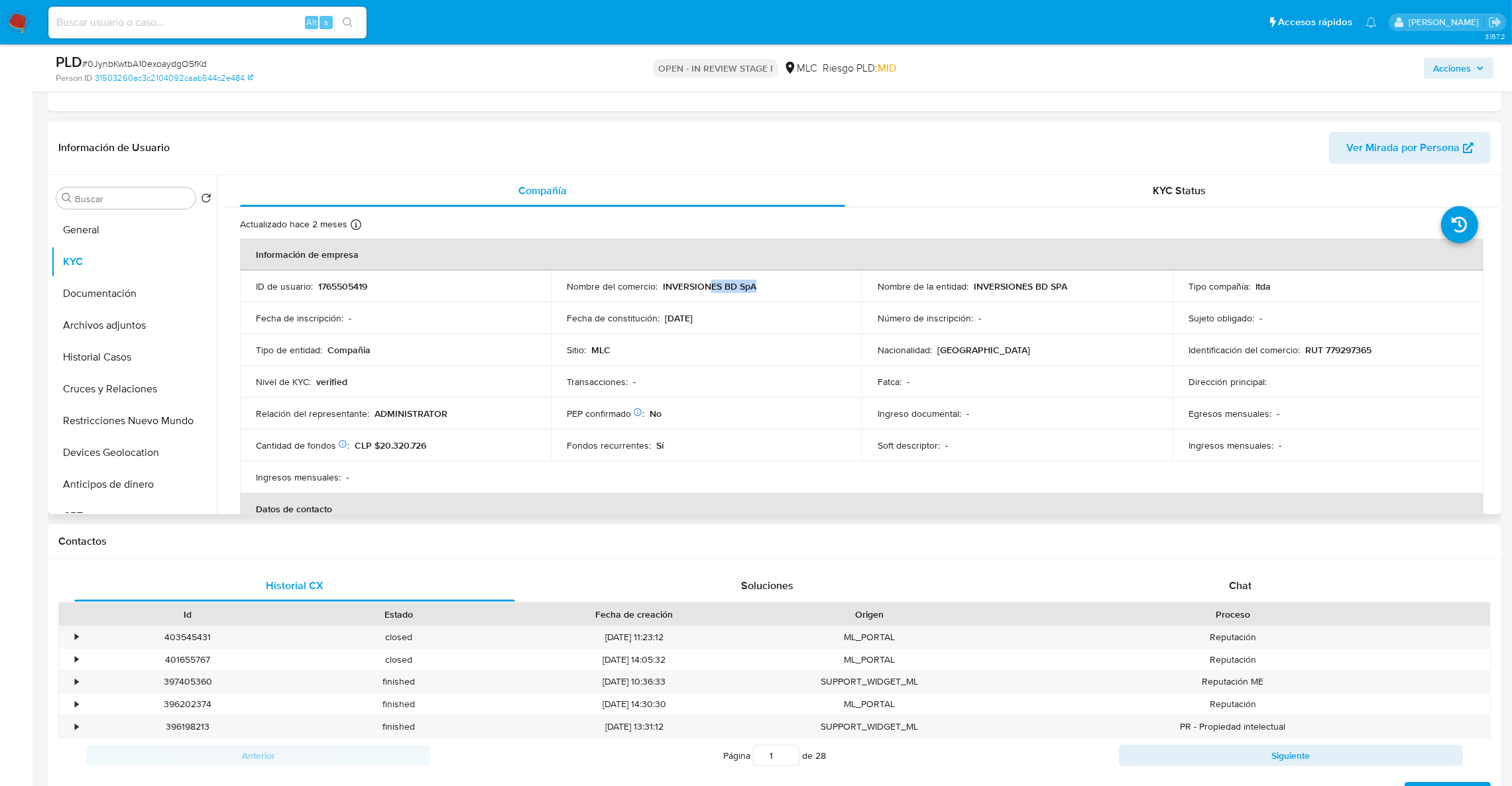
drag, startPoint x: 710, startPoint y: 288, endPoint x: 709, endPoint y: 282, distance: 6.1
click at [710, 284] on td "Nombre del comercio : INVERSIONES BD SpA" at bounding box center [706, 286] width 311 height 32
click at [709, 281] on p "INVERSIONES BD SpA" at bounding box center [710, 287] width 94 height 12
click at [325, 294] on td "ID de usuario : 1765505419" at bounding box center [395, 286] width 311 height 32
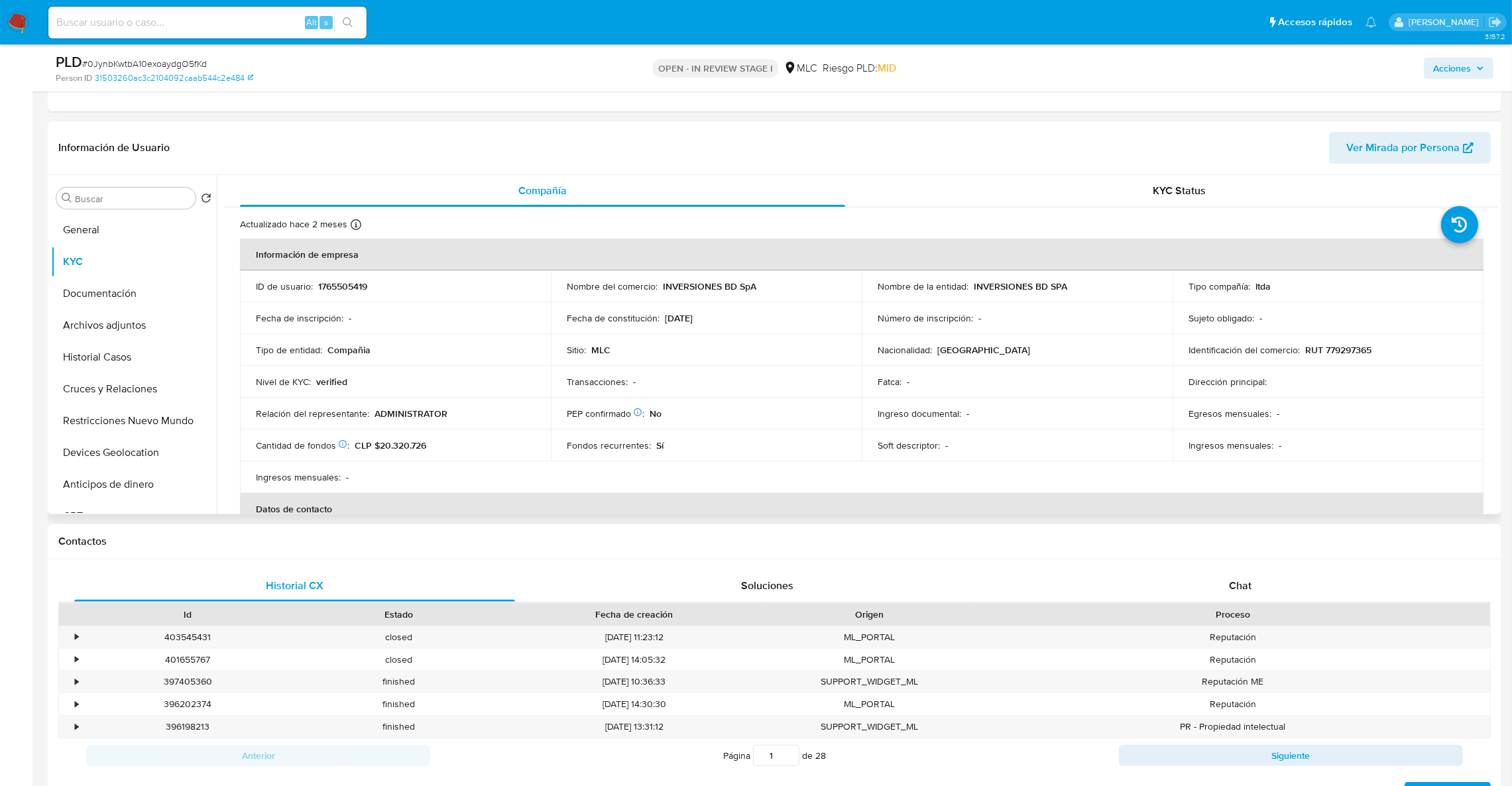
click at [325, 285] on p "1765505419" at bounding box center [343, 287] width 49 height 12
copy p "1765505419"
click at [120, 361] on button "Historial Casos" at bounding box center [128, 356] width 155 height 32
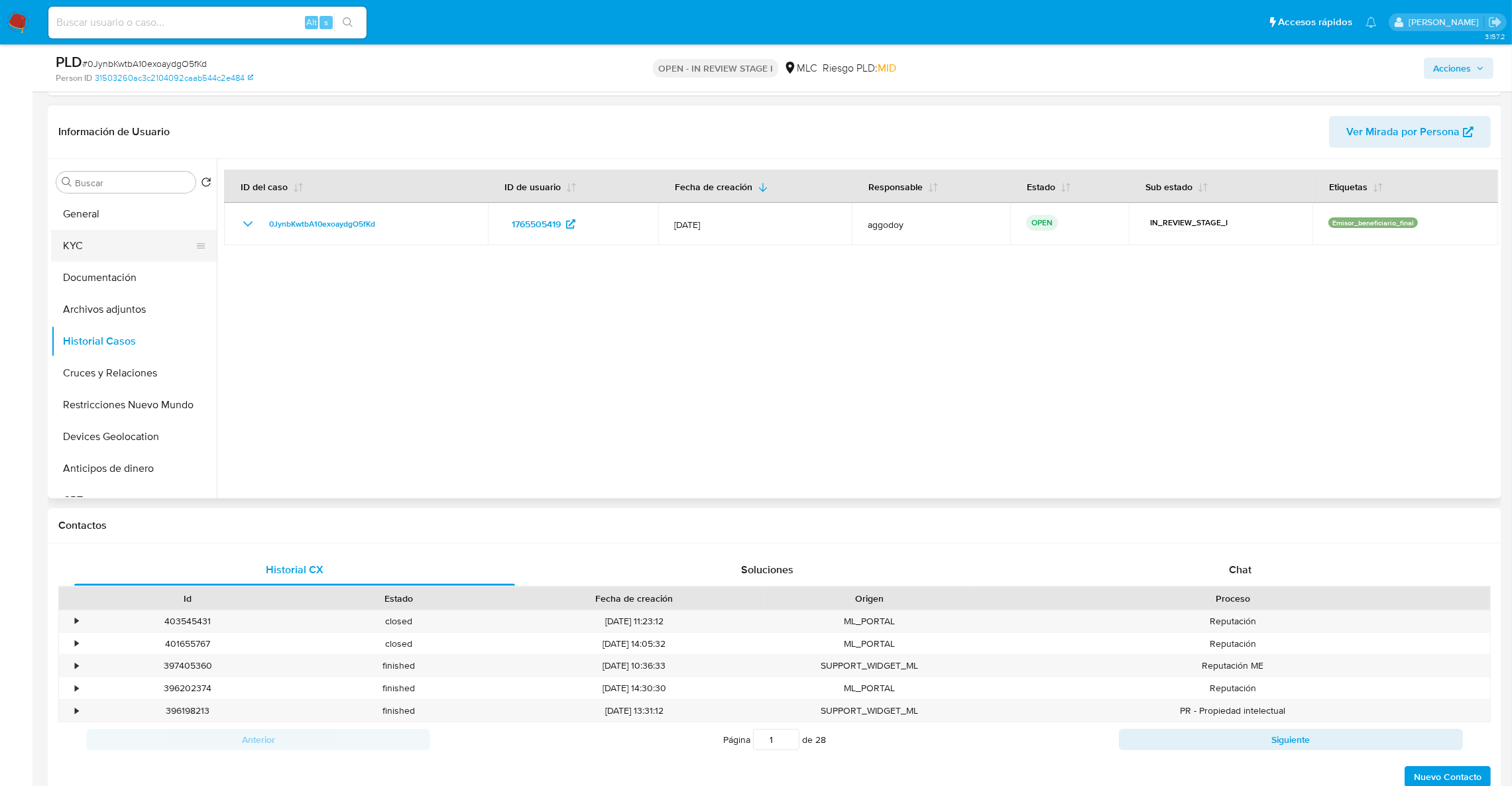
click at [109, 252] on button "KYC" at bounding box center [128, 245] width 155 height 32
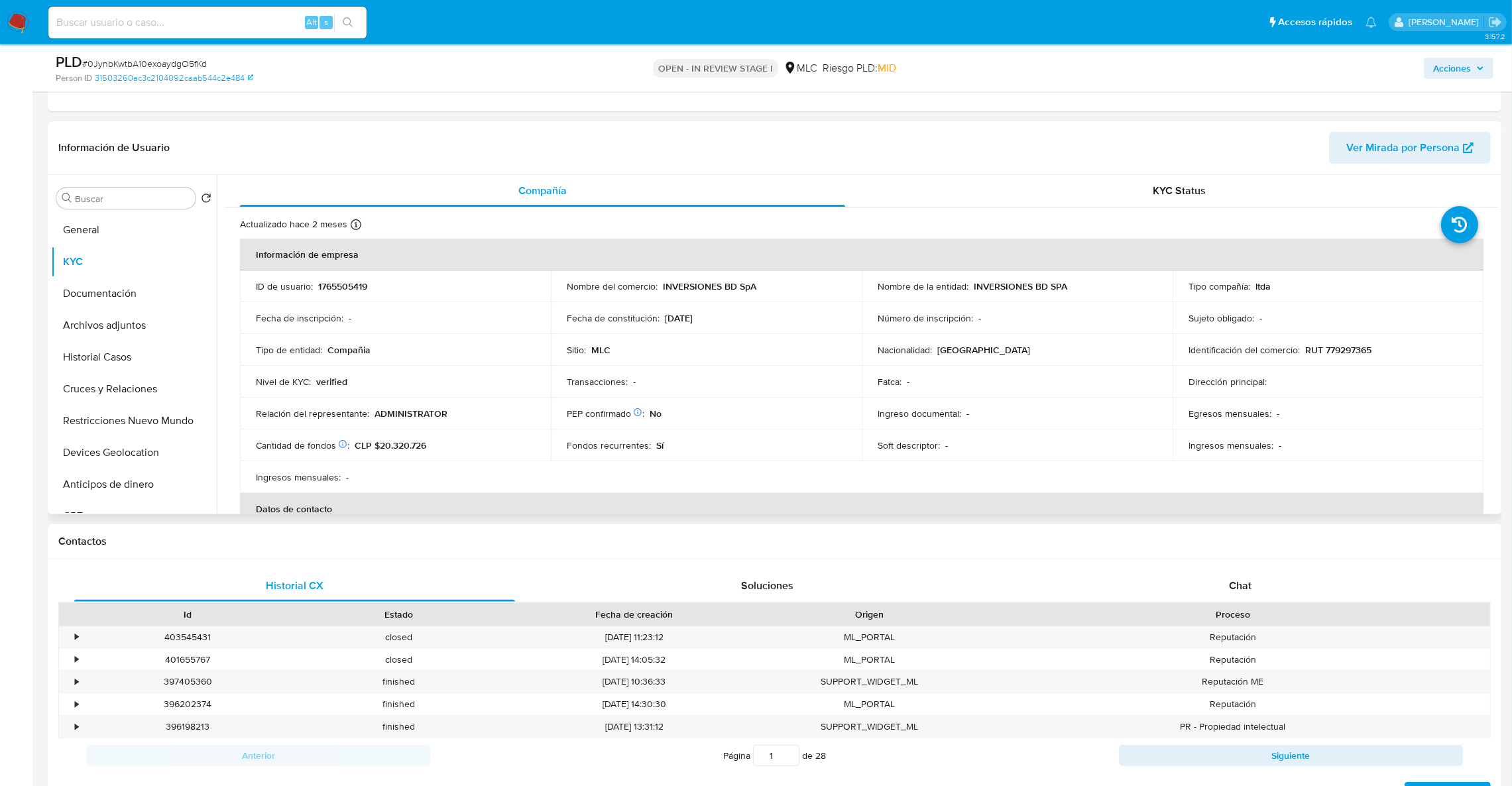
click at [1351, 338] on td "Identificación del comercio : RUT 779297365" at bounding box center [1328, 350] width 311 height 32
click at [1342, 348] on p "RUT 779297365" at bounding box center [1338, 350] width 66 height 12
copy p "779297365"
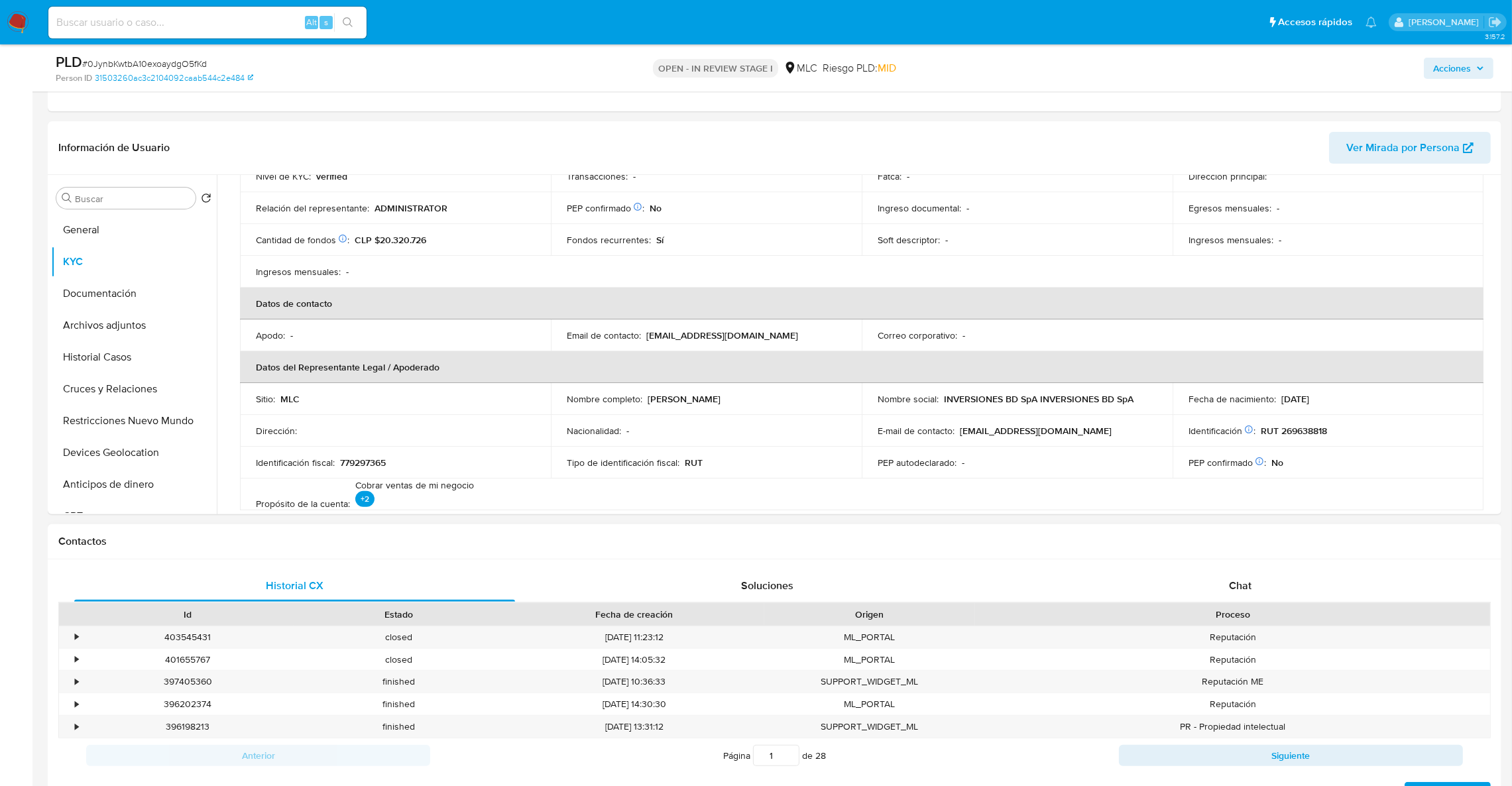
scroll to position [298, 0]
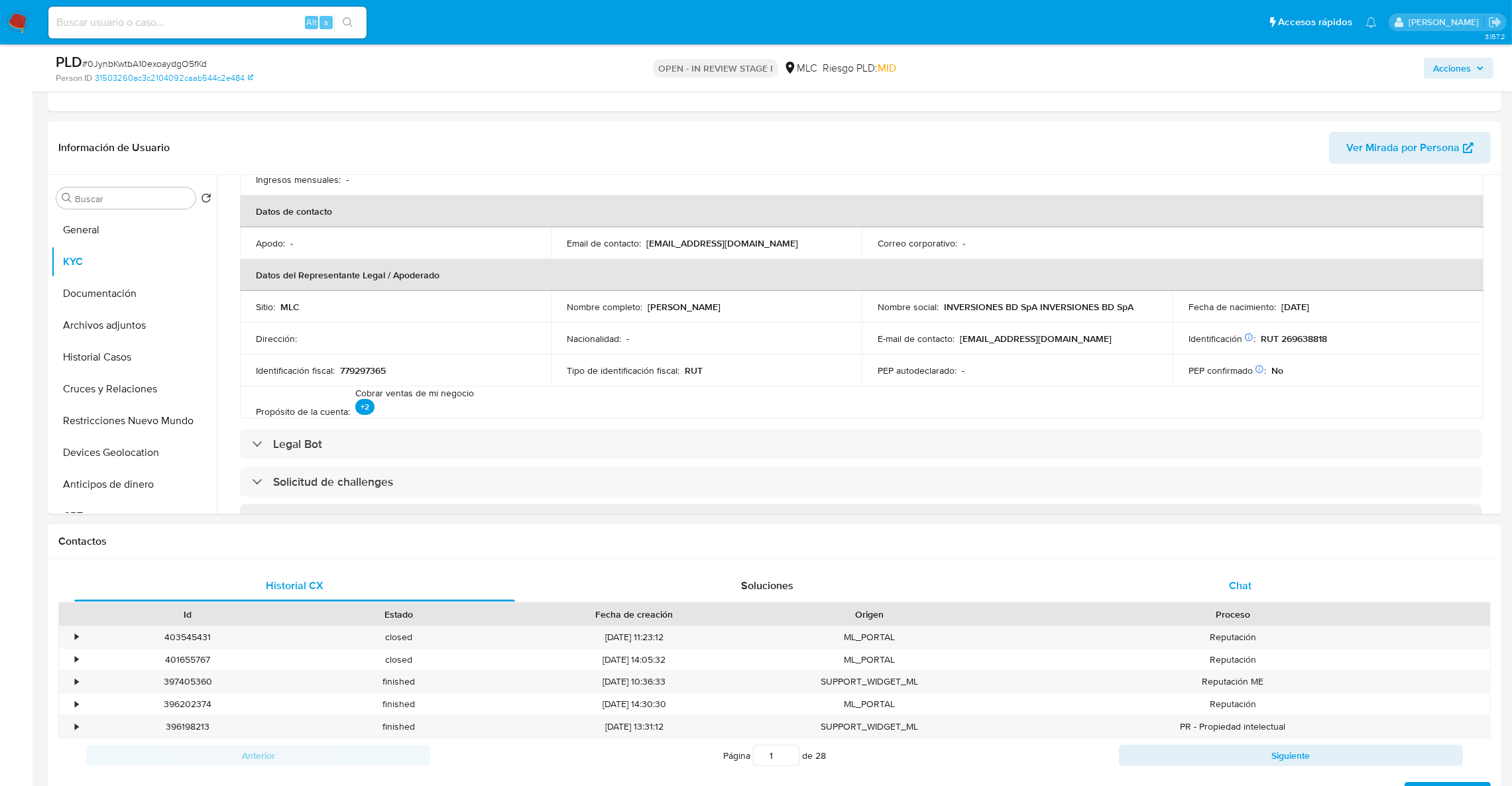
click at [1230, 584] on span "Chat" at bounding box center [1240, 585] width 22 height 15
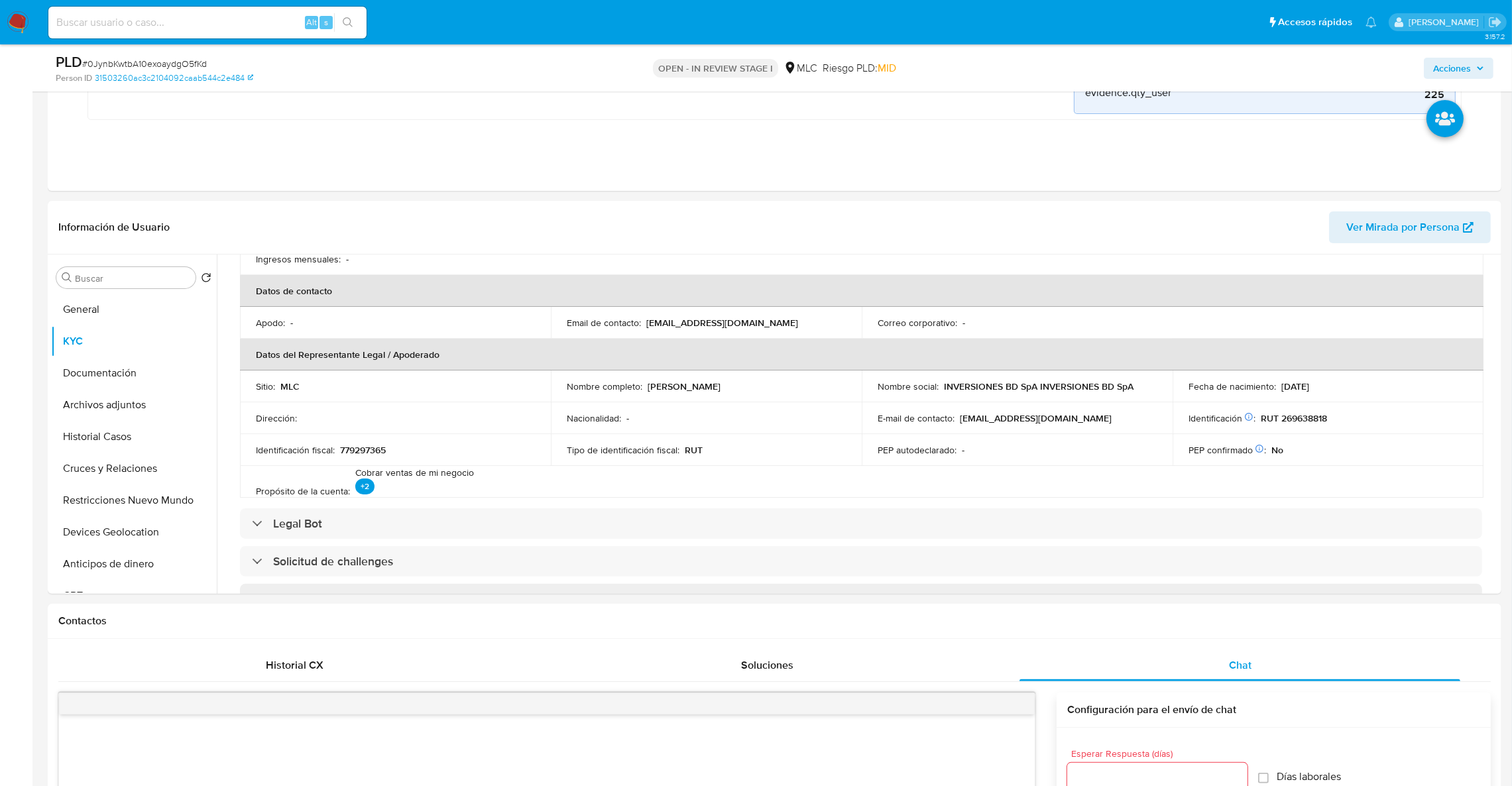
scroll to position [373, 0]
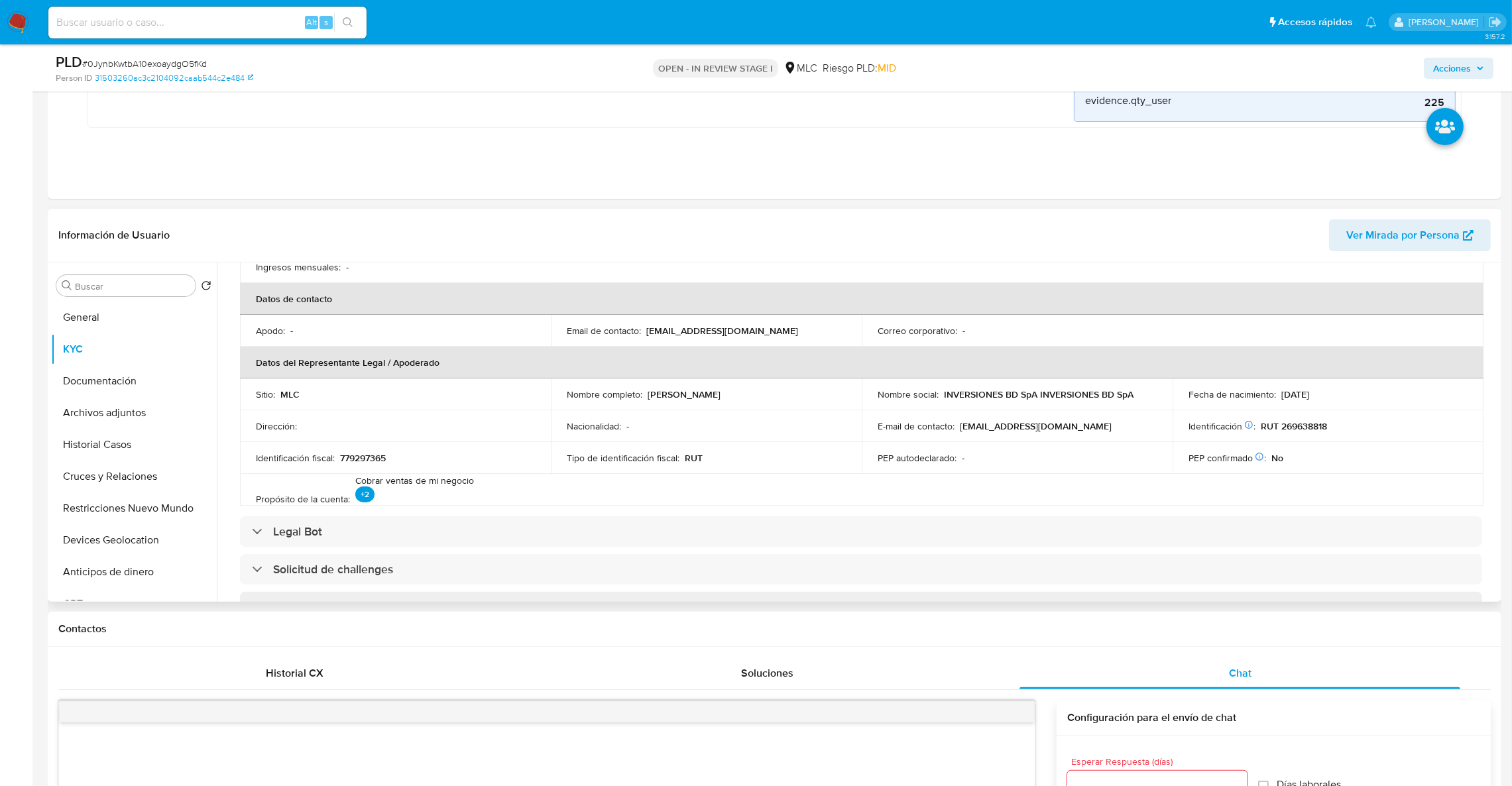
click at [711, 402] on td "Nombre completo : Yamely Yinette Delgado Rivero" at bounding box center [706, 394] width 311 height 32
click at [711, 401] on td "Nombre completo : Yamely Yinette Delgado Rivero" at bounding box center [706, 394] width 311 height 32
drag, startPoint x: 821, startPoint y: 397, endPoint x: 658, endPoint y: 396, distance: 163.0
click at [658, 396] on div "Nombre completo : Yamely Yinette Delgado Rivero" at bounding box center [706, 394] width 279 height 12
click at [648, 393] on p "Yamely Yinette Delgado Rivero" at bounding box center [684, 394] width 73 height 12
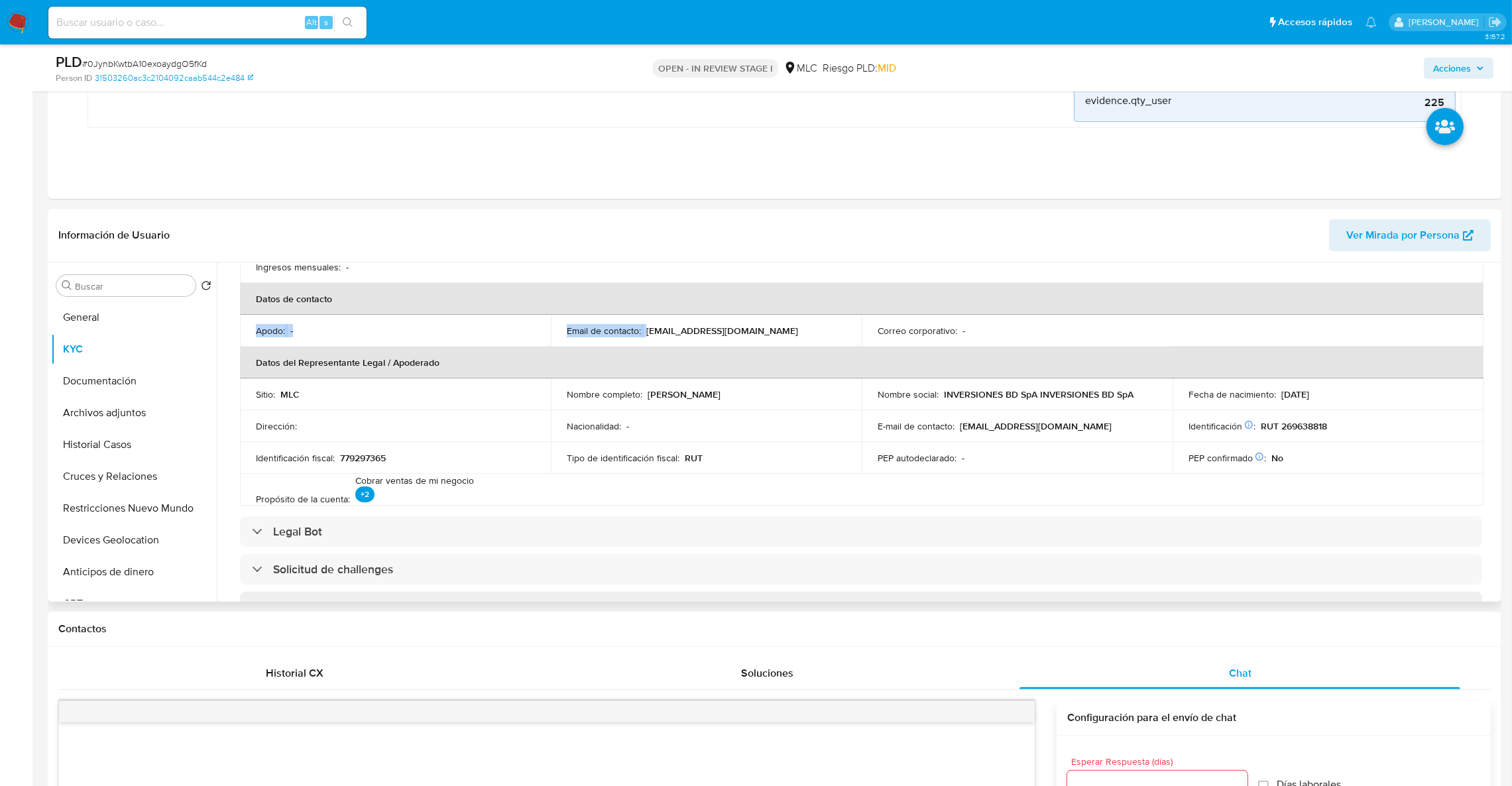
drag, startPoint x: 727, startPoint y: 312, endPoint x: 718, endPoint y: 329, distance: 19.2
click at [726, 320] on table "Información de empresa ID de usuario : 1765505419 Nombre del comercio : INVERSI…" at bounding box center [862, 267] width 1243 height 477
click at [695, 339] on td "Email de contacto : mundomarketspa@gmail.com" at bounding box center [706, 331] width 311 height 32
click at [690, 332] on p "mundomarketspa@gmail.com" at bounding box center [722, 331] width 152 height 12
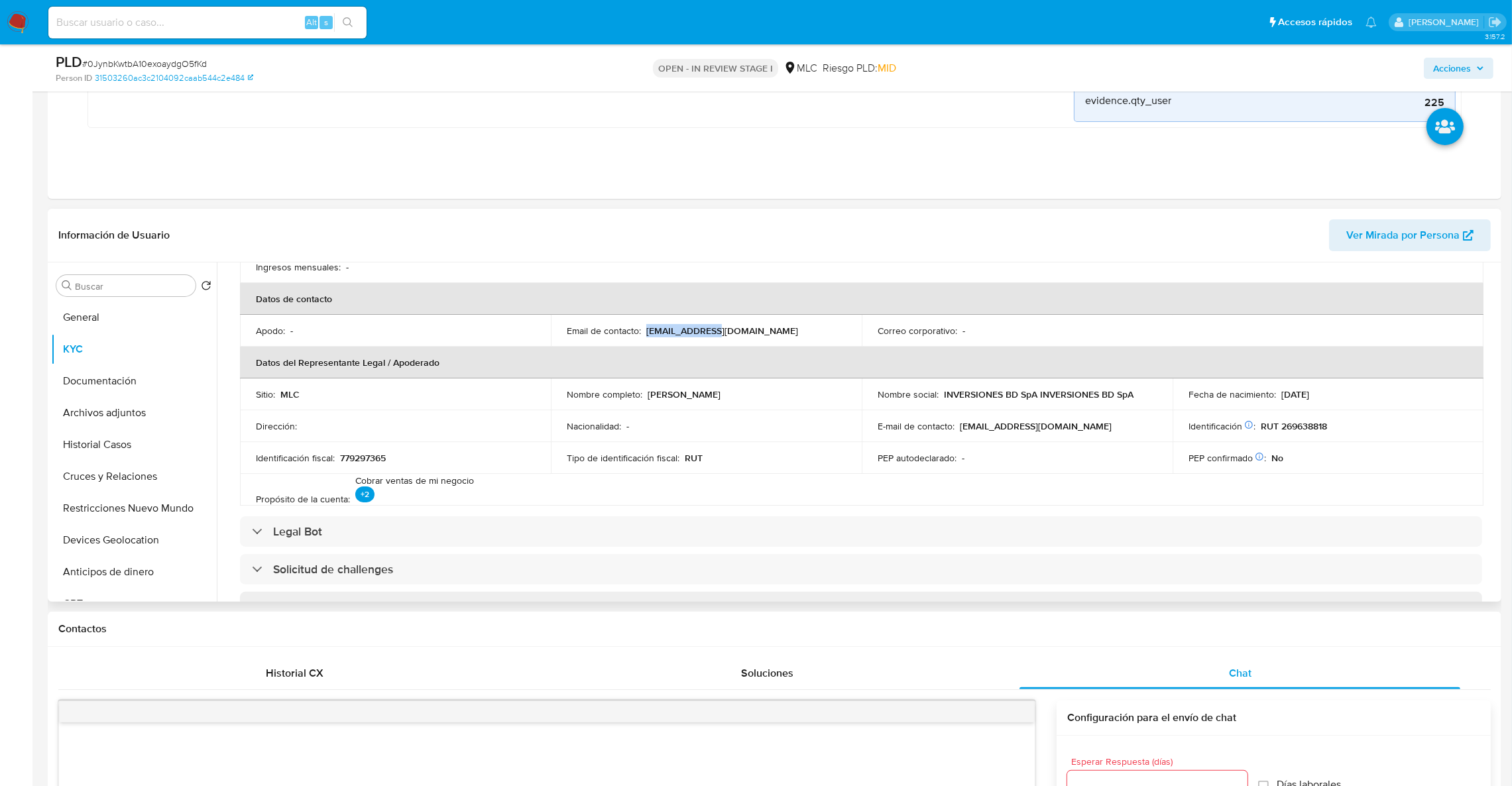
click at [690, 332] on p "mundomarketspa@gmail.com" at bounding box center [722, 331] width 152 height 12
copy p "mundomarketspa"
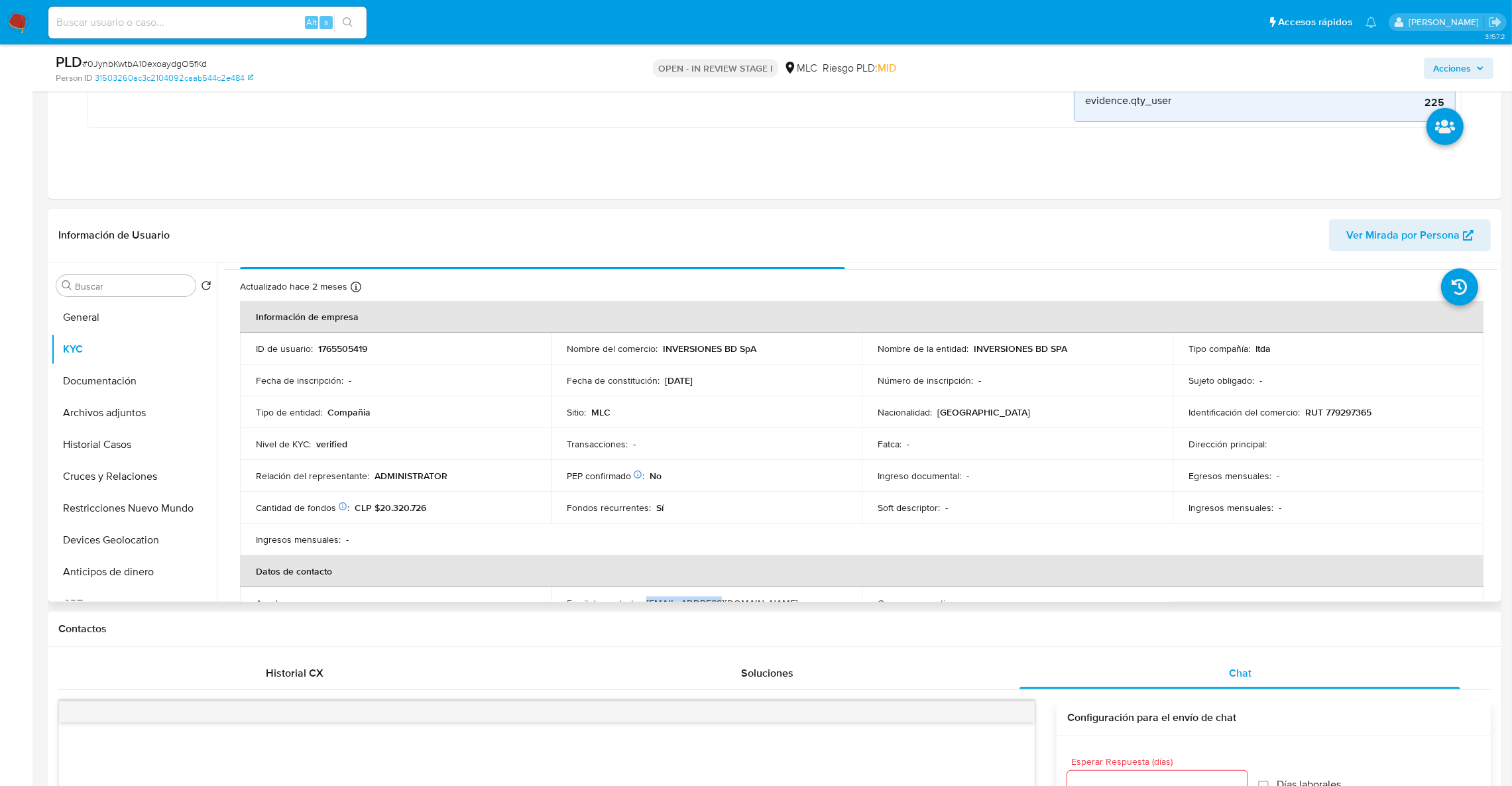
scroll to position [0, 0]
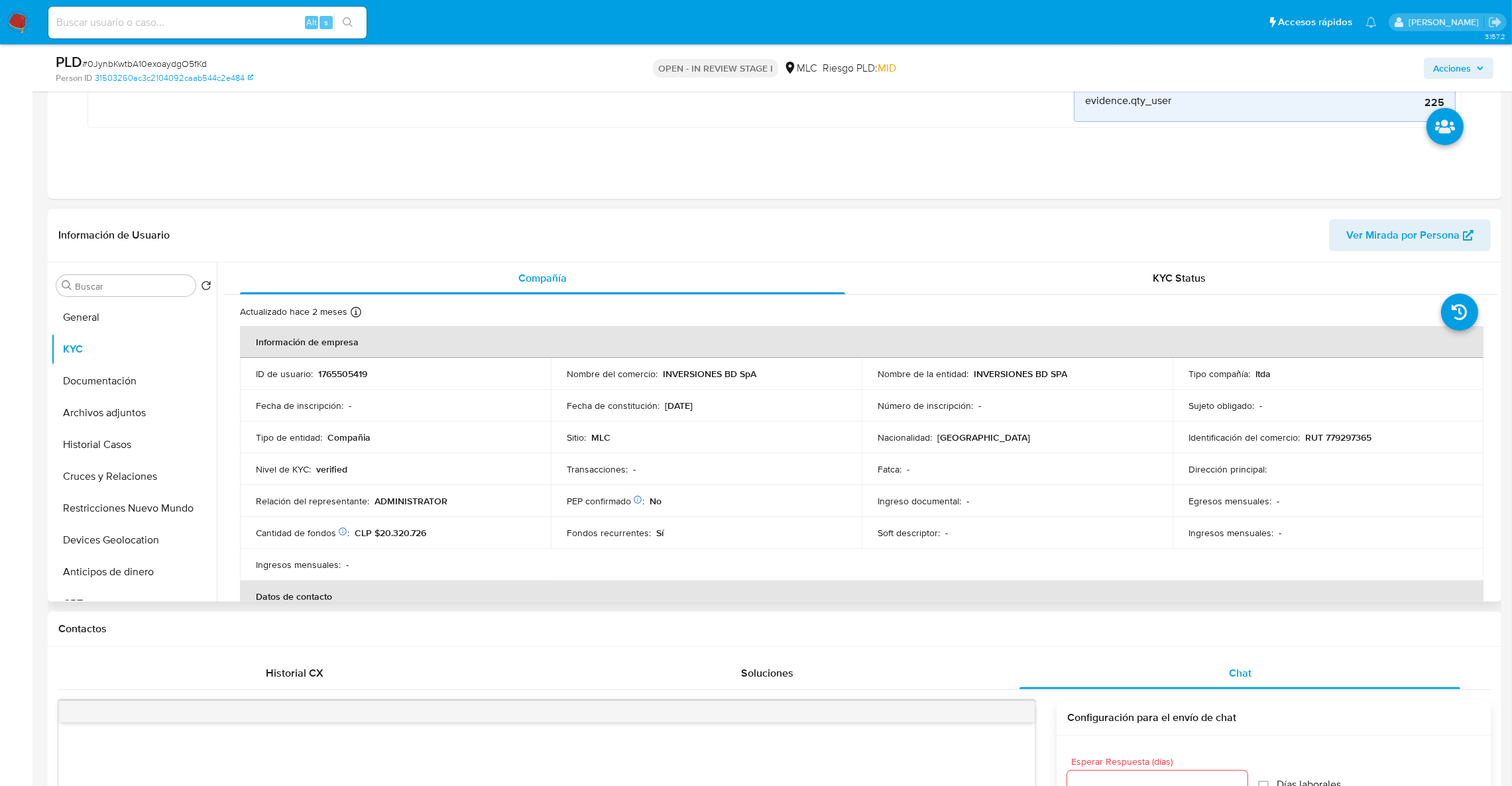
click at [352, 381] on td "ID de usuario : 1765505419" at bounding box center [395, 374] width 311 height 32
drag, startPoint x: 352, startPoint y: 381, endPoint x: 339, endPoint y: 375, distance: 14.3
click at [339, 375] on p "1765505419" at bounding box center [343, 374] width 49 height 12
click at [339, 374] on p "1765505419" at bounding box center [343, 374] width 49 height 12
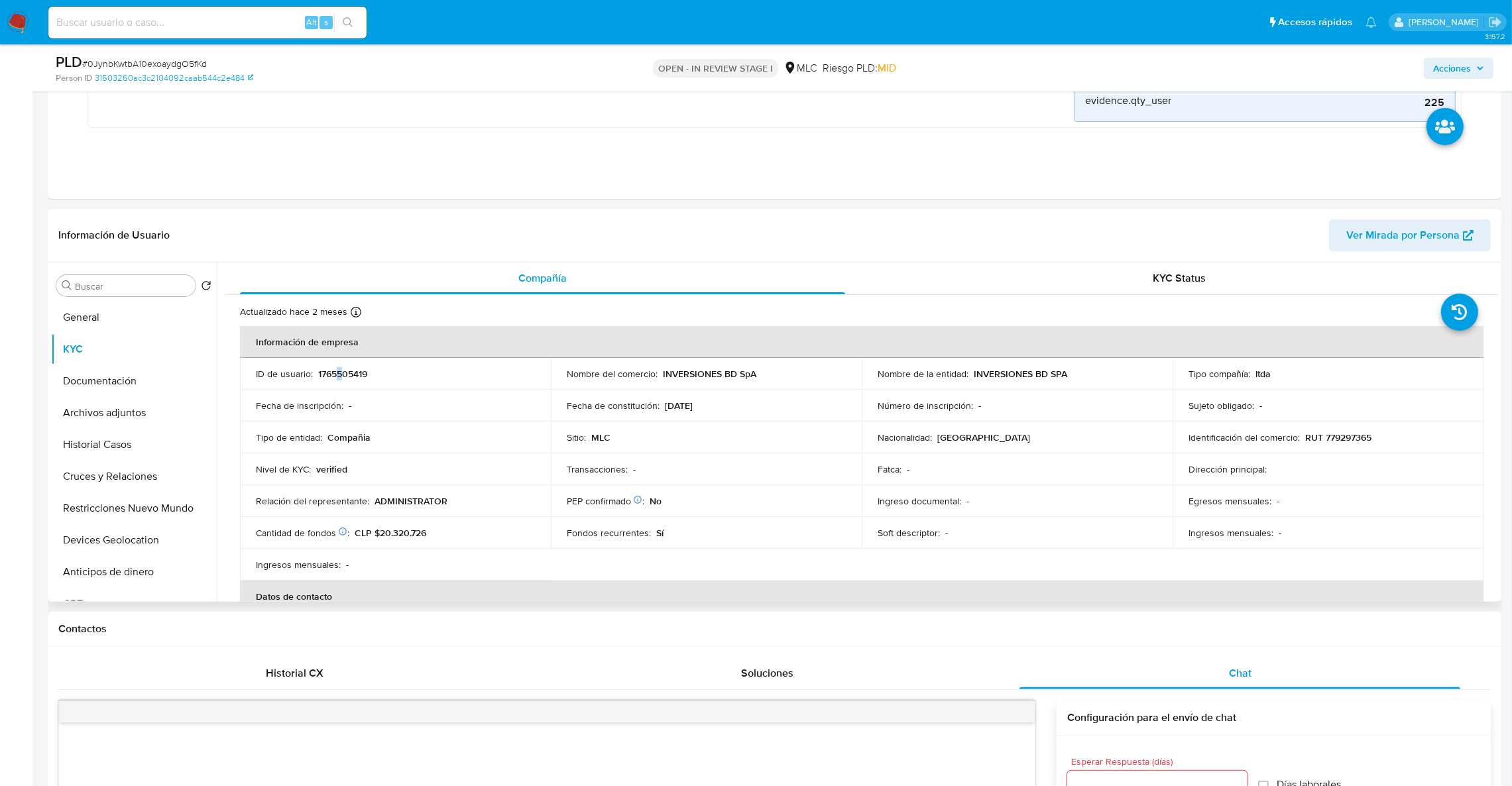
click at [339, 374] on p "1765505419" at bounding box center [343, 374] width 49 height 12
drag, startPoint x: 339, startPoint y: 374, endPoint x: 323, endPoint y: 380, distance: 17.1
click at [310, 381] on td "ID de usuario : 1765505419" at bounding box center [395, 374] width 311 height 32
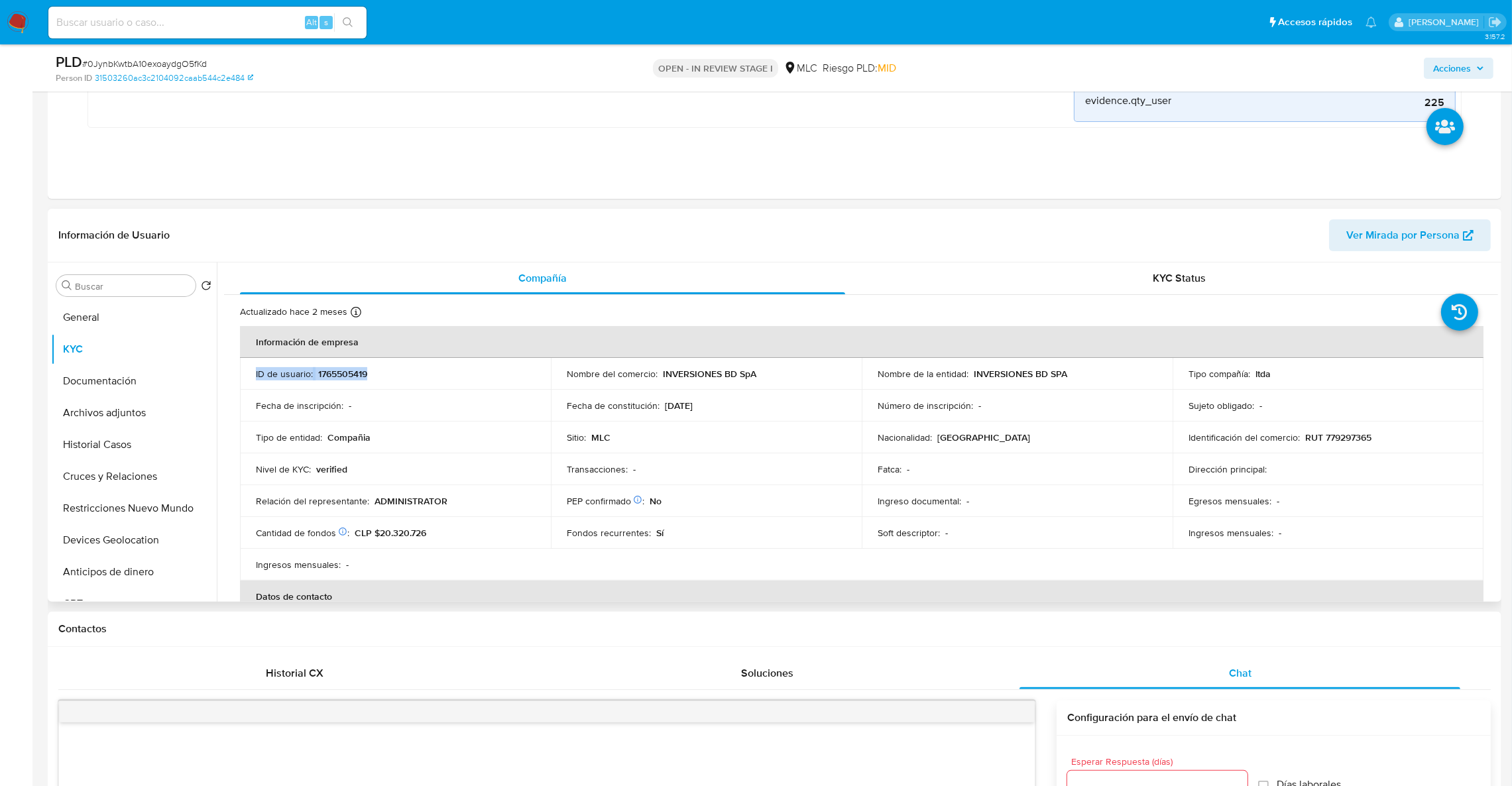
click at [332, 379] on p "1765505419" at bounding box center [343, 374] width 49 height 12
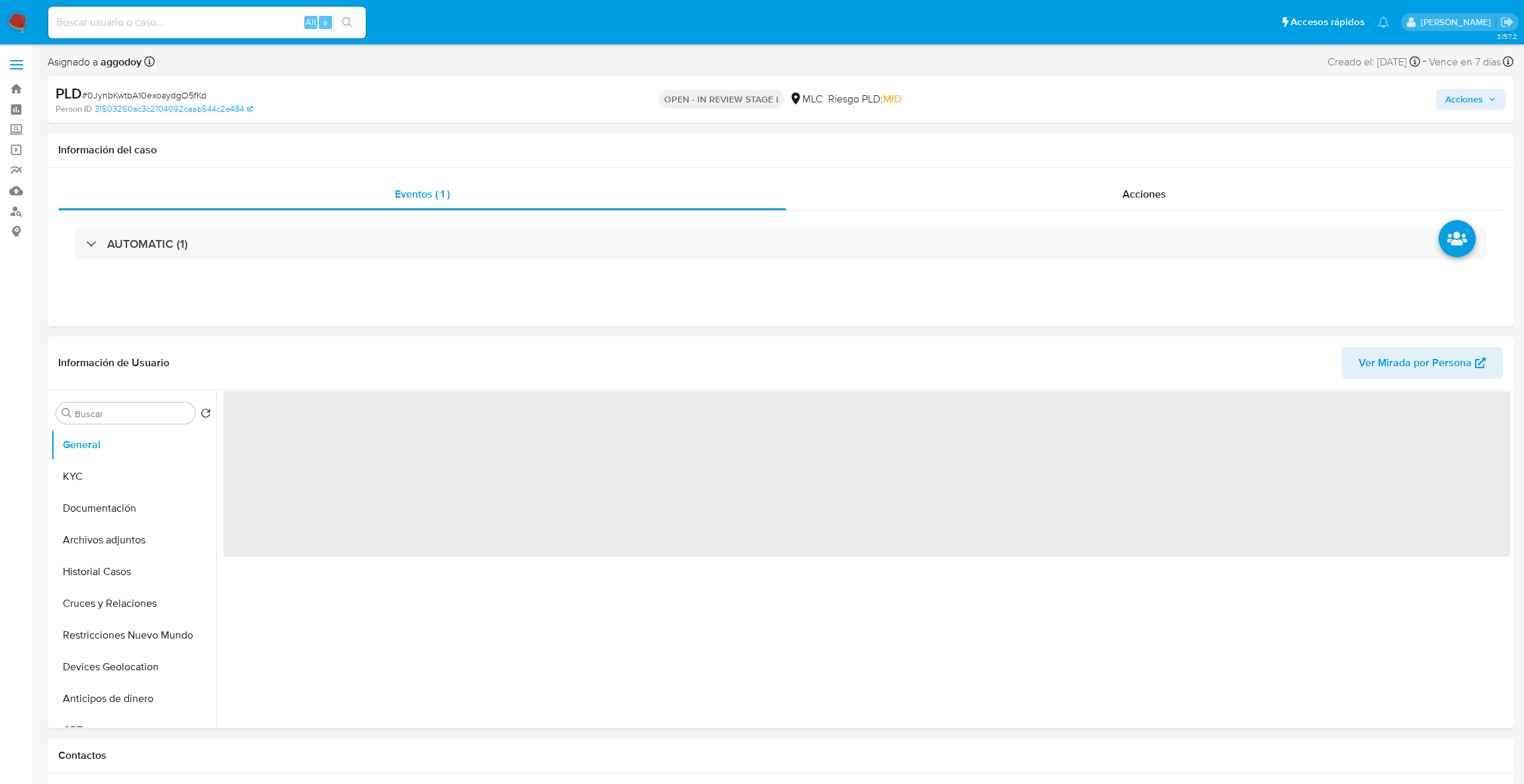
select select "10"
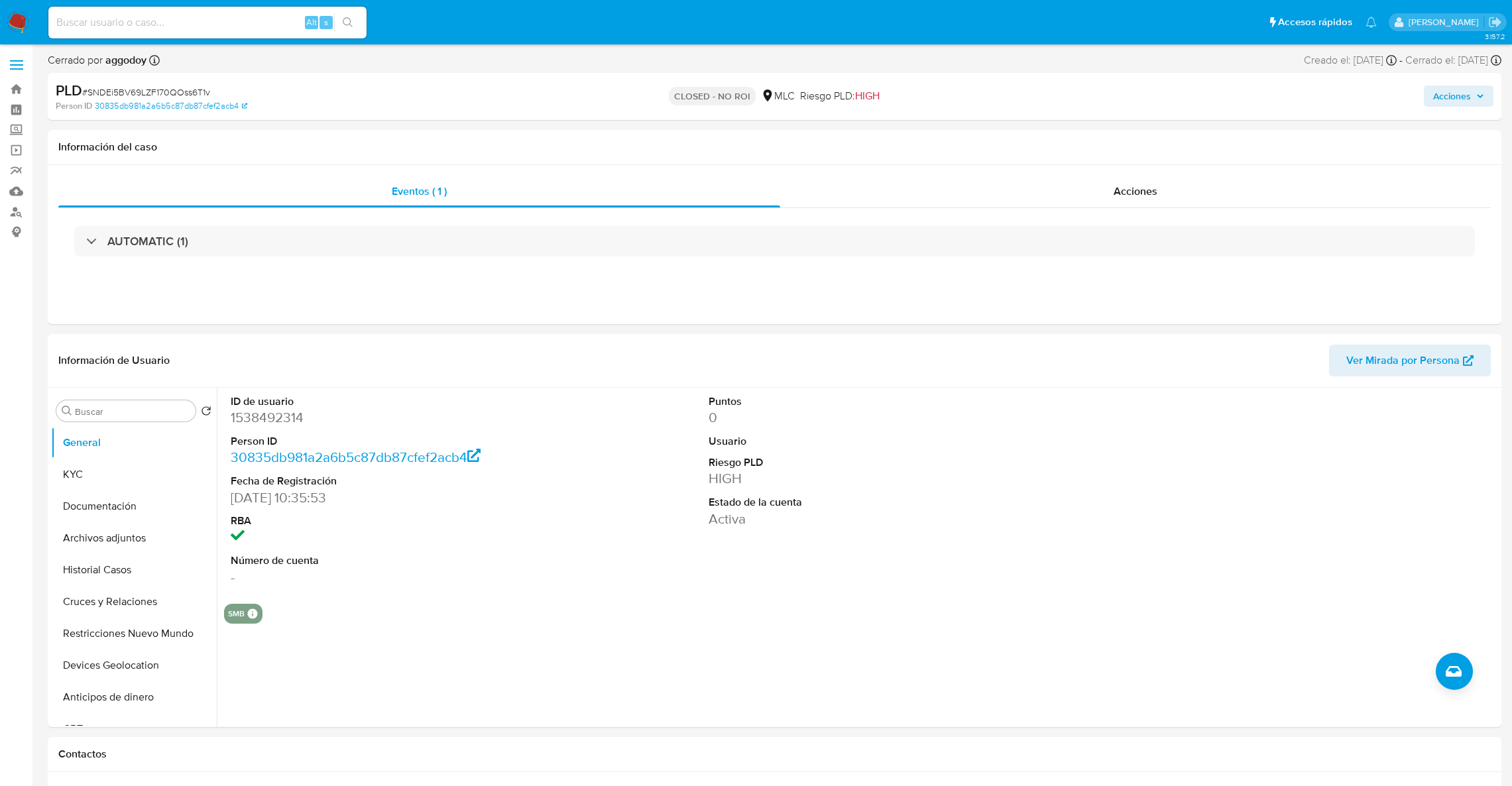
select select "10"
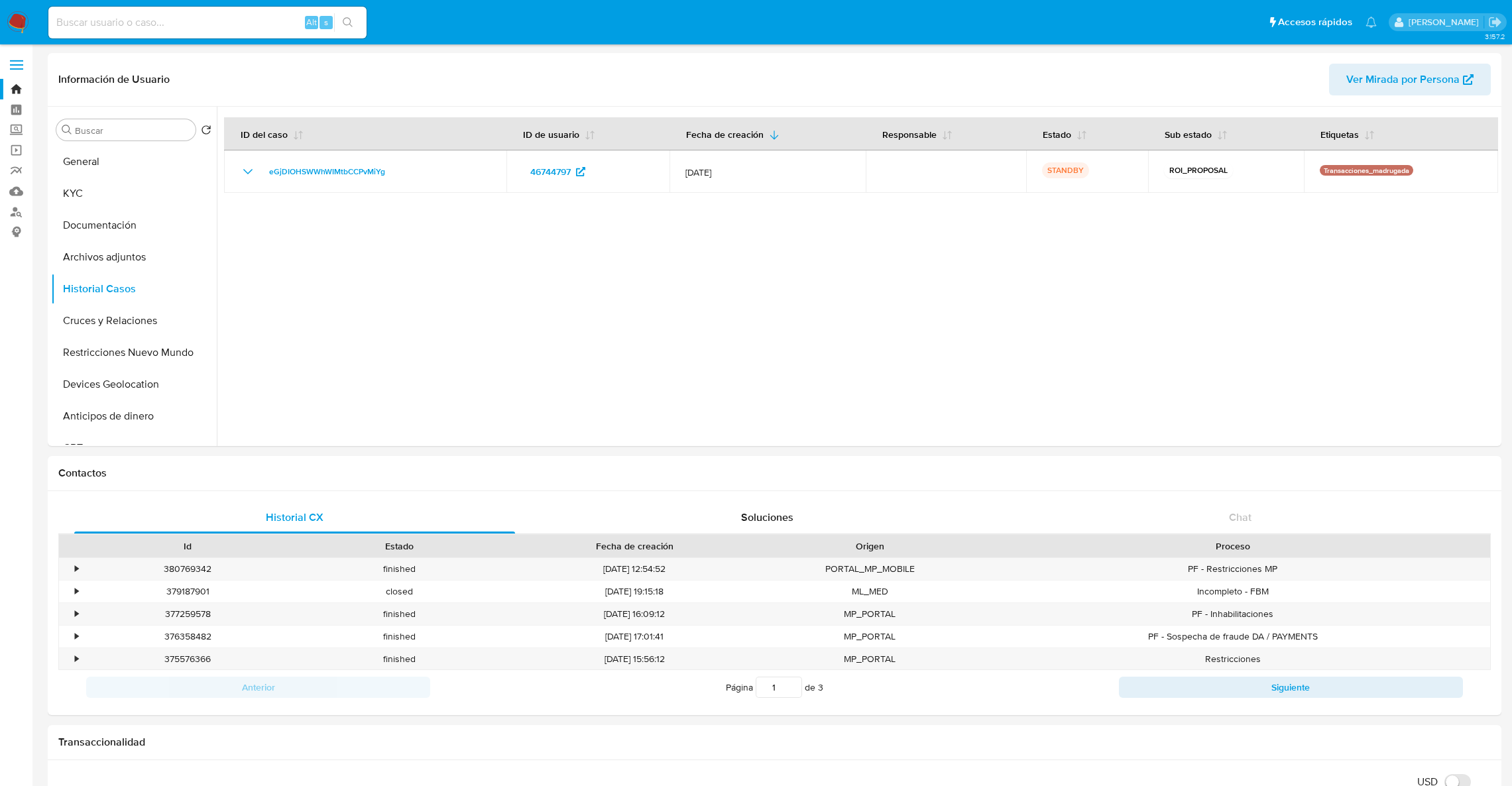
select select "10"
click at [18, 86] on link "Bandeja" at bounding box center [78, 90] width 158 height 21
click at [97, 22] on input at bounding box center [208, 22] width 319 height 17
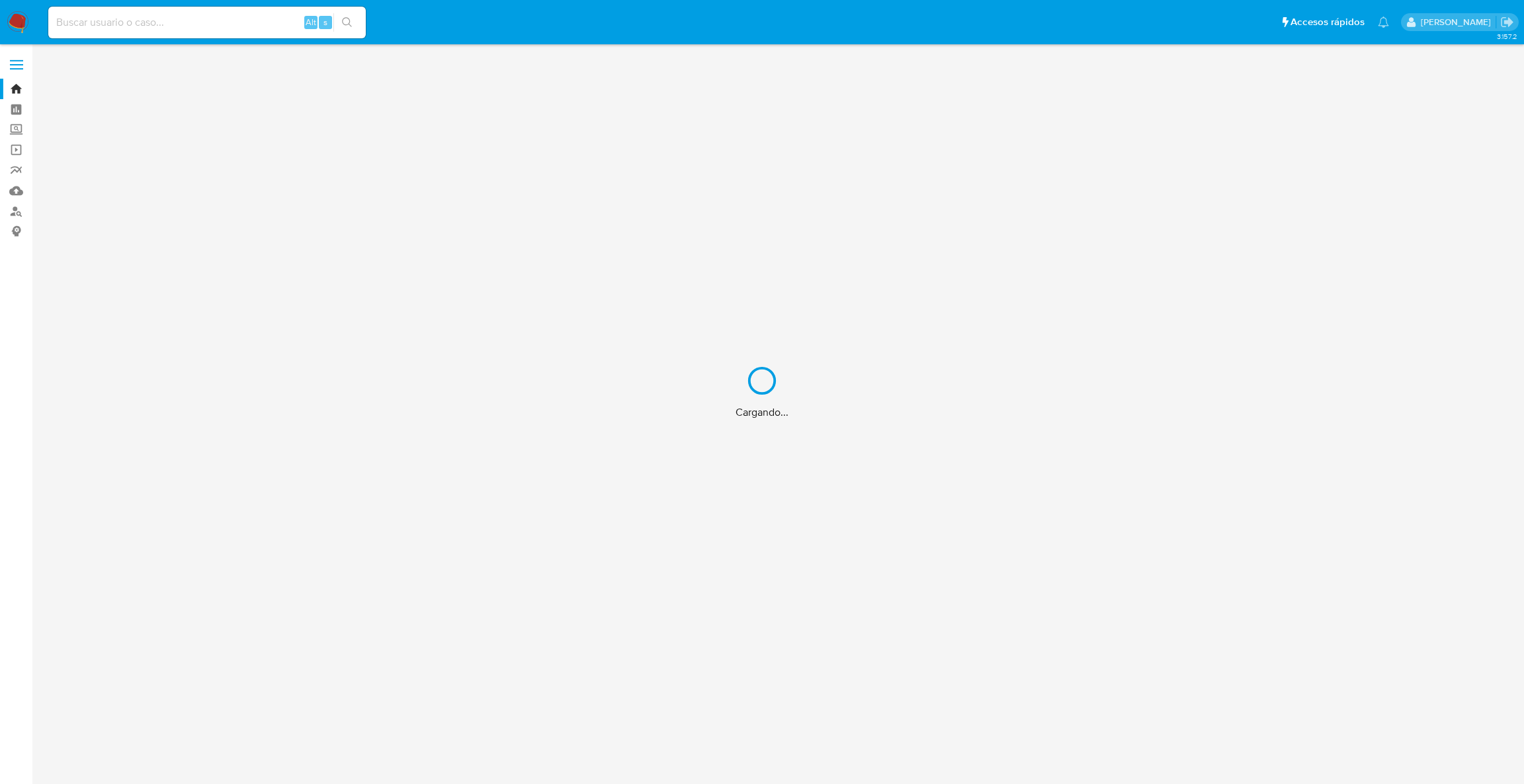
click at [177, 22] on div "Cargando..." at bounding box center [762, 392] width 1524 height 784
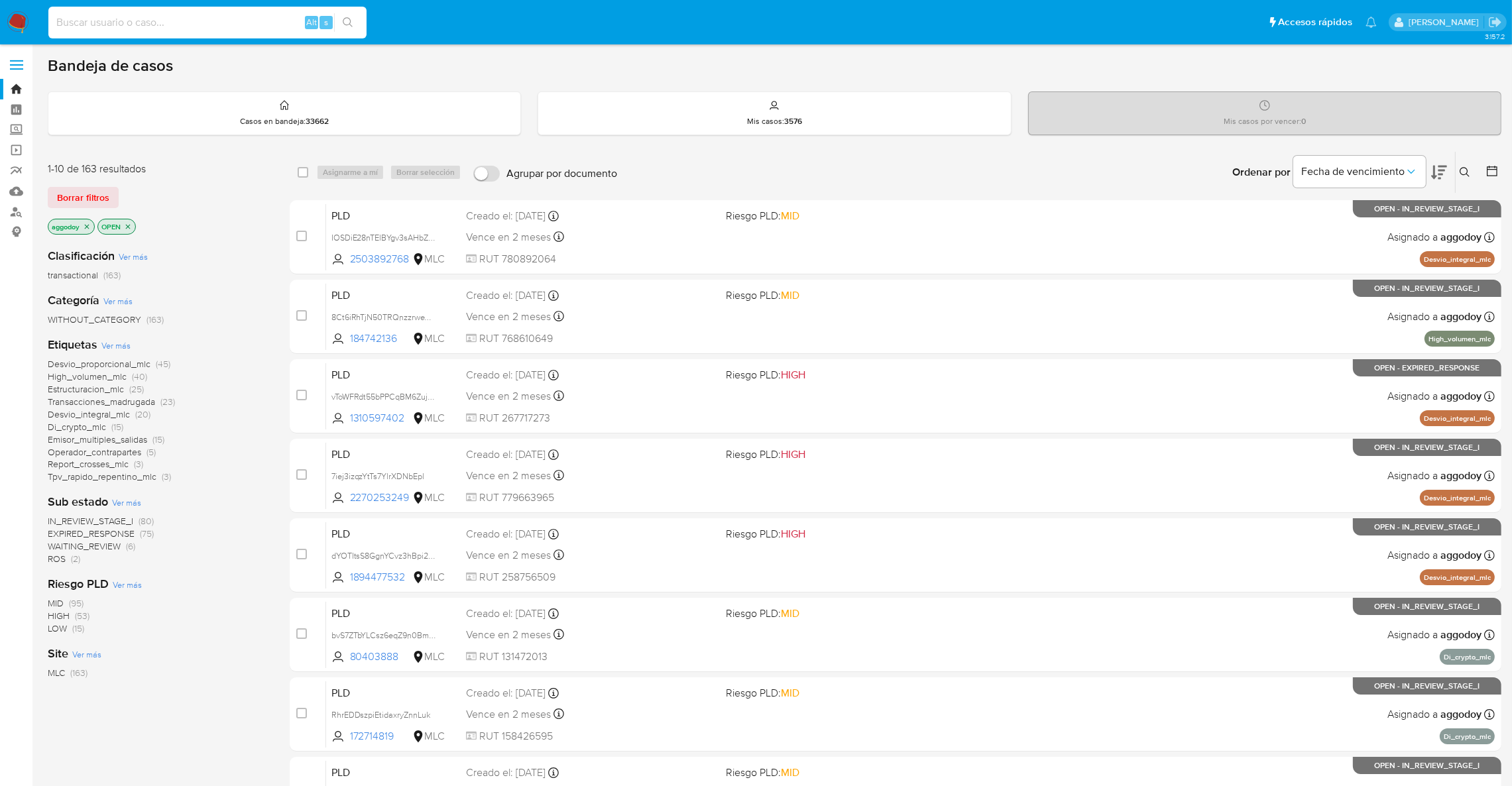
click at [216, 22] on input at bounding box center [208, 22] width 319 height 17
paste input "130650542"
type input "130650542"
click at [344, 14] on button "search-icon" at bounding box center [348, 22] width 28 height 19
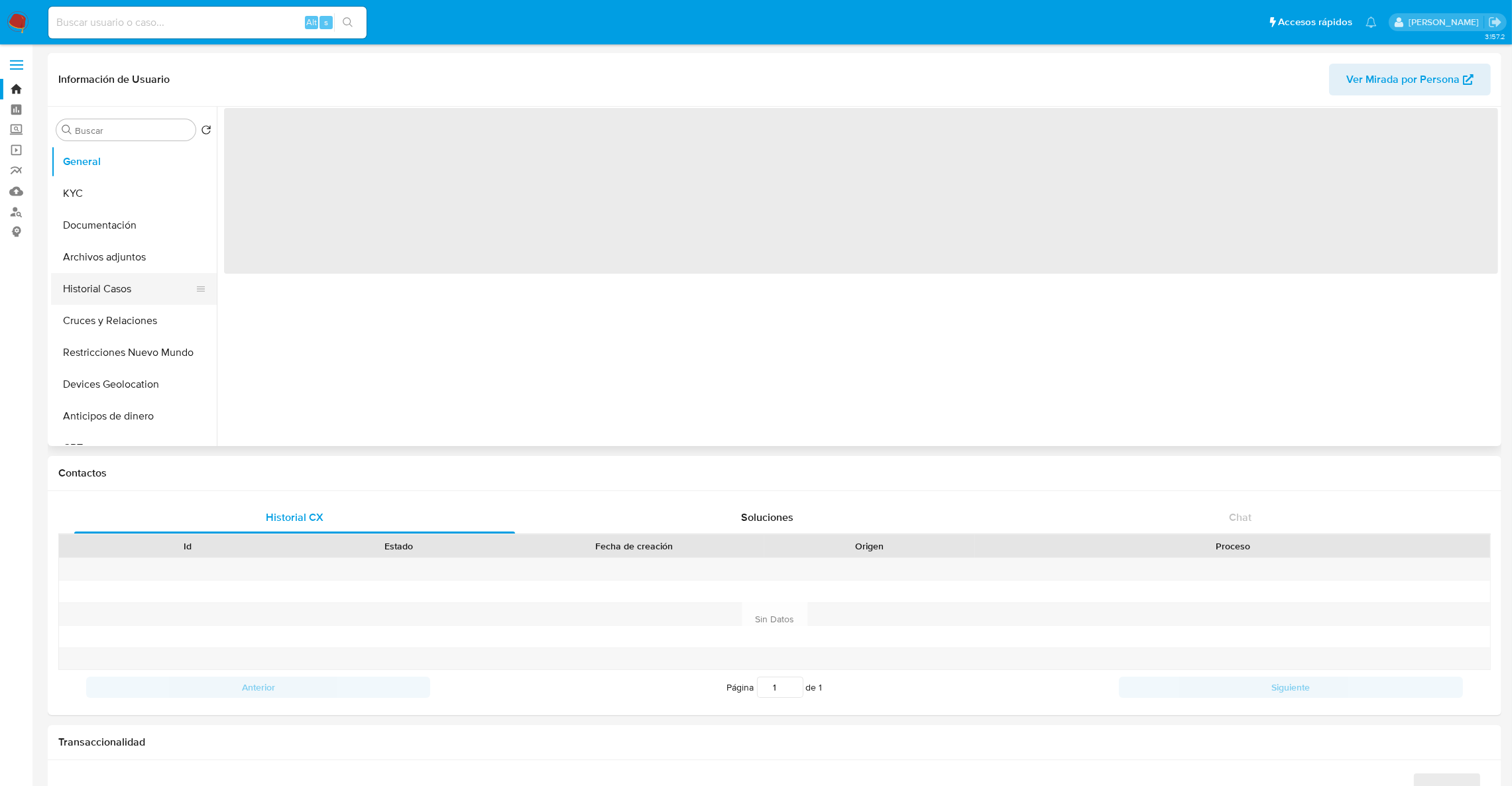
click at [81, 295] on button "Historial Casos" at bounding box center [128, 288] width 155 height 32
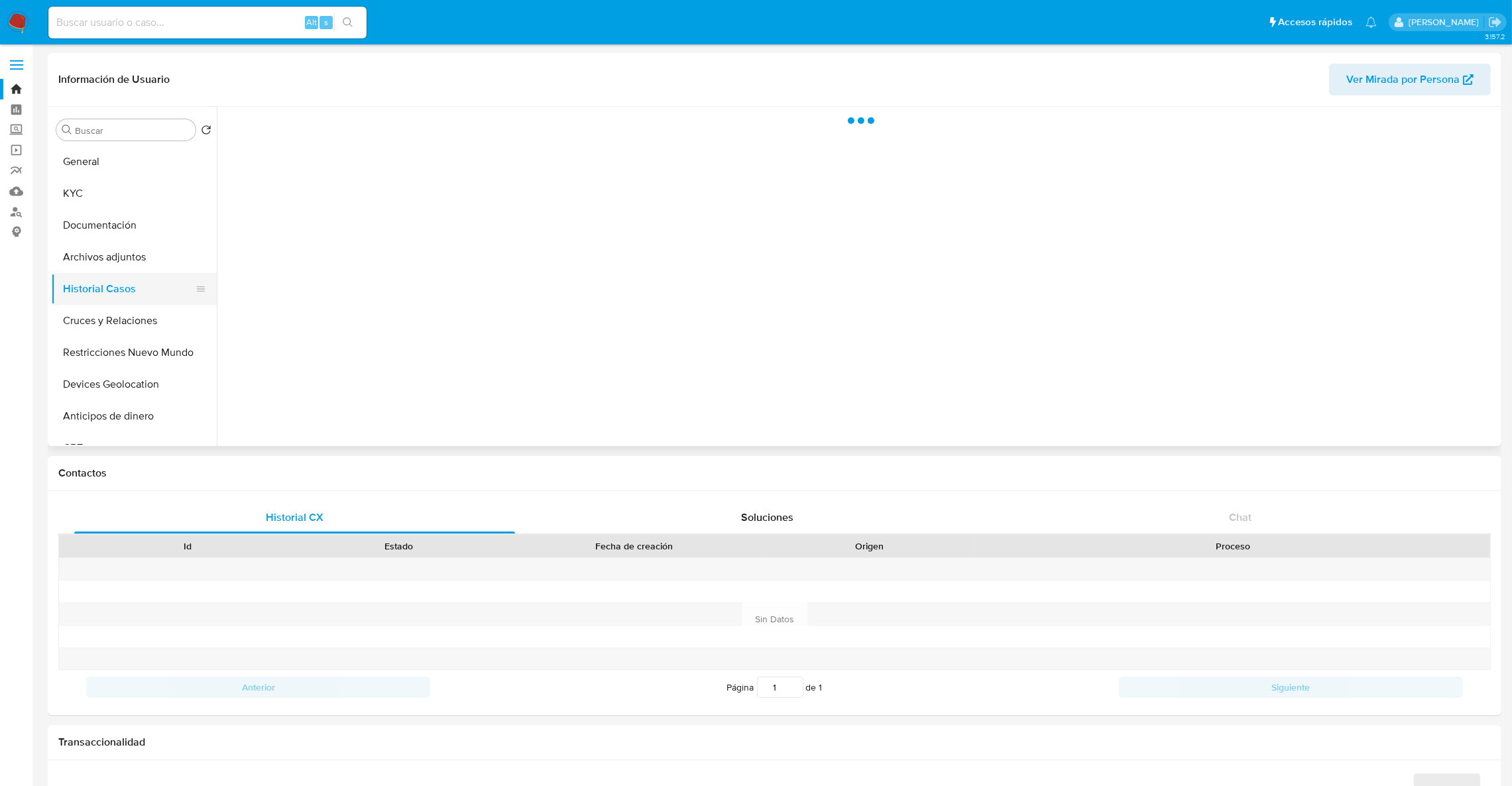
select select "10"
click at [61, 269] on button "Archivos adjuntos" at bounding box center [128, 257] width 155 height 32
click at [71, 232] on button "Documentación" at bounding box center [128, 225] width 155 height 32
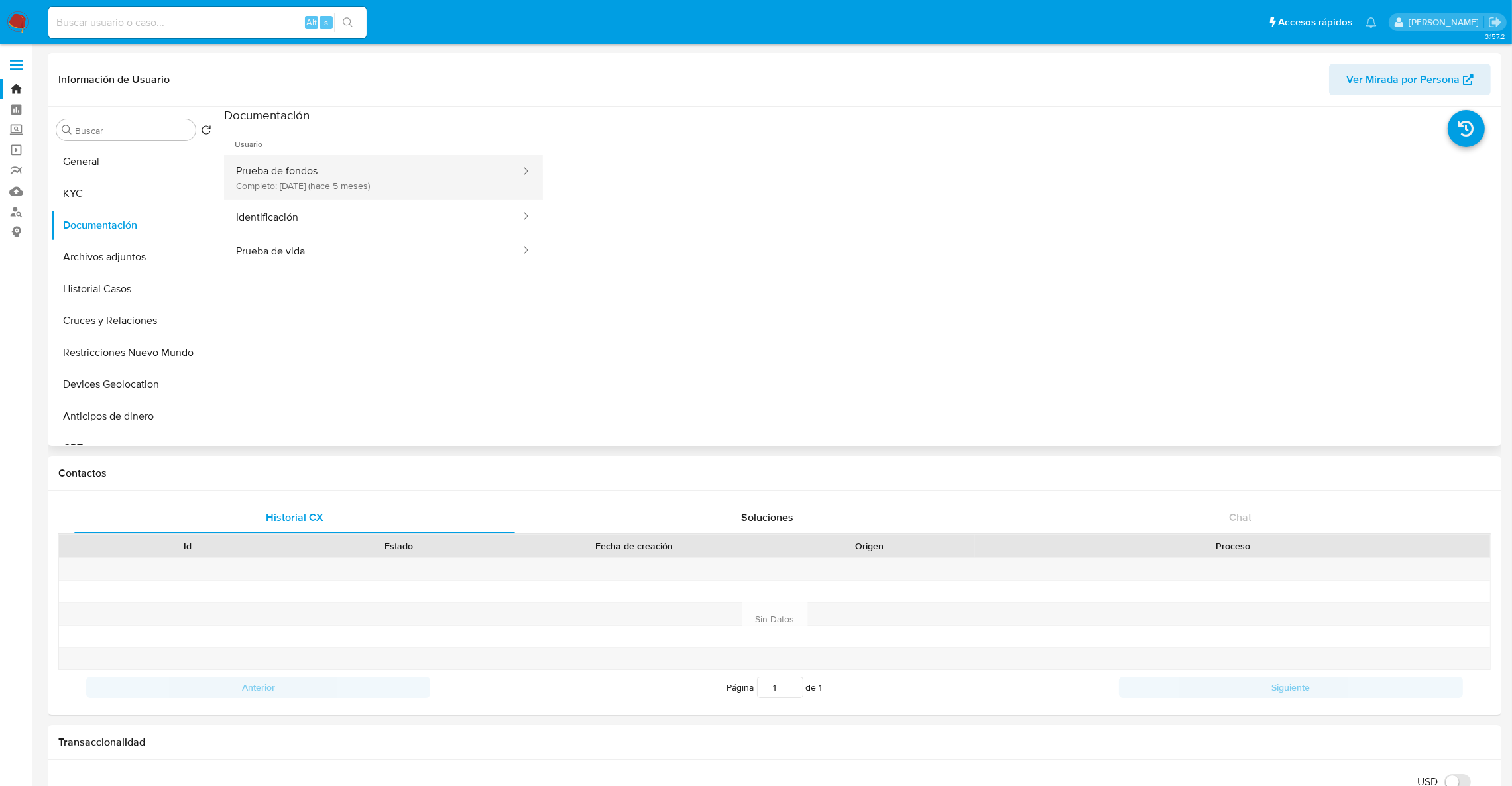
click at [260, 170] on button "Prueba de fondos Completo: [DATE] (hace 5 meses)" at bounding box center [373, 177] width 298 height 45
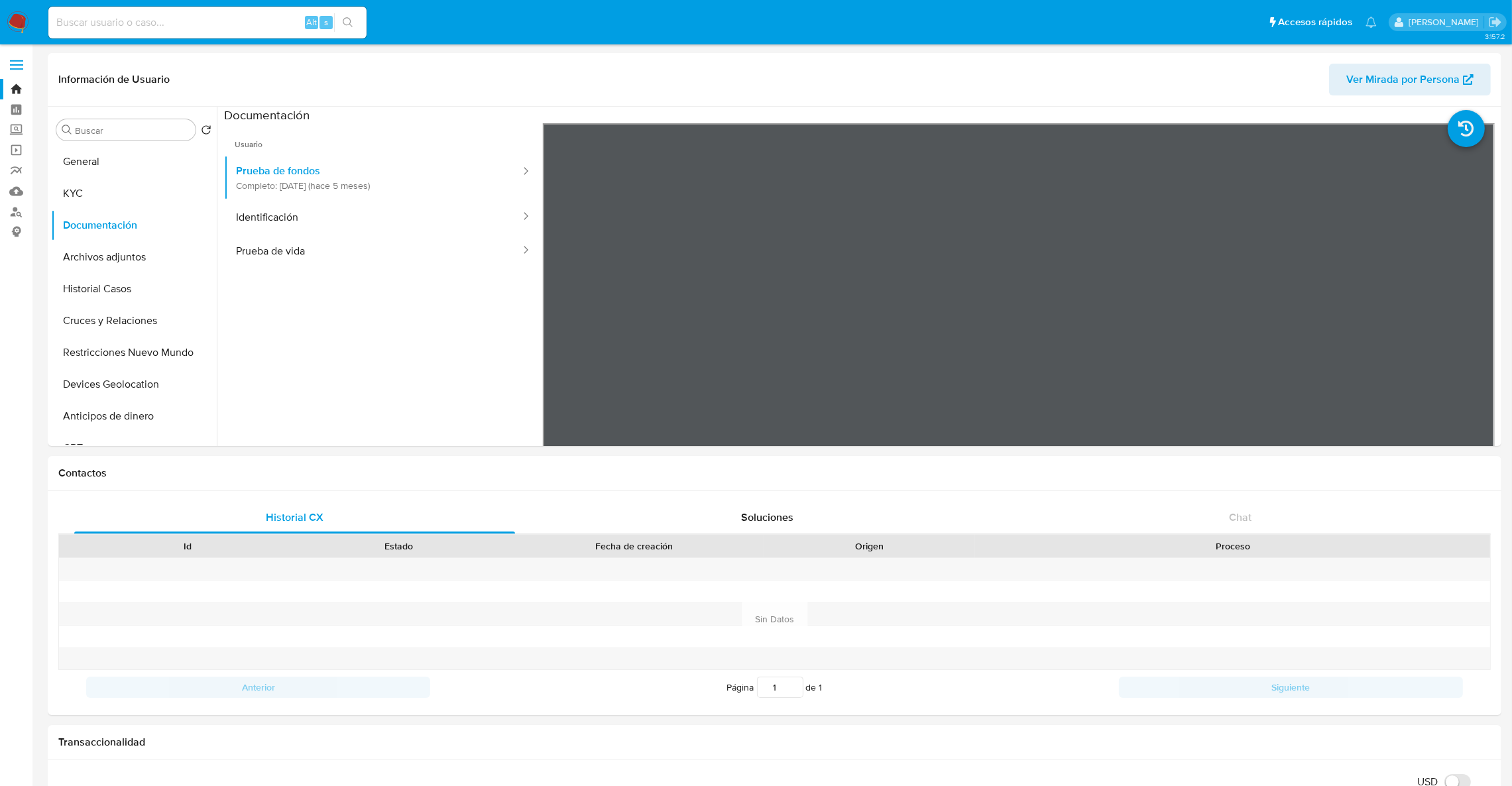
click at [195, 14] on input at bounding box center [208, 22] width 319 height 17
paste input "270994545"
type input "270994545"
click at [340, 19] on button "search-icon" at bounding box center [348, 22] width 28 height 19
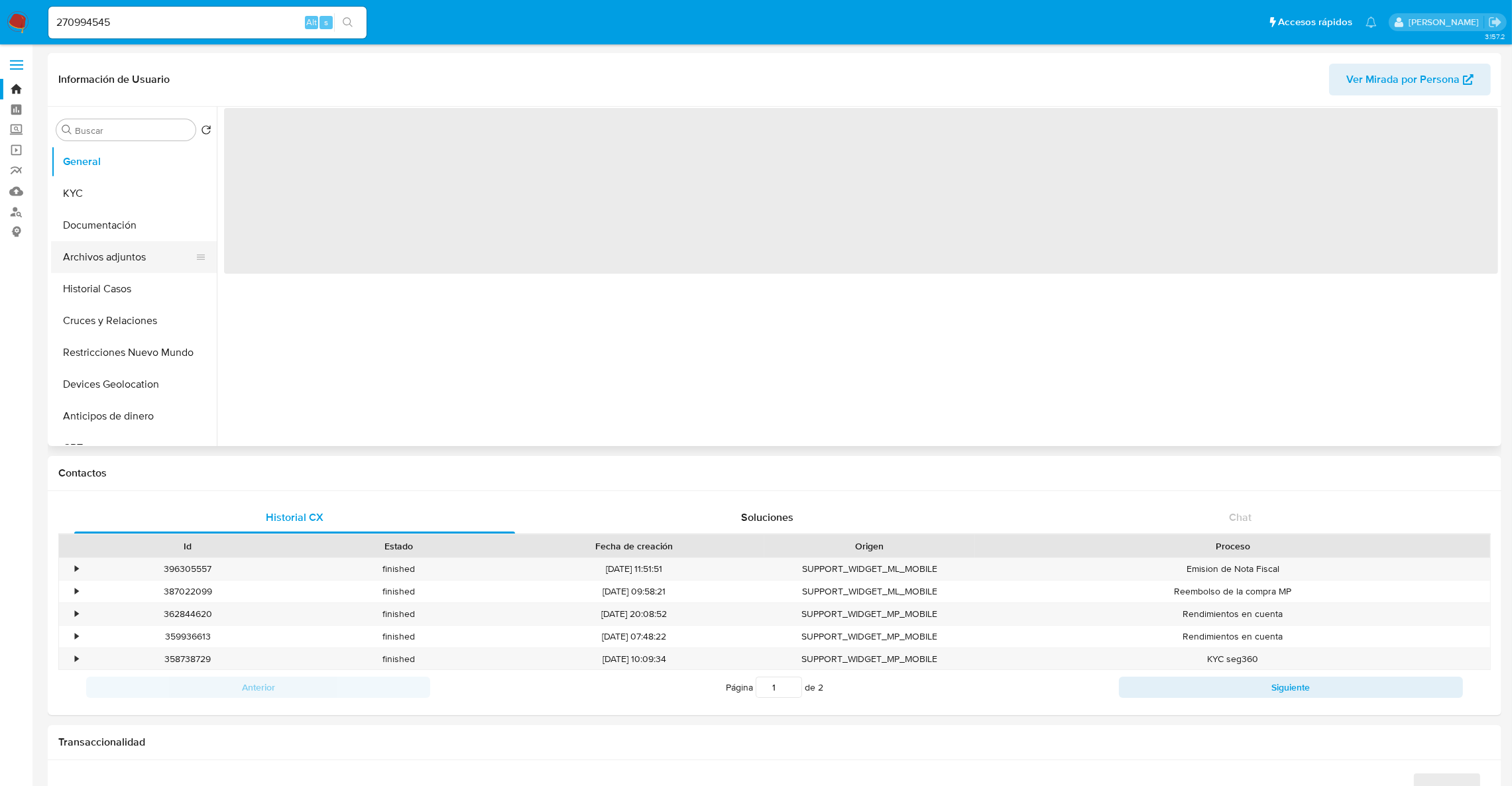
click at [128, 263] on button "Archivos adjuntos" at bounding box center [128, 257] width 155 height 32
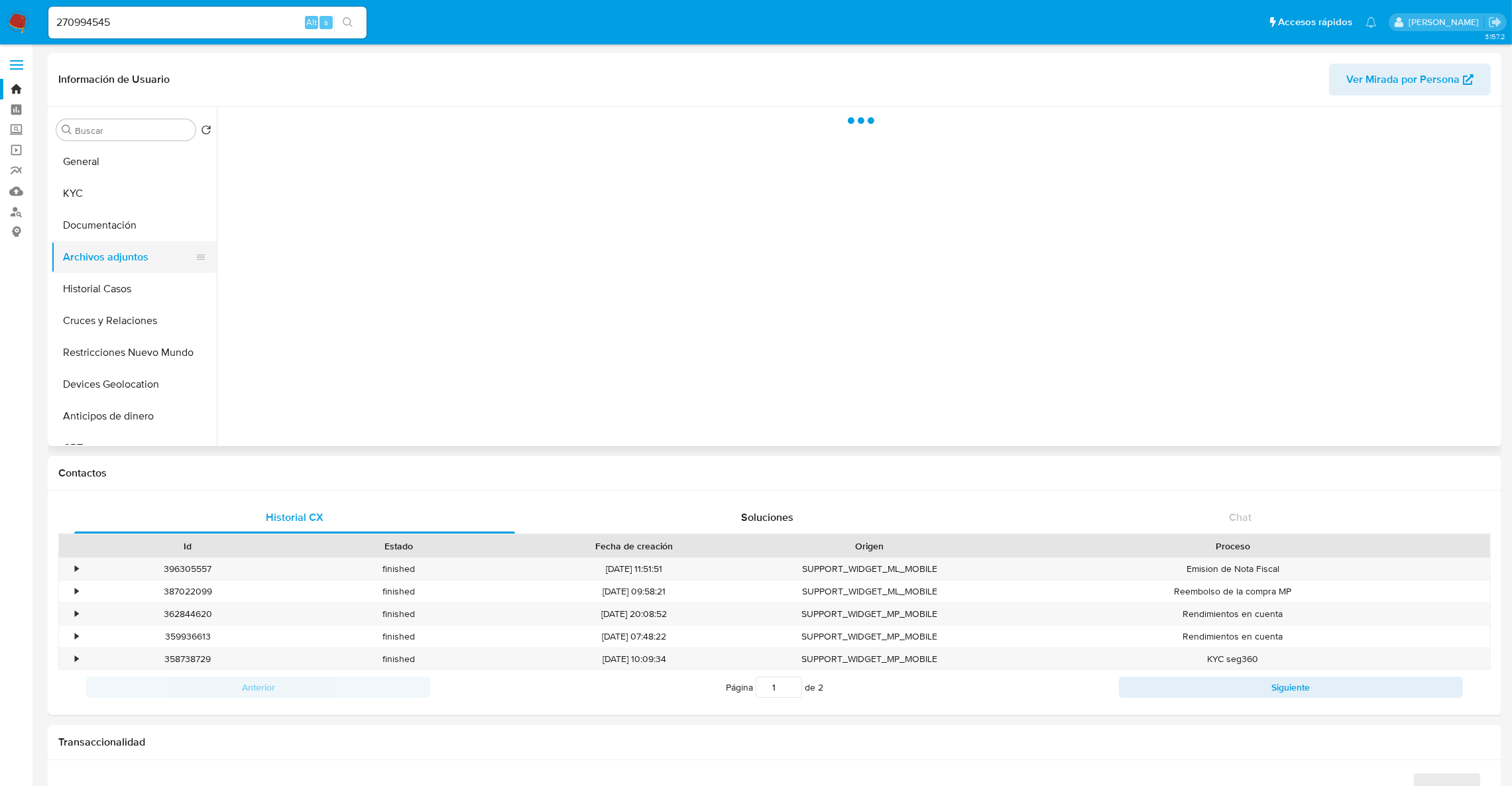
select select "10"
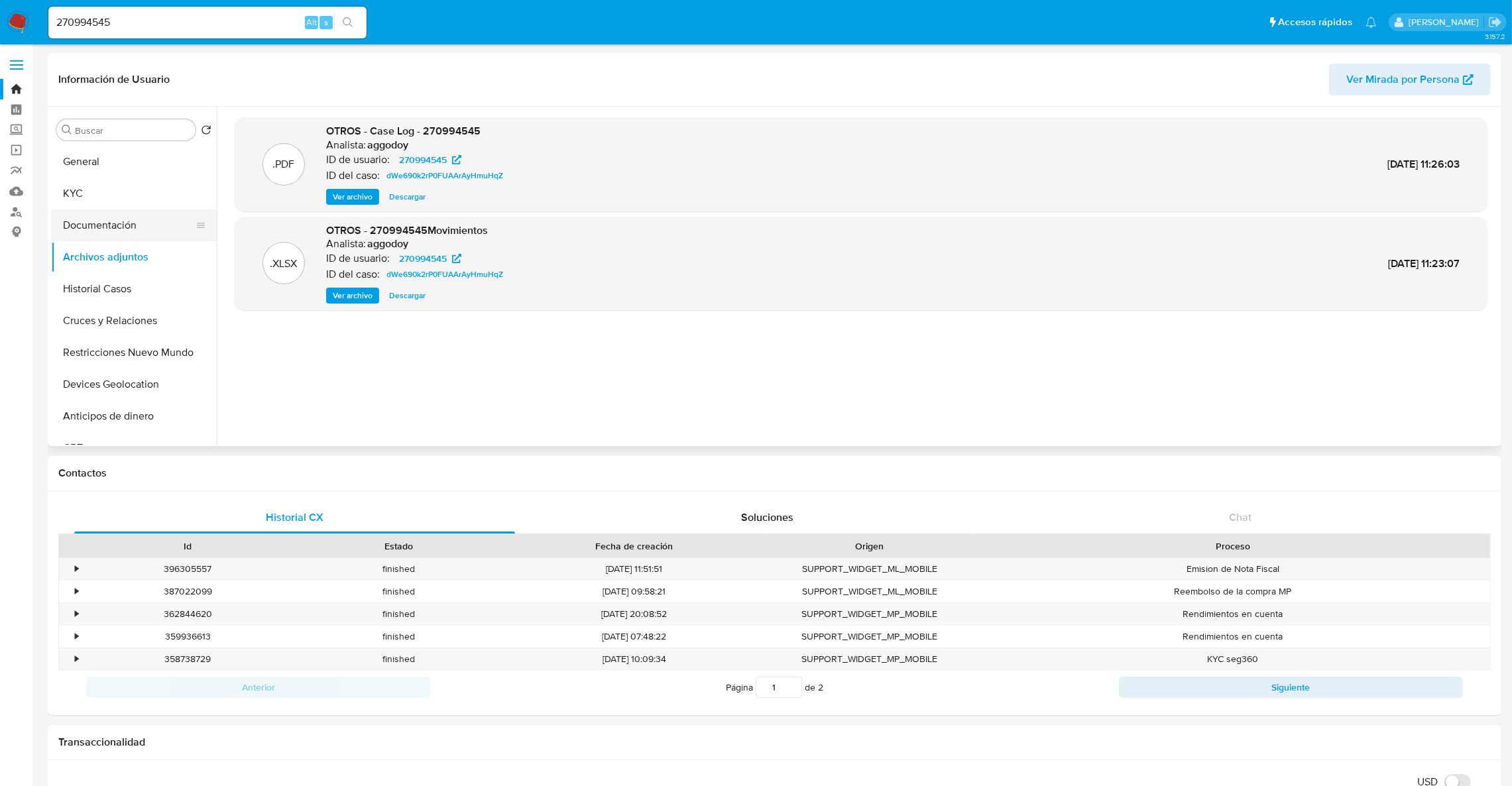
click at [130, 229] on button "Documentación" at bounding box center [128, 225] width 155 height 32
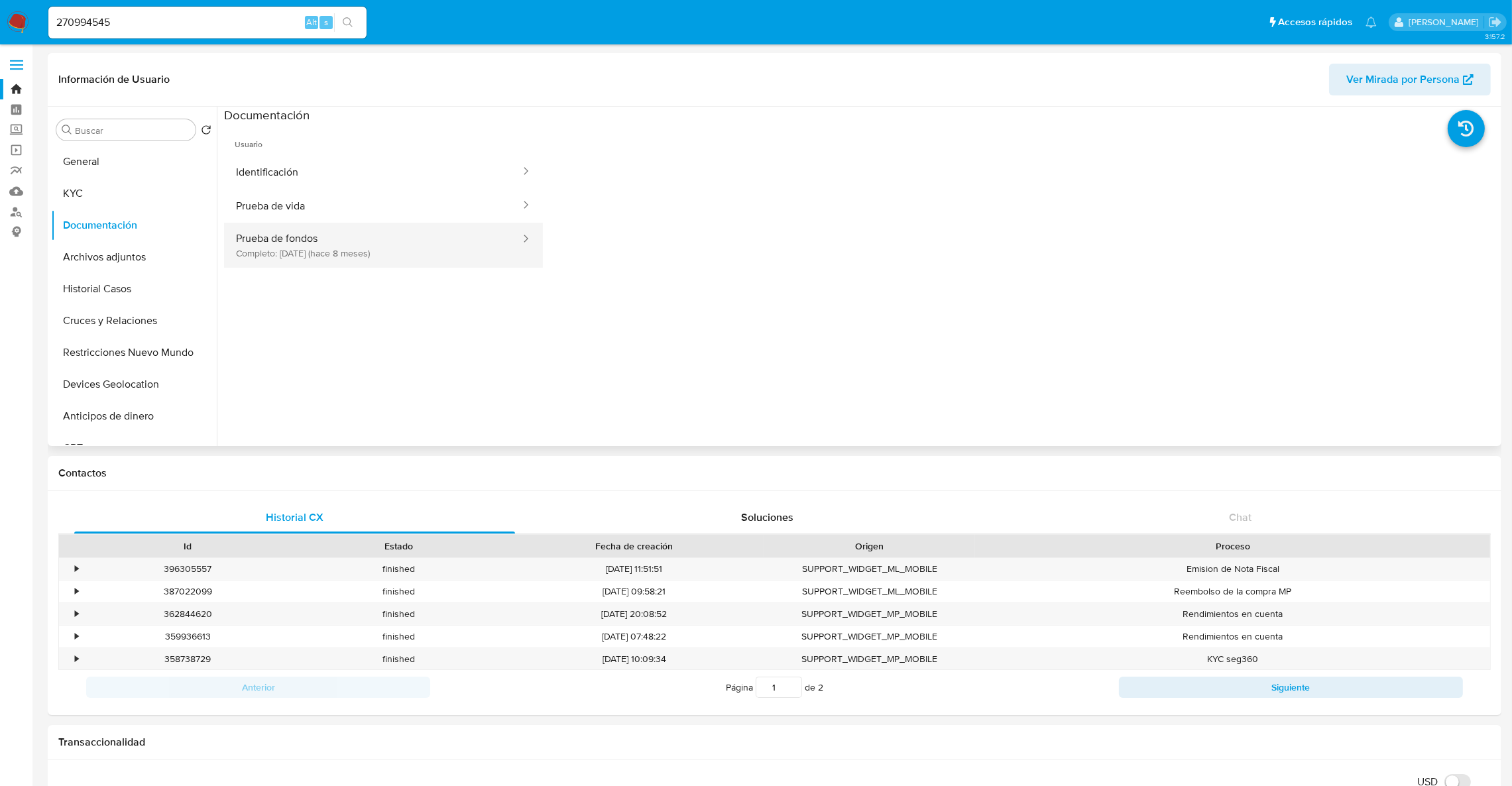
click at [332, 238] on button "Prueba de fondos Completo: [DATE] (hace 8 meses)" at bounding box center [373, 245] width 298 height 45
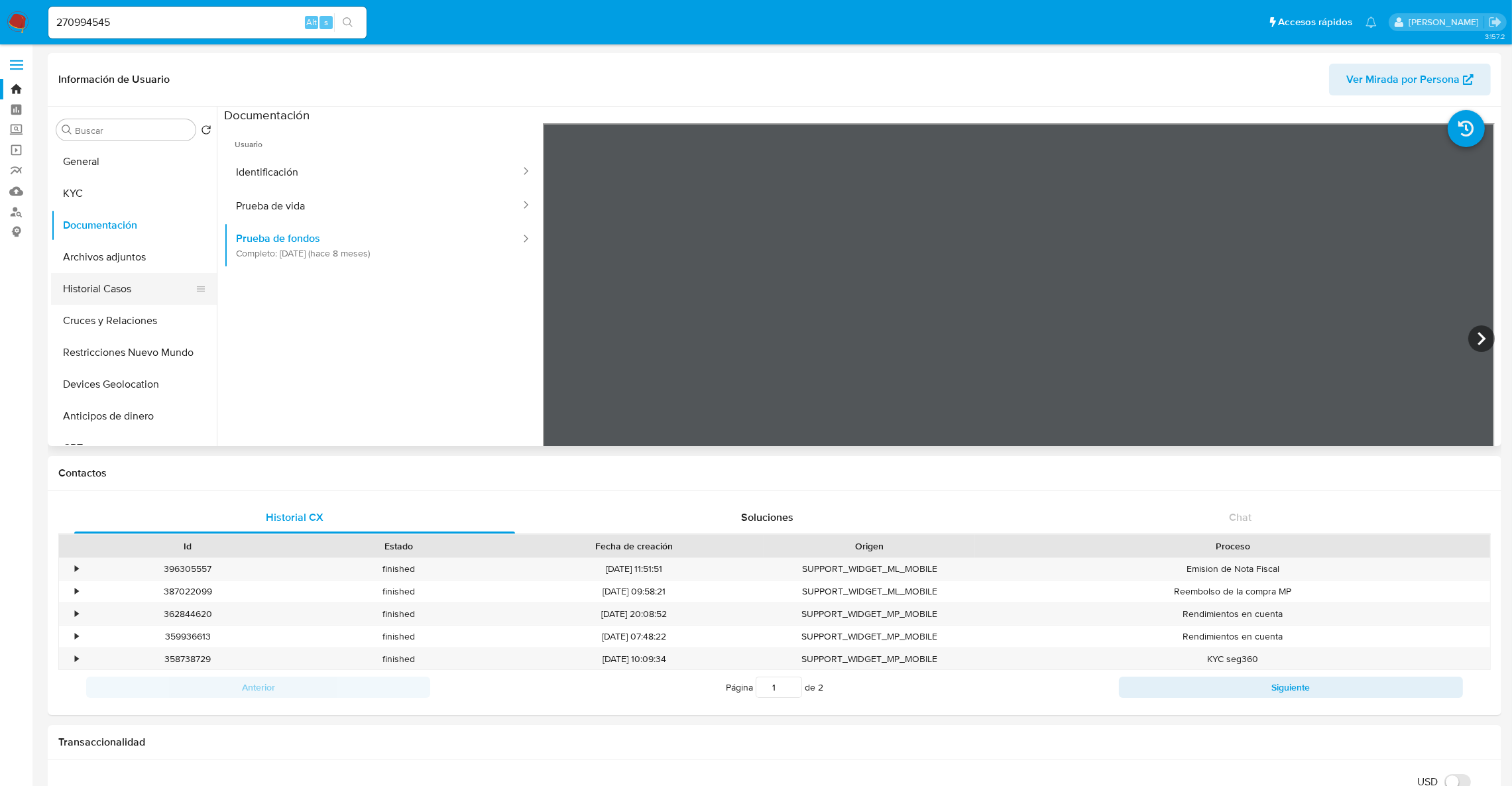
click at [99, 283] on button "Historial Casos" at bounding box center [128, 288] width 155 height 32
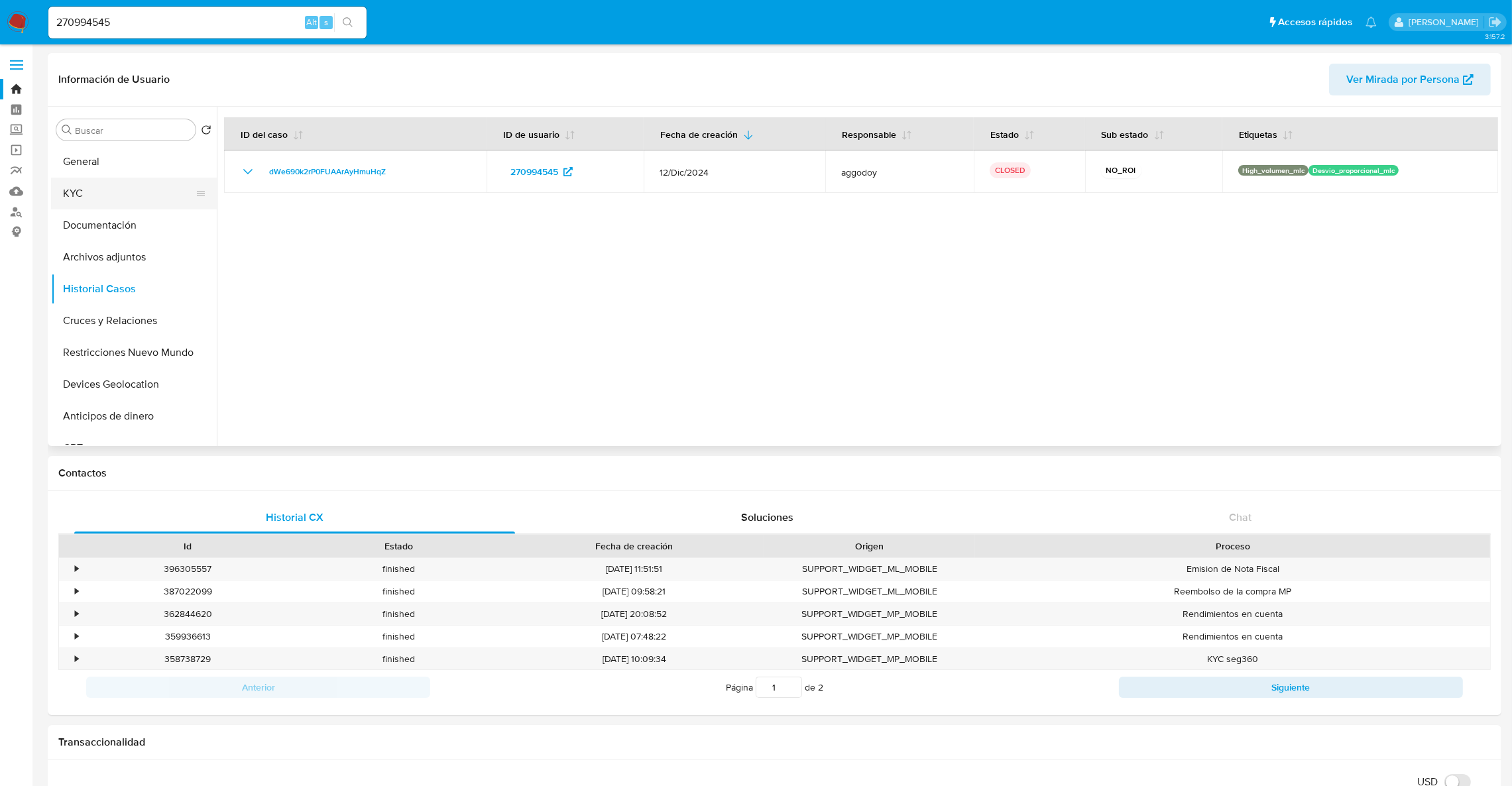
click at [80, 195] on button "KYC" at bounding box center [128, 193] width 155 height 32
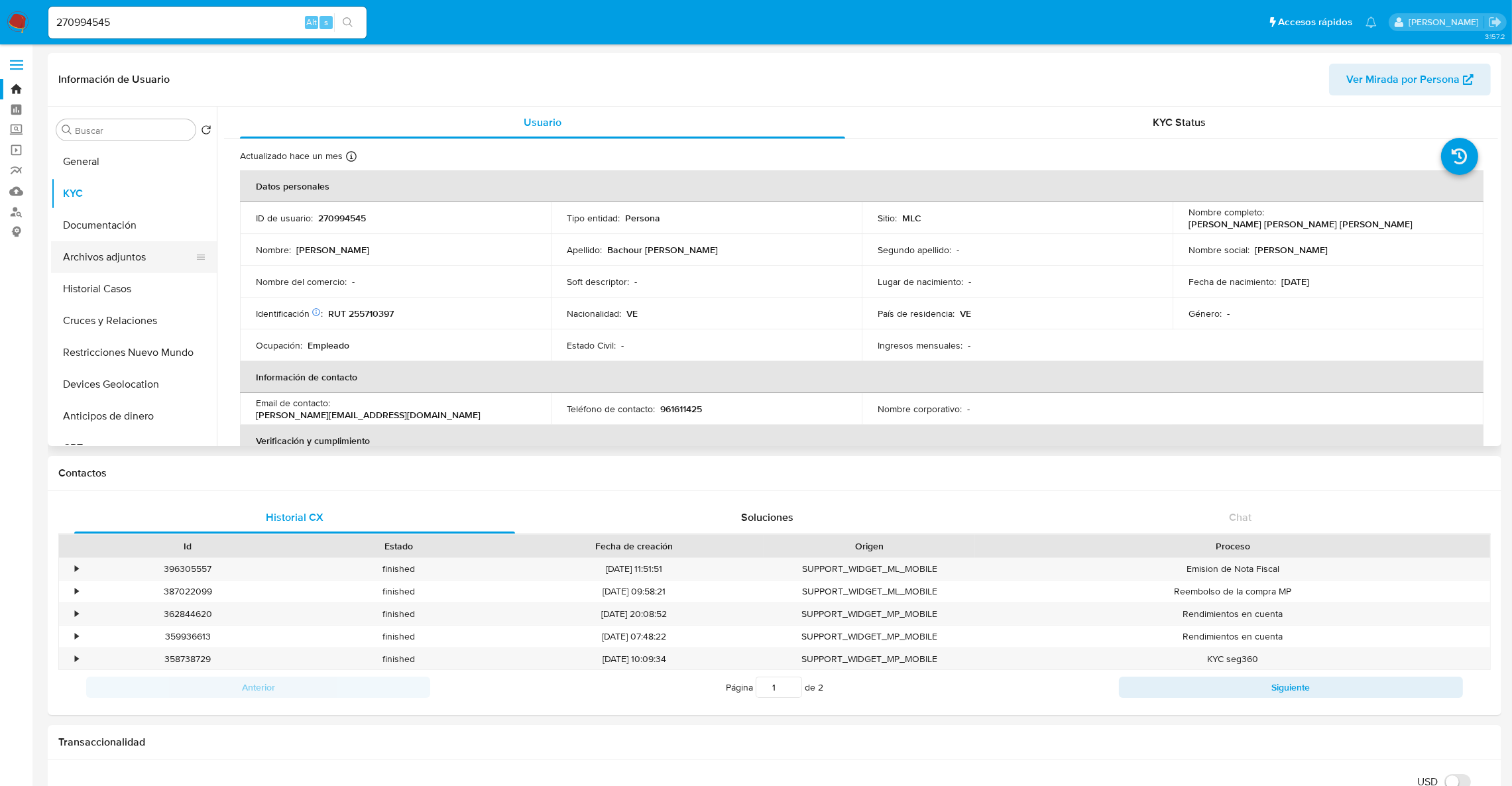
click at [134, 265] on button "Archivos adjuntos" at bounding box center [128, 257] width 155 height 32
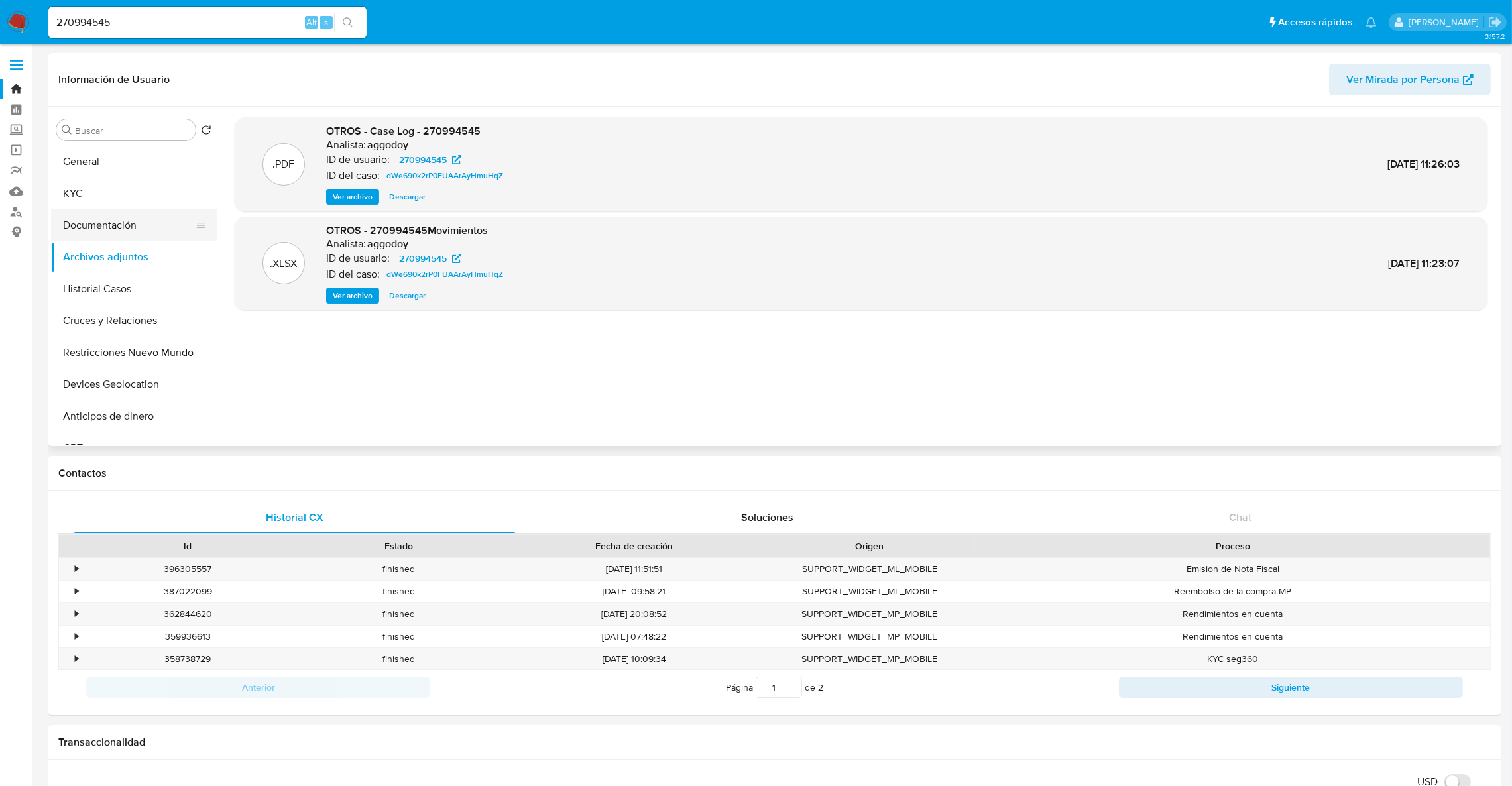
click at [90, 232] on button "Documentación" at bounding box center [128, 225] width 155 height 32
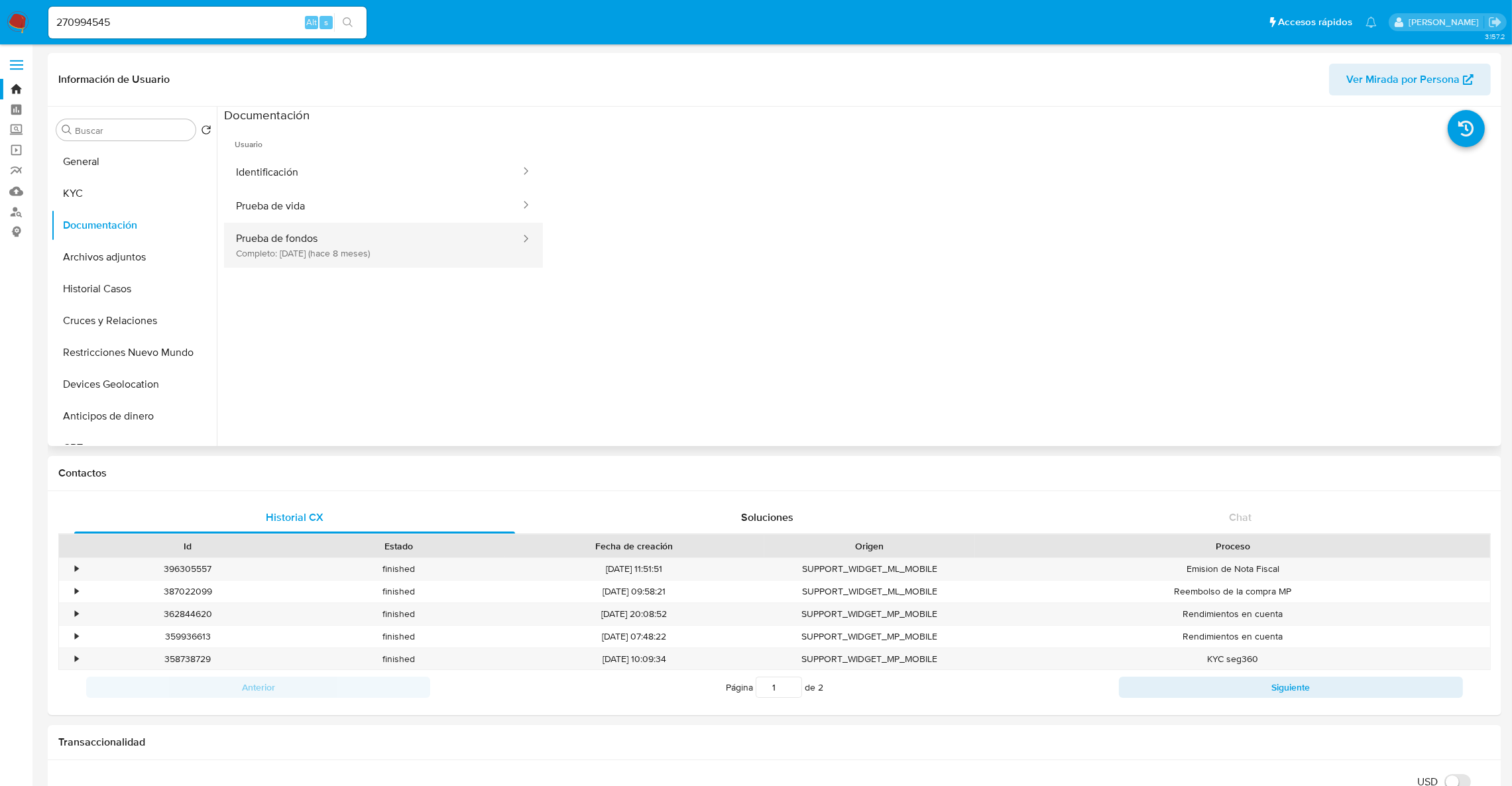
click at [249, 256] on button "Prueba de fondos Completo: [DATE] (hace 8 meses)" at bounding box center [373, 245] width 298 height 45
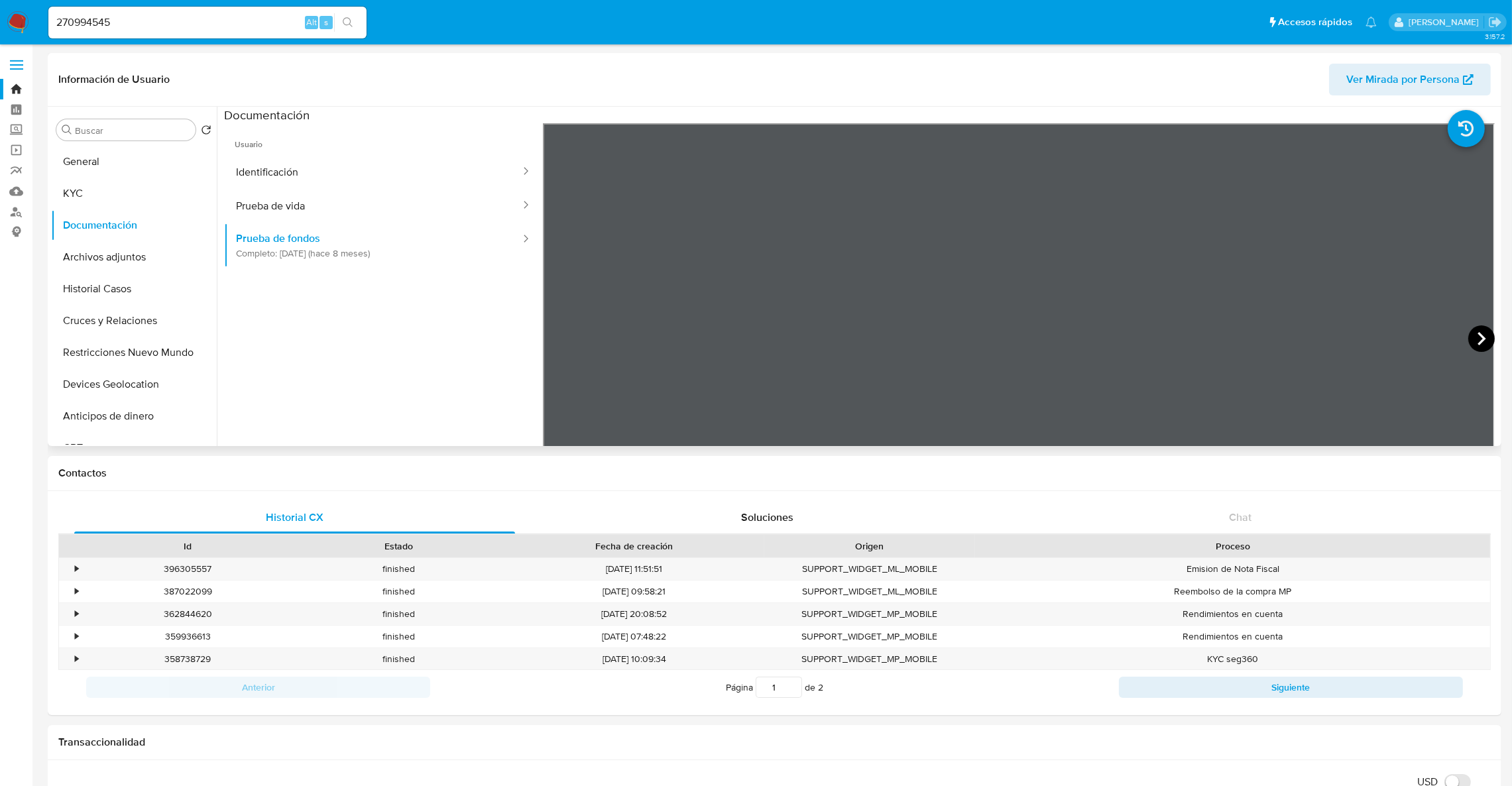
click at [1480, 344] on icon at bounding box center [1481, 338] width 27 height 27
click at [1478, 344] on icon at bounding box center [1481, 338] width 27 height 27
click at [563, 342] on icon at bounding box center [559, 338] width 27 height 27
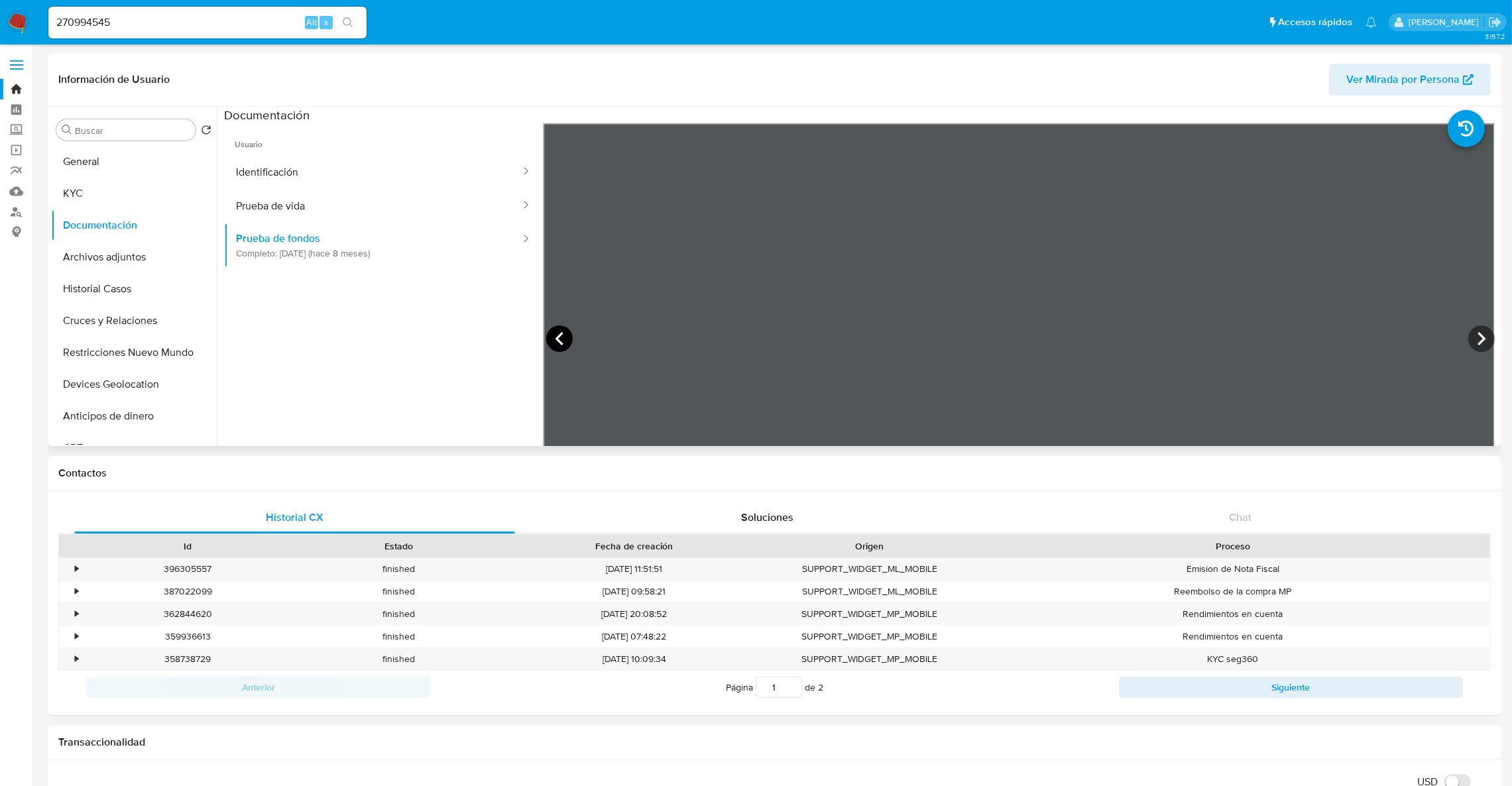
click at [563, 342] on icon at bounding box center [559, 338] width 27 height 27
click at [1483, 347] on icon at bounding box center [1481, 338] width 27 height 27
click at [152, 198] on button "KYC" at bounding box center [128, 193] width 155 height 32
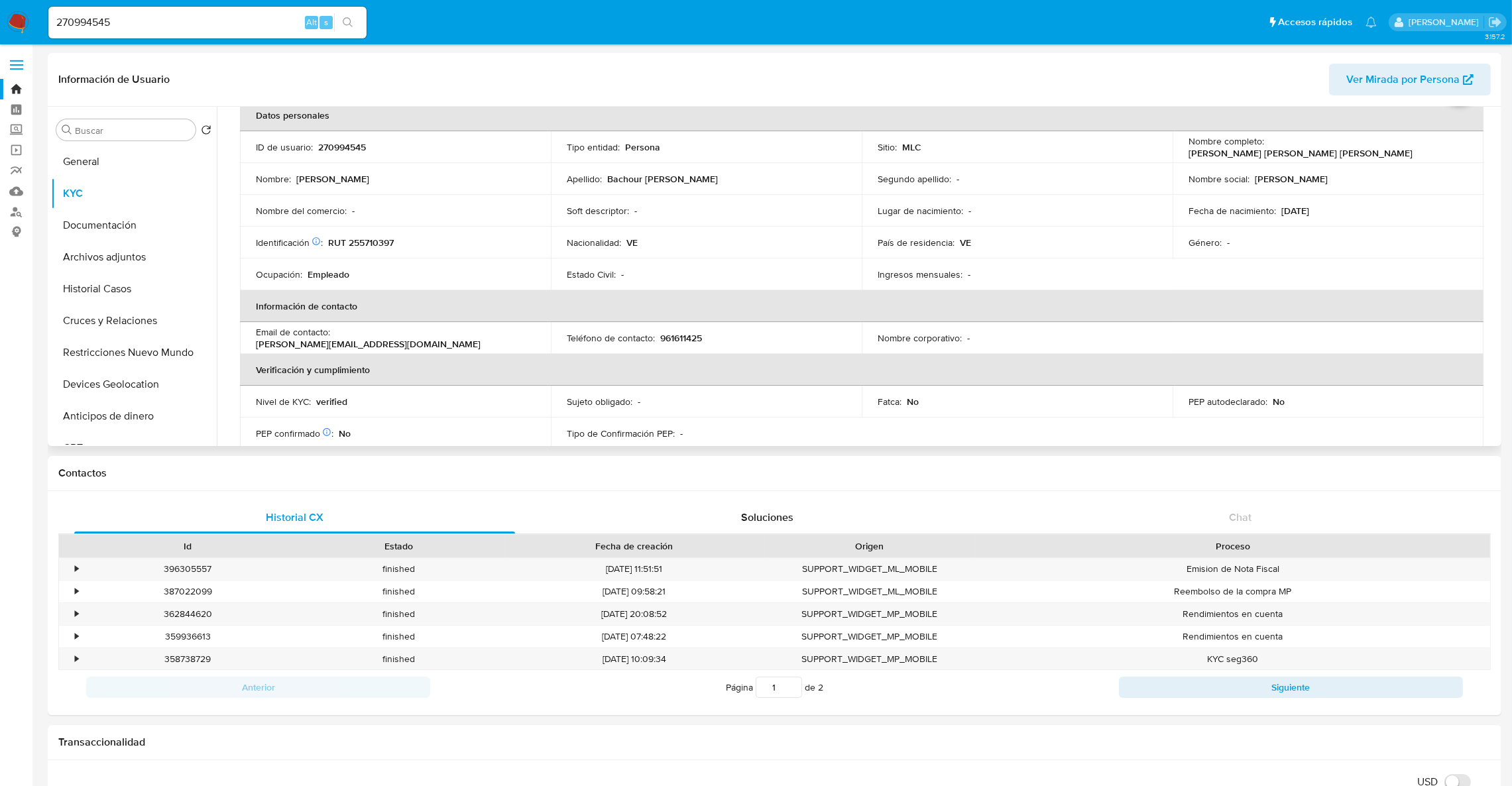
scroll to position [99, 0]
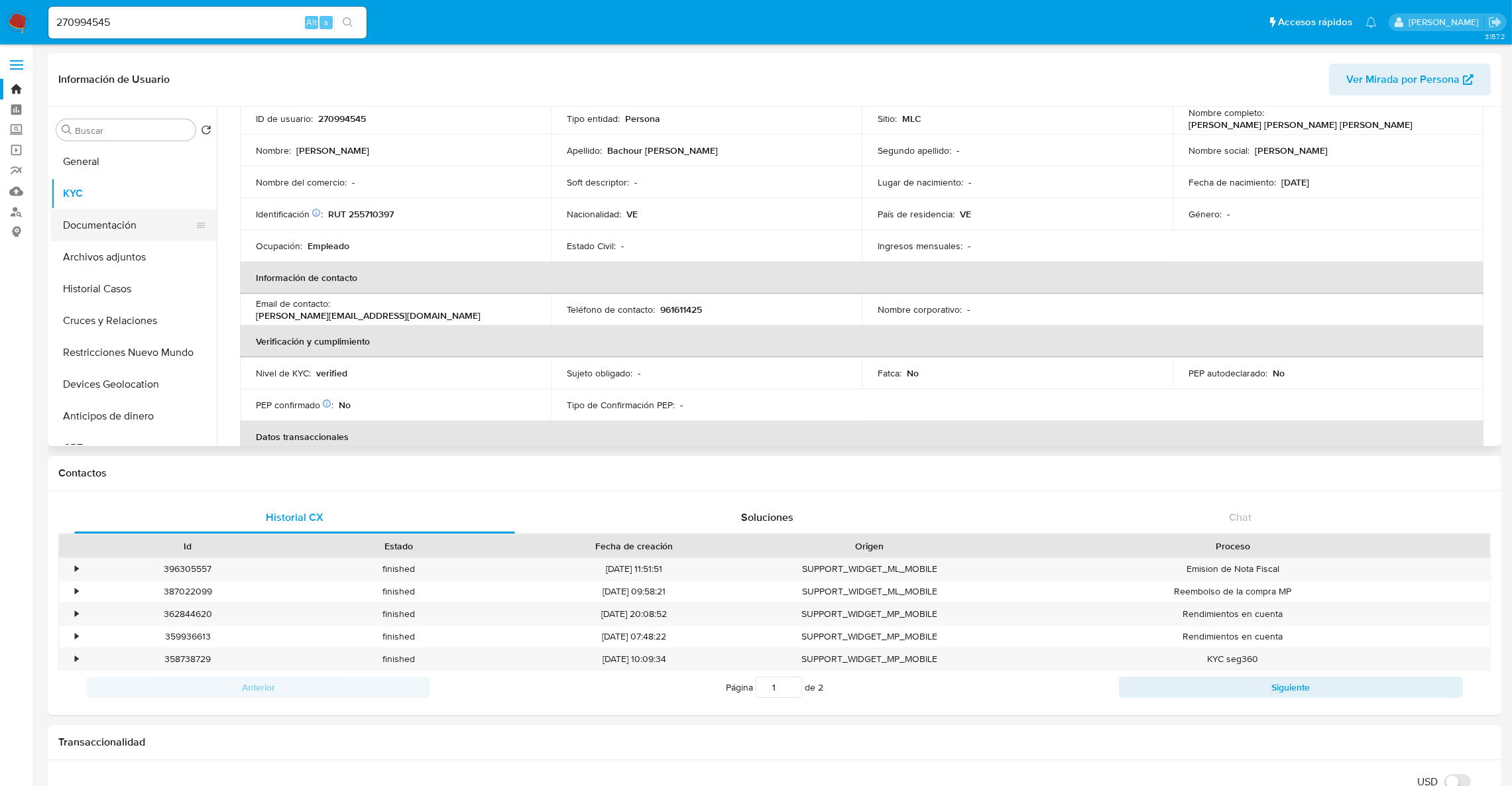
click at [127, 229] on button "Documentación" at bounding box center [128, 225] width 155 height 32
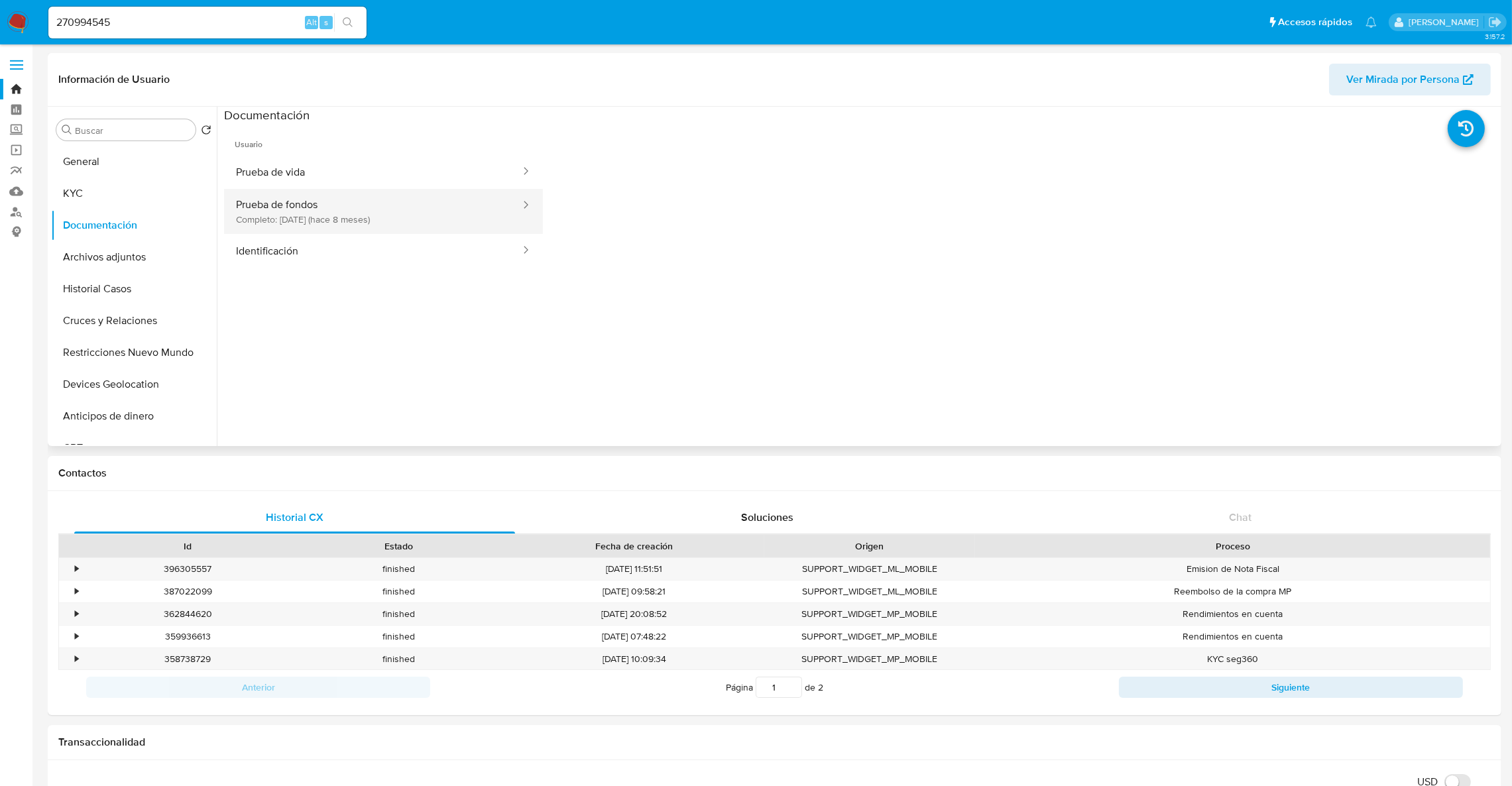
click at [367, 214] on button "Prueba de fondos Completo: [DATE] (hace 8 meses)" at bounding box center [373, 211] width 298 height 45
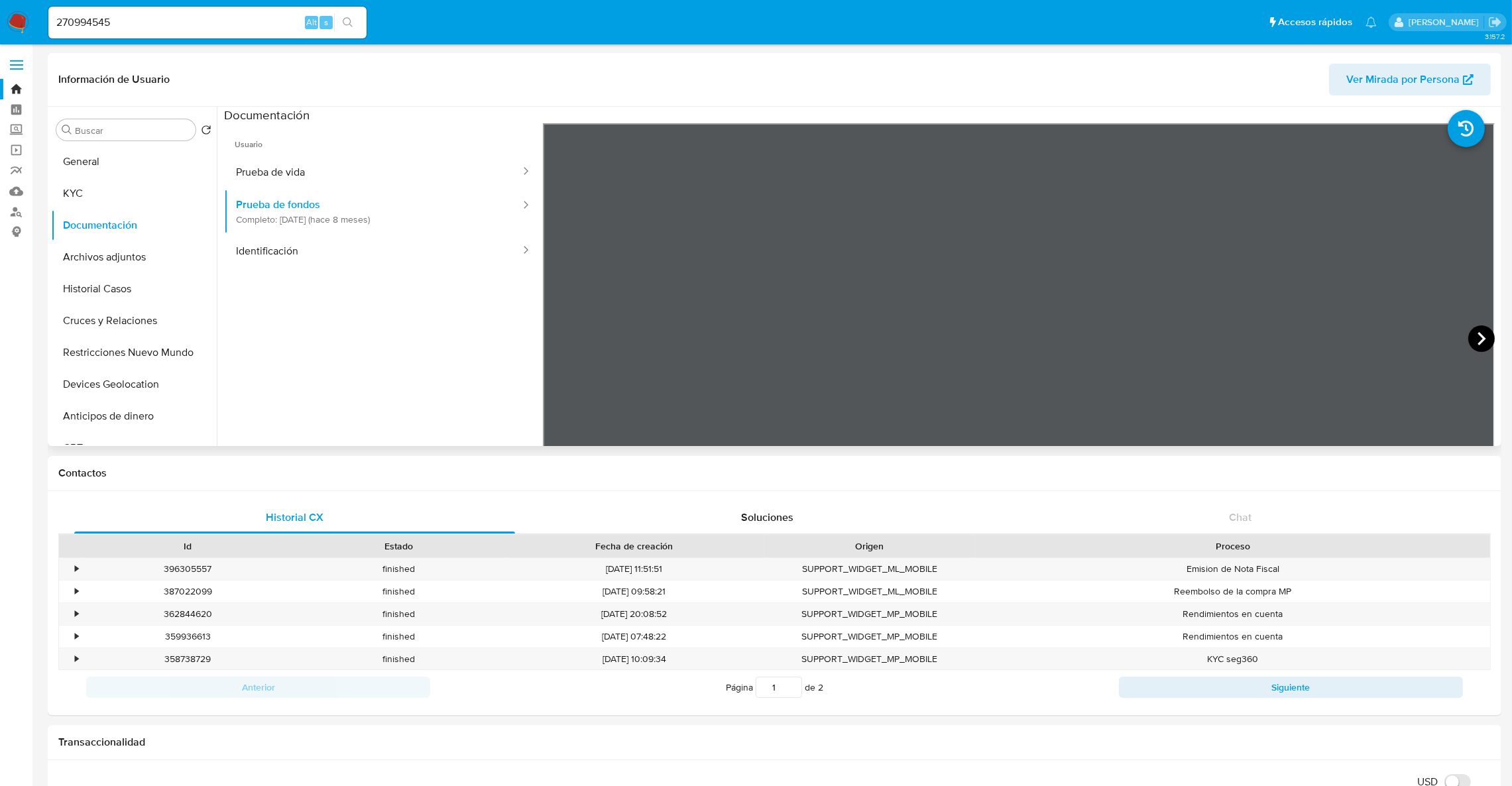
click at [1475, 326] on icon at bounding box center [1481, 338] width 27 height 27
click at [1474, 327] on icon at bounding box center [1481, 338] width 27 height 27
click at [1470, 340] on icon at bounding box center [1481, 338] width 27 height 27
click at [1478, 333] on icon at bounding box center [1481, 338] width 8 height 13
click at [563, 332] on icon at bounding box center [559, 338] width 27 height 27
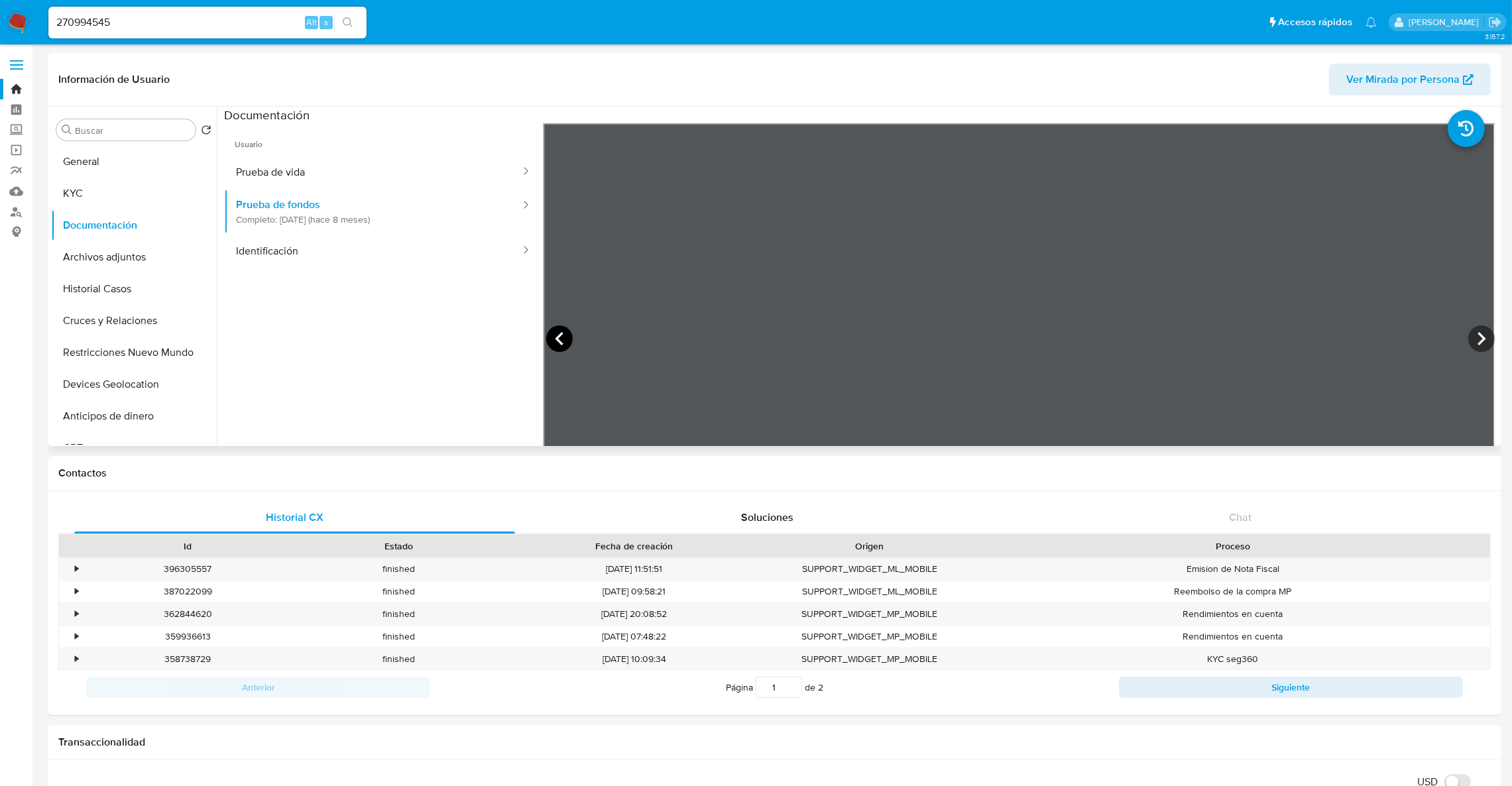
click at [558, 331] on icon at bounding box center [559, 338] width 27 height 27
click at [1480, 341] on icon at bounding box center [1481, 338] width 27 height 27
click at [127, 300] on button "Historial Casos" at bounding box center [128, 288] width 155 height 32
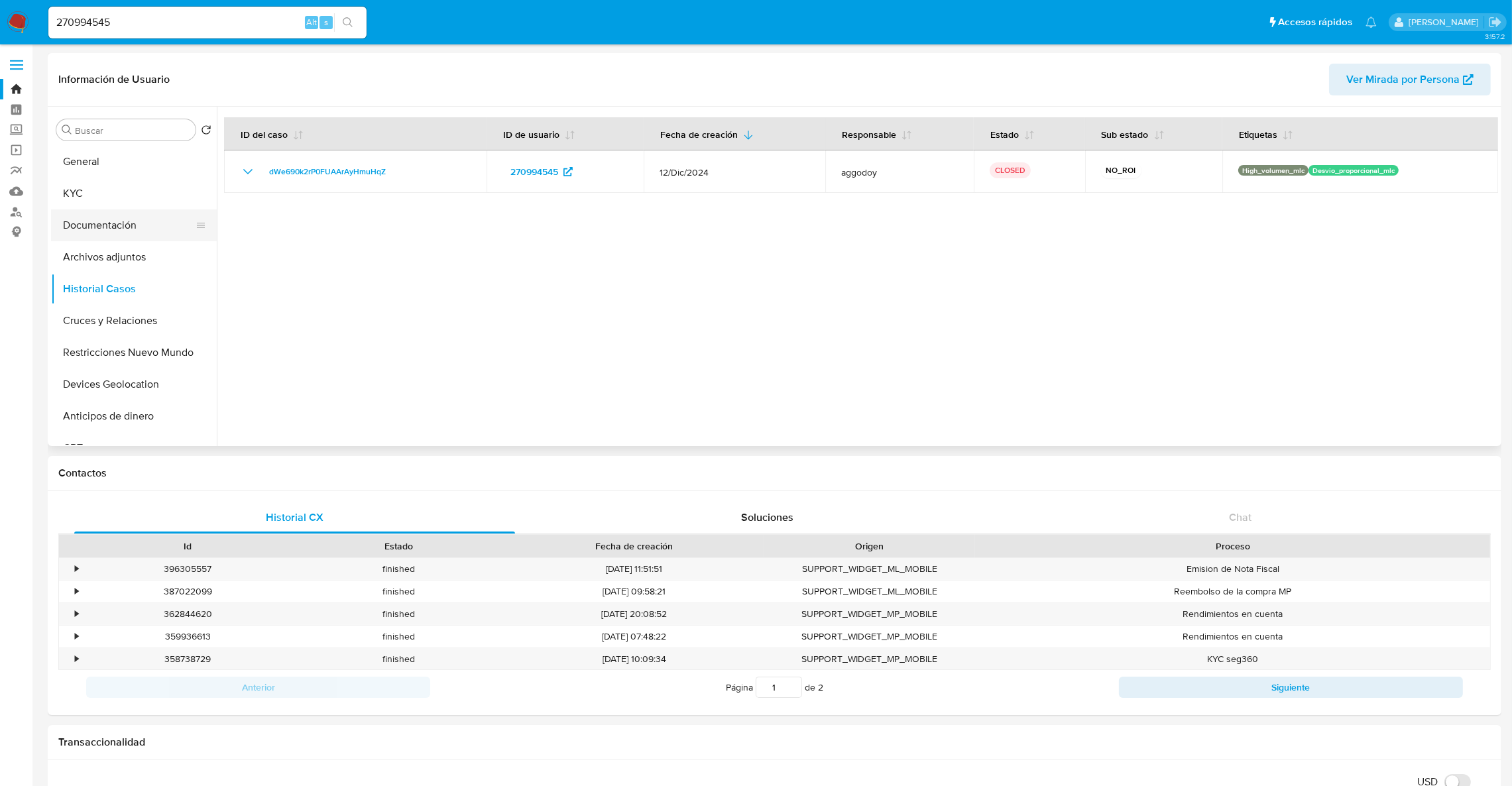
click at [146, 214] on button "Documentación" at bounding box center [128, 225] width 155 height 32
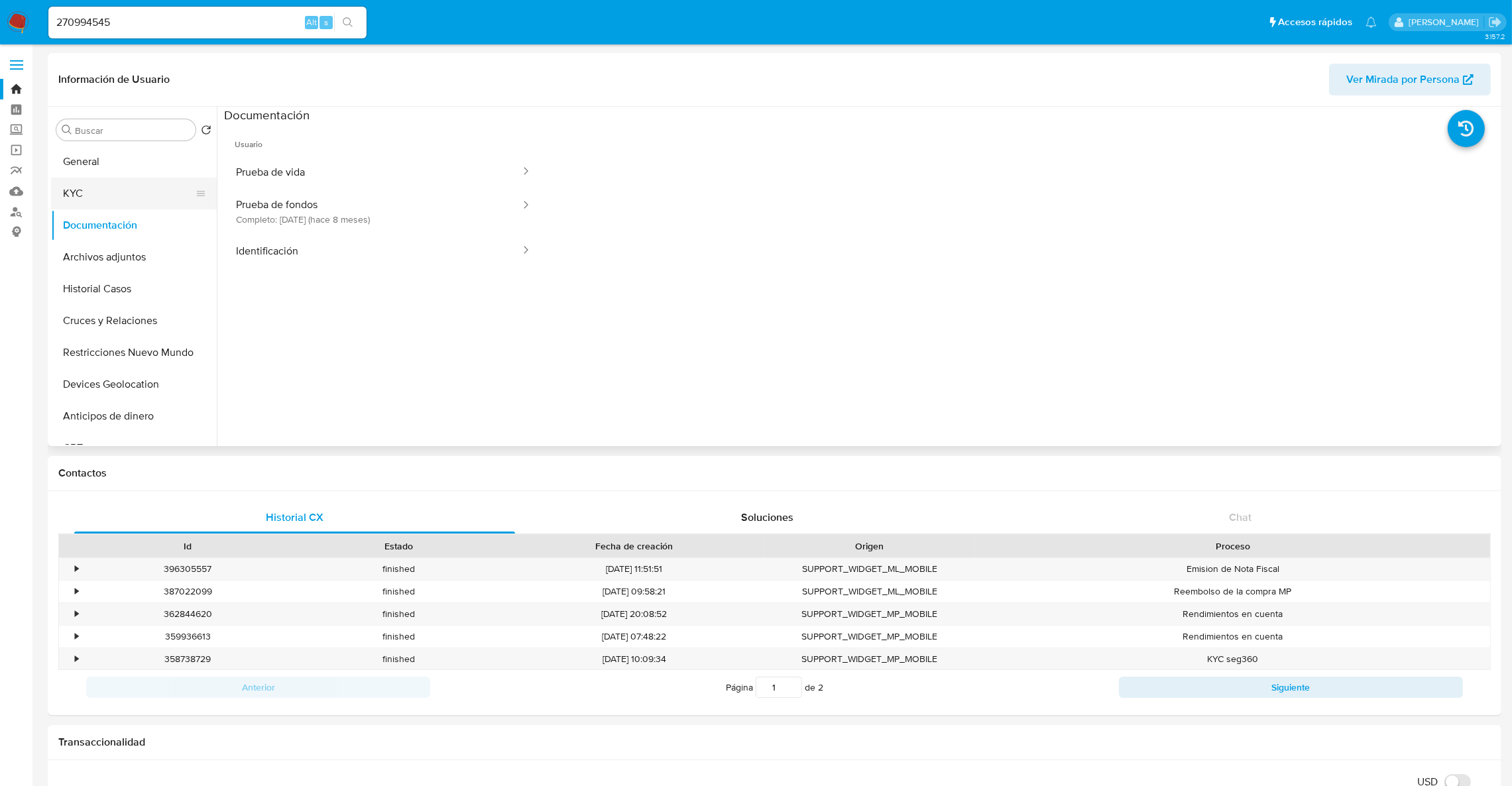
click at [125, 205] on button "KYC" at bounding box center [128, 193] width 155 height 32
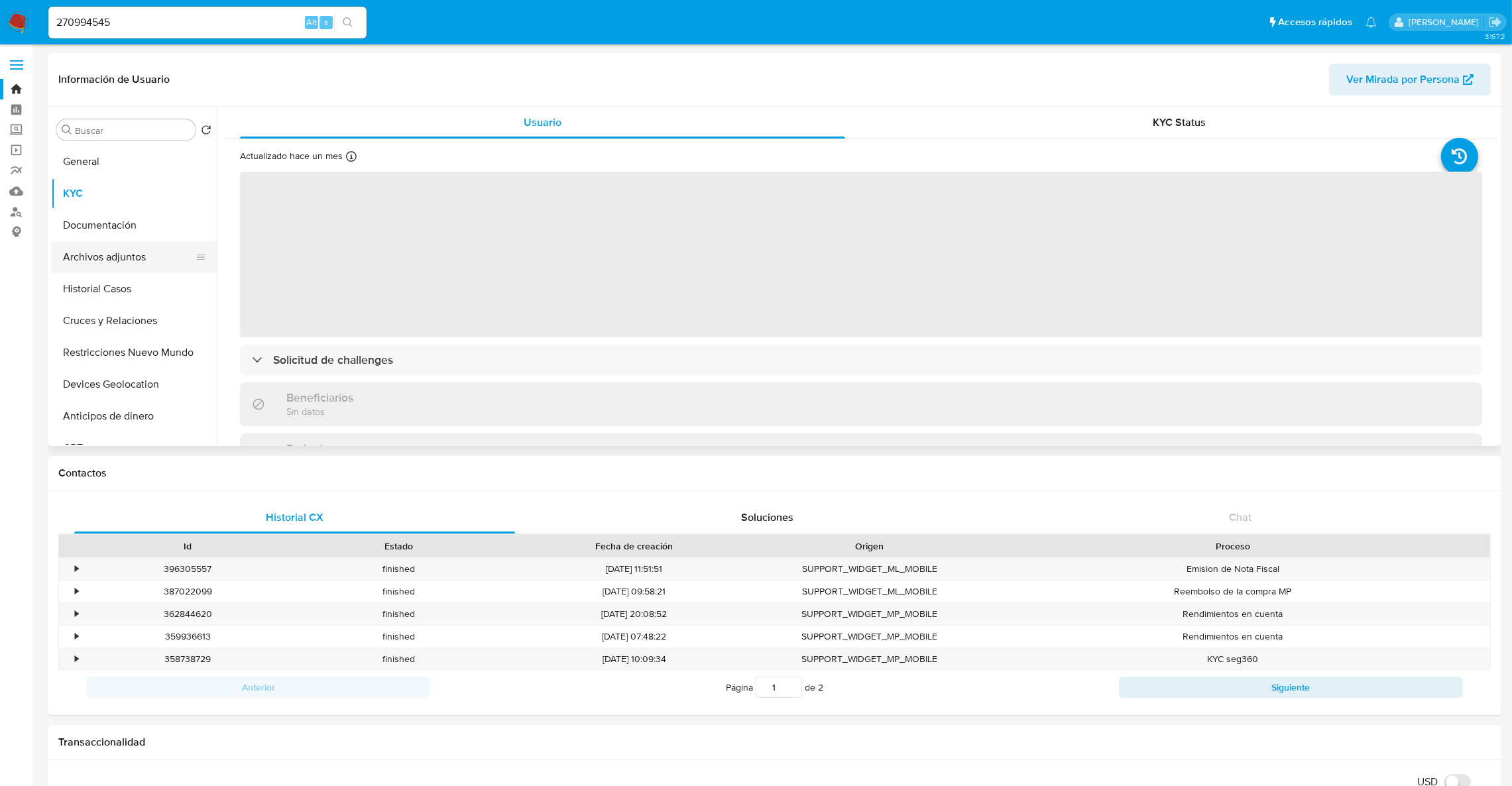
click at [111, 269] on button "Archivos adjuntos" at bounding box center [128, 257] width 155 height 32
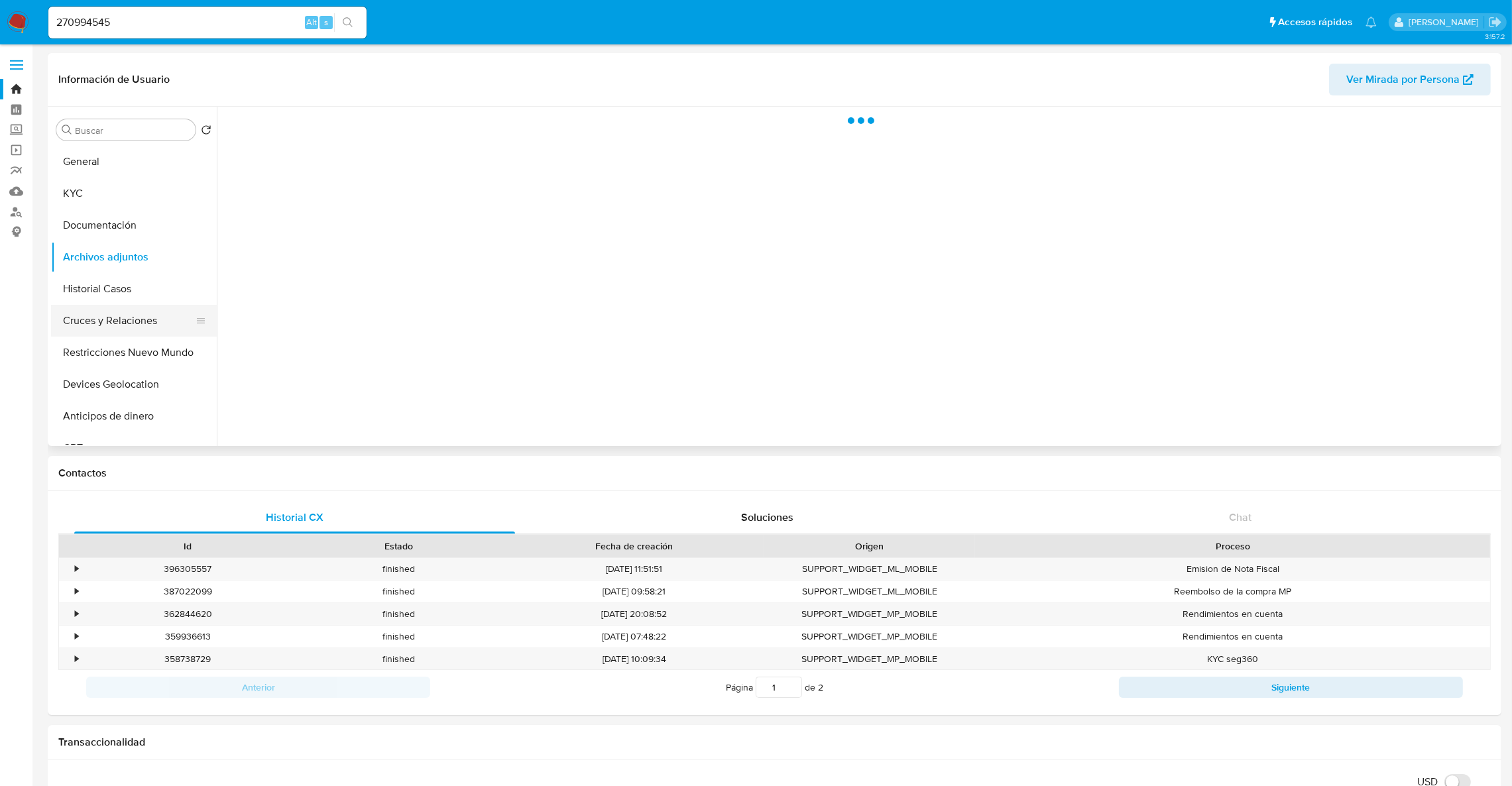
click at [161, 325] on button "Cruces y Relaciones" at bounding box center [128, 320] width 155 height 32
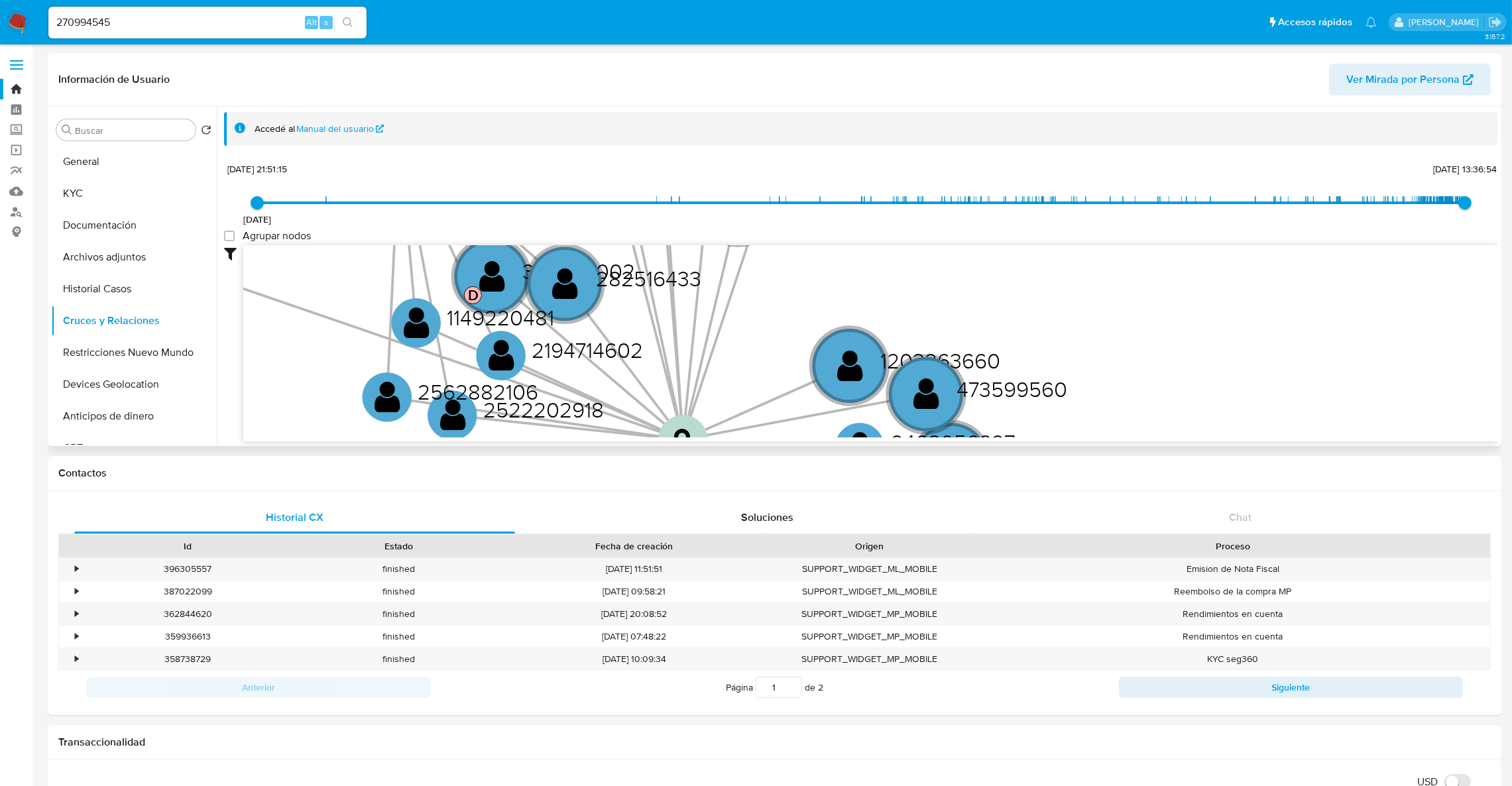
drag, startPoint x: 1214, startPoint y: 337, endPoint x: 1254, endPoint y: 322, distance: 42.7
click at [1254, 322] on icon "device-66ba757c7fe23b2d71e79968  user-398889128  398889128 user-169350788  1…" at bounding box center [871, 341] width 1255 height 192
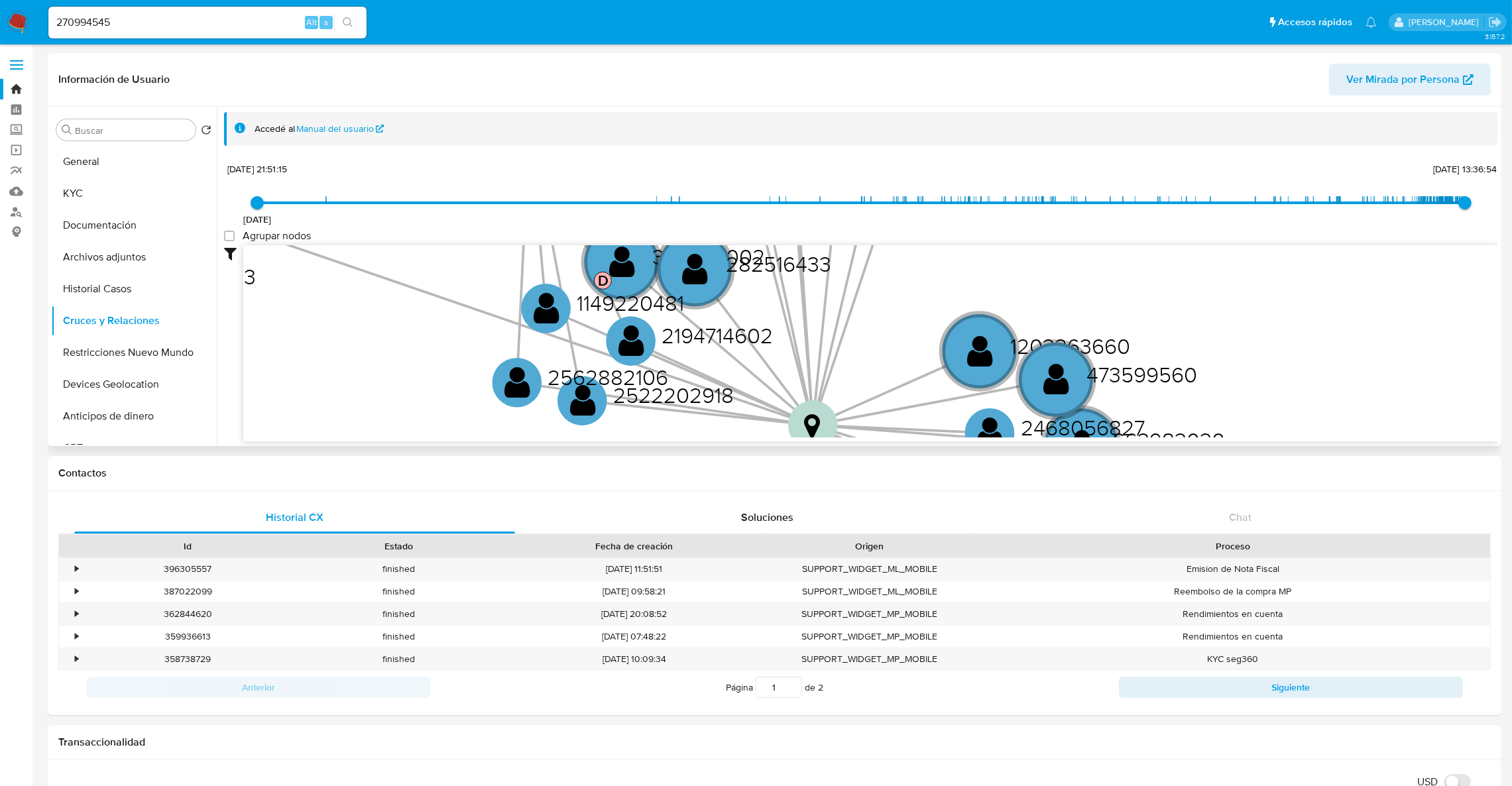
drag, startPoint x: 1242, startPoint y: 334, endPoint x: 1428, endPoint y: 350, distance: 186.7
click at [1429, 350] on icon "device-66ba757c7fe23b2d71e79968  user-398889128  398889128 user-169350788  1…" at bounding box center [871, 341] width 1255 height 192
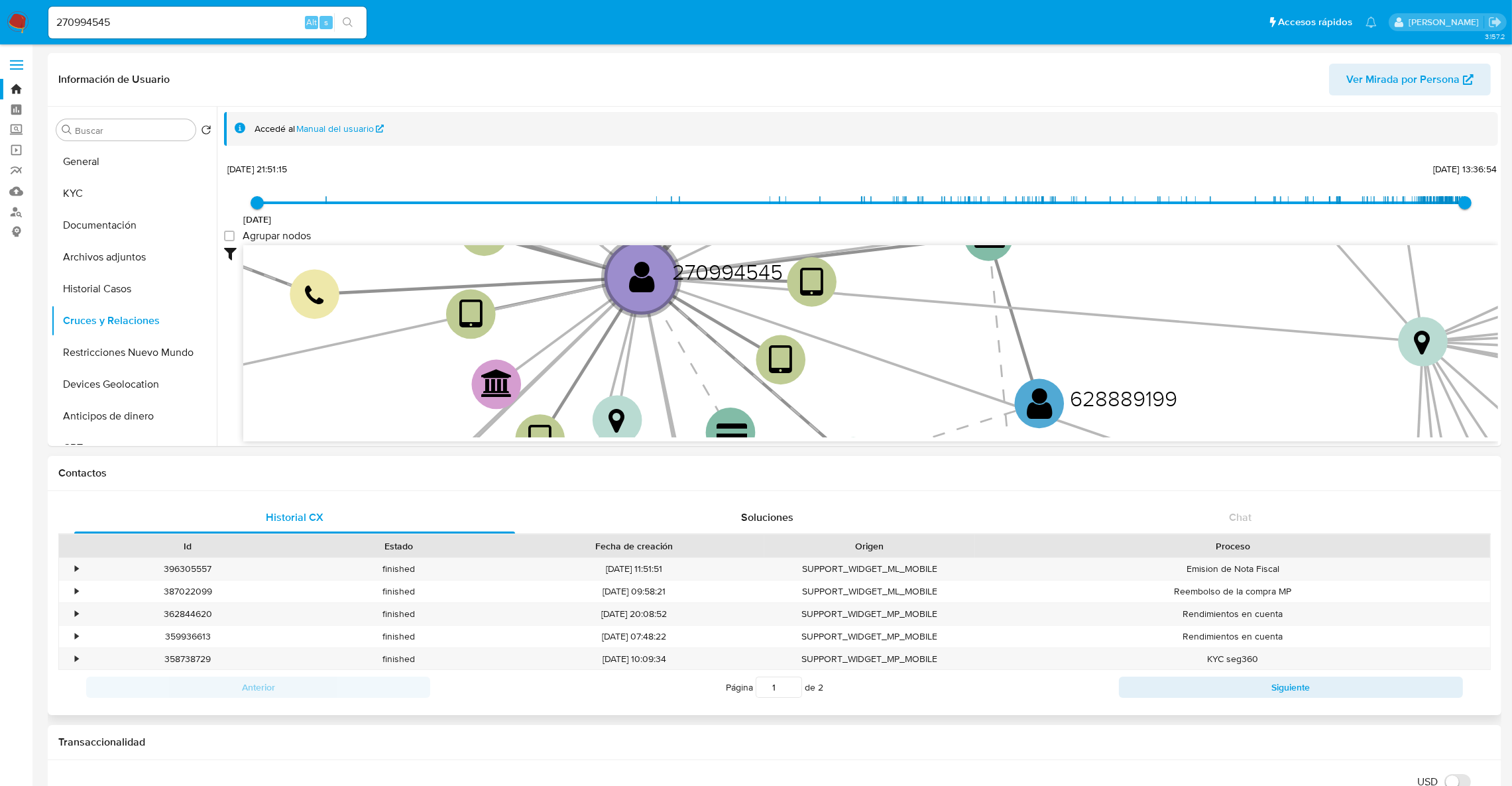
drag, startPoint x: 572, startPoint y: 413, endPoint x: 1251, endPoint y: 548, distance: 692.3
